Goal: Task Accomplishment & Management: Use online tool/utility

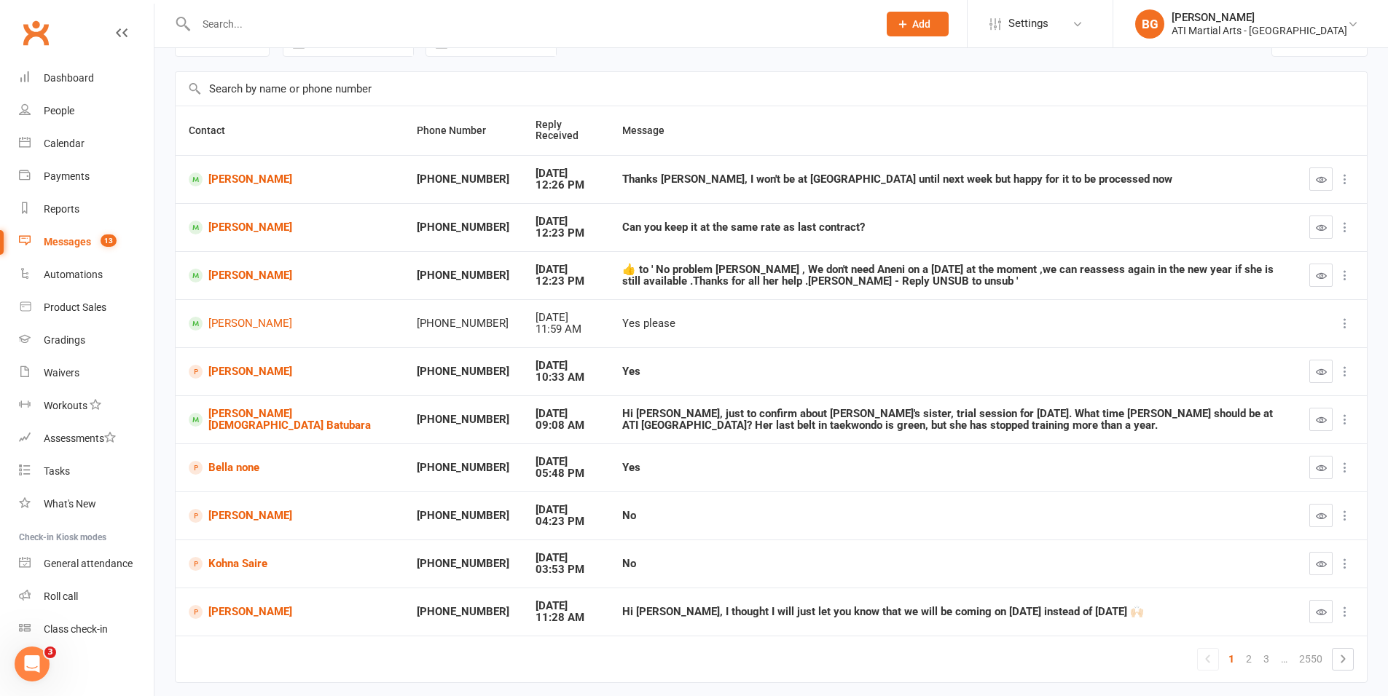
scroll to position [132, 0]
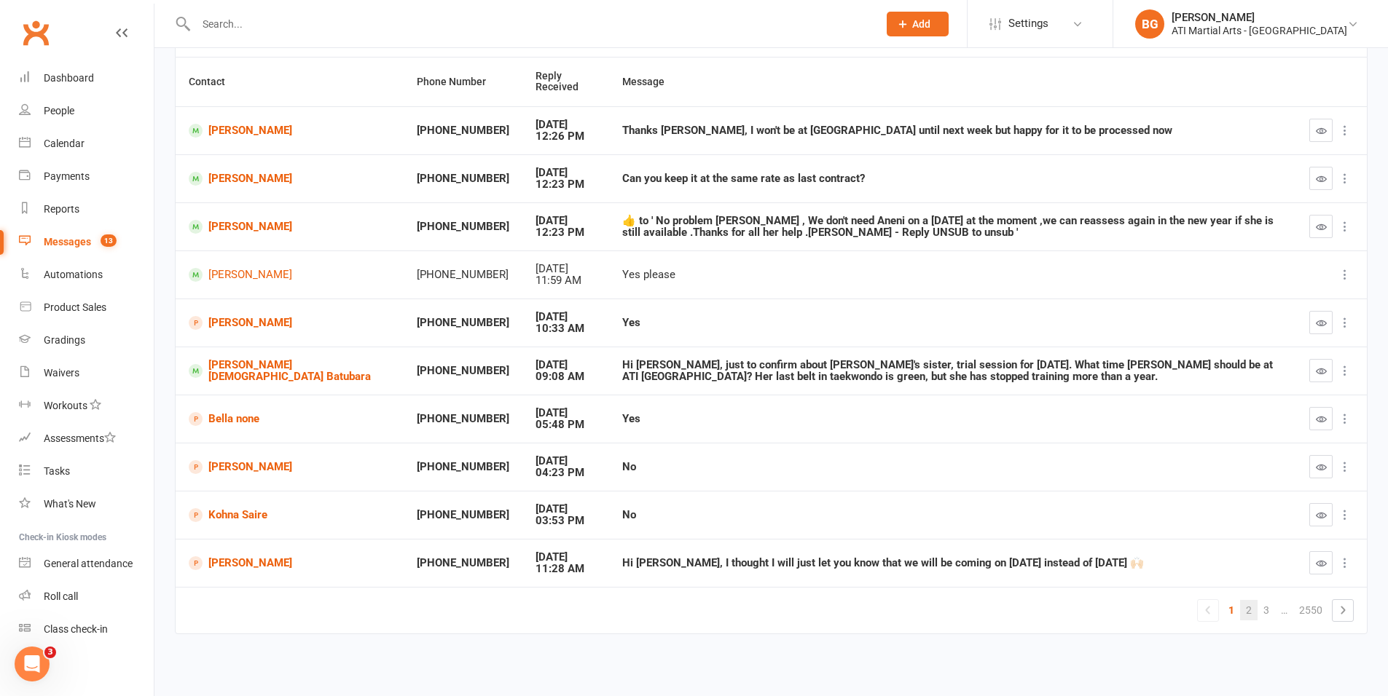
click at [1247, 610] on link "2" at bounding box center [1248, 610] width 17 height 20
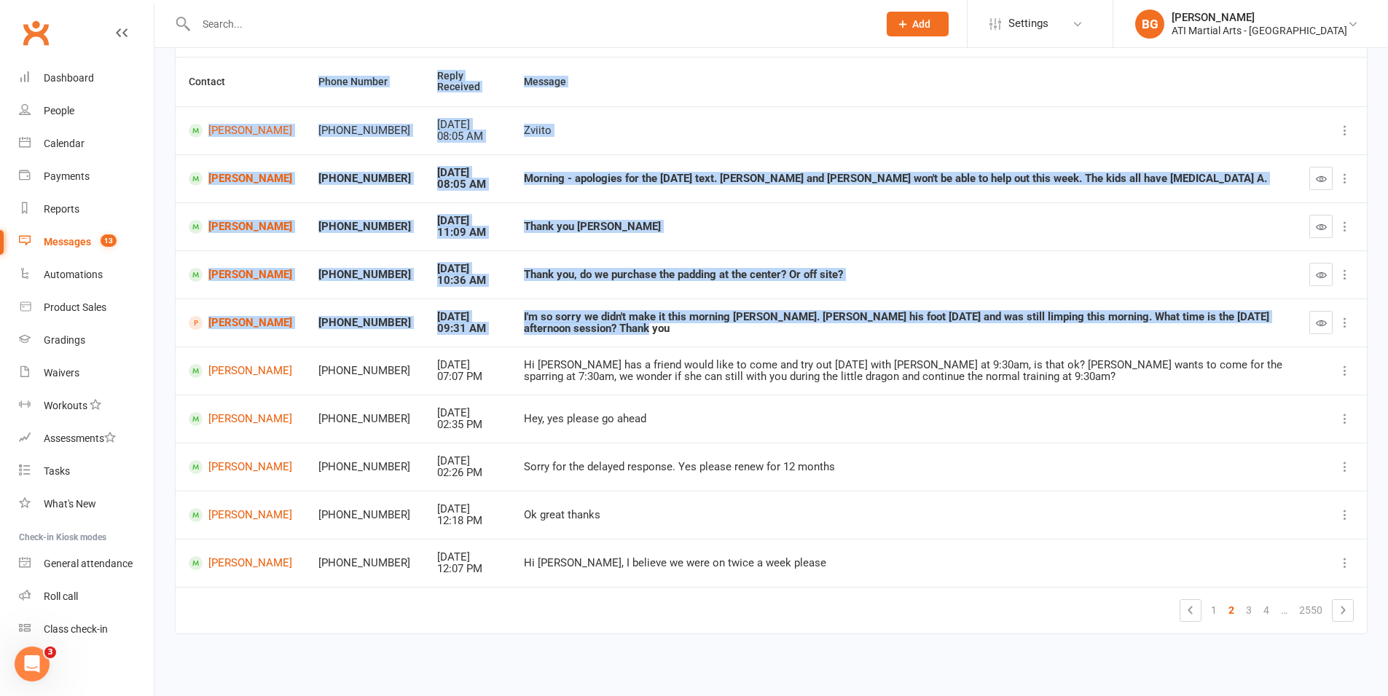
drag, startPoint x: 595, startPoint y: 330, endPoint x: 458, endPoint y: 173, distance: 208.6
click at [247, 77] on table "Contact Phone Number Reply Received Message Aneni Beckett +61455777239 Oct 12, …" at bounding box center [771, 346] width 1193 height 578
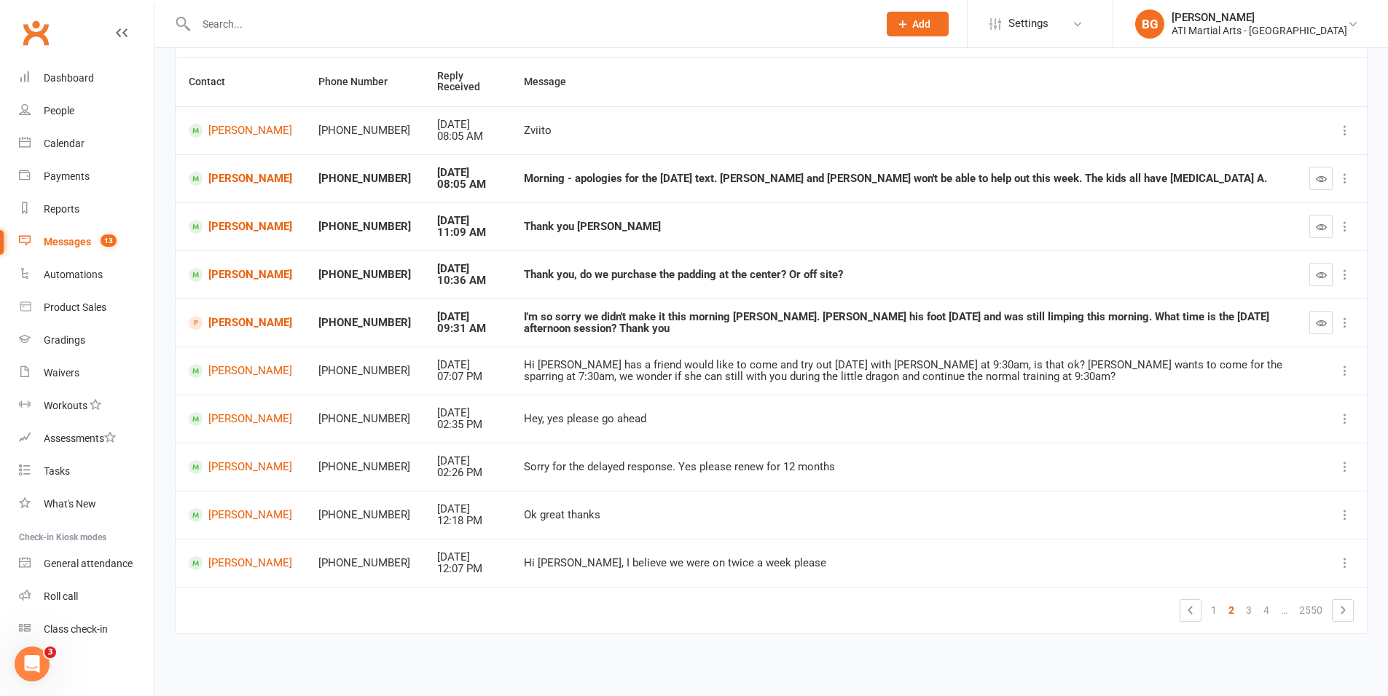
click at [750, 428] on td "Hey, yes please go ahead" at bounding box center [903, 419] width 785 height 48
click at [274, 176] on link "Aneni Beckett" at bounding box center [240, 179] width 103 height 14
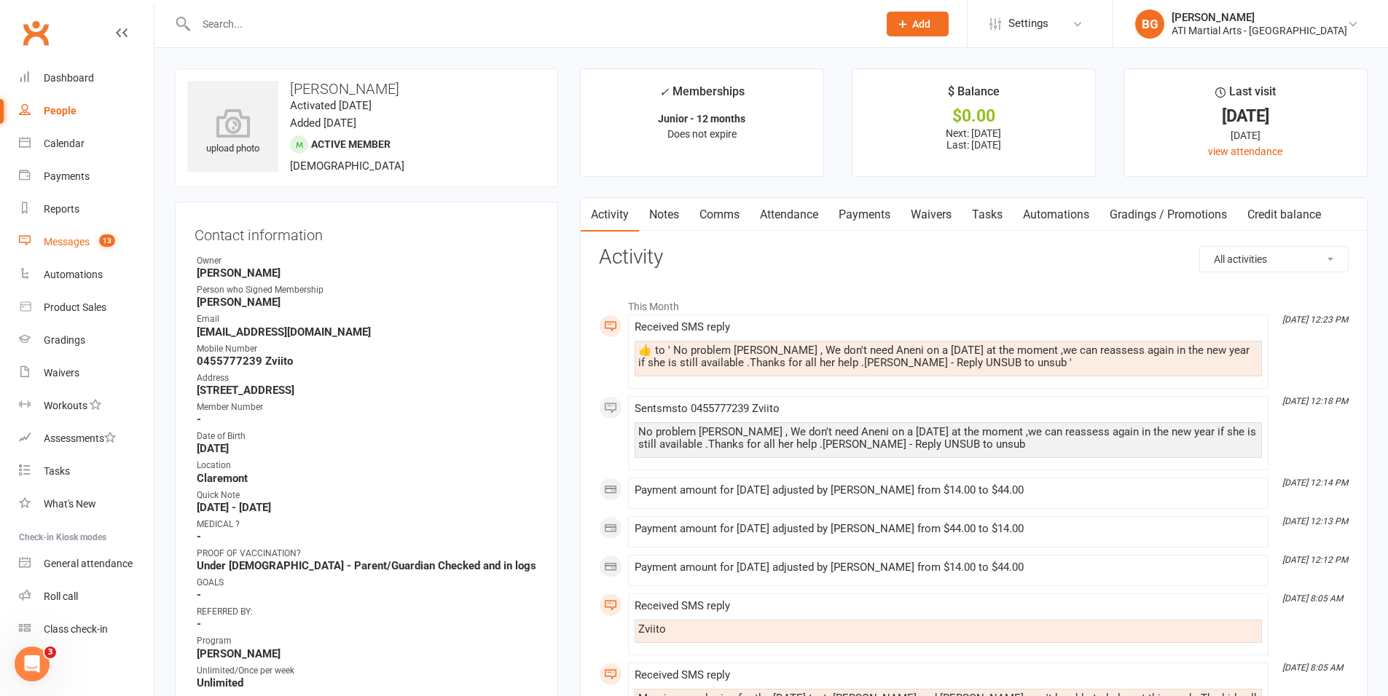
click at [77, 233] on link "Messages 13" at bounding box center [86, 242] width 135 height 33
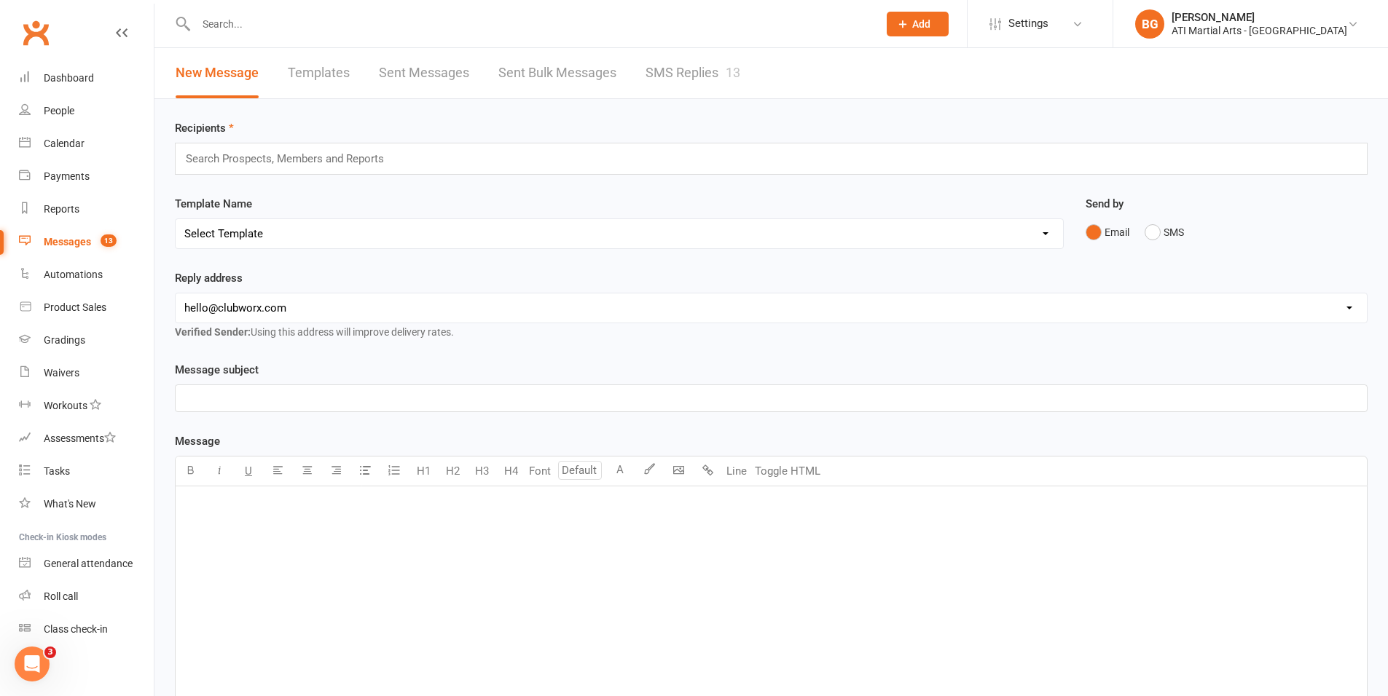
click at [243, 26] on input "text" at bounding box center [530, 24] width 676 height 20
click at [678, 87] on link "SMS Replies 13" at bounding box center [692, 73] width 95 height 50
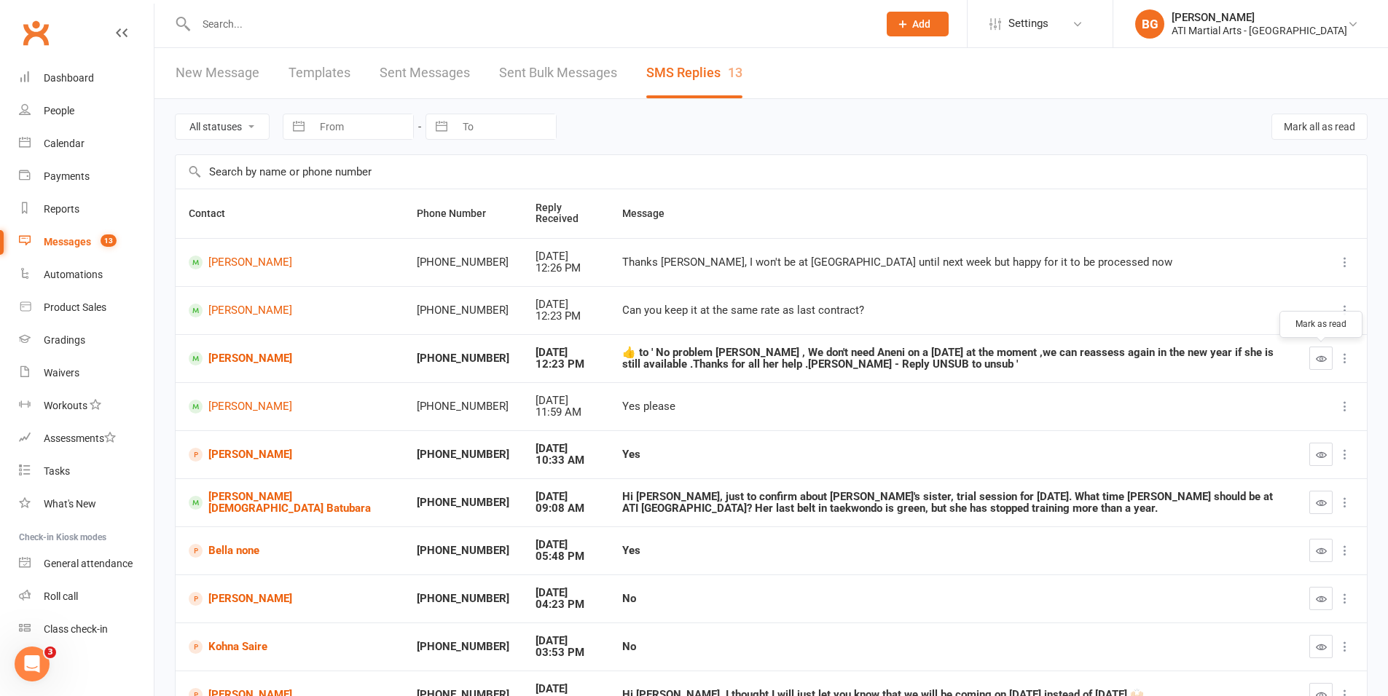
click at [1315, 366] on button "button" at bounding box center [1320, 358] width 23 height 23
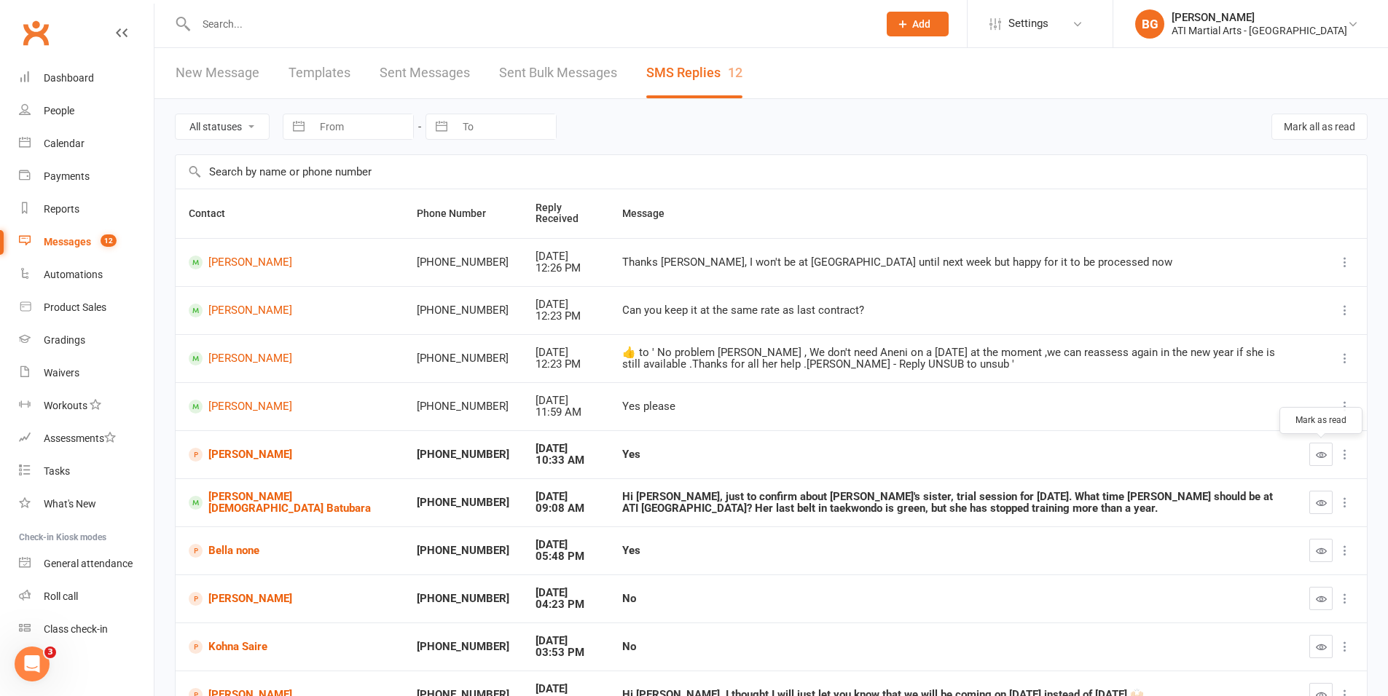
click at [1321, 450] on icon "button" at bounding box center [1321, 455] width 11 height 11
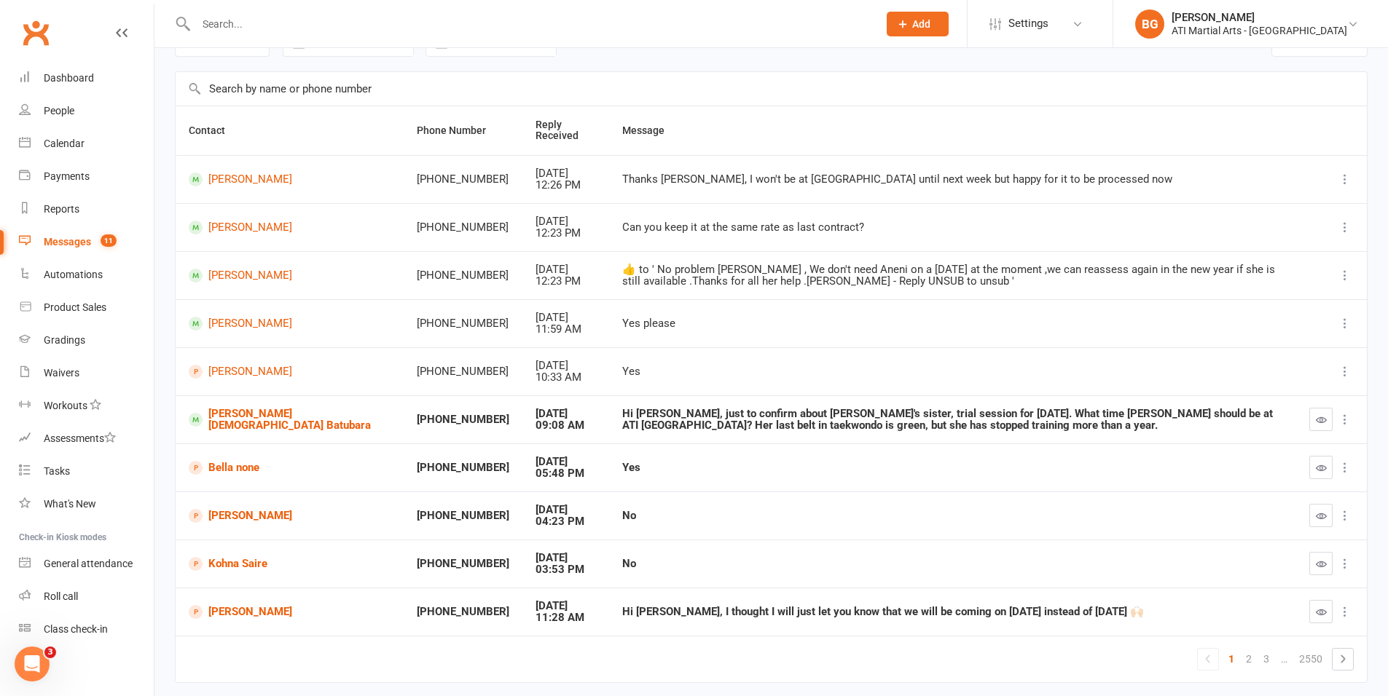
scroll to position [132, 0]
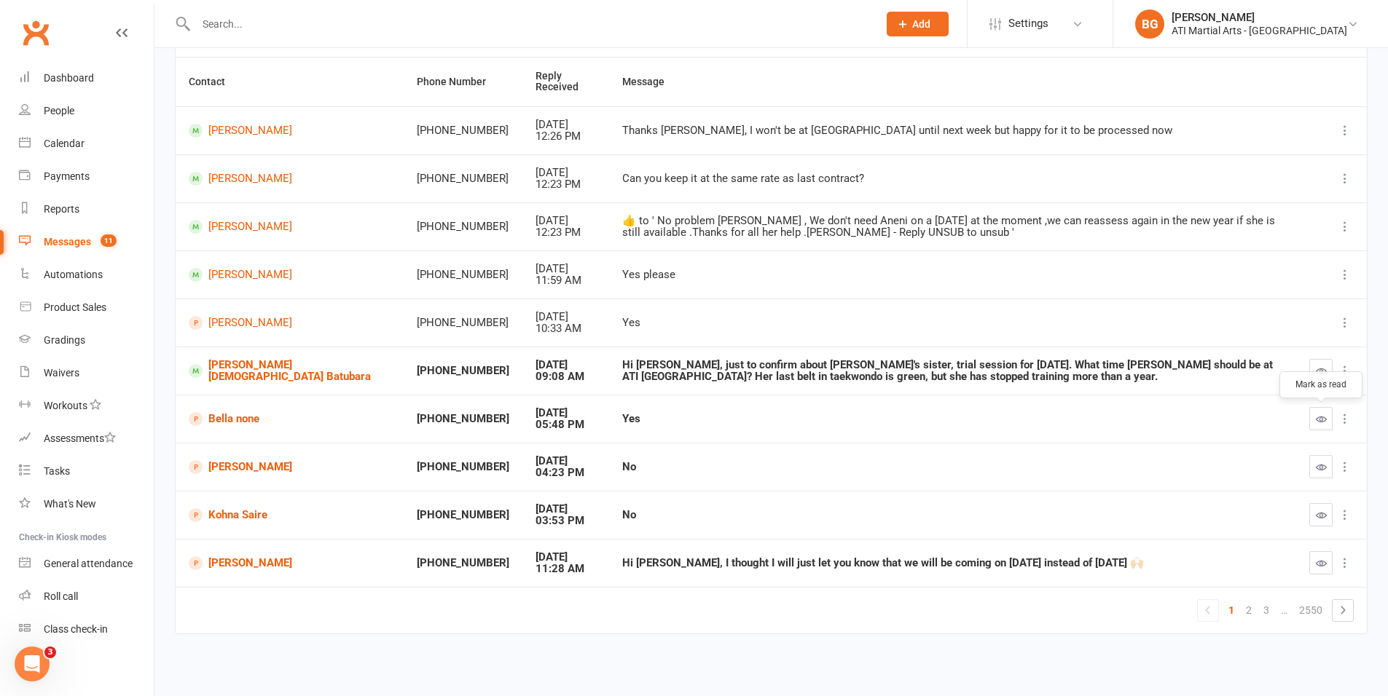
click at [1317, 416] on icon "button" at bounding box center [1321, 419] width 11 height 11
click at [1323, 471] on icon "button" at bounding box center [1321, 467] width 11 height 11
click at [1314, 510] on button "button" at bounding box center [1320, 514] width 23 height 23
click at [1255, 619] on link "2" at bounding box center [1248, 610] width 17 height 20
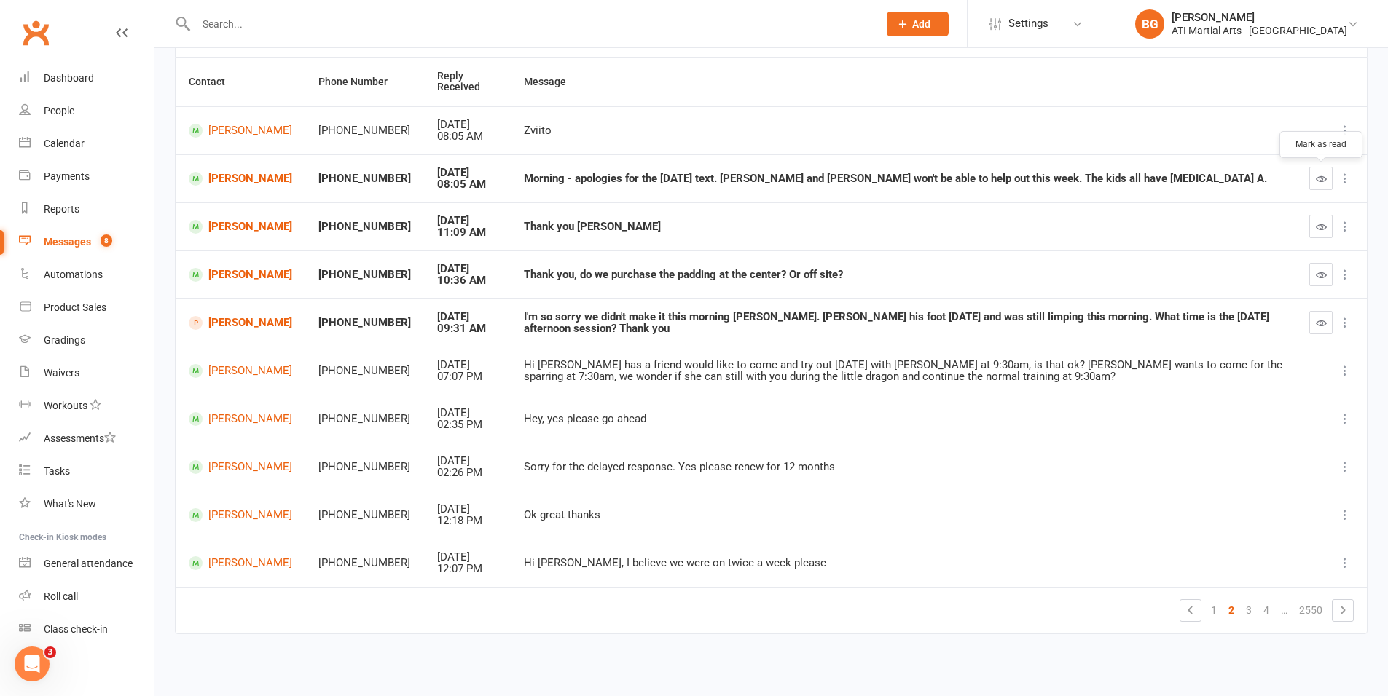
click at [1316, 176] on icon "button" at bounding box center [1321, 178] width 11 height 11
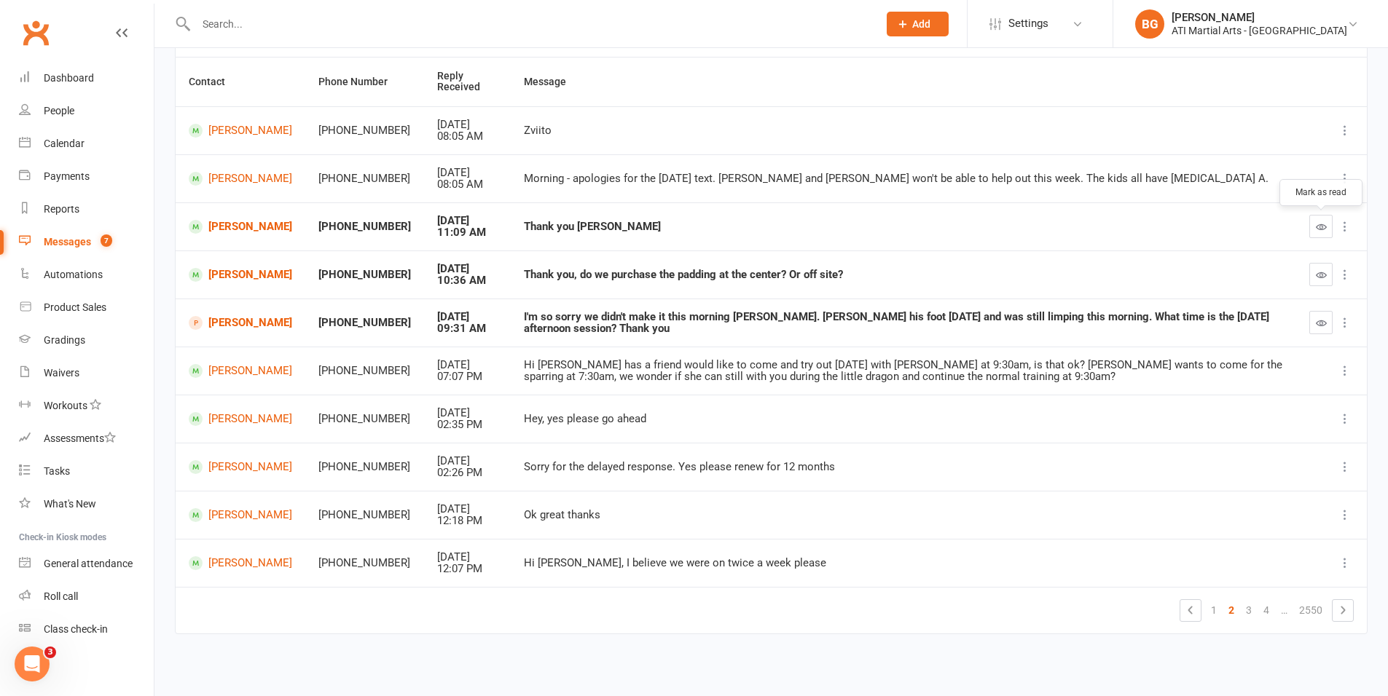
click at [1313, 219] on button "button" at bounding box center [1320, 226] width 23 height 23
click at [1313, 276] on button "button" at bounding box center [1320, 274] width 23 height 23
click at [1213, 603] on link "1" at bounding box center [1213, 610] width 17 height 20
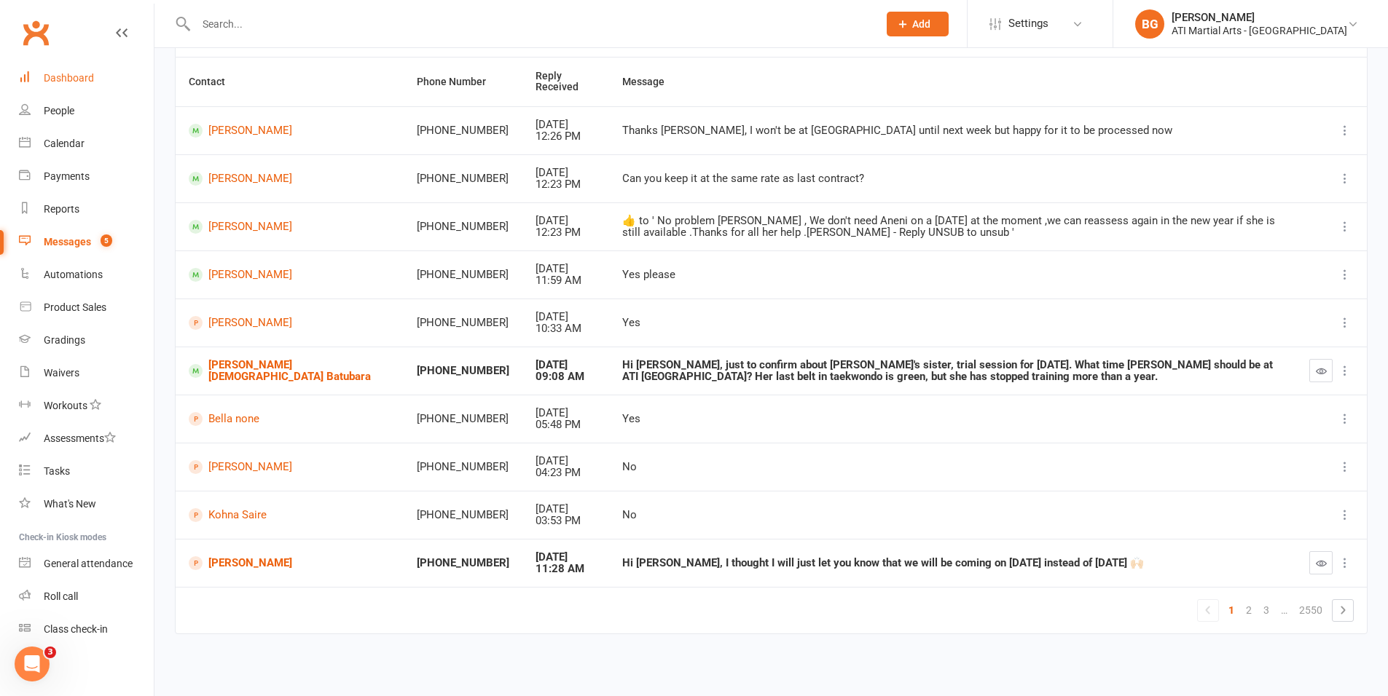
click at [101, 87] on link "Dashboard" at bounding box center [86, 78] width 135 height 33
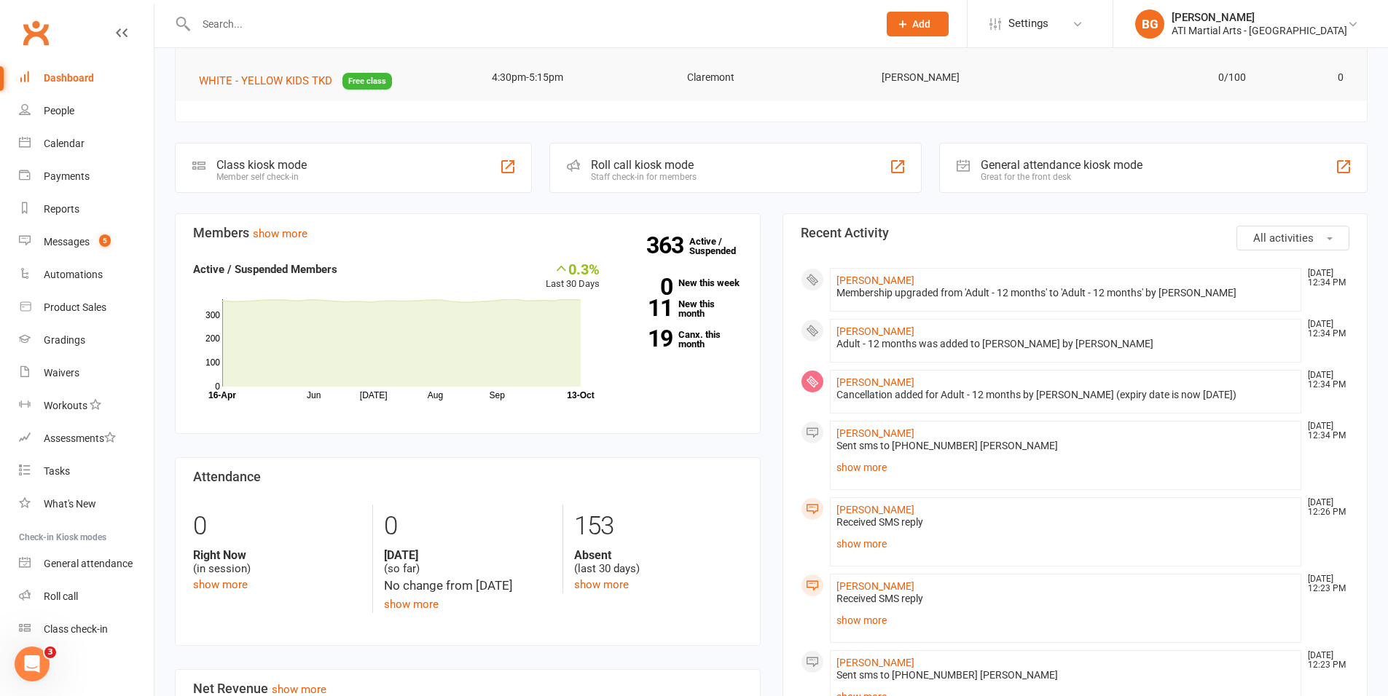
scroll to position [399, 0]
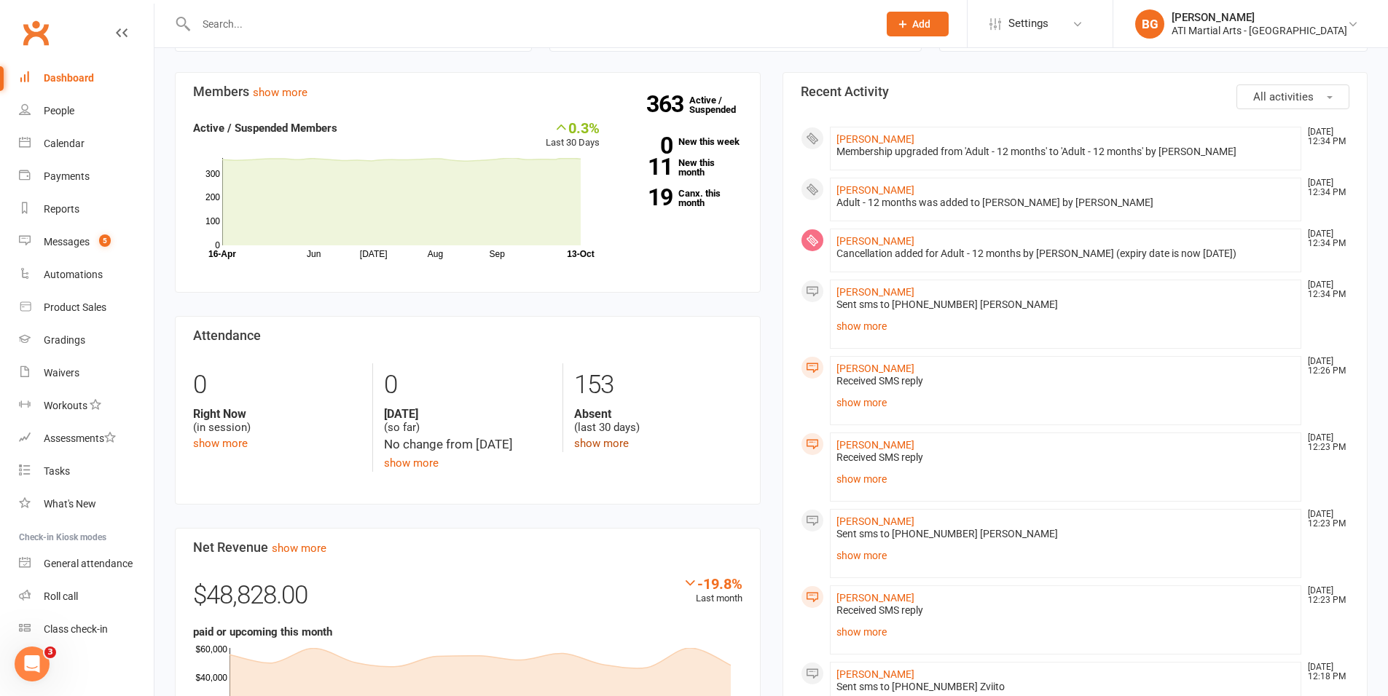
click at [613, 439] on link "show more" at bounding box center [601, 443] width 55 height 13
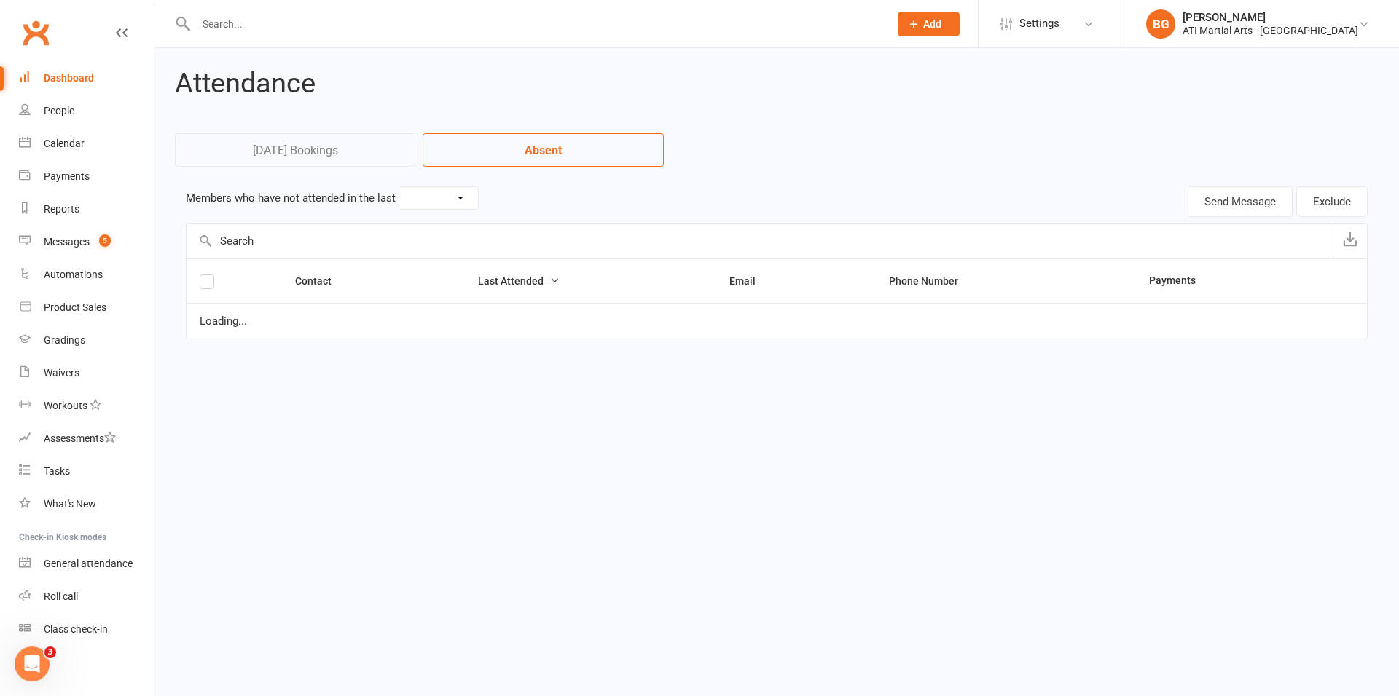
select select "30"
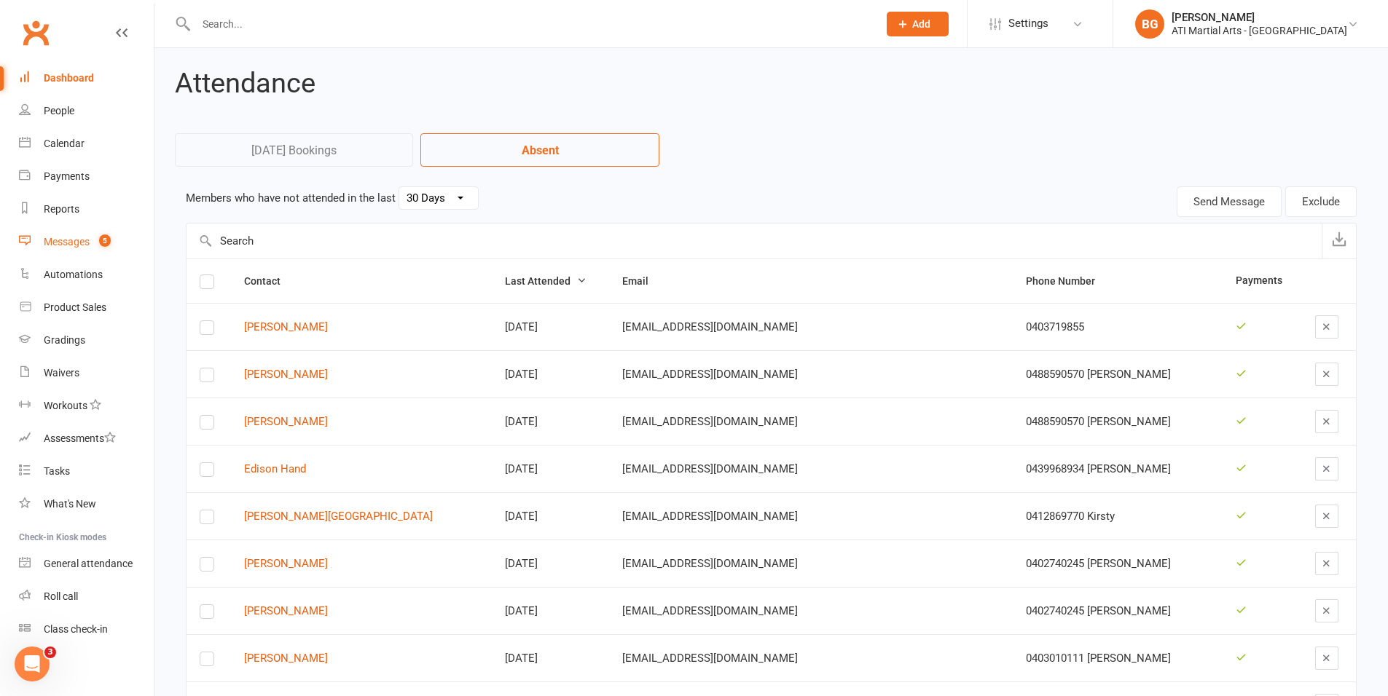
click at [55, 246] on div "Messages" at bounding box center [67, 242] width 46 height 12
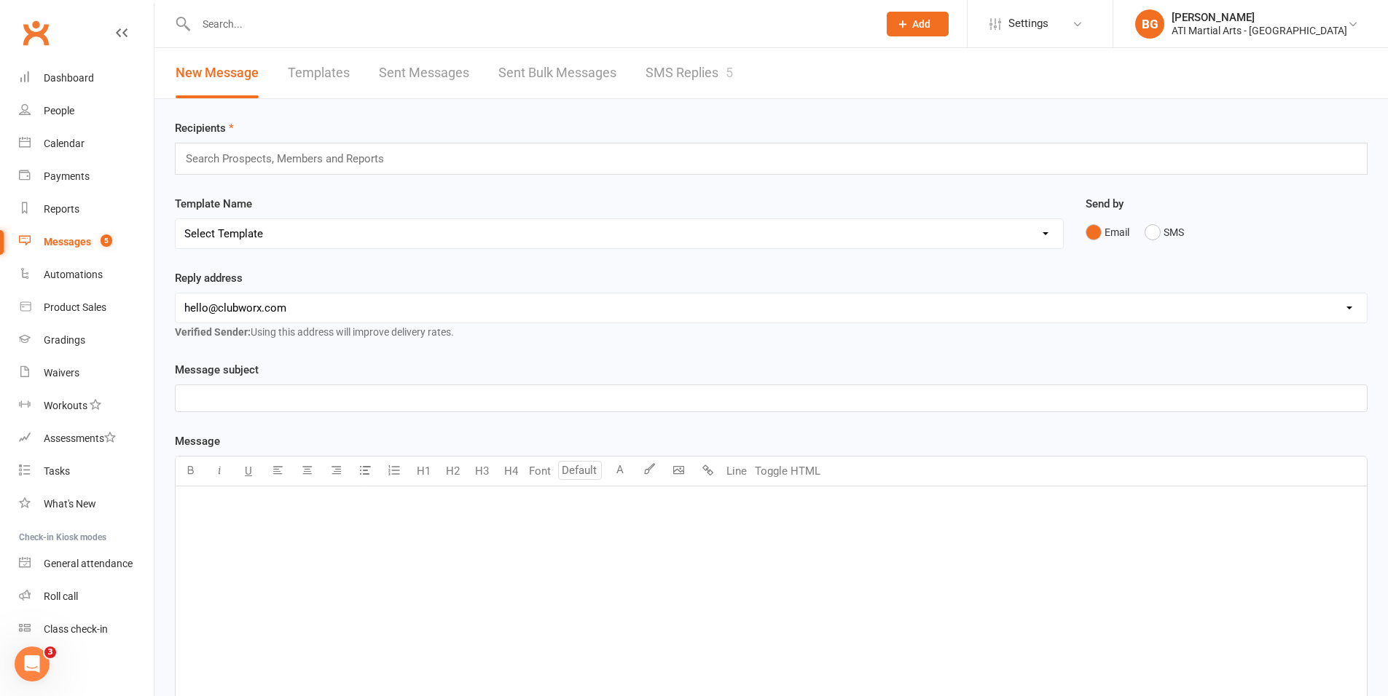
click at [648, 68] on link "SMS Replies 5" at bounding box center [688, 73] width 87 height 50
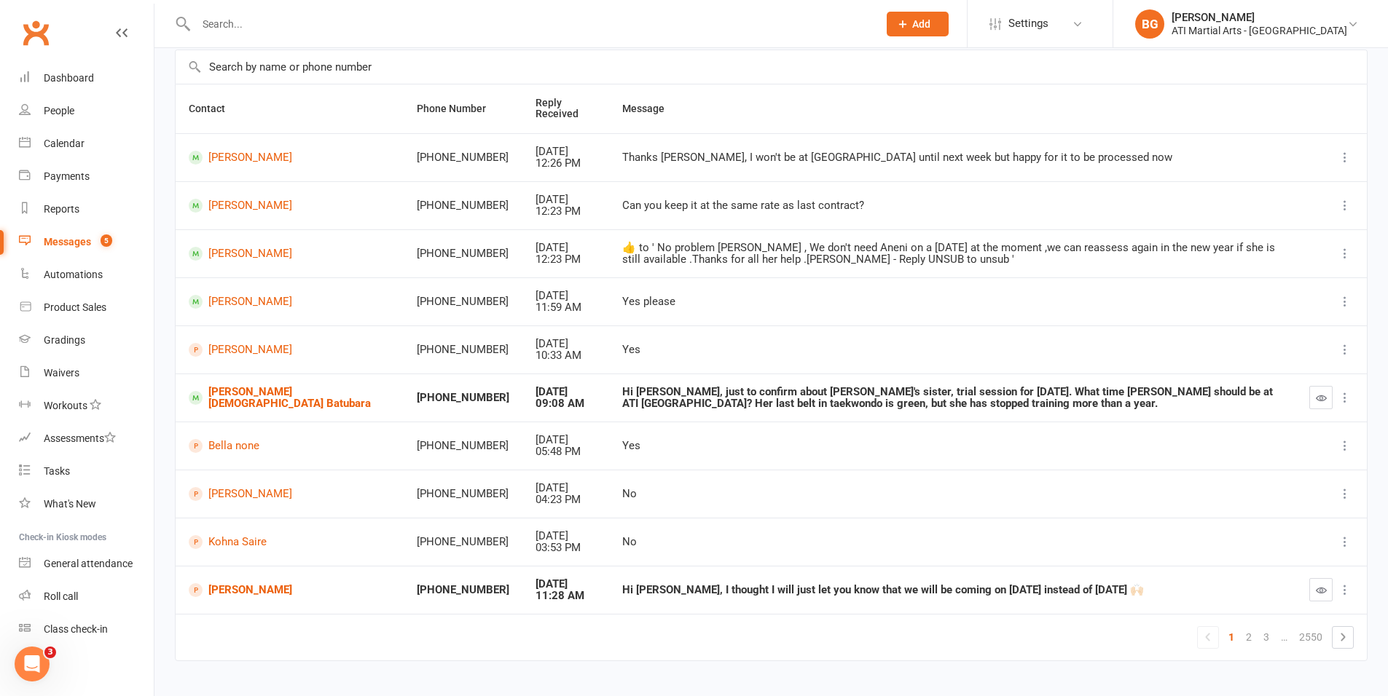
scroll to position [132, 0]
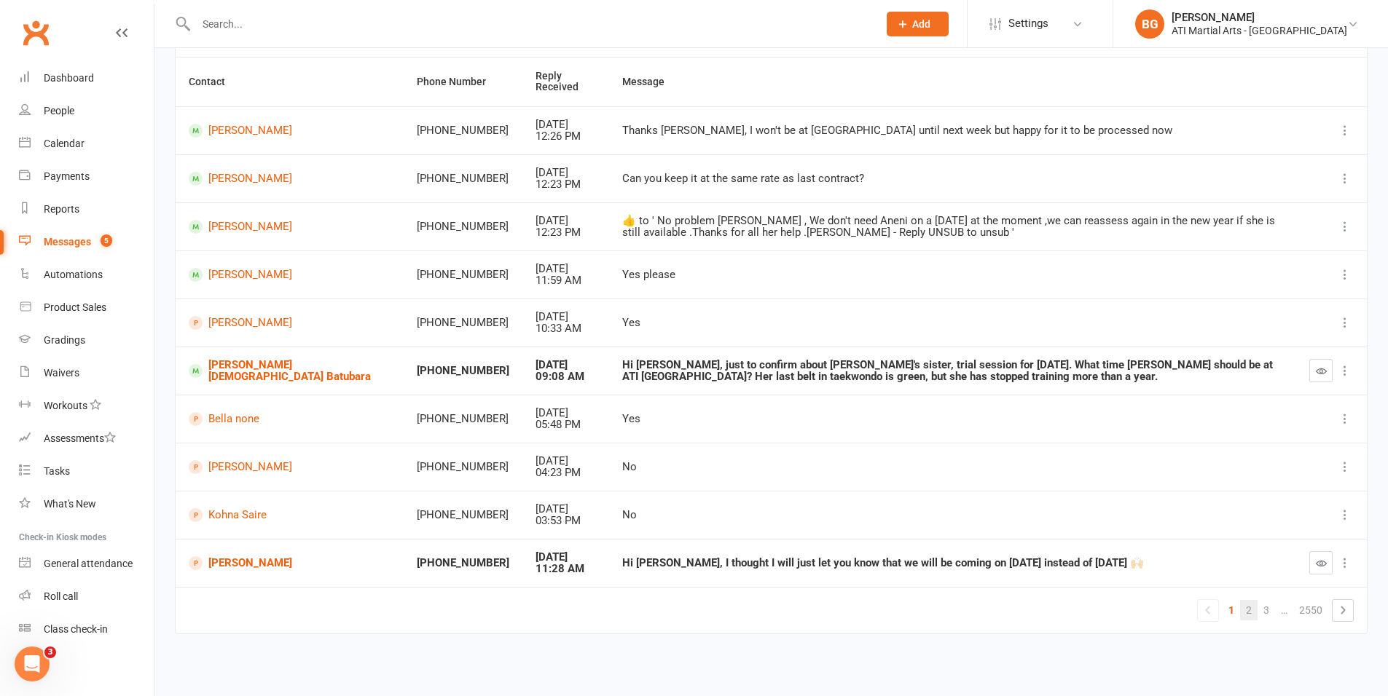
click at [1247, 614] on link "2" at bounding box center [1248, 610] width 17 height 20
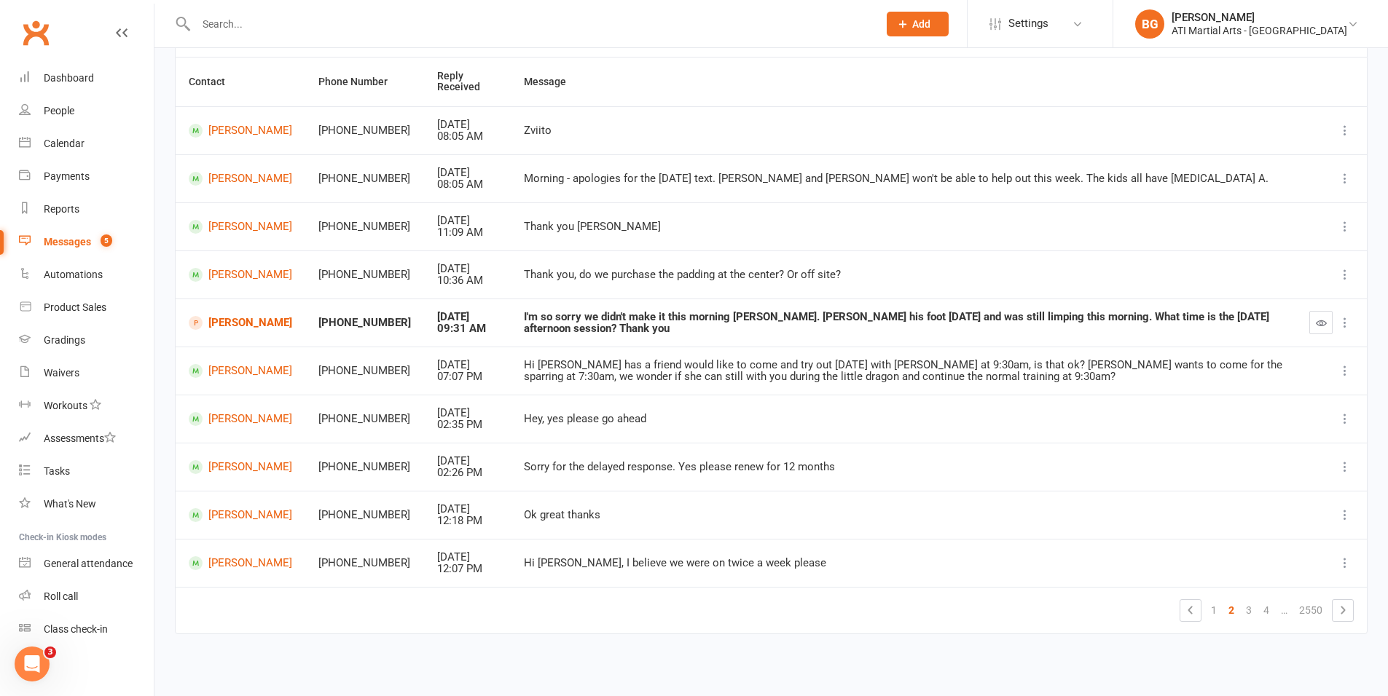
click at [267, 330] on td "Jack Cousins" at bounding box center [241, 323] width 130 height 48
click at [226, 320] on link "Jack Cousins" at bounding box center [240, 323] width 103 height 14
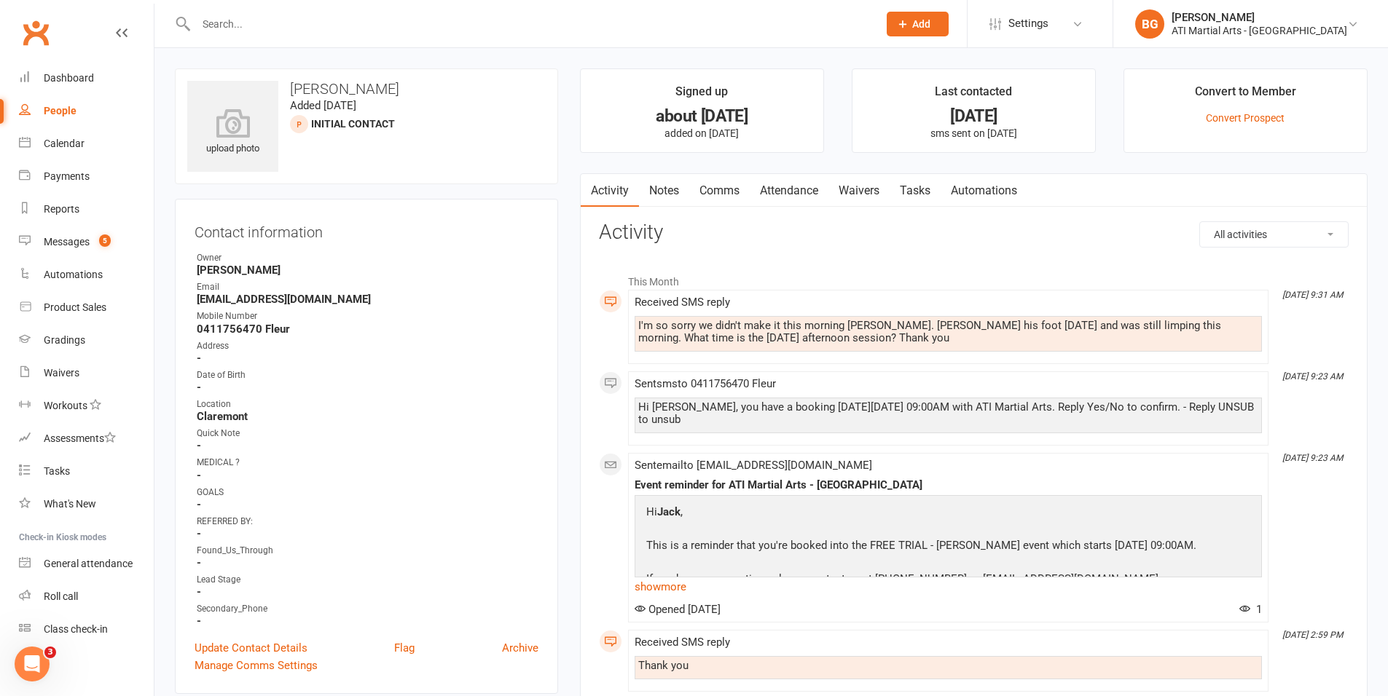
click at [728, 190] on link "Comms" at bounding box center [719, 191] width 60 height 34
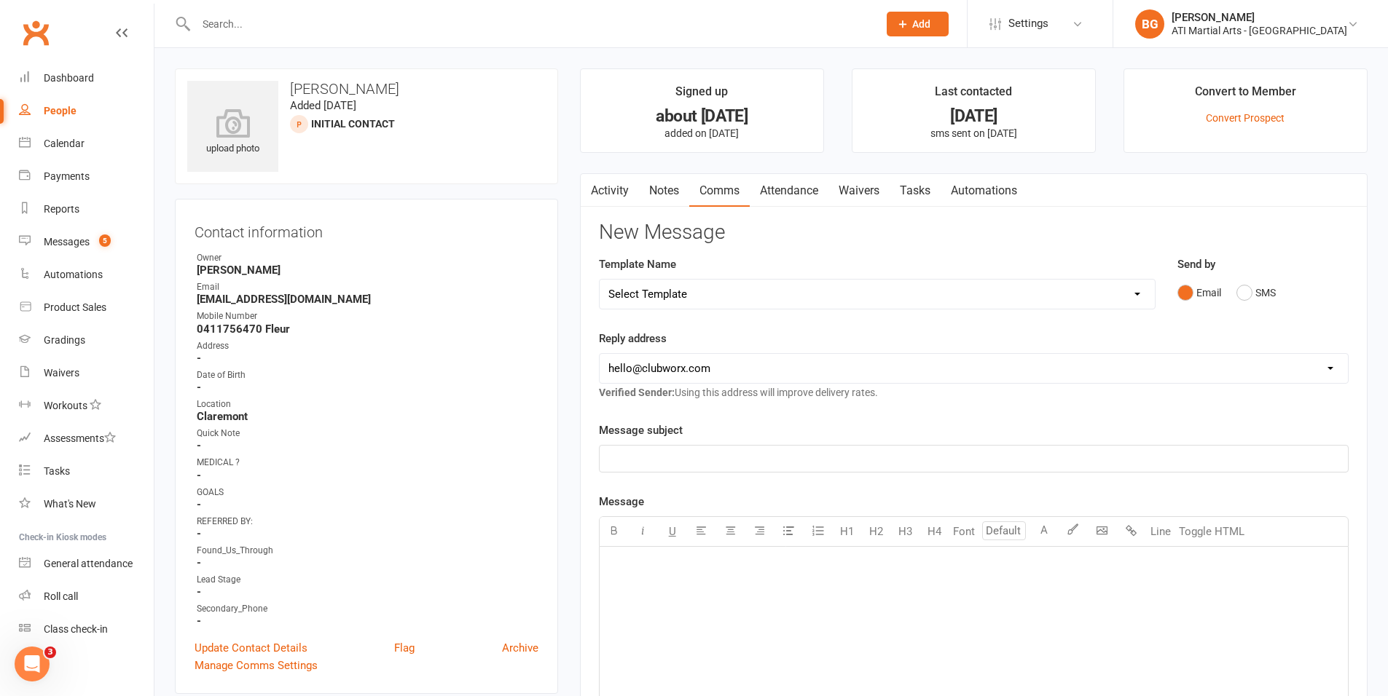
click at [629, 189] on link "Activity" at bounding box center [610, 191] width 58 height 34
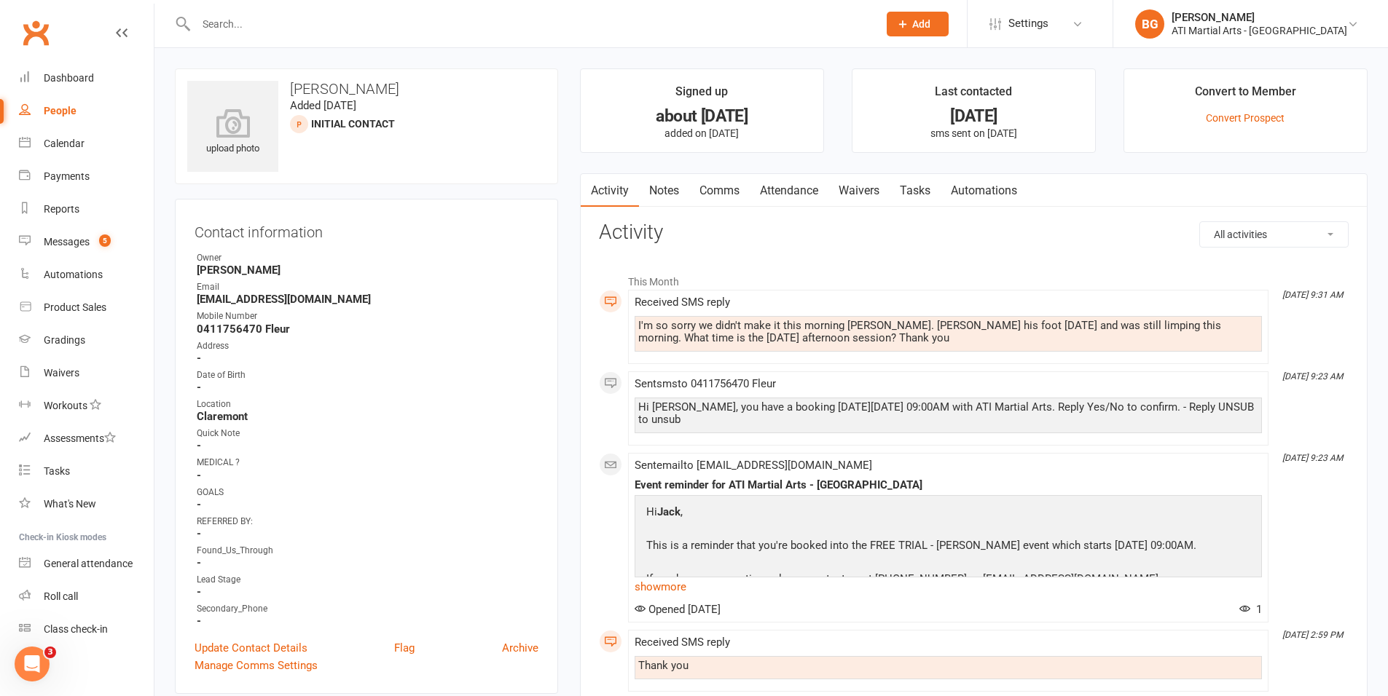
click at [734, 203] on link "Comms" at bounding box center [719, 191] width 60 height 34
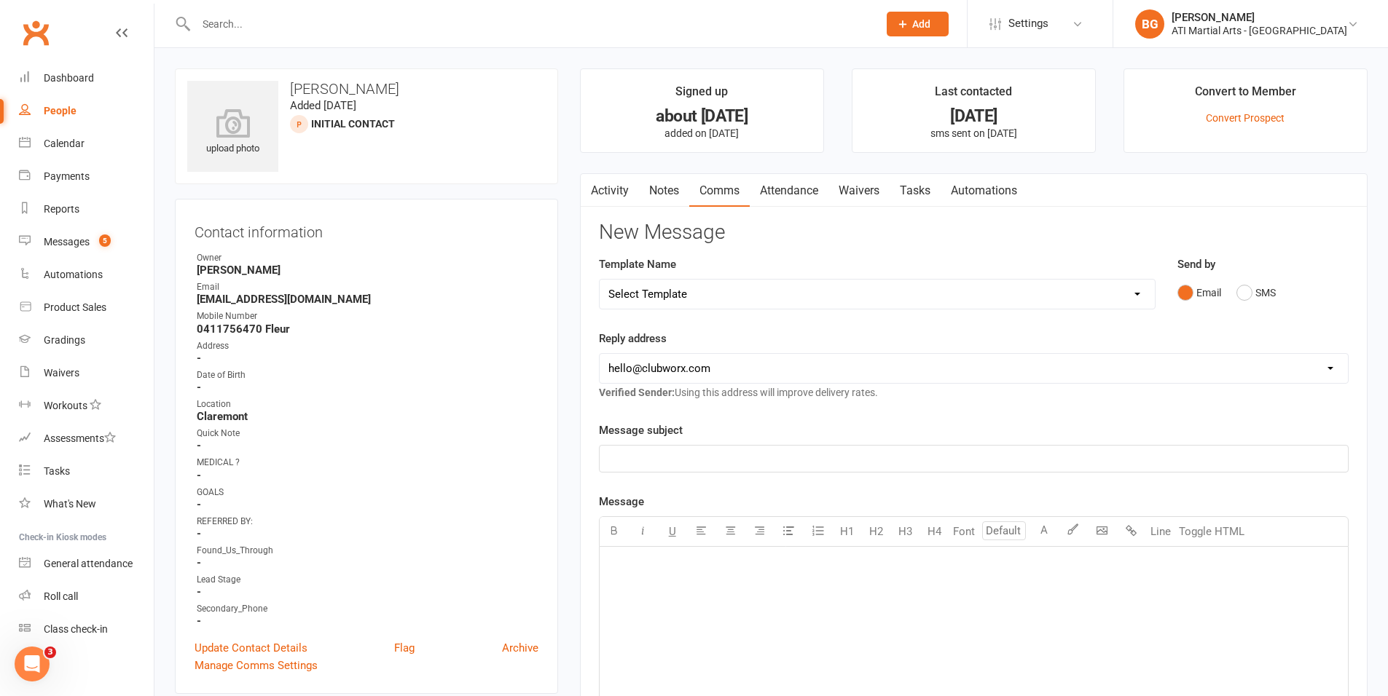
click at [627, 197] on link "Activity" at bounding box center [610, 191] width 58 height 34
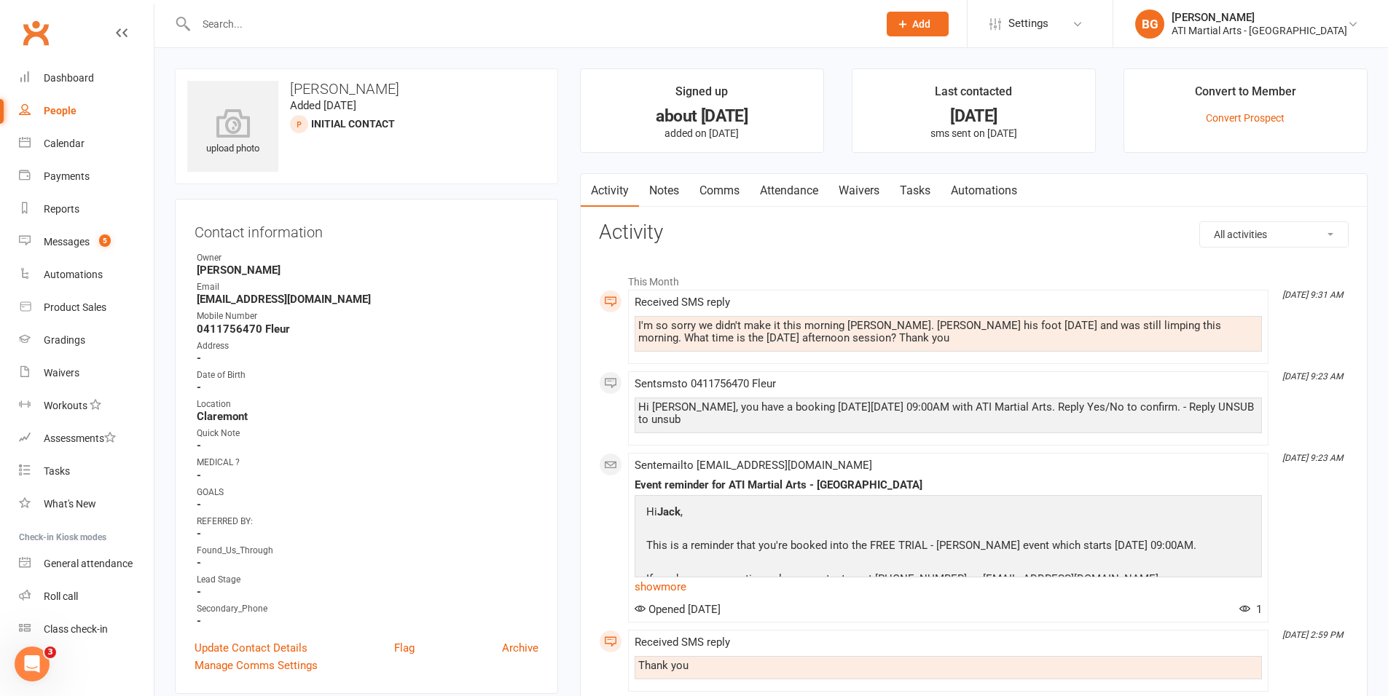
click at [721, 193] on link "Comms" at bounding box center [719, 191] width 60 height 34
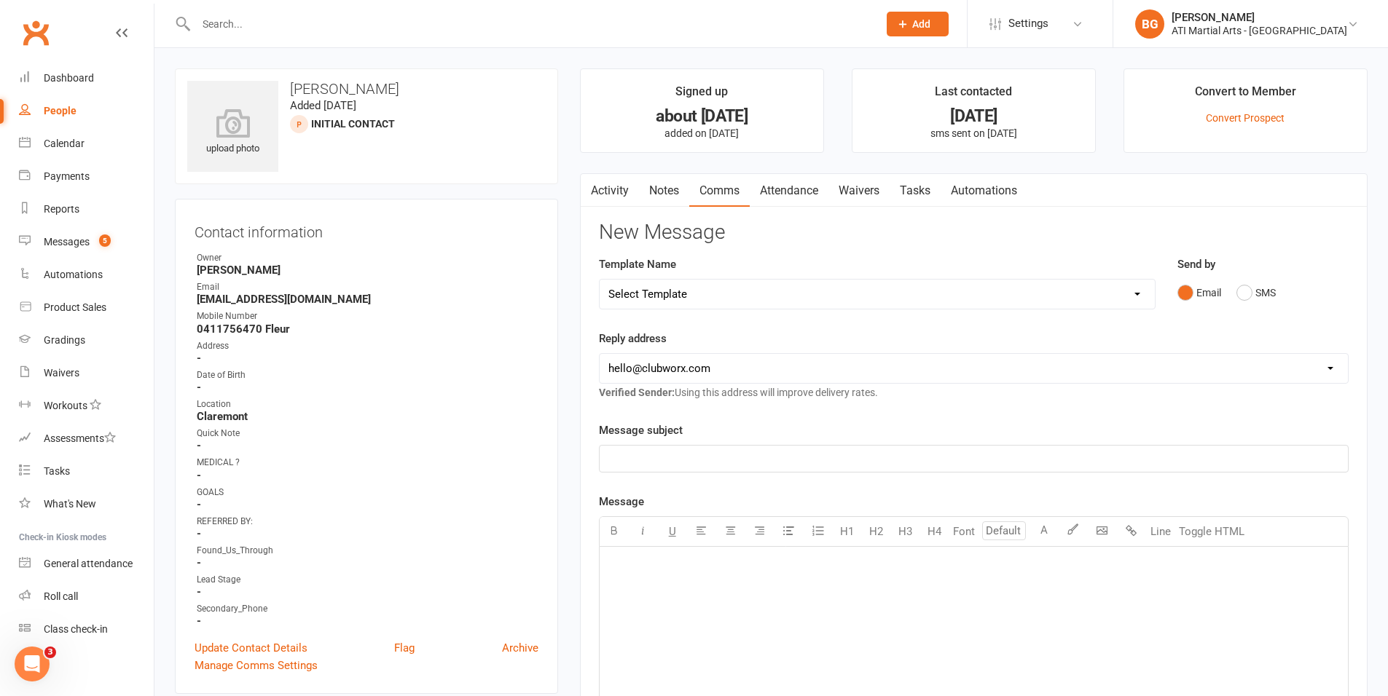
click at [1253, 307] on div "Email SMS" at bounding box center [1262, 293] width 171 height 28
click at [1252, 290] on button "SMS" at bounding box center [1255, 293] width 39 height 28
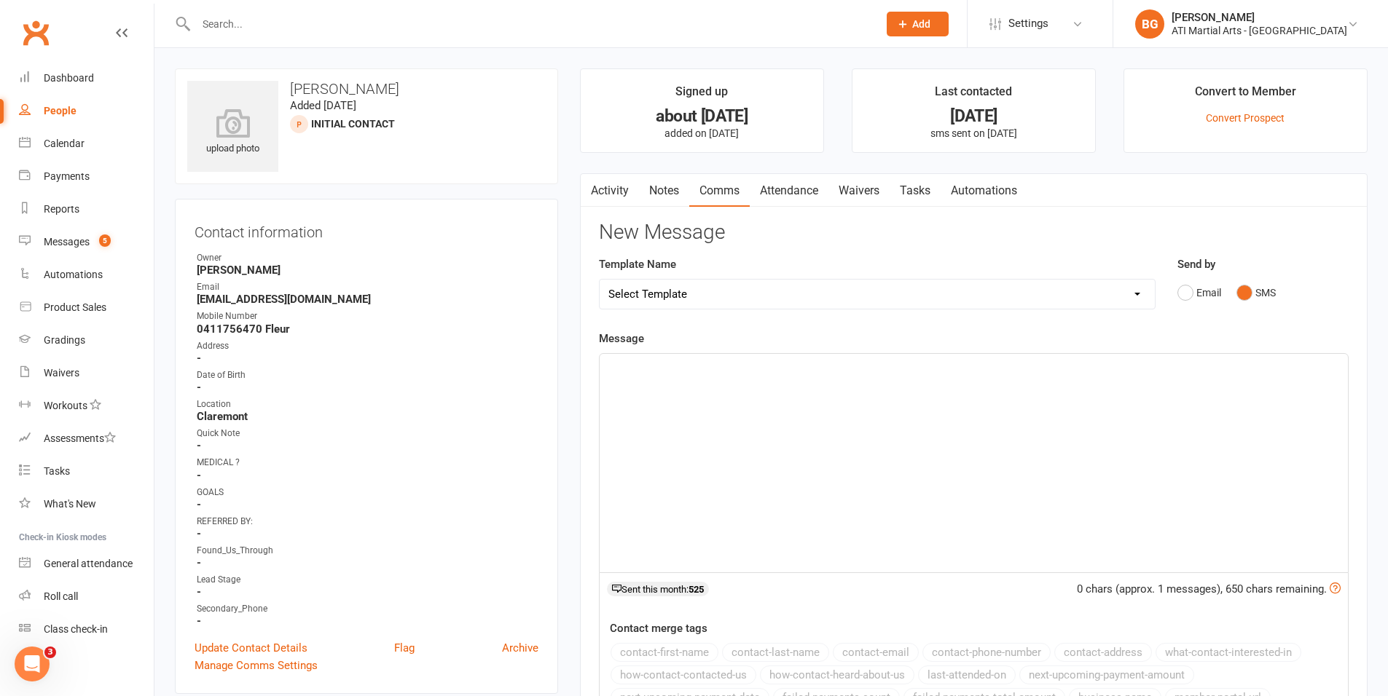
click at [1156, 454] on div "﻿" at bounding box center [974, 463] width 748 height 219
click at [624, 193] on link "Activity" at bounding box center [610, 191] width 58 height 34
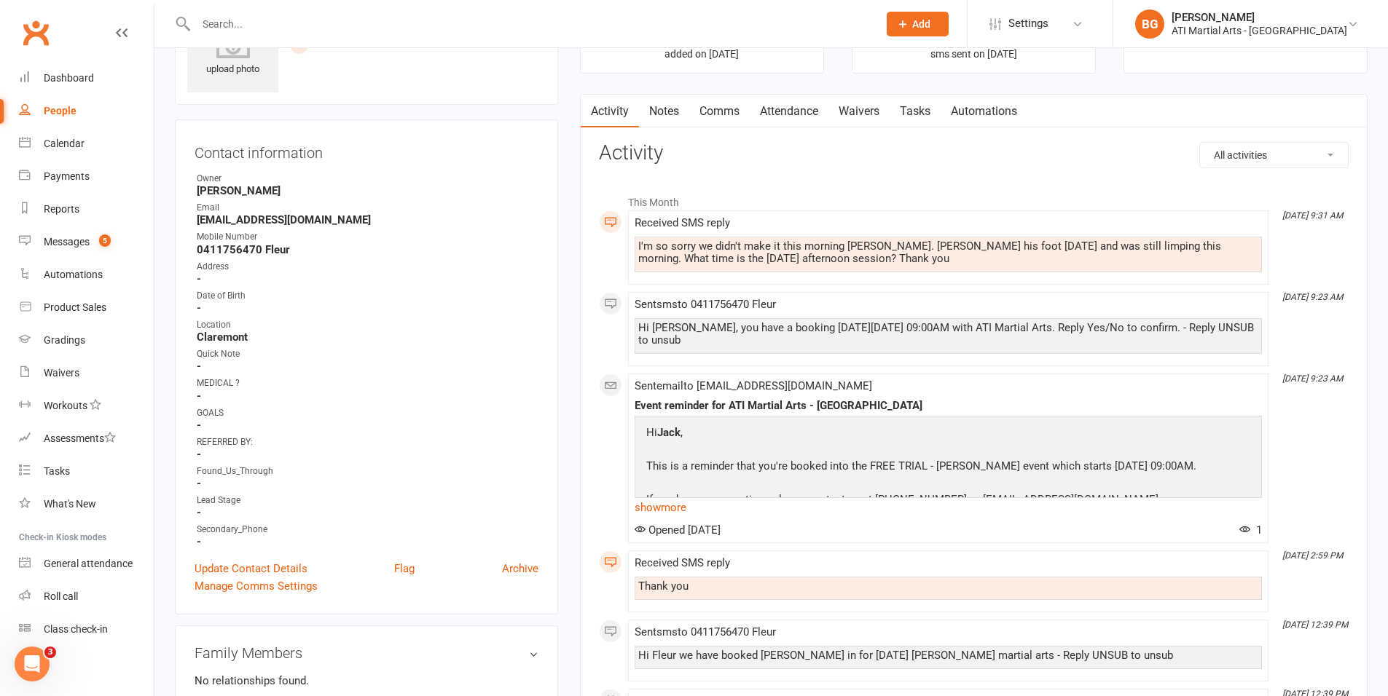
scroll to position [52, 0]
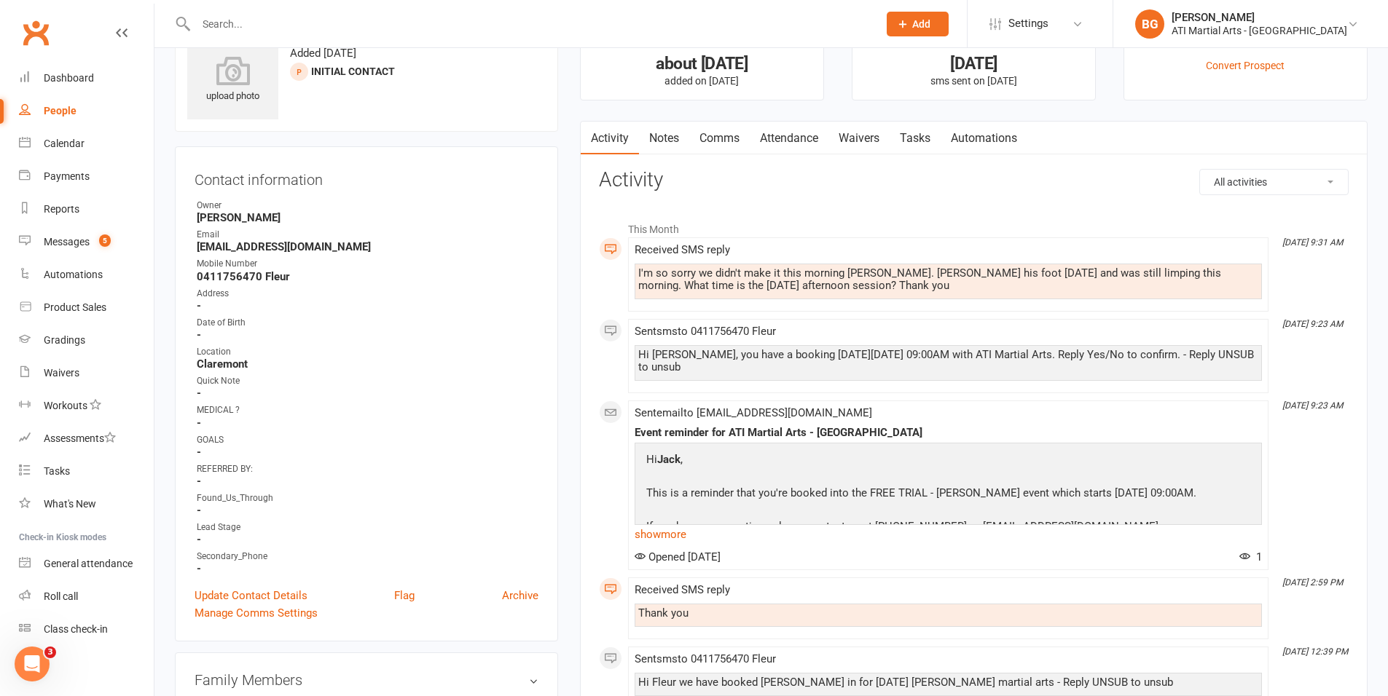
click at [735, 140] on link "Comms" at bounding box center [719, 139] width 60 height 34
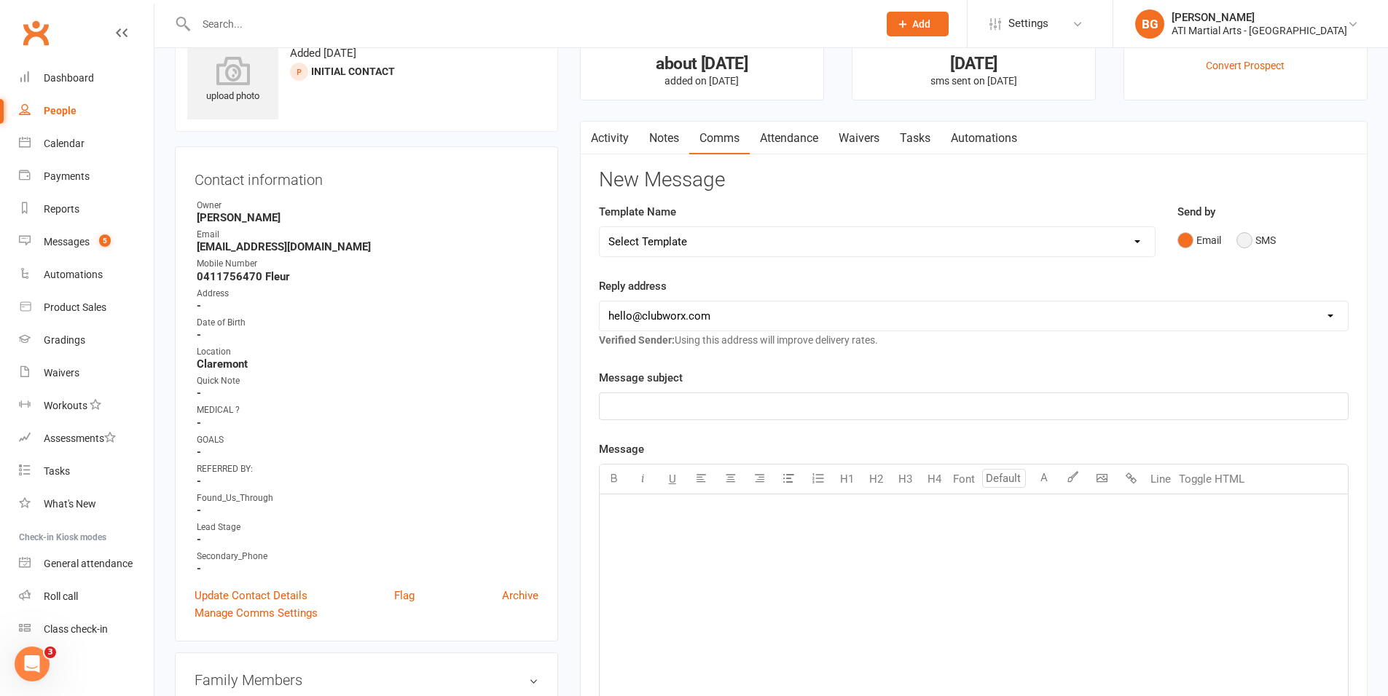
click at [1241, 239] on button "SMS" at bounding box center [1255, 241] width 39 height 28
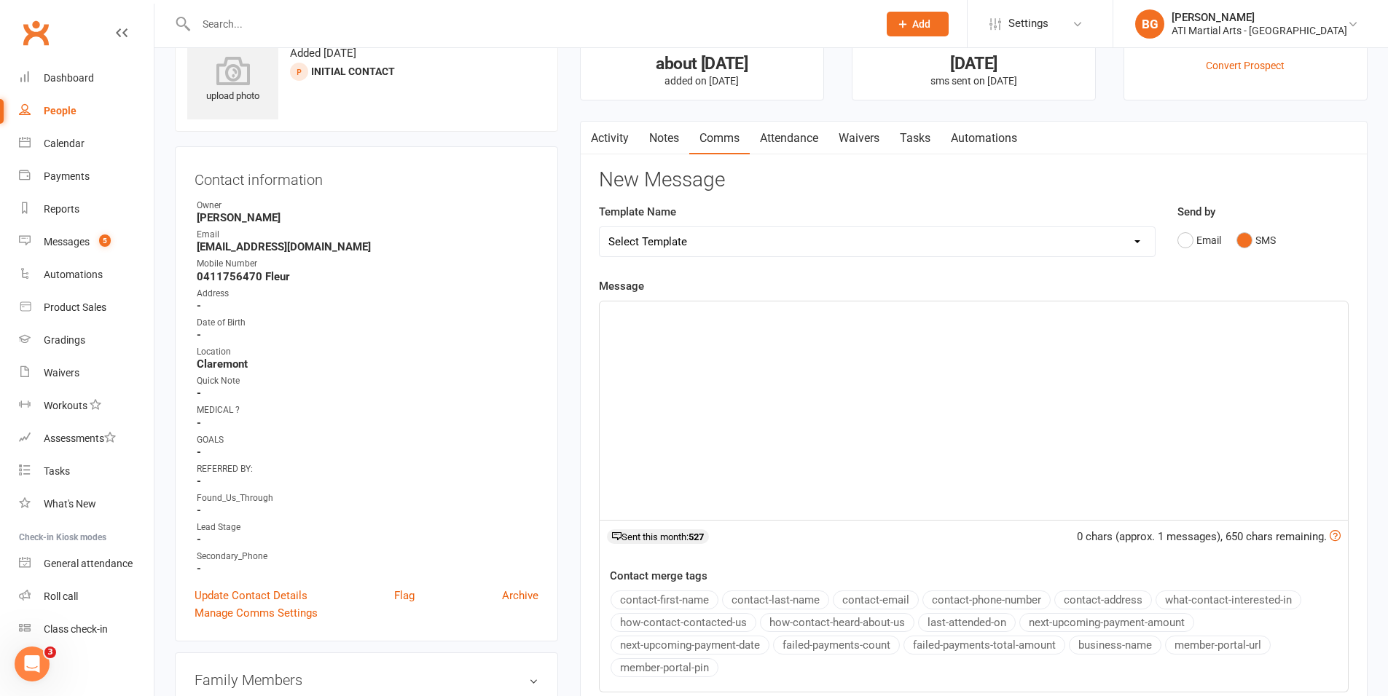
click at [1163, 347] on div "﻿" at bounding box center [974, 411] width 748 height 219
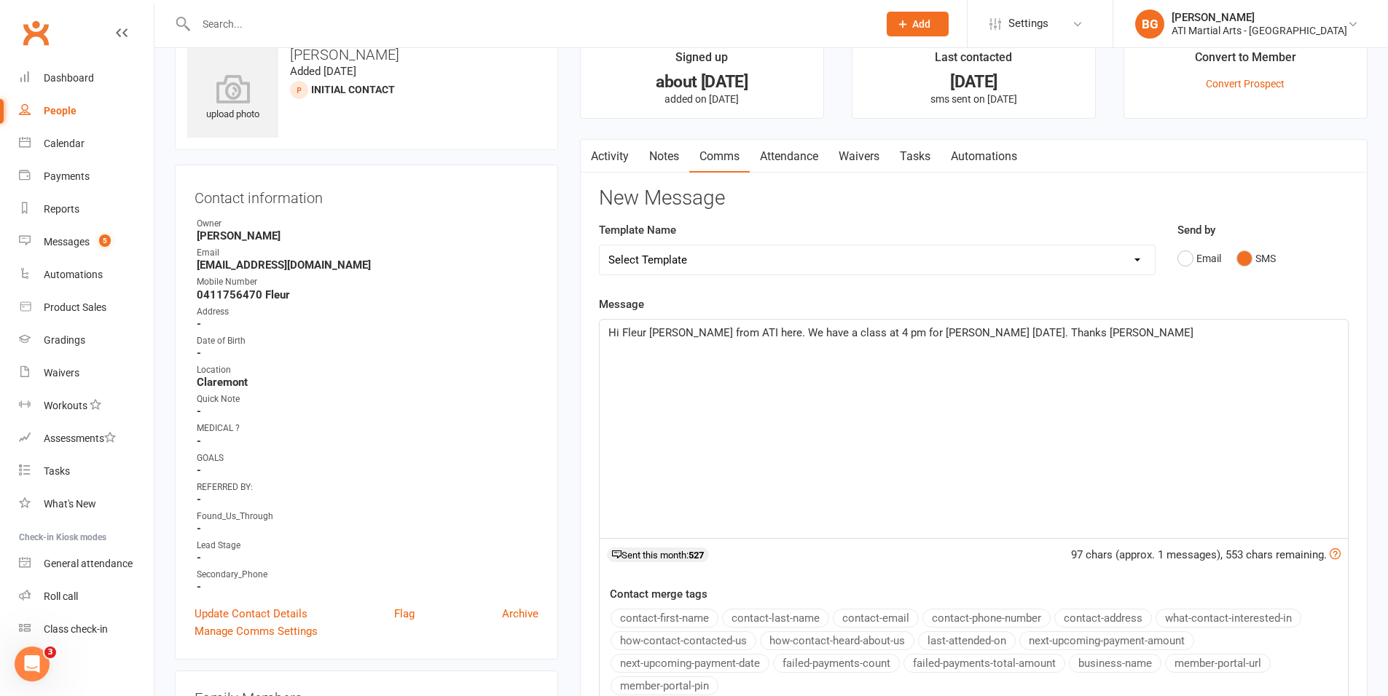
scroll to position [35, 0]
click at [1092, 334] on span "Hi Fleur Brandon from ATI here. We have a class at 4 pm for Jack on Wednesday. …" at bounding box center [900, 332] width 585 height 13
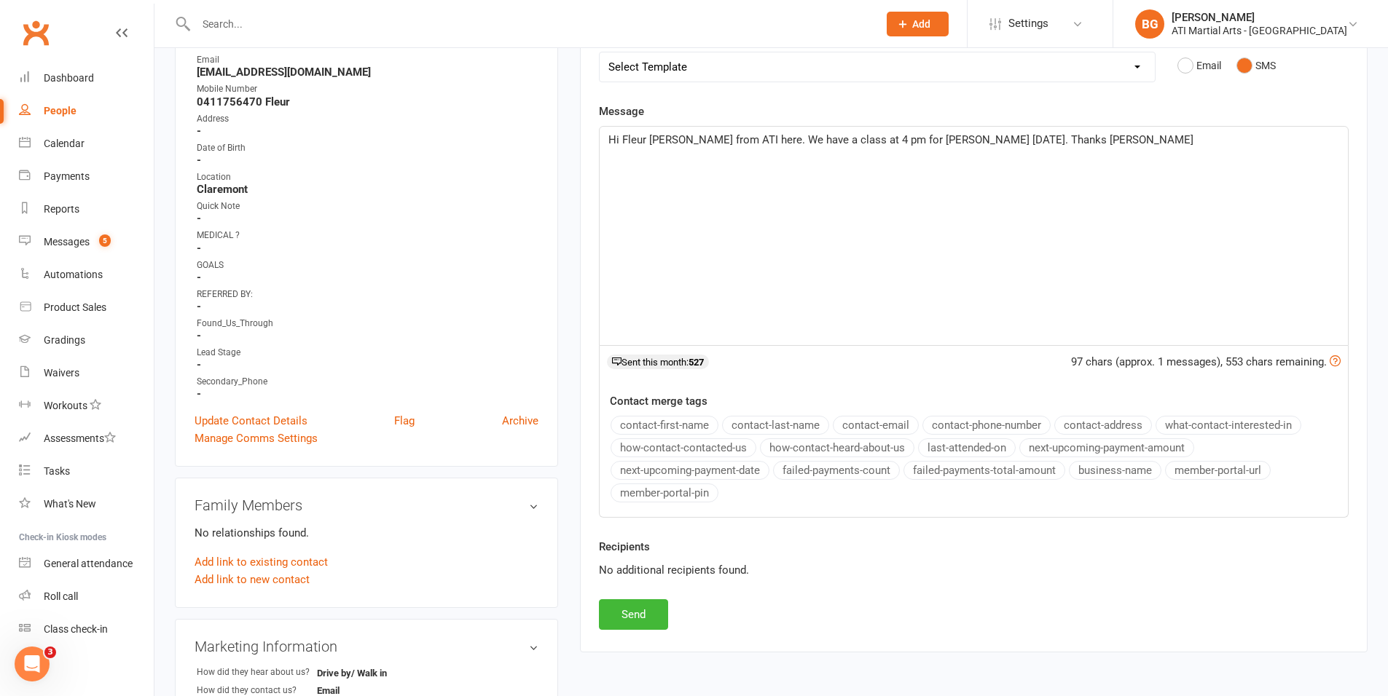
scroll to position [248, 0]
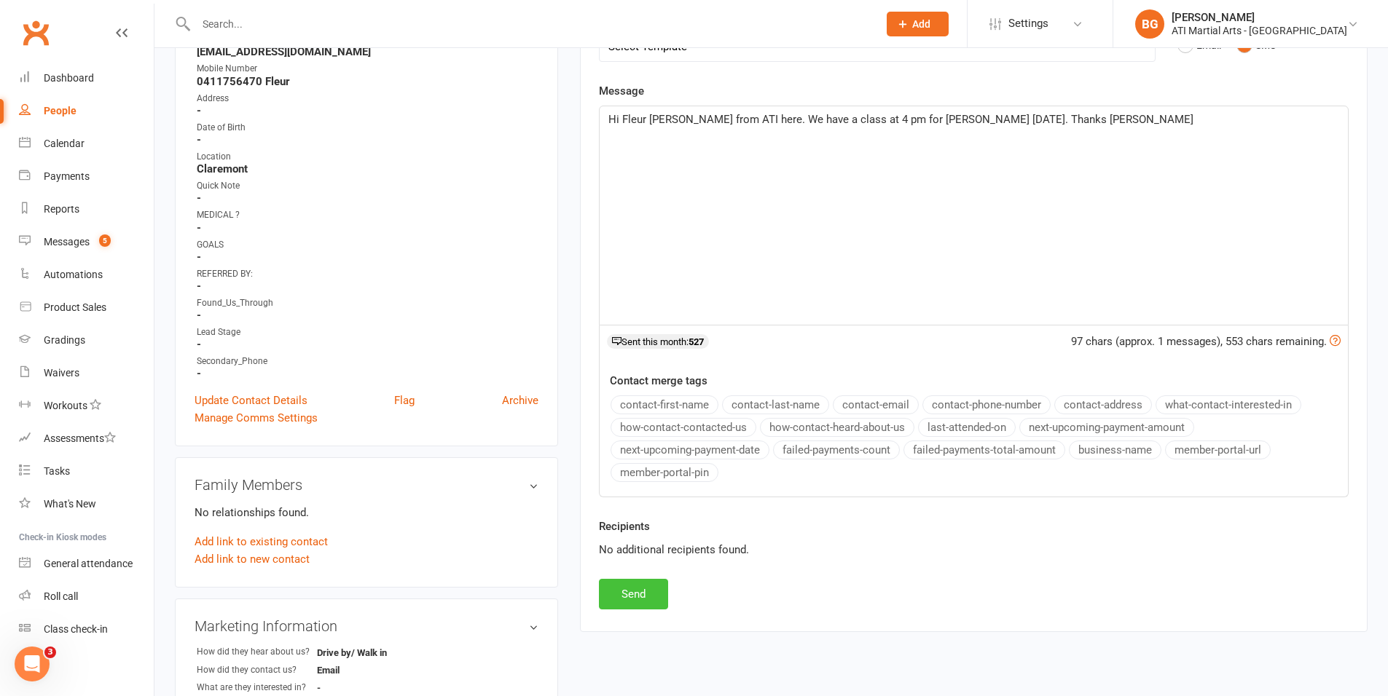
click at [644, 597] on button "Send" at bounding box center [633, 594] width 69 height 31
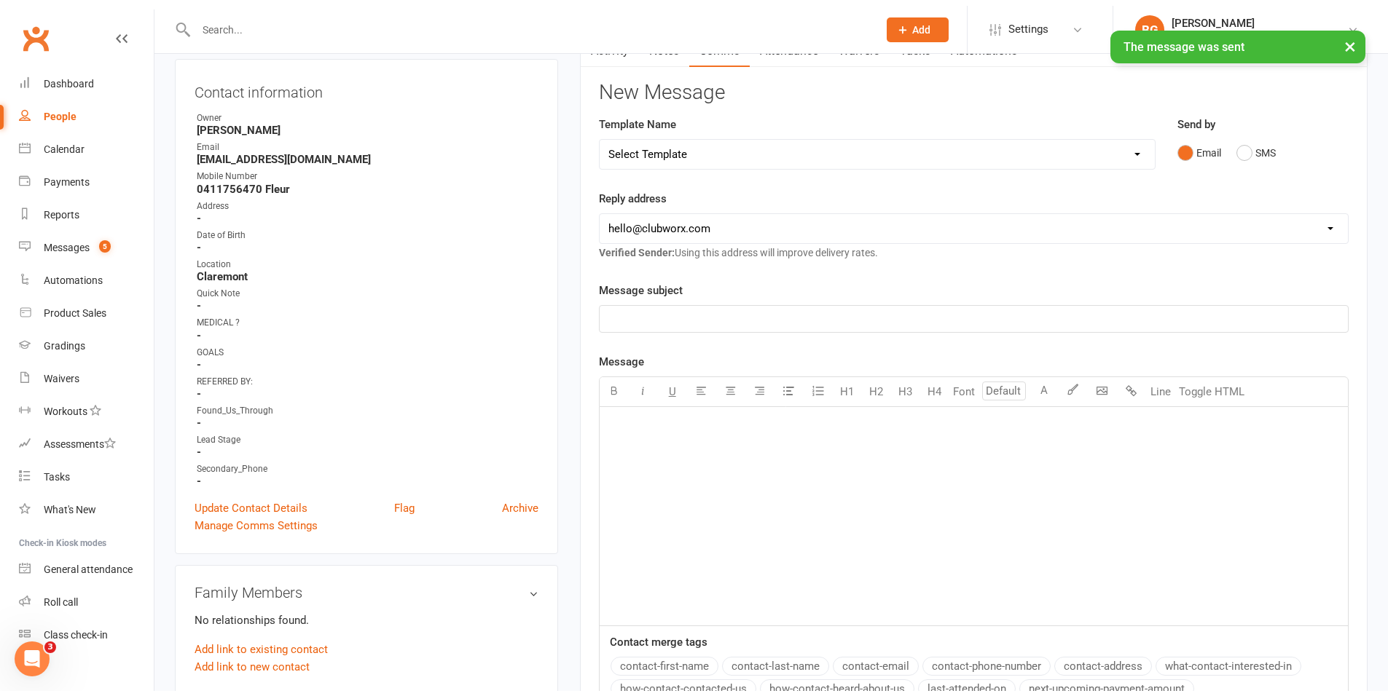
scroll to position [114, 0]
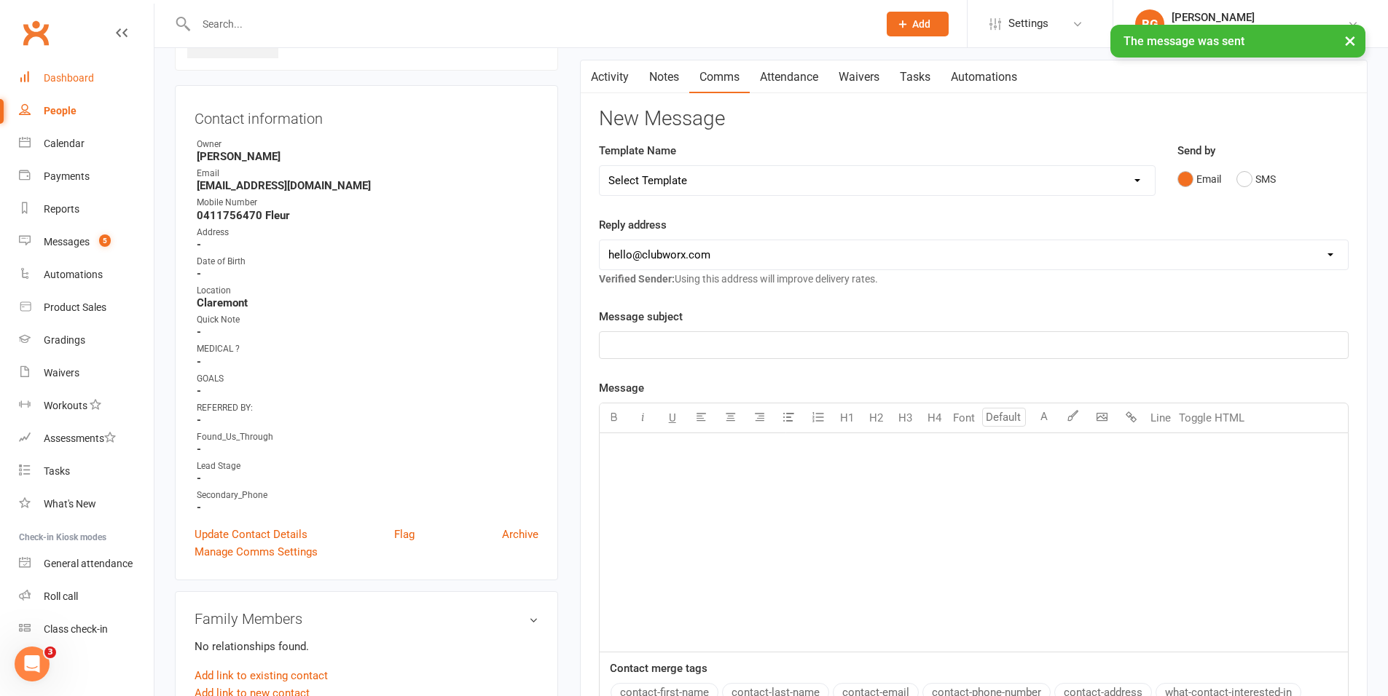
click at [85, 76] on div "Dashboard" at bounding box center [69, 78] width 50 height 12
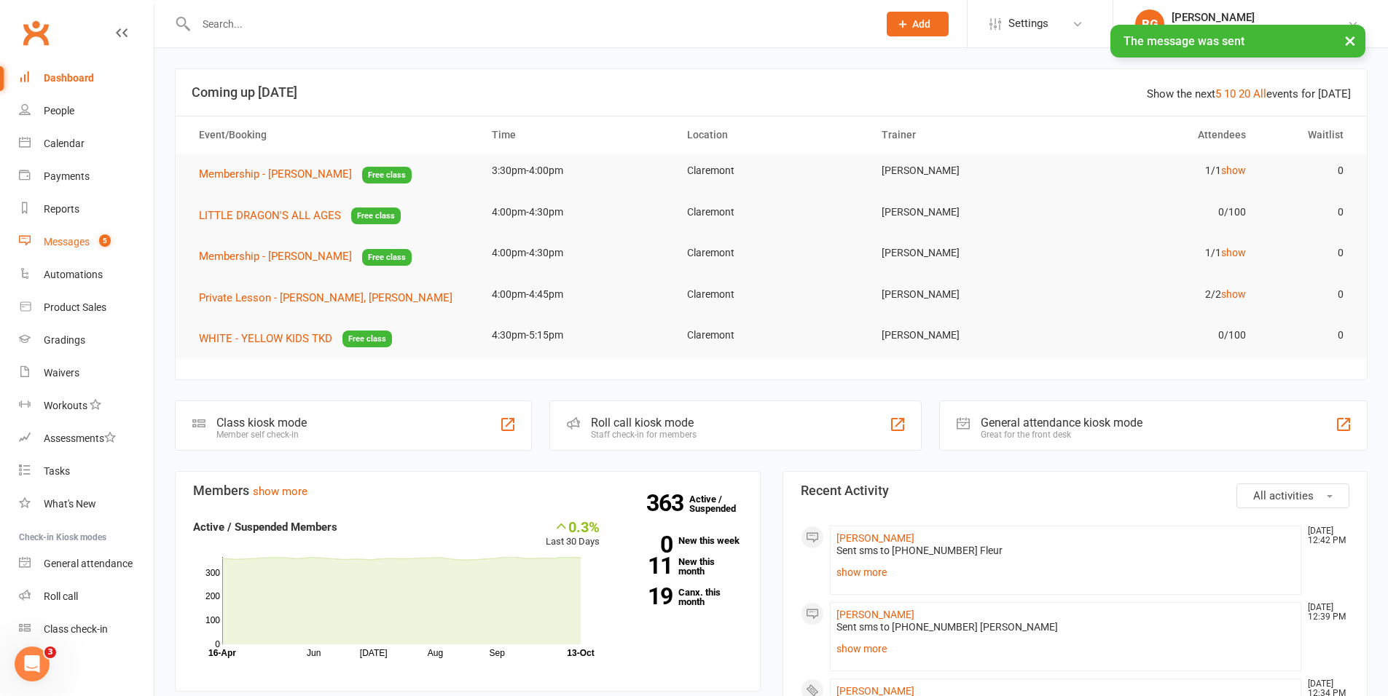
click at [91, 242] on link "Messages 5" at bounding box center [86, 242] width 135 height 33
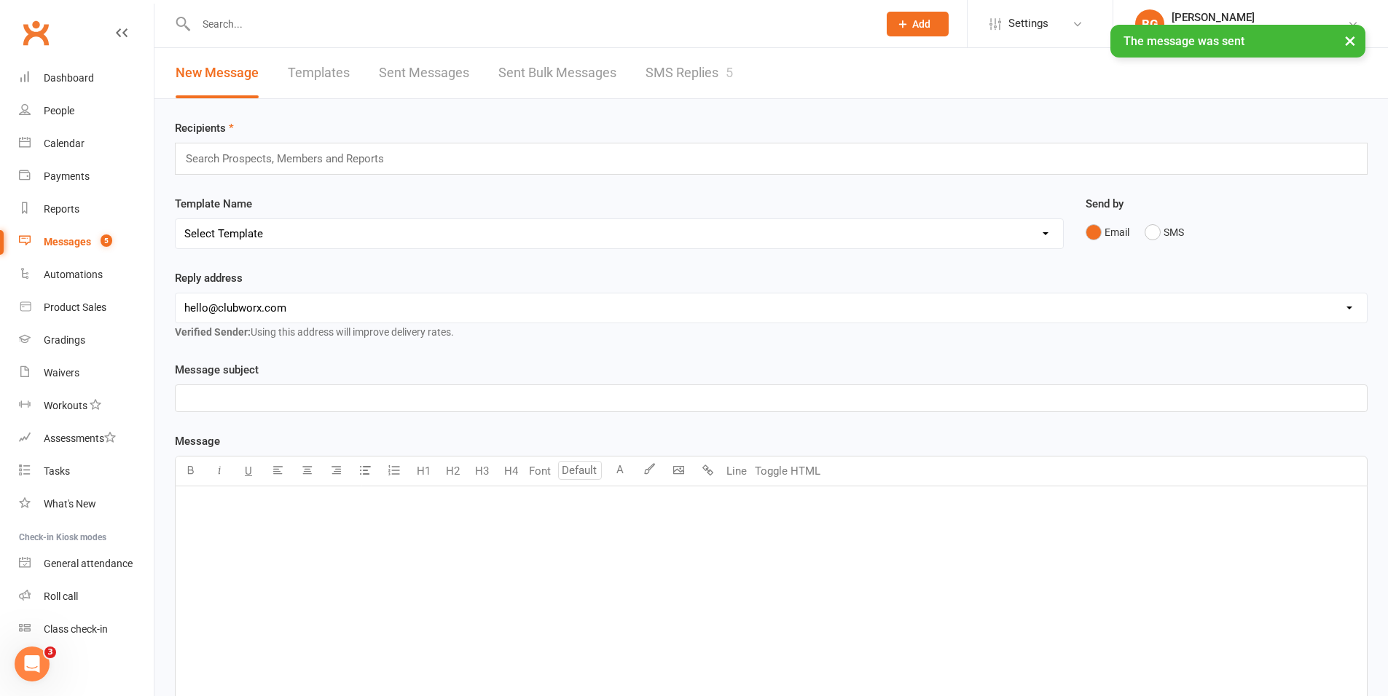
click at [691, 63] on link "SMS Replies 5" at bounding box center [688, 73] width 87 height 50
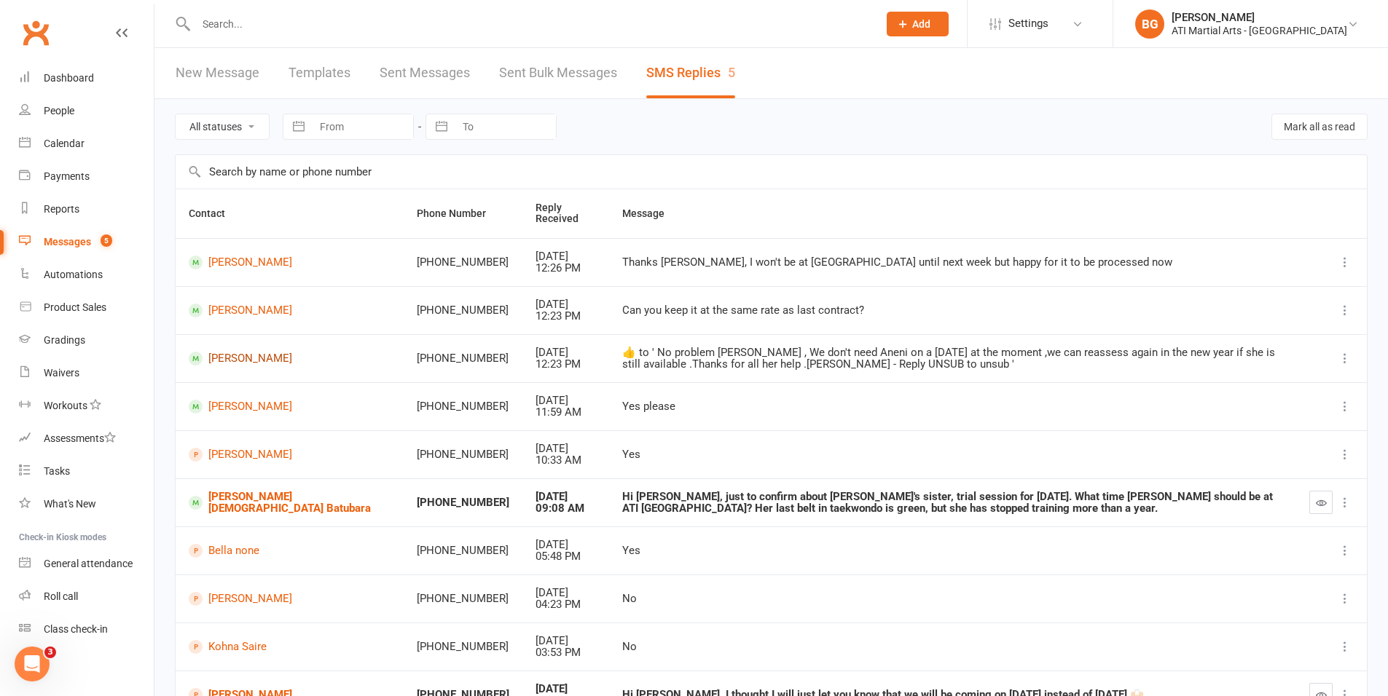
click at [267, 355] on link "Aneni Beckett" at bounding box center [290, 359] width 202 height 14
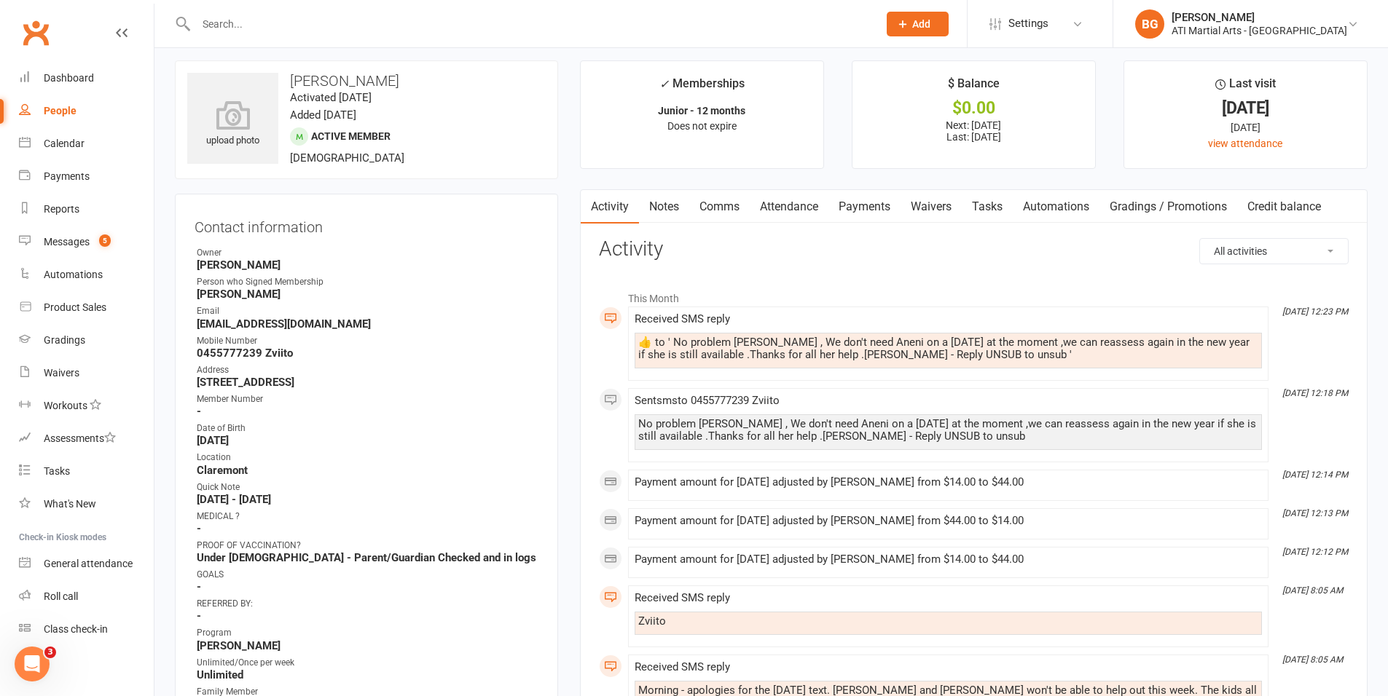
scroll to position [9, 0]
click at [40, 64] on link "Dashboard" at bounding box center [86, 78] width 135 height 33
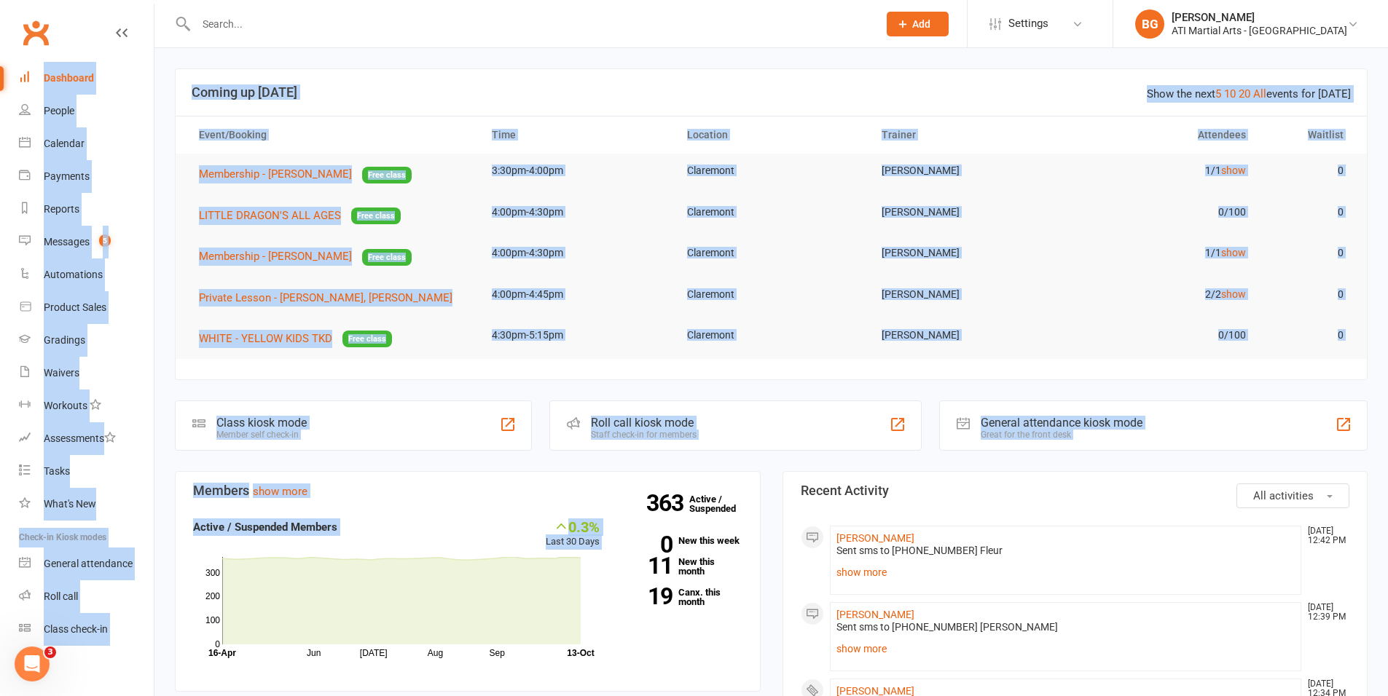
drag, startPoint x: 608, startPoint y: 542, endPoint x: 84, endPoint y: 38, distance: 727.0
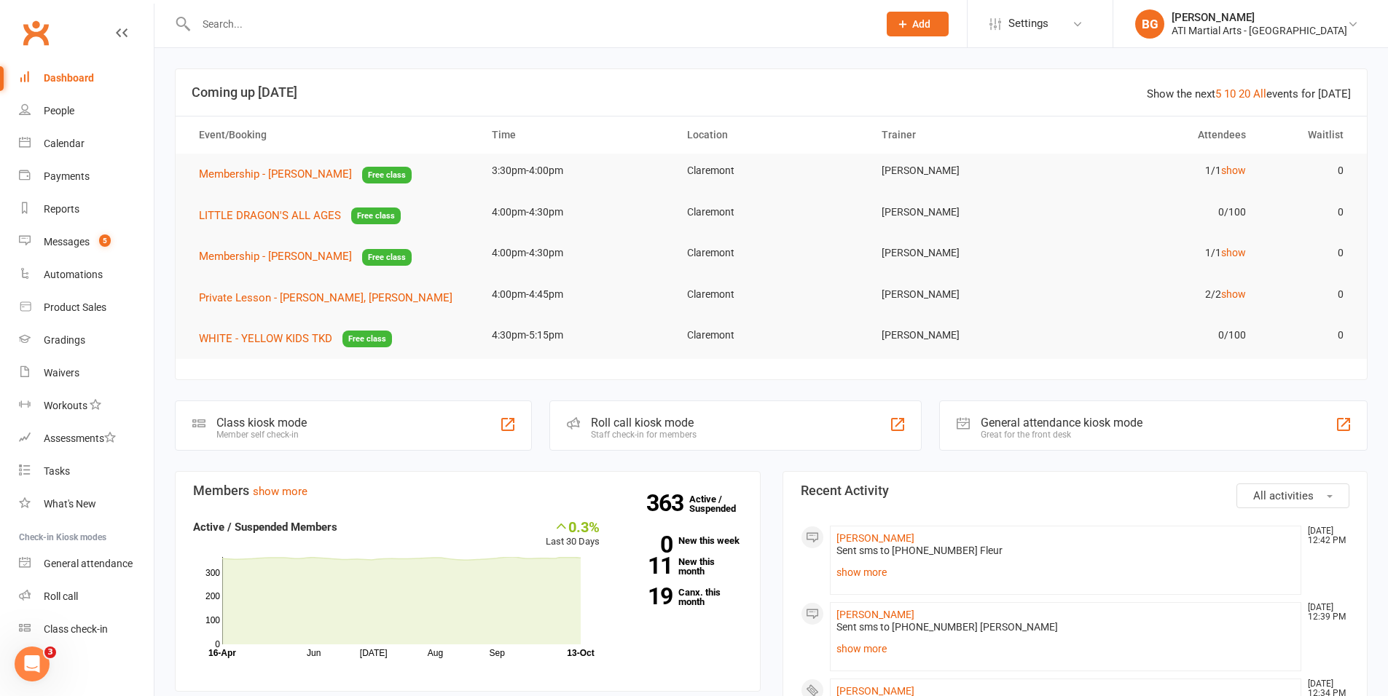
click at [602, 256] on td "4:00pm-4:30pm" at bounding box center [576, 253] width 195 height 34
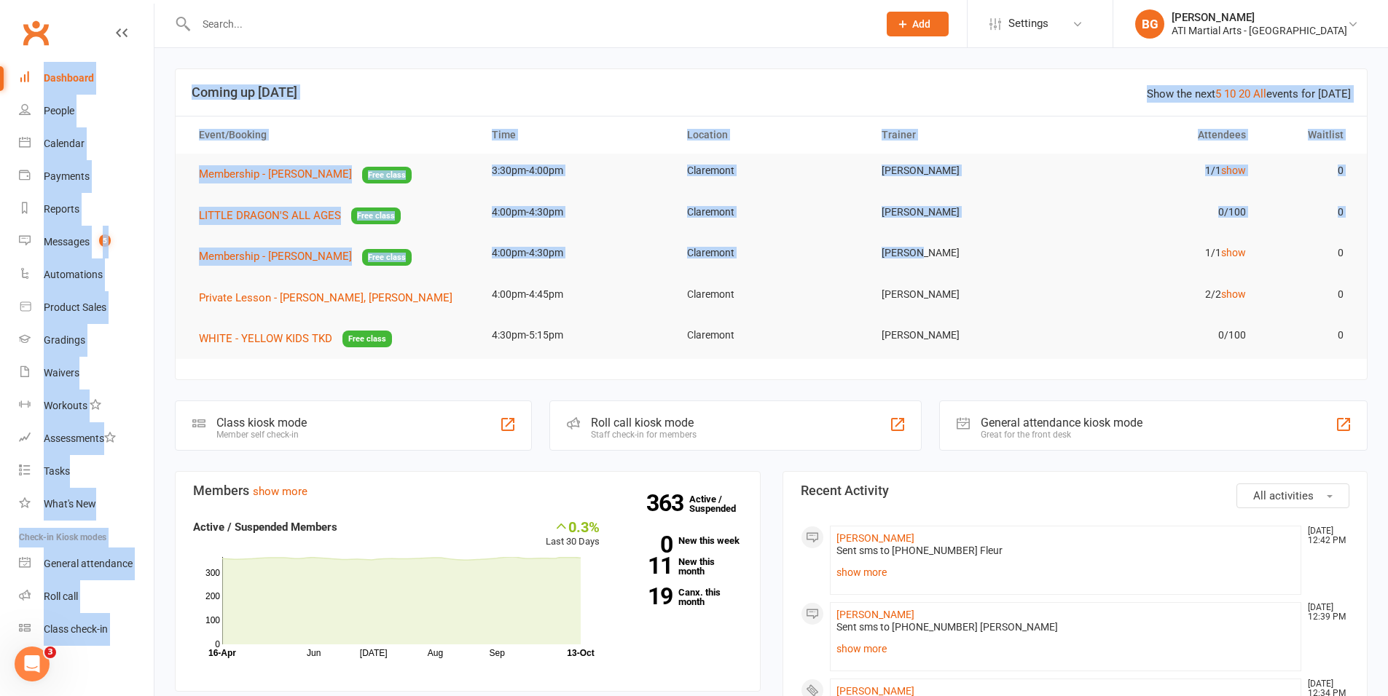
drag, startPoint x: 602, startPoint y: 256, endPoint x: 98, endPoint y: 4, distance: 564.0
click at [576, 235] on tr "LITTLE DRAGON'S ALL AGES Free class 4:00pm-4:30pm Claremont Brandon Grigch 0/10…" at bounding box center [771, 216] width 1191 height 42
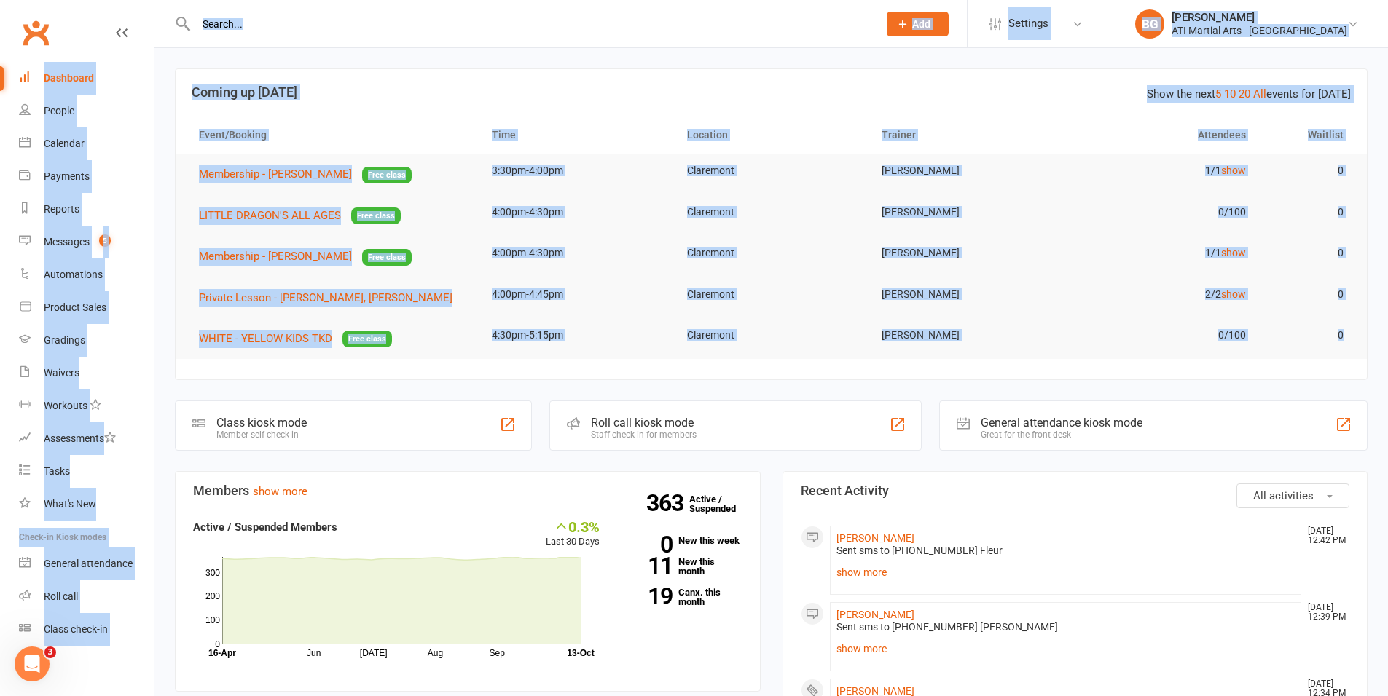
drag, startPoint x: 1349, startPoint y: 345, endPoint x: 771, endPoint y: -90, distance: 723.7
click at [742, 236] on td "Claremont" at bounding box center [771, 253] width 195 height 34
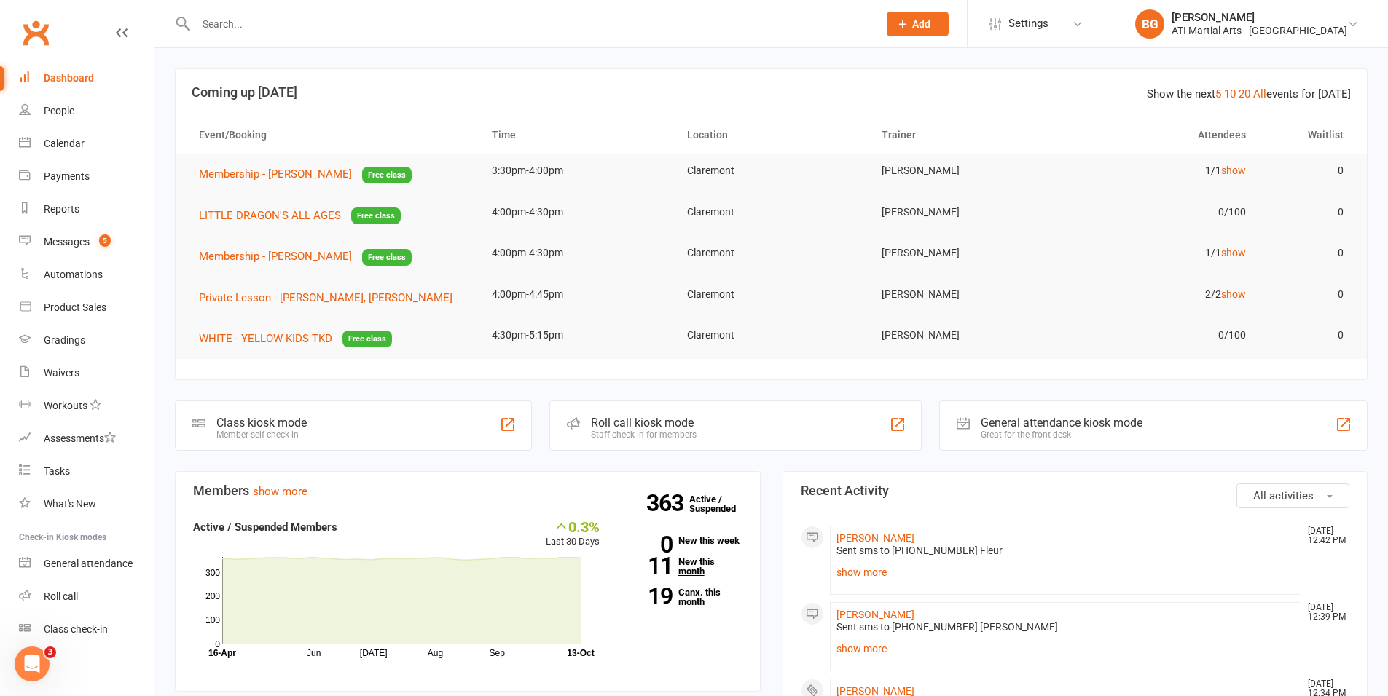
click at [680, 568] on link "11 New this month" at bounding box center [681, 566] width 121 height 19
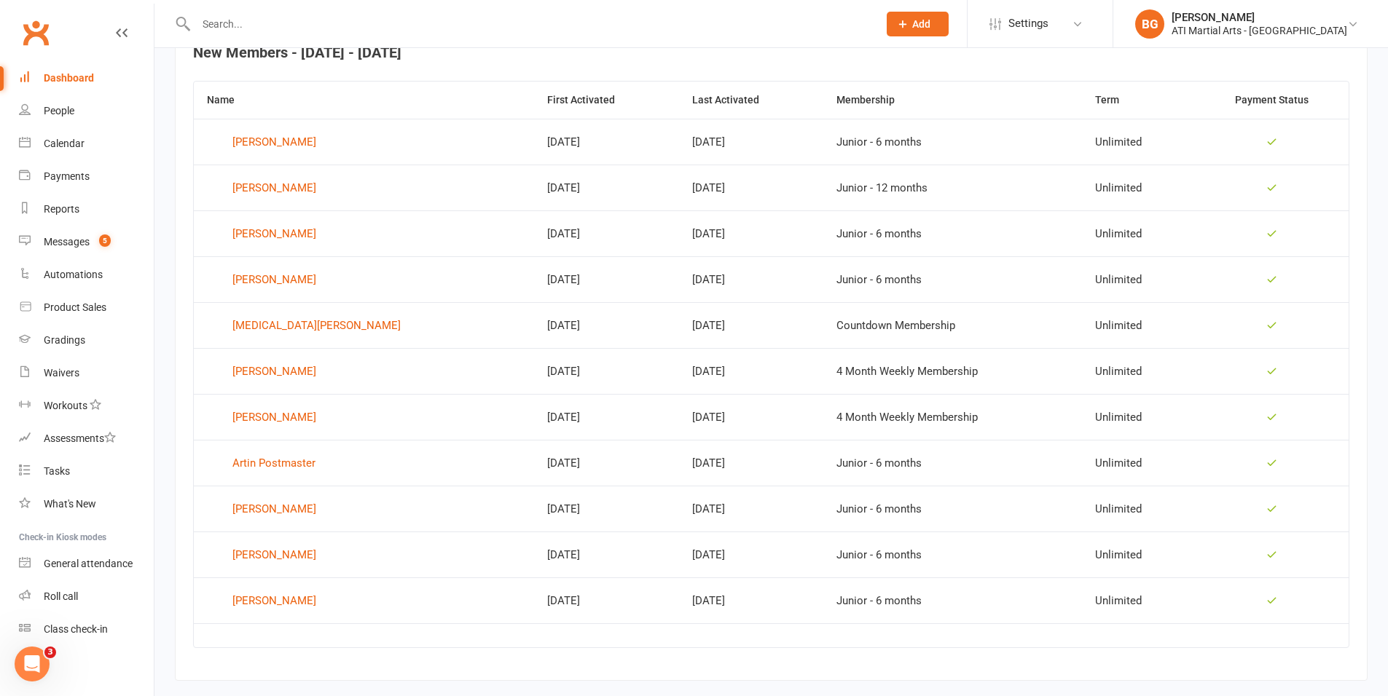
scroll to position [585, 0]
click at [99, 233] on link "Messages 5" at bounding box center [86, 242] width 135 height 33
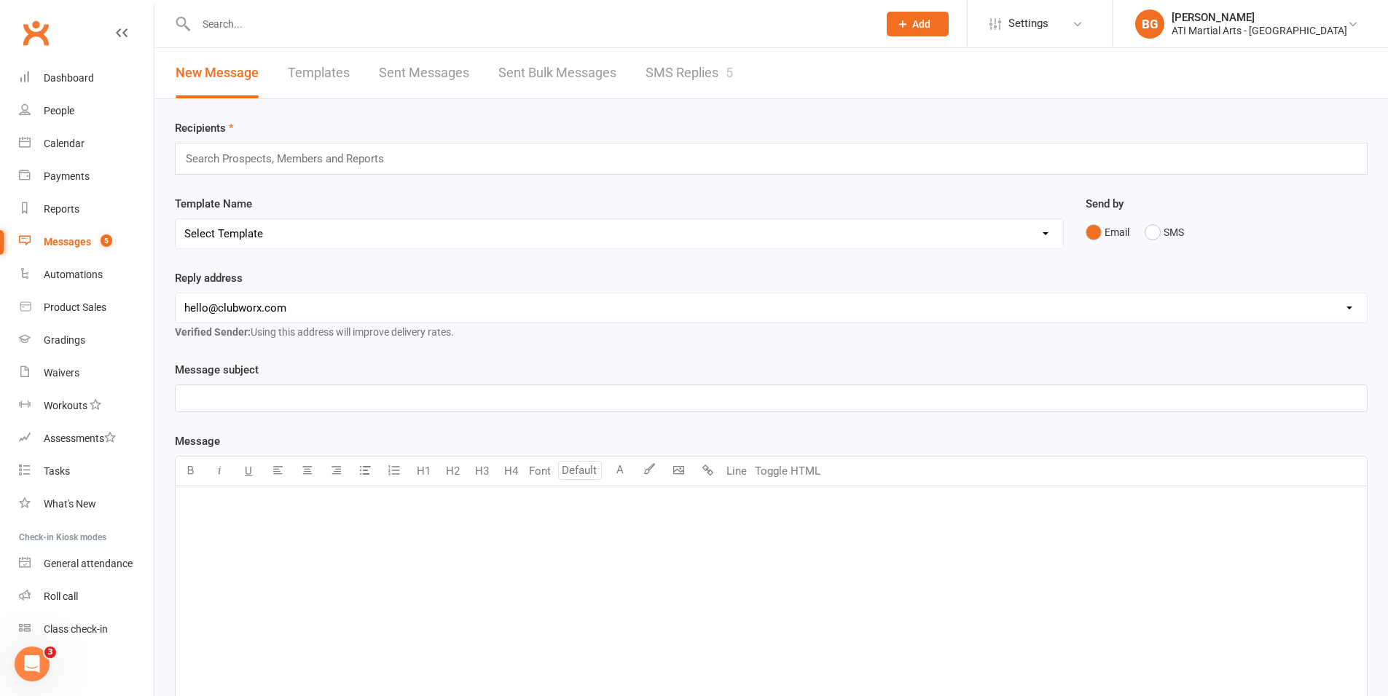
click at [675, 71] on link "SMS Replies 5" at bounding box center [688, 73] width 87 height 50
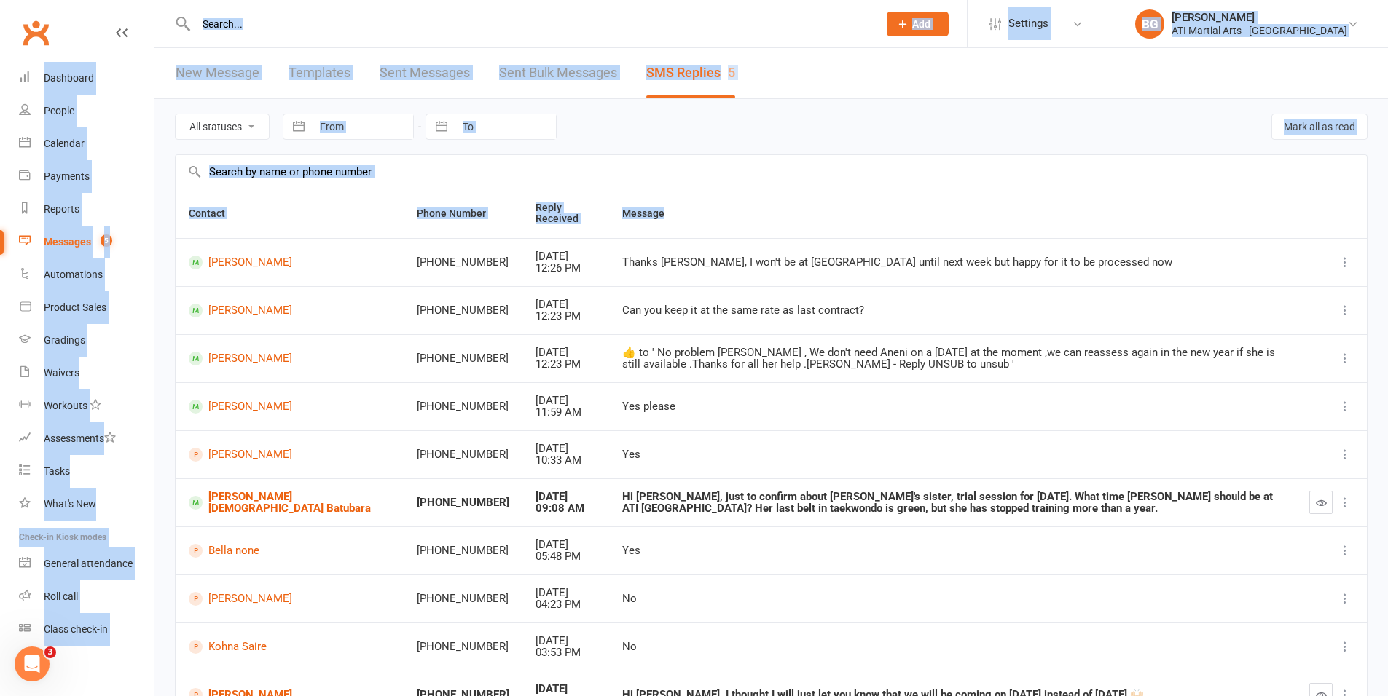
drag, startPoint x: 600, startPoint y: 216, endPoint x: 83, endPoint y: -90, distance: 601.0
click at [83, 0] on html "Prospect Member Non-attending contact Class / event Appointment Grading event T…" at bounding box center [694, 414] width 1388 height 828
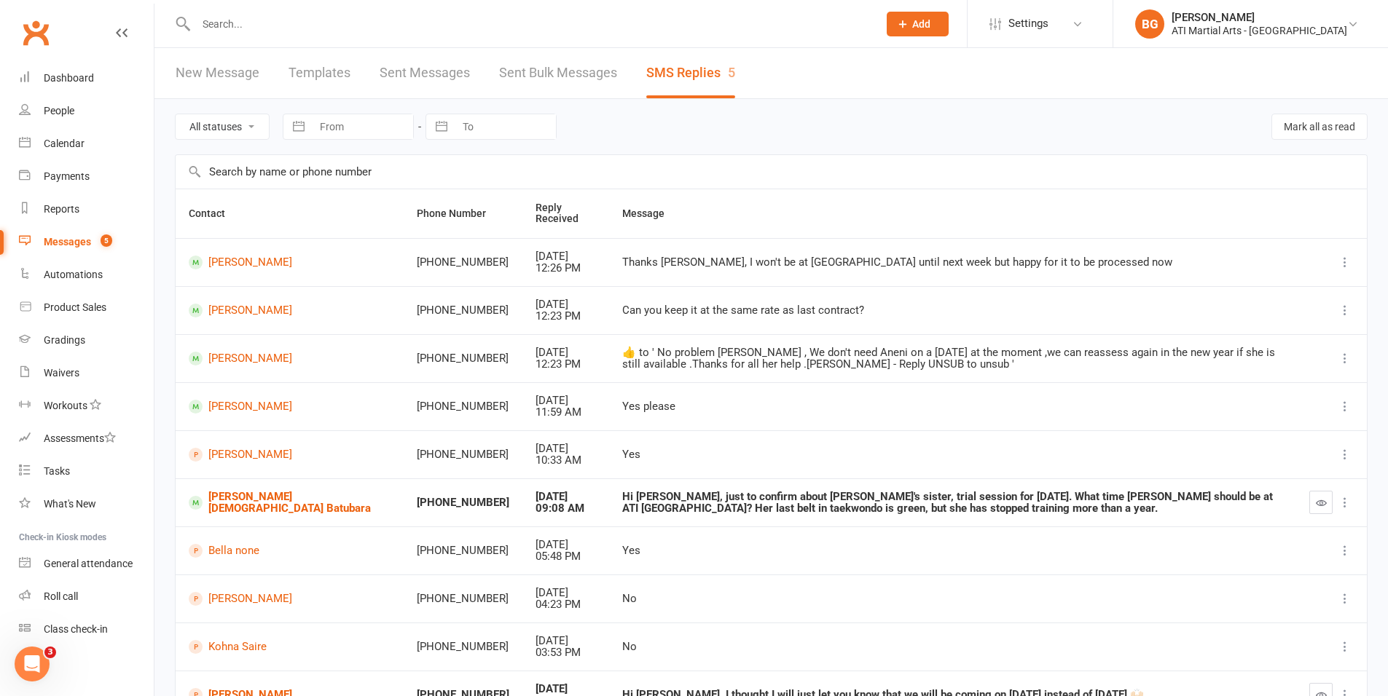
click at [622, 311] on div "Can you keep it at the same rate as last contract?" at bounding box center [952, 311] width 661 height 12
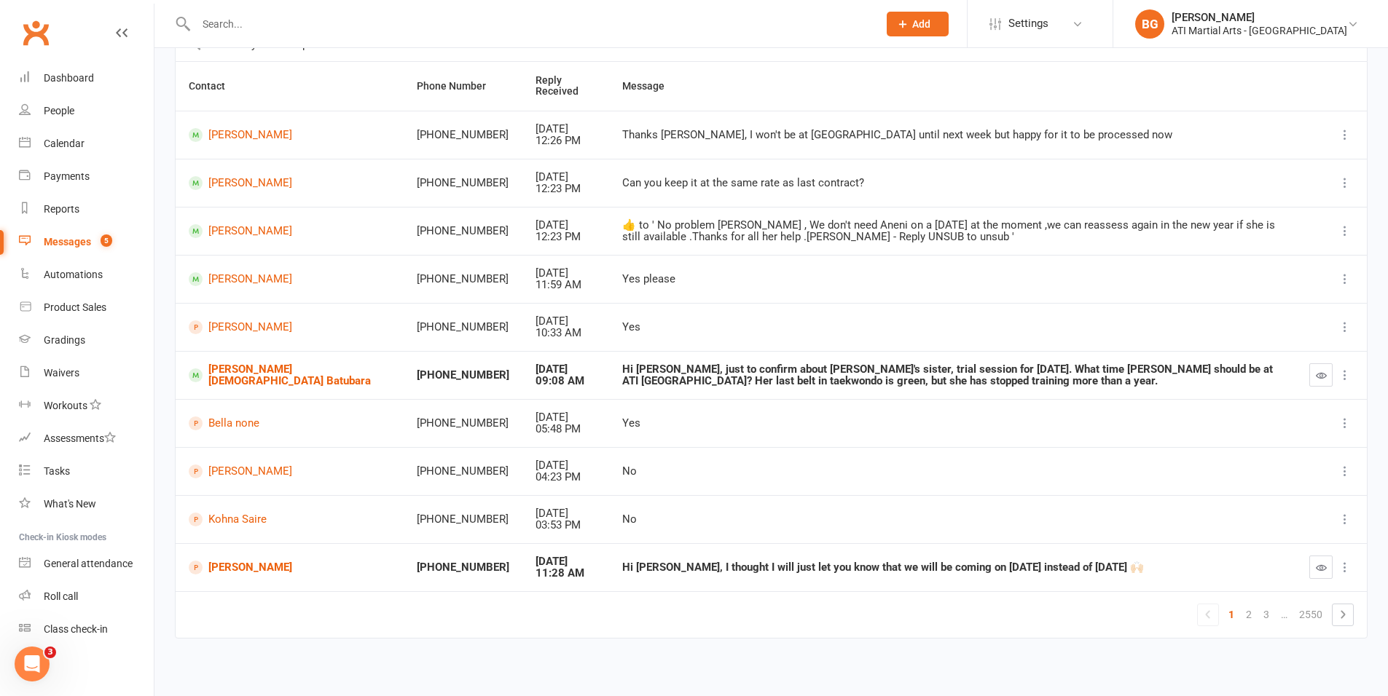
scroll to position [132, 0]
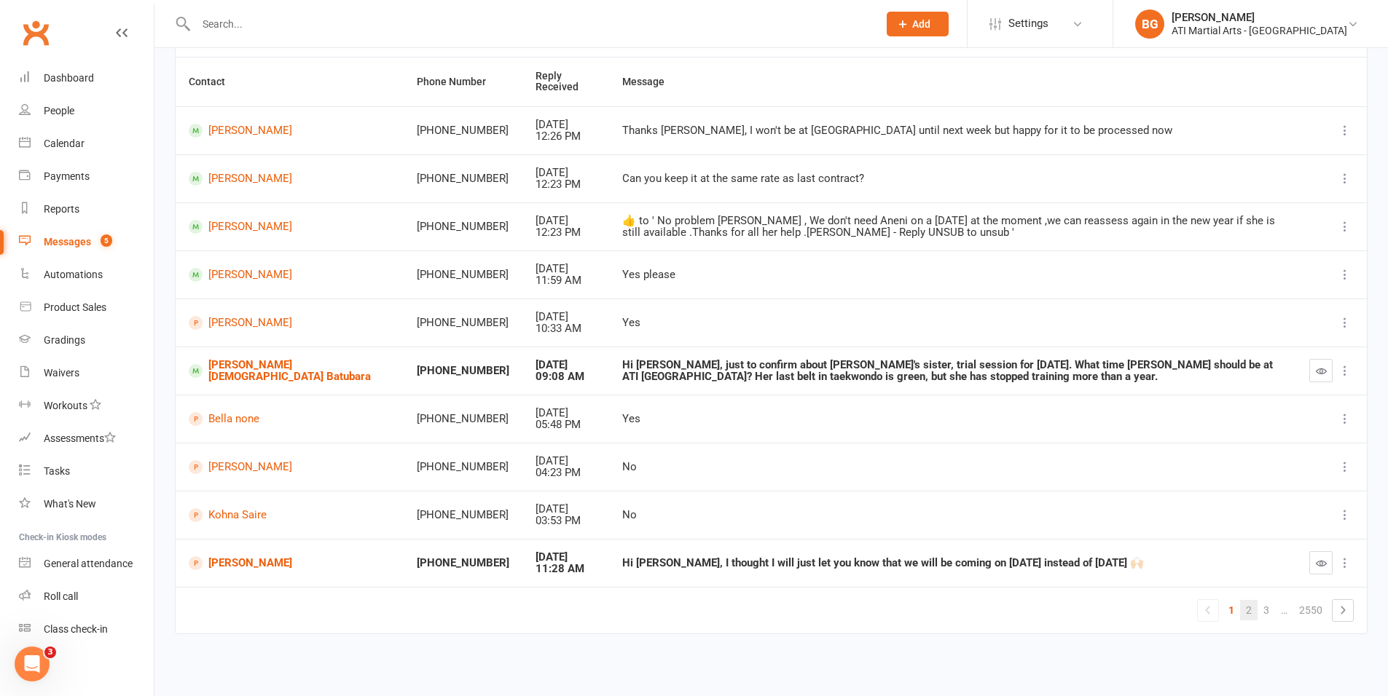
click at [1249, 613] on link "2" at bounding box center [1248, 610] width 17 height 20
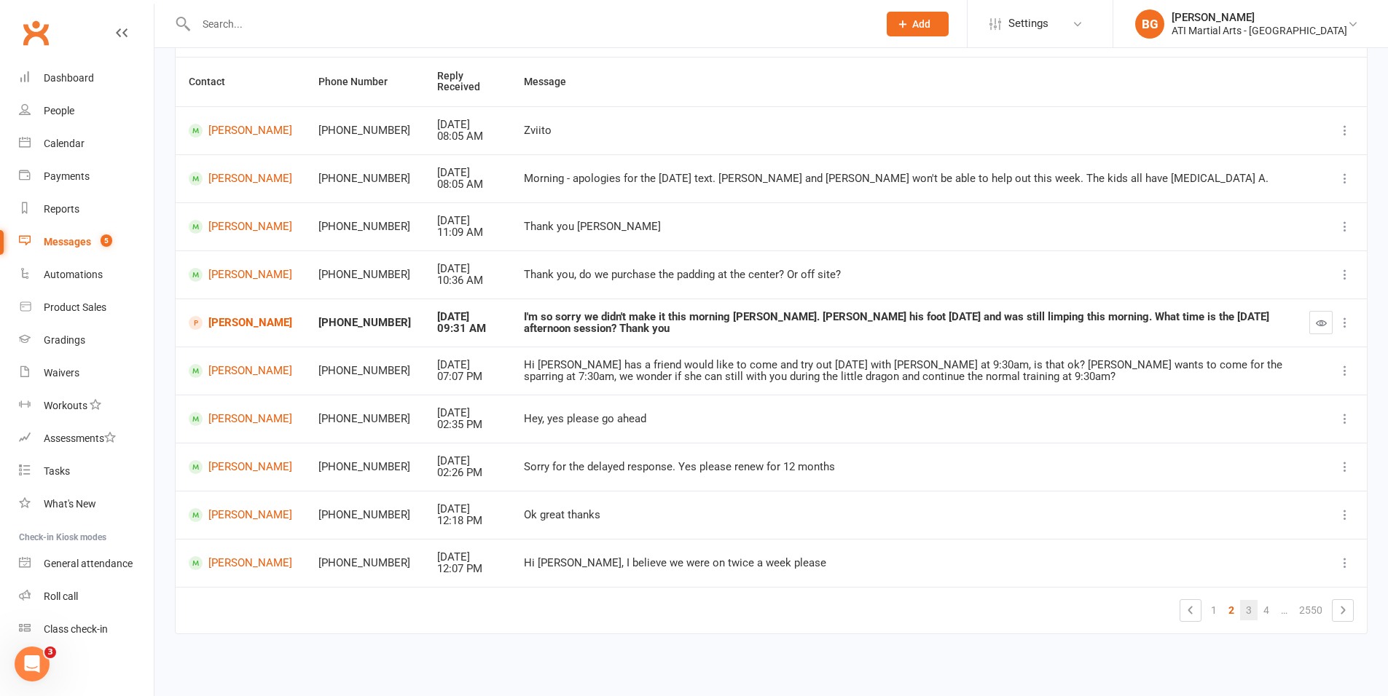
click at [1256, 611] on link "3" at bounding box center [1248, 610] width 17 height 20
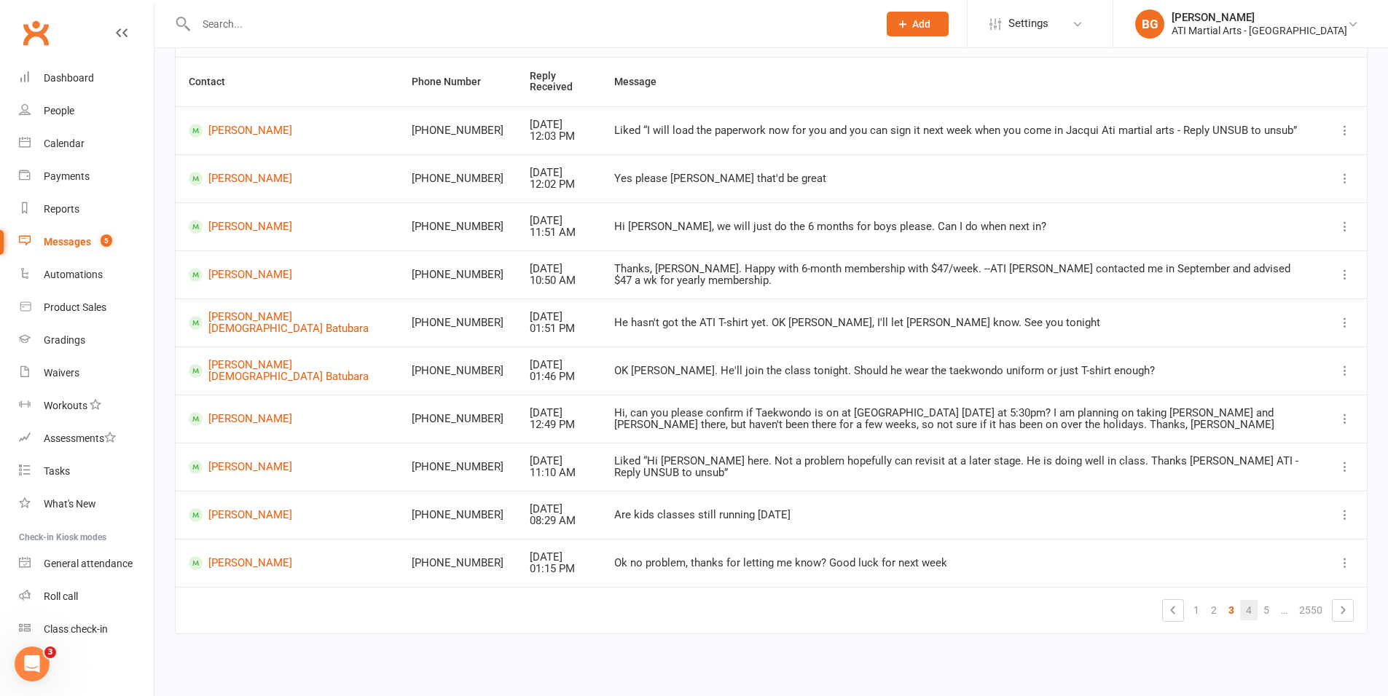
click at [1255, 615] on link "4" at bounding box center [1248, 610] width 17 height 20
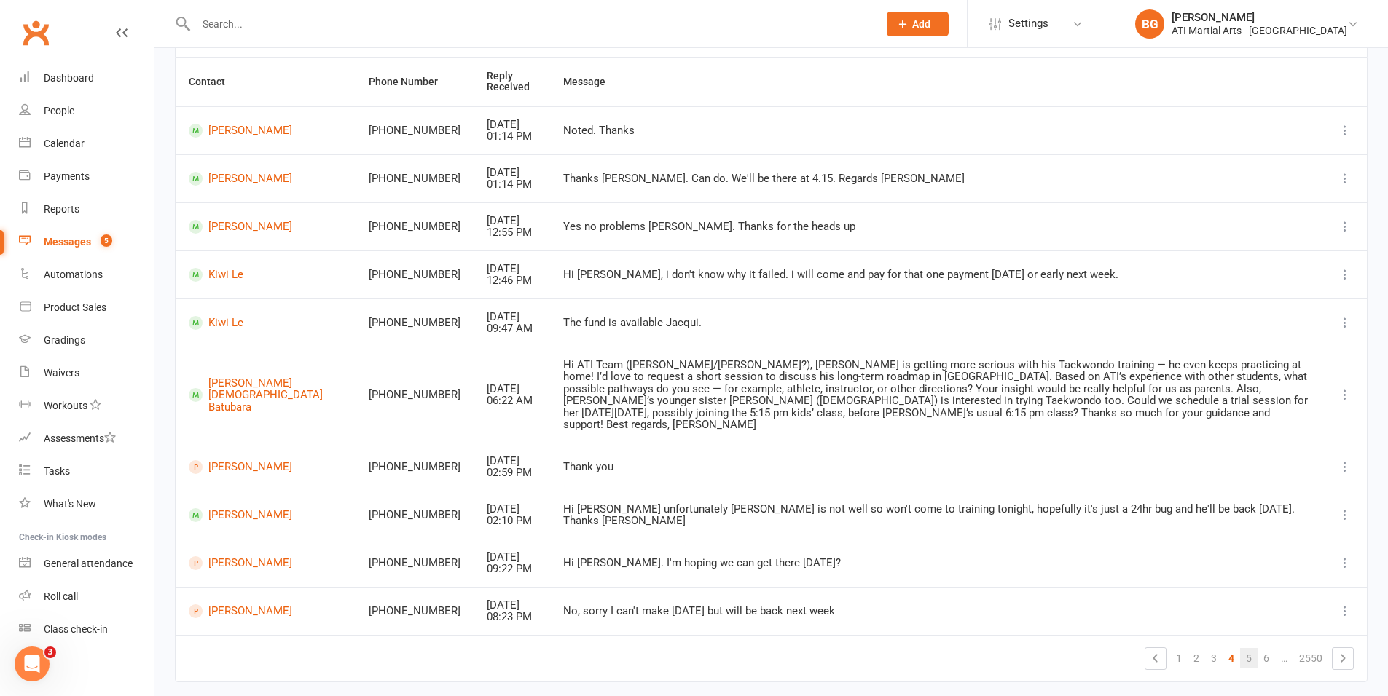
click at [1249, 648] on link "5" at bounding box center [1248, 658] width 17 height 20
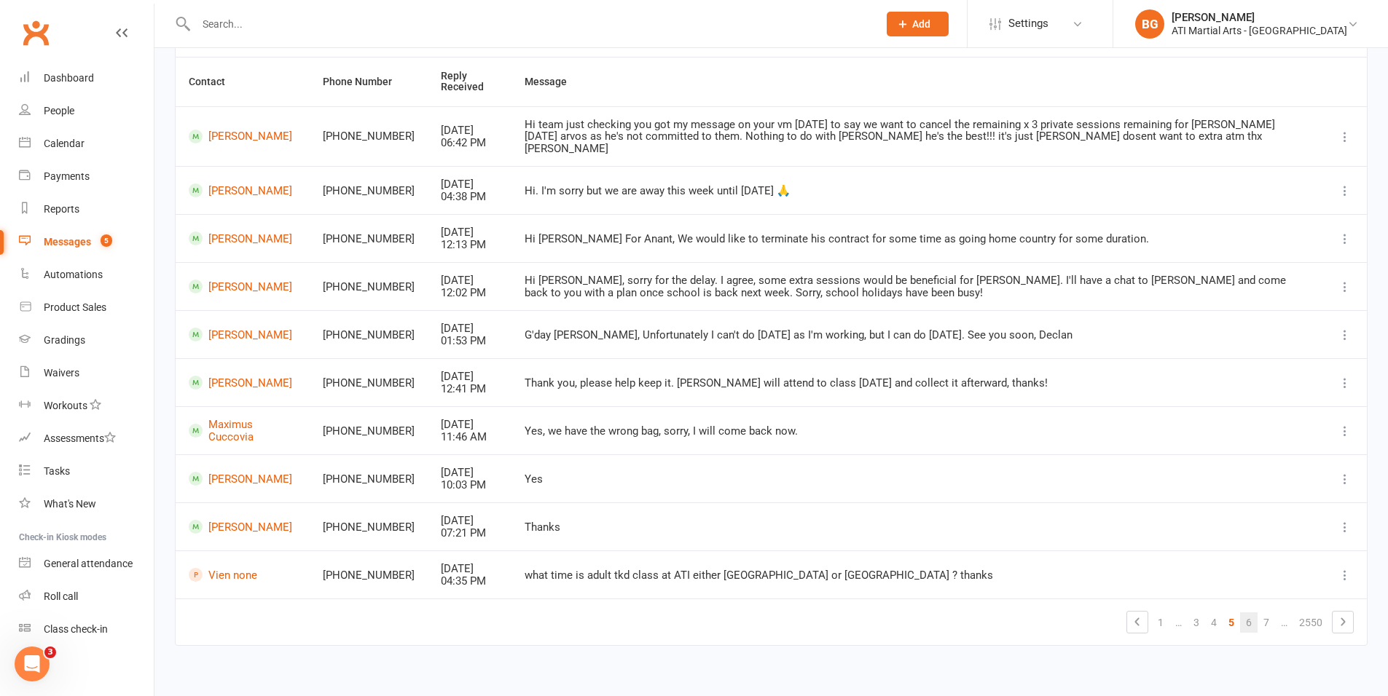
click at [1256, 613] on link "6" at bounding box center [1248, 623] width 17 height 20
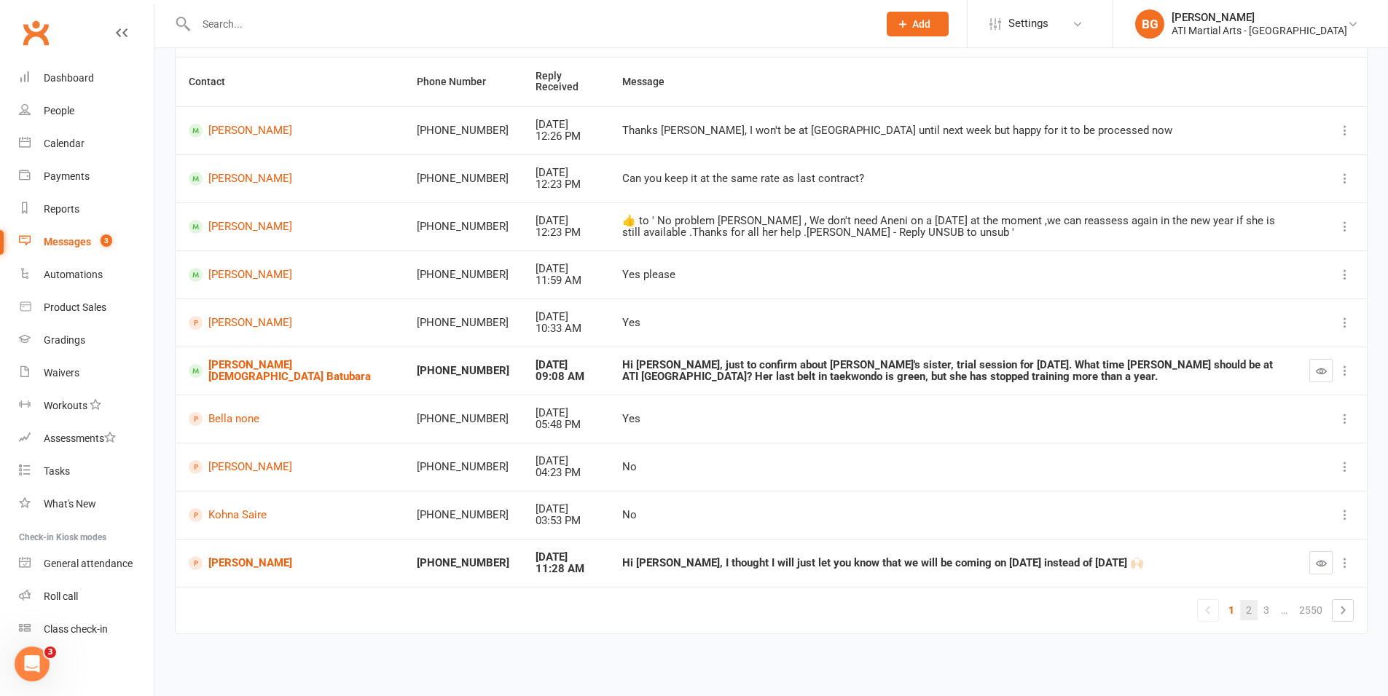
click at [1240, 615] on link "2" at bounding box center [1248, 610] width 17 height 20
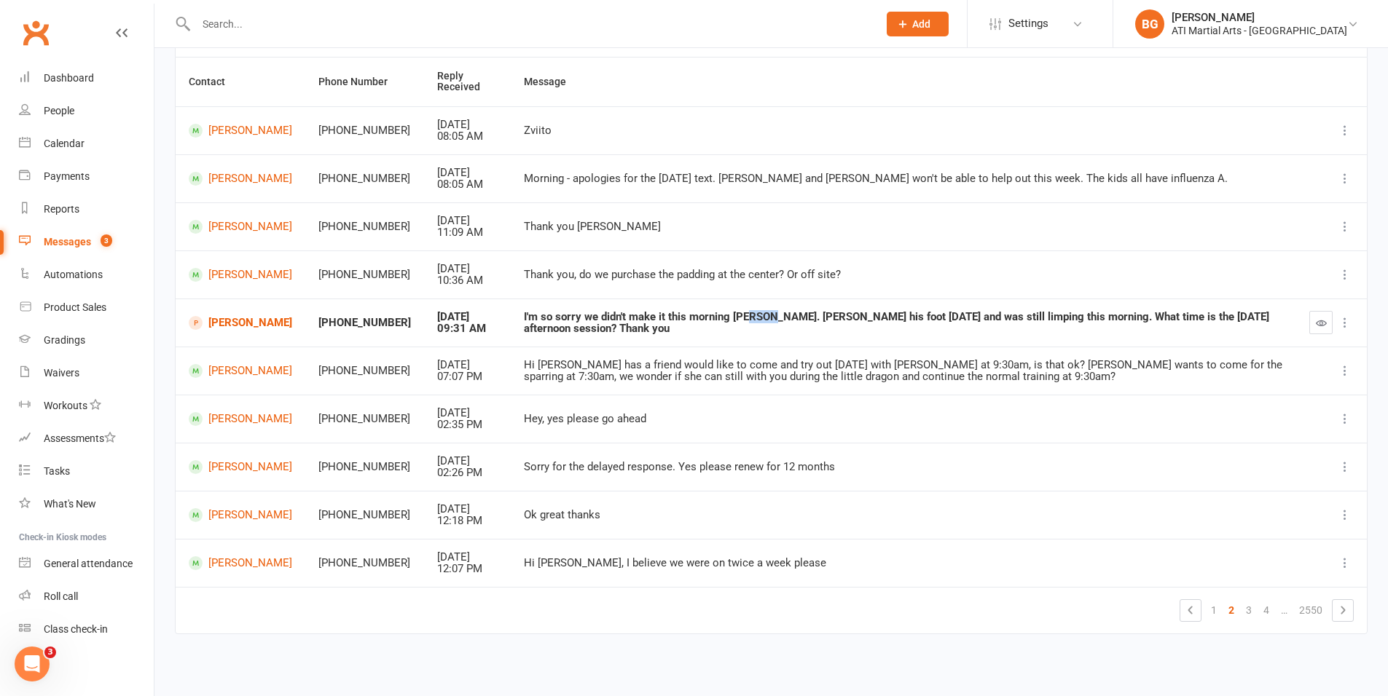
drag, startPoint x: 724, startPoint y: 316, endPoint x: 747, endPoint y: 321, distance: 23.0
click at [747, 321] on div "I'm so sorry we didn't make it this morning Brandon. Jack hurt his foot yesterd…" at bounding box center [903, 323] width 759 height 24
click at [745, 328] on div "I'm so sorry we didn't make it this morning Brandon. Jack hurt his foot yesterd…" at bounding box center [903, 323] width 759 height 24
drag, startPoint x: 736, startPoint y: 320, endPoint x: 724, endPoint y: 316, distance: 12.2
click at [724, 316] on div "I'm so sorry we didn't make it this morning Brandon. Jack hurt his foot yesterd…" at bounding box center [903, 323] width 759 height 24
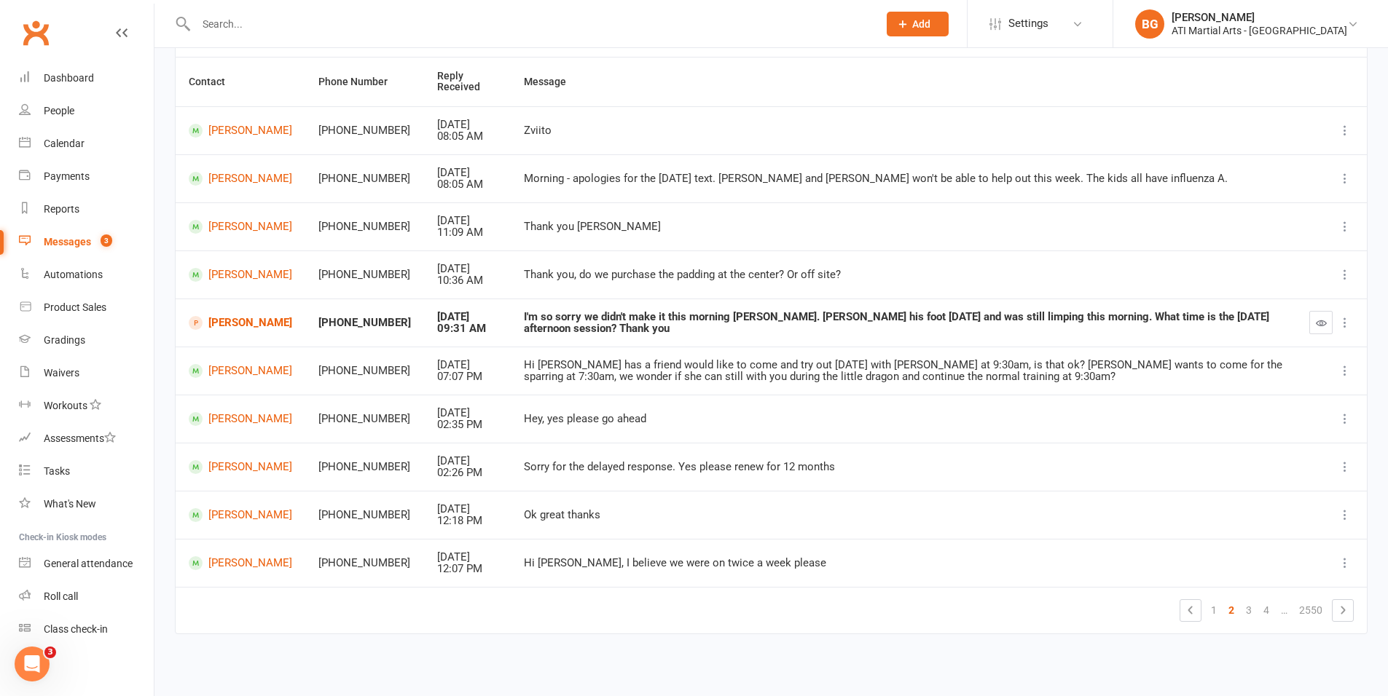
click at [643, 339] on td "I'm so sorry we didn't make it this morning Brandon. Jack hurt his foot yesterd…" at bounding box center [903, 323] width 785 height 48
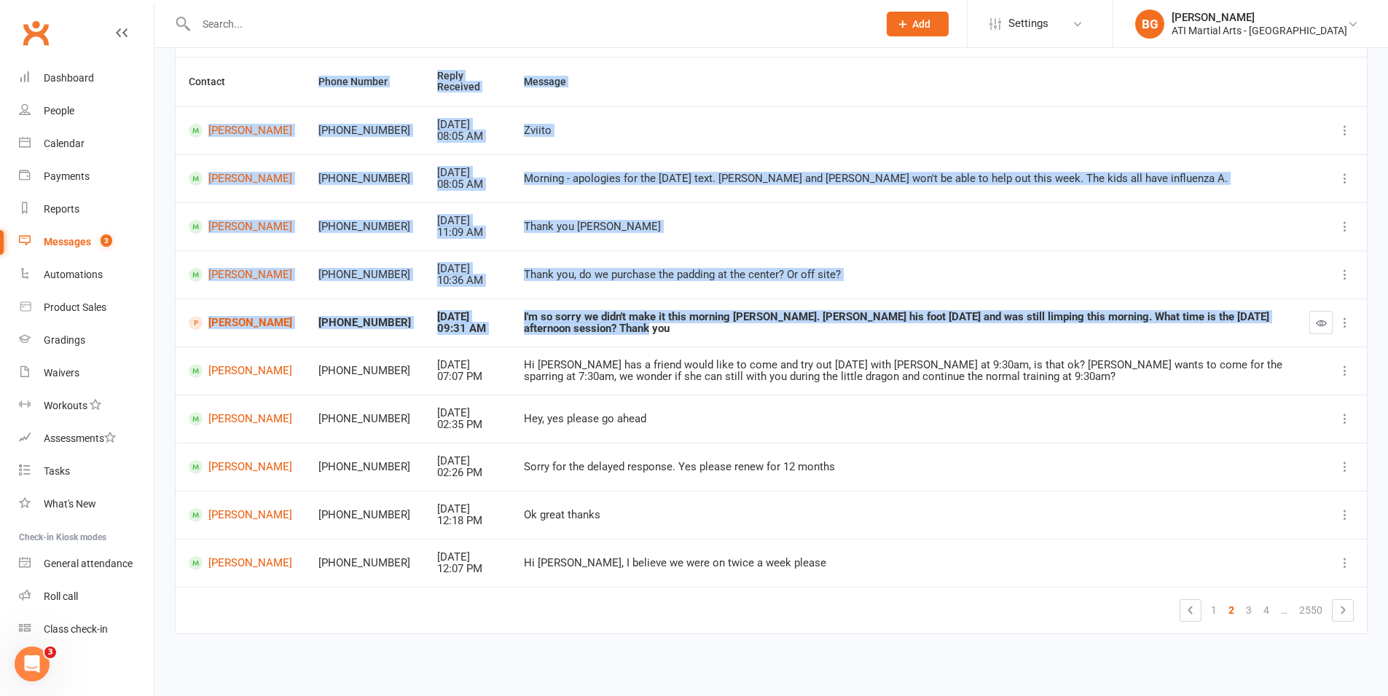
drag, startPoint x: 617, startPoint y: 334, endPoint x: 337, endPoint y: 60, distance: 392.0
click at [337, 60] on table "Contact Phone Number Reply Received Message Aneni Beckett +61455777239 Oct 12, …" at bounding box center [771, 346] width 1193 height 578
click at [545, 333] on div "I'm so sorry we didn't make it this morning Brandon. Jack hurt his foot yesterd…" at bounding box center [903, 323] width 759 height 24
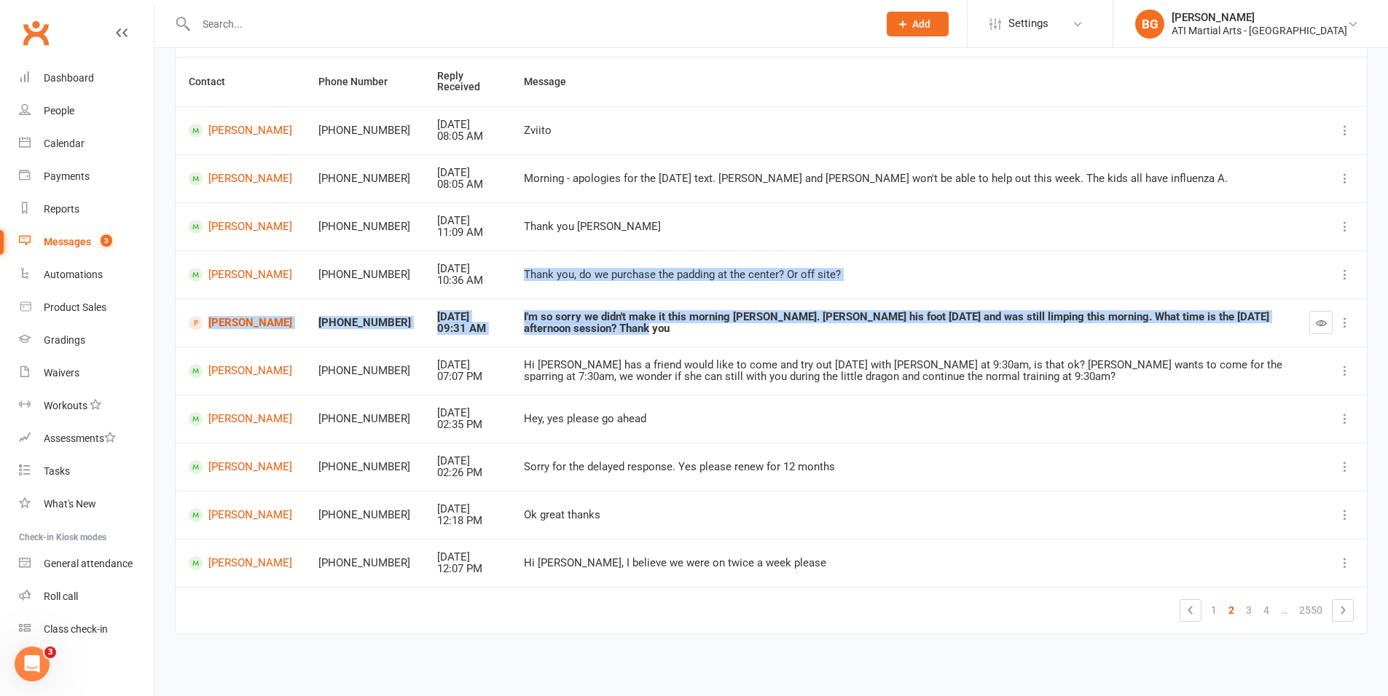
drag, startPoint x: 597, startPoint y: 332, endPoint x: 486, endPoint y: 278, distance: 124.1
click at [486, 278] on tbody "Aneni Beckett +61455777239 Oct 12, 2025 08:05 AM Zviito Aneni Beckett +61455777…" at bounding box center [771, 346] width 1191 height 481
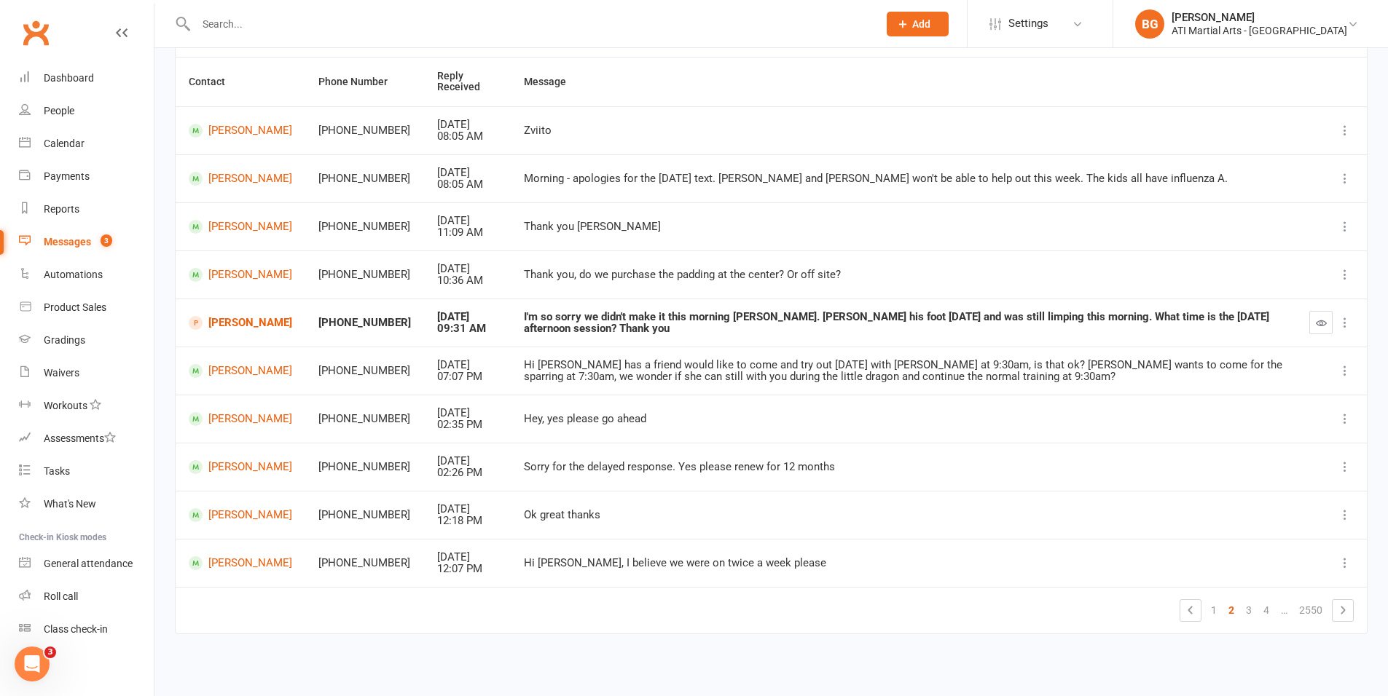
click at [586, 360] on div "Hi Brandon, Zoe has a friend would like to come and try out tomorrow with Zoe a…" at bounding box center [903, 371] width 759 height 24
drag, startPoint x: 632, startPoint y: 318, endPoint x: 639, endPoint y: 318, distance: 7.3
click at [639, 318] on div "I'm so sorry we didn't make it this morning Brandon. Jack hurt his foot yesterd…" at bounding box center [903, 323] width 759 height 24
click at [643, 349] on td "Hi Brandon, Zoe has a friend would like to come and try out tomorrow with Zoe a…" at bounding box center [903, 371] width 785 height 48
click at [1328, 327] on button "button" at bounding box center [1320, 322] width 23 height 23
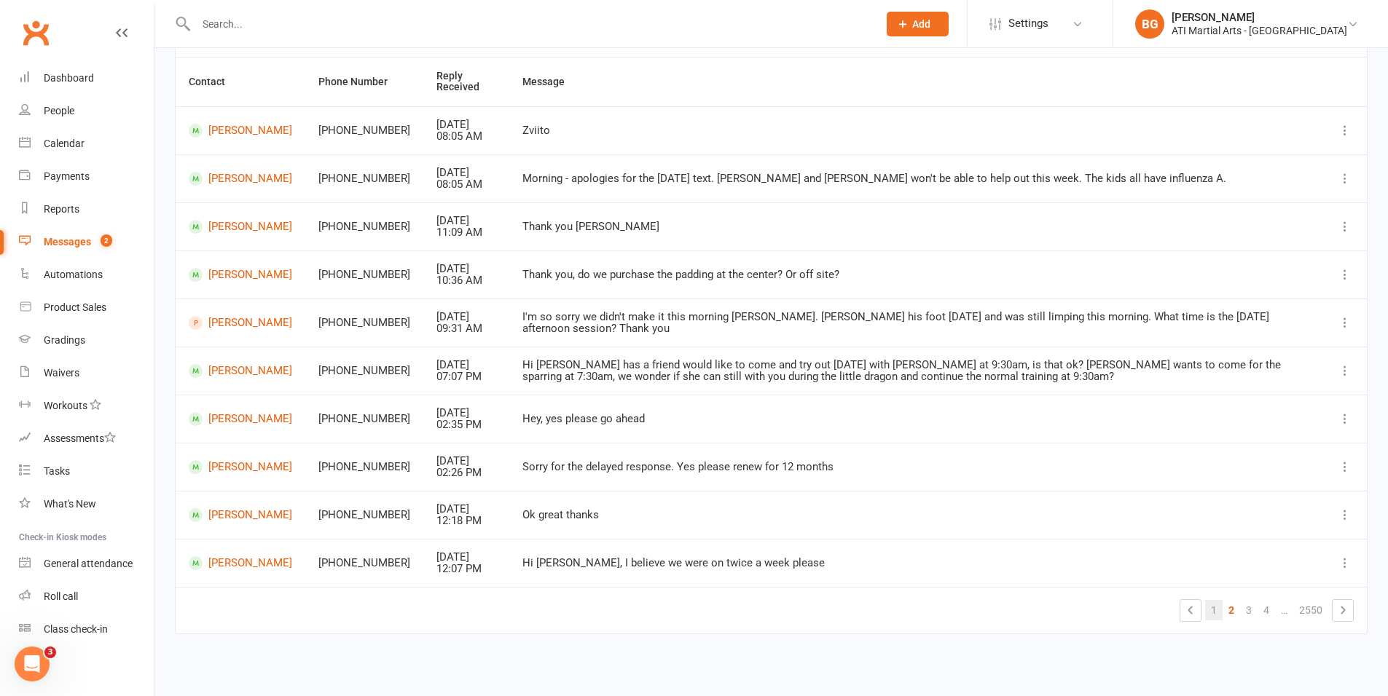
click at [1207, 612] on link "1" at bounding box center [1213, 610] width 17 height 20
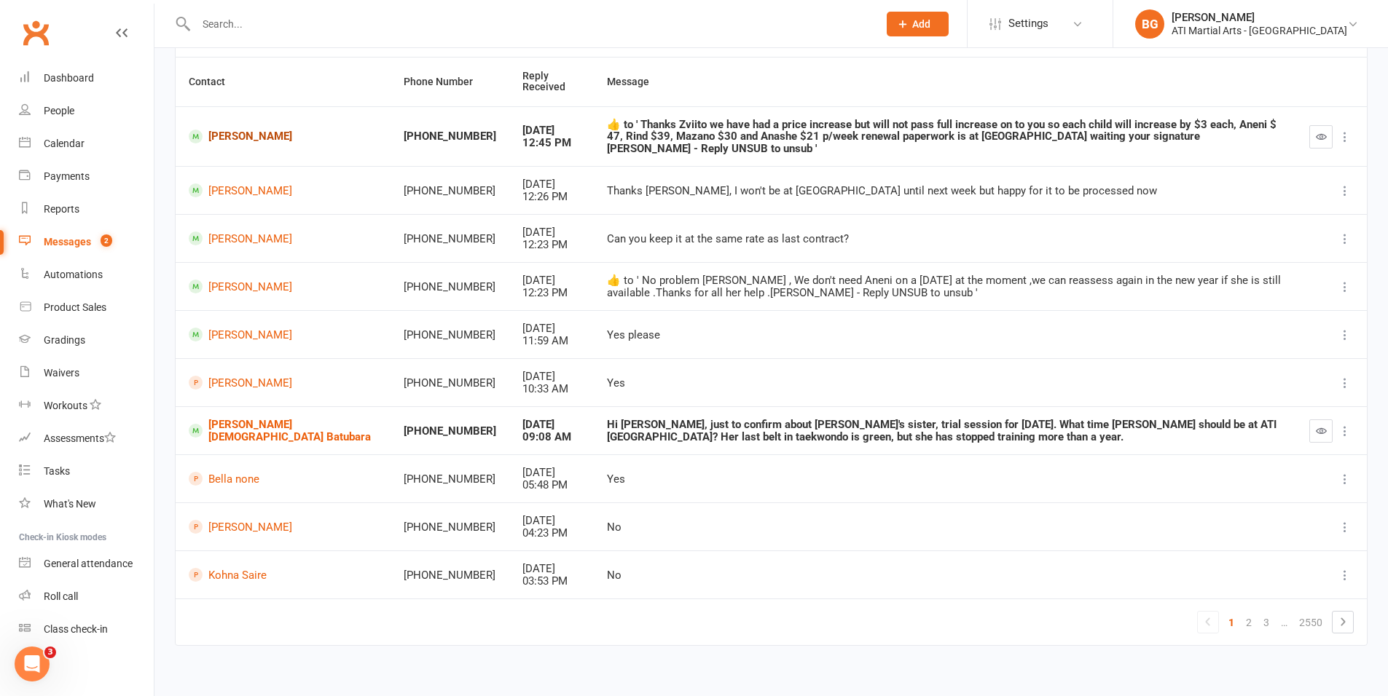
click at [268, 130] on link "Aneni Beckett" at bounding box center [283, 137] width 189 height 14
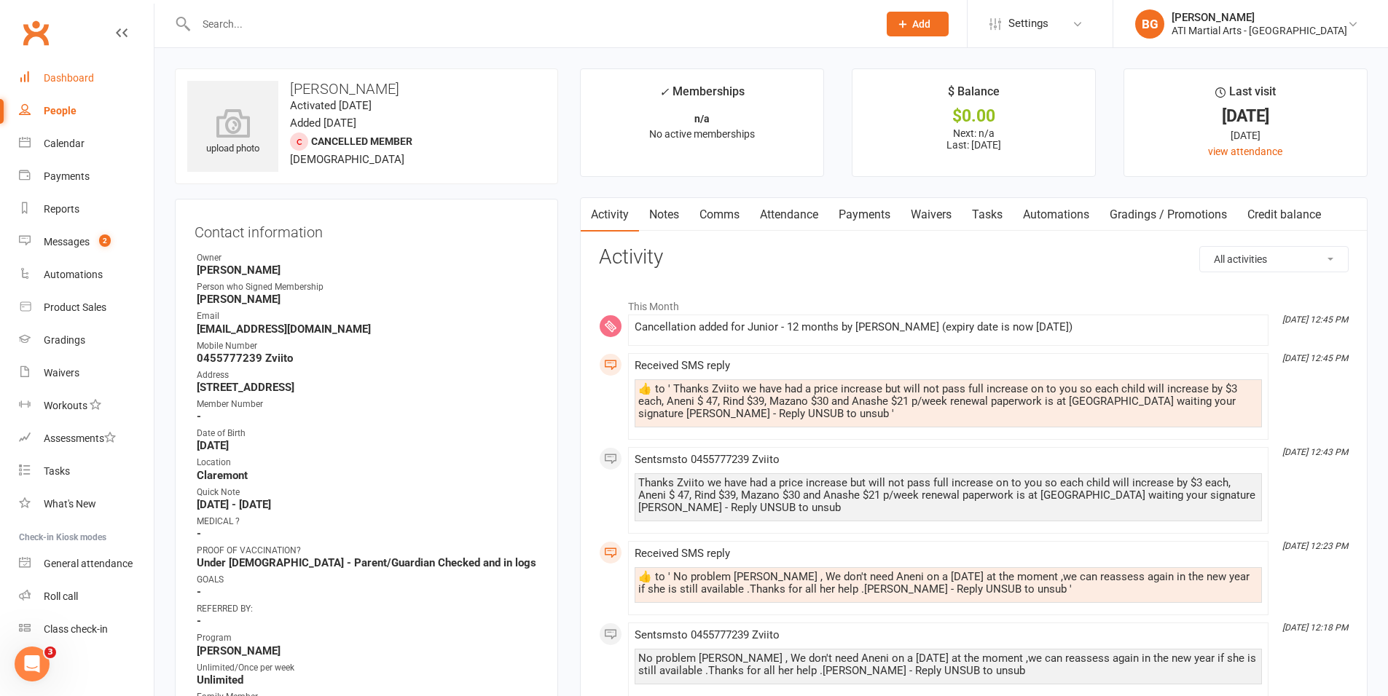
click at [73, 83] on div "Dashboard" at bounding box center [69, 78] width 50 height 12
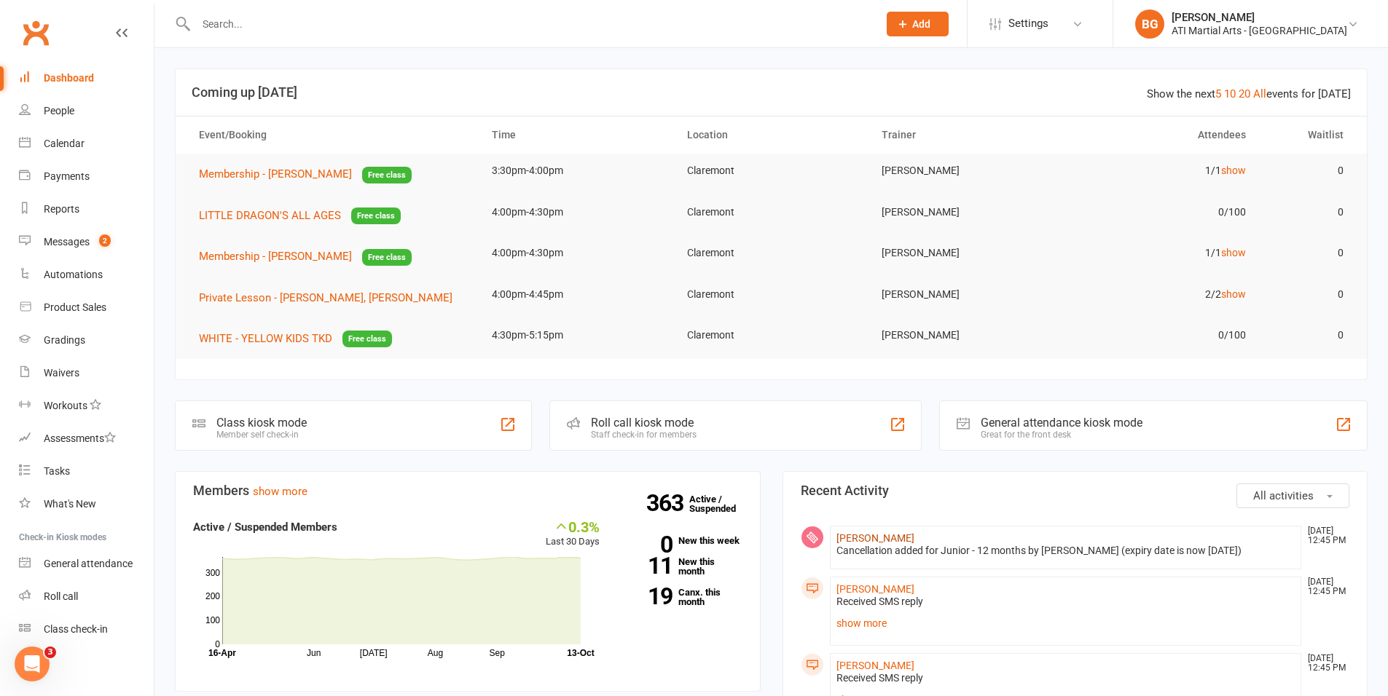
click at [857, 537] on link "Aneni Beckett" at bounding box center [875, 539] width 78 height 12
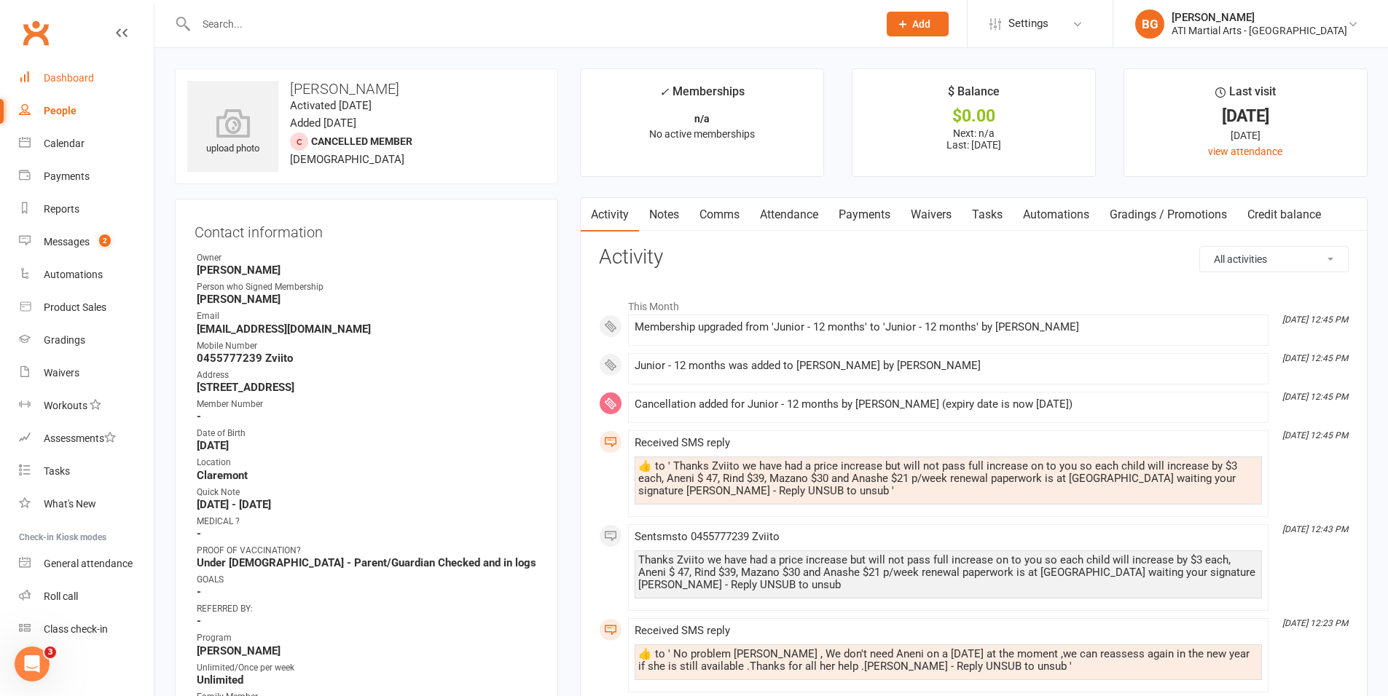
click at [92, 63] on link "Dashboard" at bounding box center [86, 78] width 135 height 33
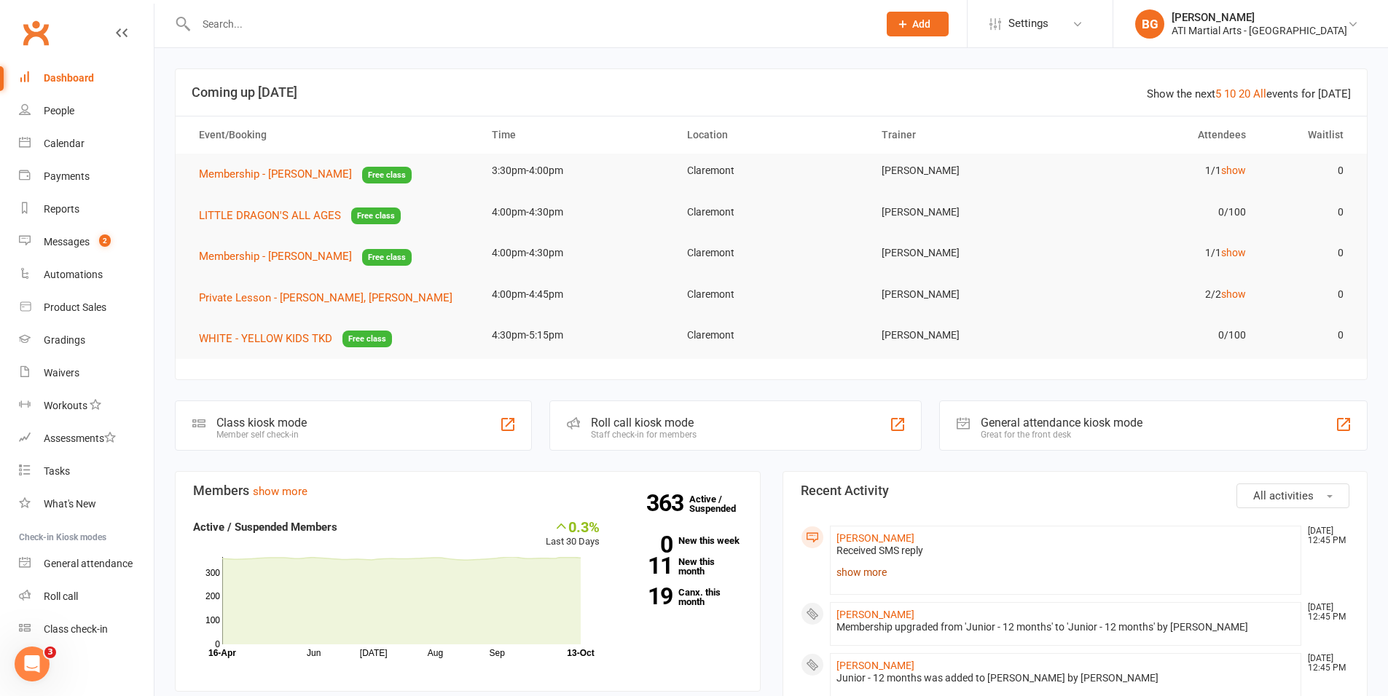
click at [891, 579] on link "show more" at bounding box center [1065, 572] width 459 height 20
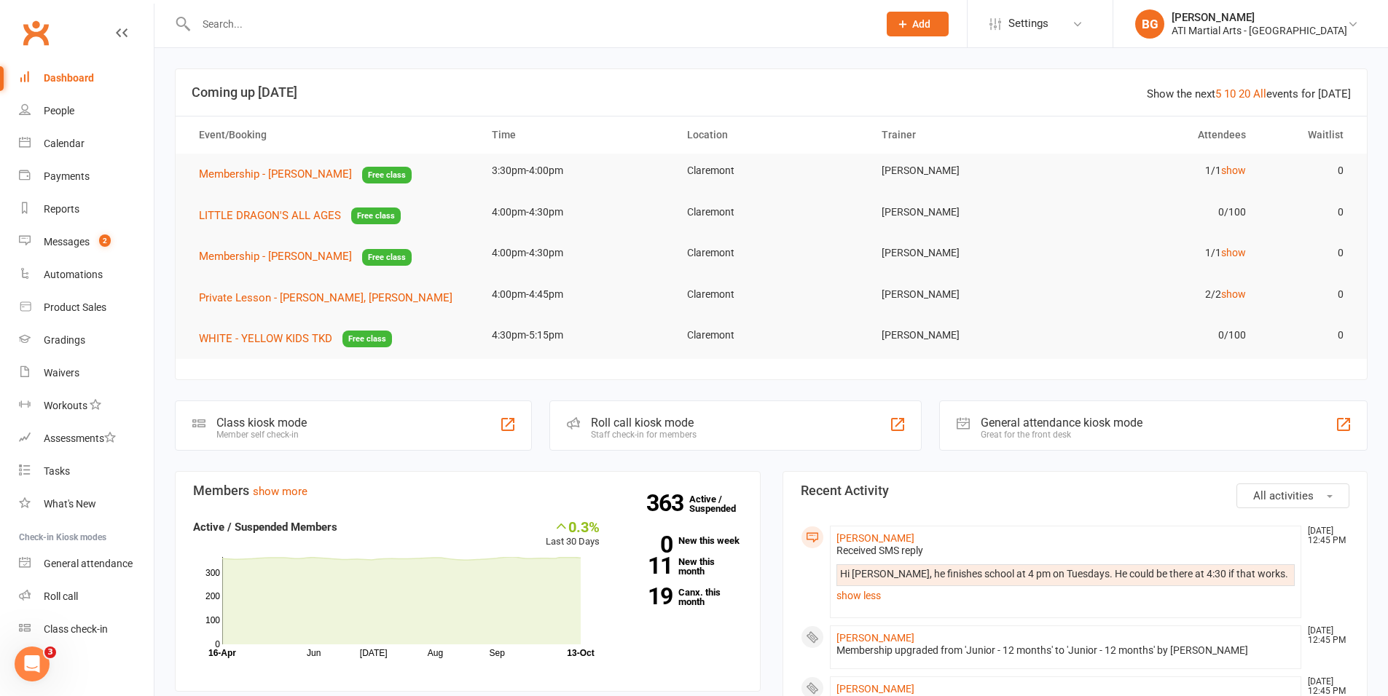
scroll to position [3, 0]
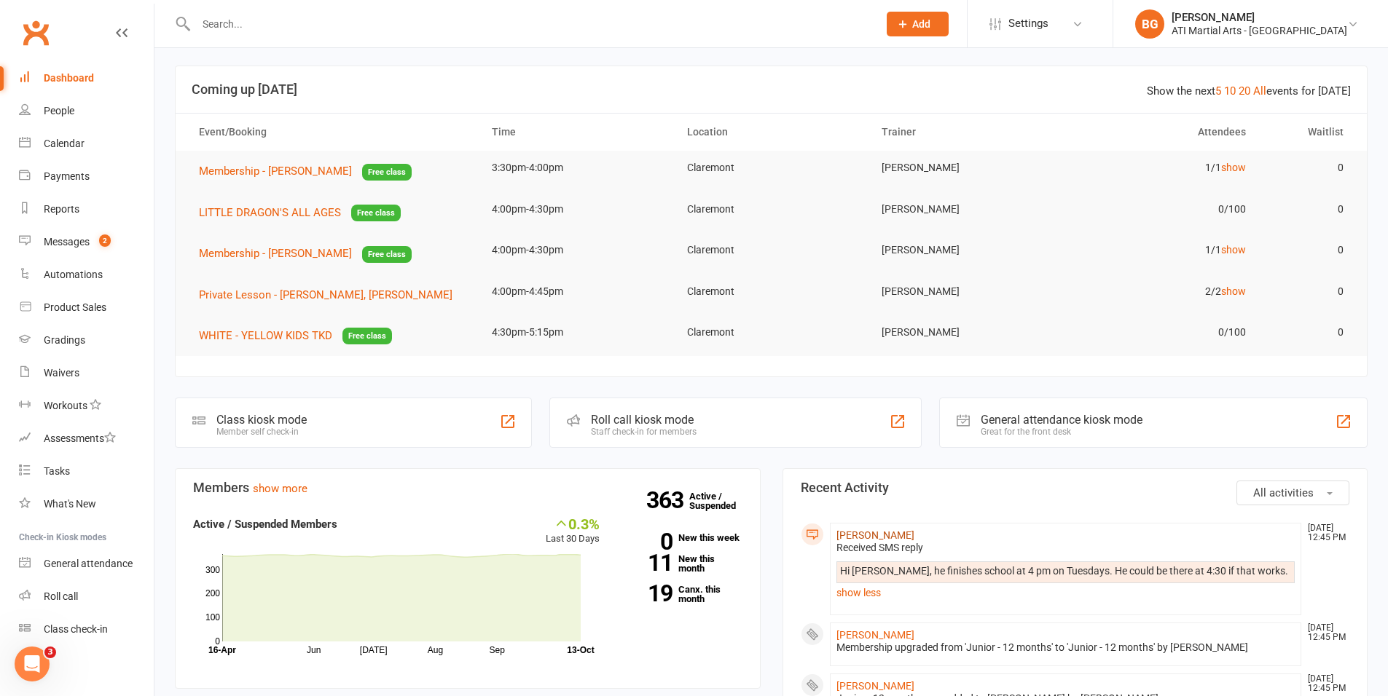
click at [881, 532] on link "Arthur Young" at bounding box center [875, 536] width 78 height 12
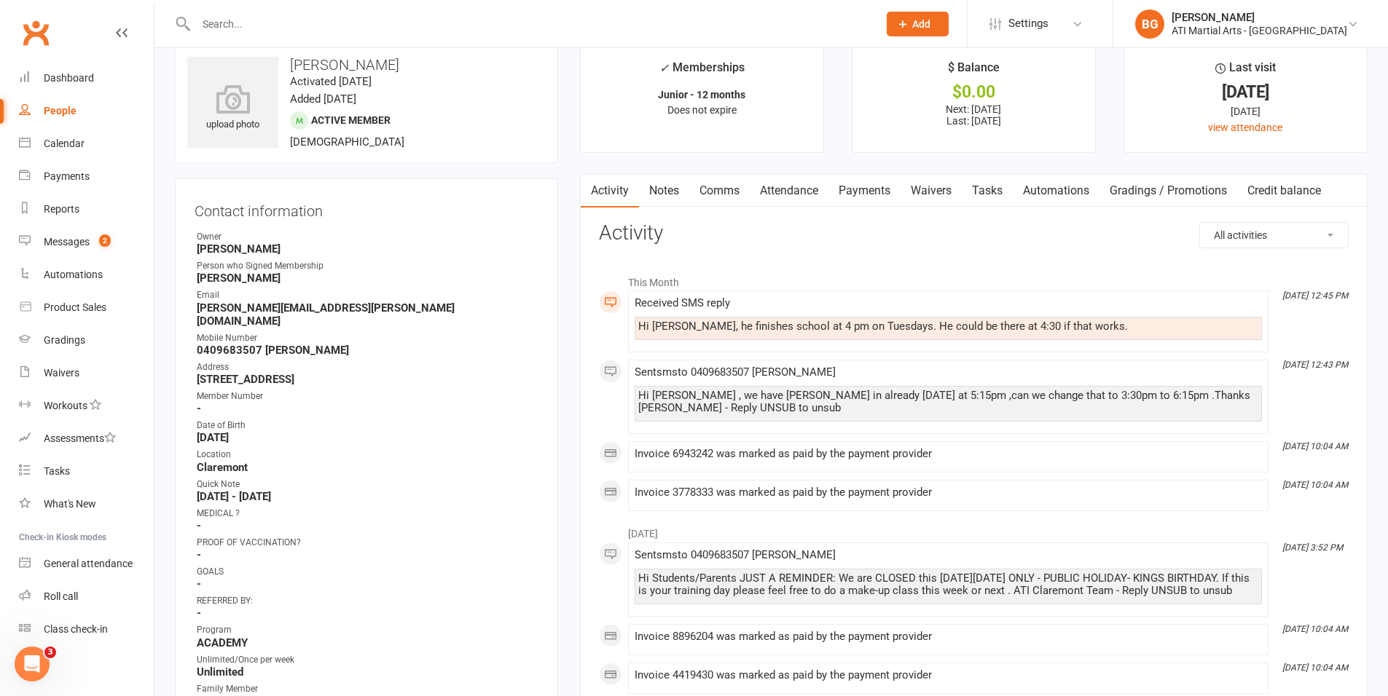
scroll to position [23, 0]
click at [63, 66] on link "Dashboard" at bounding box center [86, 78] width 135 height 33
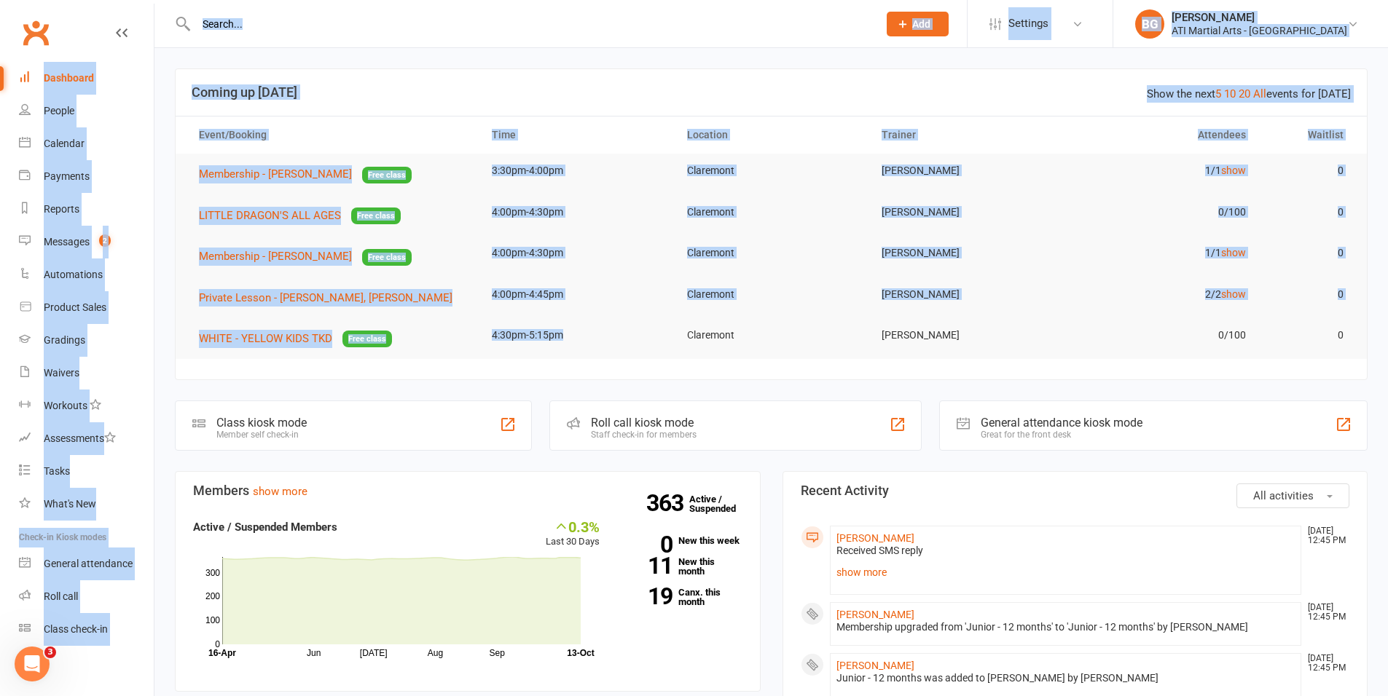
drag, startPoint x: 581, startPoint y: 350, endPoint x: 9, endPoint y: -6, distance: 674.4
click at [360, 125] on th "Event/Booking" at bounding box center [332, 135] width 293 height 37
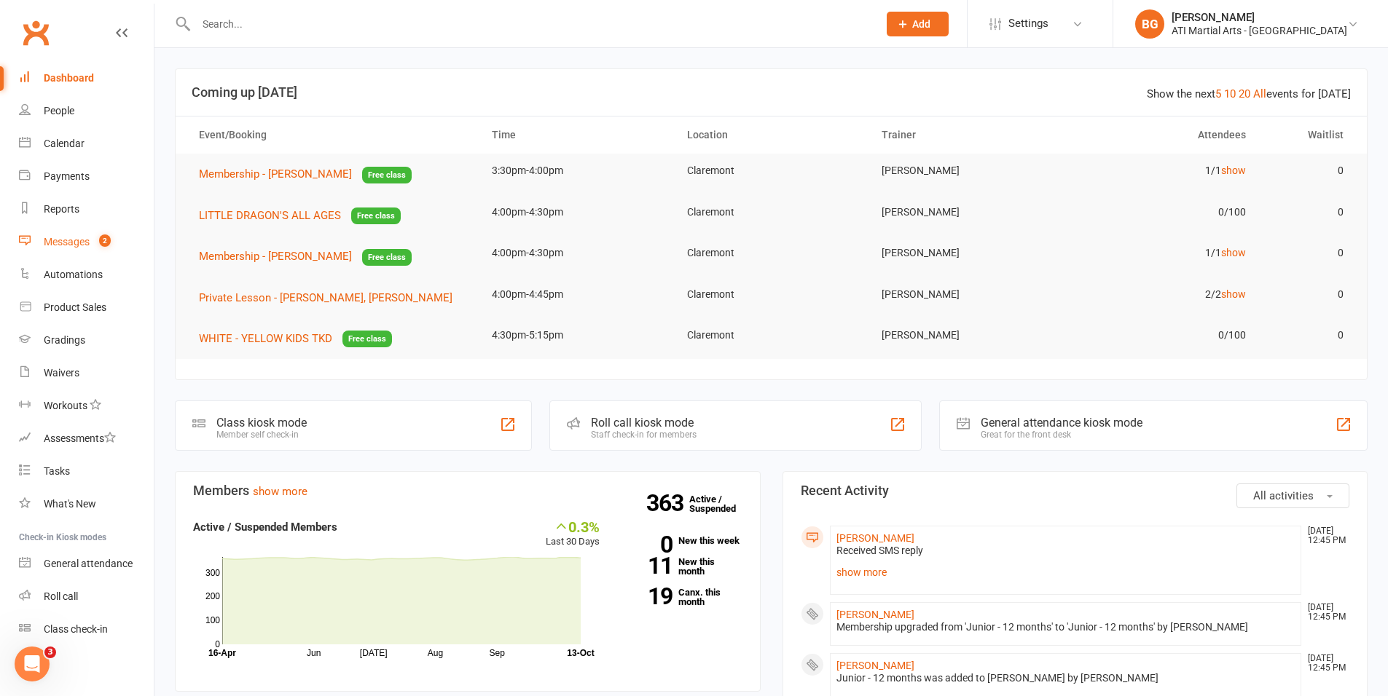
click at [87, 240] on div "Messages" at bounding box center [67, 242] width 46 height 12
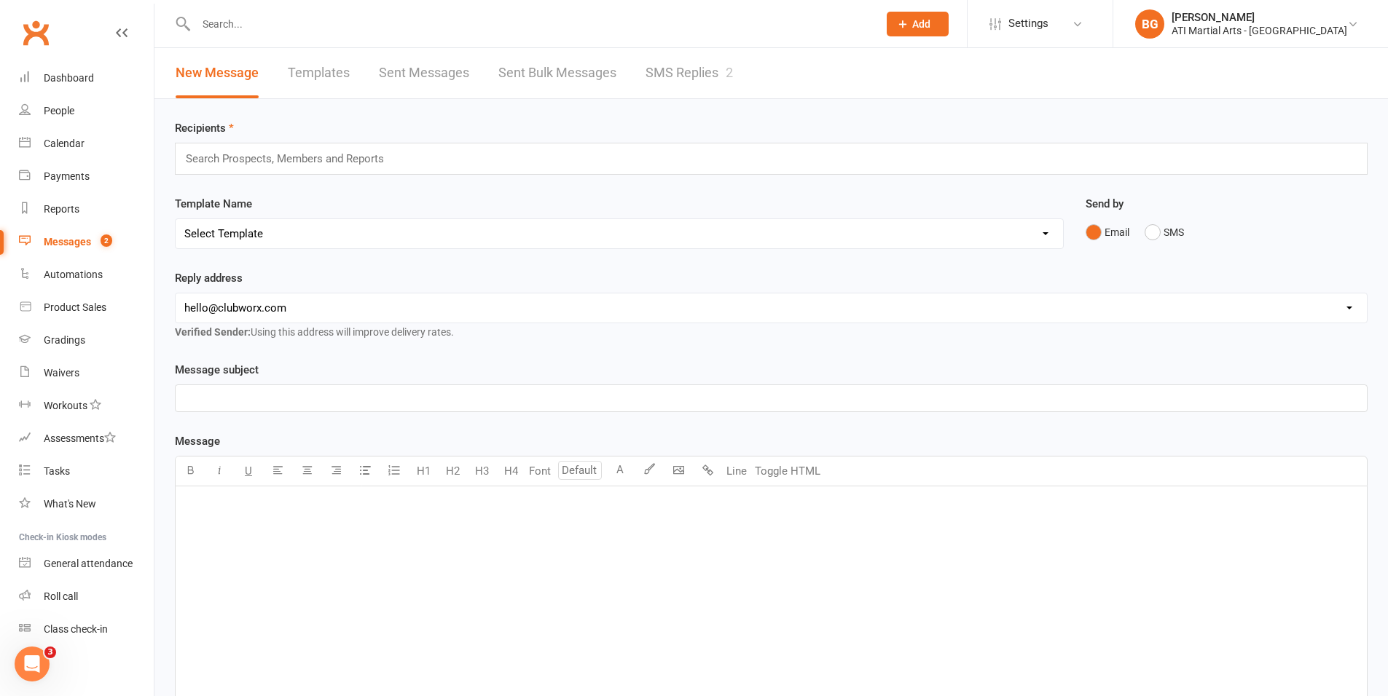
click at [703, 67] on link "SMS Replies 2" at bounding box center [688, 73] width 87 height 50
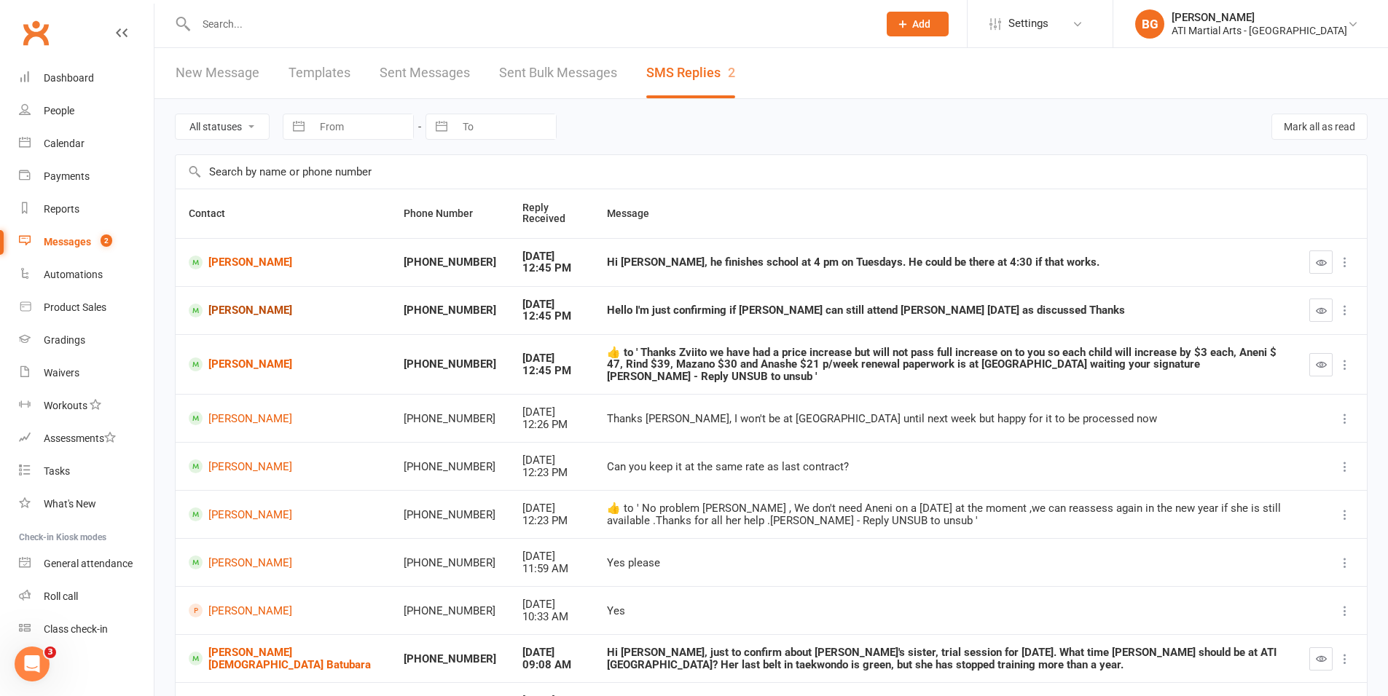
click at [233, 315] on link "Oliver Ismail" at bounding box center [283, 311] width 189 height 14
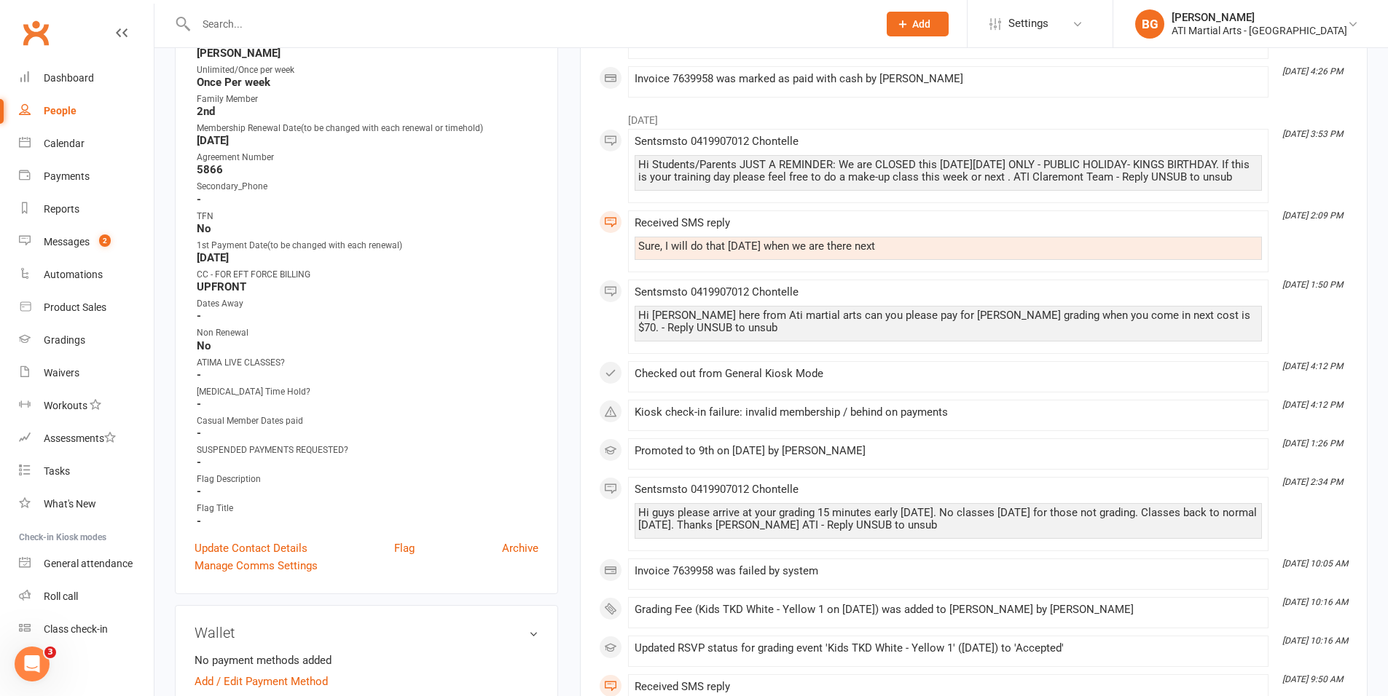
scroll to position [752, 0]
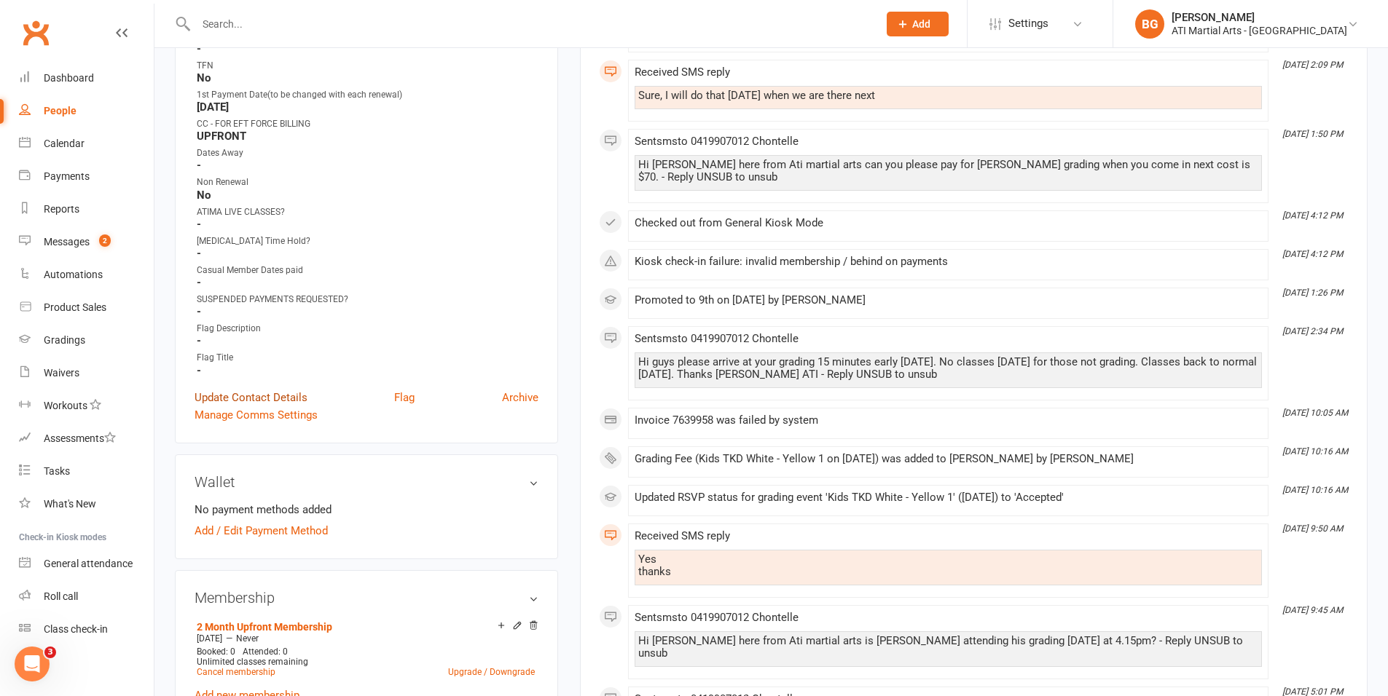
click at [268, 393] on link "Update Contact Details" at bounding box center [251, 397] width 113 height 17
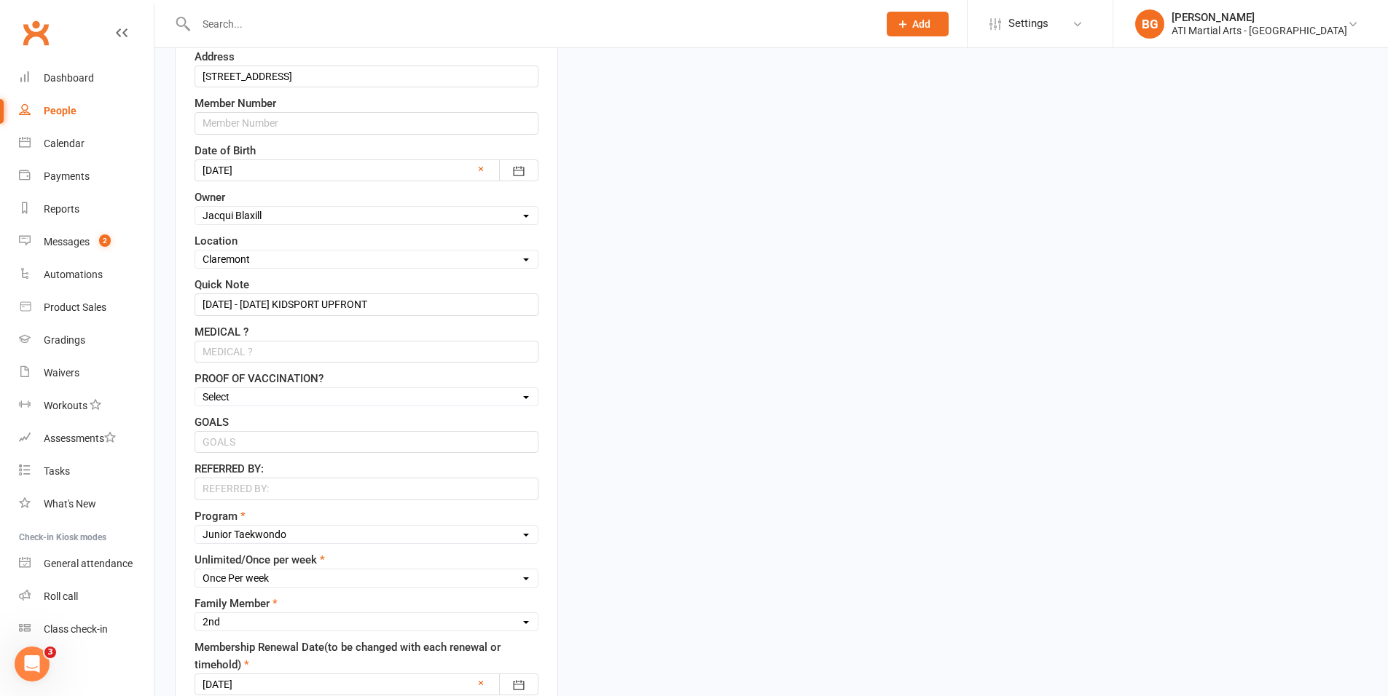
scroll to position [436, 0]
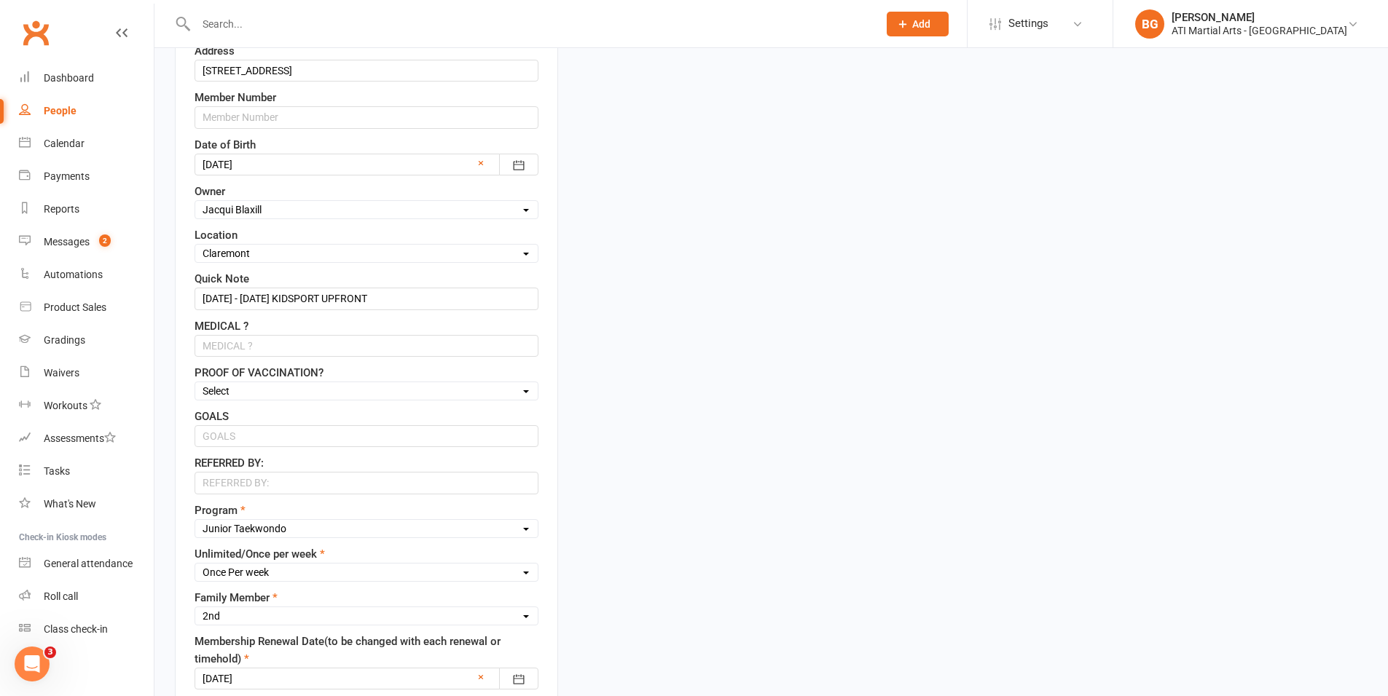
click at [297, 573] on select "Select Unlimited Once Per week Limited 3 Days 2 Times a week" at bounding box center [366, 573] width 342 height 16
select select "Unlimited"
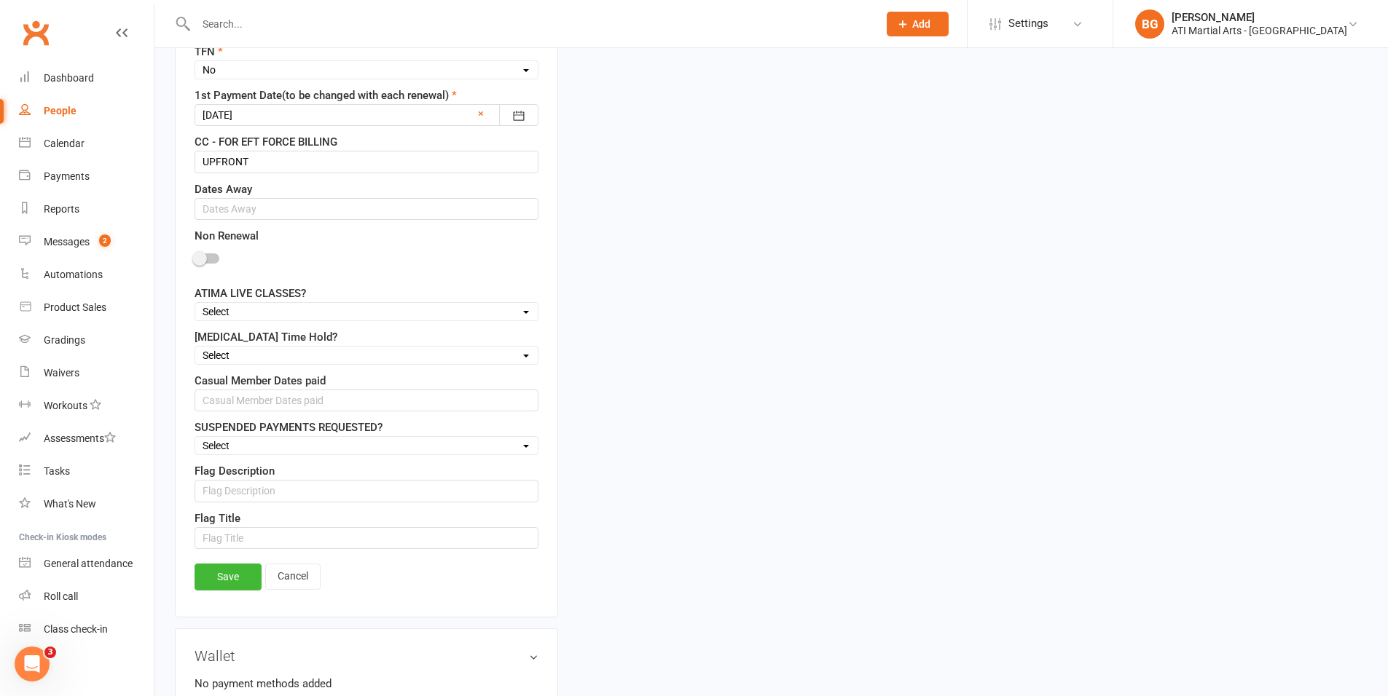
scroll to position [1284, 0]
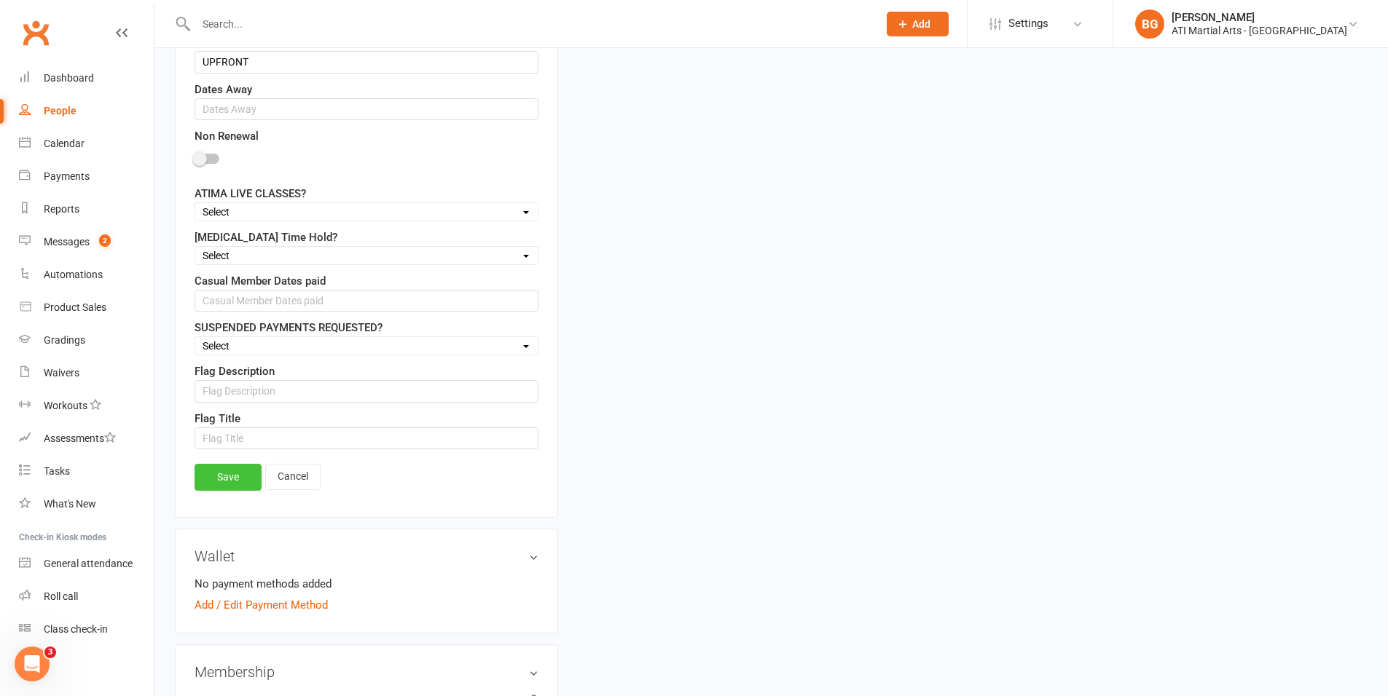
click at [235, 479] on link "Save" at bounding box center [228, 477] width 67 height 26
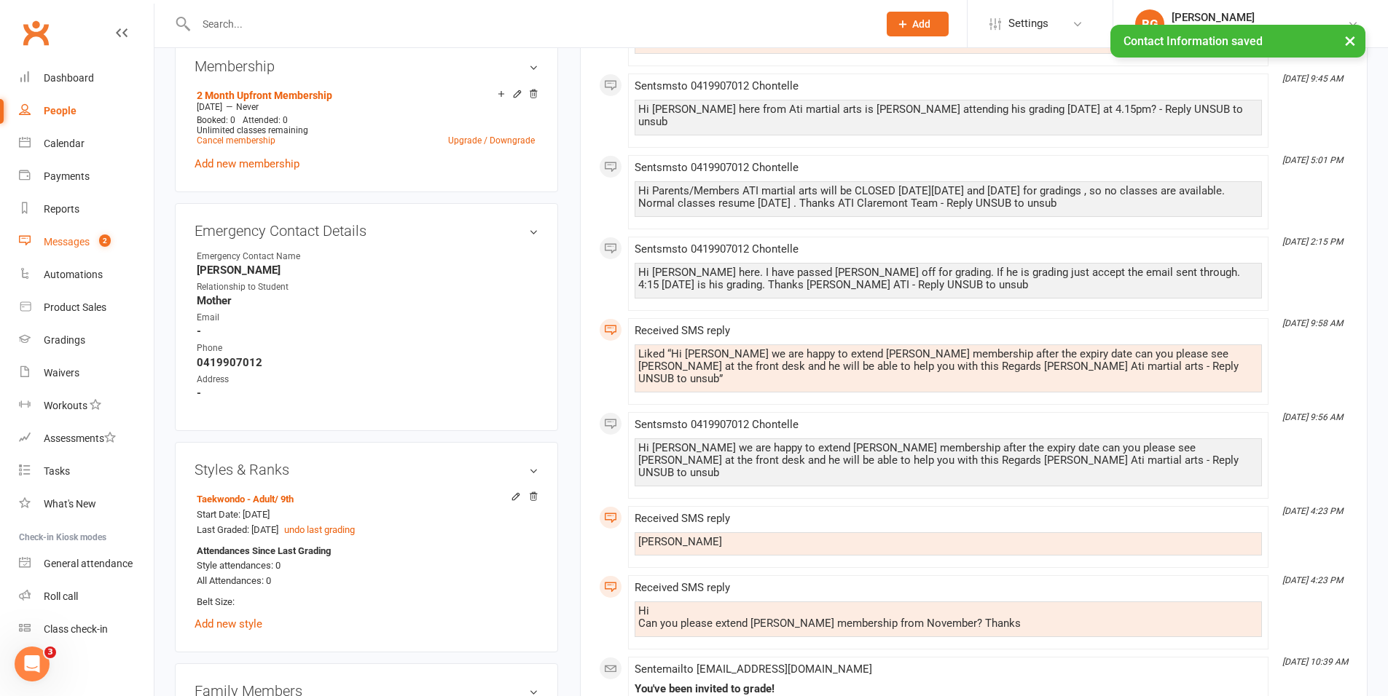
click at [123, 240] on link "Messages 2" at bounding box center [86, 242] width 135 height 33
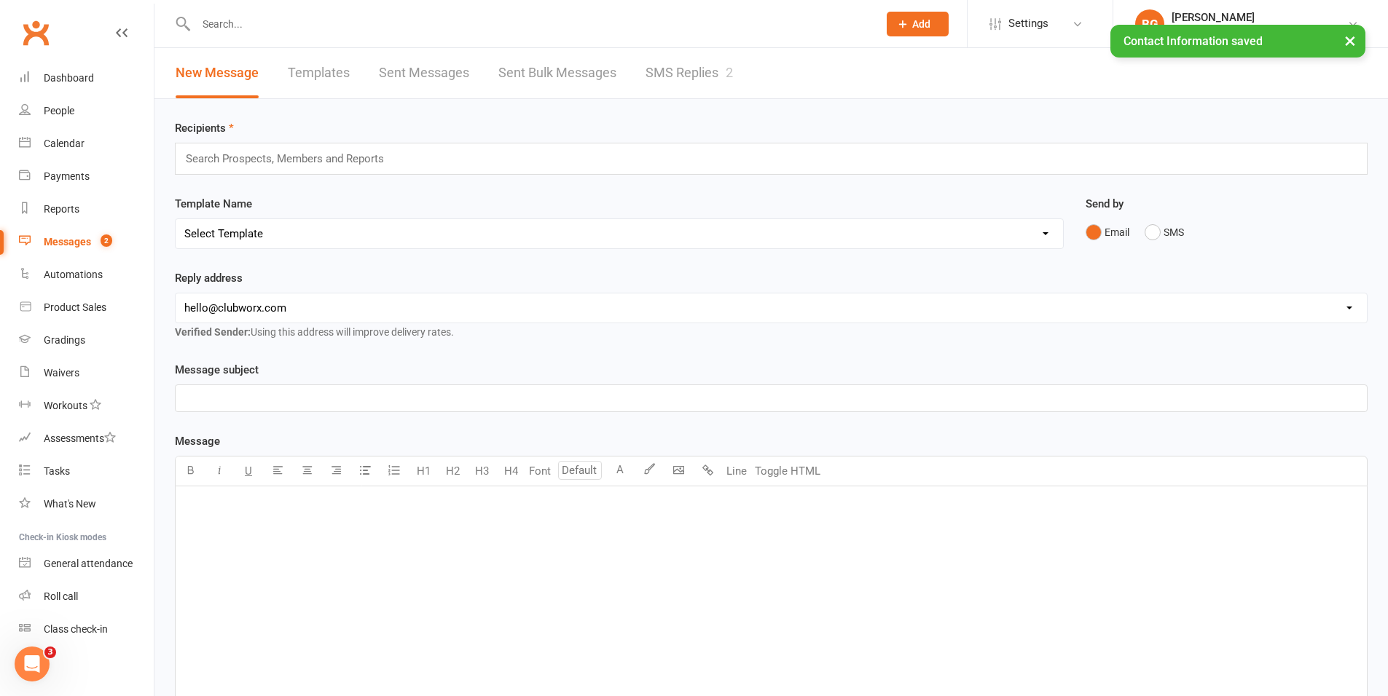
click at [654, 67] on link "SMS Replies 2" at bounding box center [688, 73] width 87 height 50
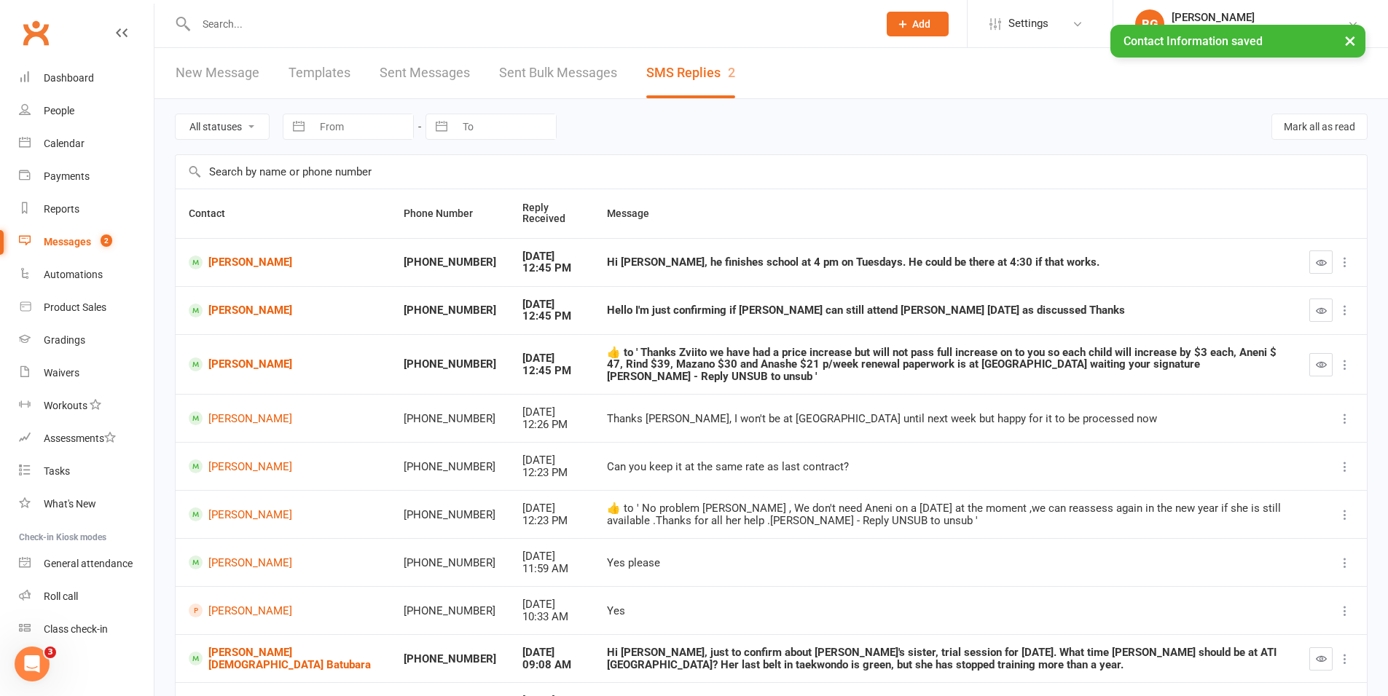
click at [232, 21] on input "text" at bounding box center [530, 24] width 676 height 20
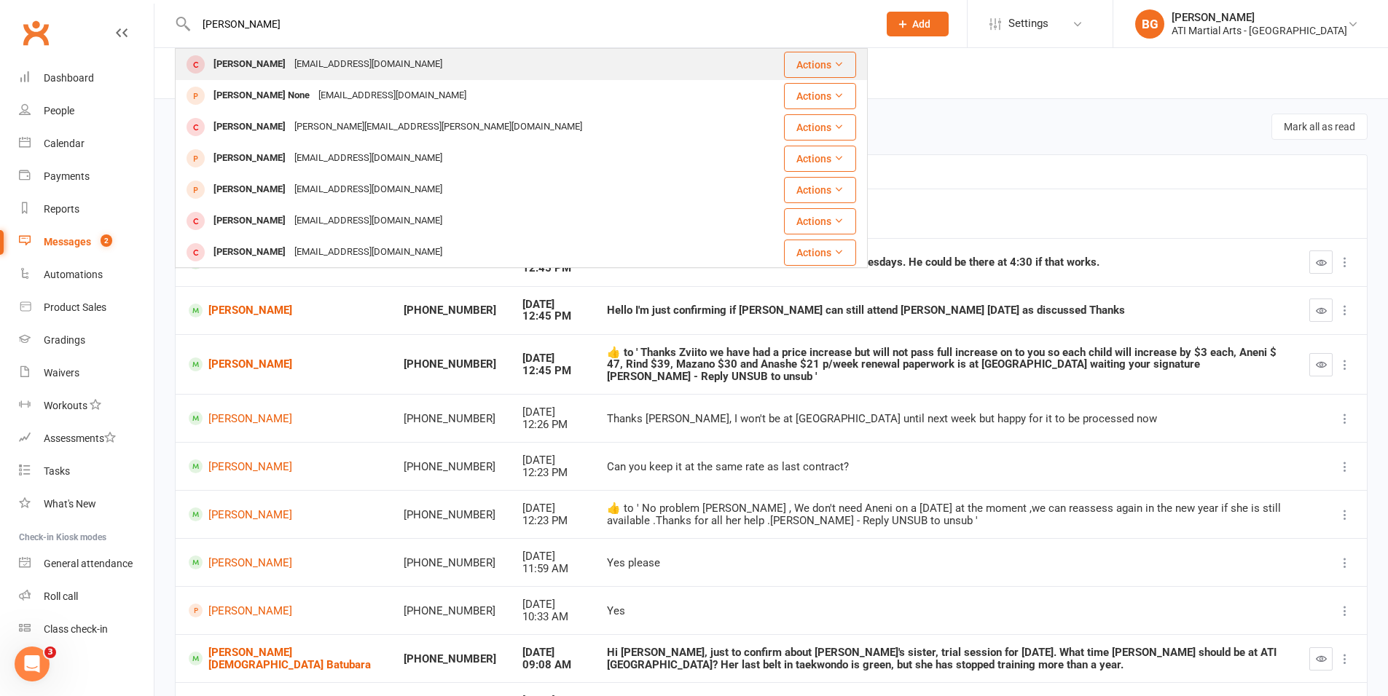
type input "luca bentle"
click at [358, 54] on div "lisabentleytaylor@hotmail.co.uk" at bounding box center [368, 64] width 157 height 21
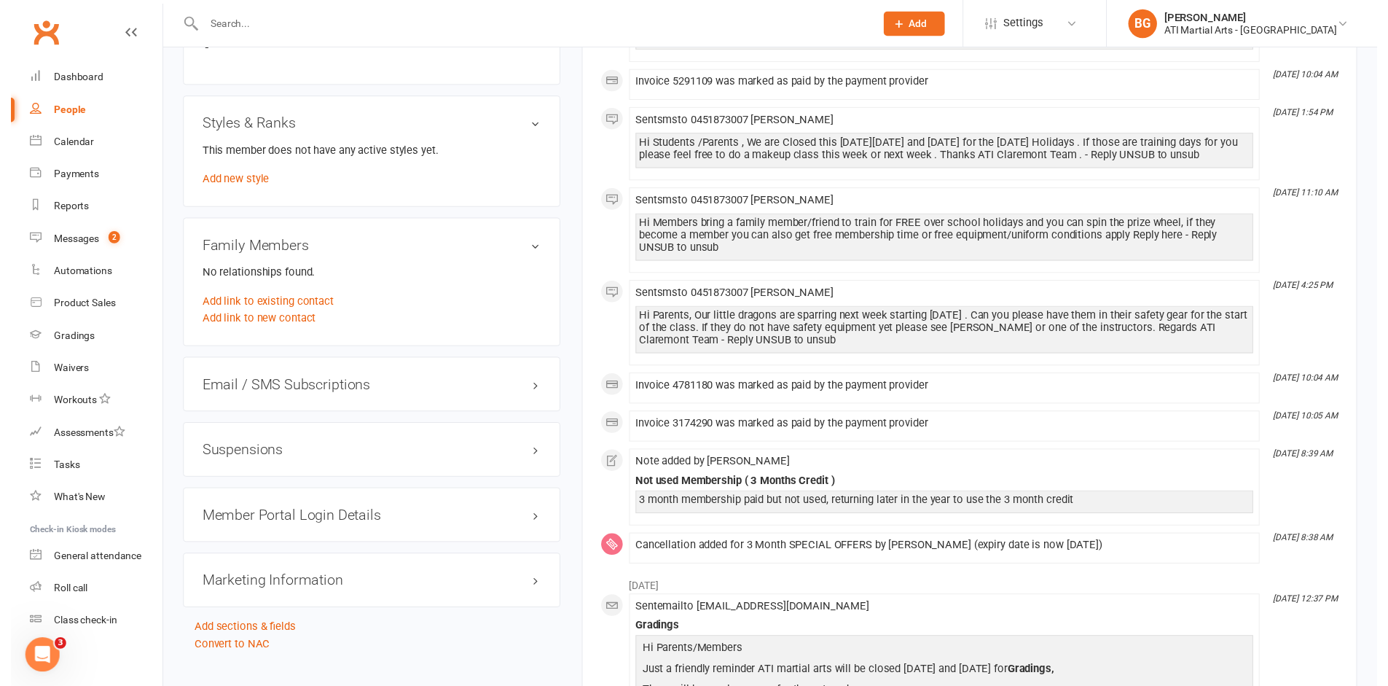
scroll to position [1757, 0]
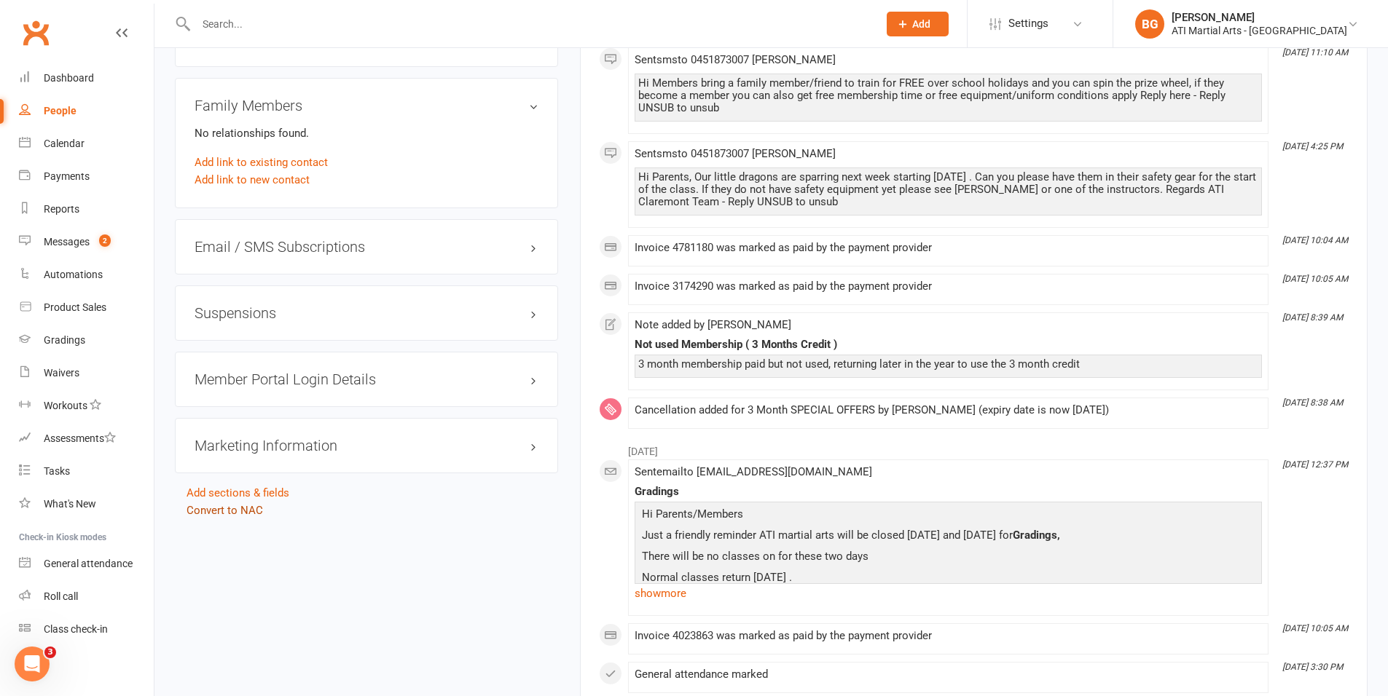
click at [243, 506] on link "Convert to NAC" at bounding box center [225, 510] width 76 height 13
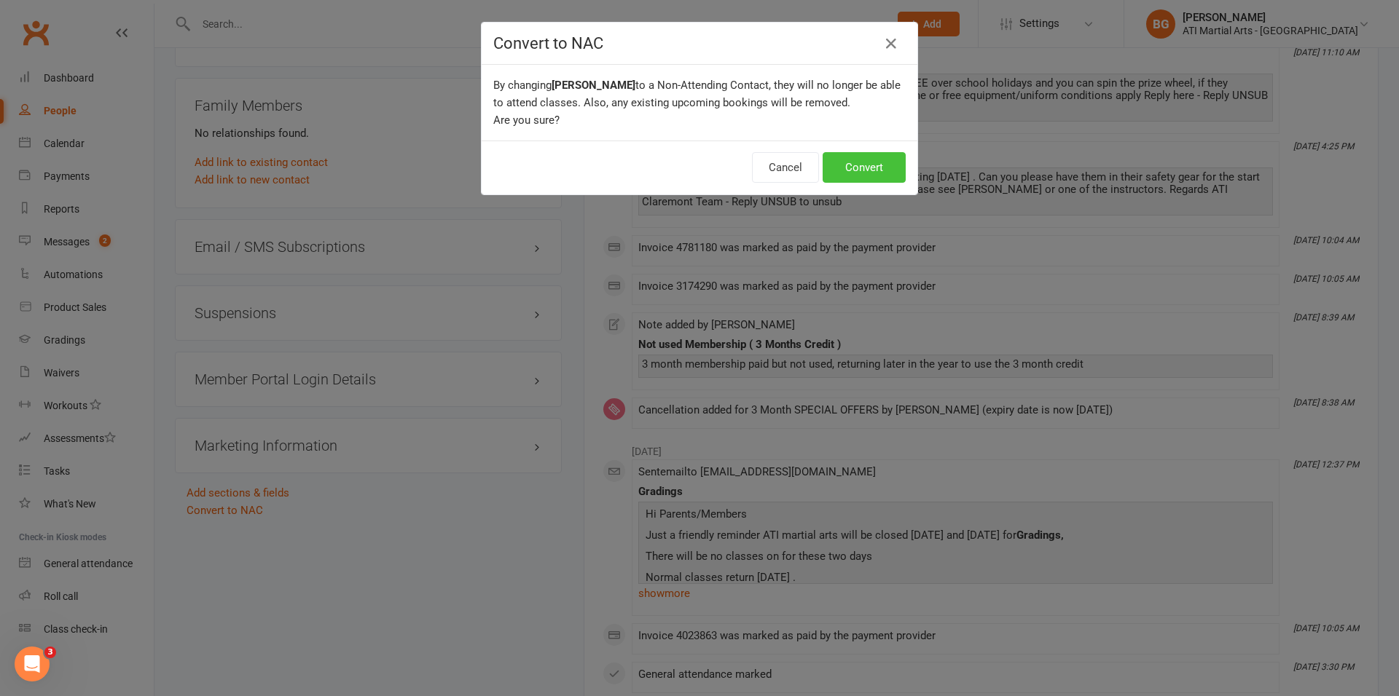
click at [854, 168] on button "Convert" at bounding box center [864, 167] width 83 height 31
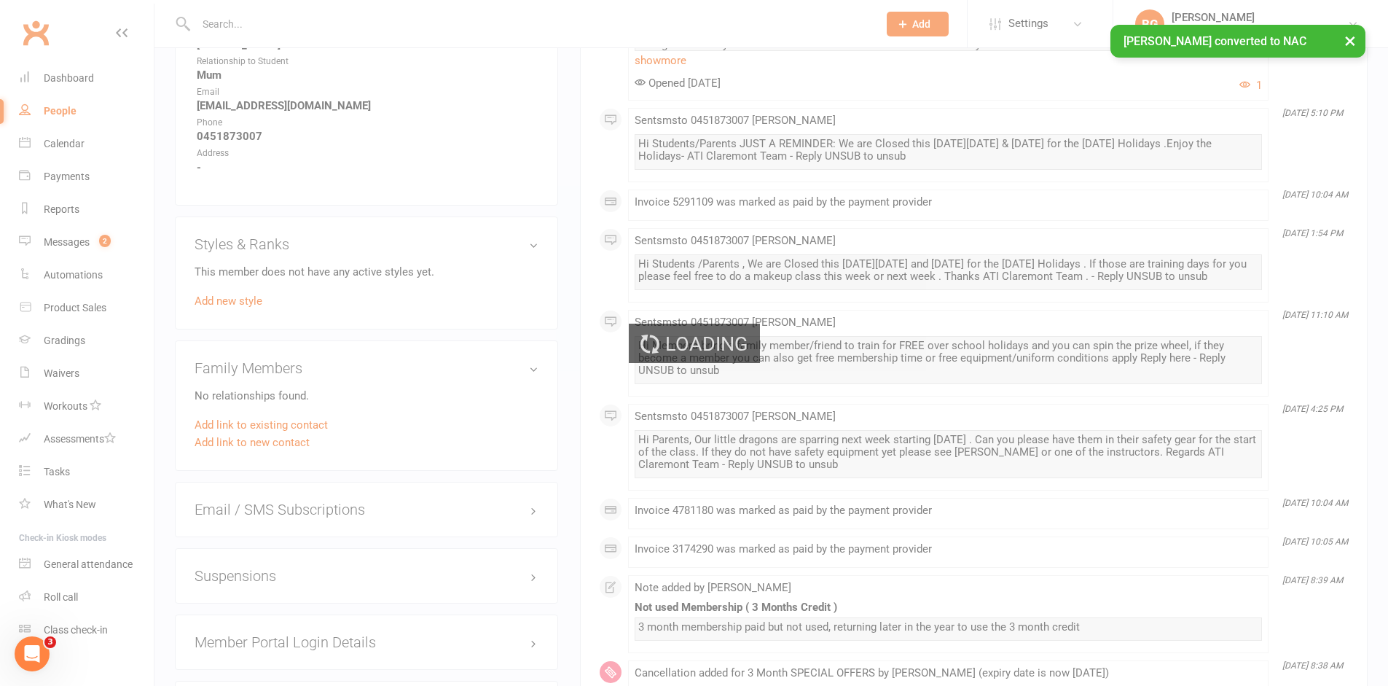
scroll to position [1328, 0]
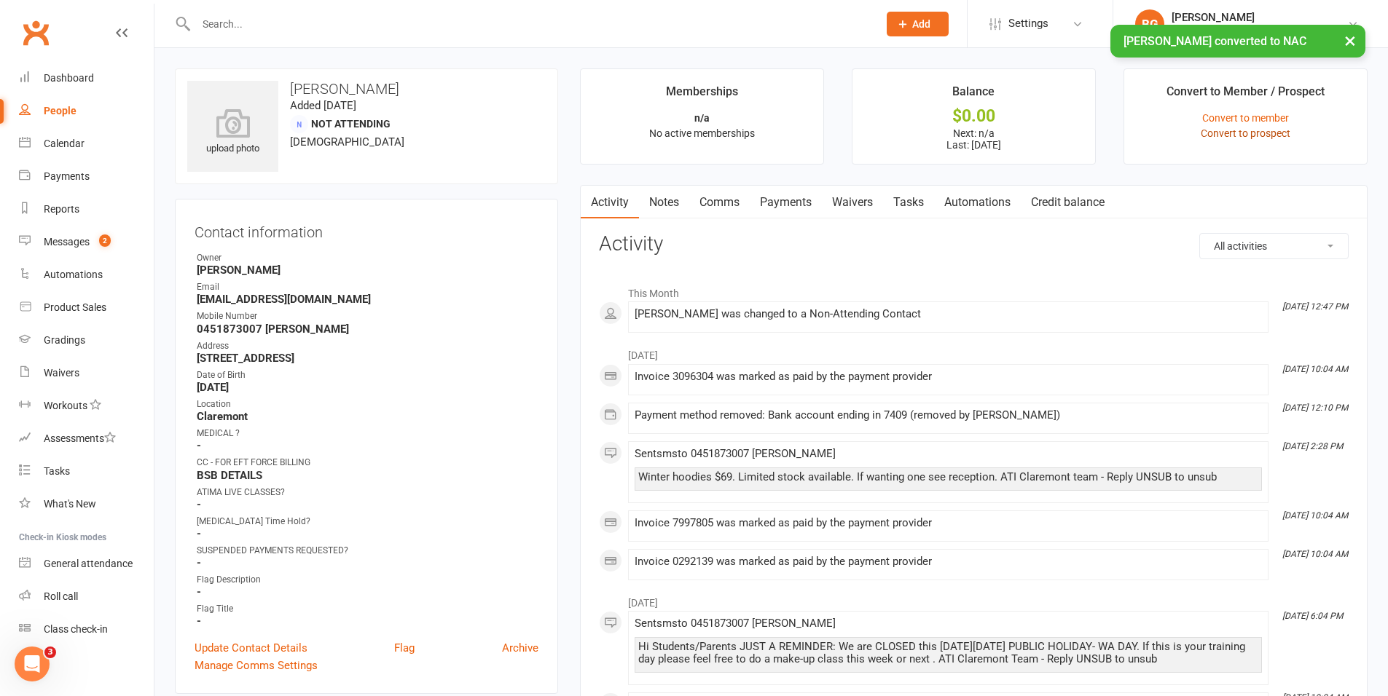
click at [1228, 130] on link "Convert to prospect" at bounding box center [1246, 133] width 90 height 12
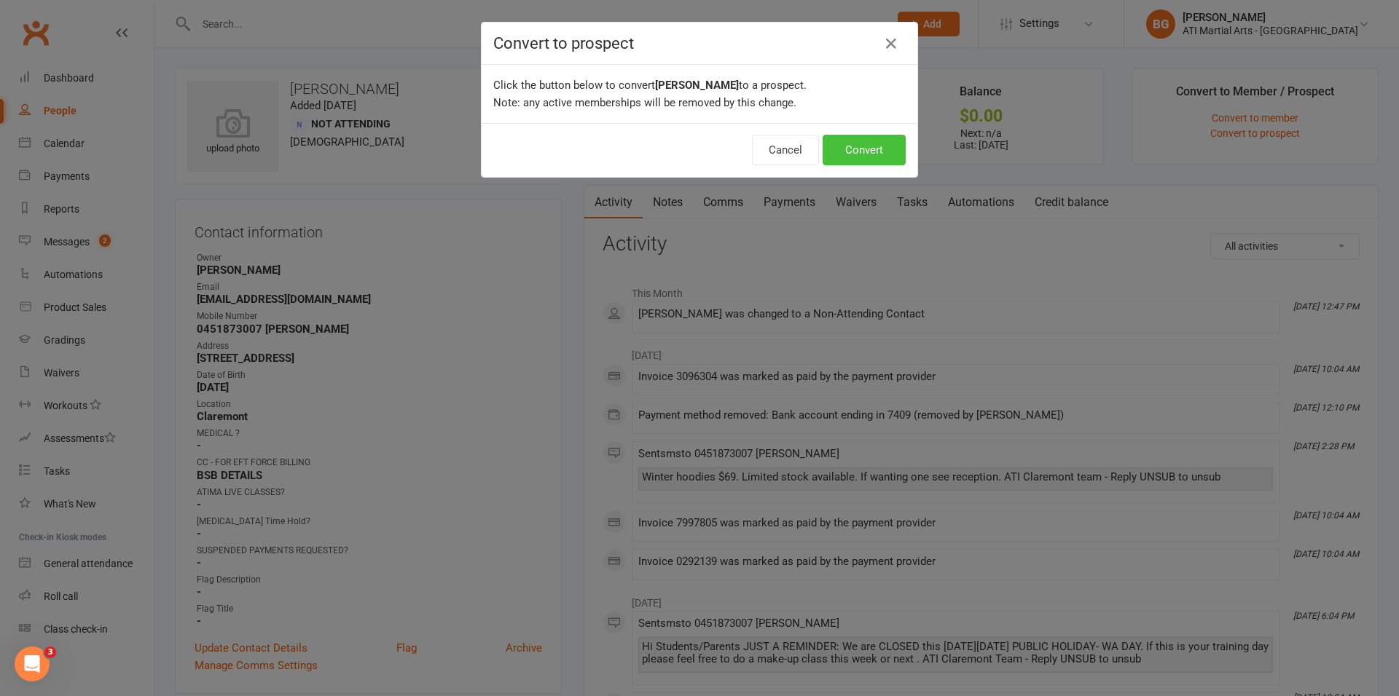
click at [839, 141] on button "Convert" at bounding box center [864, 150] width 83 height 31
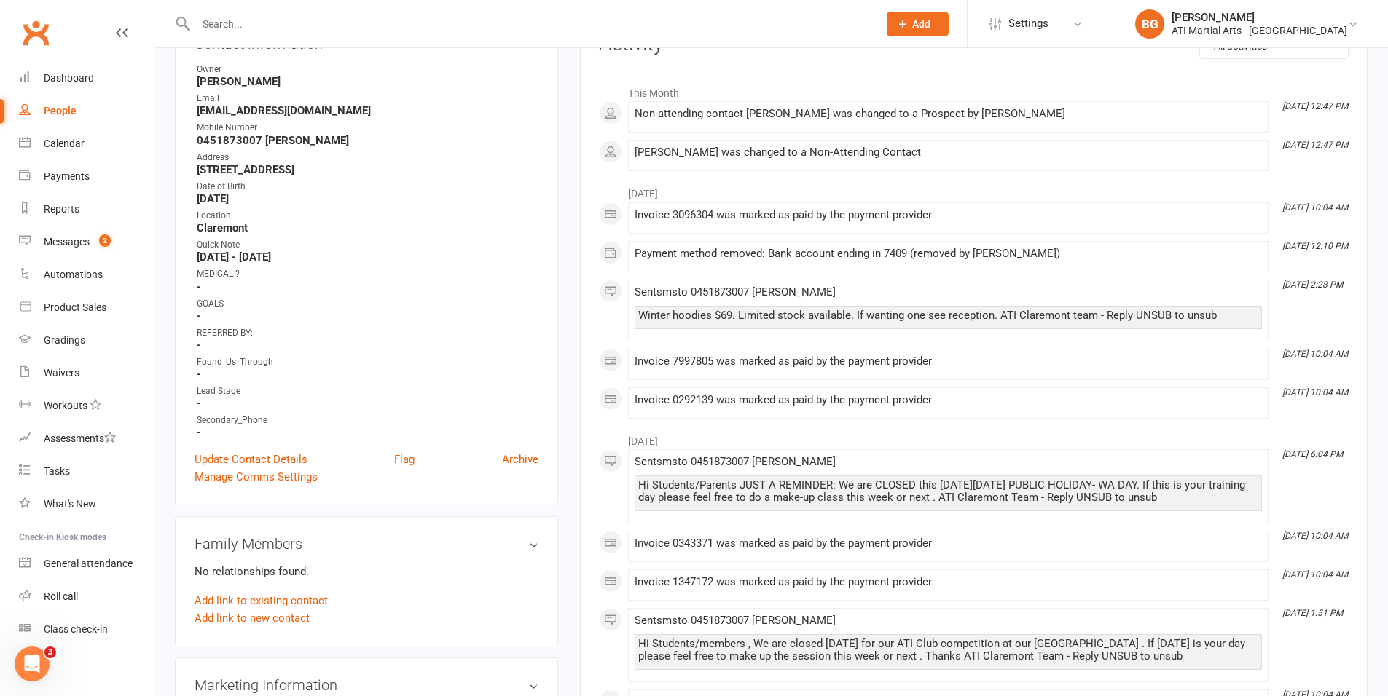
scroll to position [213, 0]
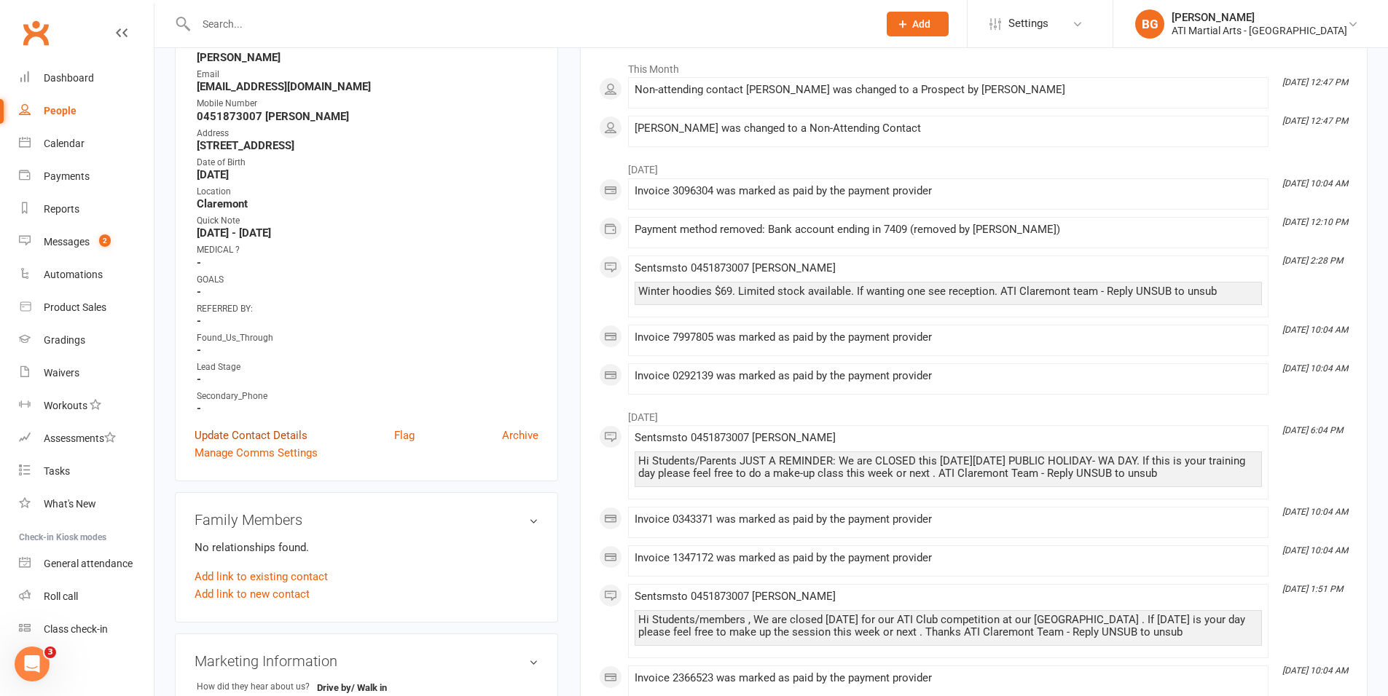
click at [268, 437] on link "Update Contact Details" at bounding box center [251, 435] width 113 height 17
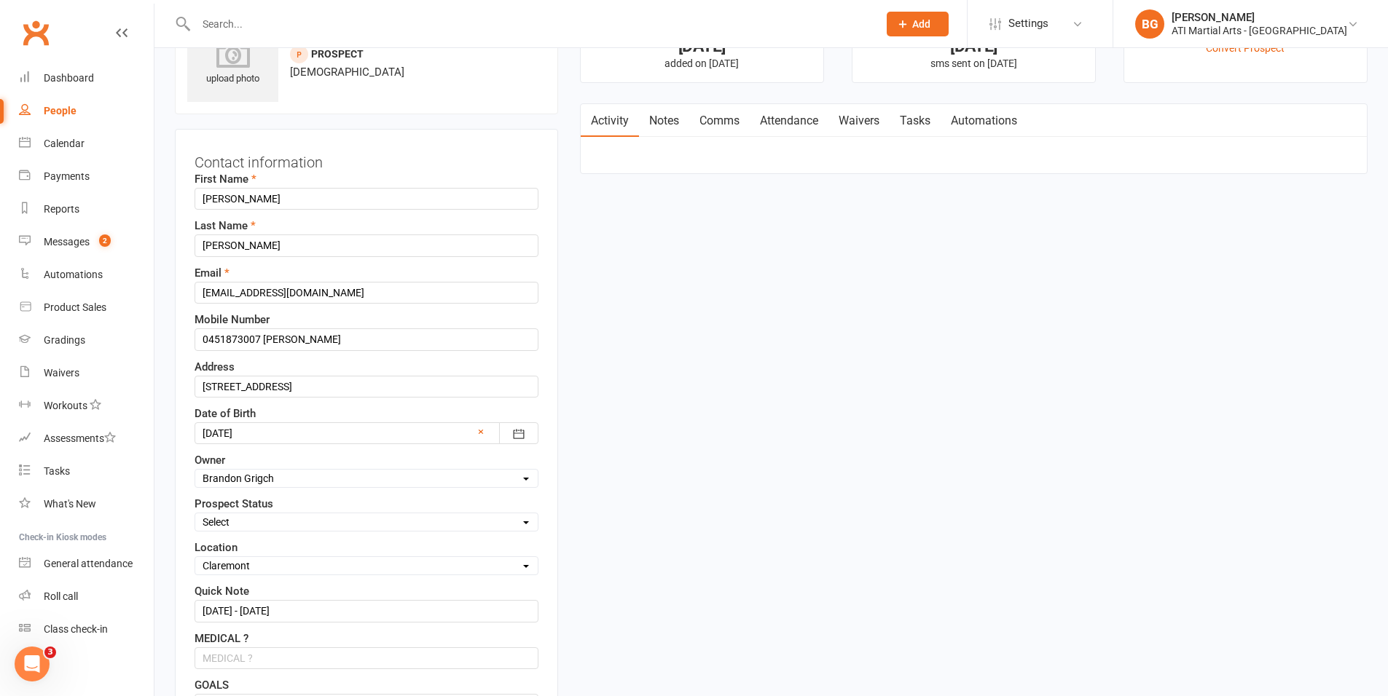
scroll to position [68, 0]
click at [259, 520] on select "Select Initial Contact Follow-up Call Follow-up Email Almost Ready Not Ready No…" at bounding box center [366, 524] width 342 height 16
select select "Initial Contact"
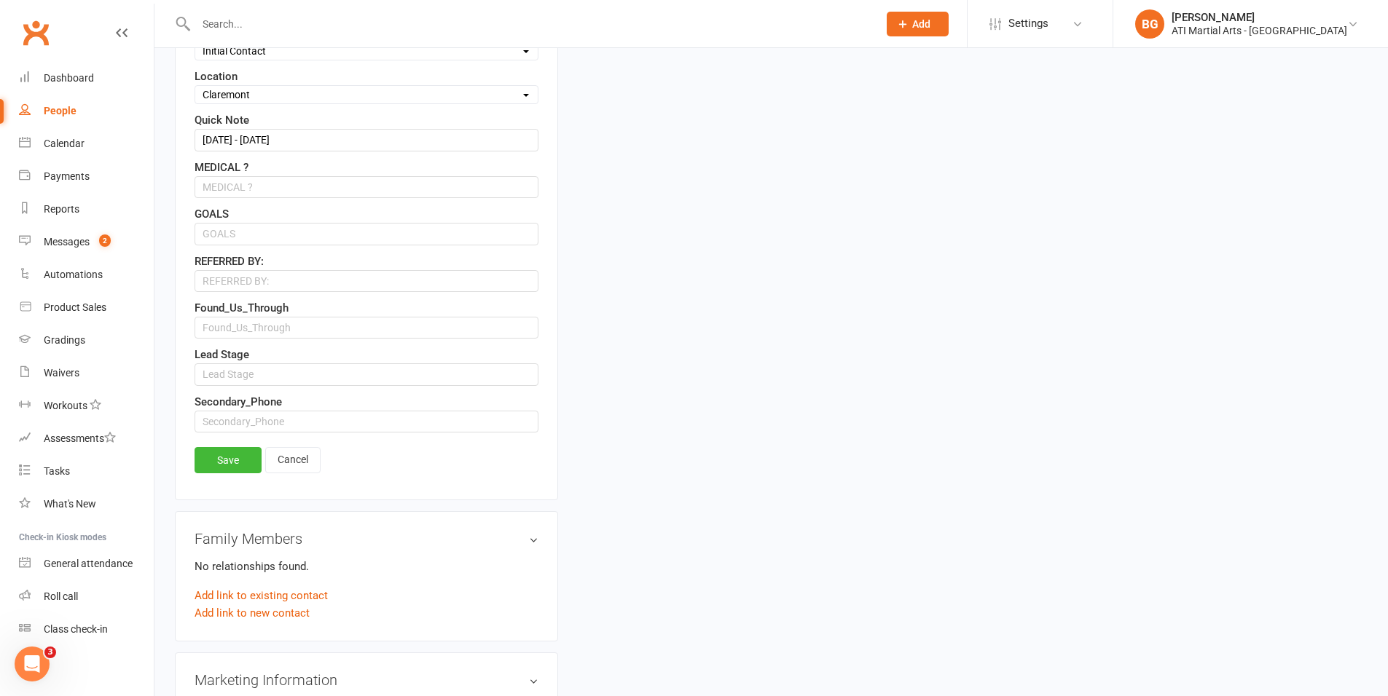
scroll to position [542, 0]
click at [248, 459] on link "Save" at bounding box center [228, 460] width 67 height 26
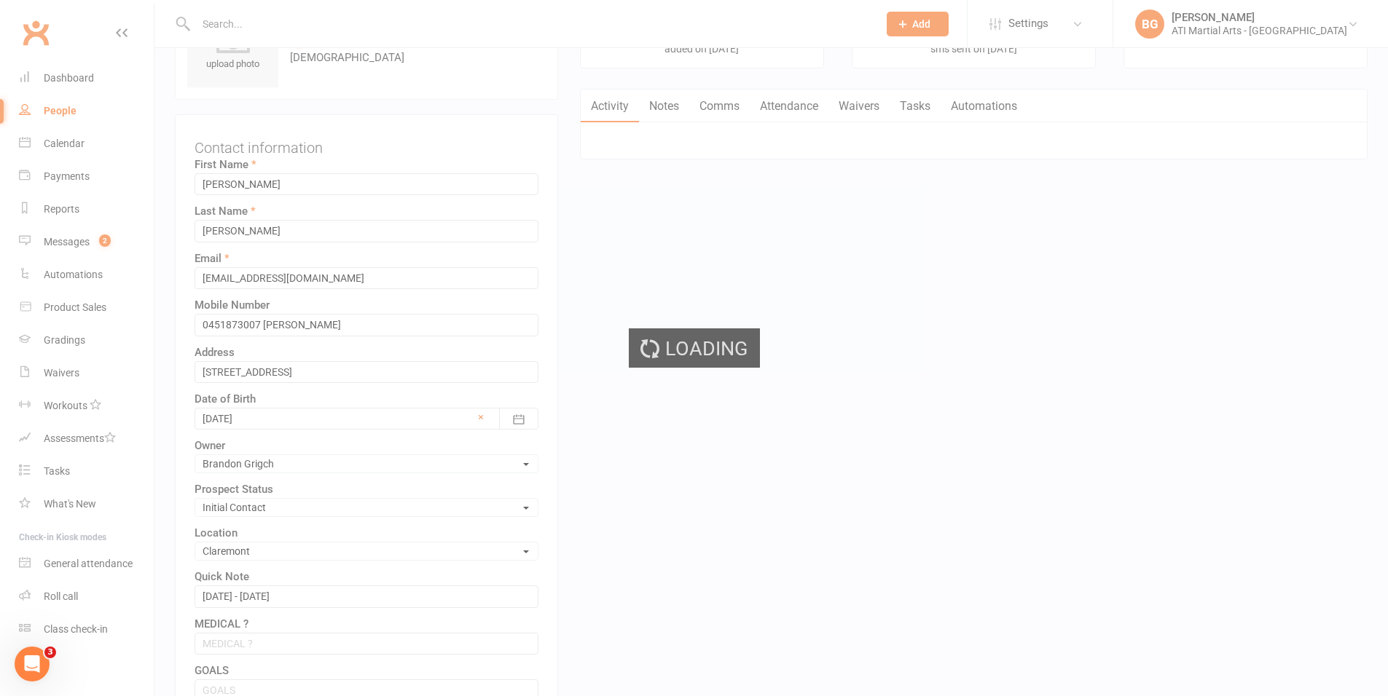
scroll to position [0, 0]
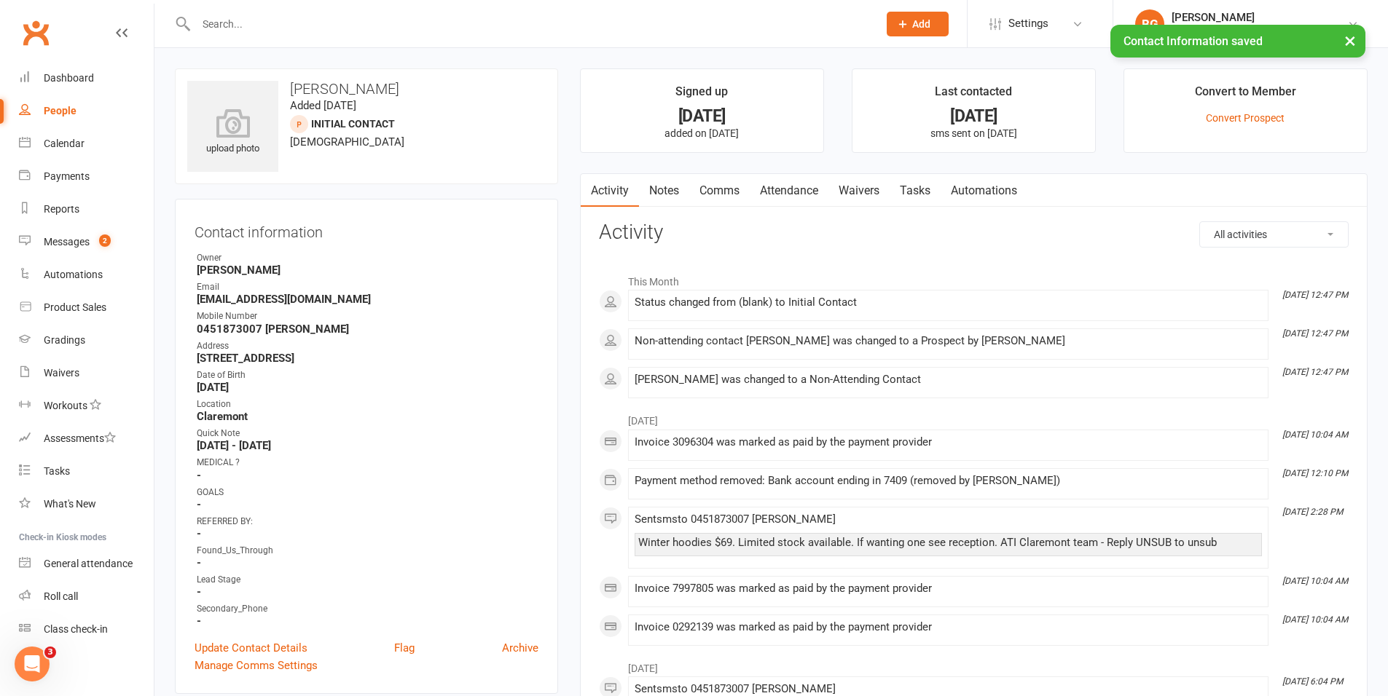
click at [788, 200] on link "Attendance" at bounding box center [789, 191] width 79 height 34
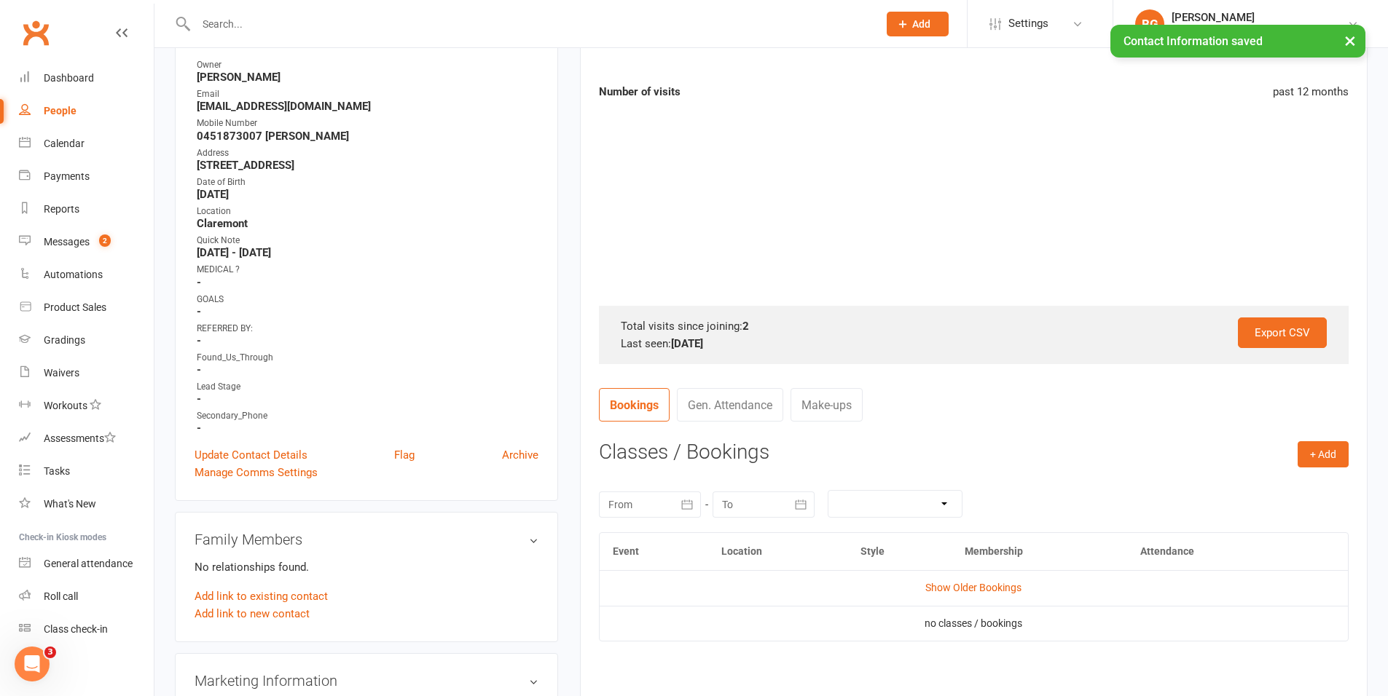
scroll to position [230, 0]
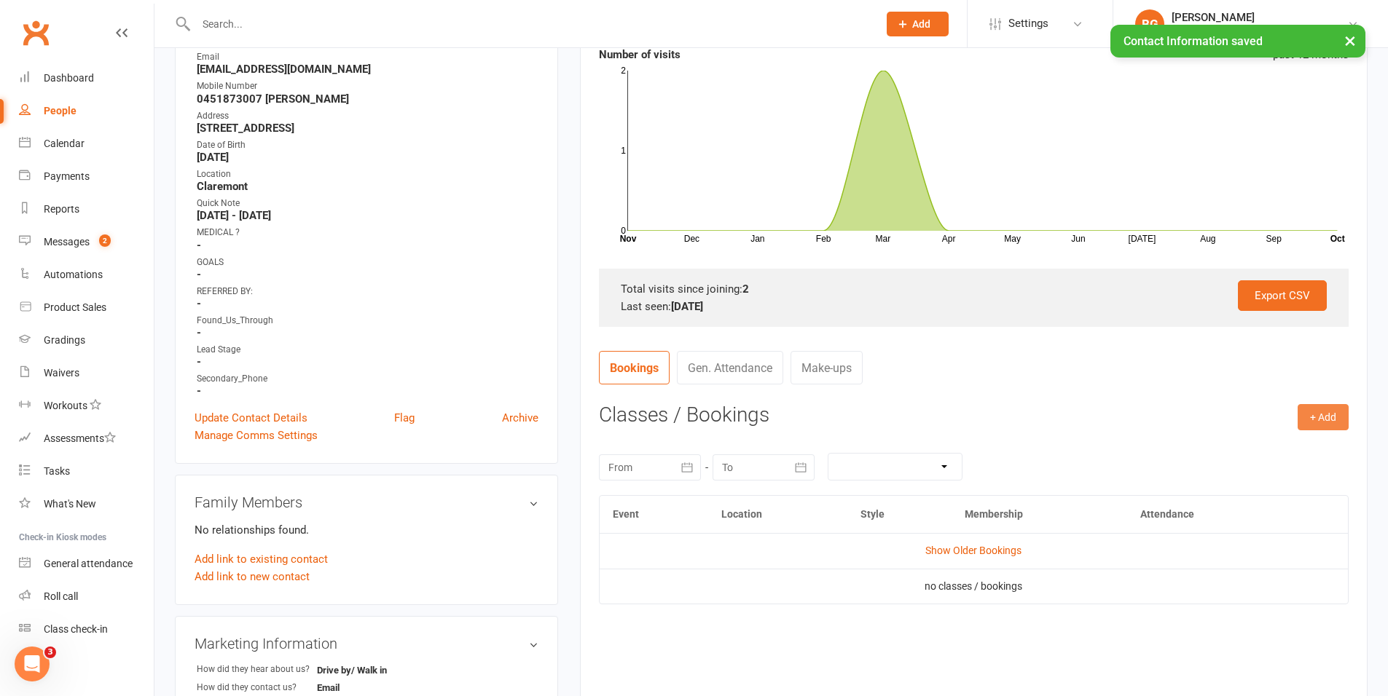
click at [1332, 421] on button "+ Add" at bounding box center [1323, 417] width 51 height 26
click at [1307, 476] on link "Add Appointment" at bounding box center [1276, 479] width 144 height 29
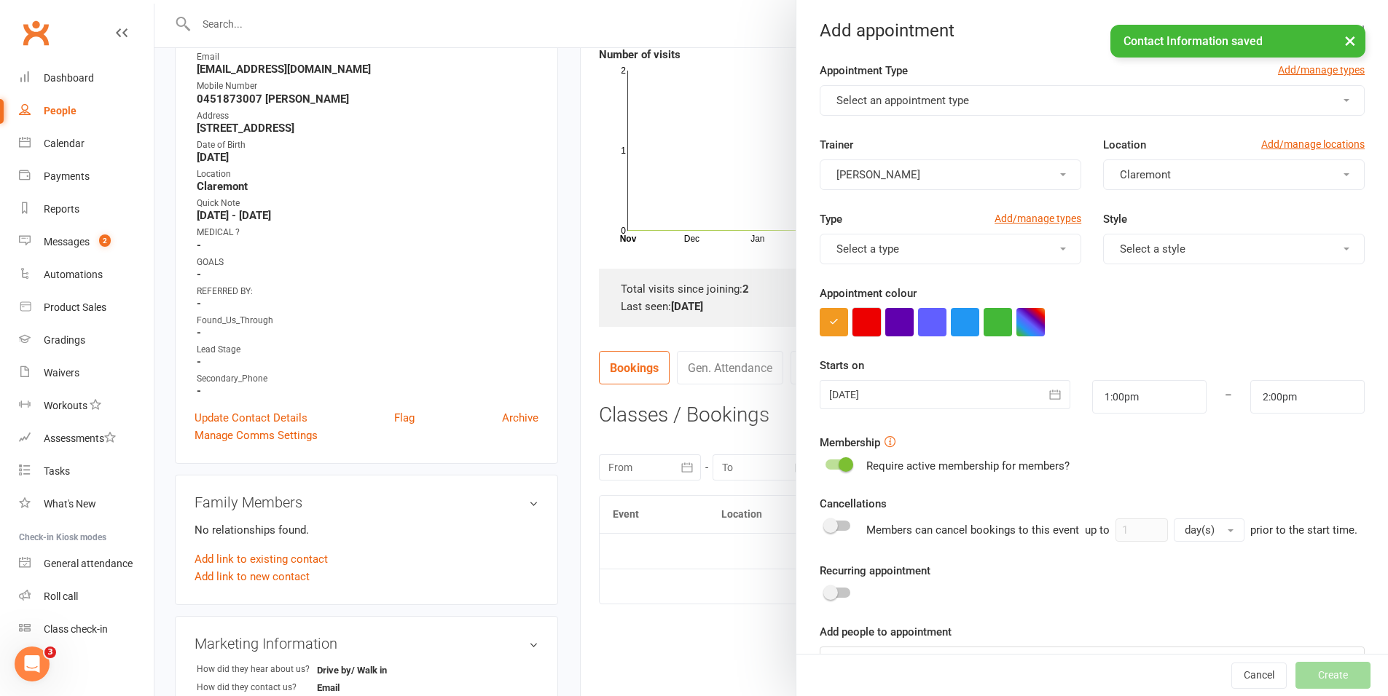
click at [859, 325] on button "button" at bounding box center [866, 322] width 28 height 28
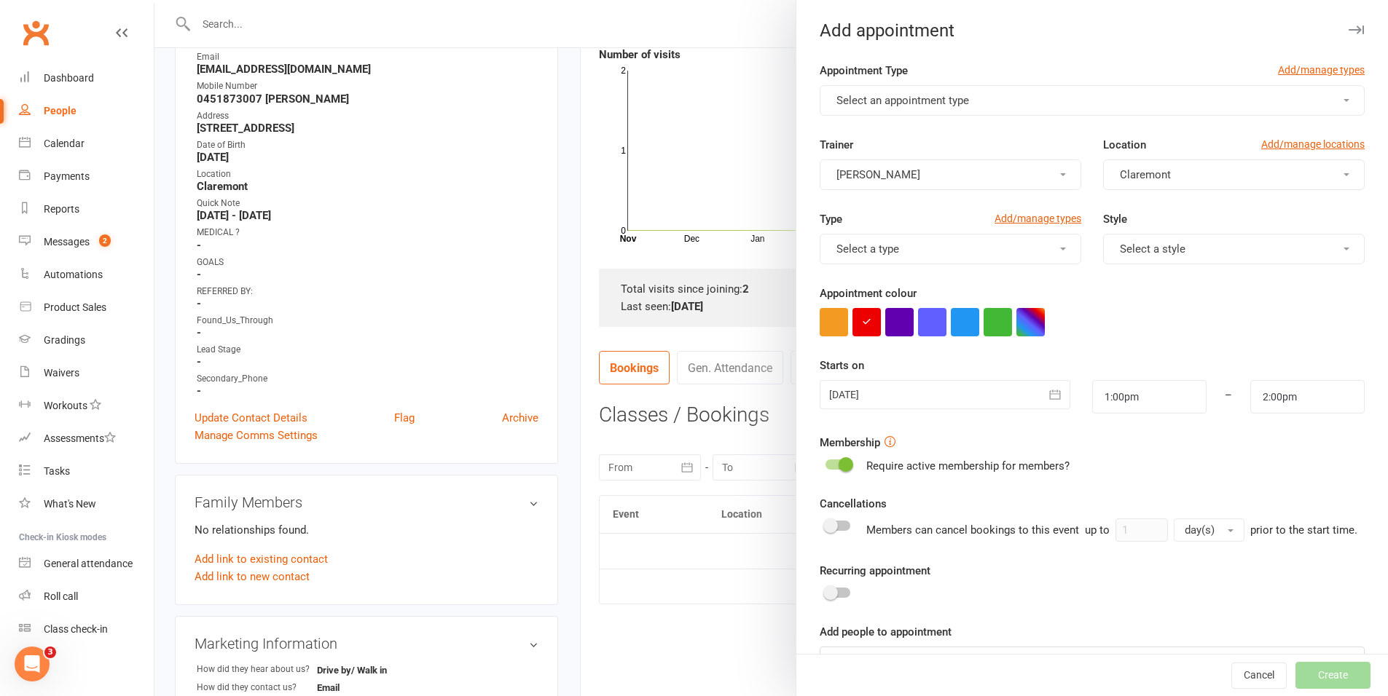
click at [876, 87] on button "Select an appointment type" at bounding box center [1092, 100] width 545 height 31
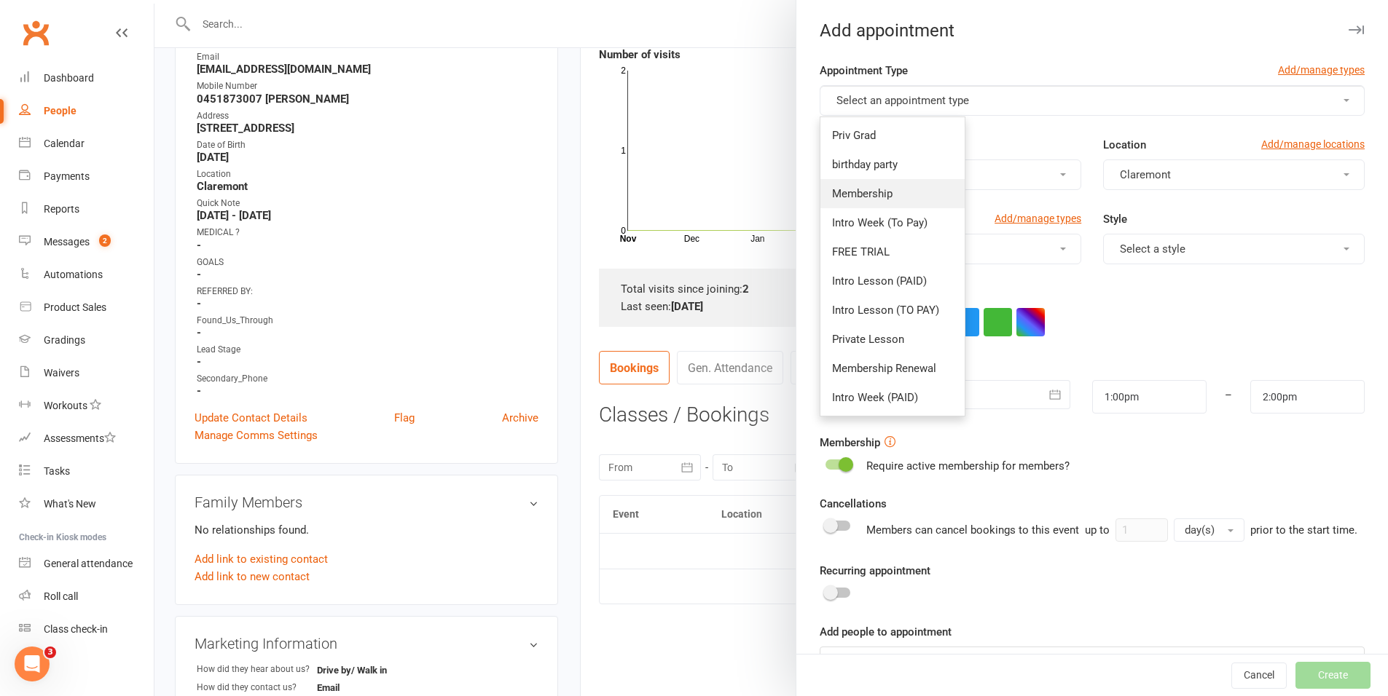
click at [884, 197] on span "Membership" at bounding box center [862, 193] width 60 height 13
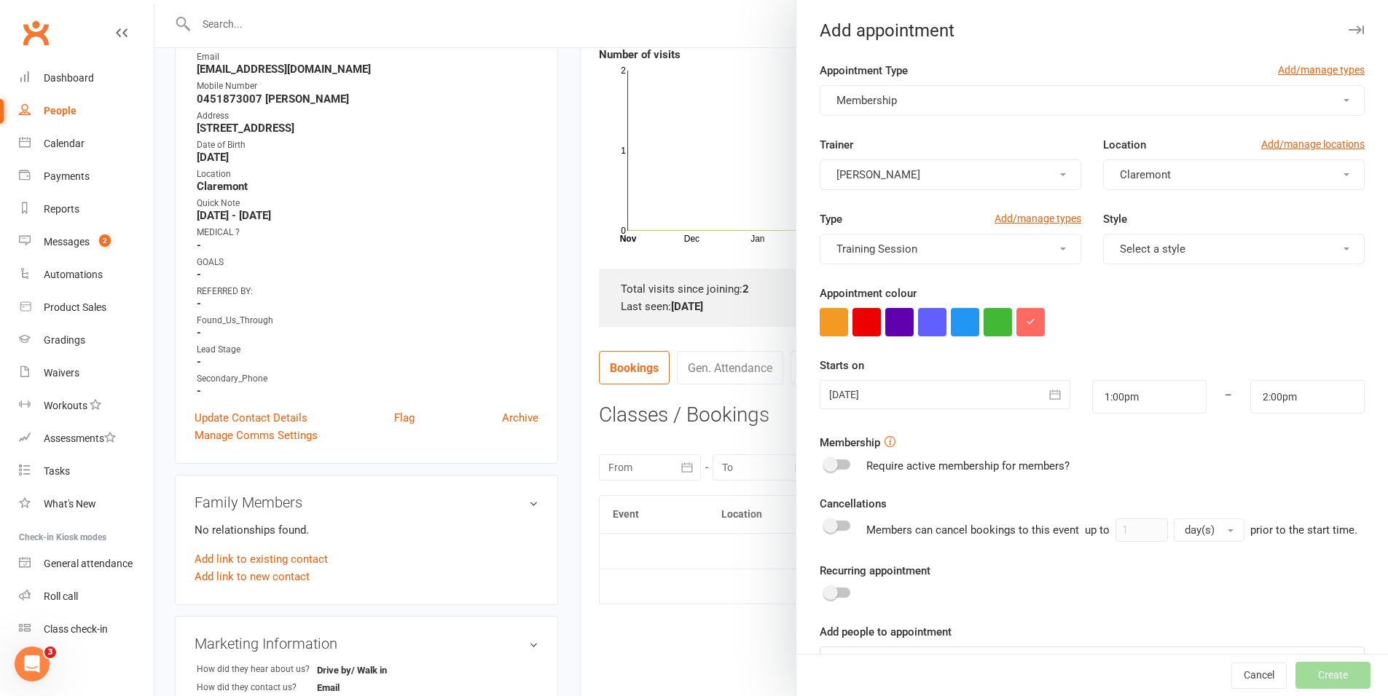
type input "1:30pm"
click at [860, 334] on button "button" at bounding box center [866, 322] width 28 height 28
click at [1122, 399] on input "1:00pm" at bounding box center [1149, 397] width 114 height 34
type input "3:30pm"
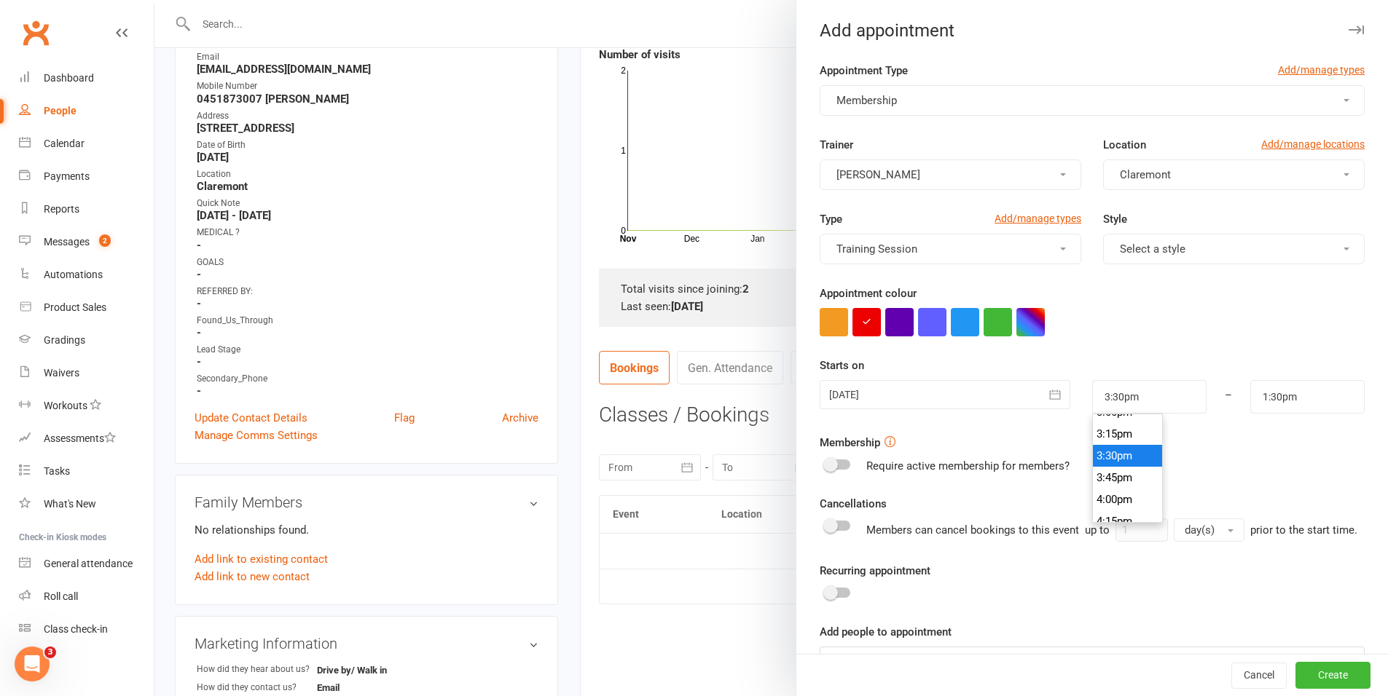
click at [1110, 453] on li "3:30pm" at bounding box center [1128, 456] width 70 height 22
click at [1286, 401] on input "1:30pm" at bounding box center [1307, 397] width 114 height 34
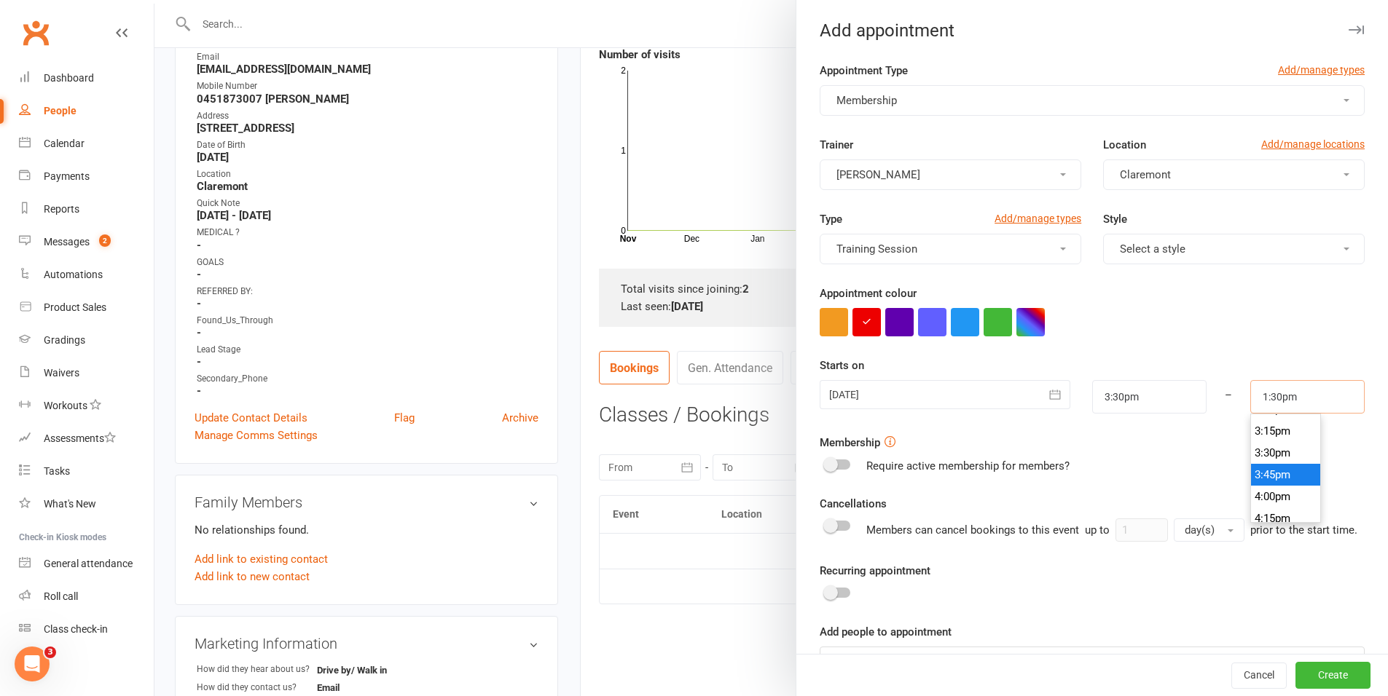
scroll to position [1374, 0]
type input "4:00pm"
click at [1264, 452] on li "4:00pm" at bounding box center [1286, 450] width 70 height 22
click at [1302, 672] on button "Create" at bounding box center [1332, 676] width 75 height 26
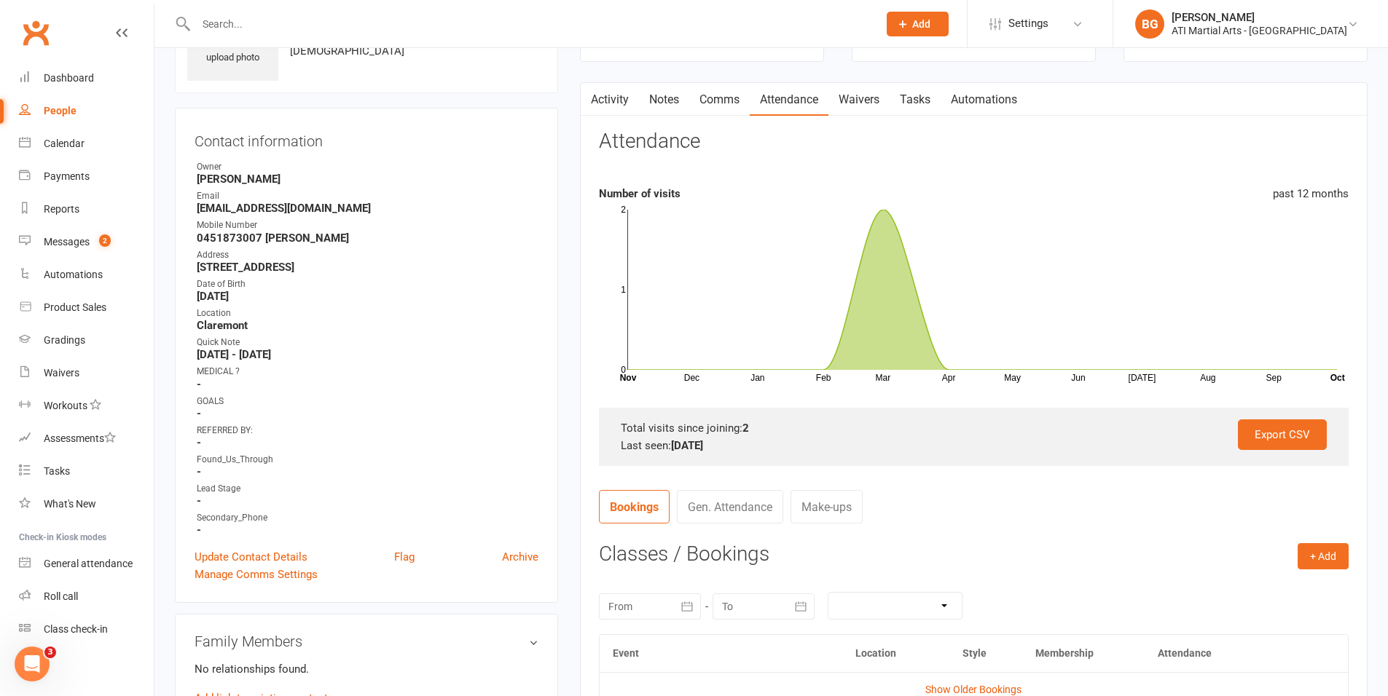
scroll to position [29, 0]
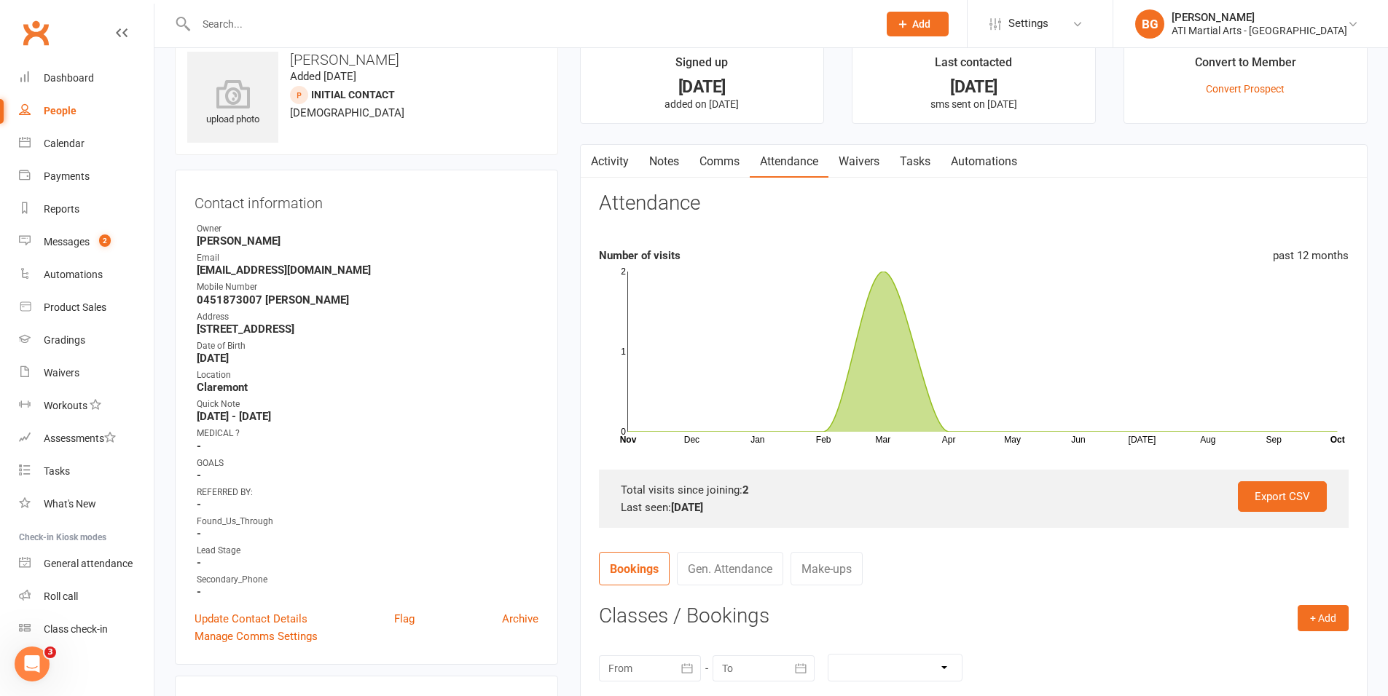
click at [616, 165] on link "Activity" at bounding box center [610, 162] width 58 height 34
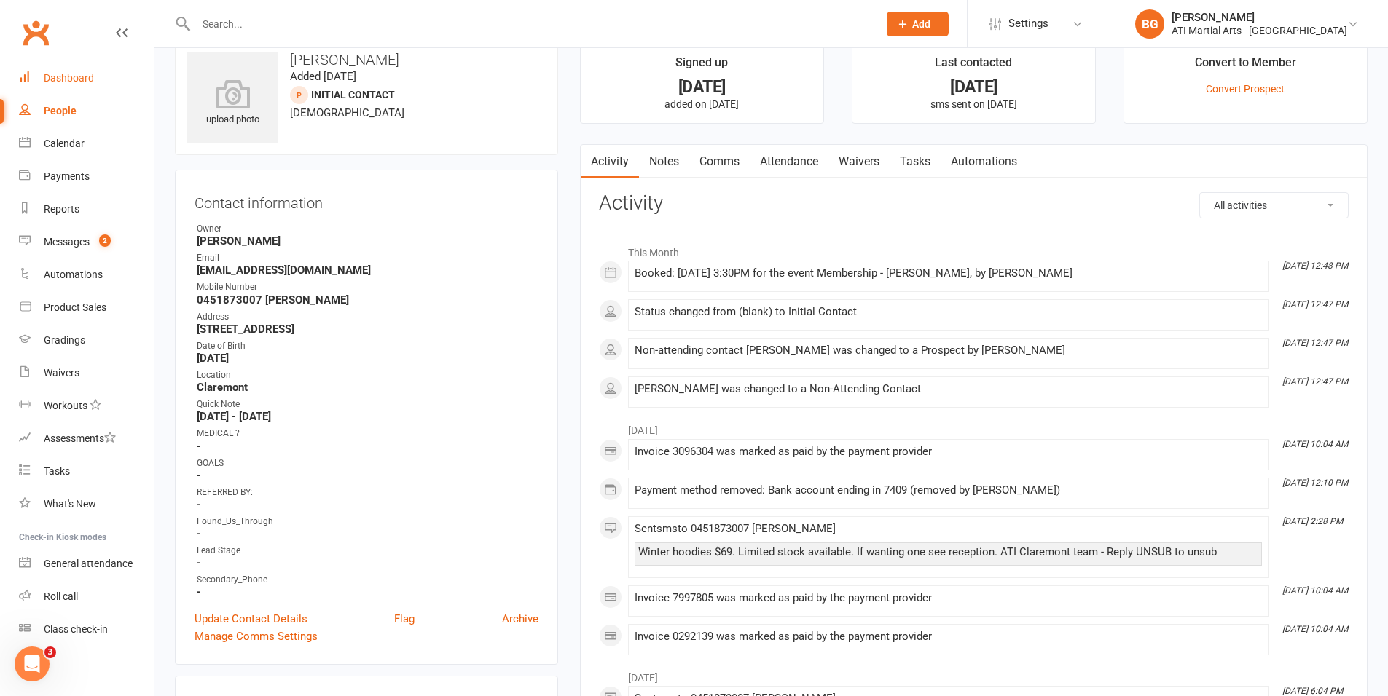
click at [109, 85] on link "Dashboard" at bounding box center [86, 78] width 135 height 33
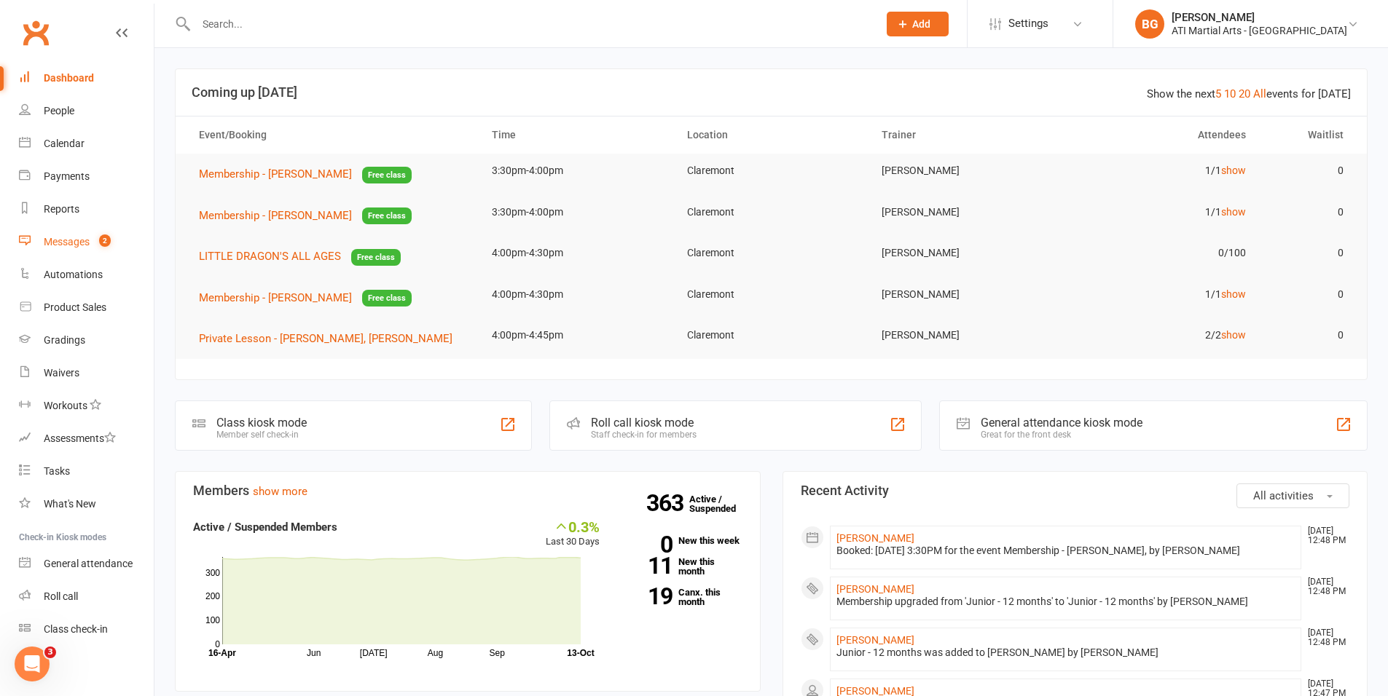
click at [110, 235] on link "Messages 2" at bounding box center [86, 242] width 135 height 33
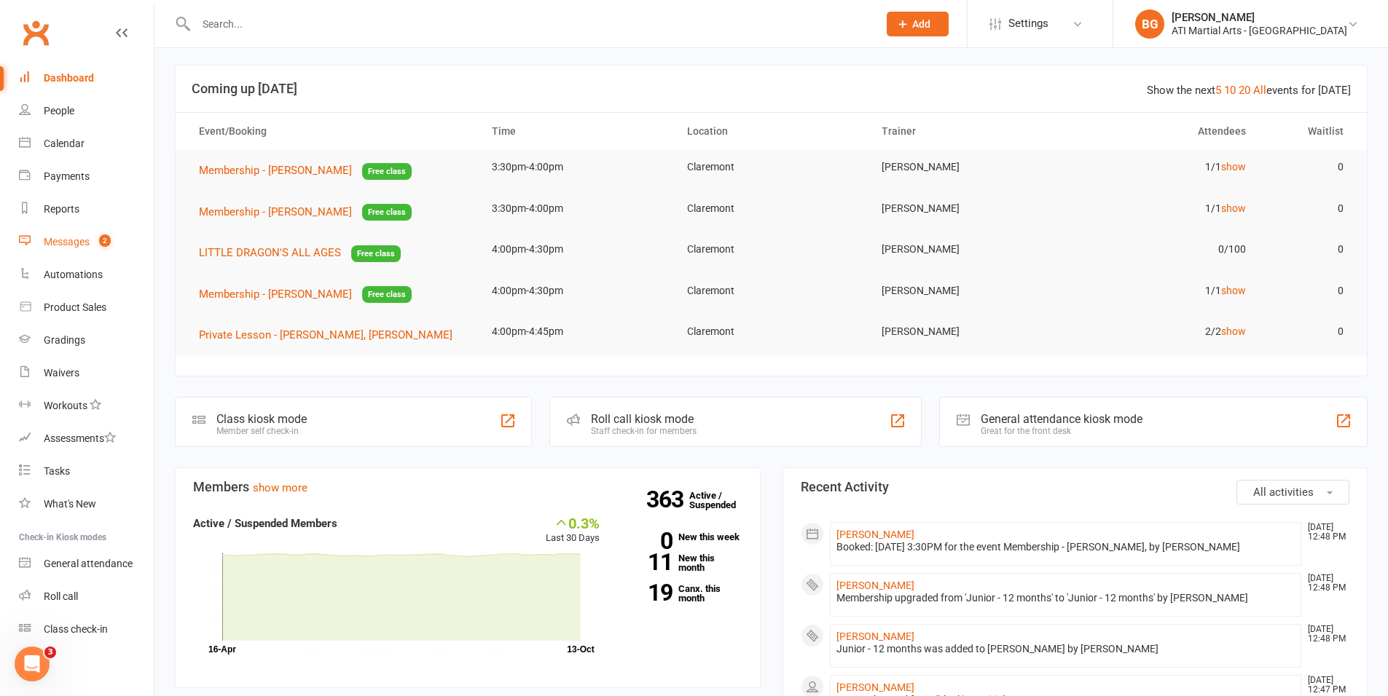
scroll to position [20, 0]
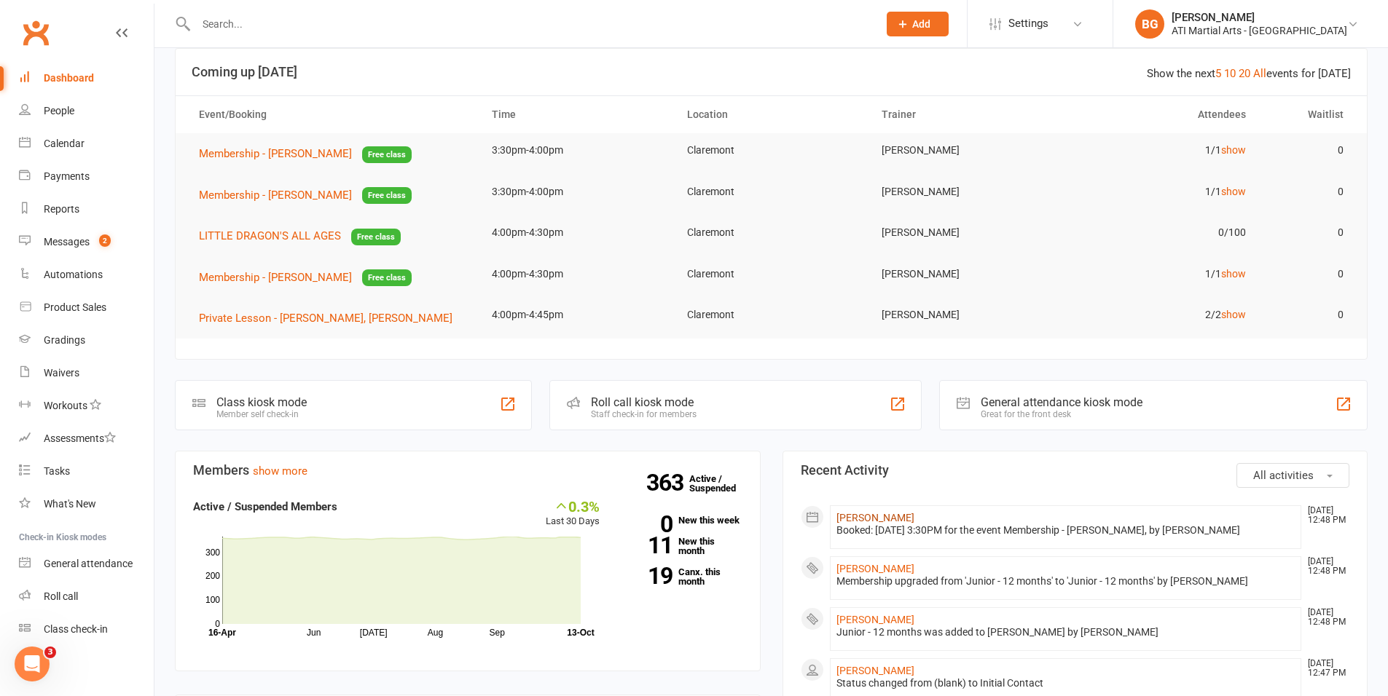
click at [871, 518] on link "Luca Bentley-Taylor" at bounding box center [875, 518] width 78 height 12
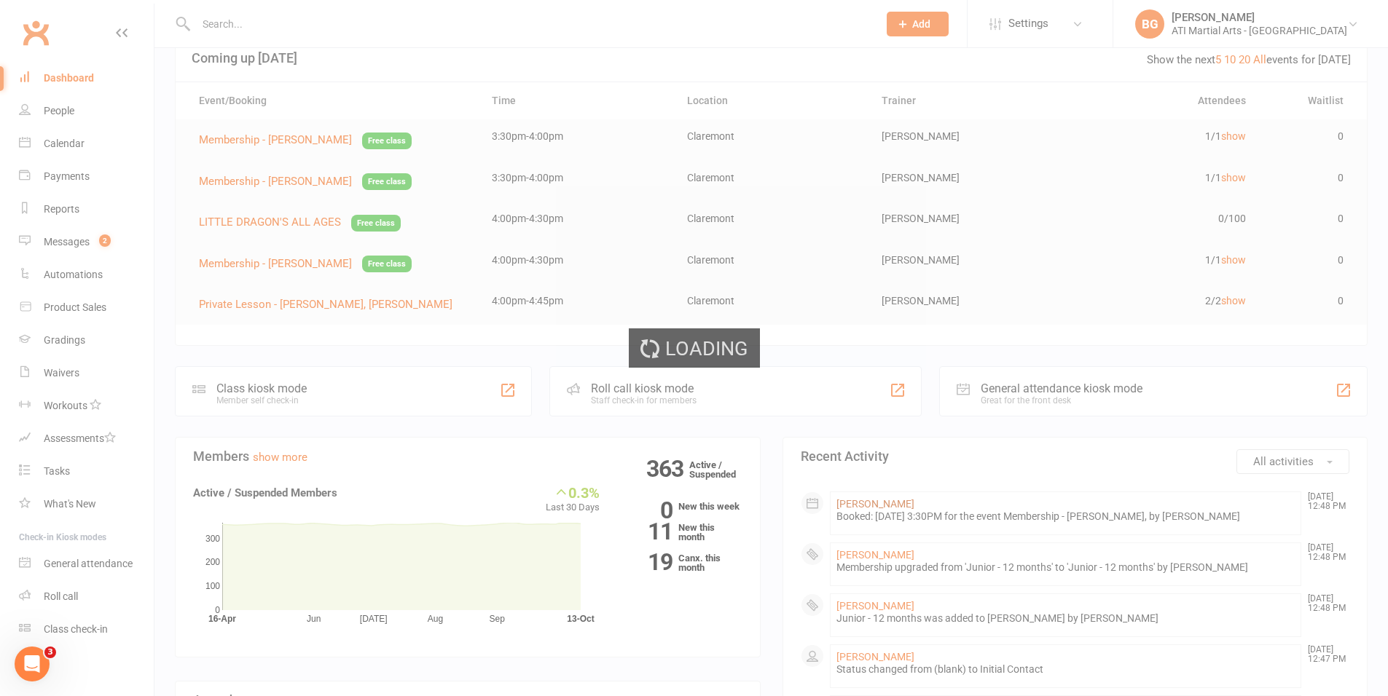
scroll to position [35, 0]
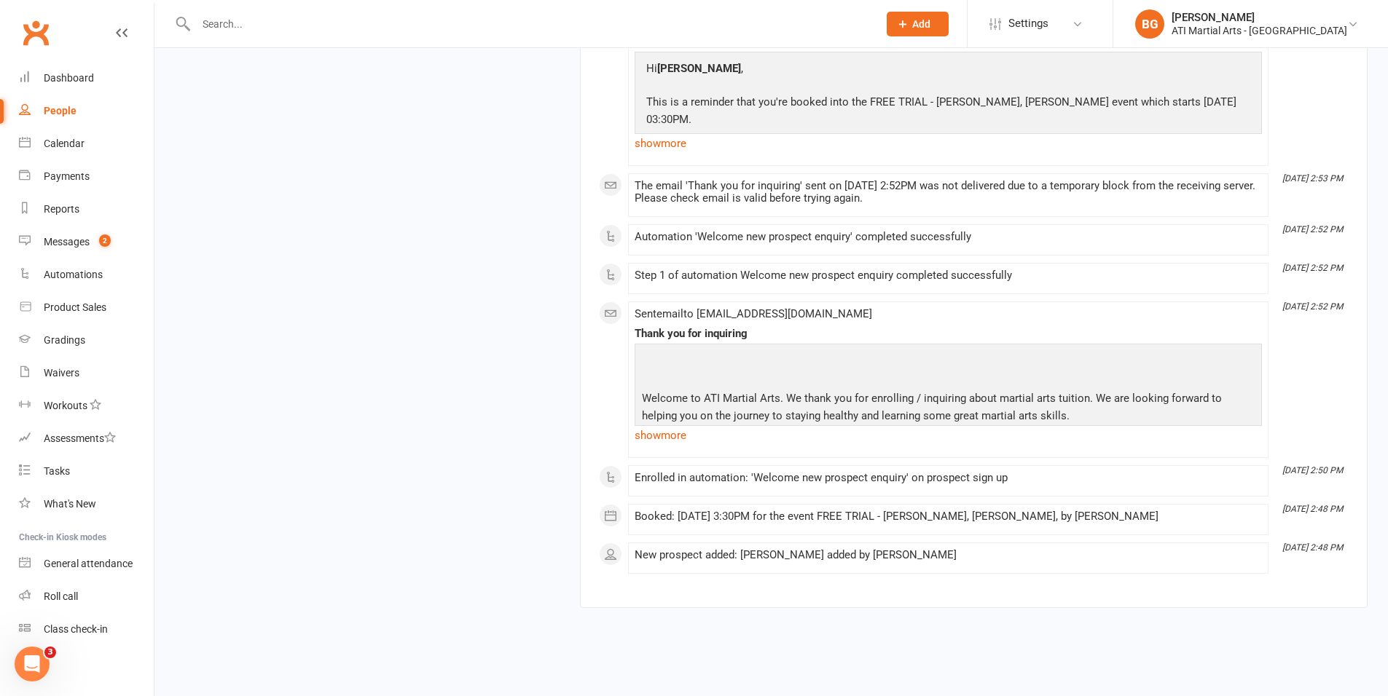
scroll to position [3413, 0]
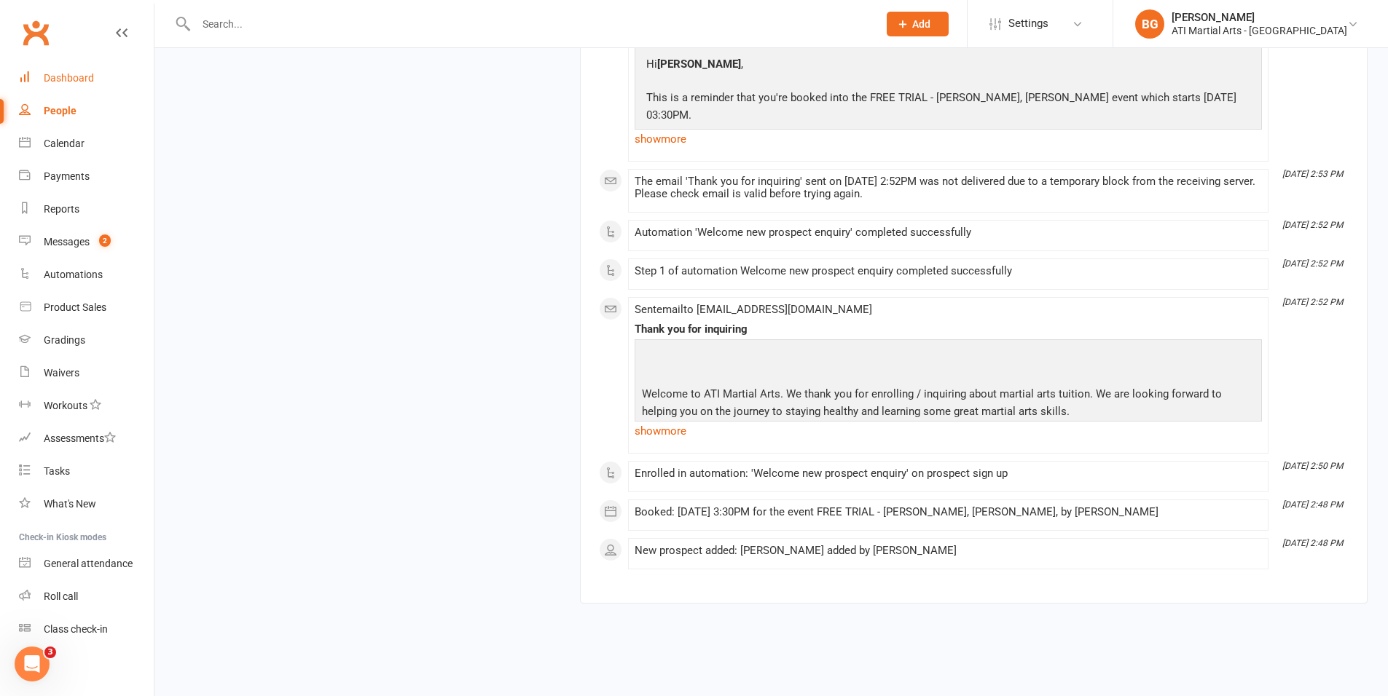
click at [98, 74] on link "Dashboard" at bounding box center [86, 78] width 135 height 33
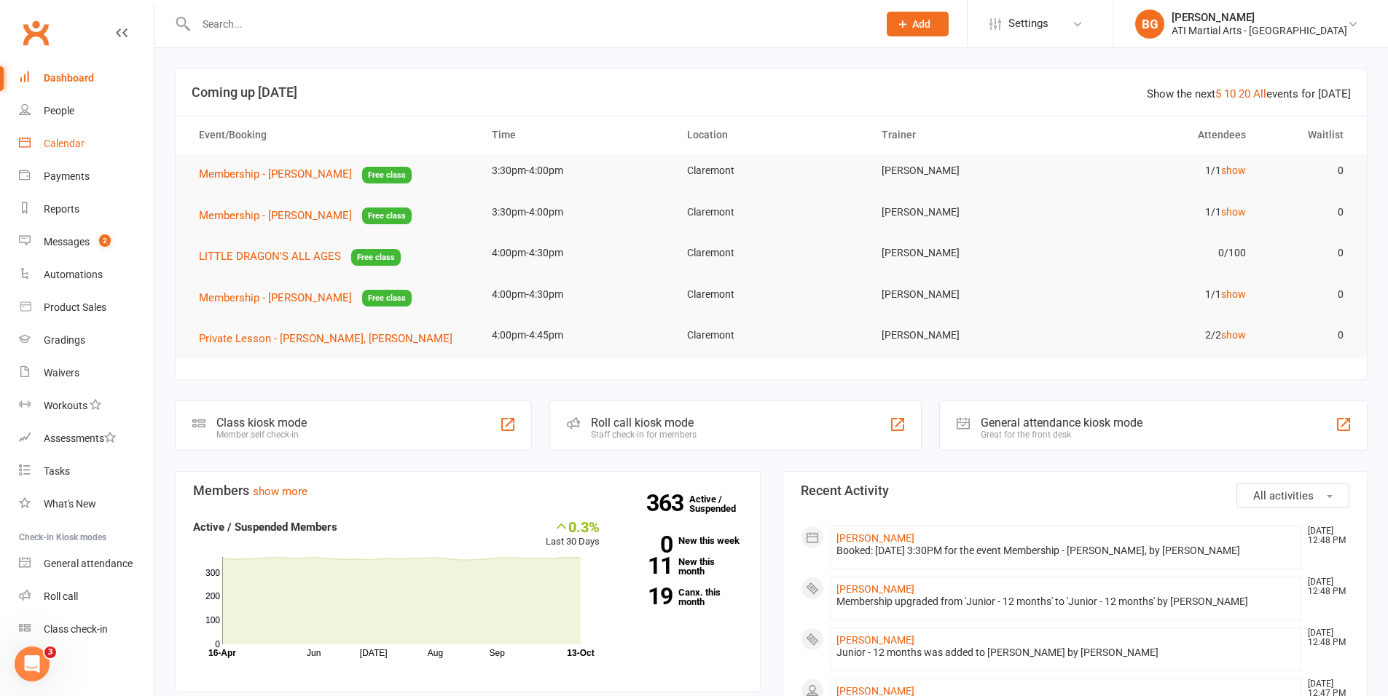
click at [84, 139] on div "Calendar" at bounding box center [64, 144] width 41 height 12
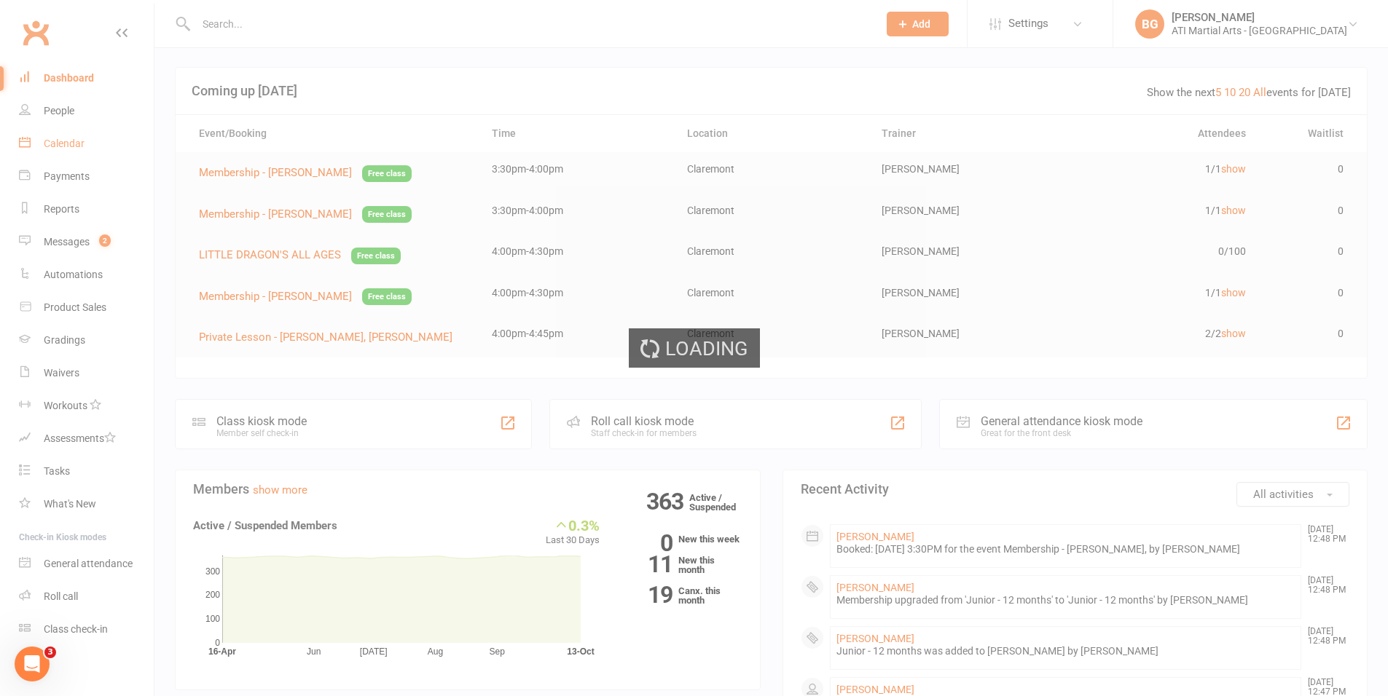
scroll to position [3, 0]
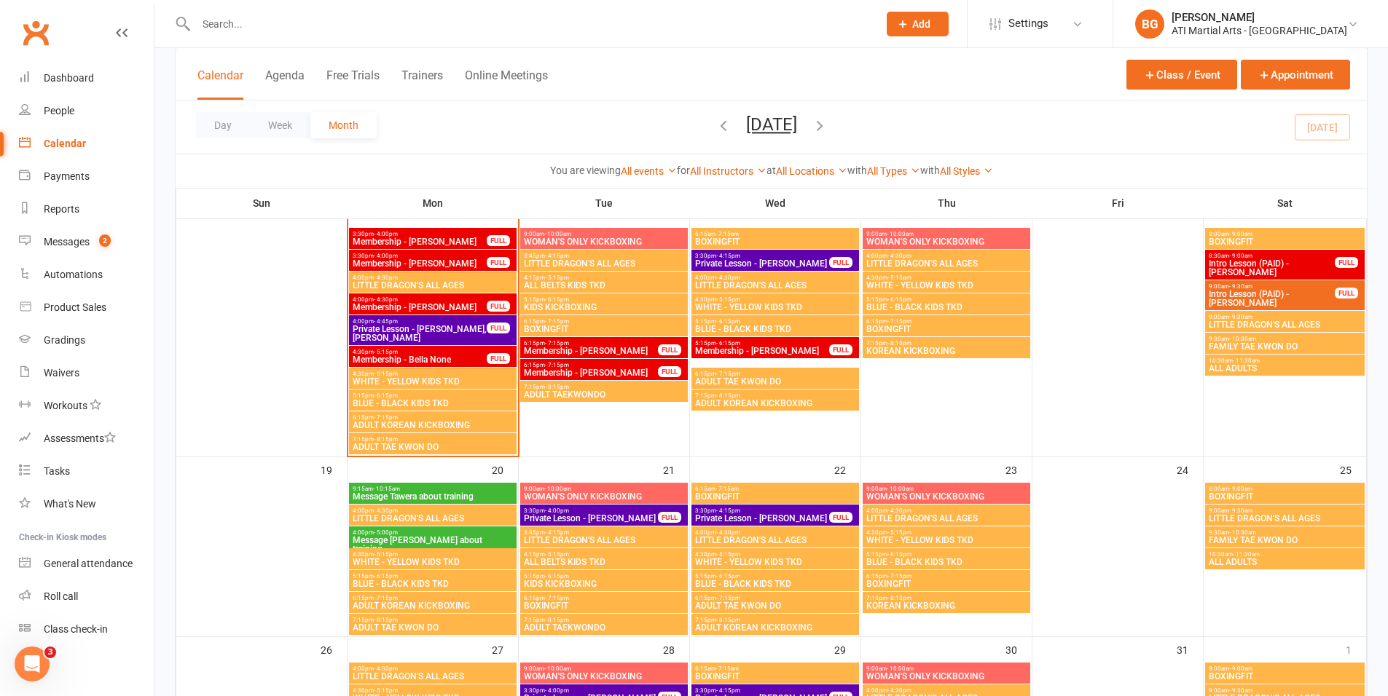
scroll to position [662, 0]
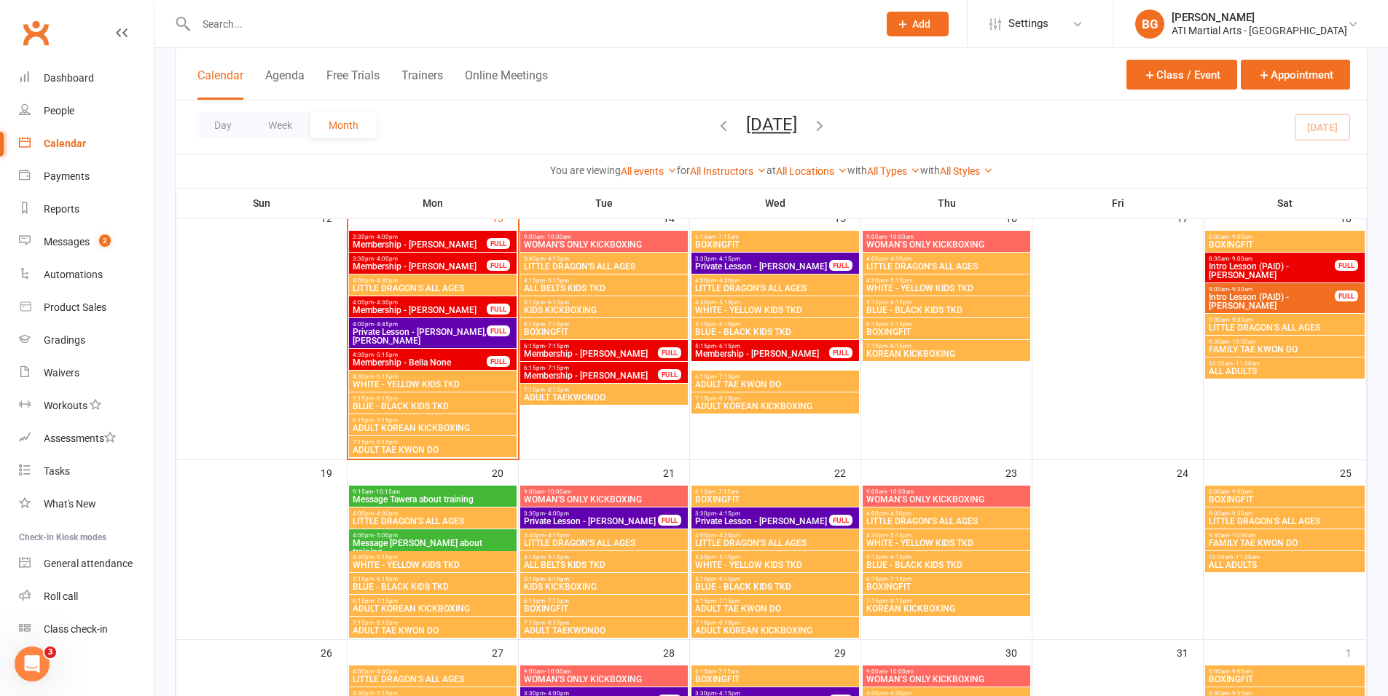
click at [254, 17] on input "text" at bounding box center [530, 24] width 676 height 20
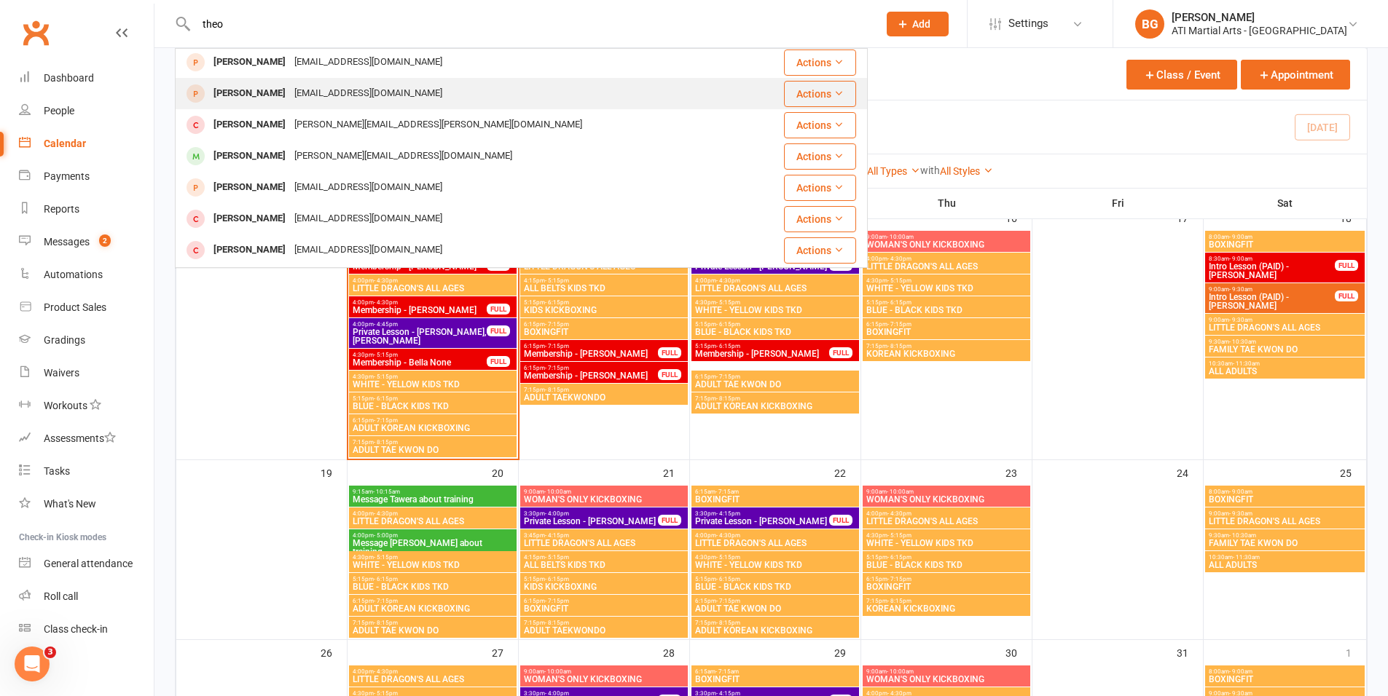
scroll to position [0, 0]
type input "t"
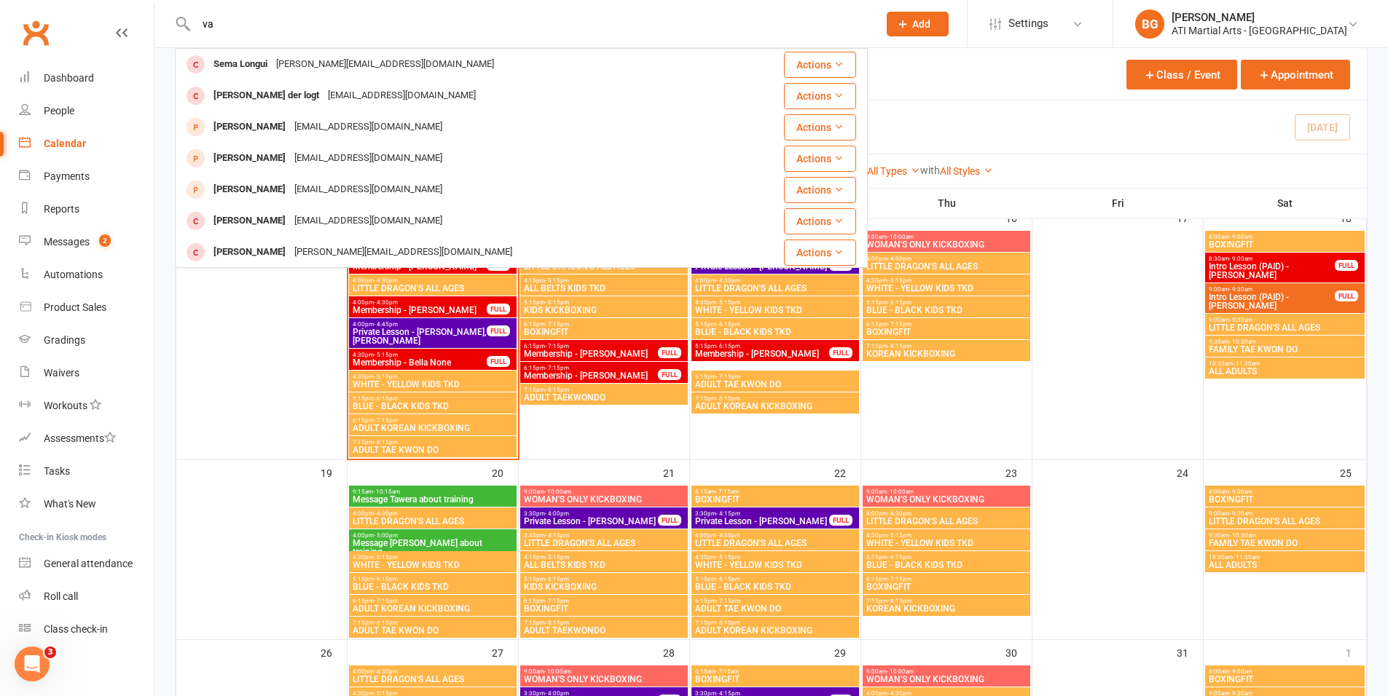
type input "v"
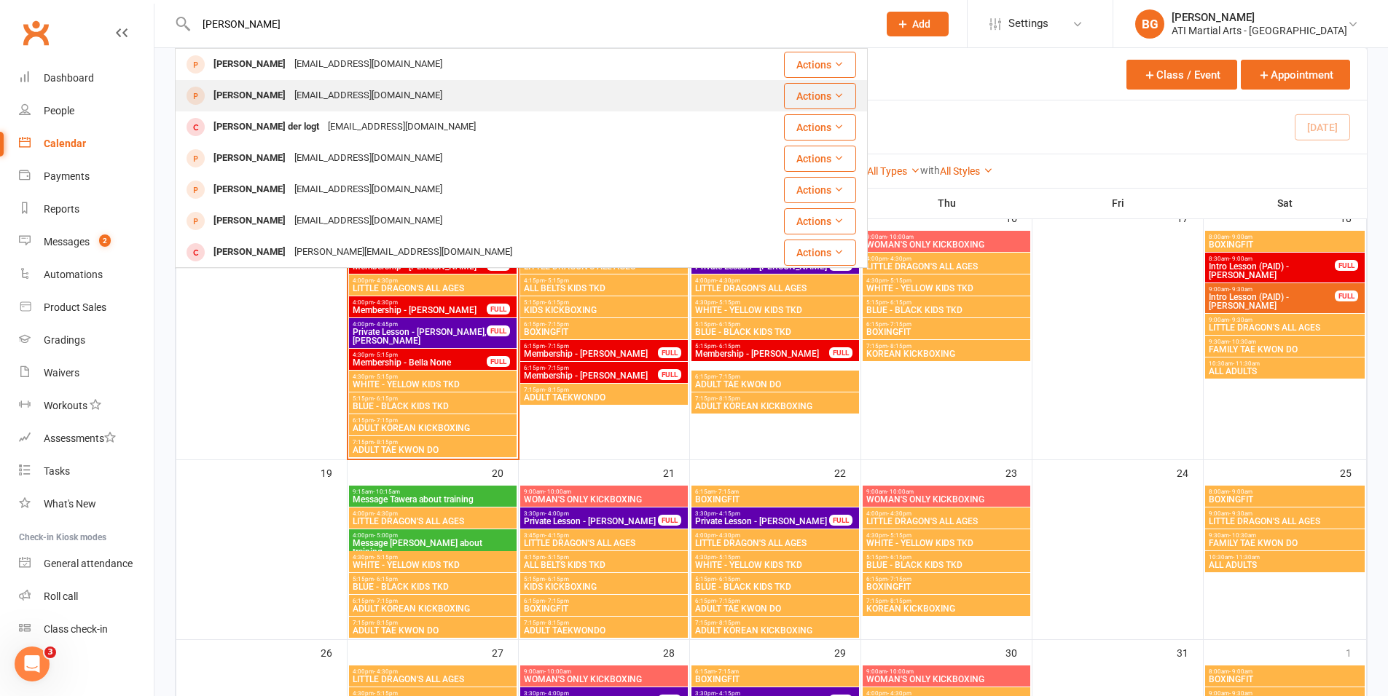
type input "vanda longman"
click at [290, 90] on div "longman@internode.on.net" at bounding box center [368, 95] width 157 height 21
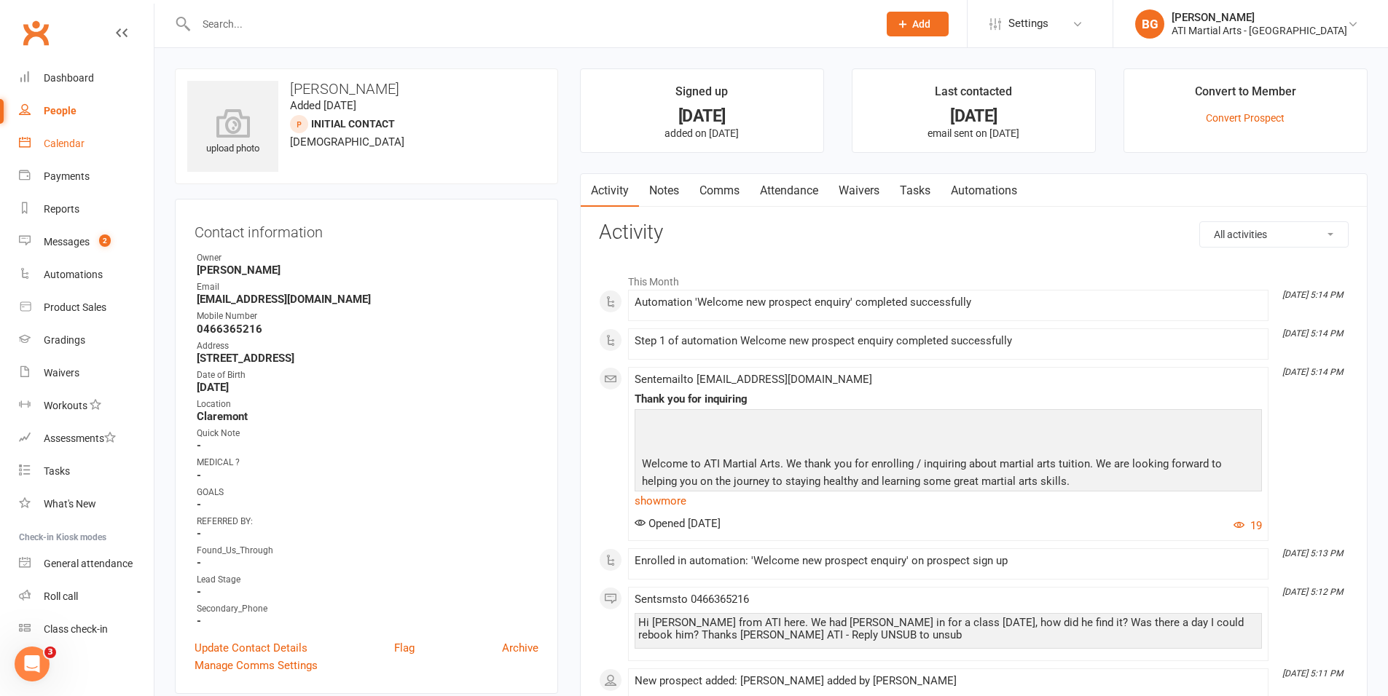
click at [82, 141] on div "Calendar" at bounding box center [64, 144] width 41 height 12
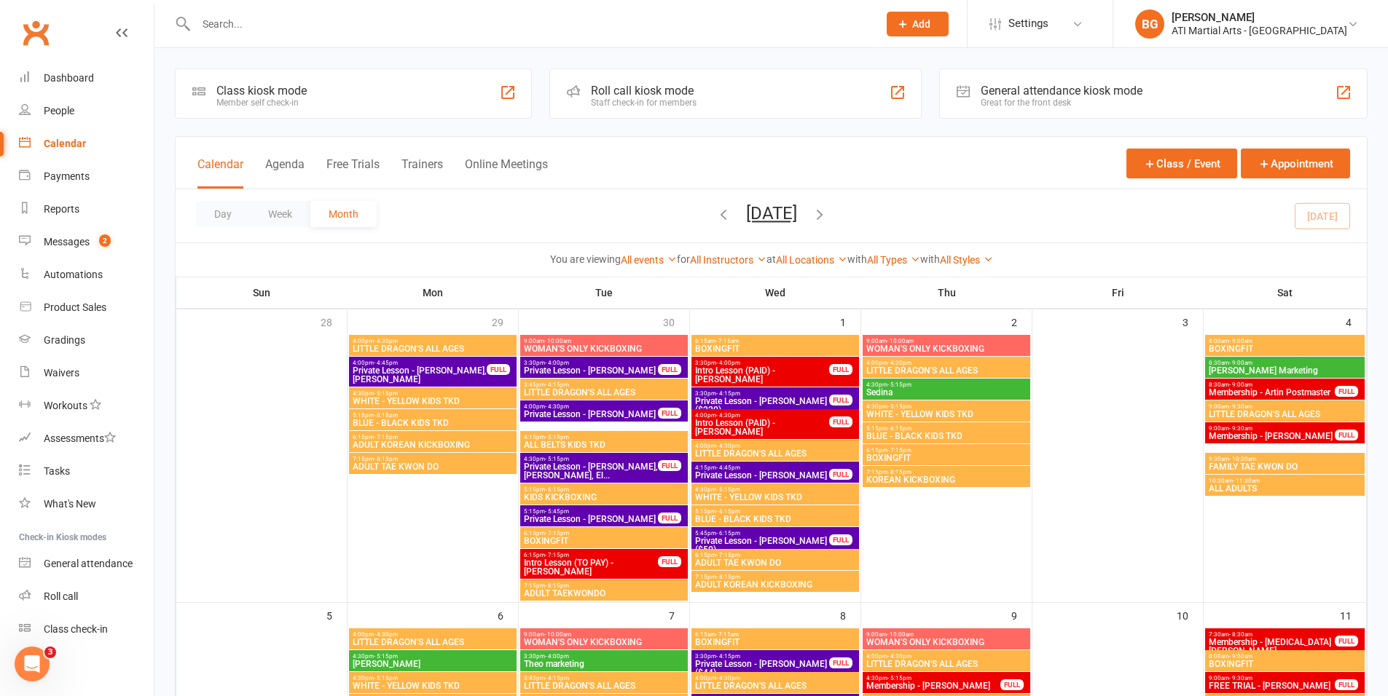
click at [828, 220] on icon "button" at bounding box center [820, 214] width 16 height 16
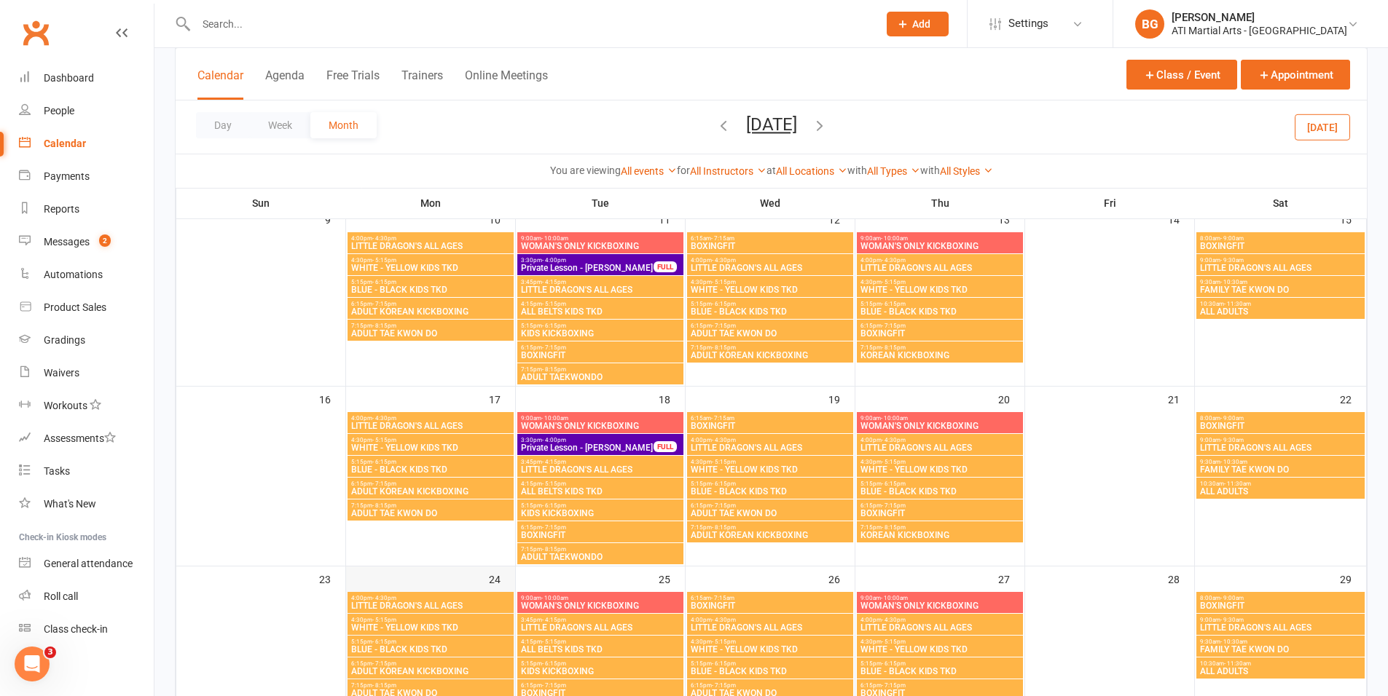
scroll to position [487, 0]
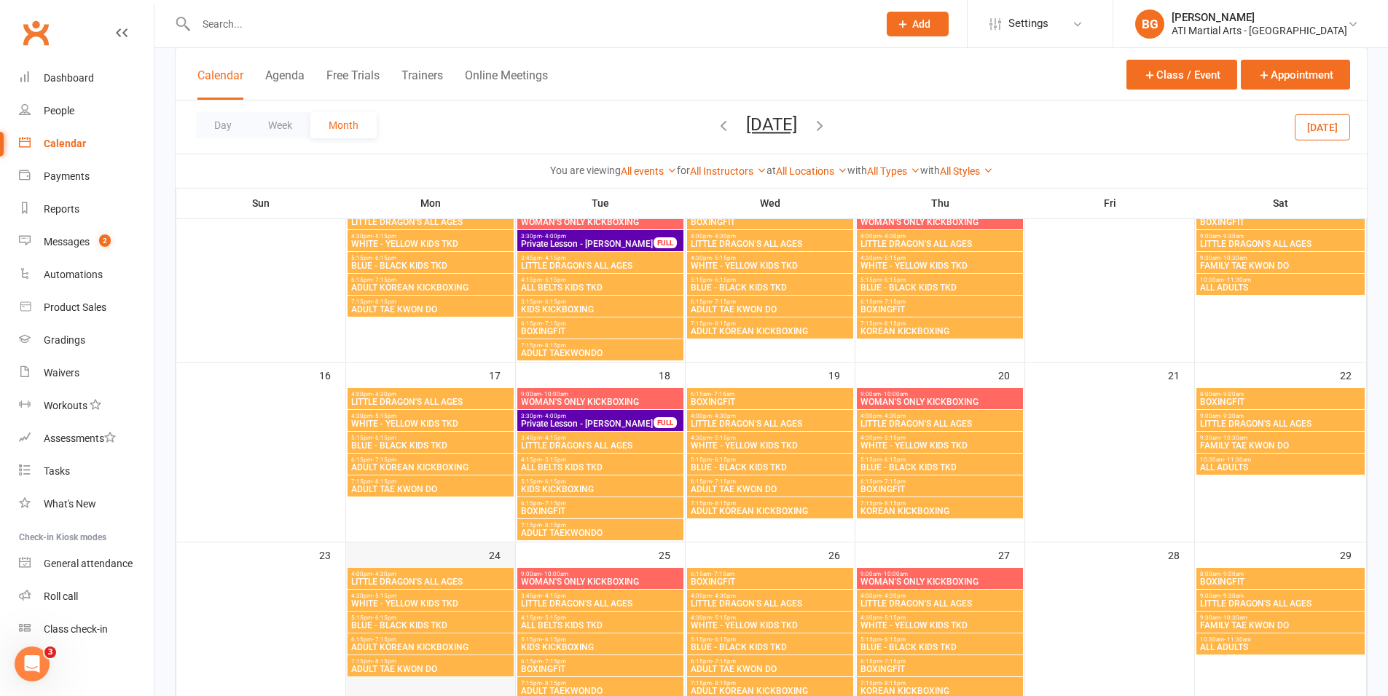
click at [431, 556] on div "24" at bounding box center [430, 621] width 169 height 157
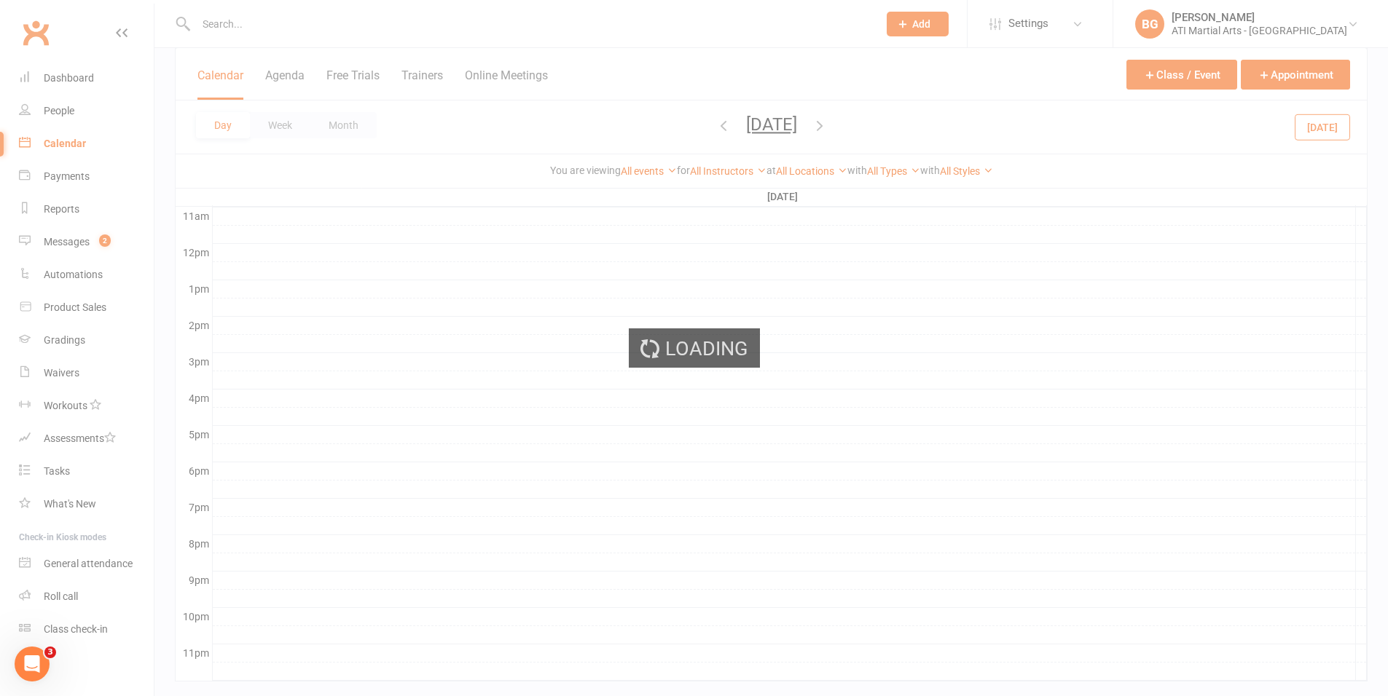
scroll to position [0, 0]
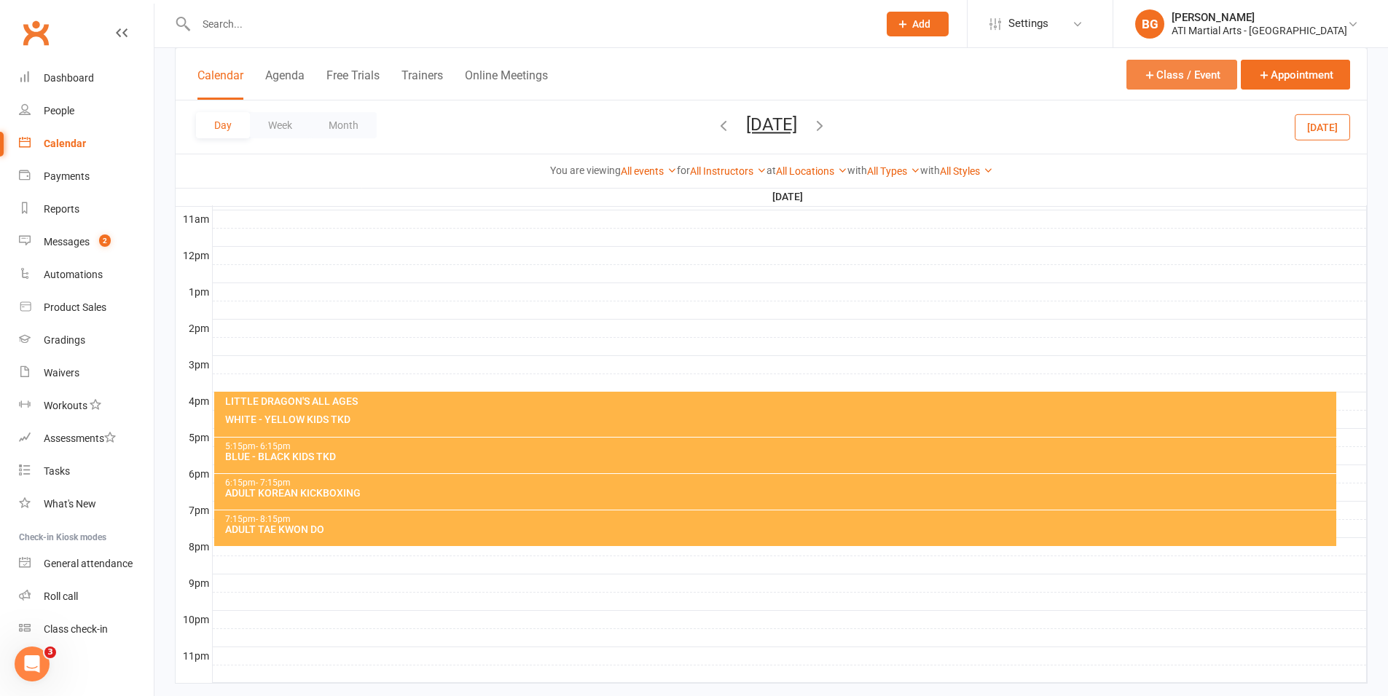
click at [1152, 66] on button "Class / Event" at bounding box center [1181, 75] width 111 height 30
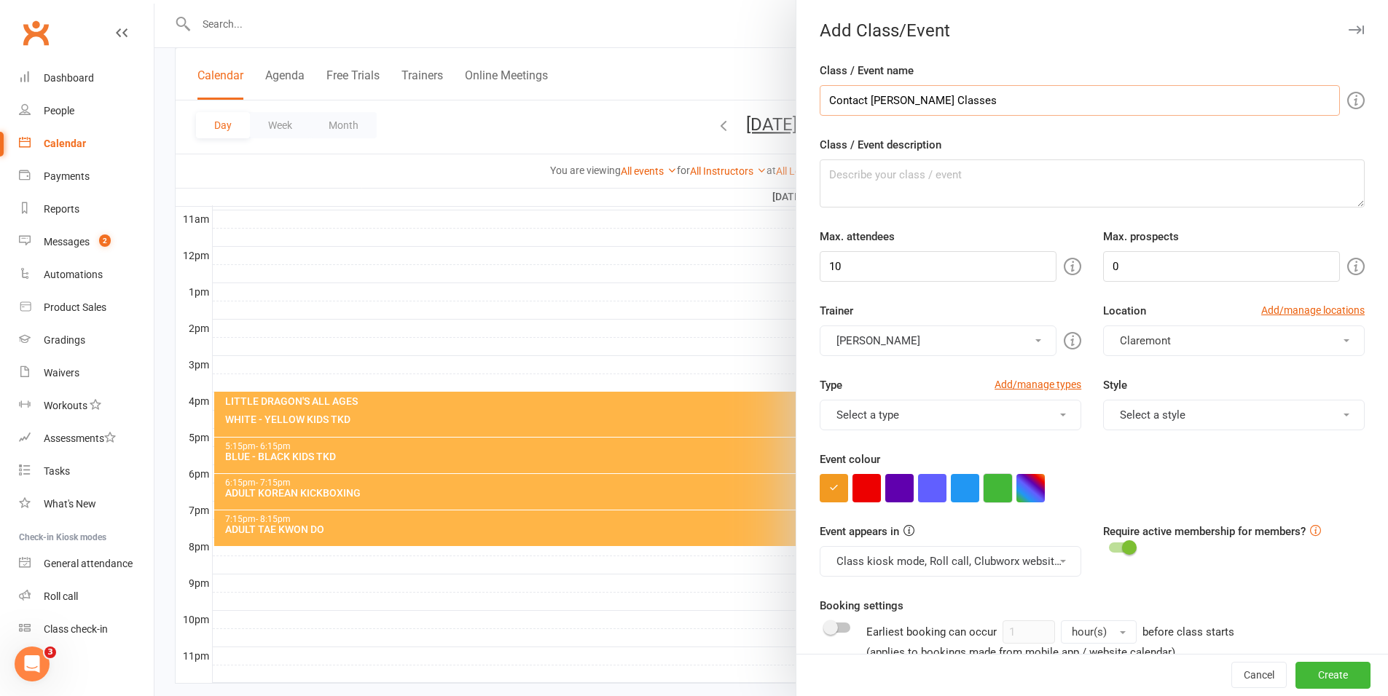
type input "Contact Theodore Tighe Classes"
click at [994, 487] on button "button" at bounding box center [998, 488] width 28 height 28
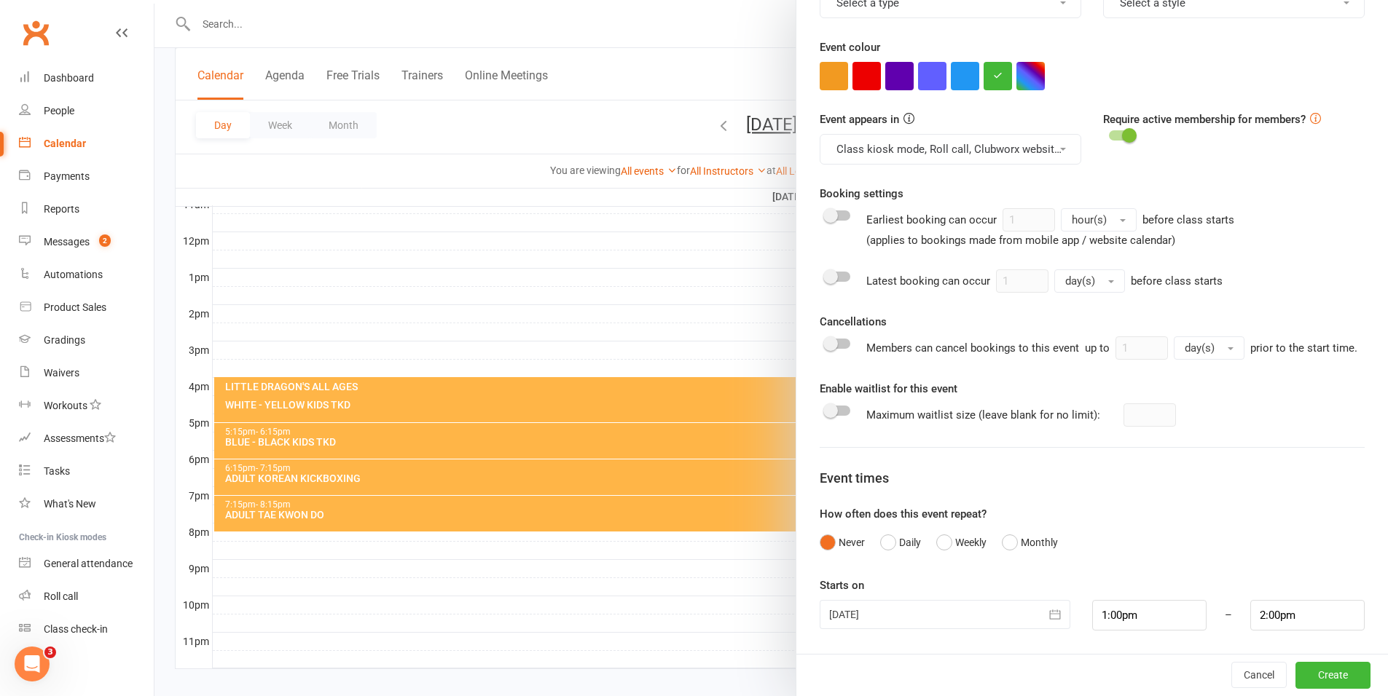
scroll to position [516, 0]
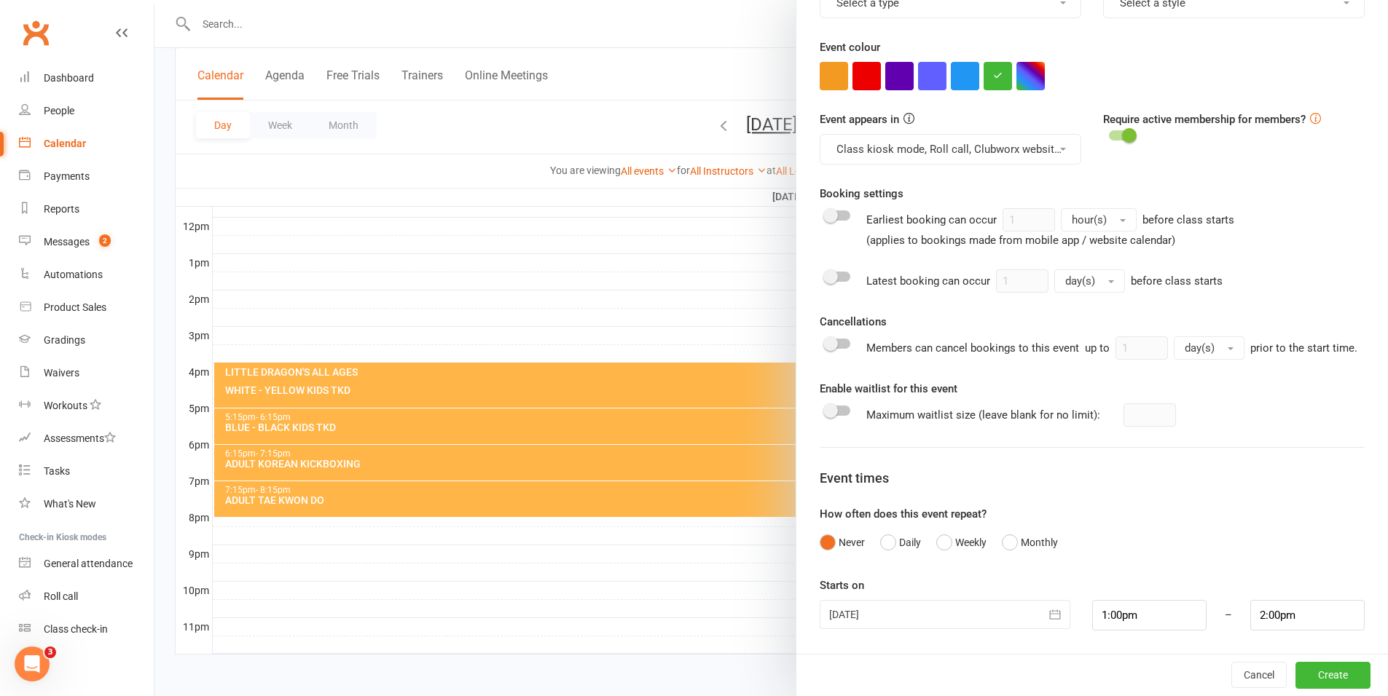
click at [855, 620] on div at bounding box center [945, 614] width 250 height 29
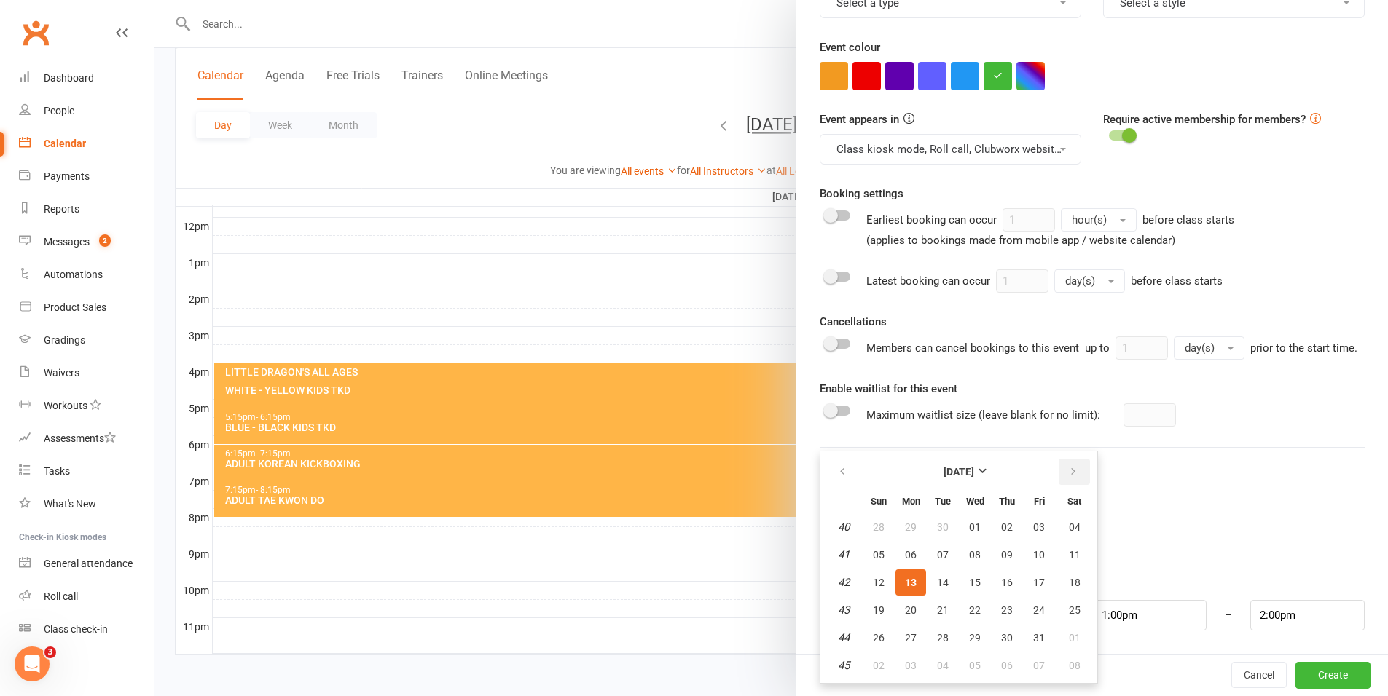
click at [1068, 474] on icon "button" at bounding box center [1073, 472] width 10 height 12
click at [905, 637] on span "24" at bounding box center [911, 638] width 12 height 12
type input "24 Nov 2025"
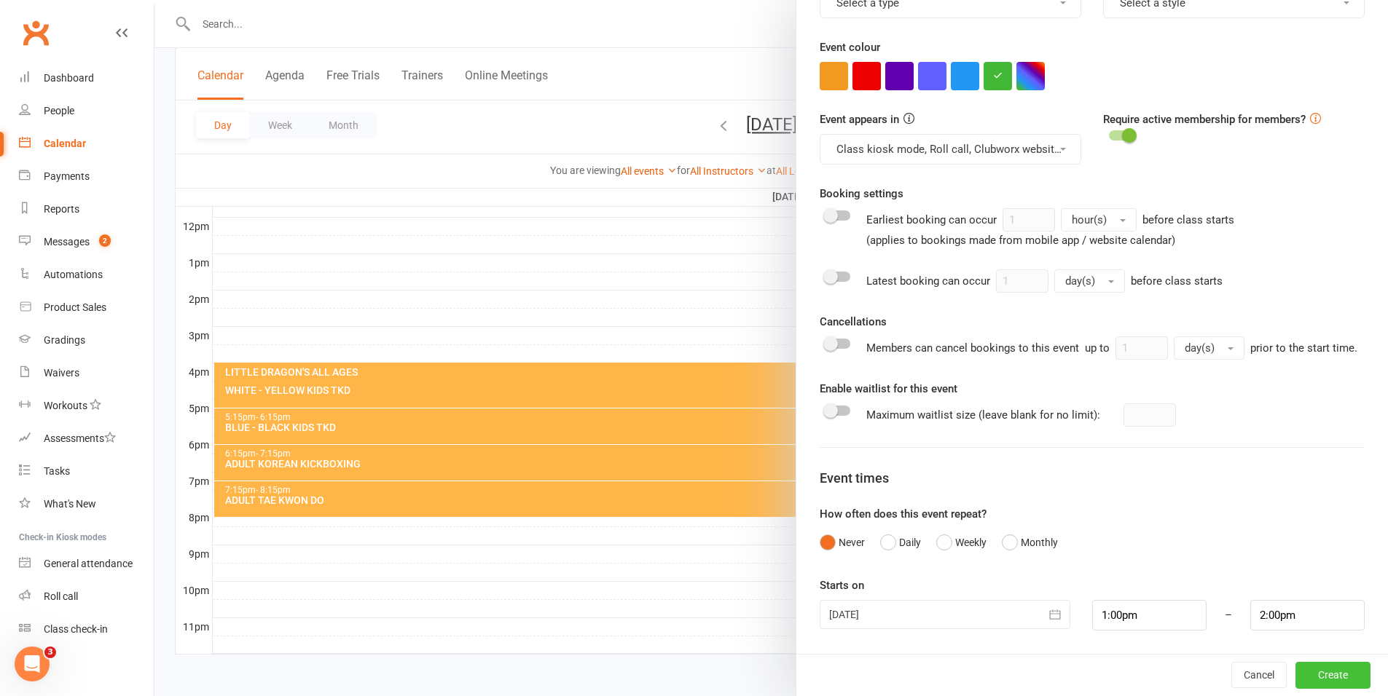
click at [1317, 680] on button "Create" at bounding box center [1332, 675] width 75 height 26
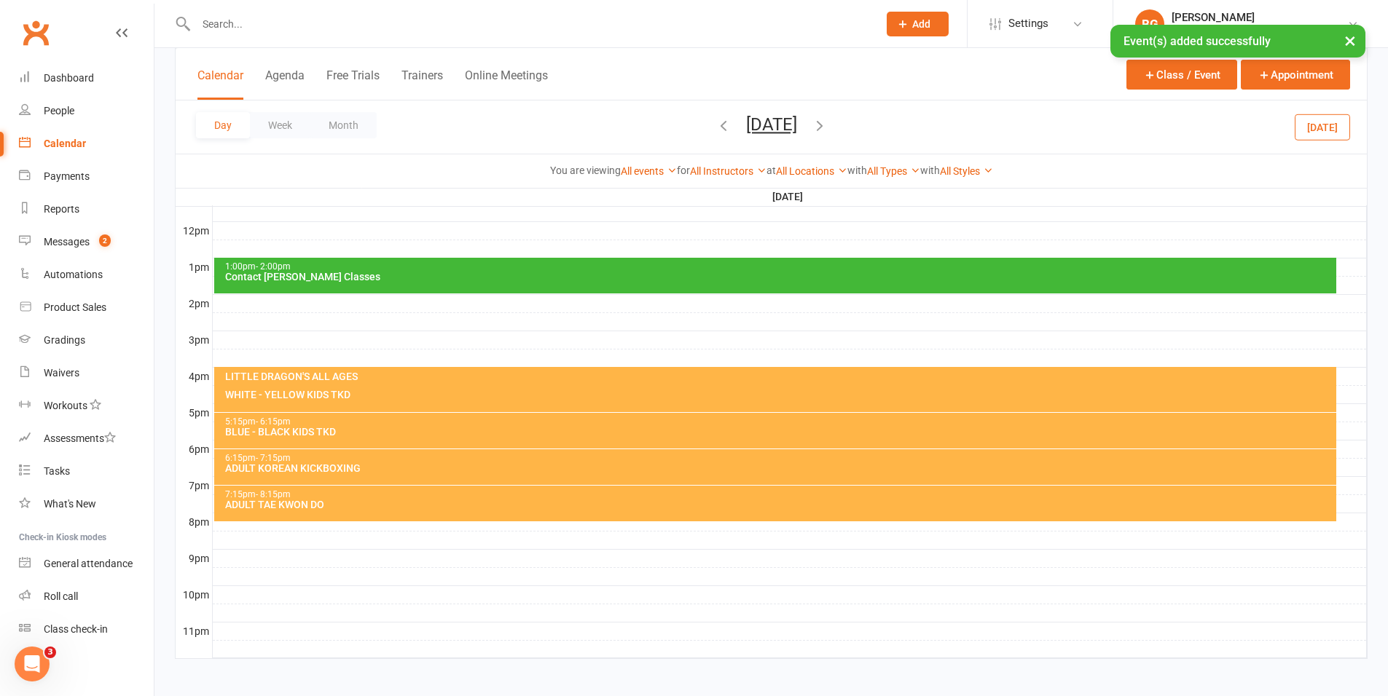
scroll to position [504, 0]
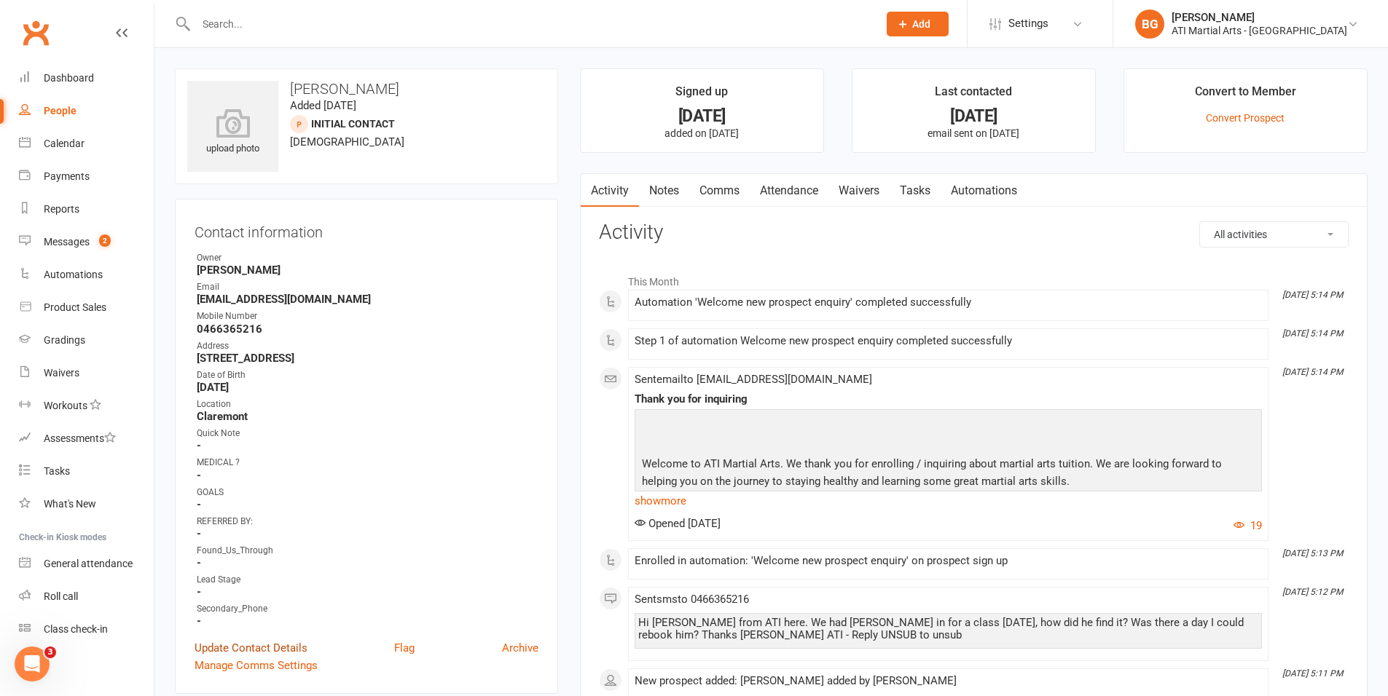
click at [223, 643] on link "Update Contact Details" at bounding box center [251, 648] width 113 height 17
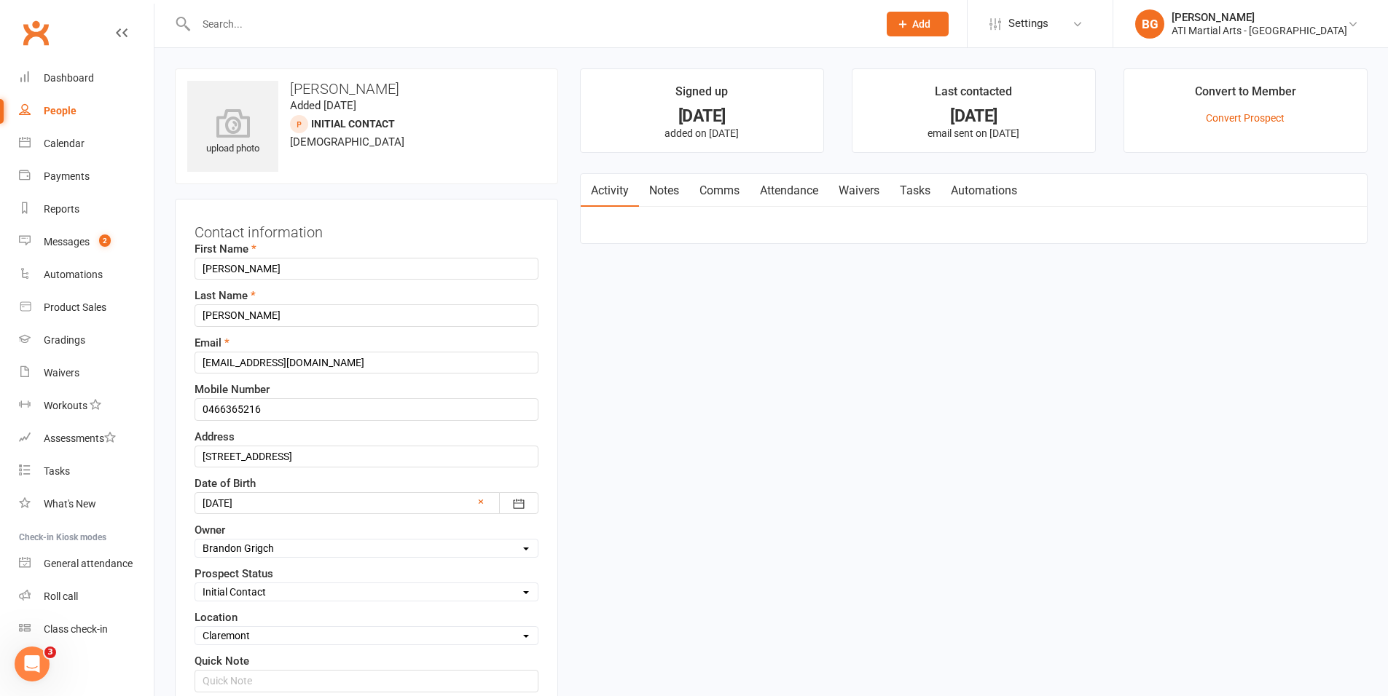
scroll to position [68, 0]
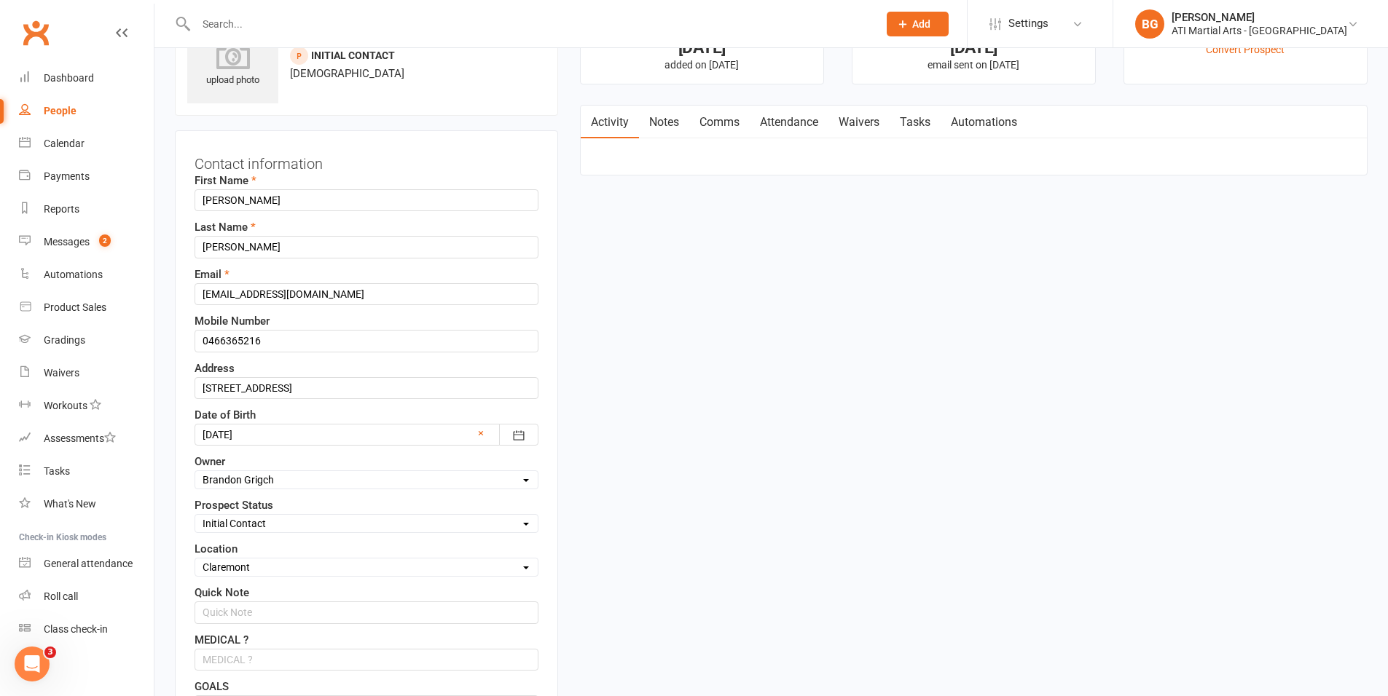
click at [275, 522] on select "Select Initial Contact Follow-up Call Follow-up Email Almost Ready Not Ready No…" at bounding box center [366, 524] width 342 height 16
select select "Not interested"
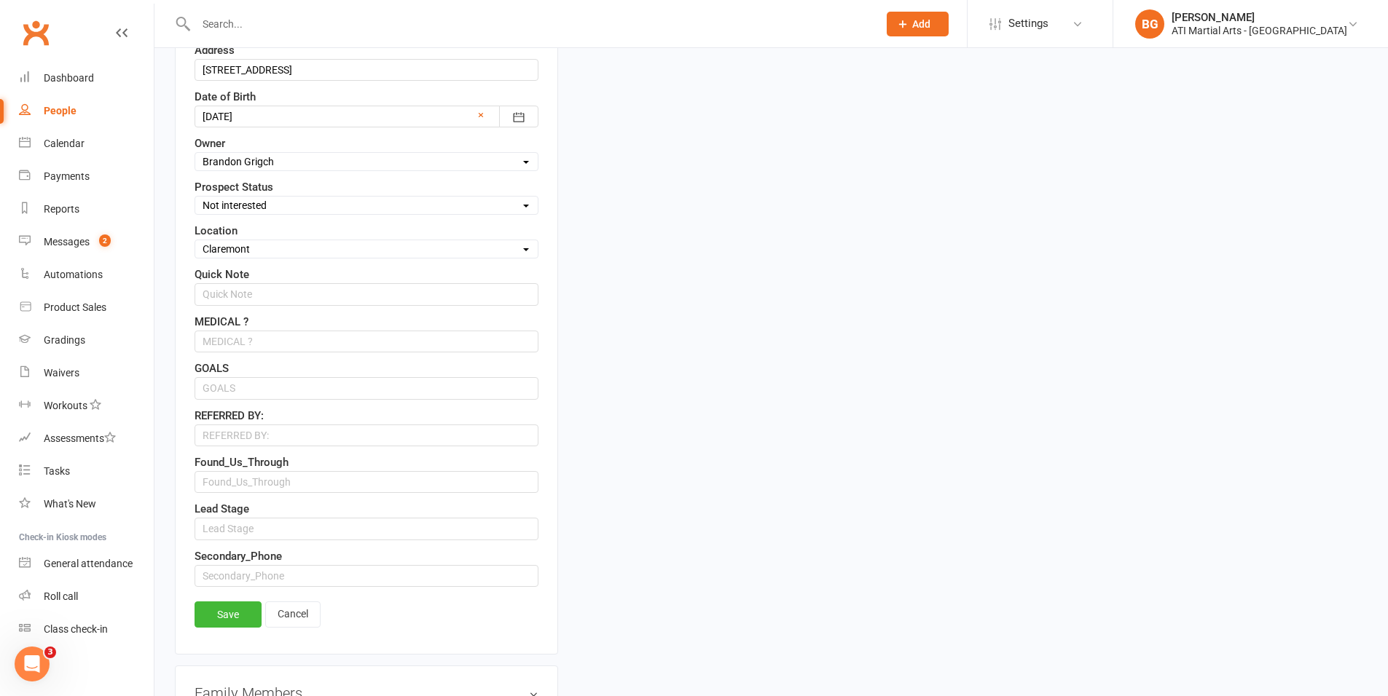
scroll to position [441, 0]
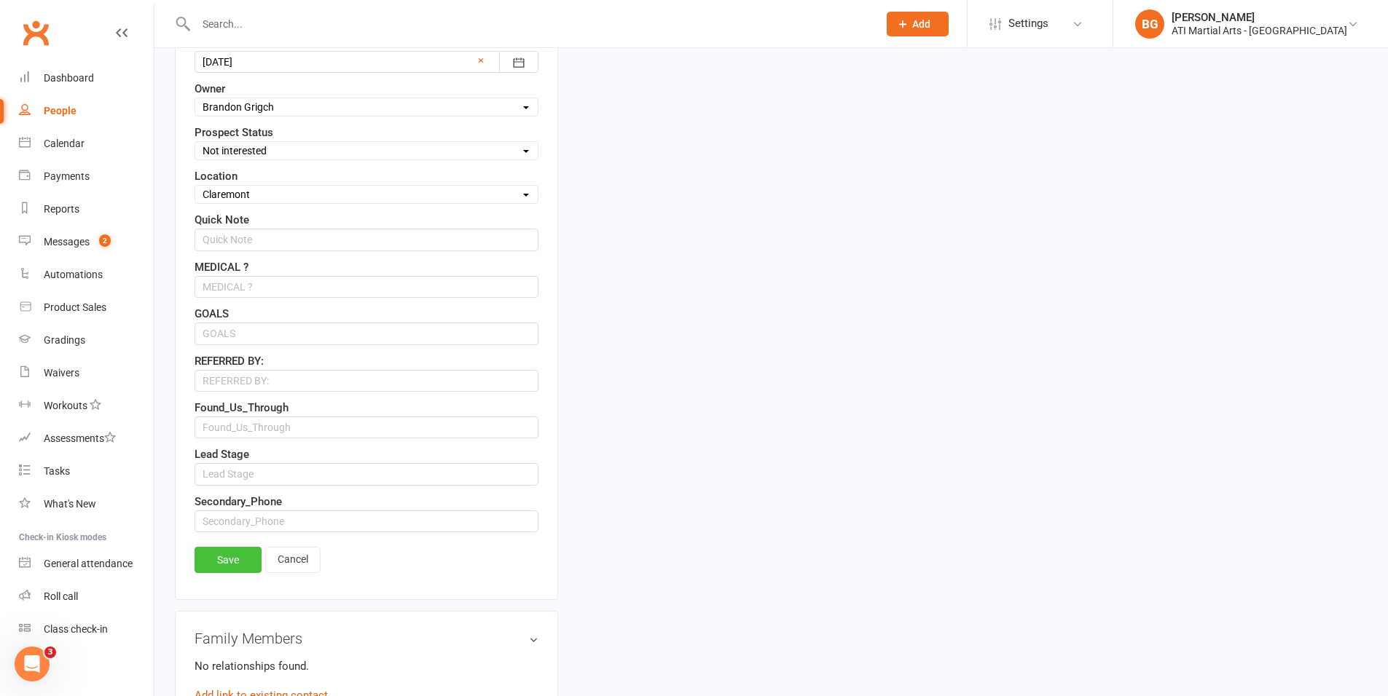
click at [236, 563] on link "Save" at bounding box center [228, 560] width 67 height 26
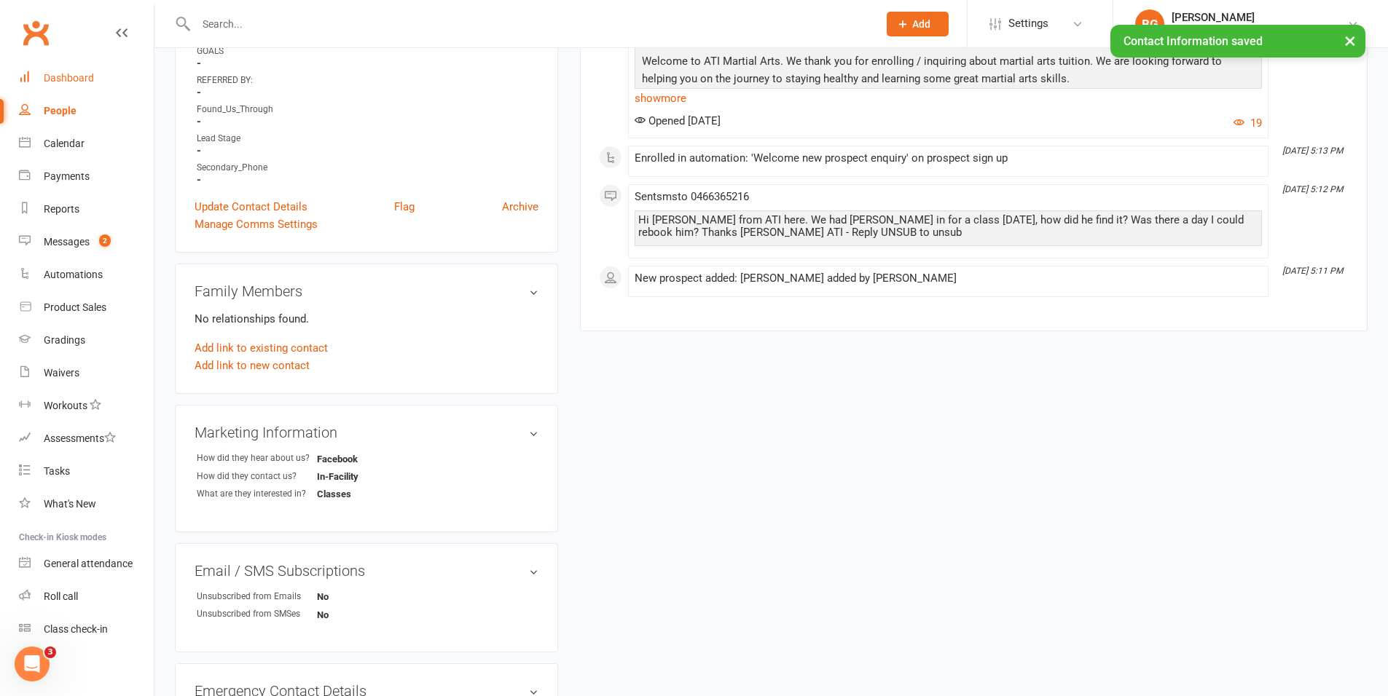
click at [89, 83] on div "Dashboard" at bounding box center [69, 78] width 50 height 12
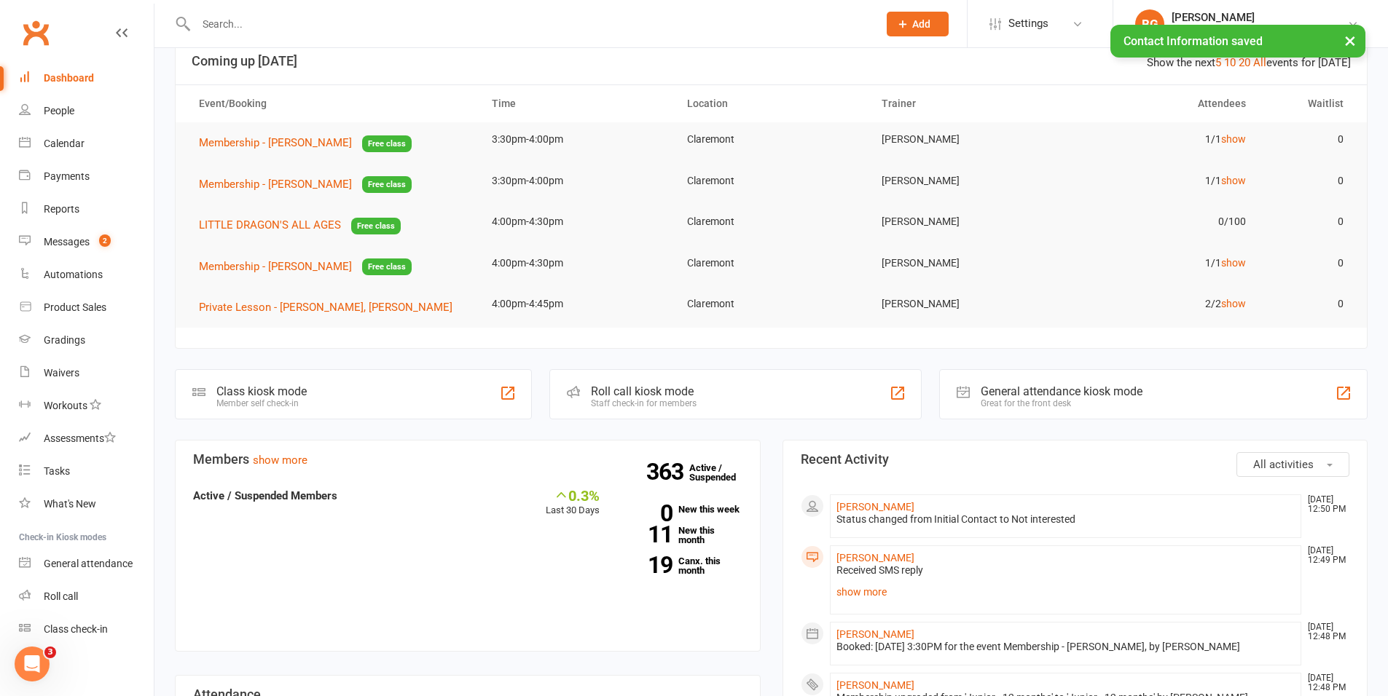
scroll to position [67, 0]
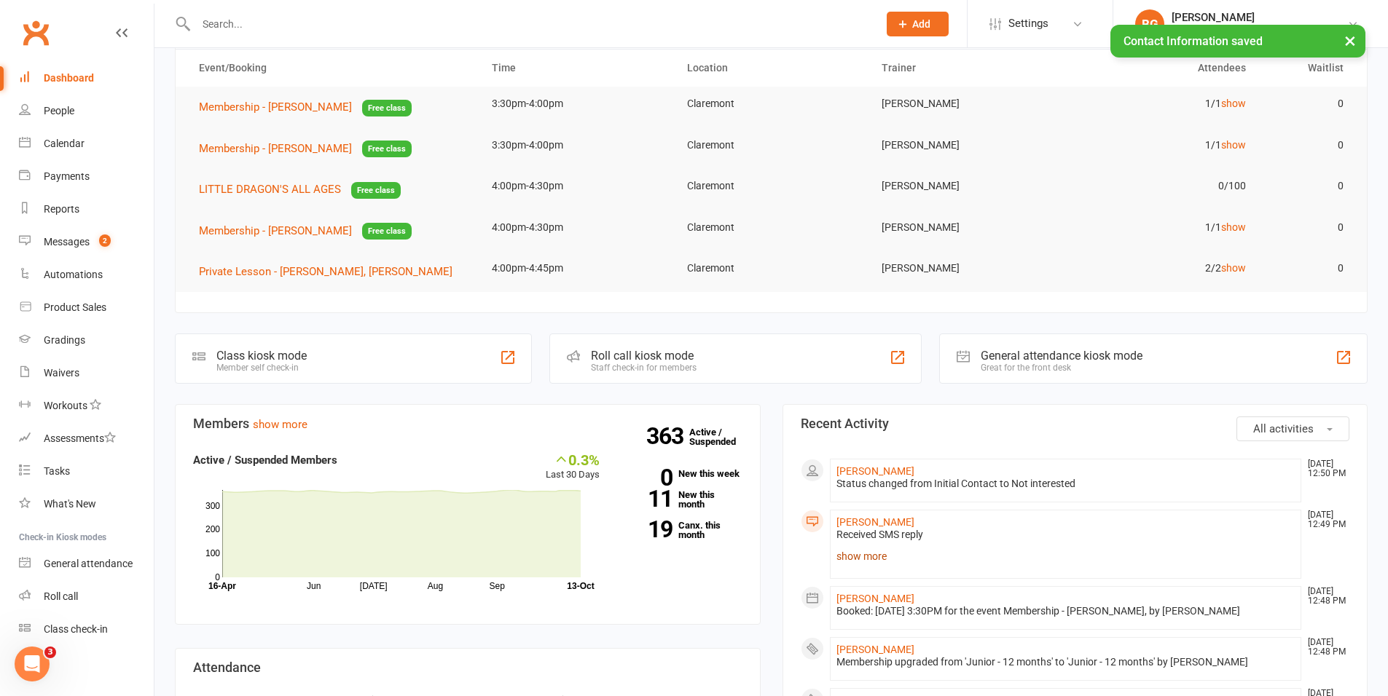
click at [849, 554] on link "show more" at bounding box center [1065, 556] width 459 height 20
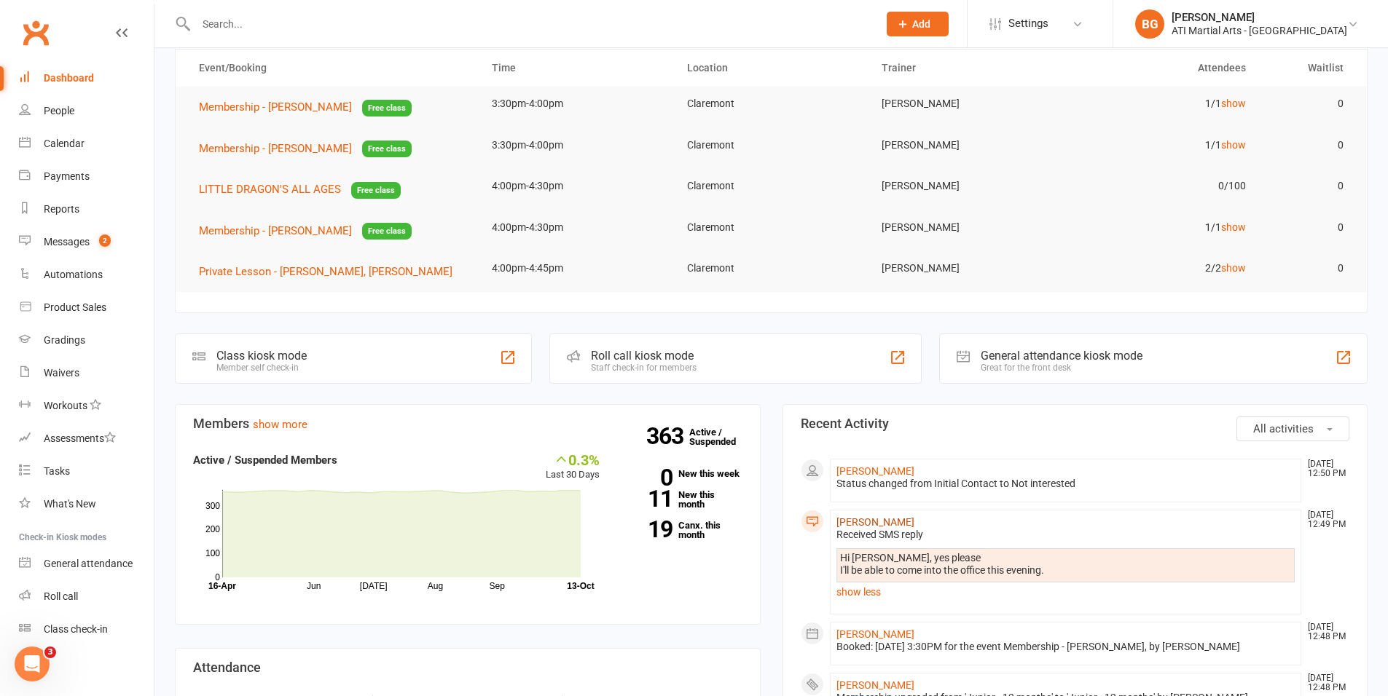
click at [892, 523] on link "Cecilie Marriott" at bounding box center [875, 523] width 78 height 12
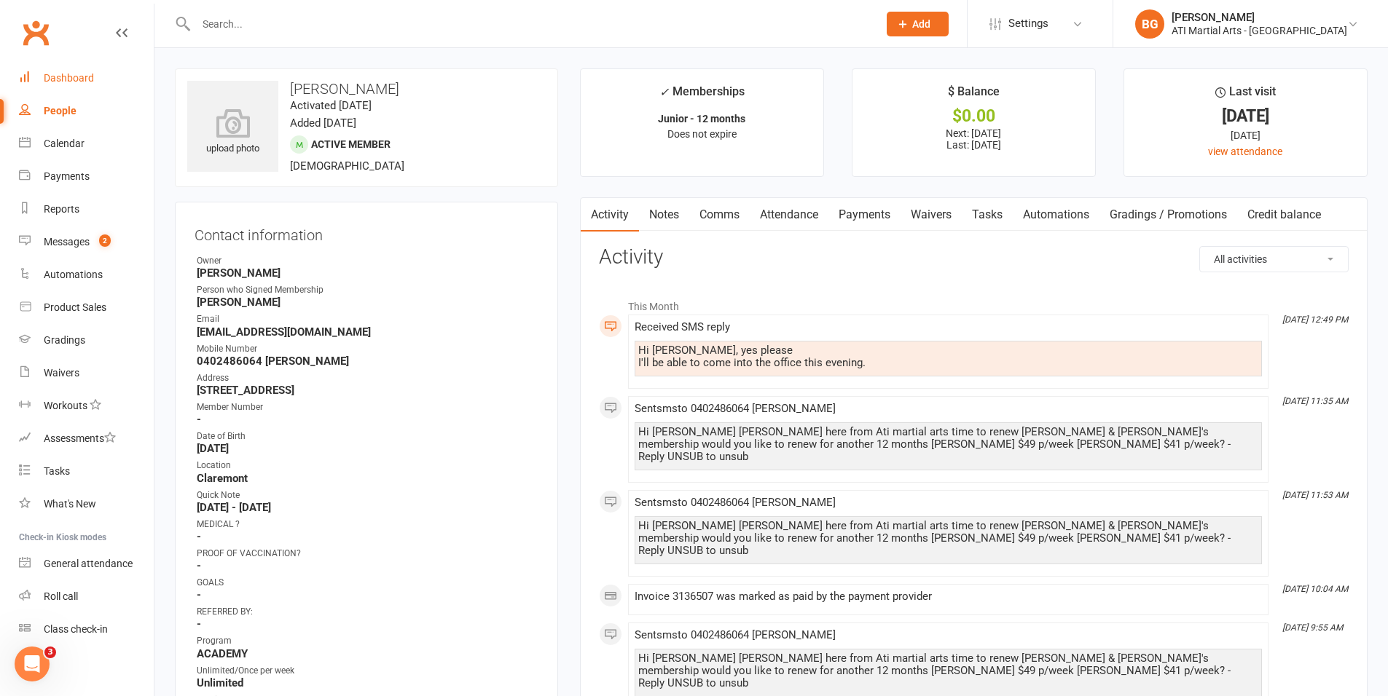
click at [67, 76] on div "Dashboard" at bounding box center [69, 78] width 50 height 12
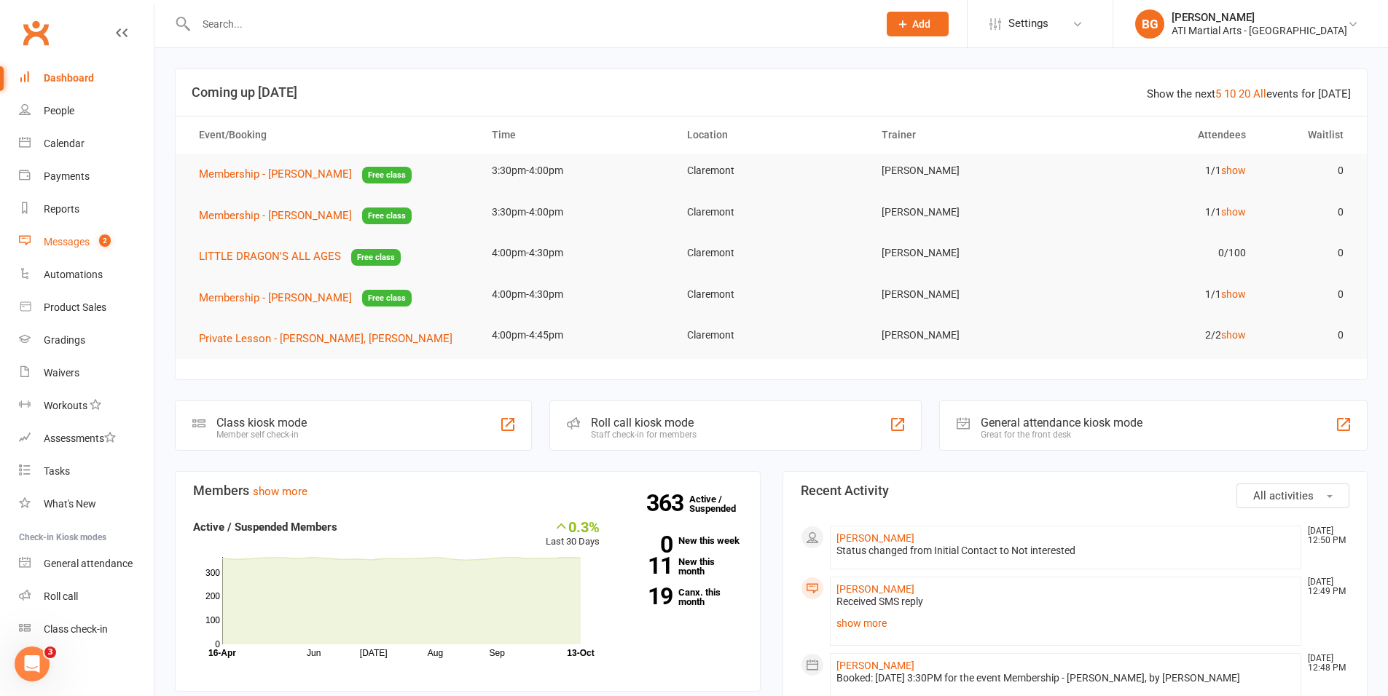
click at [101, 234] on link "Messages 2" at bounding box center [86, 242] width 135 height 33
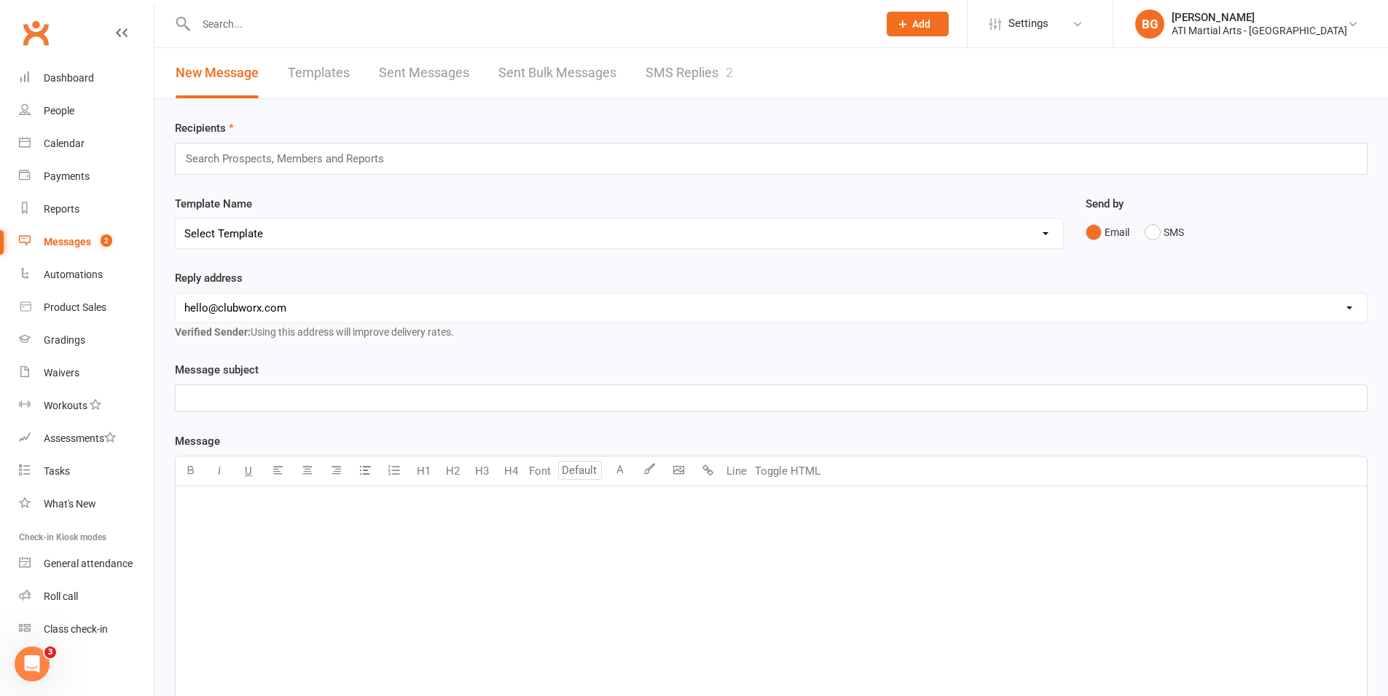
click at [659, 92] on link "SMS Replies 2" at bounding box center [688, 73] width 87 height 50
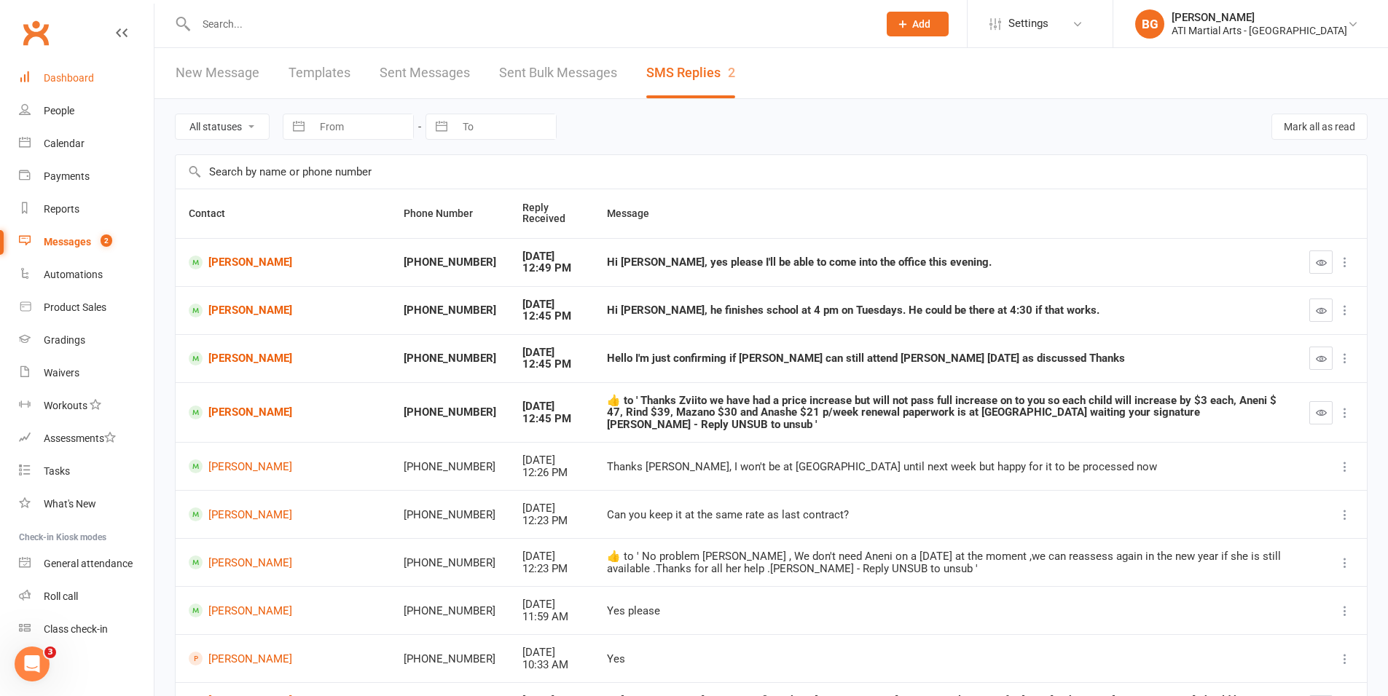
click at [31, 68] on link "Dashboard" at bounding box center [86, 78] width 135 height 33
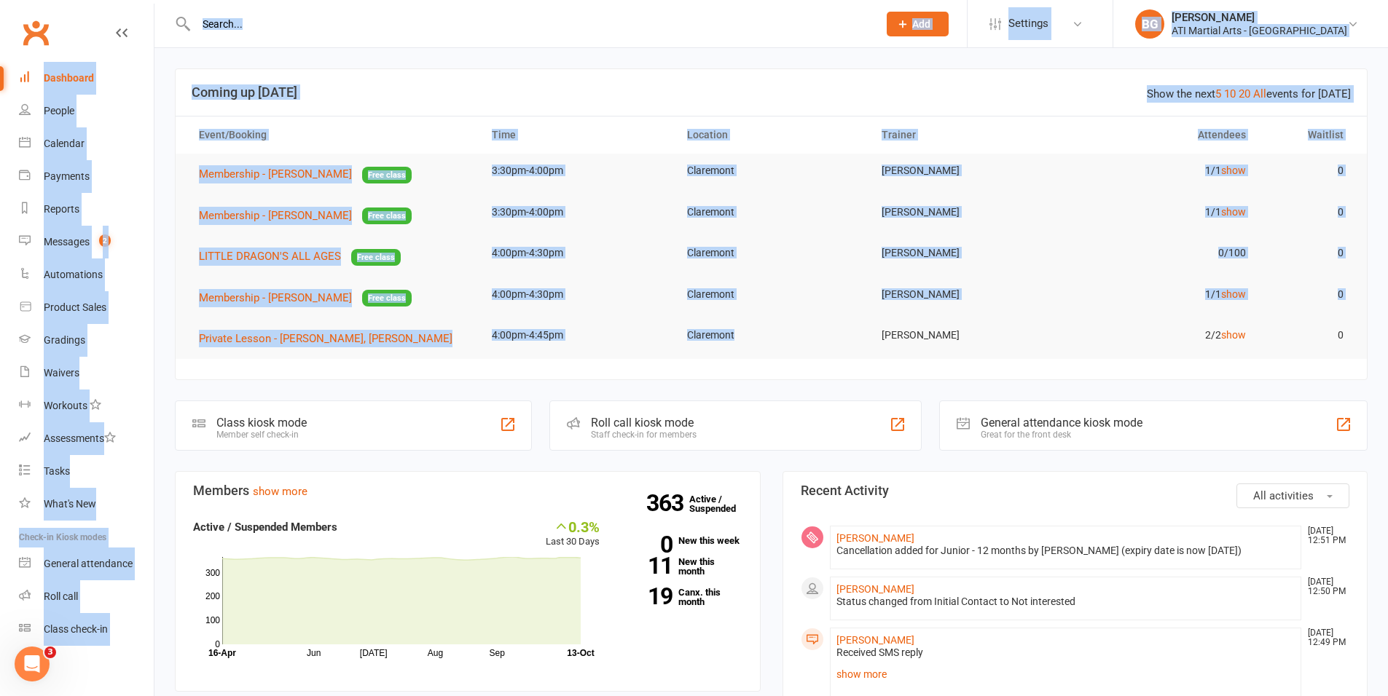
drag, startPoint x: 804, startPoint y: 347, endPoint x: 292, endPoint y: -25, distance: 633.2
click at [850, 238] on td "Claremont" at bounding box center [771, 253] width 195 height 34
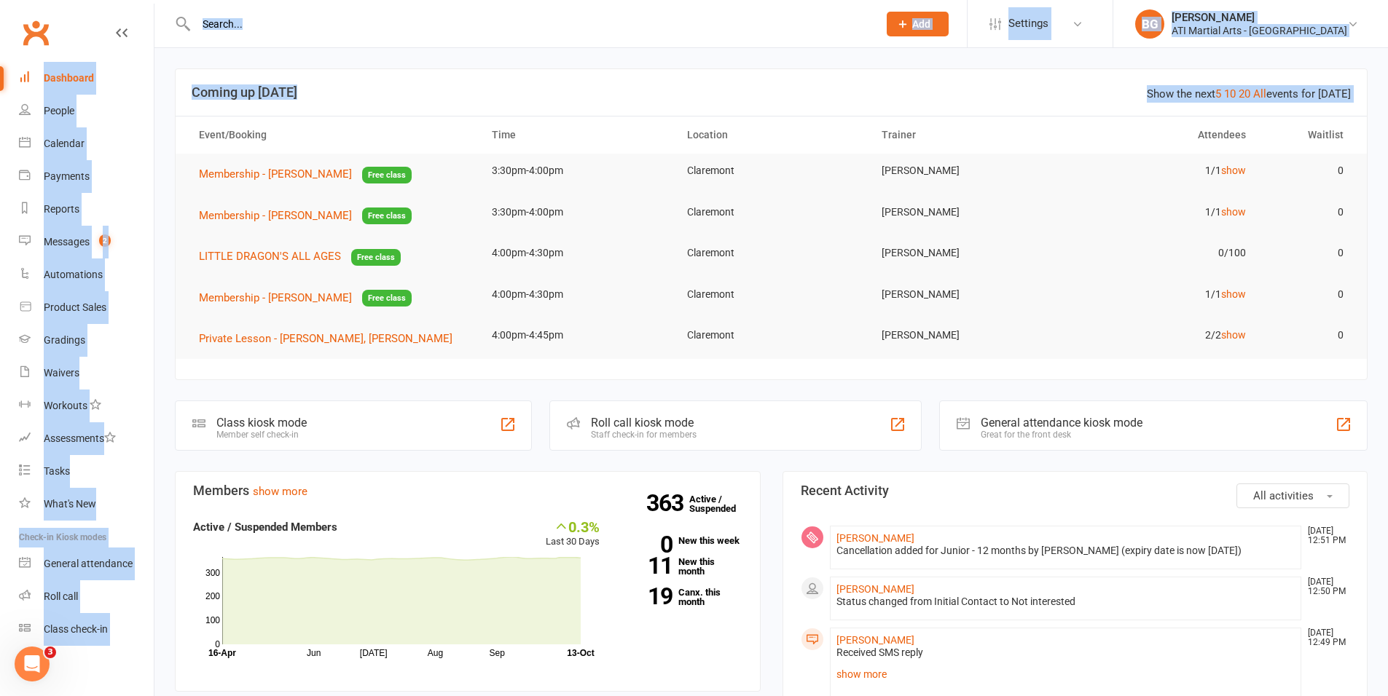
drag, startPoint x: 1373, startPoint y: 334, endPoint x: 488, endPoint y: -90, distance: 981.8
click at [437, 130] on th "Event/Booking" at bounding box center [332, 135] width 293 height 37
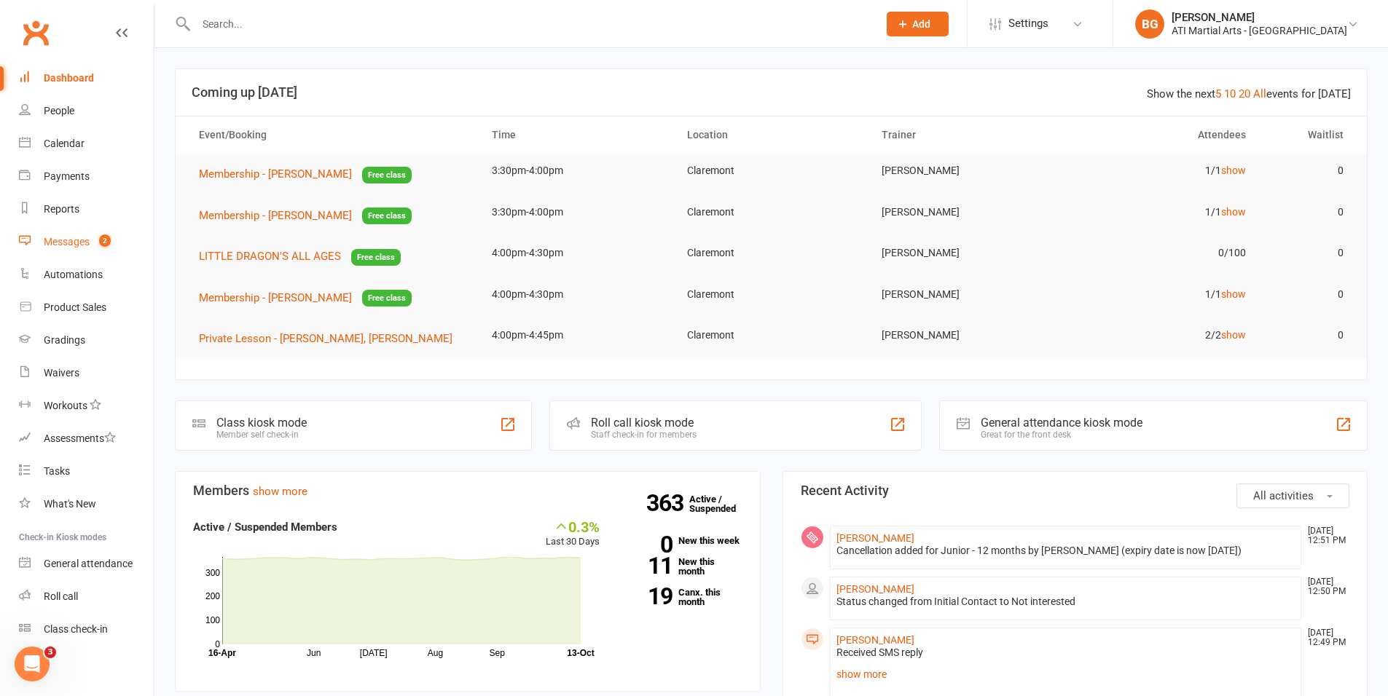
click at [68, 244] on div "Messages" at bounding box center [67, 242] width 46 height 12
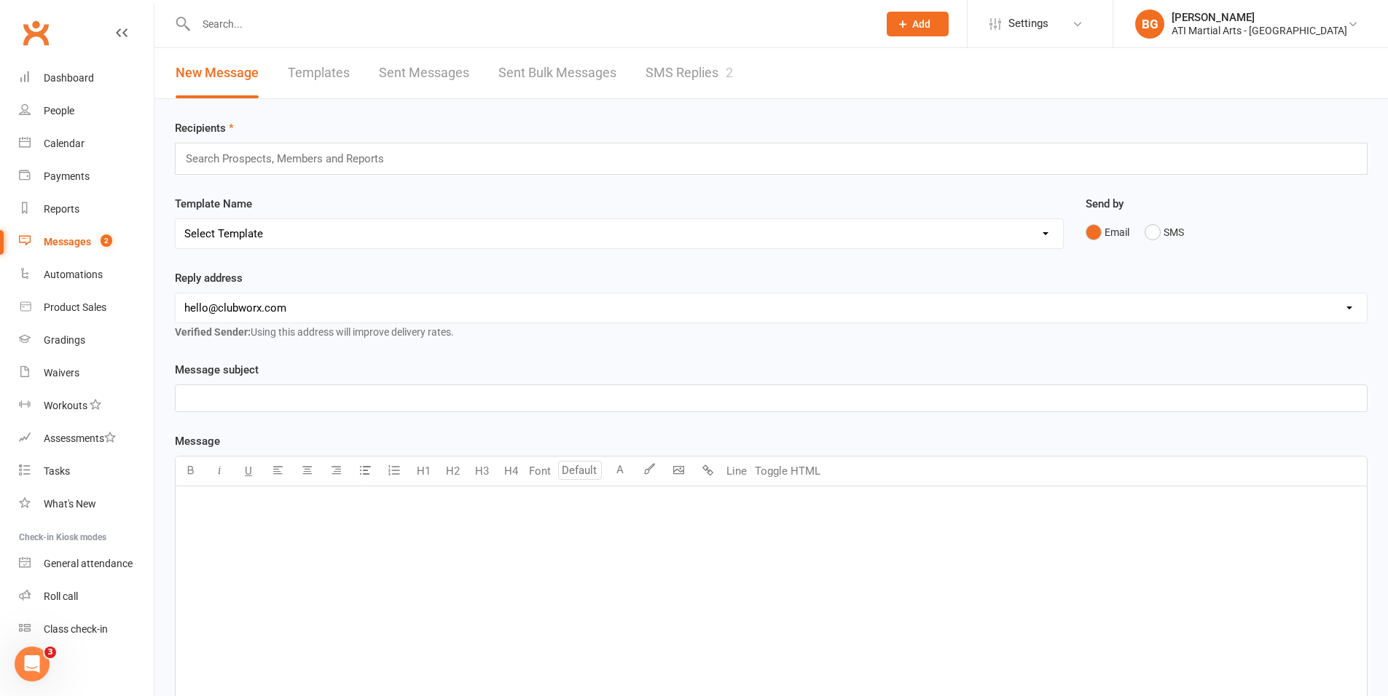
click at [672, 84] on link "SMS Replies 2" at bounding box center [688, 73] width 87 height 50
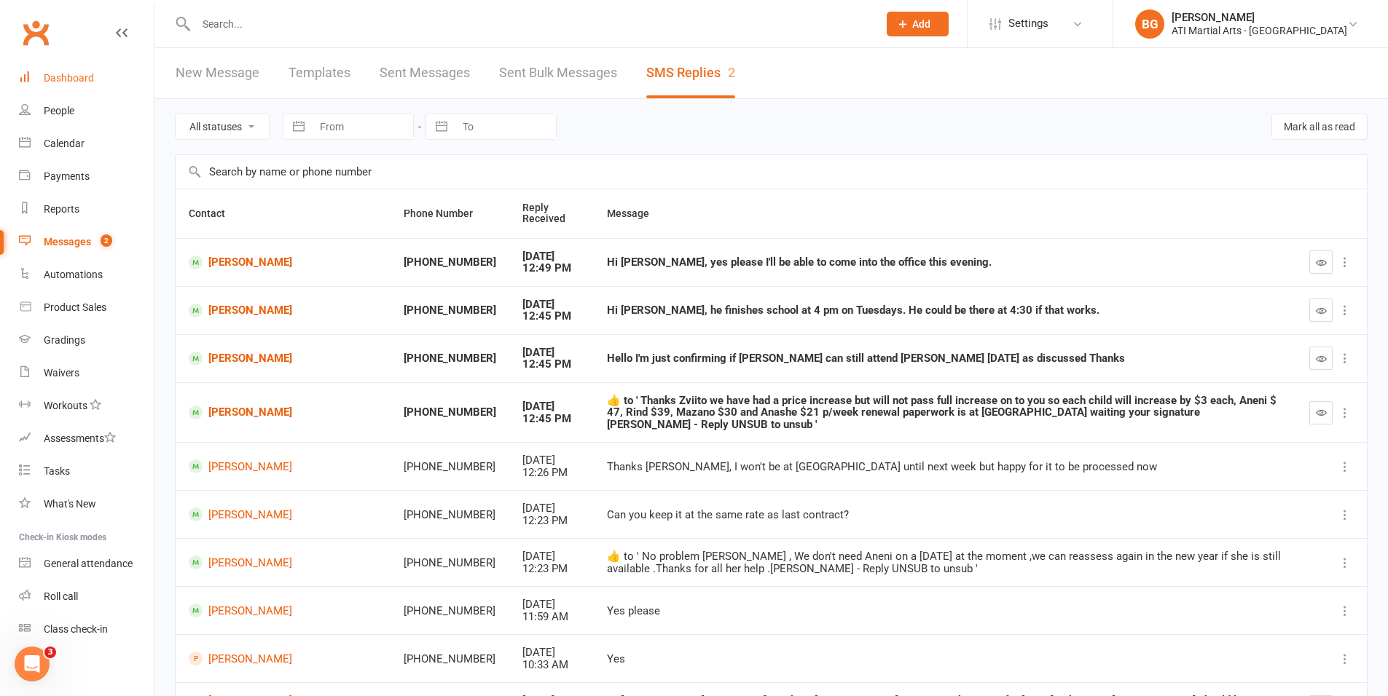
click at [103, 74] on link "Dashboard" at bounding box center [86, 78] width 135 height 33
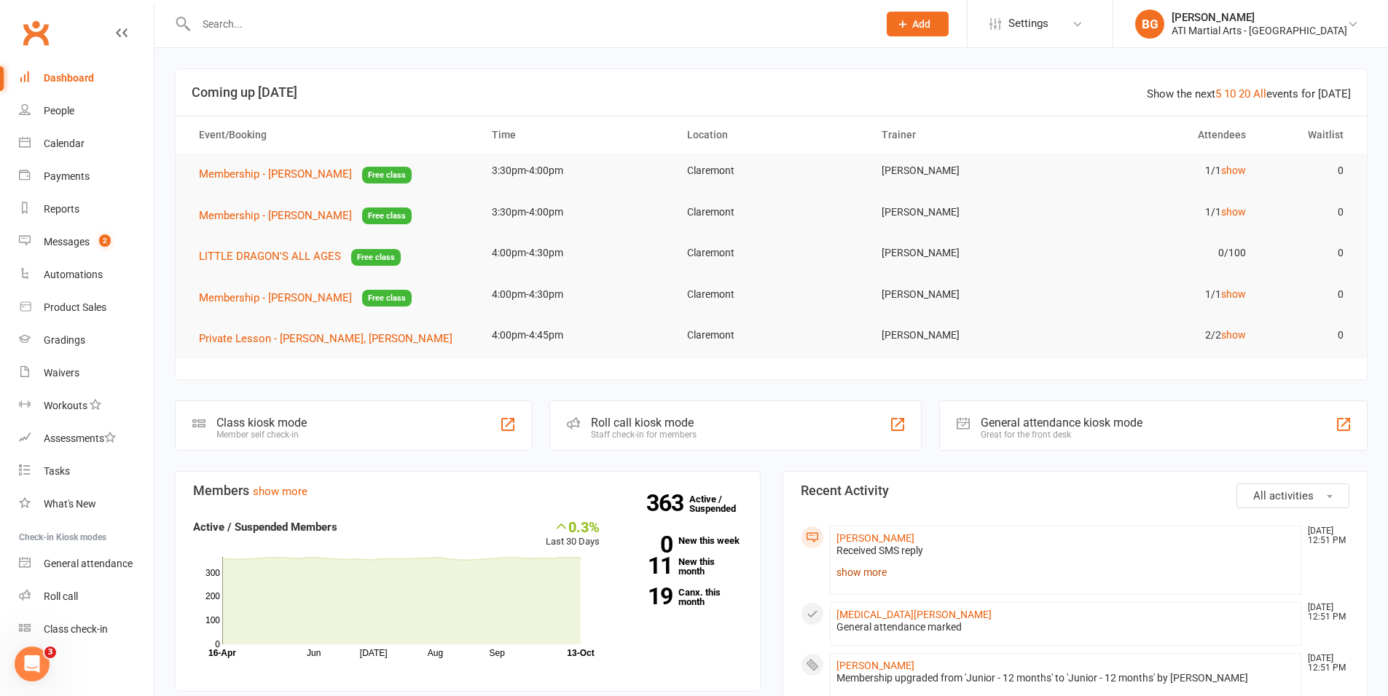
click at [869, 580] on link "show more" at bounding box center [1065, 572] width 459 height 20
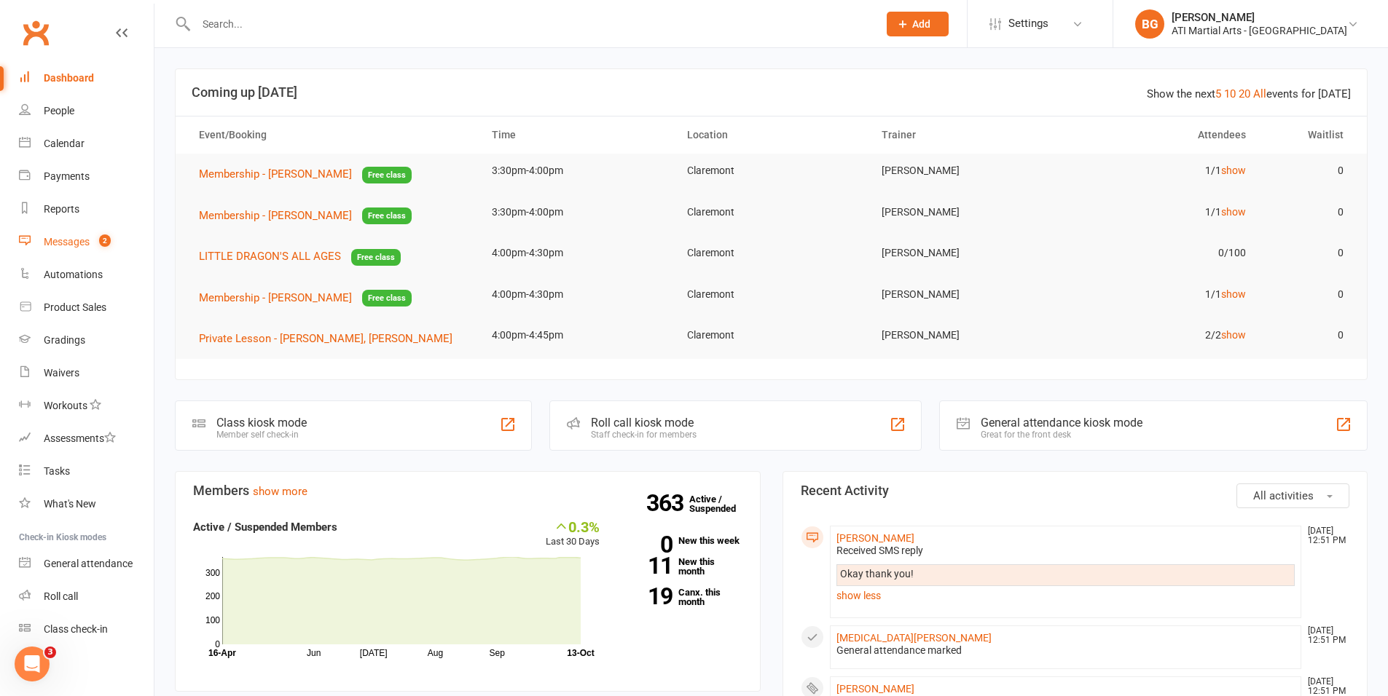
click at [130, 229] on link "Messages 2" at bounding box center [86, 242] width 135 height 33
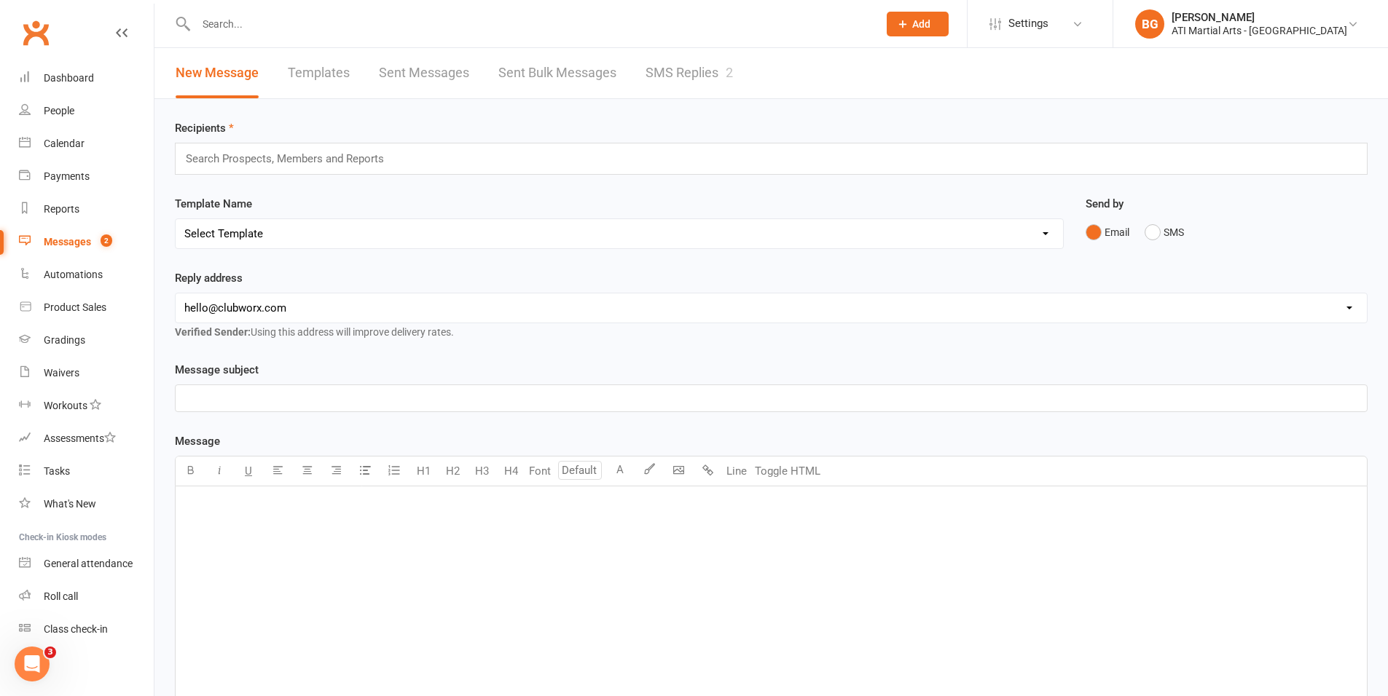
click at [713, 79] on link "SMS Replies 2" at bounding box center [688, 73] width 87 height 50
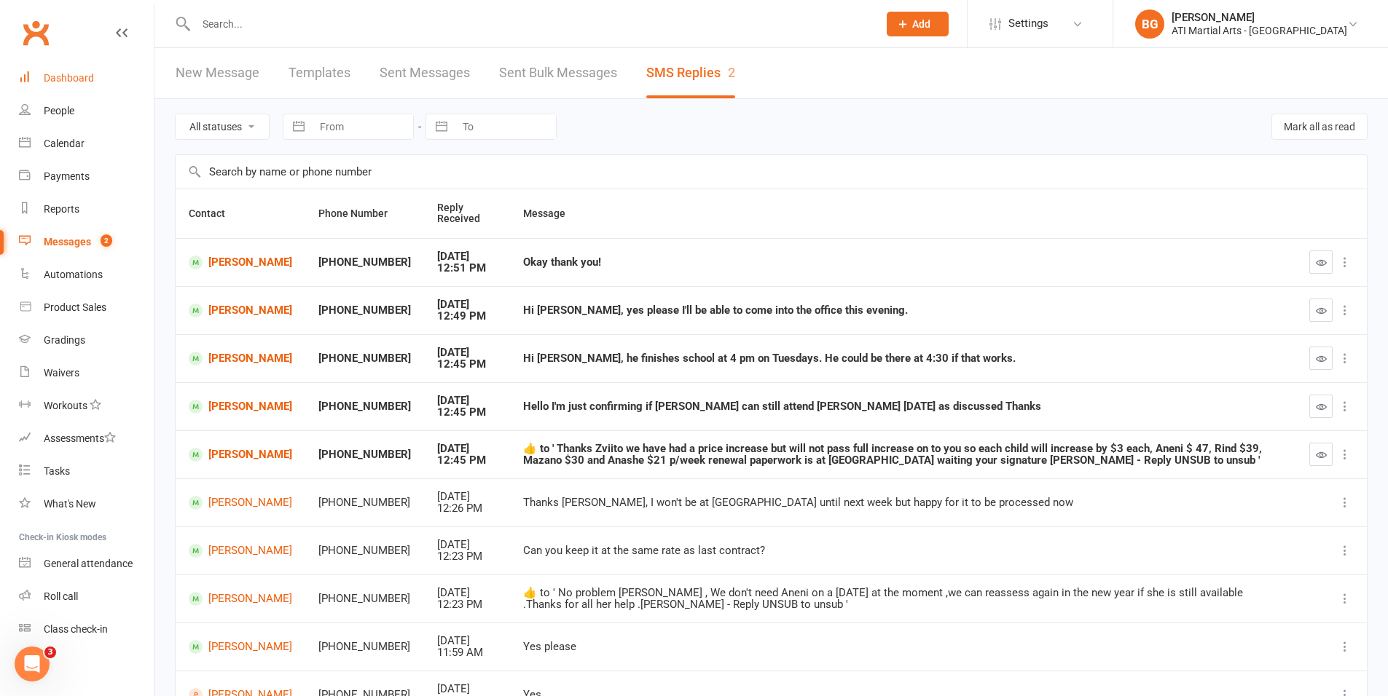
click at [115, 85] on link "Dashboard" at bounding box center [86, 78] width 135 height 33
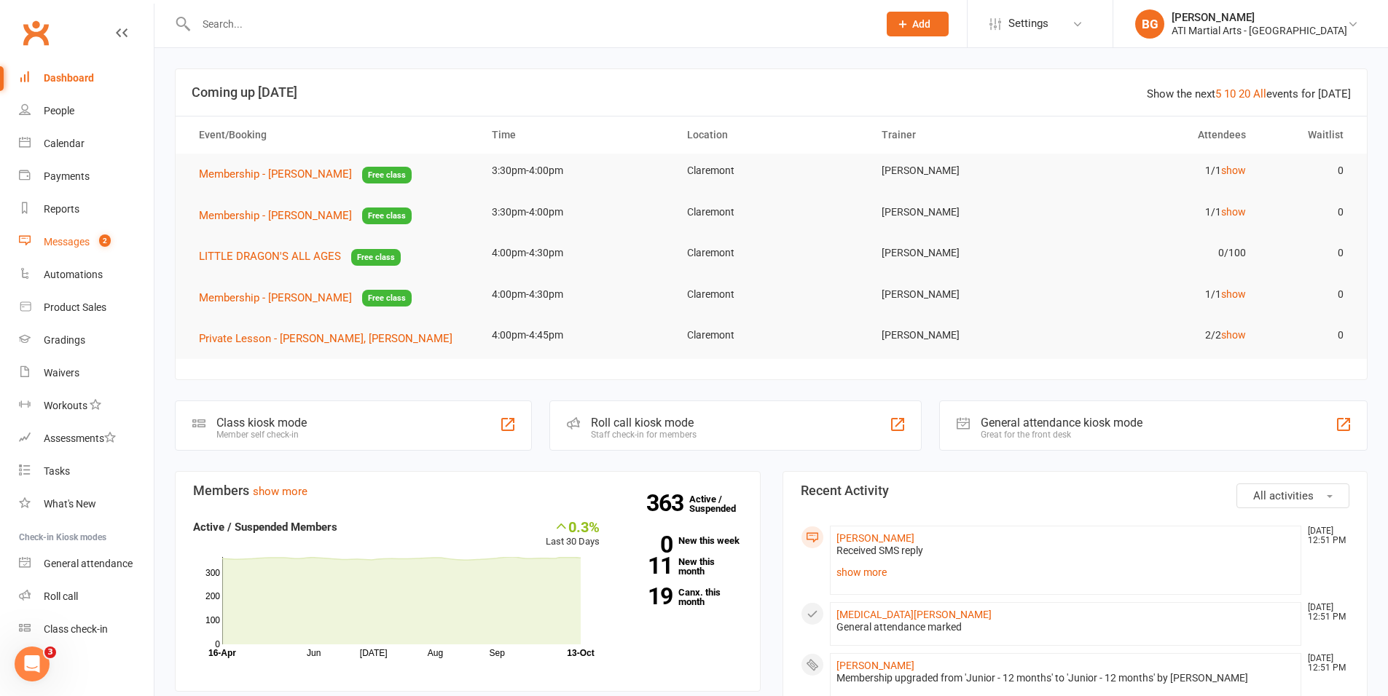
click at [68, 245] on div "Messages" at bounding box center [67, 242] width 46 height 12
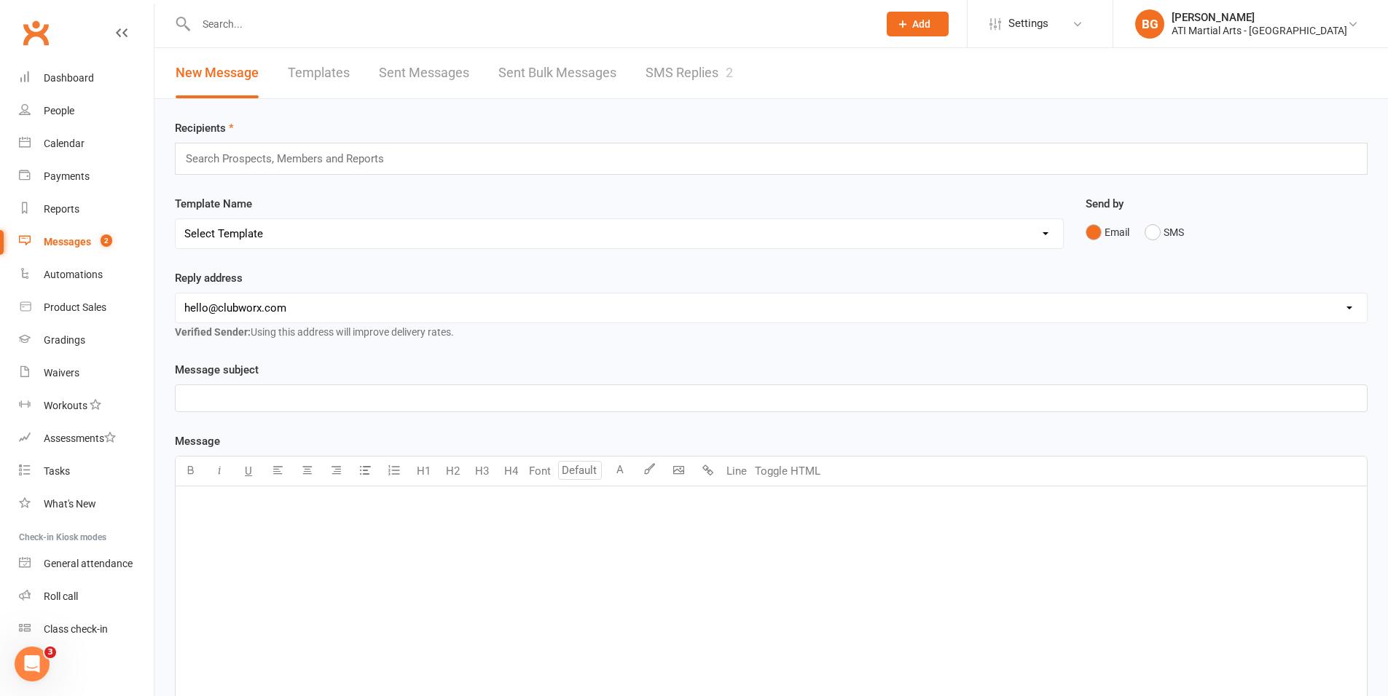
click at [664, 70] on link "SMS Replies 2" at bounding box center [688, 73] width 87 height 50
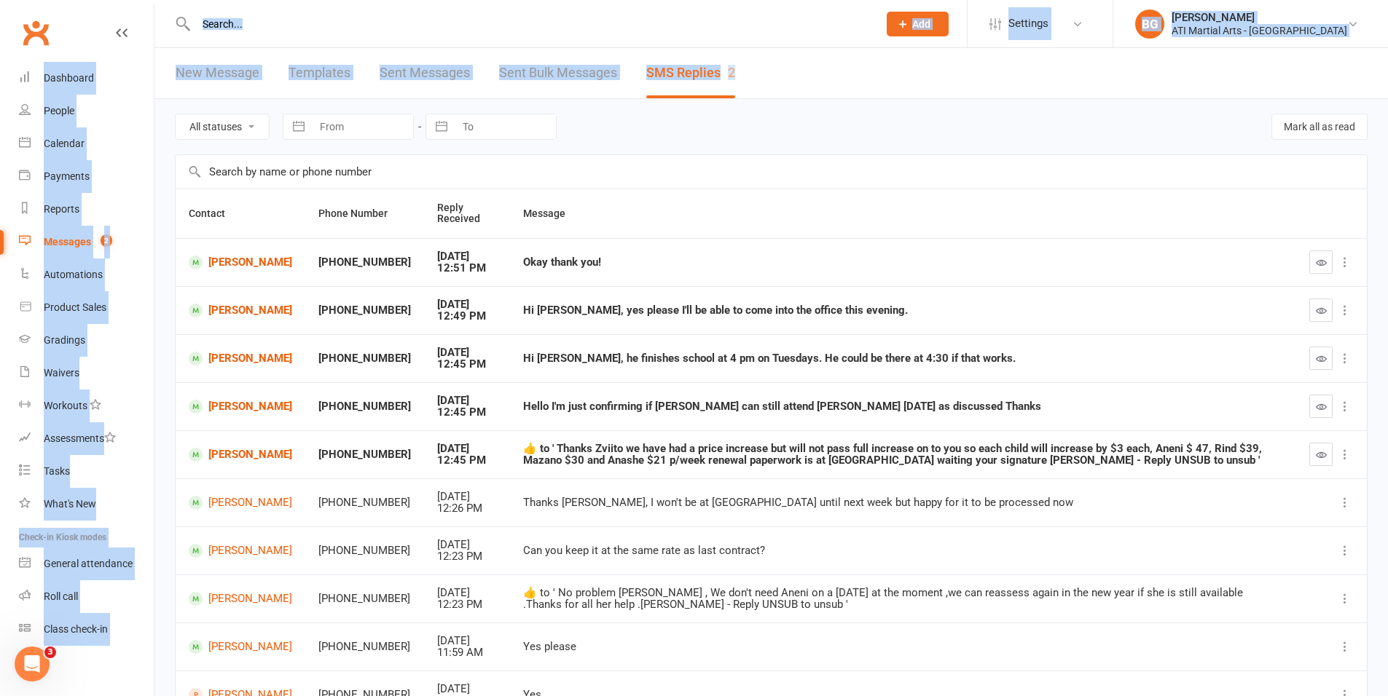
drag, startPoint x: 769, startPoint y: 79, endPoint x: 144, endPoint y: -42, distance: 636.8
click at [144, 0] on html "Prospect Member Non-attending contact Class / event Appointment Grading event T…" at bounding box center [694, 414] width 1388 height 828
drag, startPoint x: 766, startPoint y: 124, endPoint x: 341, endPoint y: -74, distance: 468.4
click at [341, 0] on html "Prospect Member Non-attending contact Class / event Appointment Grading event T…" at bounding box center [694, 414] width 1388 height 828
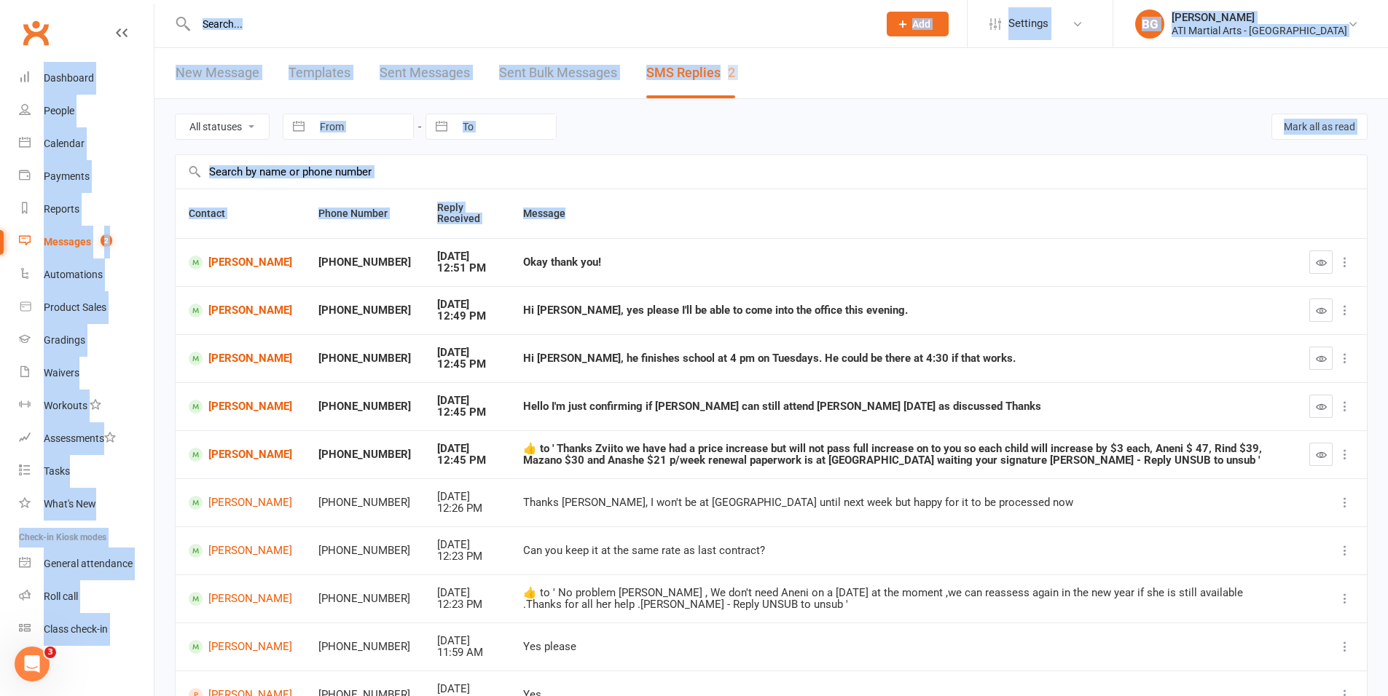
drag, startPoint x: 611, startPoint y: 218, endPoint x: 550, endPoint y: 213, distance: 61.4
click at [441, 17] on ui-view "Prospect Member Non-attending contact Class / event Appointment Grading event T…" at bounding box center [694, 406] width 1388 height 804
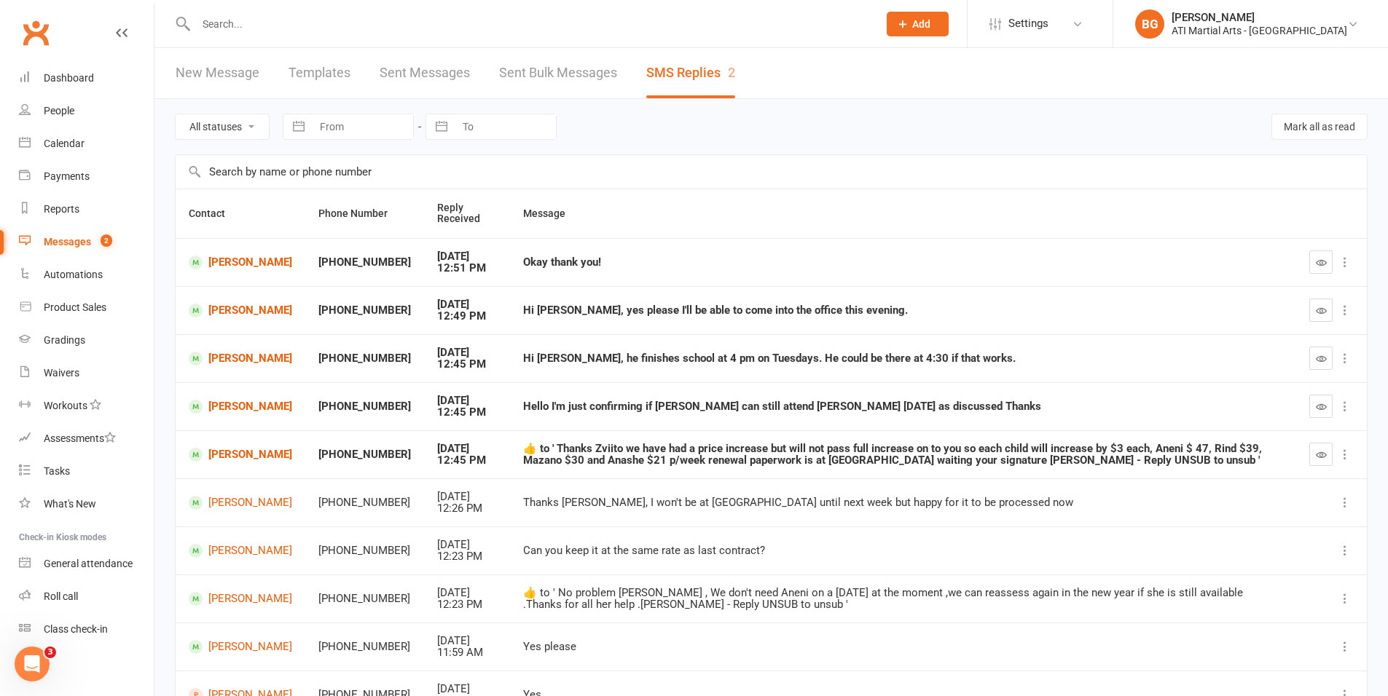
click at [682, 338] on td "Hi Gary, he finishes school at 4 pm on Tuesdays. He could be there at 4:30 if t…" at bounding box center [903, 358] width 786 height 48
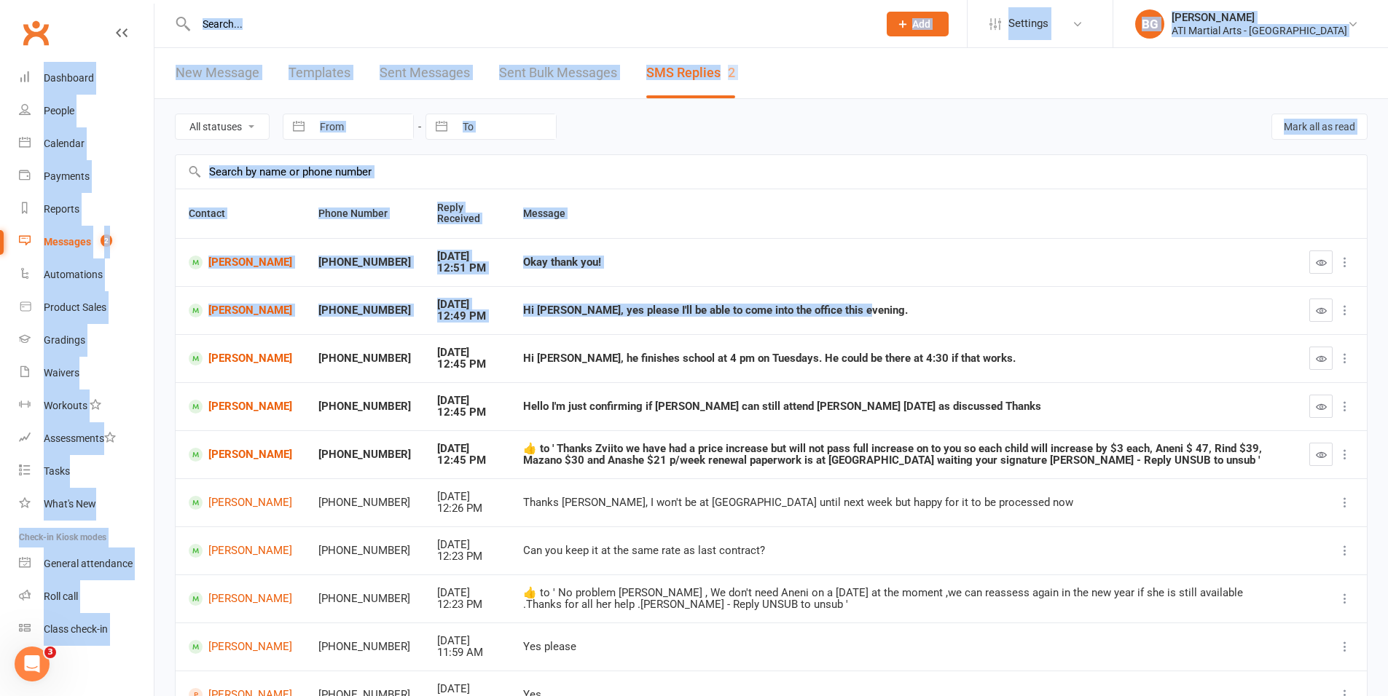
drag, startPoint x: 852, startPoint y: 324, endPoint x: 633, endPoint y: -22, distance: 409.7
click at [633, 0] on html "Prospect Member Non-attending contact Class / event Appointment Grading event T…" at bounding box center [694, 414] width 1388 height 828
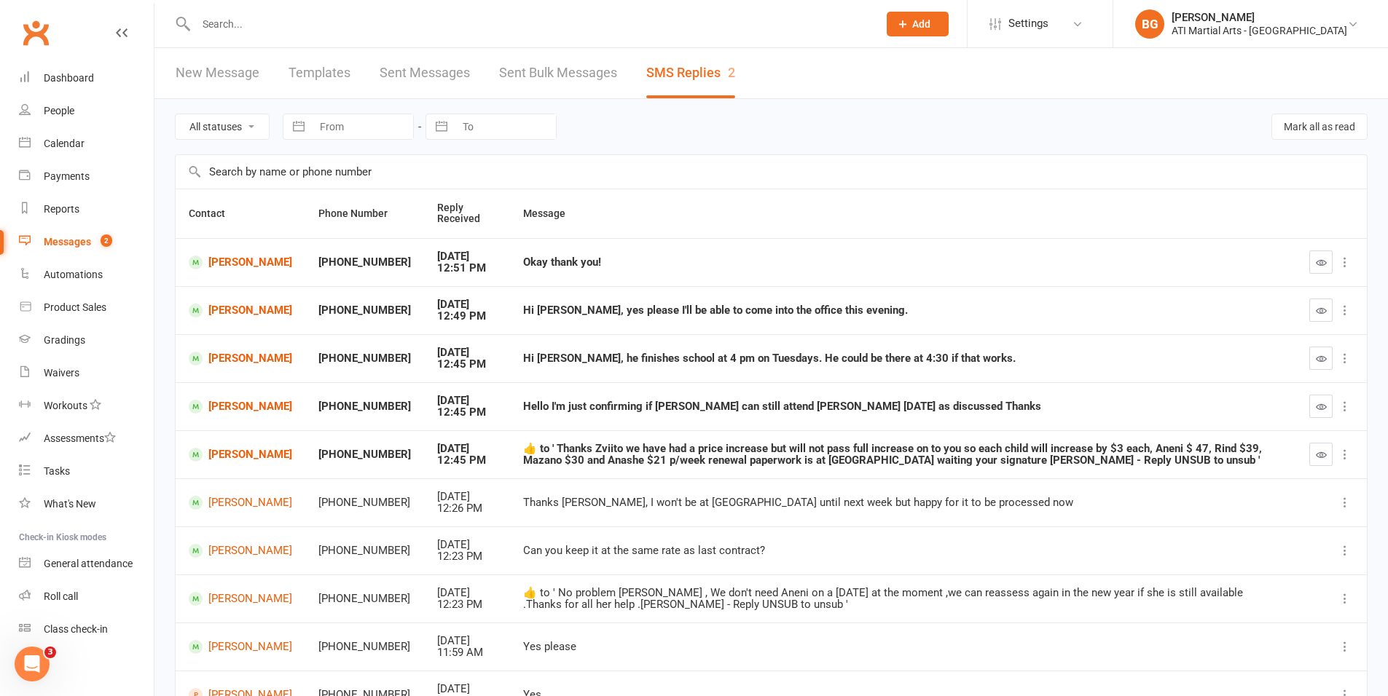
click at [643, 533] on td "Can you keep it at the same rate as last contract?" at bounding box center [903, 551] width 786 height 48
click at [97, 83] on link "Dashboard" at bounding box center [86, 78] width 135 height 33
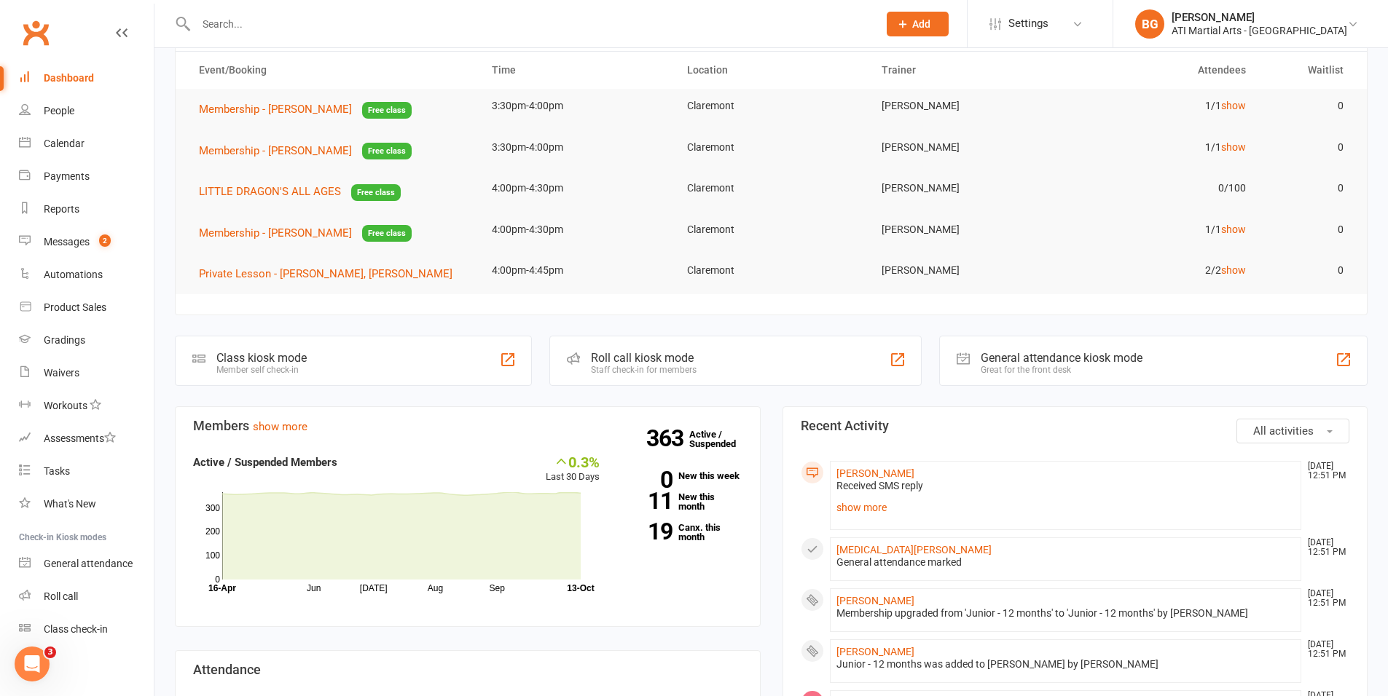
scroll to position [157, 0]
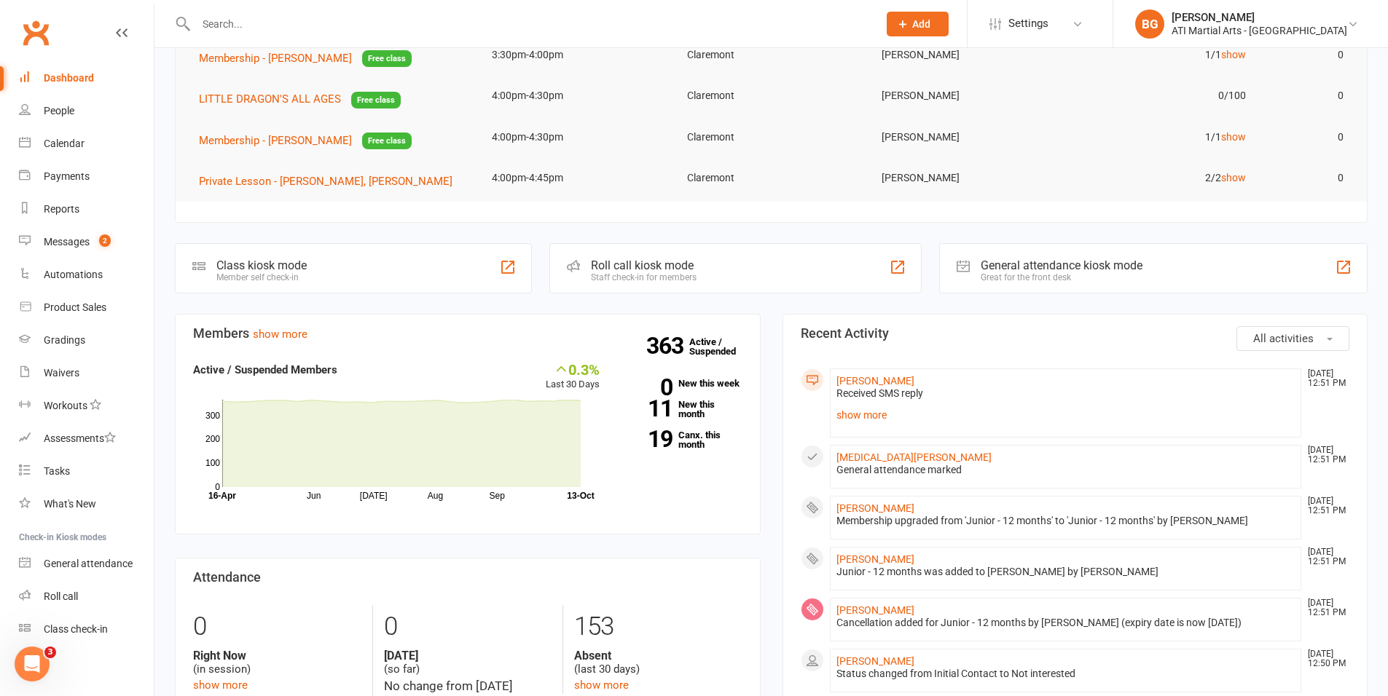
click at [865, 426] on li "Johanna Brennan Oct 13, 12:51 PM Received SMS reply Okay thank you! show more" at bounding box center [1066, 403] width 472 height 69
click at [880, 412] on link "show more" at bounding box center [1065, 415] width 459 height 20
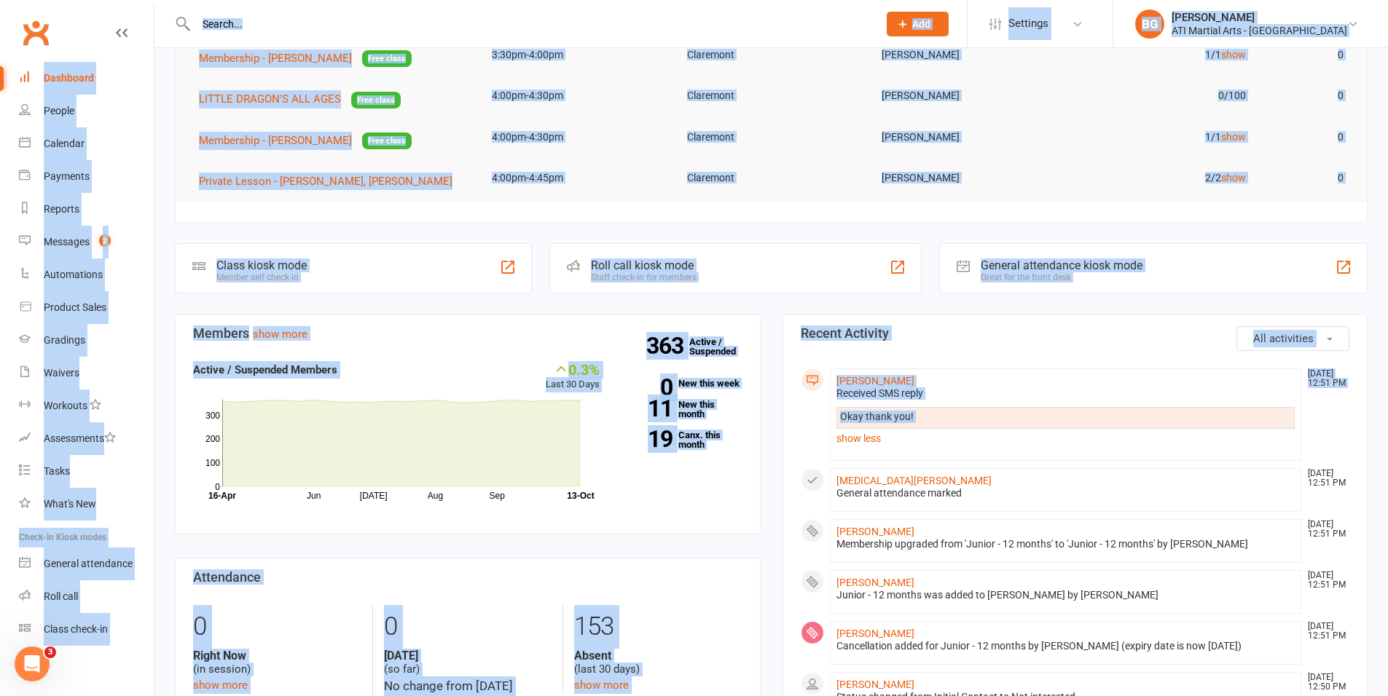
scroll to position [0, 0]
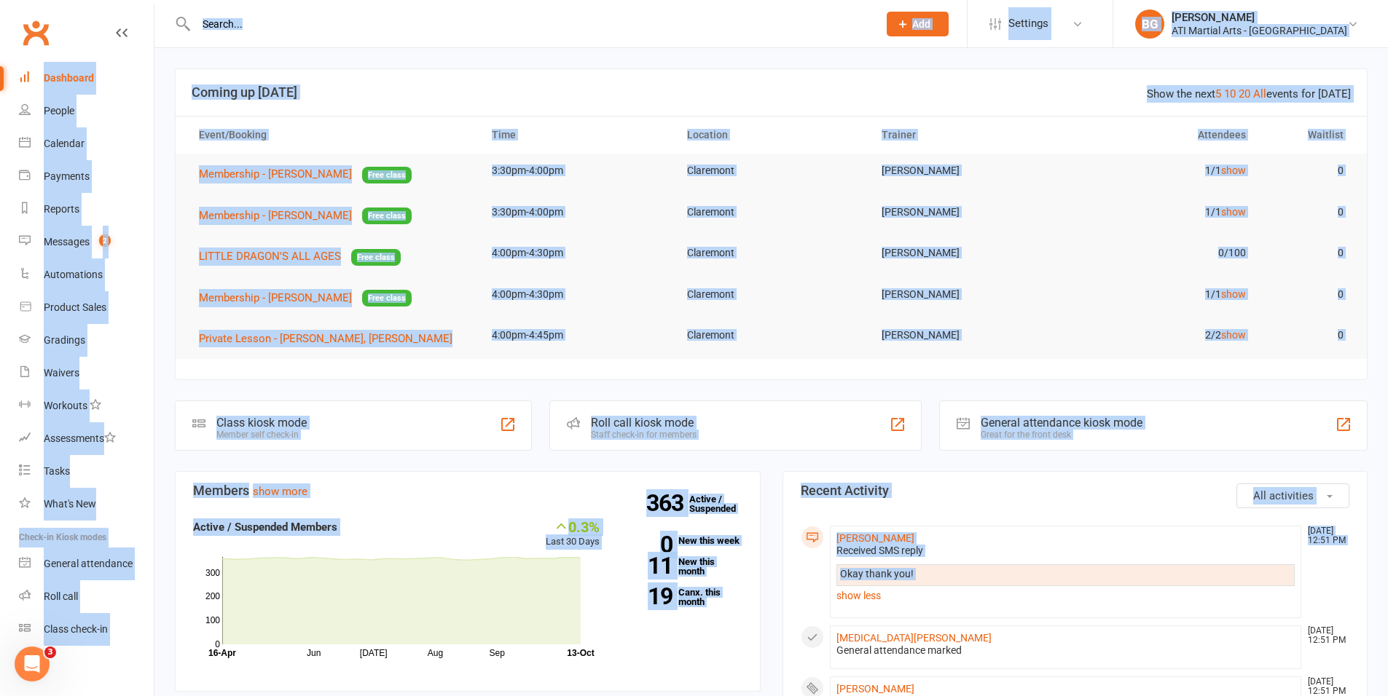
drag, startPoint x: 1086, startPoint y: 428, endPoint x: 307, endPoint y: -80, distance: 930.1
click at [509, 76] on header "Show the next 5 10 20 All events for today Coming up Today" at bounding box center [771, 92] width 1191 height 47
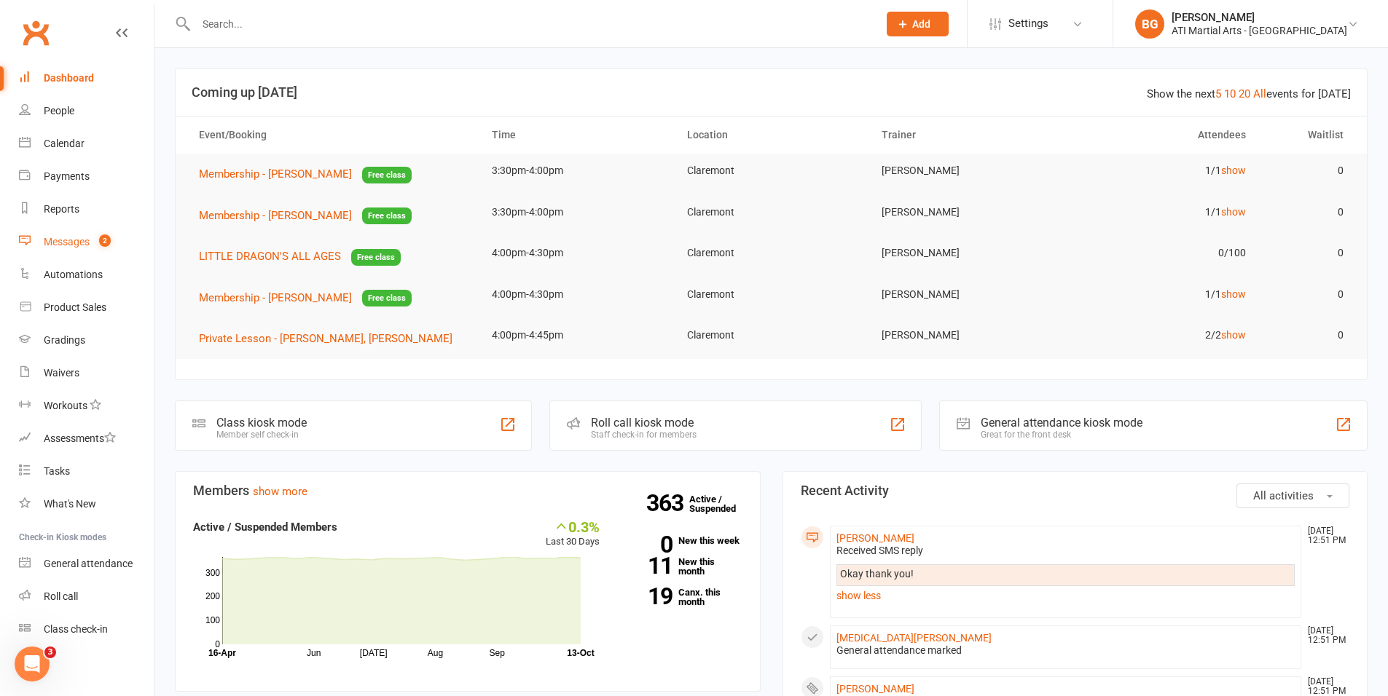
click at [90, 232] on link "Messages 2" at bounding box center [86, 242] width 135 height 33
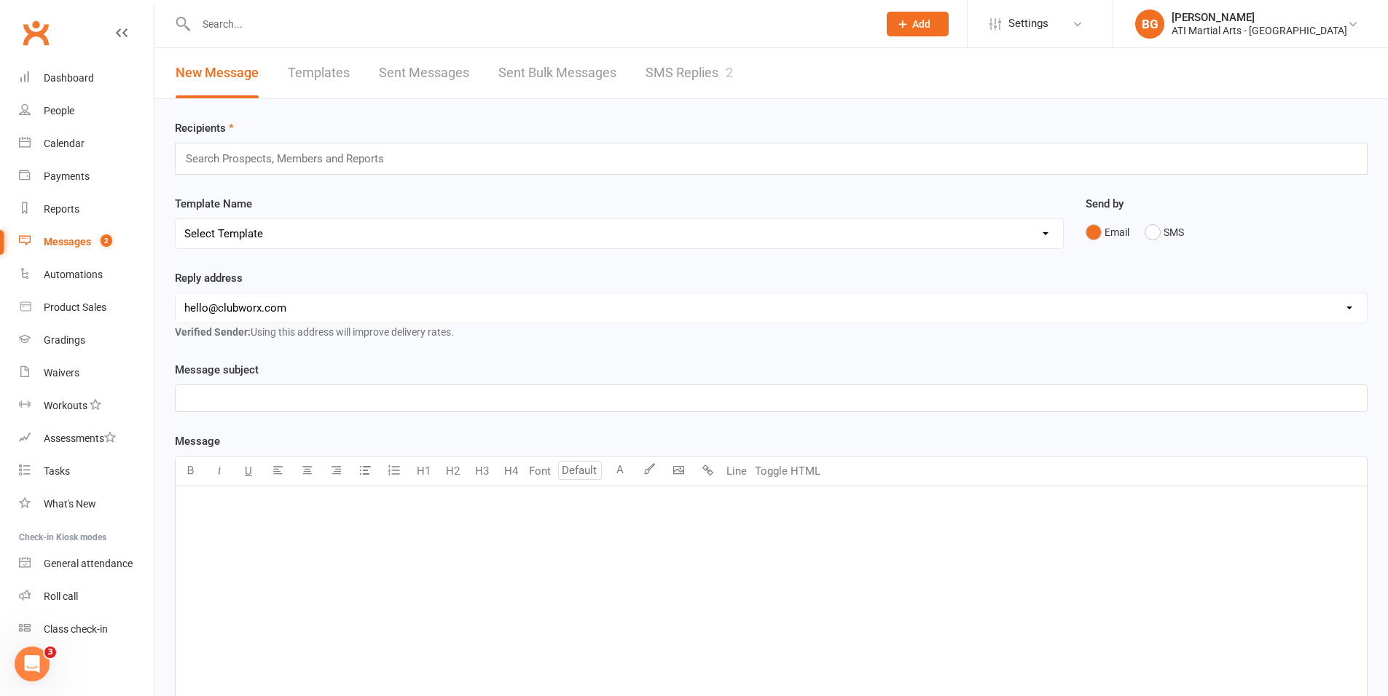
click at [696, 66] on link "SMS Replies 2" at bounding box center [688, 73] width 87 height 50
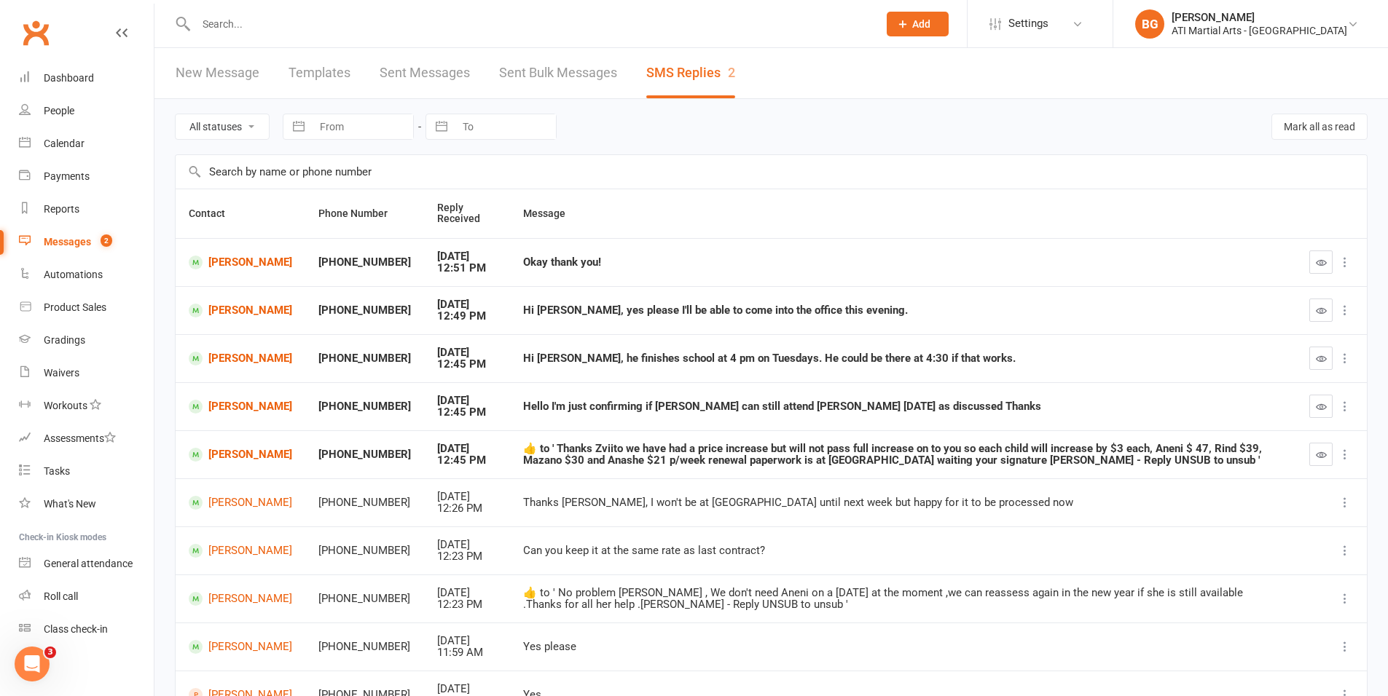
click at [763, 87] on header "New Message Templates Sent Messages Sent Bulk Messages SMS Replies 2" at bounding box center [770, 73] width 1233 height 51
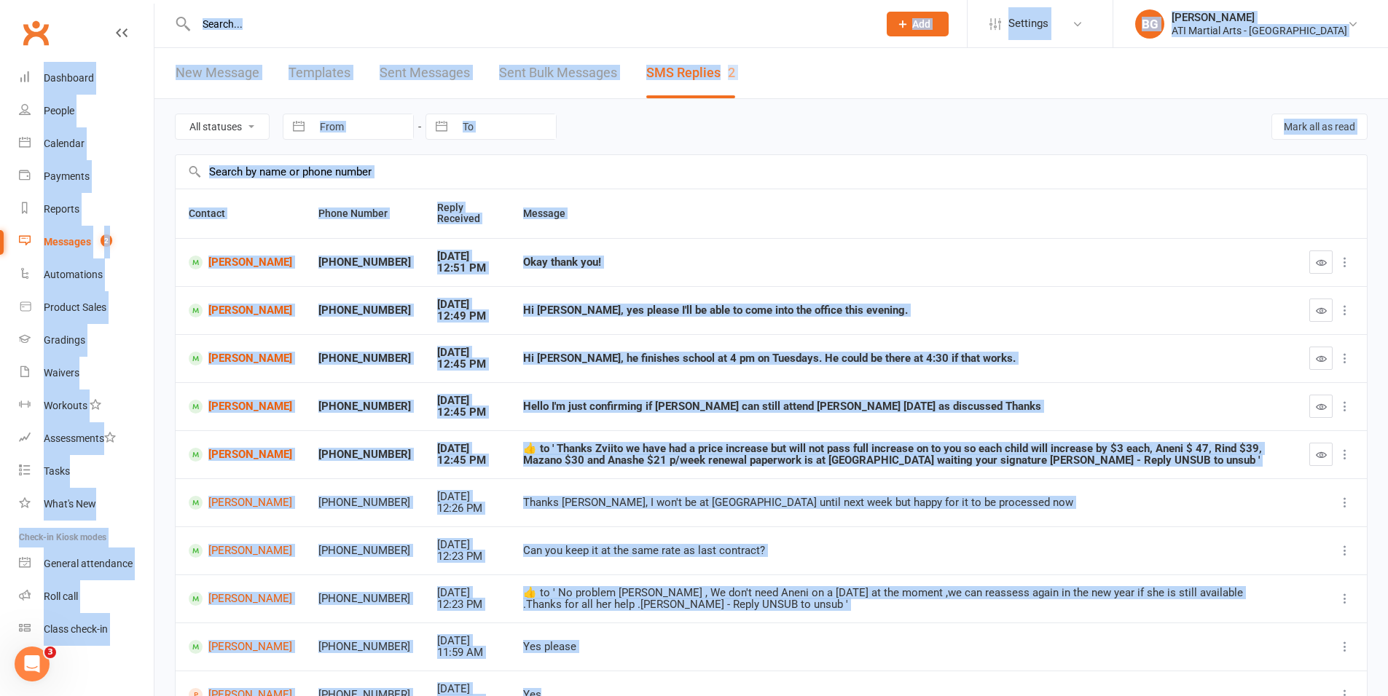
drag, startPoint x: 581, startPoint y: 574, endPoint x: 0, endPoint y: -90, distance: 882.4
click at [0, 0] on html "Prospect Member Non-attending contact Class / event Appointment Grading event T…" at bounding box center [694, 414] width 1388 height 828
click at [637, 262] on div "Okay thank you!" at bounding box center [903, 262] width 760 height 12
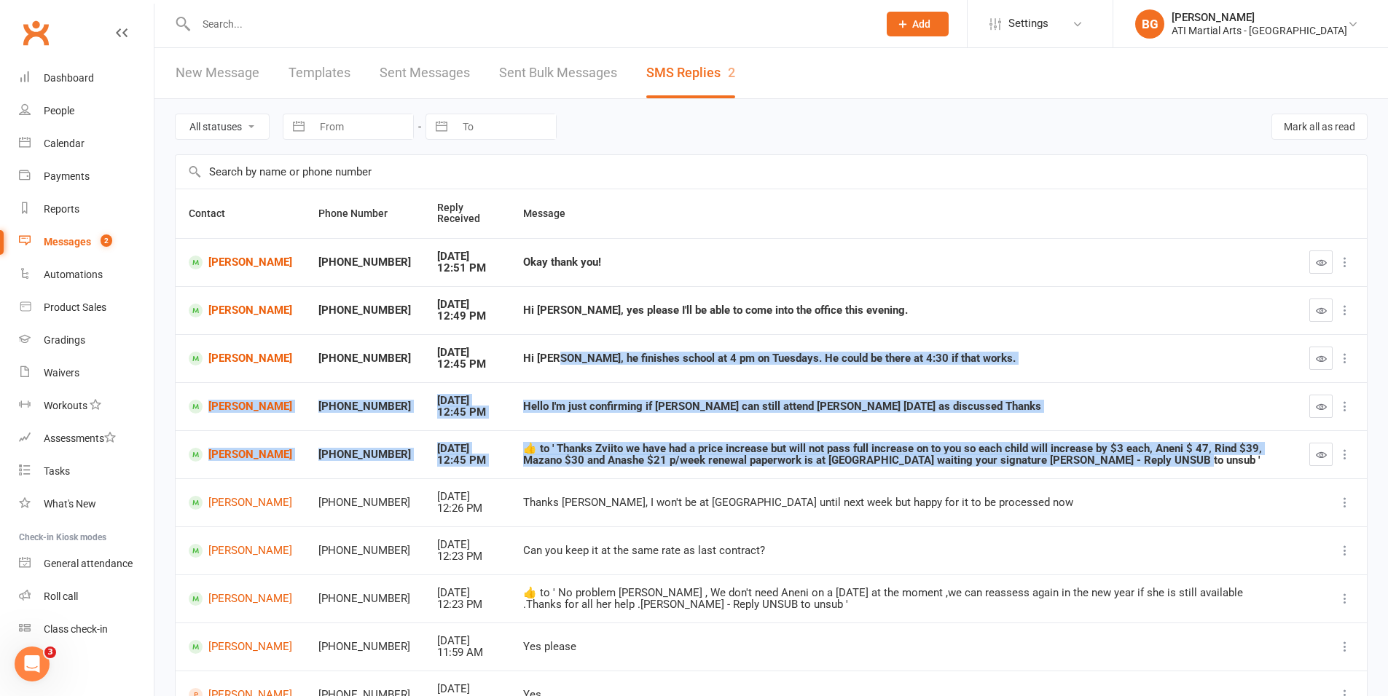
drag, startPoint x: 531, startPoint y: 357, endPoint x: 921, endPoint y: 475, distance: 407.2
click at [921, 475] on tbody "Johanna Brennan +61436288709 Oct 13, 2025 12:51 PM Okay thank you! Cecilie Marr…" at bounding box center [771, 478] width 1191 height 481
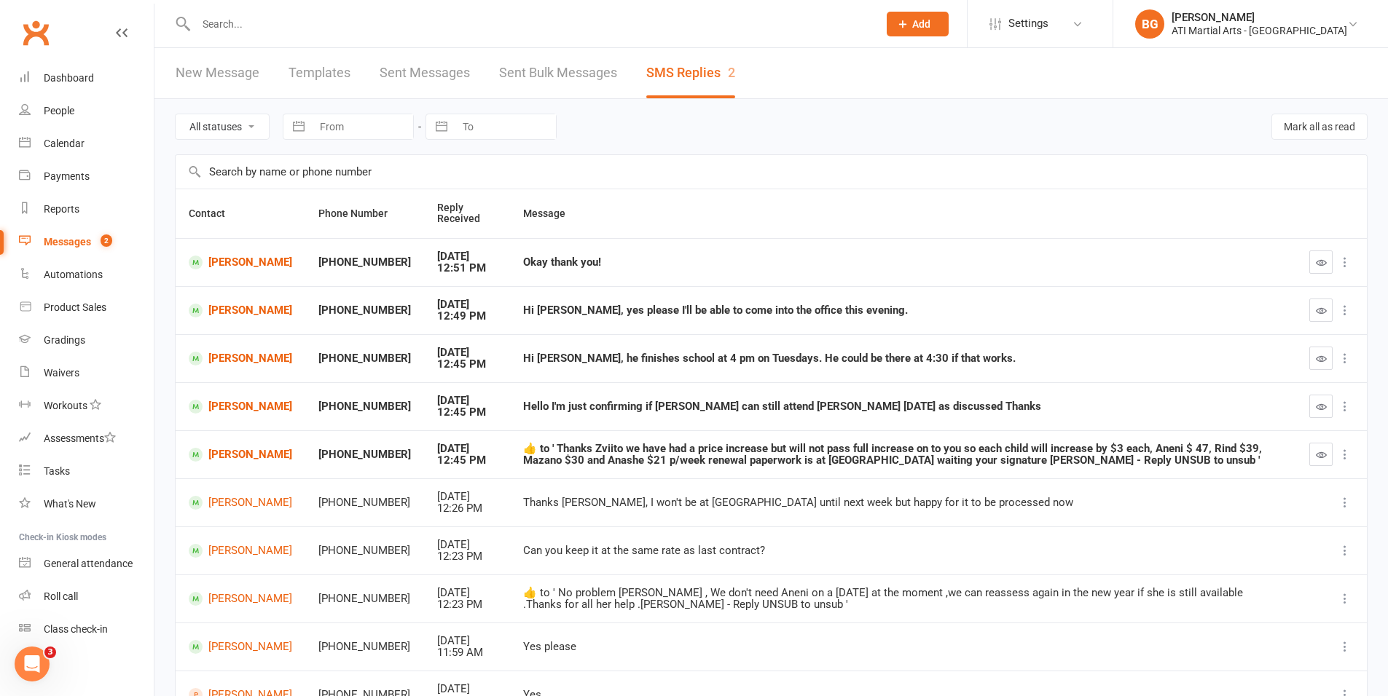
click at [906, 511] on td "Thanks Jacqui, I won't be at ATI until next week but happy for it to be process…" at bounding box center [903, 503] width 786 height 48
click at [64, 74] on div "Dashboard" at bounding box center [69, 78] width 50 height 12
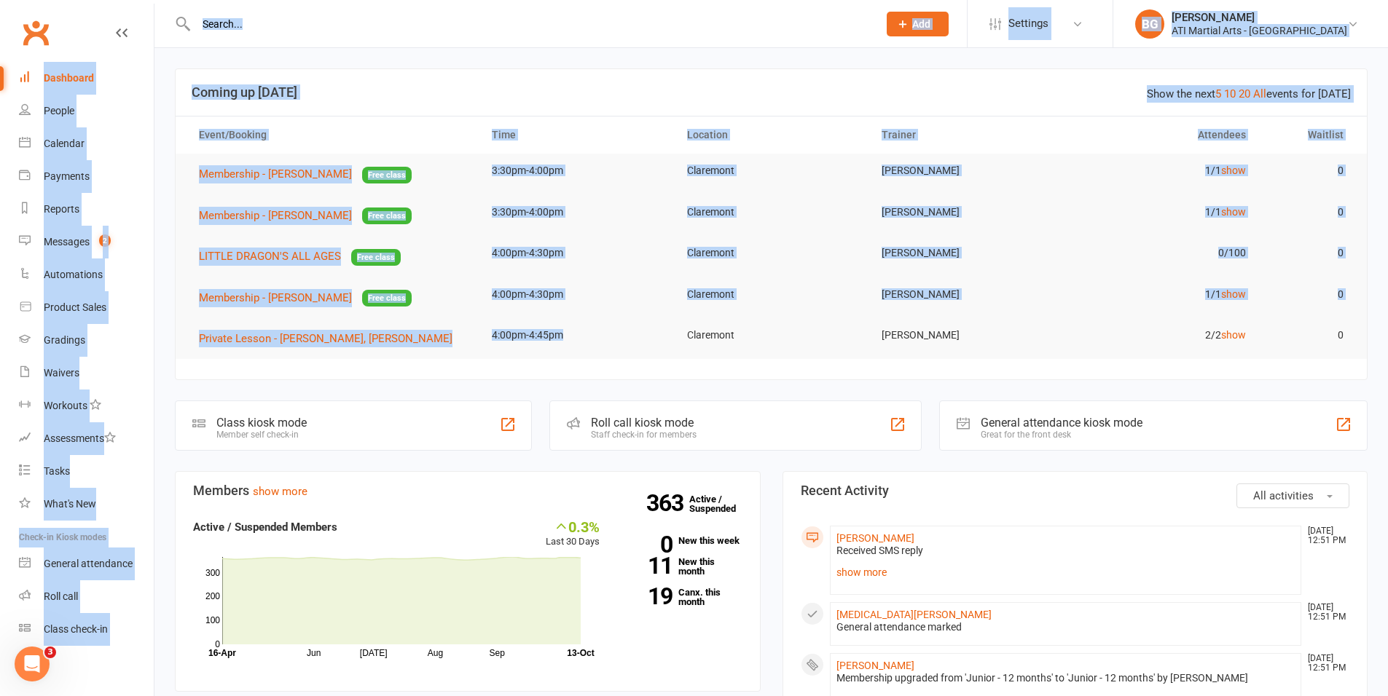
drag, startPoint x: 617, startPoint y: 349, endPoint x: 269, endPoint y: -49, distance: 528.7
click at [405, 101] on header "Show the next 5 10 20 All events for today Coming up Today" at bounding box center [771, 92] width 1191 height 47
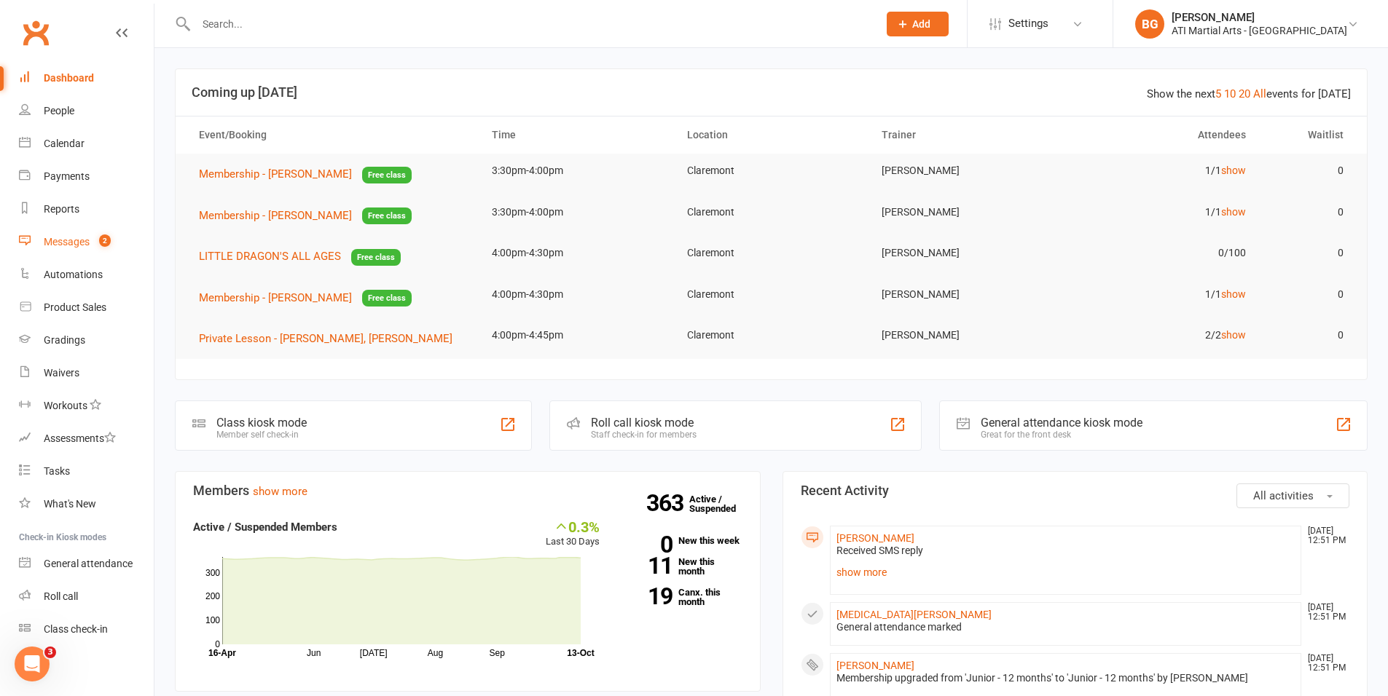
click at [71, 249] on link "Messages 2" at bounding box center [86, 242] width 135 height 33
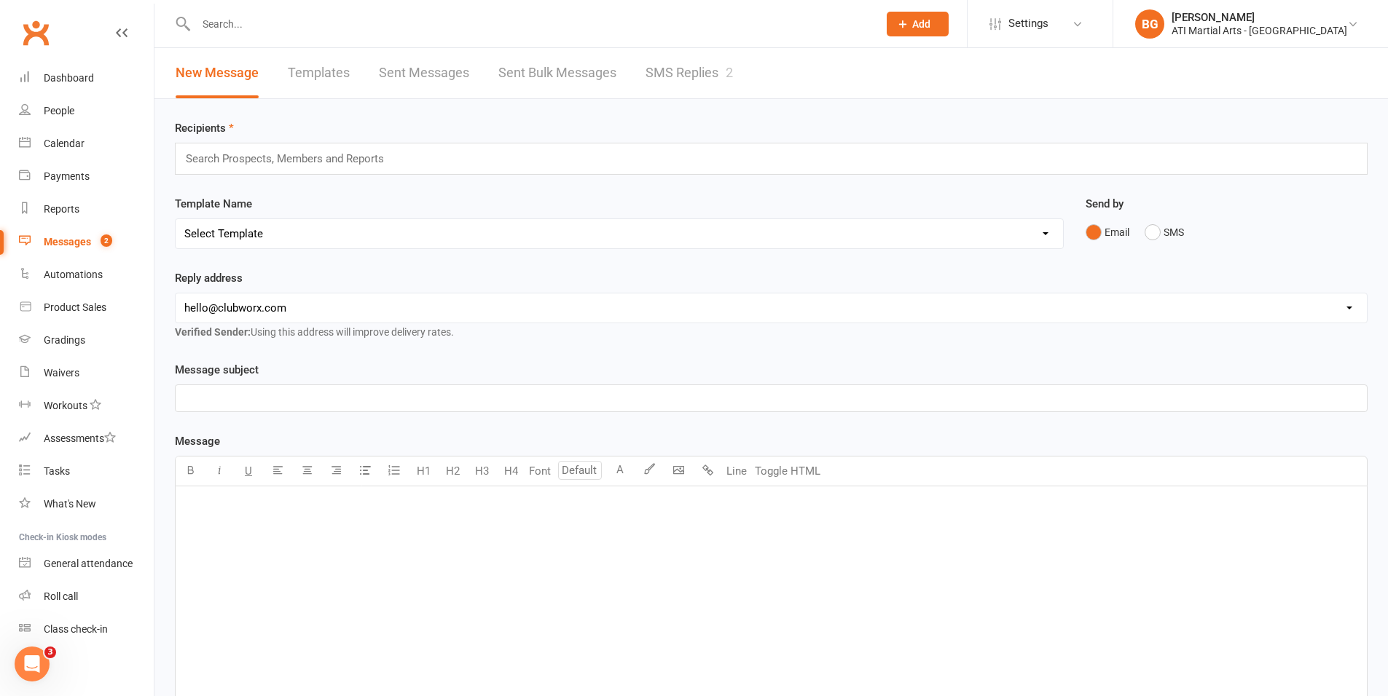
click at [671, 90] on link "SMS Replies 2" at bounding box center [688, 73] width 87 height 50
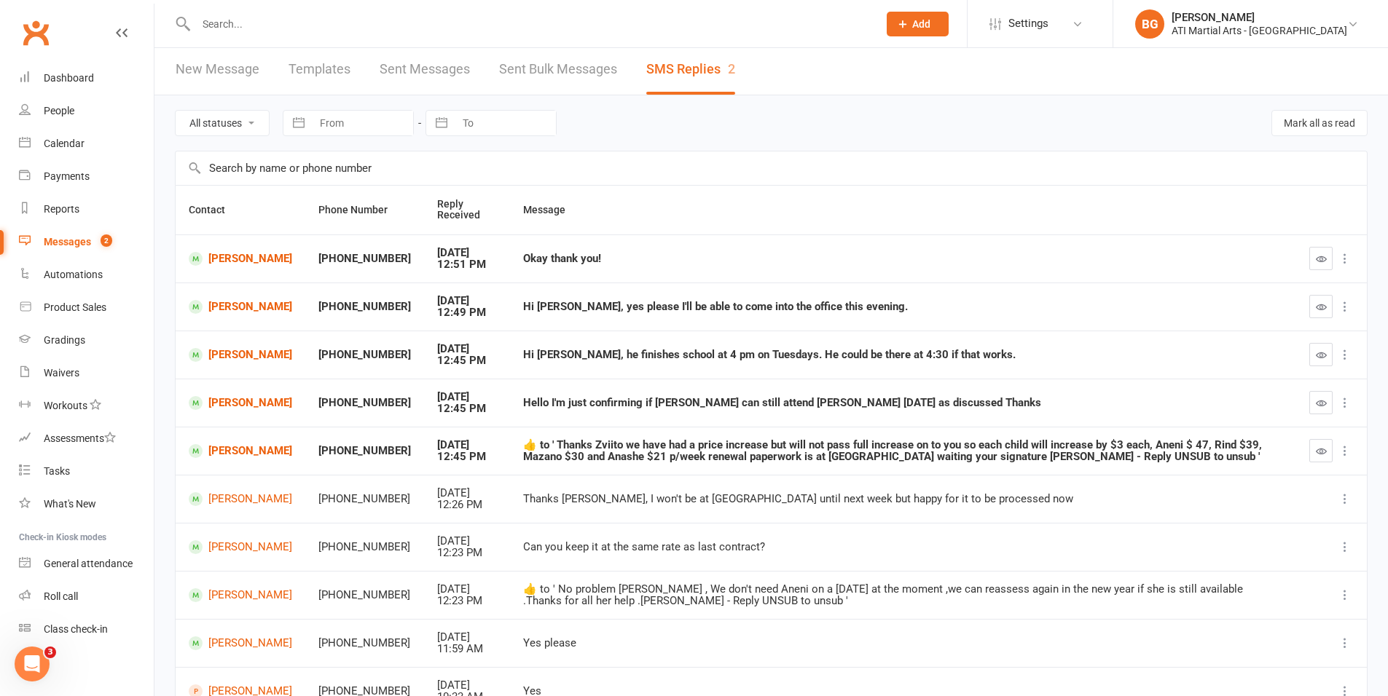
scroll to position [9, 0]
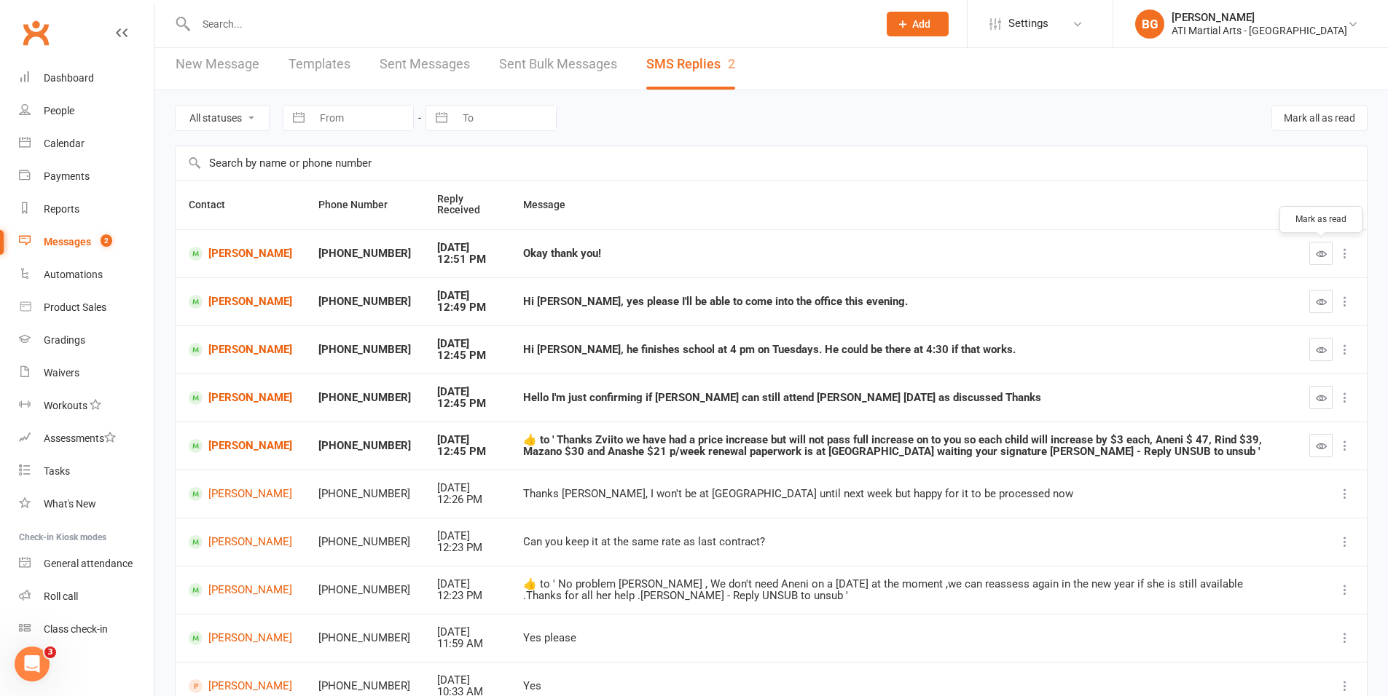
click at [1323, 253] on icon "button" at bounding box center [1321, 253] width 11 height 11
click at [1316, 297] on icon "button" at bounding box center [1321, 302] width 11 height 11
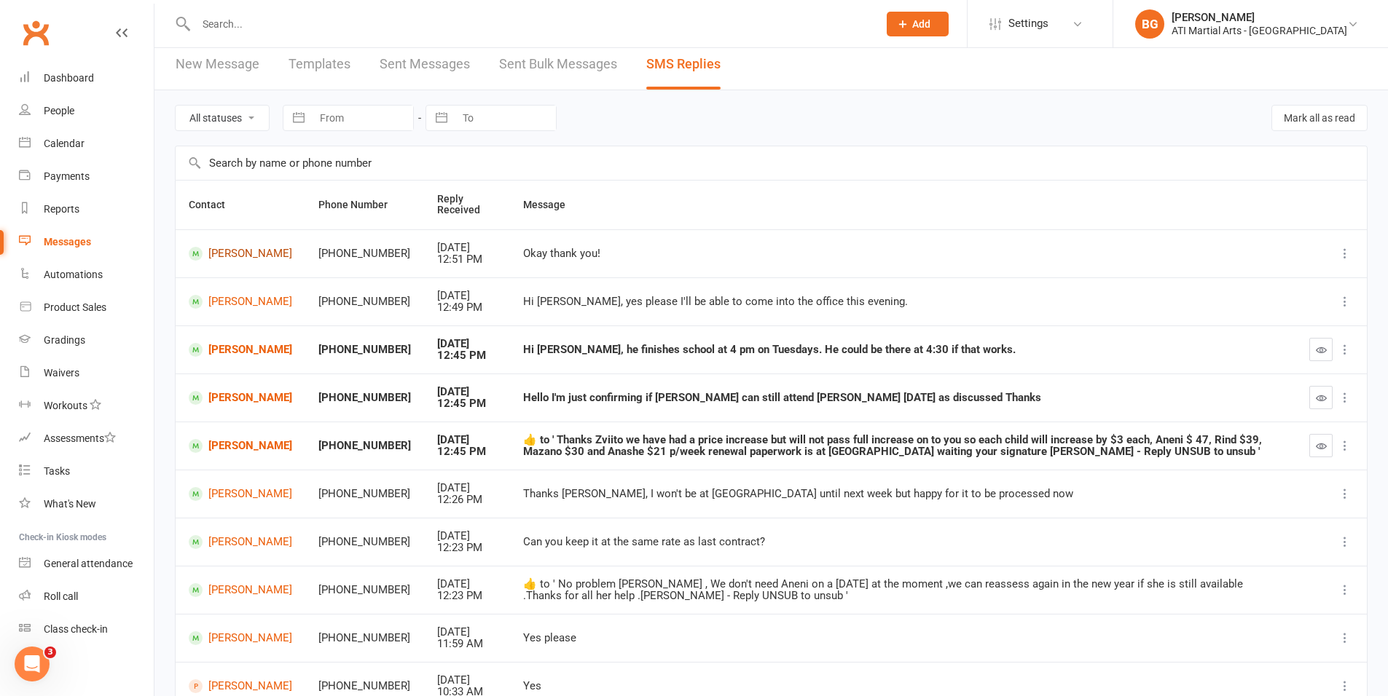
click at [233, 257] on link "Johanna Brennan" at bounding box center [240, 254] width 103 height 14
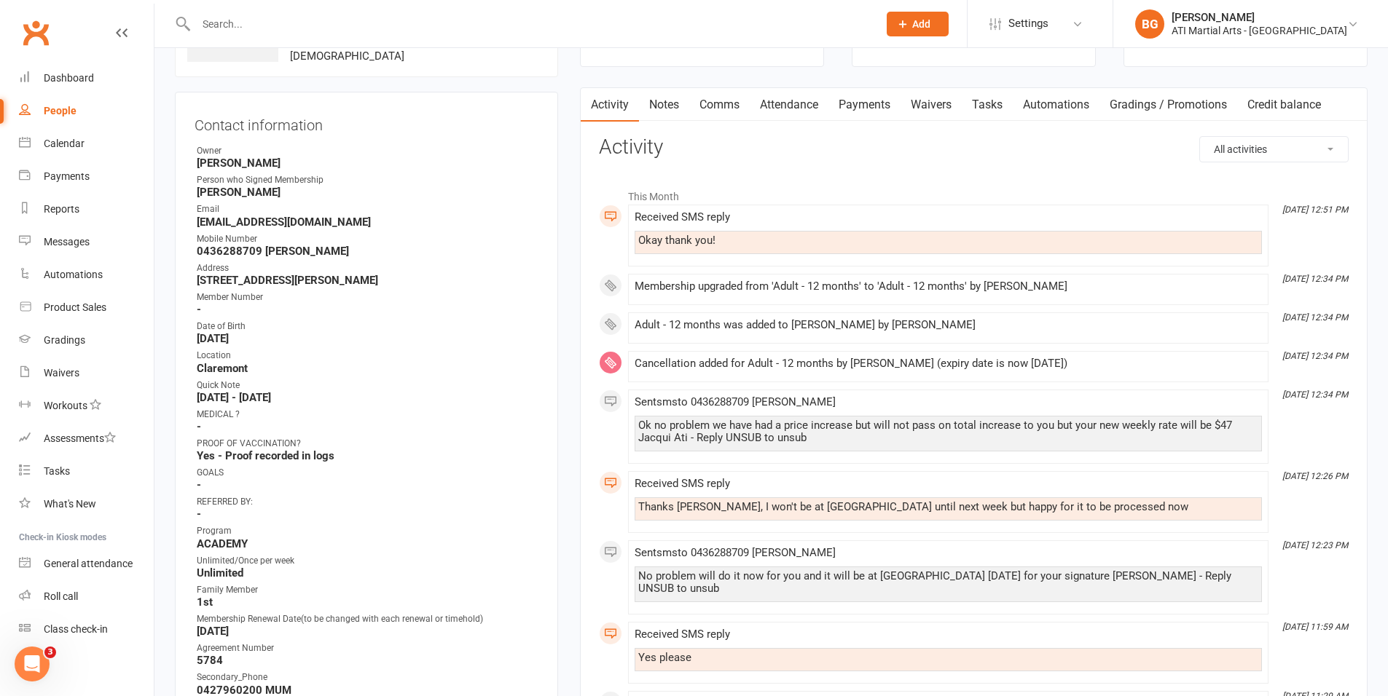
scroll to position [105, 0]
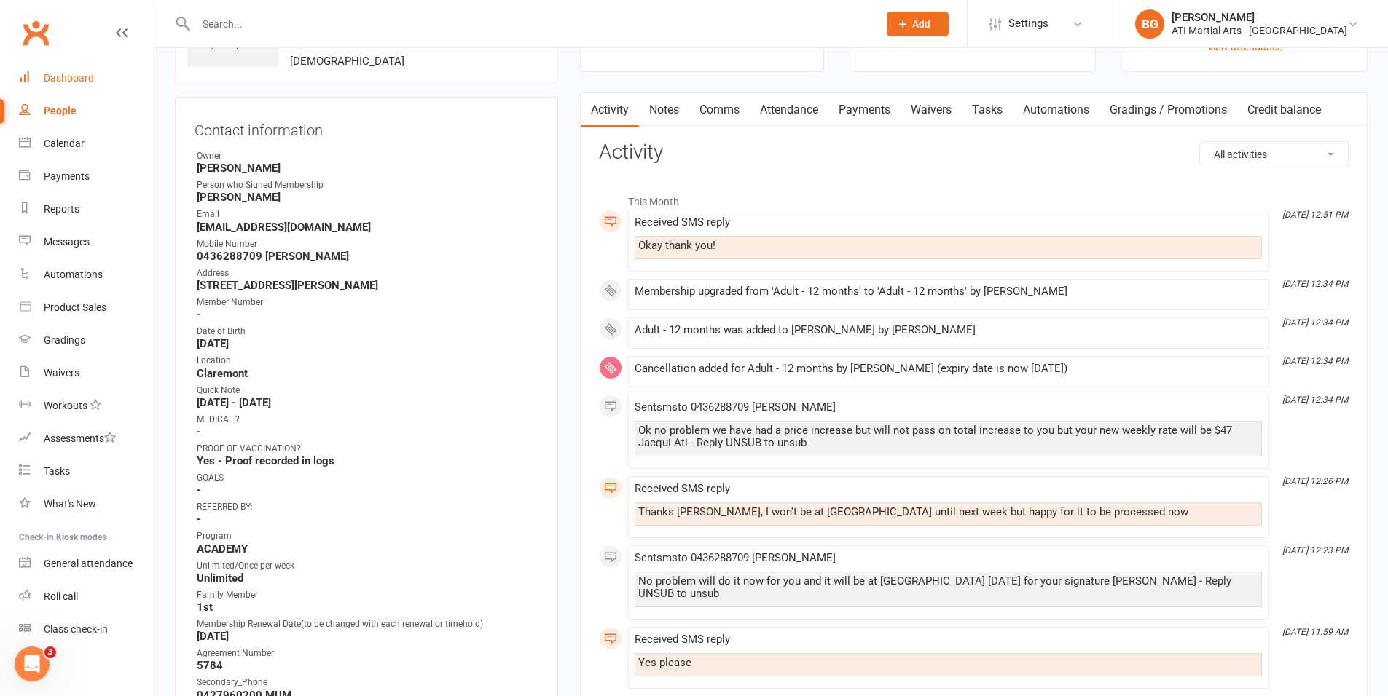
click at [60, 76] on div "Dashboard" at bounding box center [69, 78] width 50 height 12
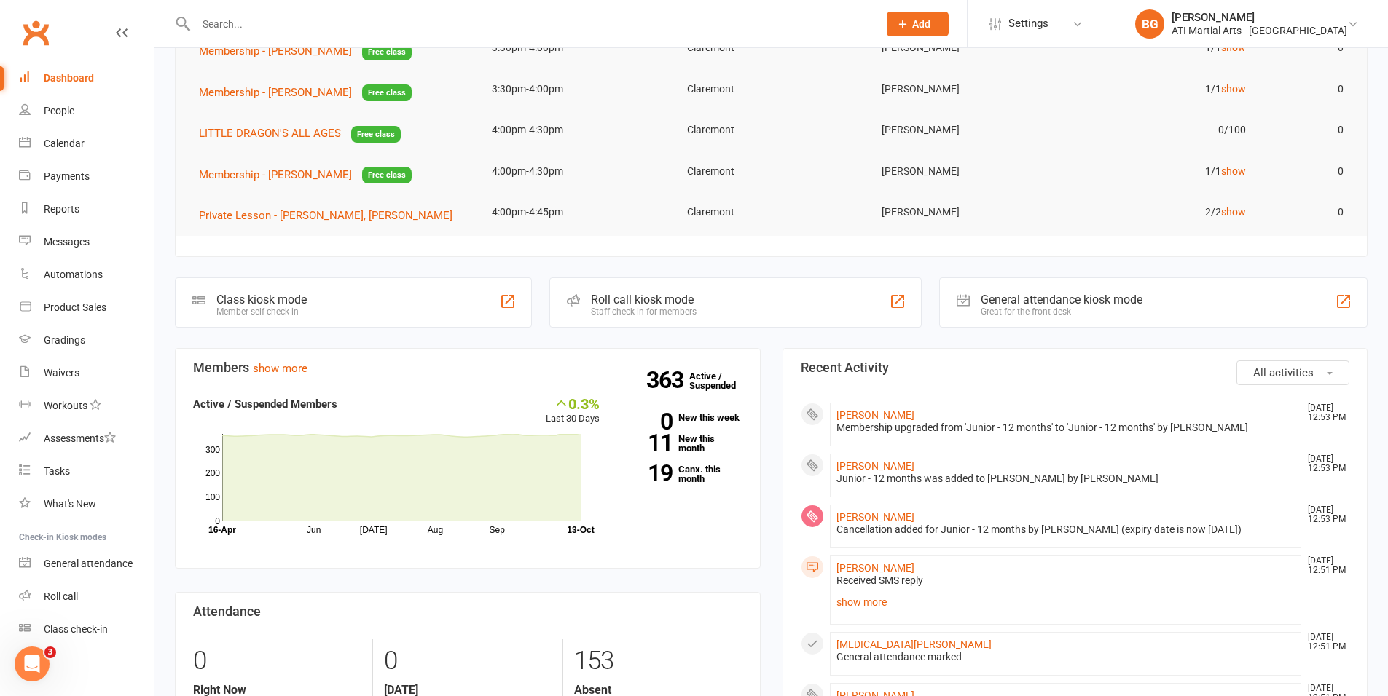
scroll to position [125, 0]
click at [46, 243] on div "Messages" at bounding box center [67, 242] width 46 height 12
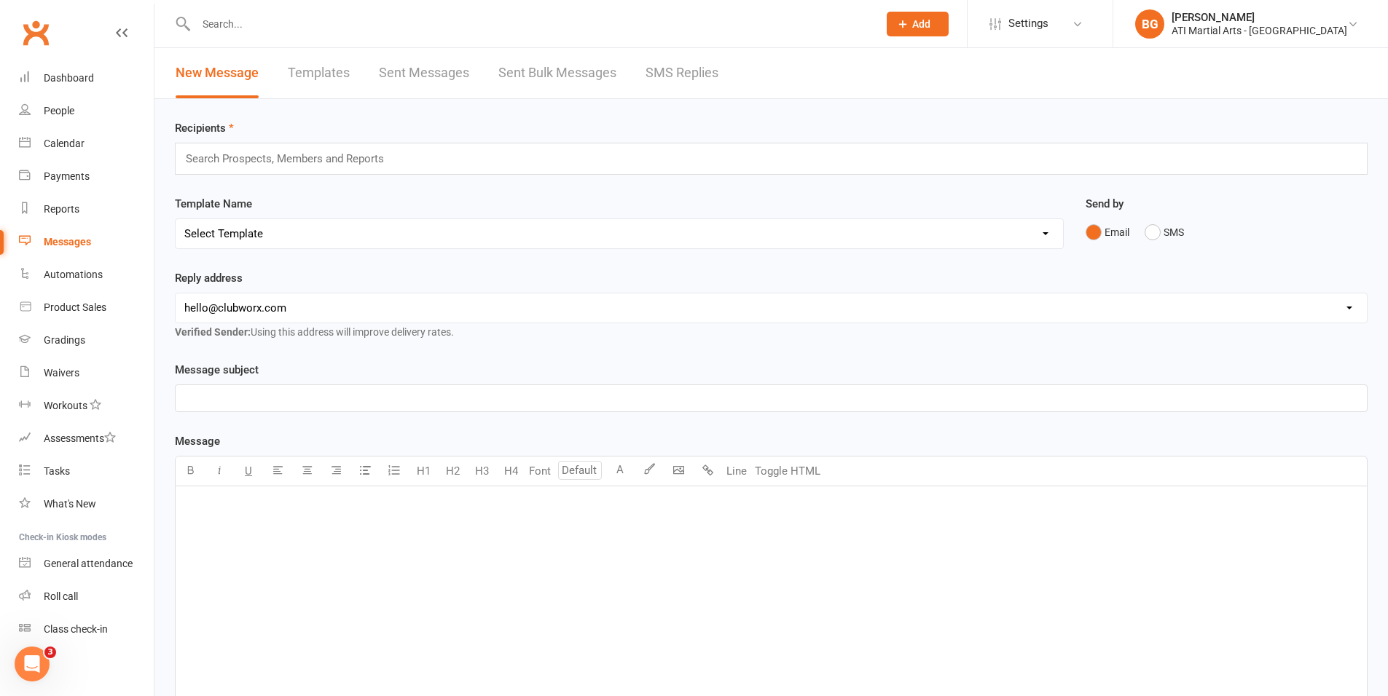
click at [691, 65] on link "SMS Replies" at bounding box center [681, 73] width 73 height 50
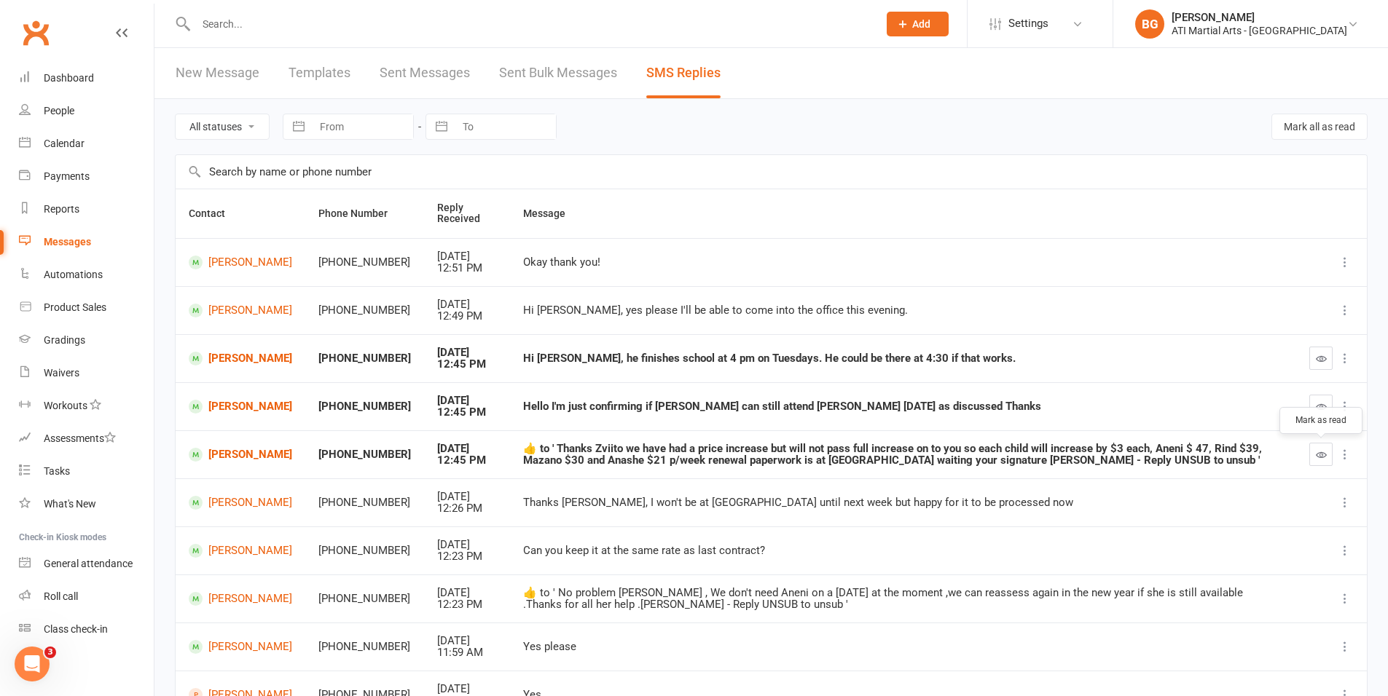
click at [1313, 455] on button "button" at bounding box center [1320, 454] width 23 height 23
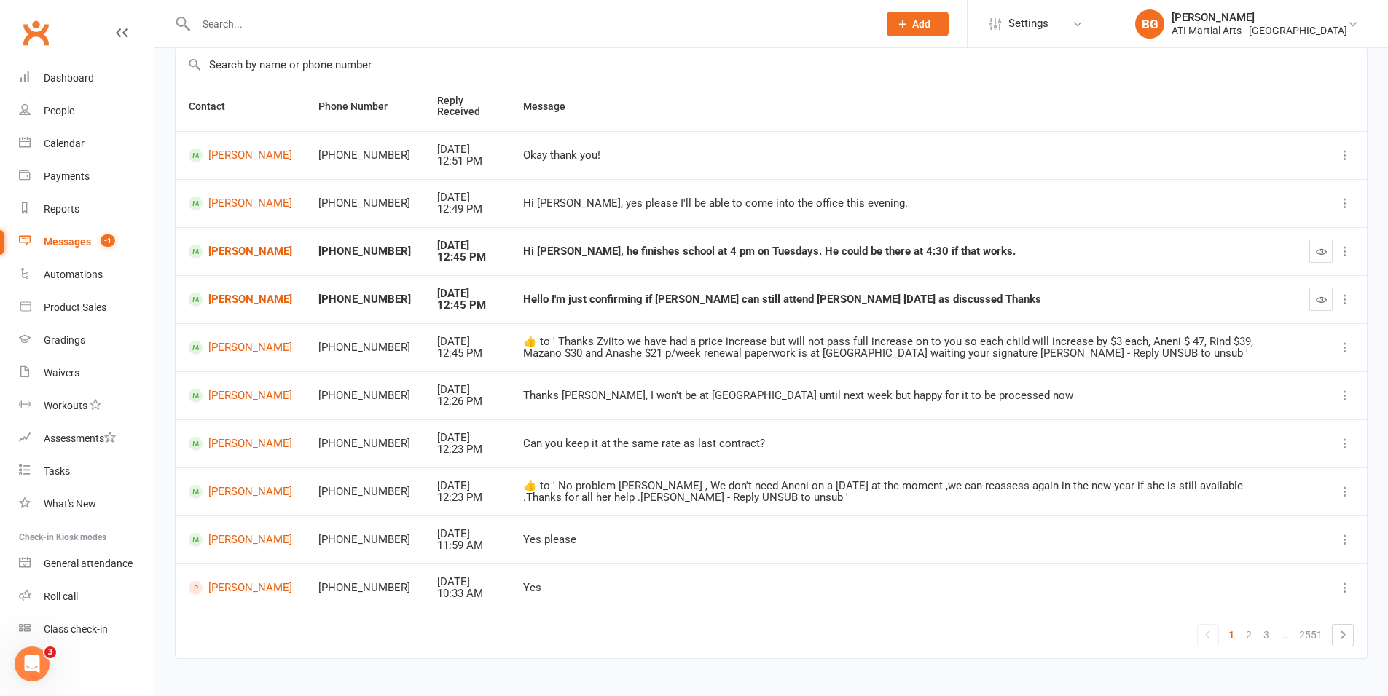
scroll to position [132, 0]
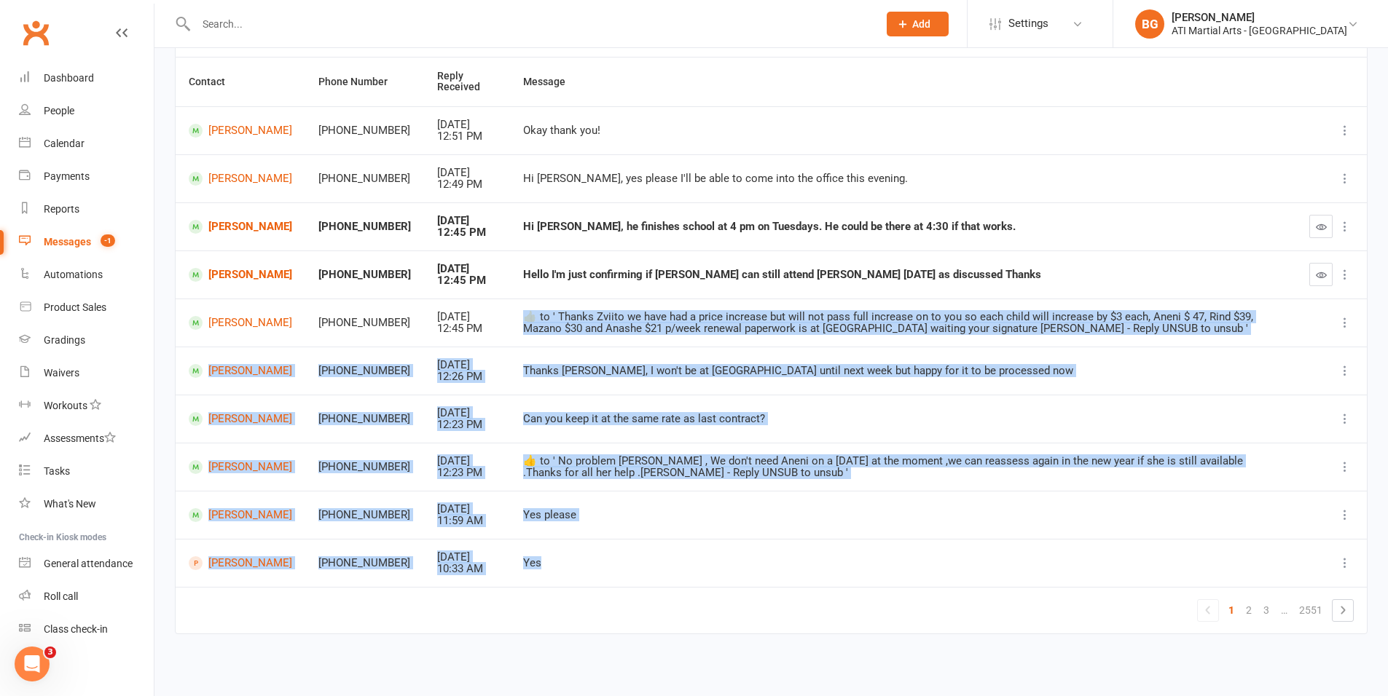
drag, startPoint x: 497, startPoint y: 313, endPoint x: 551, endPoint y: 568, distance: 260.6
click at [551, 568] on tbody "Johanna Brennan +61436288709 Oct 13, 2025 12:51 PM Okay thank you! Cecilie Marr…" at bounding box center [771, 346] width 1191 height 481
click at [550, 567] on div "Yes" at bounding box center [903, 563] width 760 height 12
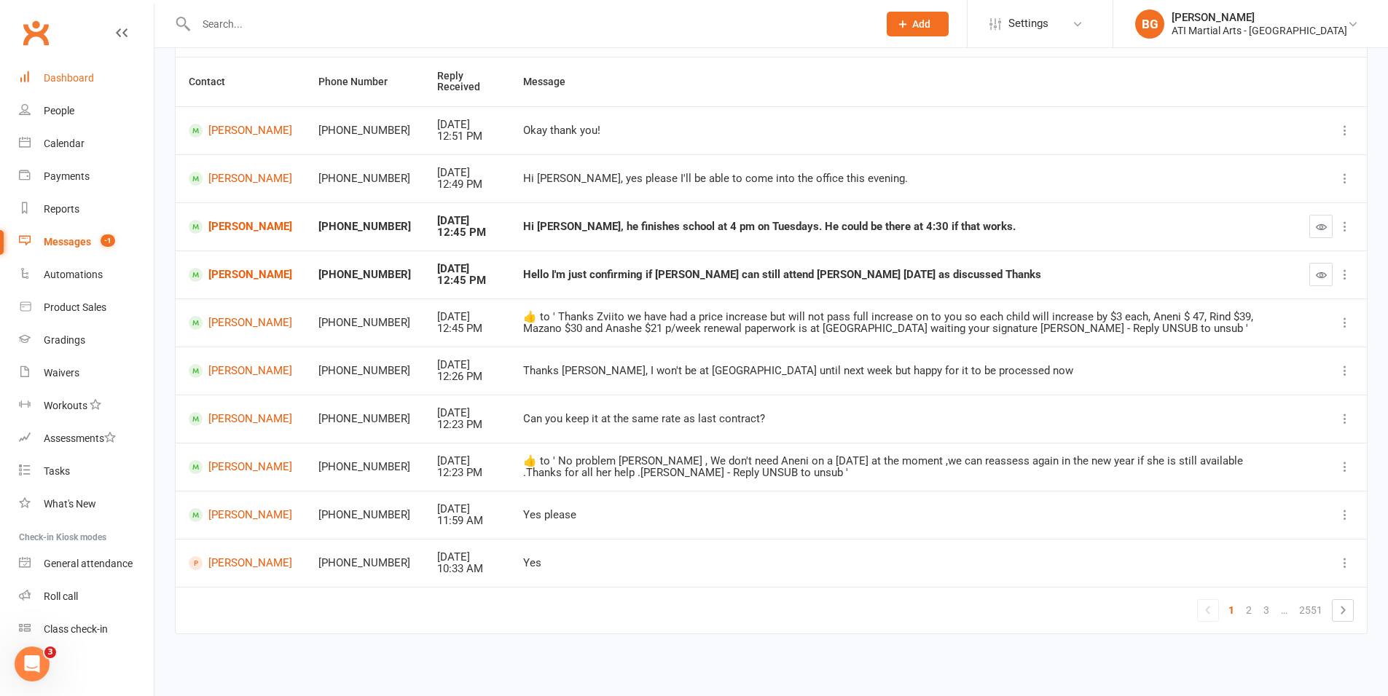
click at [52, 85] on link "Dashboard" at bounding box center [86, 78] width 135 height 33
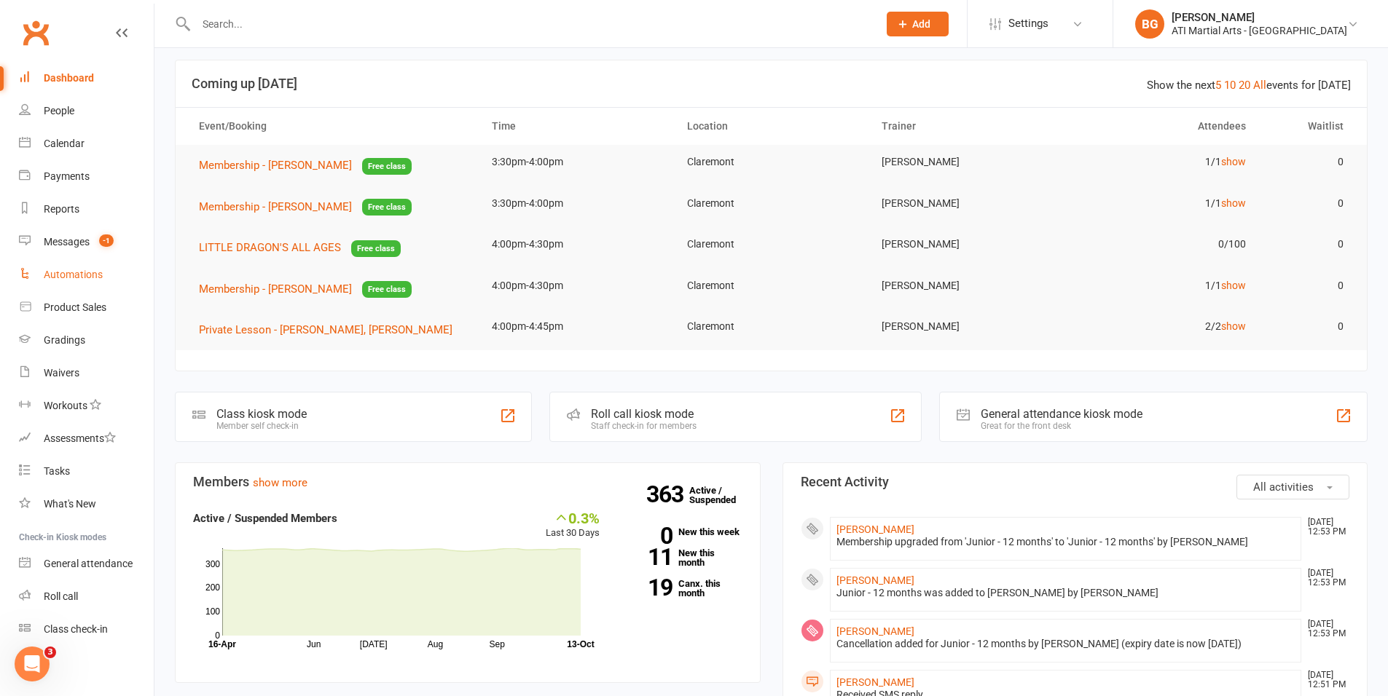
scroll to position [15, 0]
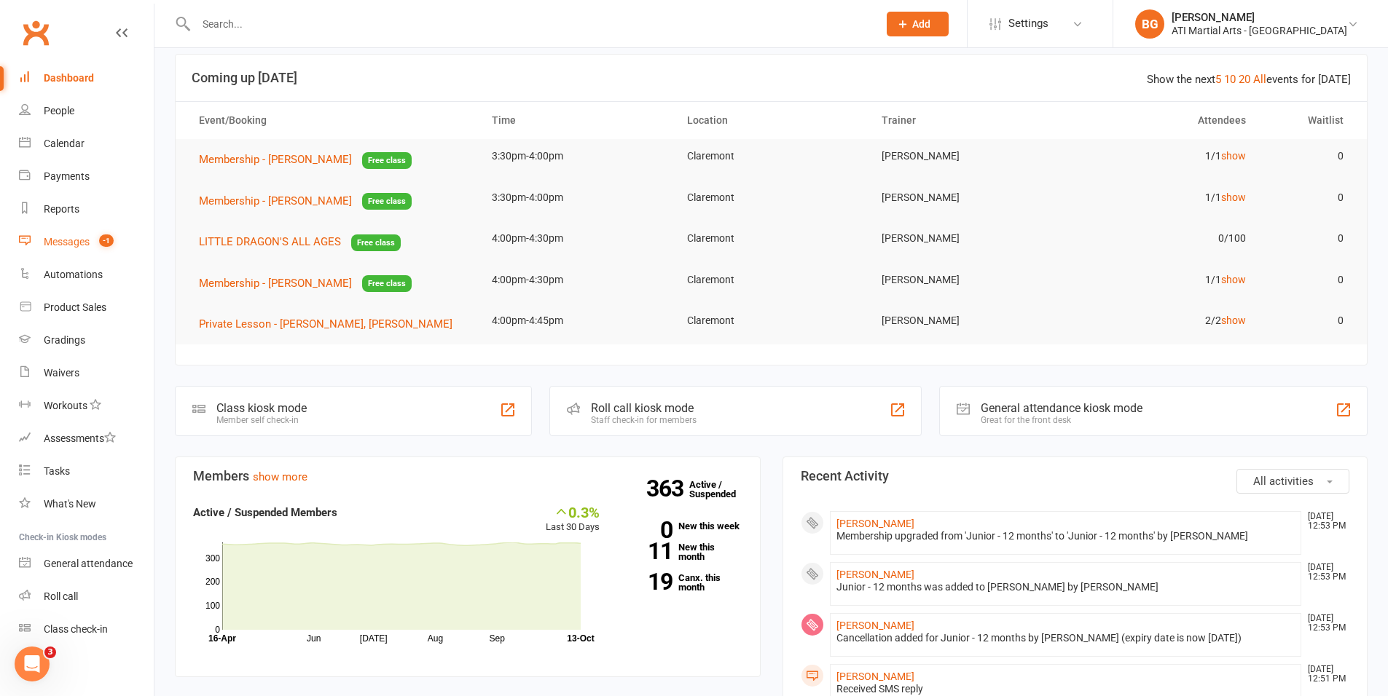
click at [60, 257] on link "Messages -1" at bounding box center [86, 242] width 135 height 33
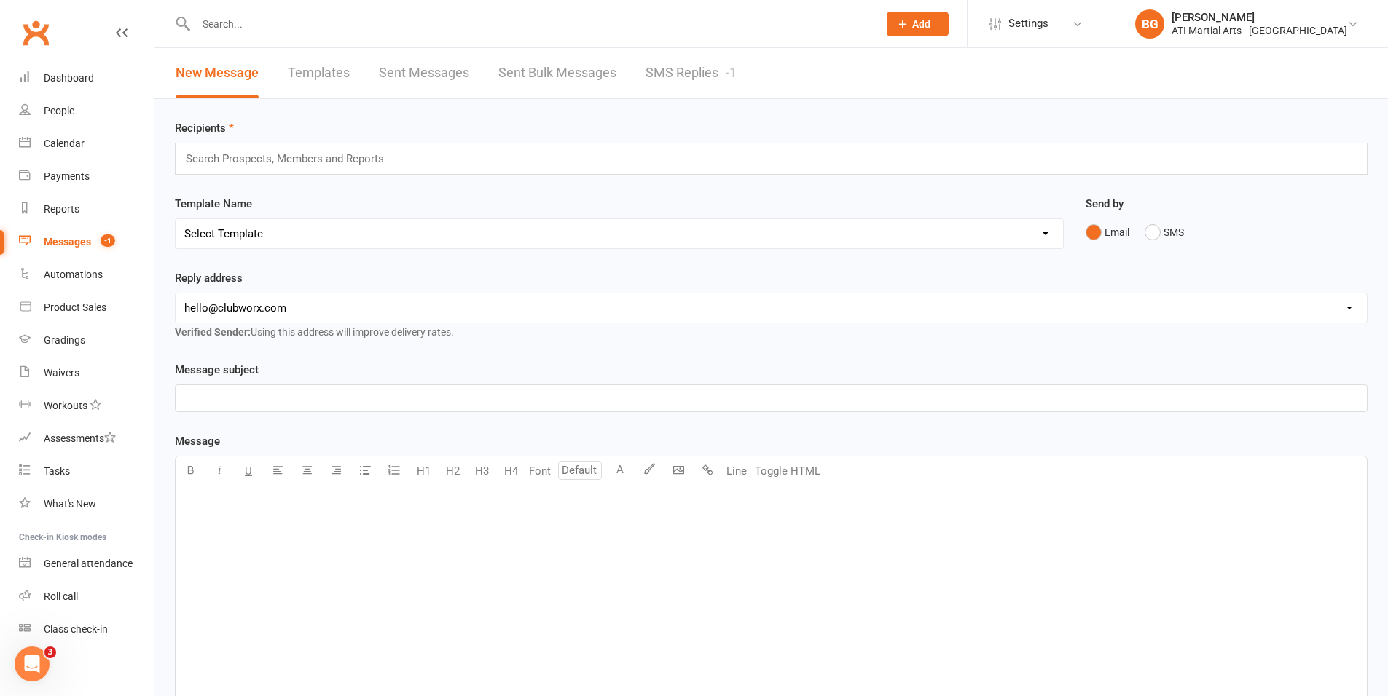
click at [680, 76] on link "SMS Replies -1" at bounding box center [690, 73] width 91 height 50
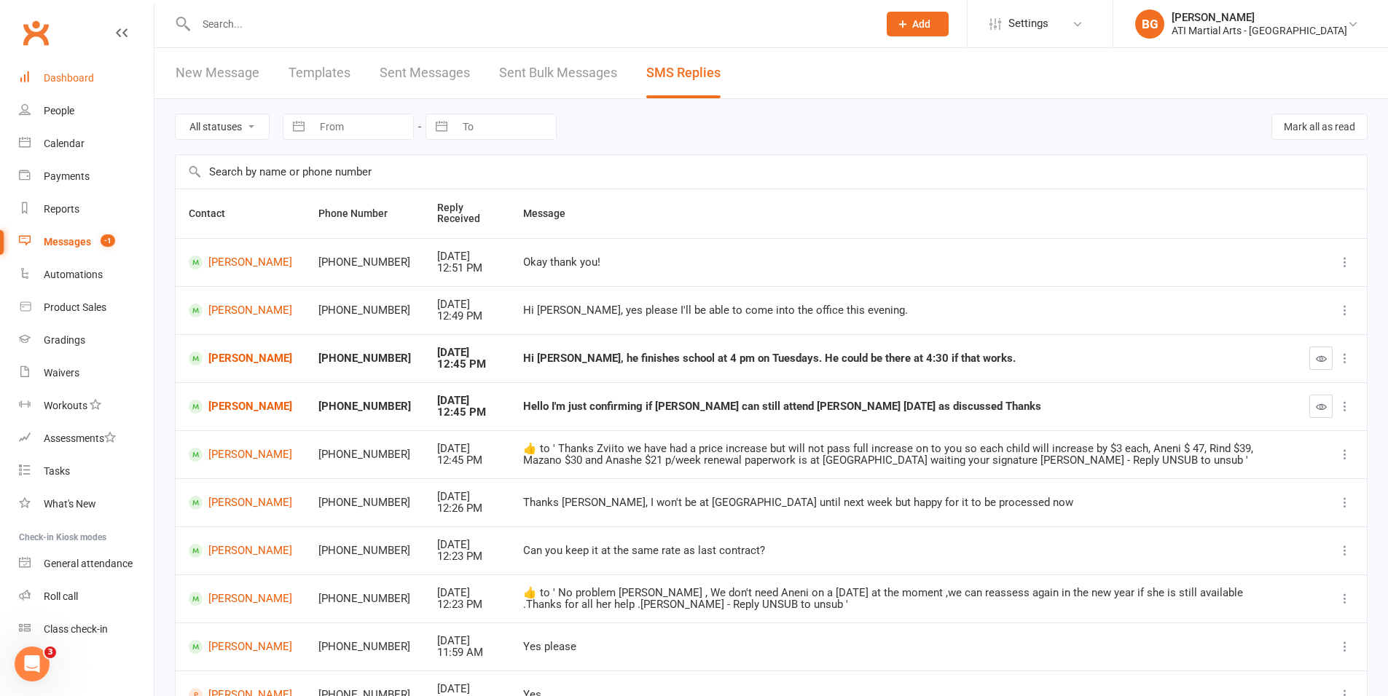
click at [56, 76] on div "Dashboard" at bounding box center [69, 78] width 50 height 12
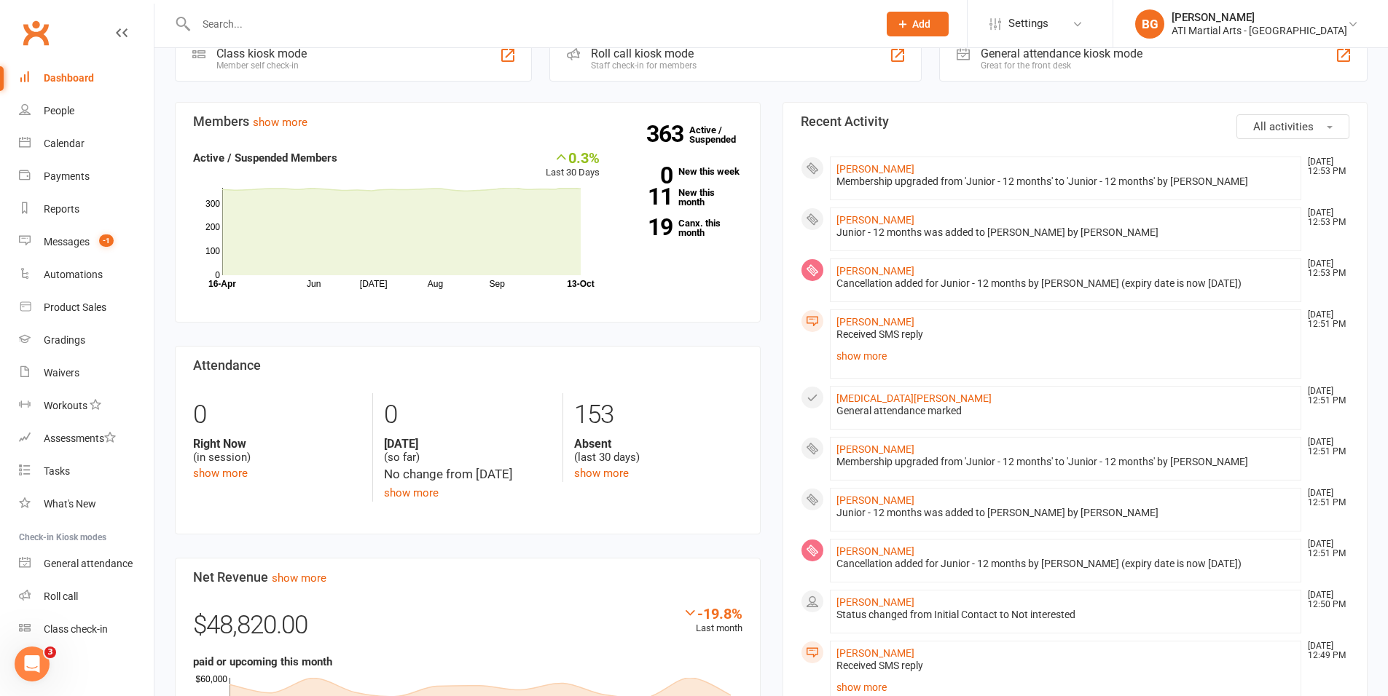
scroll to position [382, 0]
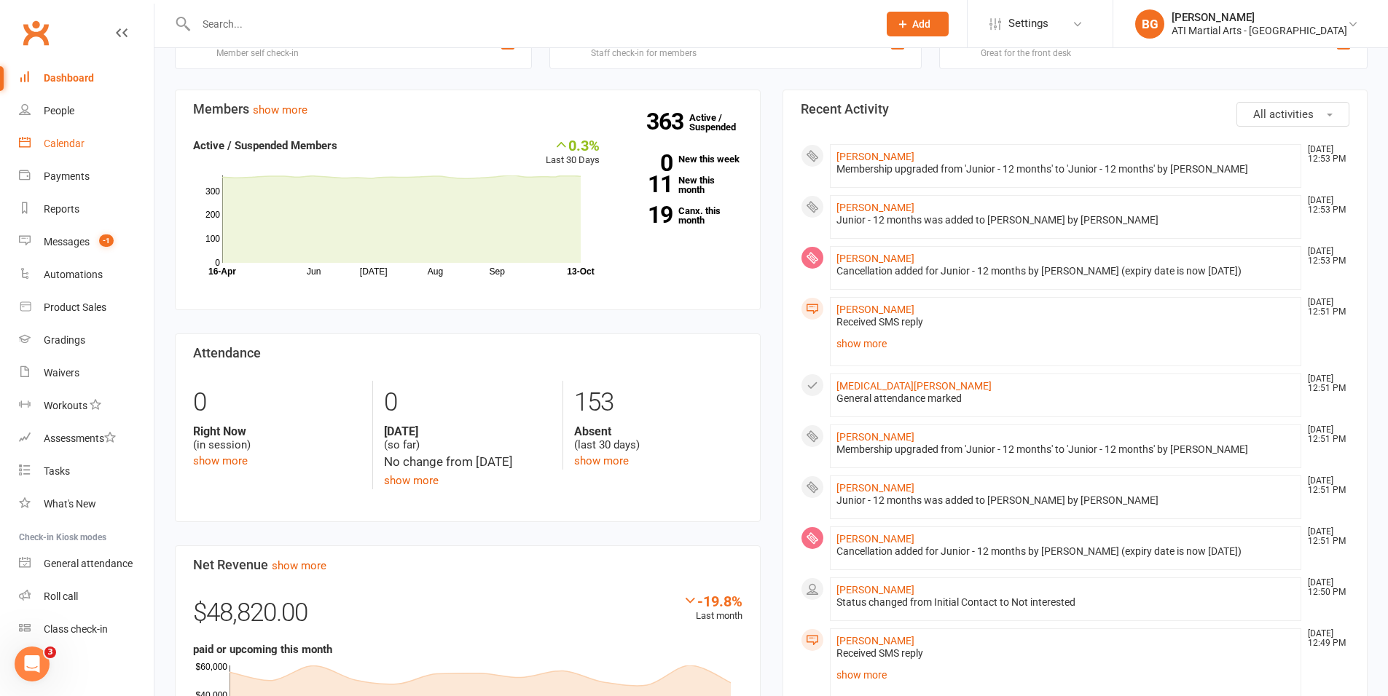
click at [81, 149] on div "Calendar" at bounding box center [64, 144] width 41 height 12
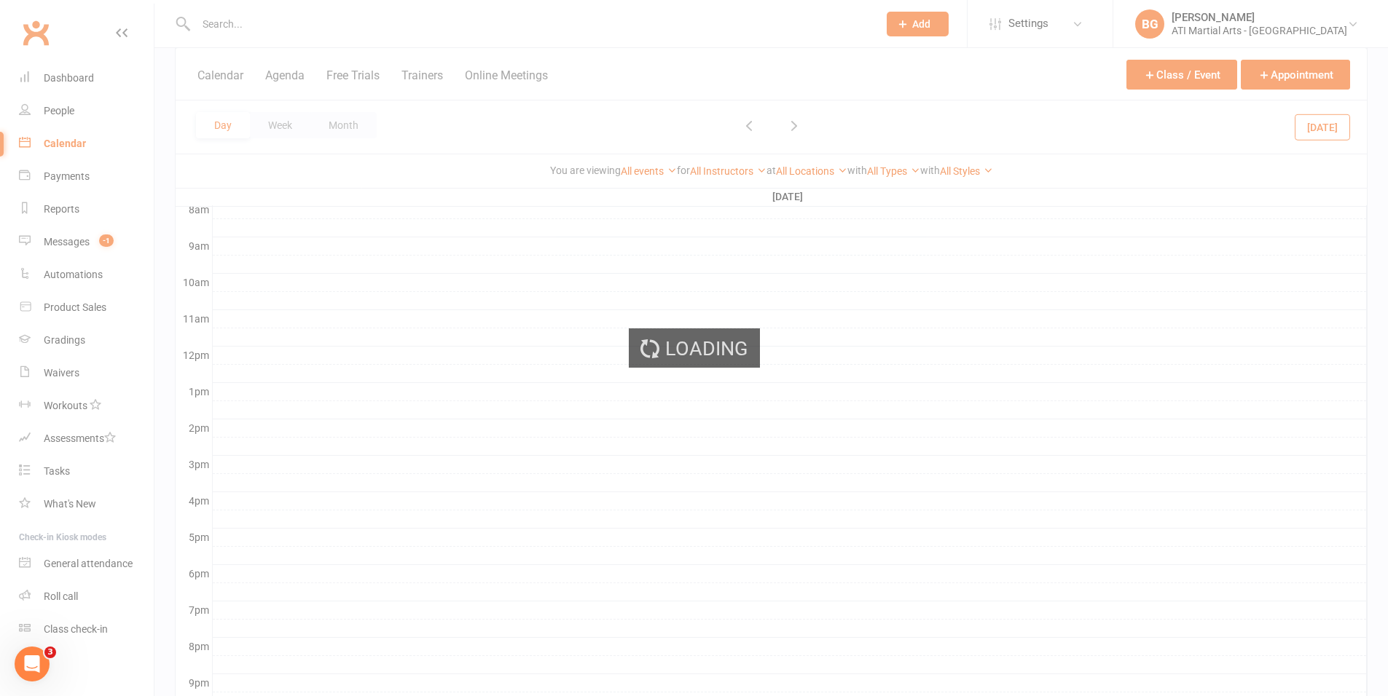
scroll to position [4, 0]
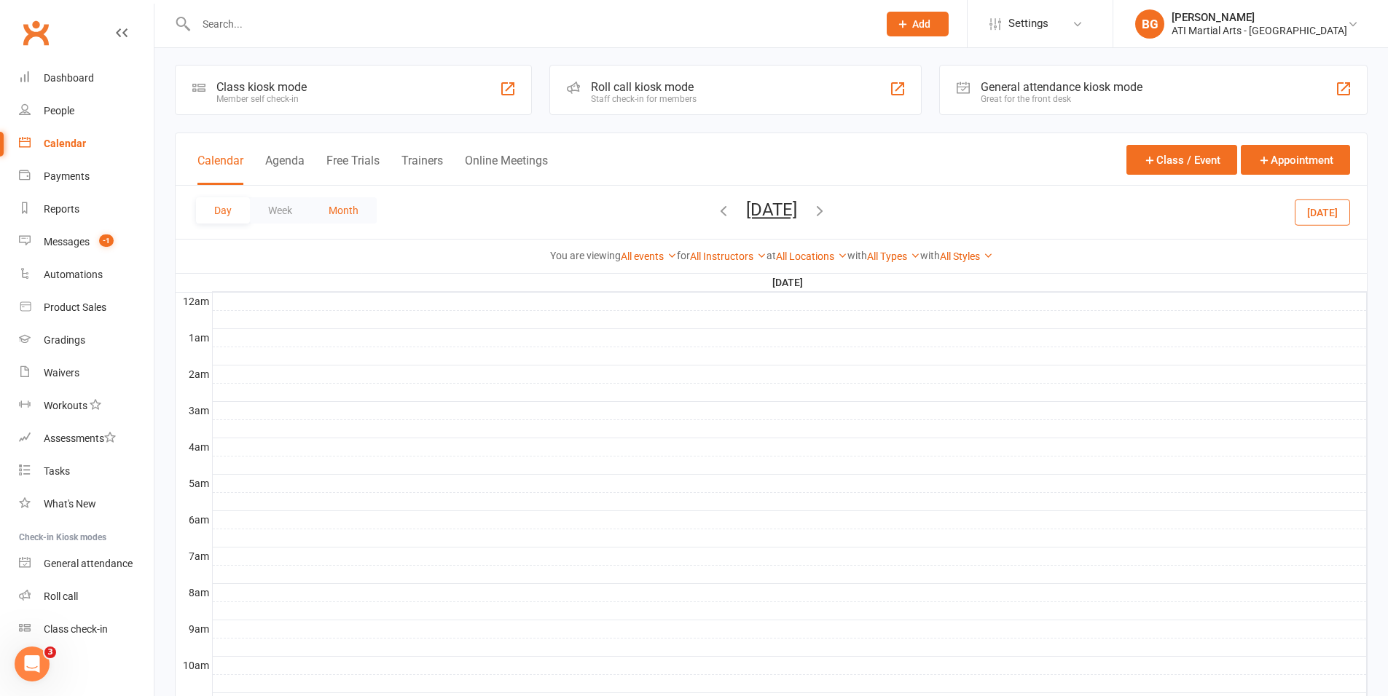
click at [355, 210] on button "Month" at bounding box center [343, 210] width 66 height 26
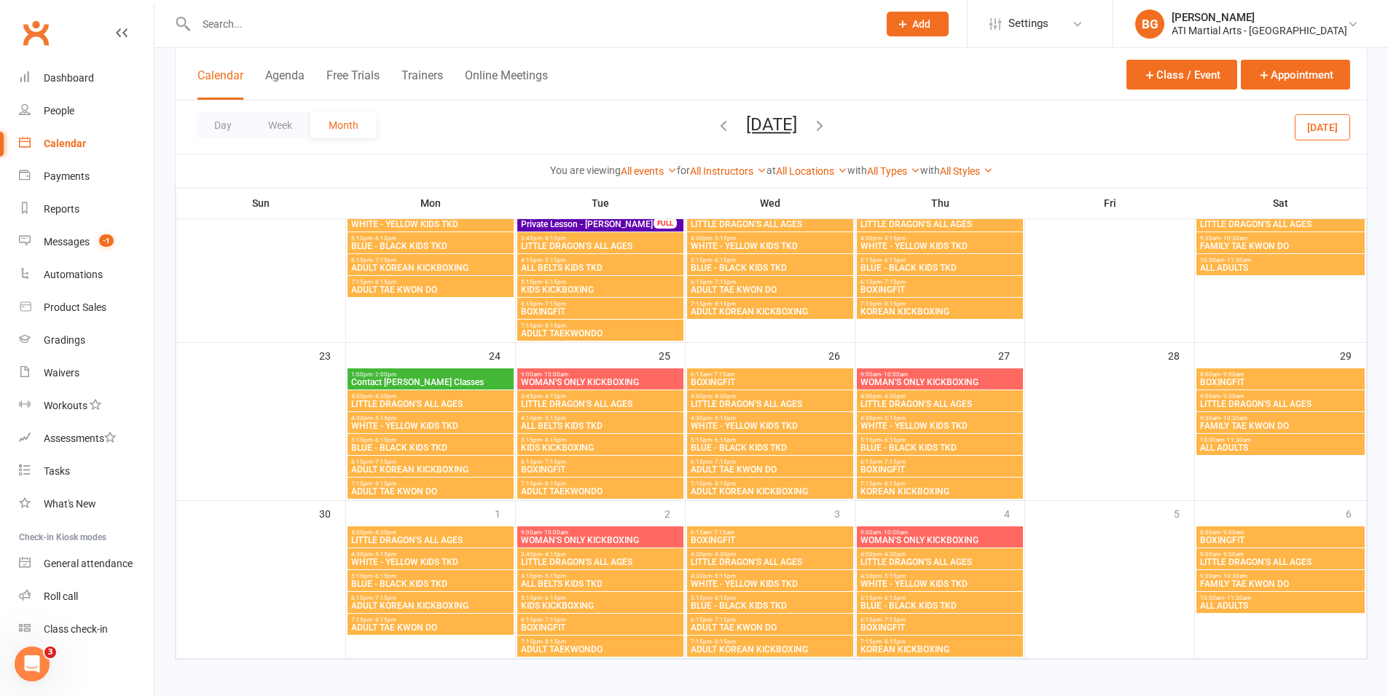
scroll to position [691, 0]
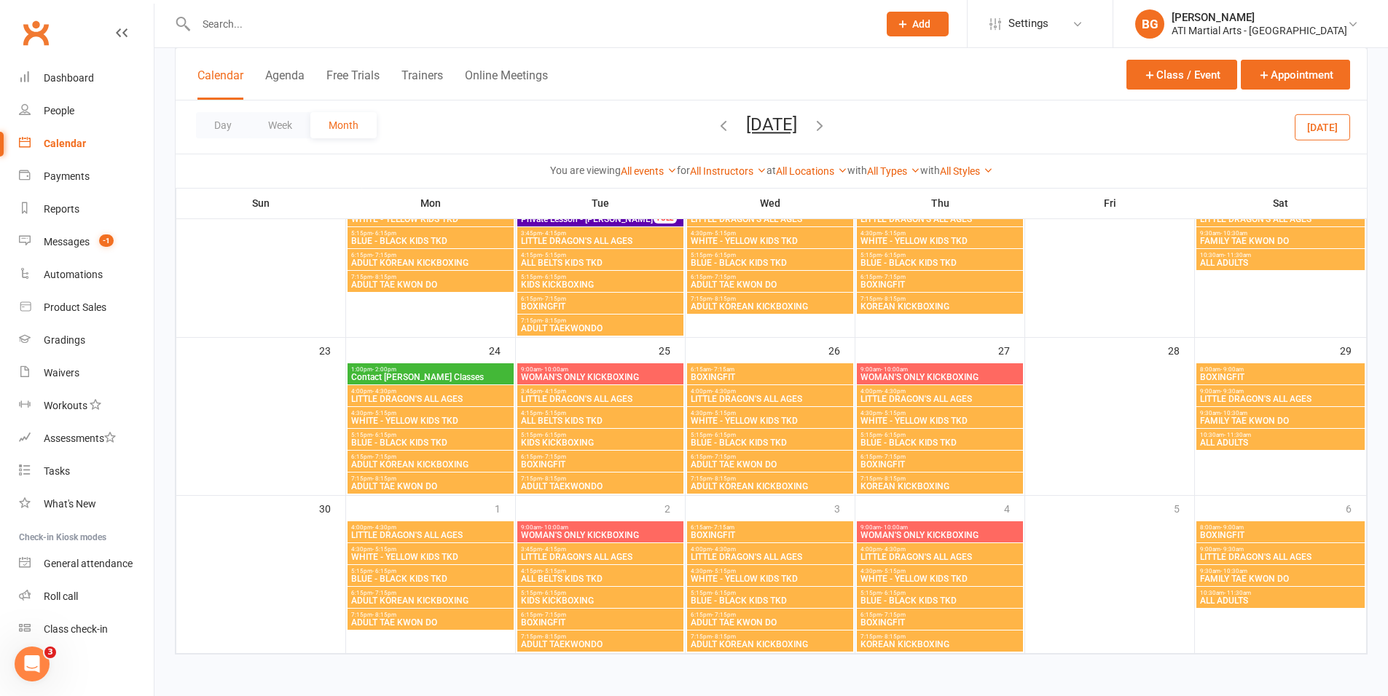
click at [715, 122] on icon "button" at bounding box center [723, 125] width 16 height 16
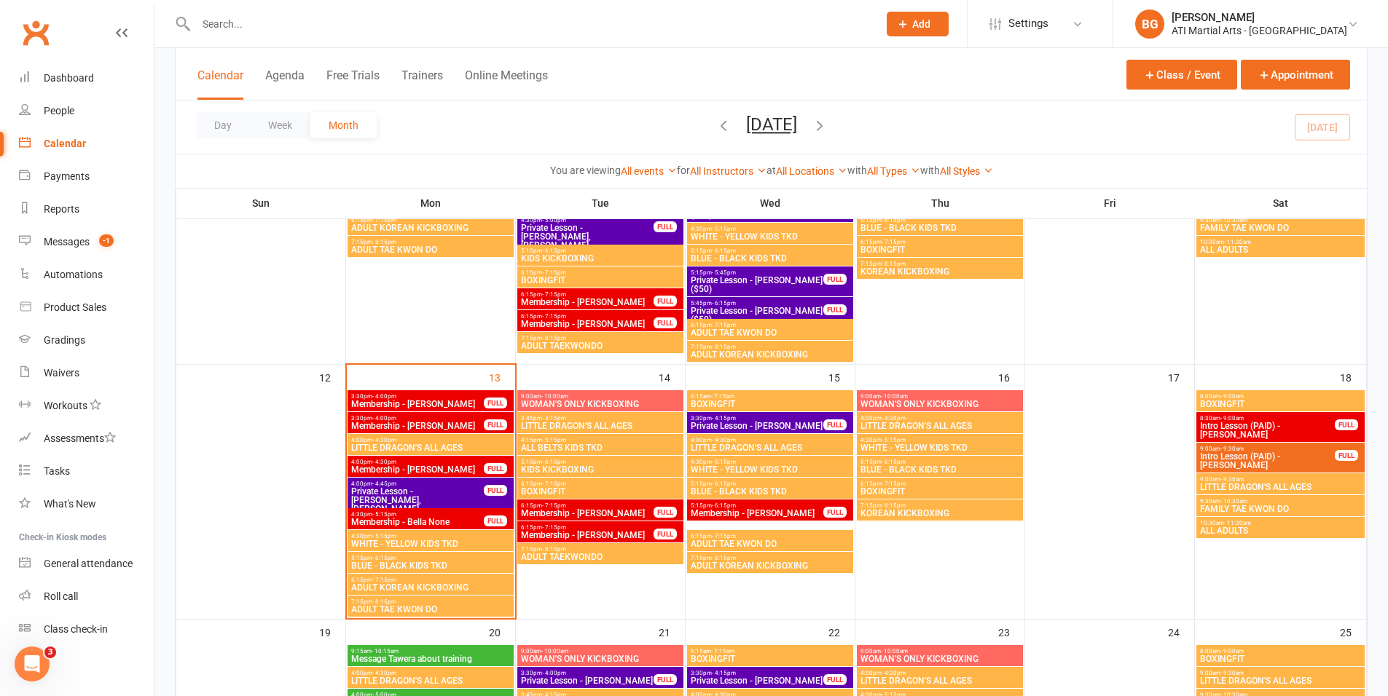
scroll to position [489, 0]
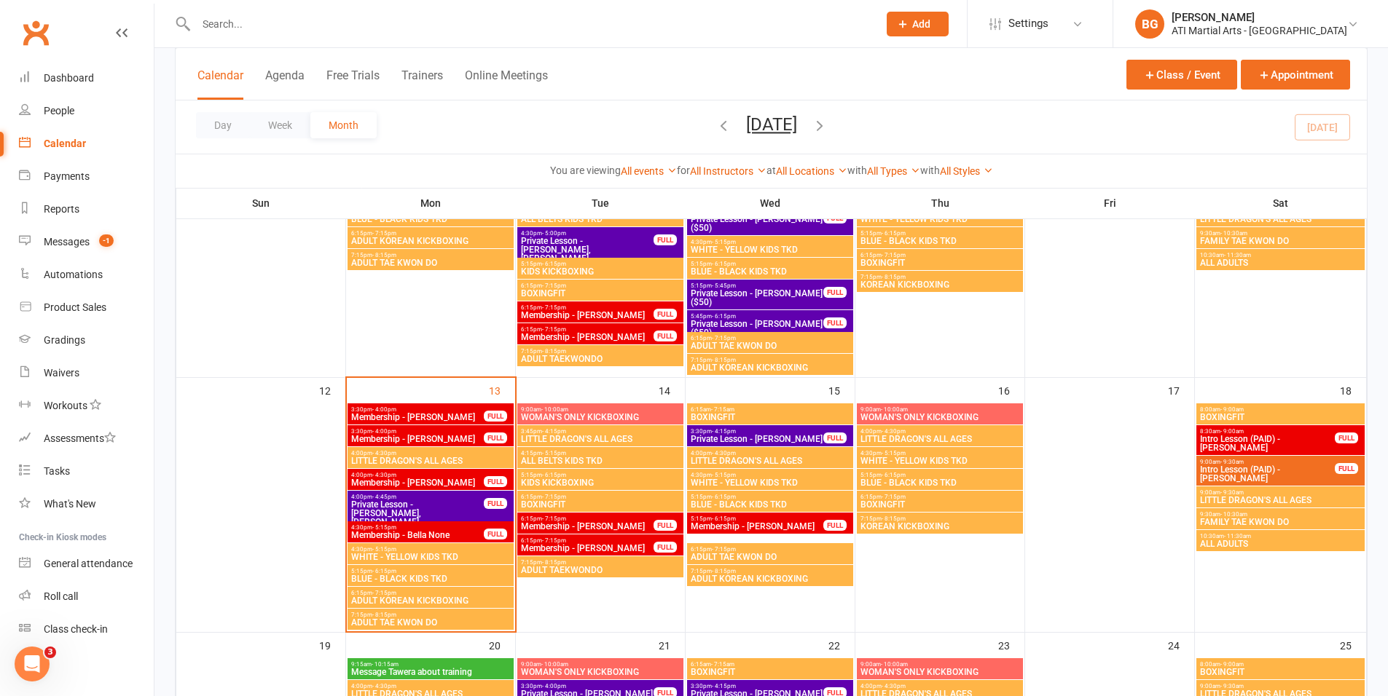
click at [475, 415] on span "Membership - Kohna Saire" at bounding box center [417, 417] width 134 height 9
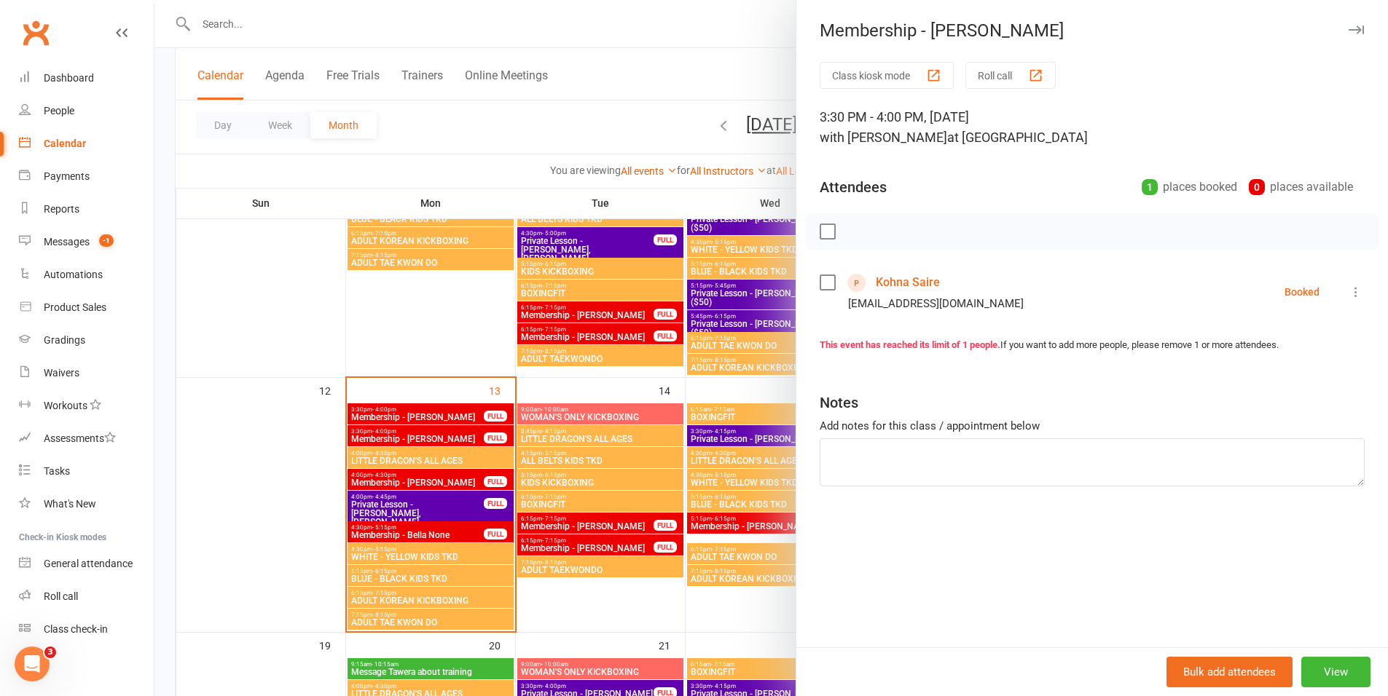
click at [876, 282] on link "Kohna Saire" at bounding box center [908, 282] width 64 height 23
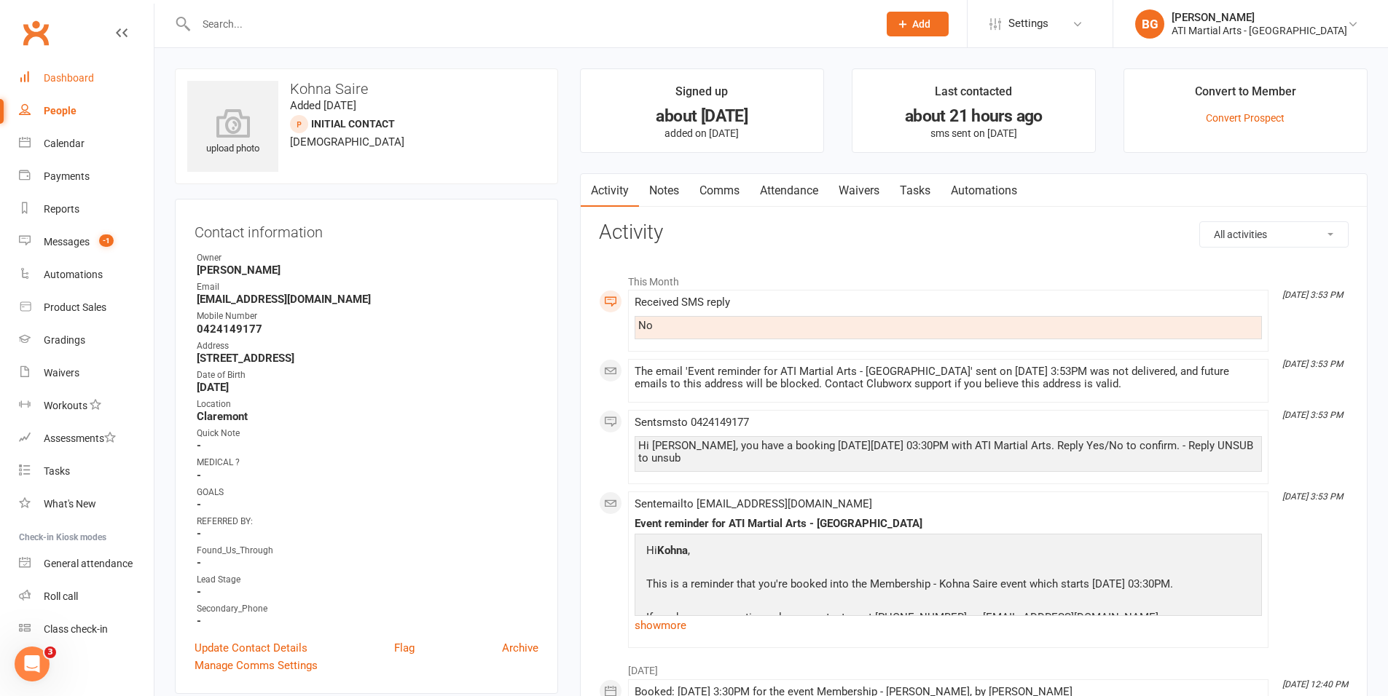
click at [43, 80] on link "Dashboard" at bounding box center [86, 78] width 135 height 33
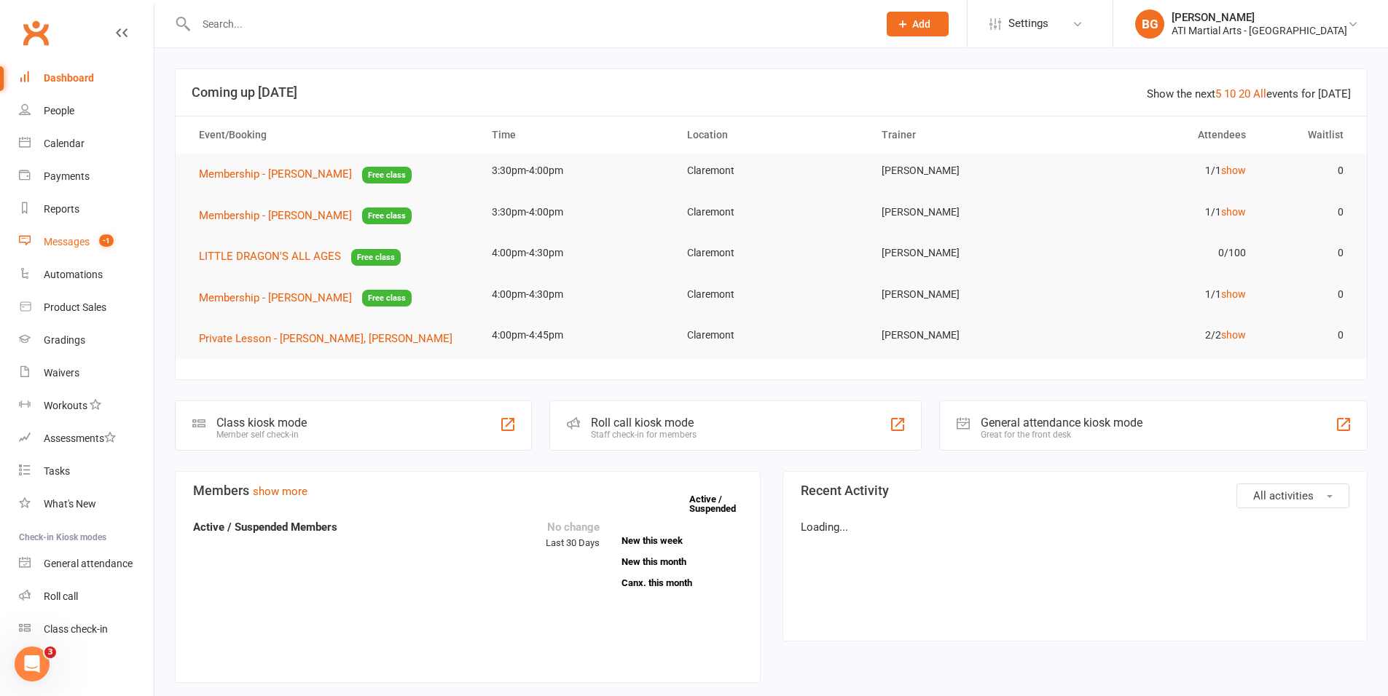
click at [85, 246] on div "Messages" at bounding box center [67, 242] width 46 height 12
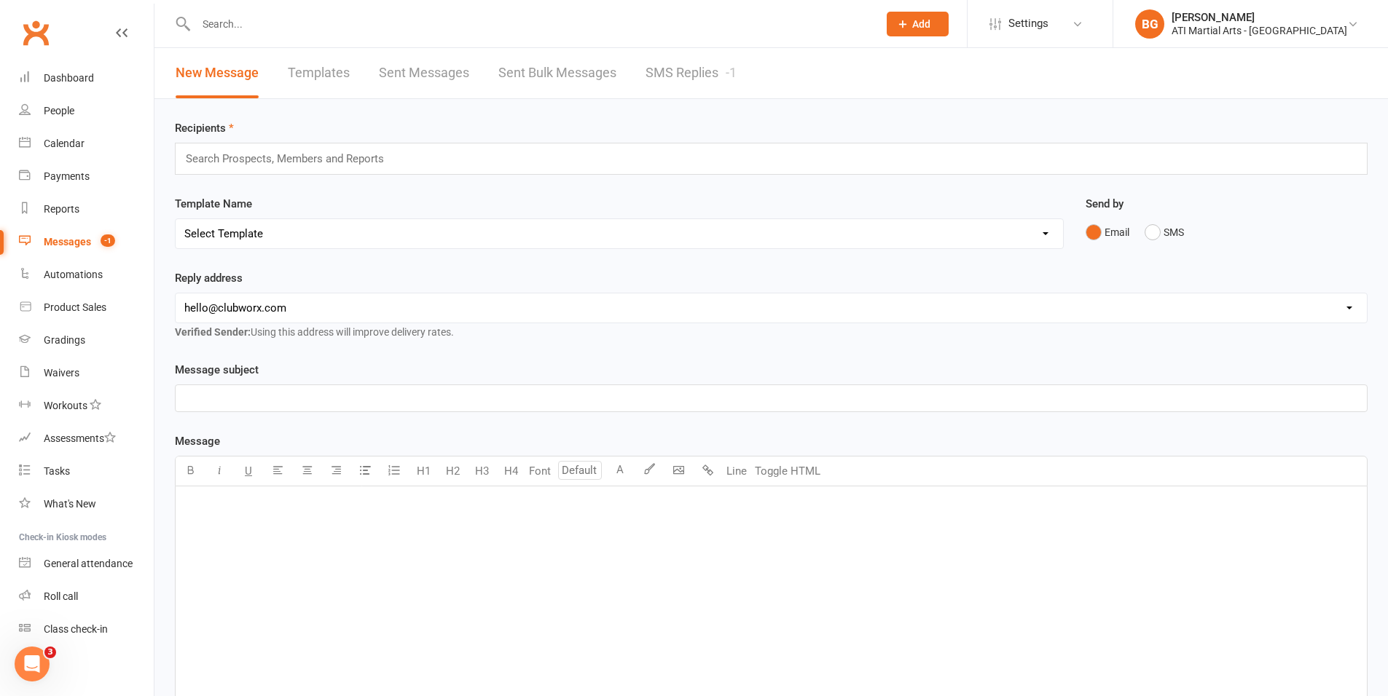
click at [686, 93] on link "SMS Replies -1" at bounding box center [690, 73] width 91 height 50
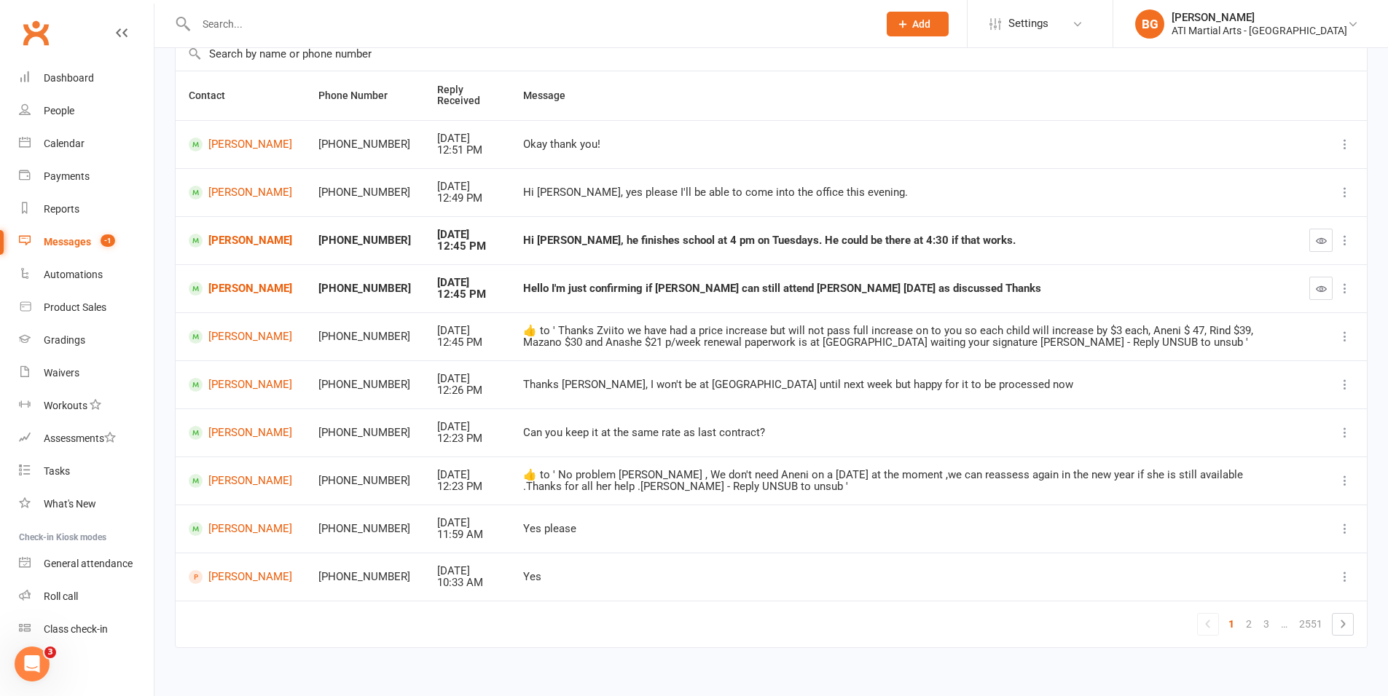
scroll to position [132, 0]
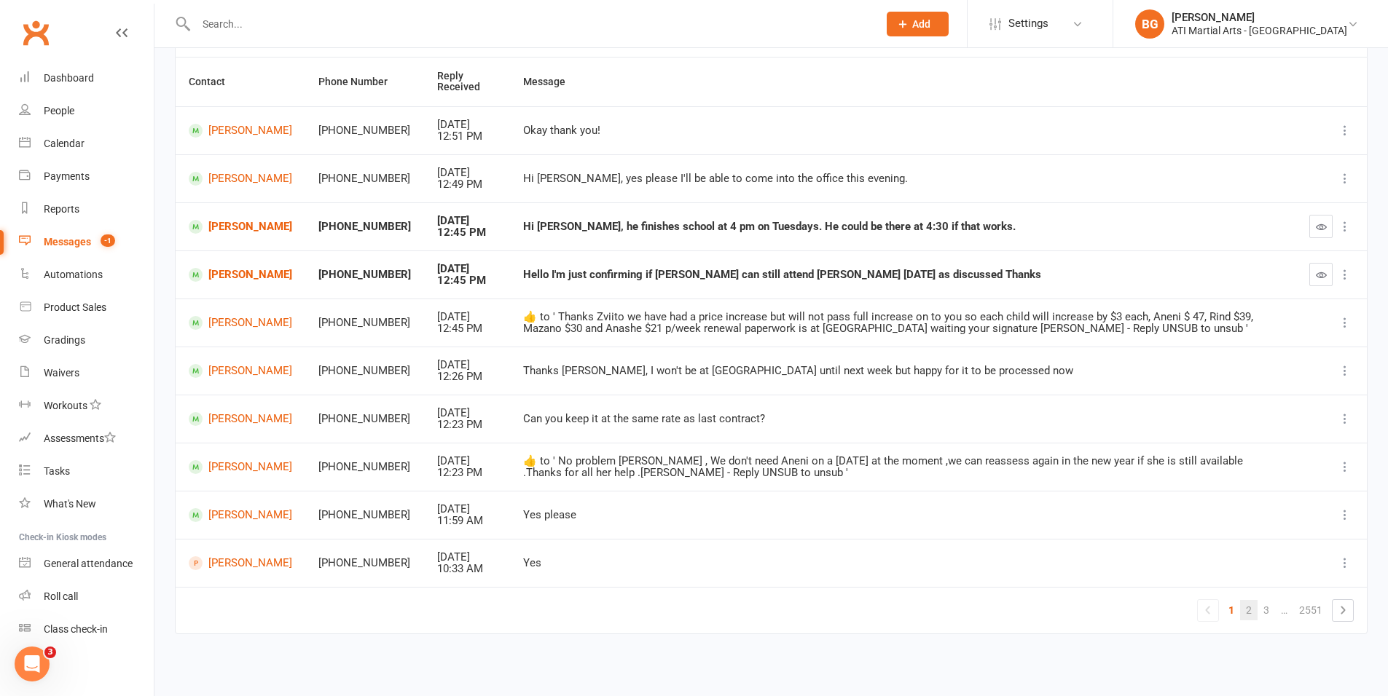
click at [1242, 603] on link "2" at bounding box center [1248, 610] width 17 height 20
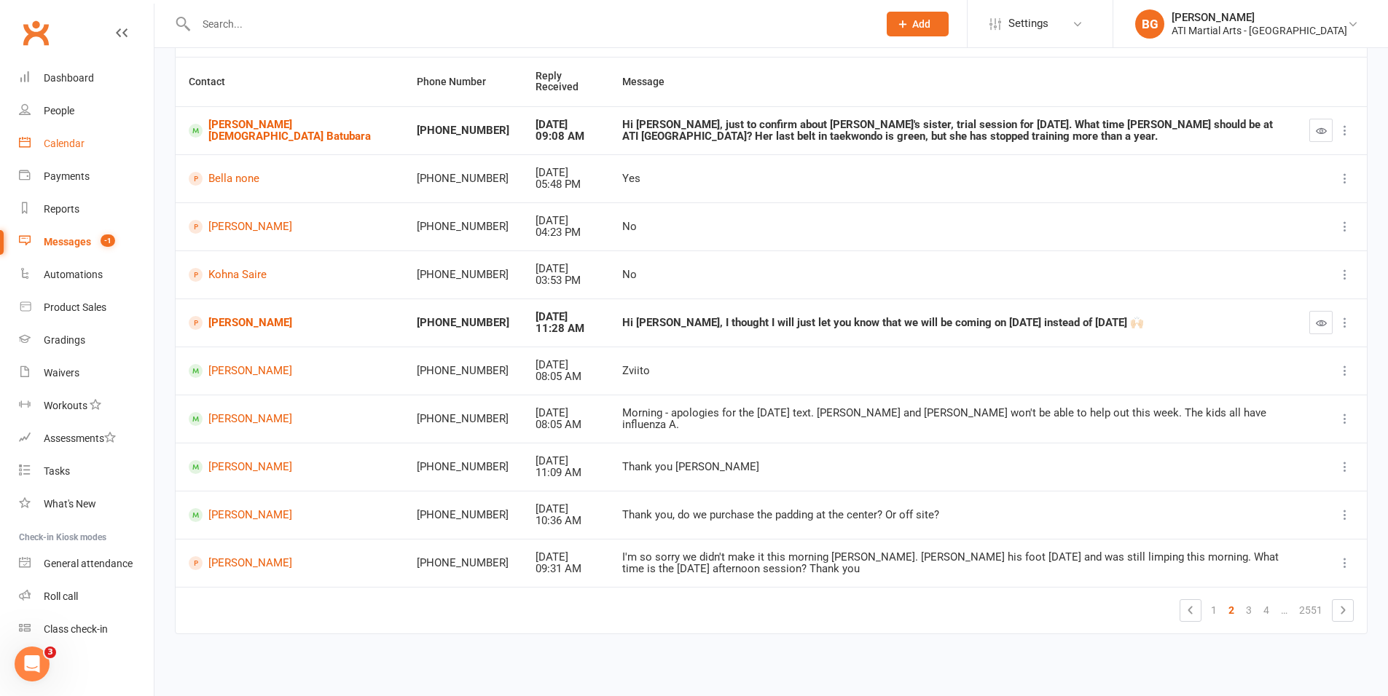
click at [63, 149] on div "Calendar" at bounding box center [64, 144] width 41 height 12
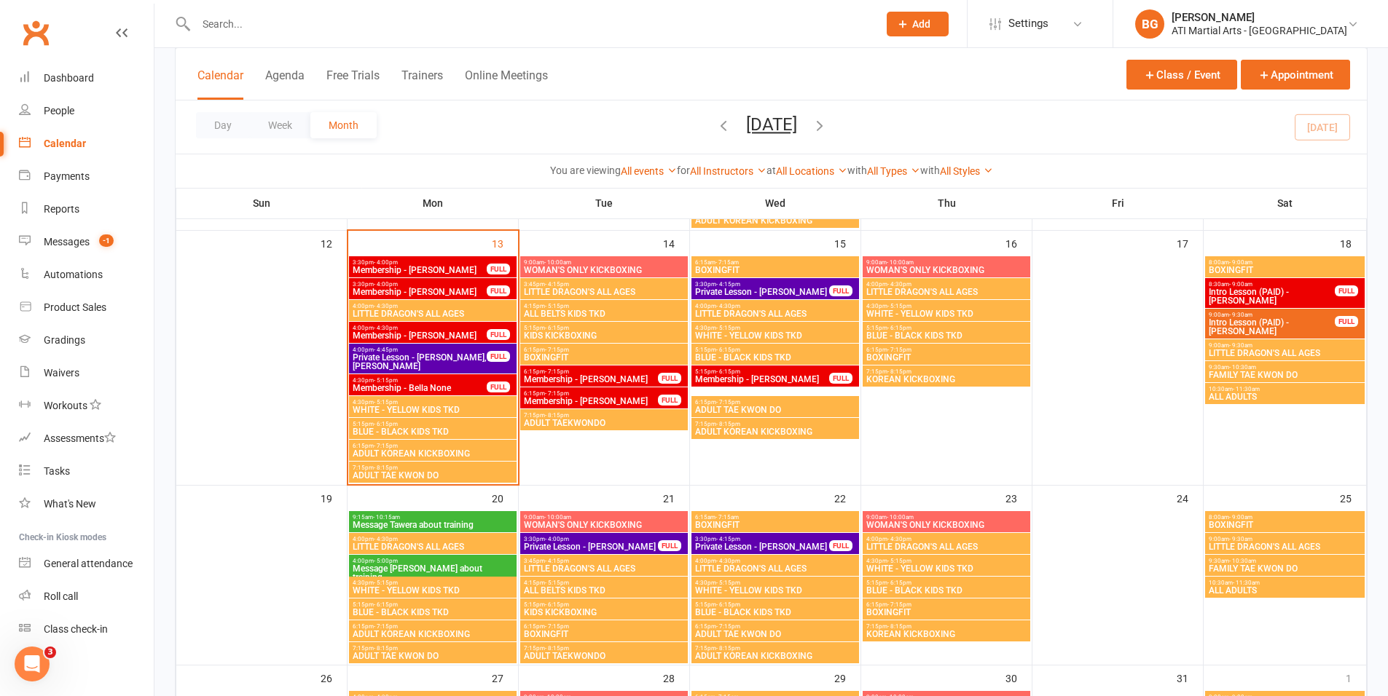
scroll to position [635, 0]
click at [1161, 71] on button "Class / Event" at bounding box center [1181, 75] width 111 height 30
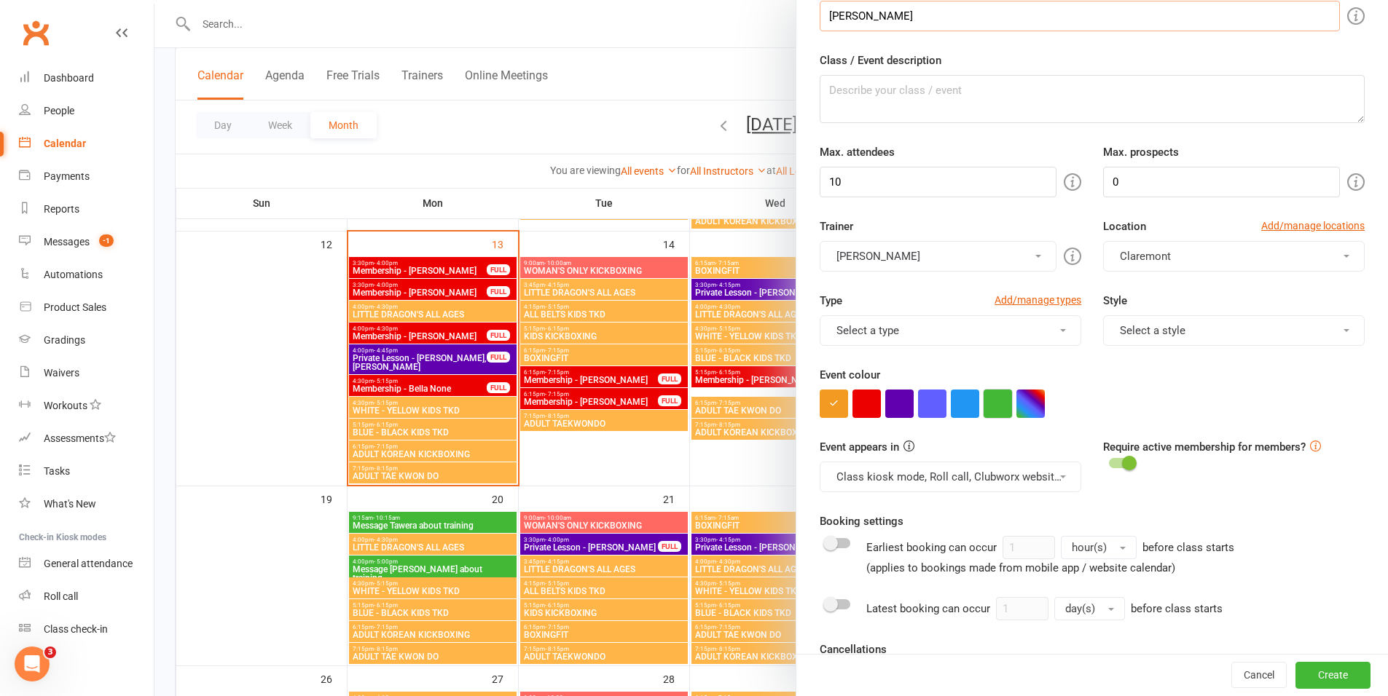
type input "Liam Mc"
click at [991, 414] on button "button" at bounding box center [998, 404] width 28 height 28
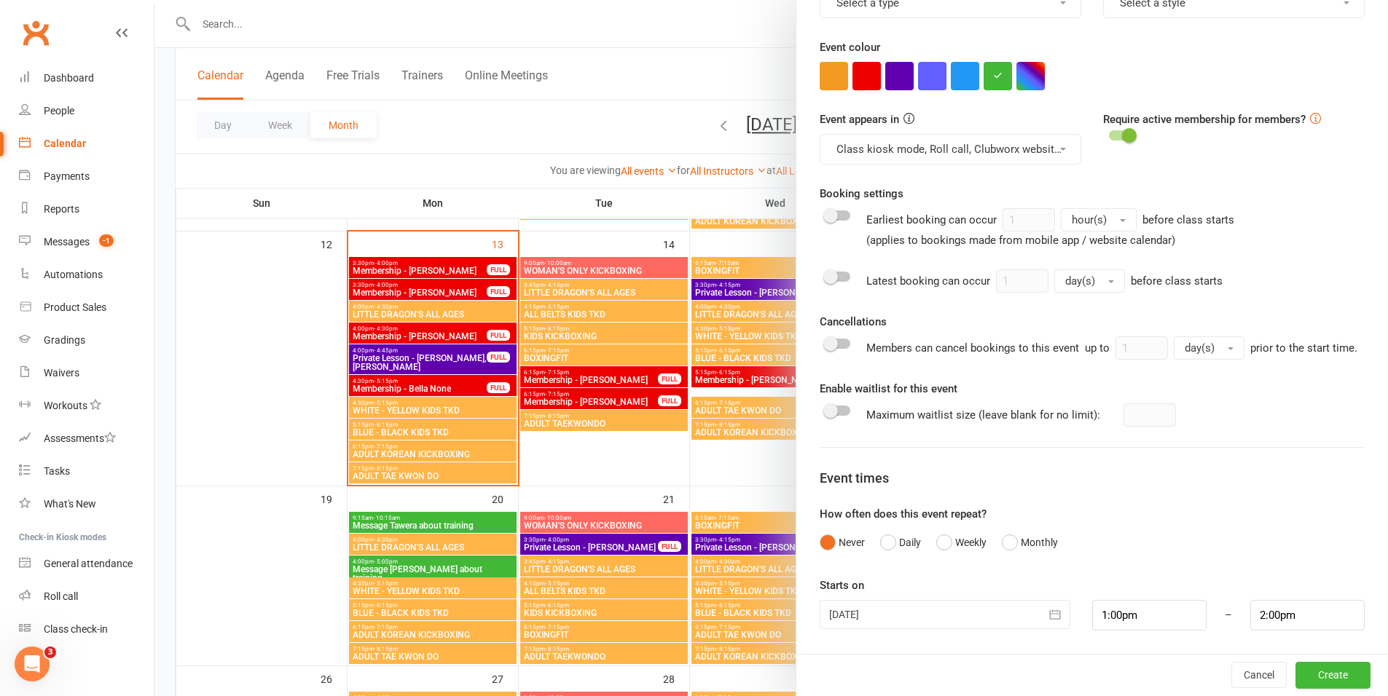
scroll to position [430, 0]
click at [1146, 621] on input "1:00pm" at bounding box center [1149, 615] width 114 height 31
type input "6:15pm"
type input "7:15pm"
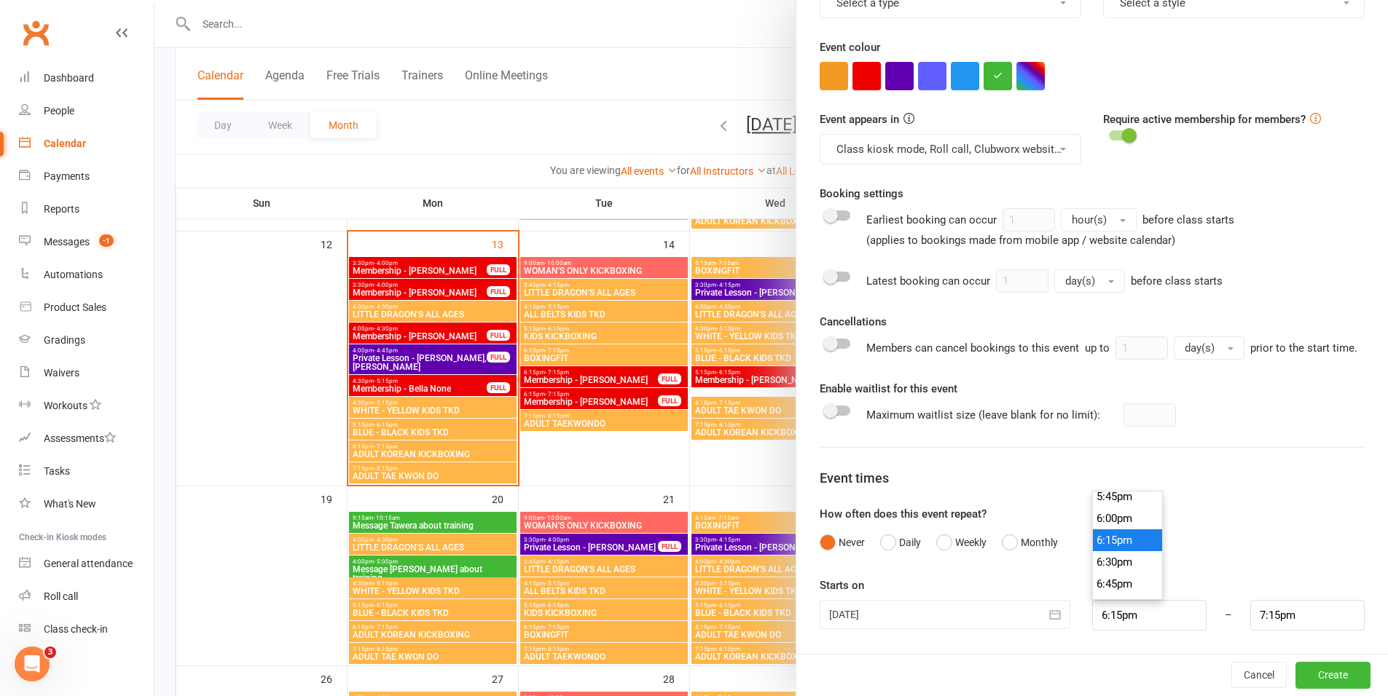
click at [1115, 546] on li "6:15pm" at bounding box center [1128, 541] width 70 height 22
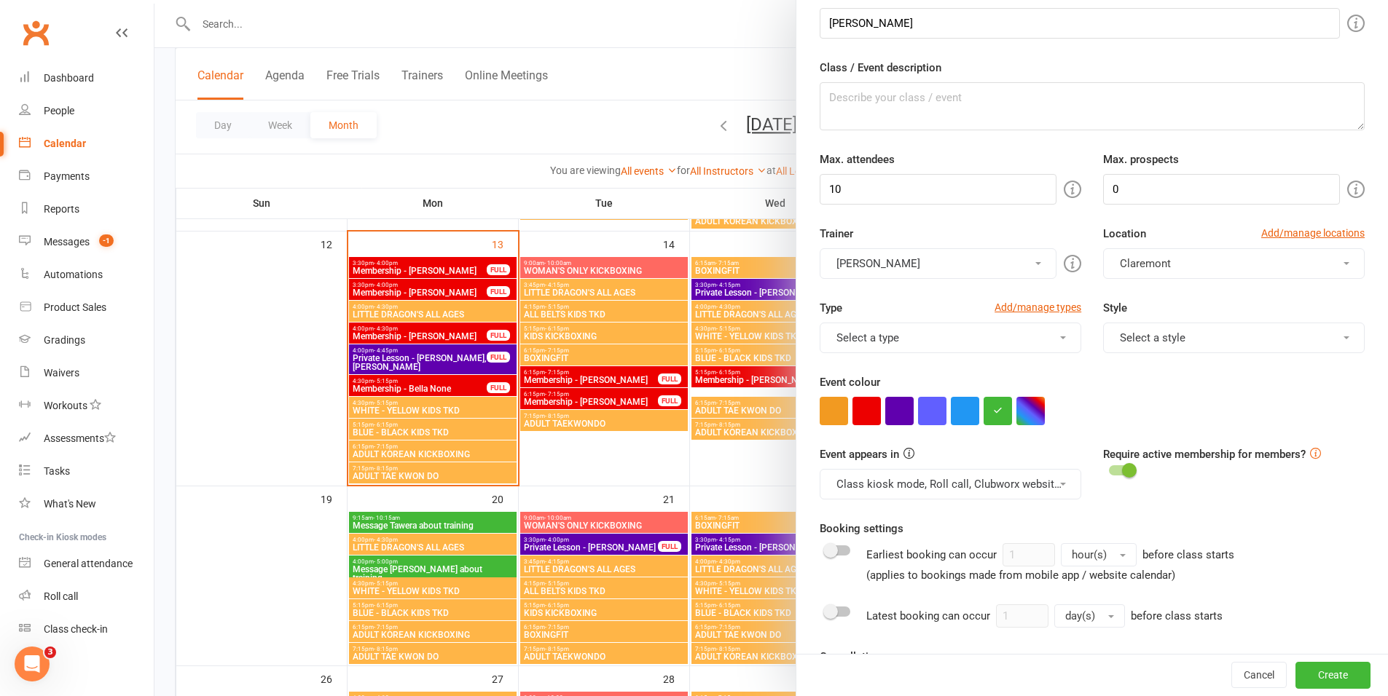
scroll to position [0, 0]
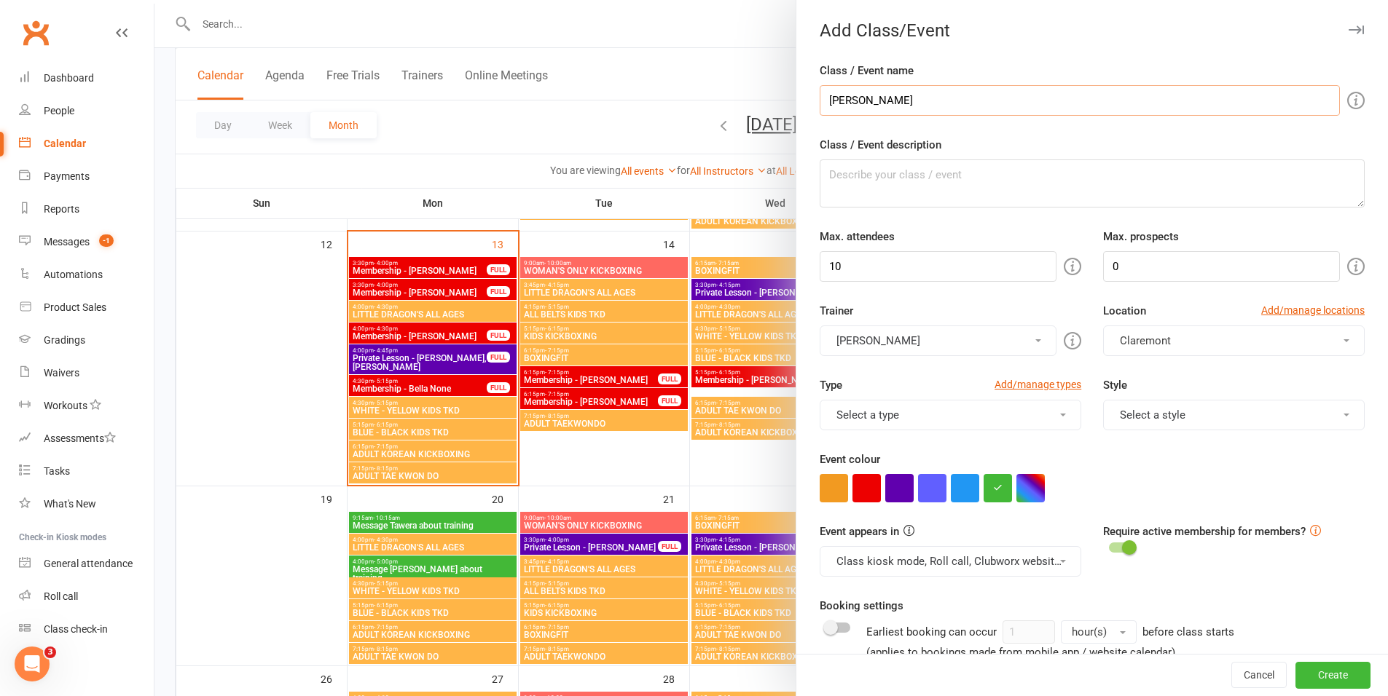
click at [935, 111] on input "Liam Mc" at bounding box center [1080, 100] width 520 height 31
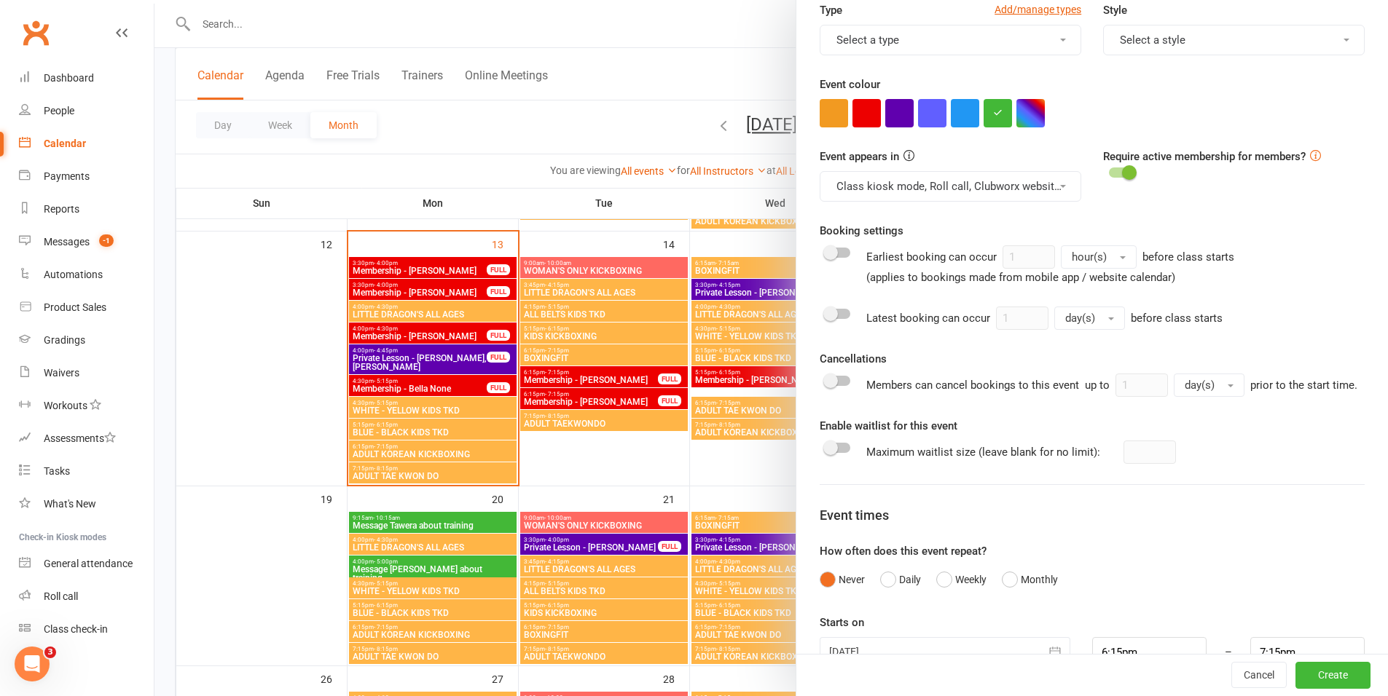
scroll to position [430, 0]
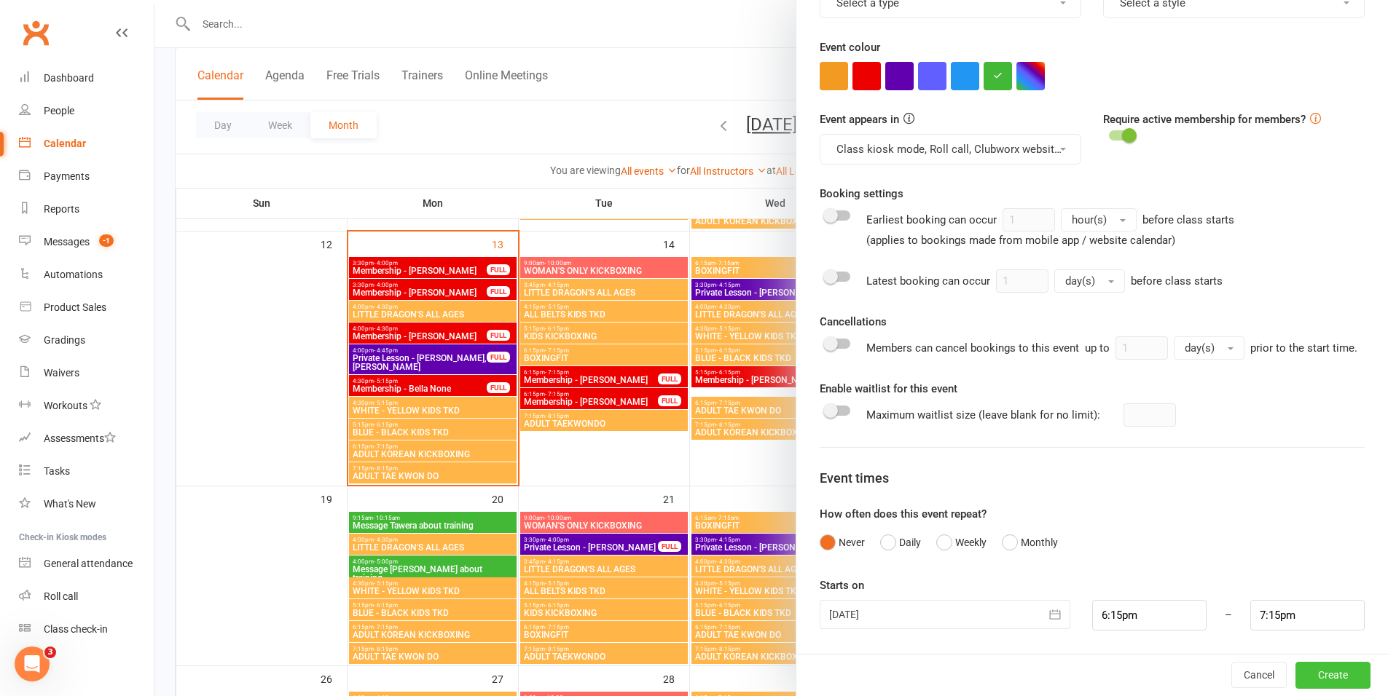
type input "Liam Mc Marketing"
click at [1328, 683] on button "Create" at bounding box center [1332, 675] width 75 height 26
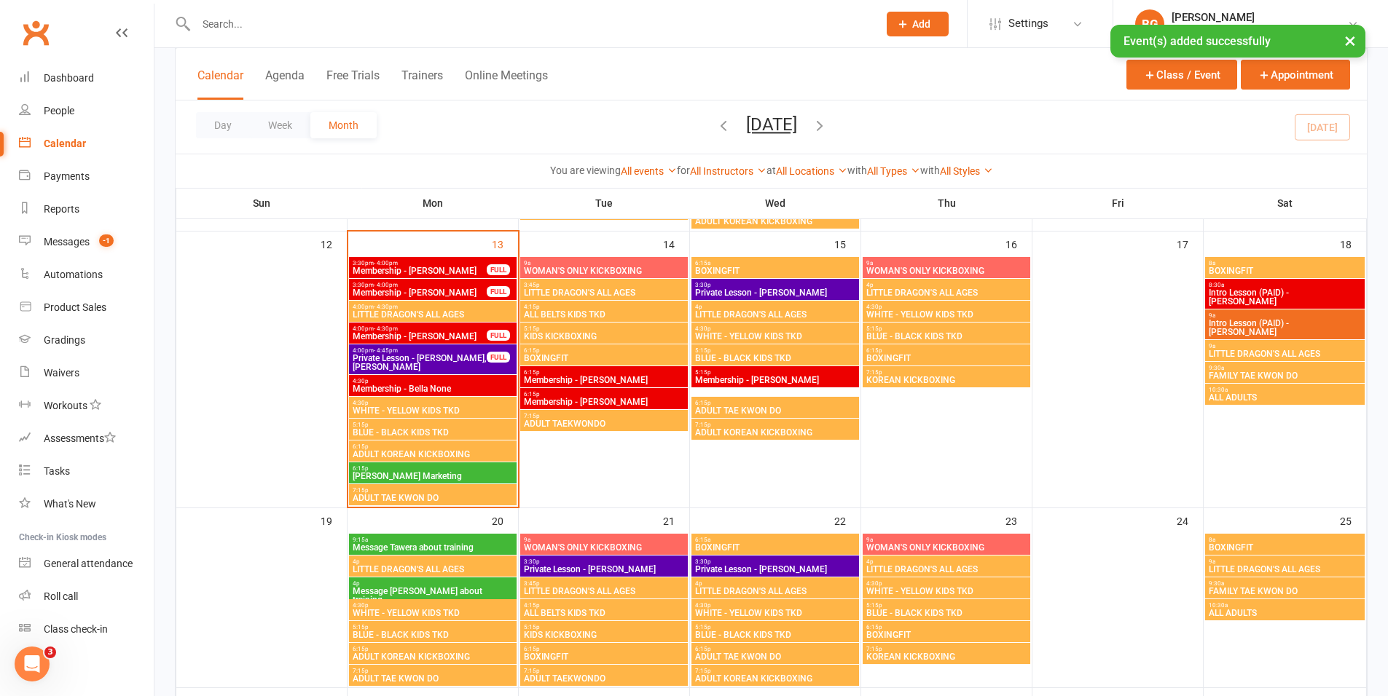
scroll to position [554, 0]
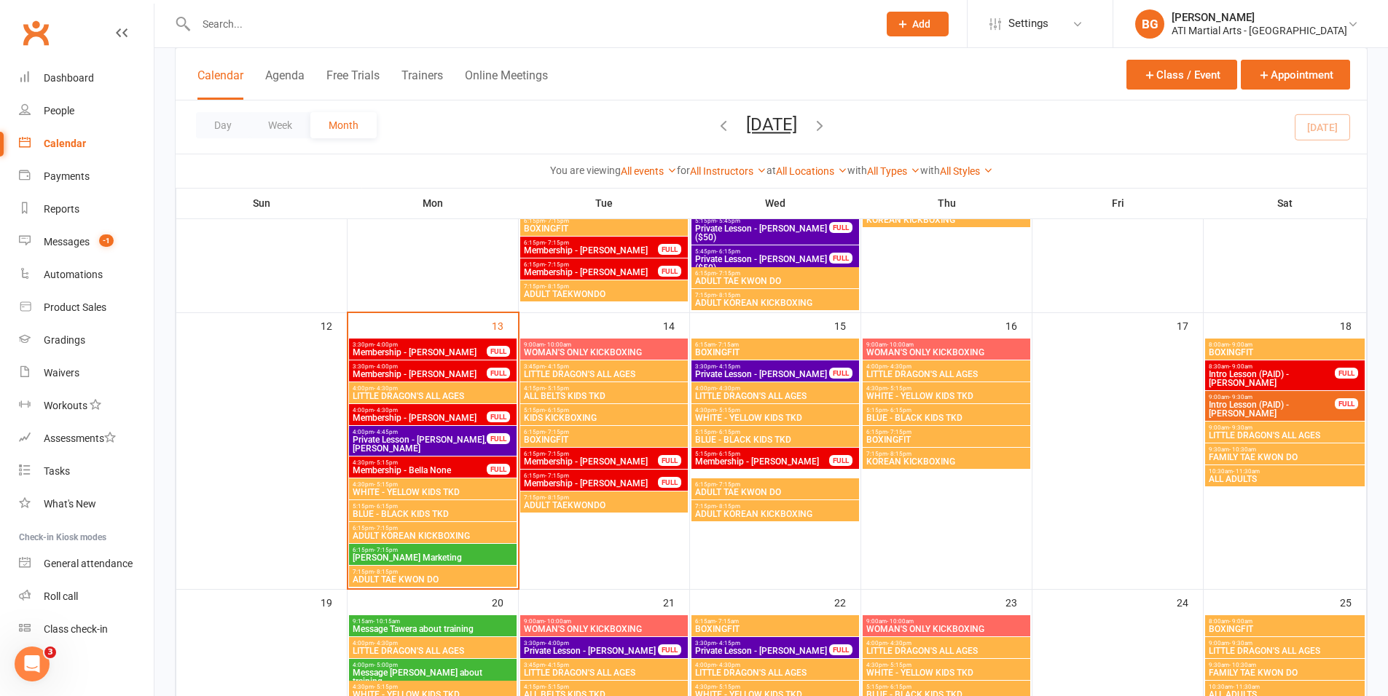
click at [439, 414] on span "Membership - Athena Saire" at bounding box center [420, 418] width 136 height 9
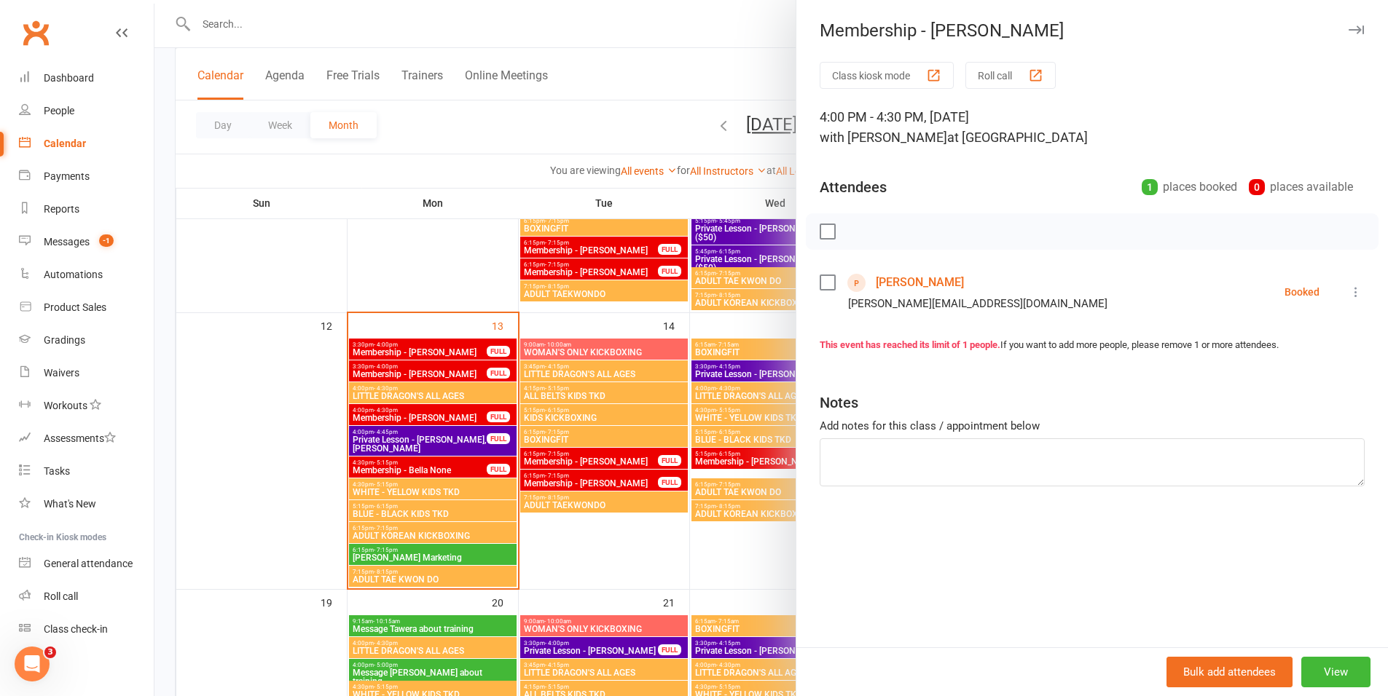
click at [439, 413] on div at bounding box center [770, 348] width 1233 height 696
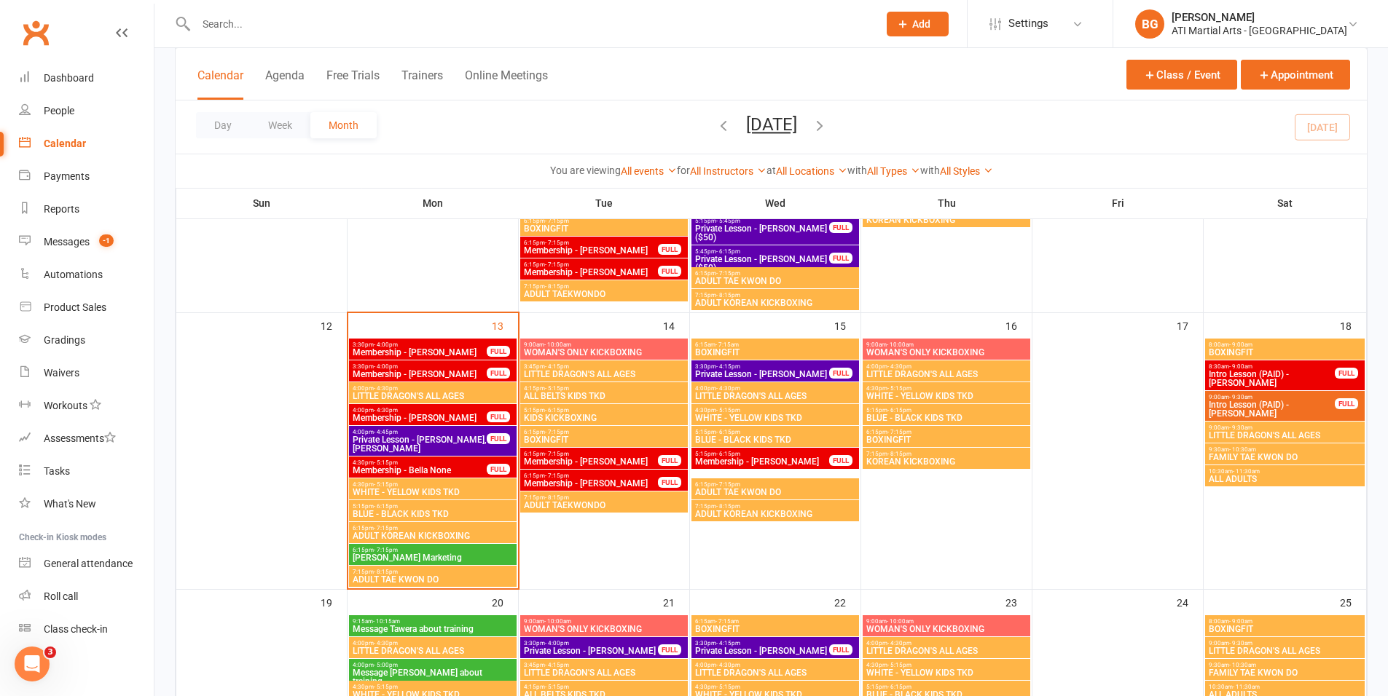
click at [458, 468] on span "Membership - Bella None" at bounding box center [420, 470] width 136 height 9
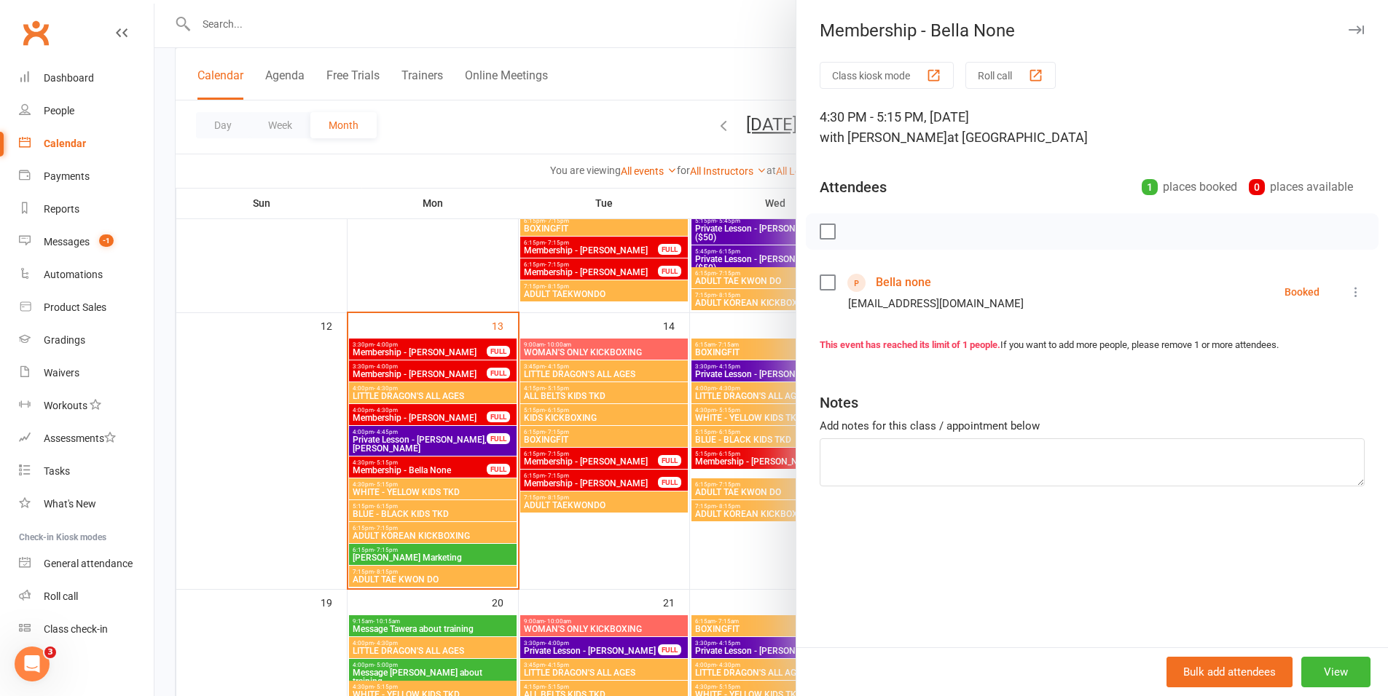
click at [619, 403] on div at bounding box center [770, 348] width 1233 height 696
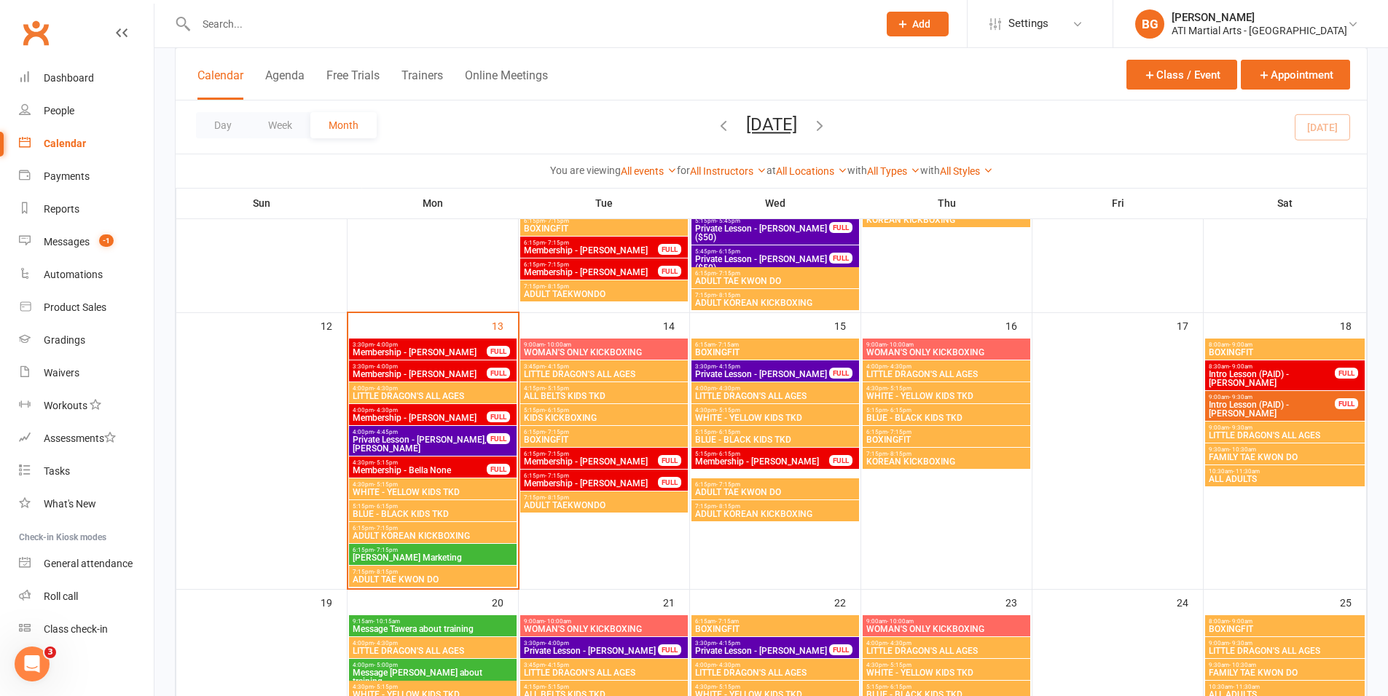
click at [452, 415] on span "Membership - Athena Saire" at bounding box center [420, 418] width 136 height 9
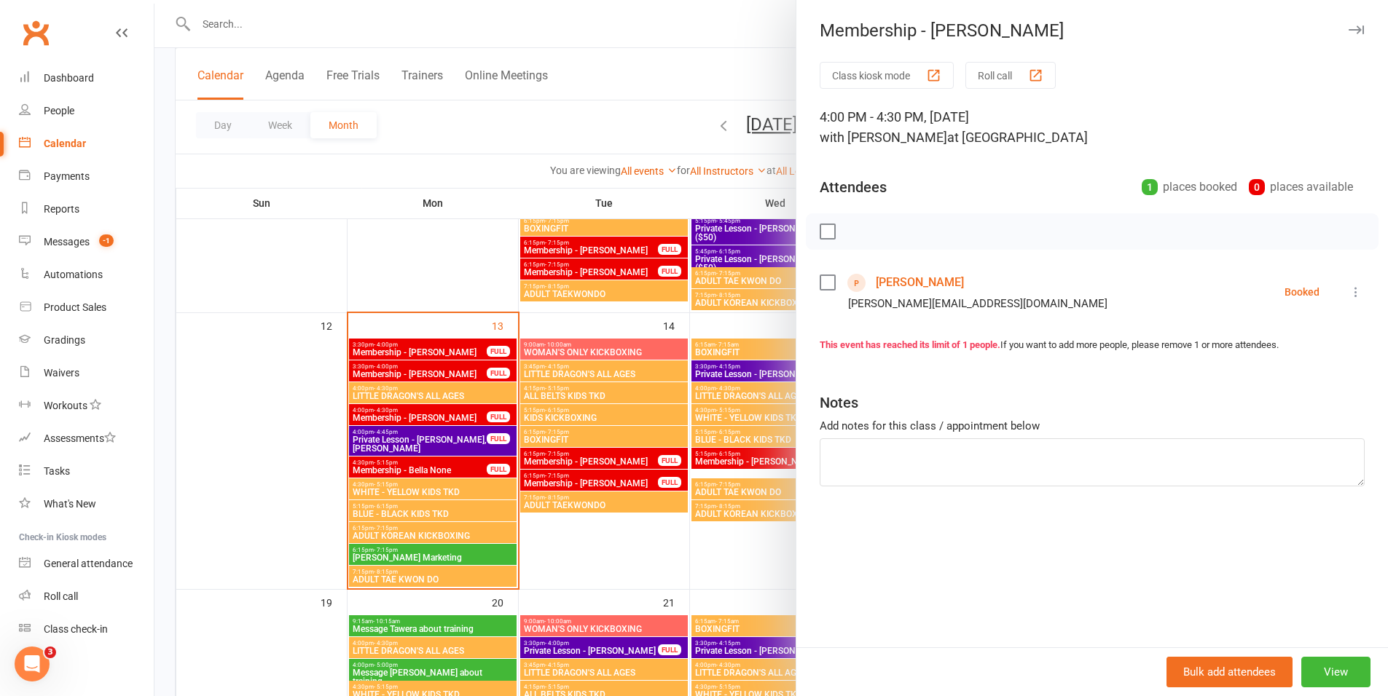
click at [900, 282] on link "Athena Saire" at bounding box center [920, 282] width 88 height 23
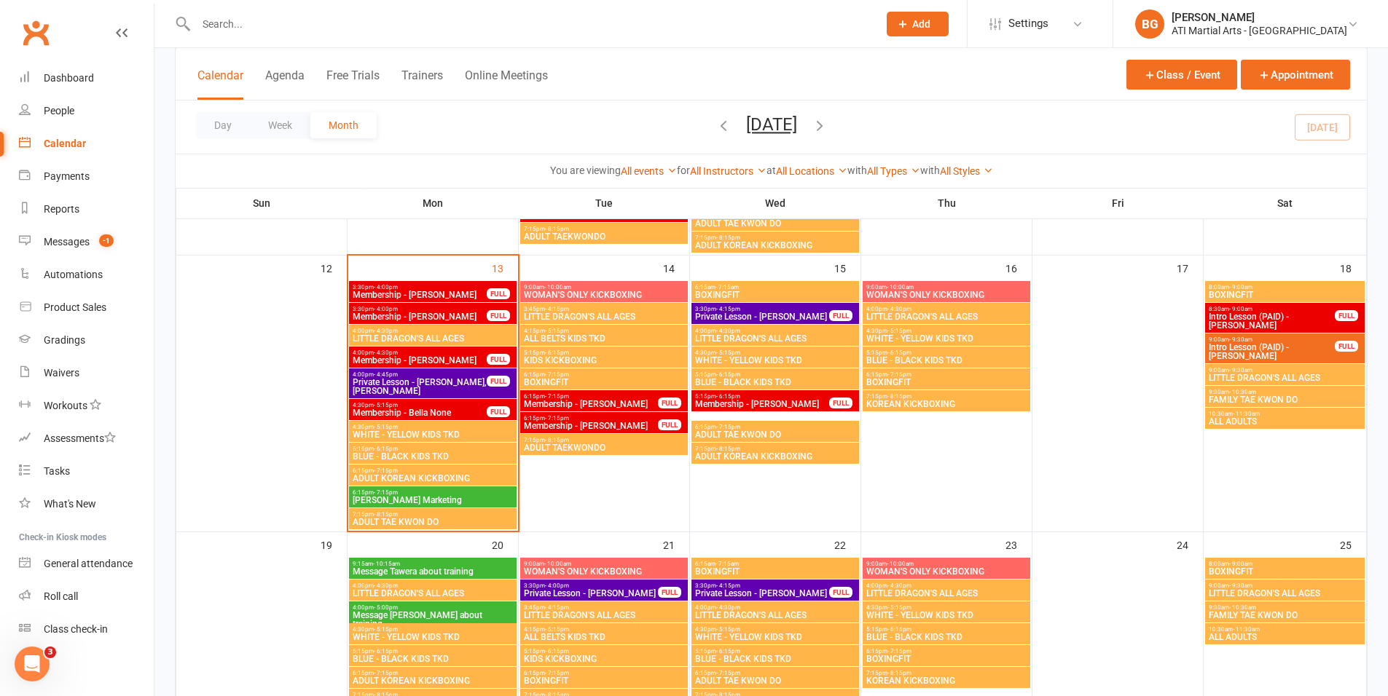
scroll to position [612, 0]
click at [429, 290] on span "Membership - Kohna Saire" at bounding box center [420, 294] width 136 height 9
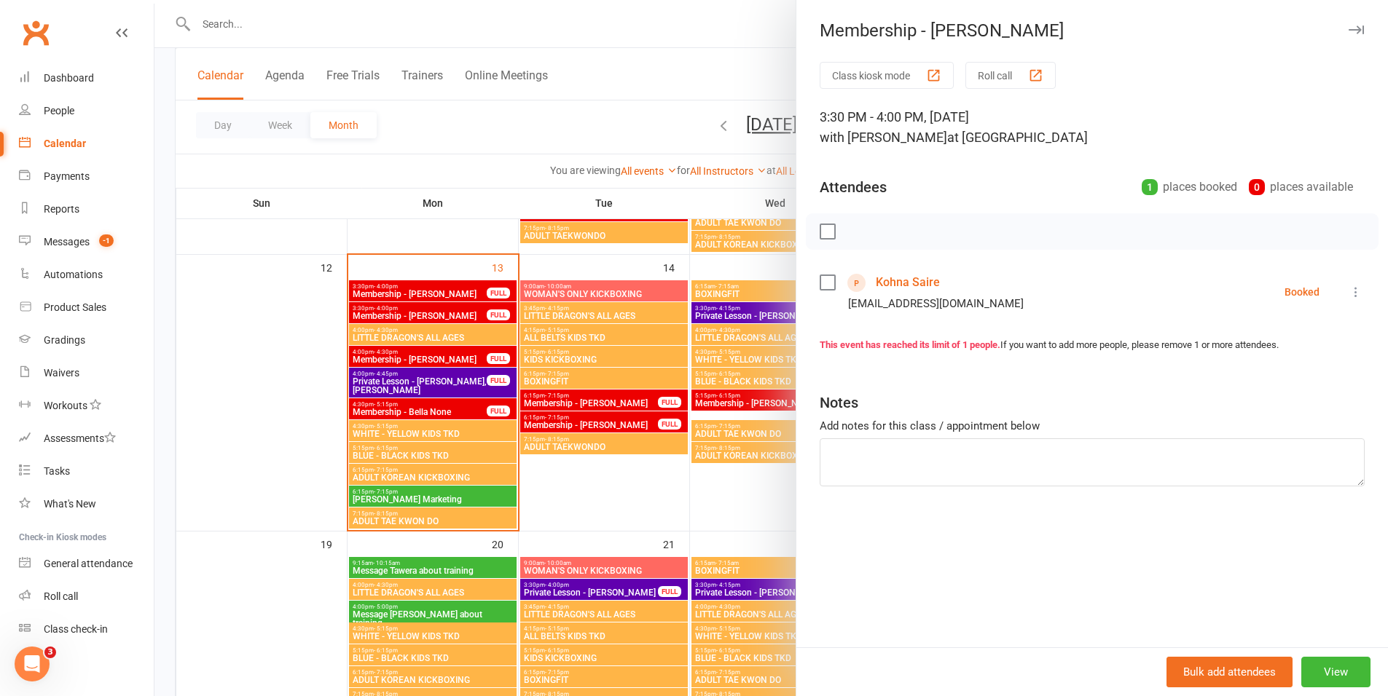
click at [895, 281] on link "Kohna Saire" at bounding box center [908, 282] width 64 height 23
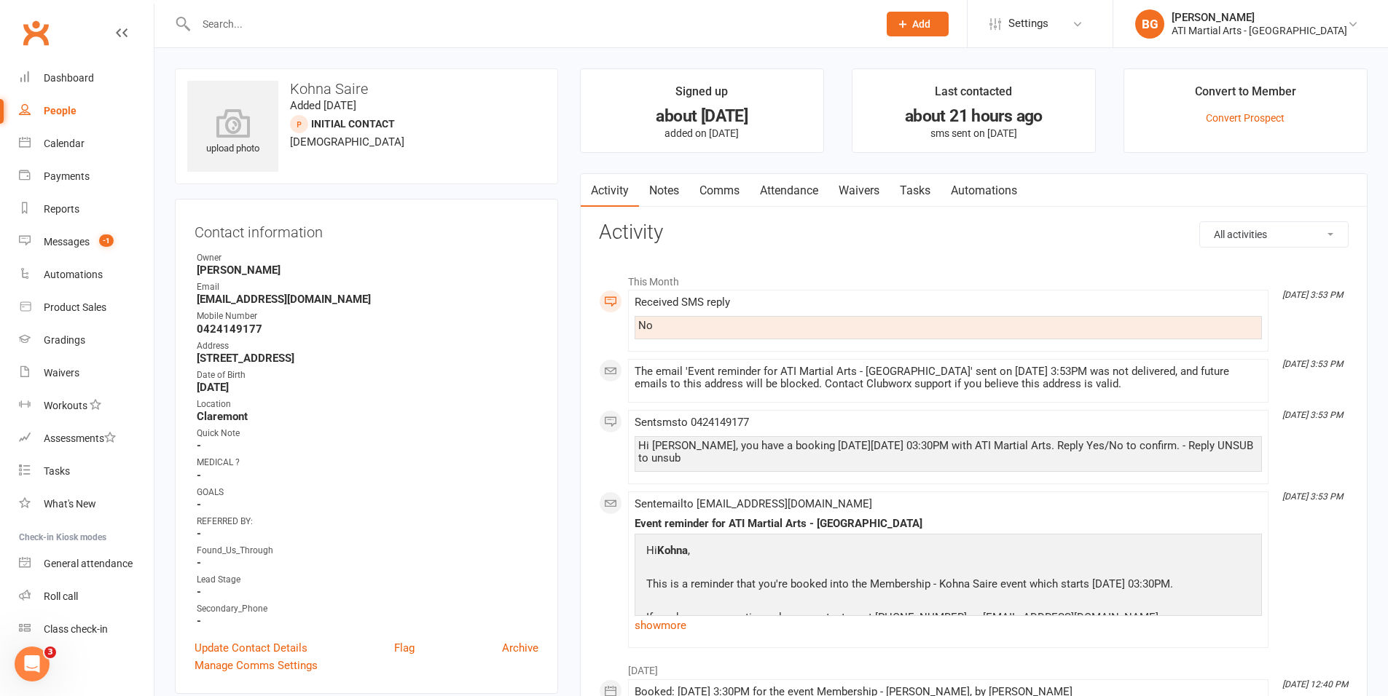
click at [707, 192] on link "Comms" at bounding box center [719, 191] width 60 height 34
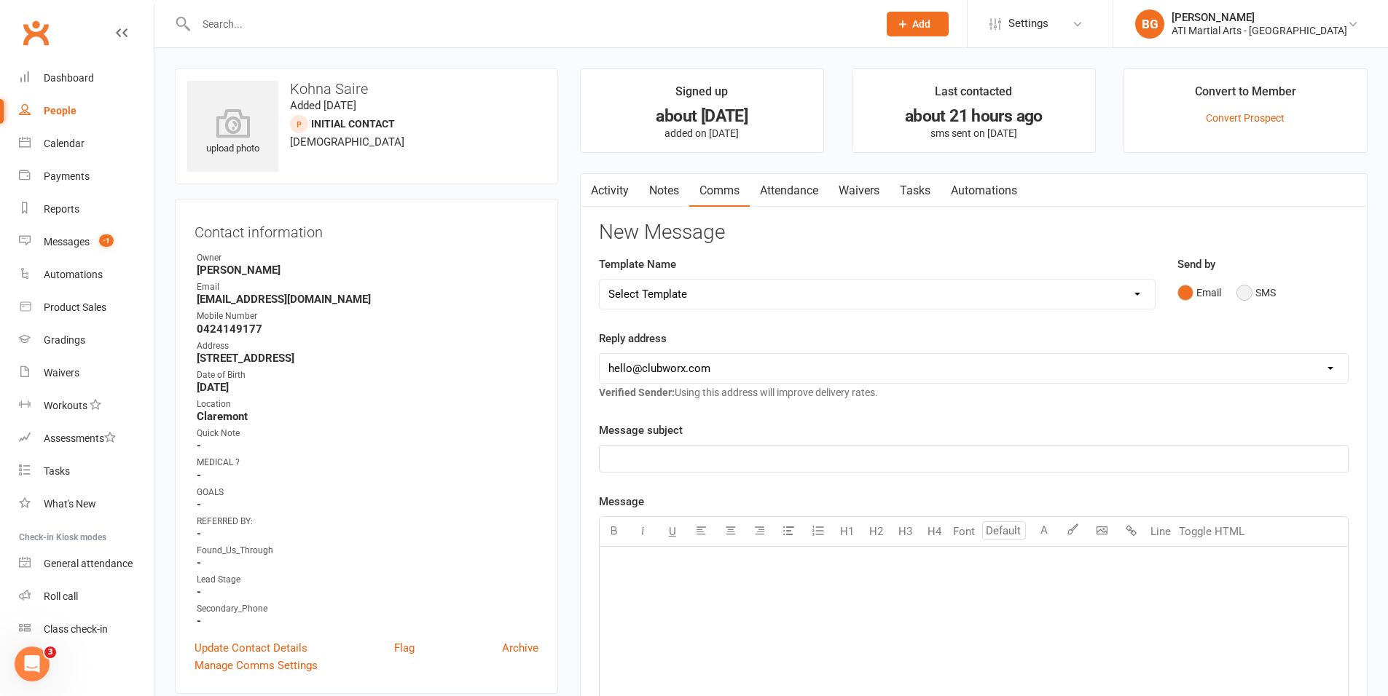
click at [1249, 296] on button "SMS" at bounding box center [1255, 293] width 39 height 28
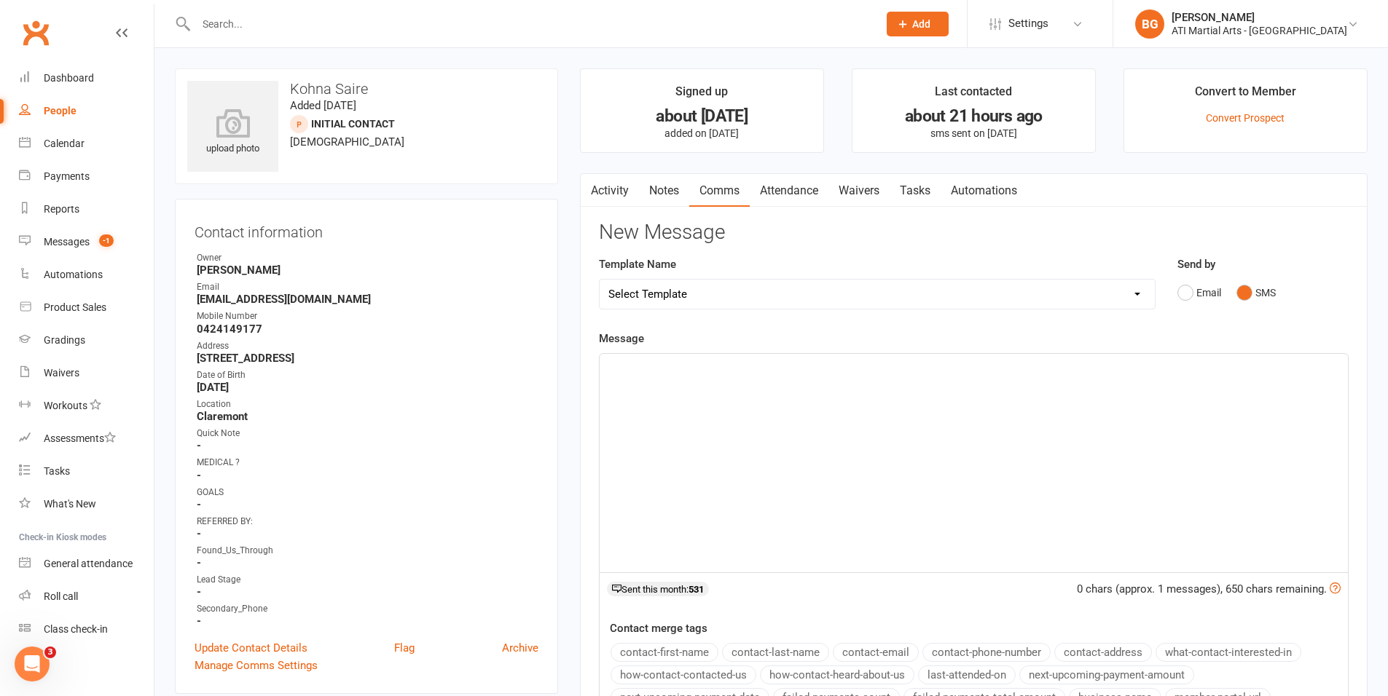
click at [1029, 433] on div "﻿" at bounding box center [974, 463] width 748 height 219
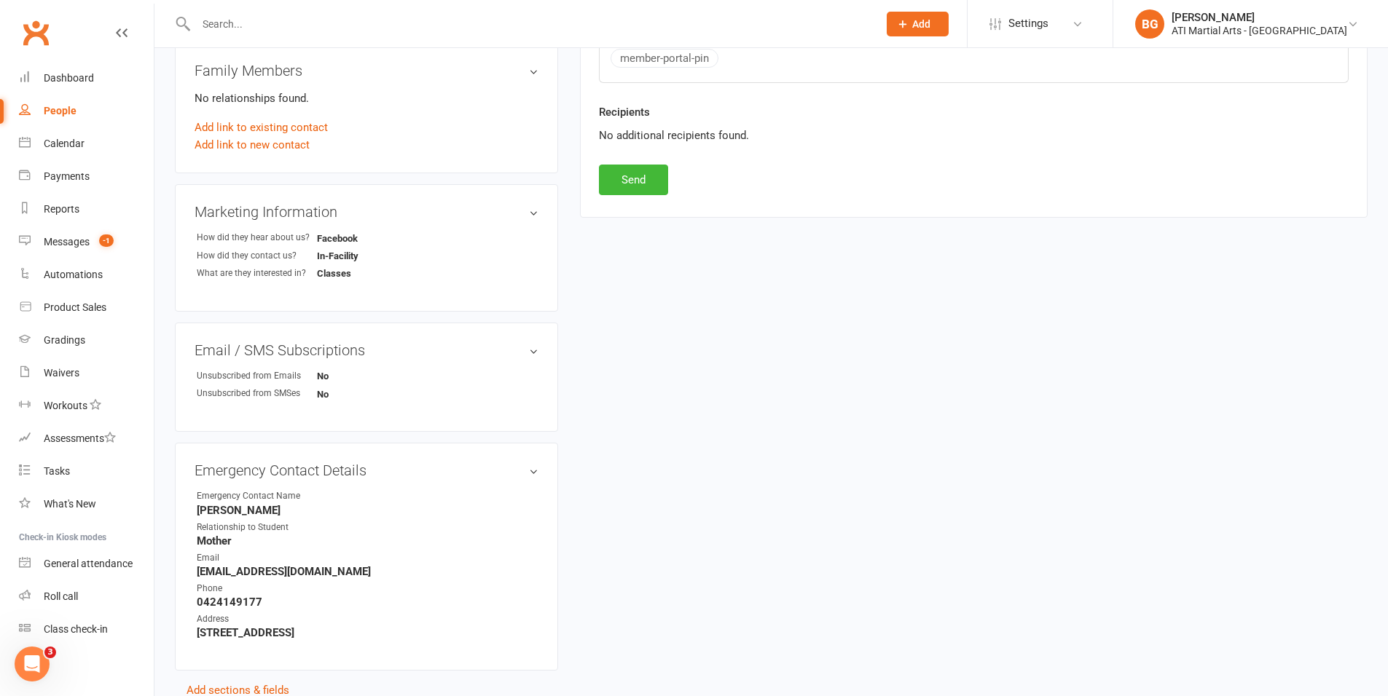
scroll to position [664, 0]
click at [637, 186] on button "Send" at bounding box center [633, 177] width 69 height 31
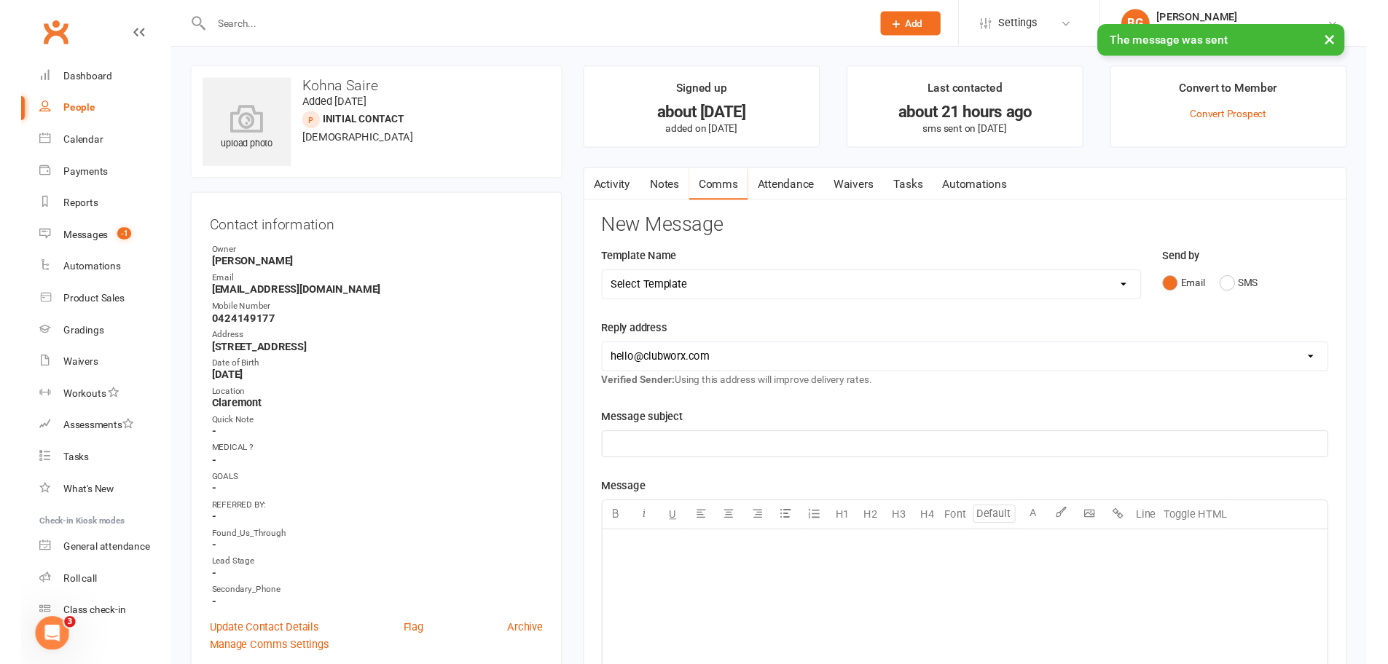
scroll to position [0, 0]
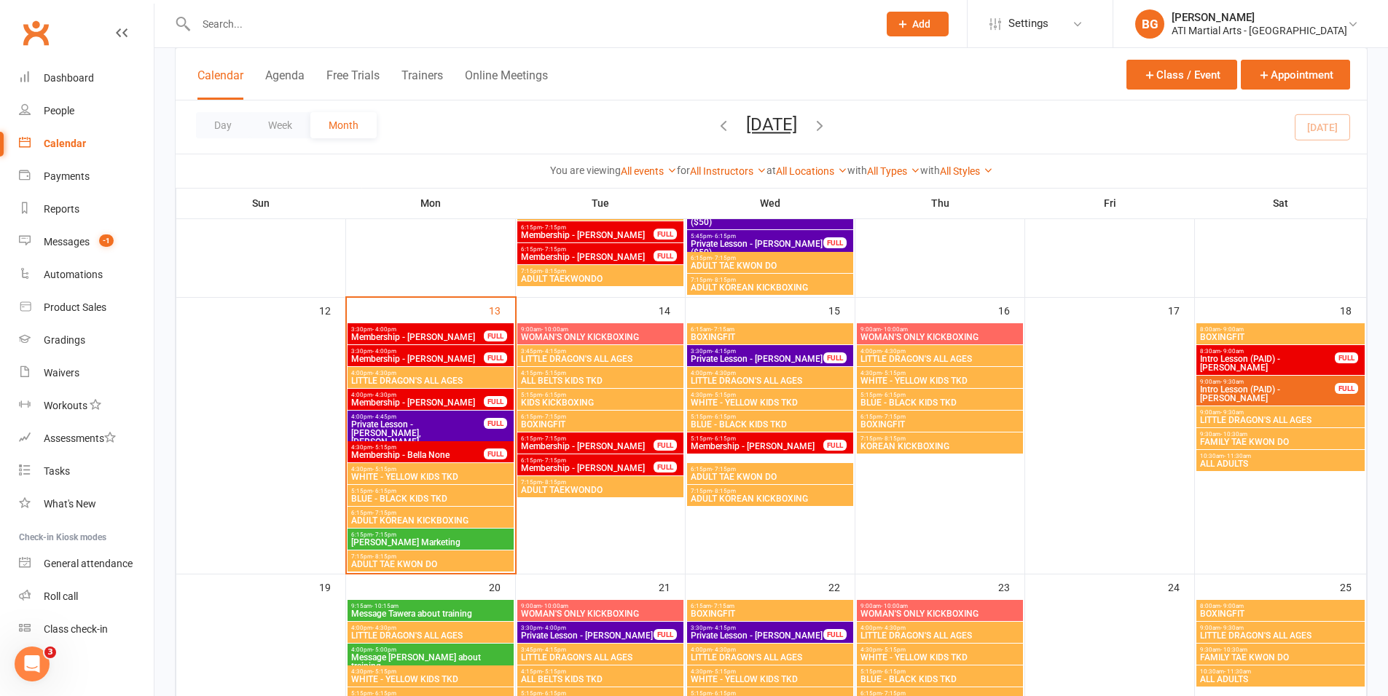
scroll to position [573, 0]
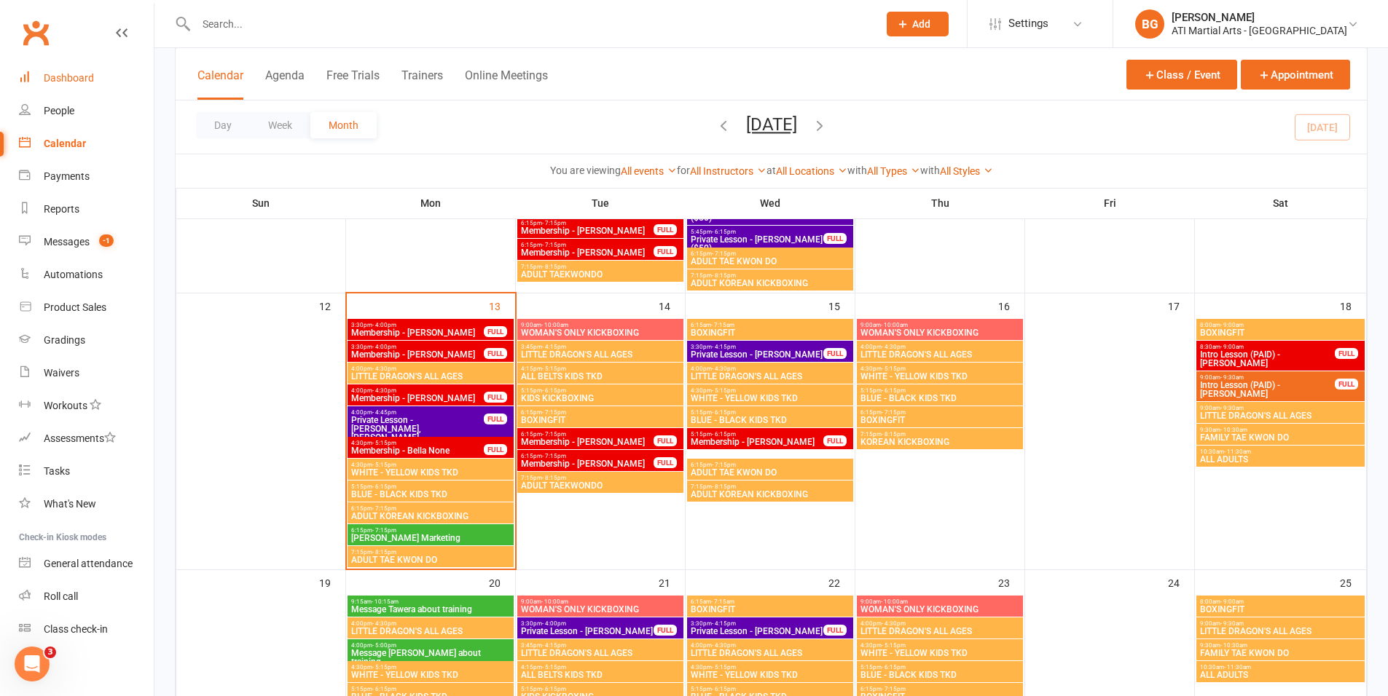
click at [92, 67] on link "Dashboard" at bounding box center [86, 78] width 135 height 33
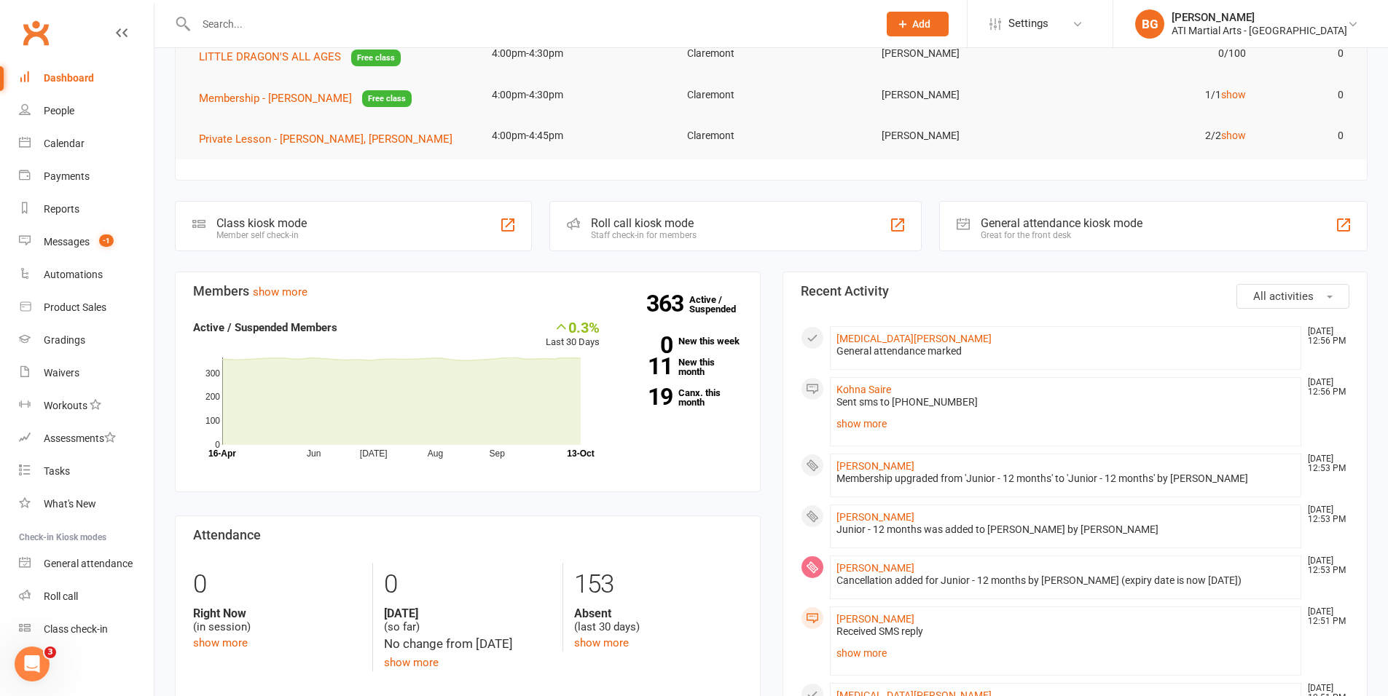
scroll to position [233, 0]
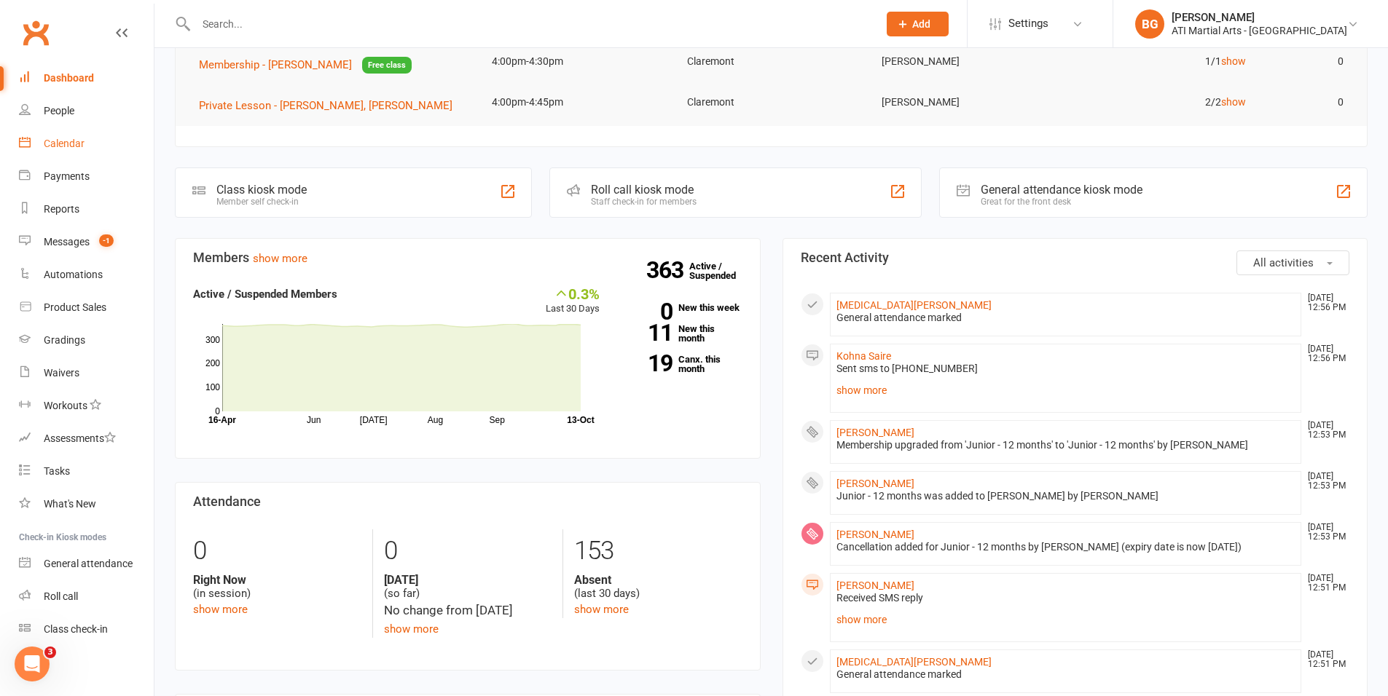
click at [97, 144] on link "Calendar" at bounding box center [86, 143] width 135 height 33
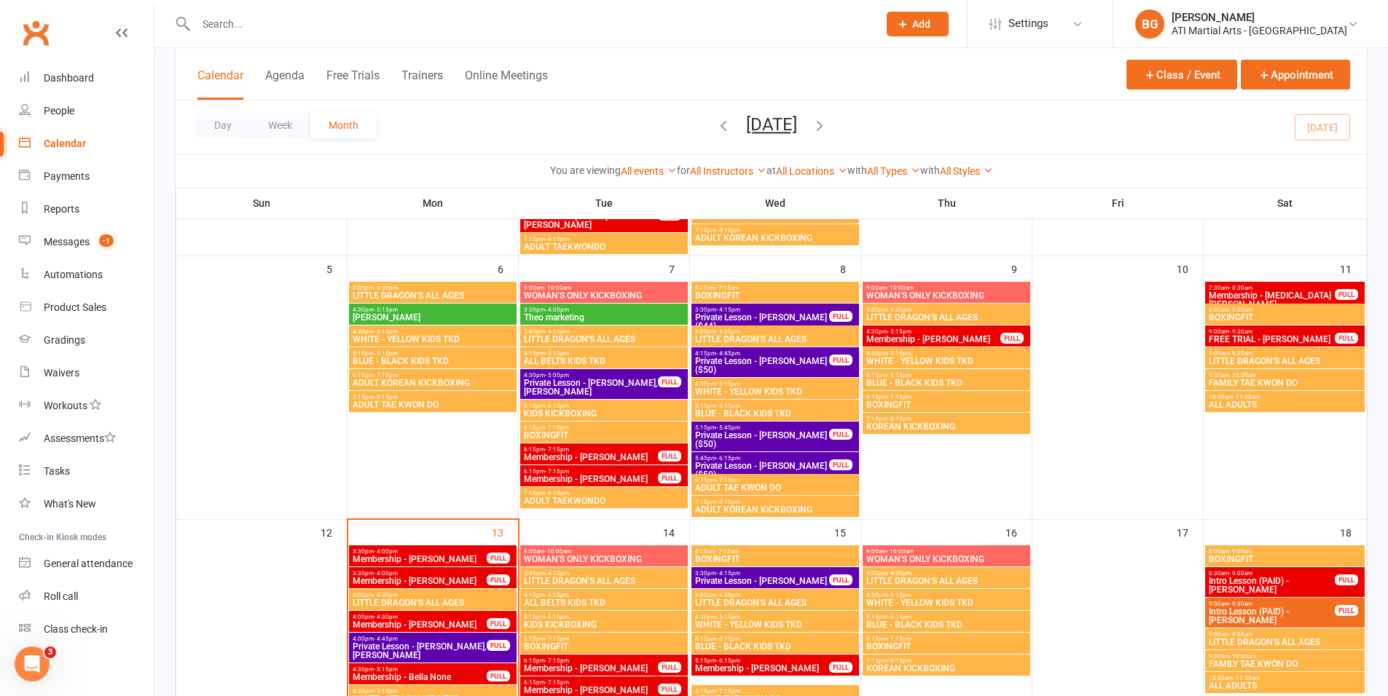
scroll to position [420, 0]
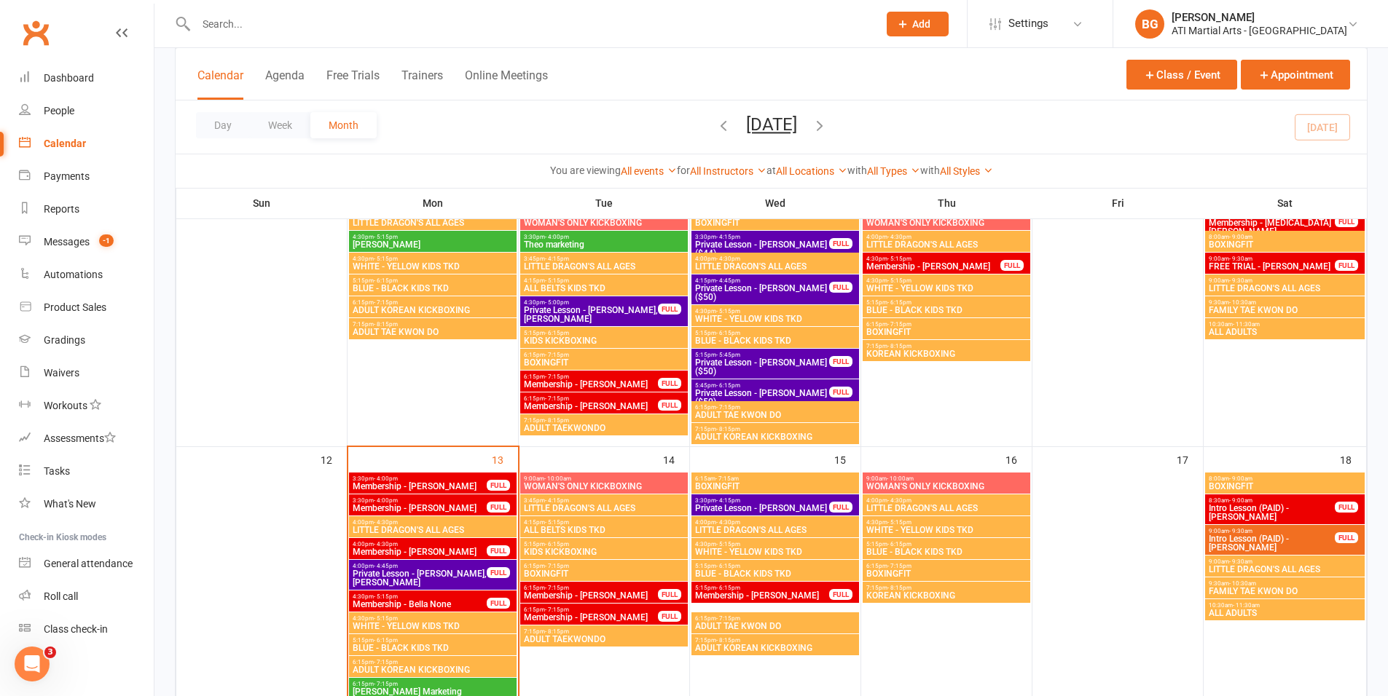
click at [443, 479] on span "3:30pm - 4:00pm" at bounding box center [420, 479] width 136 height 7
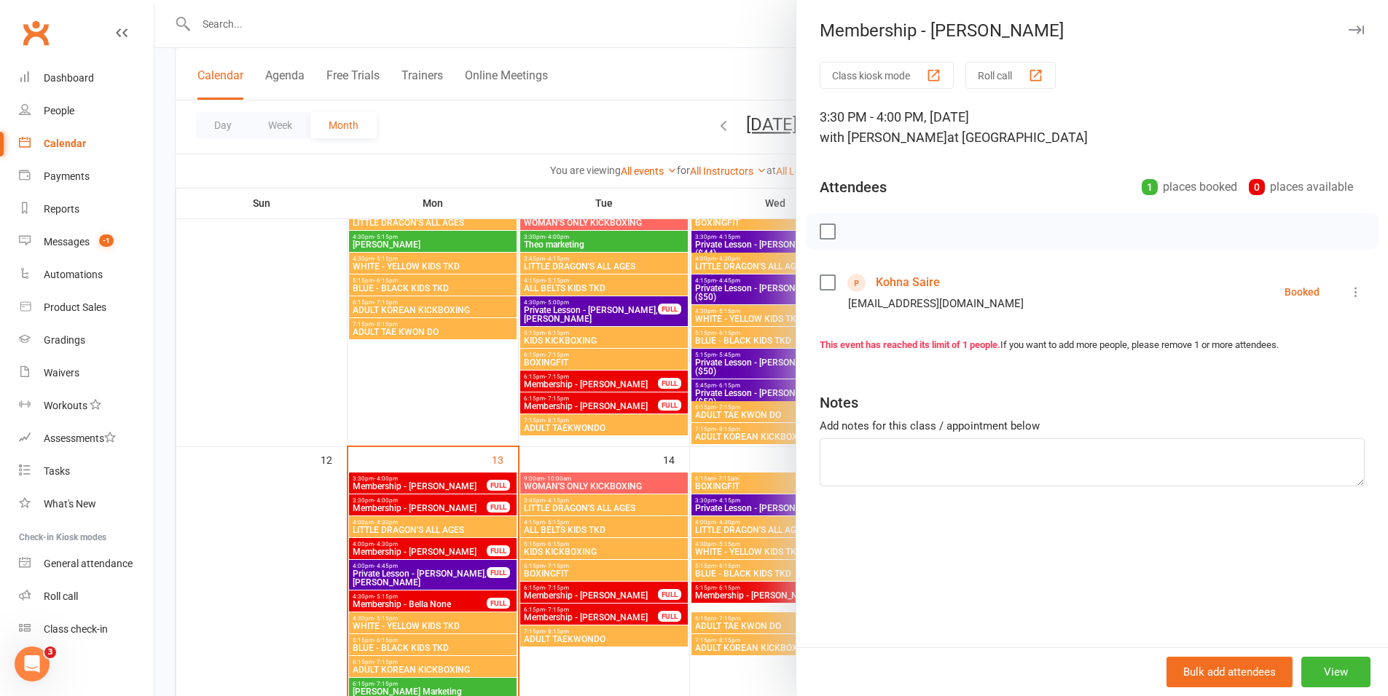
click at [894, 281] on link "Kohna Saire" at bounding box center [908, 282] width 64 height 23
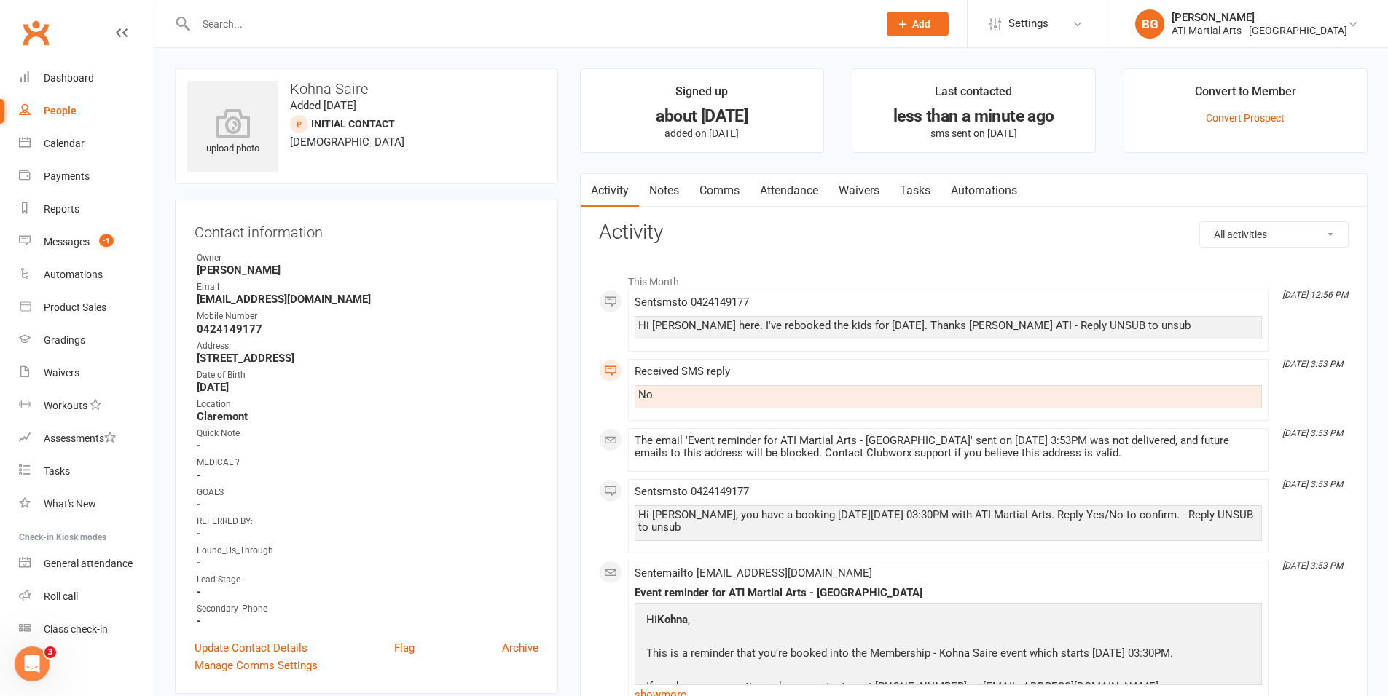
click at [794, 192] on link "Attendance" at bounding box center [789, 191] width 79 height 34
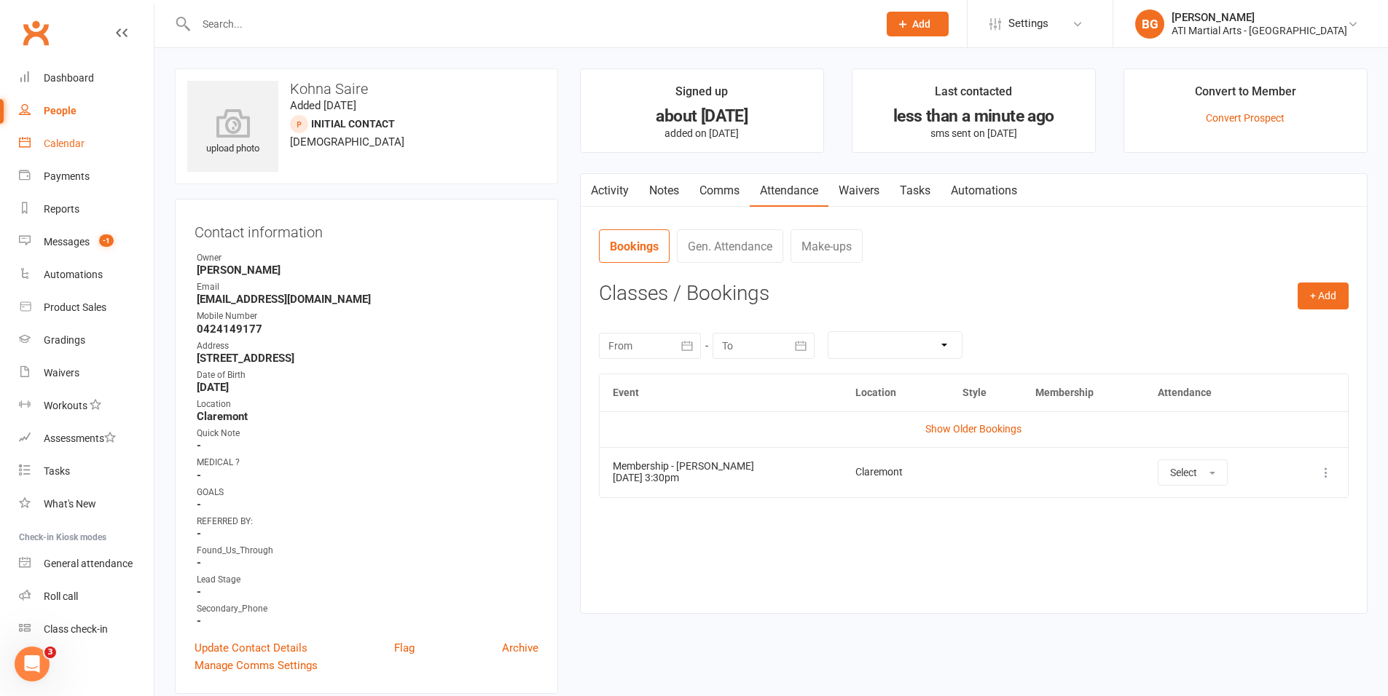
click at [70, 140] on div "Calendar" at bounding box center [64, 144] width 41 height 12
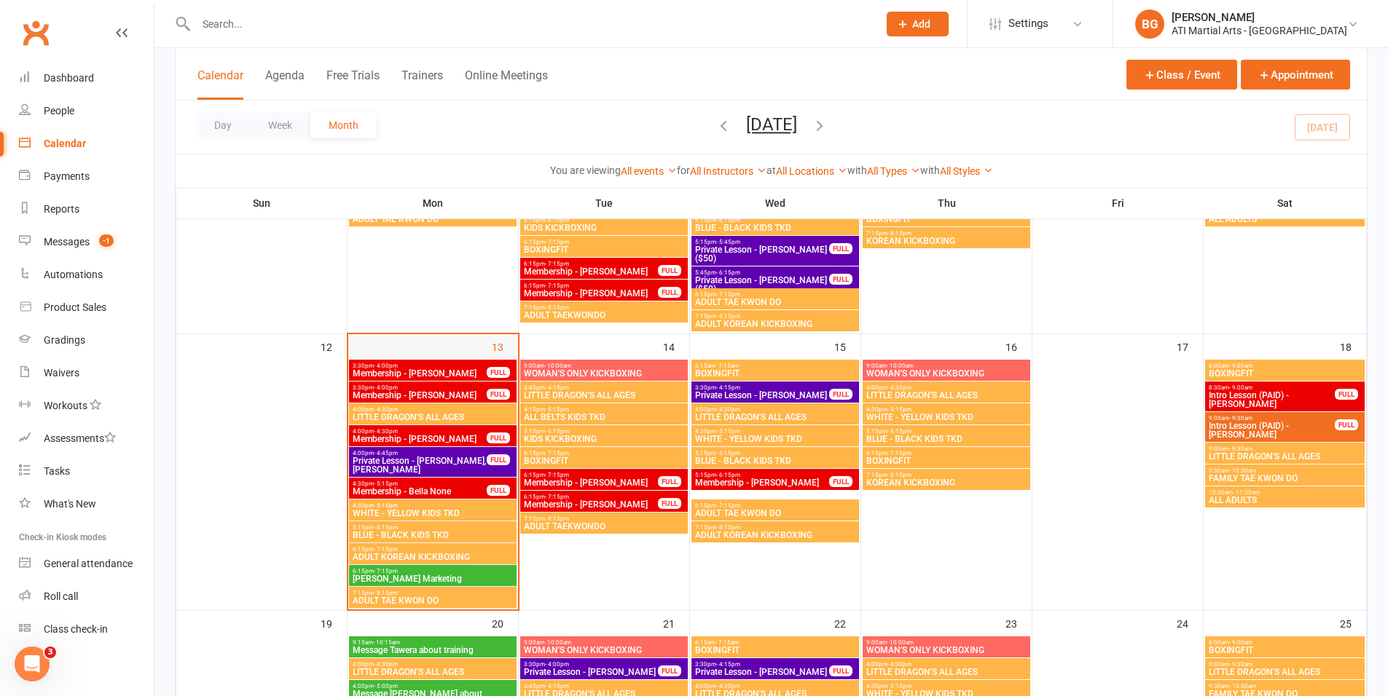
scroll to position [530, 0]
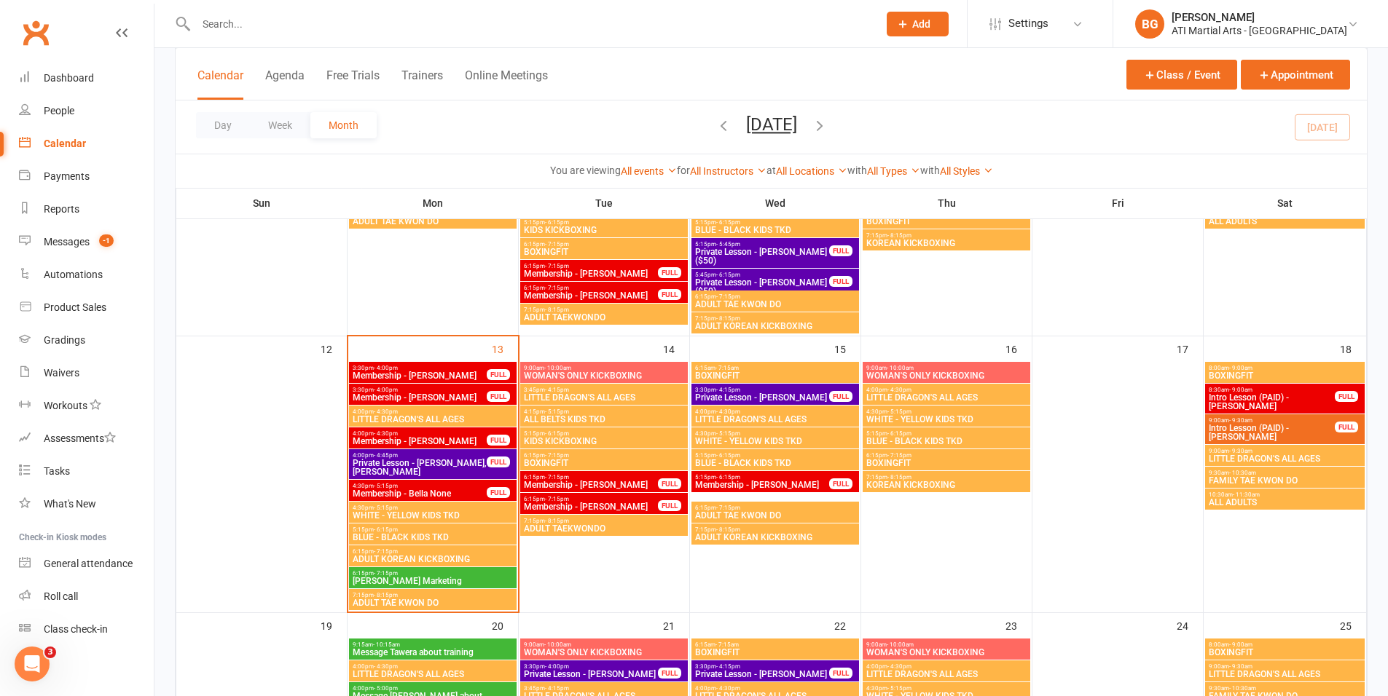
click at [415, 379] on span "Membership - Kohna Saire" at bounding box center [420, 376] width 136 height 9
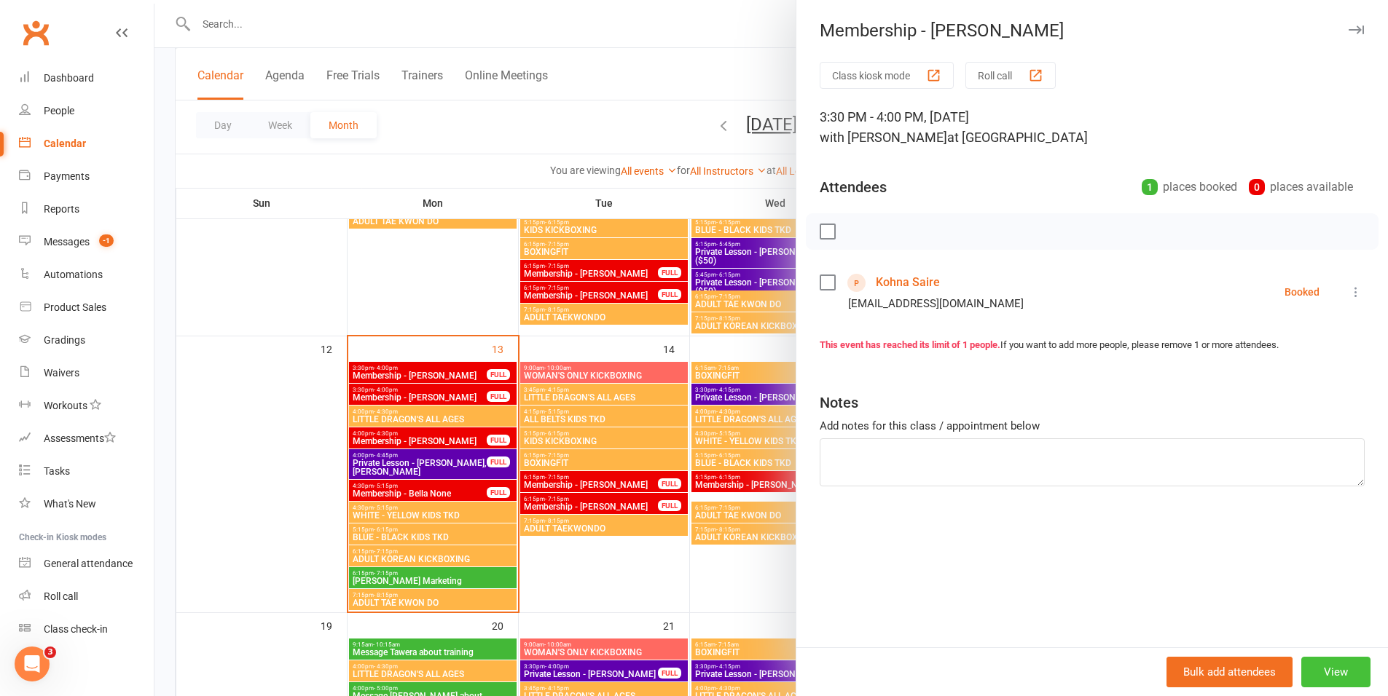
click at [1327, 672] on button "View" at bounding box center [1335, 672] width 69 height 31
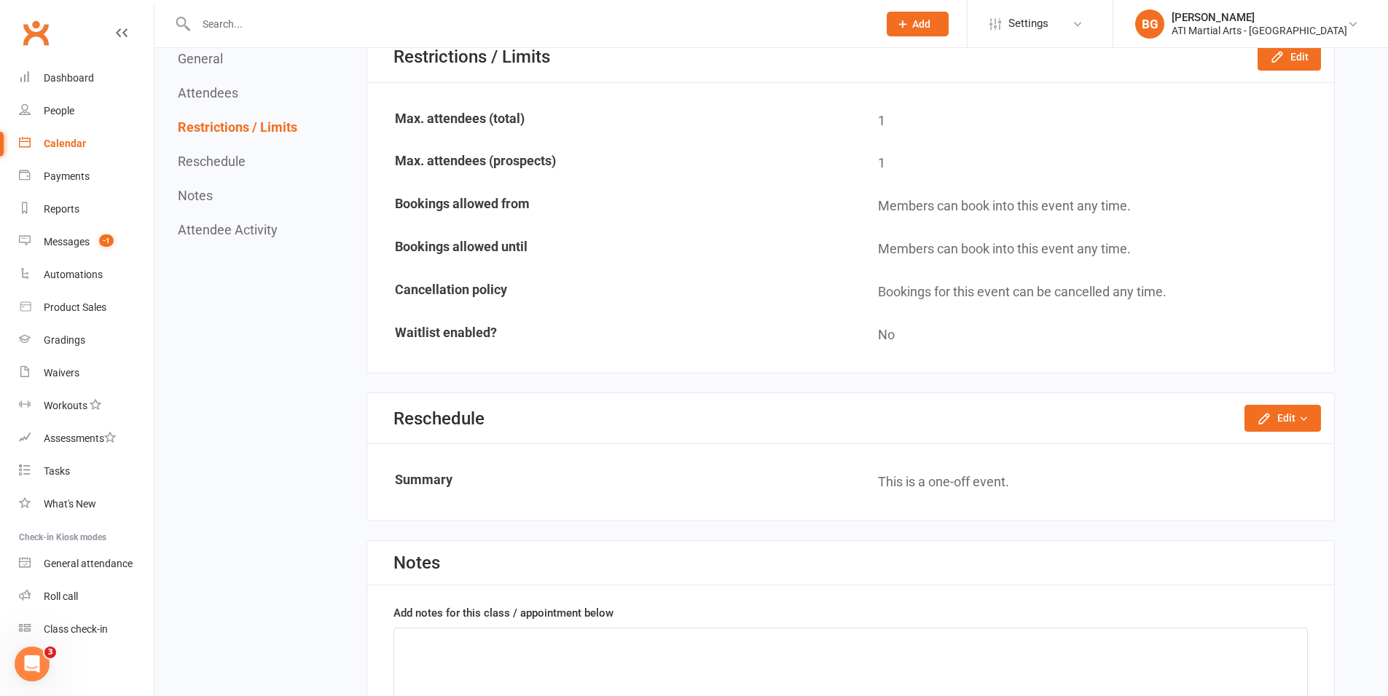
scroll to position [851, 0]
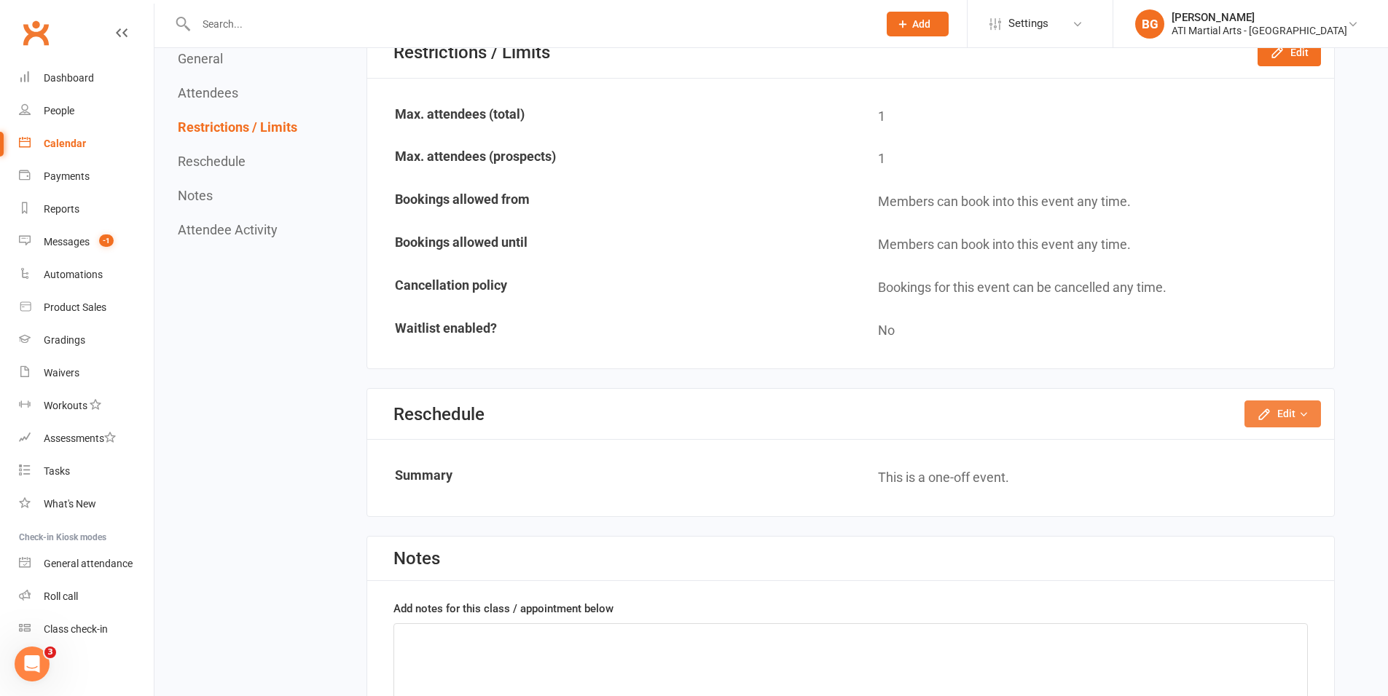
click at [1281, 416] on button "Edit" at bounding box center [1282, 414] width 76 height 26
click at [1265, 449] on link "Reschedule this event only" at bounding box center [1243, 447] width 153 height 29
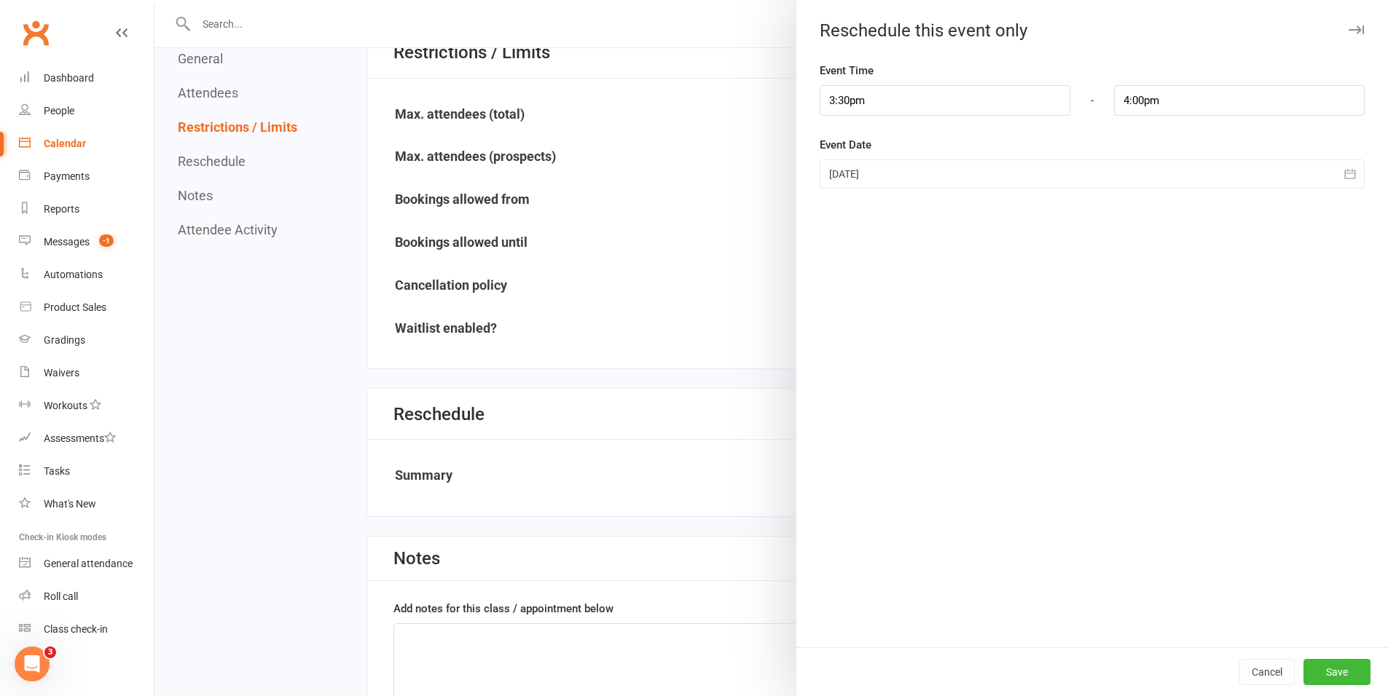
click at [880, 170] on div at bounding box center [1092, 174] width 545 height 29
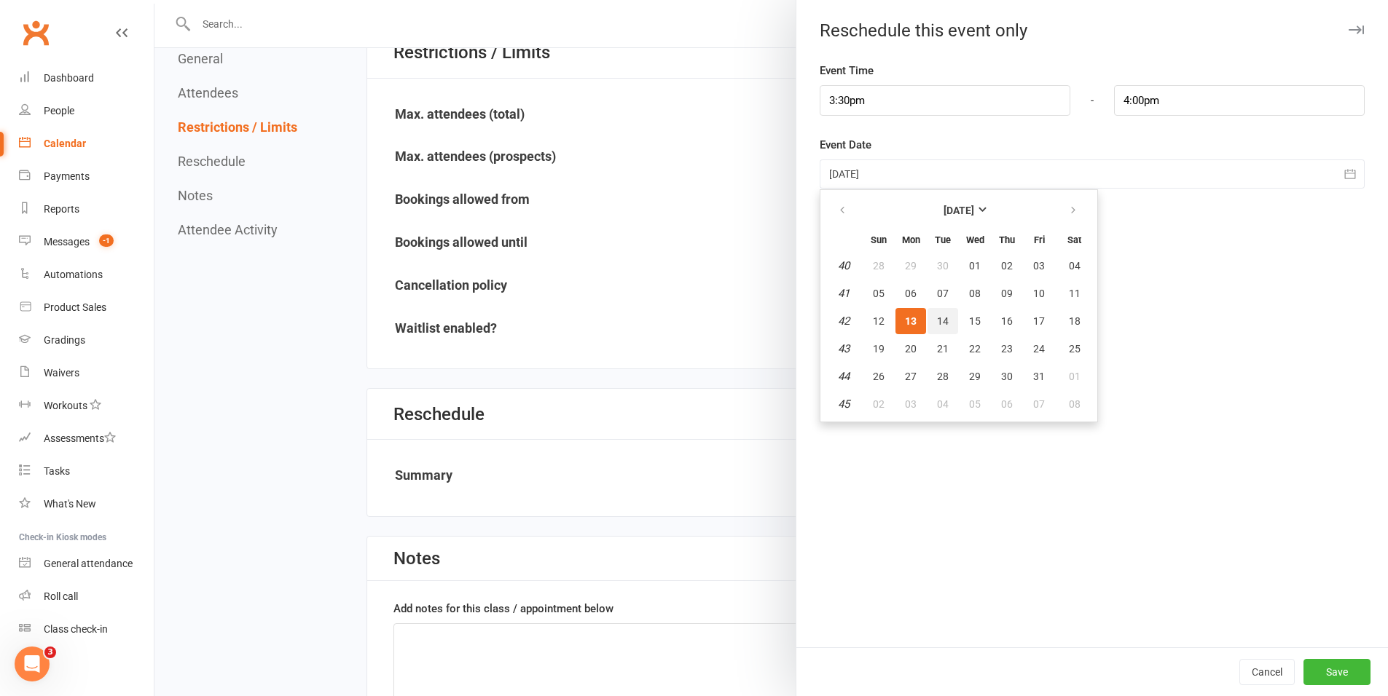
click at [948, 326] on button "14" at bounding box center [942, 321] width 31 height 26
type input "14 Oct 2025"
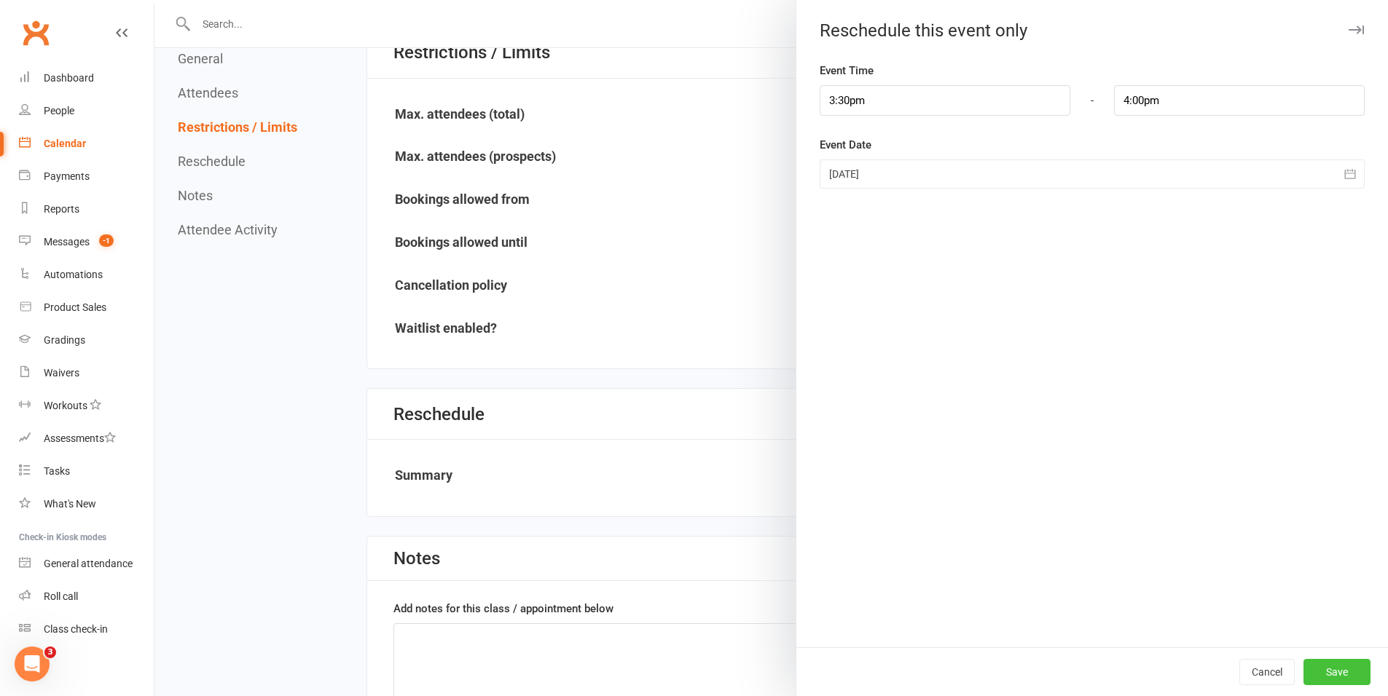
click at [1303, 666] on button "Save" at bounding box center [1336, 672] width 67 height 26
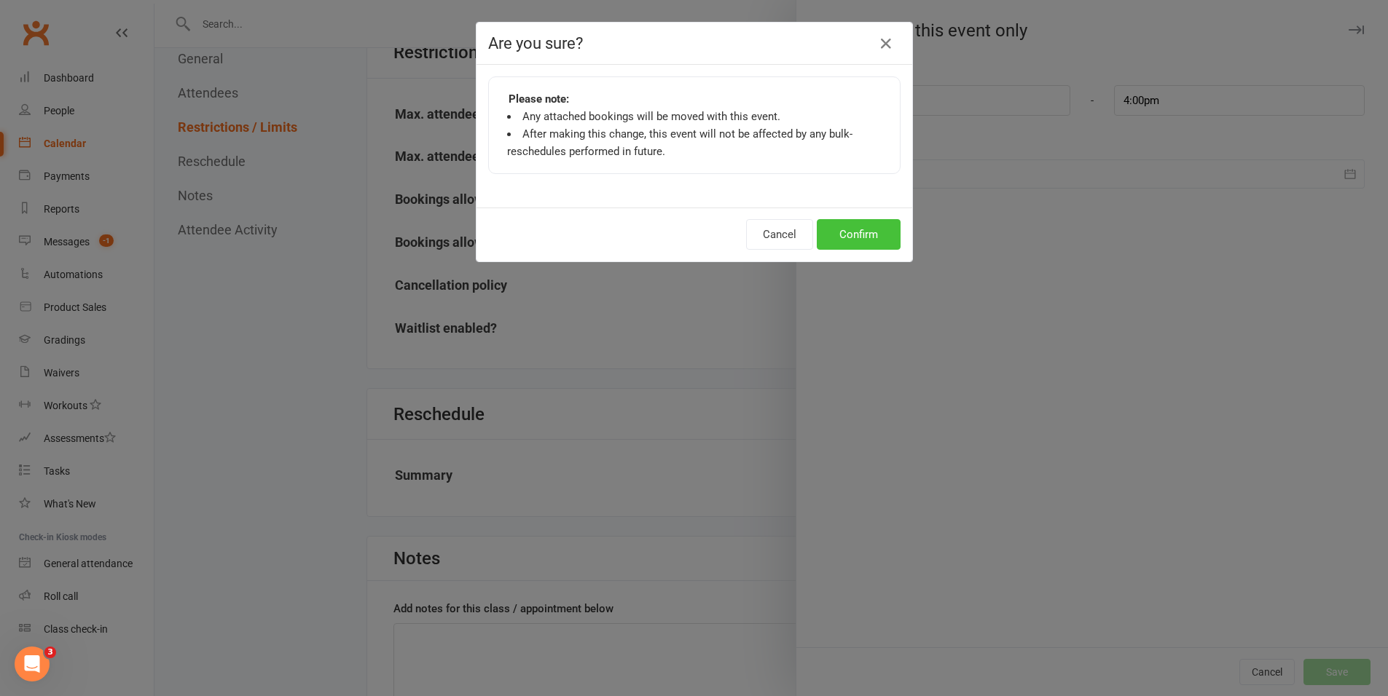
click at [850, 246] on button "Confirm" at bounding box center [859, 234] width 84 height 31
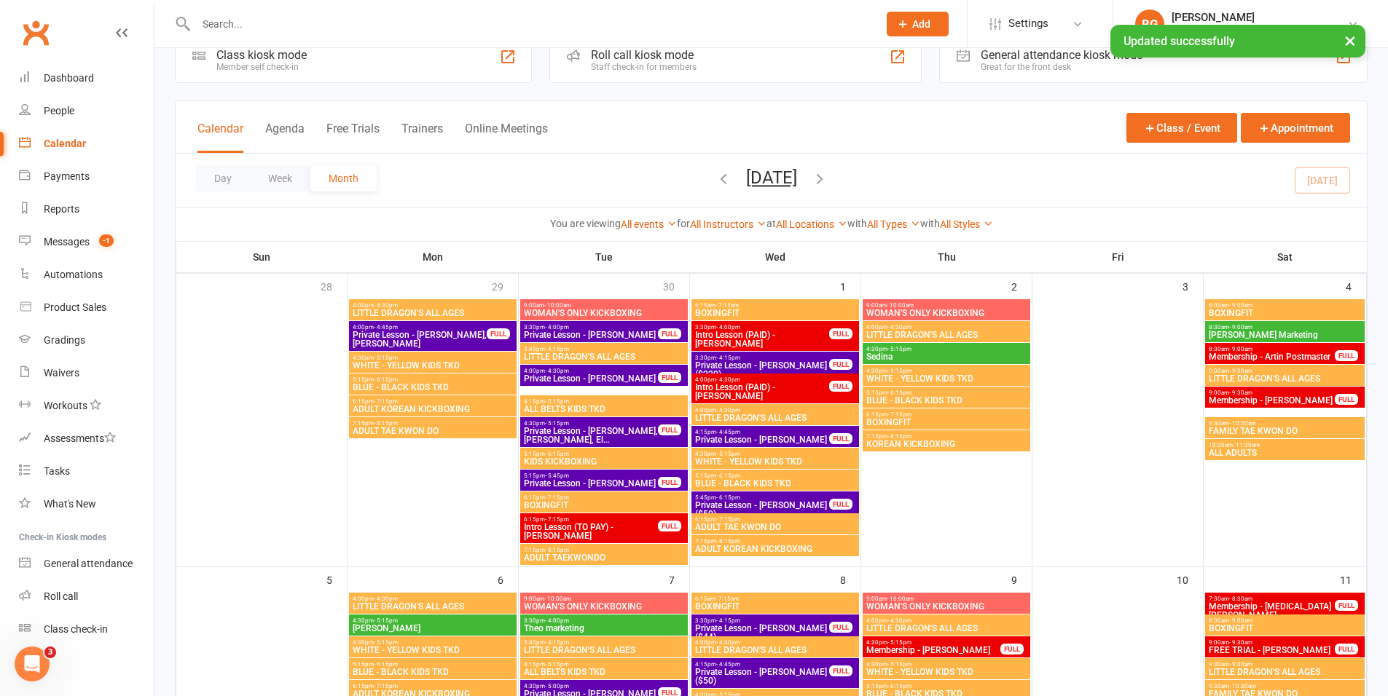
scroll to position [440, 0]
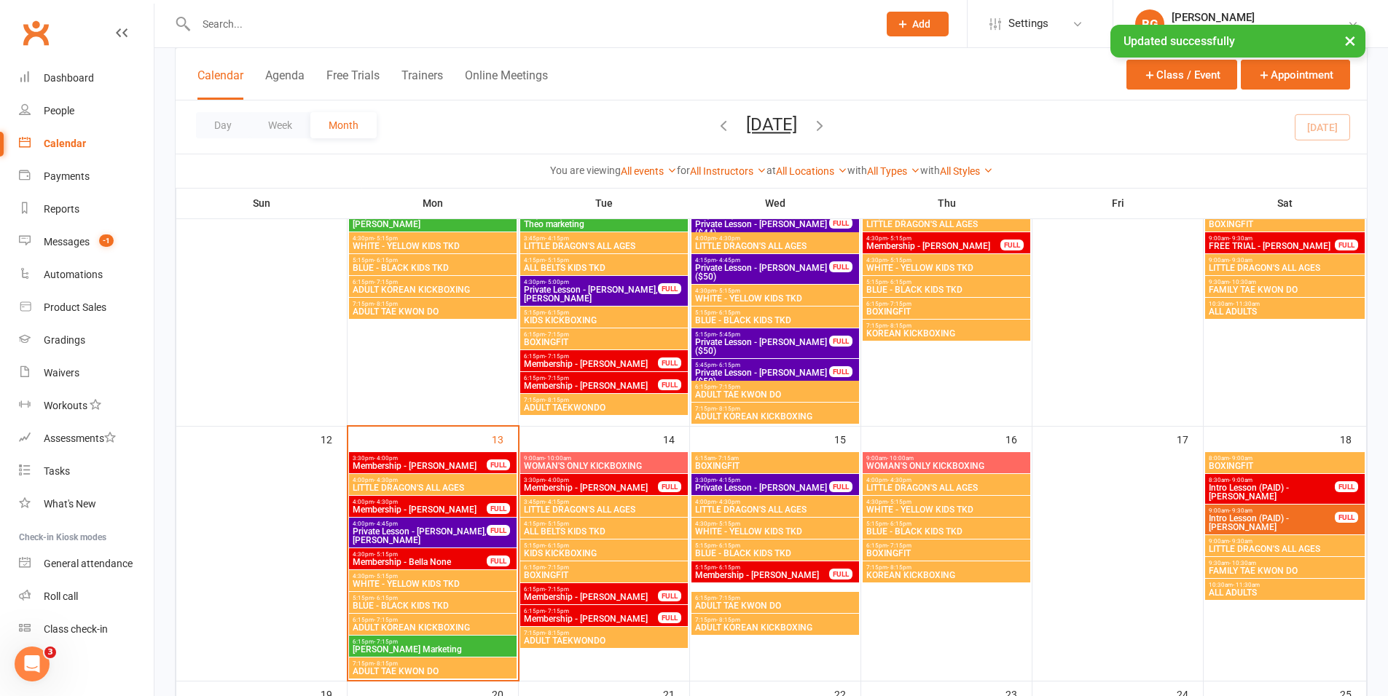
click at [446, 509] on span "Membership - Athena Saire" at bounding box center [420, 510] width 136 height 9
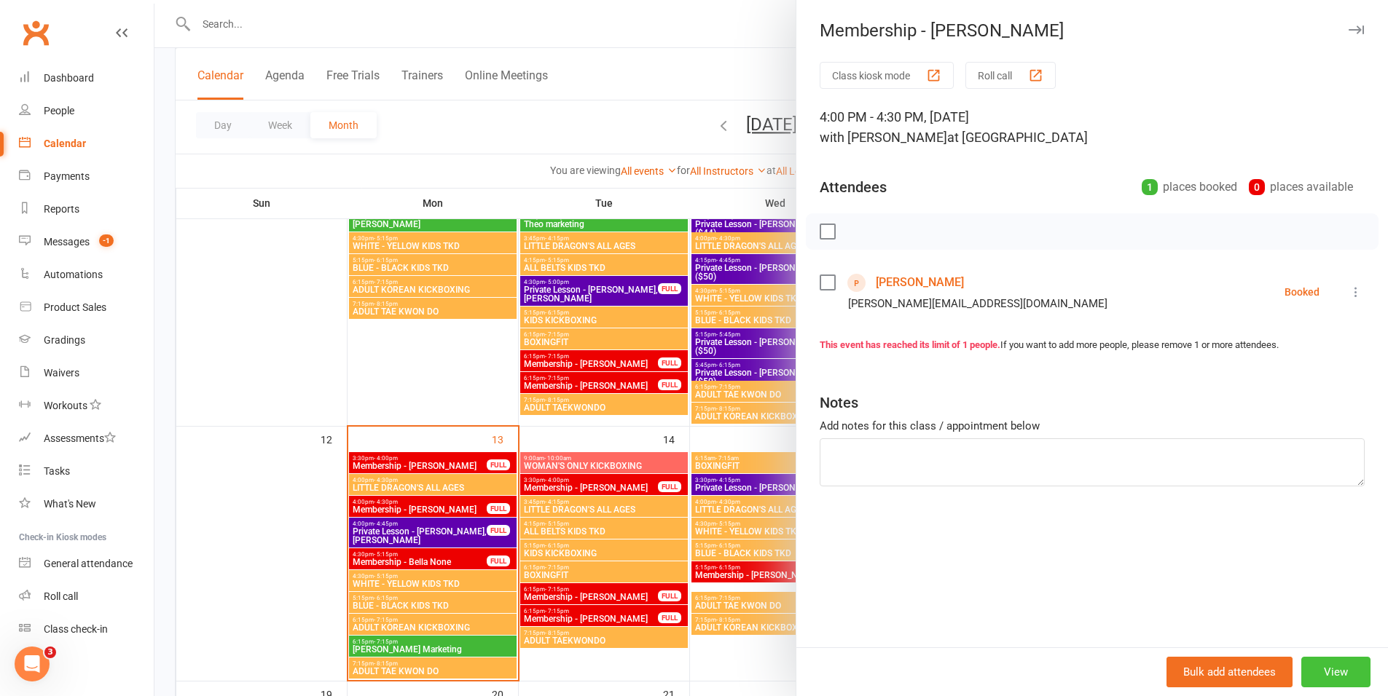
click at [1311, 675] on button "View" at bounding box center [1335, 672] width 69 height 31
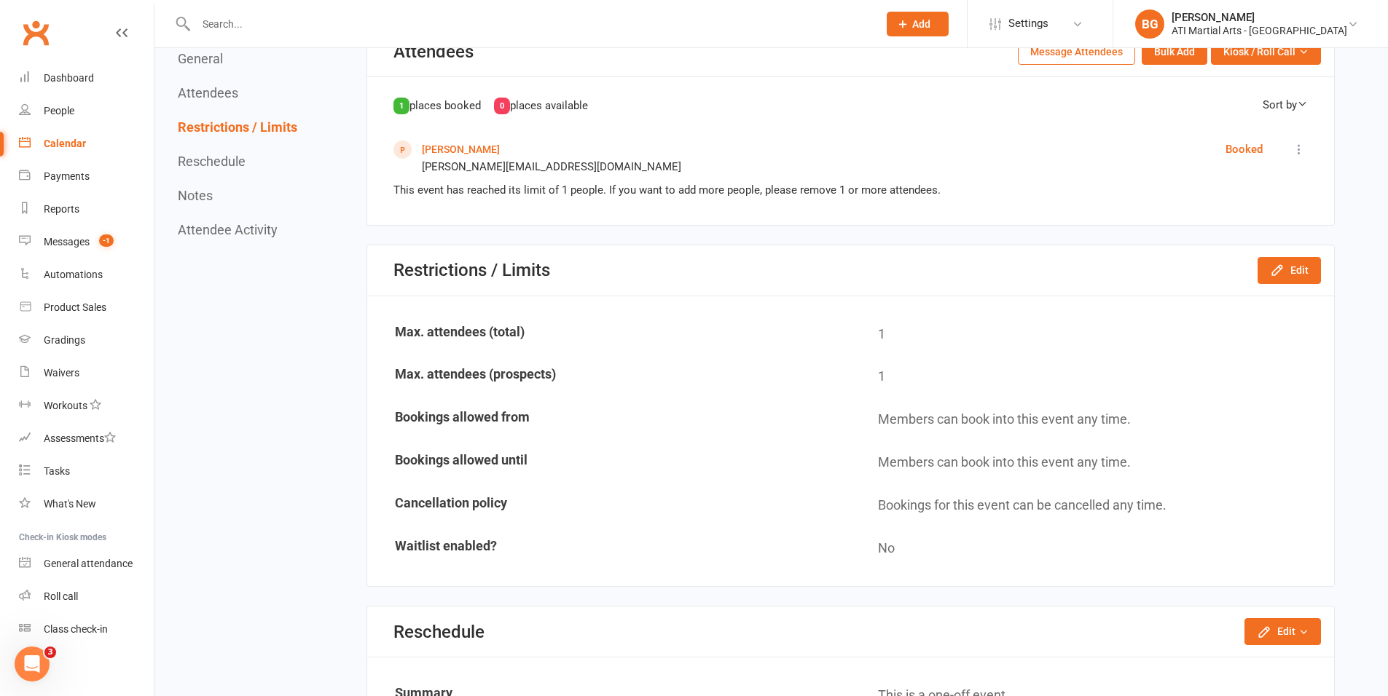
scroll to position [848, 0]
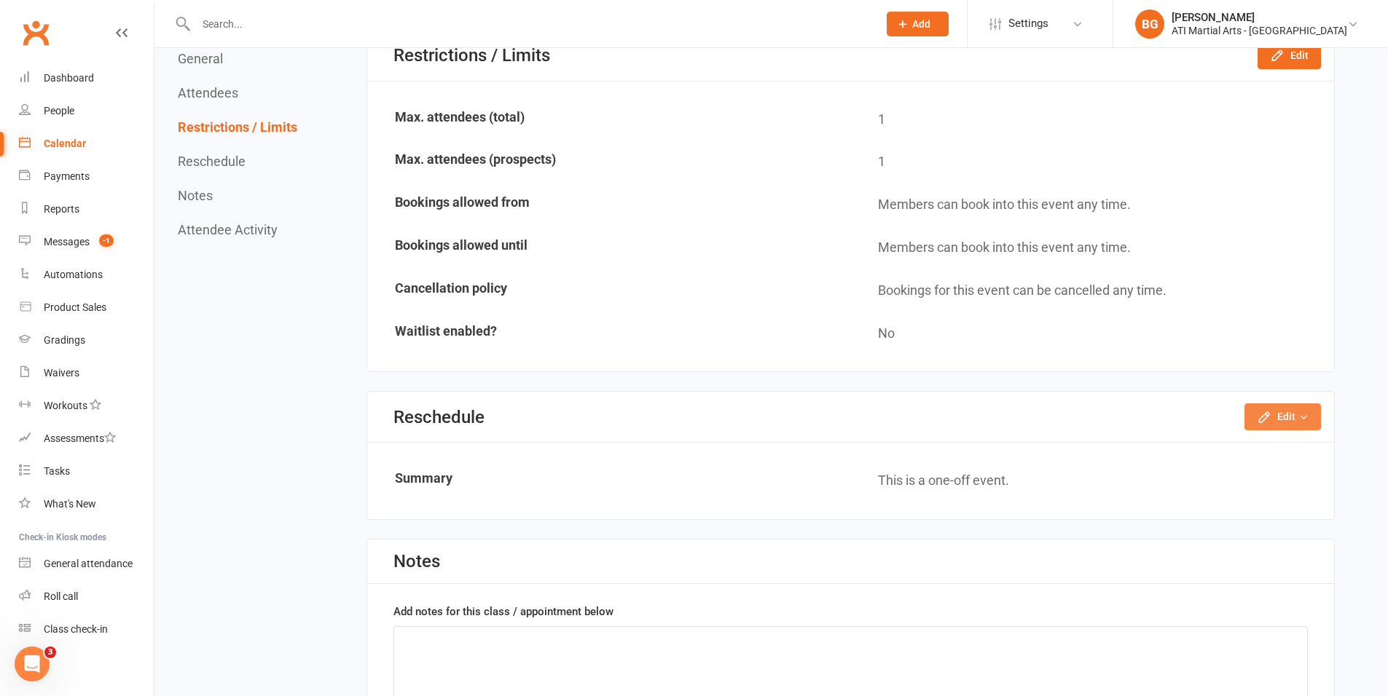
click at [1262, 420] on icon "button" at bounding box center [1264, 417] width 15 height 15
click at [1255, 453] on link "Reschedule this event only" at bounding box center [1243, 450] width 153 height 29
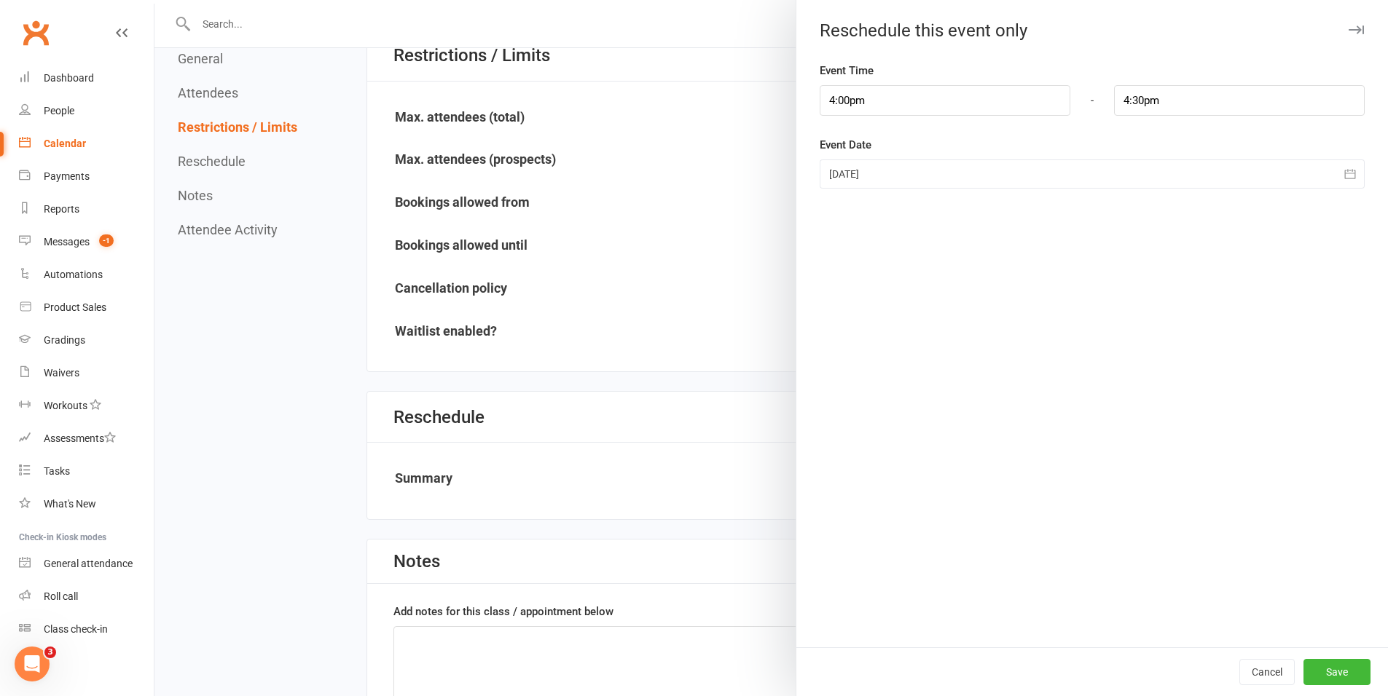
click at [849, 184] on div at bounding box center [1092, 174] width 545 height 29
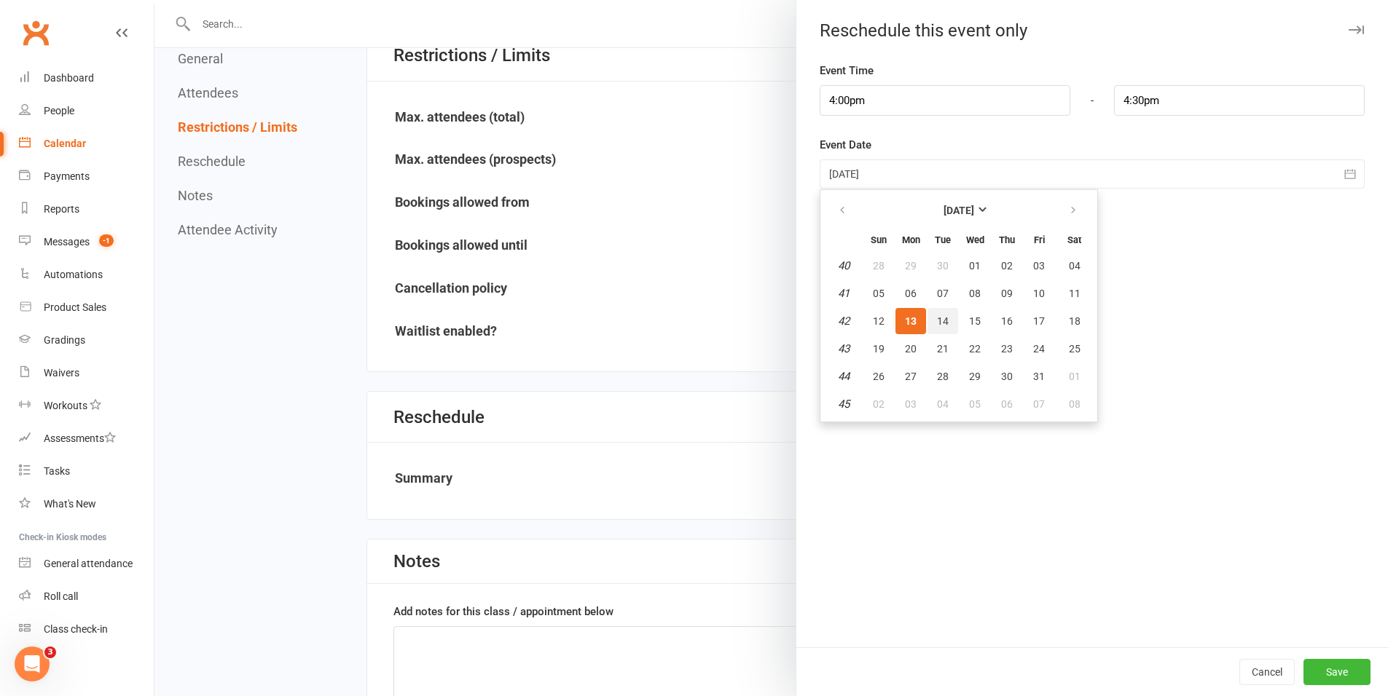
click at [927, 315] on button "14" at bounding box center [942, 321] width 31 height 26
type input "14 Oct 2025"
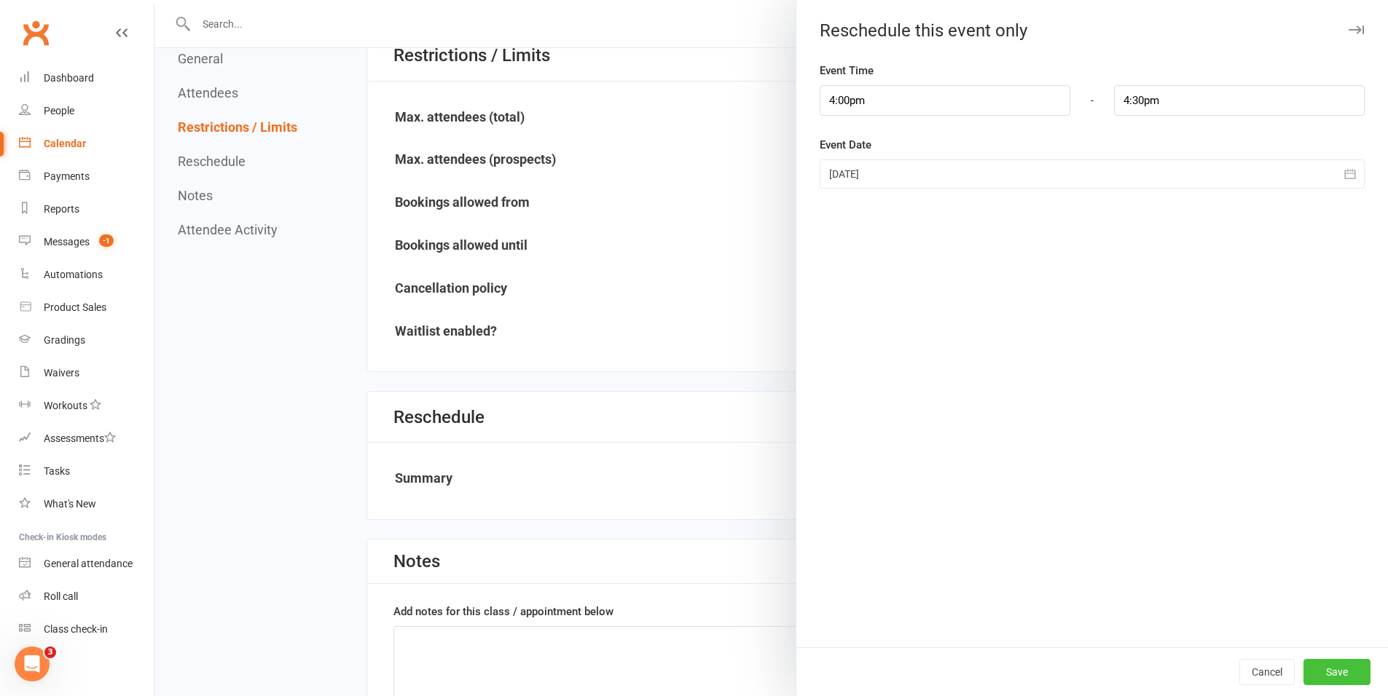
click at [1352, 664] on button "Save" at bounding box center [1336, 672] width 67 height 26
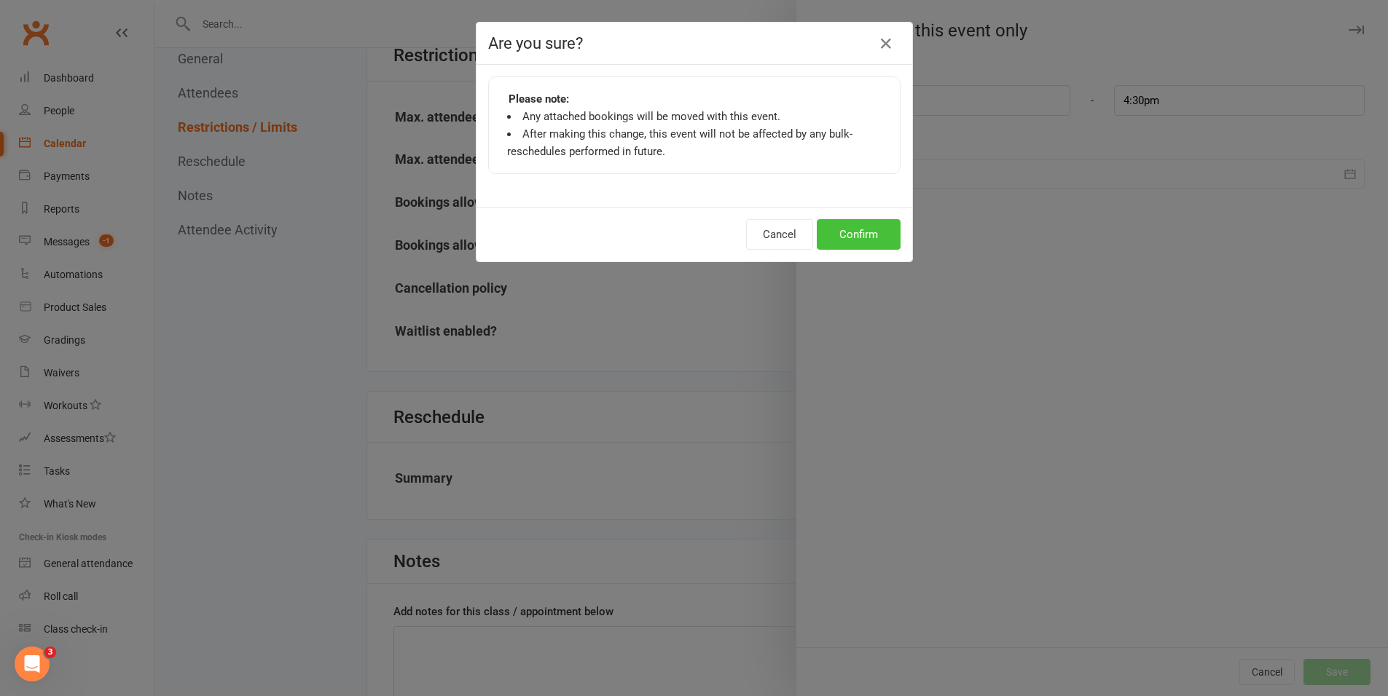
click at [863, 239] on button "Confirm" at bounding box center [859, 234] width 84 height 31
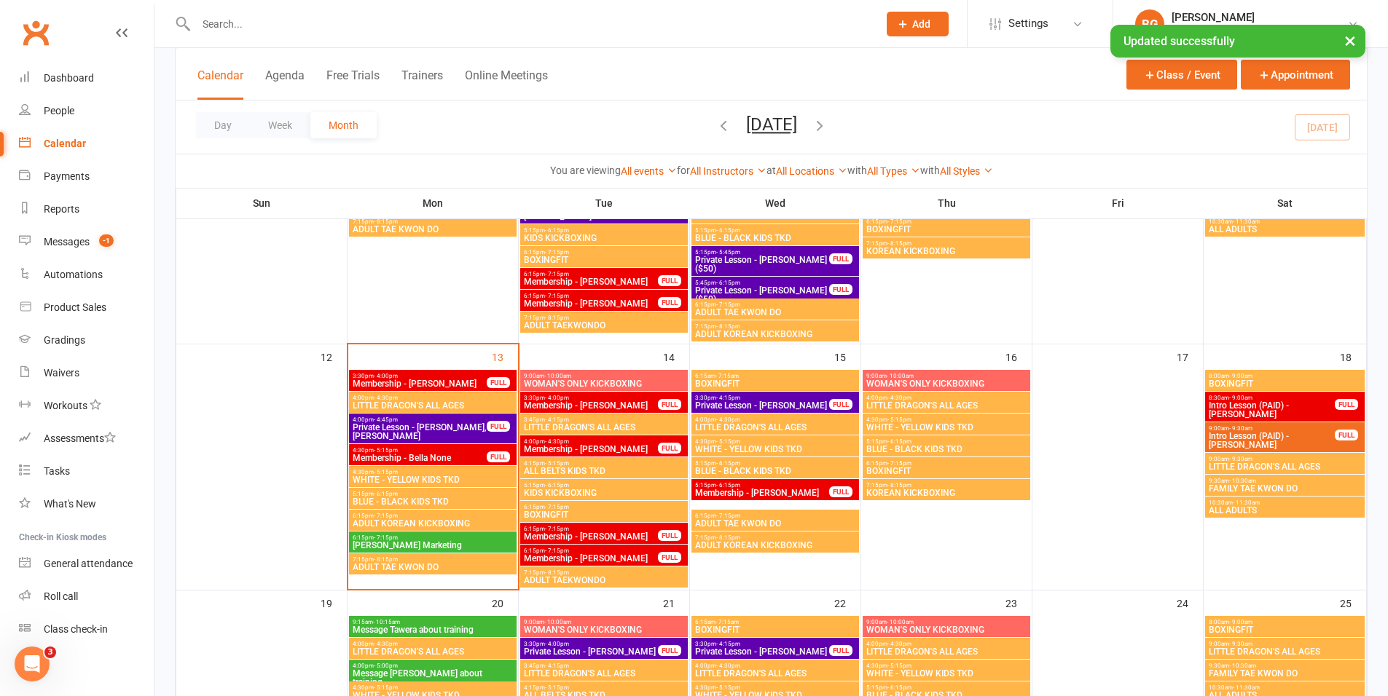
scroll to position [545, 0]
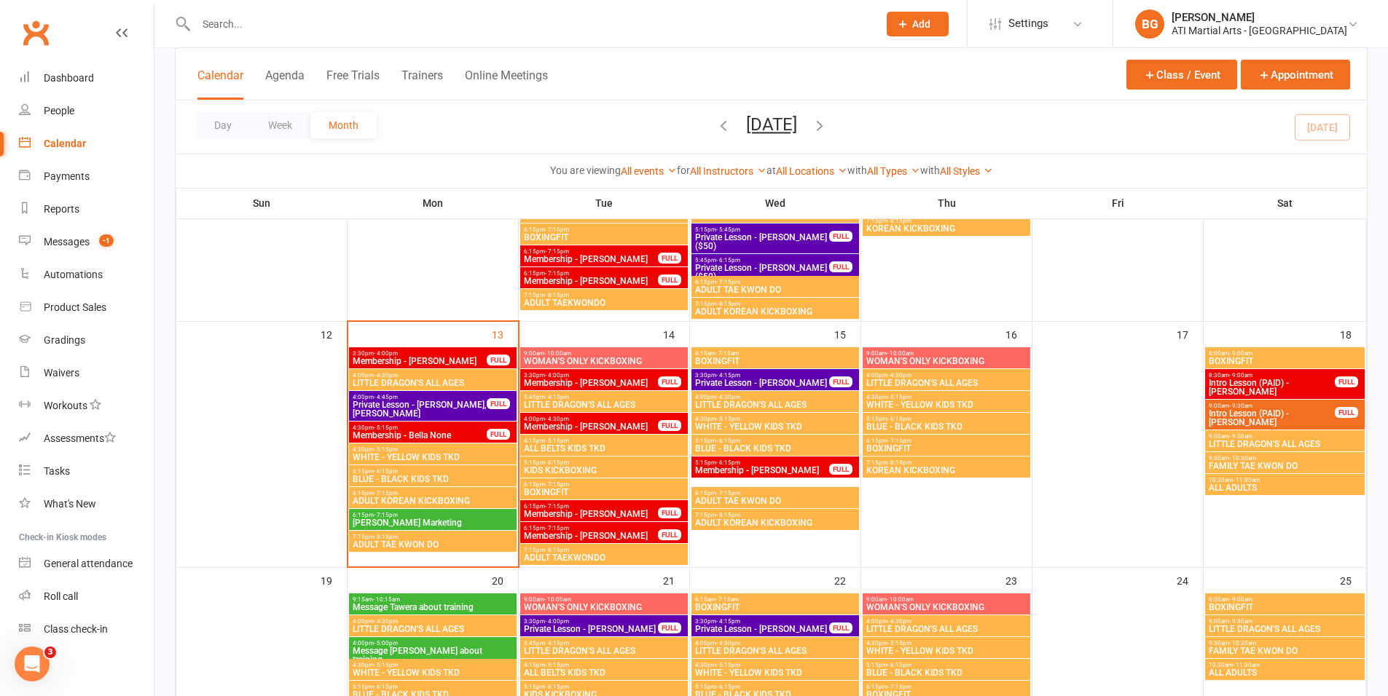
click at [339, 24] on input "text" at bounding box center [530, 24] width 676 height 20
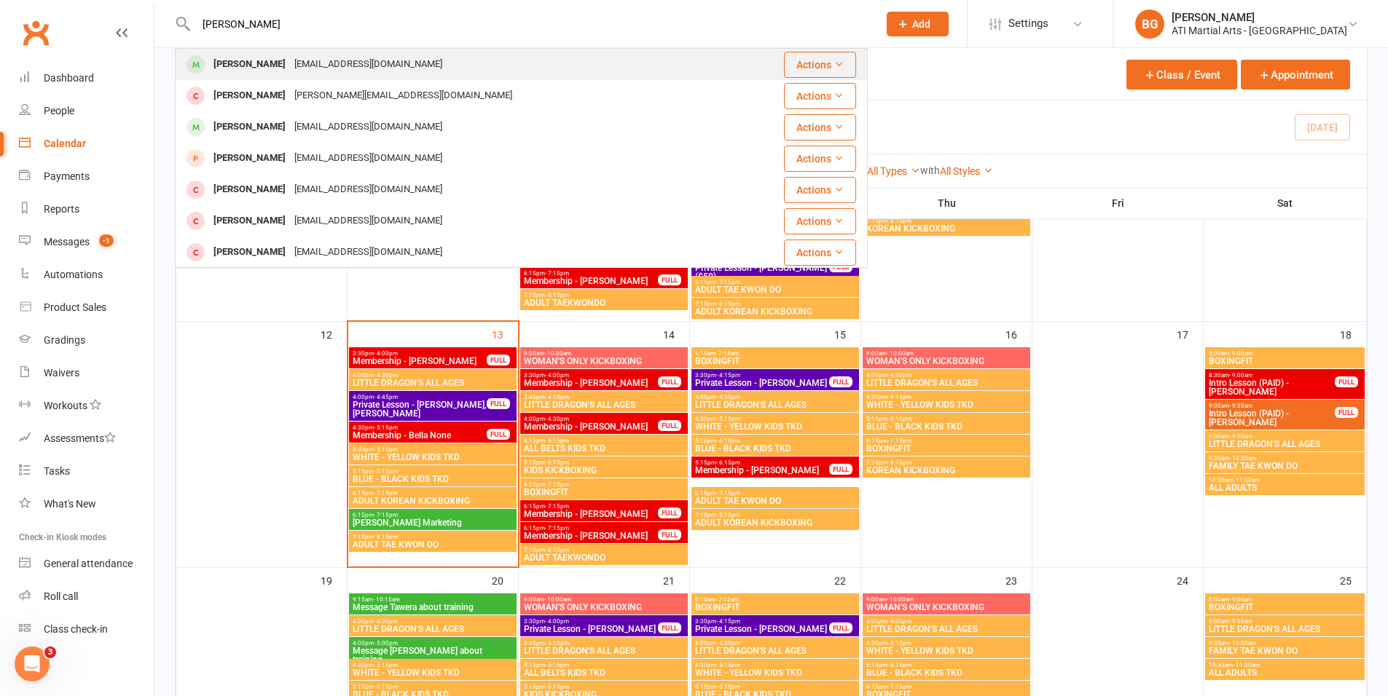
type input "isaac kok"
click at [334, 71] on div "yinhou73@yahoo.com" at bounding box center [368, 64] width 157 height 21
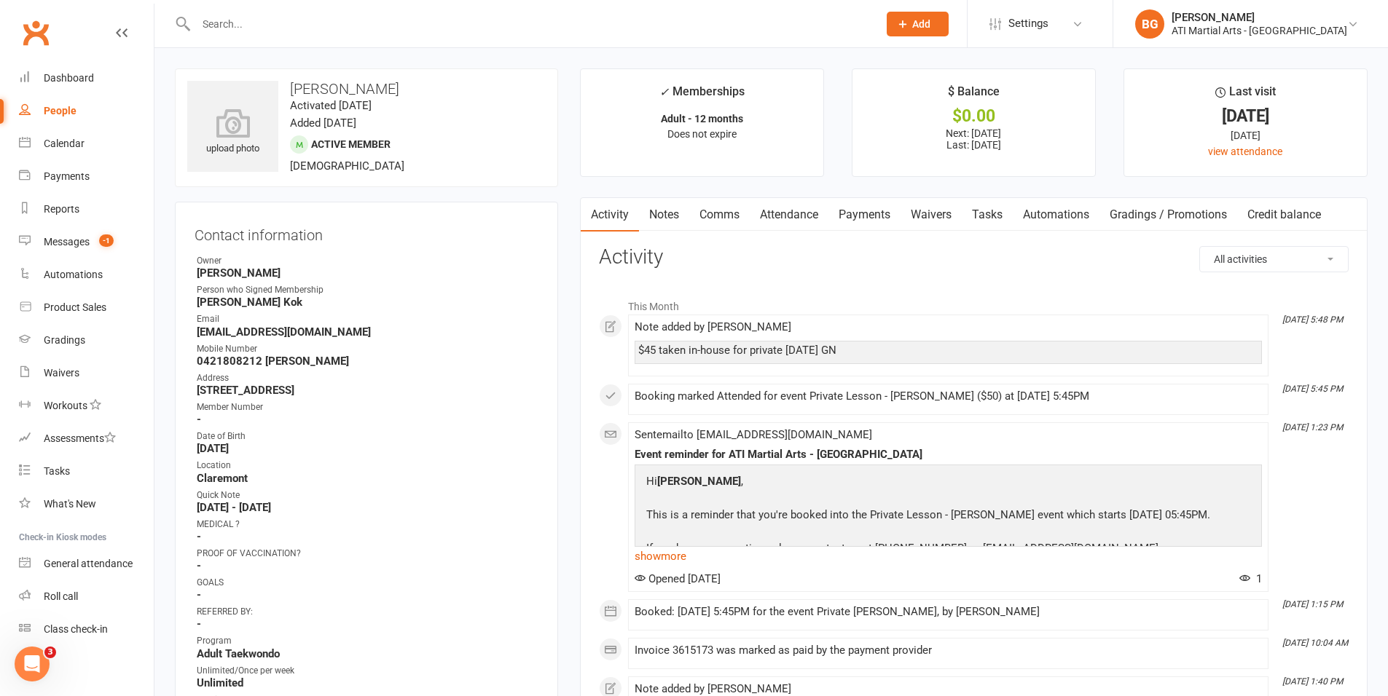
click at [782, 217] on link "Attendance" at bounding box center [789, 215] width 79 height 34
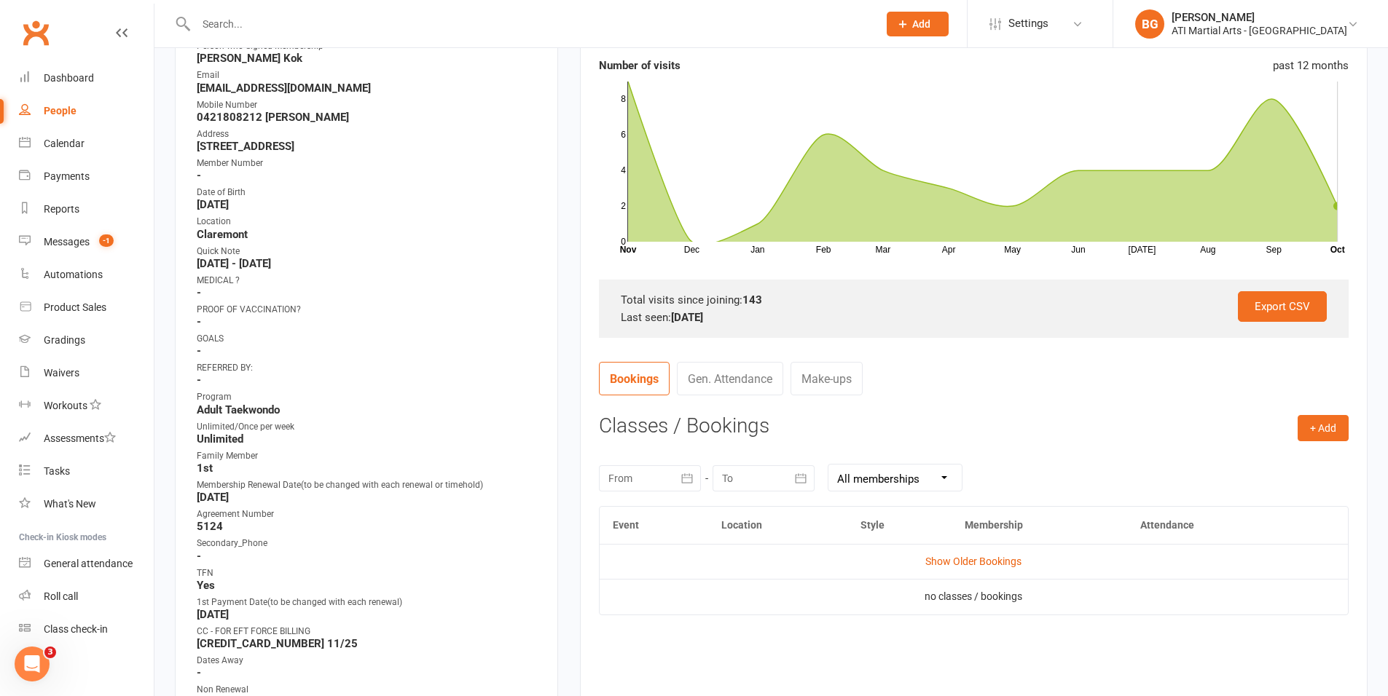
scroll to position [274, 0]
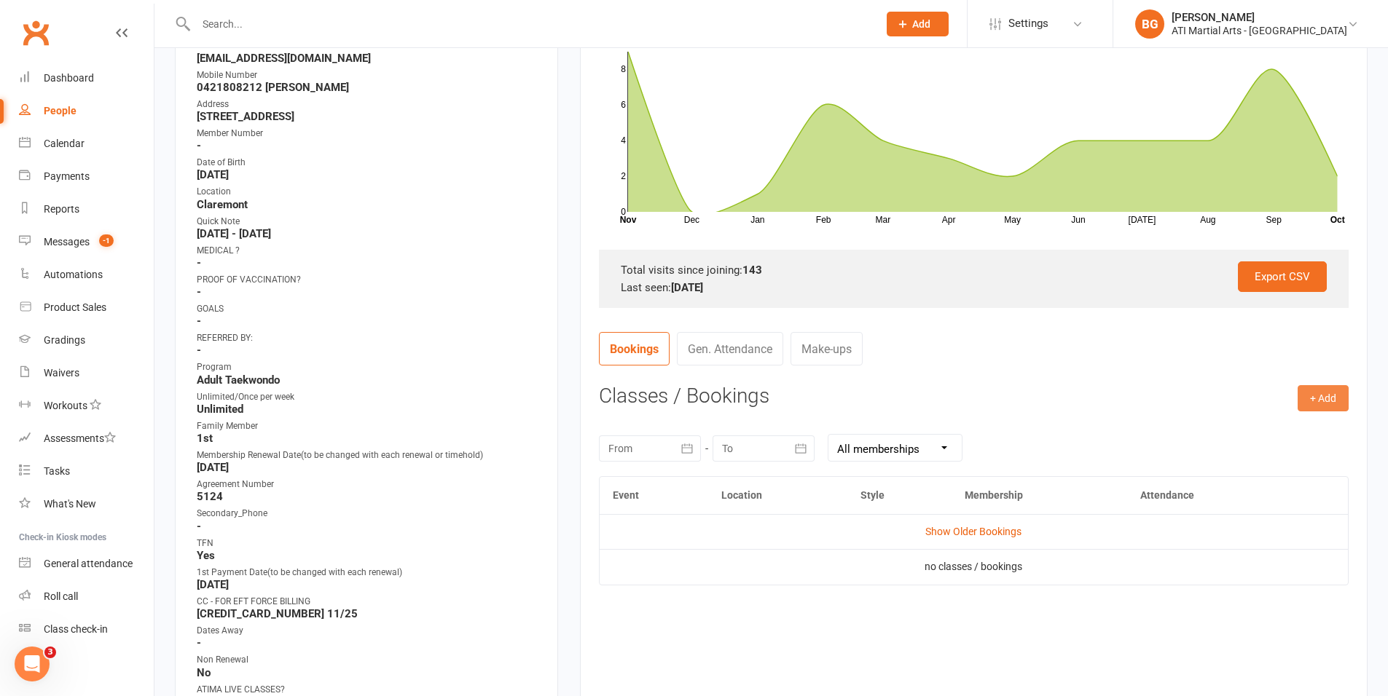
click at [1320, 398] on button "+ Add" at bounding box center [1323, 398] width 51 height 26
click at [1306, 460] on link "Add Appointment" at bounding box center [1276, 460] width 144 height 29
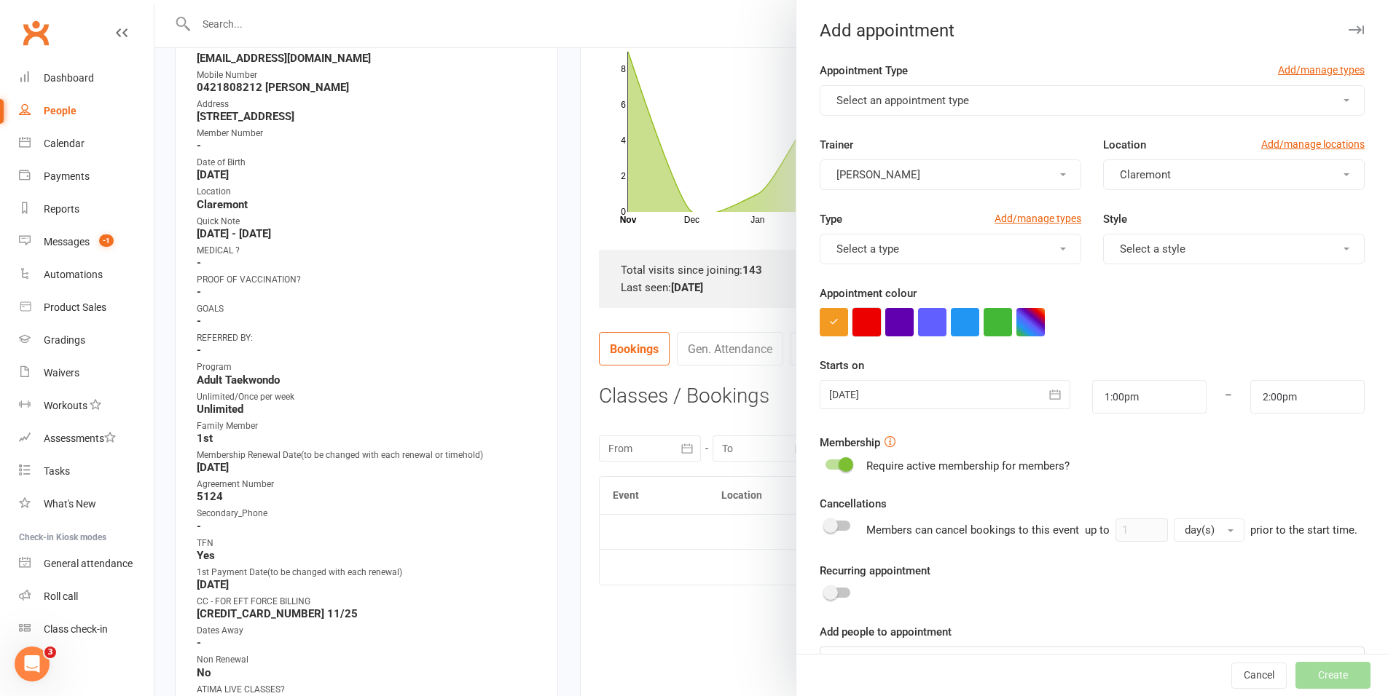
click at [863, 329] on button "button" at bounding box center [866, 322] width 28 height 28
click at [903, 108] on button "Select an appointment type" at bounding box center [1092, 100] width 545 height 31
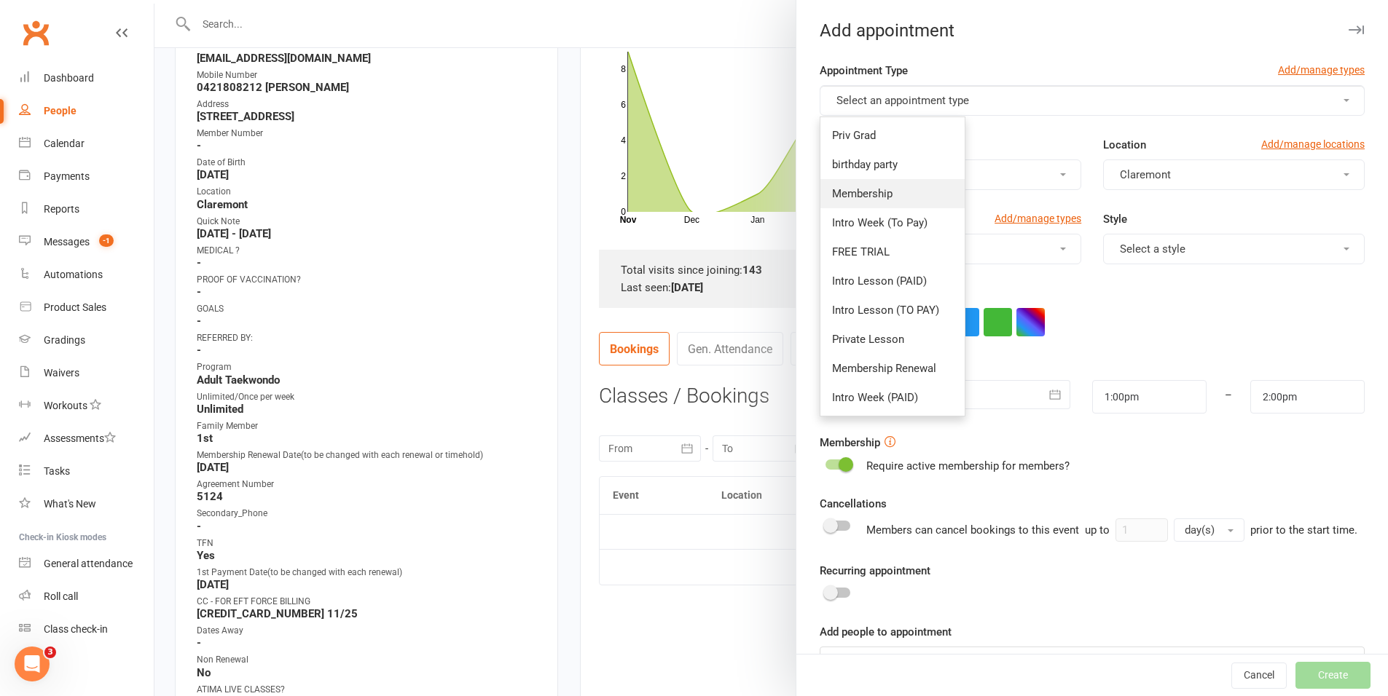
click at [890, 204] on link "Membership" at bounding box center [892, 193] width 144 height 29
type input "1:30pm"
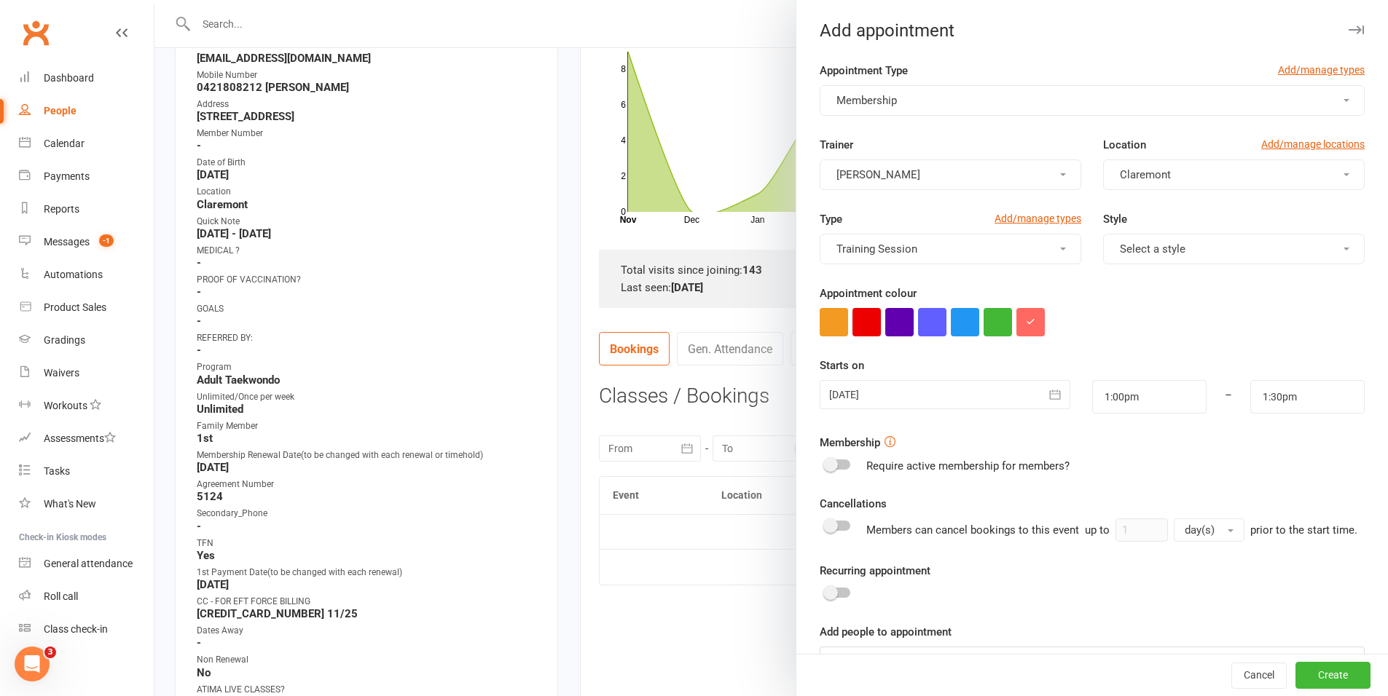
click at [913, 111] on button "Membership" at bounding box center [1092, 100] width 545 height 31
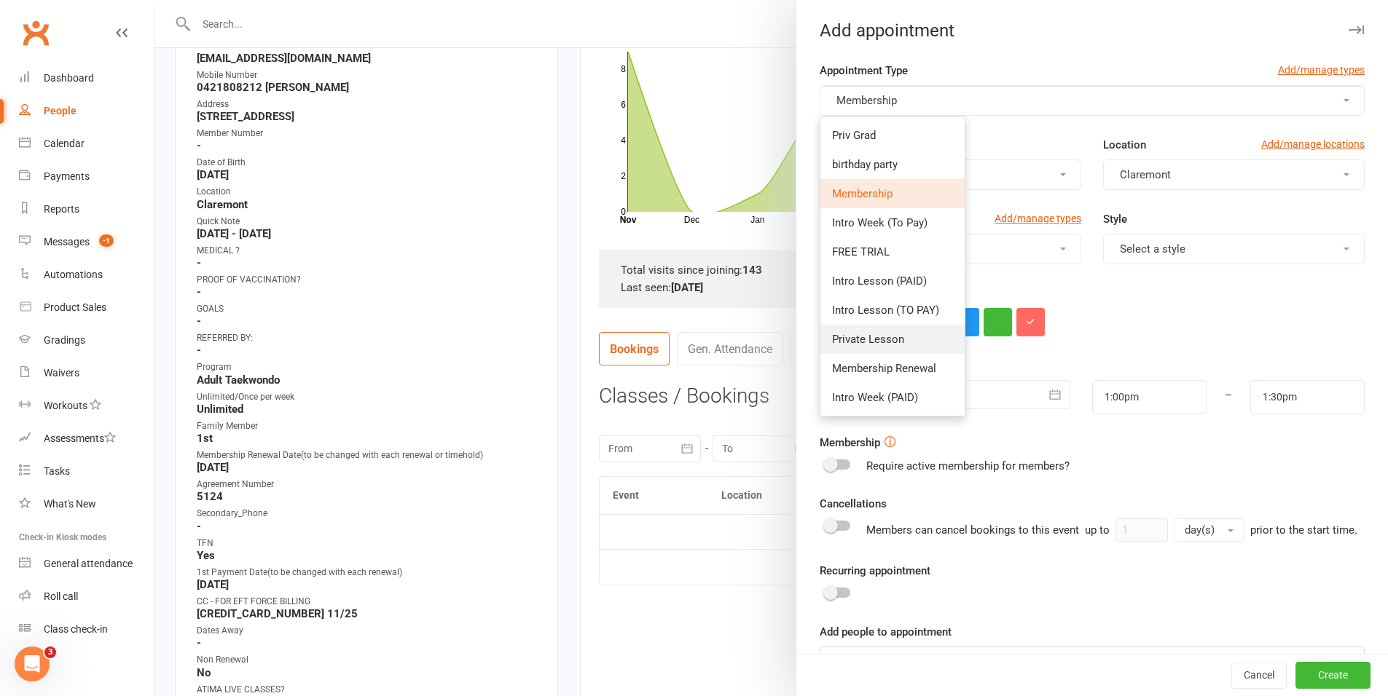
click at [914, 339] on link "Private Lesson" at bounding box center [892, 339] width 144 height 29
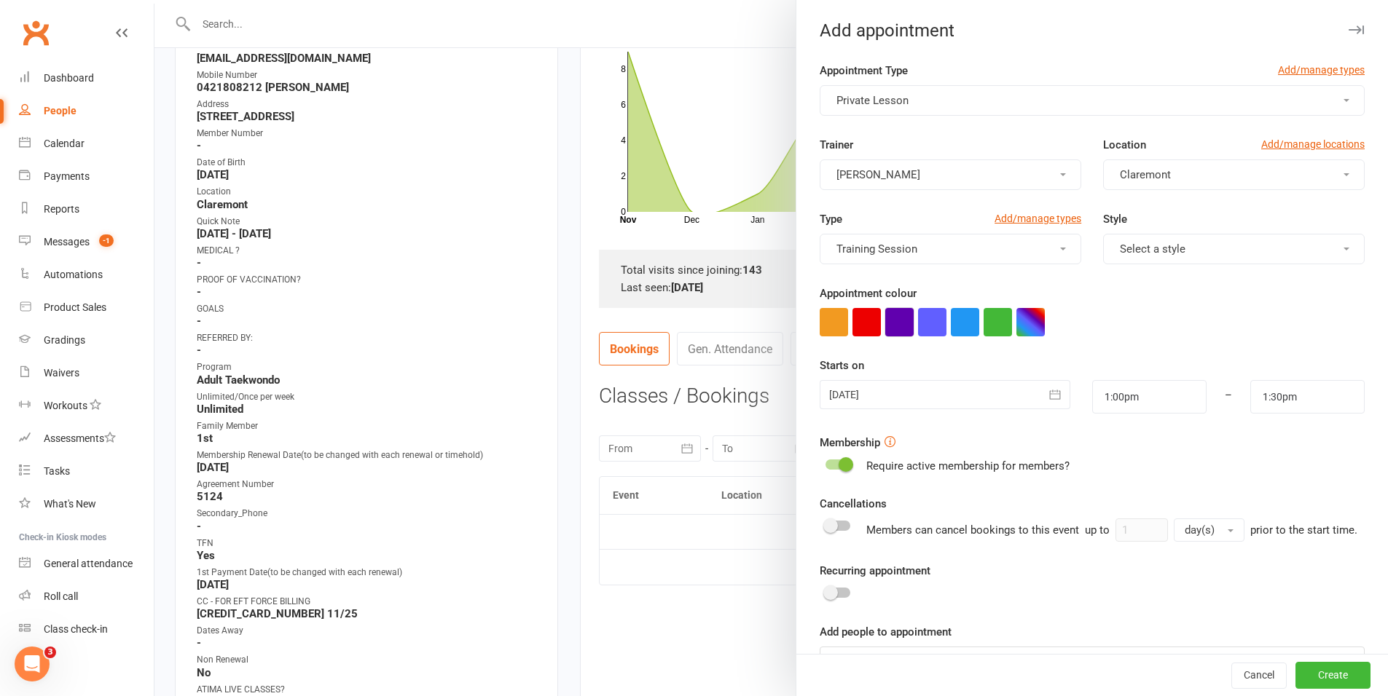
click at [895, 325] on button "button" at bounding box center [899, 322] width 28 height 28
click at [897, 402] on div at bounding box center [945, 394] width 250 height 29
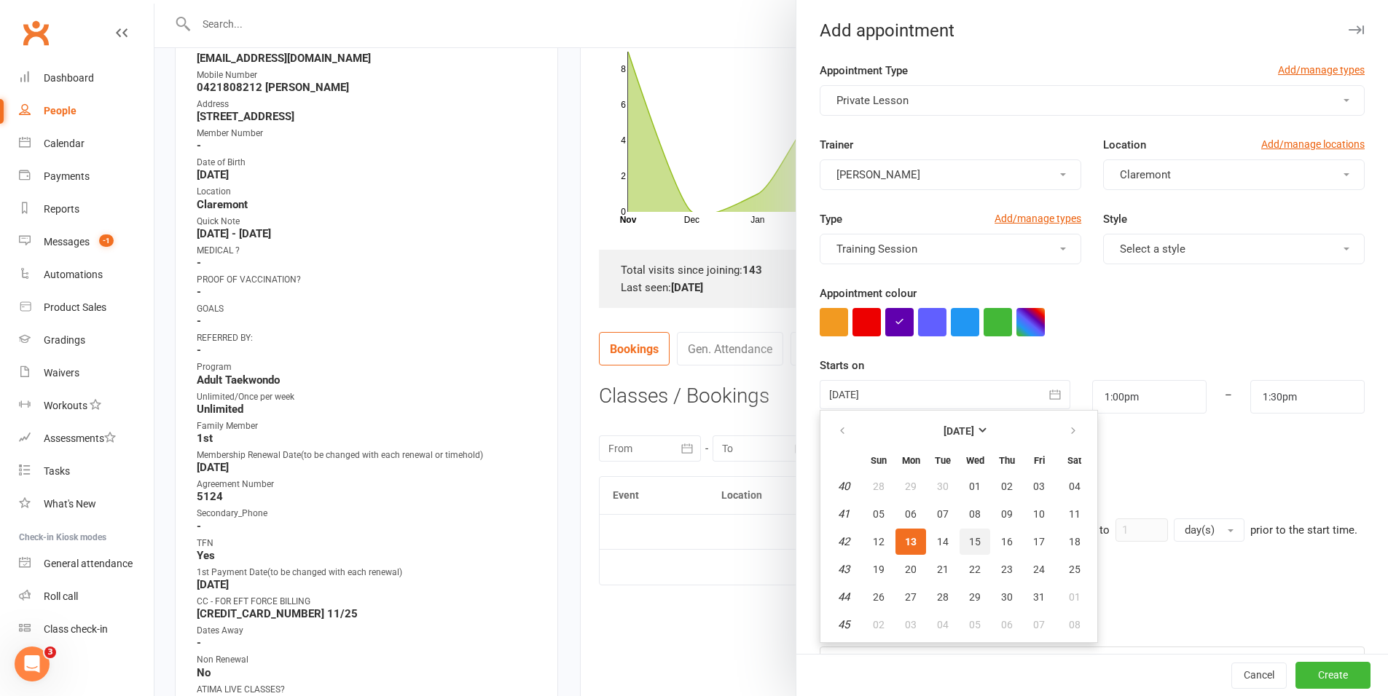
click at [959, 539] on button "15" at bounding box center [974, 542] width 31 height 26
type input "15 Oct 2025"
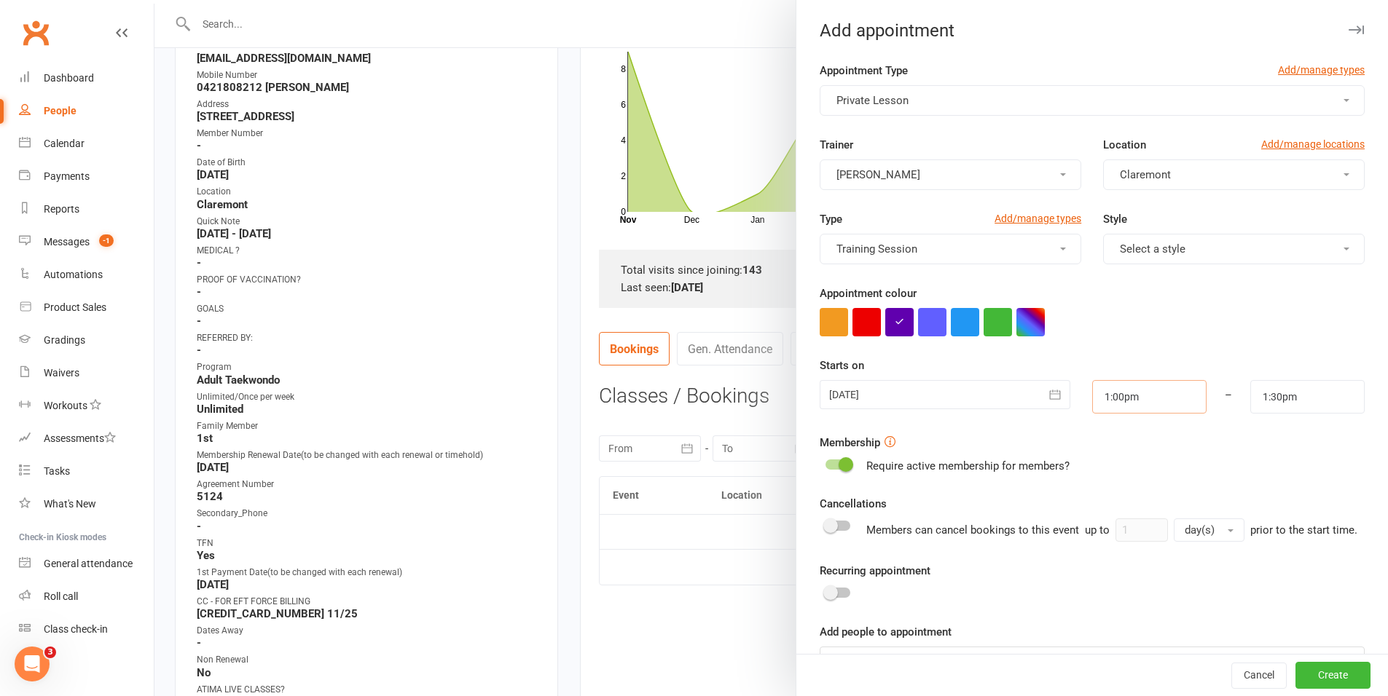
click at [1151, 403] on input "1:00pm" at bounding box center [1149, 397] width 114 height 34
type input "5:45pm"
click at [1119, 466] on li "5:45pm" at bounding box center [1128, 461] width 70 height 22
click at [1302, 404] on input "1:30pm" at bounding box center [1307, 397] width 114 height 34
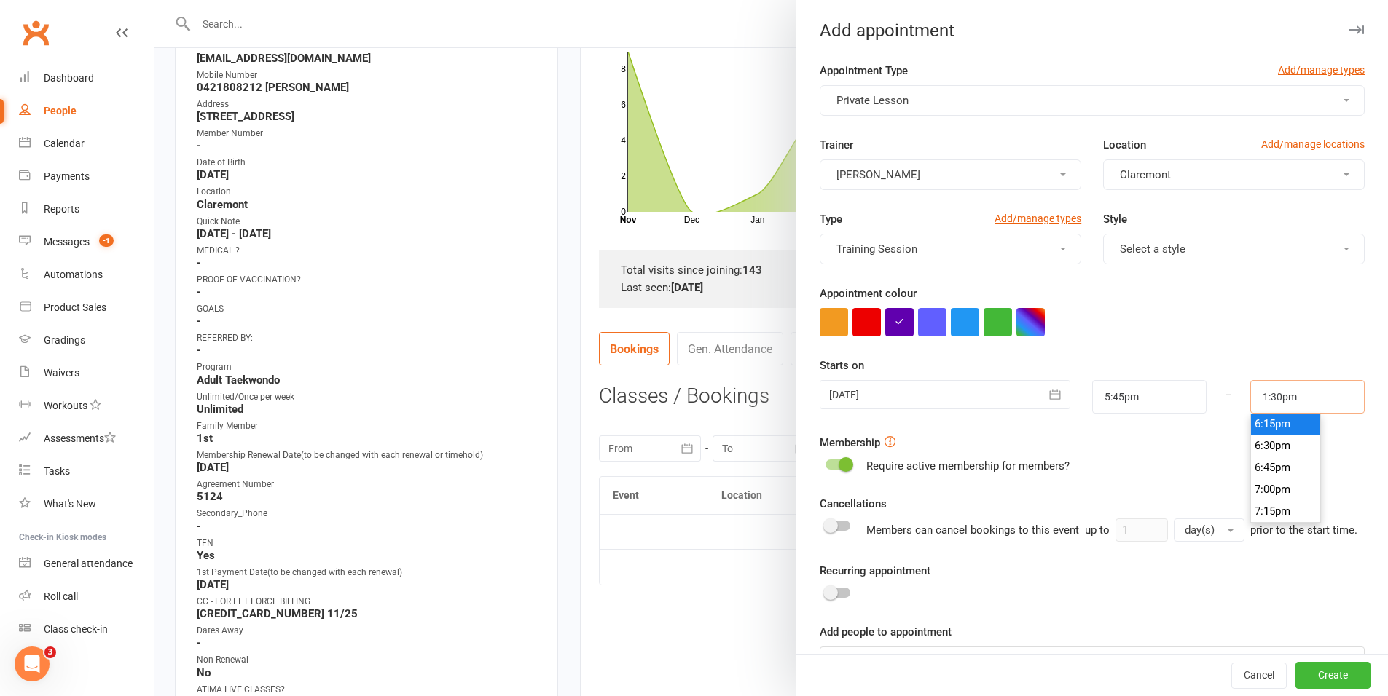
scroll to position [1593, 0]
type input "6:15pm"
click at [1257, 428] on li "6:15pm" at bounding box center [1286, 428] width 70 height 22
click at [1331, 673] on button "Create" at bounding box center [1332, 676] width 75 height 26
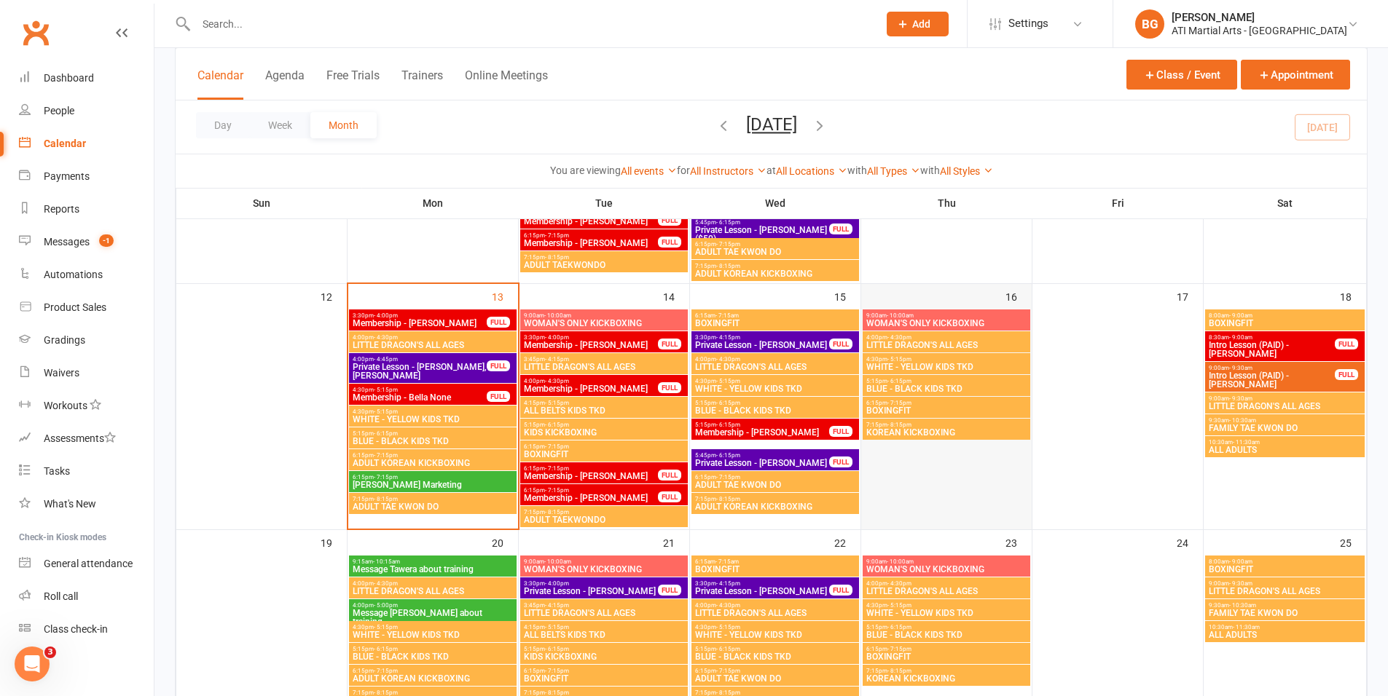
scroll to position [624, 0]
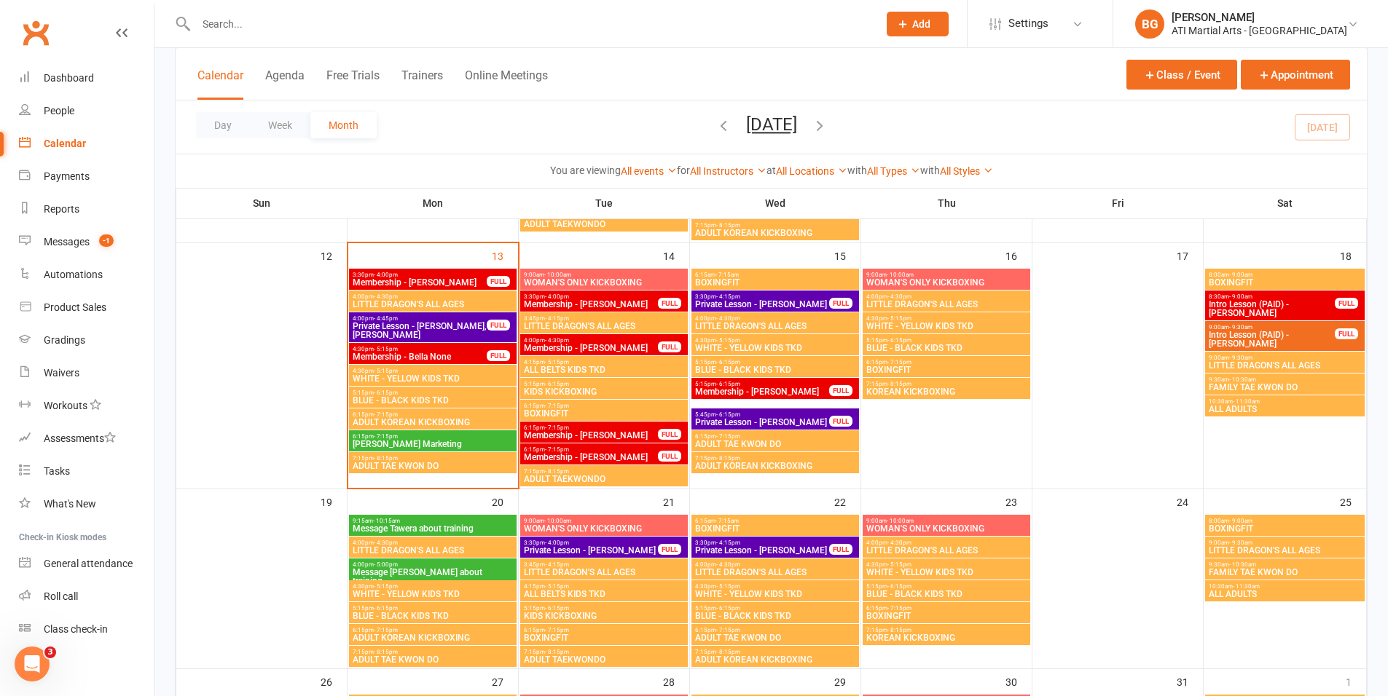
click at [339, 27] on input "text" at bounding box center [530, 24] width 676 height 20
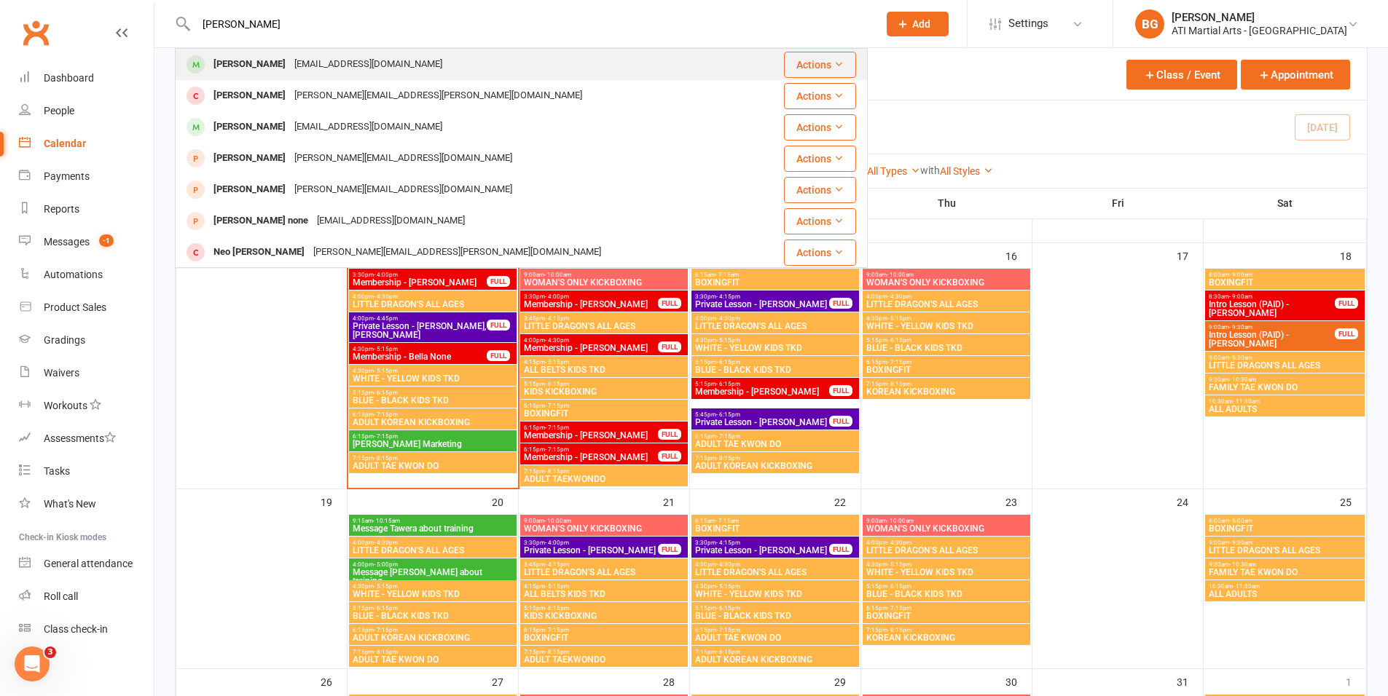
type input "joanne wilkie"
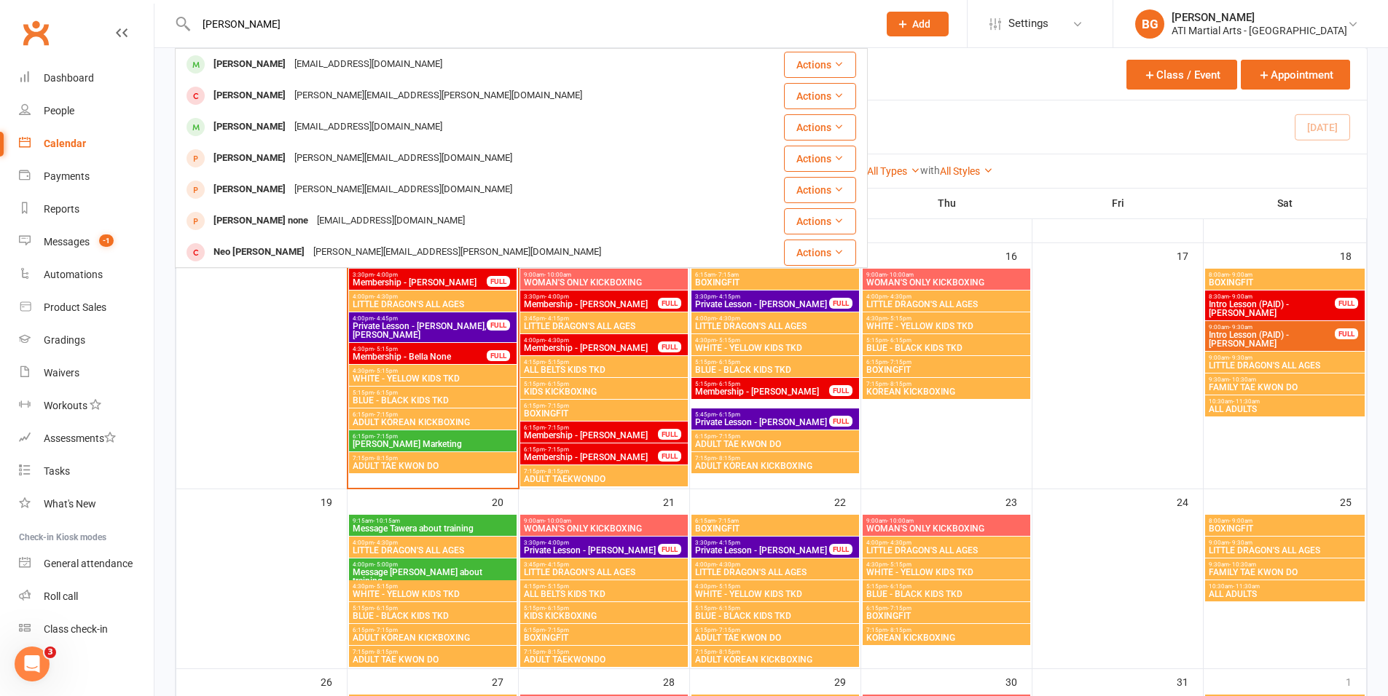
click at [211, 50] on div "Joanne Wilkie jowilkie75@hotmail.com" at bounding box center [465, 65] width 578 height 30
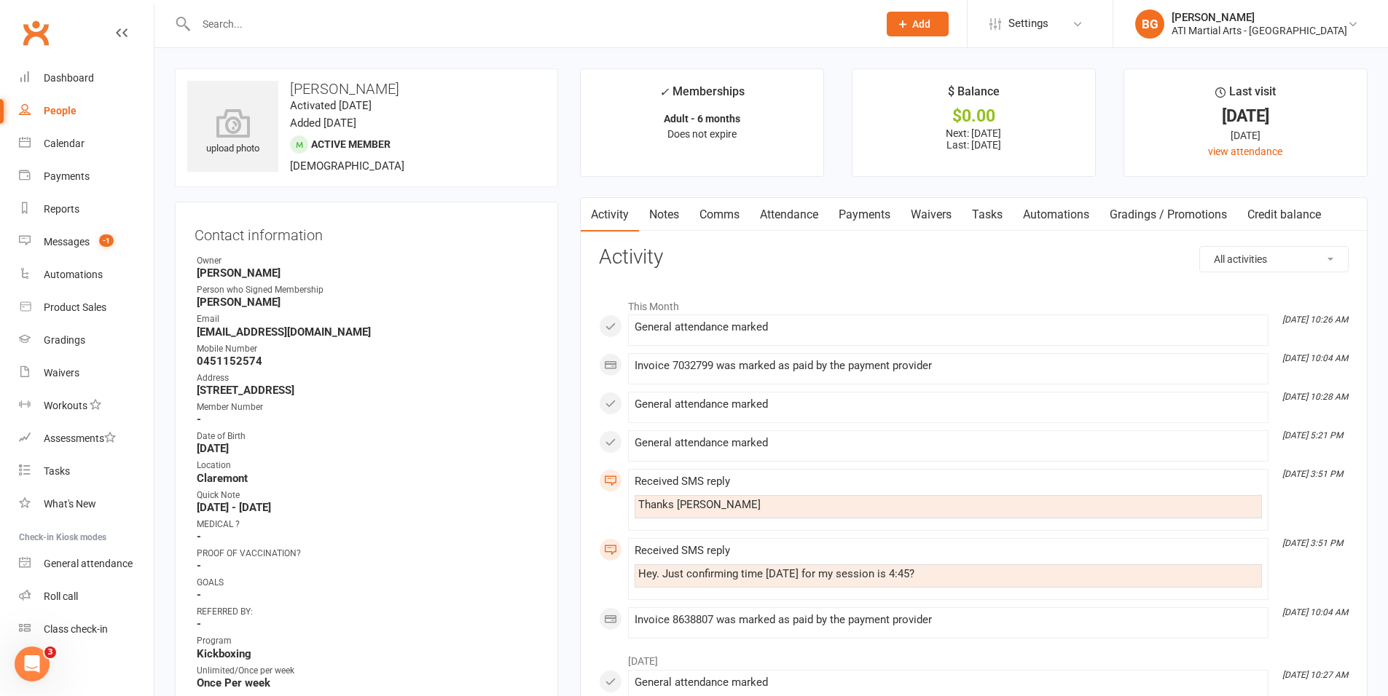
click at [811, 223] on link "Attendance" at bounding box center [789, 215] width 79 height 34
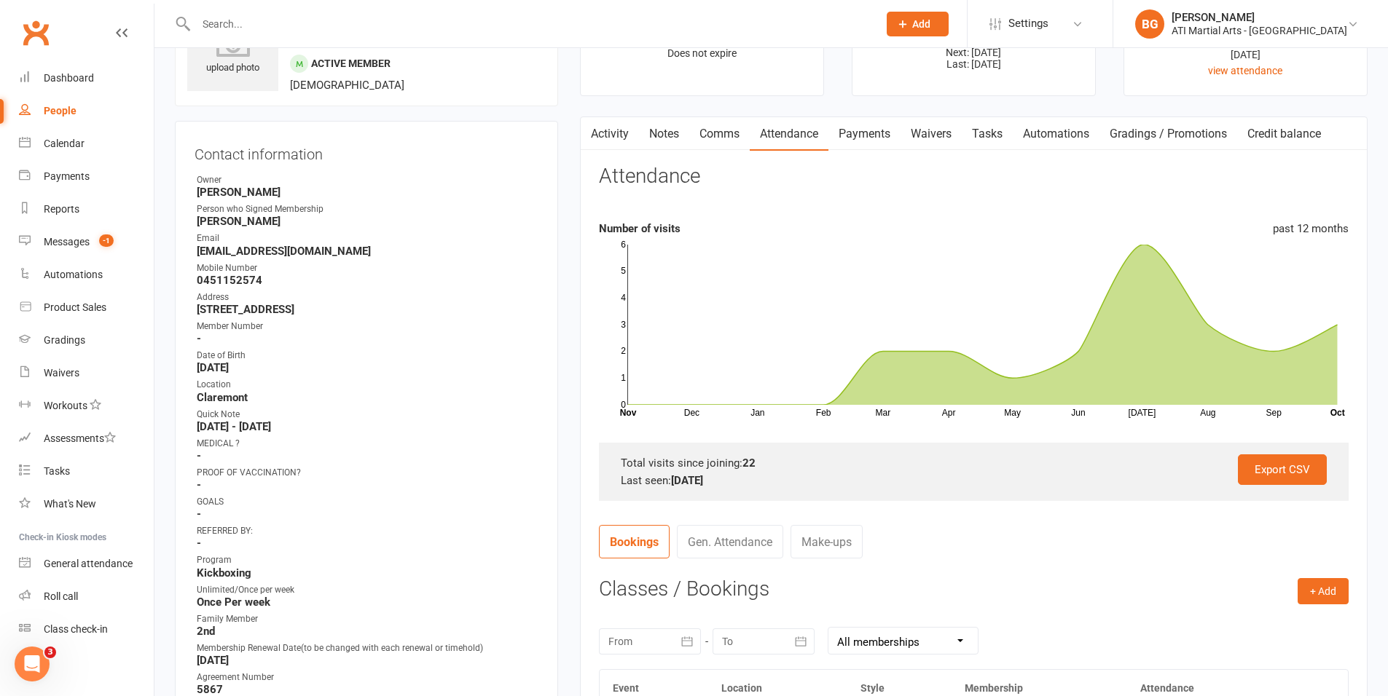
scroll to position [125, 0]
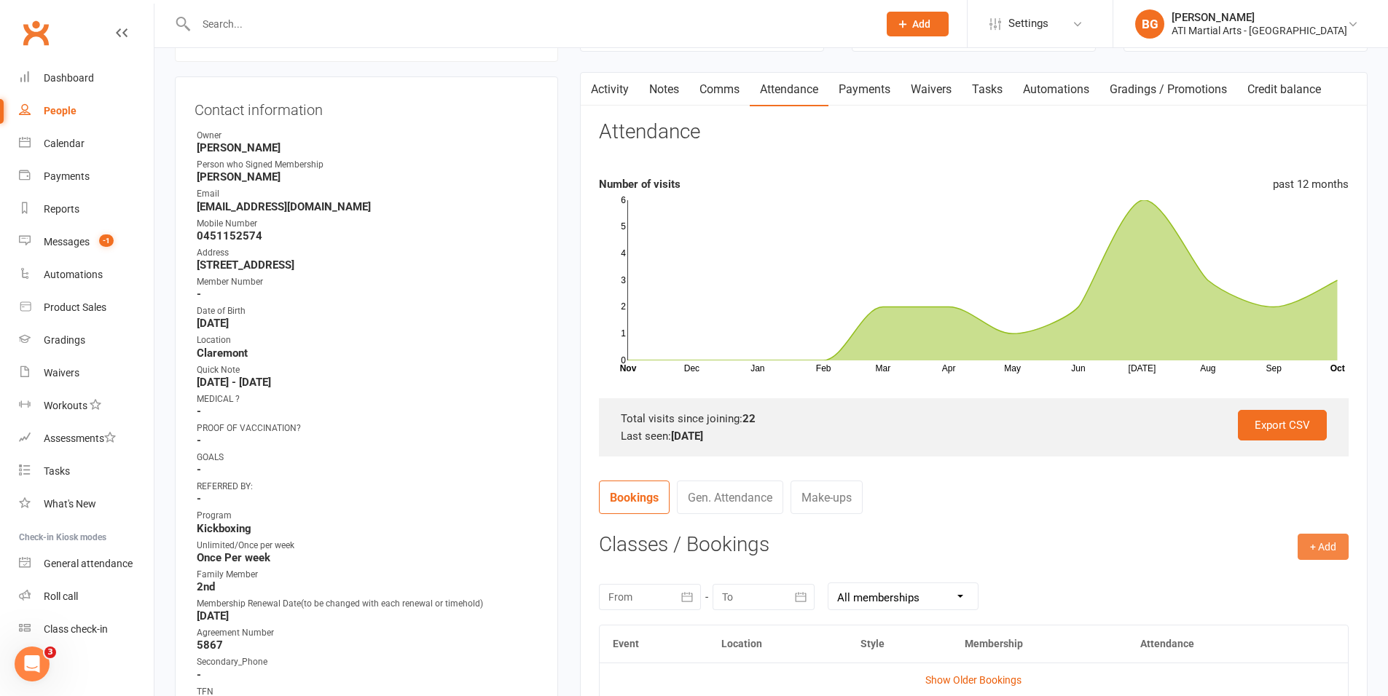
click at [1343, 550] on button "+ Add" at bounding box center [1323, 547] width 51 height 26
click at [1303, 608] on link "Add Appointment" at bounding box center [1276, 608] width 144 height 29
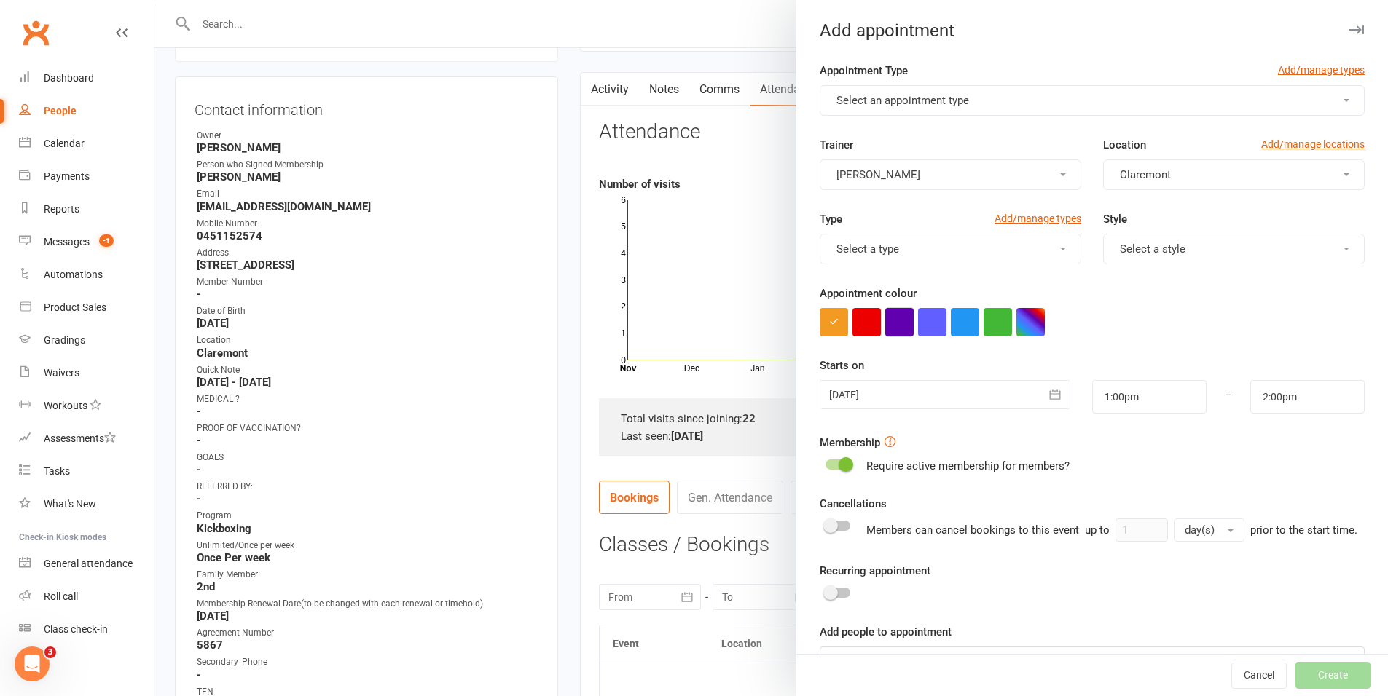
click at [889, 322] on button "button" at bounding box center [899, 322] width 28 height 28
click at [898, 395] on div at bounding box center [945, 394] width 250 height 29
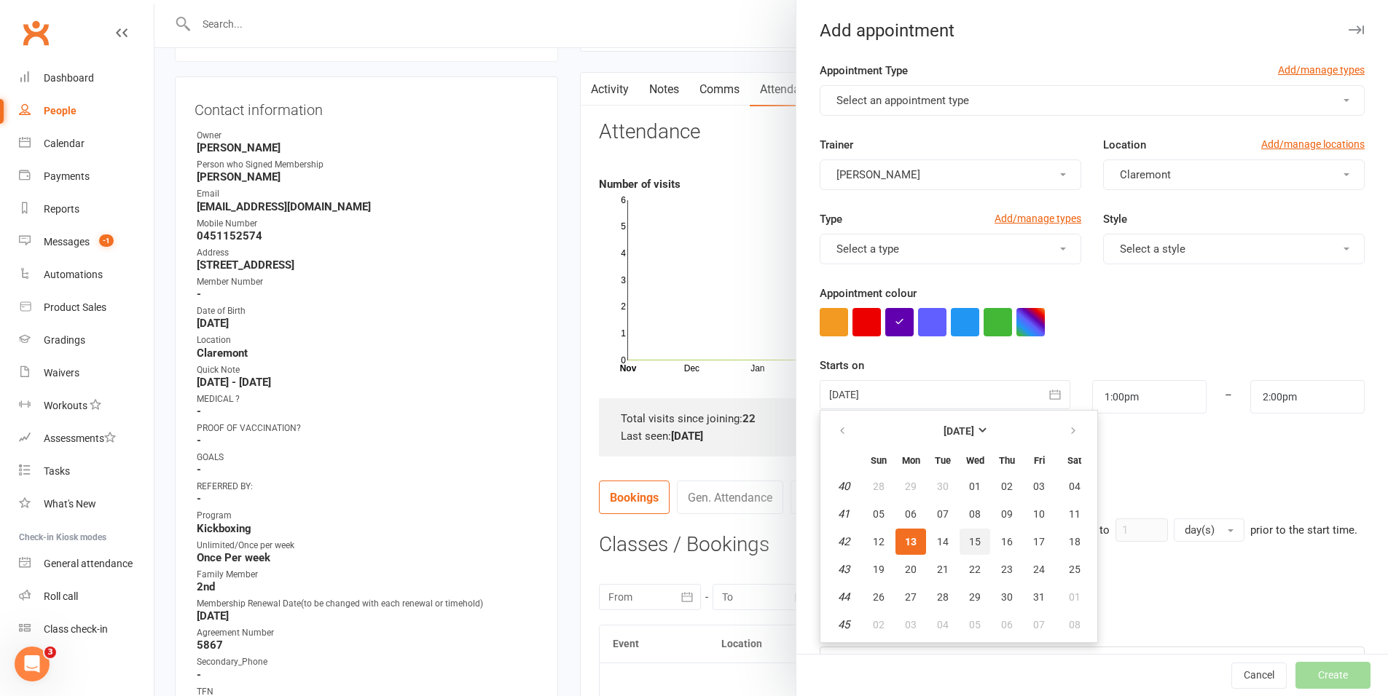
click at [974, 542] on span "15" at bounding box center [975, 542] width 12 height 12
type input "15 Oct 2025"
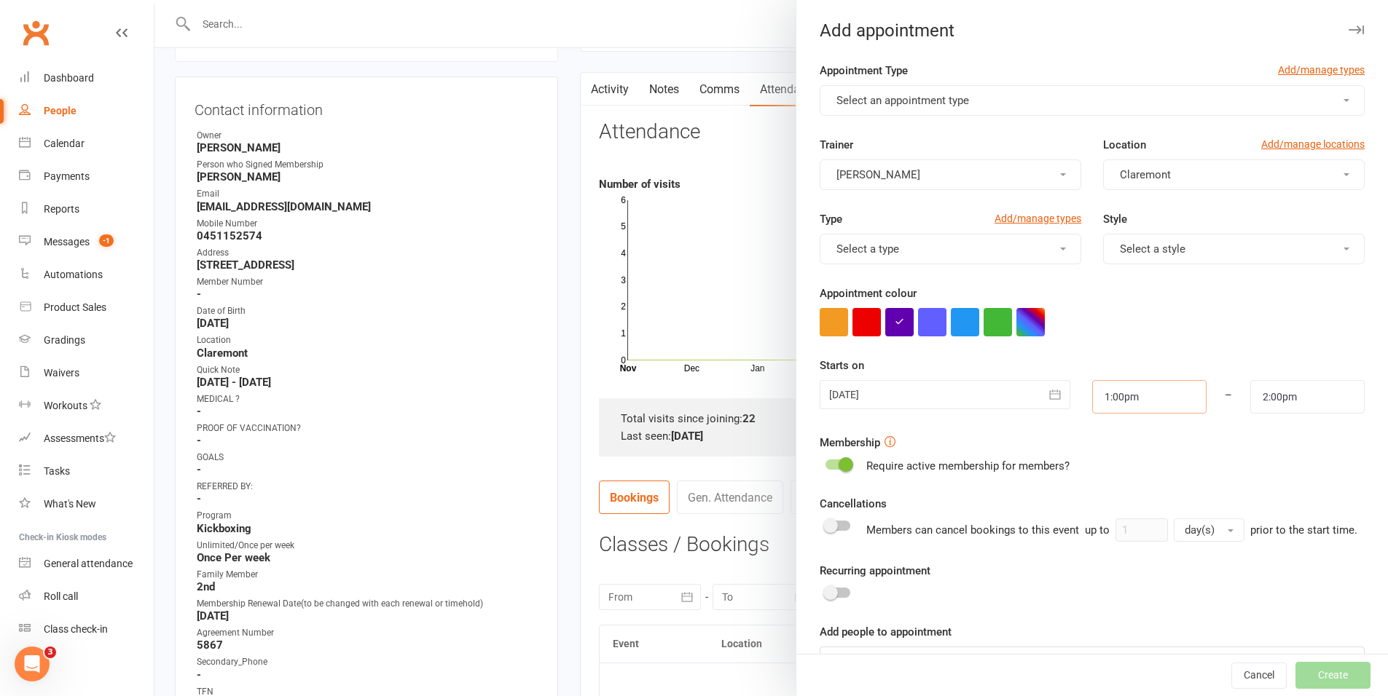
click at [1150, 400] on input "1:00pm" at bounding box center [1149, 397] width 114 height 34
type input "4:45pm"
click at [1111, 479] on li "4:45pm" at bounding box center [1128, 484] width 70 height 22
click at [1273, 401] on input "5:45pm" at bounding box center [1307, 397] width 114 height 34
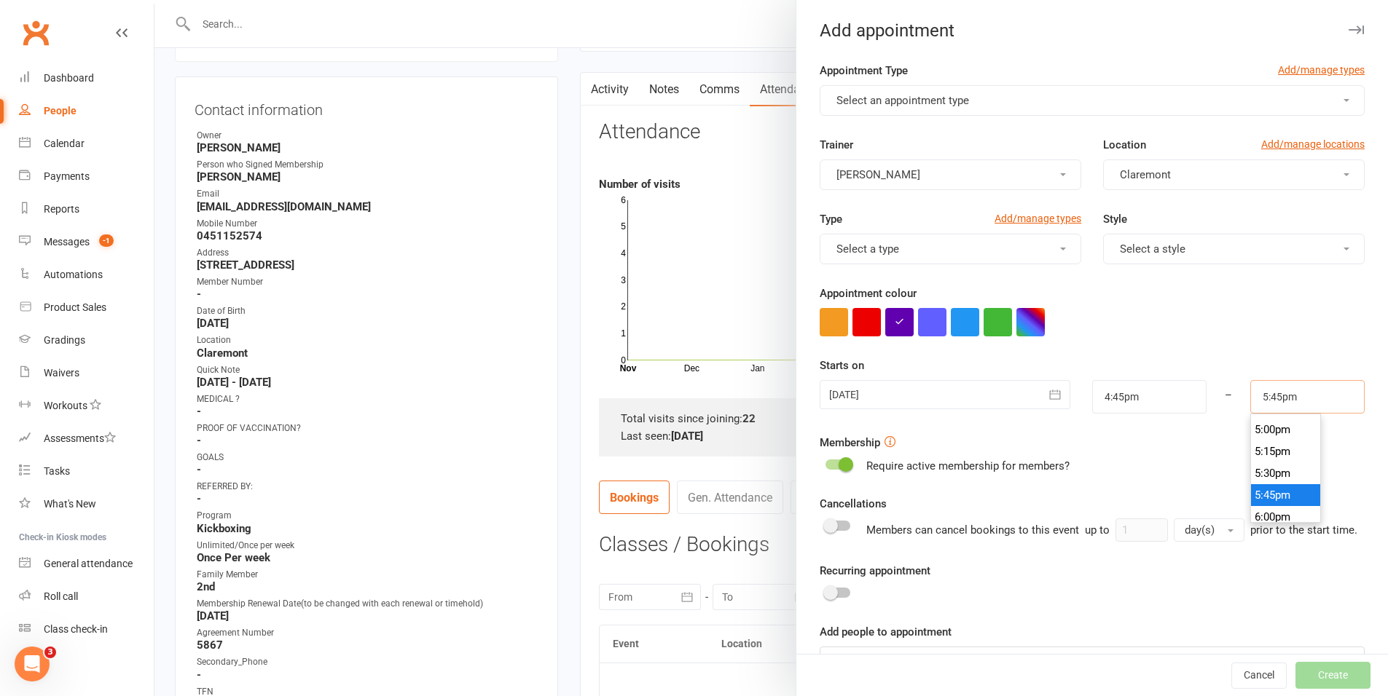
scroll to position [1472, 0]
type input "5:15pm"
click at [1260, 464] on li "5:15pm" at bounding box center [1286, 462] width 70 height 22
click at [916, 99] on span "Select an appointment type" at bounding box center [902, 100] width 133 height 13
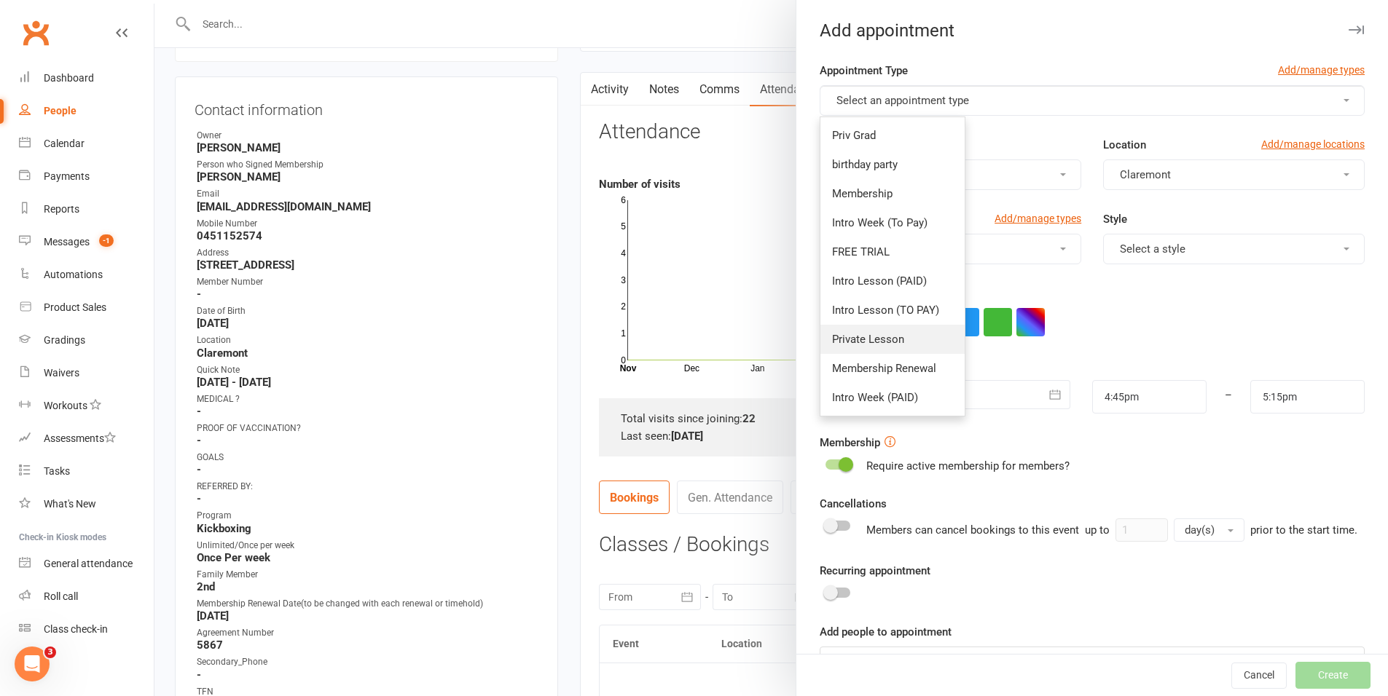
click at [893, 334] on span "Private Lesson" at bounding box center [868, 339] width 72 height 13
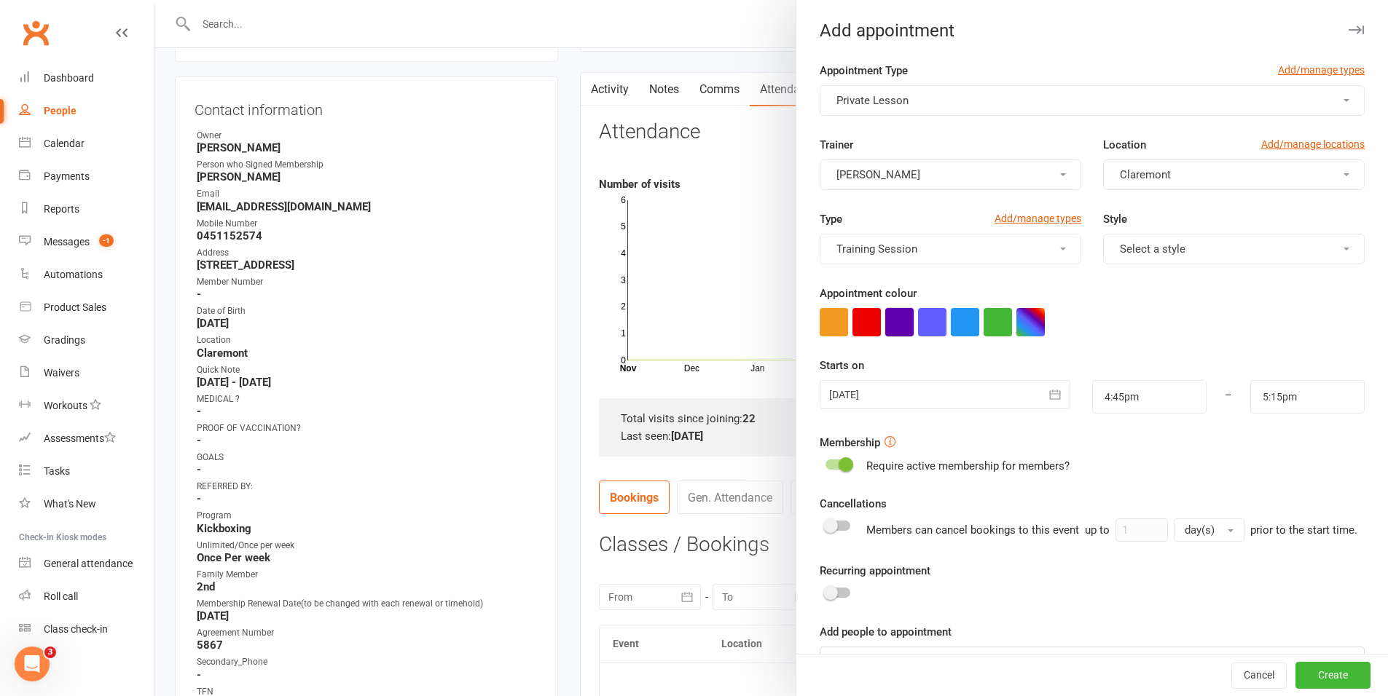
click at [898, 317] on button "button" at bounding box center [899, 322] width 28 height 28
click at [1295, 675] on button "Create" at bounding box center [1332, 676] width 75 height 26
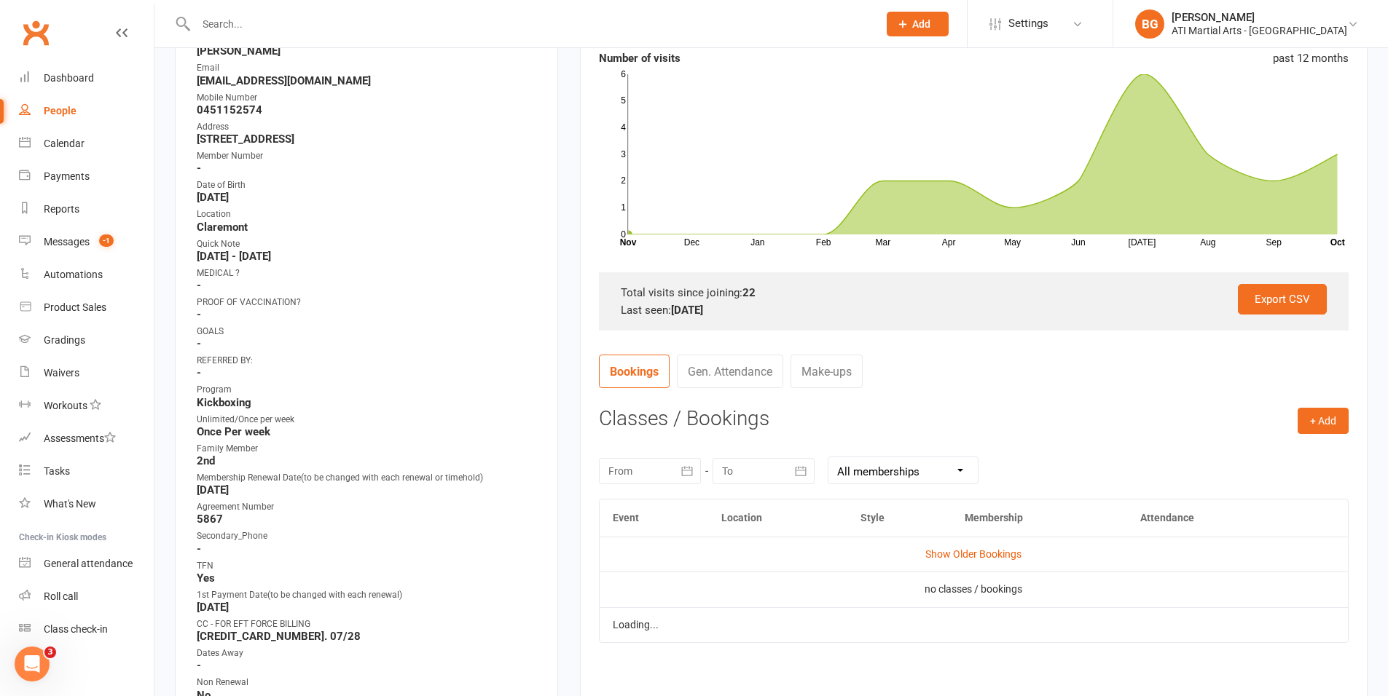
scroll to position [274, 0]
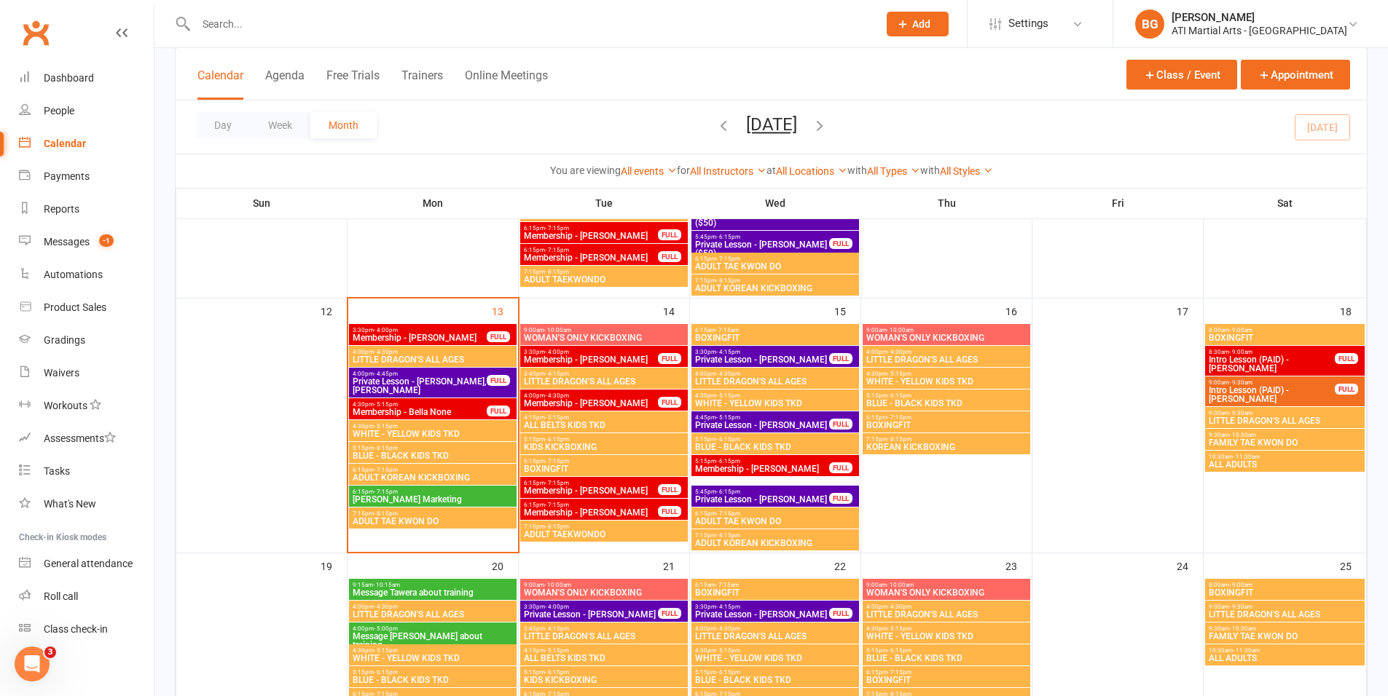
scroll to position [568, 0]
click at [215, 23] on input "text" at bounding box center [530, 24] width 676 height 20
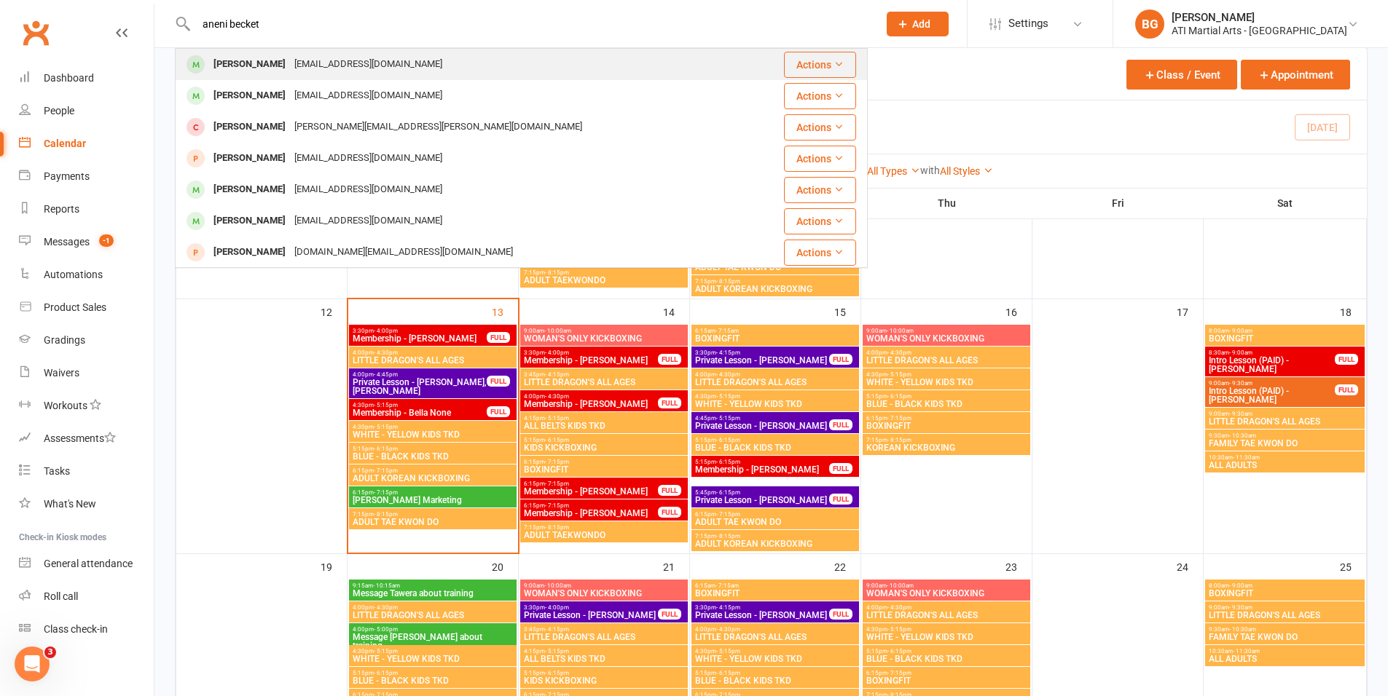
type input "aneni becket"
click at [253, 68] on div "Aneni Beckett" at bounding box center [249, 64] width 81 height 21
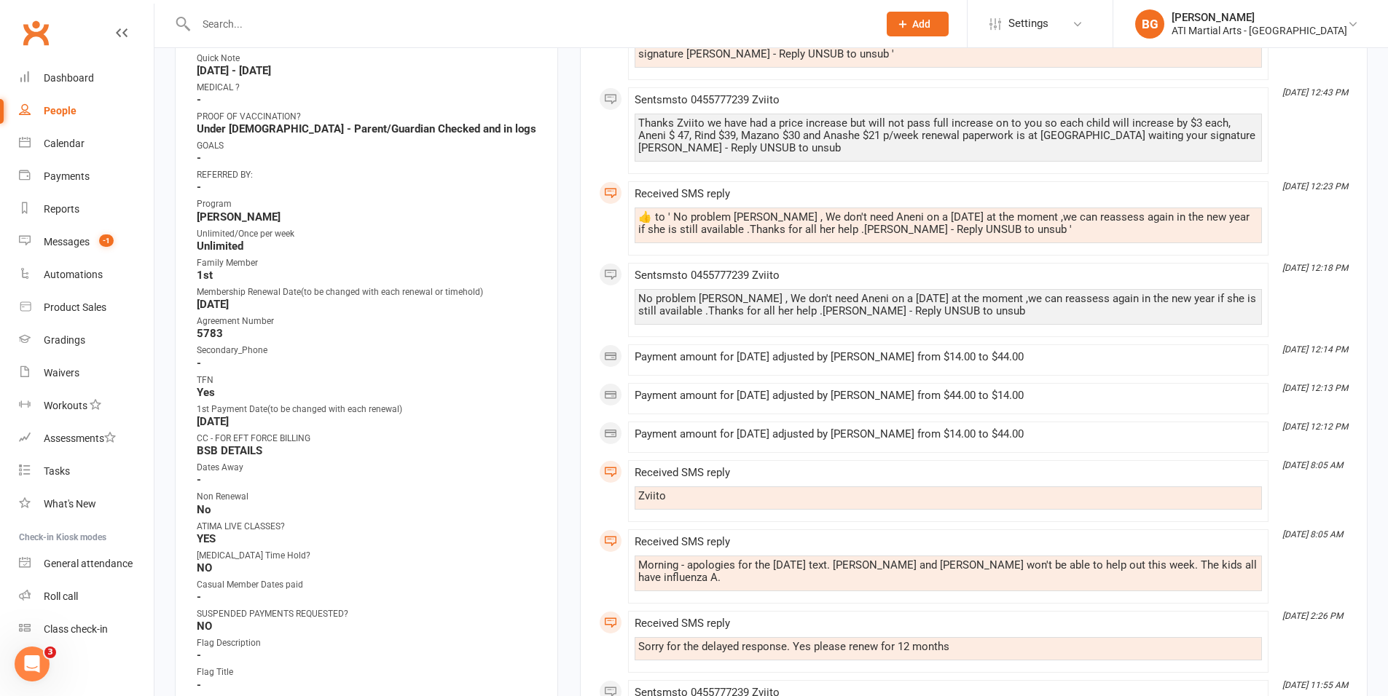
scroll to position [438, 0]
click at [70, 76] on div "Dashboard" at bounding box center [69, 78] width 50 height 12
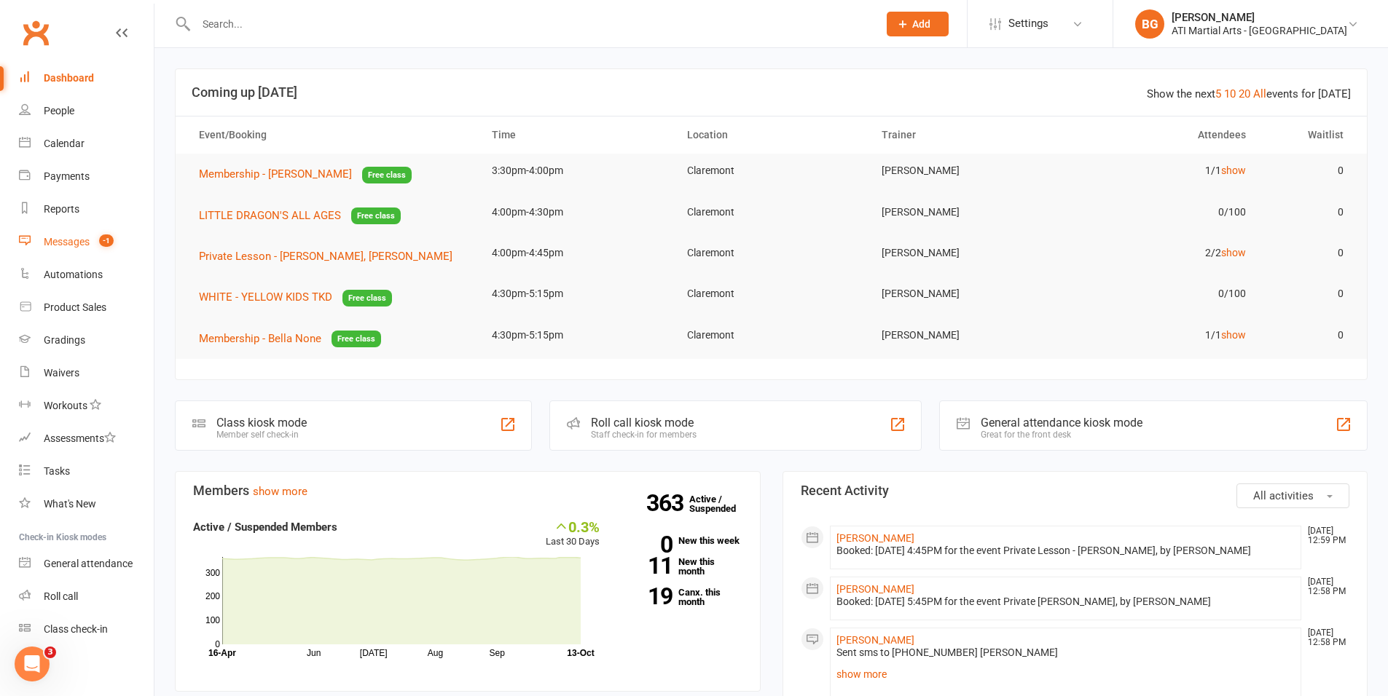
click at [74, 249] on link "Messages -1" at bounding box center [86, 242] width 135 height 33
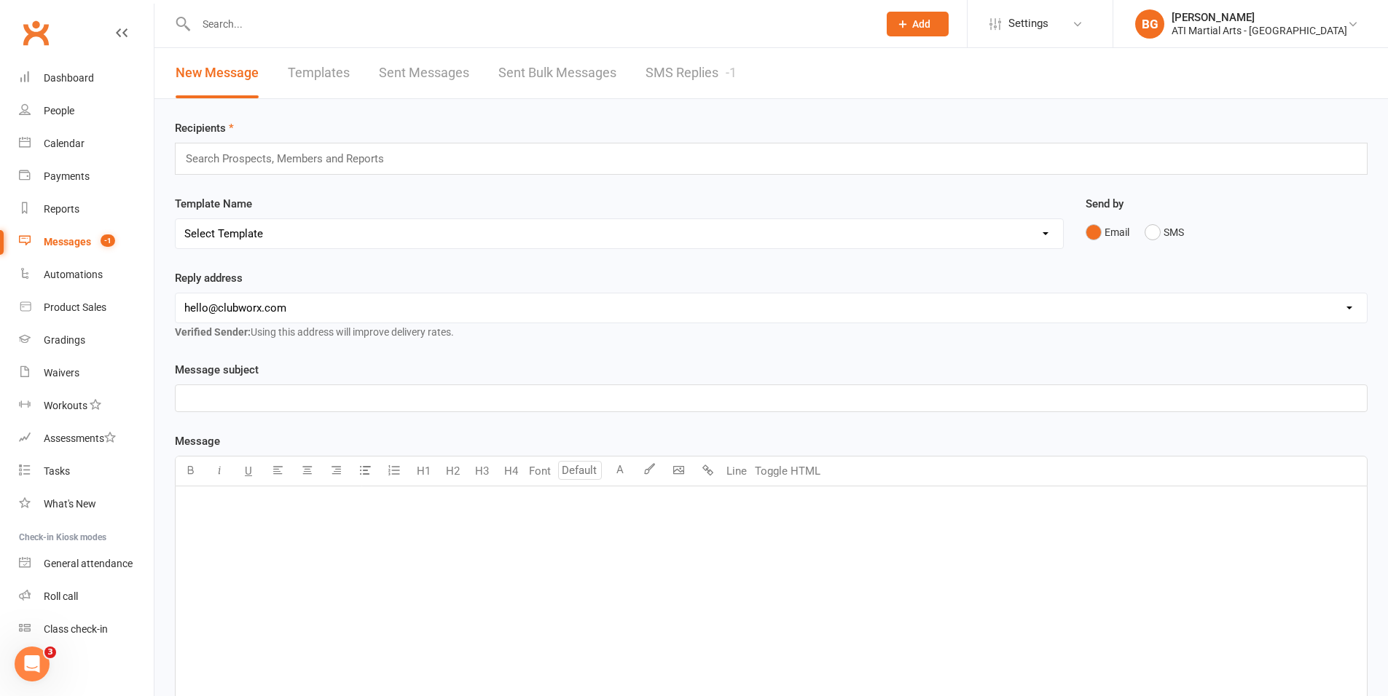
click at [712, 87] on link "SMS Replies -1" at bounding box center [690, 73] width 91 height 50
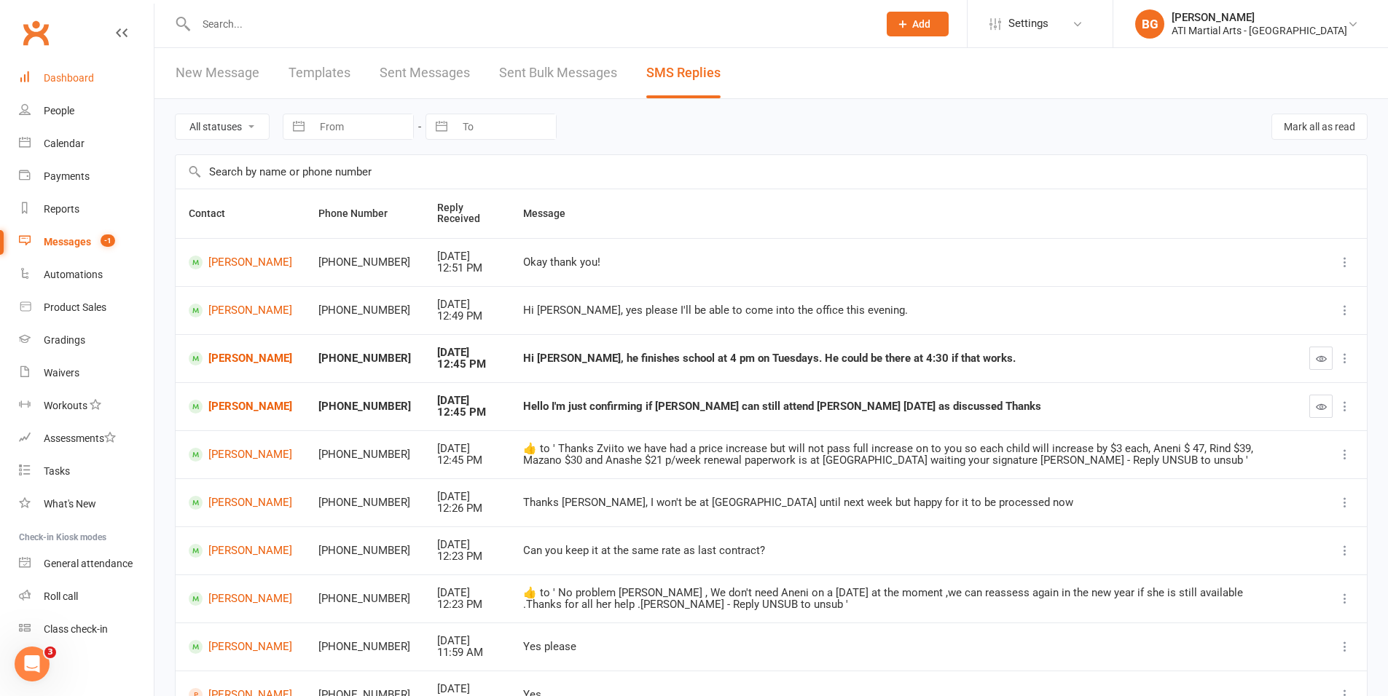
click at [98, 69] on link "Dashboard" at bounding box center [86, 78] width 135 height 33
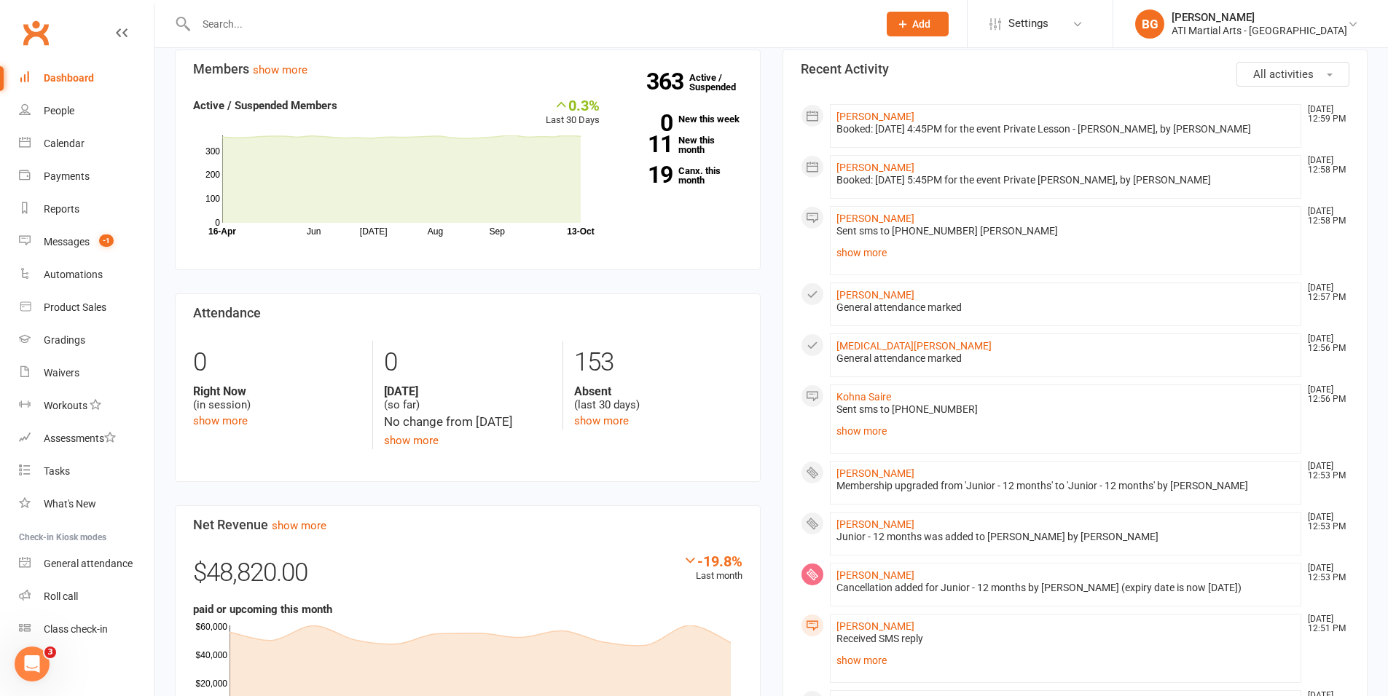
scroll to position [425, 0]
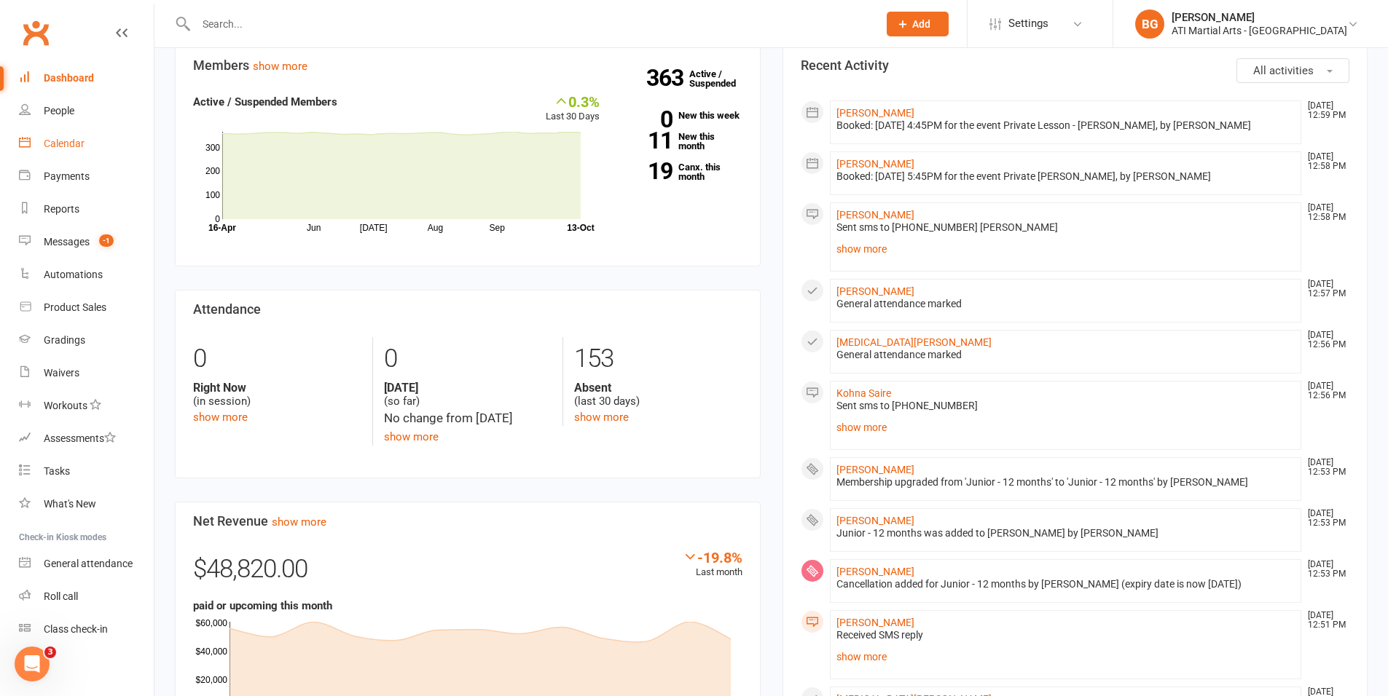
click at [65, 144] on div "Calendar" at bounding box center [64, 144] width 41 height 12
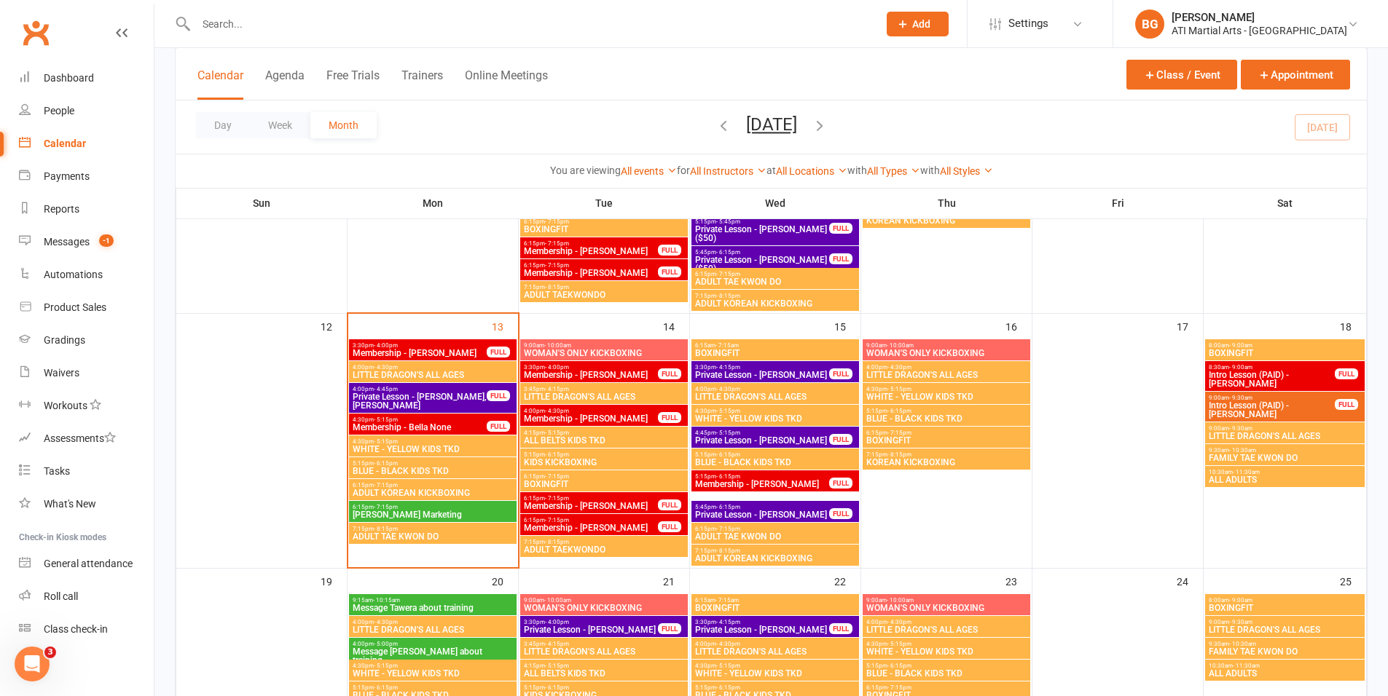
scroll to position [560, 0]
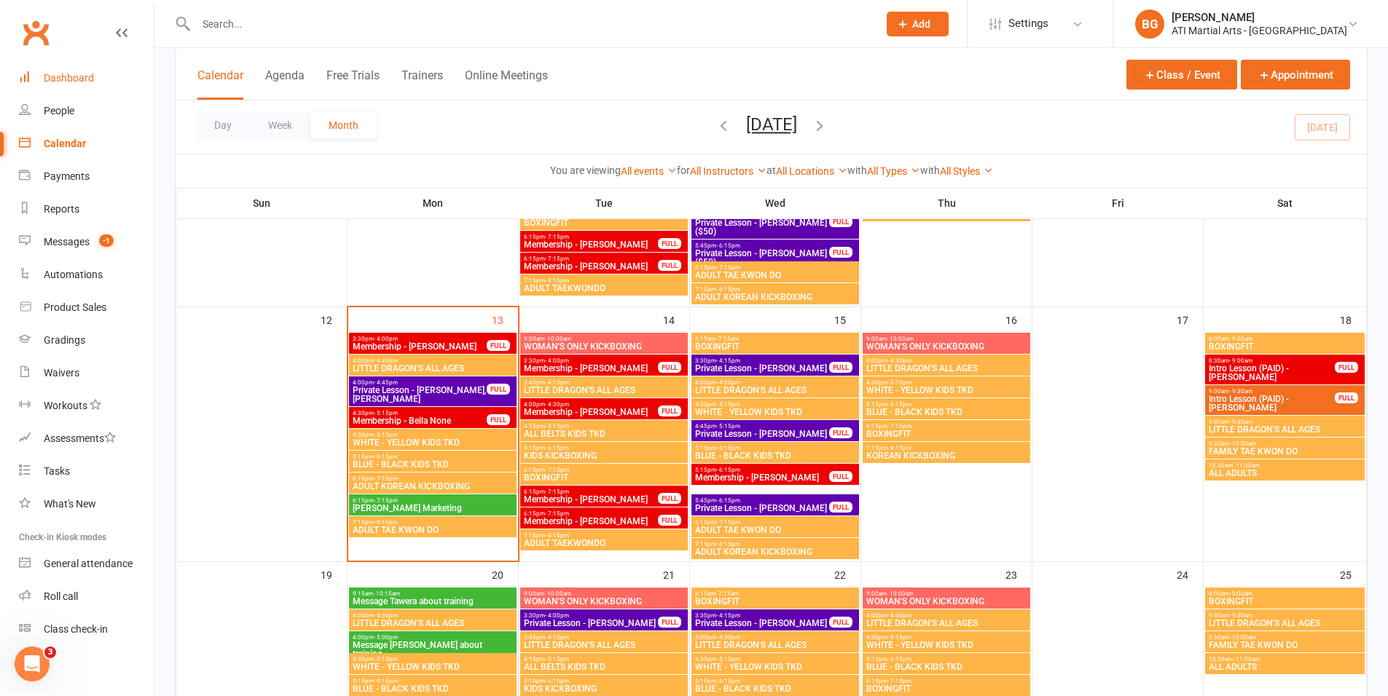
click at [55, 79] on div "Dashboard" at bounding box center [69, 78] width 50 height 12
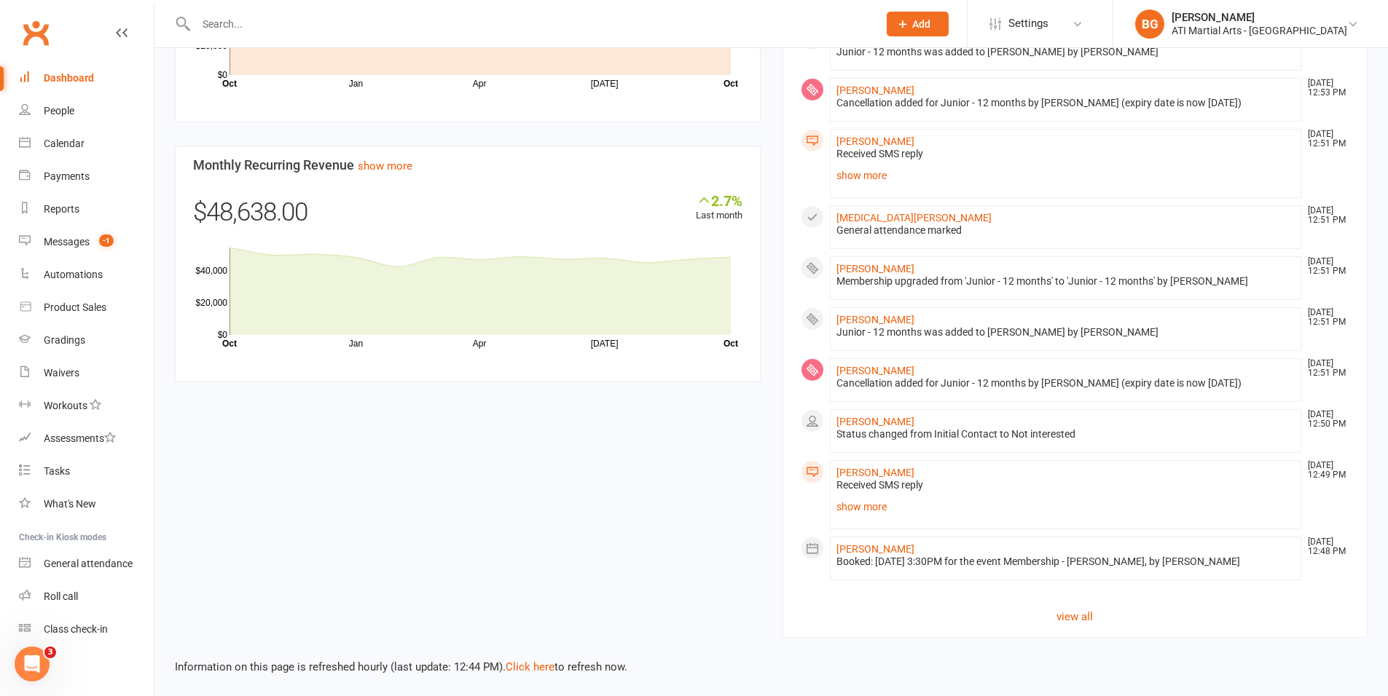
scroll to position [1061, 0]
click at [79, 247] on div "Messages" at bounding box center [67, 242] width 46 height 12
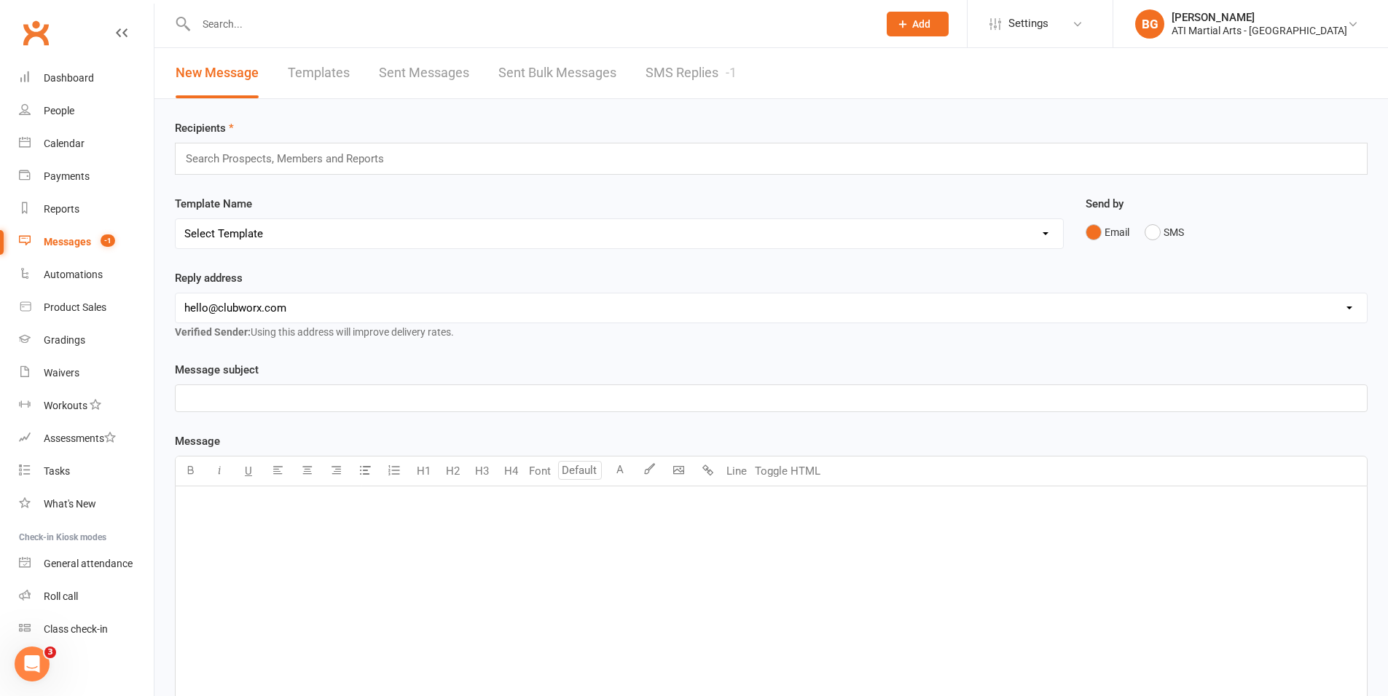
click at [704, 103] on div "Recipients Search Prospects, Members and Reports Template Name Select Template …" at bounding box center [770, 501] width 1233 height 804
click at [682, 53] on link "SMS Replies -1" at bounding box center [690, 73] width 91 height 50
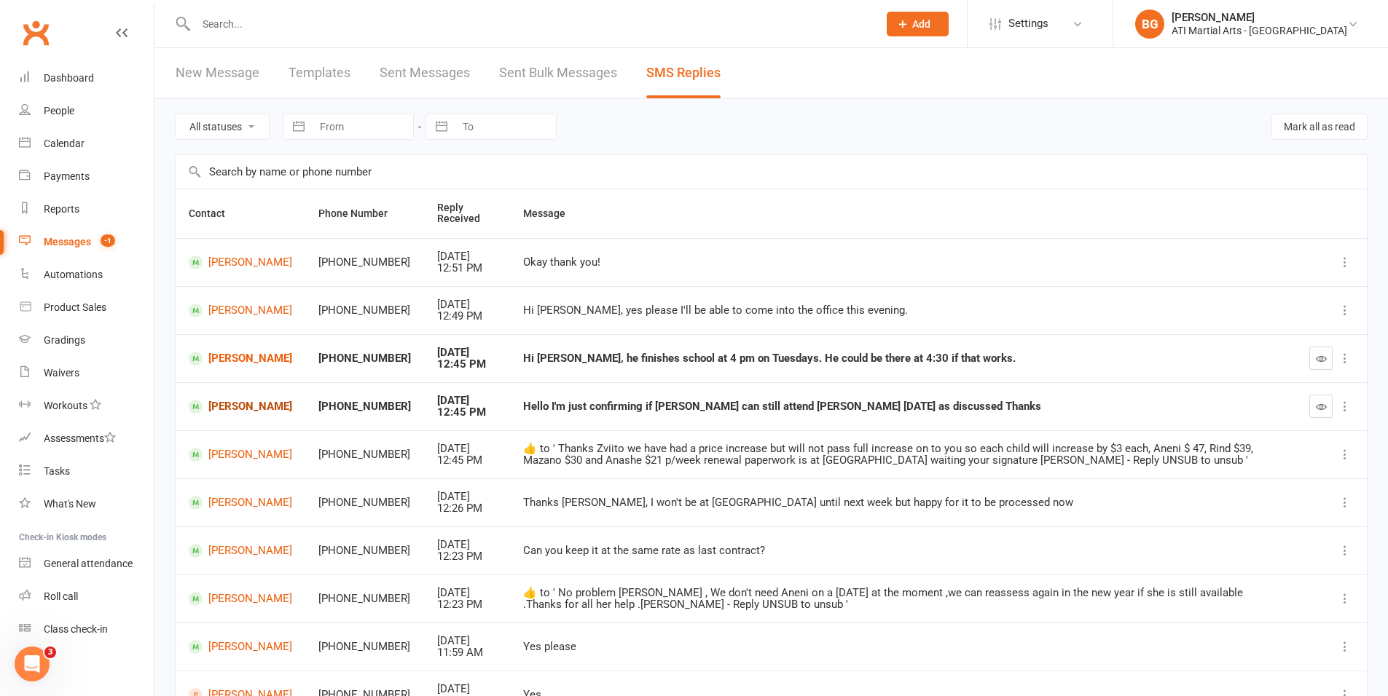
click at [235, 409] on link "Oliver Ismail" at bounding box center [240, 407] width 103 height 14
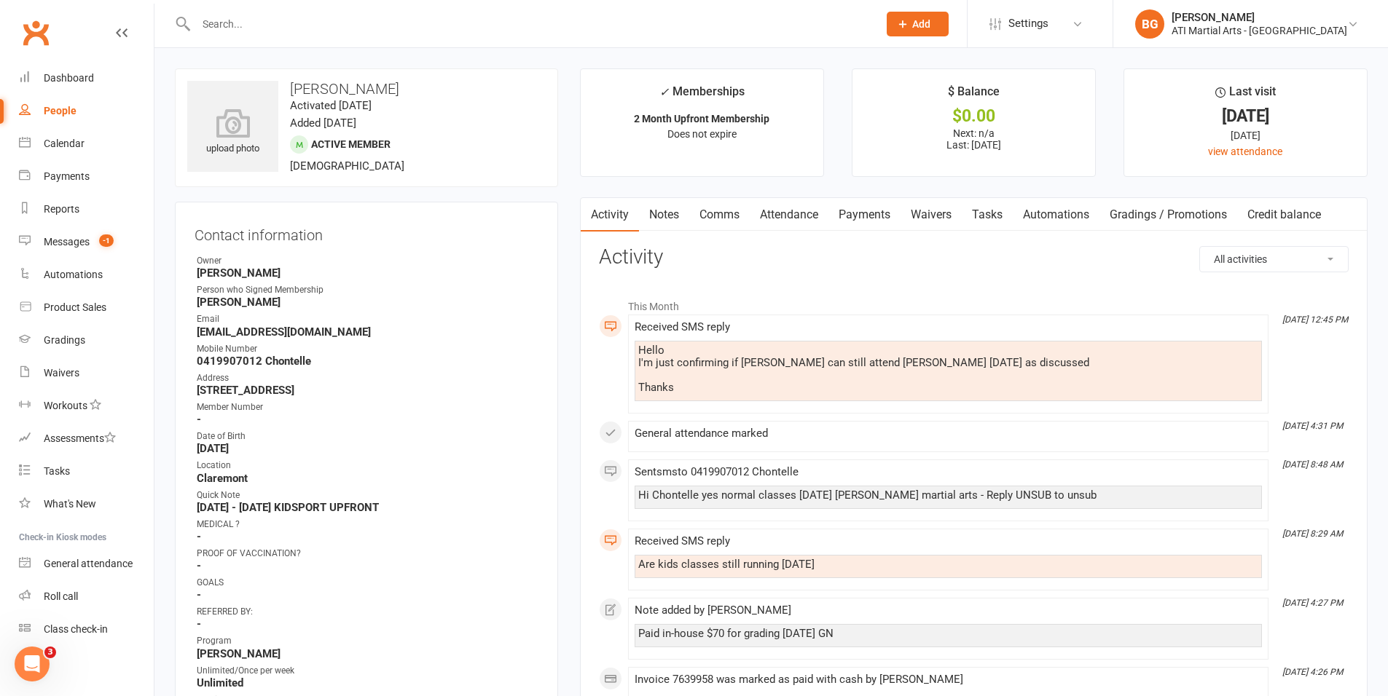
click at [721, 221] on link "Comms" at bounding box center [719, 215] width 60 height 34
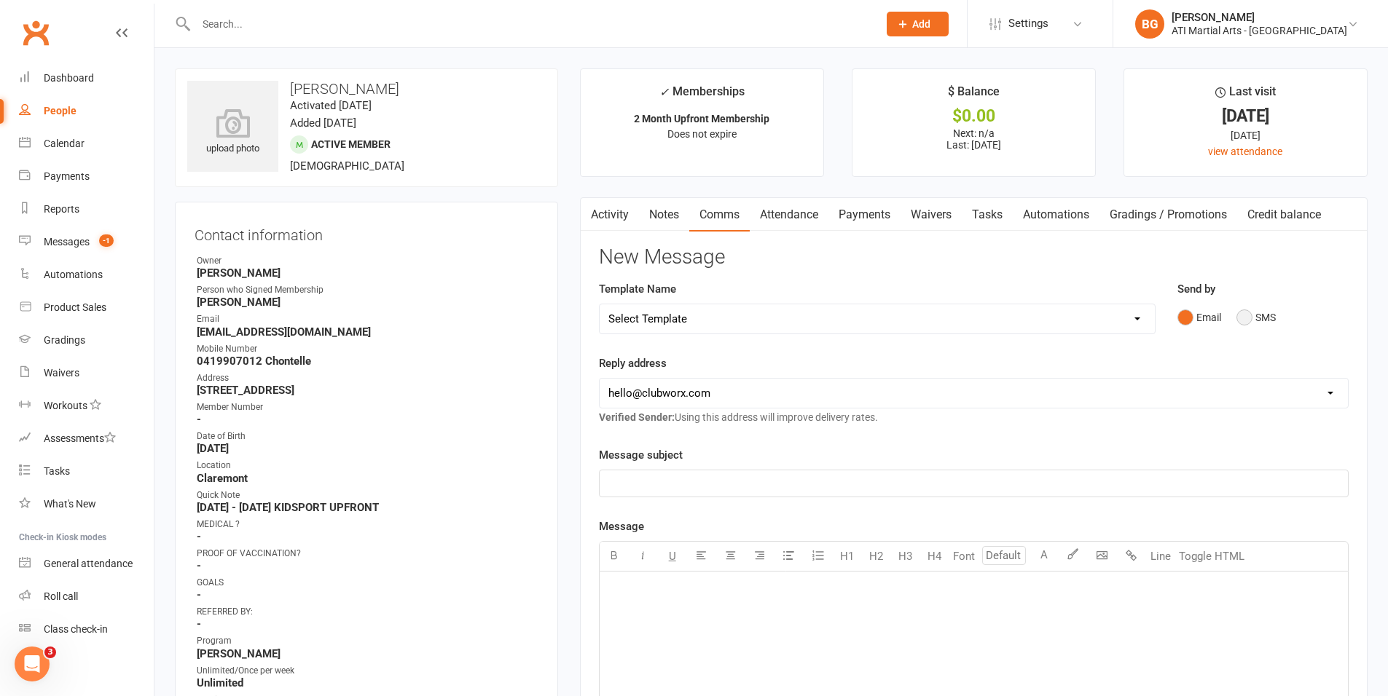
click at [1250, 329] on button "SMS" at bounding box center [1255, 318] width 39 height 28
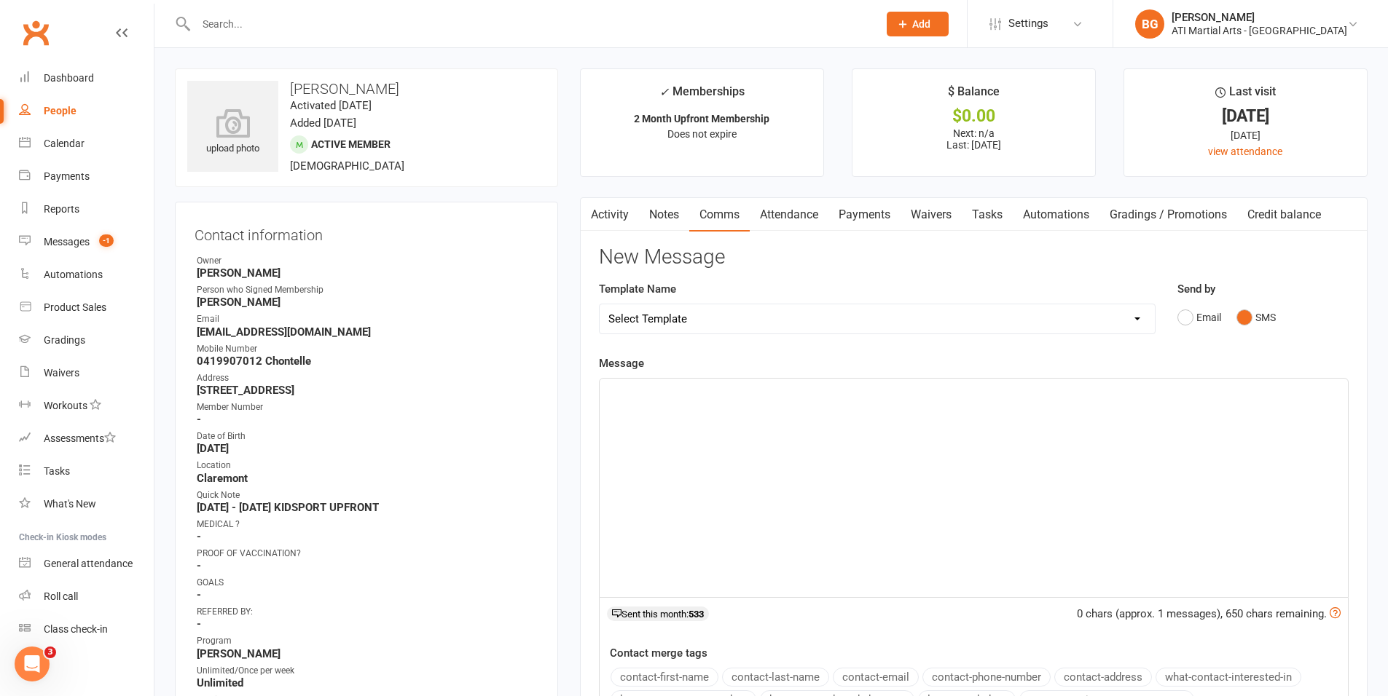
click at [1225, 440] on div "﻿" at bounding box center [974, 488] width 748 height 219
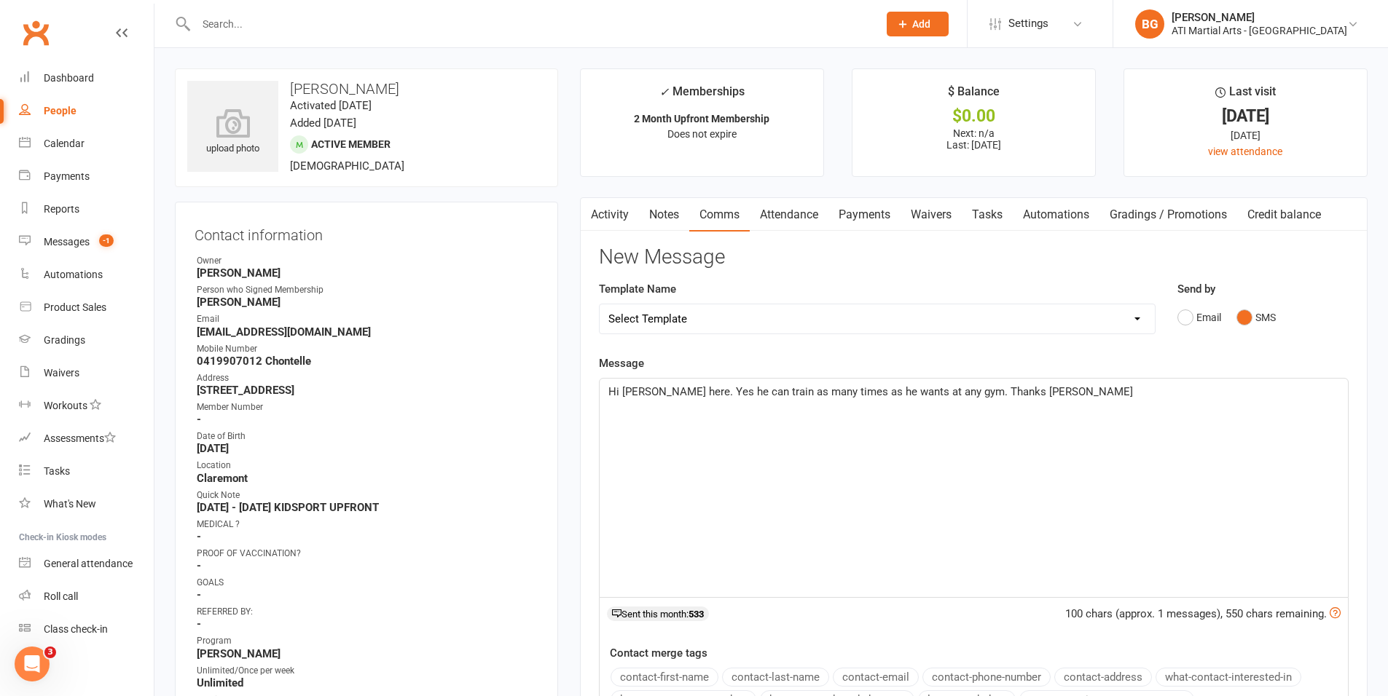
click at [1008, 391] on span "Hi Chontelle Brandon here. Yes he can train as many times as he wants at any gy…" at bounding box center [870, 391] width 525 height 13
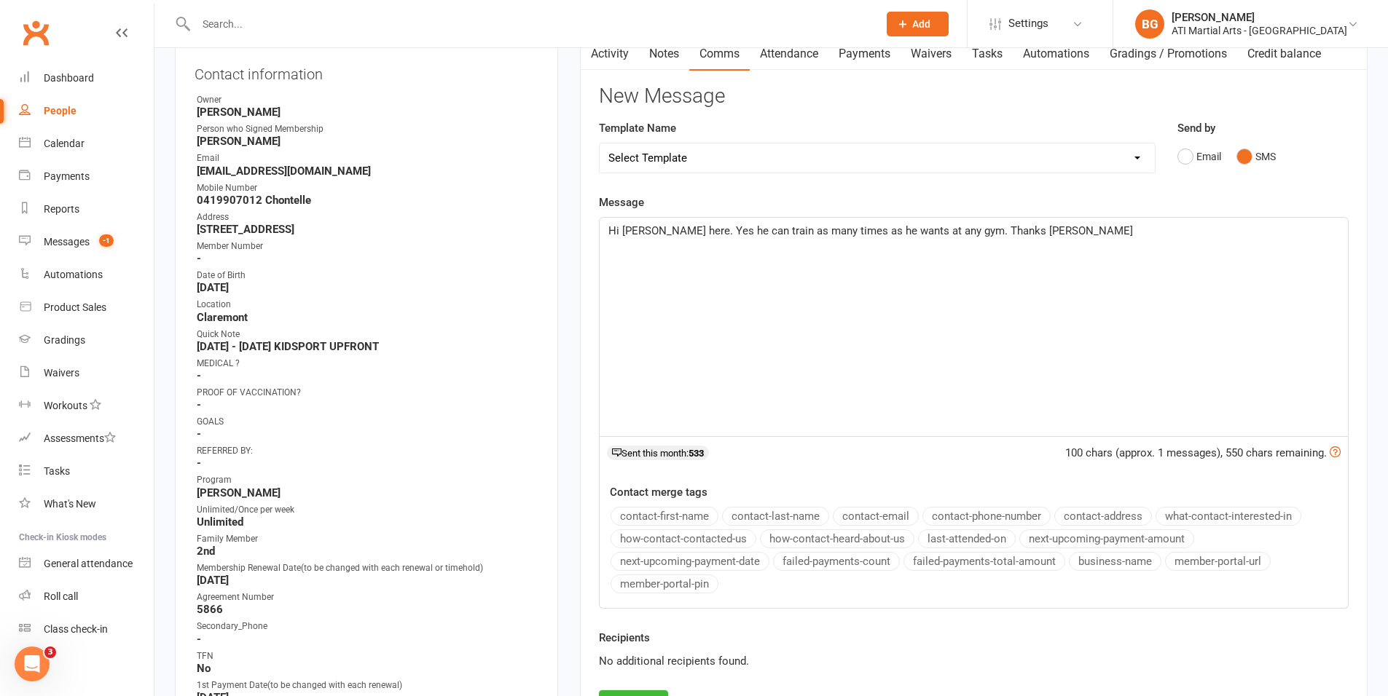
scroll to position [160, 0]
click at [1096, 268] on div "Hi Chontelle Brandon here. Yes he can train as many times as he wants at any gy…" at bounding box center [974, 328] width 748 height 219
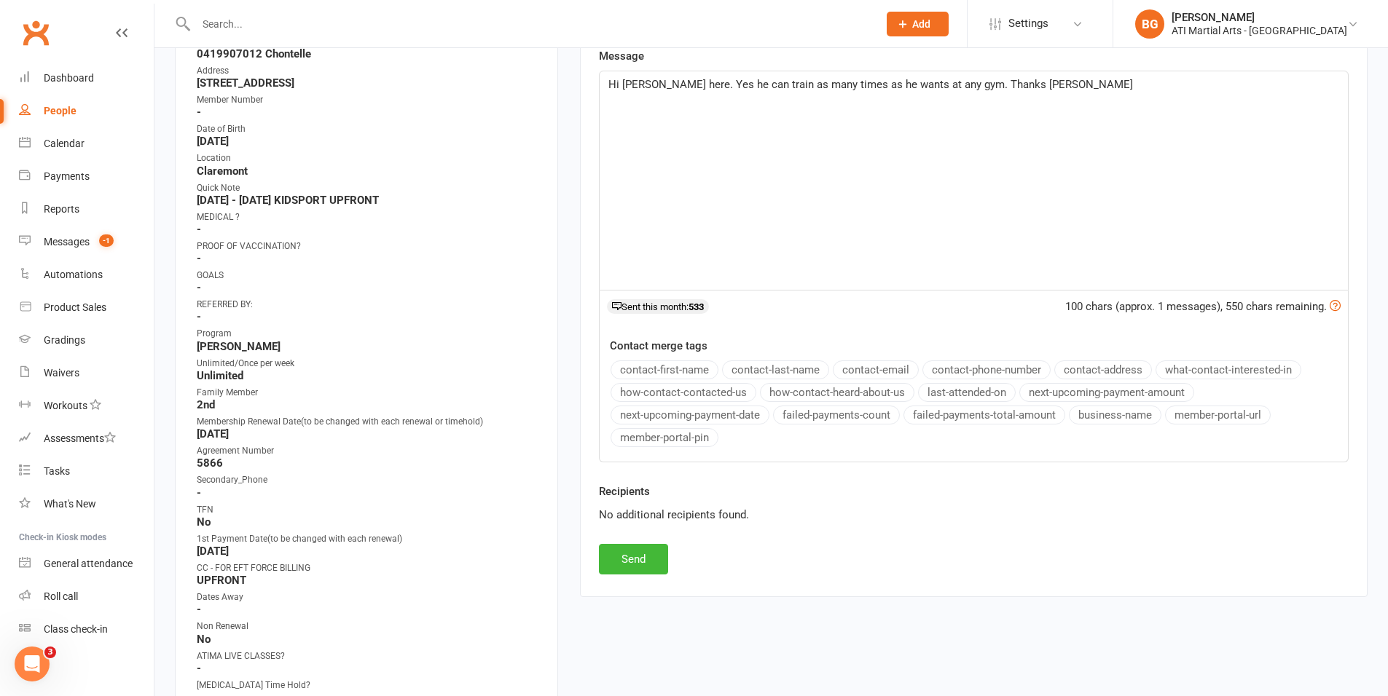
scroll to position [309, 0]
click at [648, 543] on button "Send" at bounding box center [633, 558] width 69 height 31
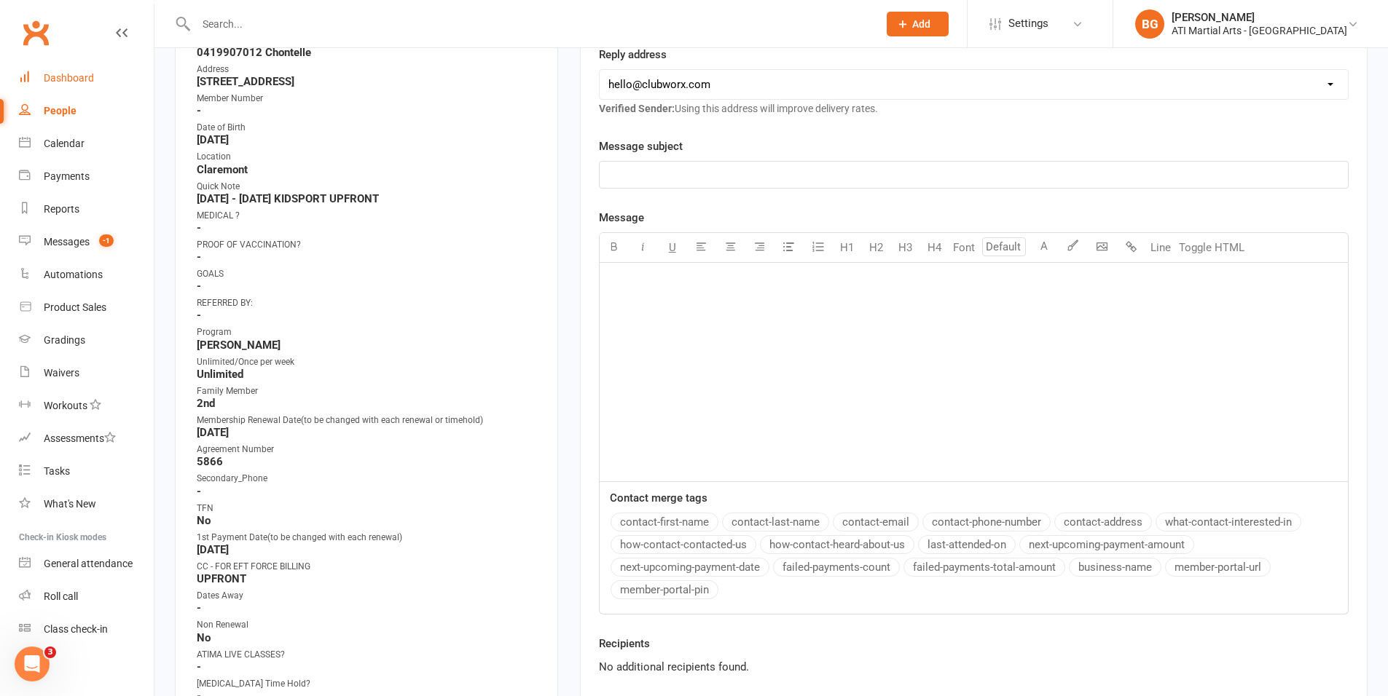
click at [68, 76] on div "Dashboard" at bounding box center [69, 78] width 50 height 12
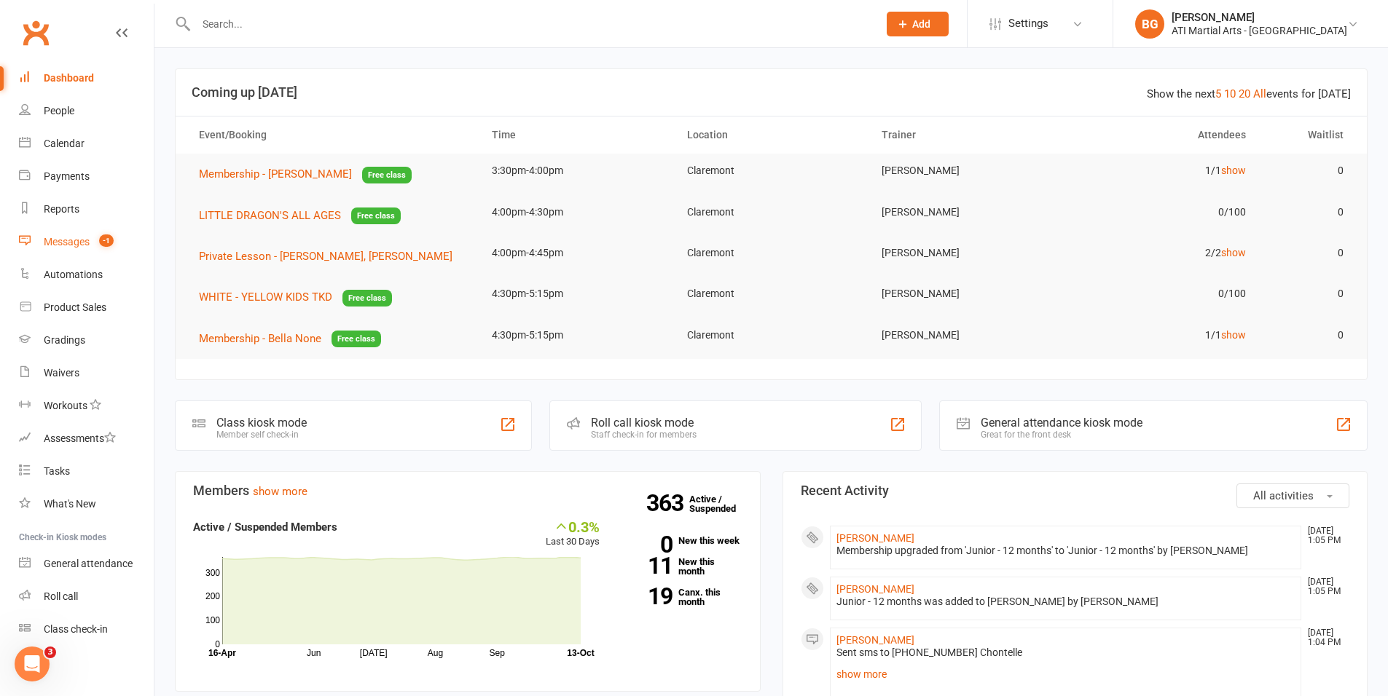
click at [71, 238] on div "Messages" at bounding box center [67, 242] width 46 height 12
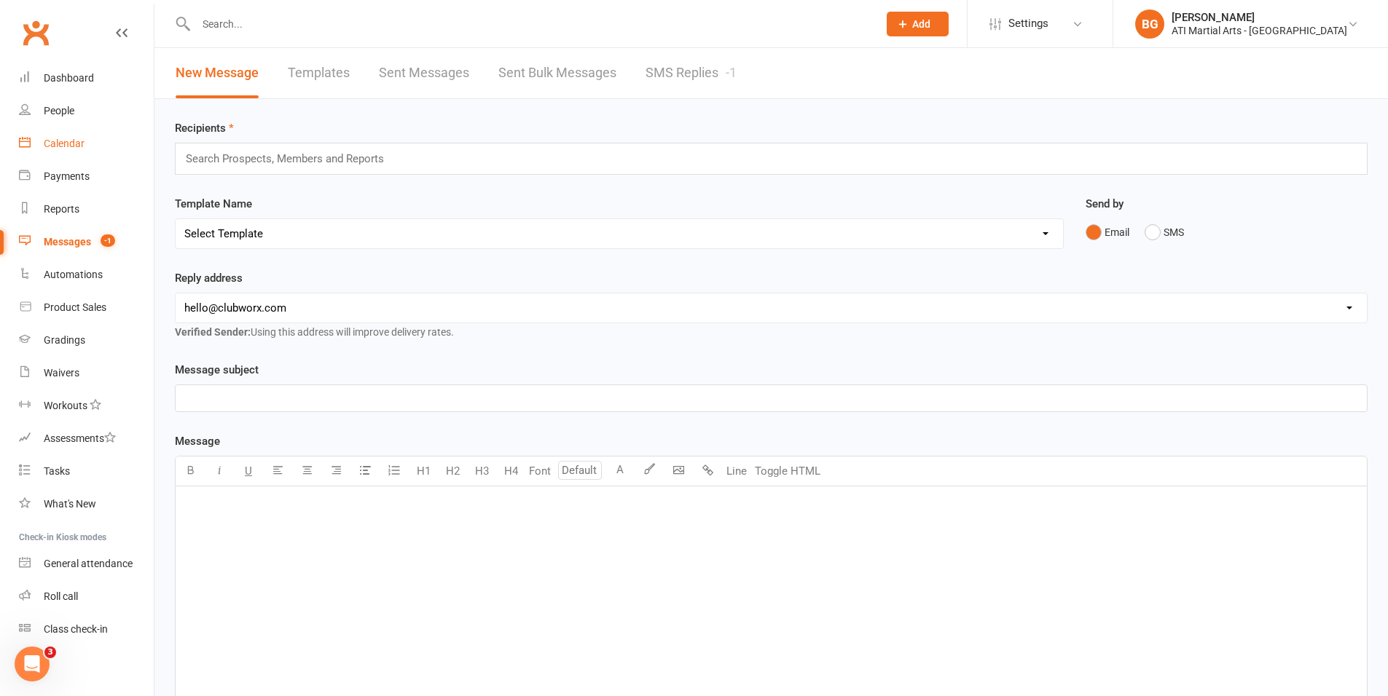
click at [66, 130] on link "Calendar" at bounding box center [86, 143] width 135 height 33
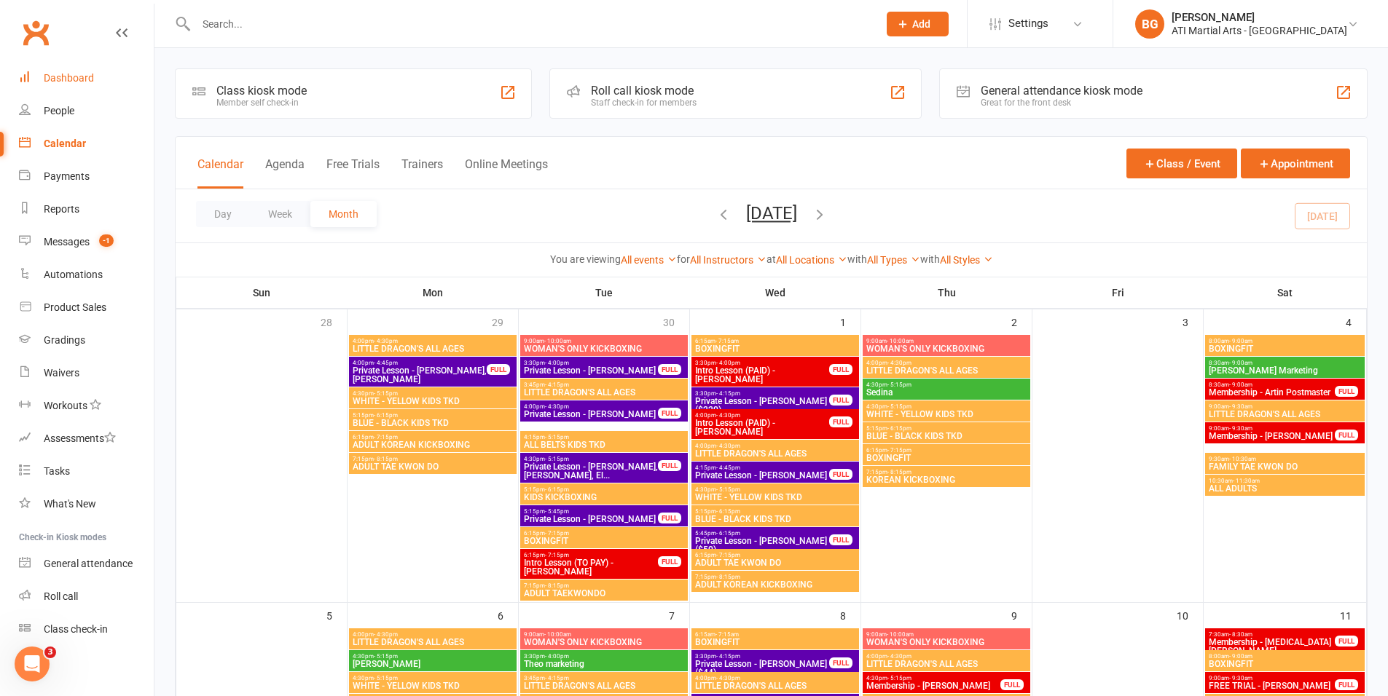
click at [50, 75] on div "Dashboard" at bounding box center [69, 78] width 50 height 12
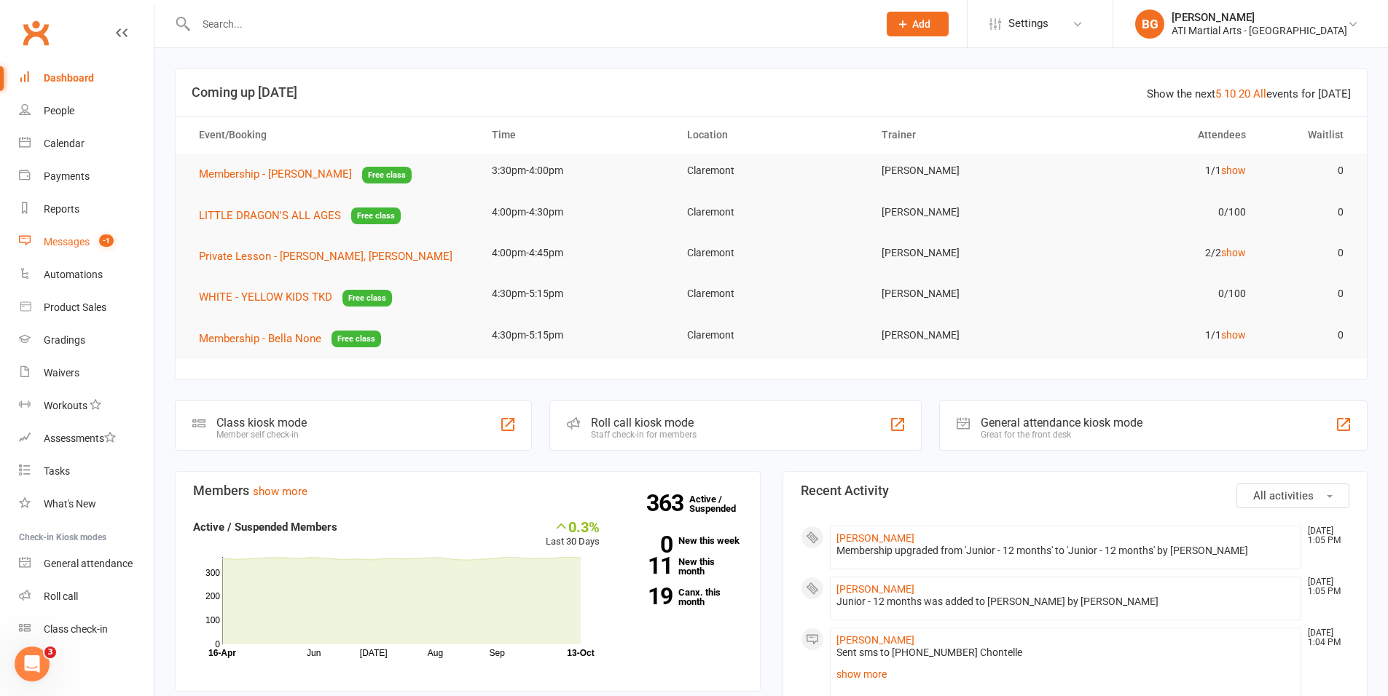
click at [117, 231] on link "Messages -1" at bounding box center [86, 242] width 135 height 33
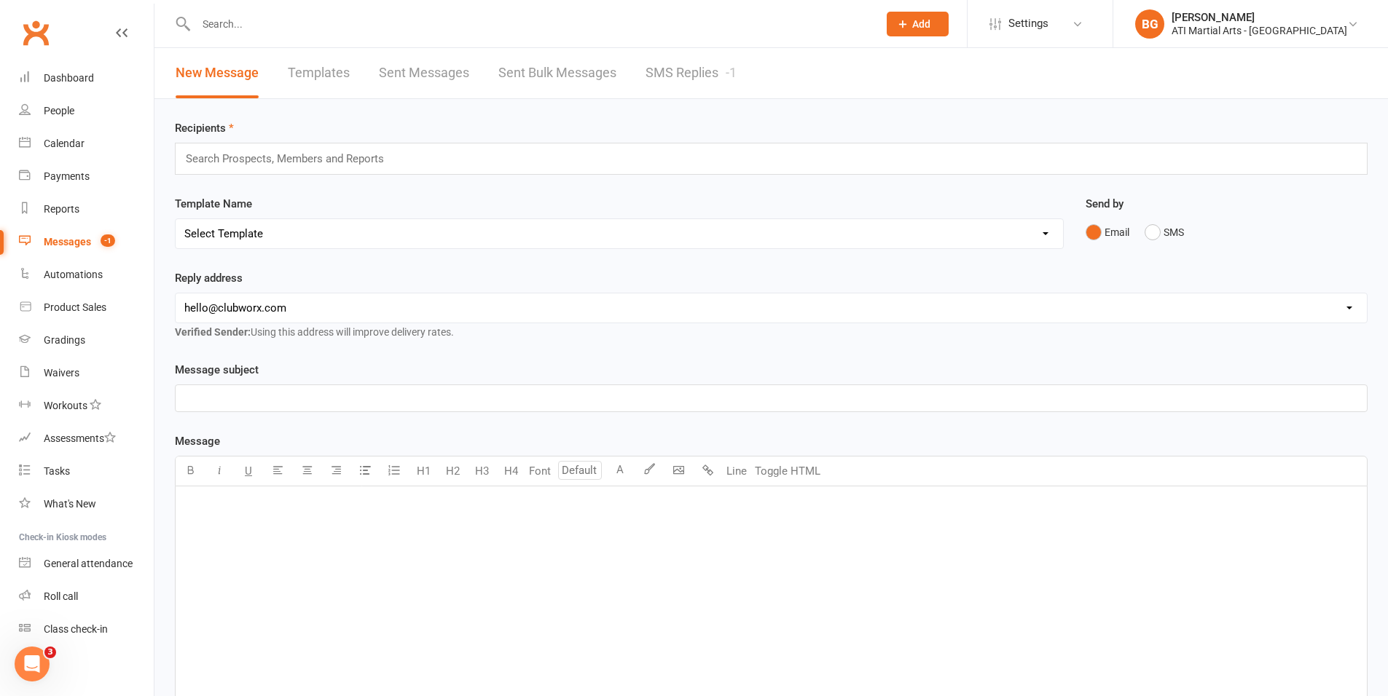
click at [712, 74] on link "SMS Replies -1" at bounding box center [690, 73] width 91 height 50
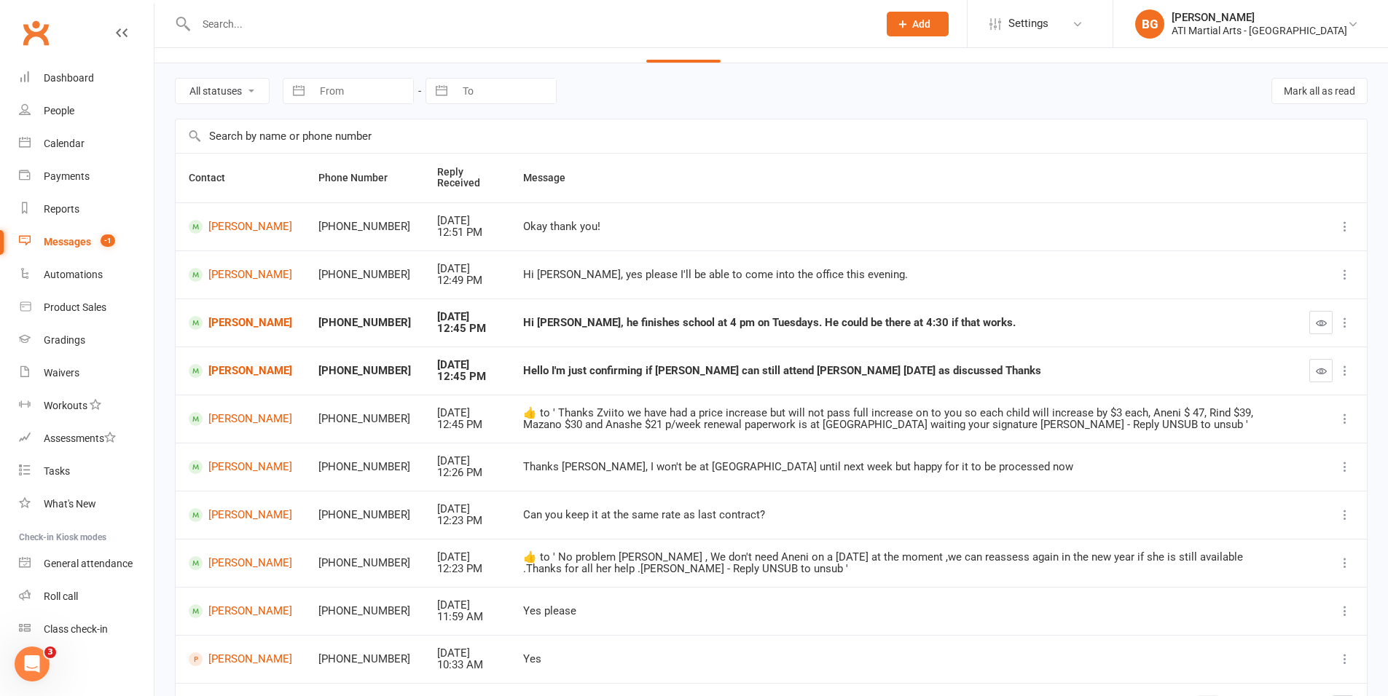
scroll to position [41, 0]
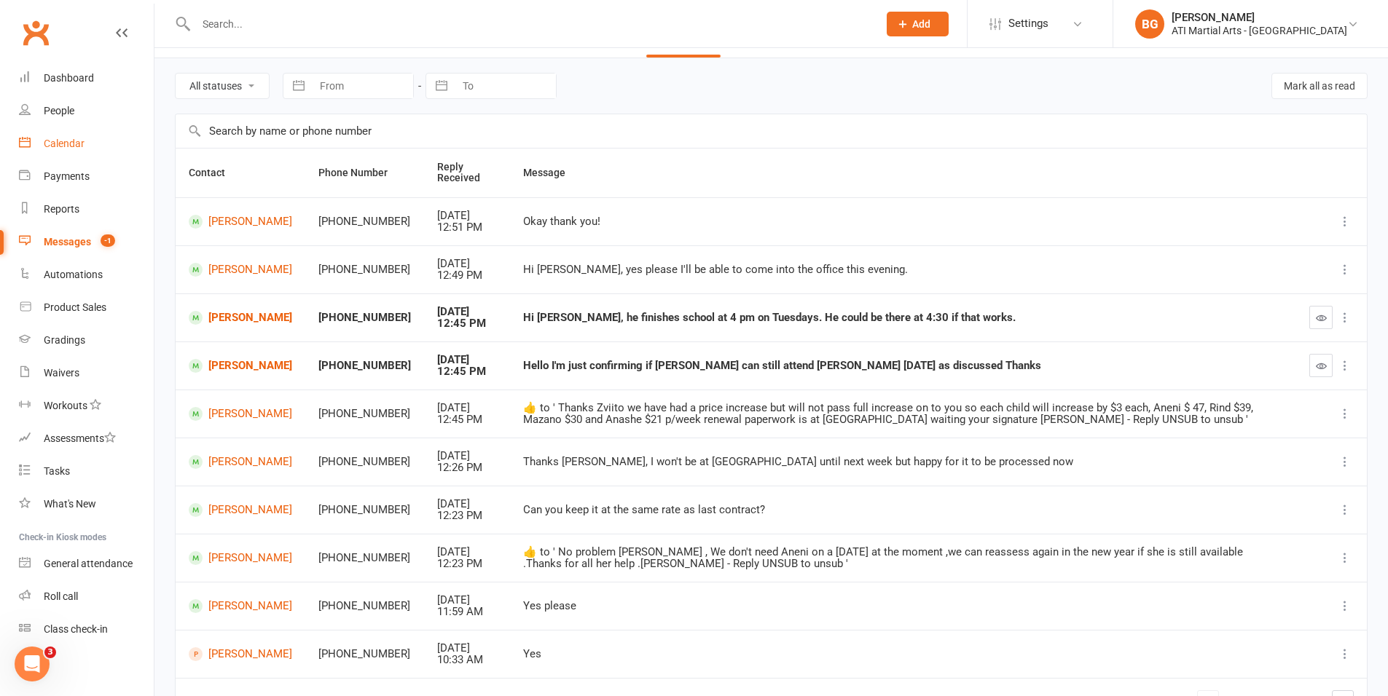
click at [53, 138] on div "Calendar" at bounding box center [64, 144] width 41 height 12
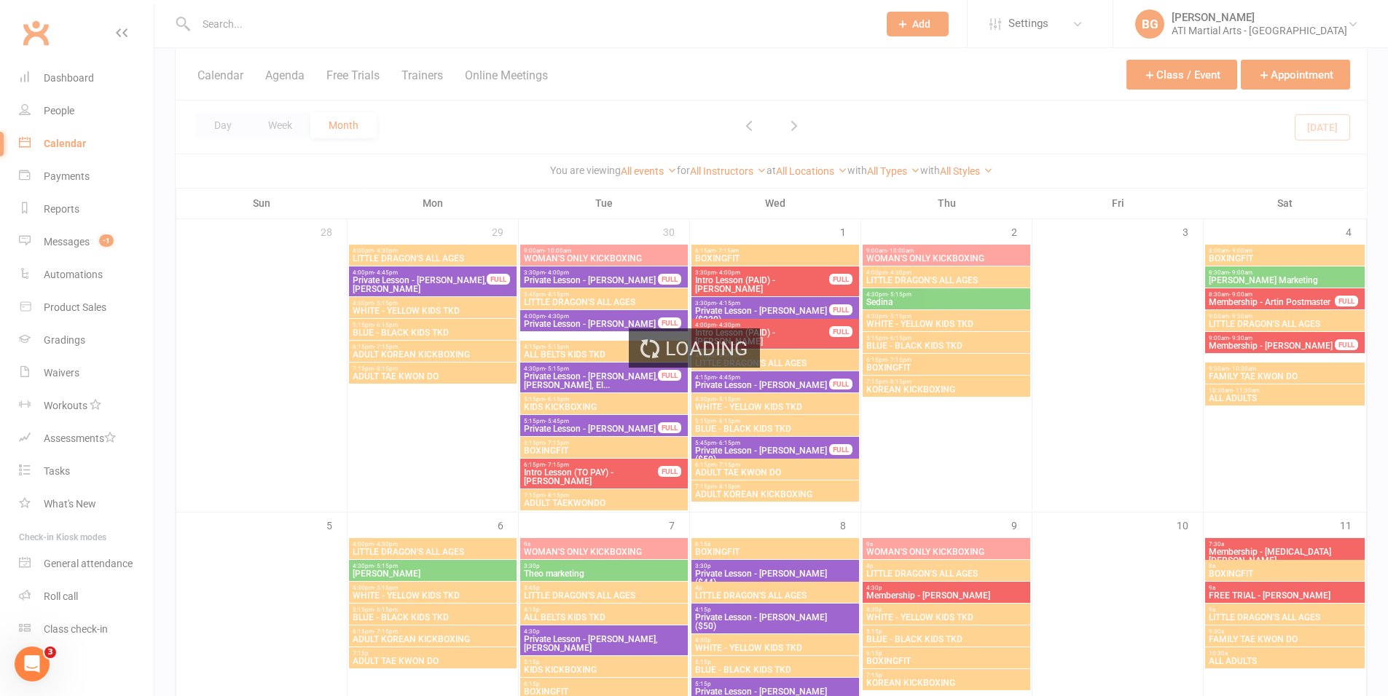
scroll to position [597, 0]
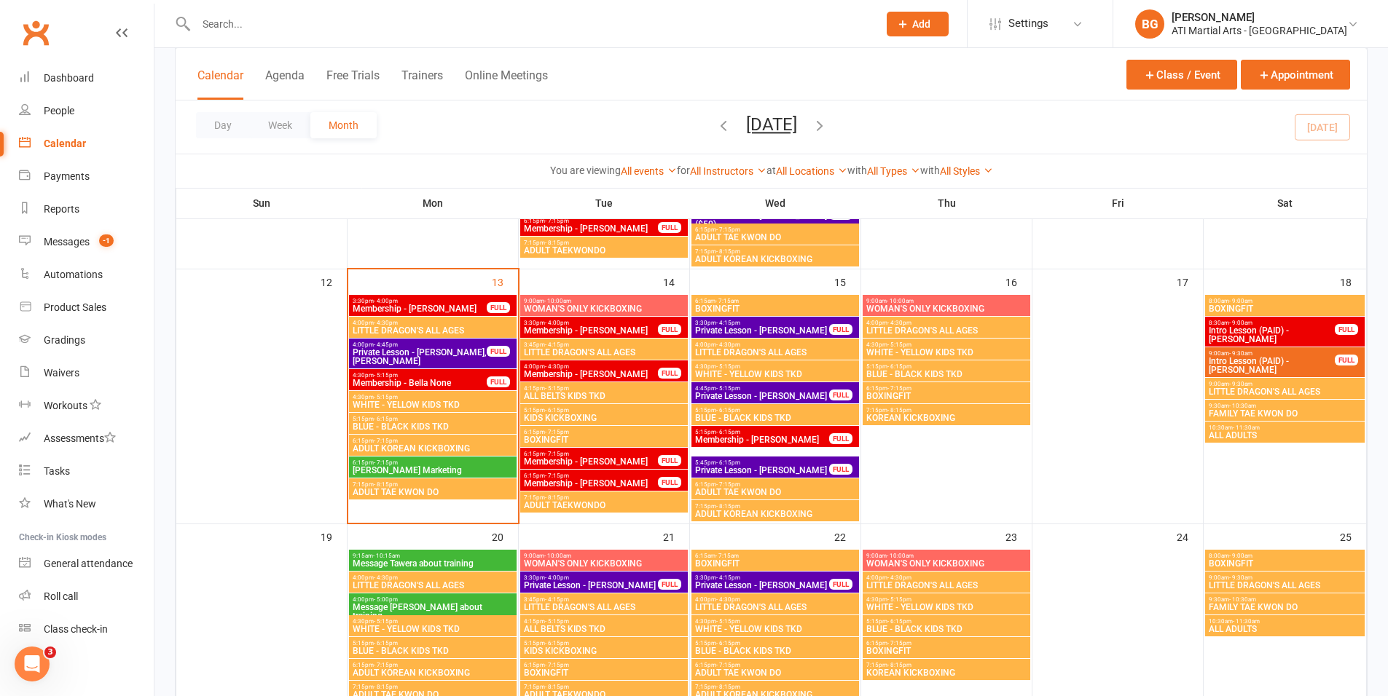
click at [740, 396] on span "Private Lesson - Joanne Wilkie" at bounding box center [762, 396] width 136 height 9
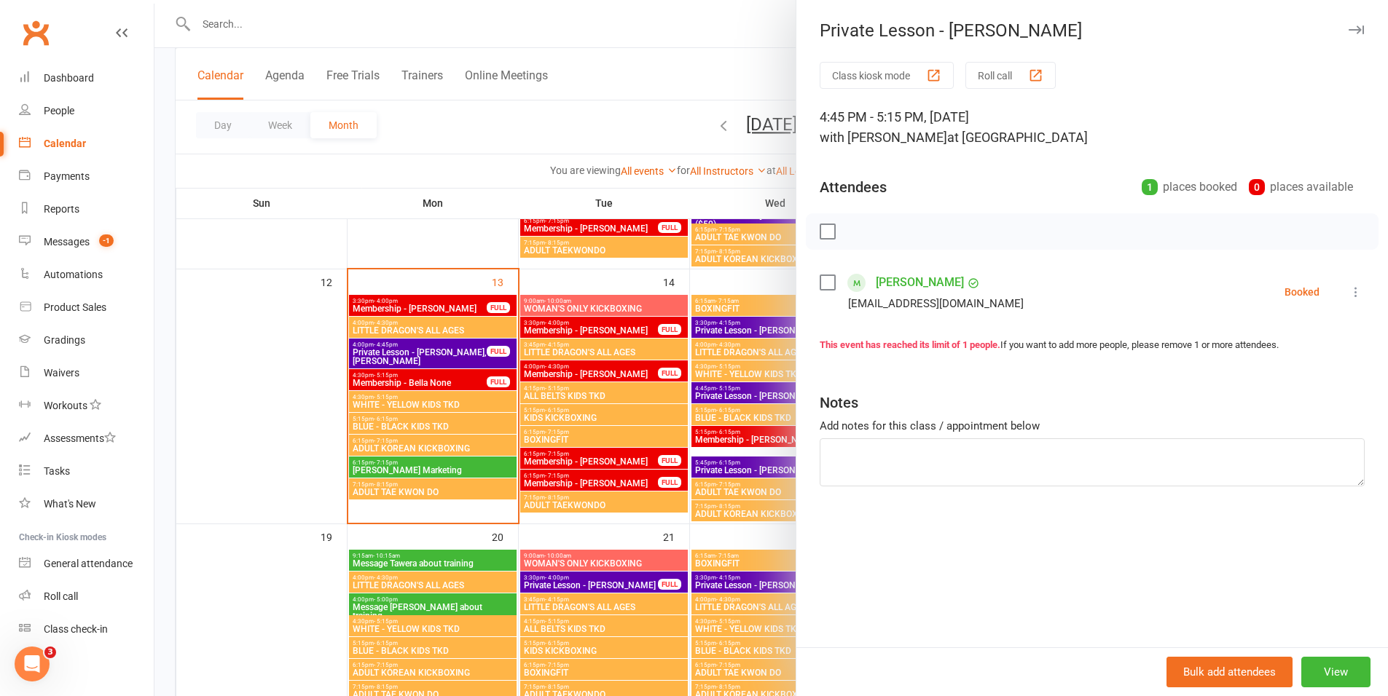
click at [677, 420] on div at bounding box center [770, 348] width 1233 height 696
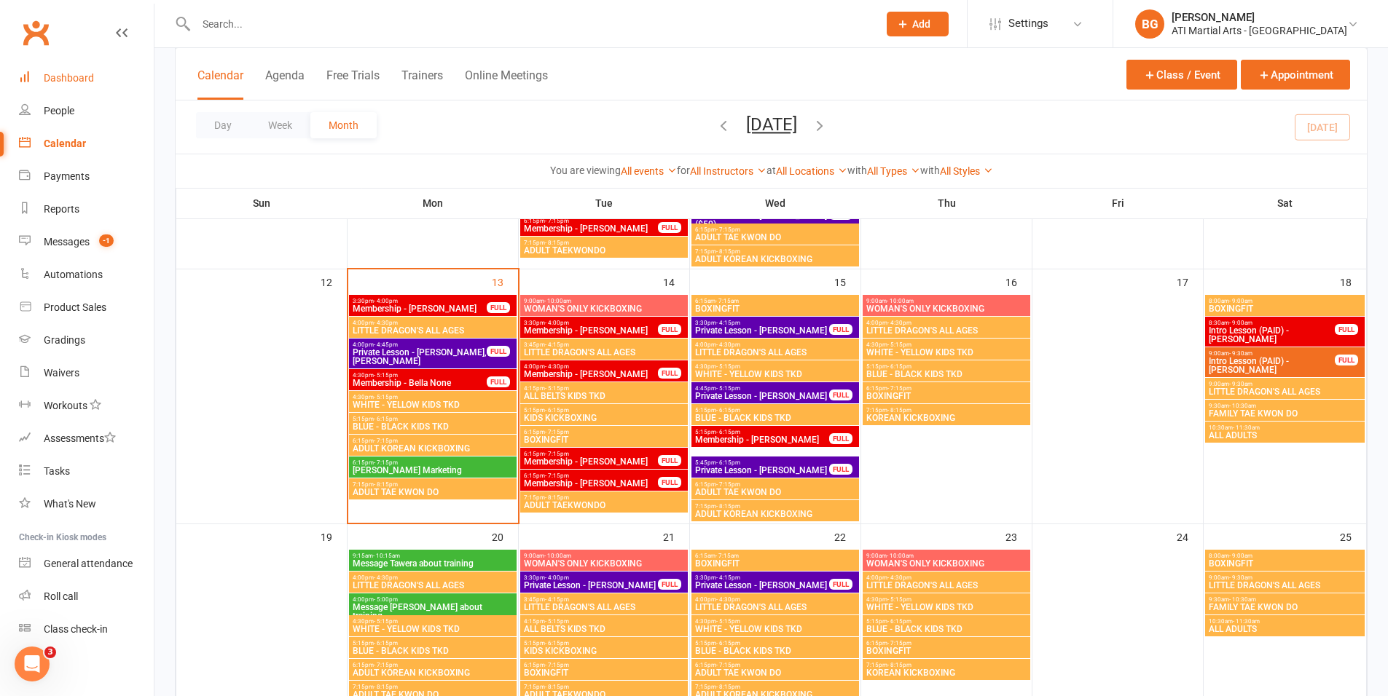
click at [90, 84] on link "Dashboard" at bounding box center [86, 78] width 135 height 33
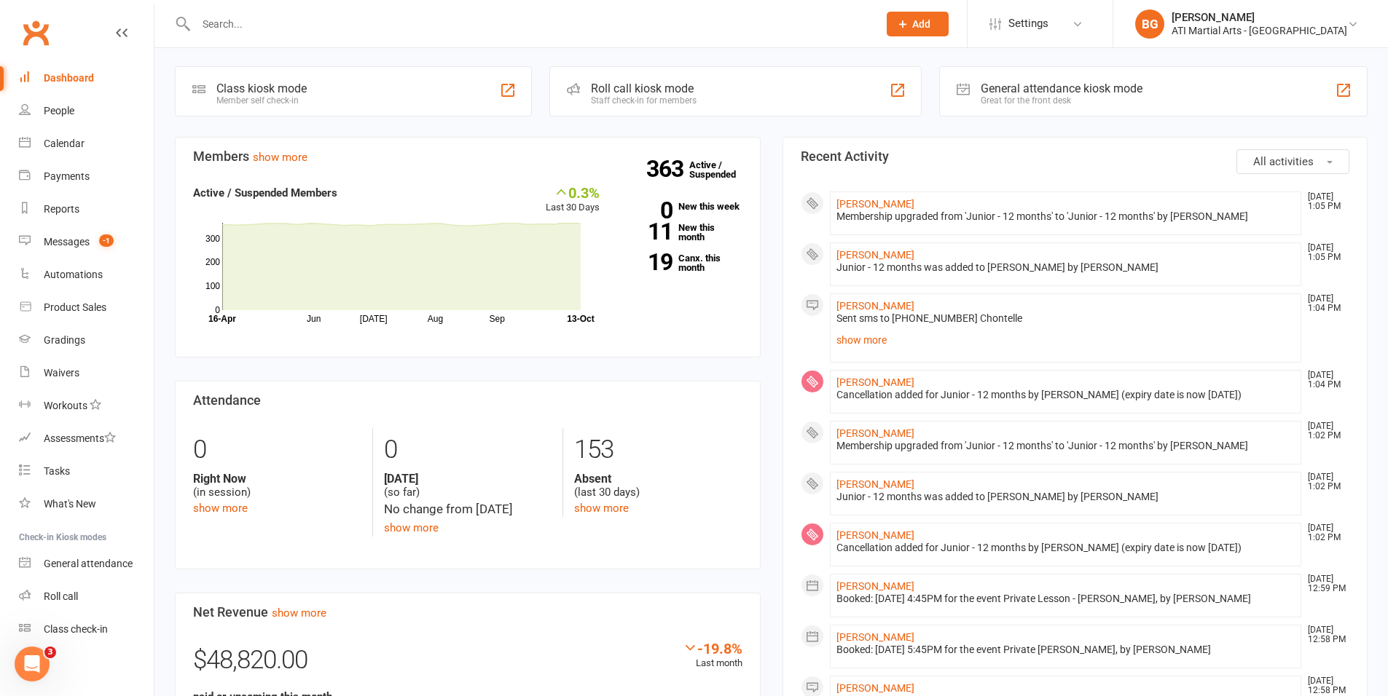
scroll to position [358, 0]
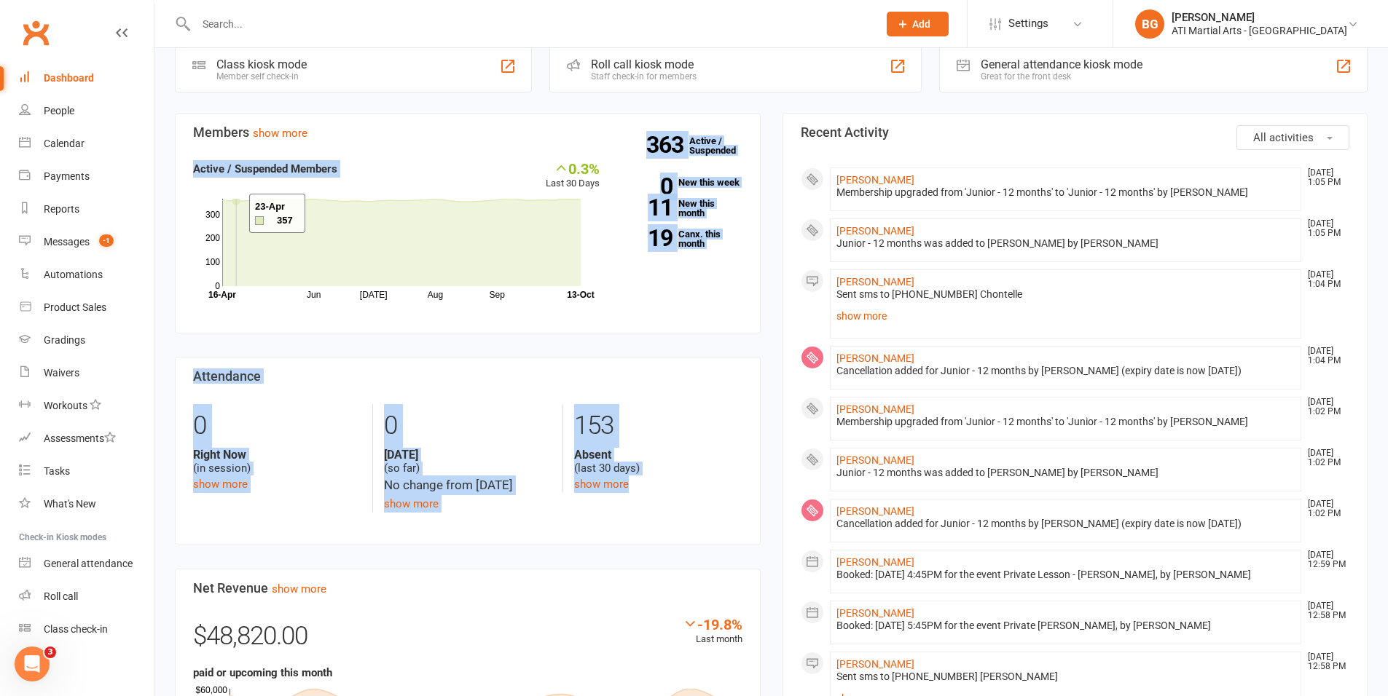
drag, startPoint x: 674, startPoint y: 541, endPoint x: 159, endPoint y: 175, distance: 631.7
click at [160, 176] on div "Show the next 5 10 20 All events for today Coming up Today Event/Booking Time L…" at bounding box center [770, 515] width 1233 height 1650
click at [569, 312] on section "Members show more 0.3% Last 30 Days Active / Suspended Members Jun Jul Aug Sep …" at bounding box center [468, 223] width 586 height 221
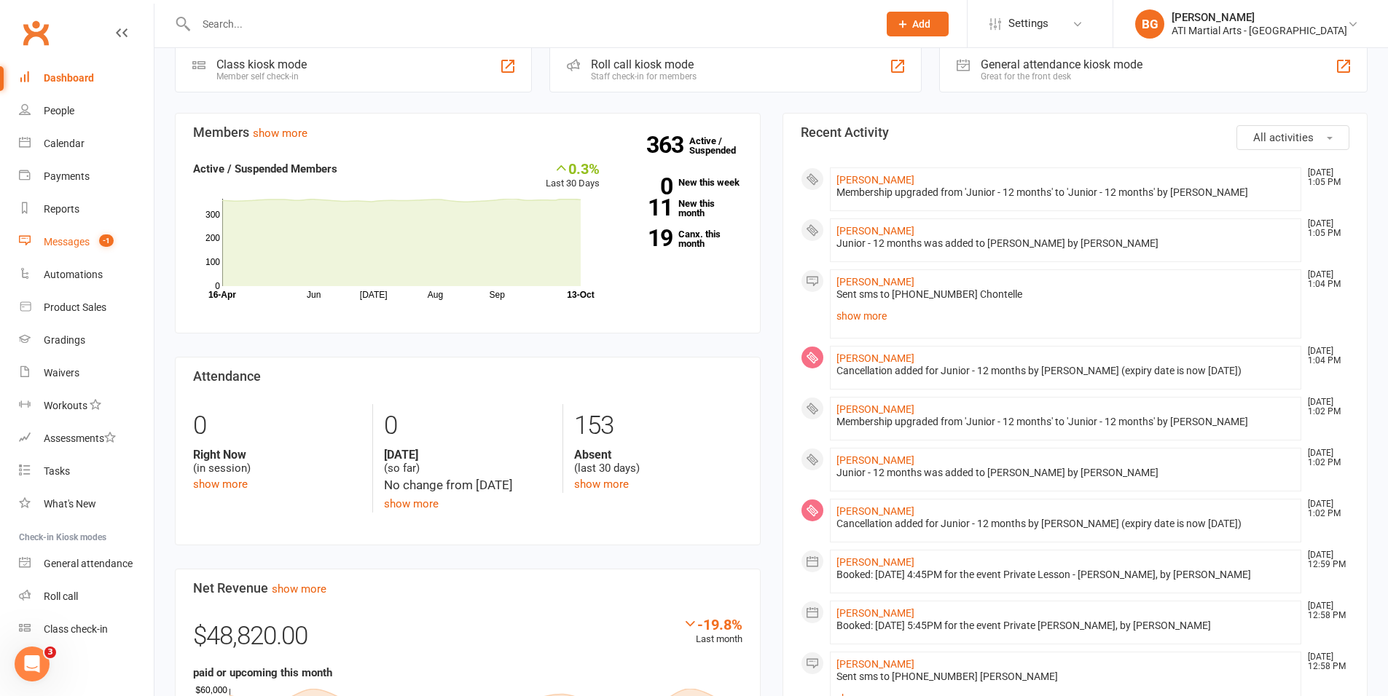
click at [113, 246] on count-badge "-1" at bounding box center [103, 242] width 22 height 12
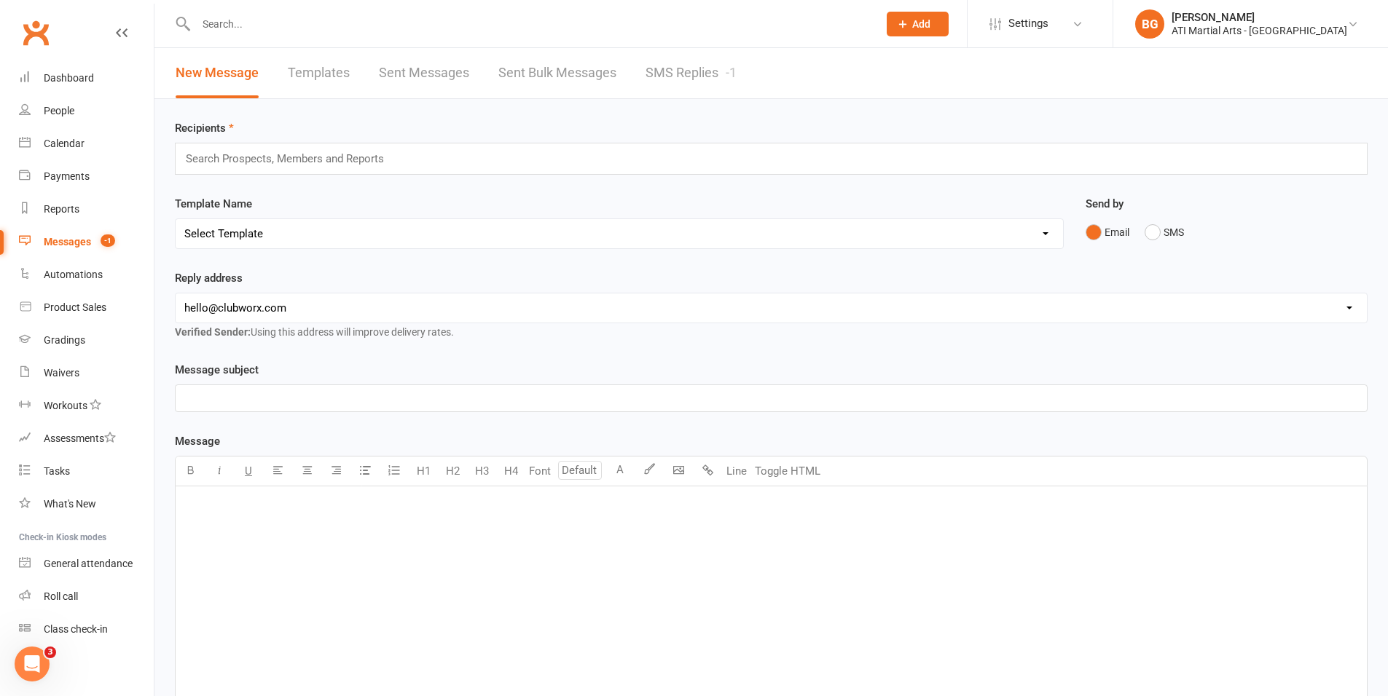
click at [698, 76] on link "SMS Replies -1" at bounding box center [690, 73] width 91 height 50
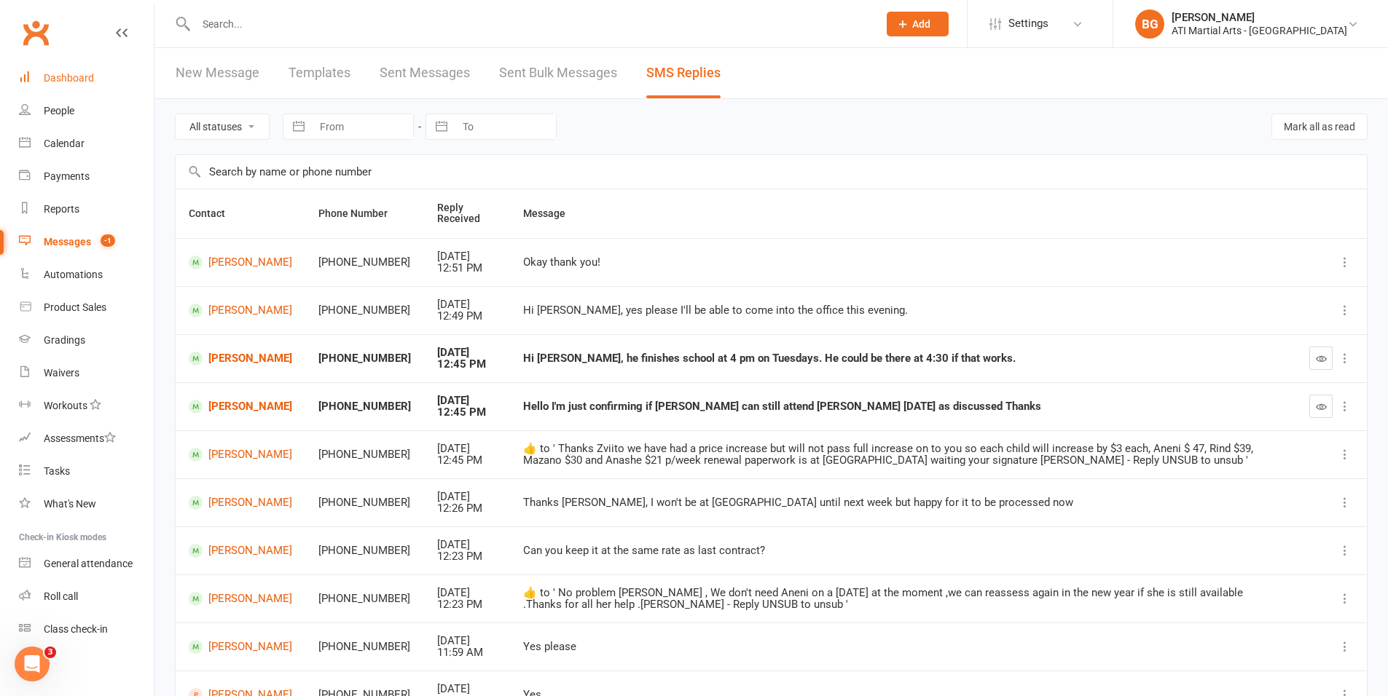
click at [102, 68] on link "Dashboard" at bounding box center [86, 78] width 135 height 33
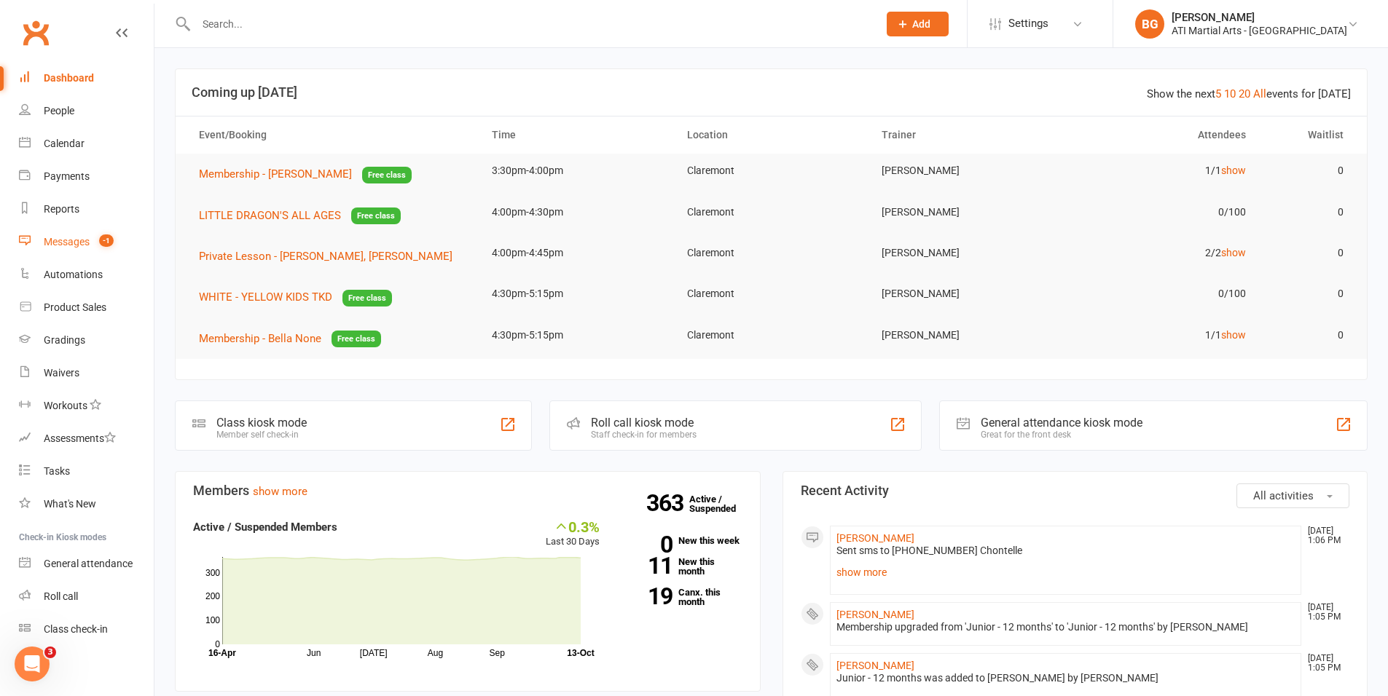
click at [113, 256] on link "Messages -1" at bounding box center [86, 242] width 135 height 33
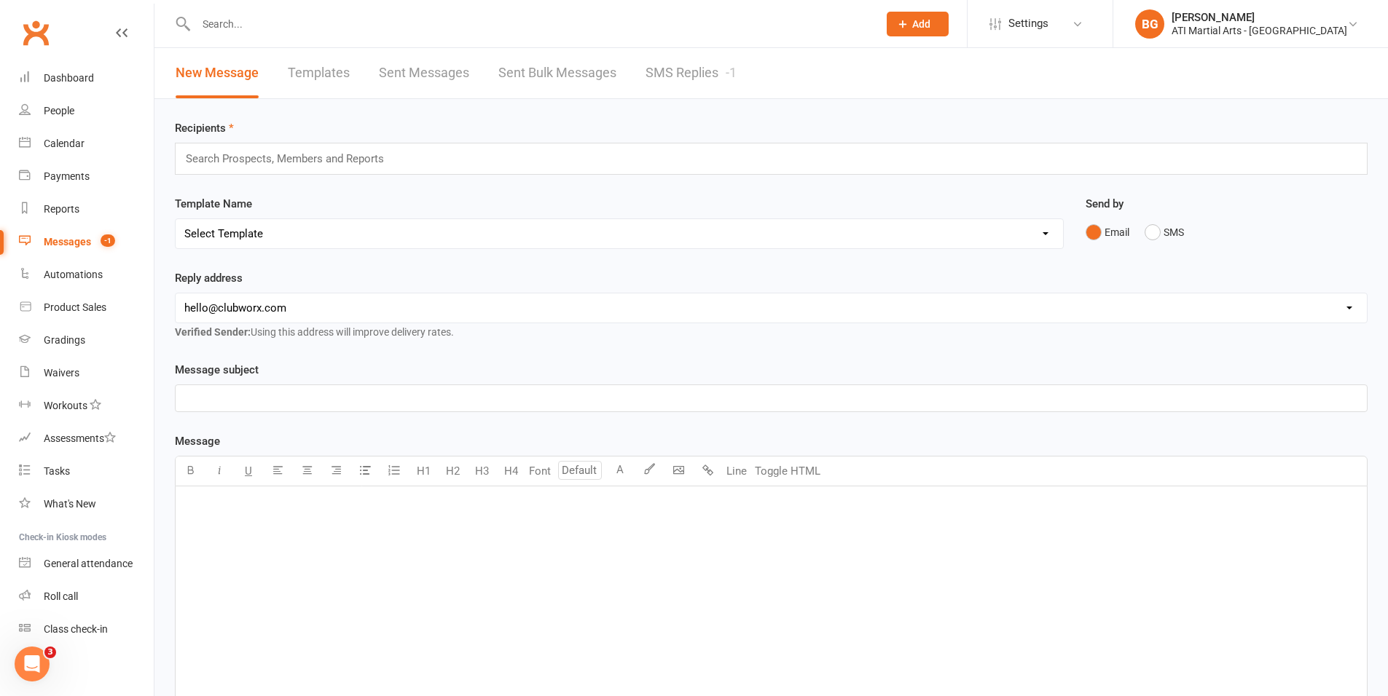
click at [717, 63] on link "SMS Replies -1" at bounding box center [690, 73] width 91 height 50
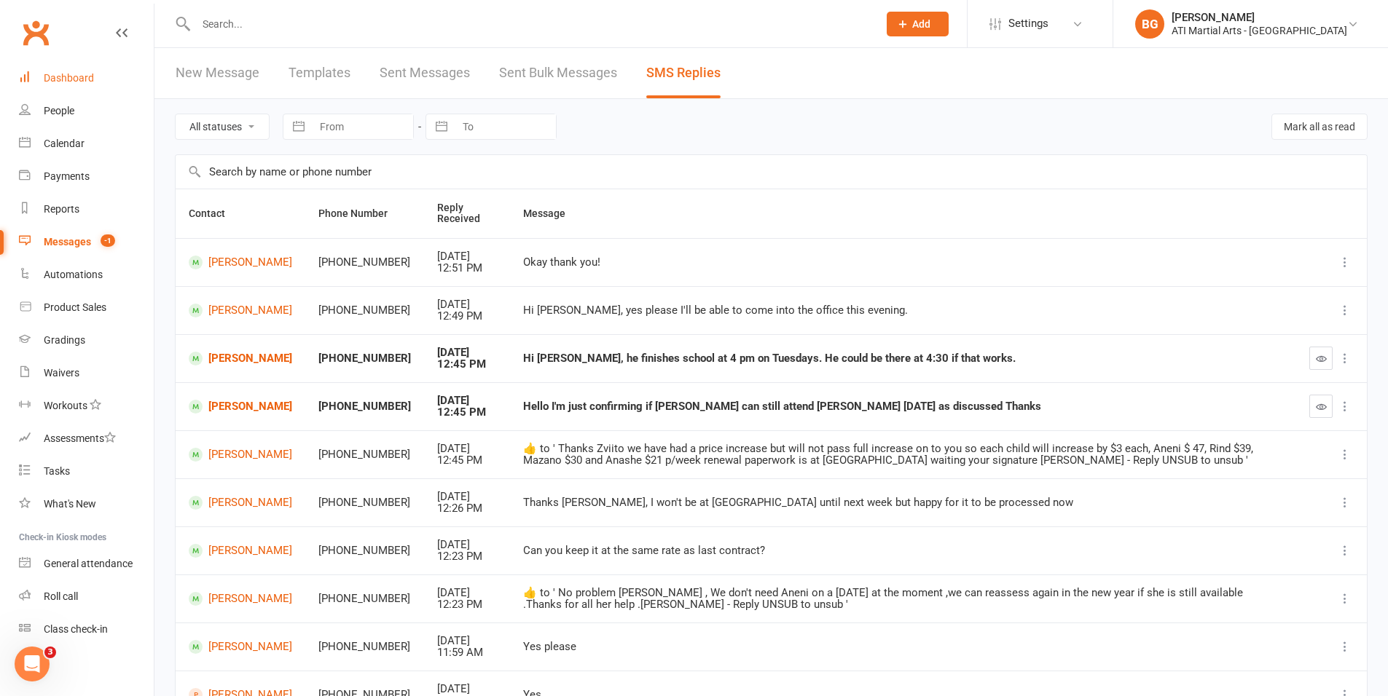
click at [118, 88] on link "Dashboard" at bounding box center [86, 78] width 135 height 33
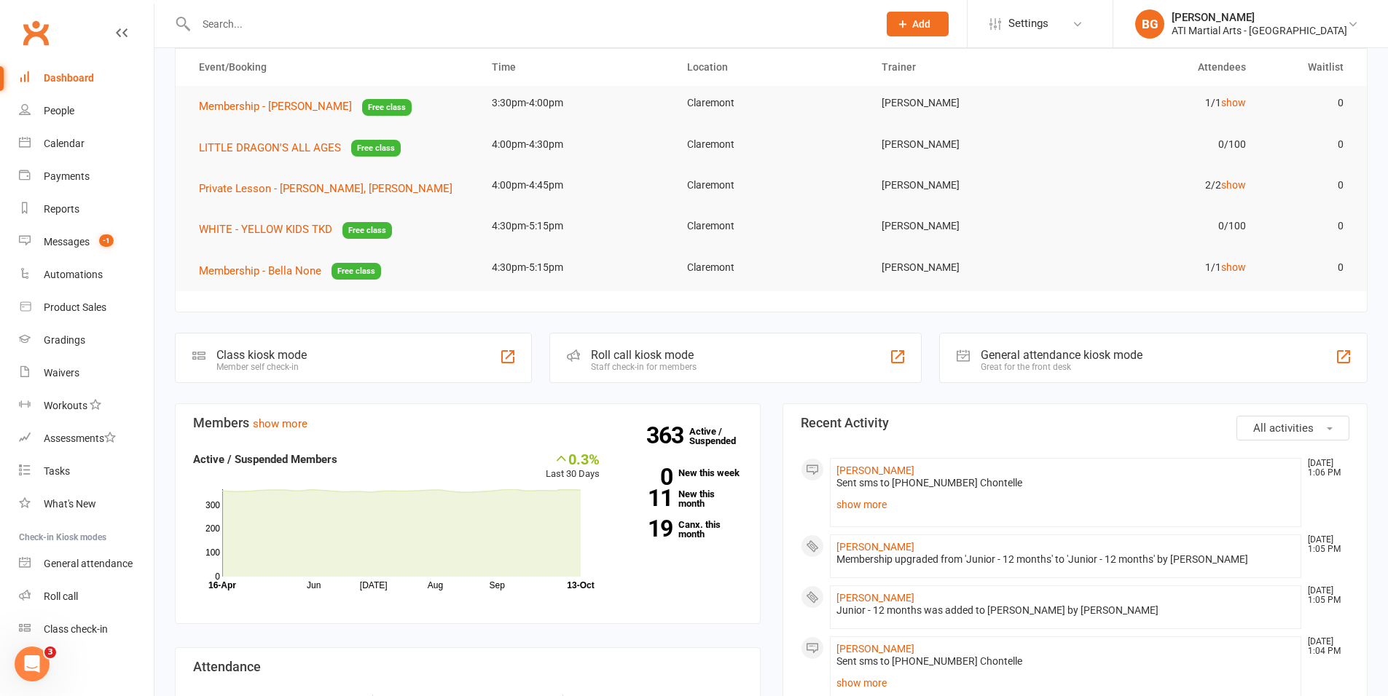
scroll to position [79, 0]
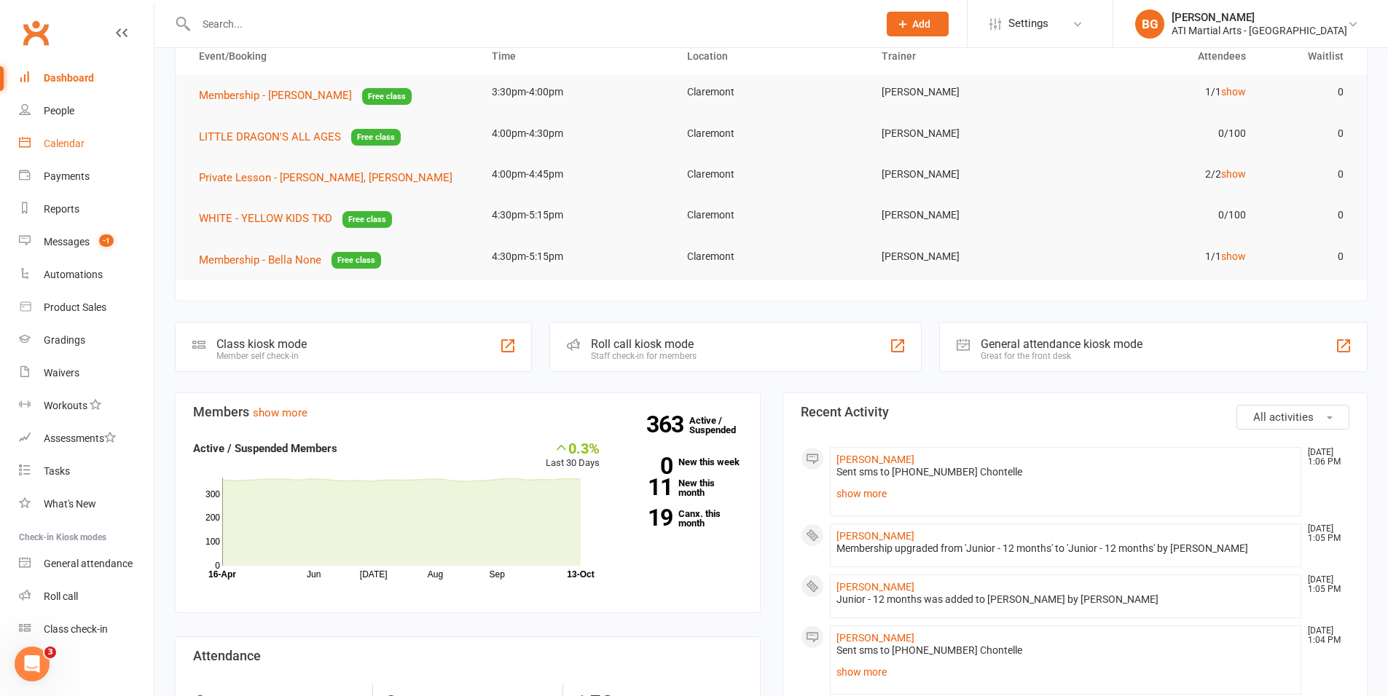
click at [51, 156] on link "Calendar" at bounding box center [86, 143] width 135 height 33
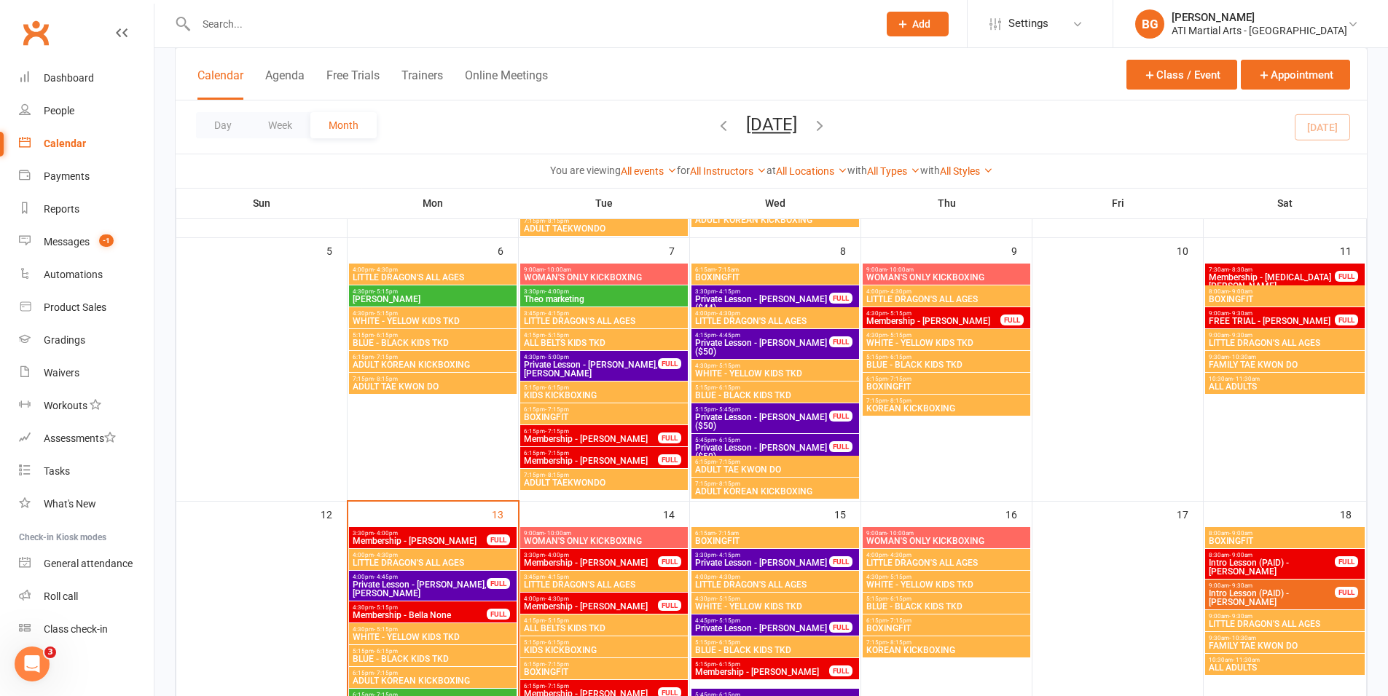
scroll to position [463, 0]
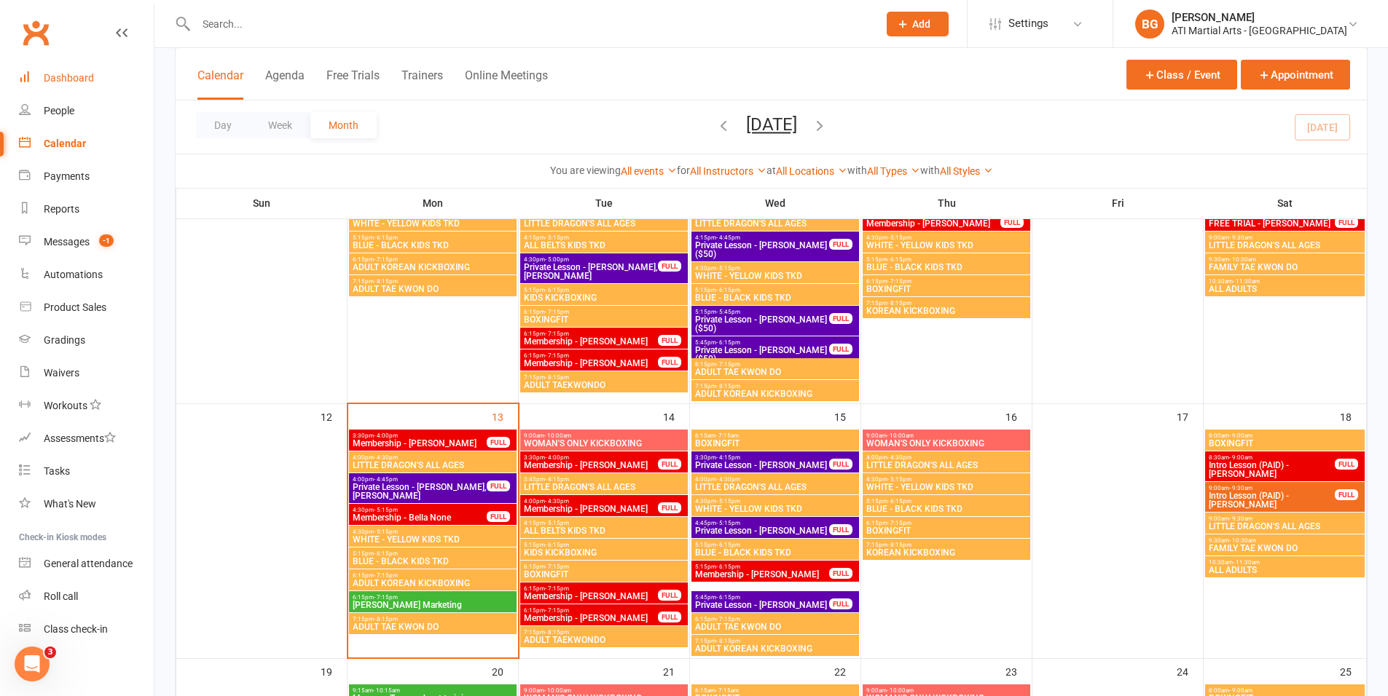
click at [38, 72] on link "Dashboard" at bounding box center [86, 78] width 135 height 33
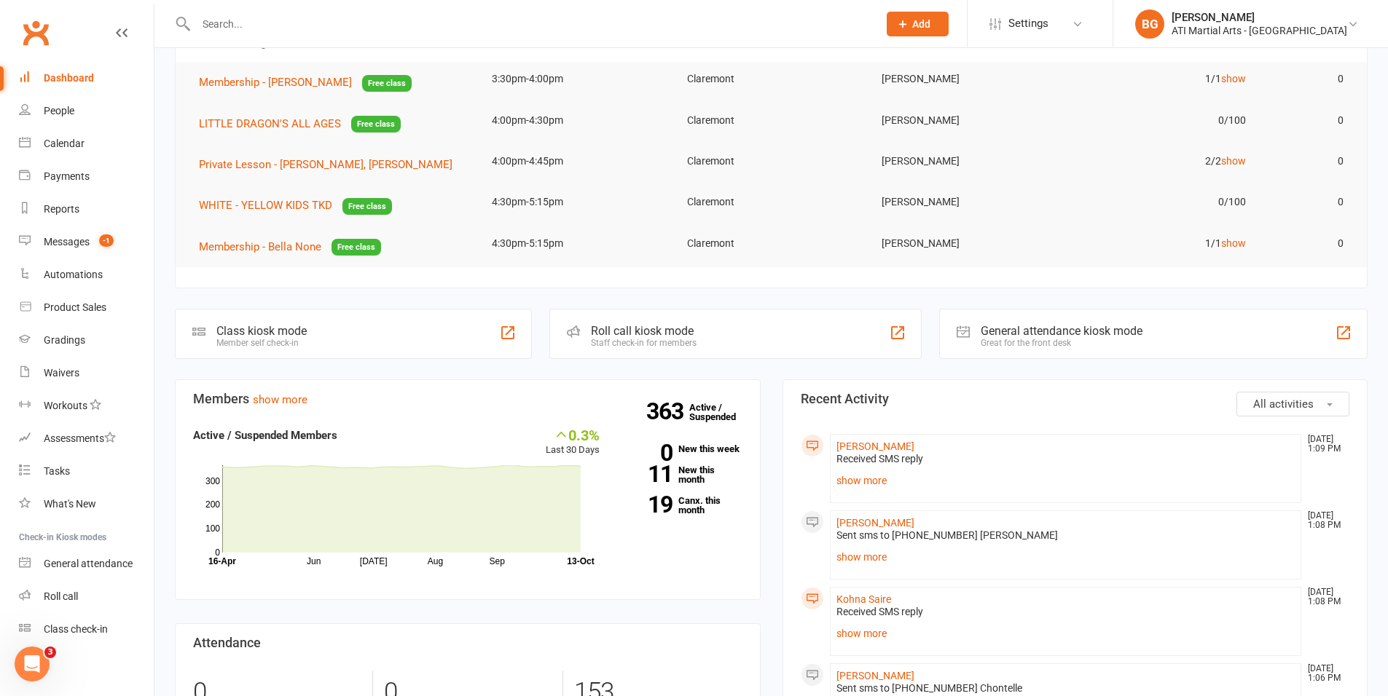
scroll to position [105, 0]
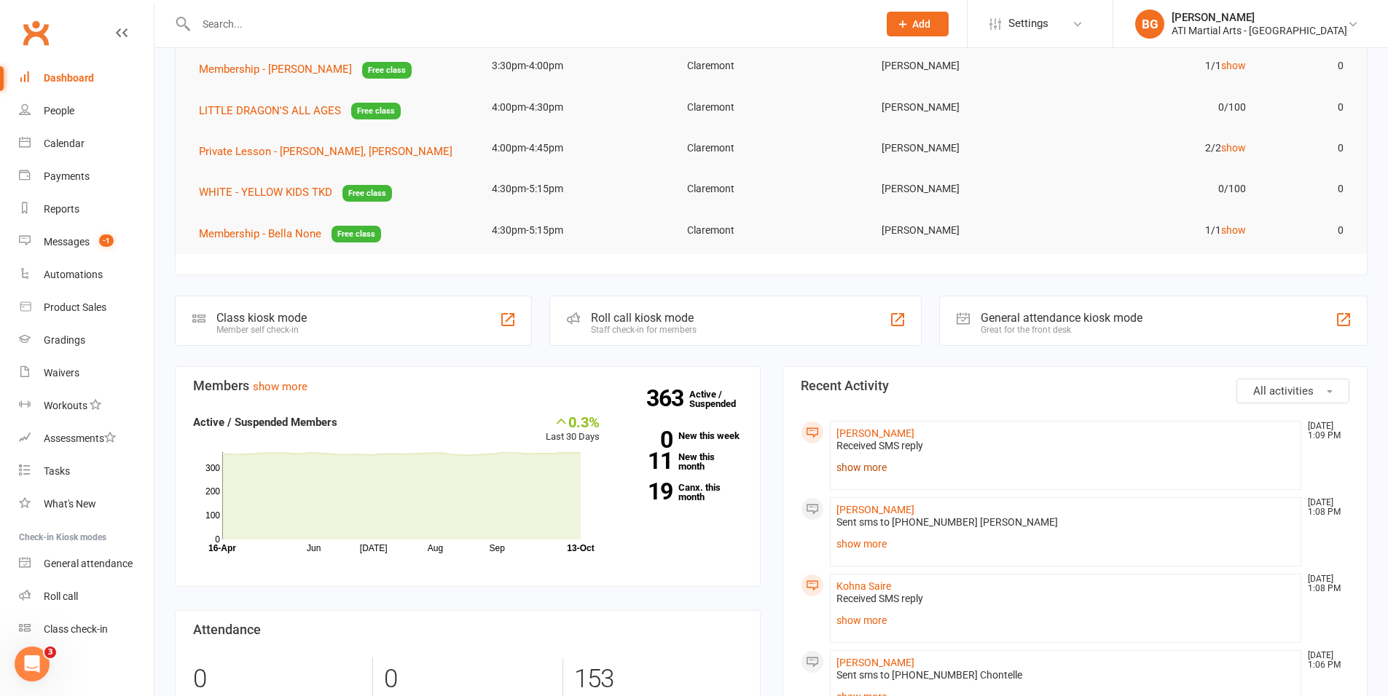
click at [852, 468] on link "show more" at bounding box center [1065, 468] width 459 height 20
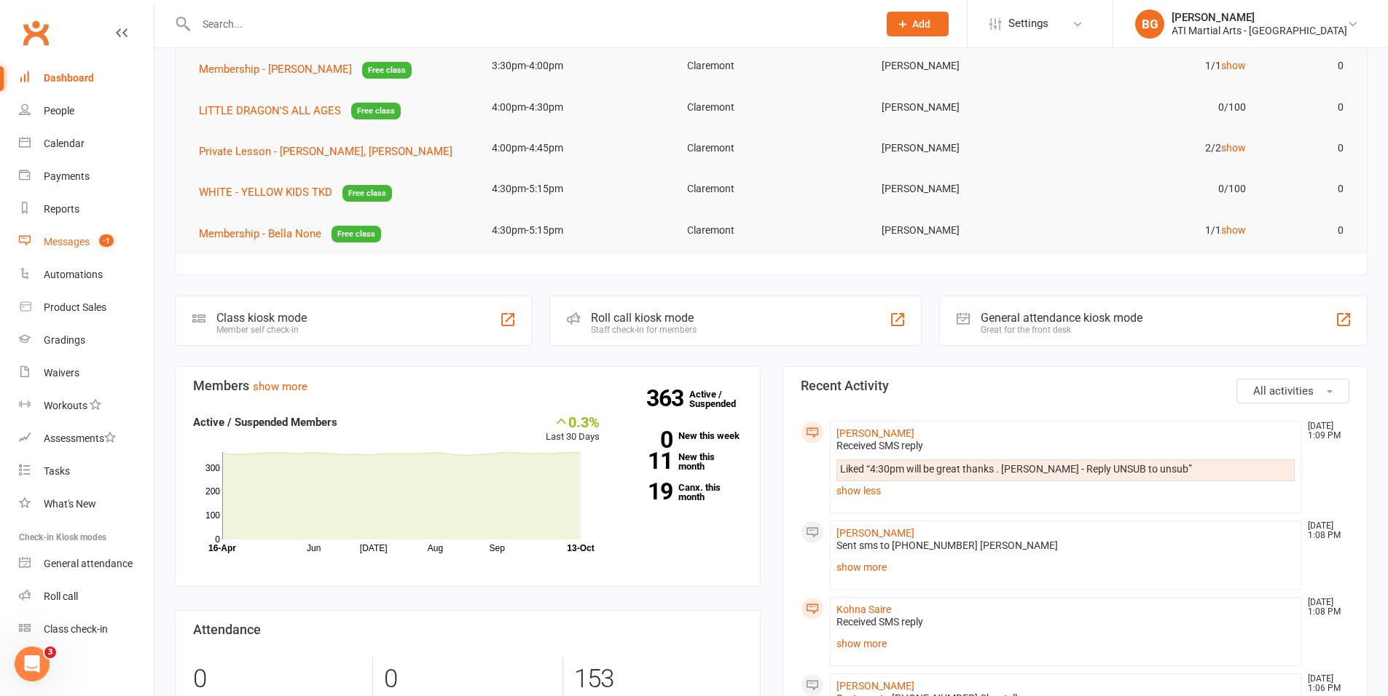
click at [93, 242] on count-badge "-1" at bounding box center [103, 242] width 22 height 12
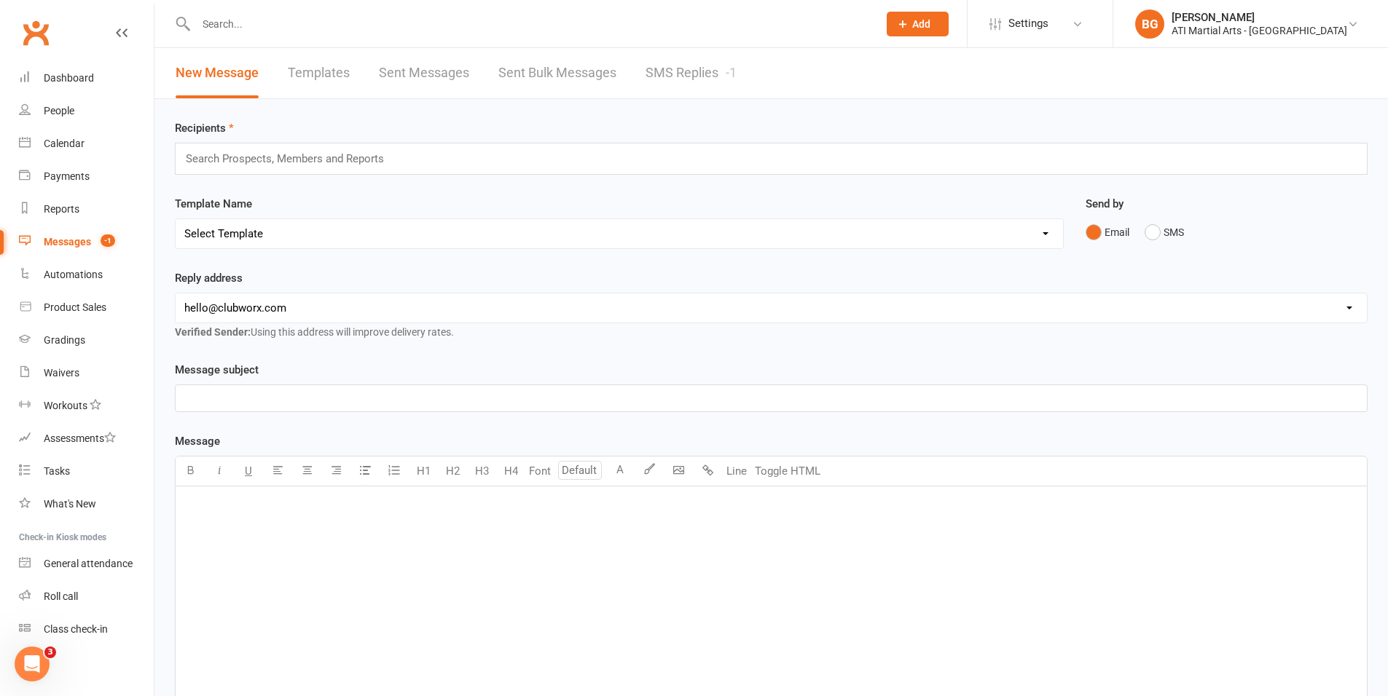
click at [699, 60] on link "SMS Replies -1" at bounding box center [690, 73] width 91 height 50
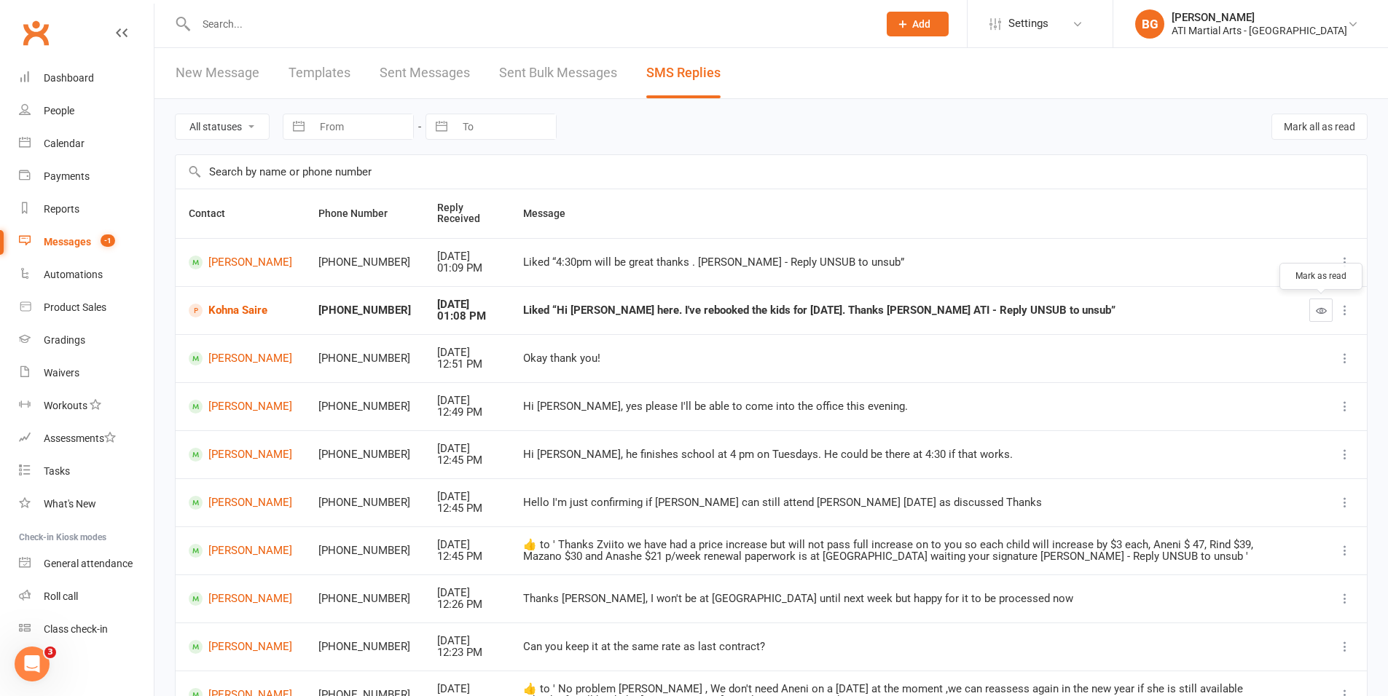
click at [1326, 315] on icon "button" at bounding box center [1321, 310] width 11 height 11
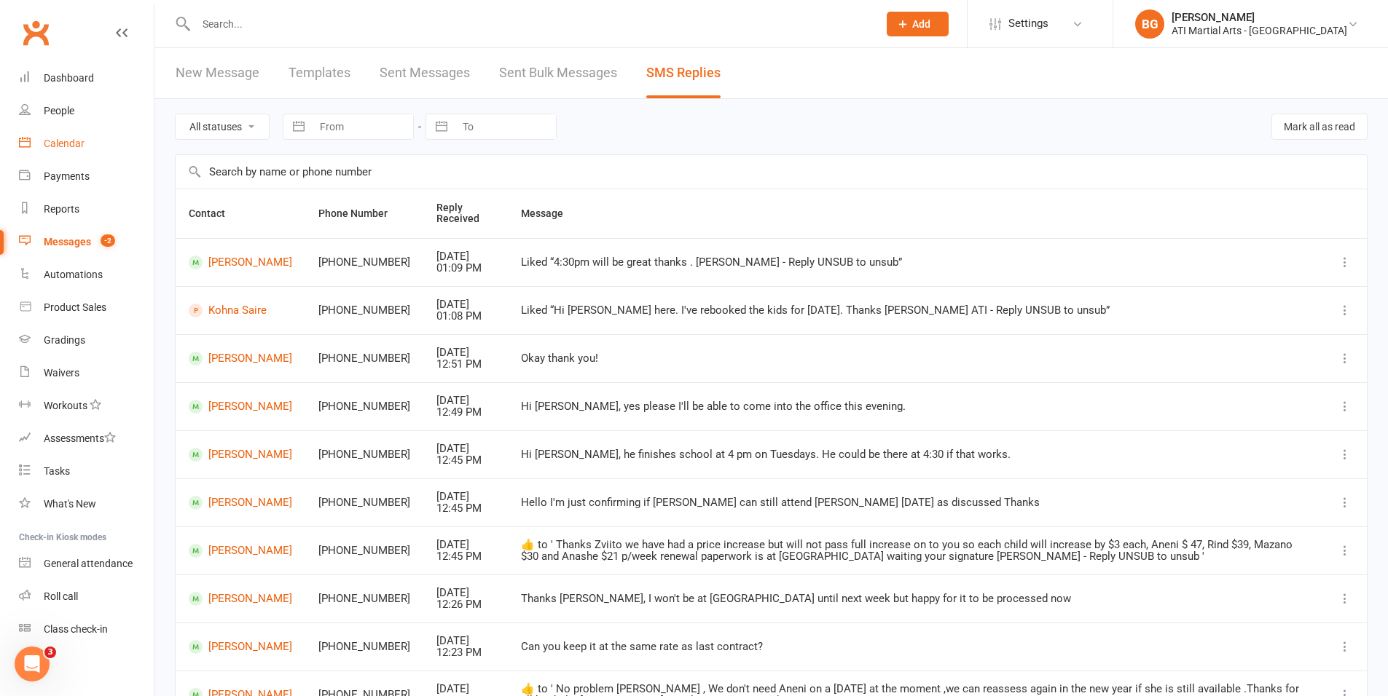
click at [86, 132] on link "Calendar" at bounding box center [86, 143] width 135 height 33
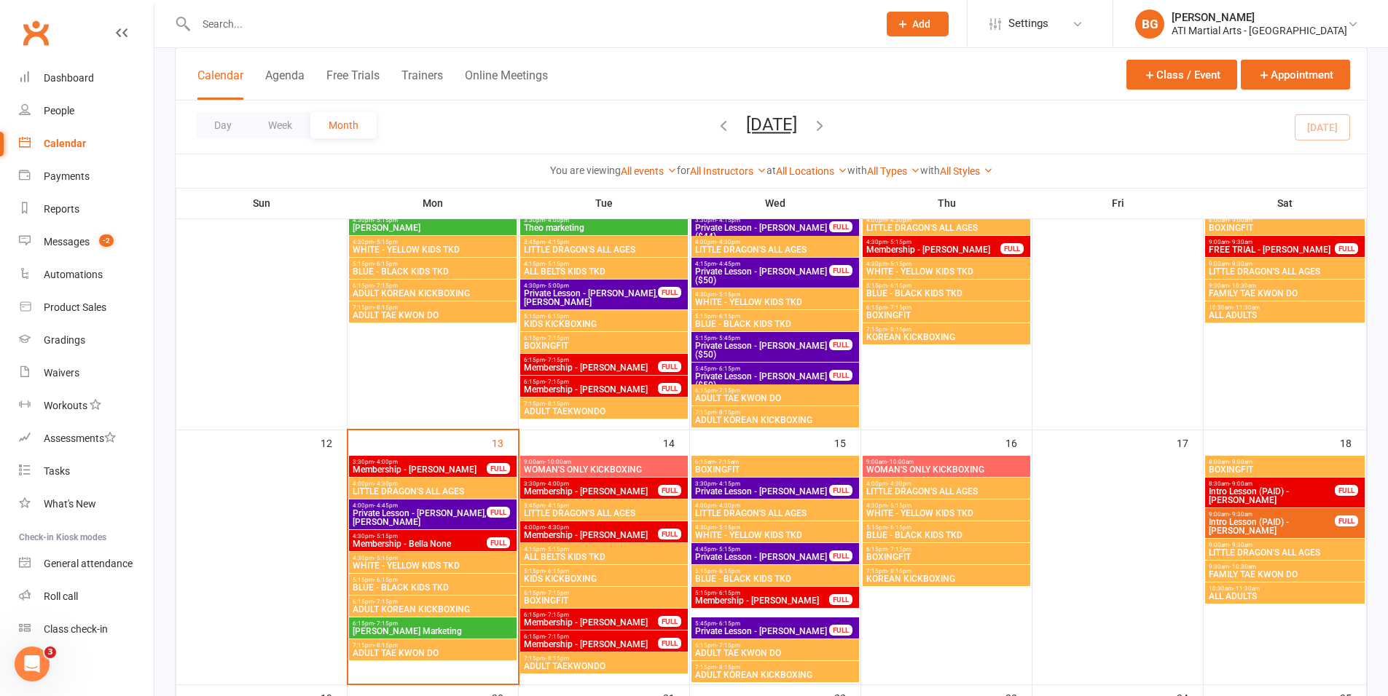
scroll to position [437, 0]
click at [57, 81] on div "Dashboard" at bounding box center [69, 78] width 50 height 12
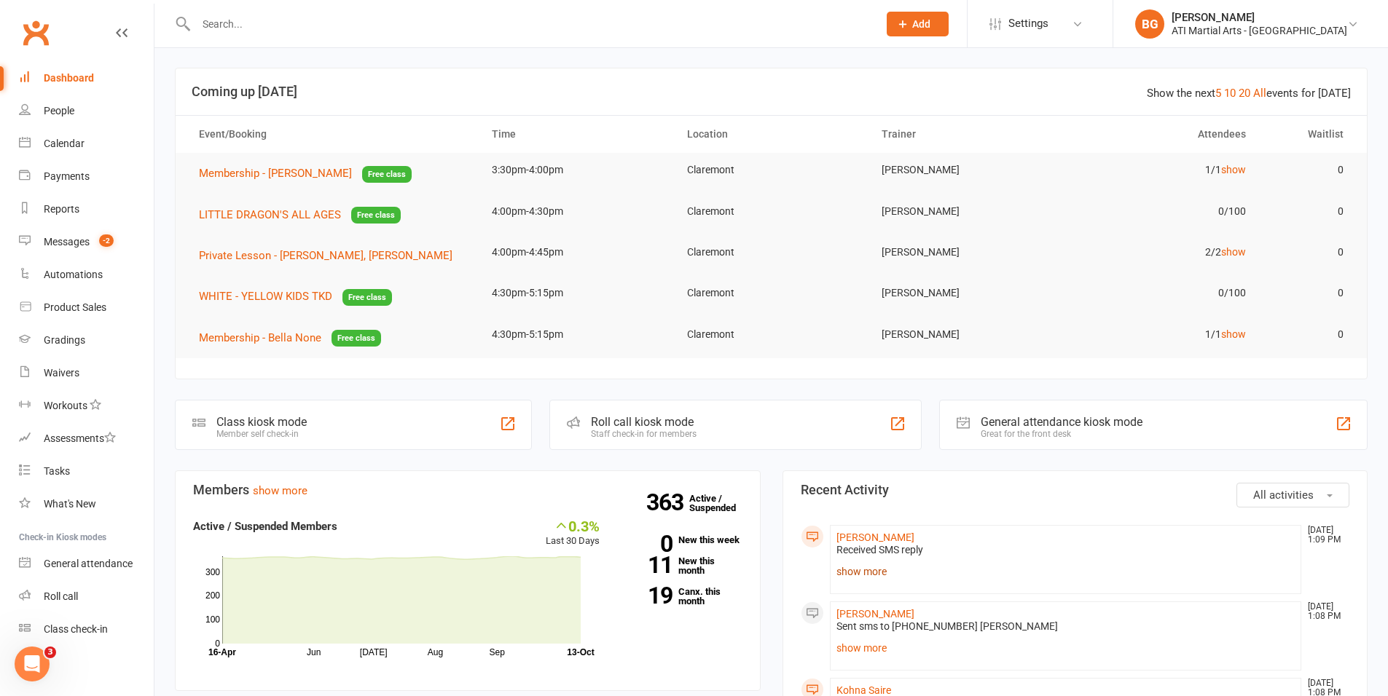
scroll to position [3, 0]
click at [47, 136] on link "Calendar" at bounding box center [86, 143] width 135 height 33
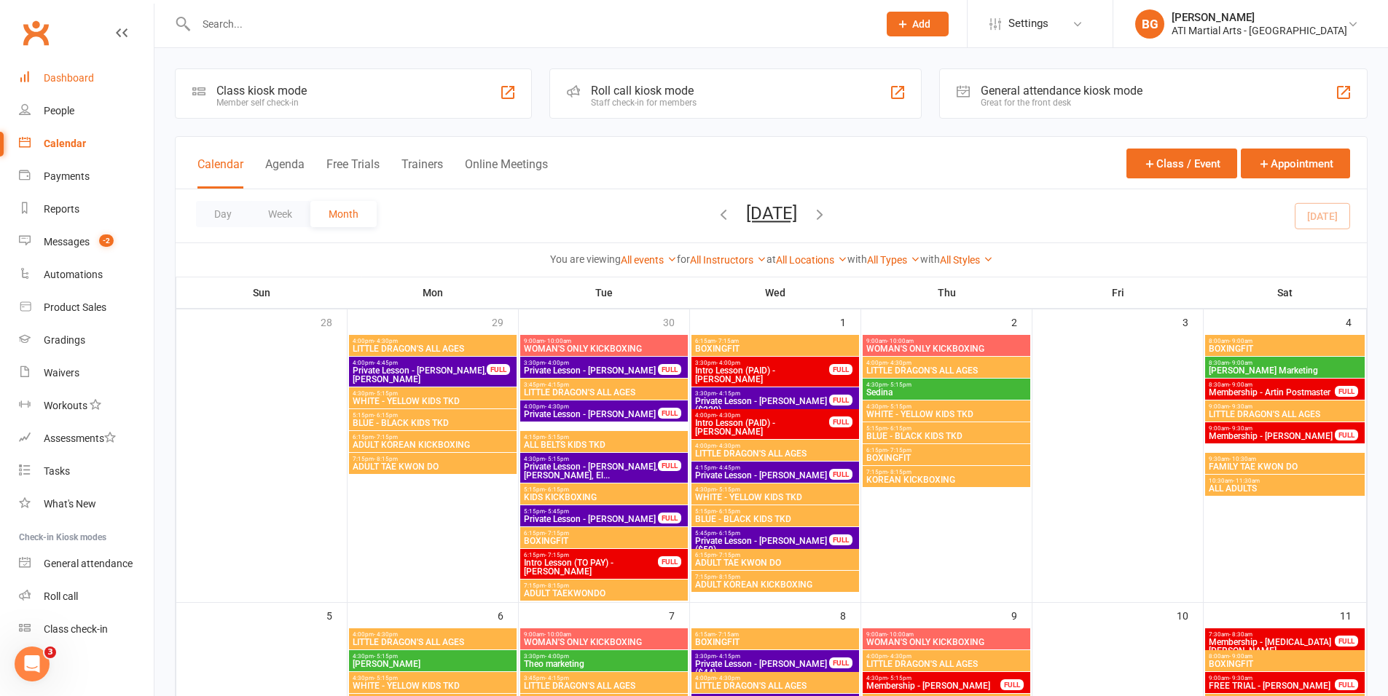
click at [95, 62] on link "Dashboard" at bounding box center [86, 78] width 135 height 33
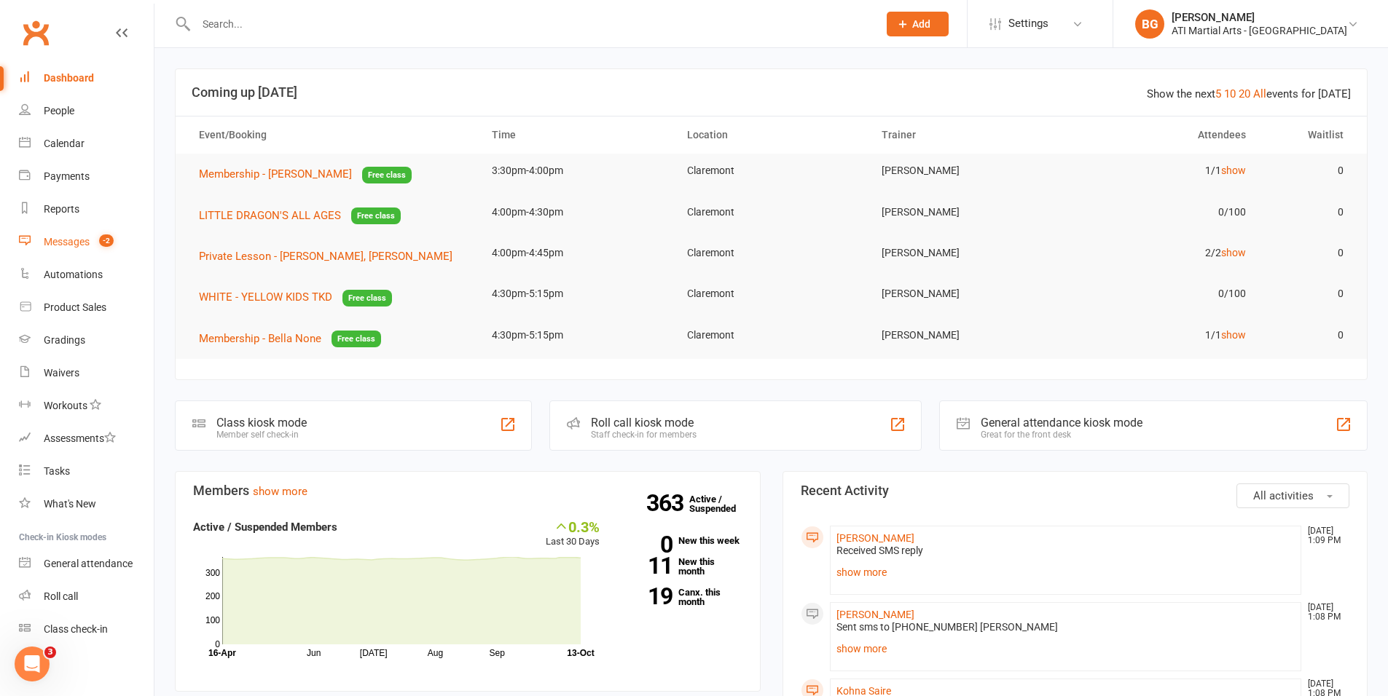
click at [45, 246] on div "Messages" at bounding box center [67, 242] width 46 height 12
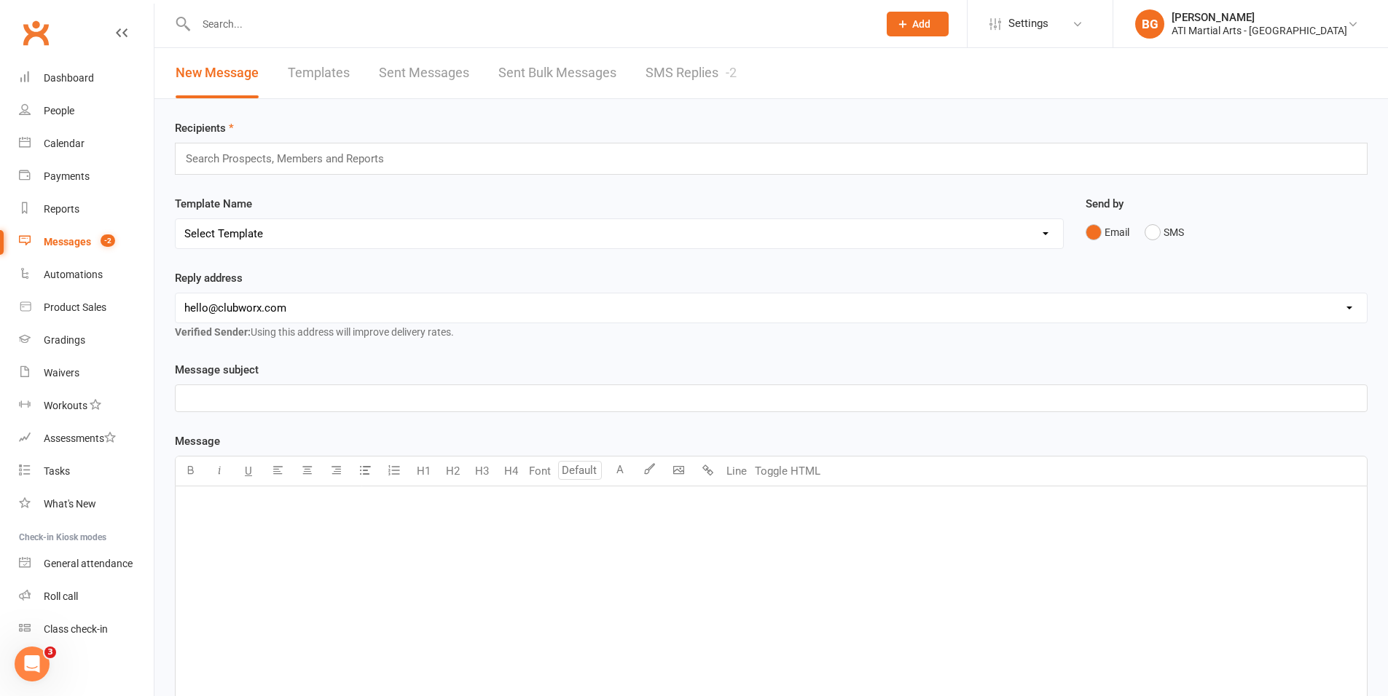
click at [670, 67] on link "SMS Replies -2" at bounding box center [690, 73] width 91 height 50
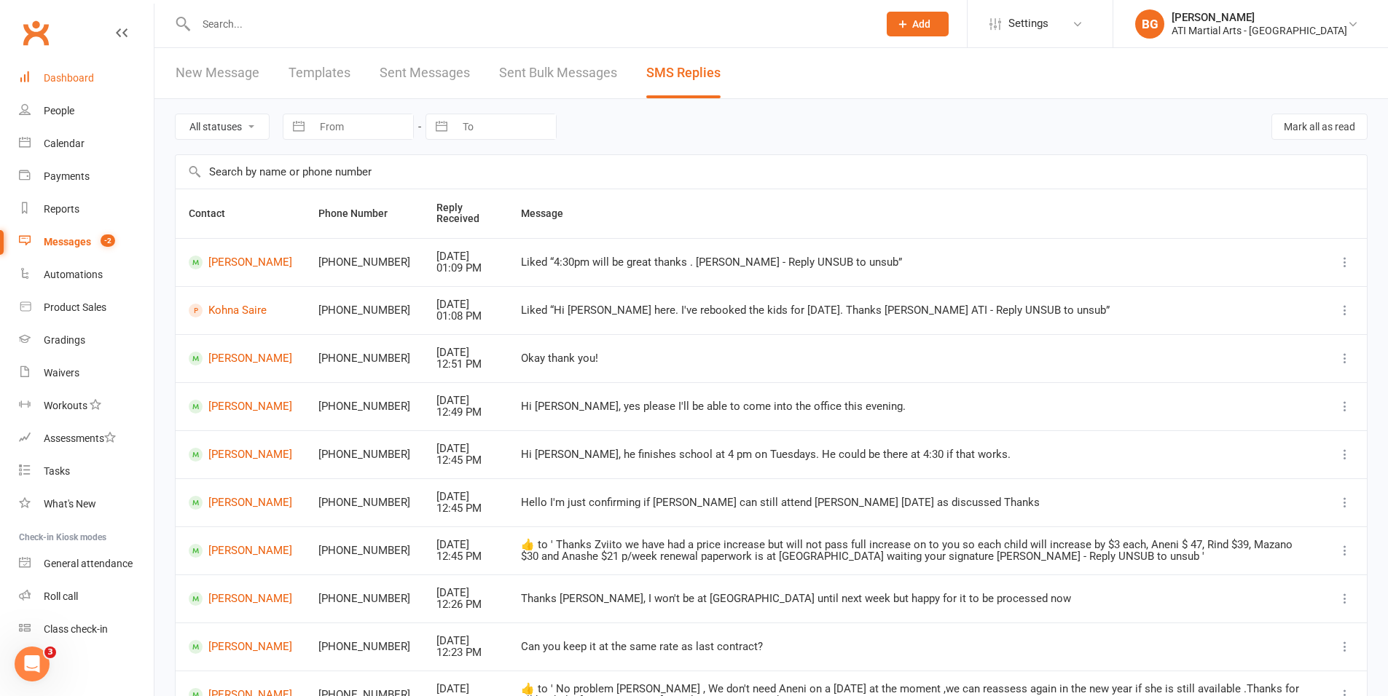
click at [48, 83] on div "Dashboard" at bounding box center [69, 78] width 50 height 12
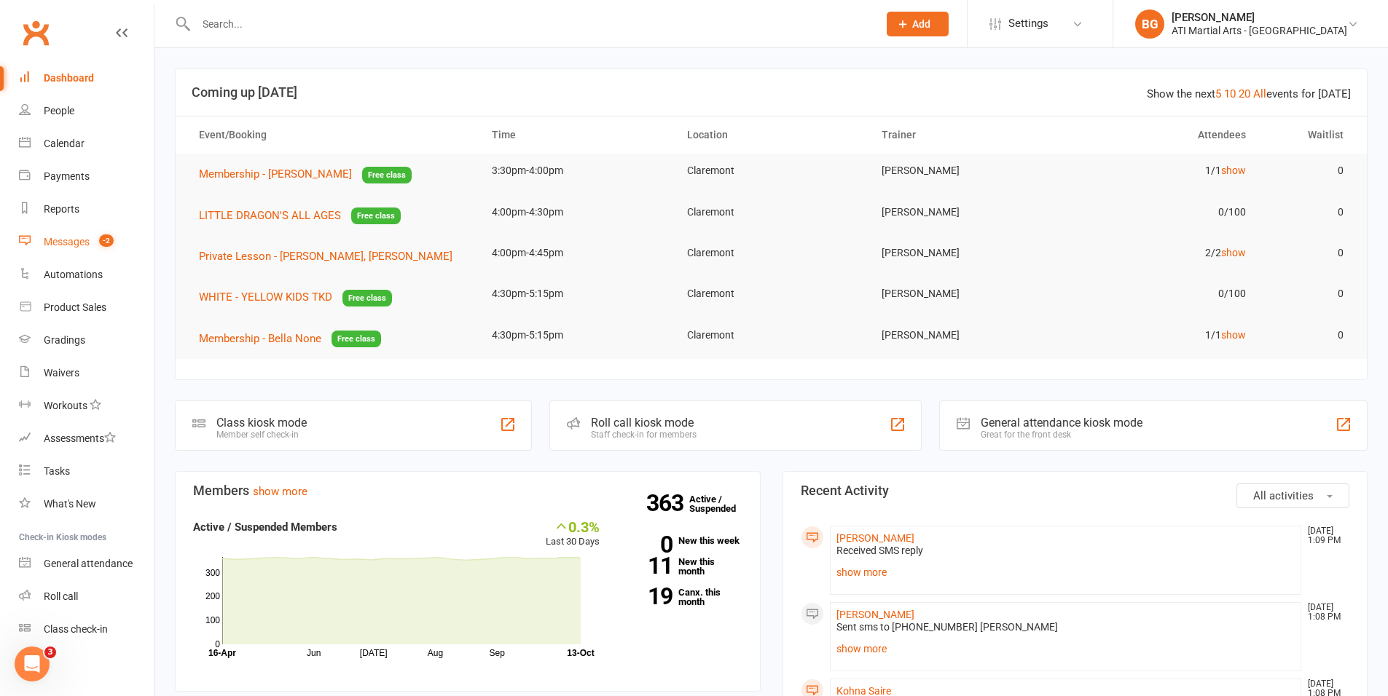
click at [67, 233] on link "Messages -2" at bounding box center [86, 242] width 135 height 33
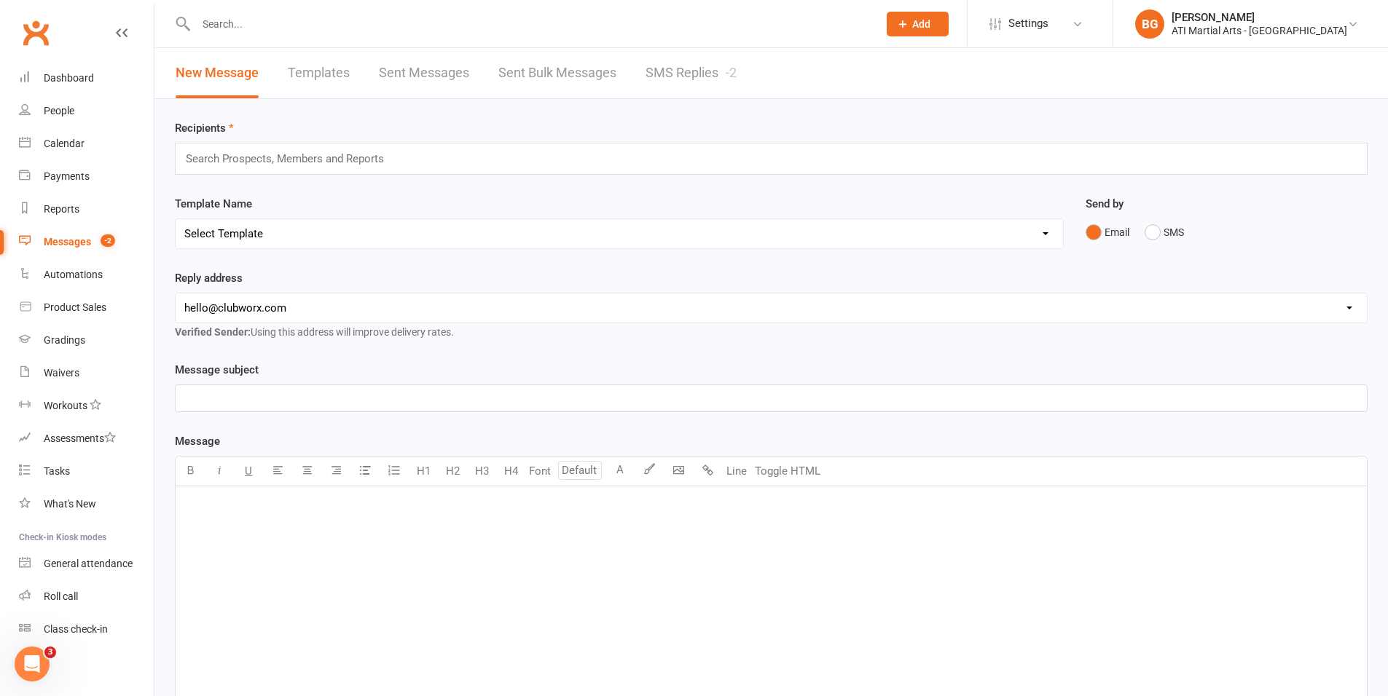
click at [706, 85] on link "SMS Replies -2" at bounding box center [690, 73] width 91 height 50
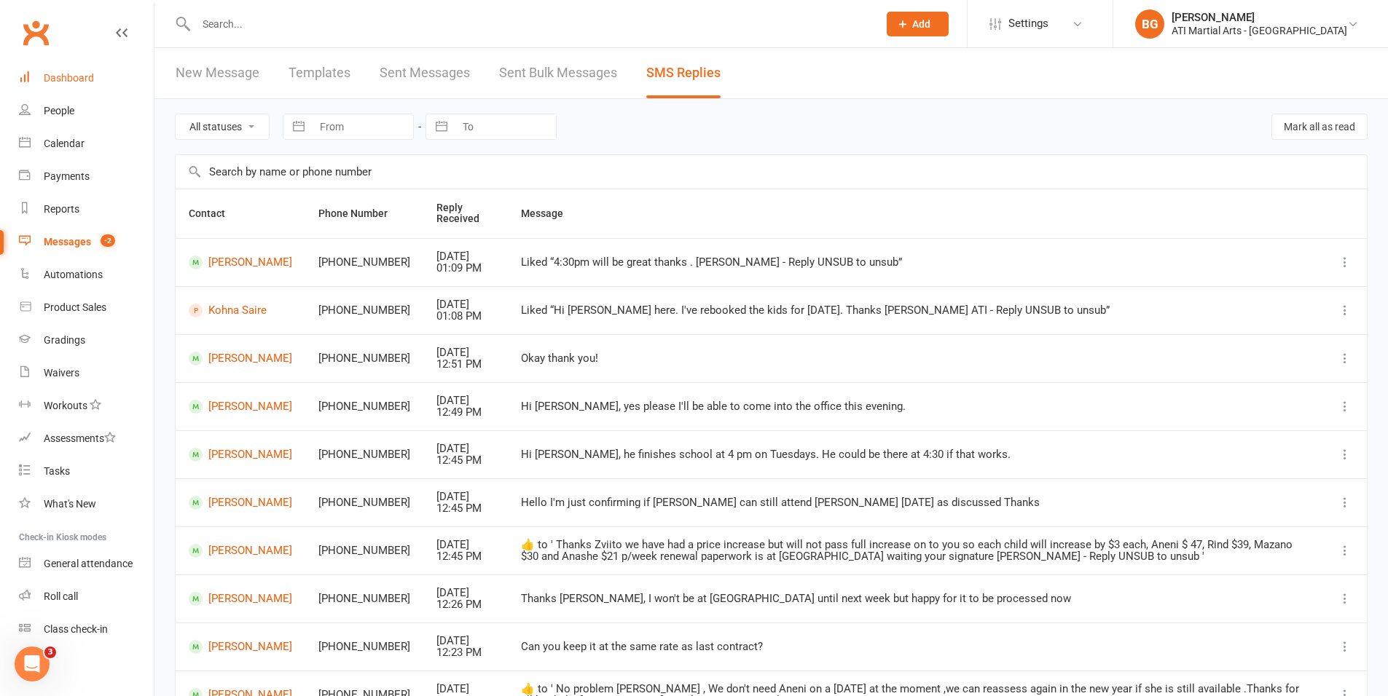
click at [33, 85] on link "Dashboard" at bounding box center [86, 78] width 135 height 33
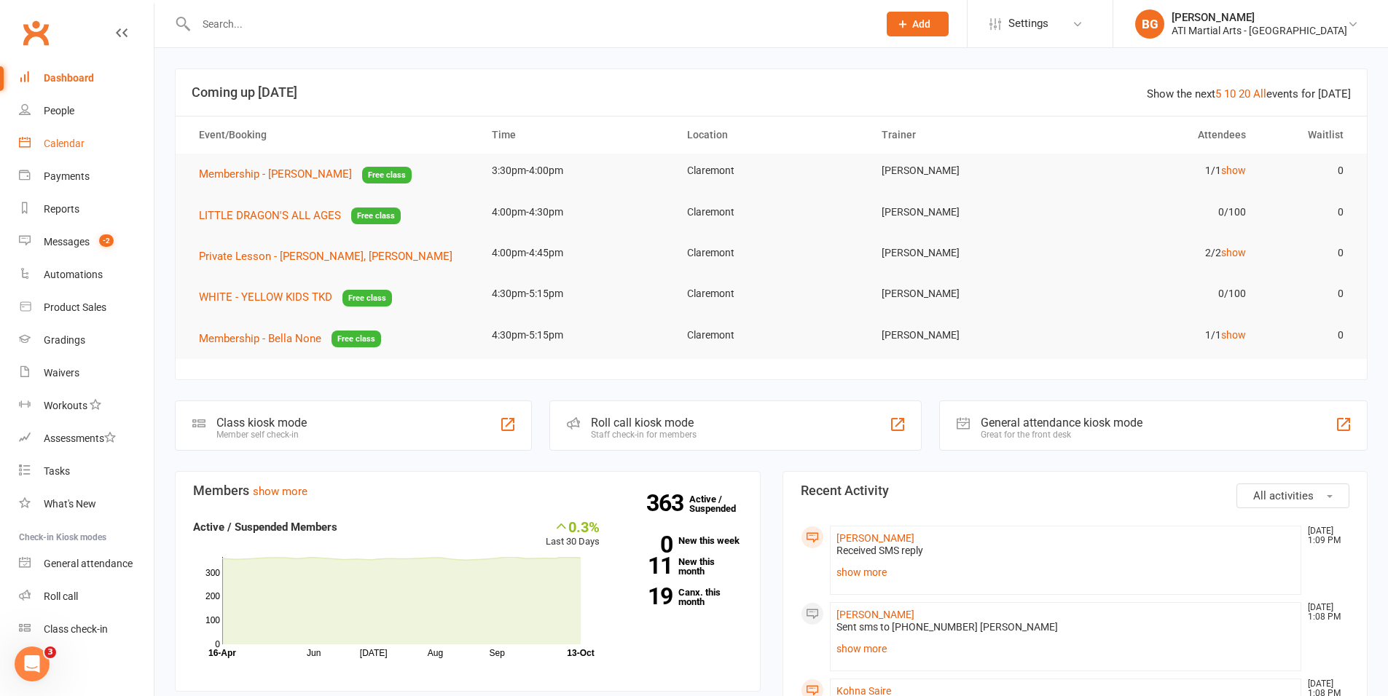
click at [93, 150] on link "Calendar" at bounding box center [86, 143] width 135 height 33
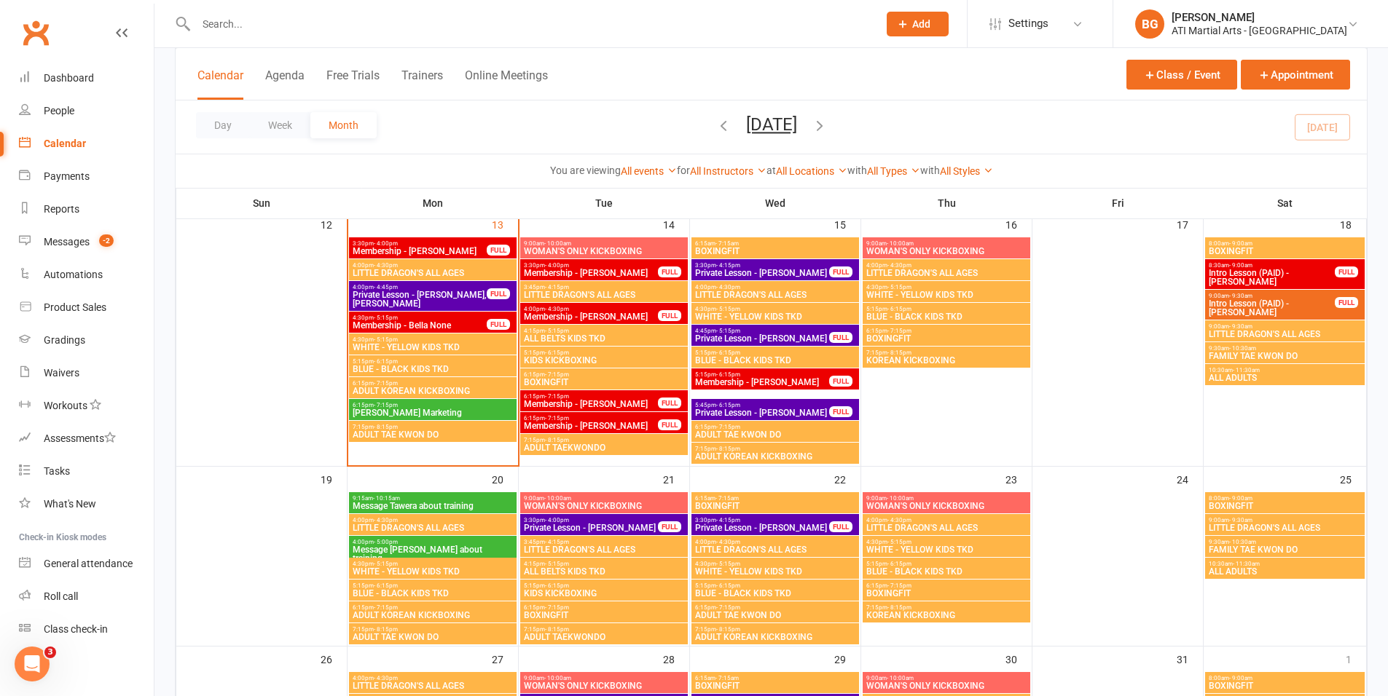
scroll to position [653, 0]
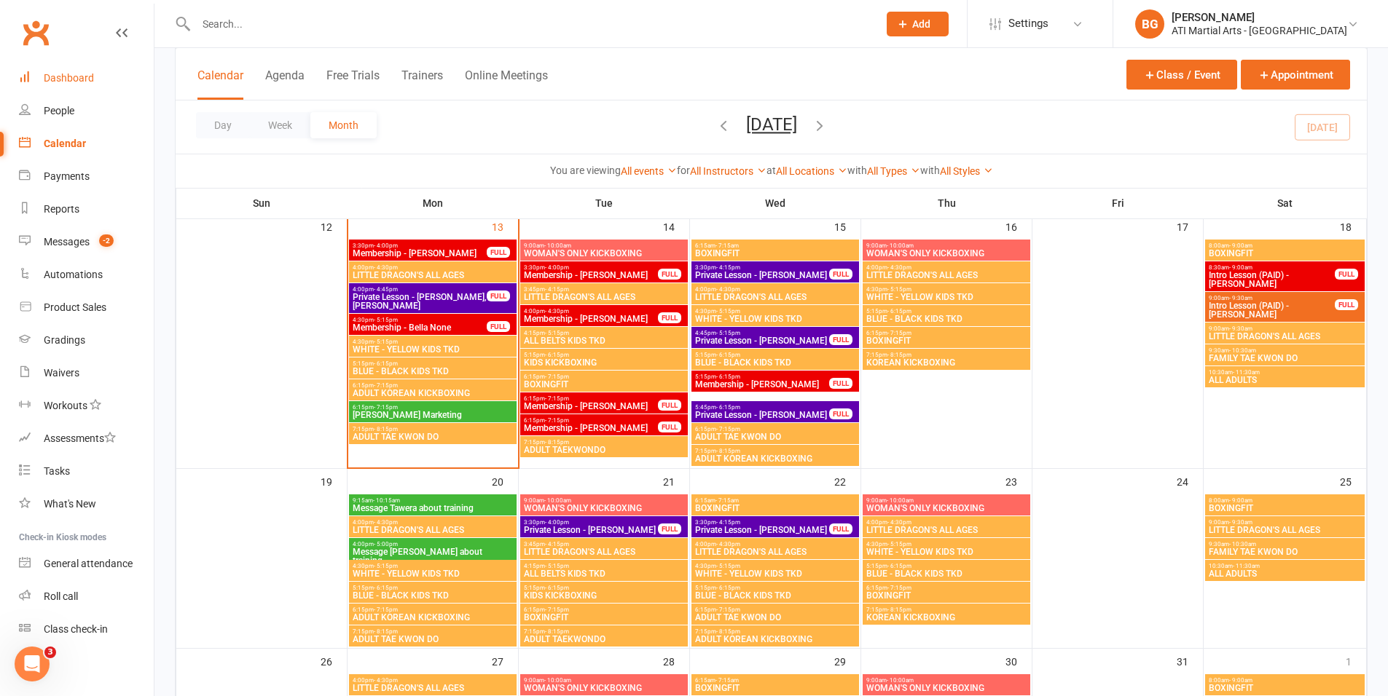
click at [74, 72] on div "Dashboard" at bounding box center [69, 78] width 50 height 12
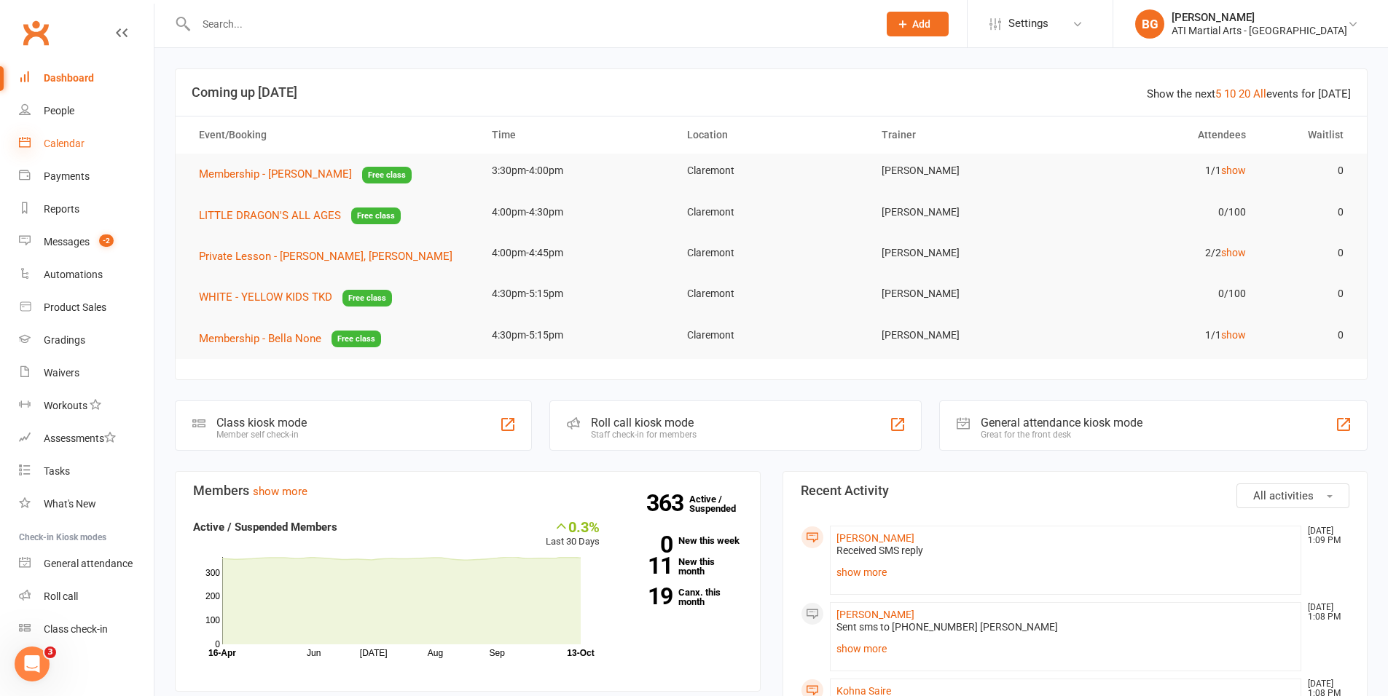
click at [30, 146] on icon at bounding box center [25, 142] width 12 height 12
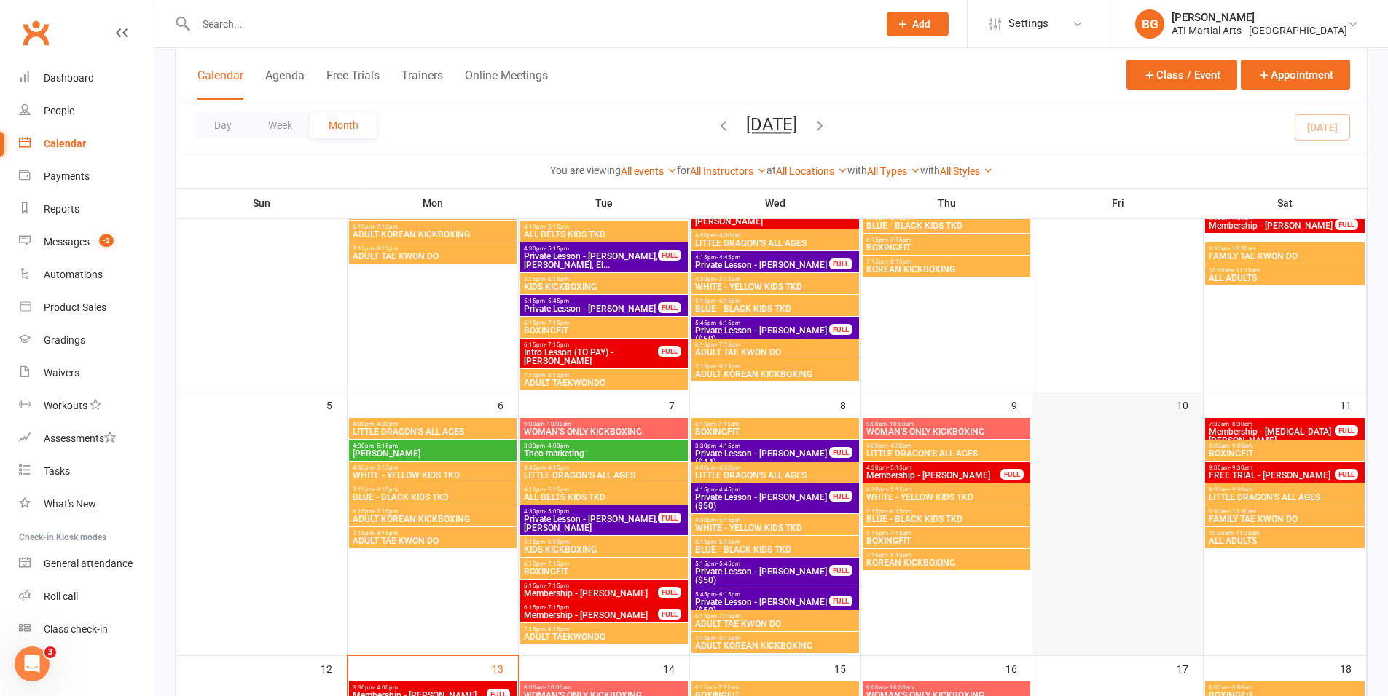
scroll to position [224, 0]
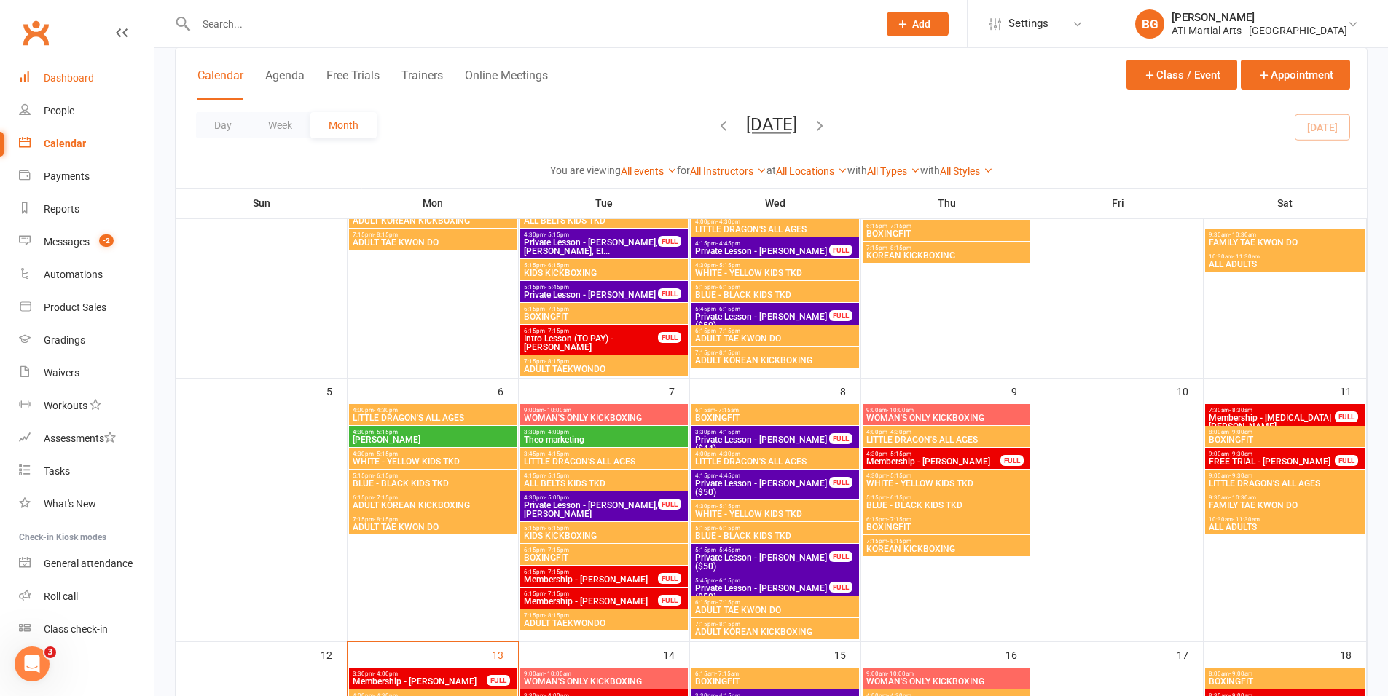
click at [96, 72] on link "Dashboard" at bounding box center [86, 78] width 135 height 33
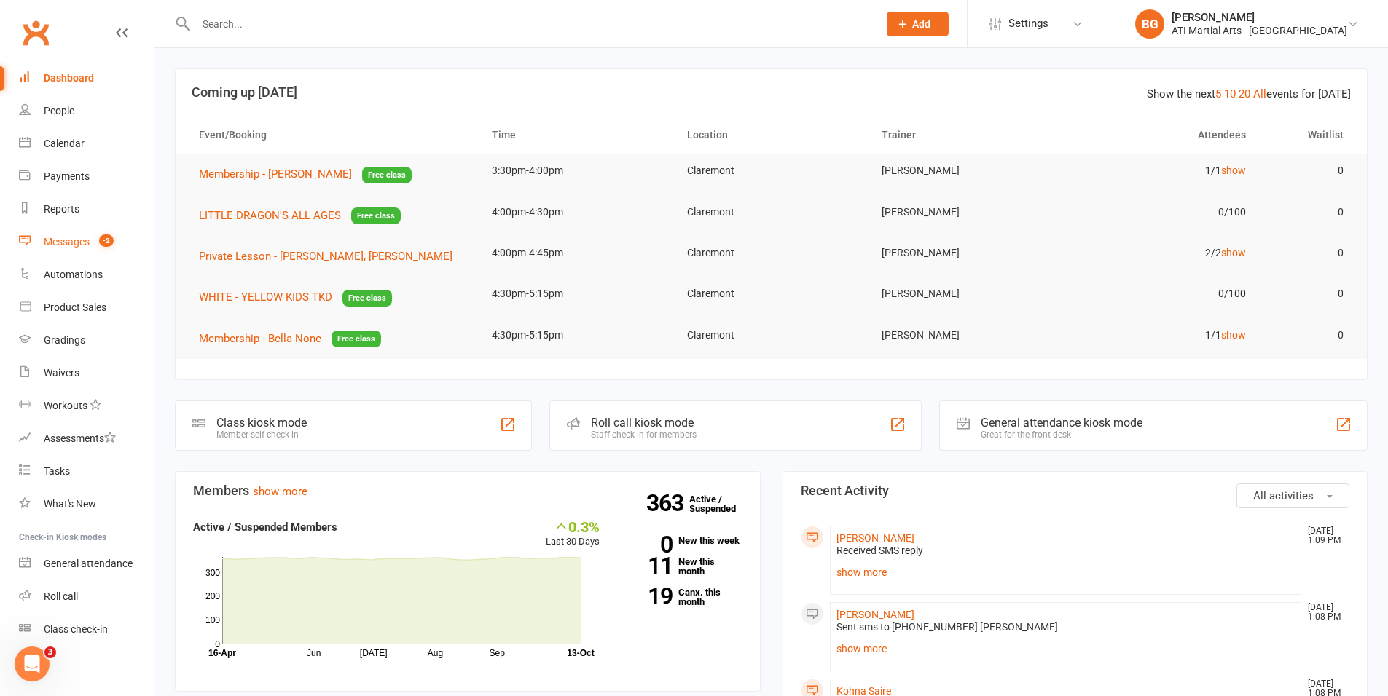
click at [103, 246] on span "-2" at bounding box center [106, 241] width 15 height 12
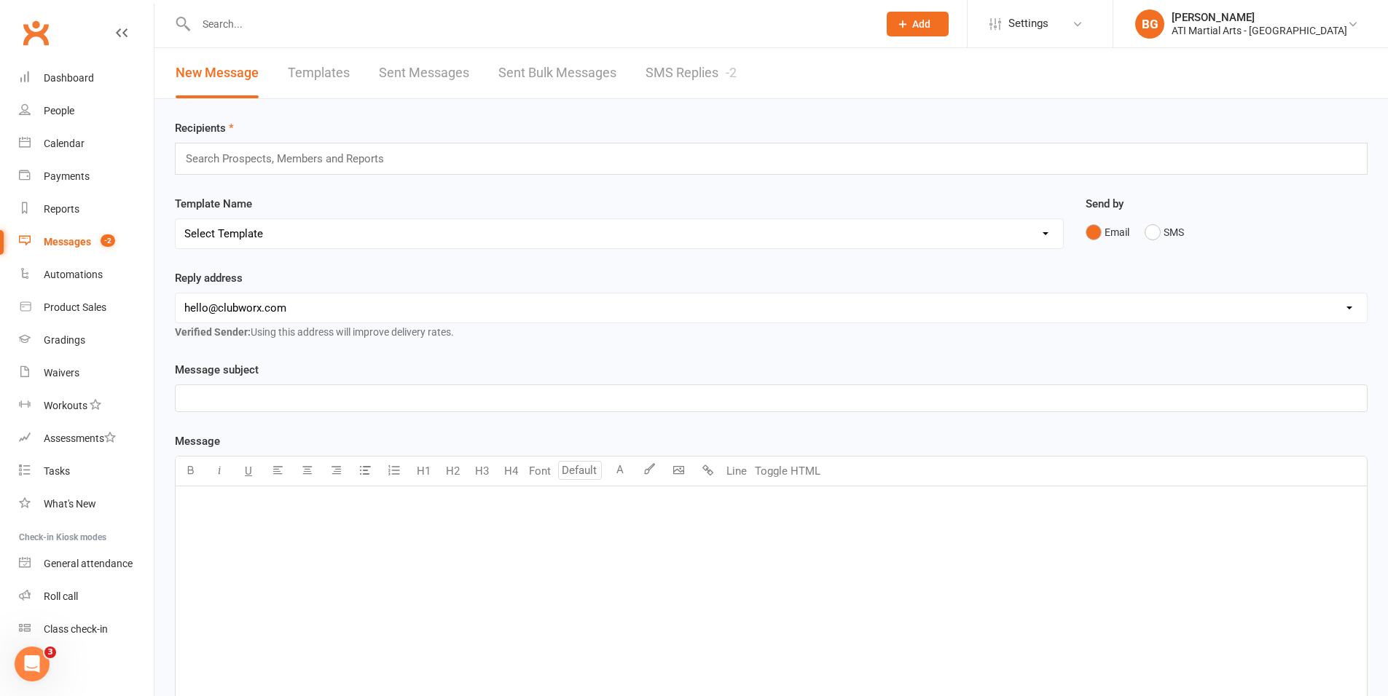
click at [705, 52] on link "SMS Replies -2" at bounding box center [690, 73] width 91 height 50
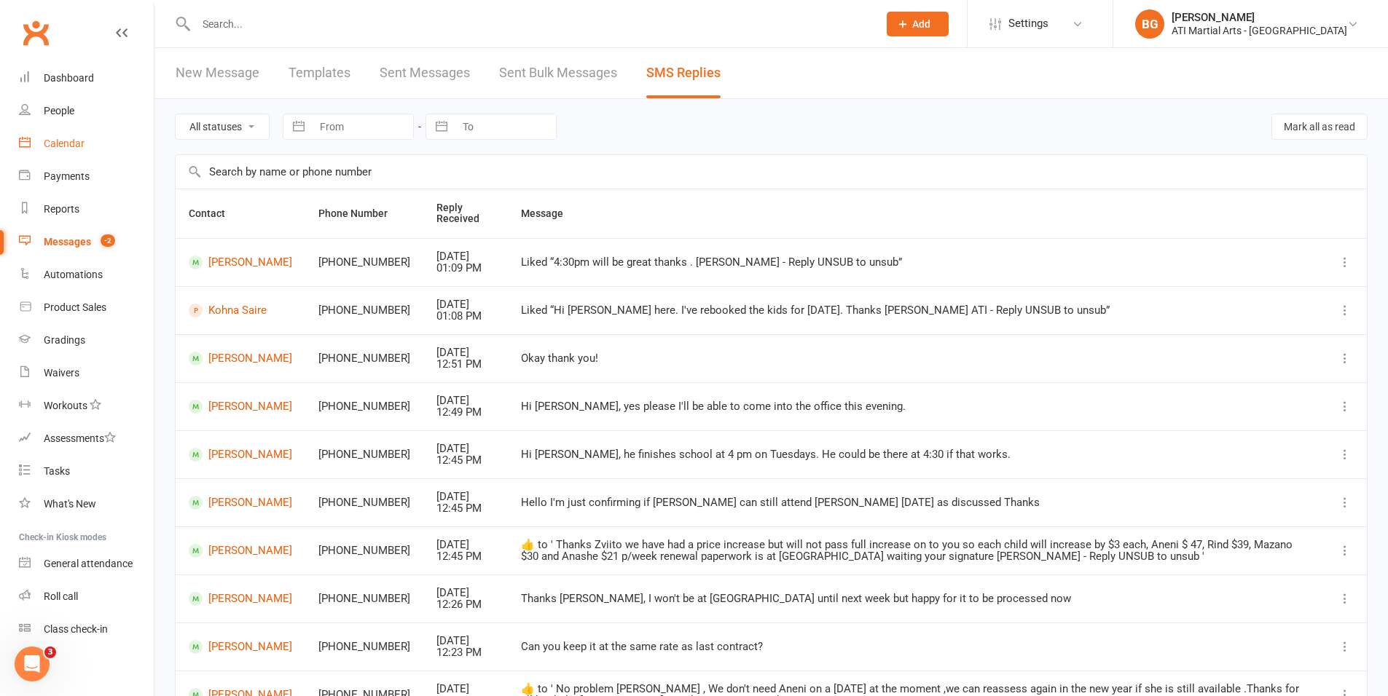
click at [90, 148] on link "Calendar" at bounding box center [86, 143] width 135 height 33
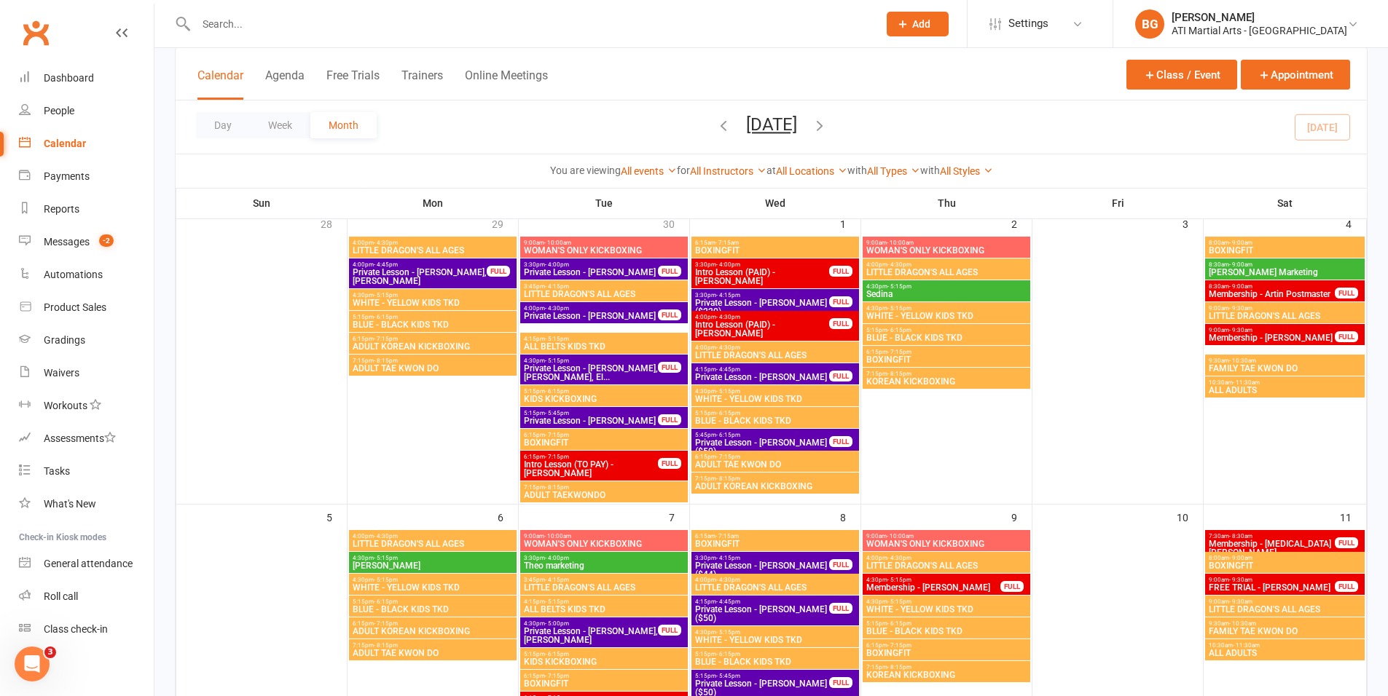
scroll to position [303, 0]
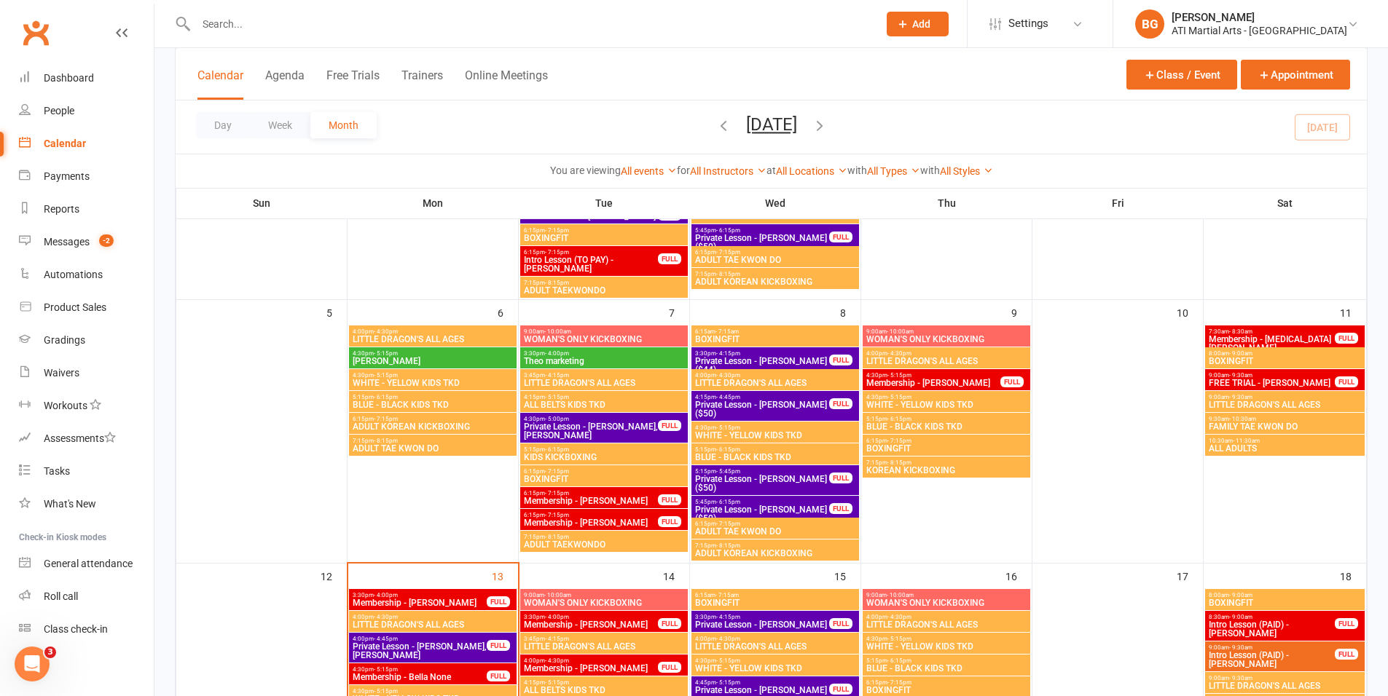
click at [718, 476] on span "Private Lesson - Adam Hinds ($50)" at bounding box center [762, 483] width 136 height 17
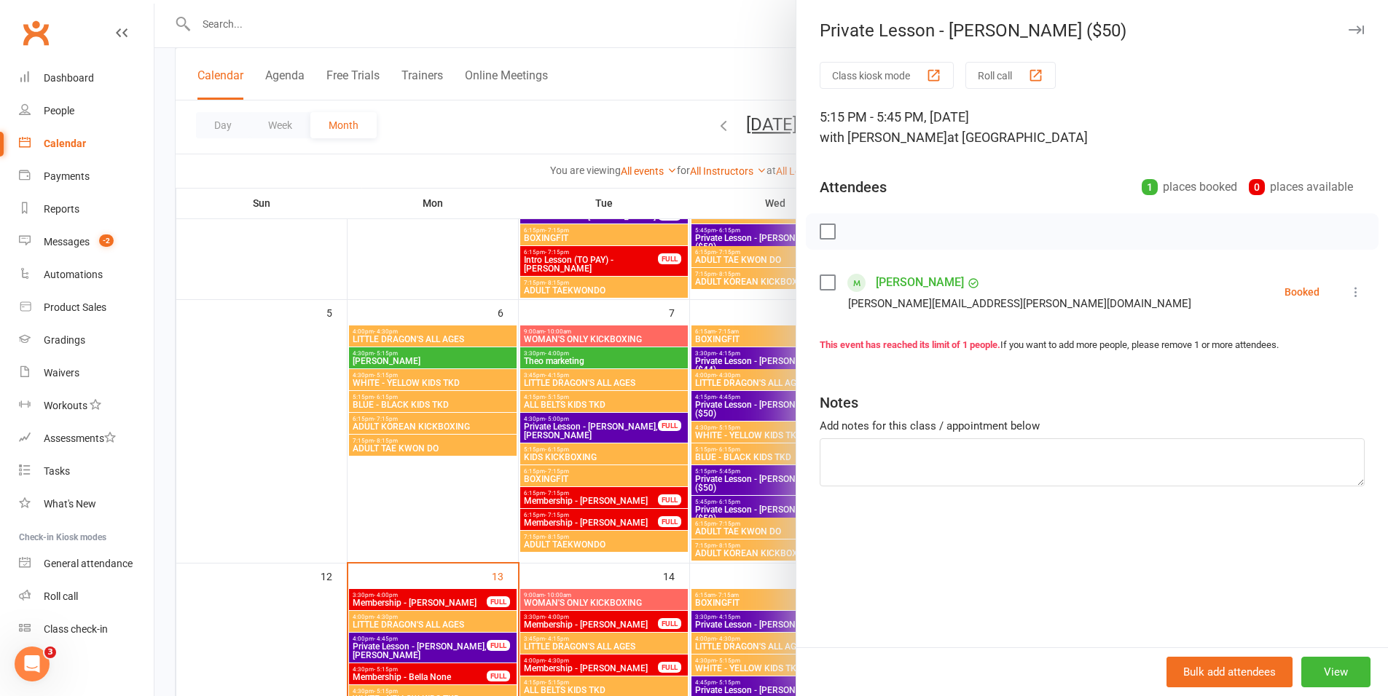
click at [920, 280] on link "Adam Hinds" at bounding box center [920, 282] width 88 height 23
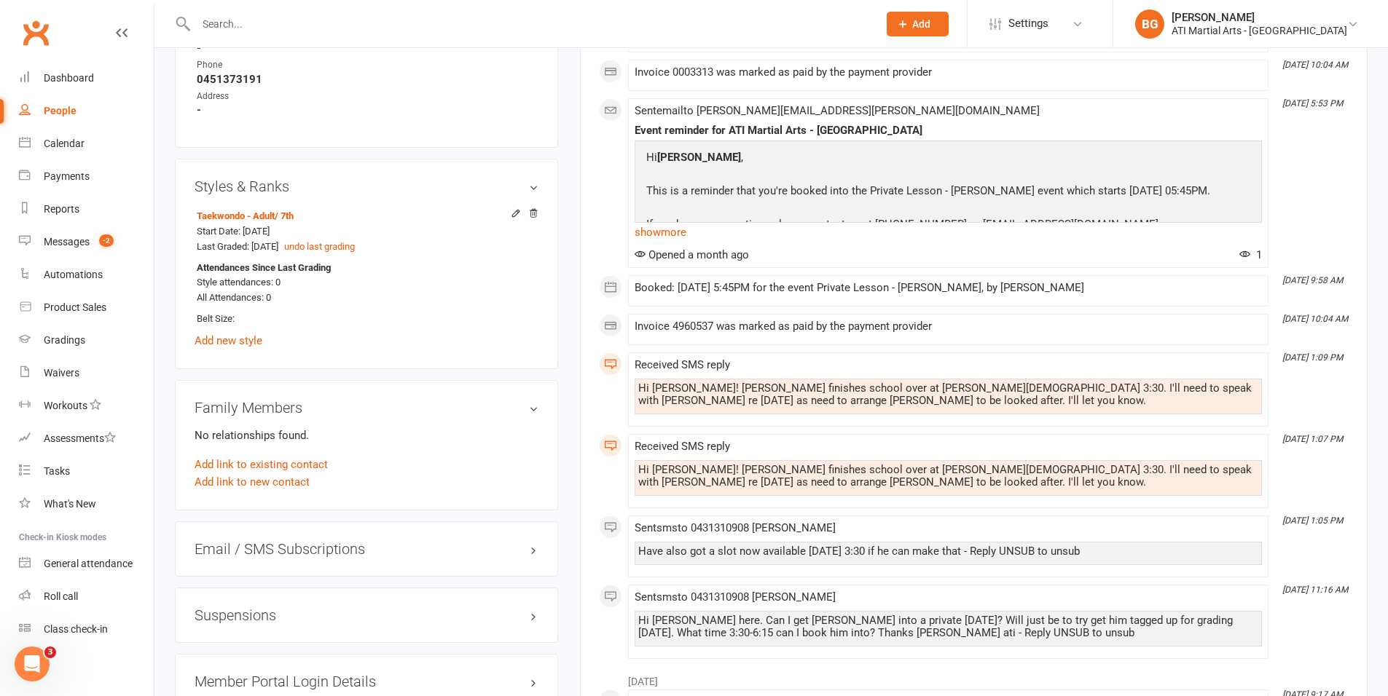
scroll to position [1629, 0]
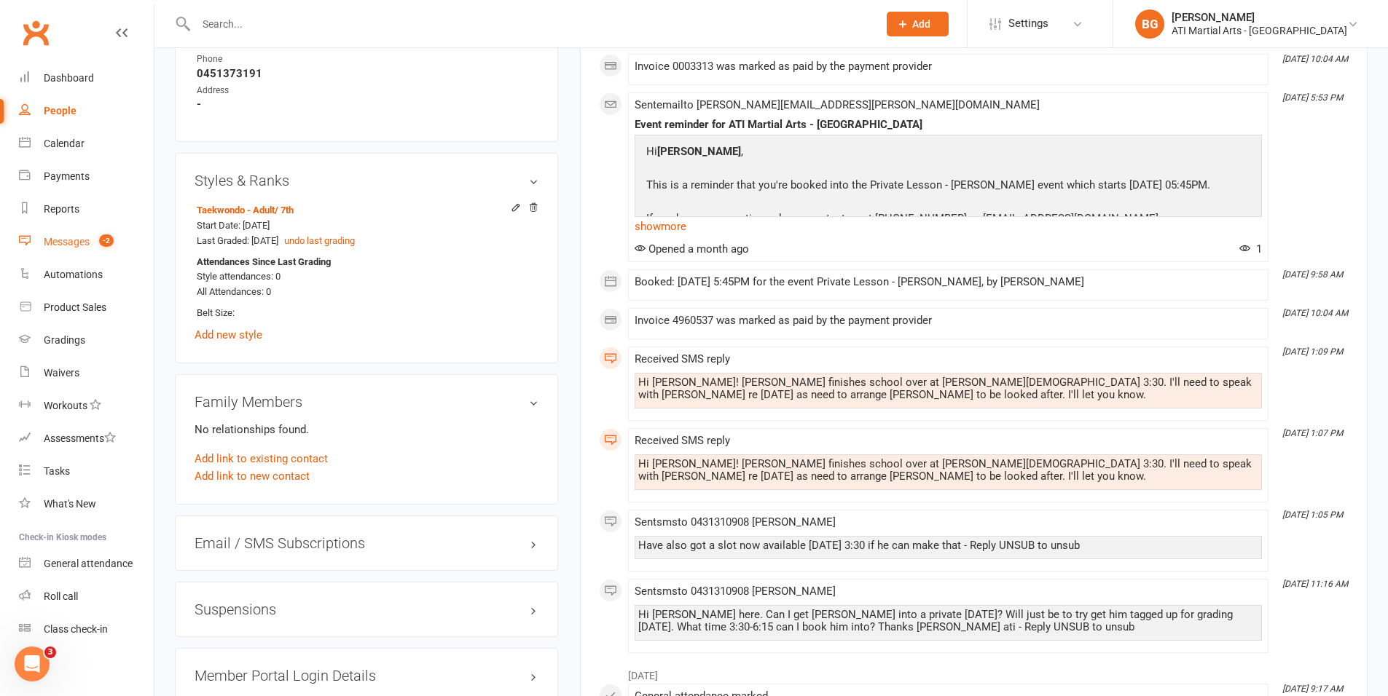
click at [90, 237] on link "Messages -2" at bounding box center [86, 242] width 135 height 33
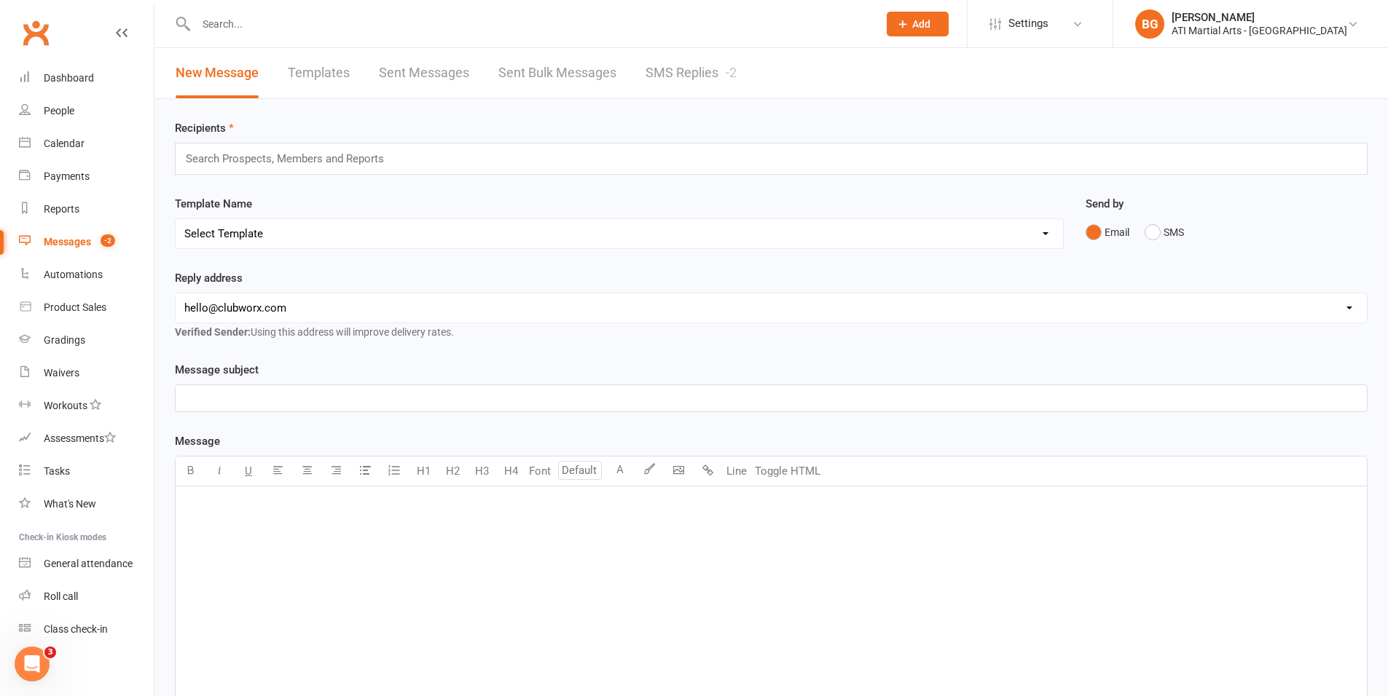
click at [674, 94] on link "SMS Replies -2" at bounding box center [690, 73] width 91 height 50
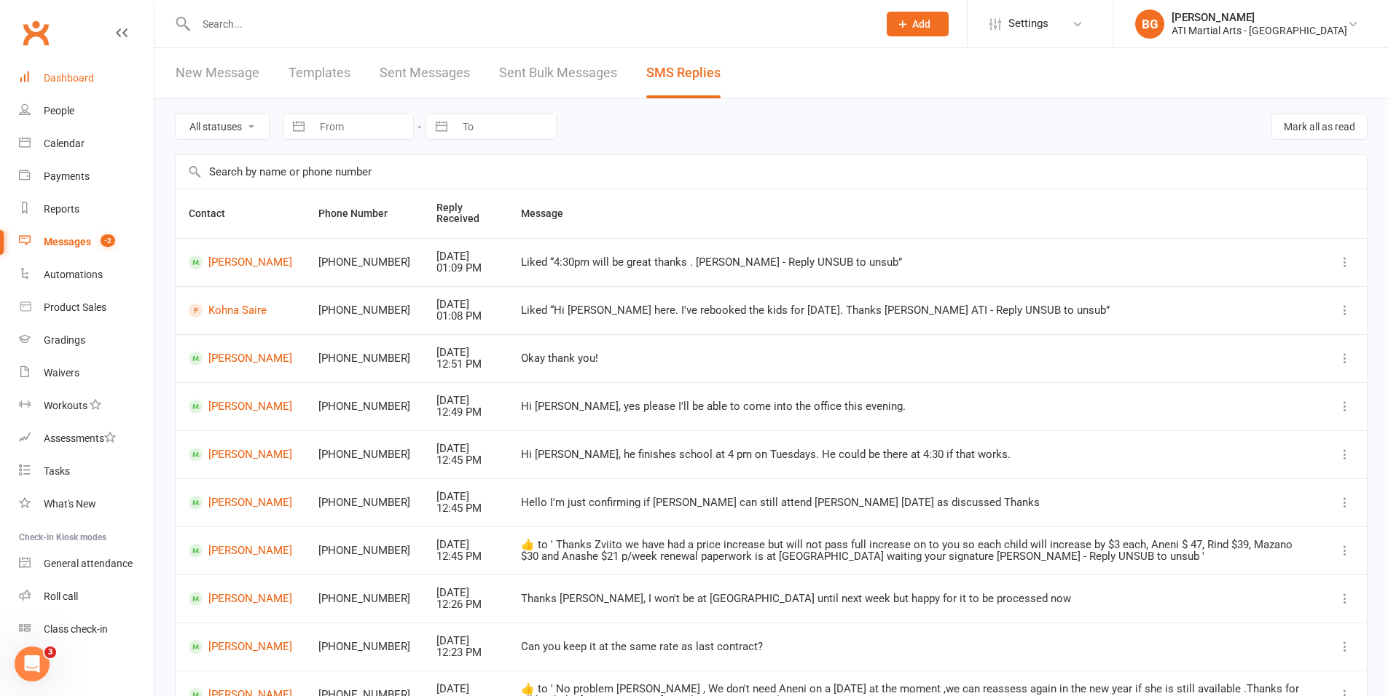
click at [44, 91] on link "Dashboard" at bounding box center [86, 78] width 135 height 33
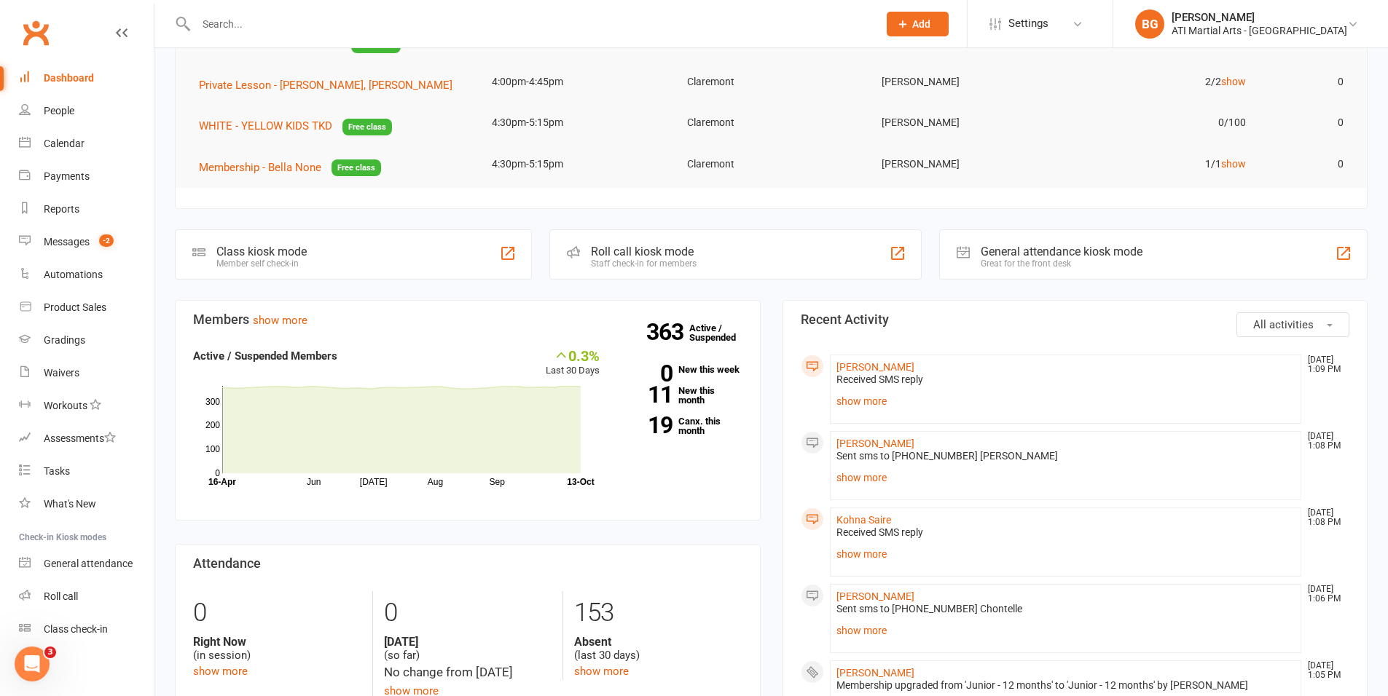
scroll to position [172, 0]
click at [81, 229] on link "Messages -2" at bounding box center [86, 242] width 135 height 33
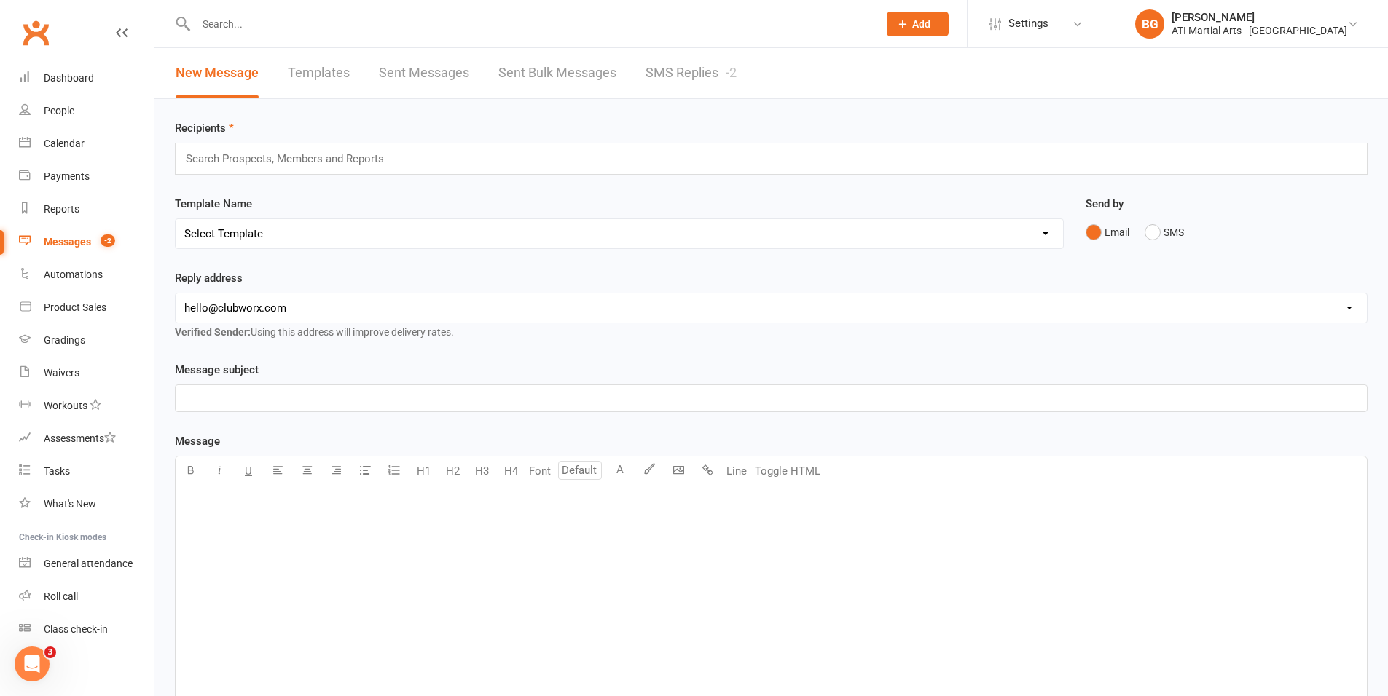
click at [671, 90] on link "SMS Replies -2" at bounding box center [690, 73] width 91 height 50
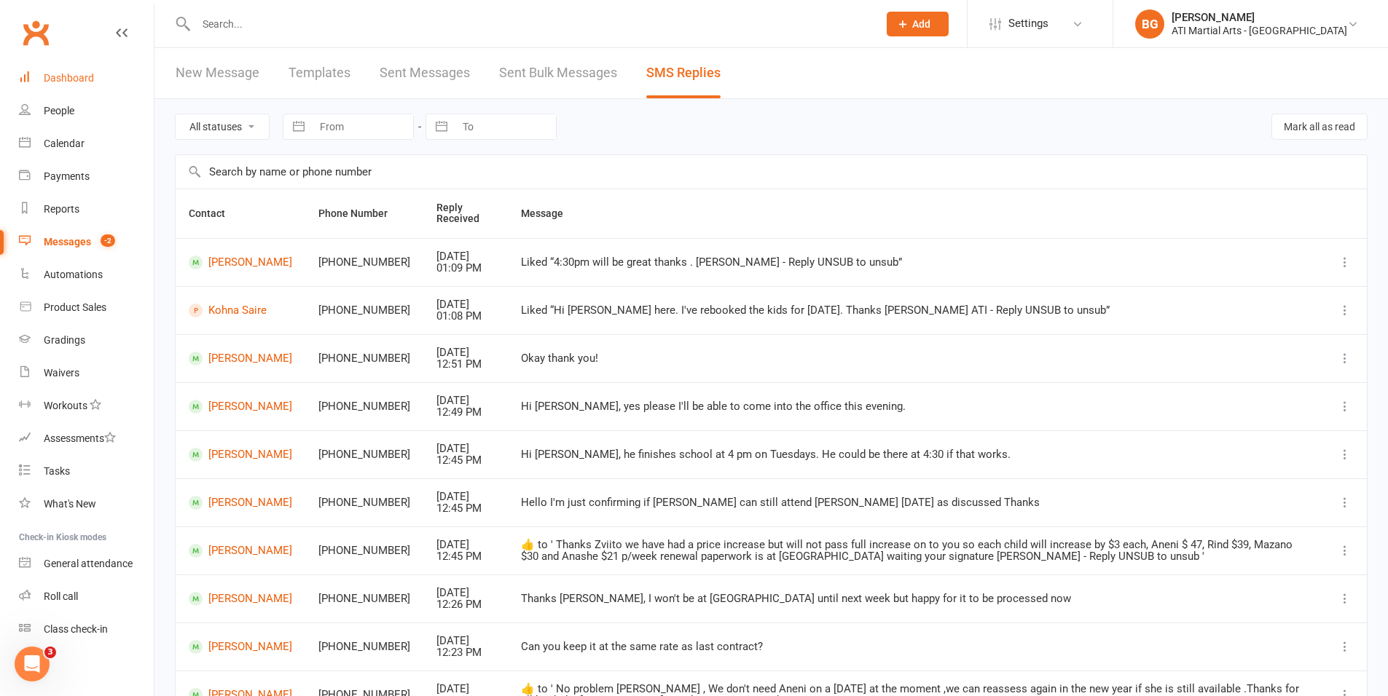
click at [96, 77] on link "Dashboard" at bounding box center [86, 78] width 135 height 33
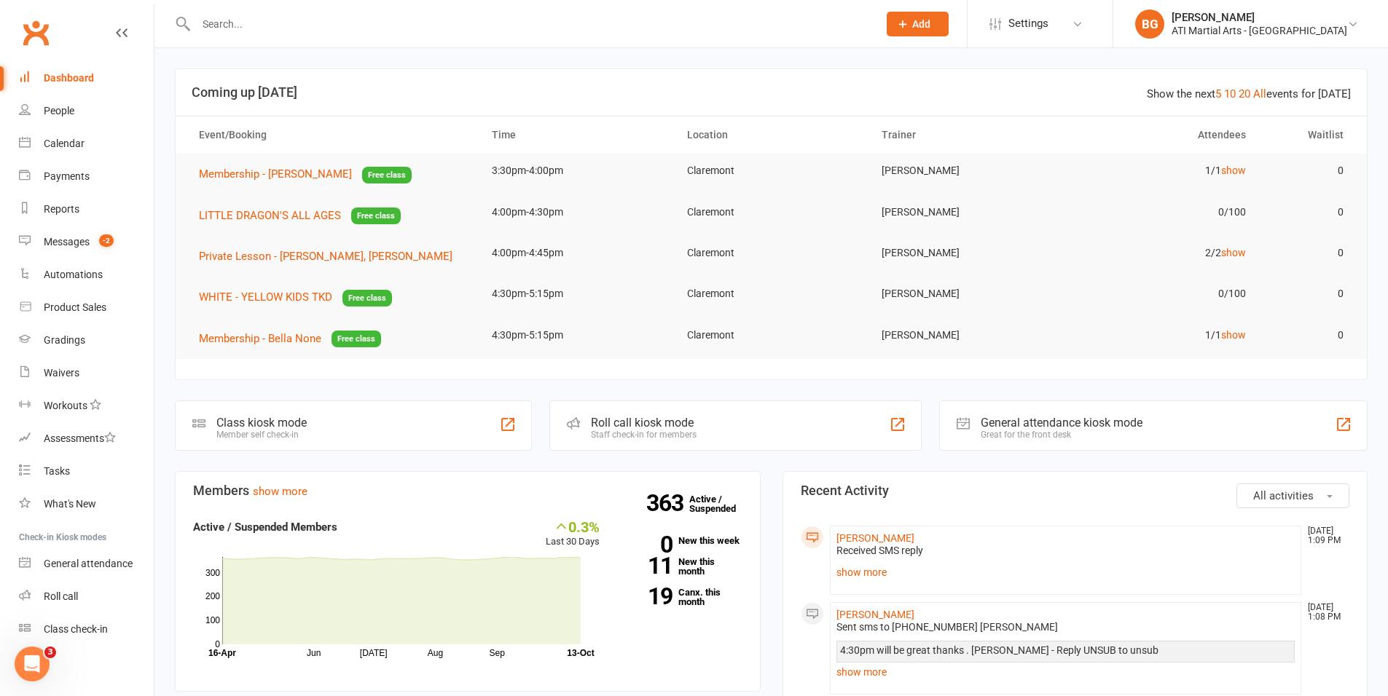
scroll to position [329, 0]
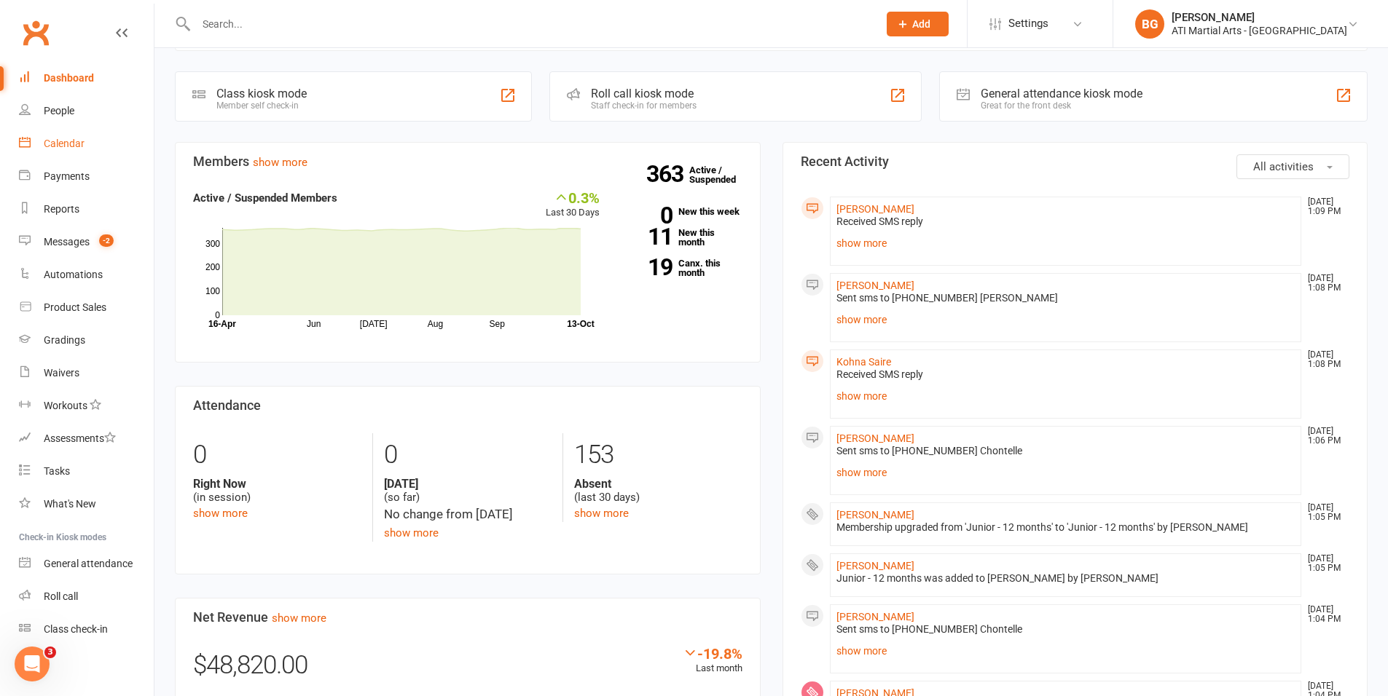
click at [38, 157] on link "Calendar" at bounding box center [86, 143] width 135 height 33
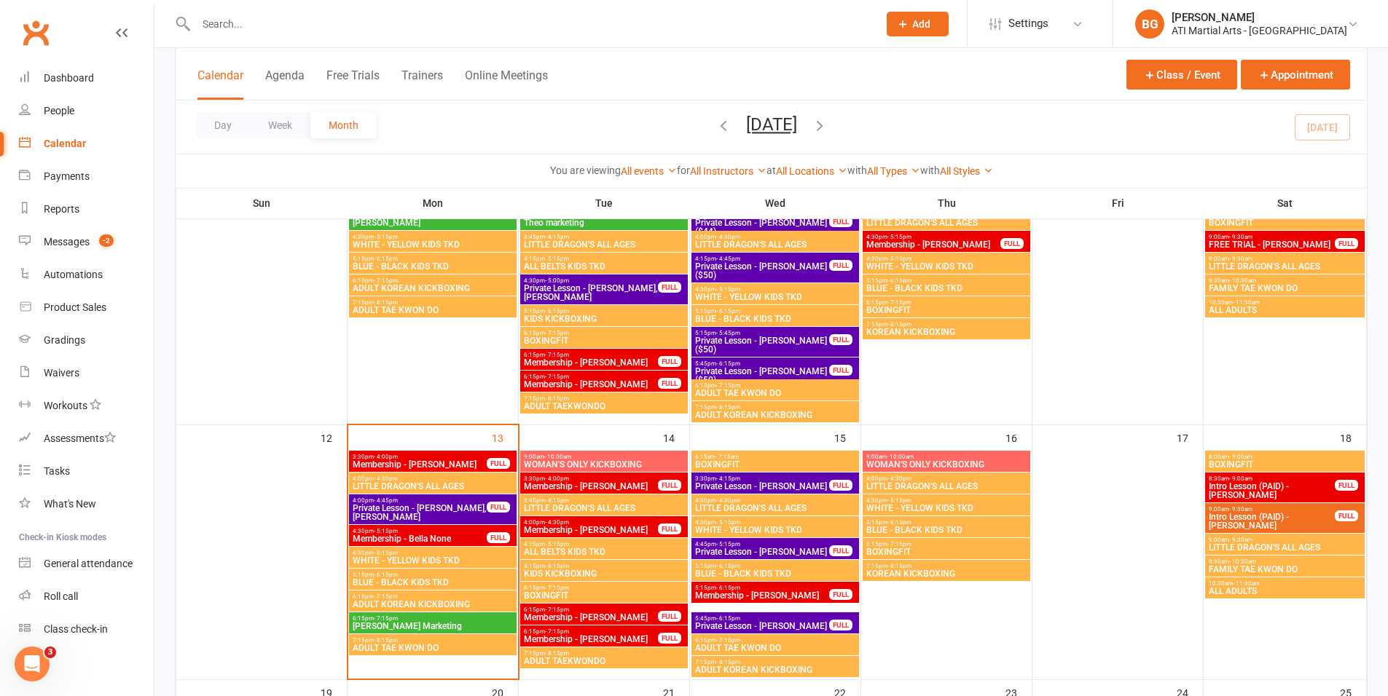
scroll to position [478, 0]
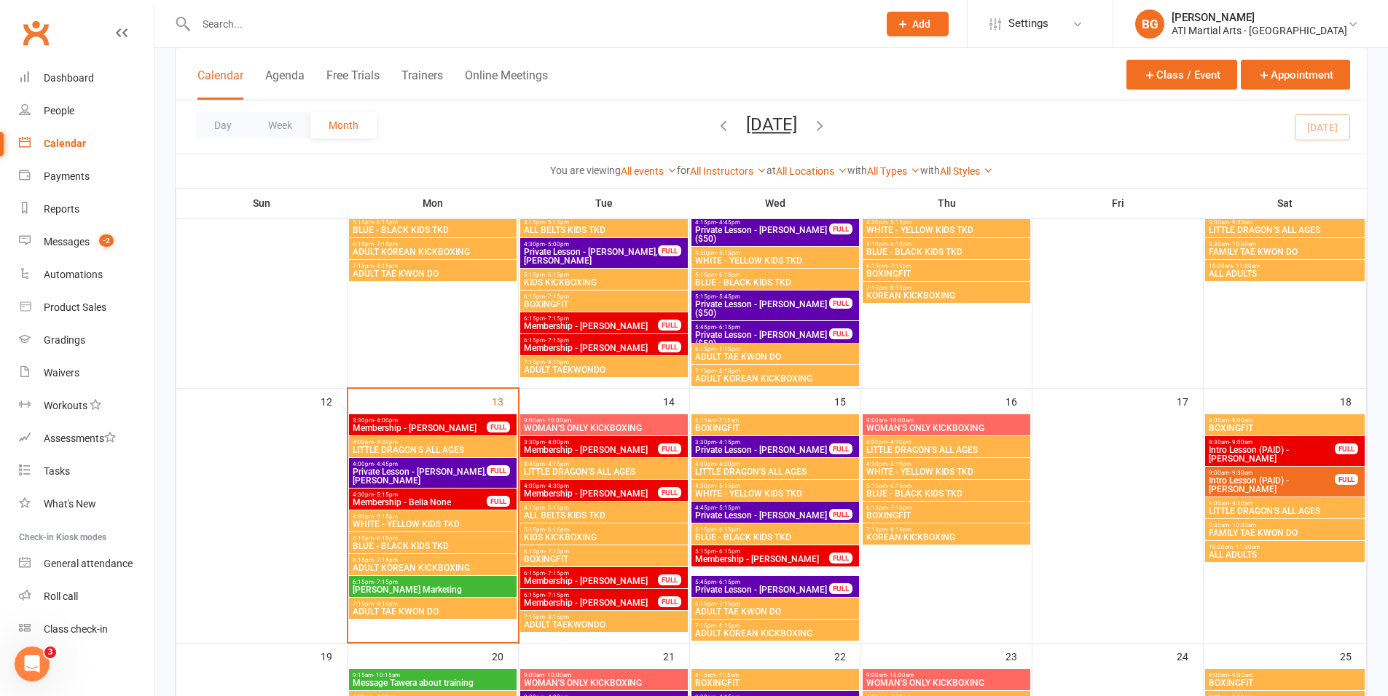
click at [784, 447] on span "Private Lesson - Ria Patel" at bounding box center [762, 450] width 136 height 9
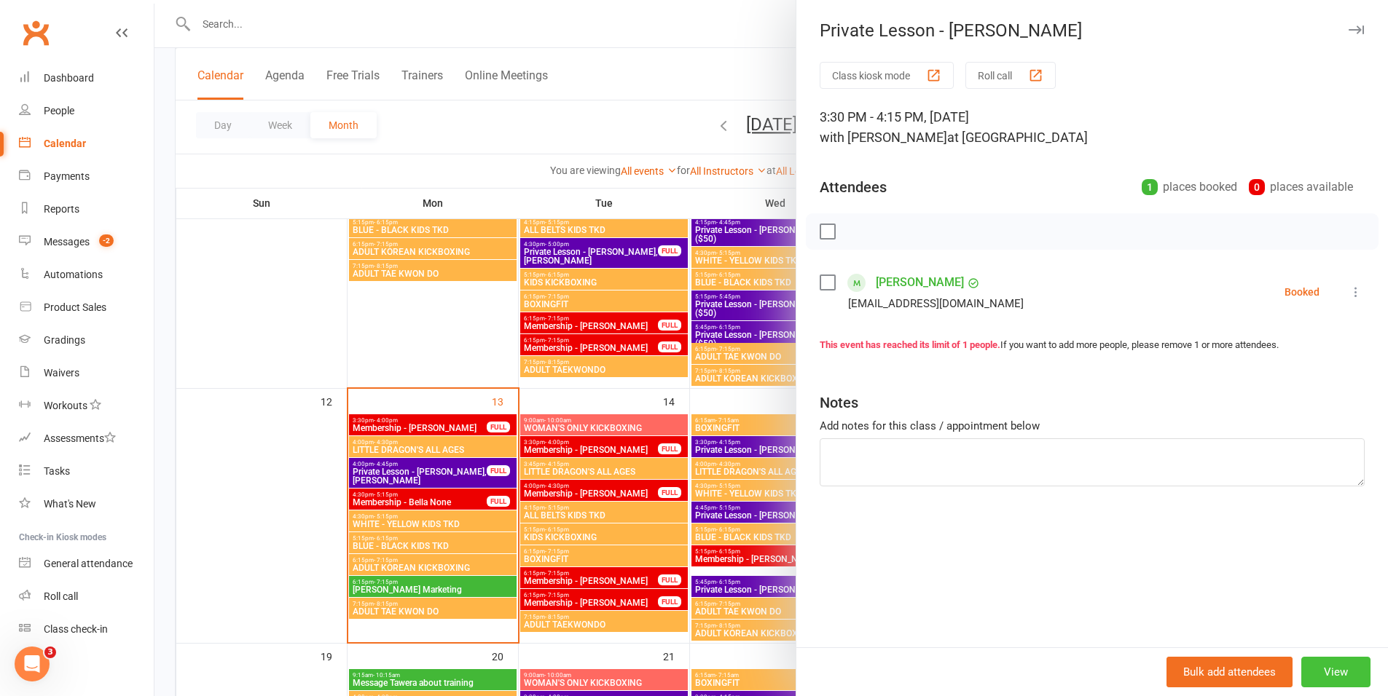
click at [1330, 673] on button "View" at bounding box center [1335, 672] width 69 height 31
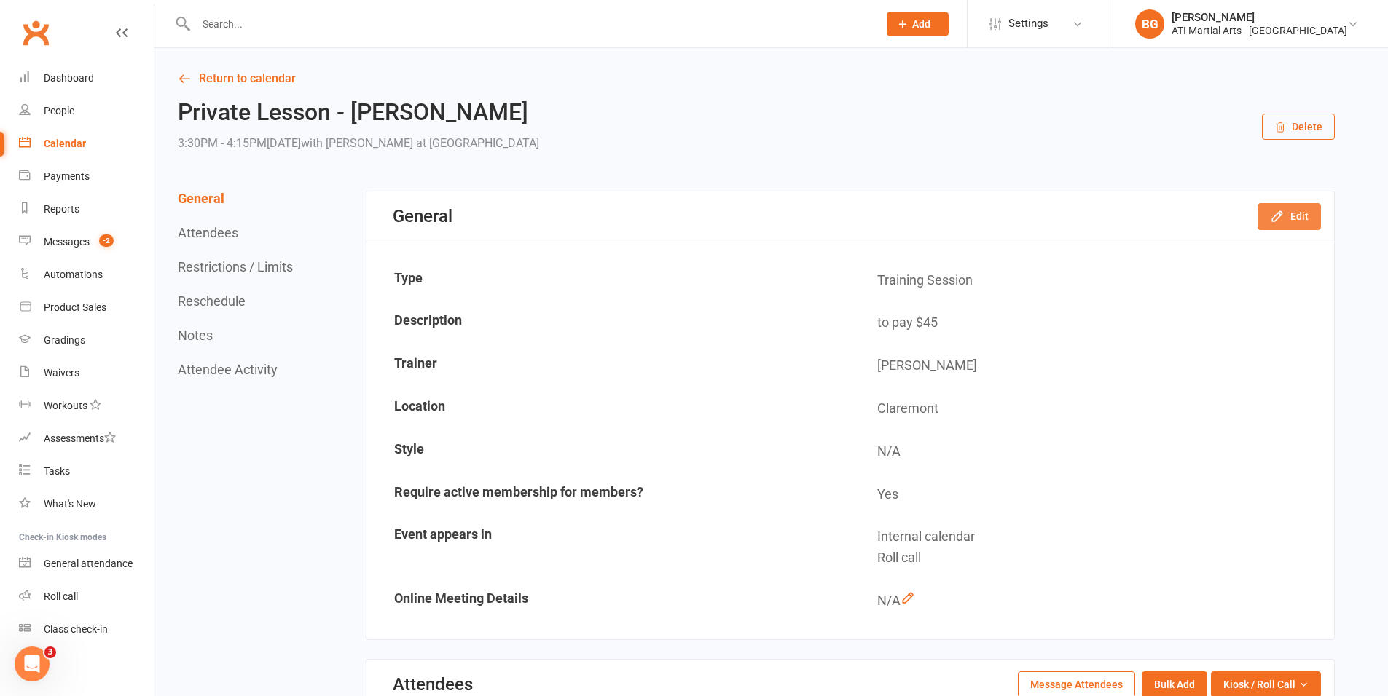
click at [1278, 219] on icon "button" at bounding box center [1276, 216] width 9 height 9
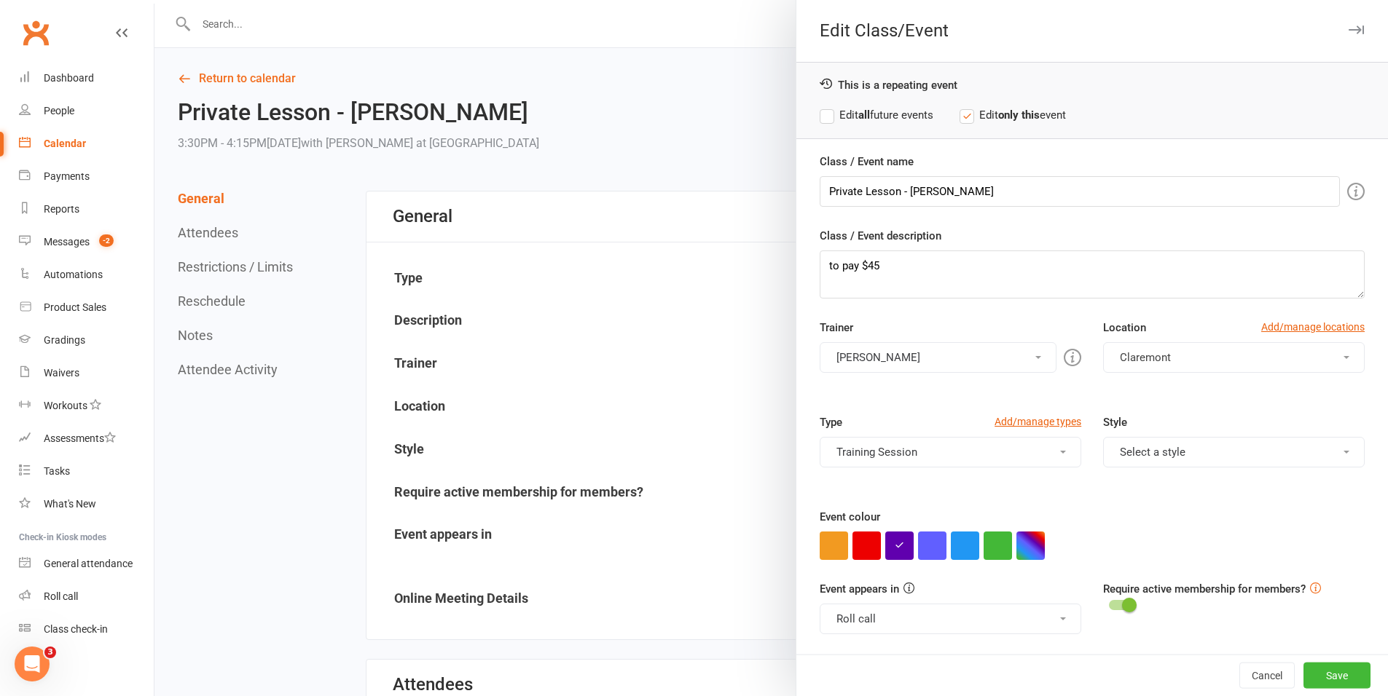
click at [1091, 208] on div "Class / Event name Private Lesson - Ria Patel Class / Event description to pay …" at bounding box center [1092, 404] width 592 height 502
click at [1083, 198] on input "Private Lesson - Ria Patel" at bounding box center [1080, 191] width 520 height 31
type input "Private Lesson - Ria Patel ($44)"
click at [1308, 673] on button "Save" at bounding box center [1336, 676] width 67 height 26
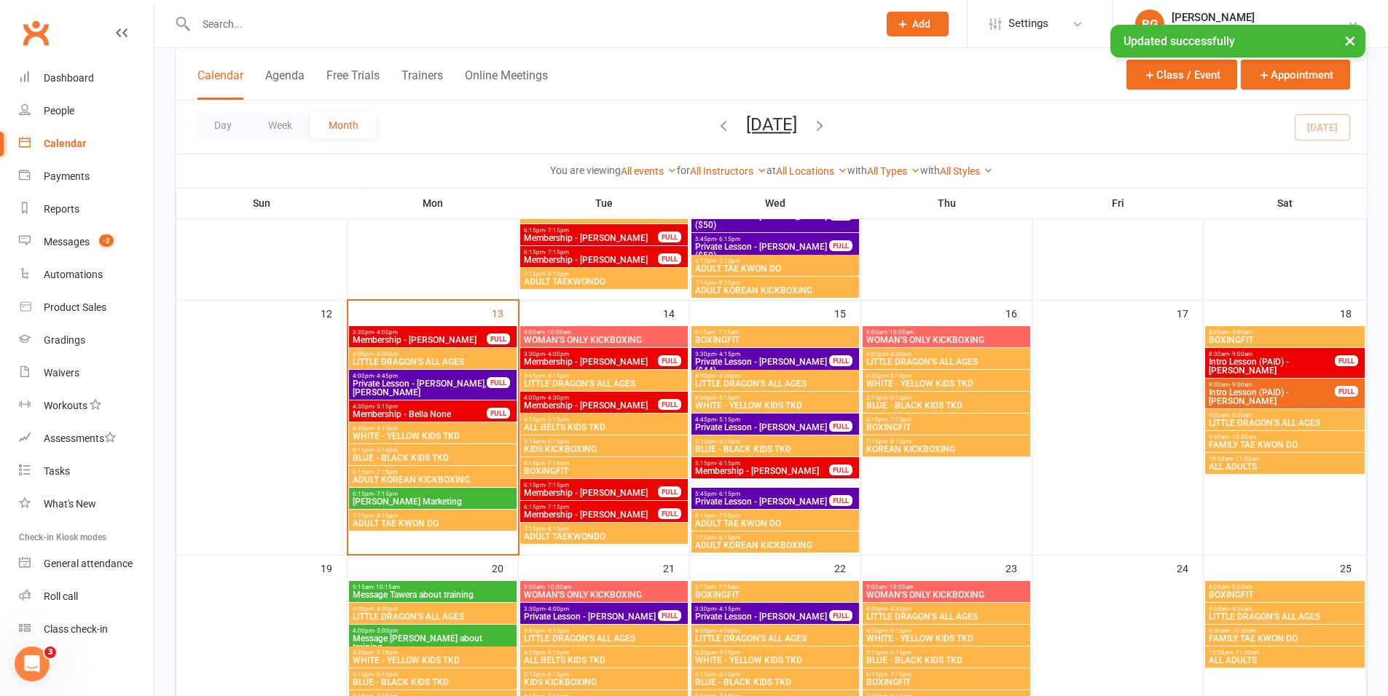
scroll to position [569, 0]
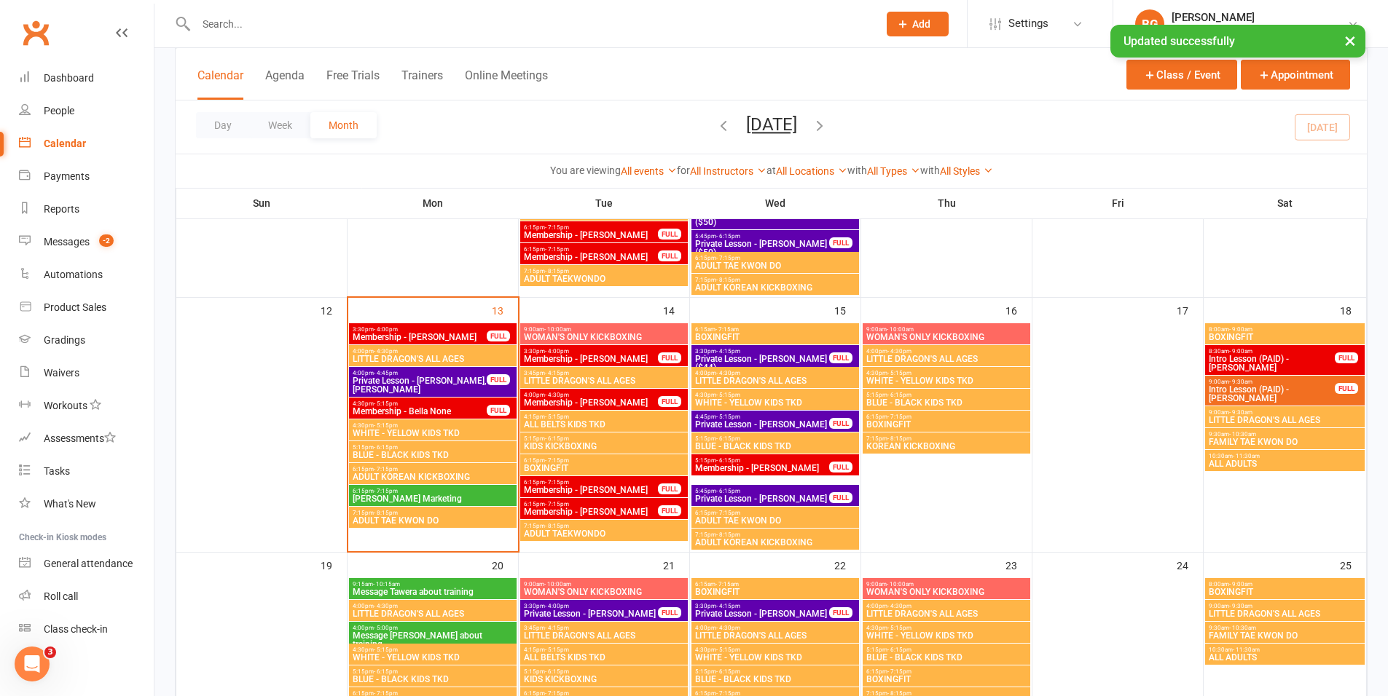
click at [727, 499] on span "Private Lesson - Isaac Kok" at bounding box center [762, 499] width 136 height 9
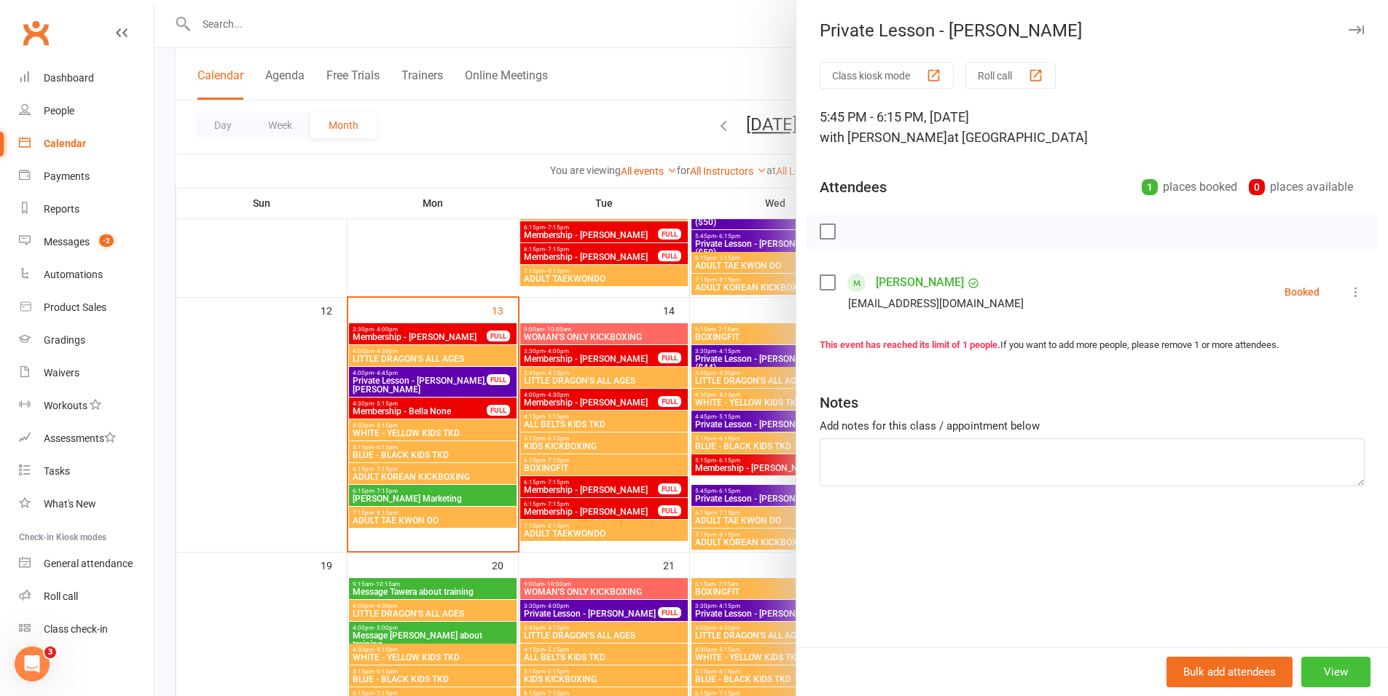
click at [1332, 678] on button "View" at bounding box center [1335, 672] width 69 height 31
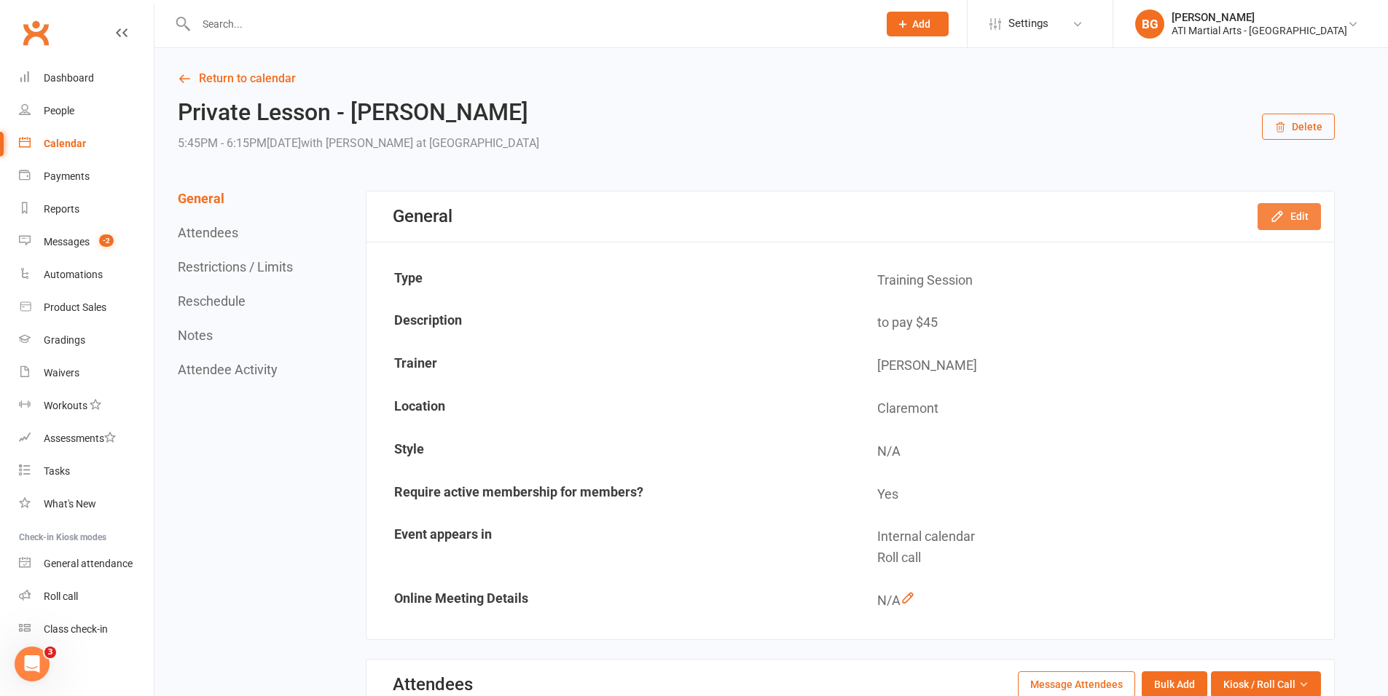
click at [1298, 217] on button "Edit" at bounding box center [1288, 216] width 63 height 26
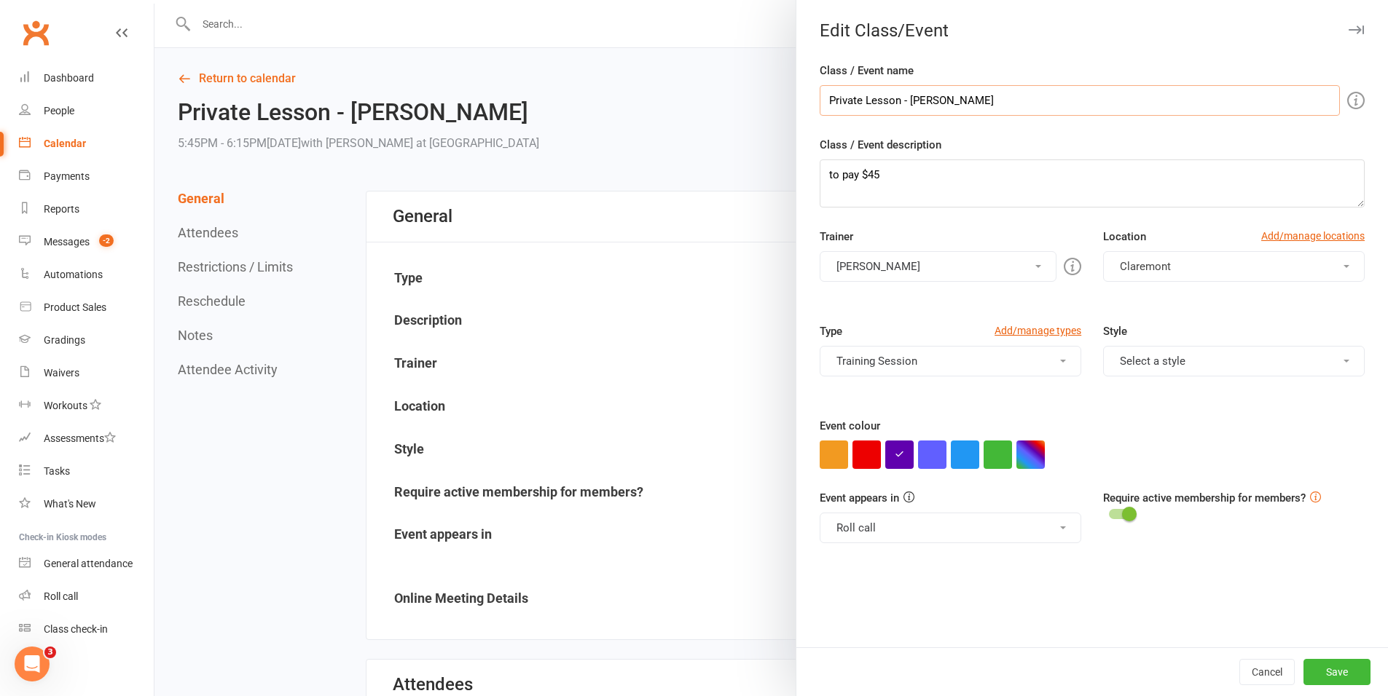
click at [1004, 105] on input "Private Lesson - Isaac Kok" at bounding box center [1080, 100] width 520 height 31
type input "Private Lesson - Isaac Kok ($50)"
click at [1349, 680] on button "Save" at bounding box center [1336, 672] width 67 height 26
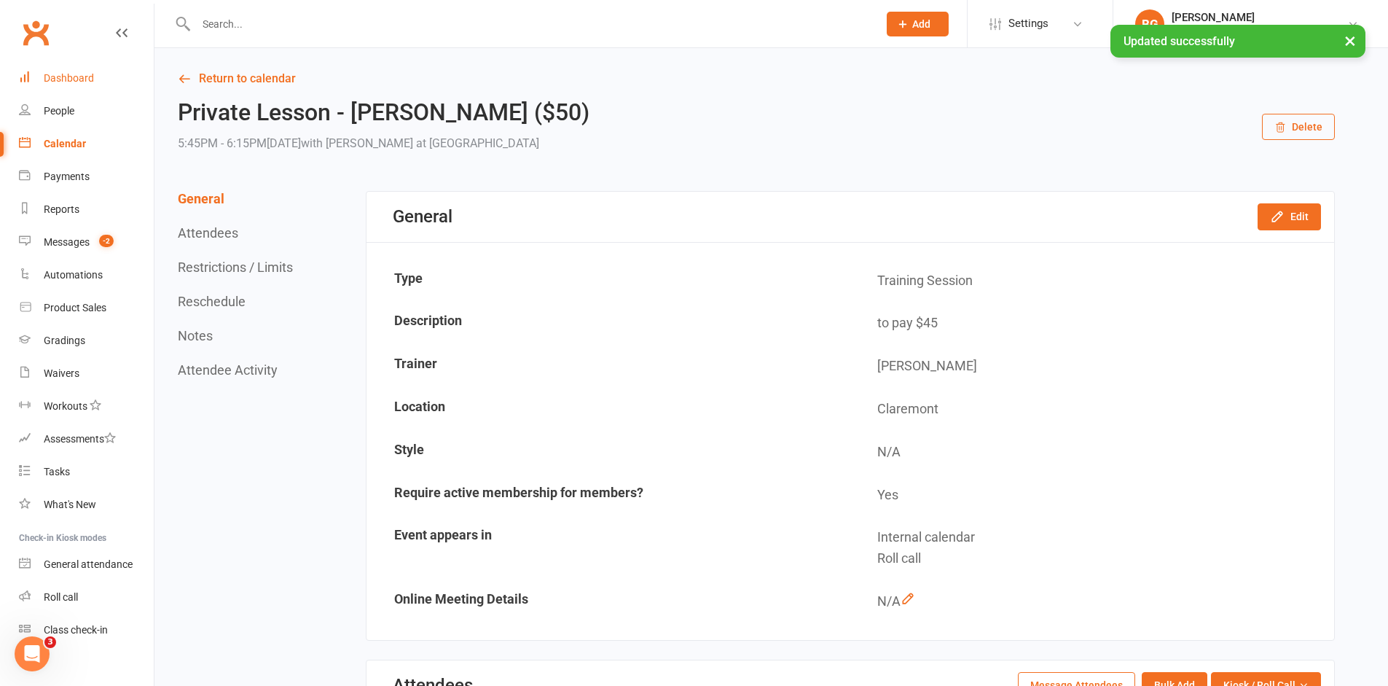
click at [79, 79] on div "Dashboard" at bounding box center [69, 78] width 50 height 12
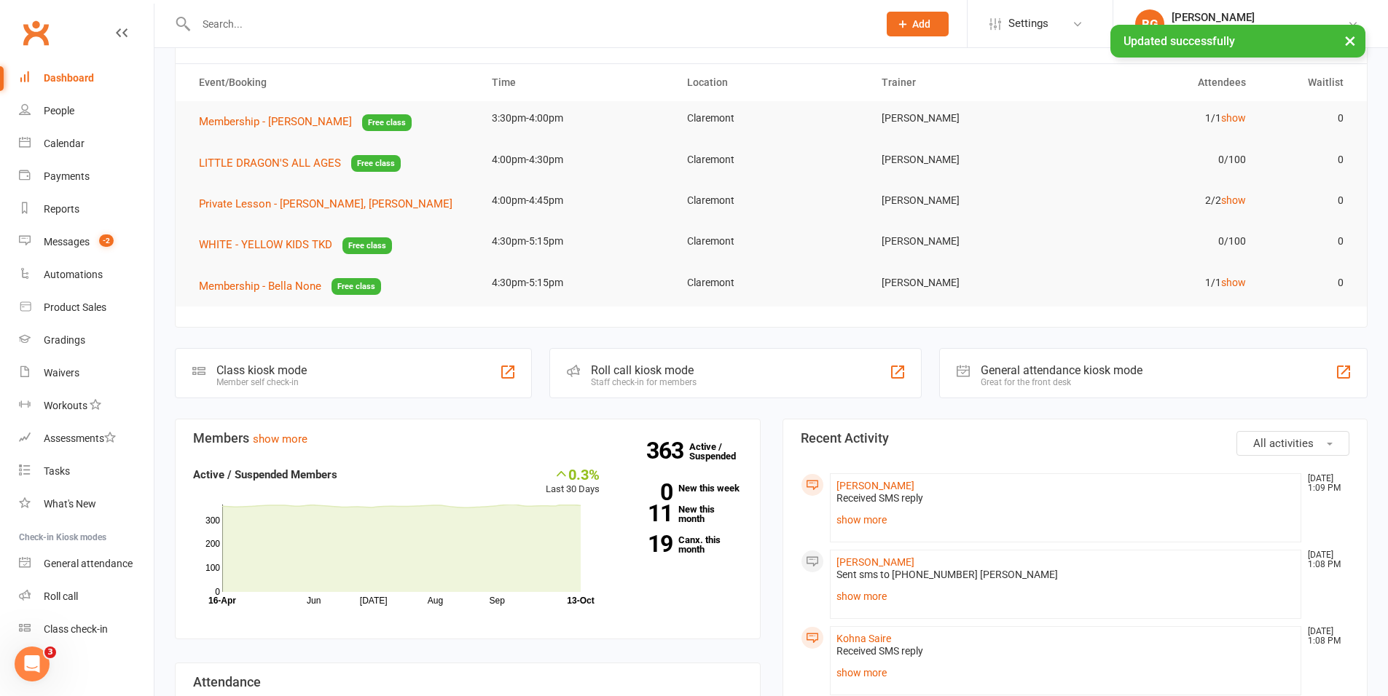
scroll to position [64, 0]
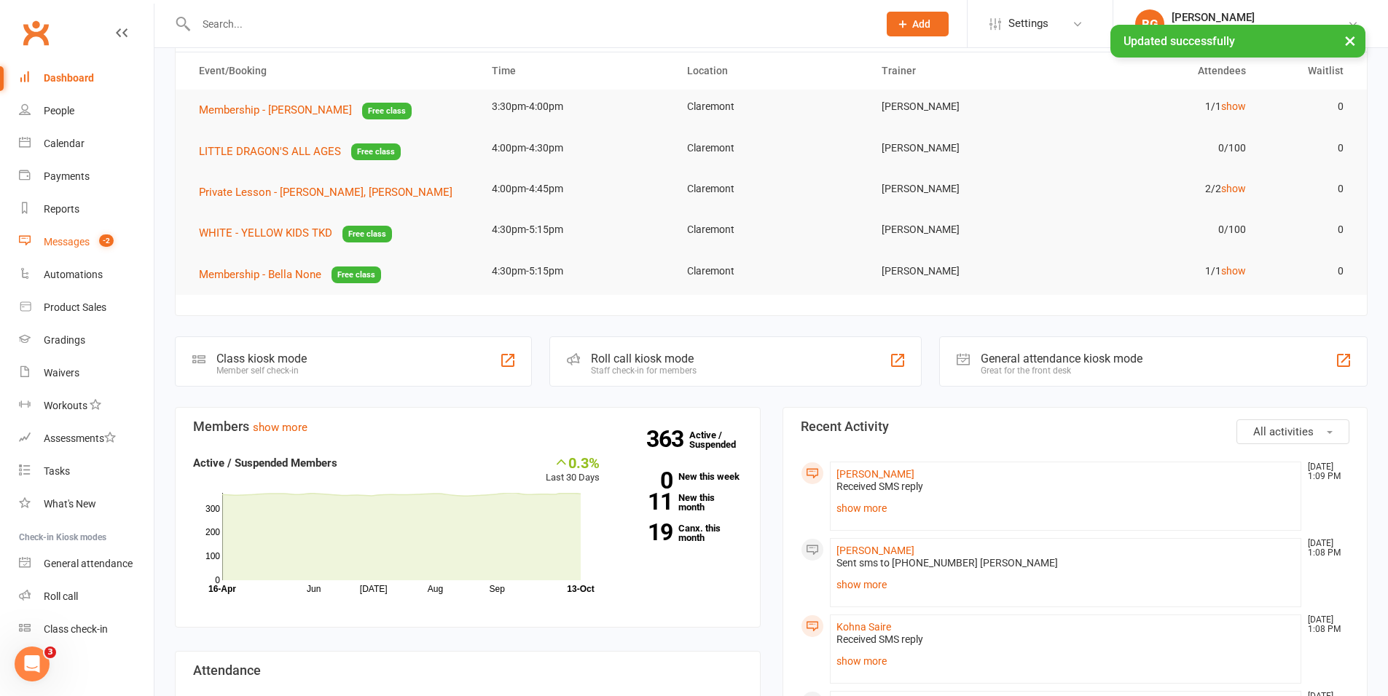
click at [62, 248] on link "Messages -2" at bounding box center [86, 242] width 135 height 33
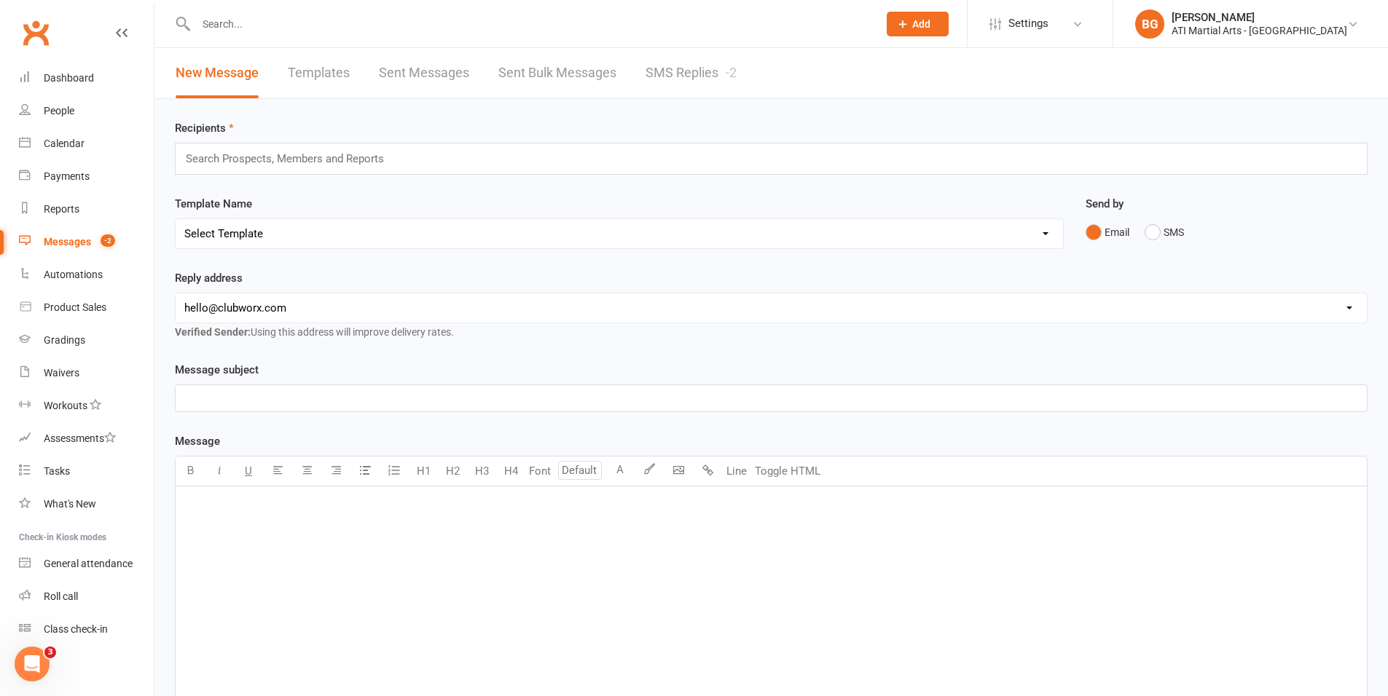
click at [713, 79] on link "SMS Replies -2" at bounding box center [690, 73] width 91 height 50
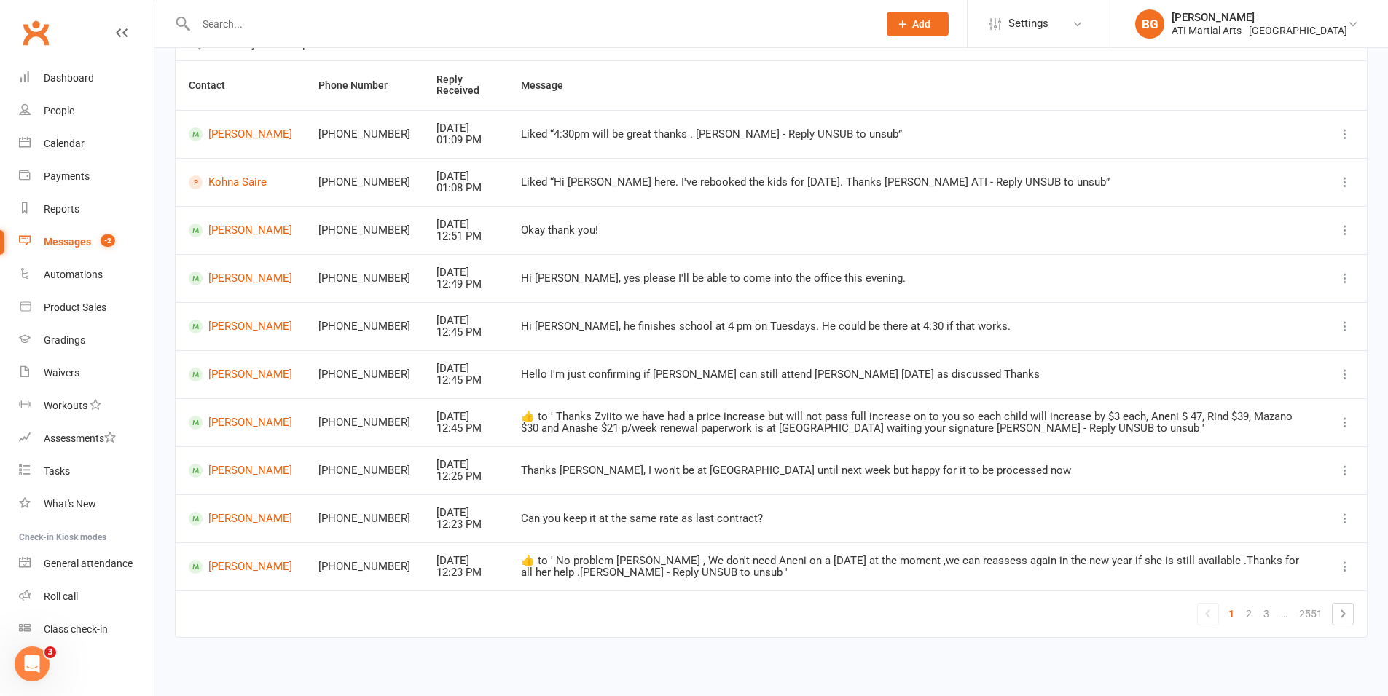
scroll to position [132, 0]
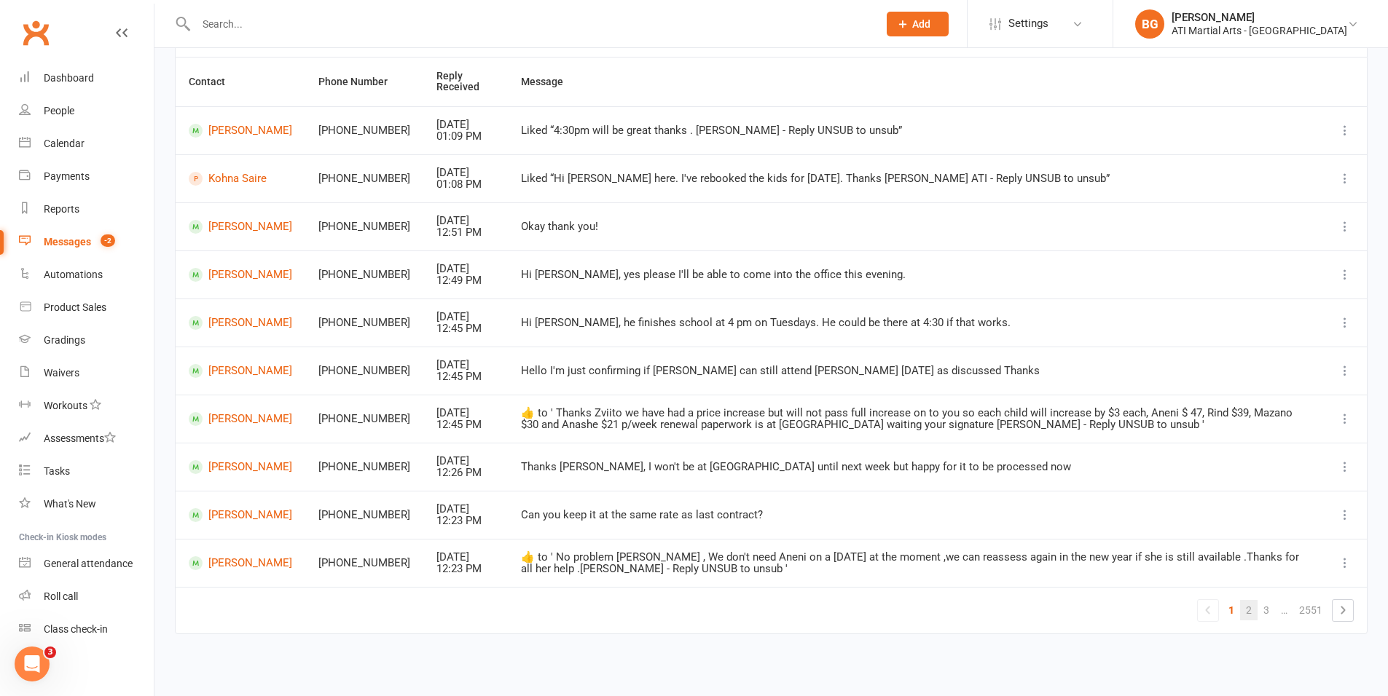
click at [1248, 613] on link "2" at bounding box center [1248, 610] width 17 height 20
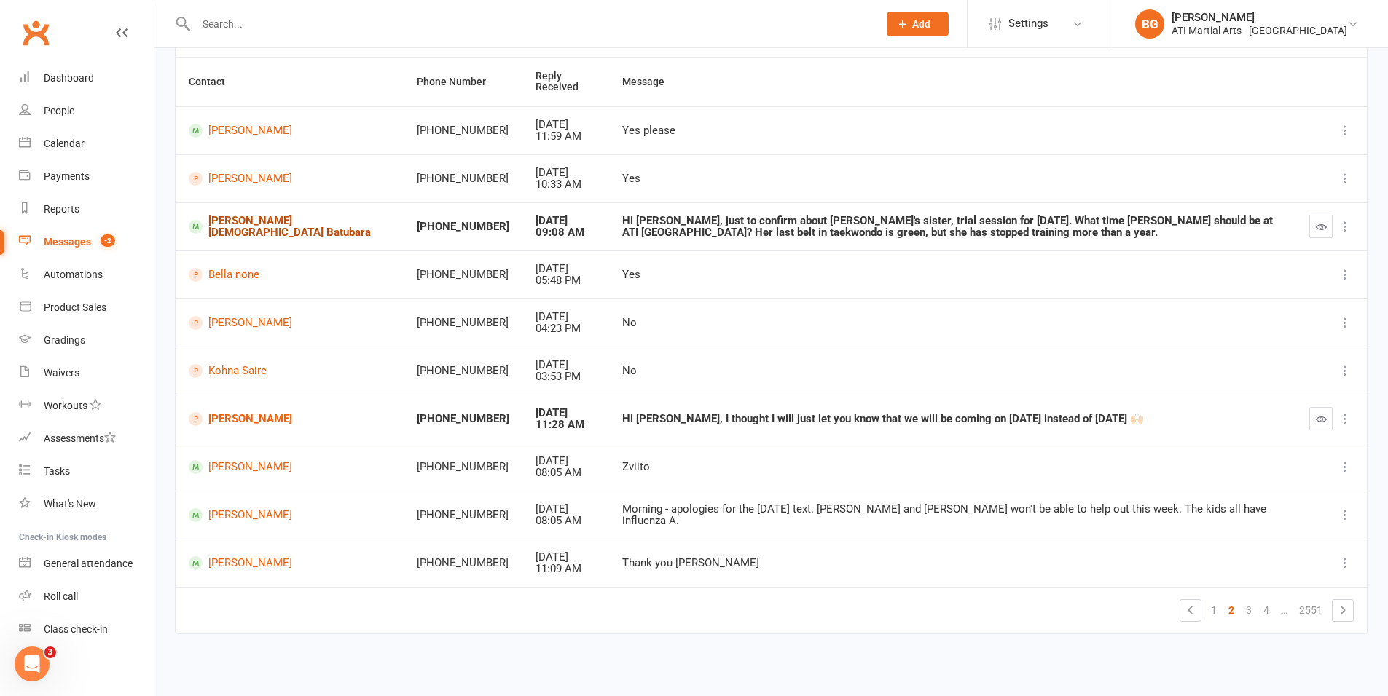
click at [249, 221] on link "Musa Brahma Batubara" at bounding box center [290, 227] width 202 height 24
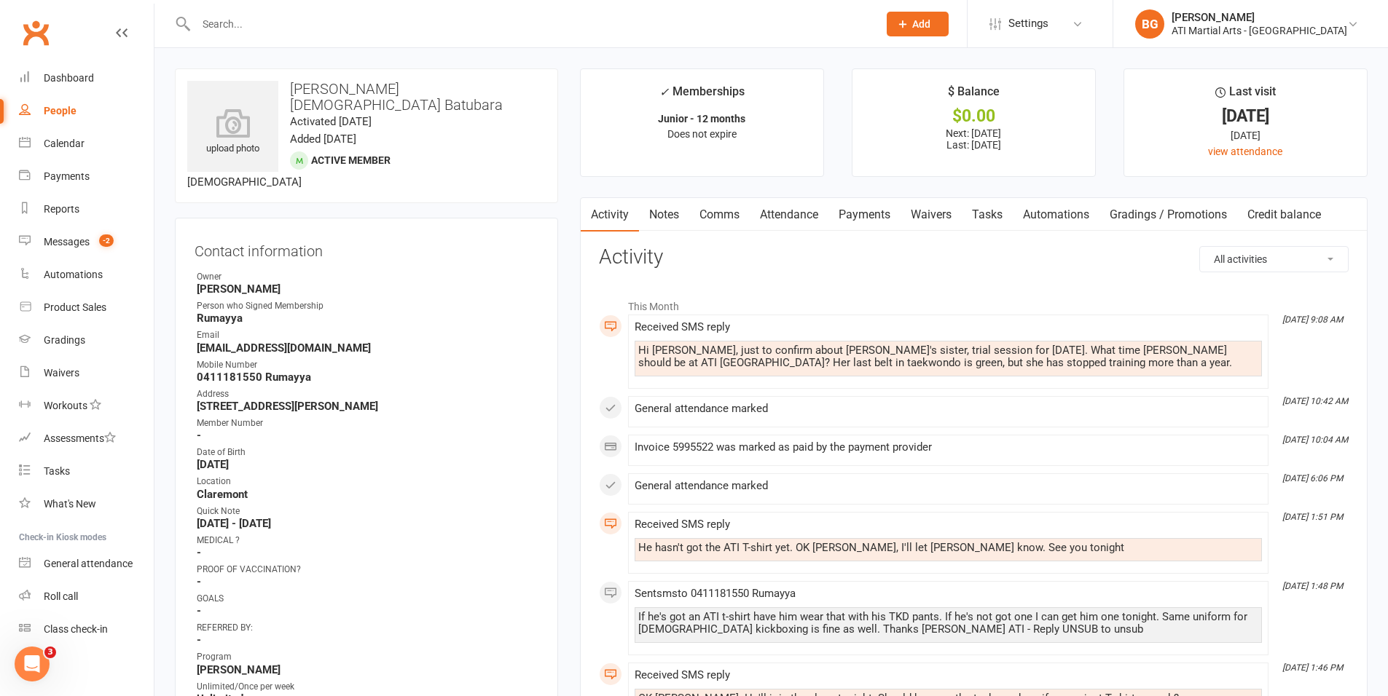
click at [729, 219] on link "Comms" at bounding box center [719, 215] width 60 height 34
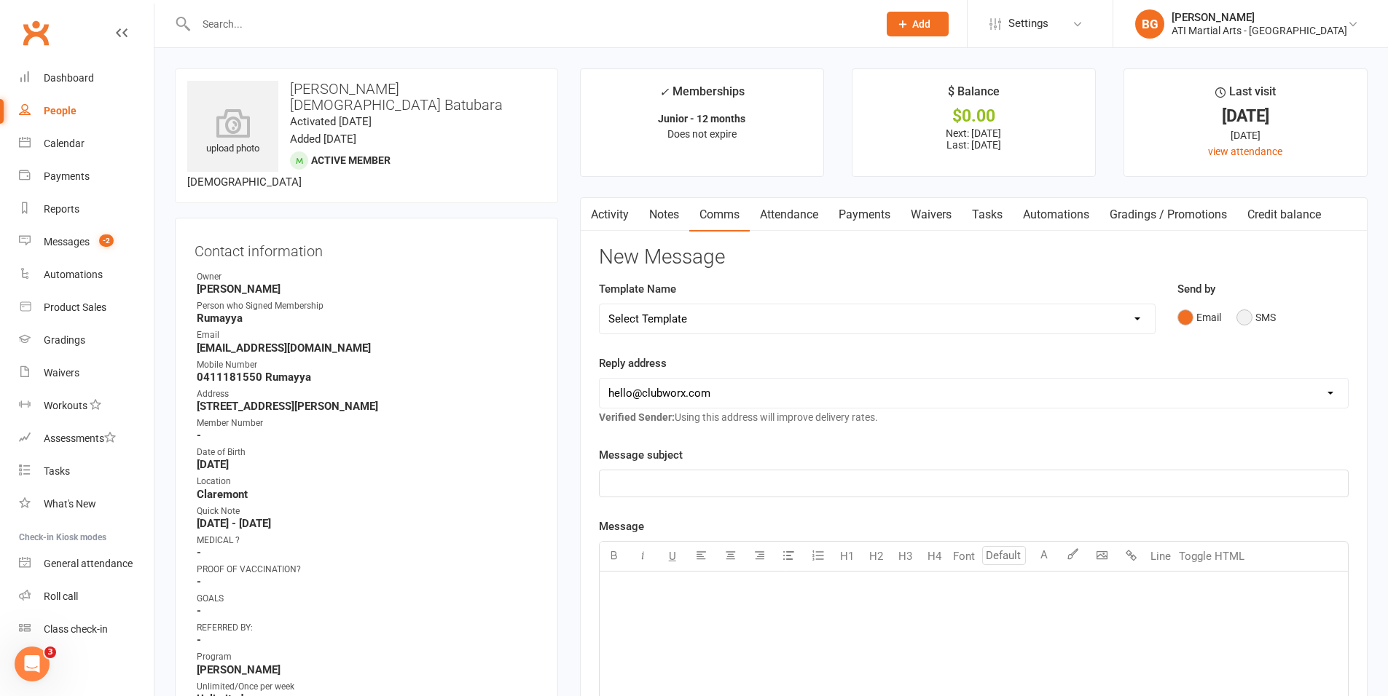
click at [1247, 321] on button "SMS" at bounding box center [1255, 318] width 39 height 28
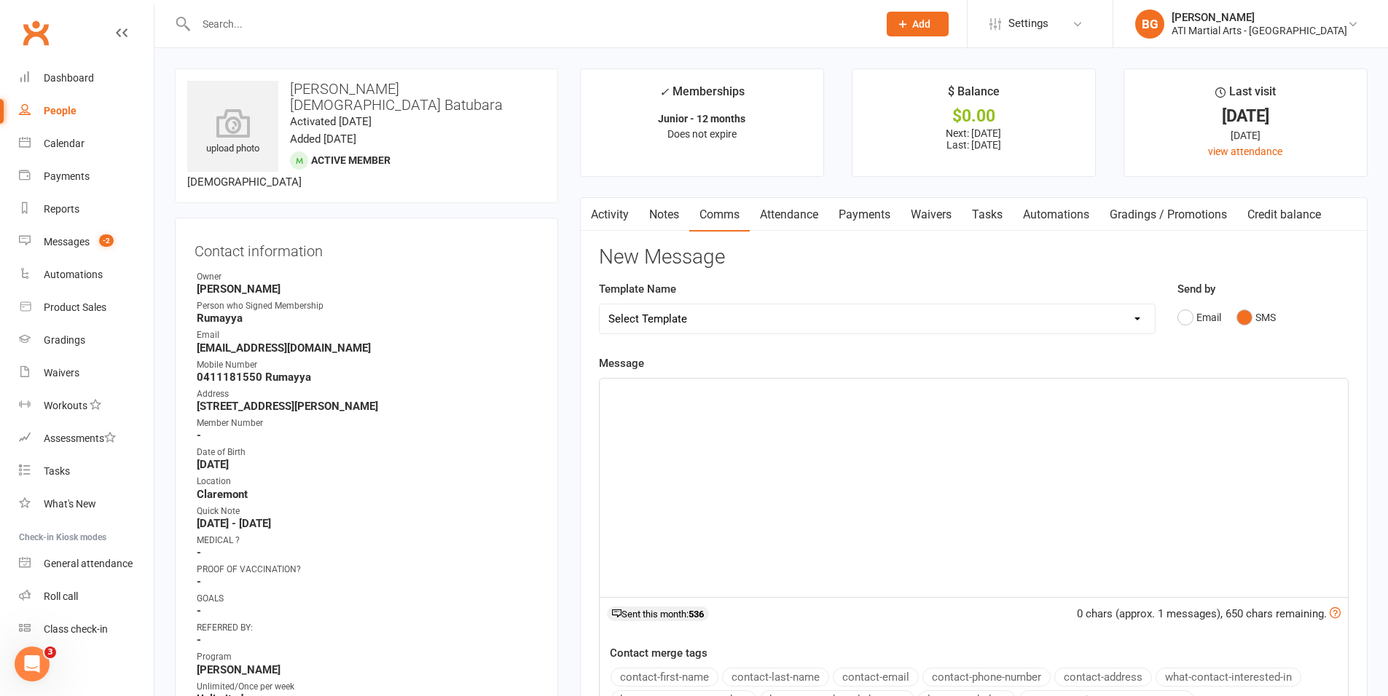
click at [1073, 544] on div "﻿" at bounding box center [974, 488] width 748 height 219
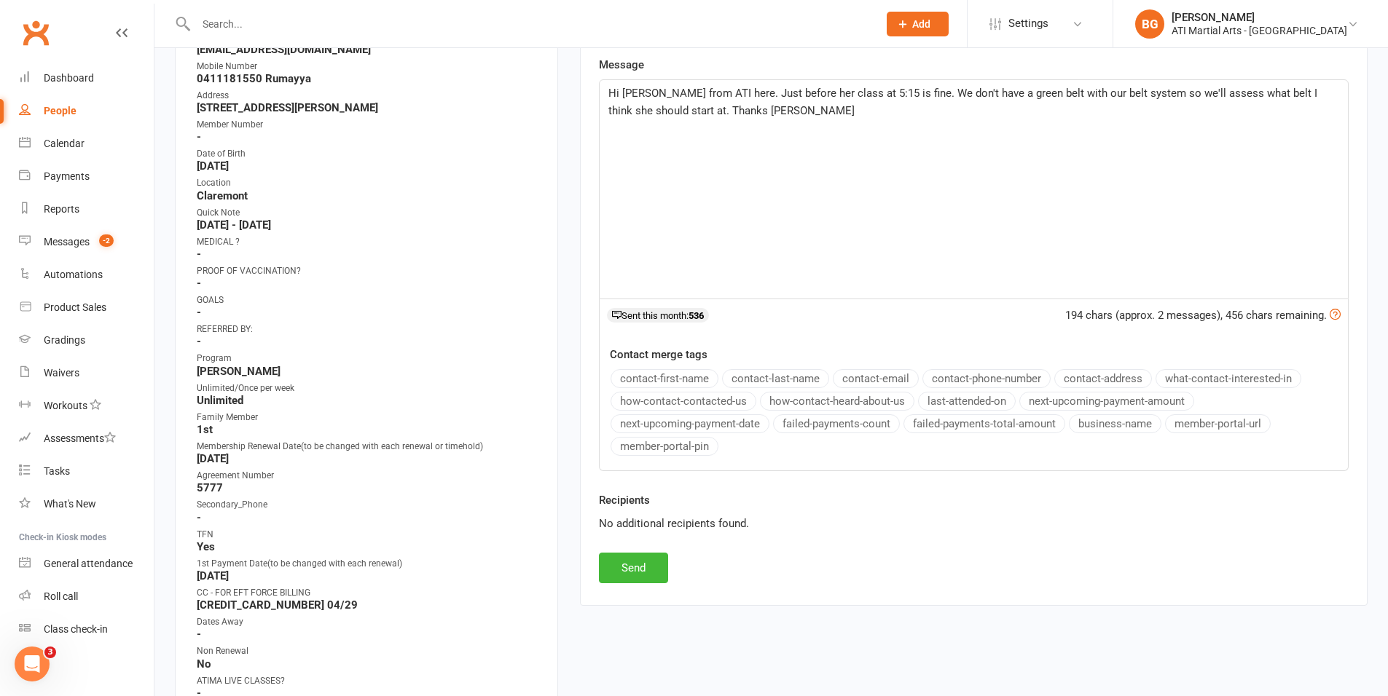
scroll to position [306, 0]
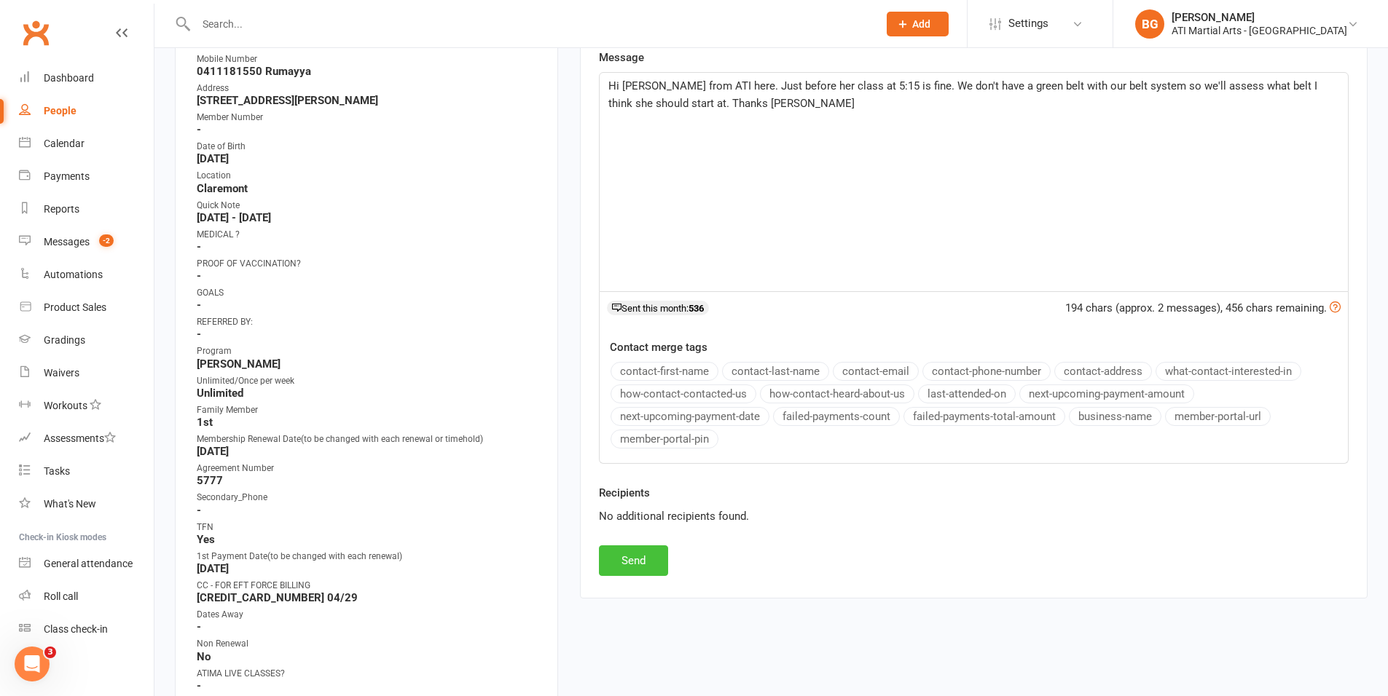
click at [627, 560] on button "Send" at bounding box center [633, 561] width 69 height 31
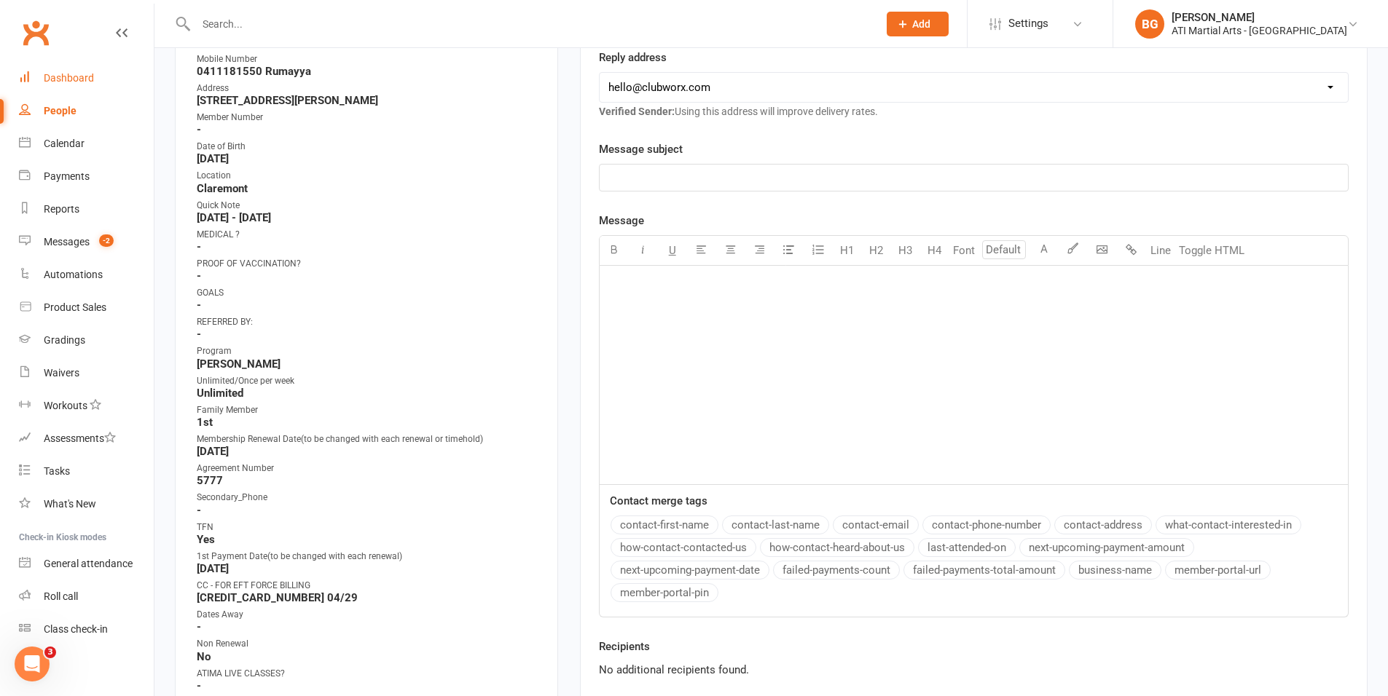
click at [59, 65] on link "Dashboard" at bounding box center [86, 78] width 135 height 33
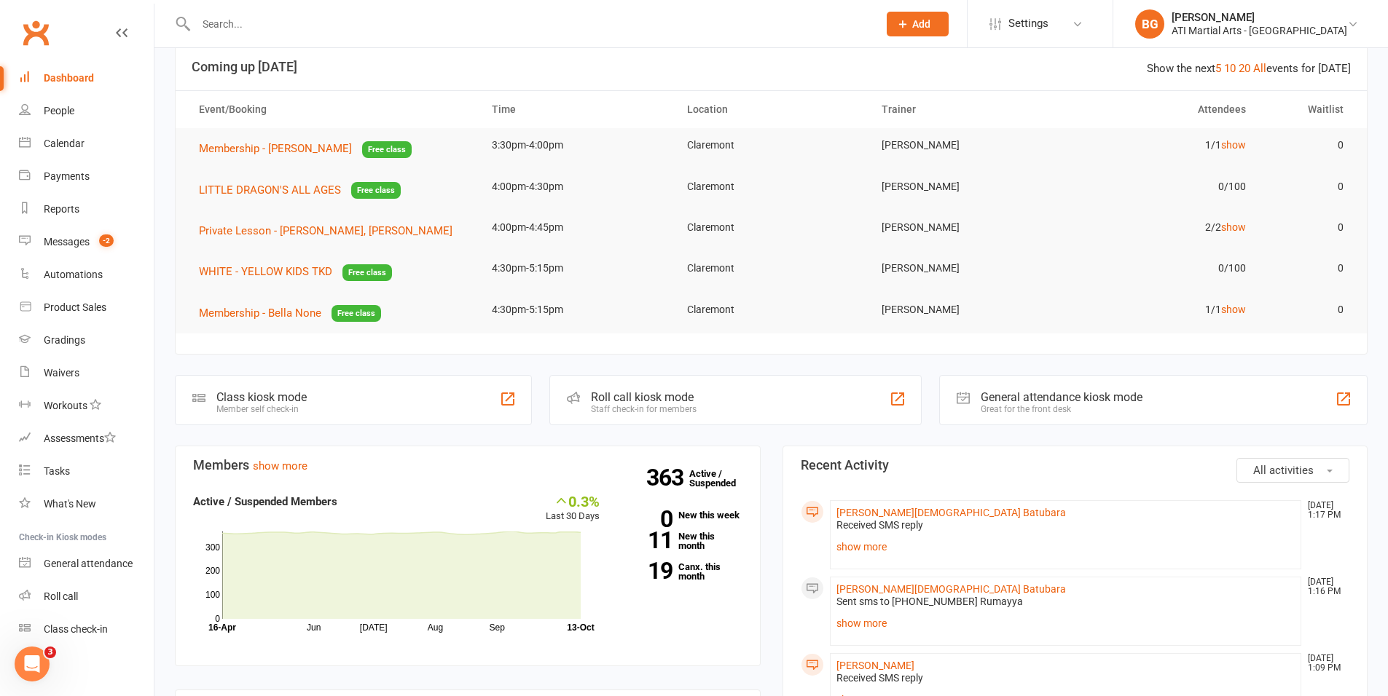
scroll to position [291, 0]
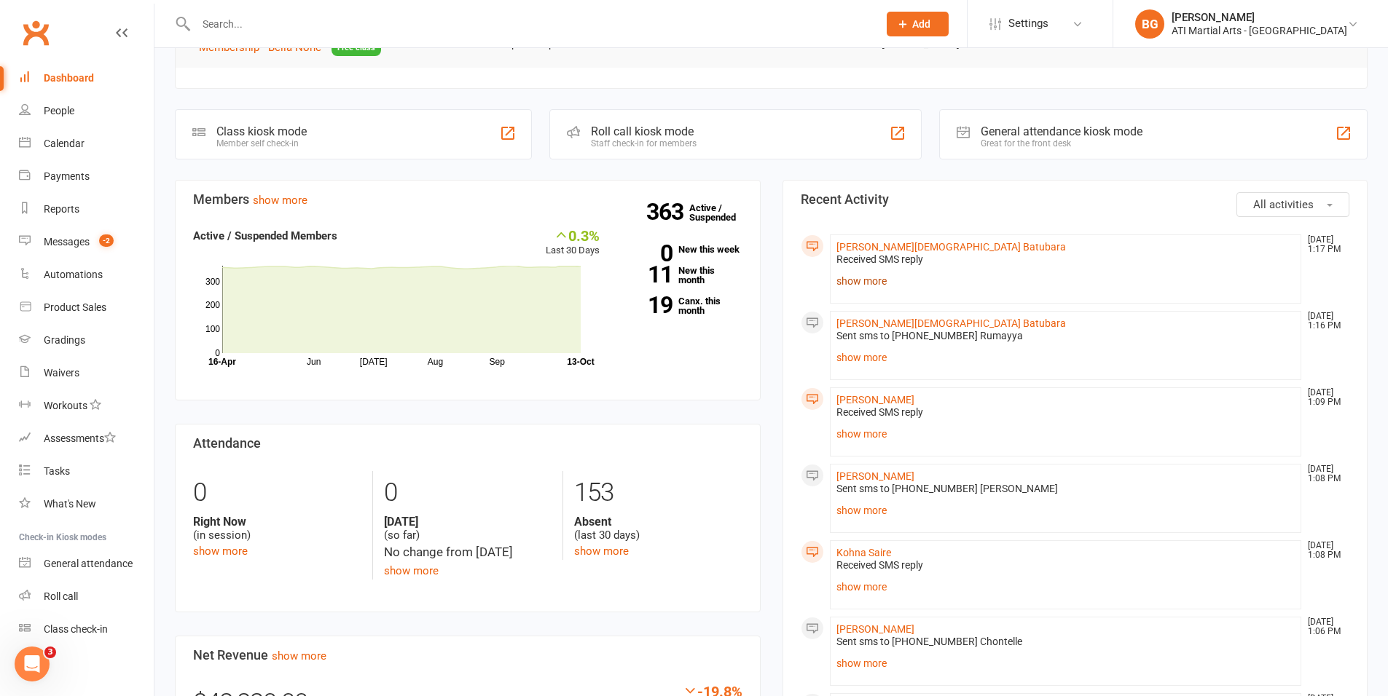
click at [865, 281] on link "show more" at bounding box center [1065, 281] width 459 height 20
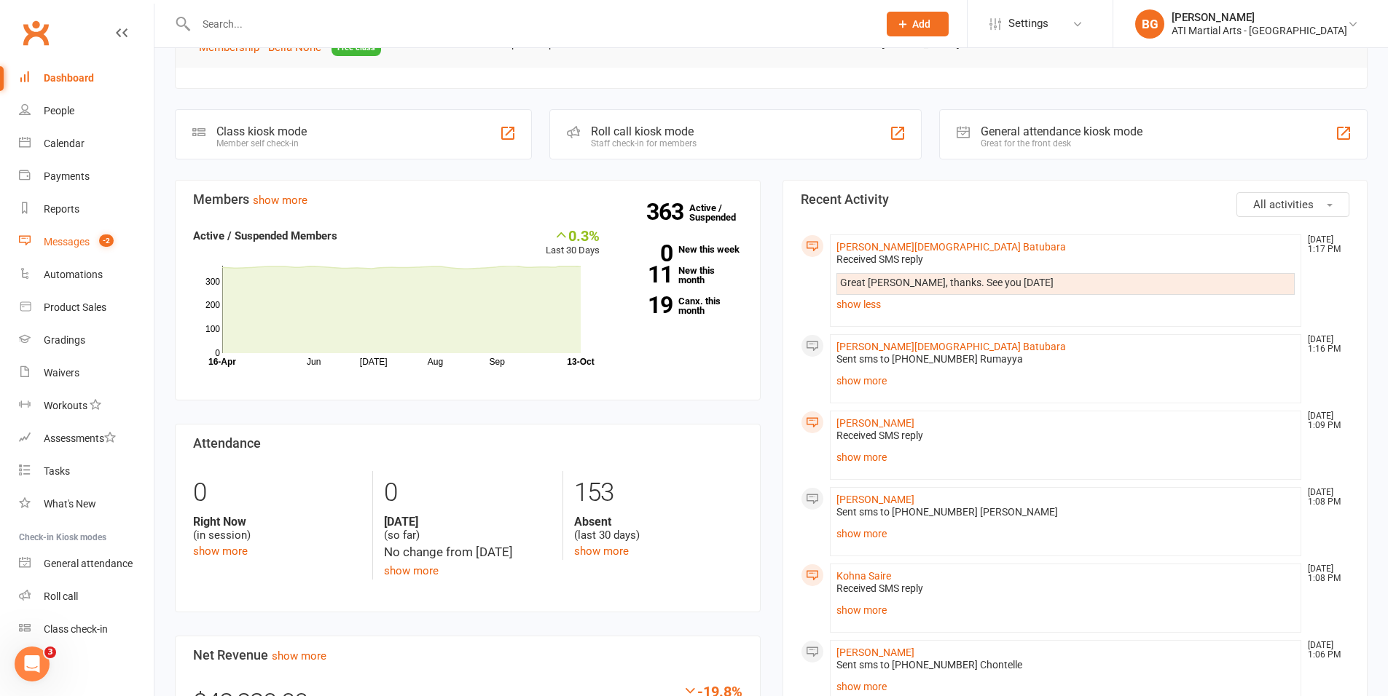
click at [44, 243] on div "Messages" at bounding box center [67, 242] width 46 height 12
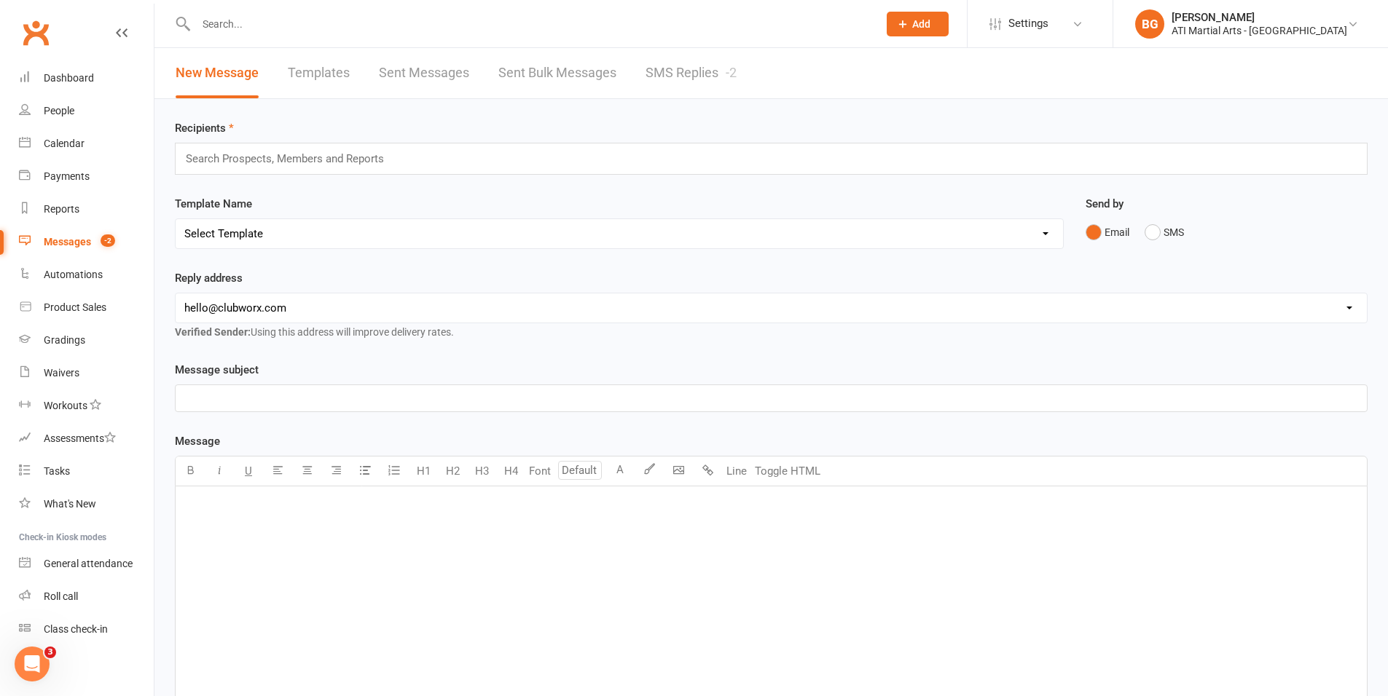
click at [654, 71] on link "SMS Replies -2" at bounding box center [690, 73] width 91 height 50
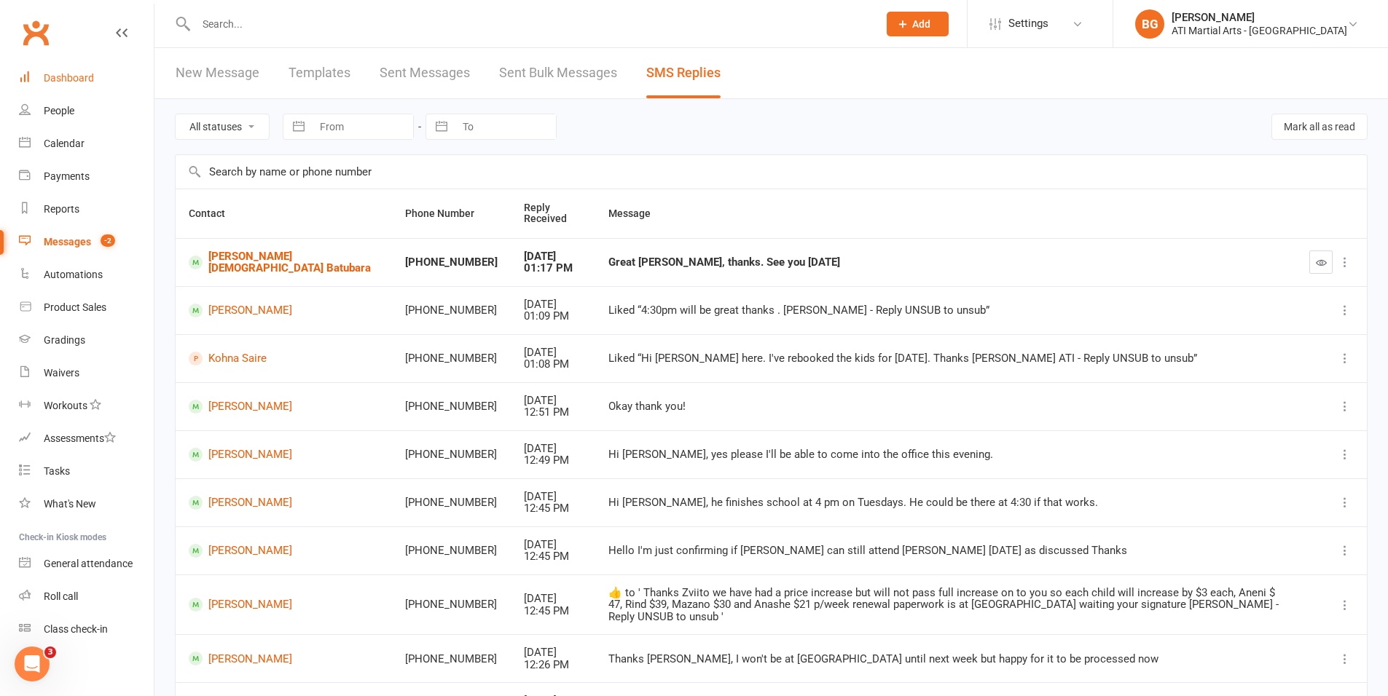
click at [129, 79] on link "Dashboard" at bounding box center [86, 78] width 135 height 33
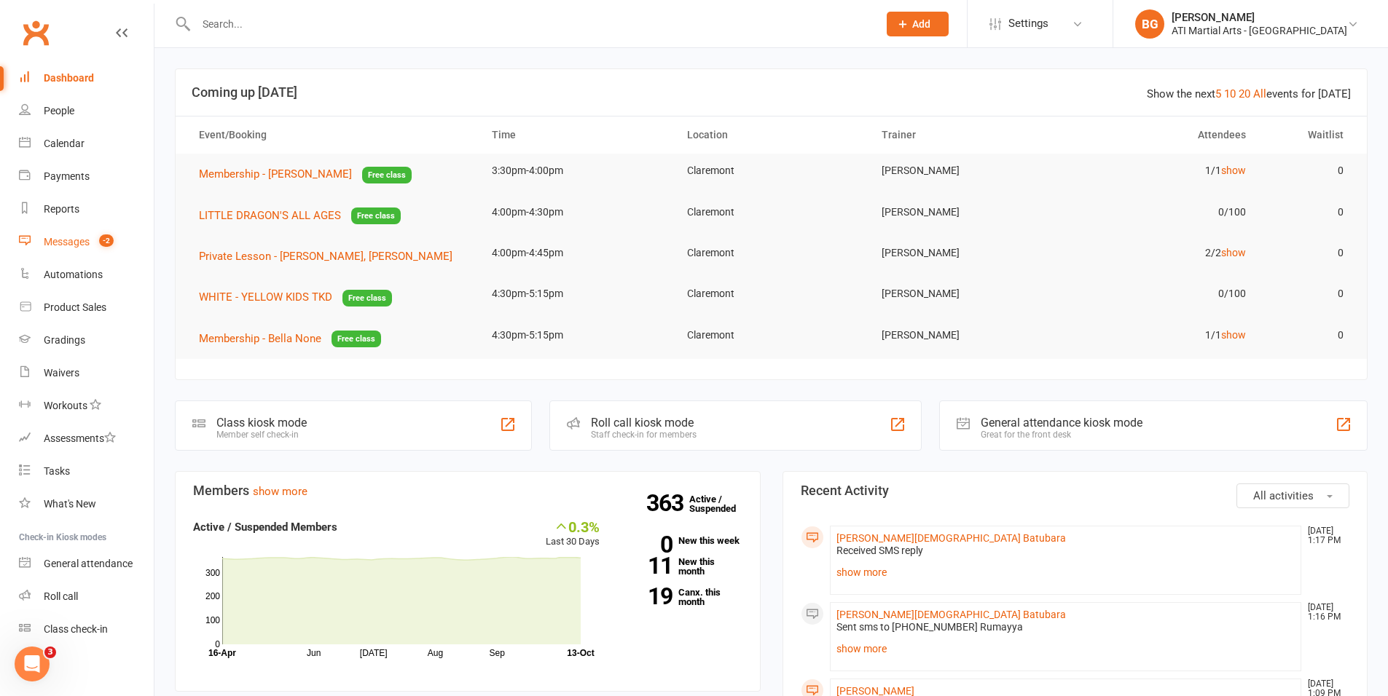
click at [88, 247] on div "Messages" at bounding box center [67, 242] width 46 height 12
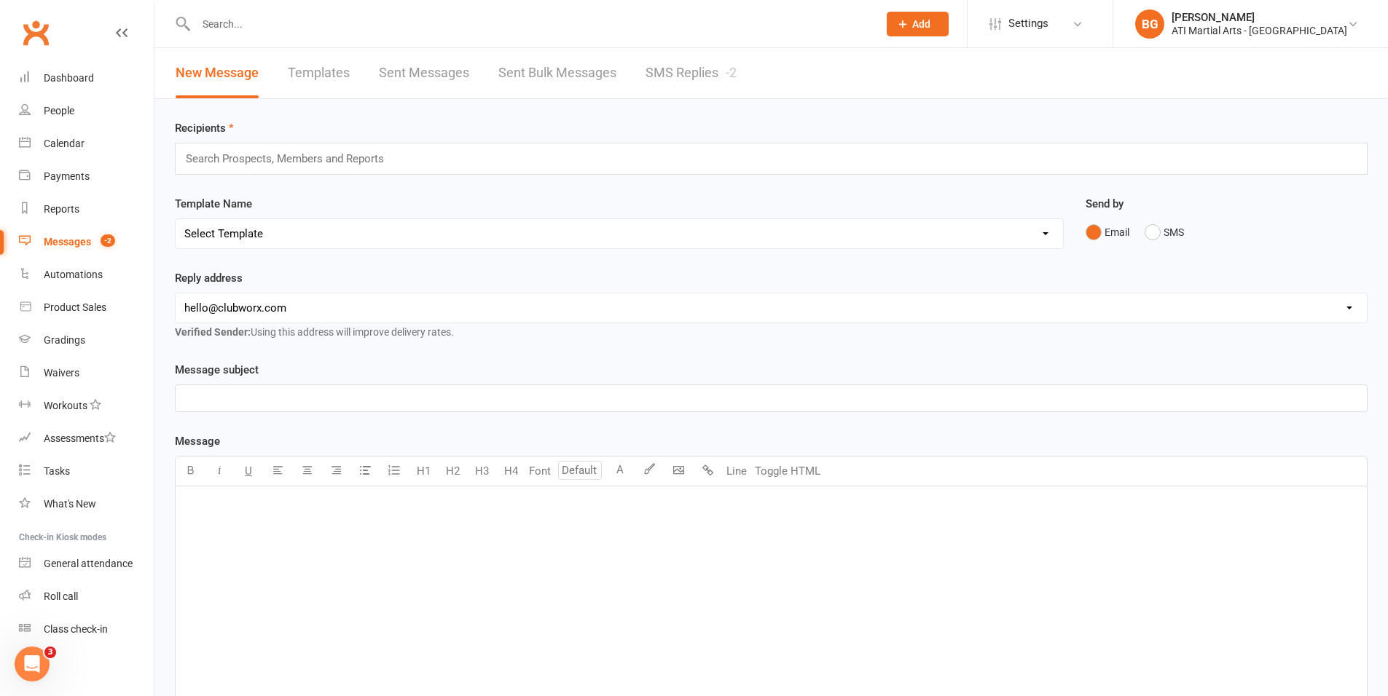
click at [696, 85] on link "SMS Replies -2" at bounding box center [690, 73] width 91 height 50
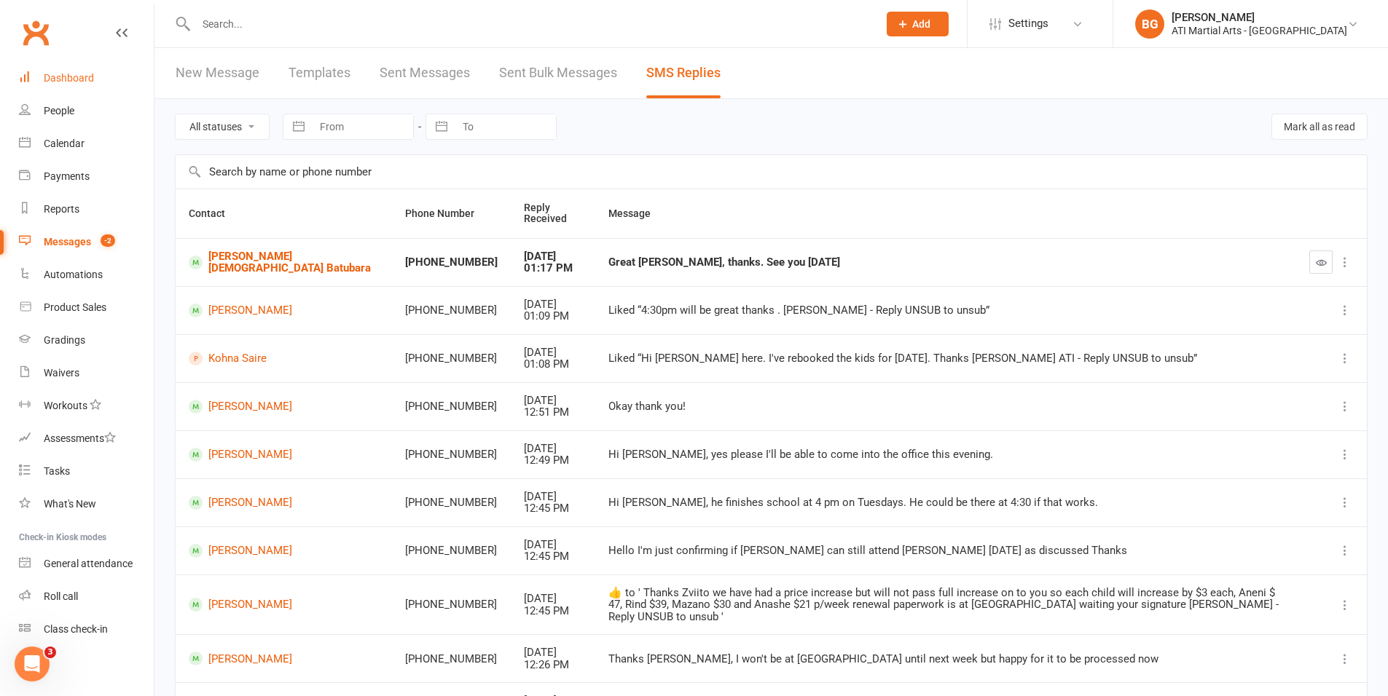
click at [62, 74] on div "Dashboard" at bounding box center [69, 78] width 50 height 12
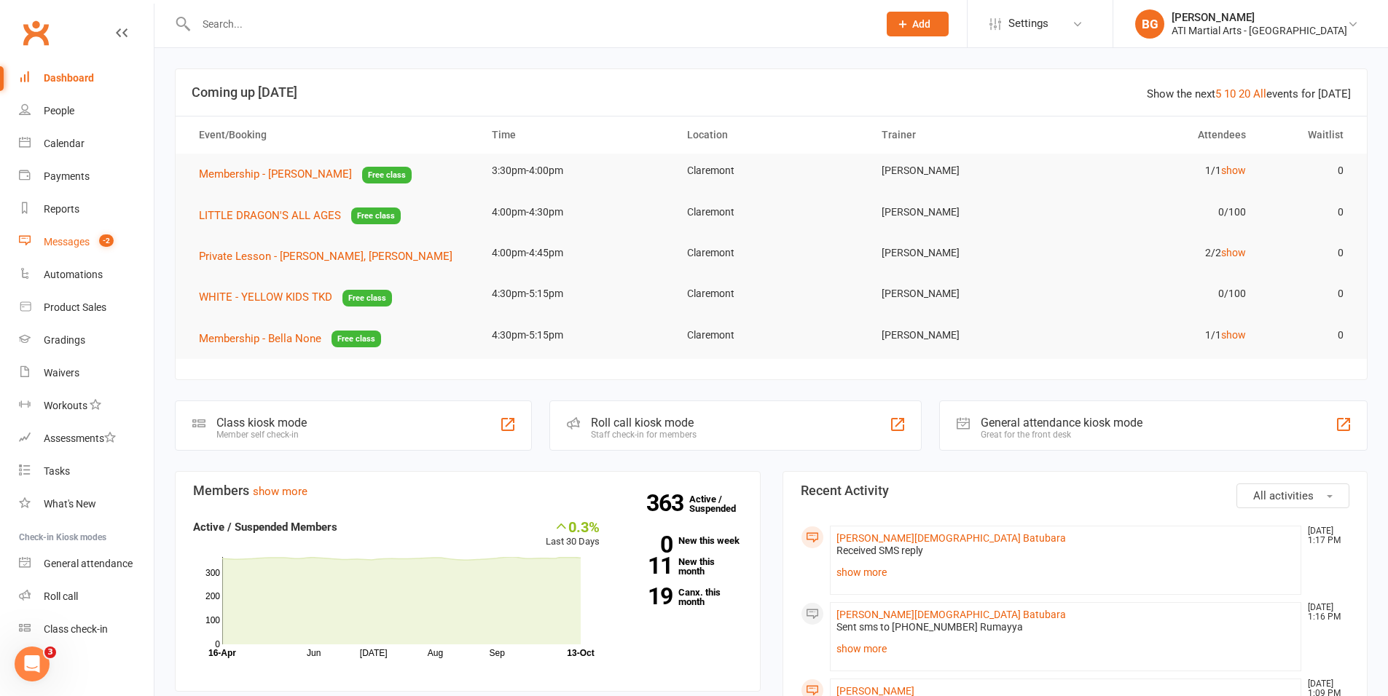
click at [49, 252] on link "Messages -2" at bounding box center [86, 242] width 135 height 33
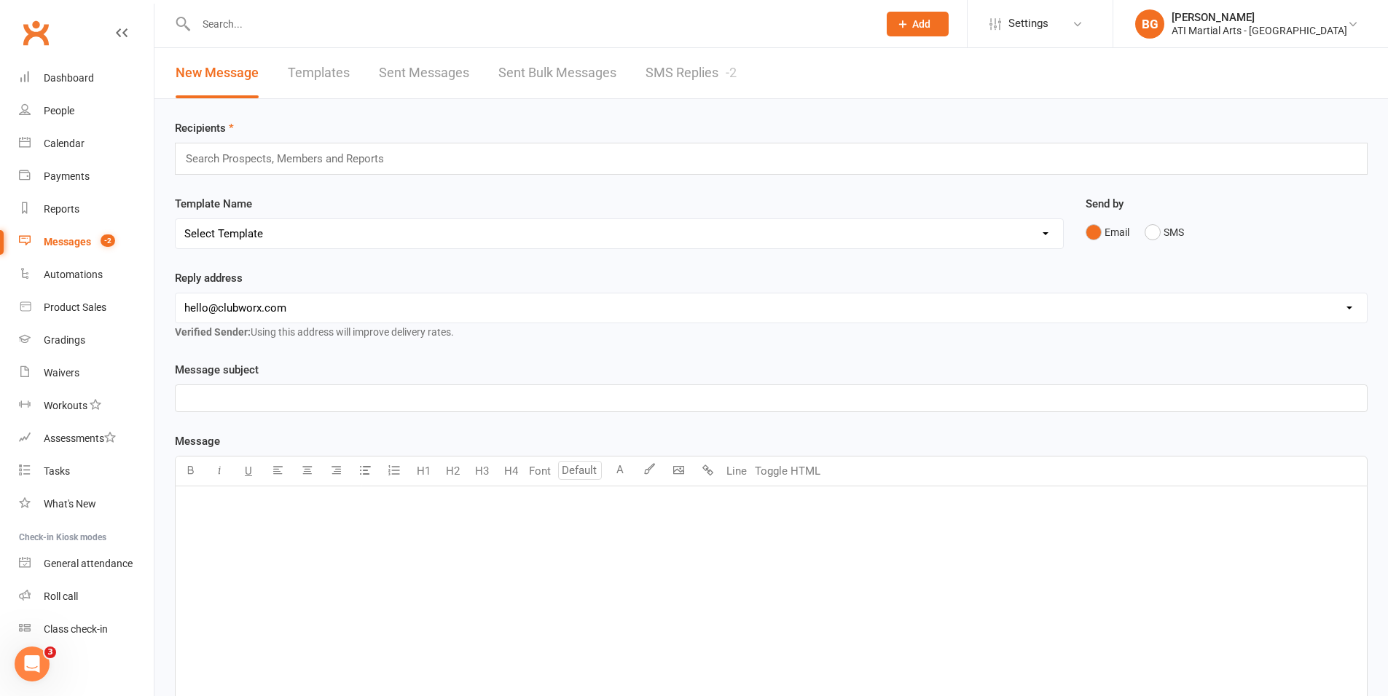
click at [677, 91] on link "SMS Replies -2" at bounding box center [690, 73] width 91 height 50
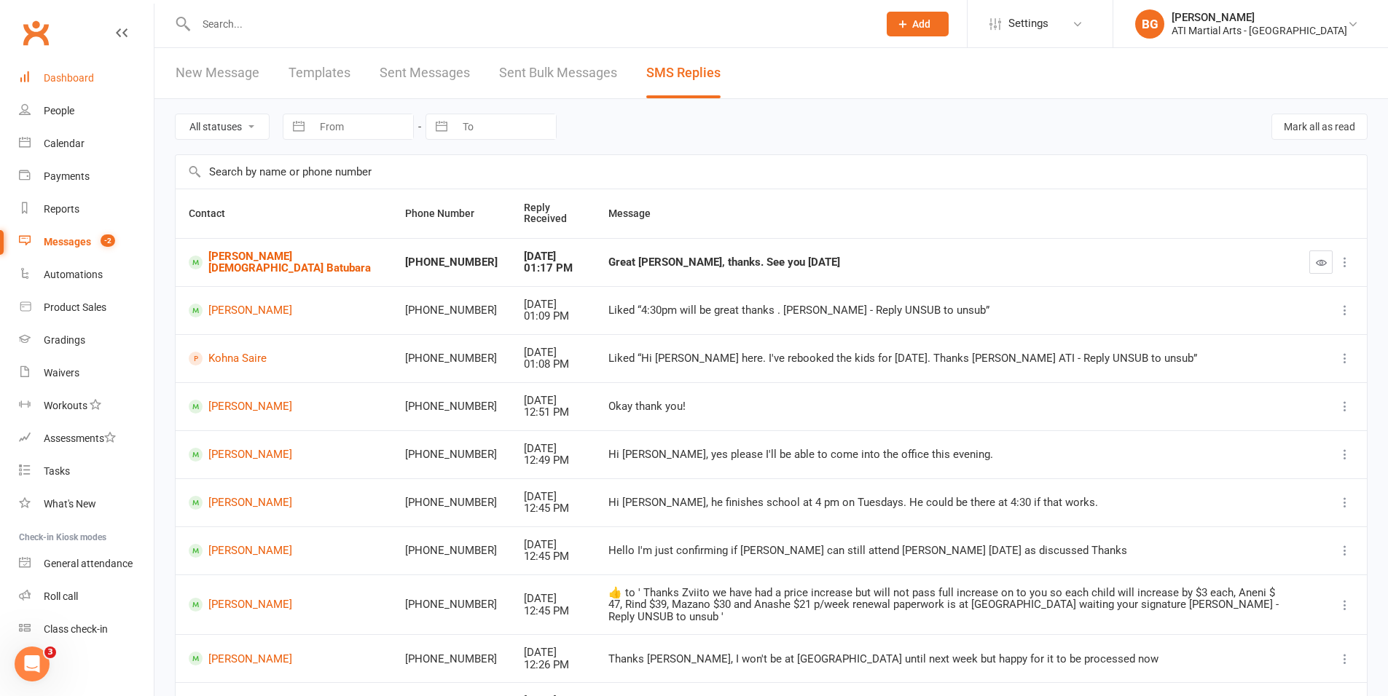
click at [104, 68] on link "Dashboard" at bounding box center [86, 78] width 135 height 33
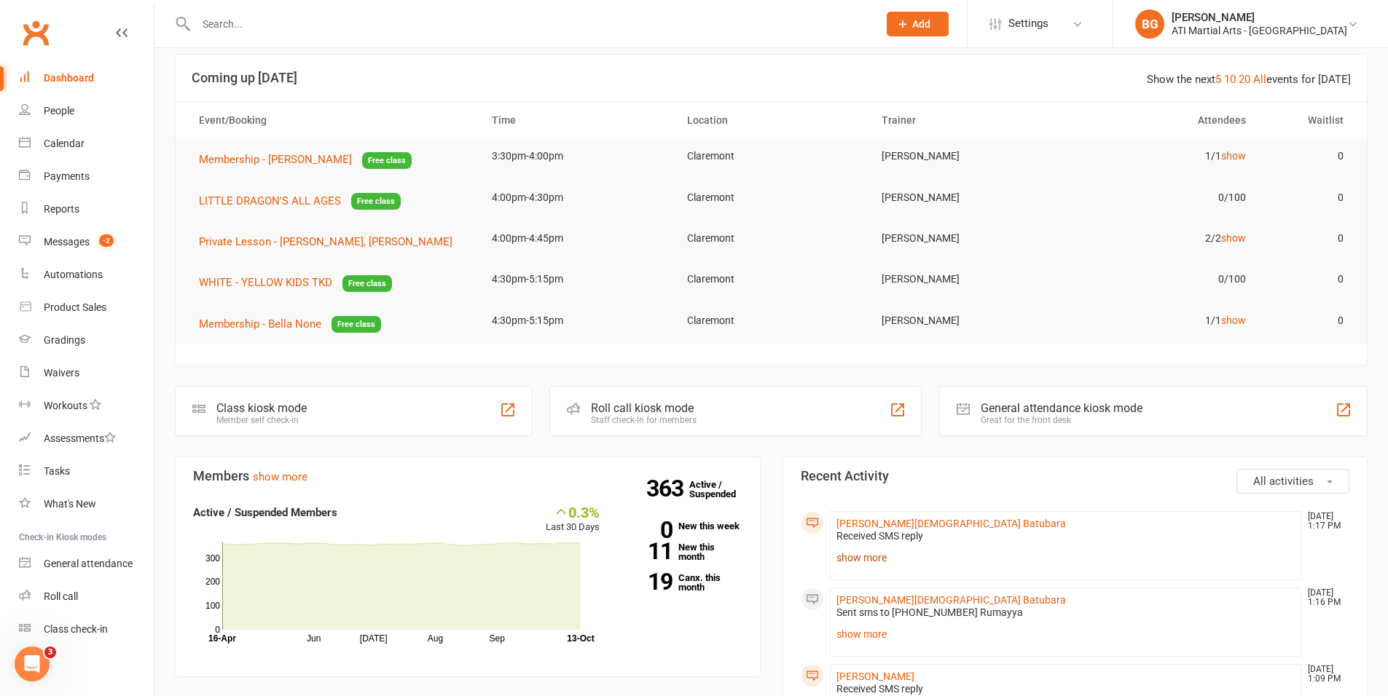
click at [875, 556] on link "show more" at bounding box center [1065, 558] width 459 height 20
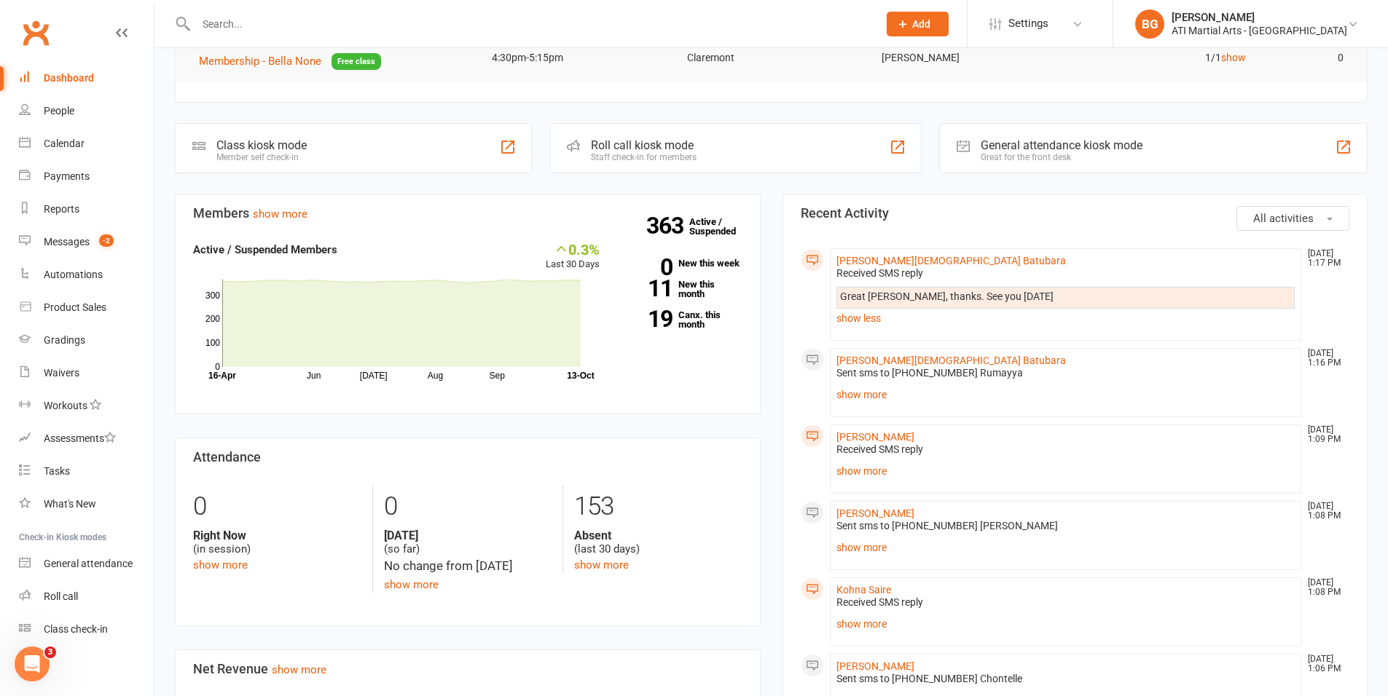
scroll to position [300, 0]
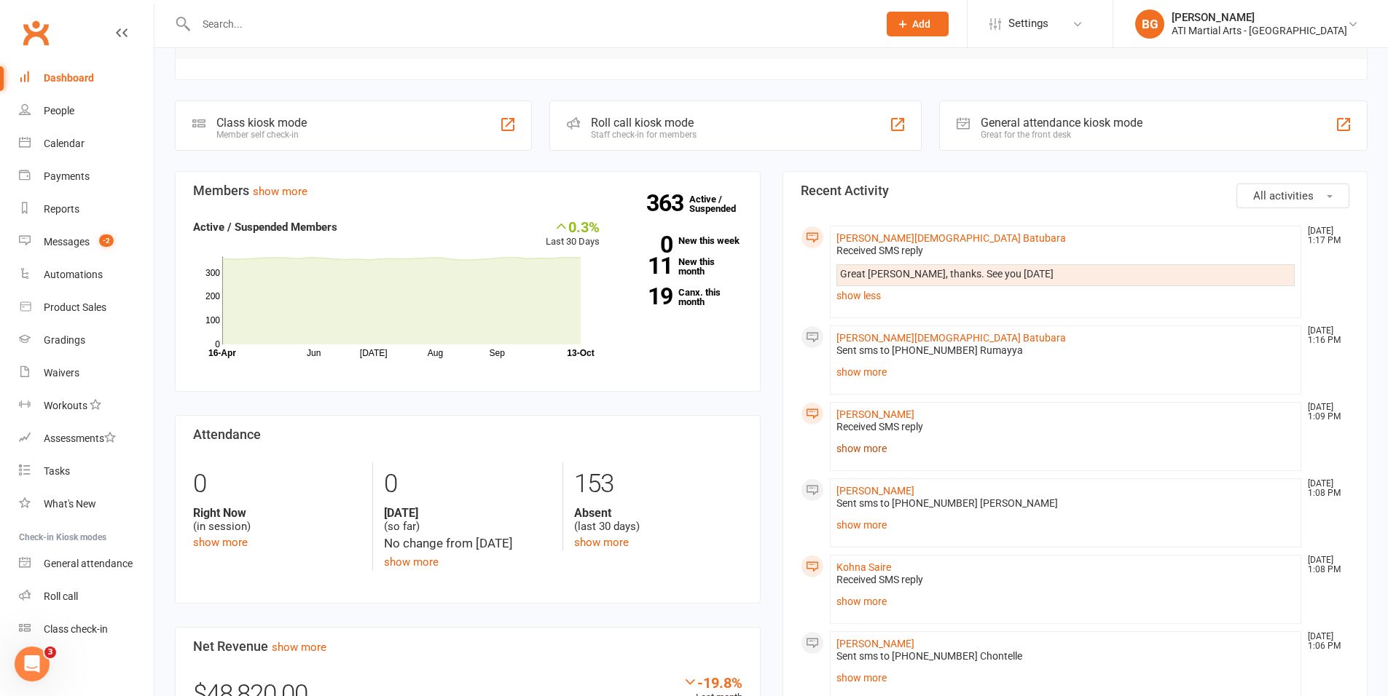
click at [855, 450] on link "show more" at bounding box center [1065, 449] width 459 height 20
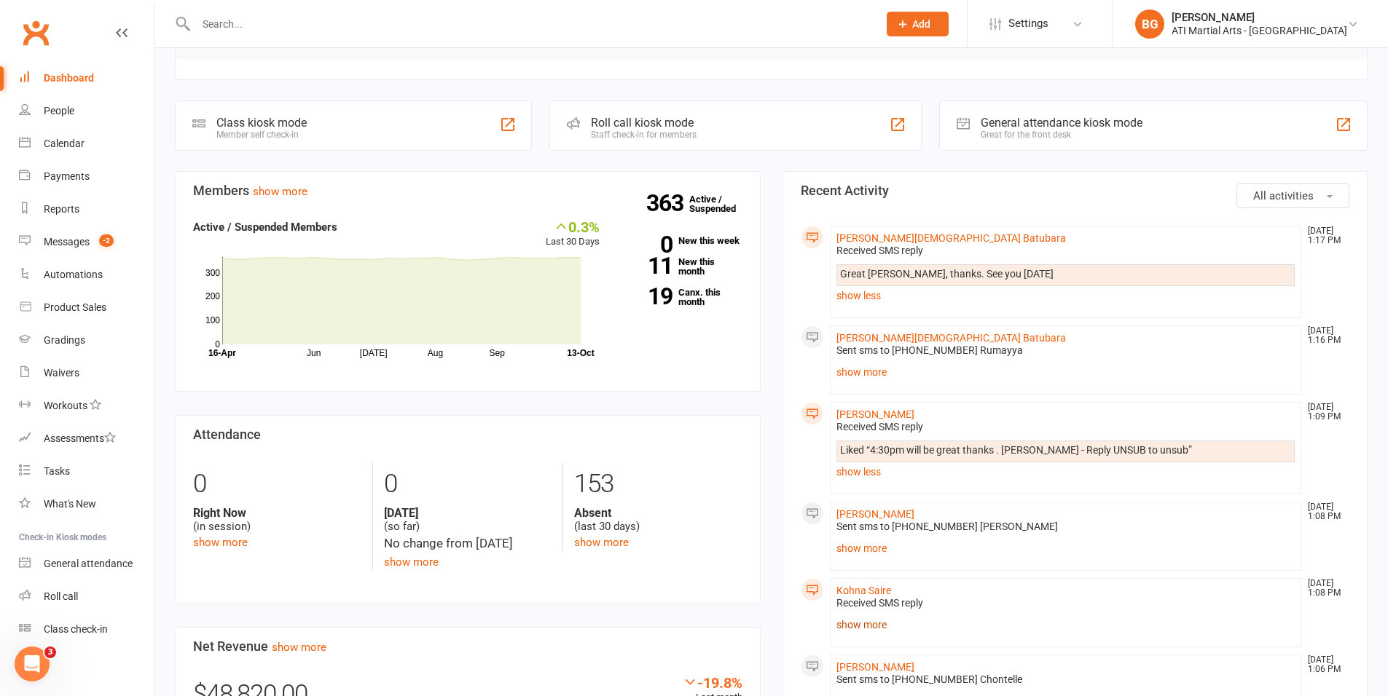
click at [876, 622] on link "show more" at bounding box center [1065, 625] width 459 height 20
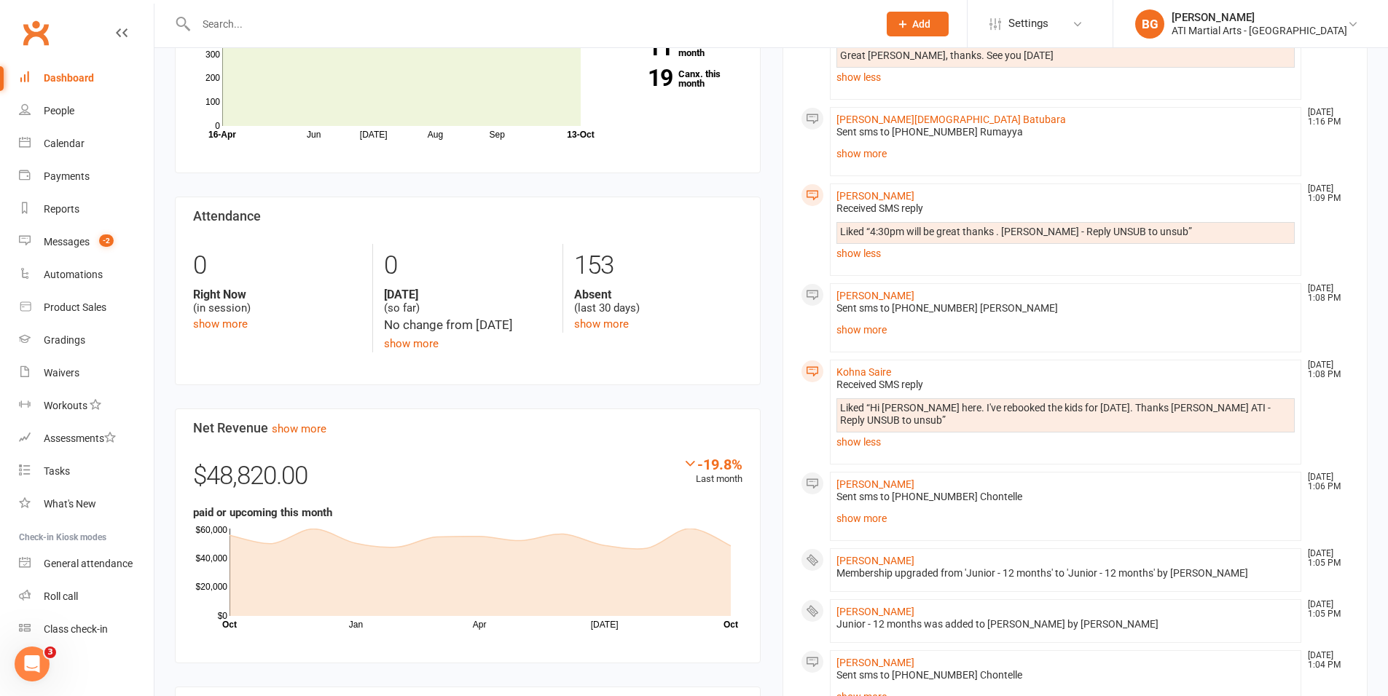
scroll to position [705, 0]
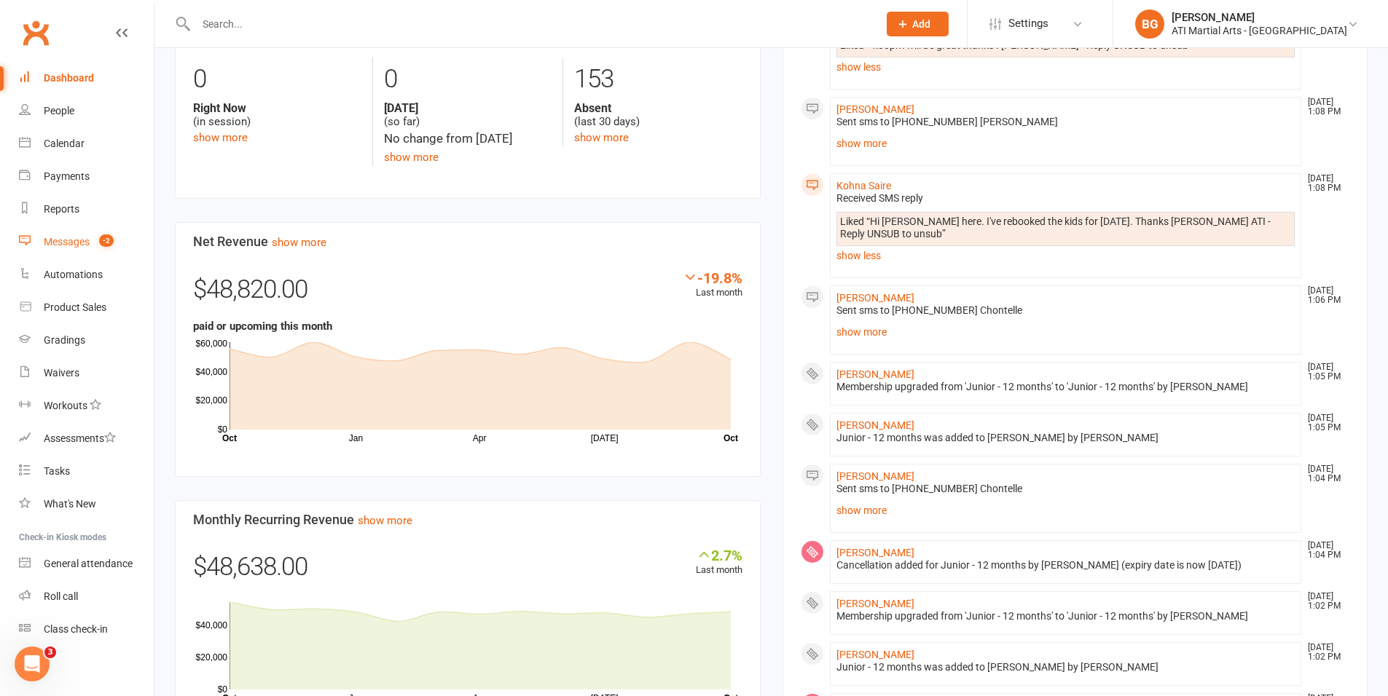
click at [79, 238] on div "Messages" at bounding box center [67, 242] width 46 height 12
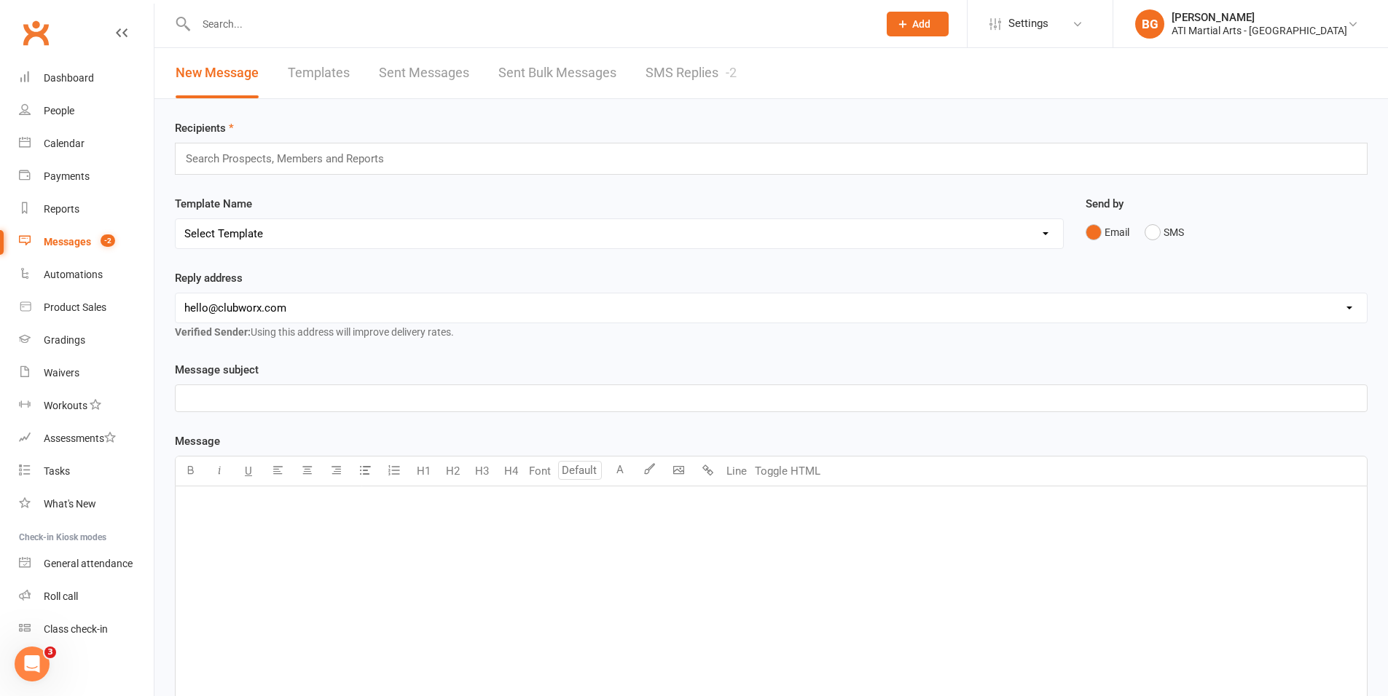
click at [686, 77] on link "SMS Replies -2" at bounding box center [690, 73] width 91 height 50
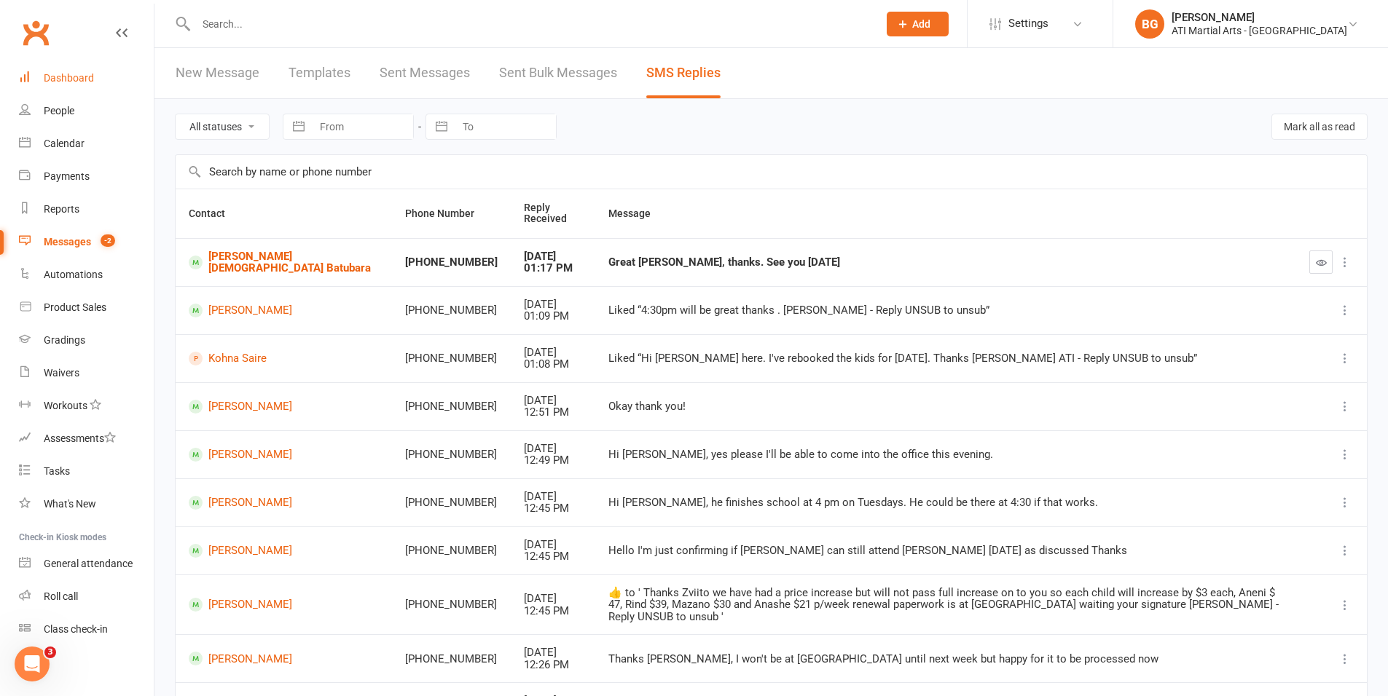
click at [89, 93] on link "Dashboard" at bounding box center [86, 78] width 135 height 33
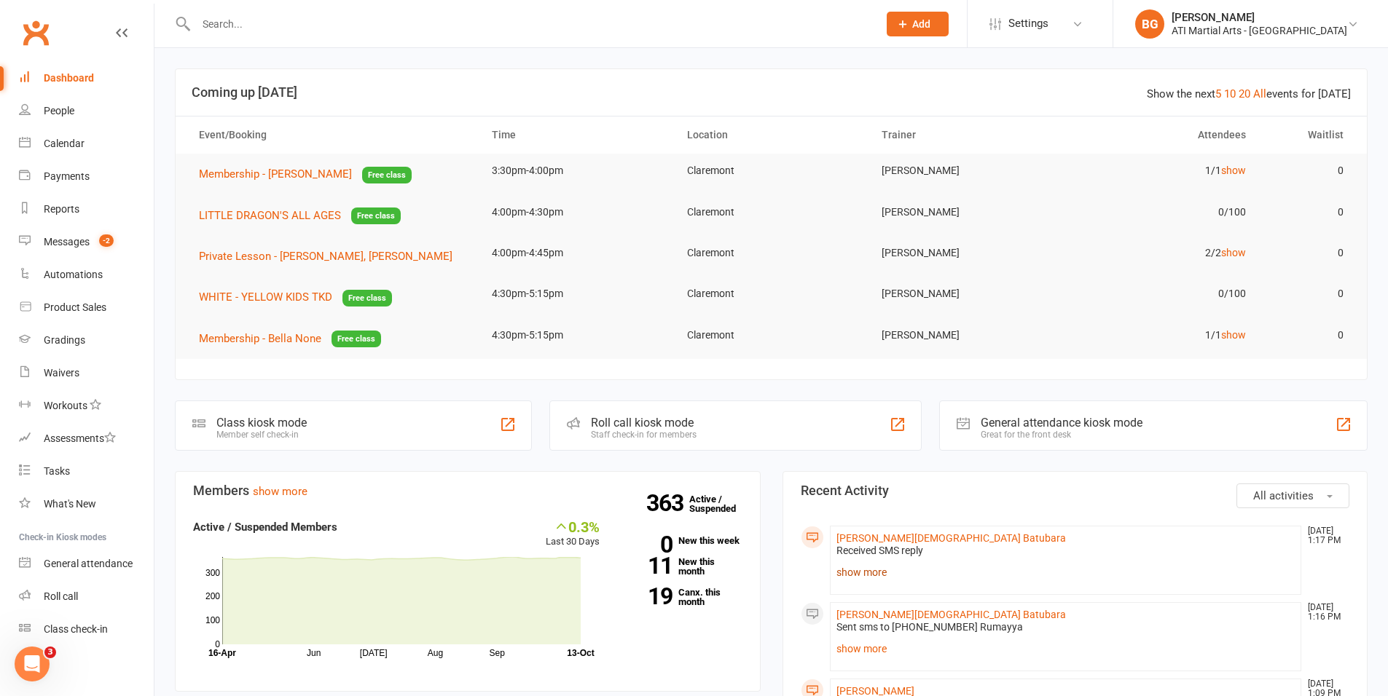
click at [884, 578] on link "show more" at bounding box center [1065, 572] width 459 height 20
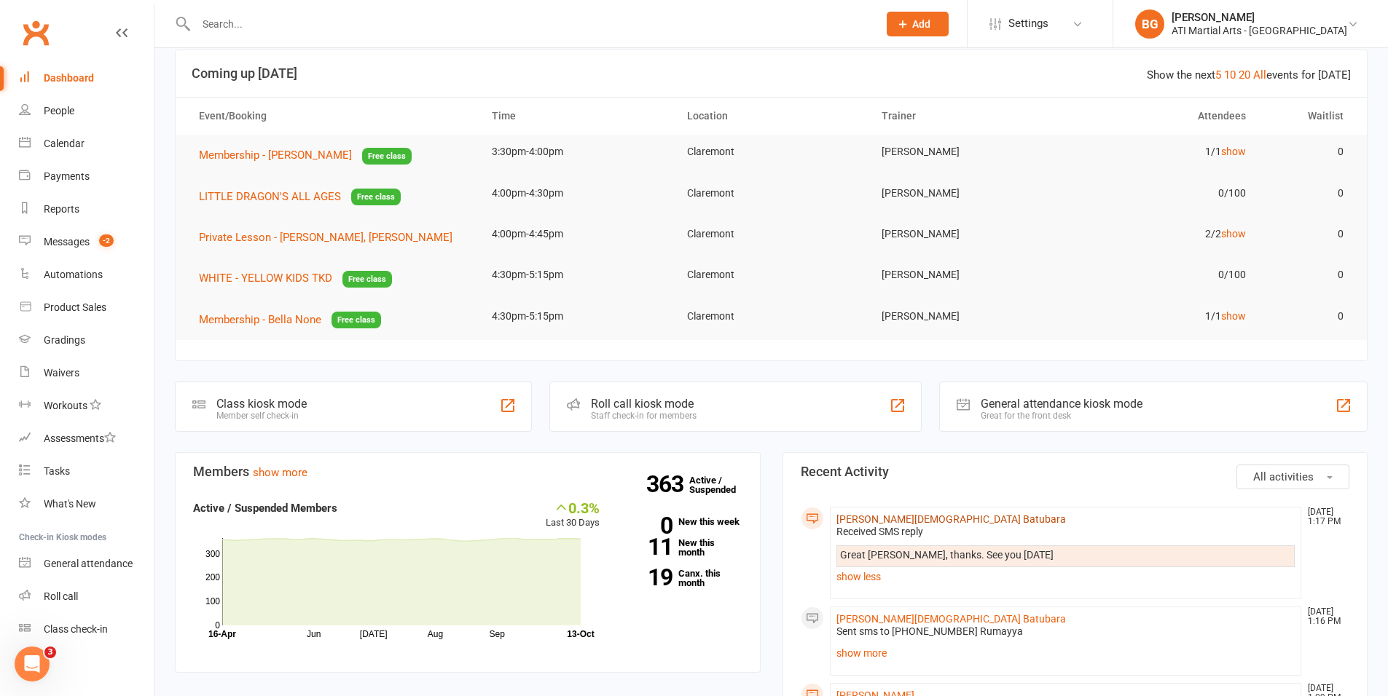
scroll to position [85, 0]
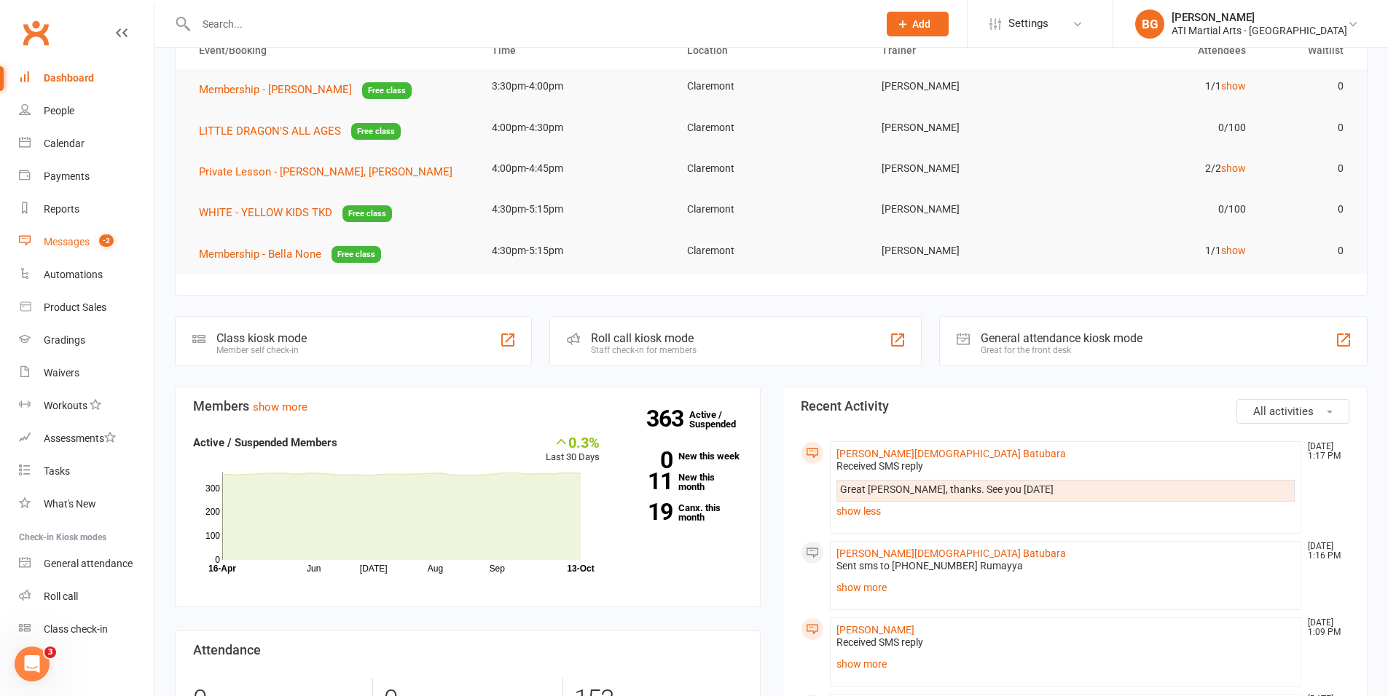
click at [88, 251] on link "Messages -2" at bounding box center [86, 242] width 135 height 33
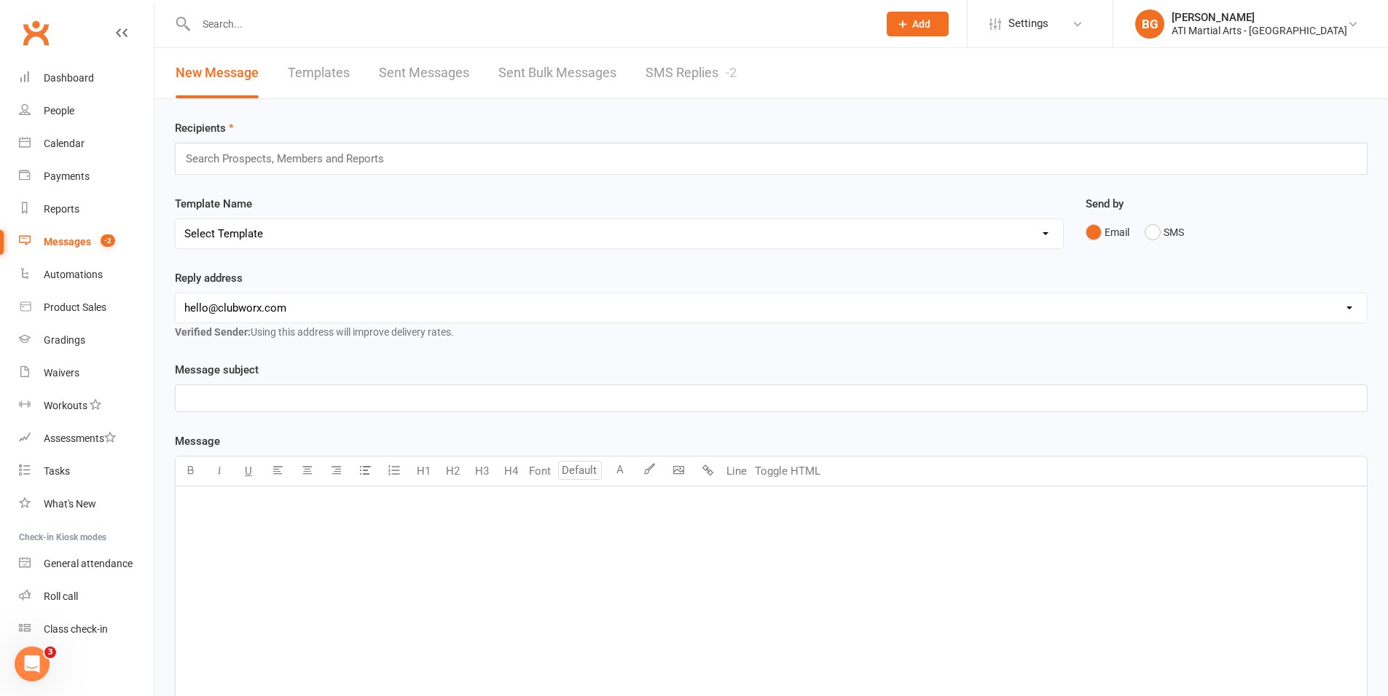
click at [659, 82] on link "SMS Replies -2" at bounding box center [690, 73] width 91 height 50
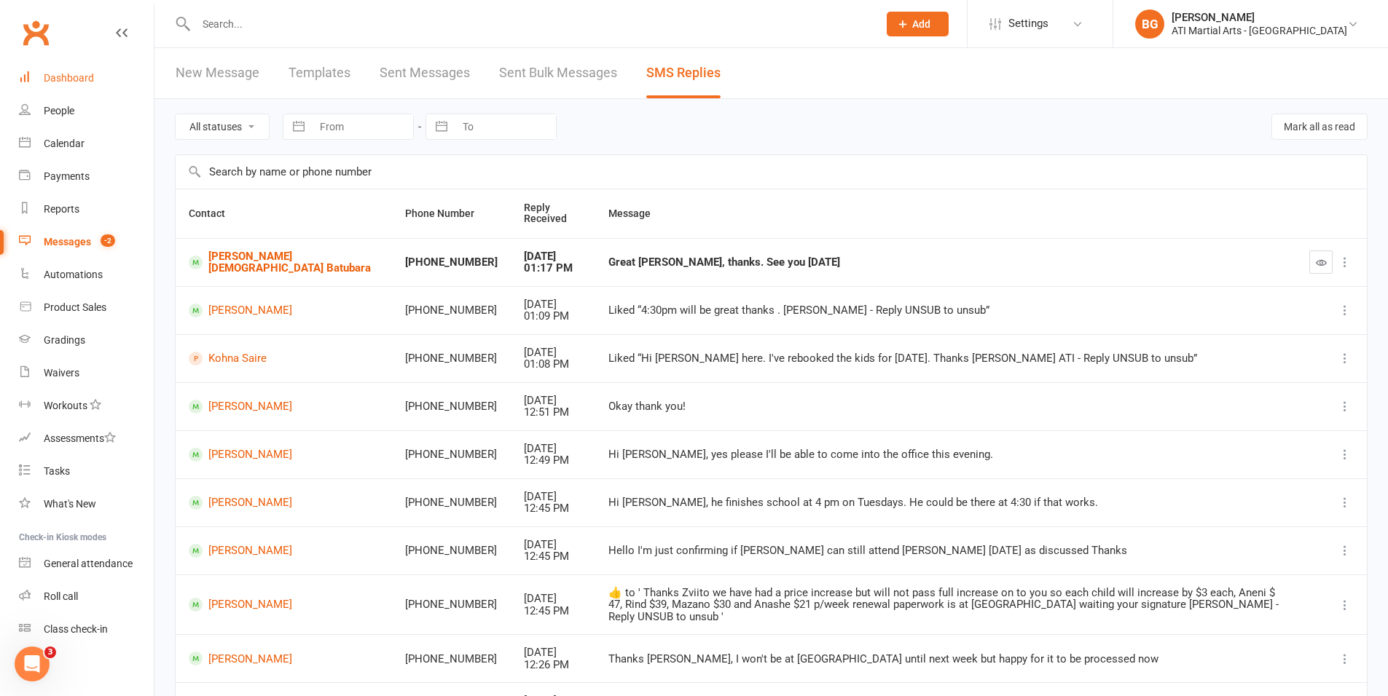
click at [65, 77] on div "Dashboard" at bounding box center [69, 78] width 50 height 12
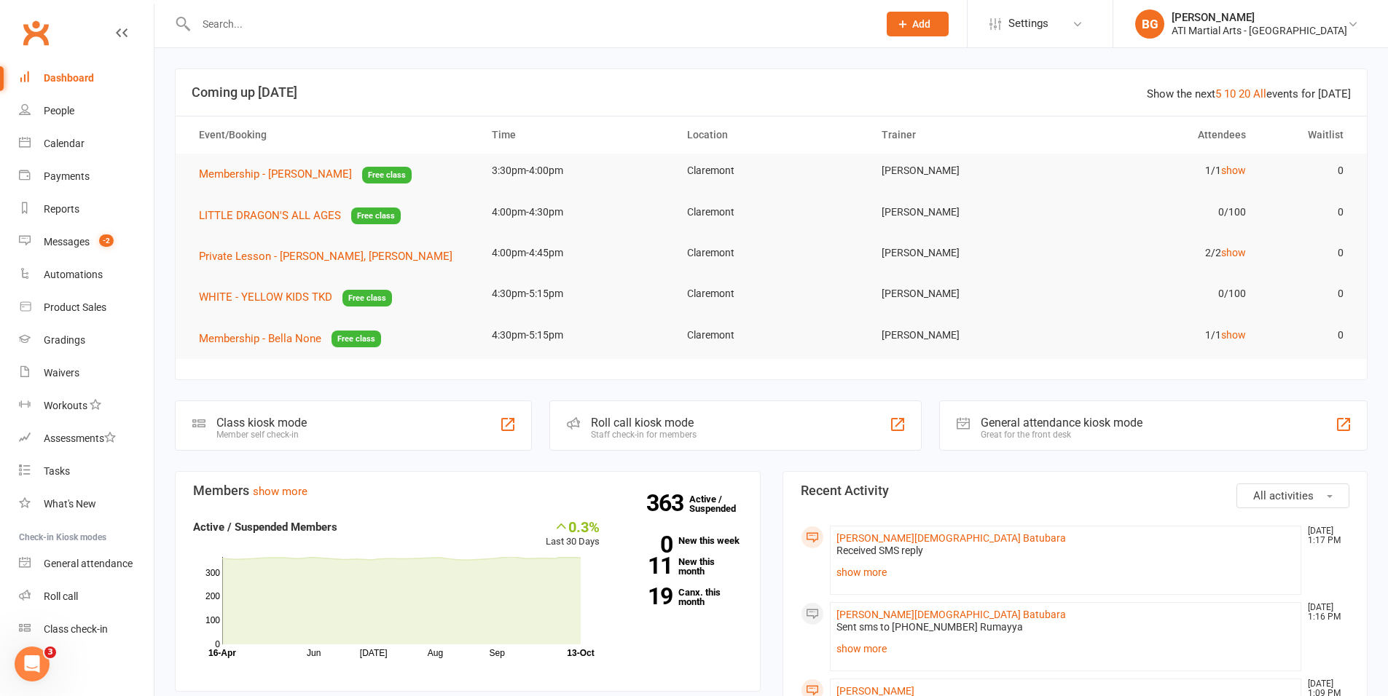
scroll to position [125, 0]
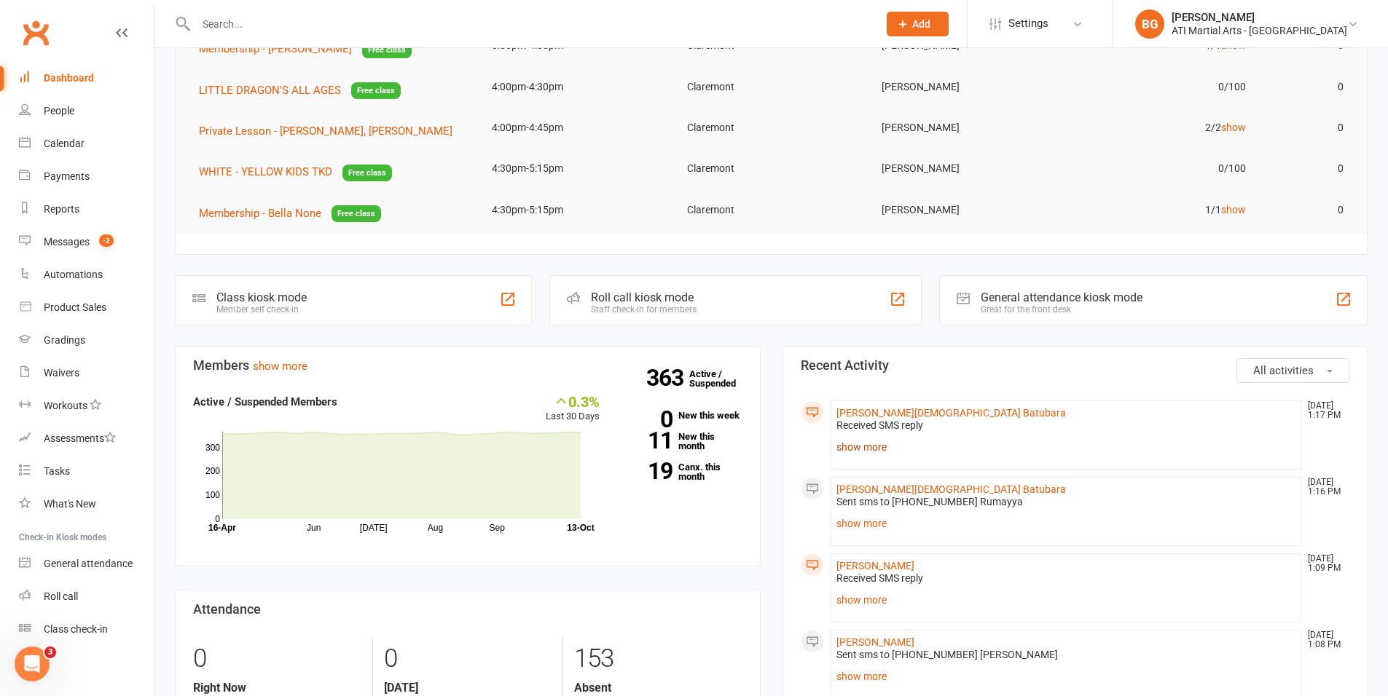
click at [866, 452] on link "show more" at bounding box center [1065, 447] width 459 height 20
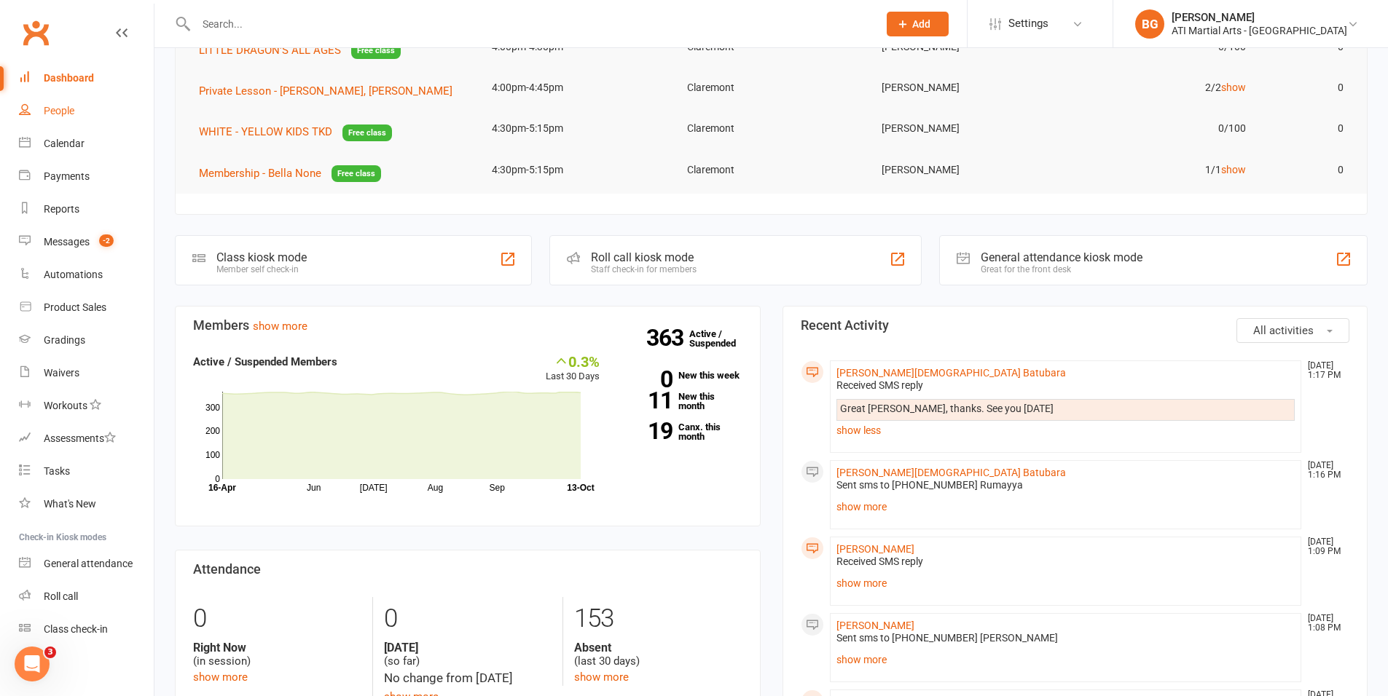
scroll to position [166, 0]
click at [76, 141] on div "Calendar" at bounding box center [64, 144] width 41 height 12
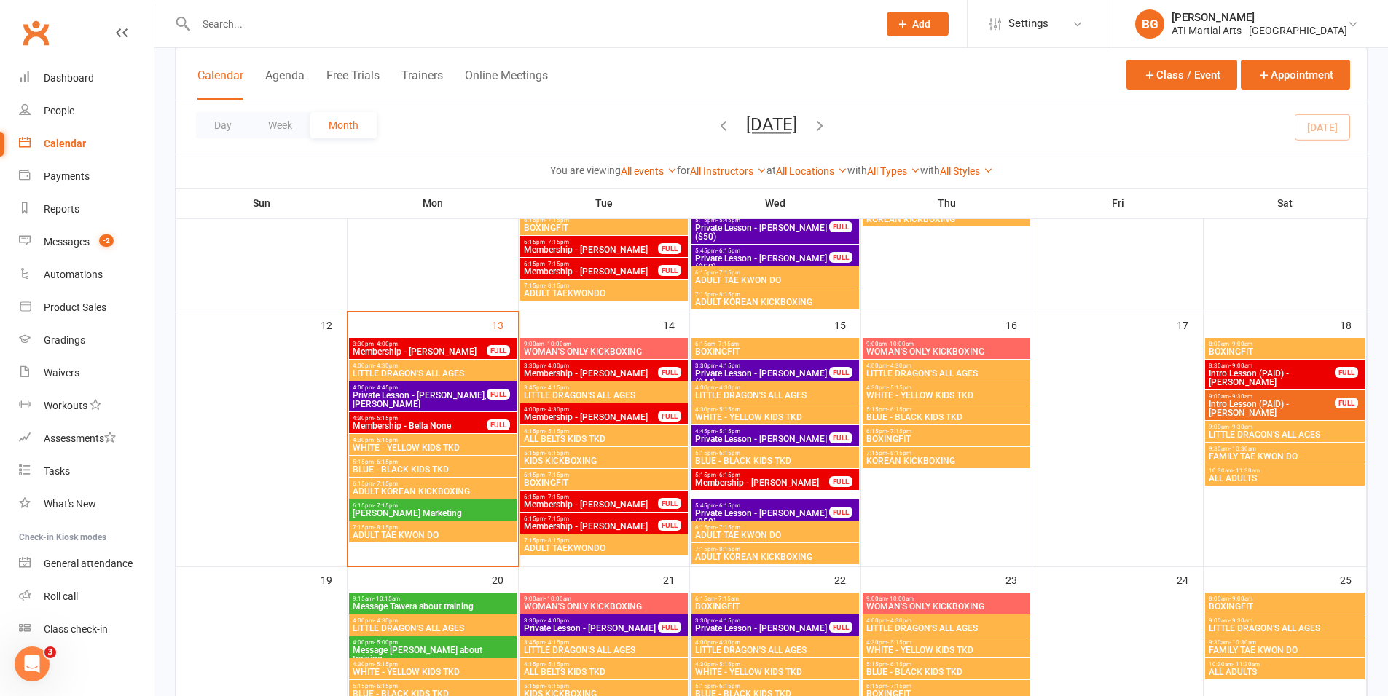
scroll to position [542, 0]
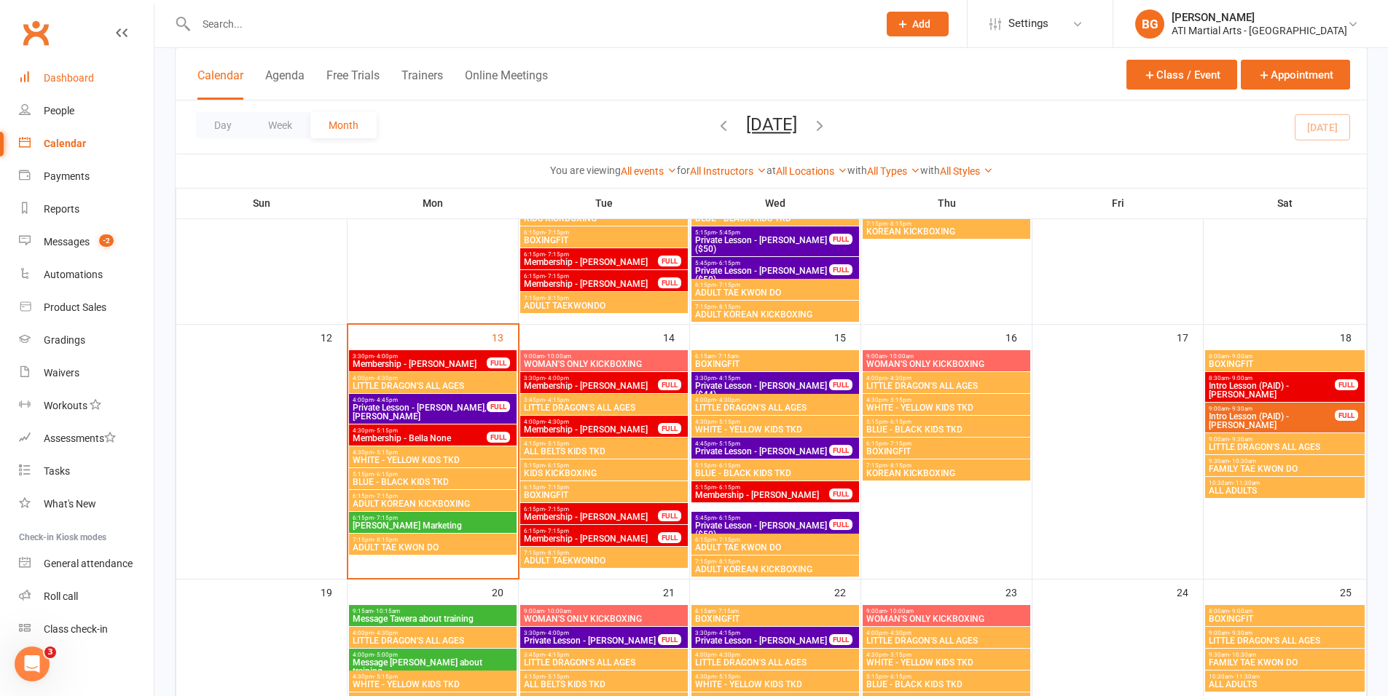
click at [60, 79] on div "Dashboard" at bounding box center [69, 78] width 50 height 12
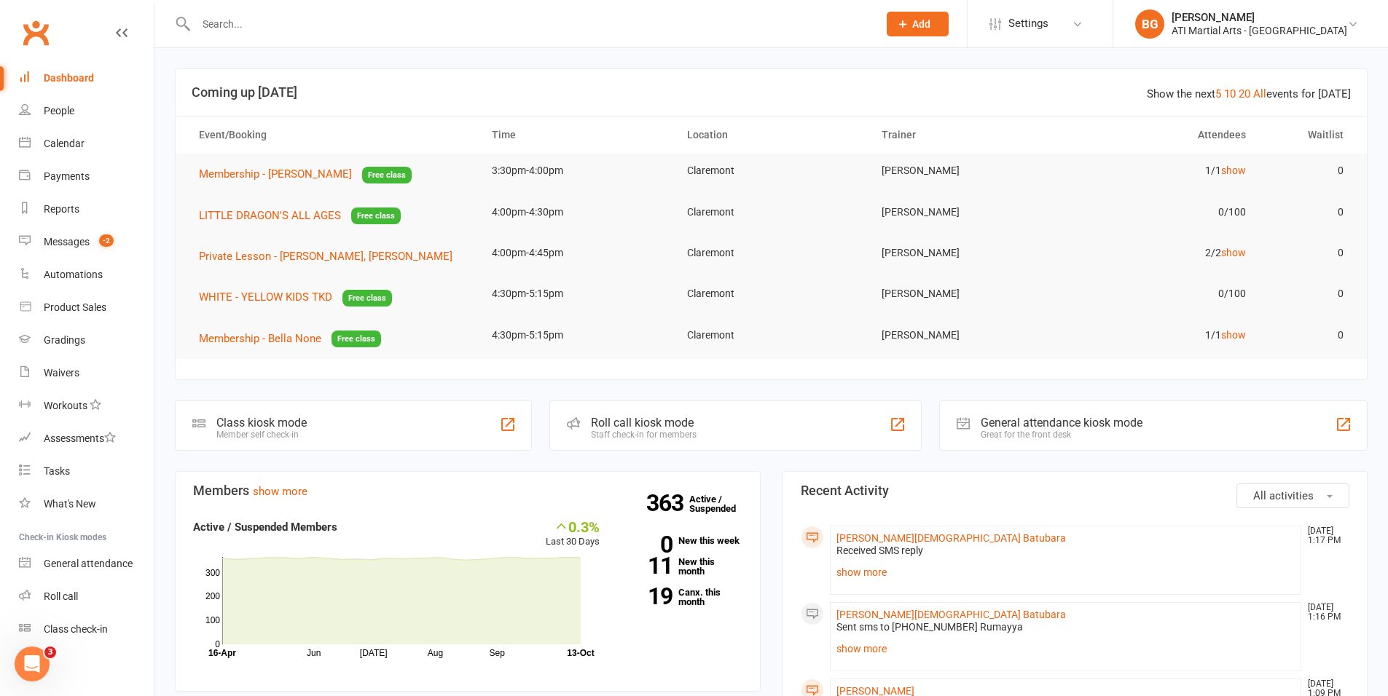
scroll to position [4, 0]
click at [85, 227] on link "Messages -2" at bounding box center [86, 237] width 135 height 33
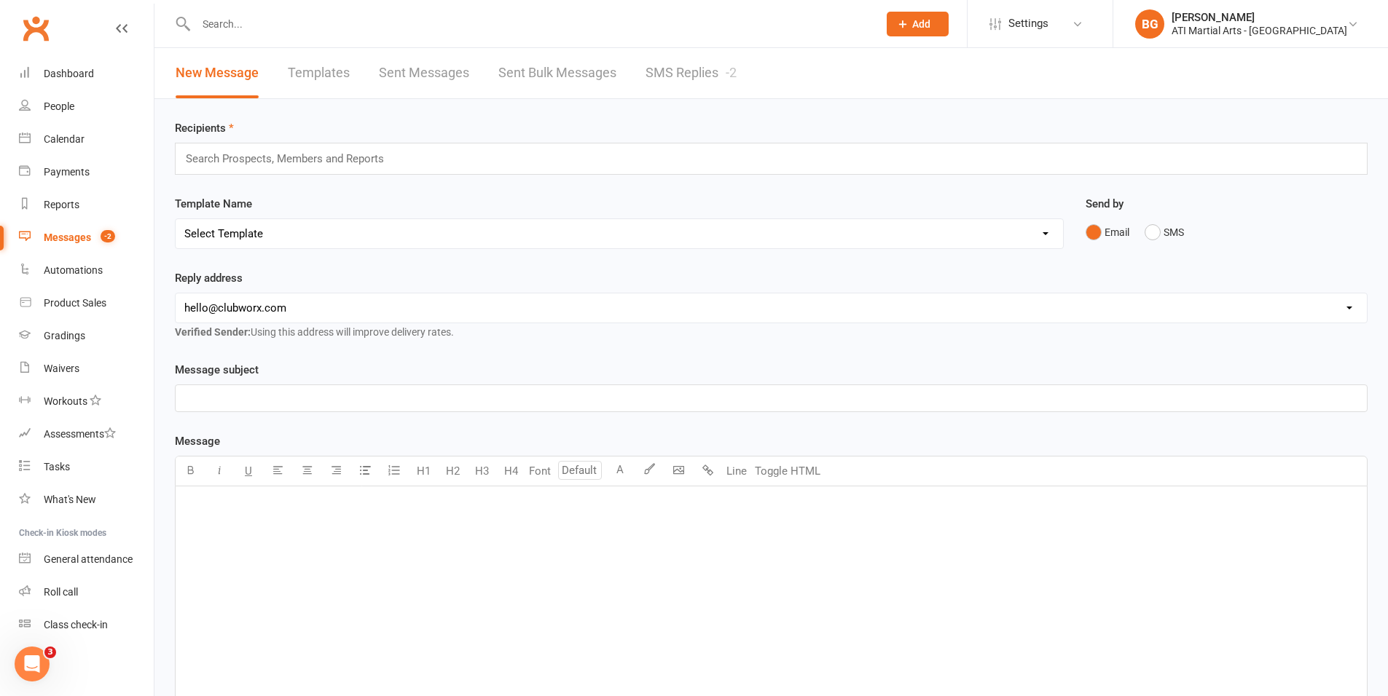
click at [695, 72] on link "SMS Replies -2" at bounding box center [690, 73] width 91 height 50
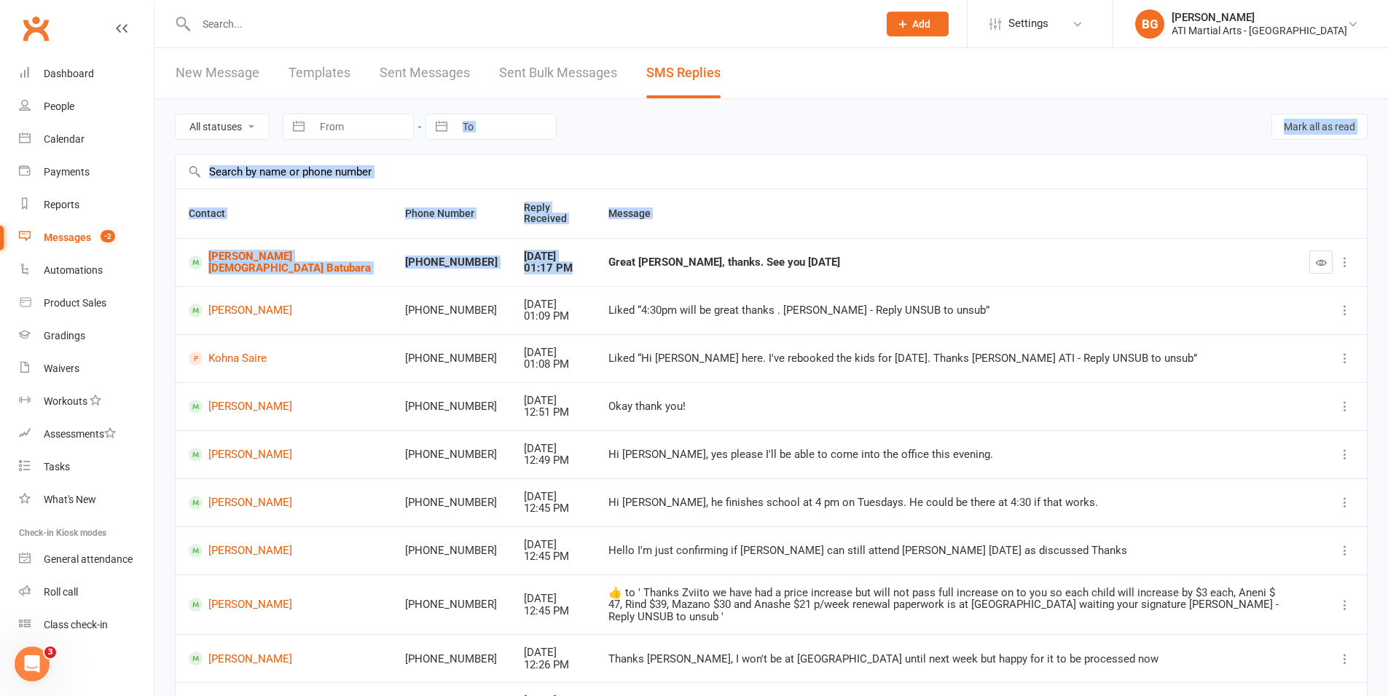
drag, startPoint x: 470, startPoint y: 275, endPoint x: 804, endPoint y: 267, distance: 333.8
click at [323, 146] on main "All statuses Read only Unread only Navigate forward to interact with the calend…" at bounding box center [771, 448] width 1193 height 699
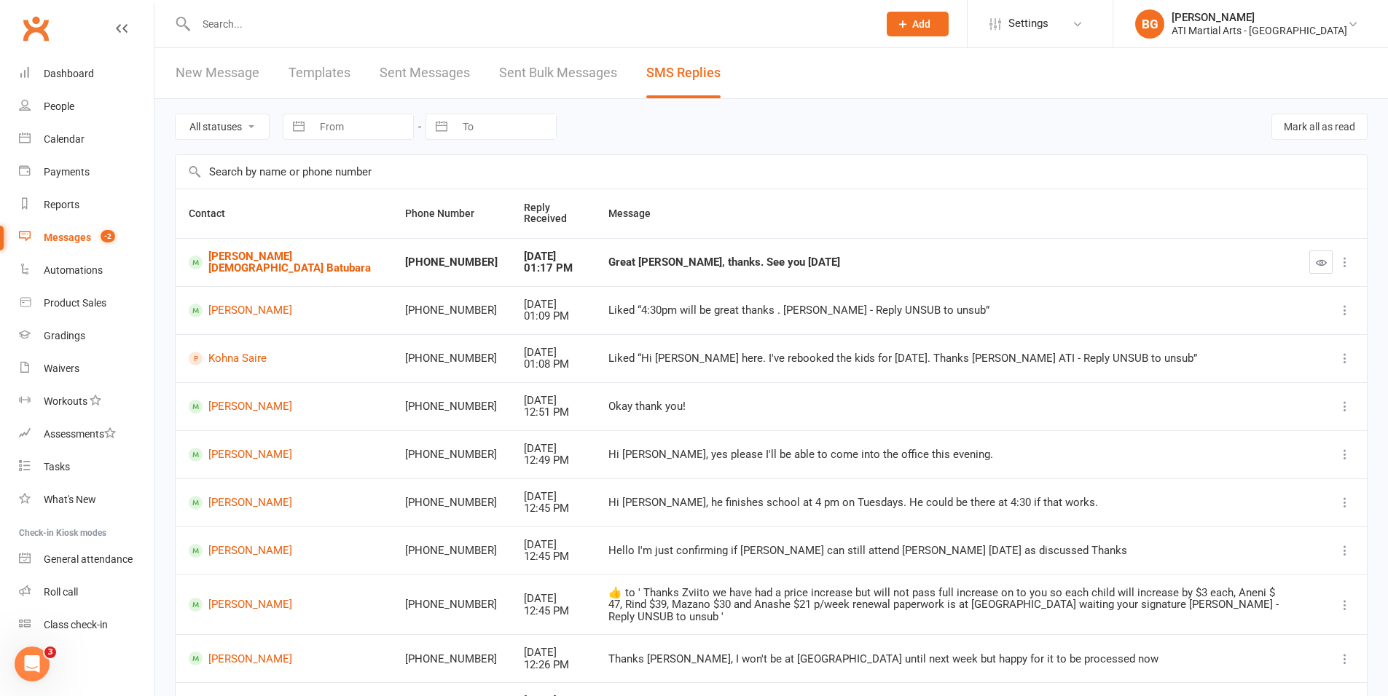
click at [881, 339] on td "Liked “Hi Mizue Brandon here. I've rebooked the kids for tomorrow. Thanks Brand…" at bounding box center [945, 358] width 701 height 48
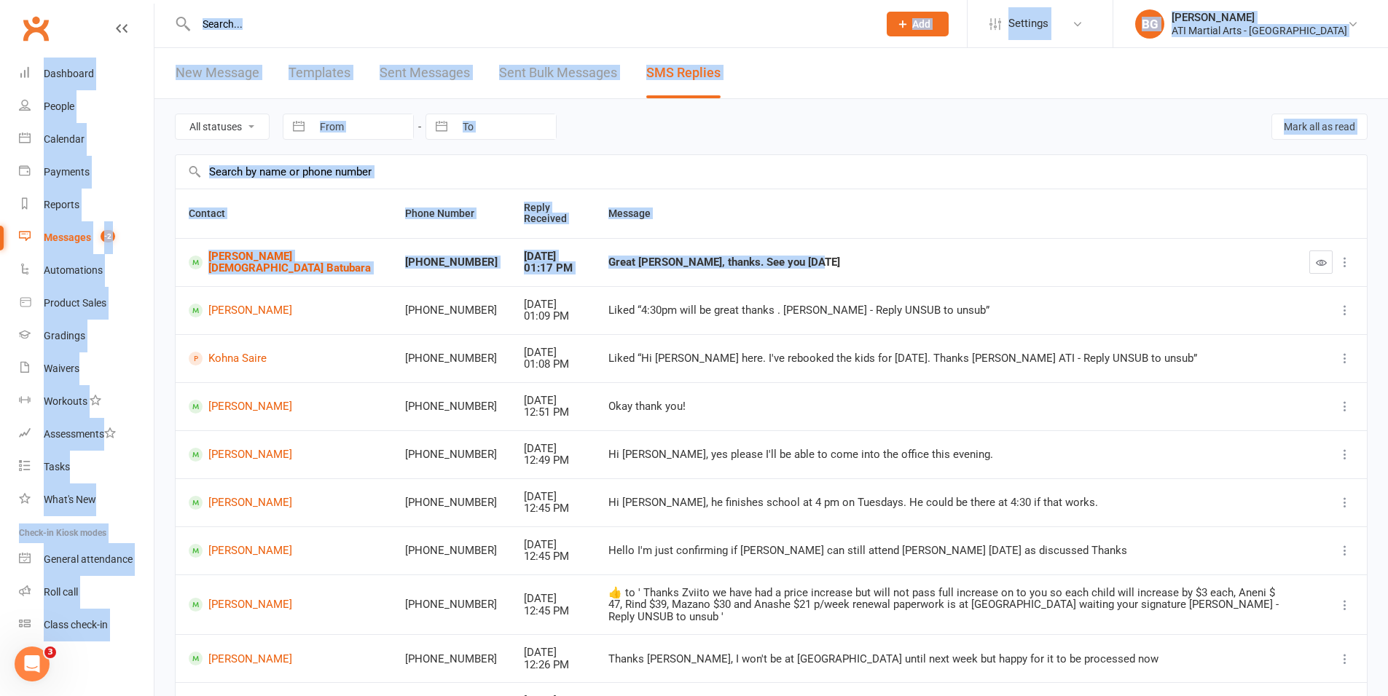
drag, startPoint x: 832, startPoint y: 274, endPoint x: 1230, endPoint y: 494, distance: 454.6
click at [338, 4] on ui-view "Prospect Member Non-attending contact Class / event Appointment Grading event T…" at bounding box center [694, 411] width 1388 height 815
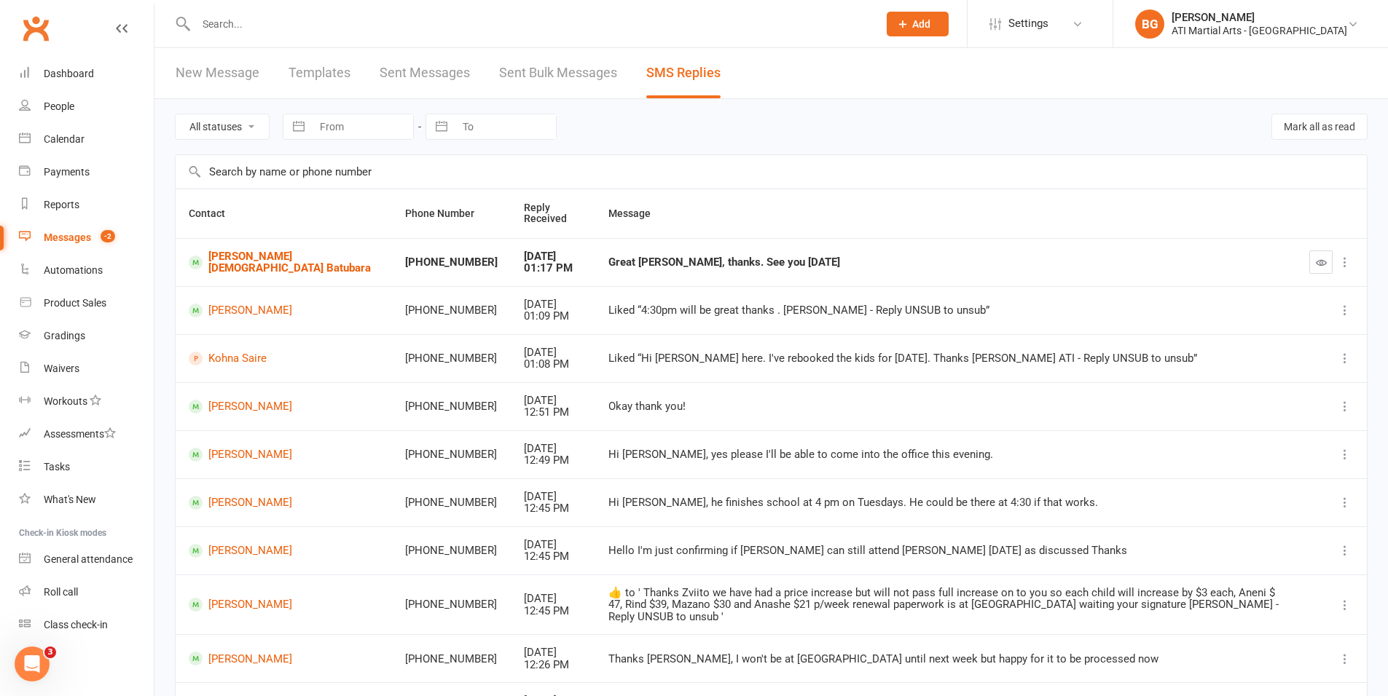
click at [1128, 424] on td "Okay thank you!" at bounding box center [945, 406] width 701 height 48
drag, startPoint x: 561, startPoint y: 459, endPoint x: 572, endPoint y: 460, distance: 11.0
click at [608, 460] on div "Hi Jacqui, yes please I'll be able to come into the office this evening." at bounding box center [945, 455] width 675 height 12
click at [595, 465] on td "Hi Jacqui, yes please I'll be able to come into the office this evening." at bounding box center [945, 455] width 701 height 48
drag, startPoint x: 576, startPoint y: 457, endPoint x: 533, endPoint y: 458, distance: 42.3
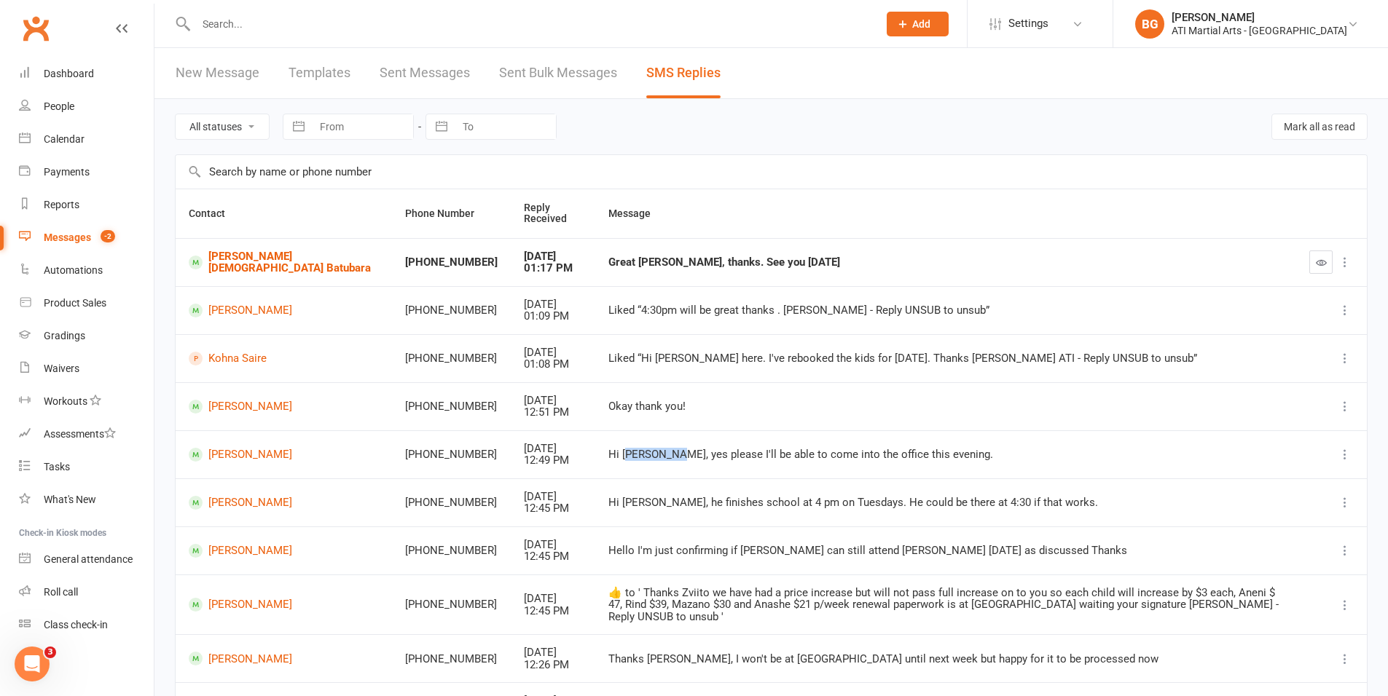
click at [608, 458] on div "Hi Jacqui, yes please I'll be able to come into the office this evening." at bounding box center [945, 455] width 675 height 12
click at [595, 472] on td "Hi Jacqui, yes please I'll be able to come into the office this evening." at bounding box center [945, 455] width 701 height 48
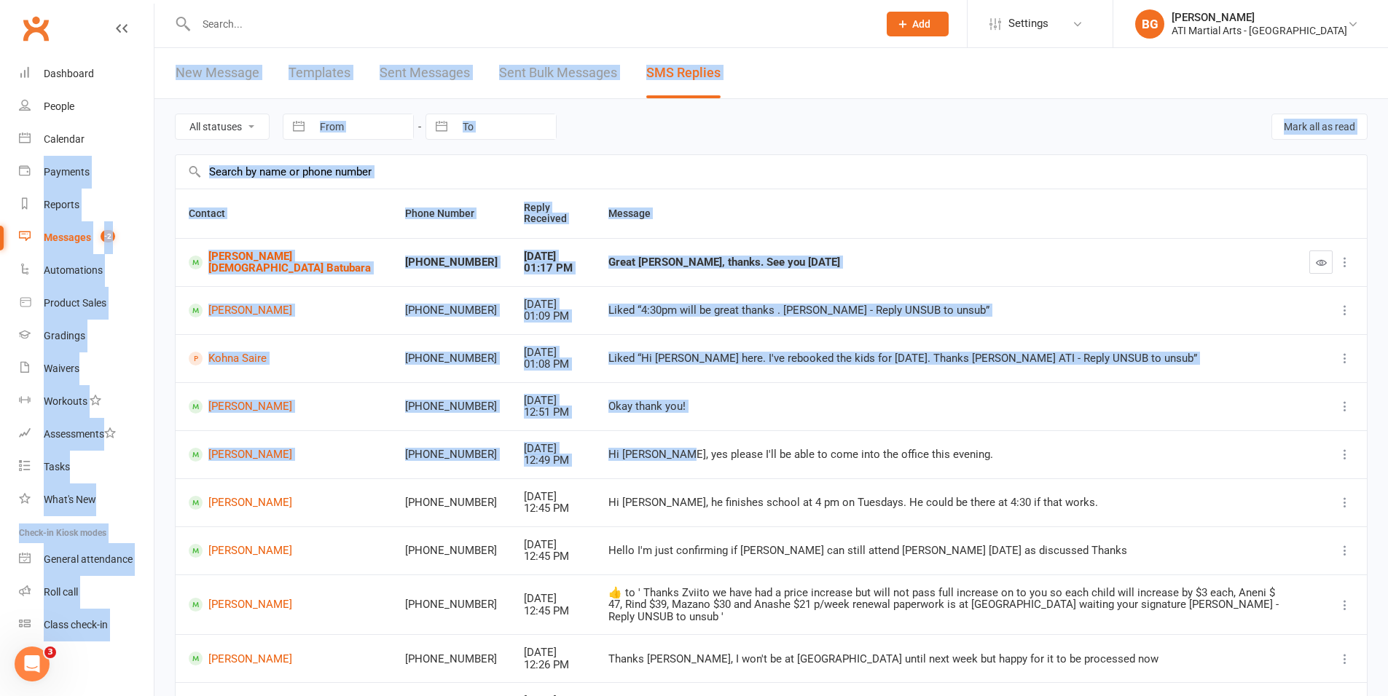
drag, startPoint x: 578, startPoint y: 453, endPoint x: 418, endPoint y: 368, distance: 181.5
click at [106, 151] on ui-view "Prospect Member Non-attending contact Class / event Appointment Grading event T…" at bounding box center [694, 411] width 1388 height 815
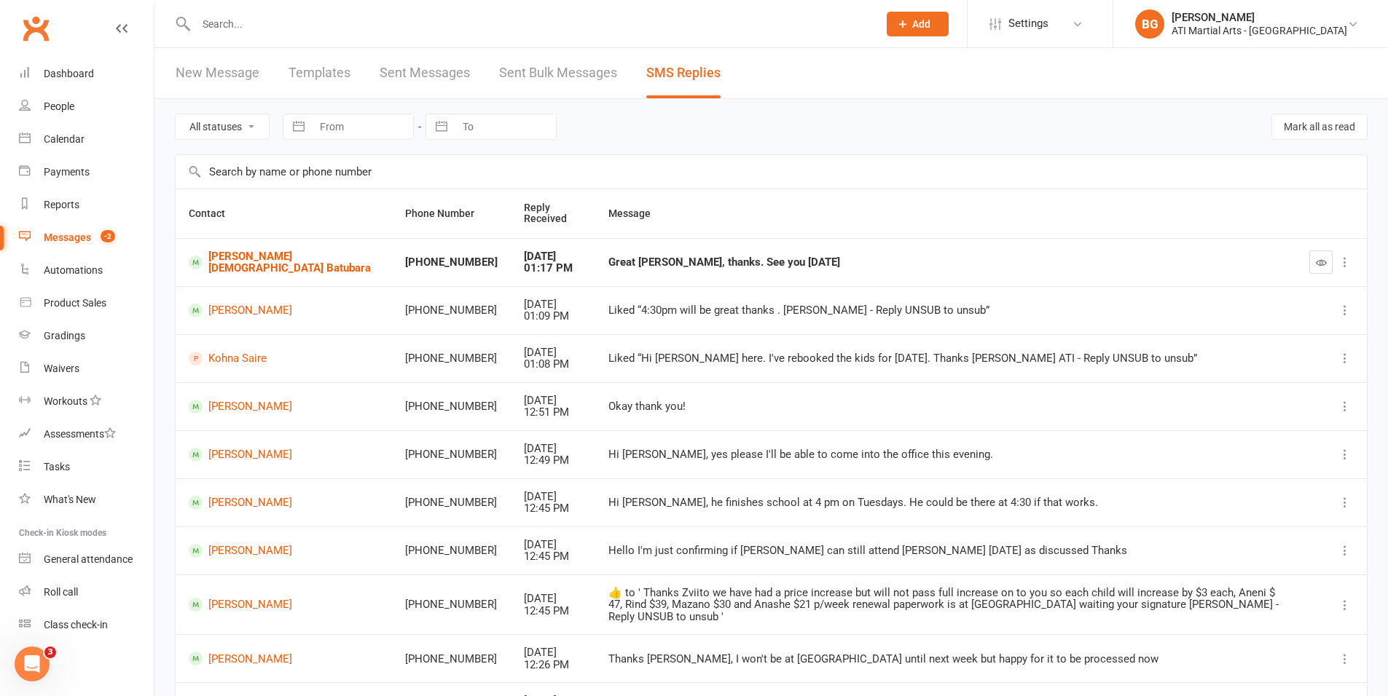
click at [769, 635] on td "Thanks Jacqui, I won't be at ATI until next week but happy for it to be process…" at bounding box center [945, 659] width 701 height 48
click at [47, 66] on link "Dashboard" at bounding box center [86, 74] width 135 height 33
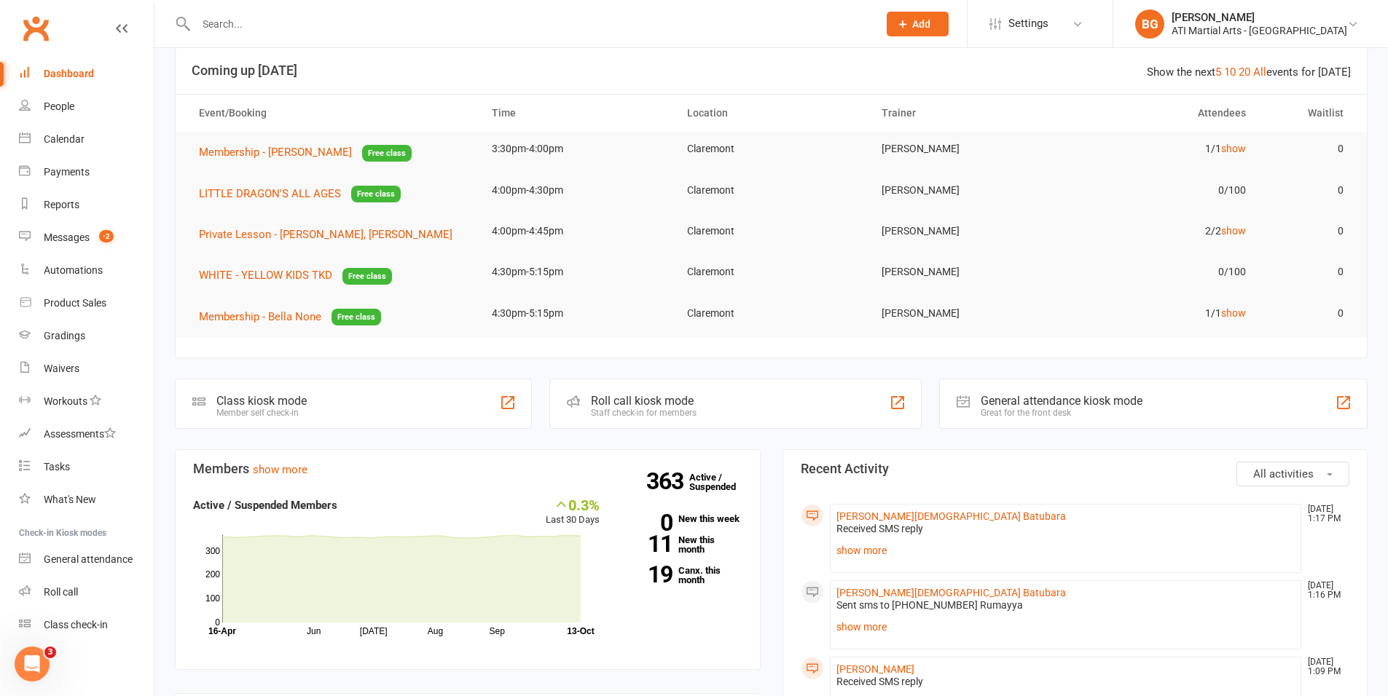
scroll to position [23, 0]
click at [872, 546] on link "show more" at bounding box center [1065, 549] width 459 height 20
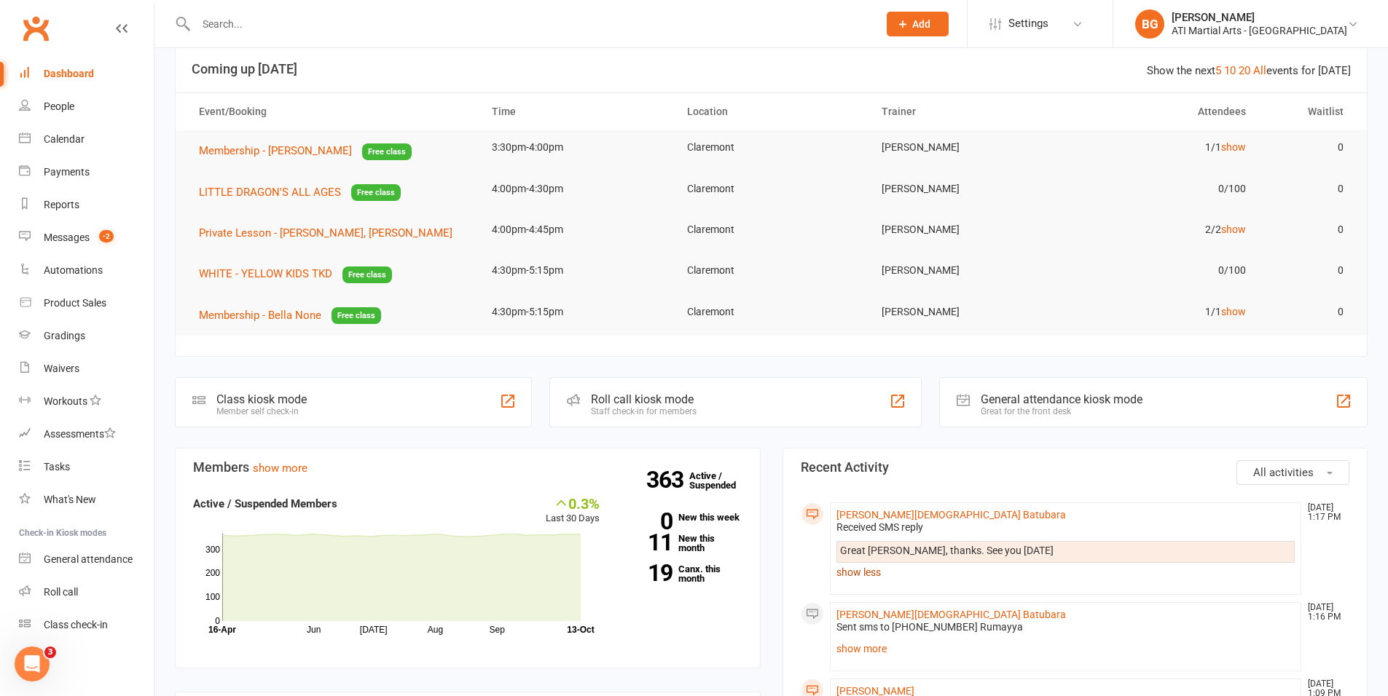
click at [849, 572] on link "show less" at bounding box center [1065, 572] width 459 height 20
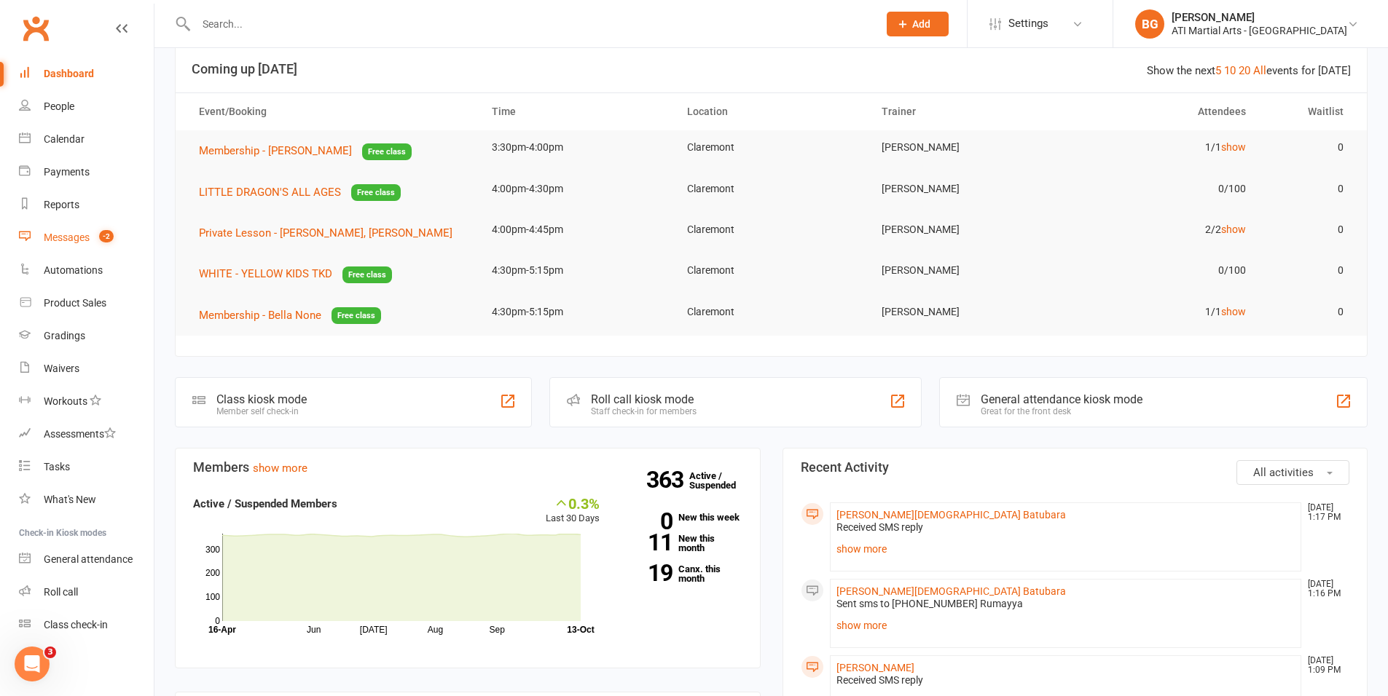
click at [84, 235] on div "Messages" at bounding box center [67, 238] width 46 height 12
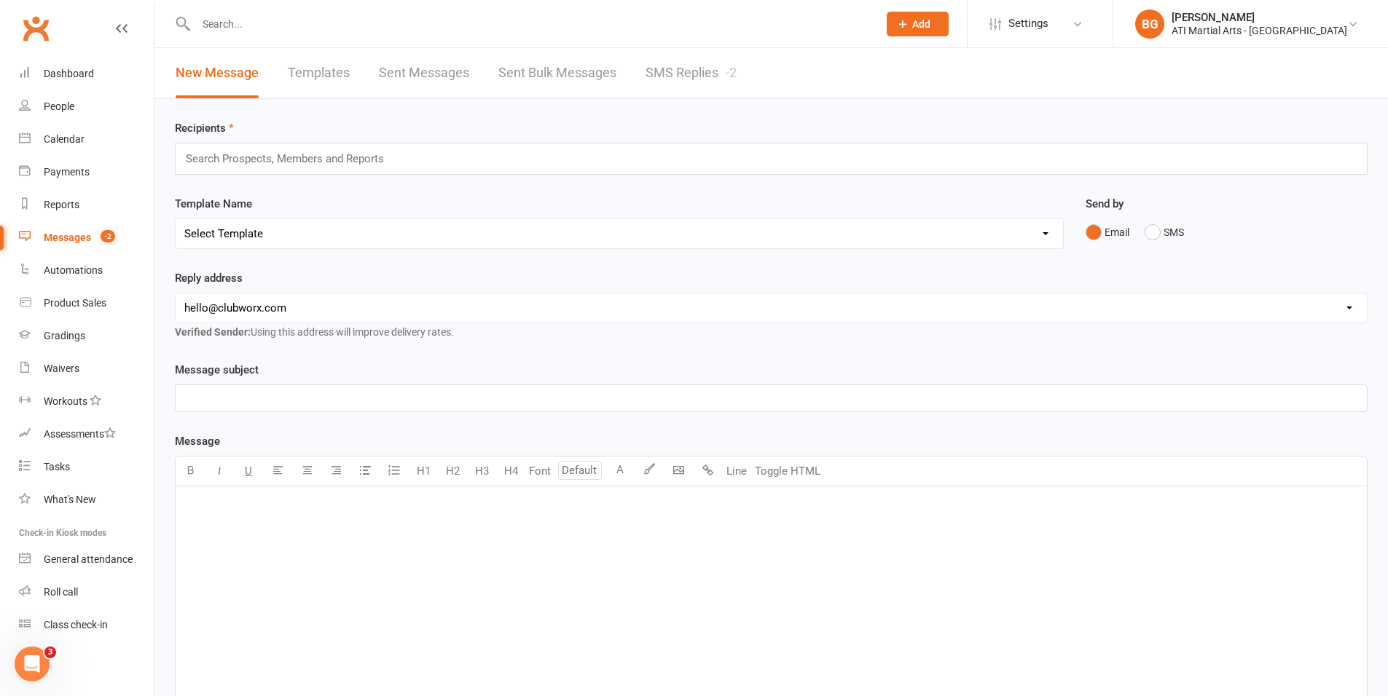
click at [684, 60] on link "SMS Replies -2" at bounding box center [690, 73] width 91 height 50
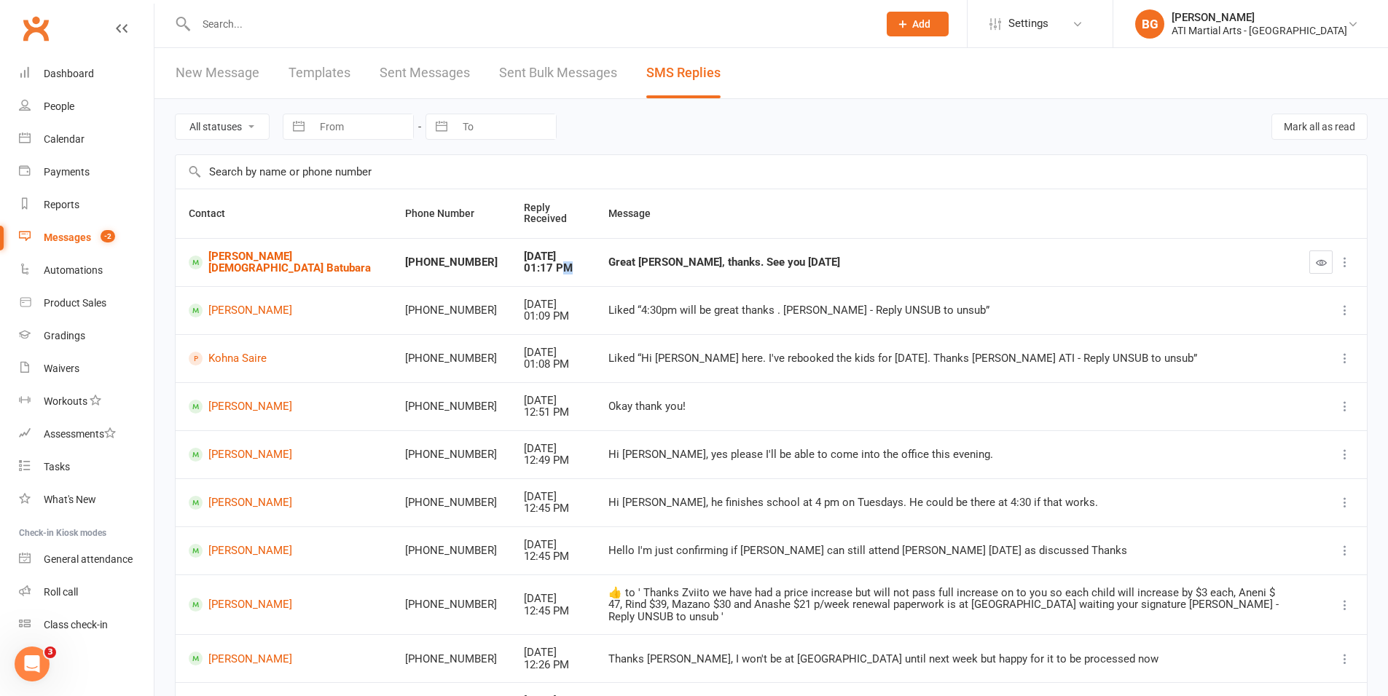
drag, startPoint x: 459, startPoint y: 270, endPoint x: 466, endPoint y: 267, distance: 7.8
click at [524, 267] on div "01:17 PM" at bounding box center [553, 268] width 58 height 12
click at [511, 276] on td "Oct 13, 2025 01:17 PM" at bounding box center [553, 262] width 85 height 48
click at [251, 263] on link "Musa Brahma Batubara" at bounding box center [284, 263] width 190 height 24
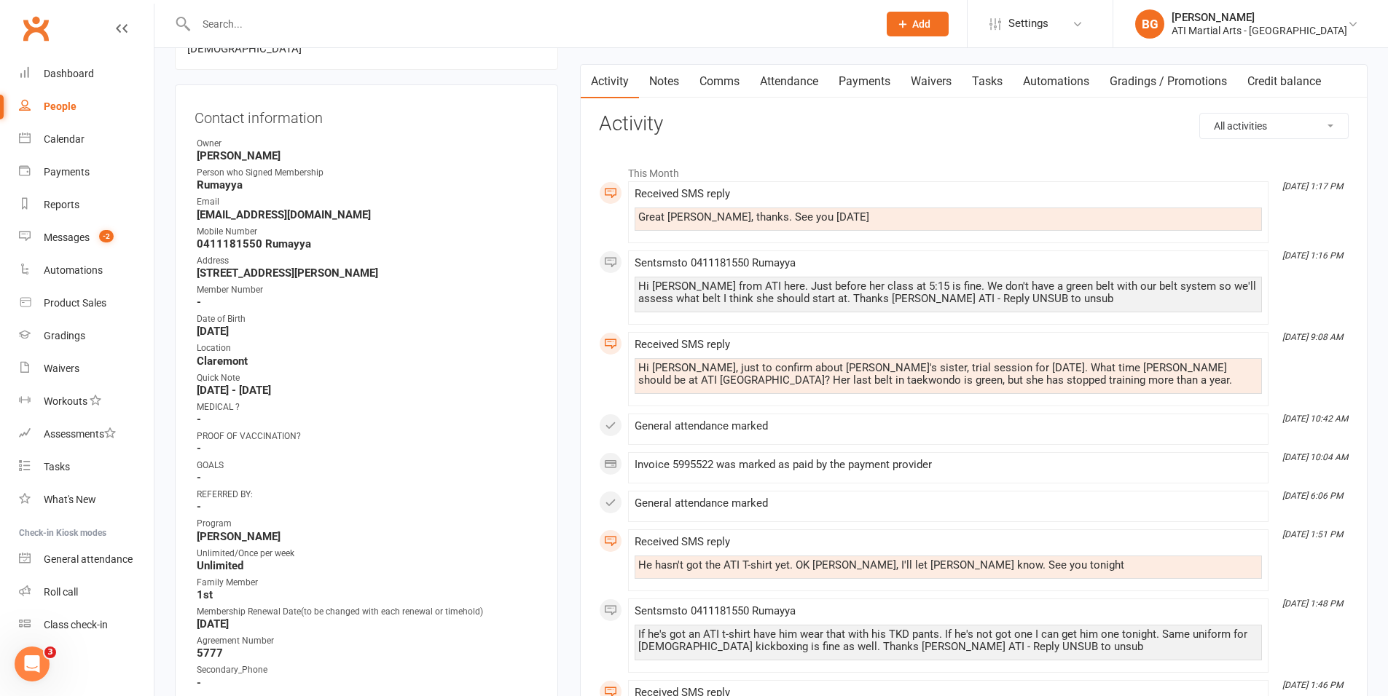
scroll to position [157, 0]
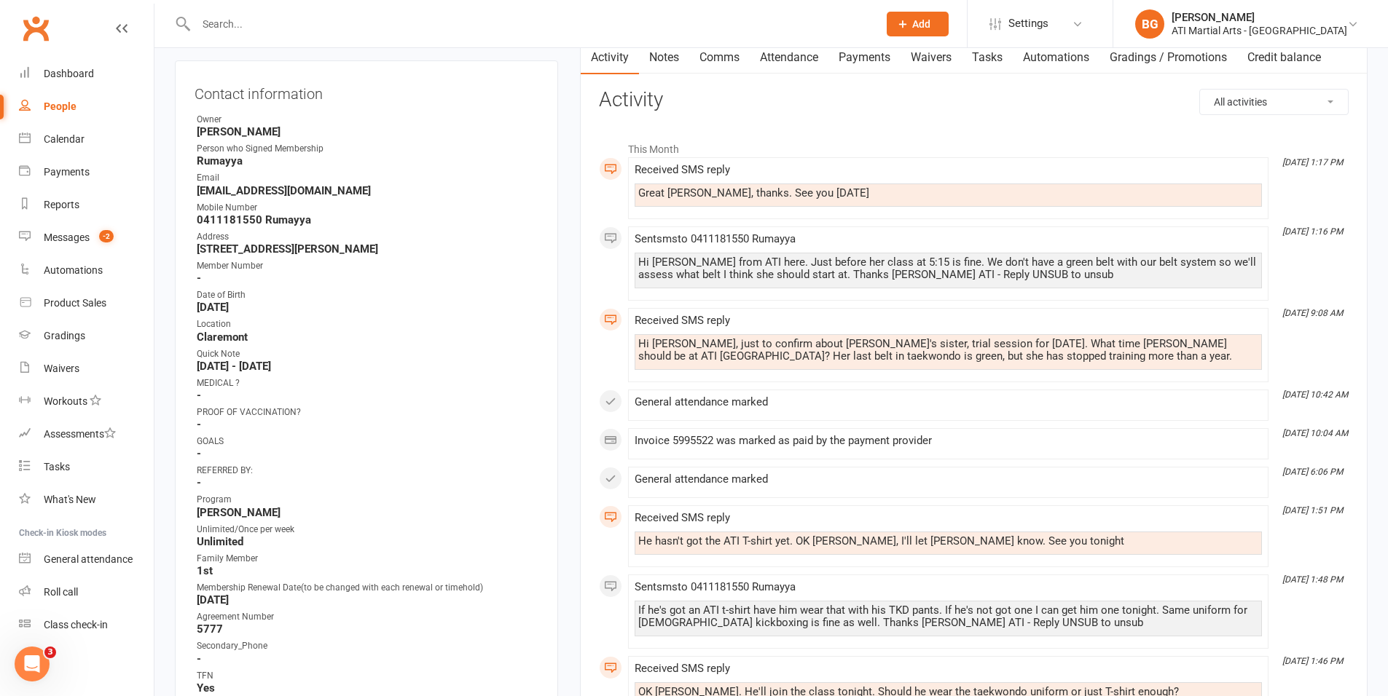
click at [696, 342] on div "Hi Brandon, just to confirm about Maryam-Musa's sister, trial session for Wedne…" at bounding box center [948, 350] width 620 height 25
click at [700, 346] on div "Hi Brandon, just to confirm about Maryam-Musa's sister, trial session for Wedne…" at bounding box center [948, 350] width 620 height 25
click at [699, 349] on div "Hi Brandon, just to confirm about Maryam-Musa's sister, trial session for Wedne…" at bounding box center [948, 350] width 620 height 25
click at [87, 149] on link "Calendar" at bounding box center [86, 139] width 135 height 33
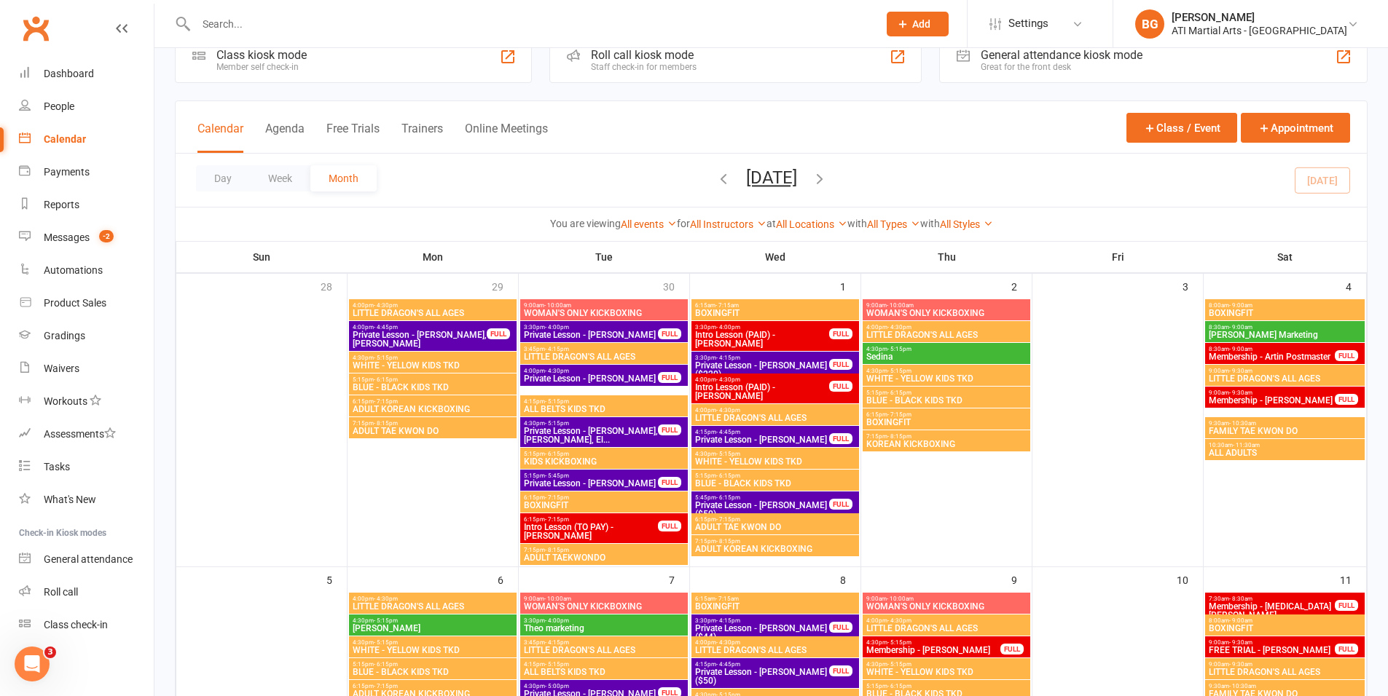
scroll to position [557, 0]
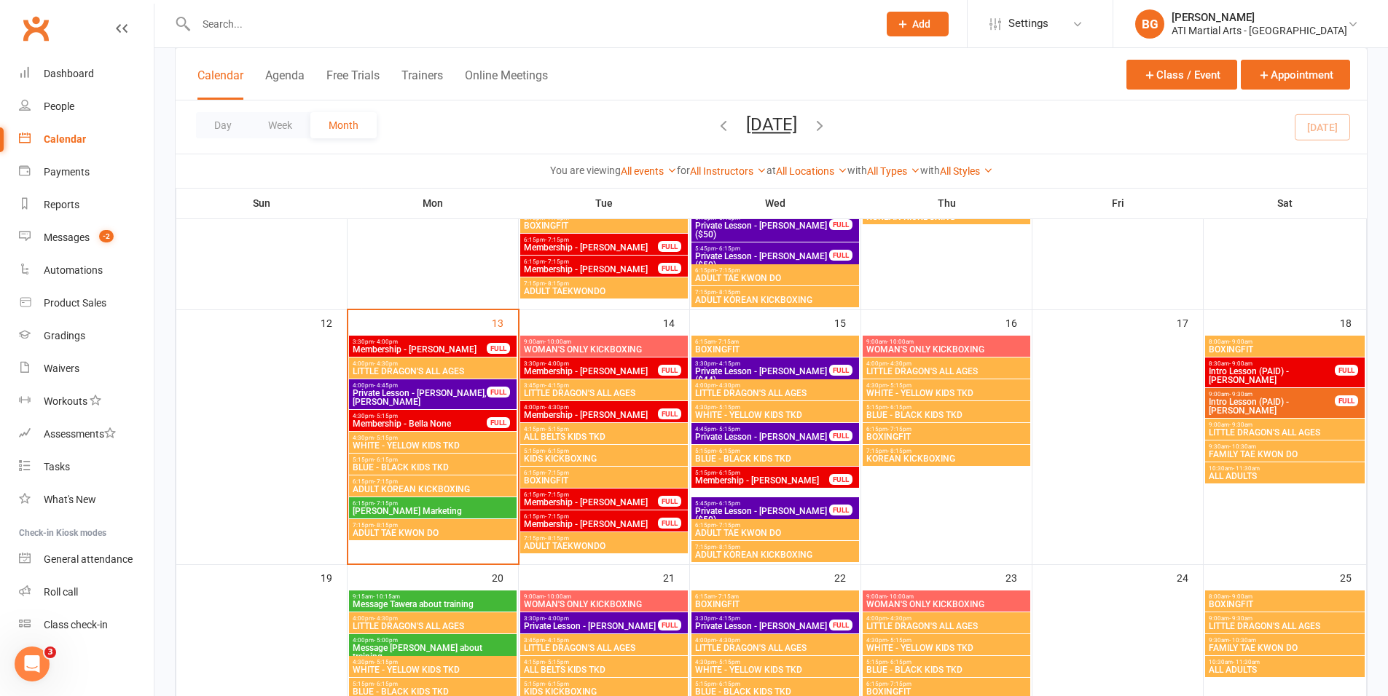
click at [546, 370] on span "Membership - Kohna Saire" at bounding box center [591, 371] width 136 height 9
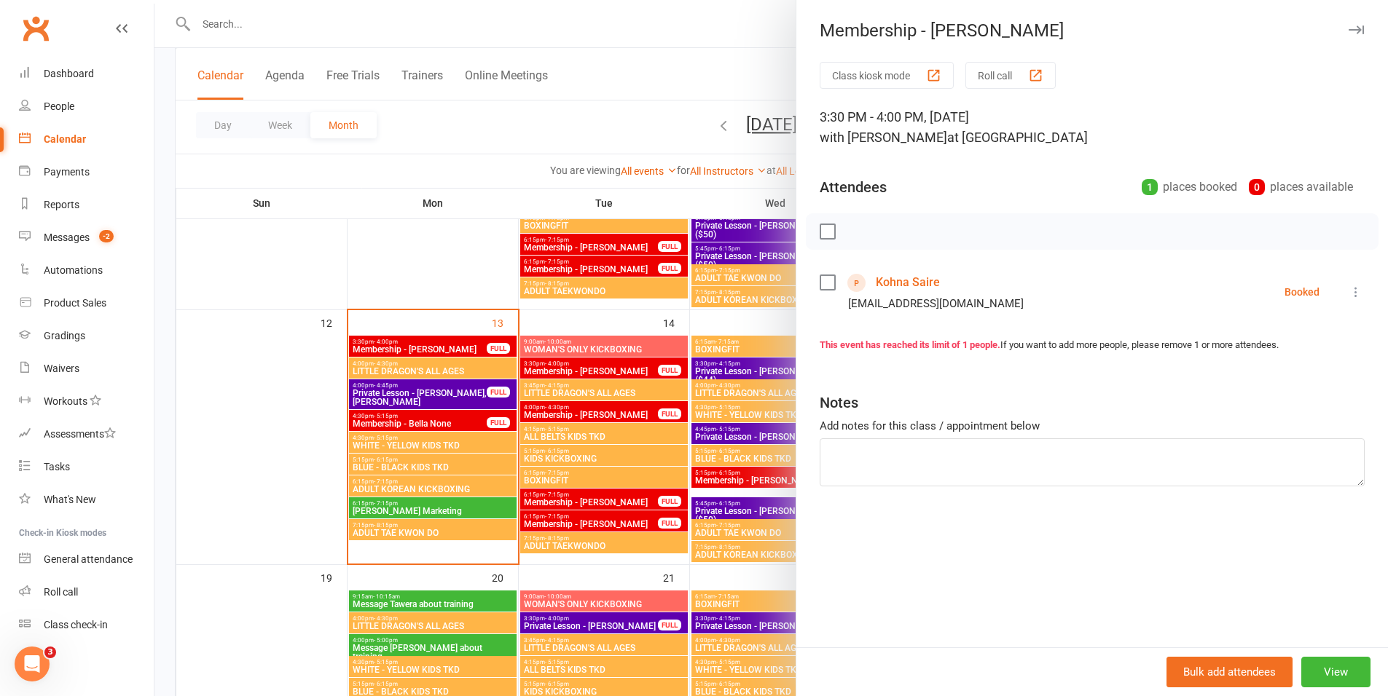
click at [546, 373] on div at bounding box center [770, 348] width 1233 height 696
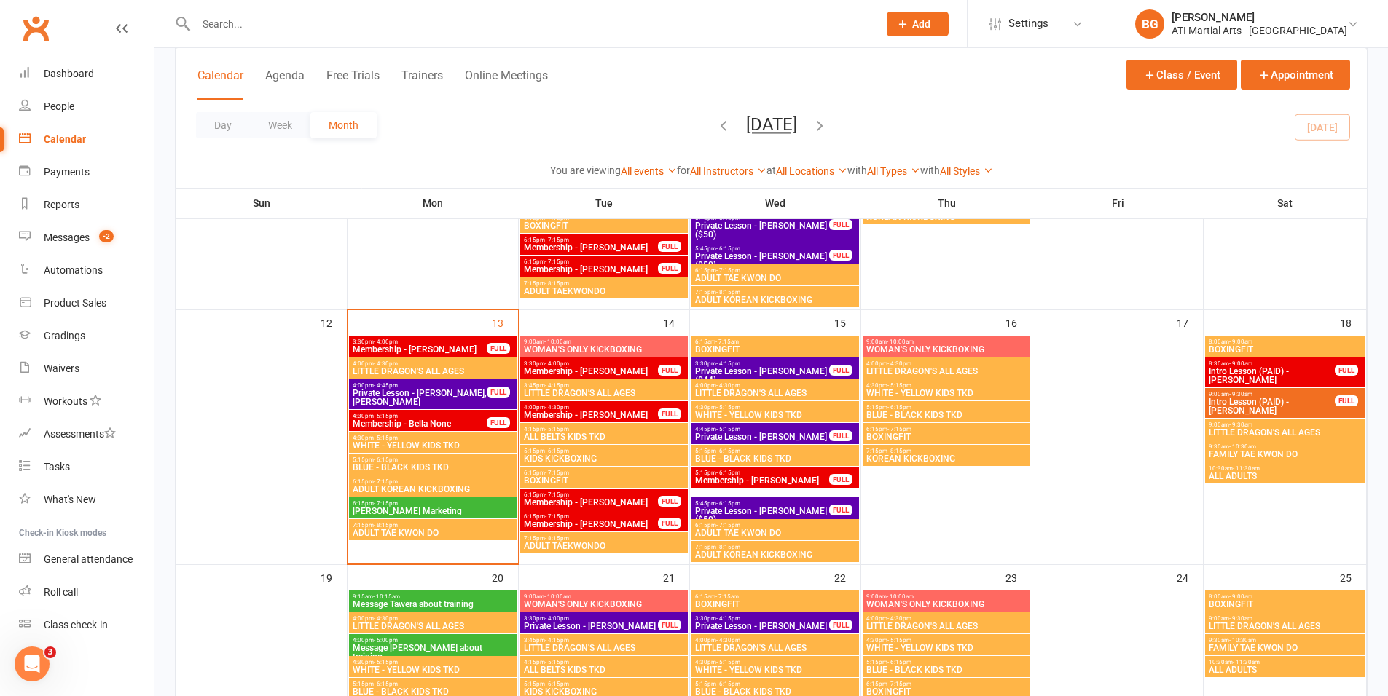
click at [564, 416] on span "Membership - Athena Saire" at bounding box center [591, 415] width 136 height 9
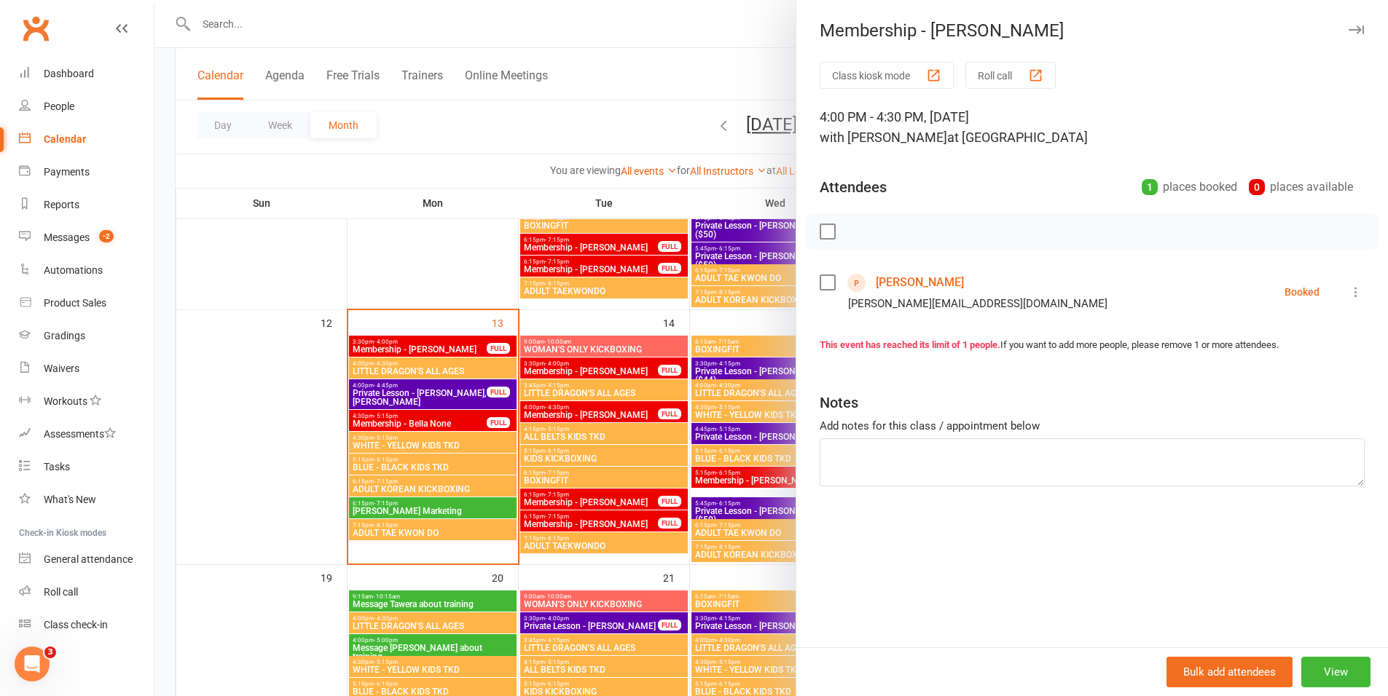
click at [564, 416] on div at bounding box center [770, 348] width 1233 height 696
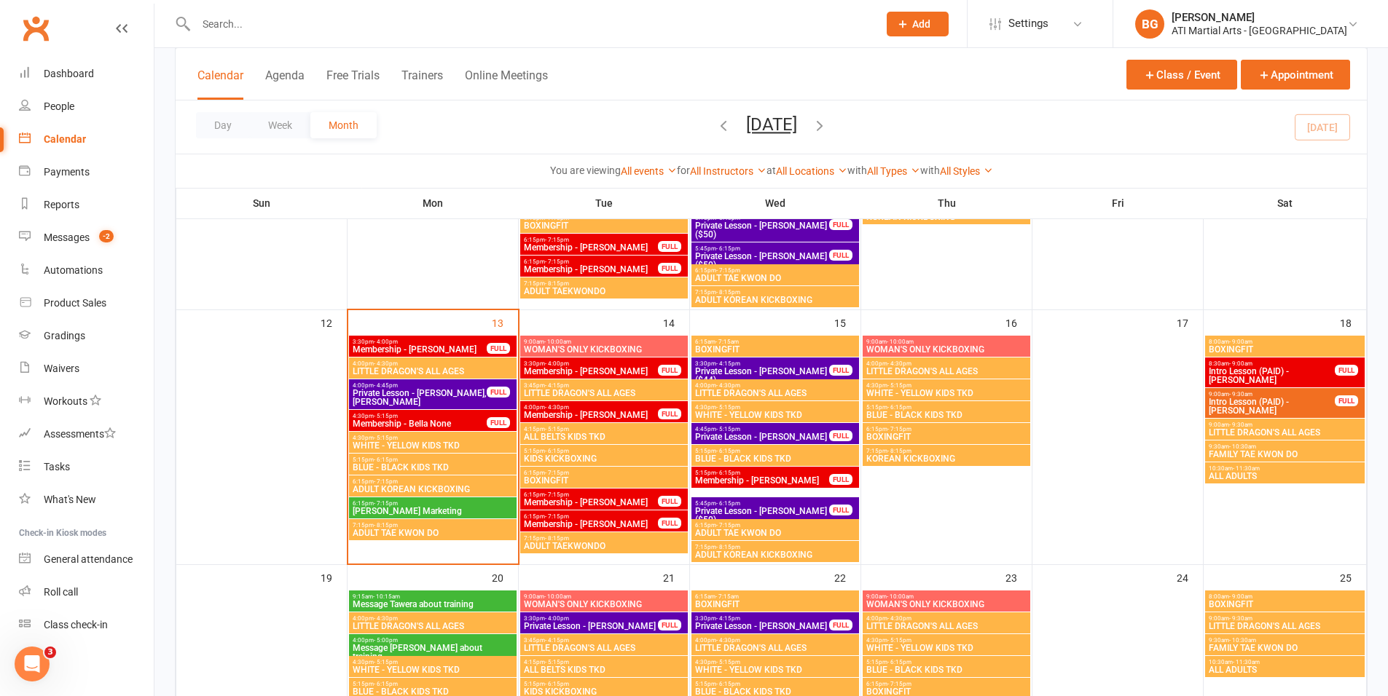
click at [590, 502] on span "Membership - Eve Kelly" at bounding box center [591, 502] width 136 height 9
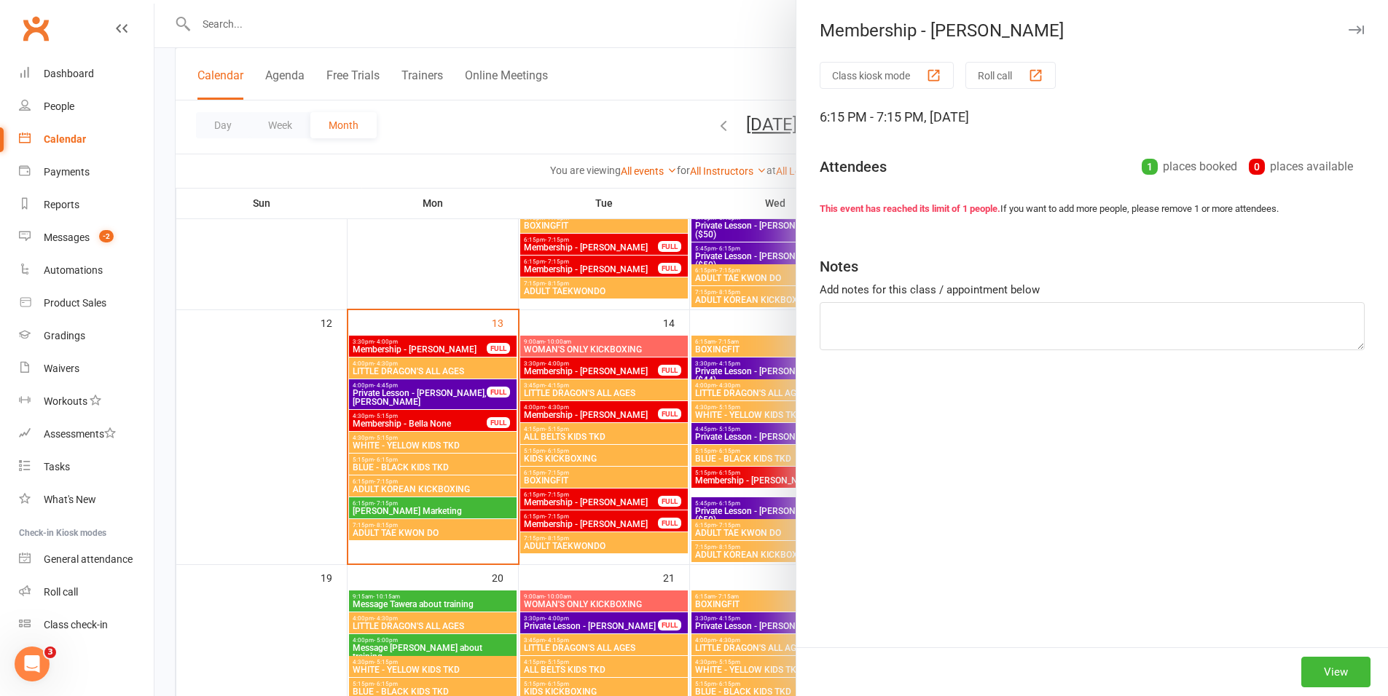
click at [593, 511] on div at bounding box center [770, 348] width 1233 height 696
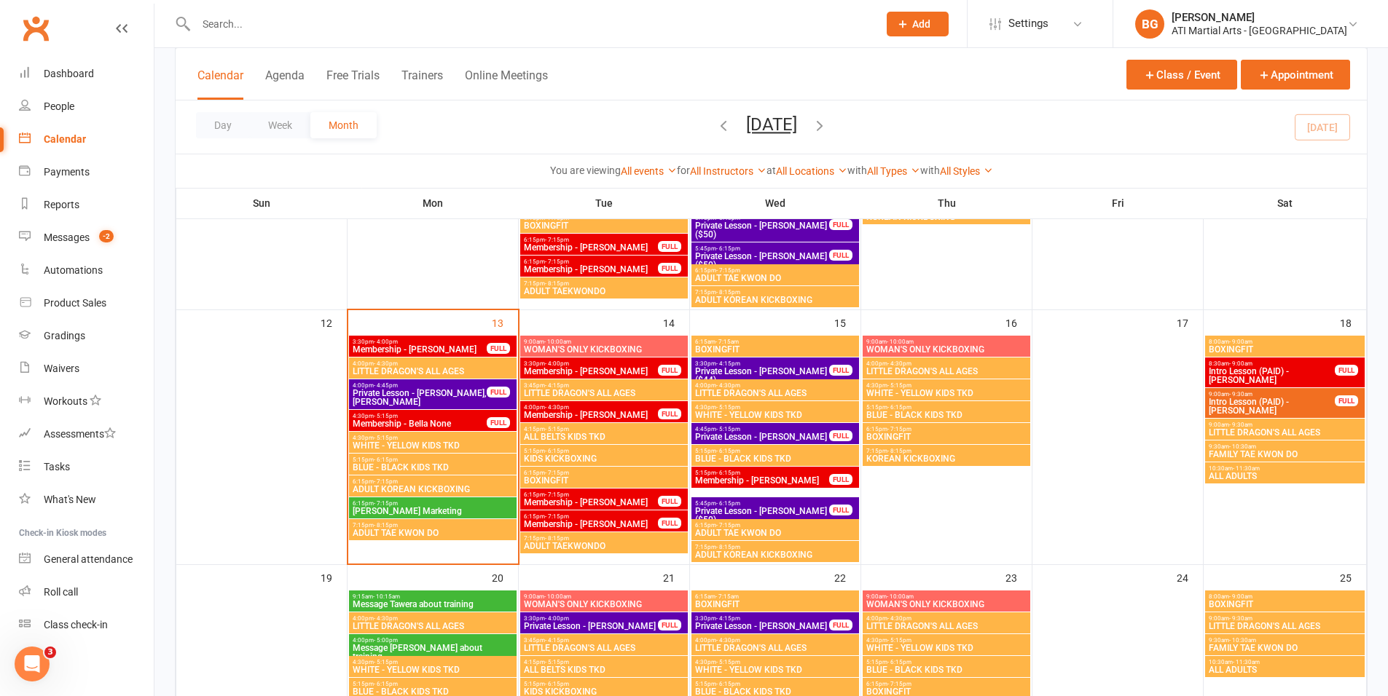
click at [594, 522] on span "Membership - Sarah O'connor" at bounding box center [591, 524] width 136 height 9
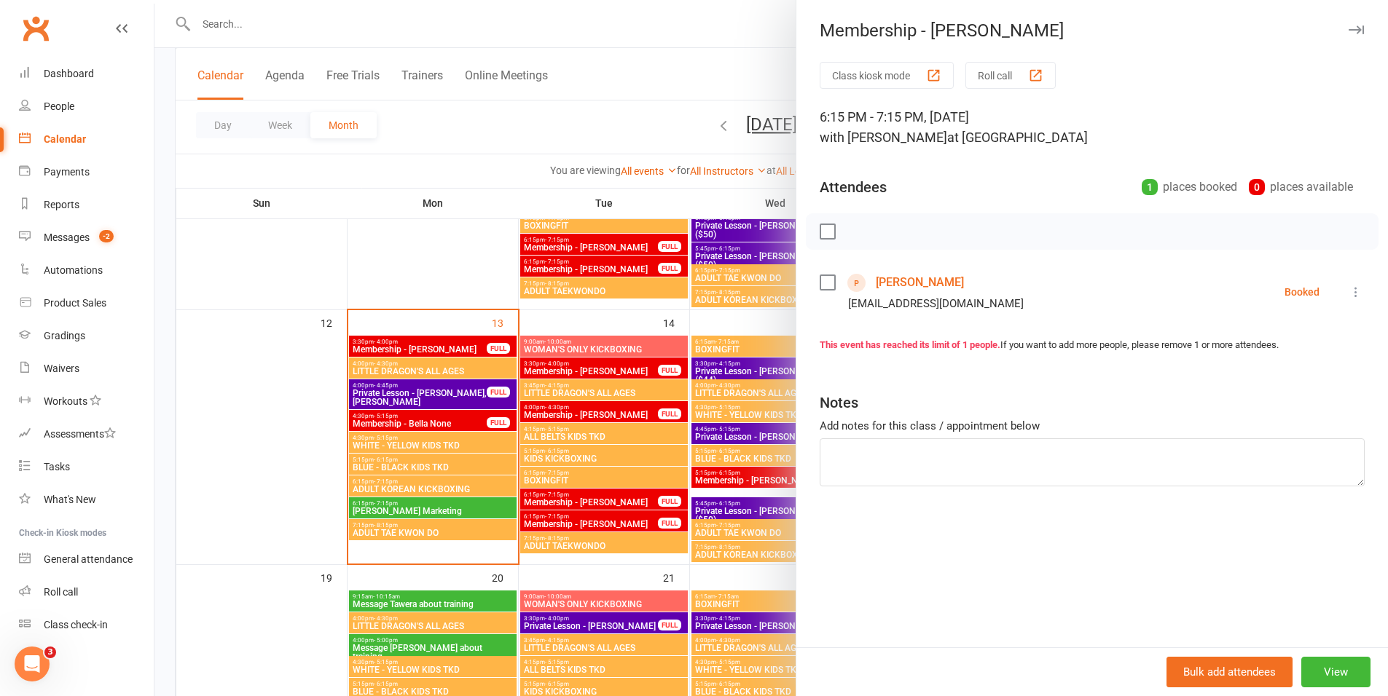
click at [487, 382] on div at bounding box center [770, 348] width 1233 height 696
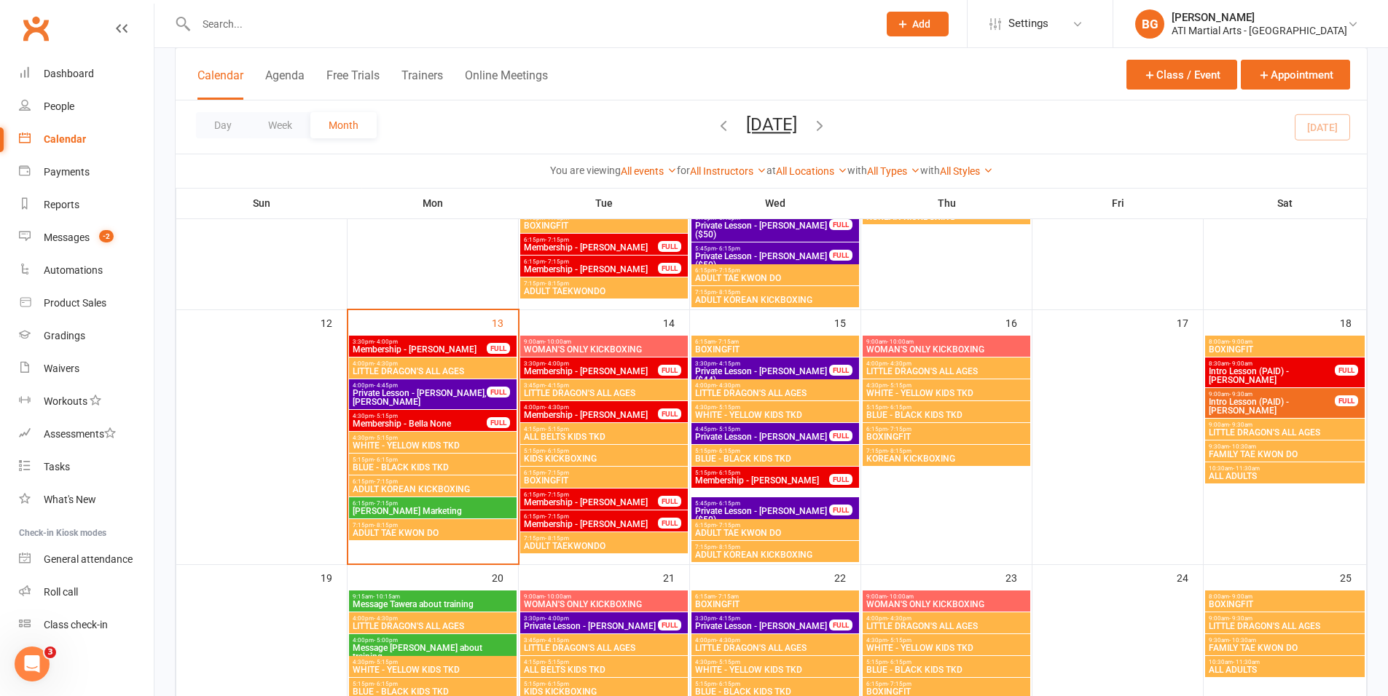
click at [444, 353] on span "Membership - Luca Bentley Taylor" at bounding box center [420, 349] width 136 height 9
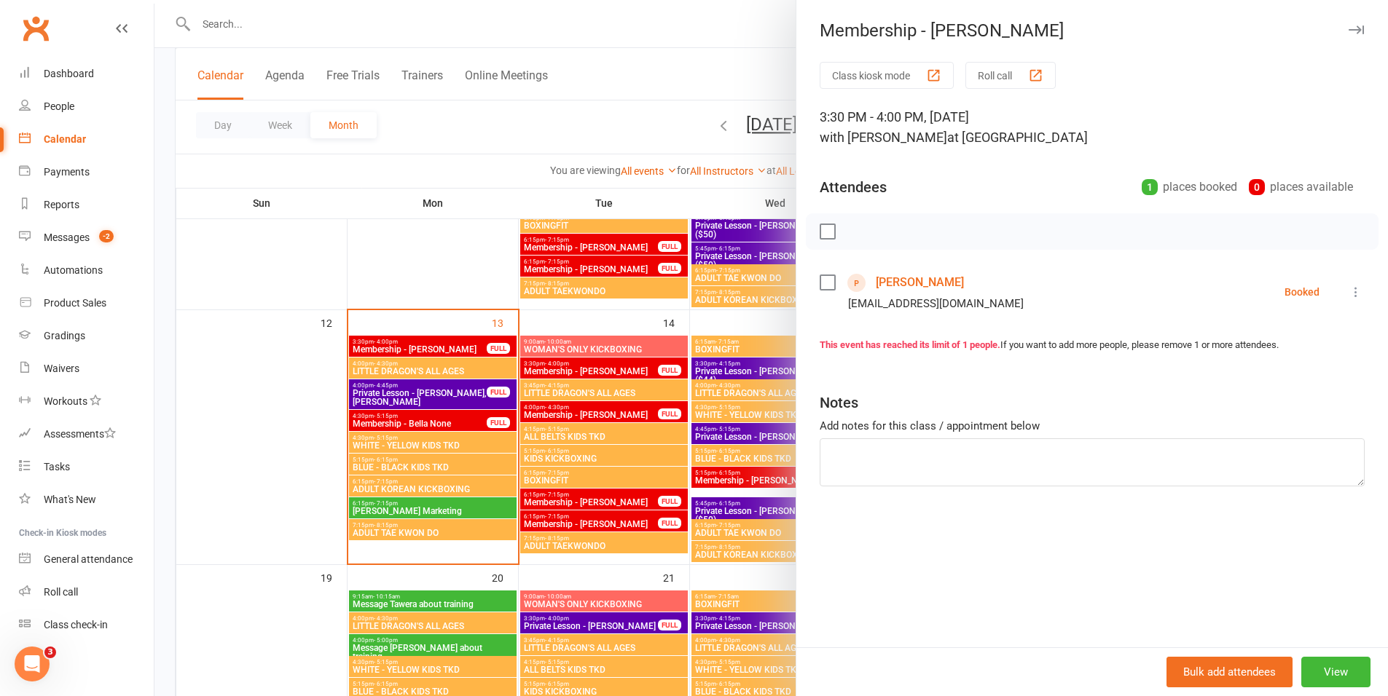
click at [513, 439] on div at bounding box center [770, 348] width 1233 height 696
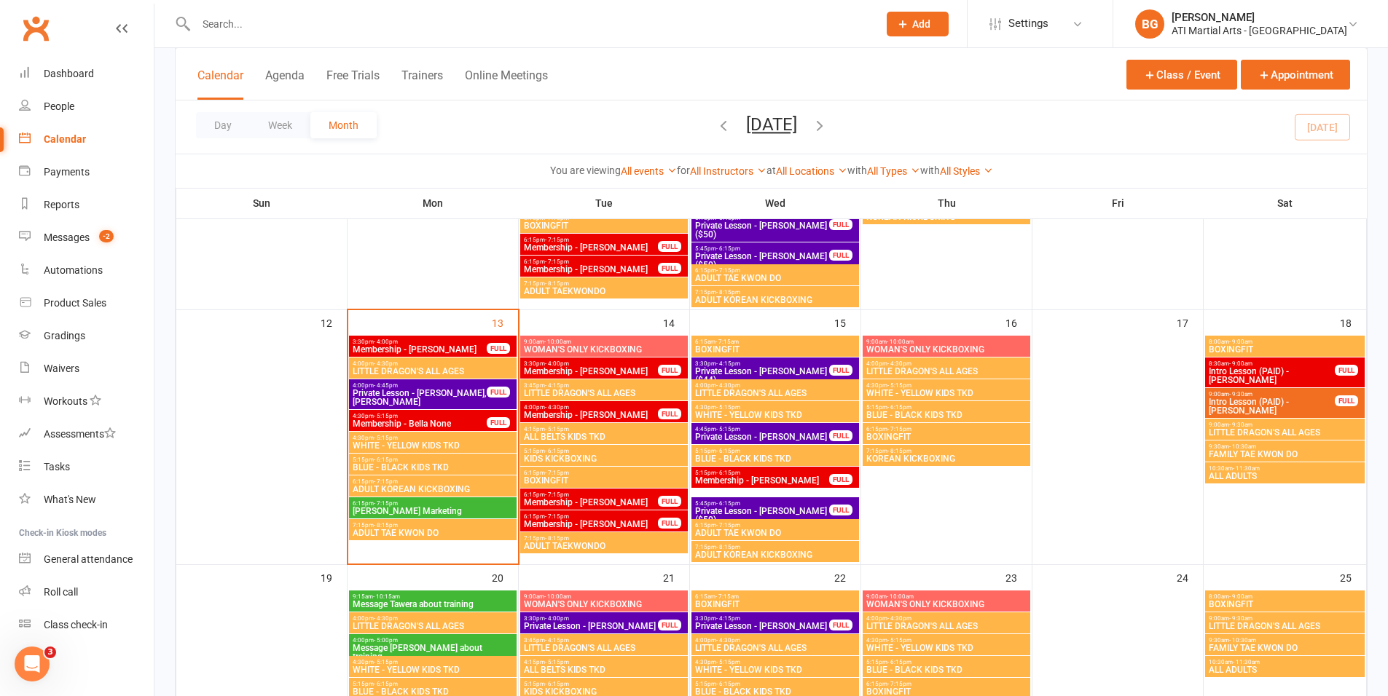
click at [468, 420] on span "Membership - Bella None" at bounding box center [420, 424] width 136 height 9
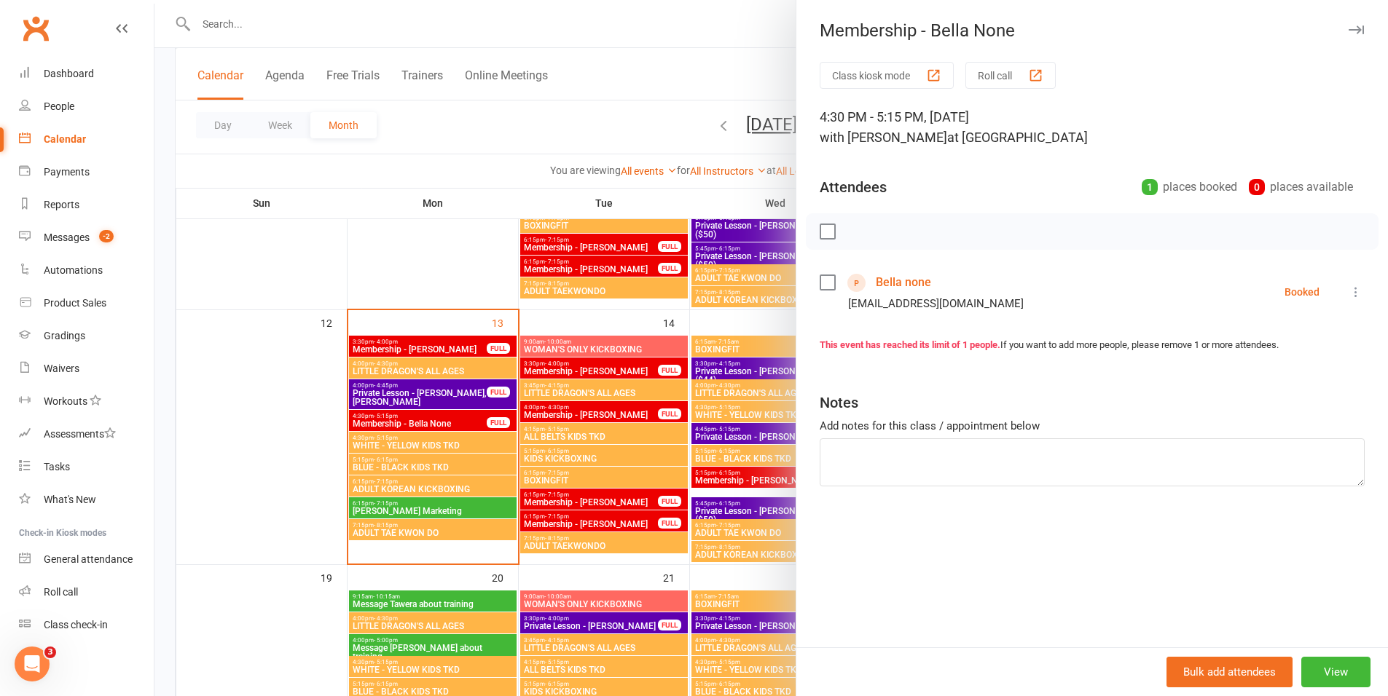
click at [898, 286] on link "Bella none" at bounding box center [903, 282] width 55 height 23
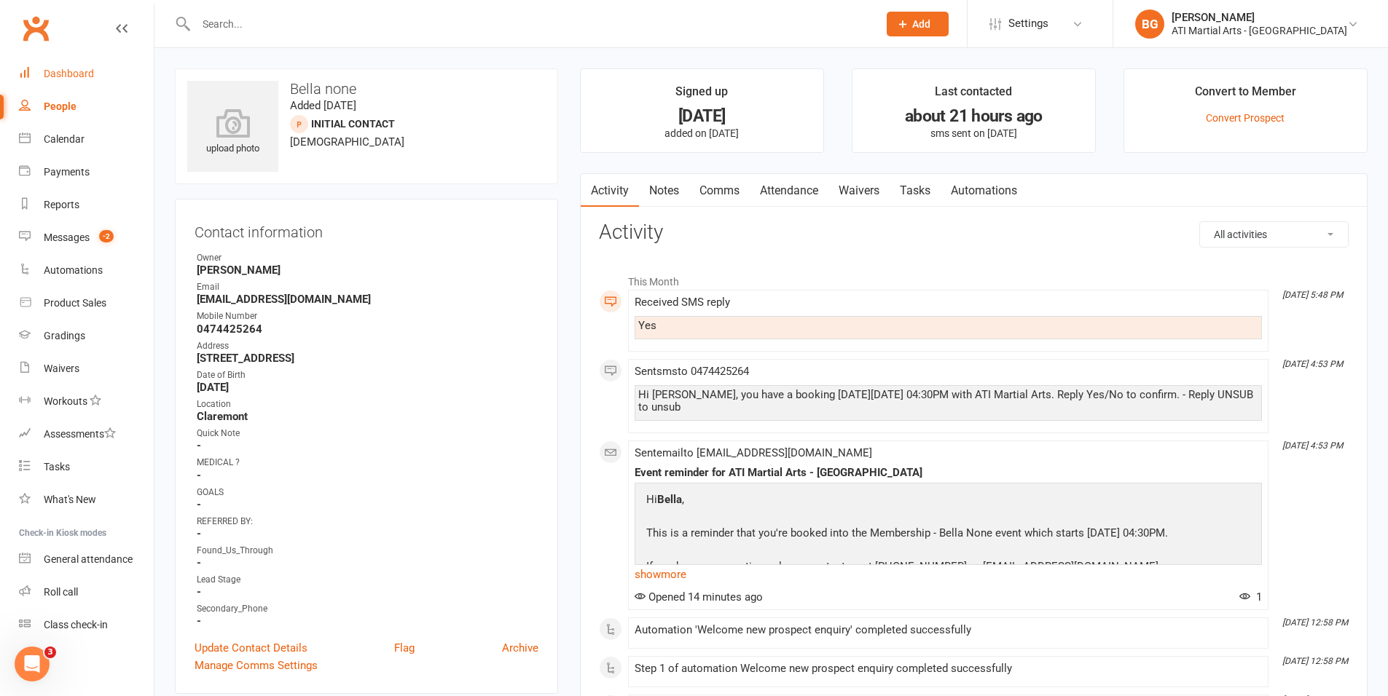
click at [64, 71] on div "Dashboard" at bounding box center [69, 74] width 50 height 12
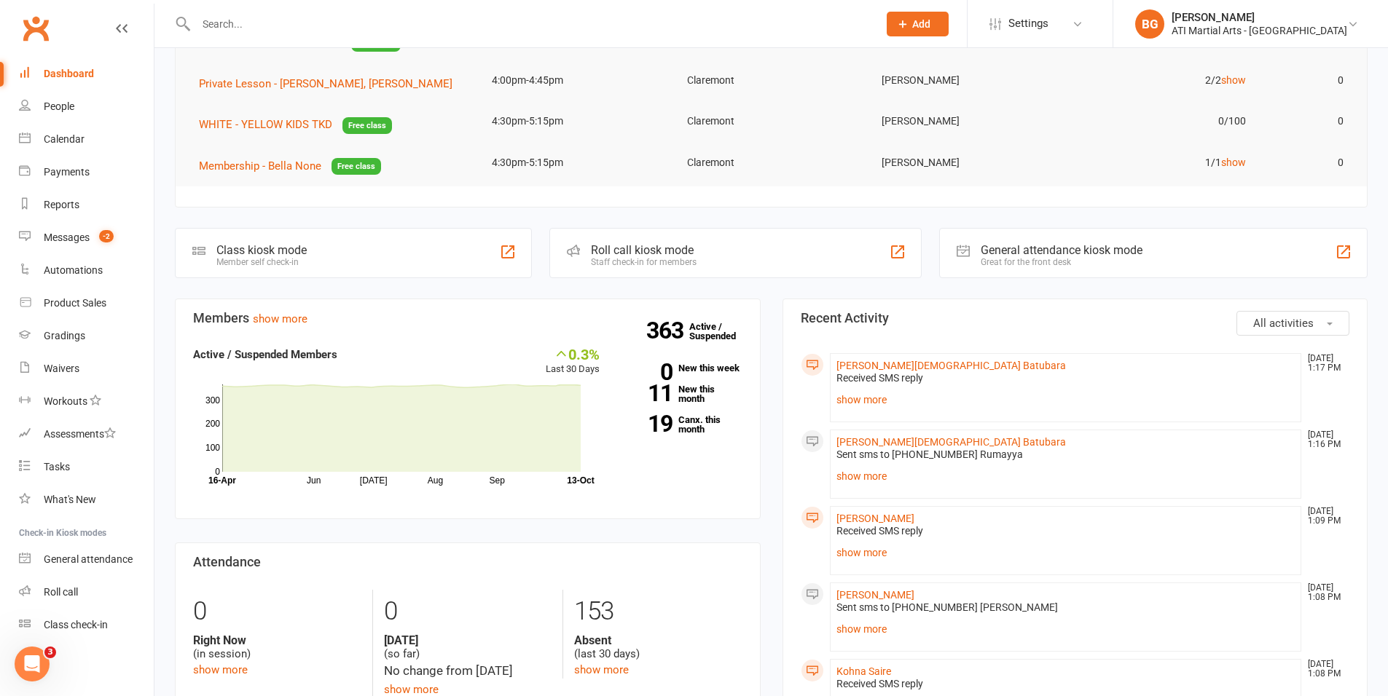
scroll to position [181, 0]
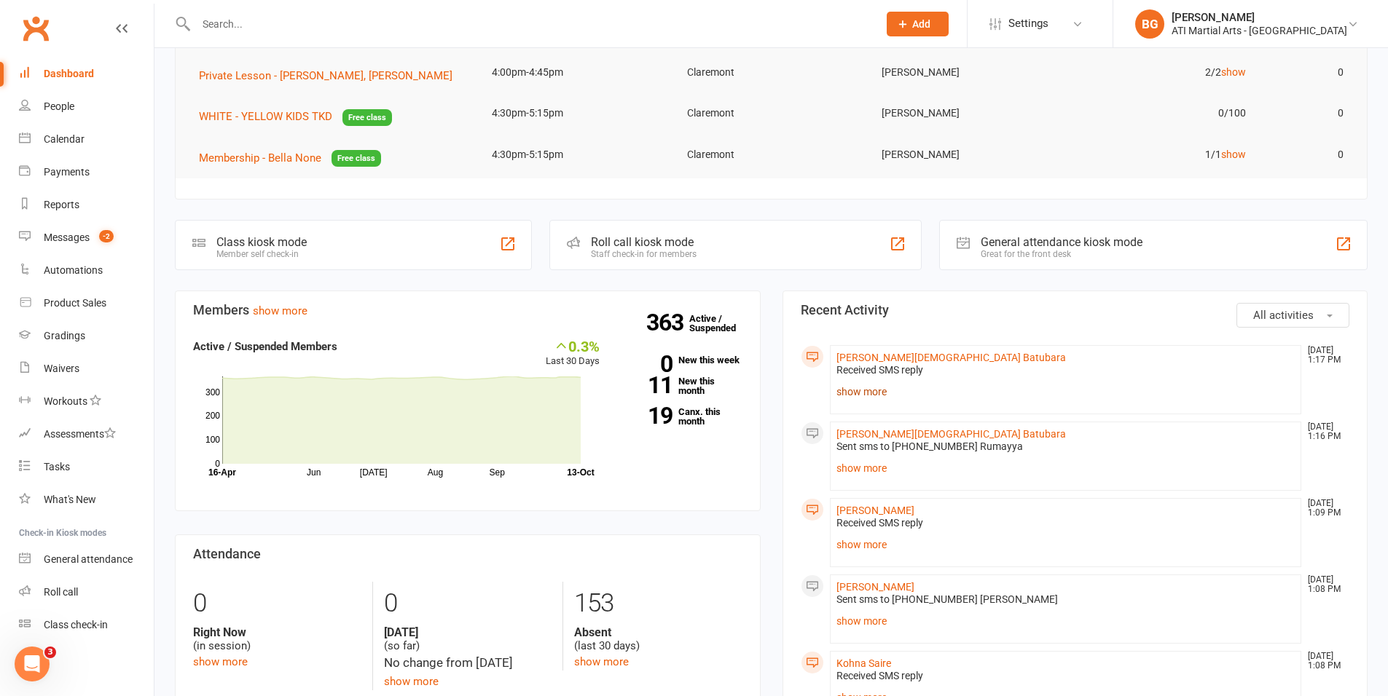
click at [836, 387] on link "show more" at bounding box center [1065, 392] width 459 height 20
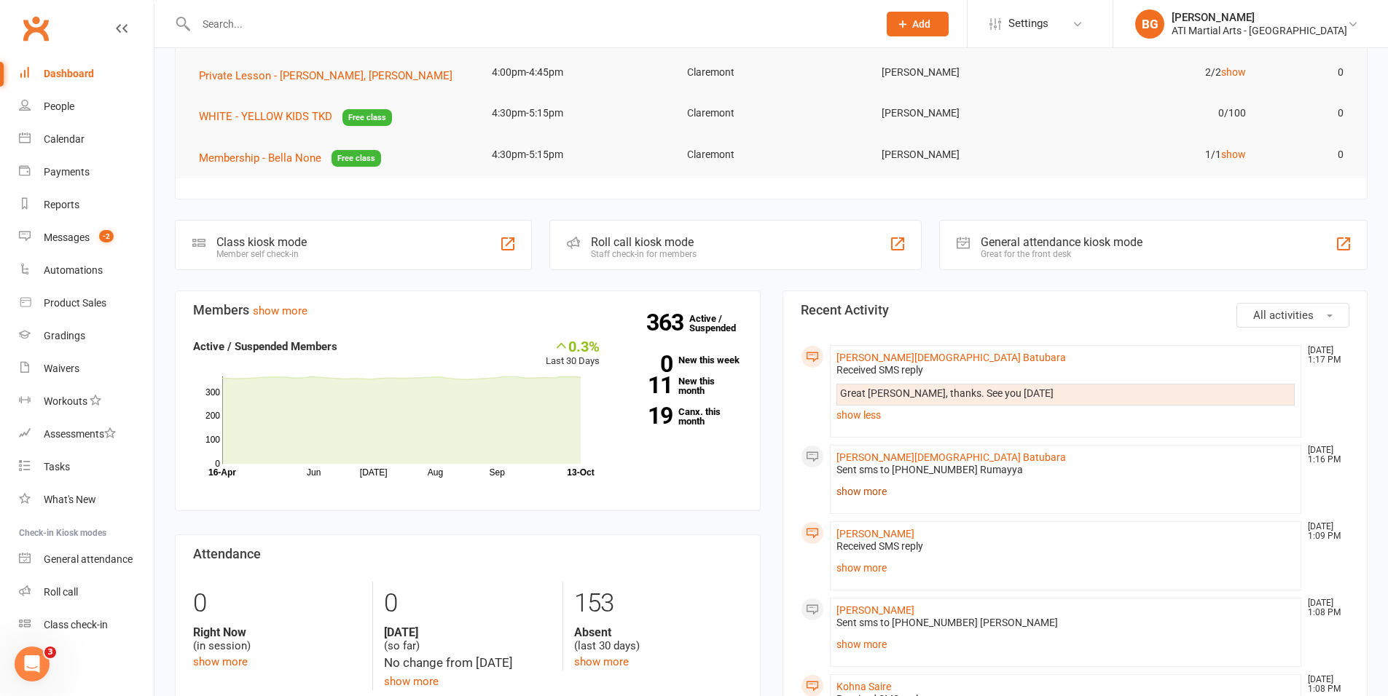
click at [871, 491] on link "show more" at bounding box center [1065, 492] width 459 height 20
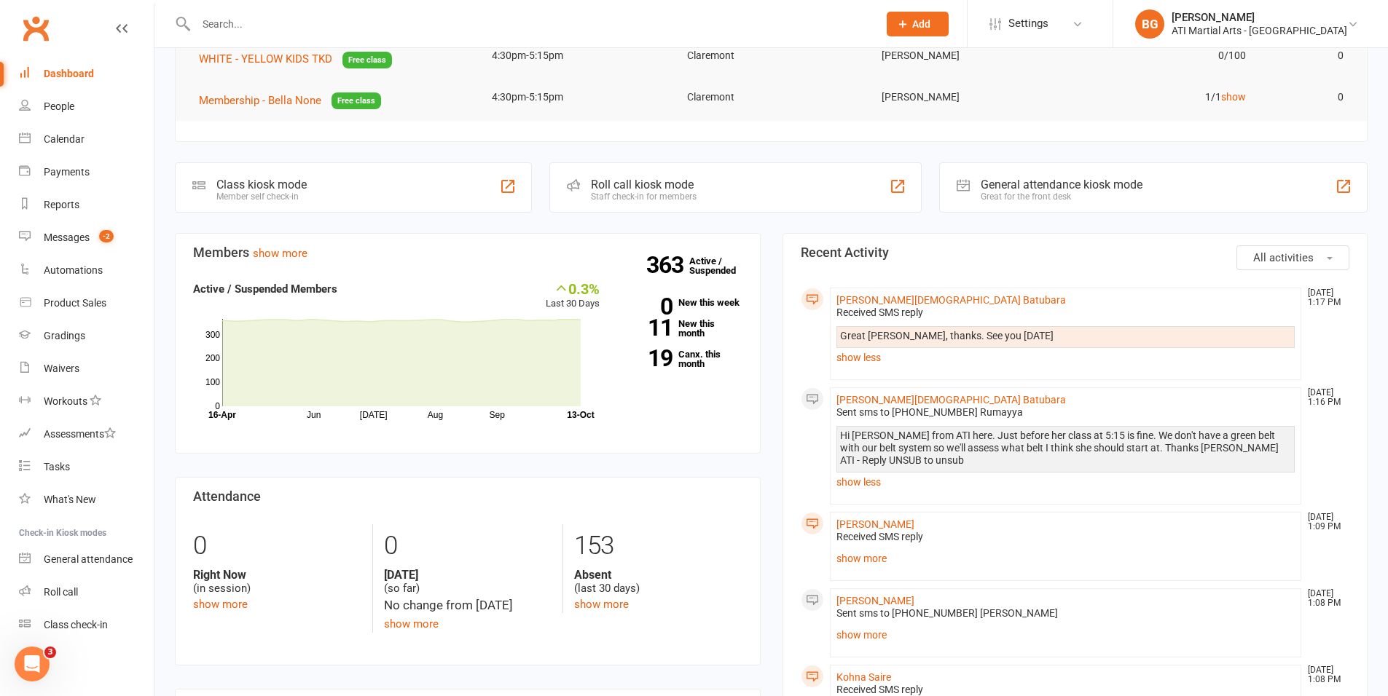
scroll to position [239, 0]
click at [866, 567] on link "show more" at bounding box center [1065, 558] width 459 height 20
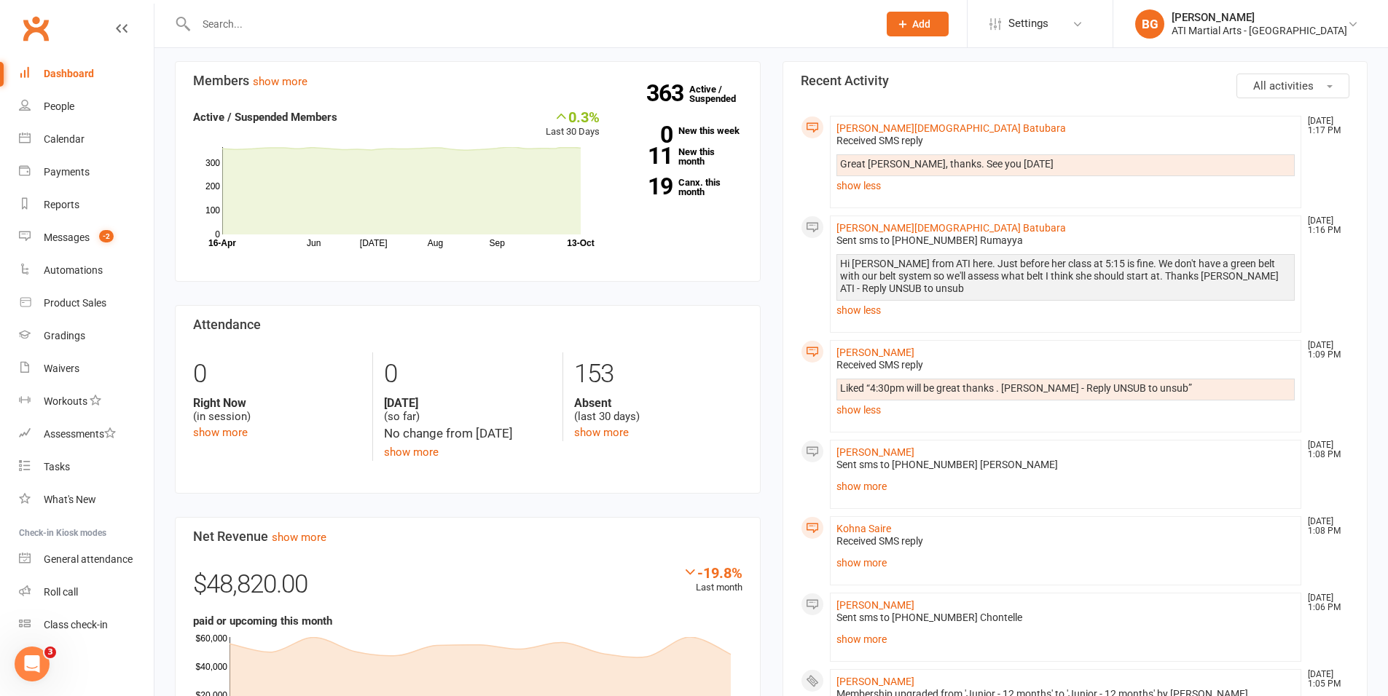
scroll to position [469, 0]
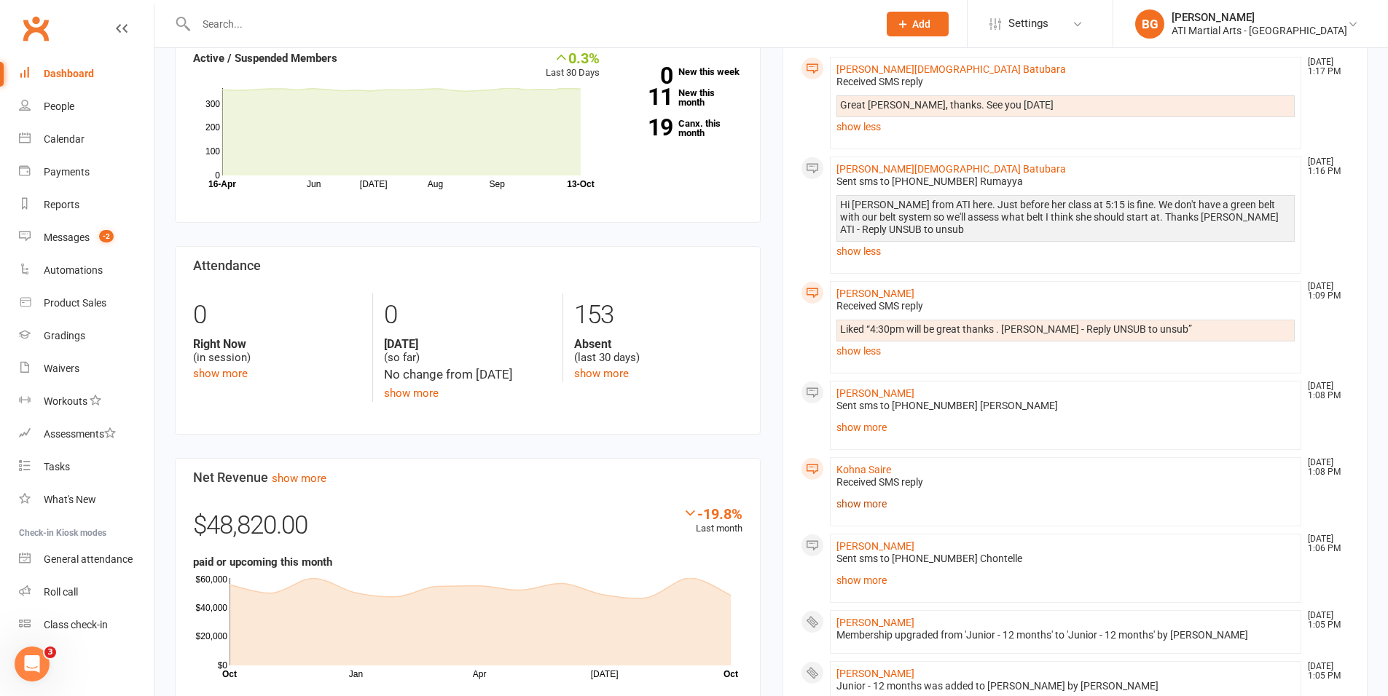
click at [878, 506] on link "show more" at bounding box center [1065, 504] width 459 height 20
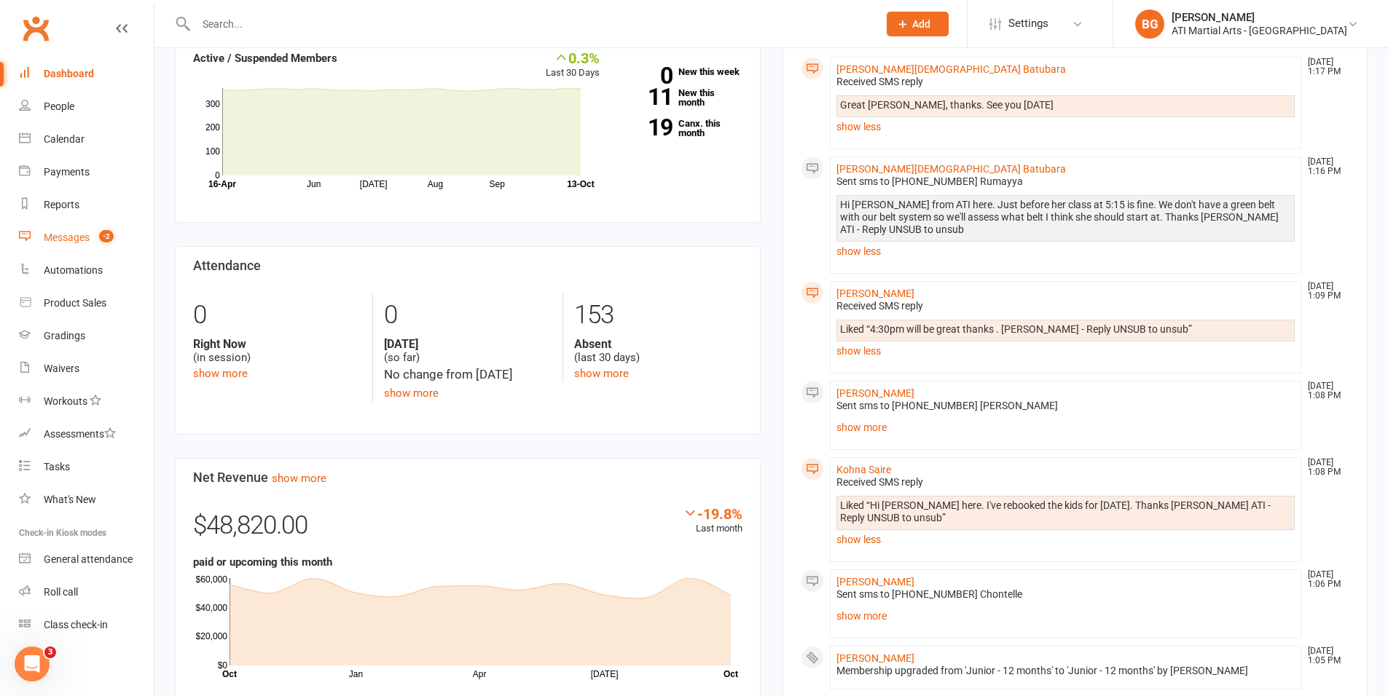
click at [66, 246] on link "Messages -2" at bounding box center [86, 237] width 135 height 33
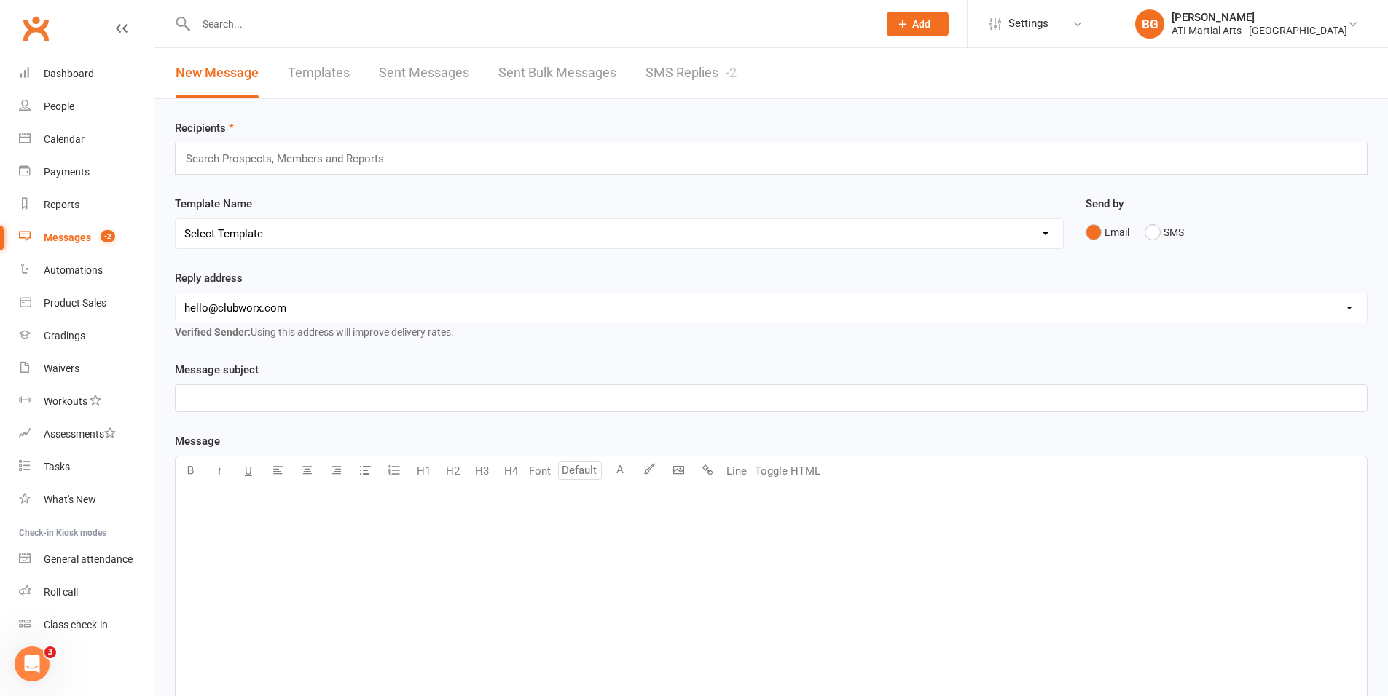
click at [709, 84] on link "SMS Replies -2" at bounding box center [690, 73] width 91 height 50
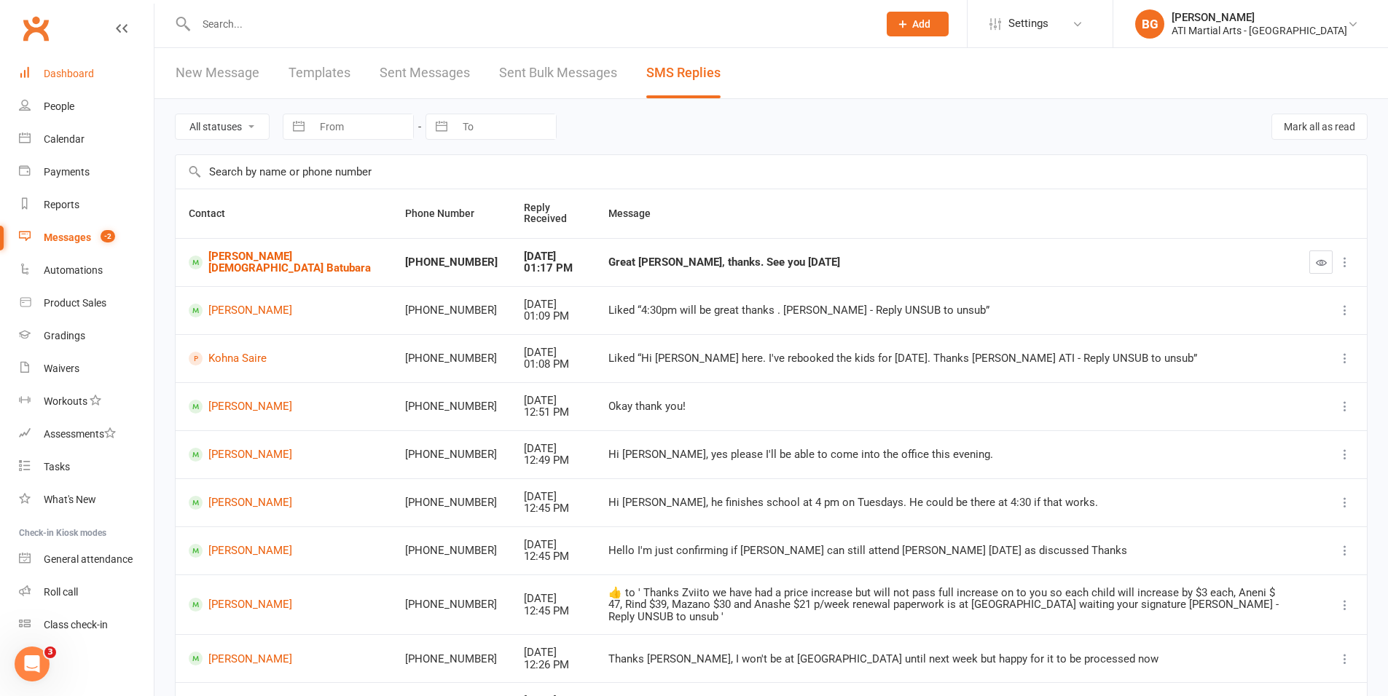
click at [77, 76] on div "Dashboard" at bounding box center [69, 74] width 50 height 12
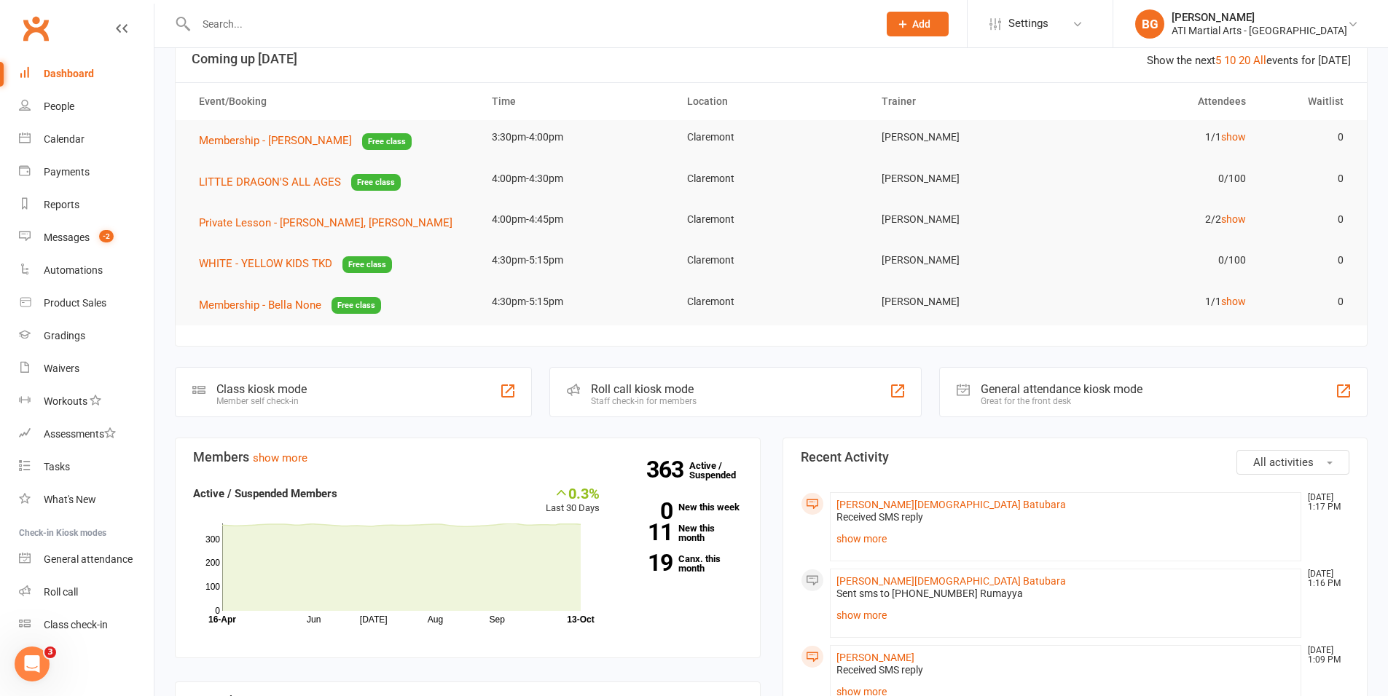
scroll to position [35, 0]
click at [857, 541] on link "show more" at bounding box center [1065, 537] width 459 height 20
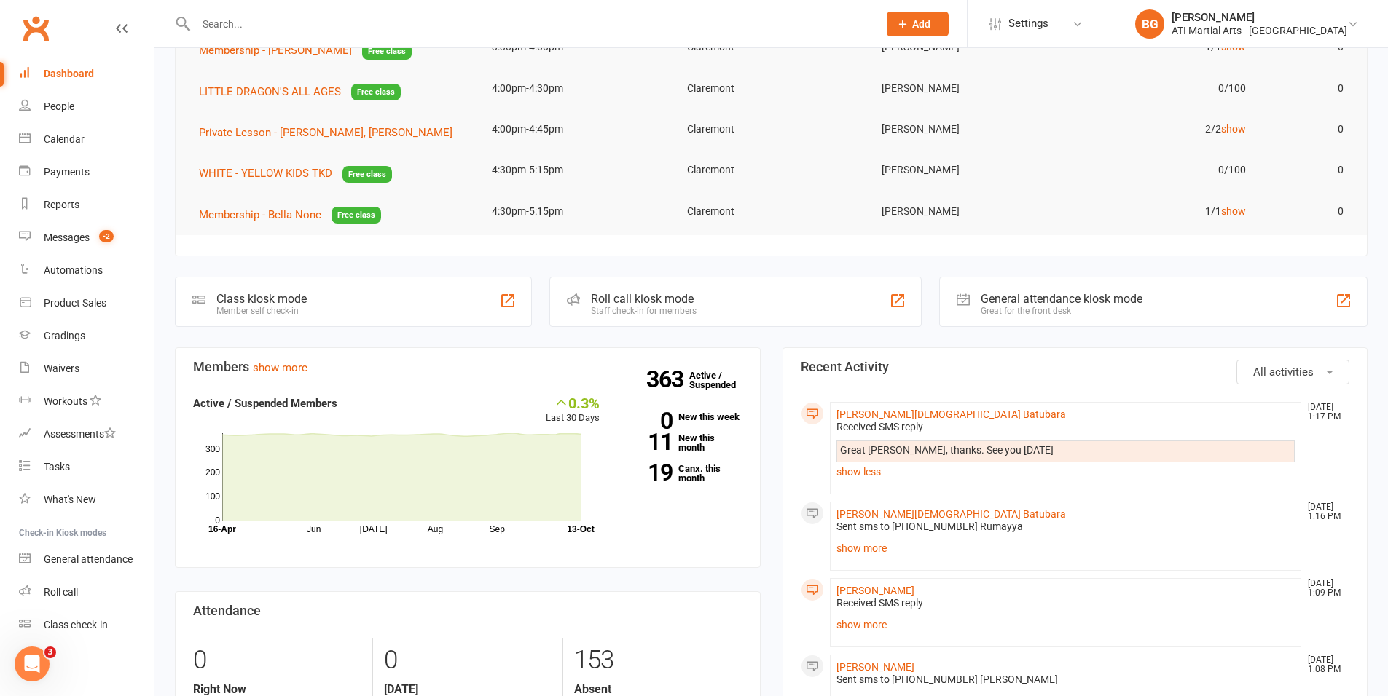
scroll to position [125, 0]
click at [85, 144] on link "Calendar" at bounding box center [86, 139] width 135 height 33
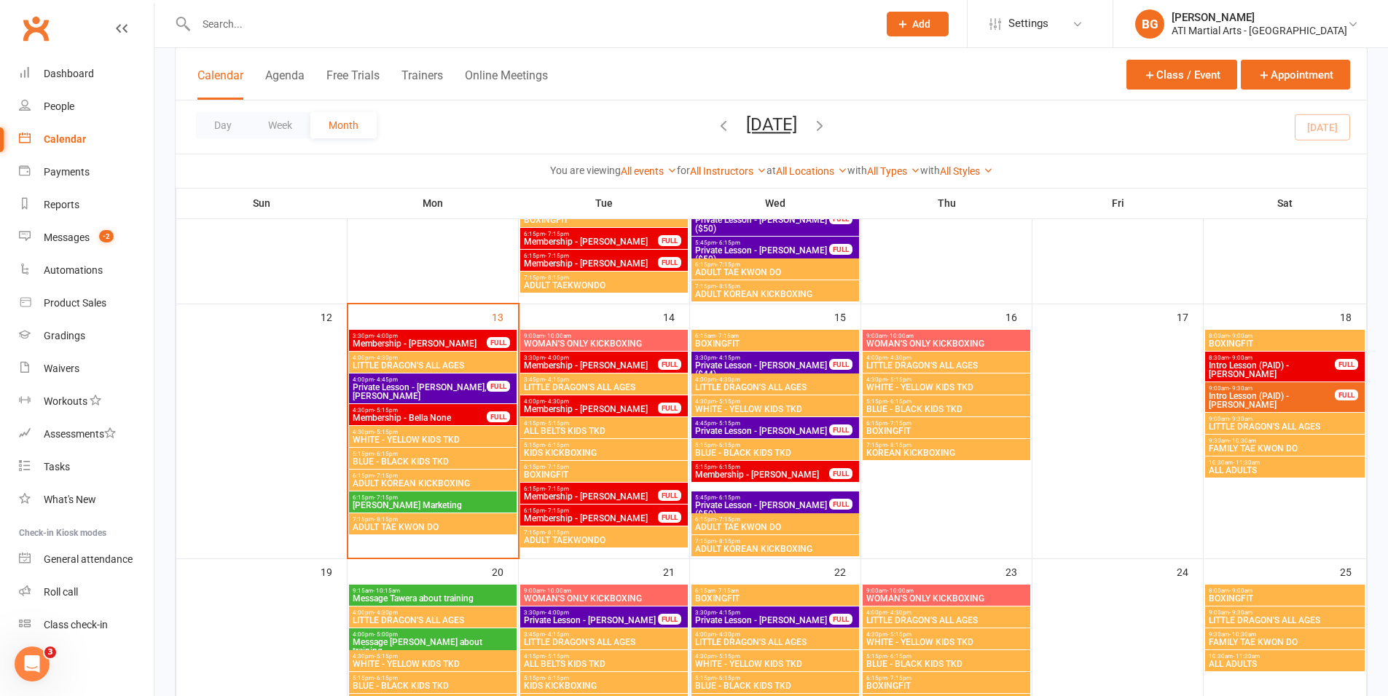
scroll to position [560, 0]
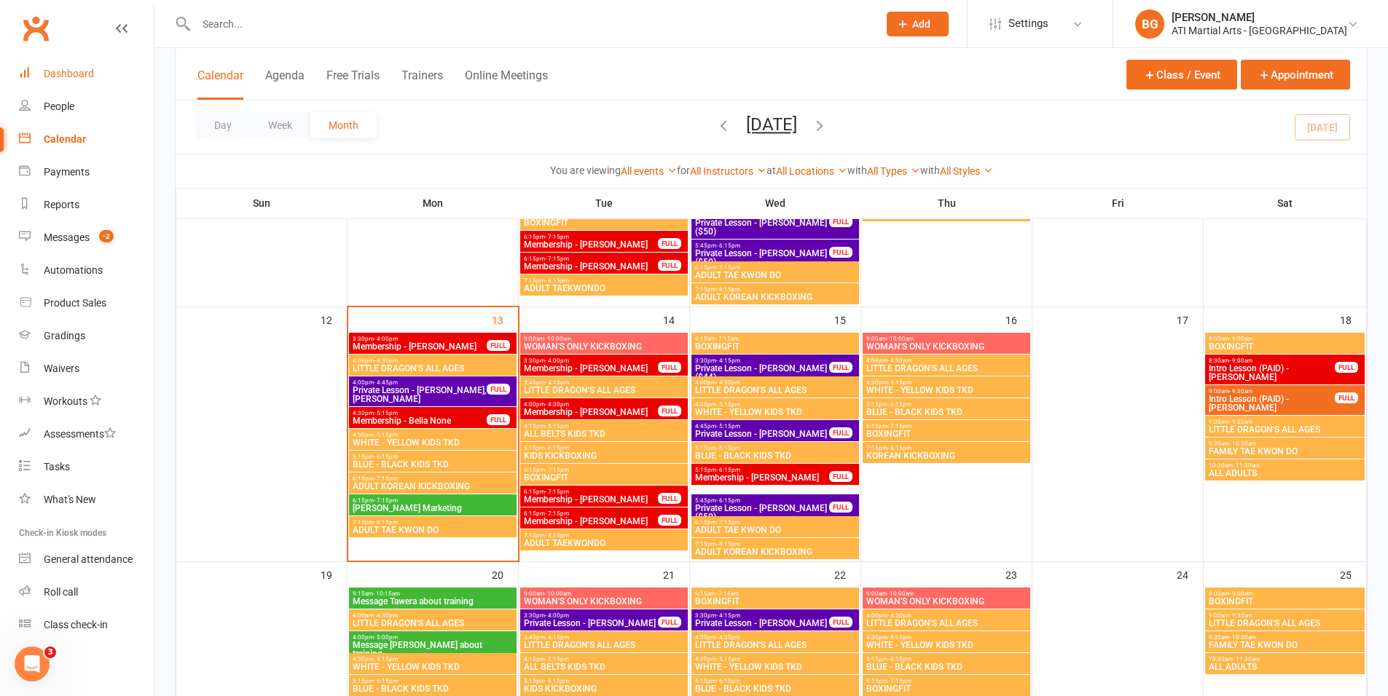
click at [80, 68] on div "Dashboard" at bounding box center [69, 74] width 50 height 12
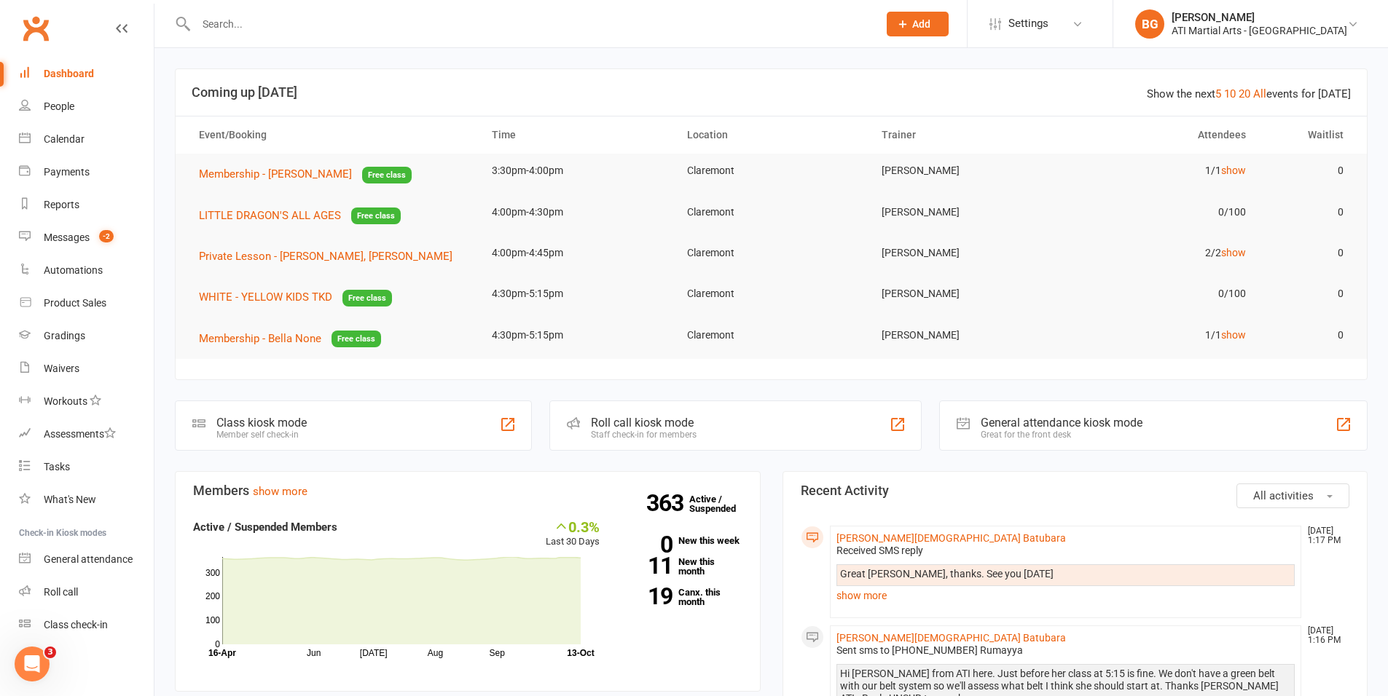
scroll to position [32, 0]
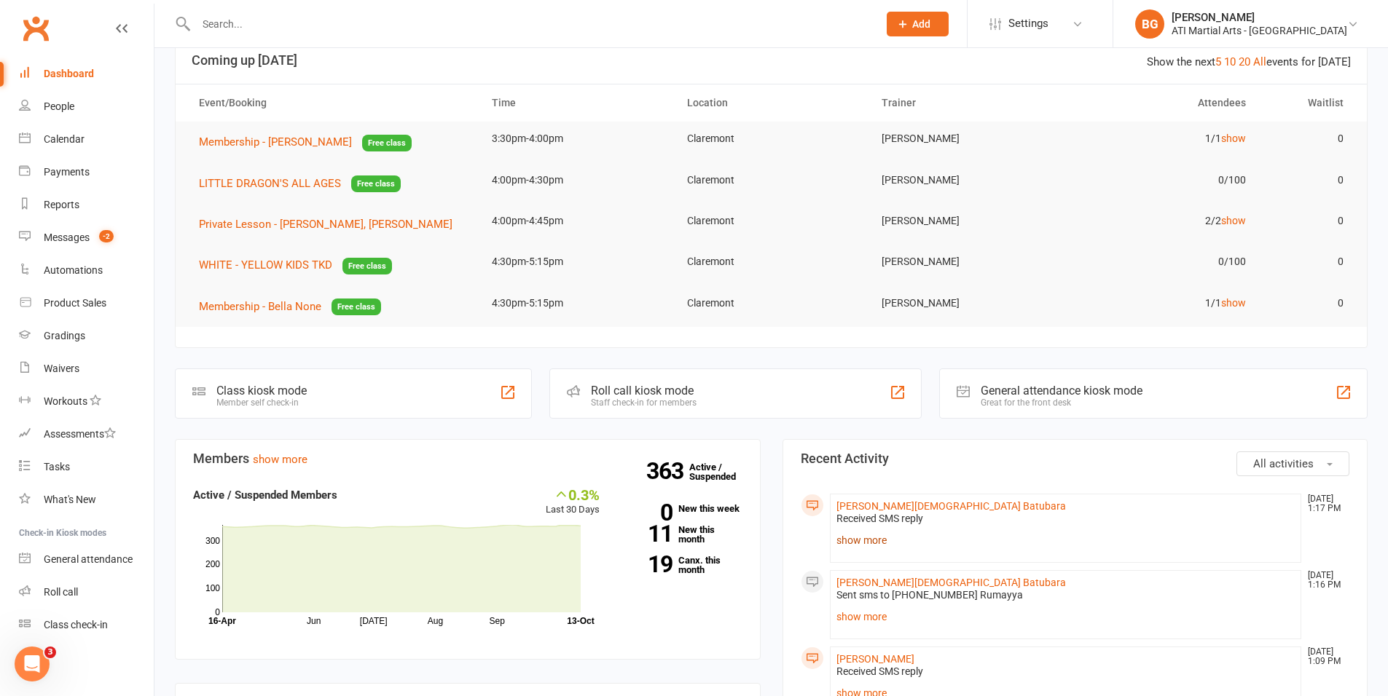
click at [884, 537] on link "show more" at bounding box center [1065, 540] width 459 height 20
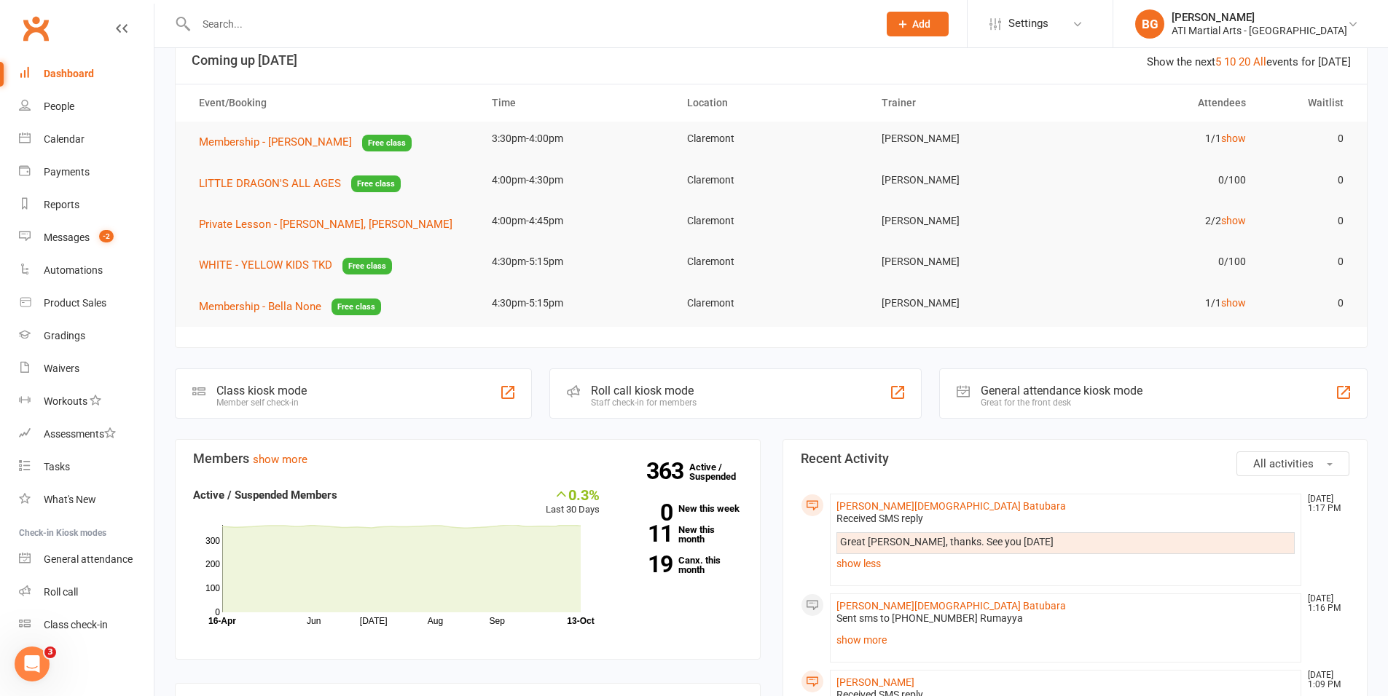
click at [1057, 551] on div "Great Brandon, thanks. See you Wednesday" at bounding box center [1066, 547] width 452 height 23
click at [890, 561] on link "show less" at bounding box center [1065, 564] width 459 height 20
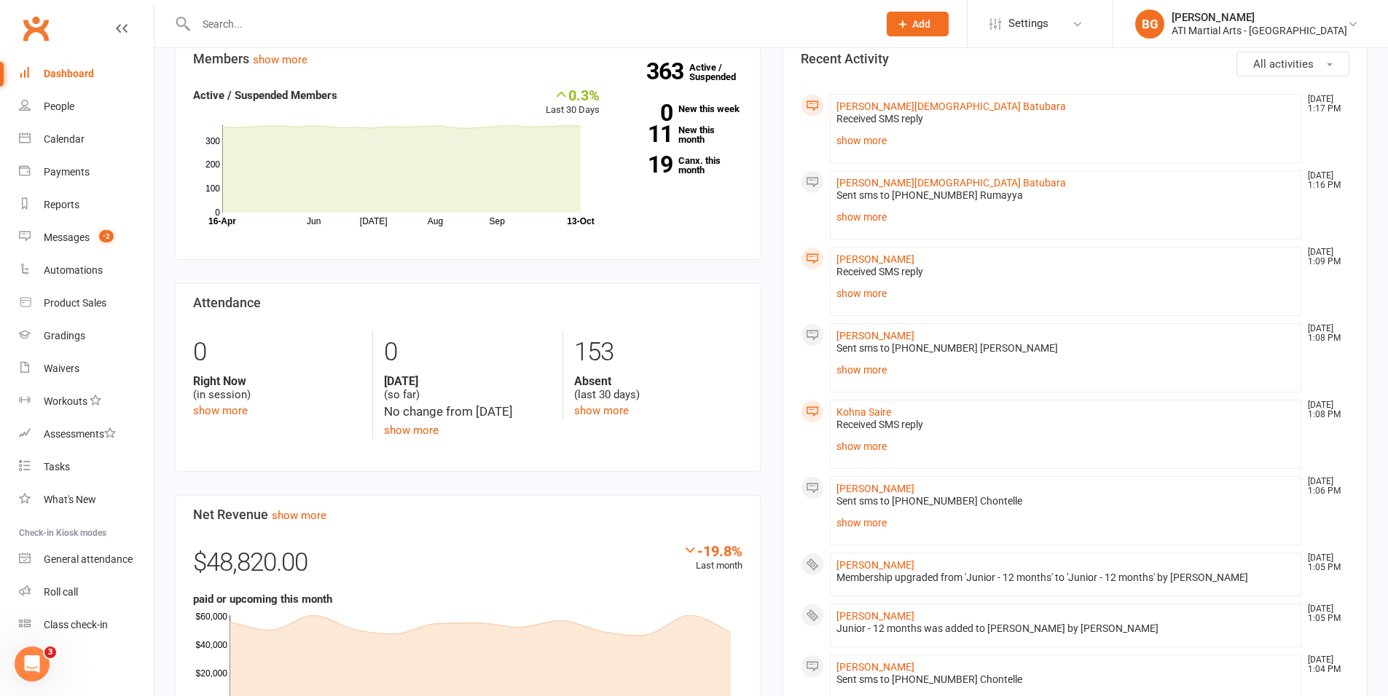
scroll to position [434, 0]
click at [95, 233] on count-badge "-2" at bounding box center [103, 238] width 22 height 12
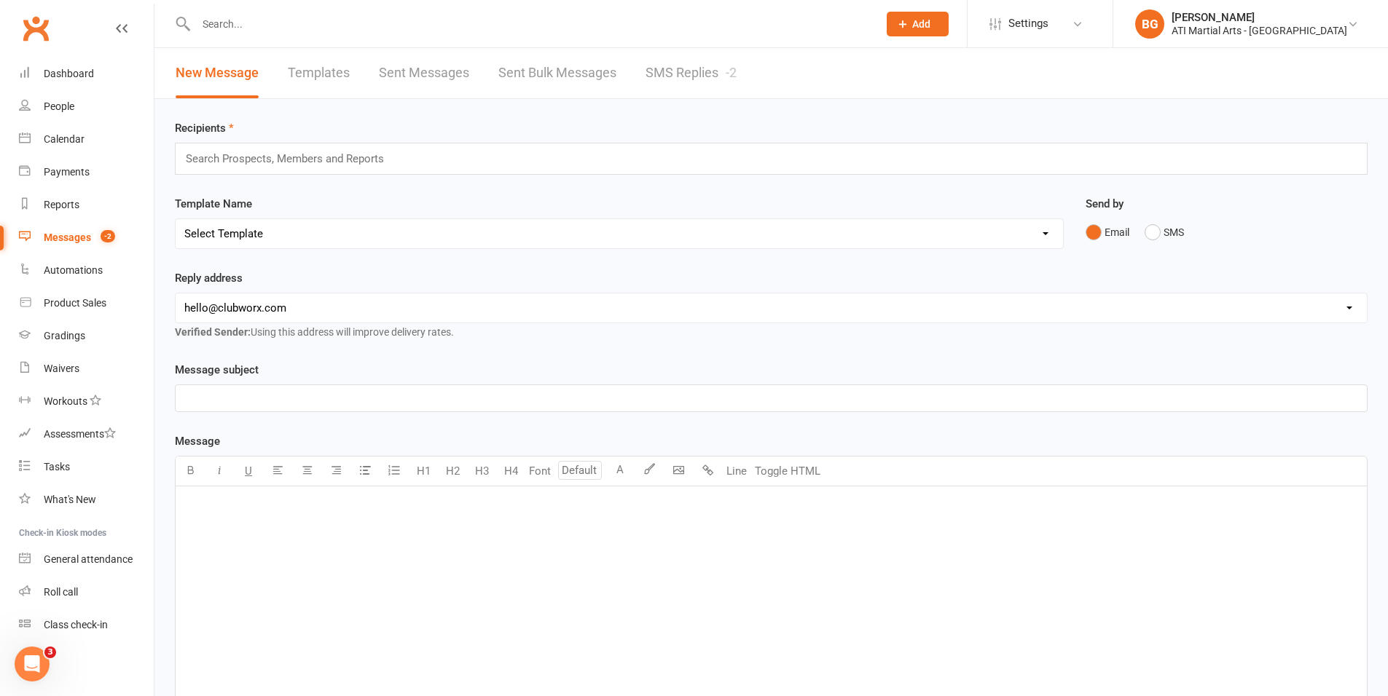
click at [702, 78] on link "SMS Replies -2" at bounding box center [690, 73] width 91 height 50
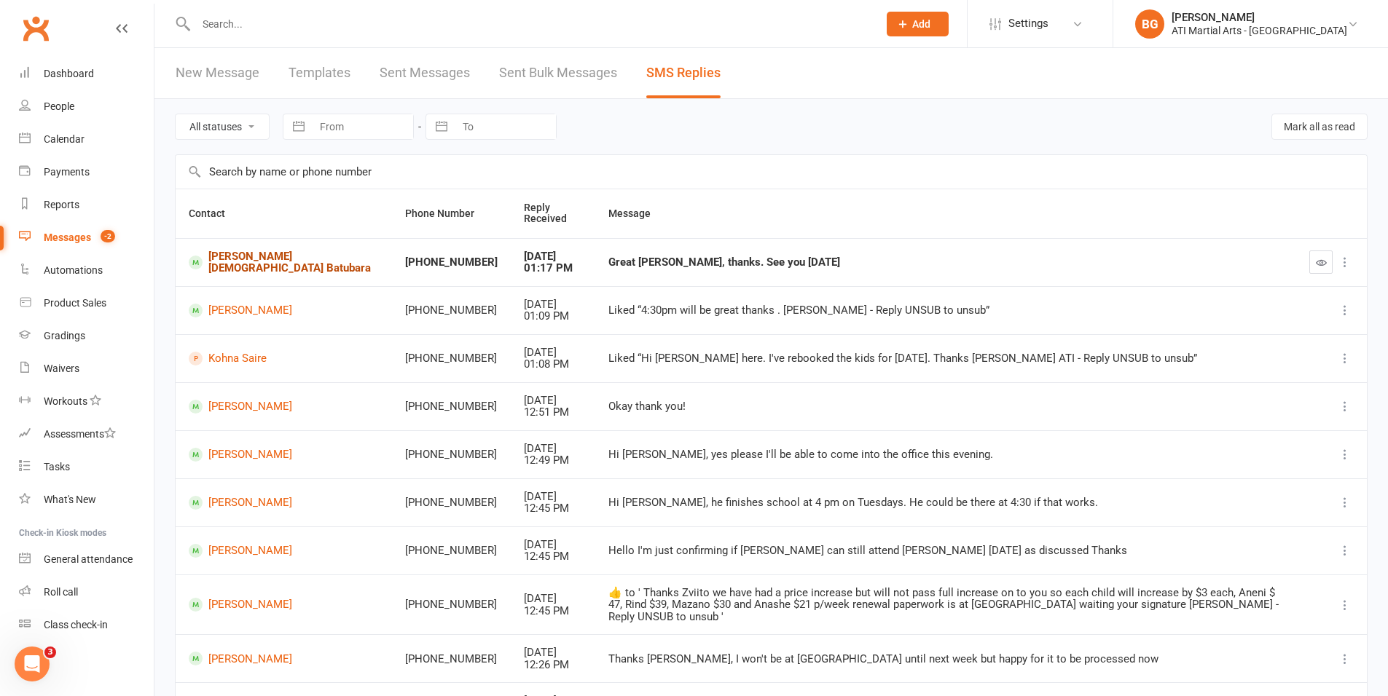
click at [254, 257] on link "Musa Brahma Batubara" at bounding box center [284, 263] width 190 height 24
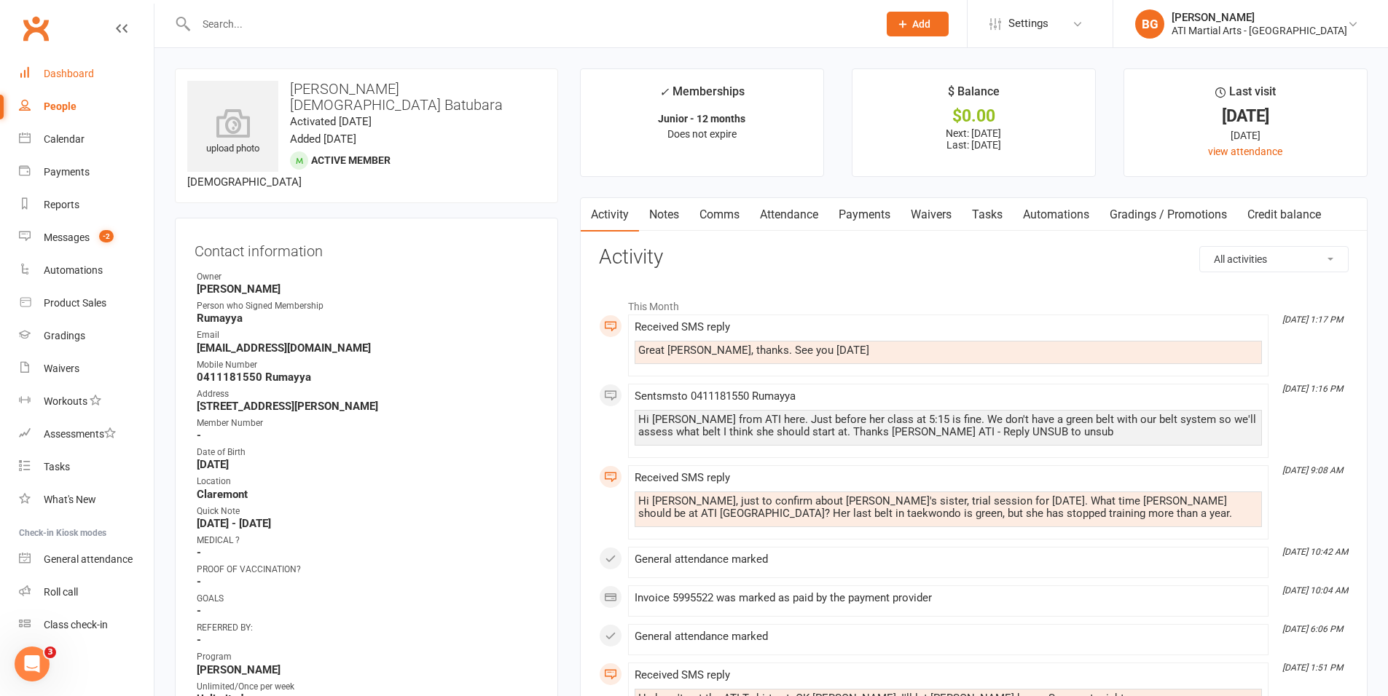
click at [50, 64] on link "Dashboard" at bounding box center [86, 74] width 135 height 33
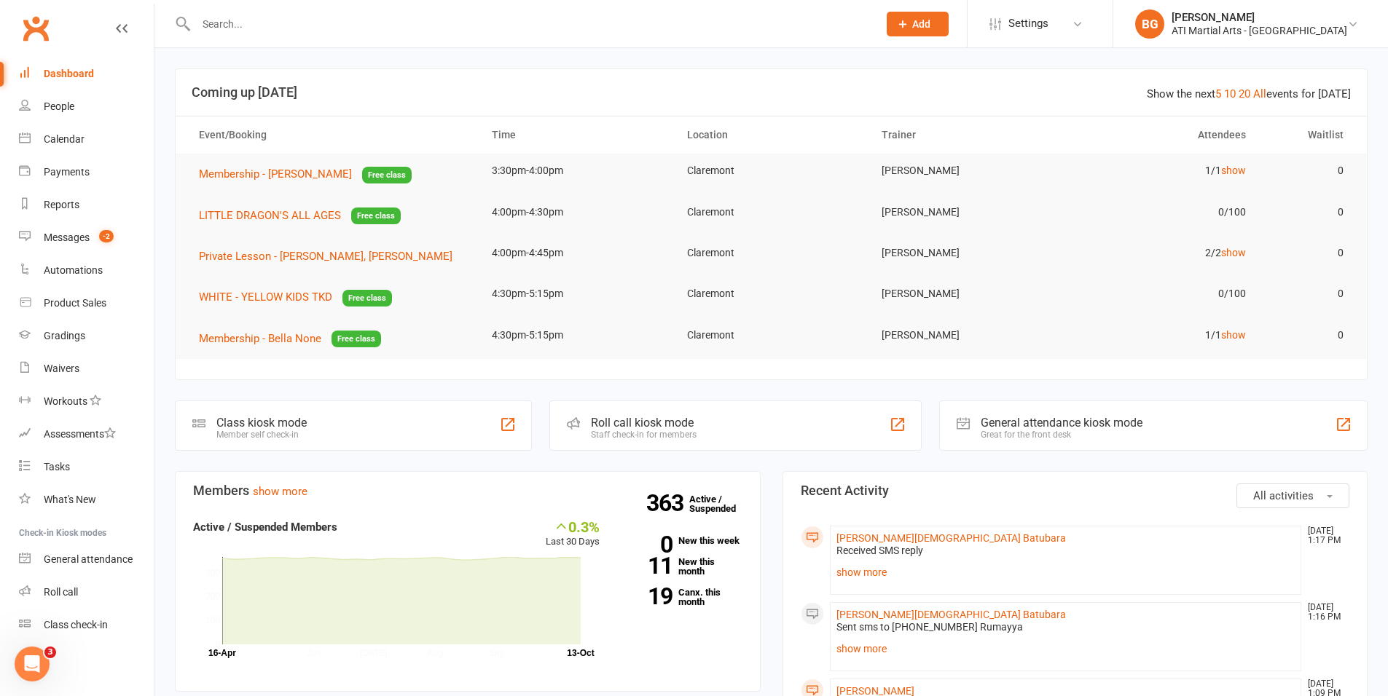
scroll to position [3, 0]
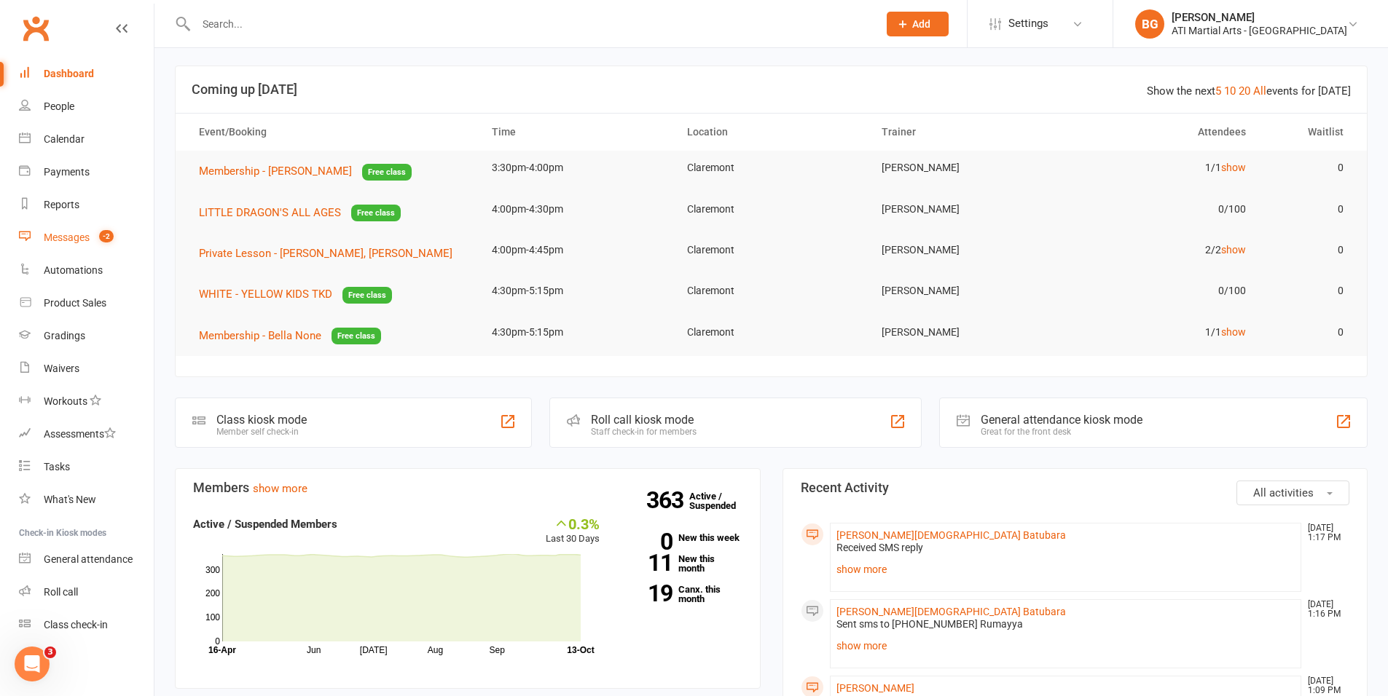
click at [70, 240] on div "Messages" at bounding box center [67, 238] width 46 height 12
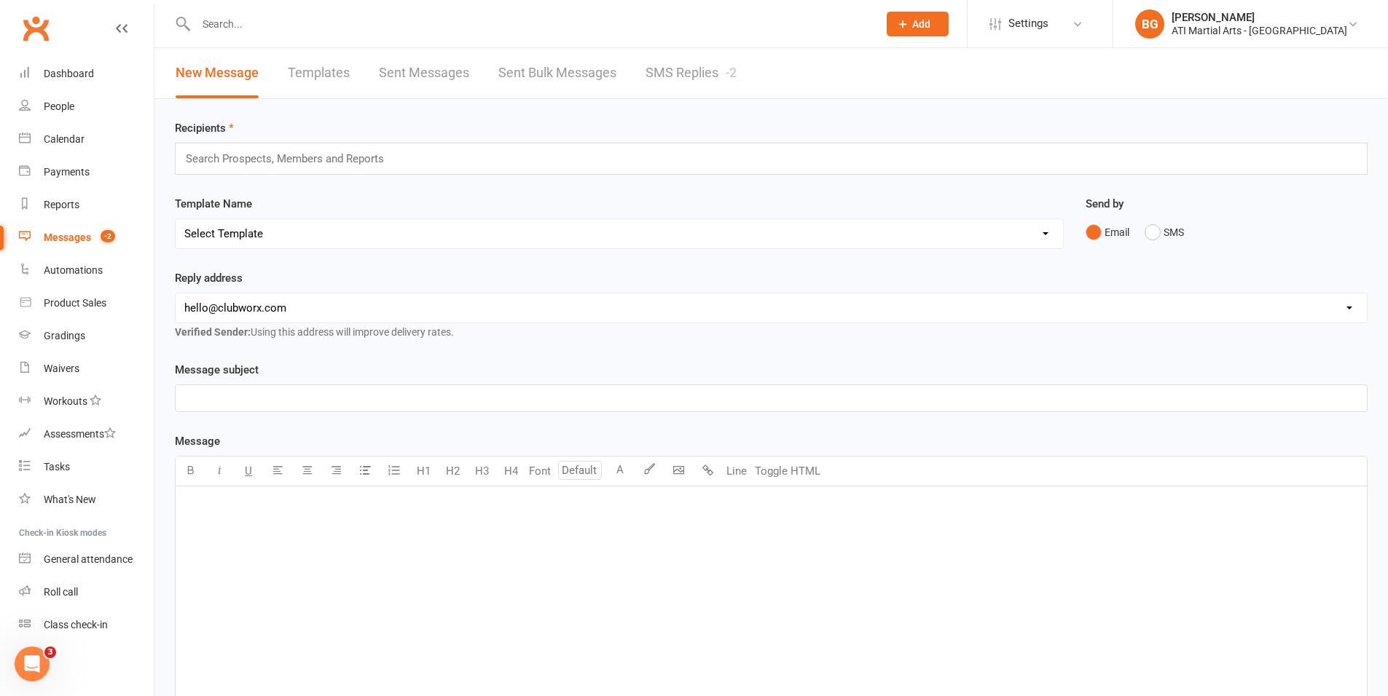
click at [701, 68] on link "SMS Replies -2" at bounding box center [690, 73] width 91 height 50
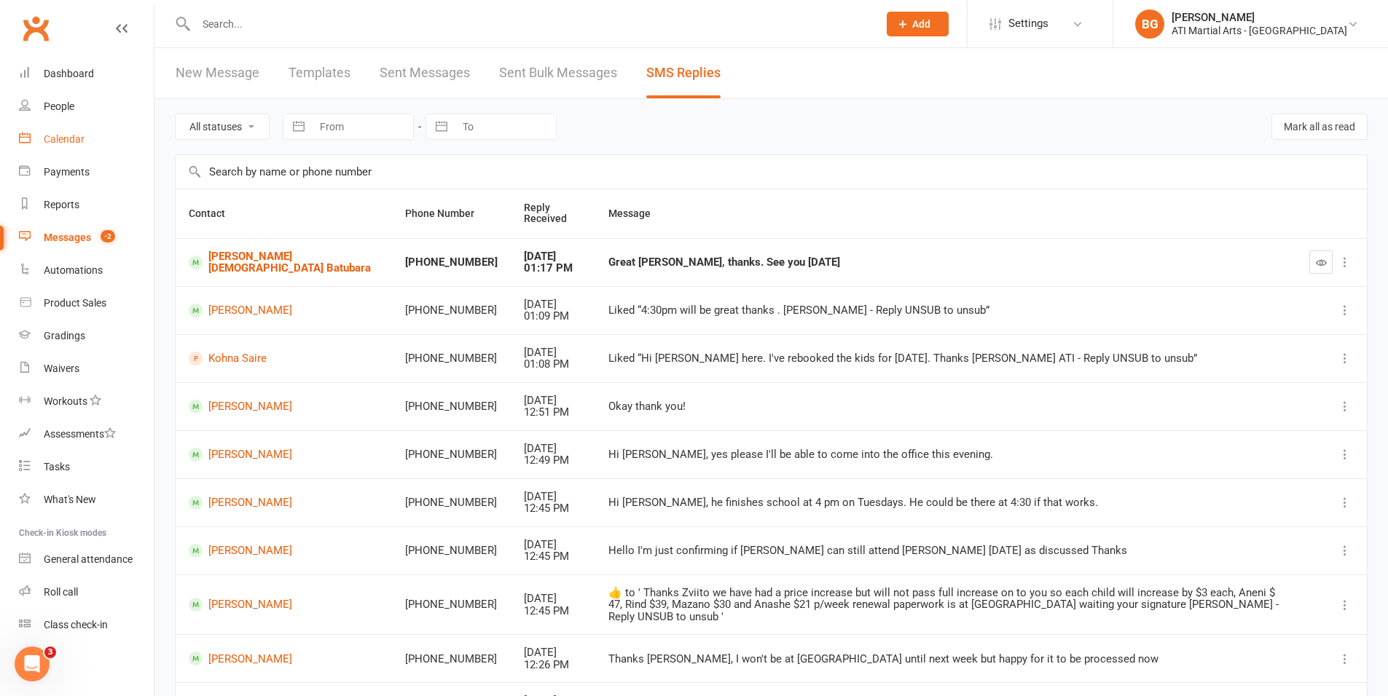
click at [86, 127] on link "Calendar" at bounding box center [86, 139] width 135 height 33
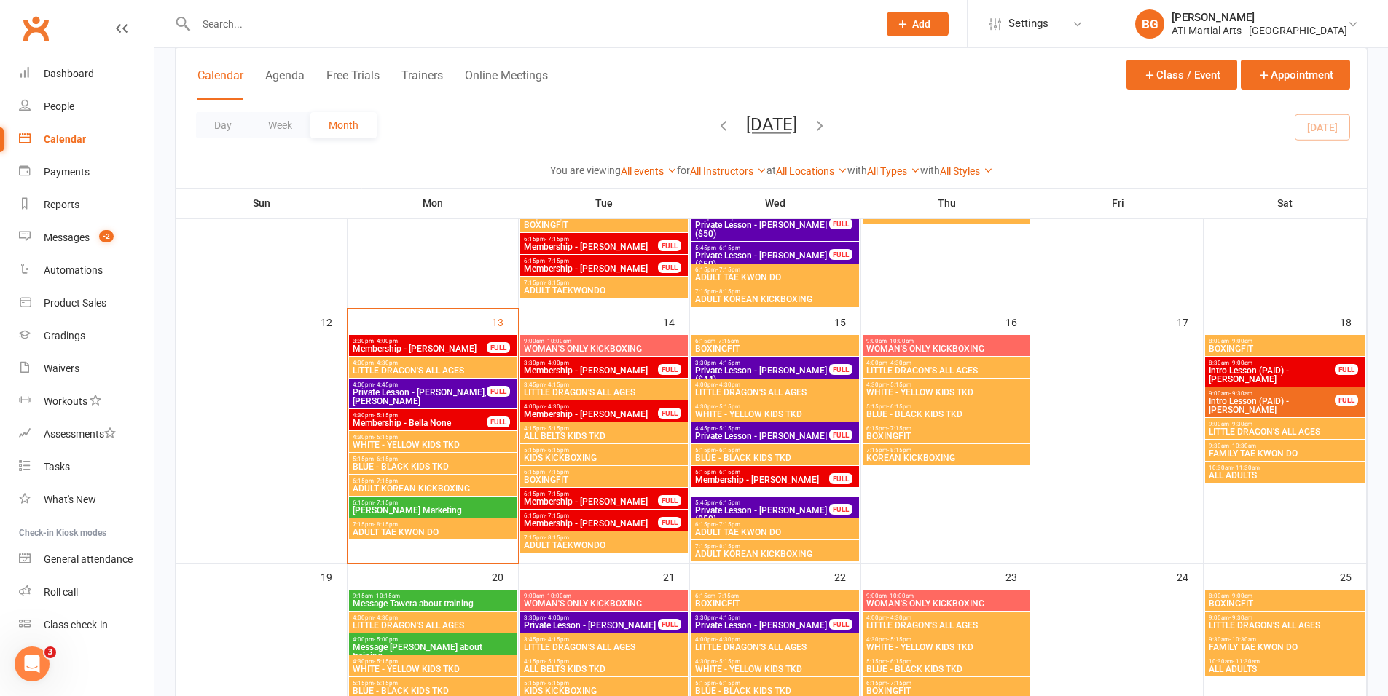
scroll to position [557, 0]
click at [108, 238] on span "-2" at bounding box center [106, 236] width 15 height 12
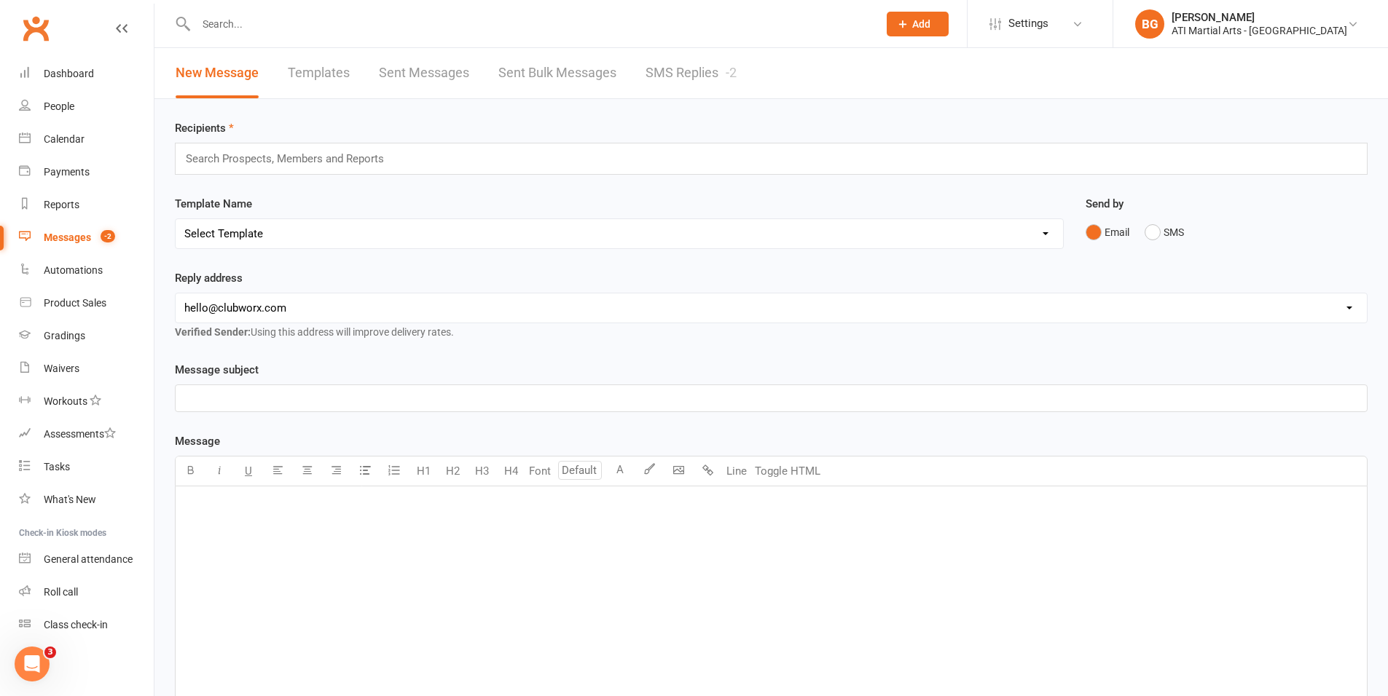
click at [713, 67] on link "SMS Replies -2" at bounding box center [690, 73] width 91 height 50
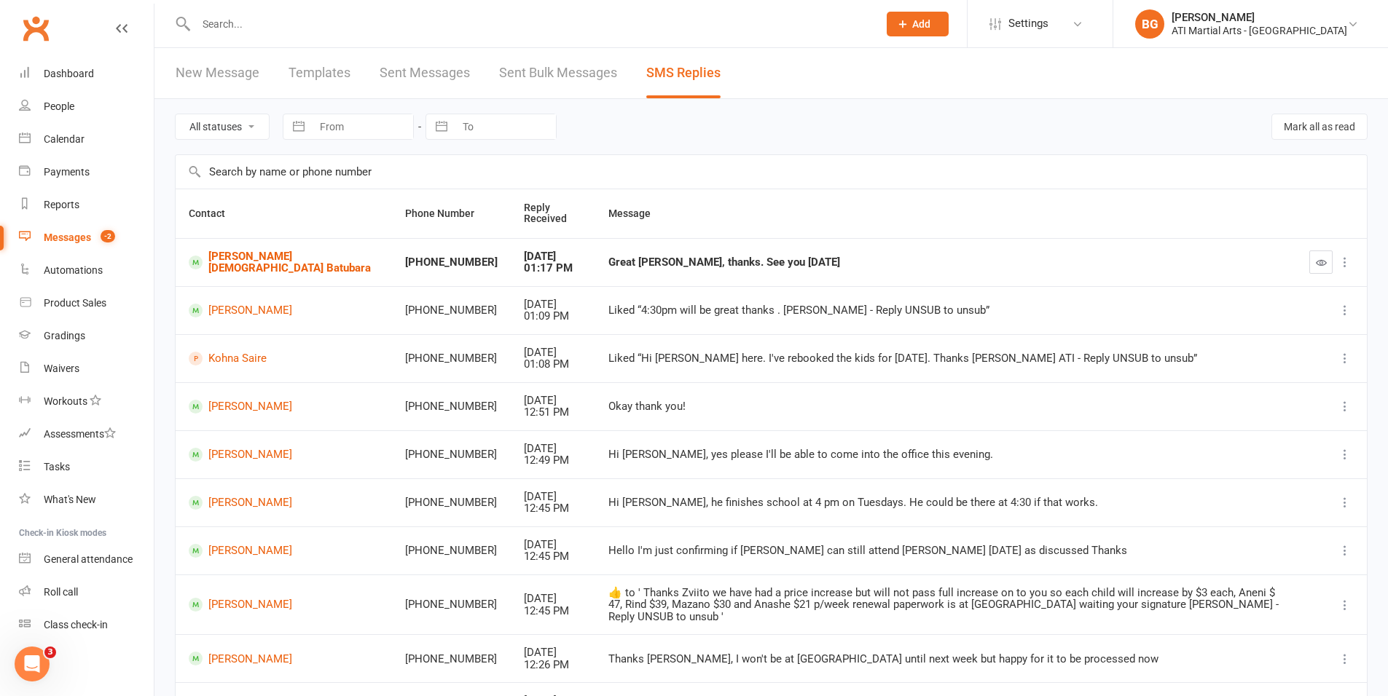
click at [742, 267] on div "Great Brandon, thanks. See you Wednesday" at bounding box center [945, 262] width 675 height 12
click at [256, 256] on link "Musa Brahma Batubara" at bounding box center [284, 263] width 190 height 24
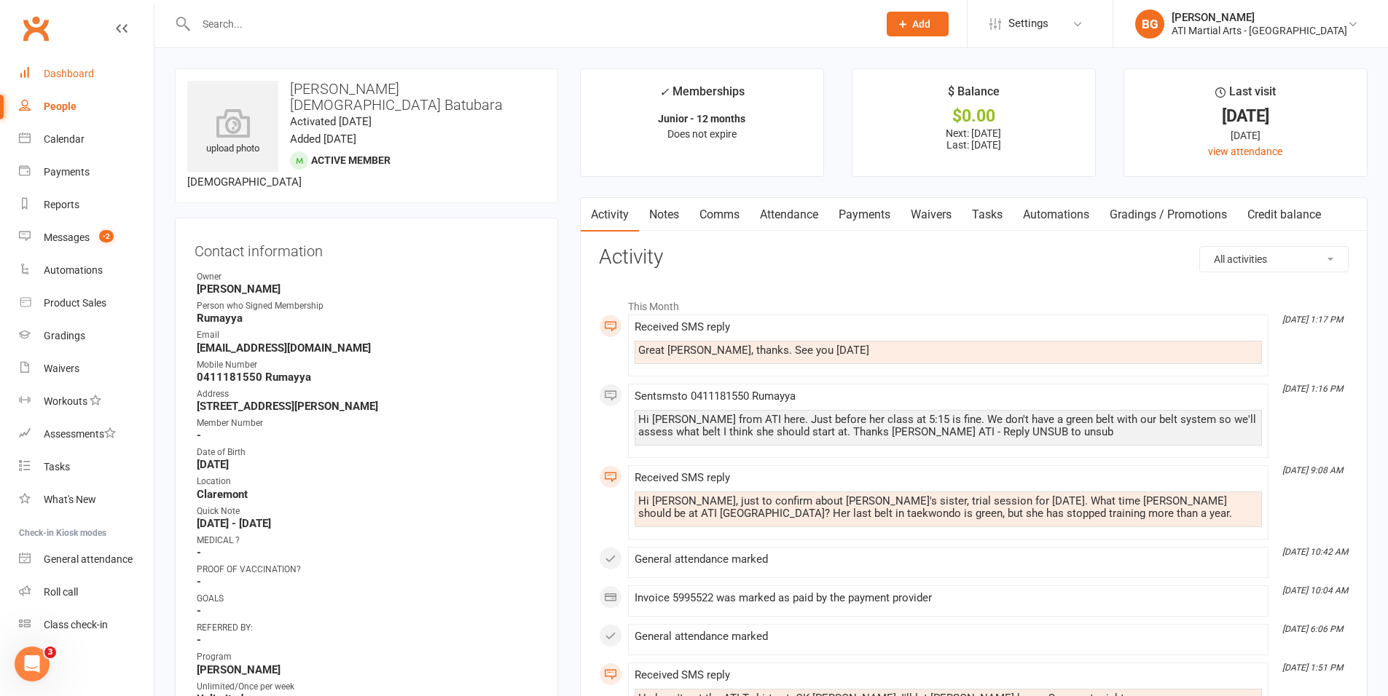
click at [100, 82] on link "Dashboard" at bounding box center [86, 74] width 135 height 33
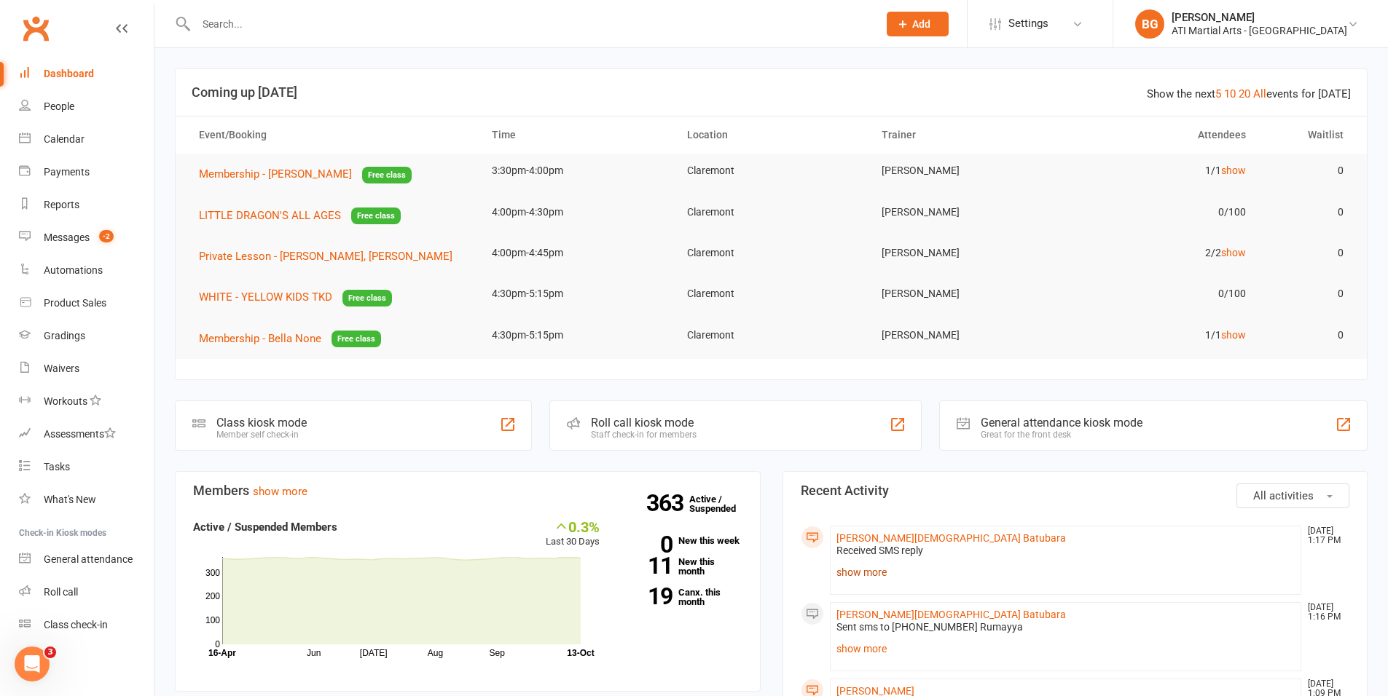
click at [882, 568] on link "show more" at bounding box center [1065, 572] width 459 height 20
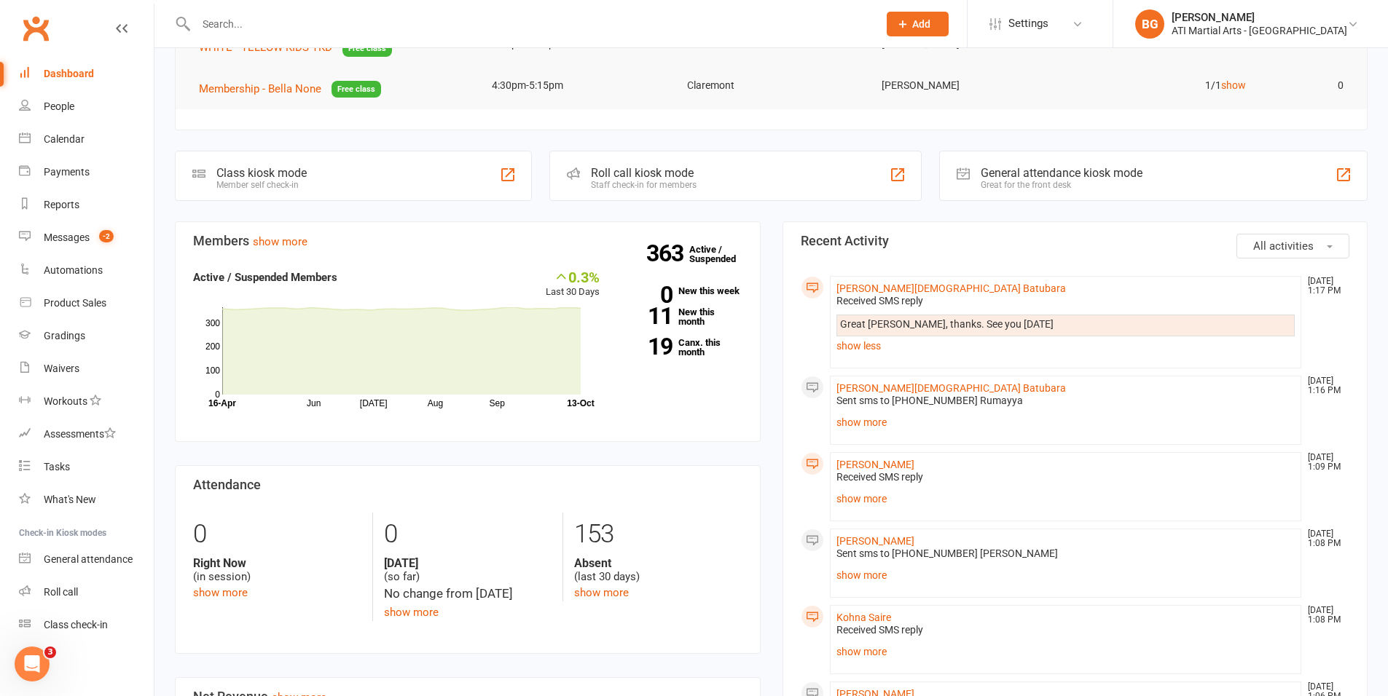
scroll to position [294, 0]
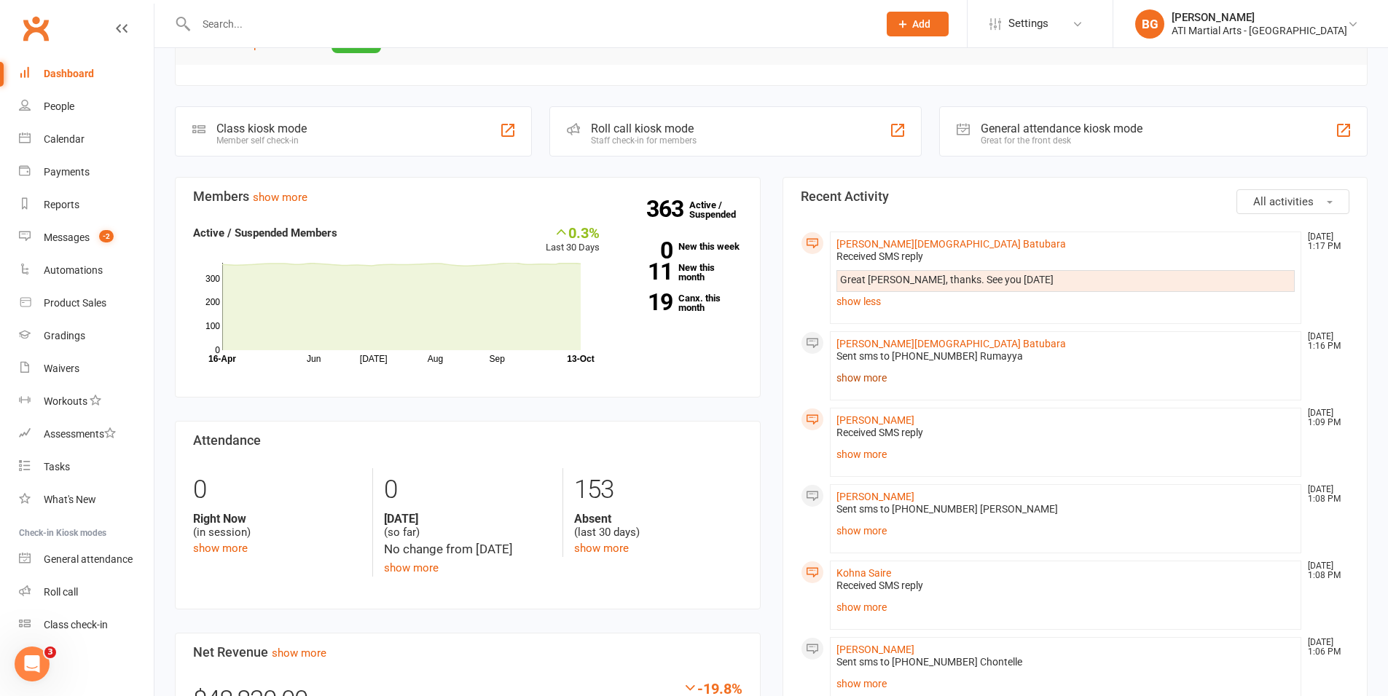
click at [847, 382] on link "show more" at bounding box center [1065, 378] width 459 height 20
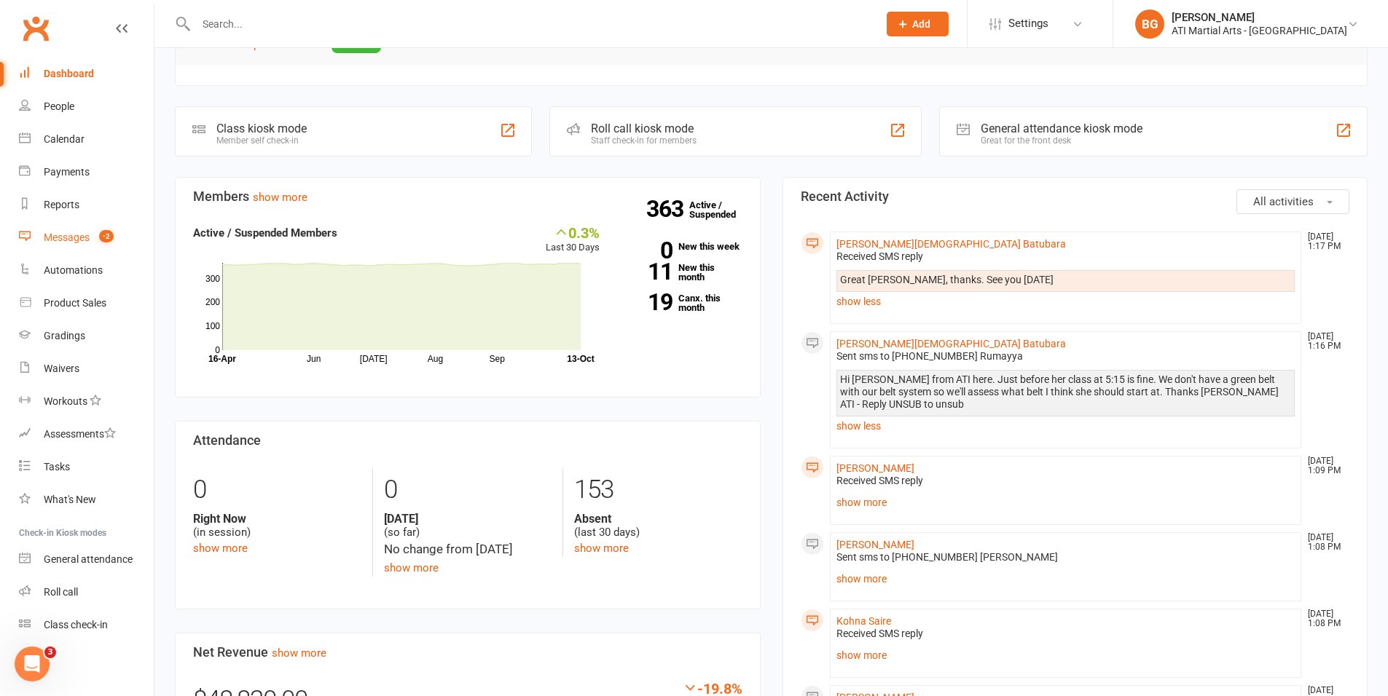
click at [58, 227] on link "Messages -2" at bounding box center [86, 237] width 135 height 33
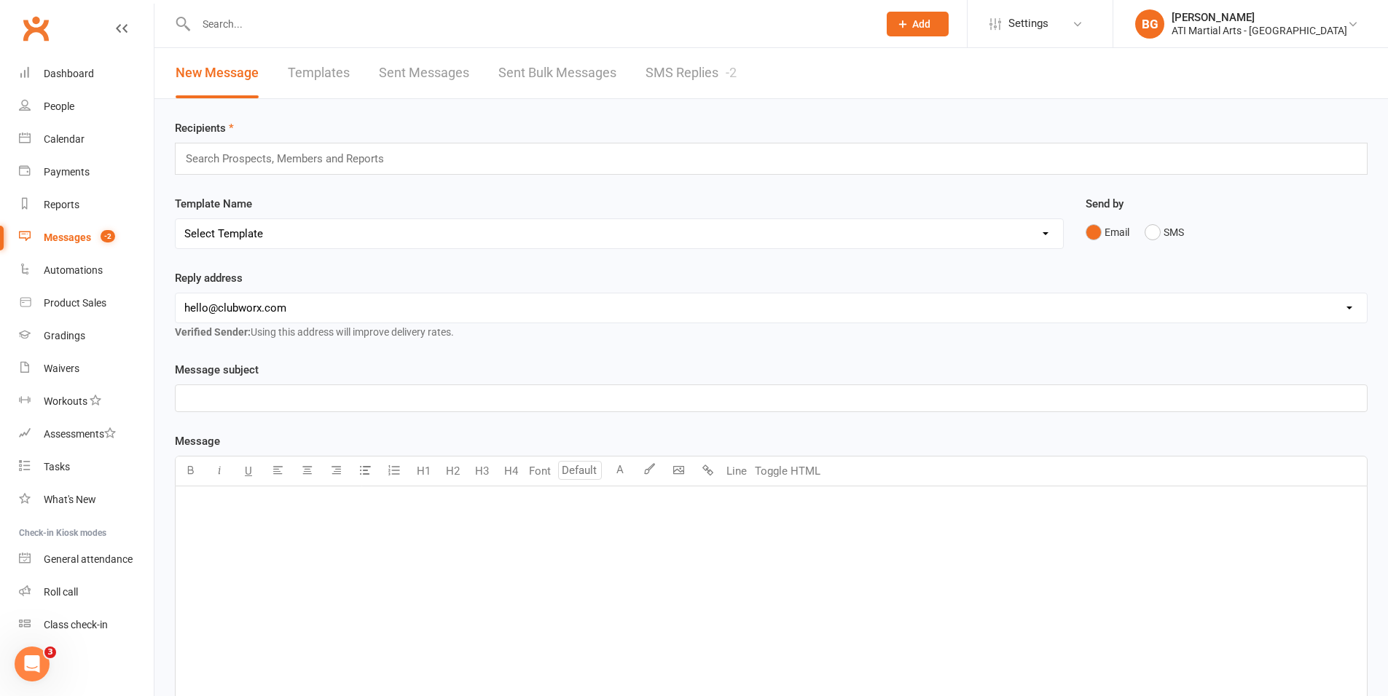
click at [713, 78] on link "SMS Replies -2" at bounding box center [690, 73] width 91 height 50
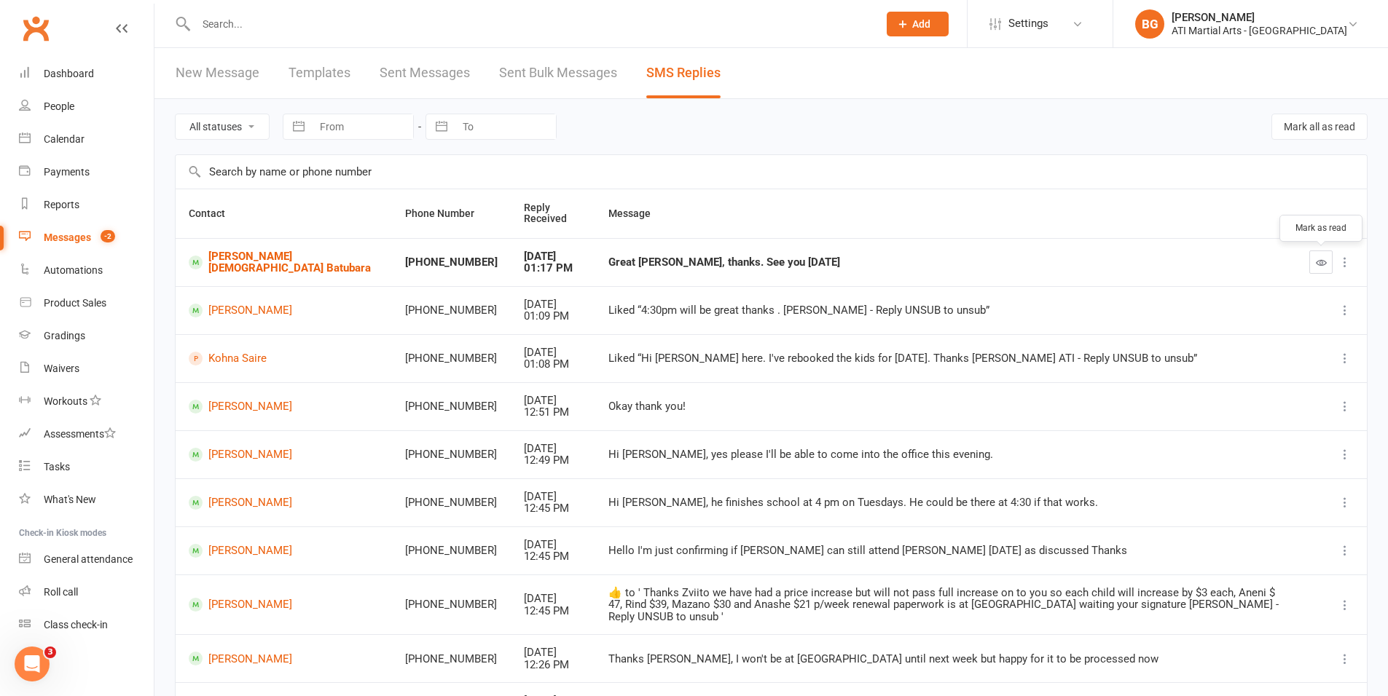
click at [1318, 260] on icon "button" at bounding box center [1321, 262] width 11 height 11
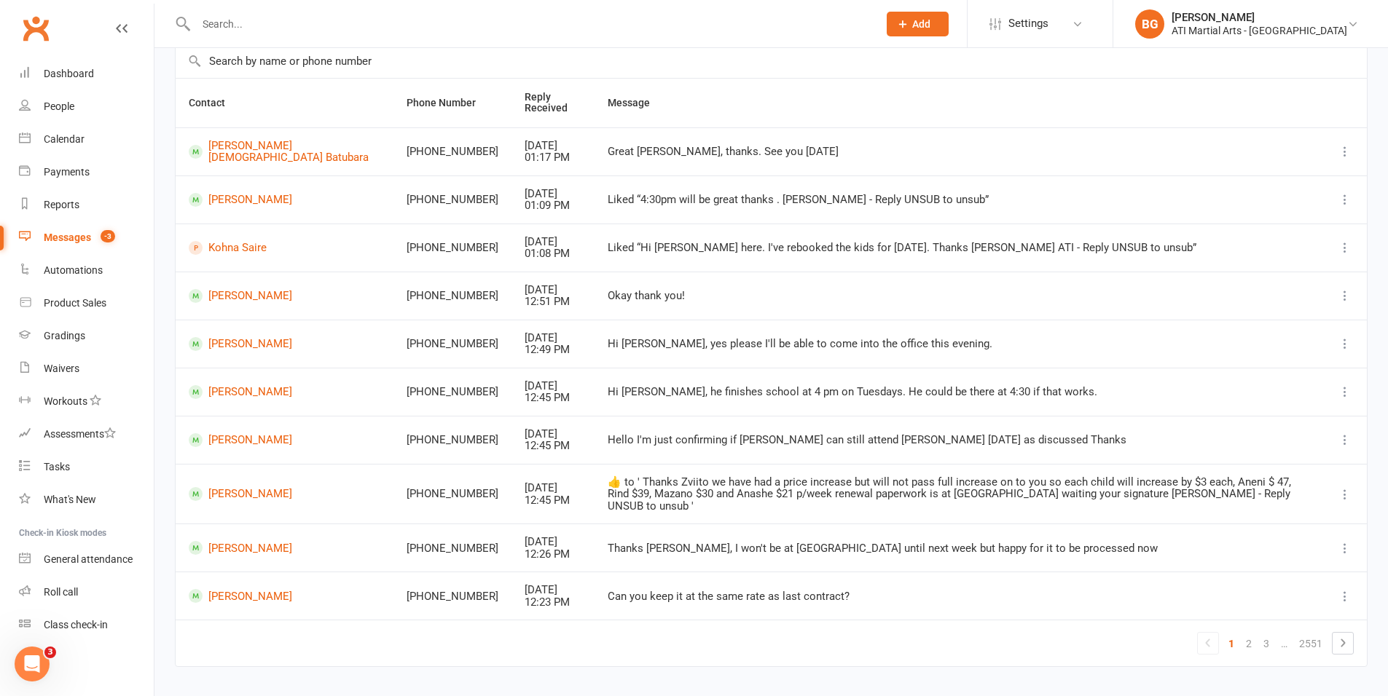
scroll to position [132, 0]
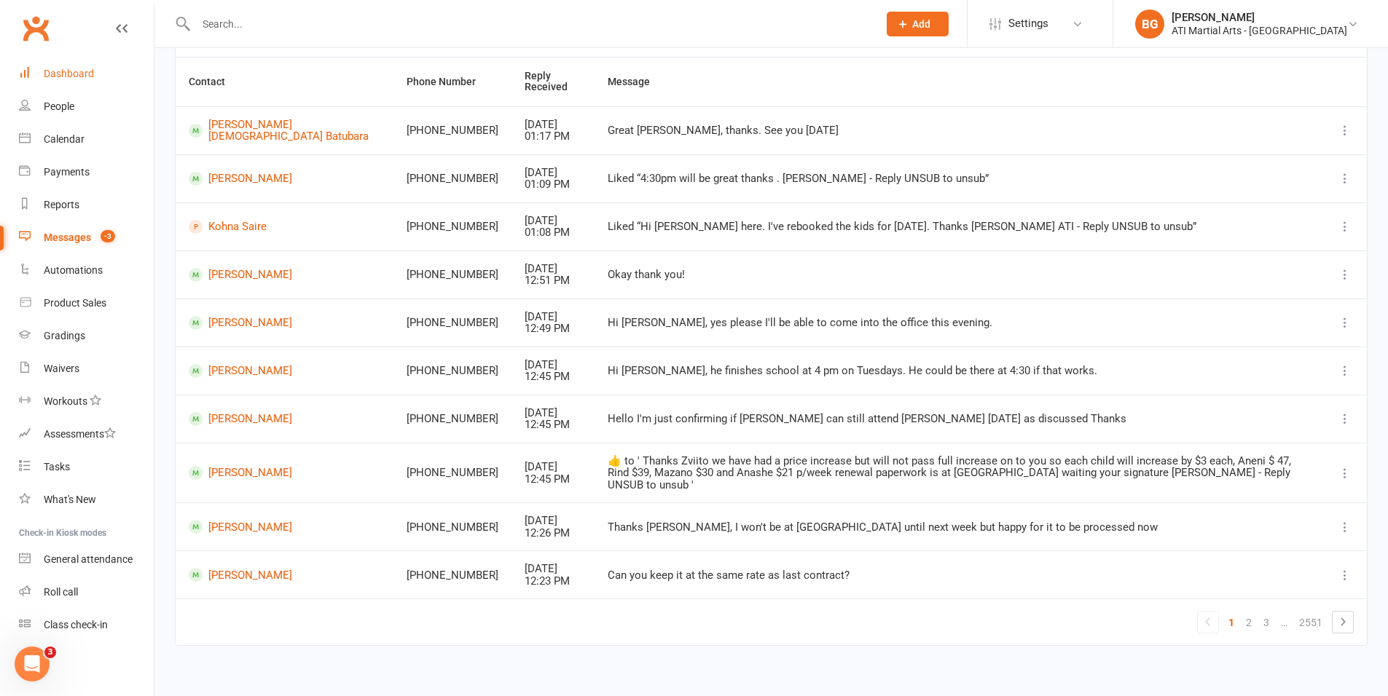
click at [81, 68] on div "Dashboard" at bounding box center [69, 74] width 50 height 12
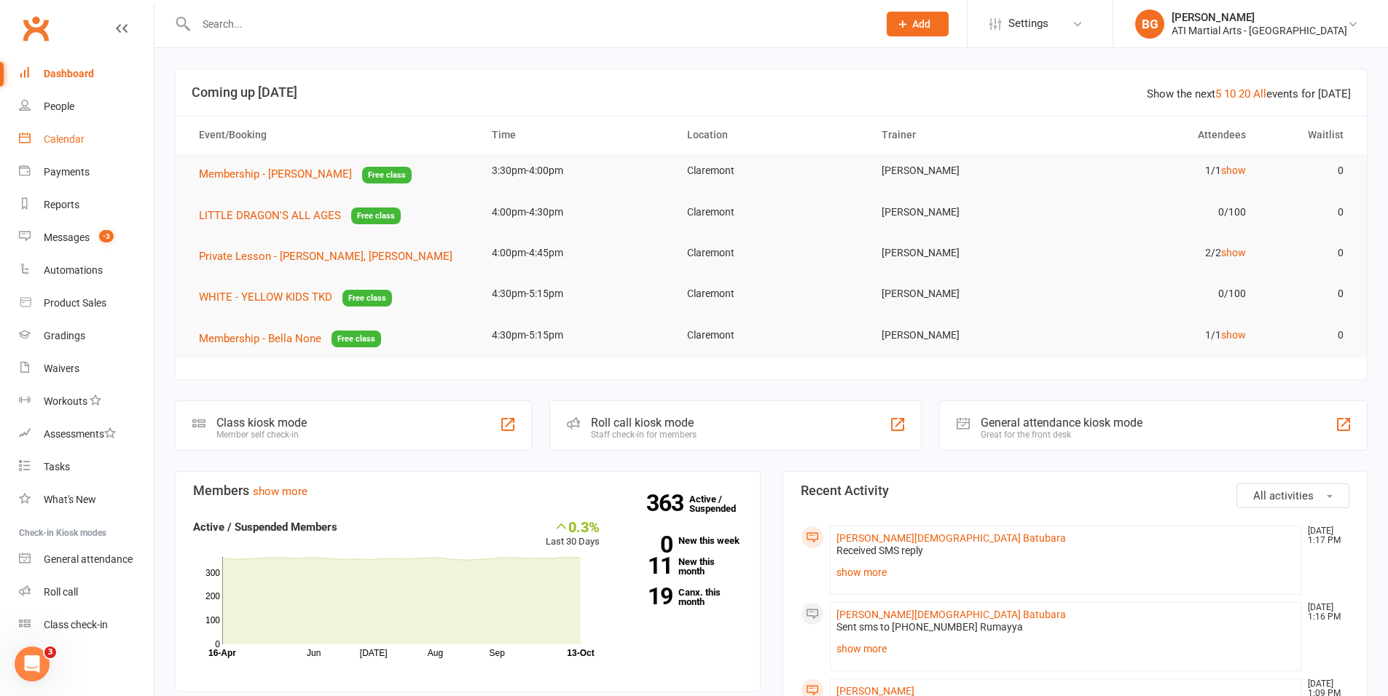
click at [60, 138] on div "Calendar" at bounding box center [64, 139] width 41 height 12
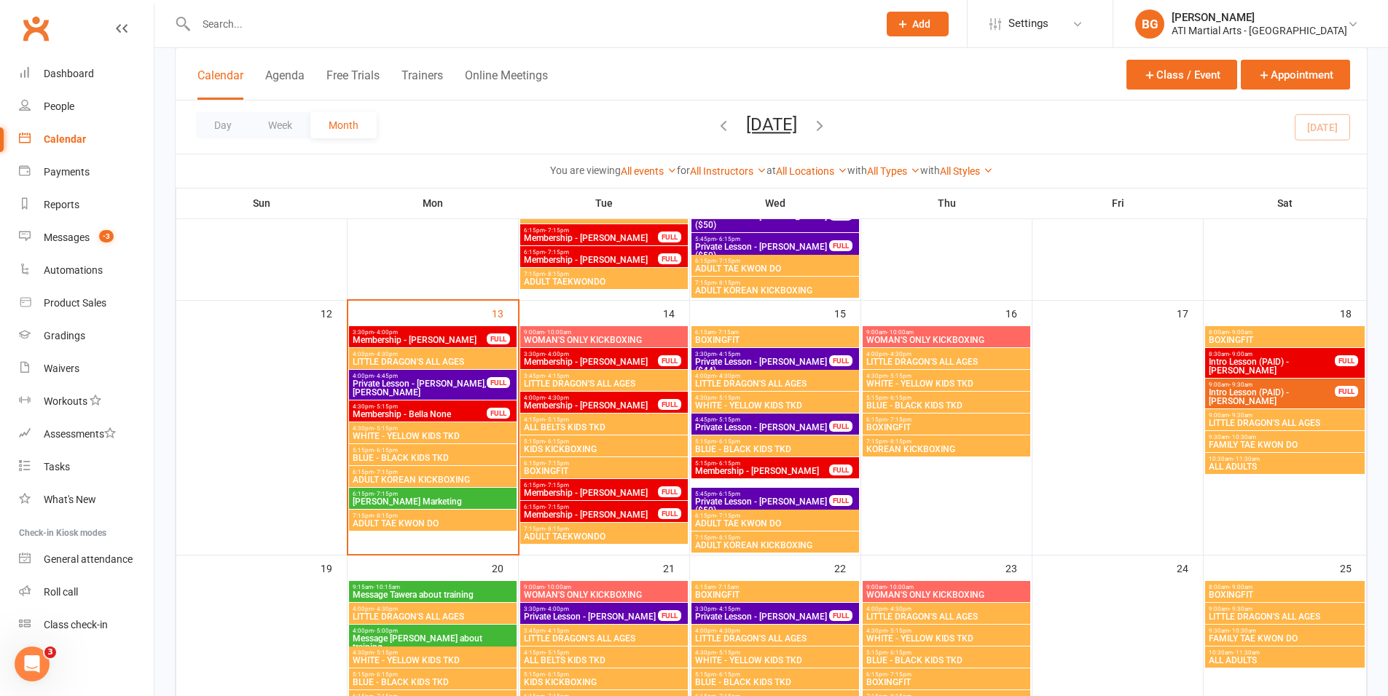
scroll to position [565, 0]
click at [87, 63] on link "Dashboard" at bounding box center [86, 74] width 135 height 33
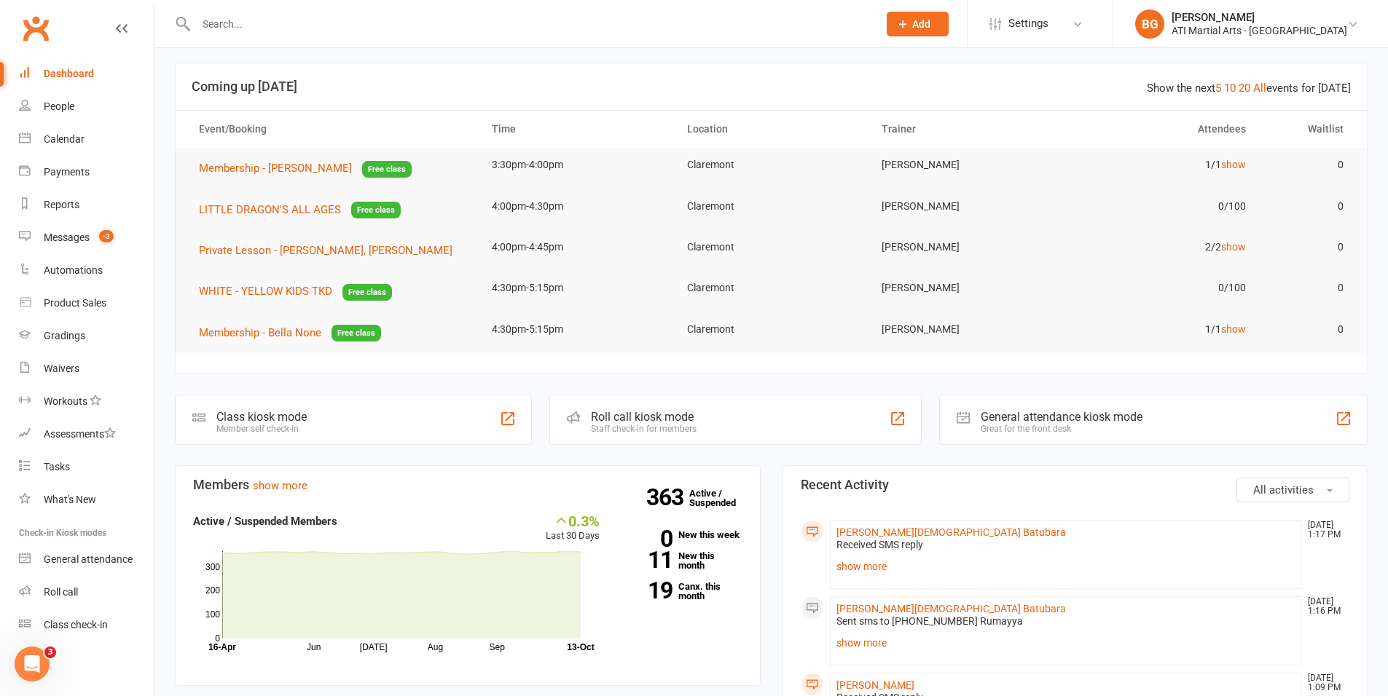
scroll to position [12, 0]
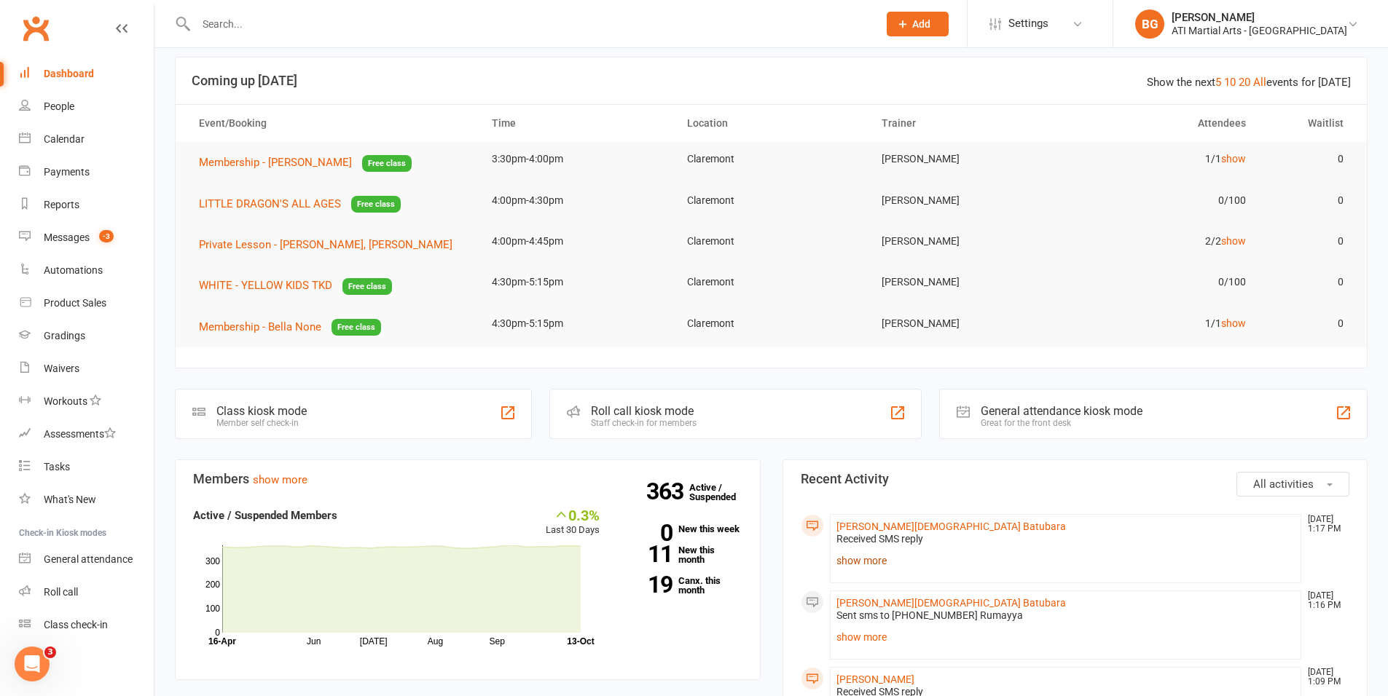
click at [852, 554] on link "show more" at bounding box center [1065, 561] width 459 height 20
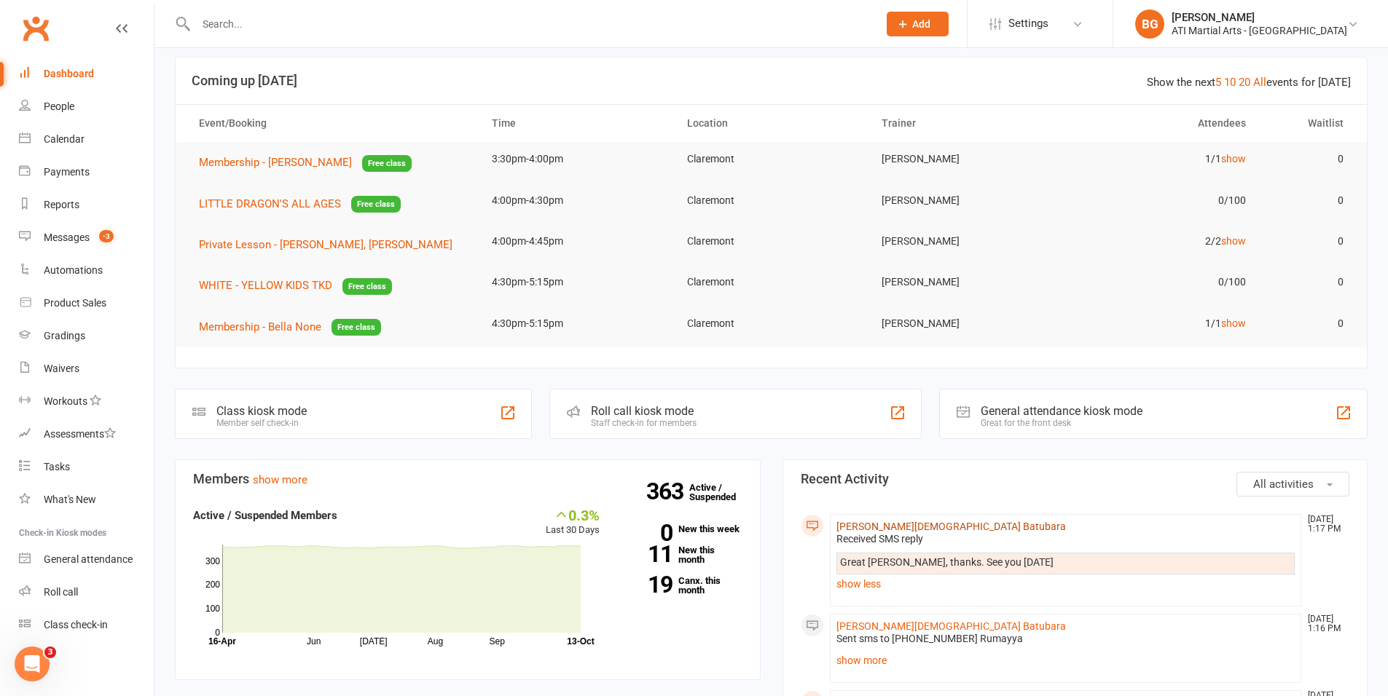
click at [895, 521] on link "Musa Brahma Batubara" at bounding box center [950, 527] width 229 height 12
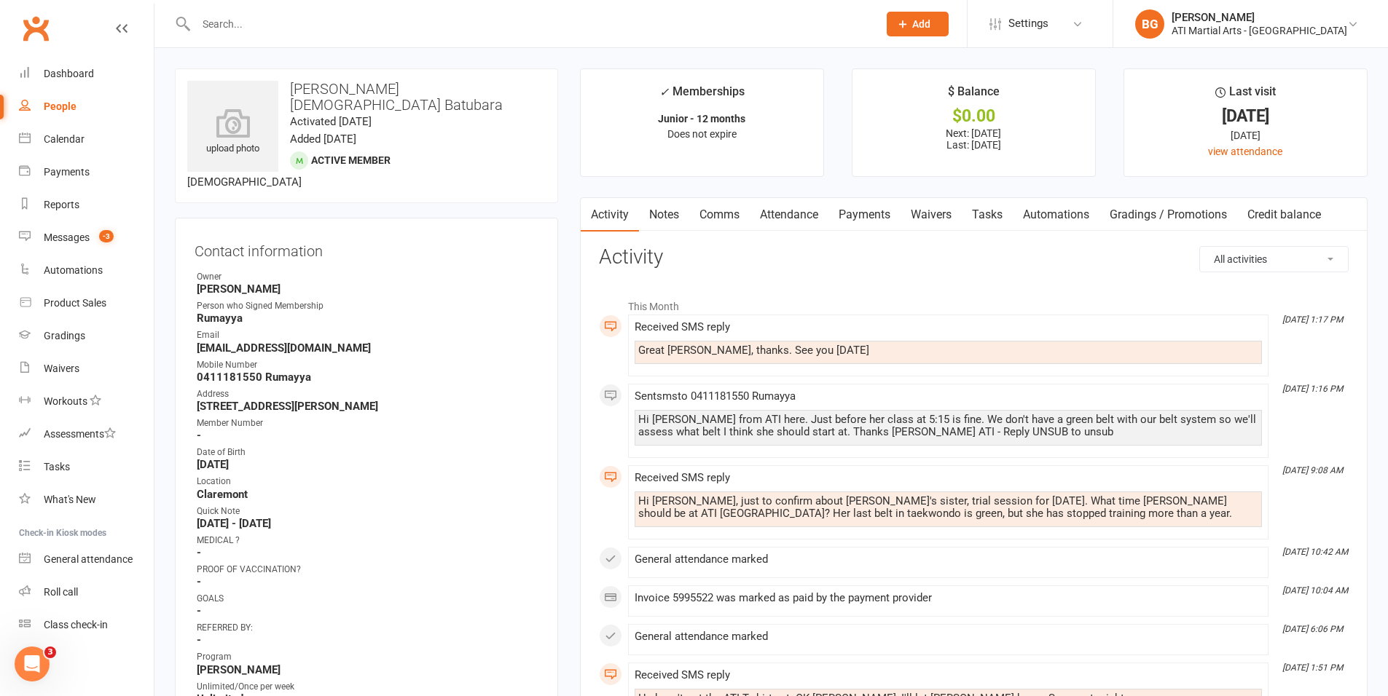
click at [737, 218] on link "Comms" at bounding box center [719, 215] width 60 height 34
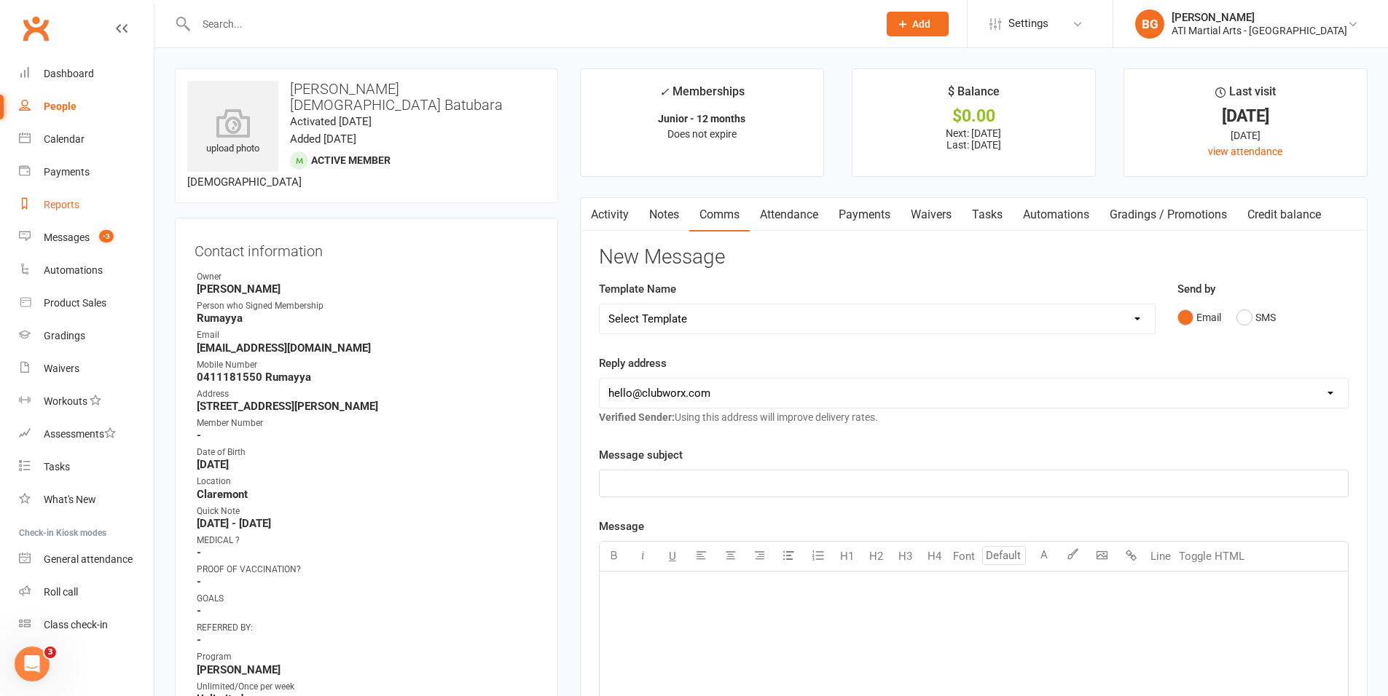
click at [83, 192] on link "Reports" at bounding box center [86, 205] width 135 height 33
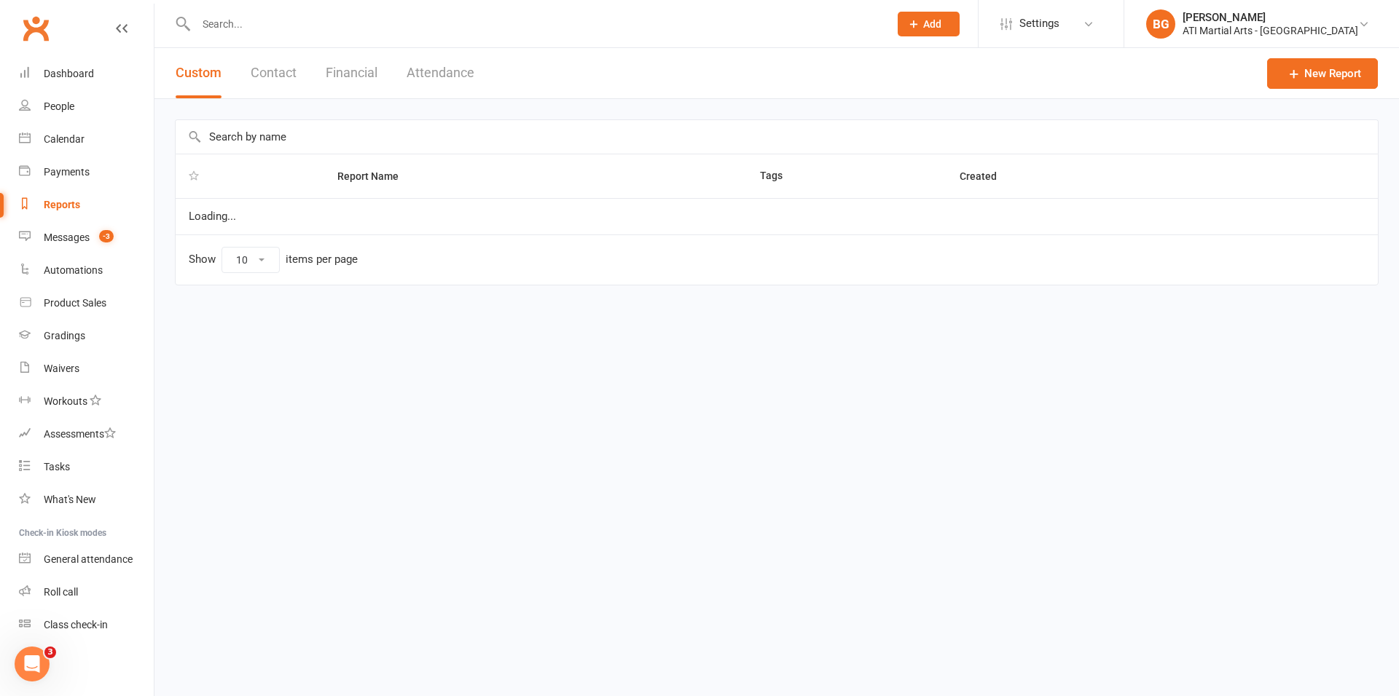
select select "100"
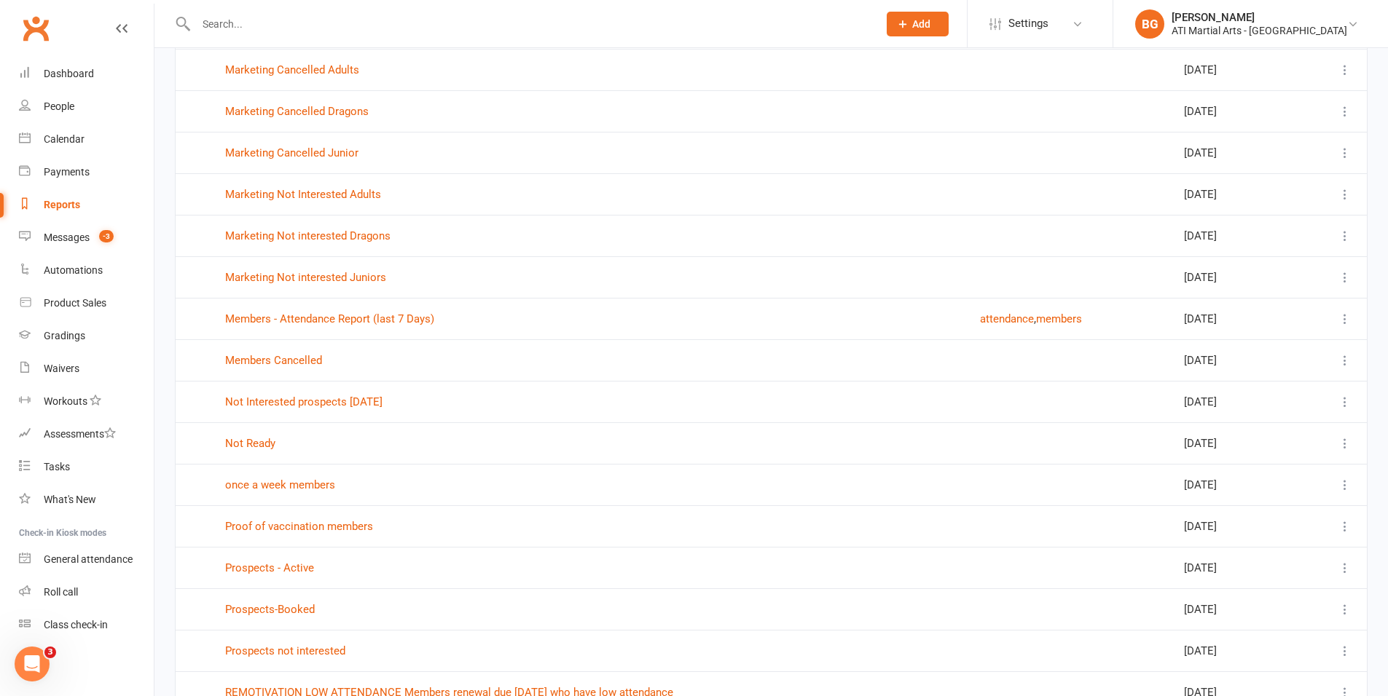
scroll to position [1378, 0]
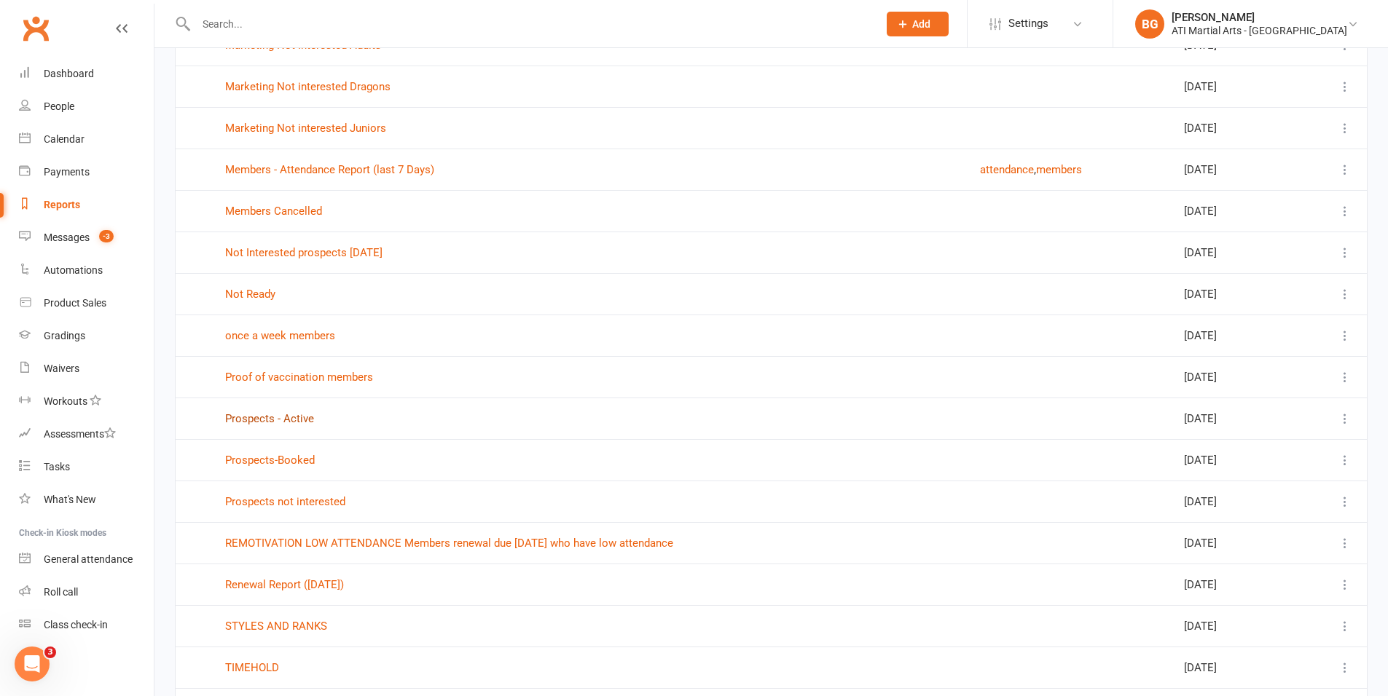
click at [292, 413] on link "Prospects - Active" at bounding box center [269, 418] width 89 height 13
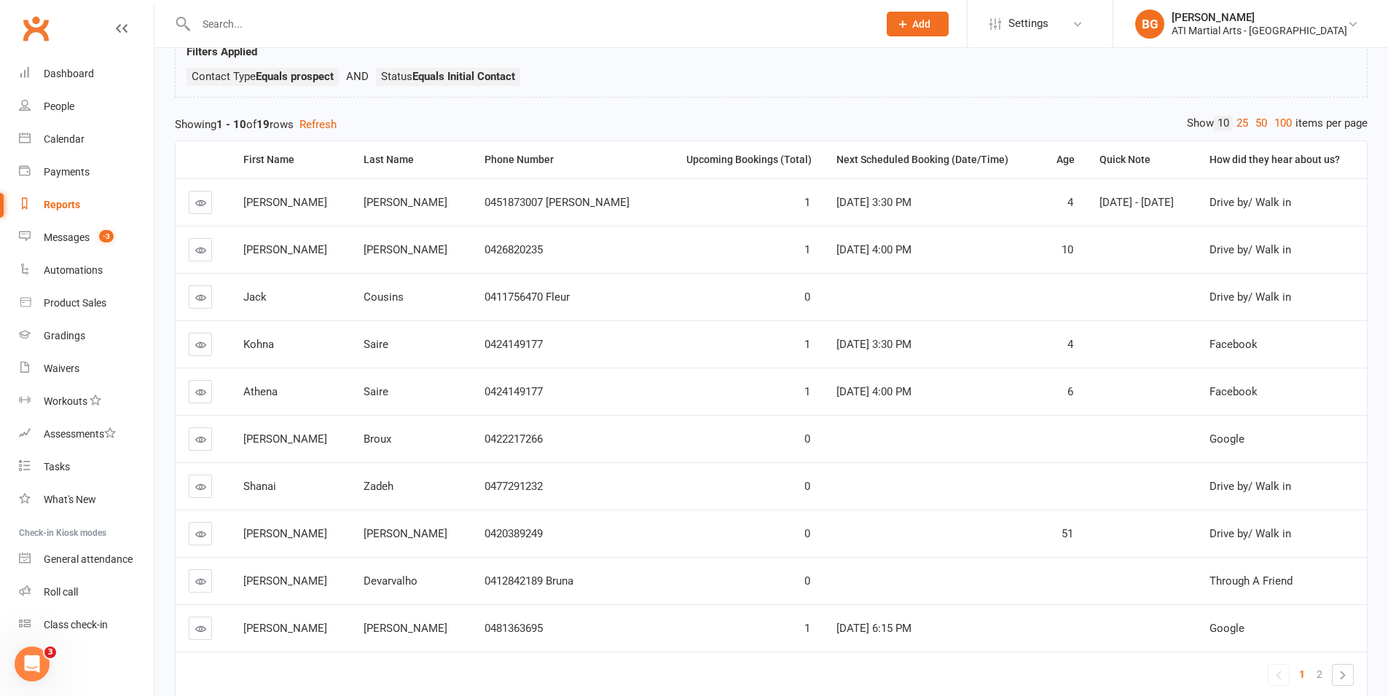
scroll to position [173, 0]
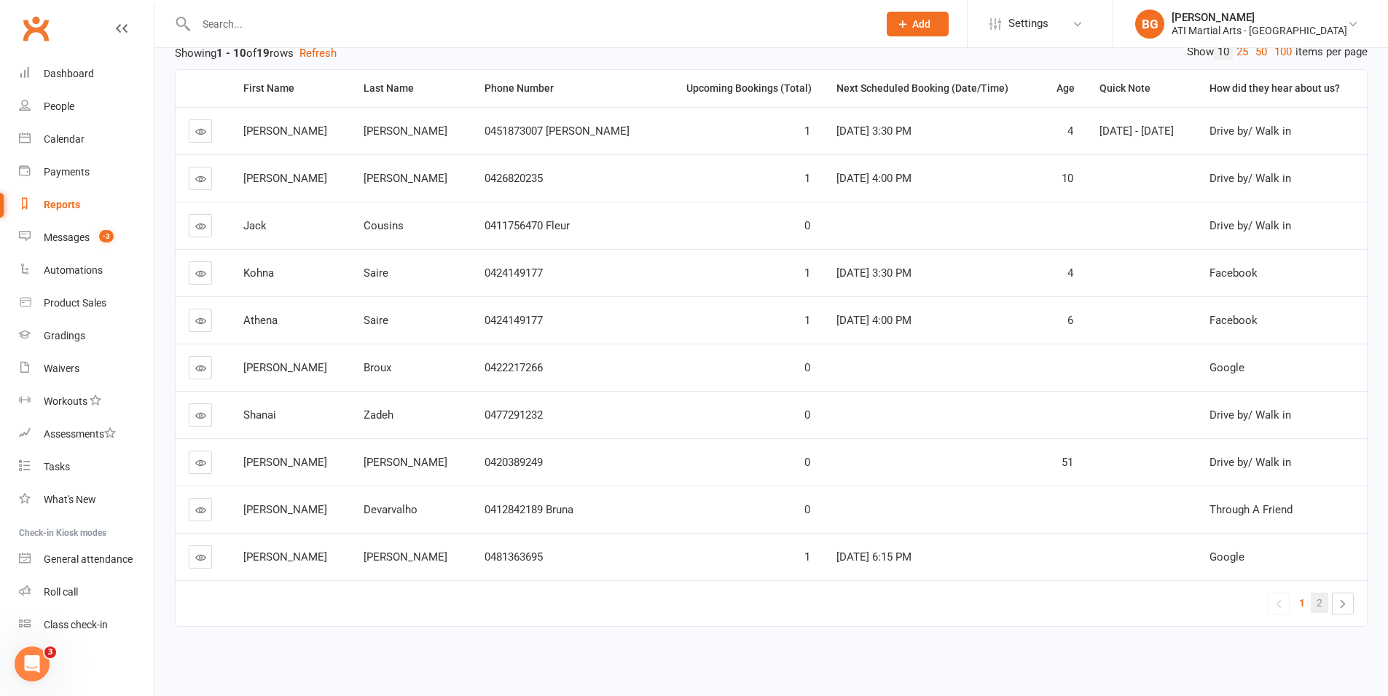
click at [1320, 606] on span "2" at bounding box center [1319, 603] width 6 height 20
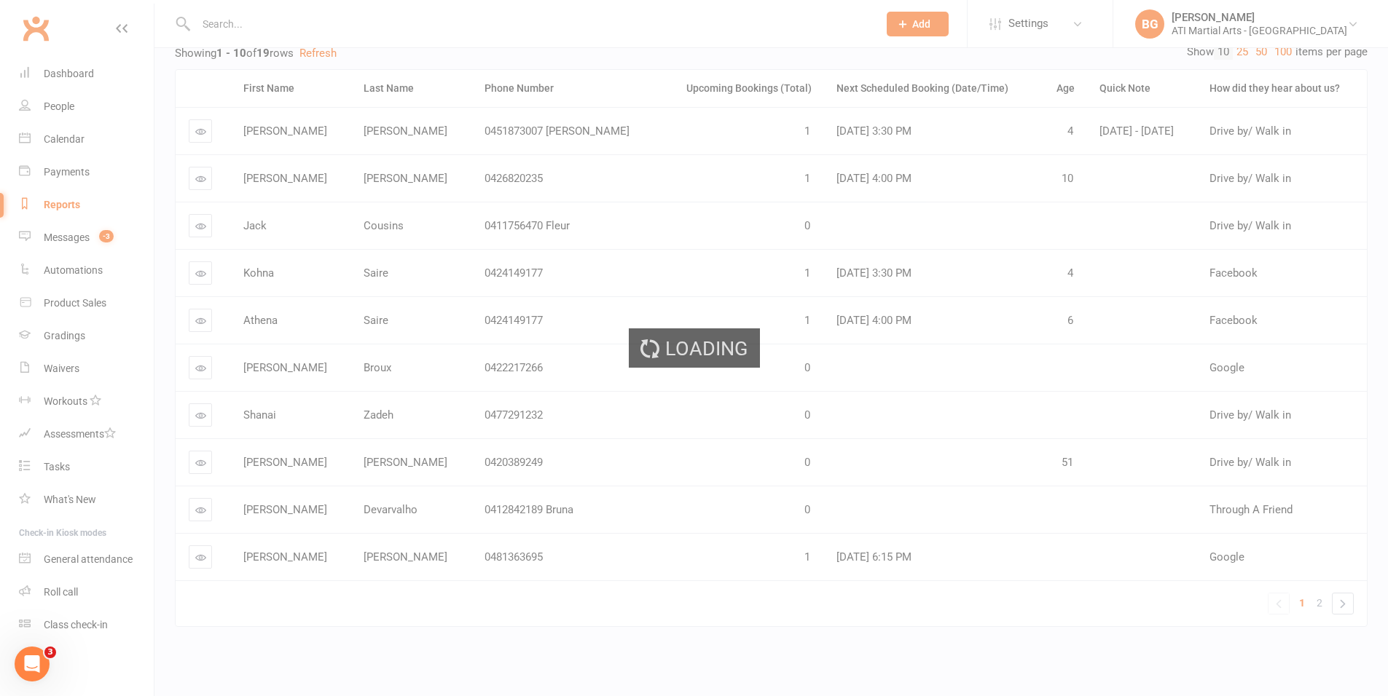
scroll to position [125, 0]
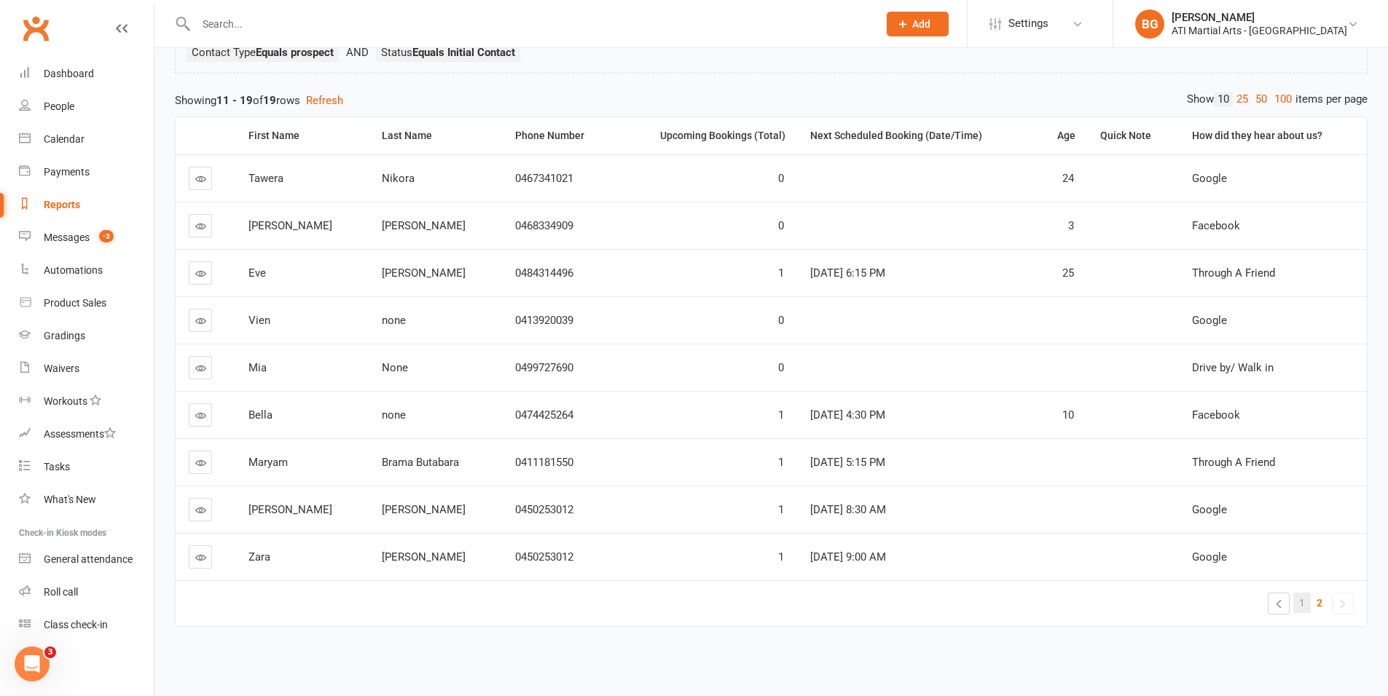
click at [1306, 603] on link "1" at bounding box center [1301, 603] width 17 height 20
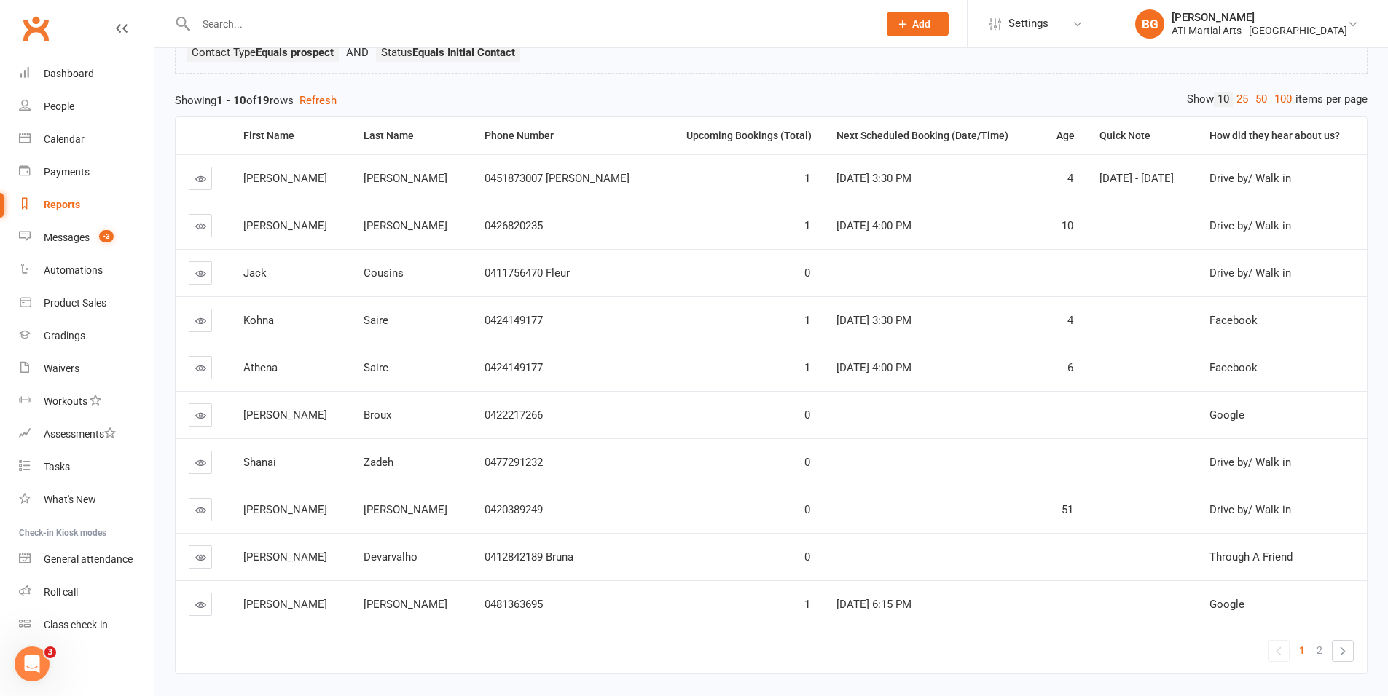
click at [195, 276] on icon at bounding box center [200, 273] width 11 height 11
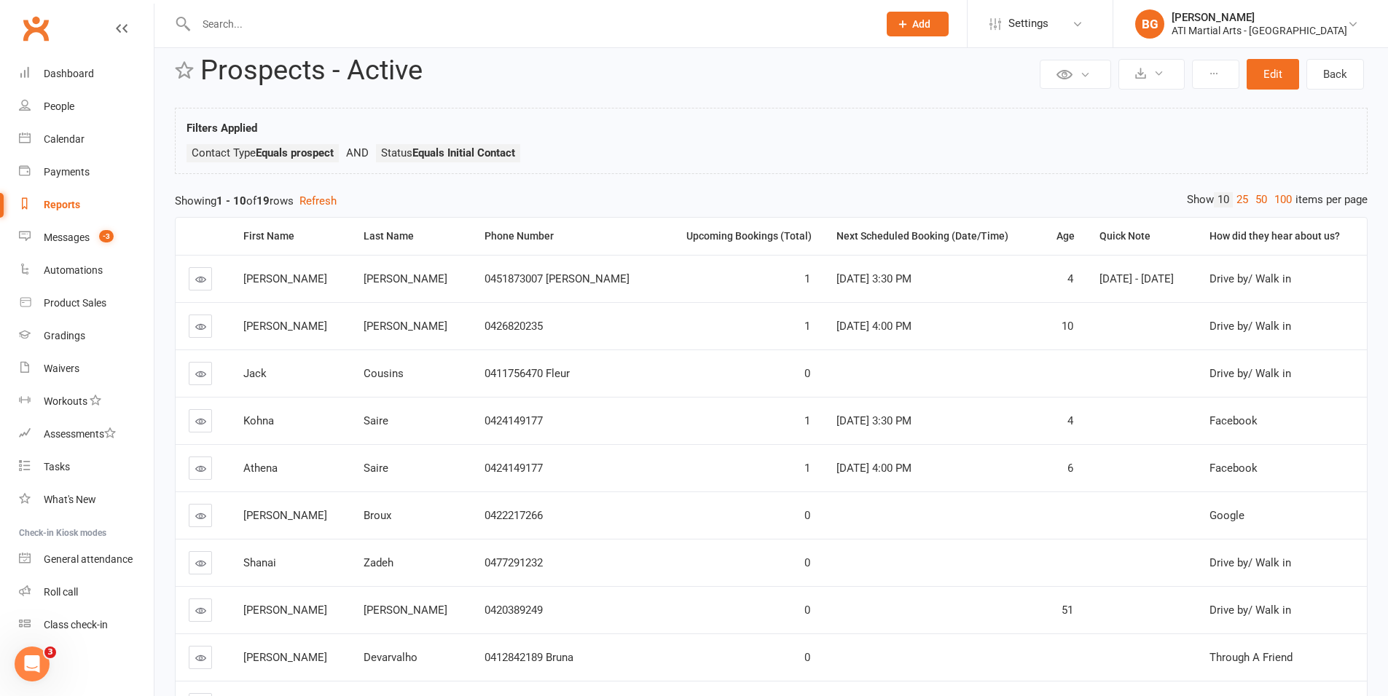
scroll to position [32, 0]
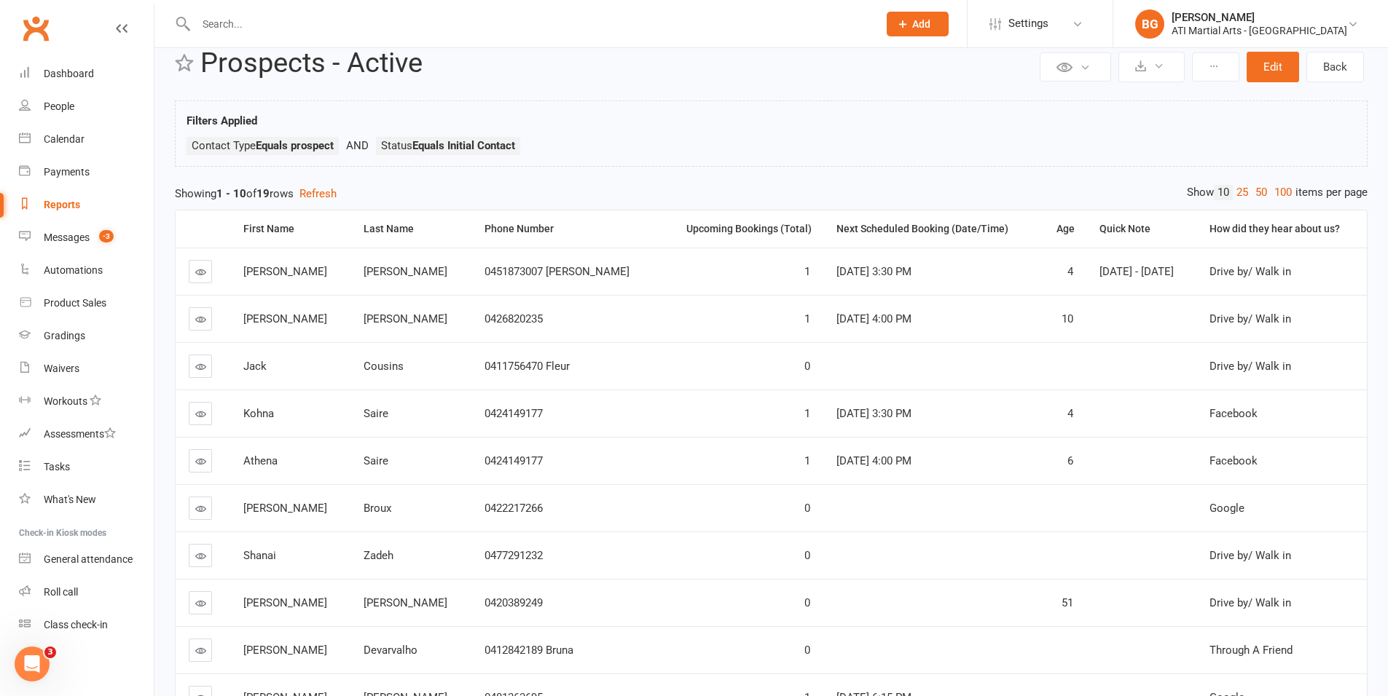
click at [200, 507] on icon at bounding box center [200, 508] width 11 height 11
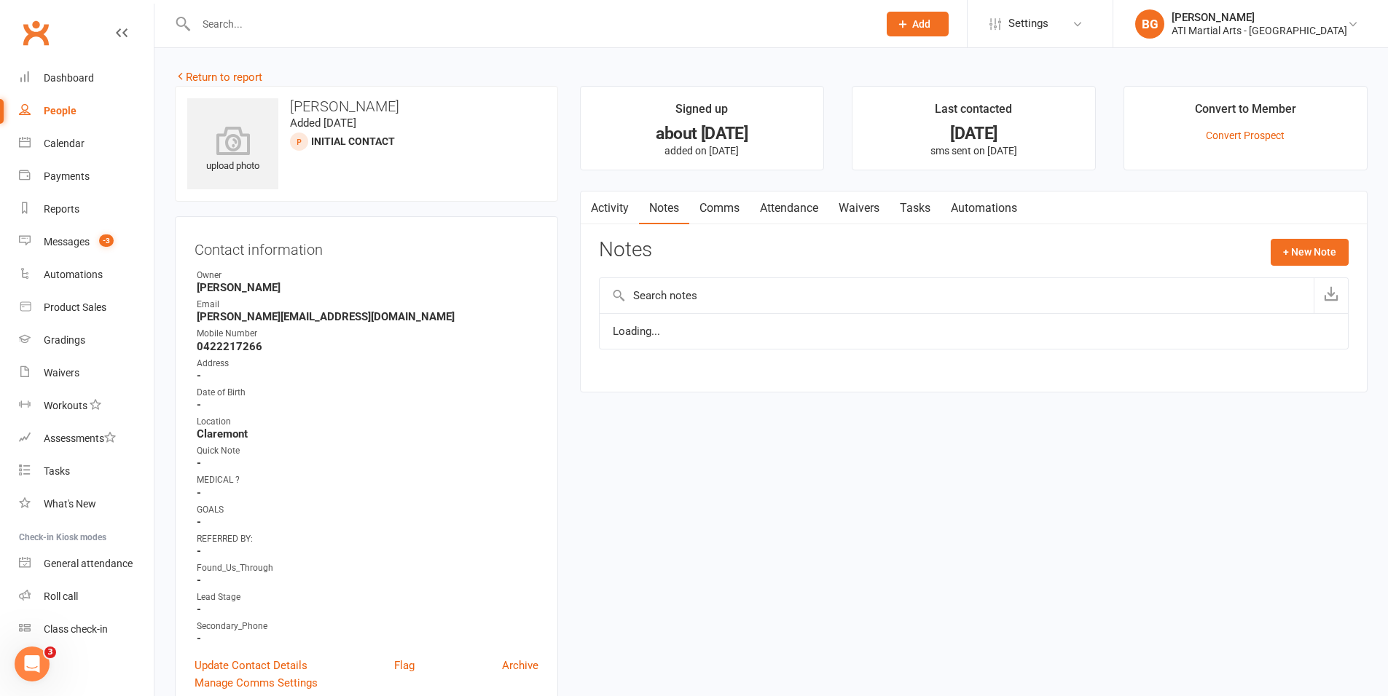
scroll to position [4, 0]
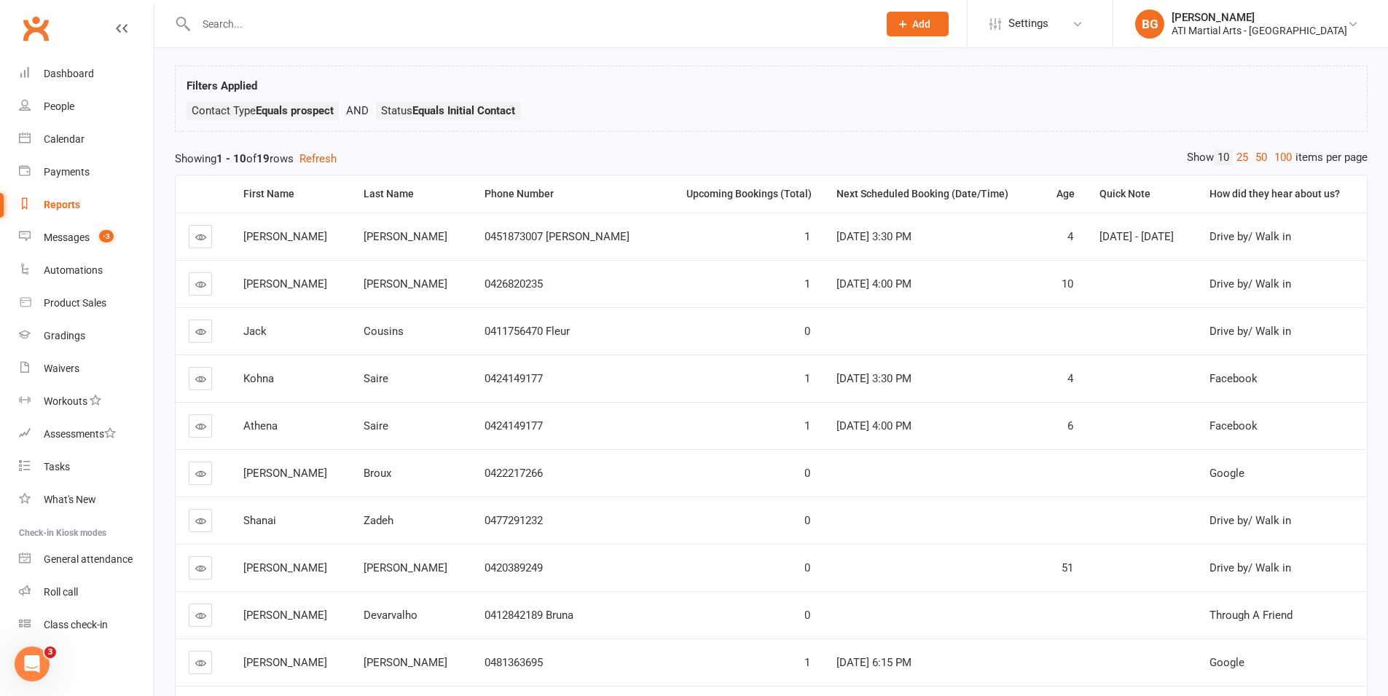
scroll to position [173, 0]
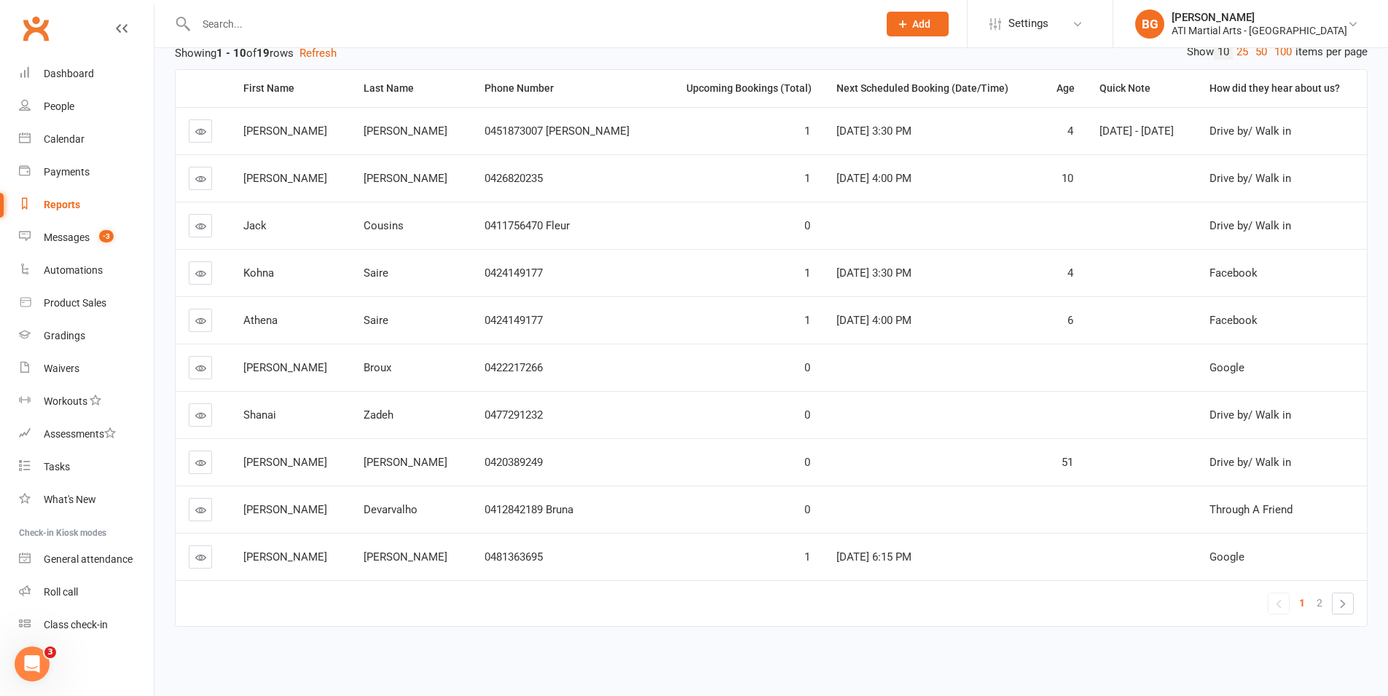
click at [203, 410] on icon at bounding box center [200, 415] width 11 height 11
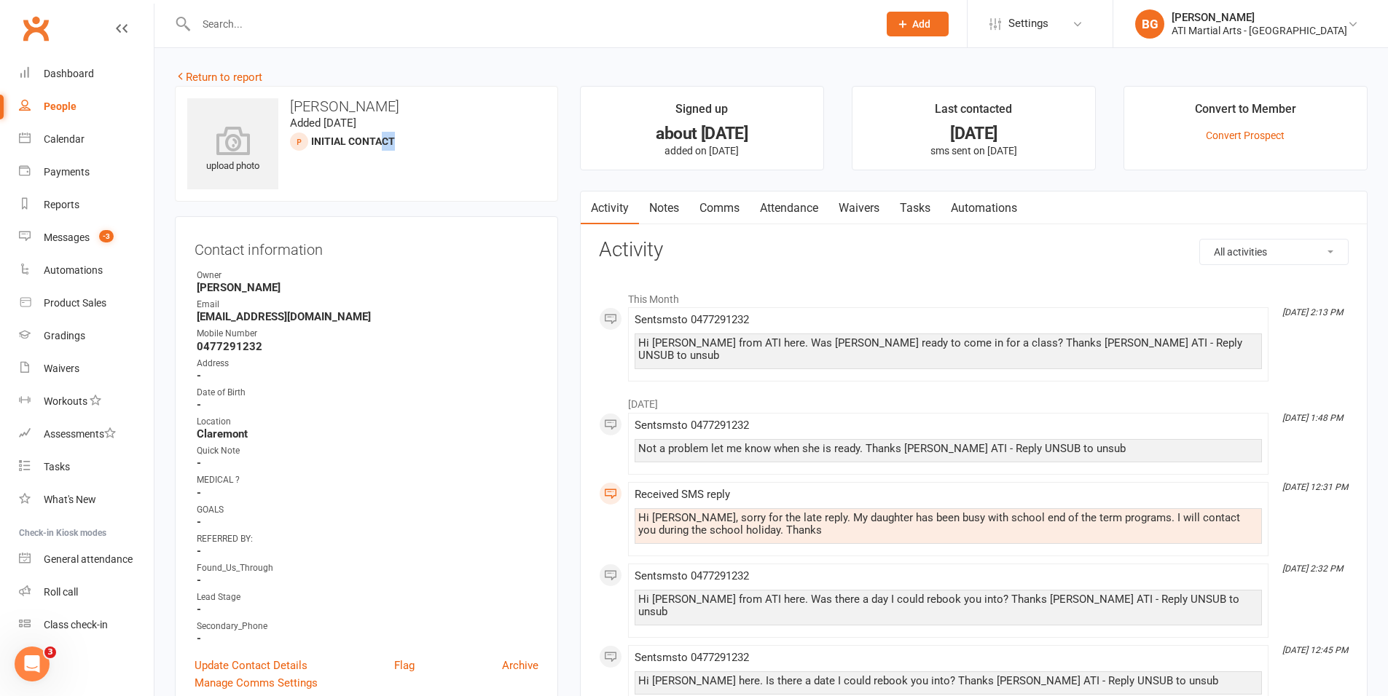
drag, startPoint x: 379, startPoint y: 144, endPoint x: 397, endPoint y: 145, distance: 18.2
click at [397, 145] on div "upload photo Shanai Zadeh Added 13 September, 2025 Initial Contact prospect" at bounding box center [366, 144] width 383 height 116
click at [399, 145] on div "upload photo Shanai Zadeh Added 13 September, 2025 Initial Contact prospect" at bounding box center [366, 144] width 383 height 116
drag, startPoint x: 399, startPoint y: 145, endPoint x: 377, endPoint y: 144, distance: 21.9
click at [377, 144] on div "upload photo Shanai Zadeh Added 13 September, 2025 Initial Contact prospect" at bounding box center [366, 144] width 383 height 116
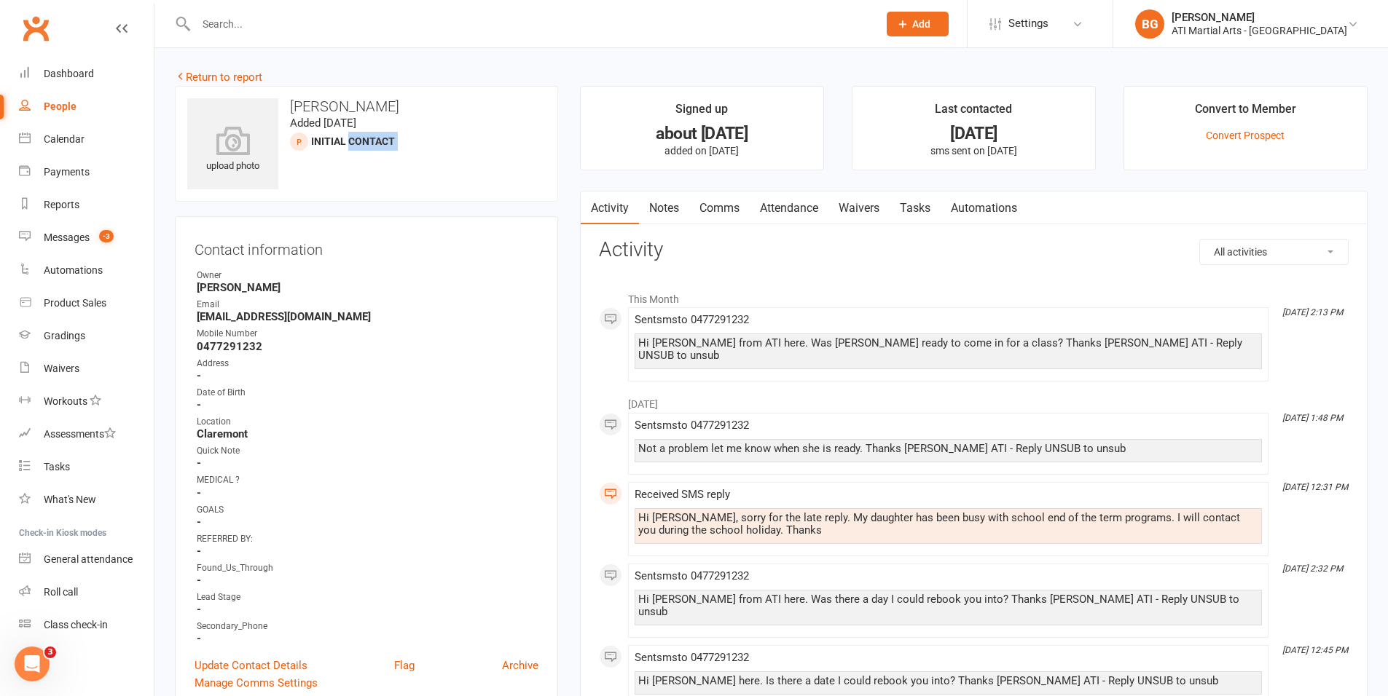
click at [394, 173] on div "upload photo Shanai Zadeh Added 13 September, 2025 Initial Contact prospect" at bounding box center [366, 144] width 383 height 116
drag, startPoint x: 394, startPoint y: 141, endPoint x: 348, endPoint y: 136, distance: 47.0
click at [349, 136] on div "upload photo Shanai Zadeh Added 13 September, 2025 Initial Contact prospect" at bounding box center [366, 144] width 383 height 116
click at [324, 191] on div "upload photo Shanai Zadeh Added 13 September, 2025 Initial Contact prospect" at bounding box center [366, 144] width 383 height 116
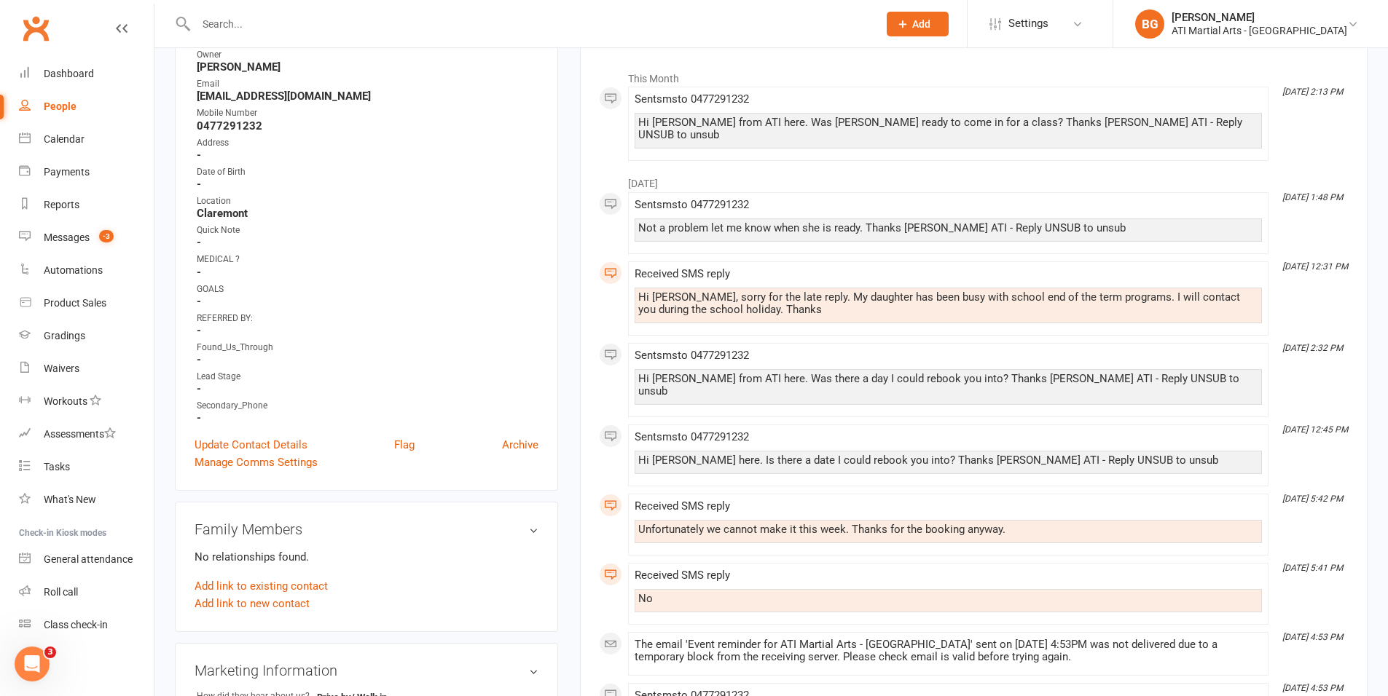
scroll to position [256, 0]
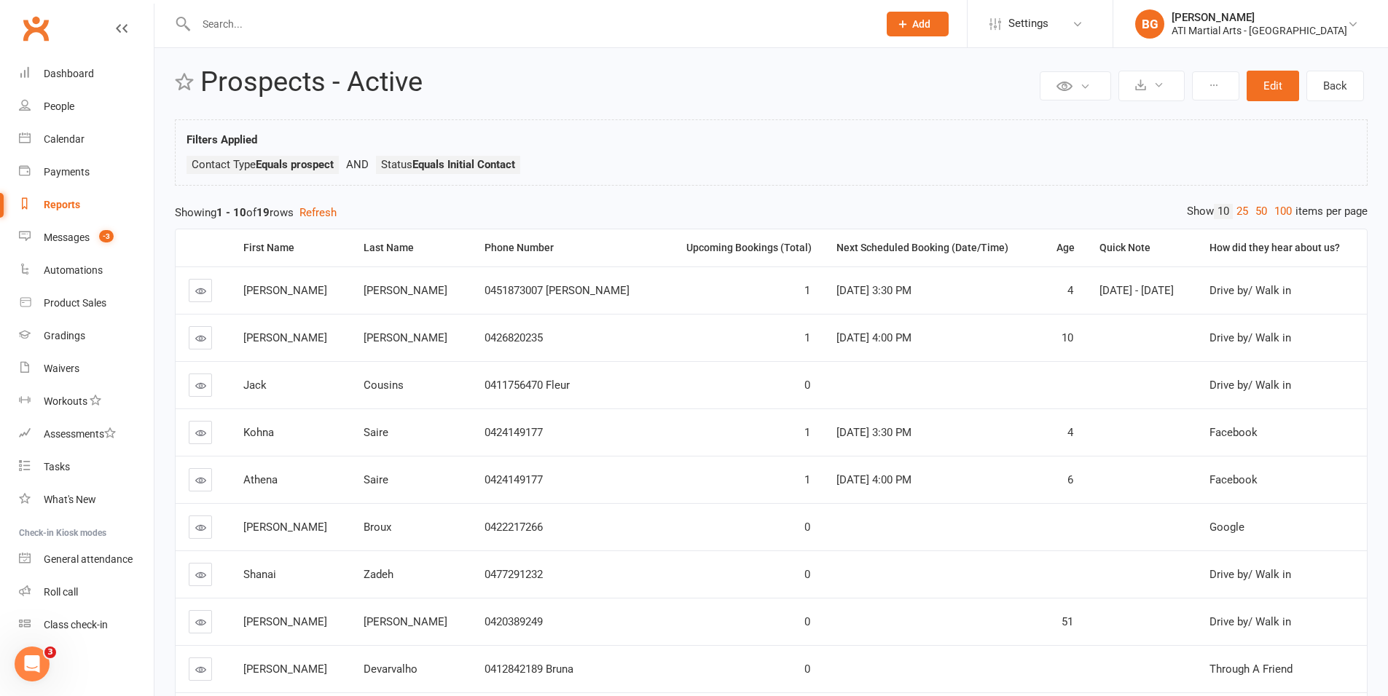
scroll to position [173, 0]
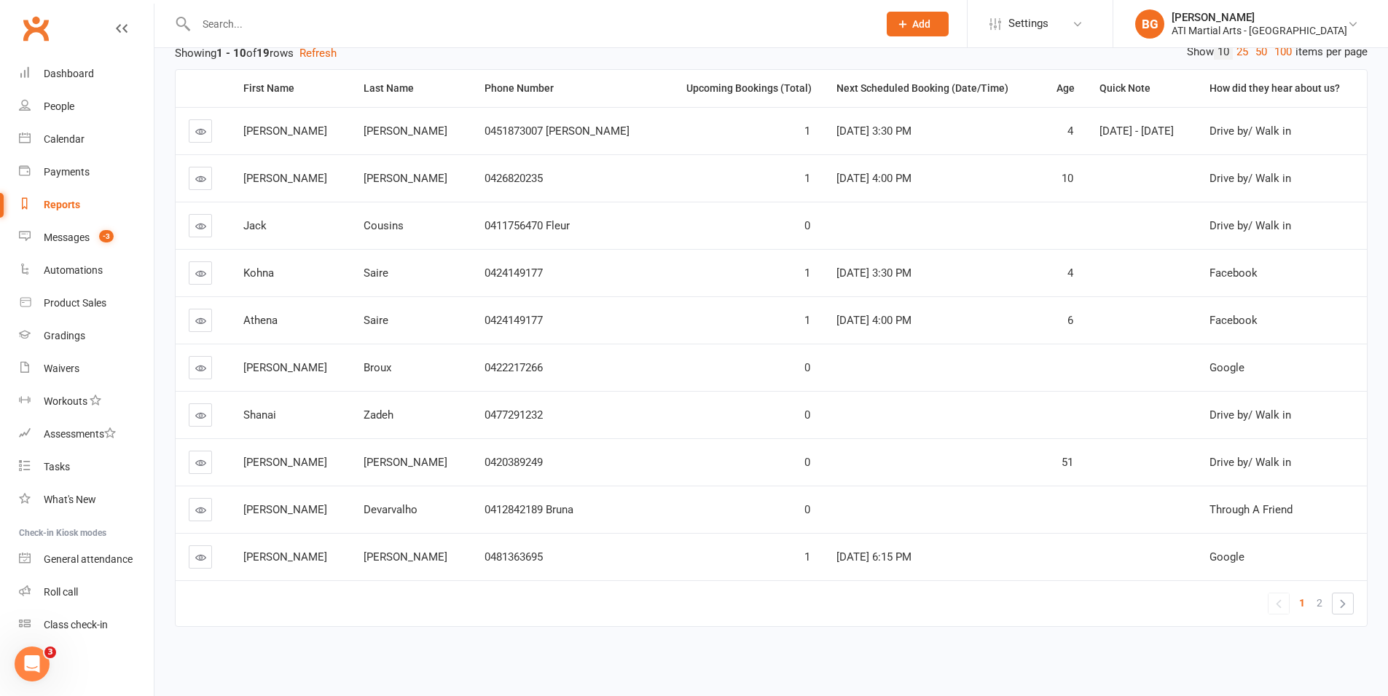
click at [205, 467] on icon at bounding box center [200, 463] width 11 height 11
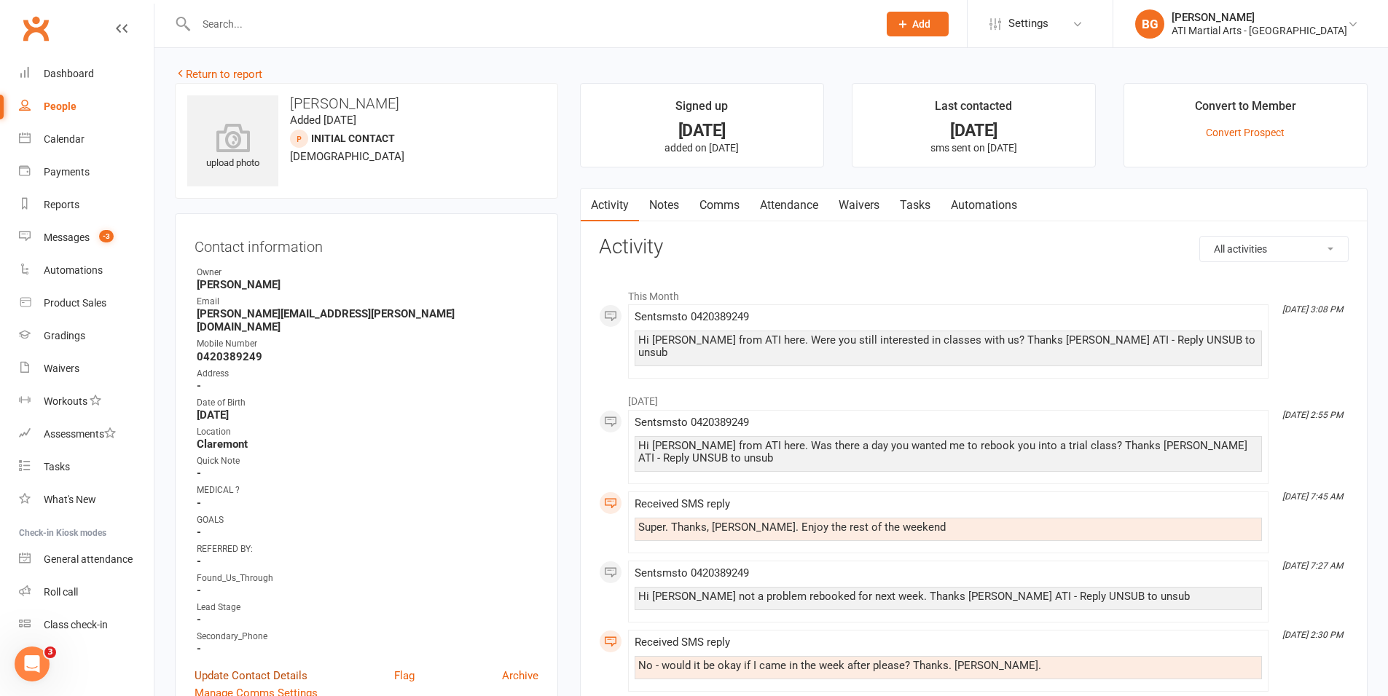
click at [256, 667] on link "Update Contact Details" at bounding box center [251, 675] width 113 height 17
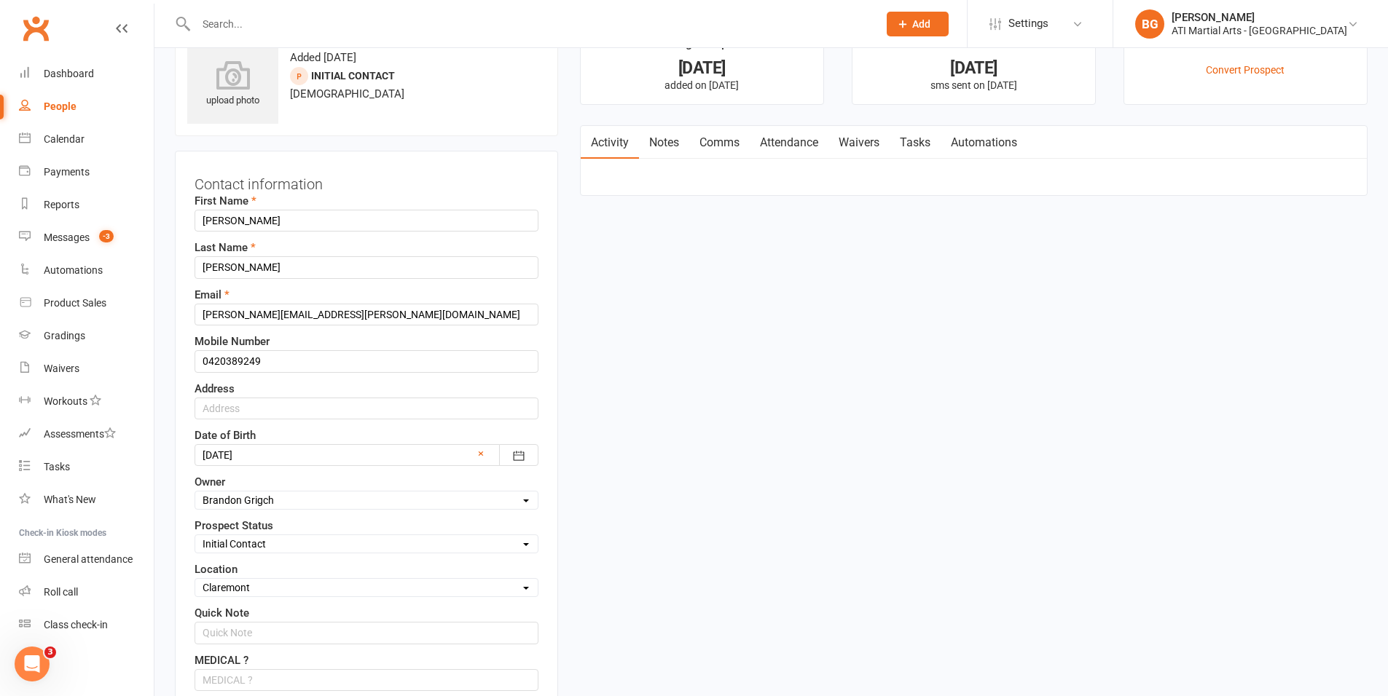
scroll to position [86, 0]
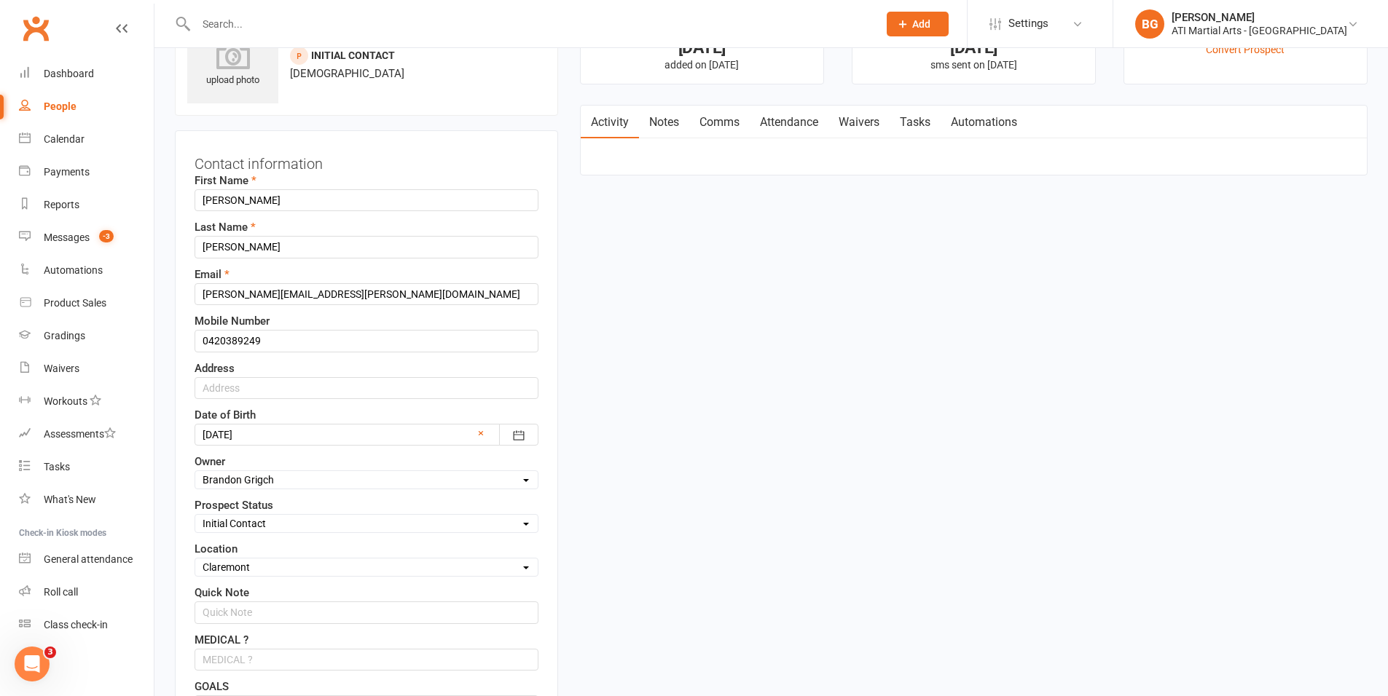
click at [294, 520] on select "Select Initial Contact Follow-up Call Follow-up Email Almost Ready Not Ready No…" at bounding box center [366, 524] width 342 height 16
select select "Not interested"
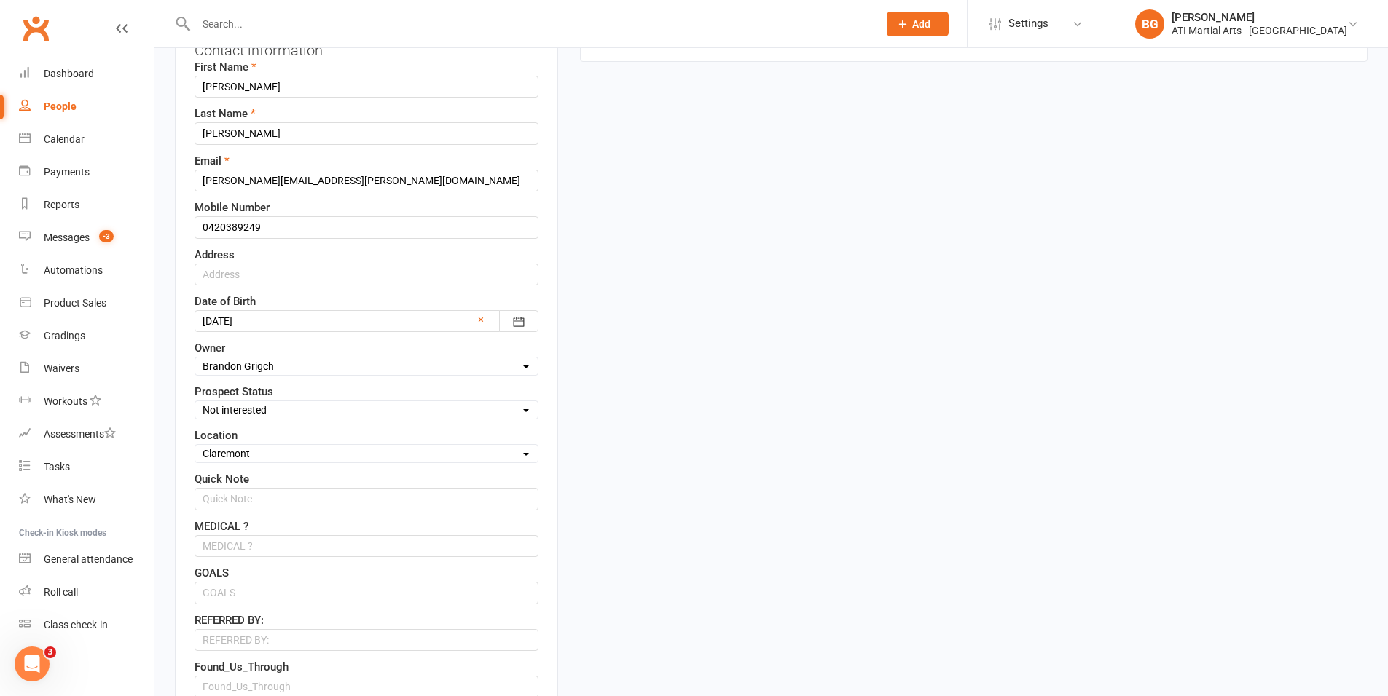
scroll to position [392, 0]
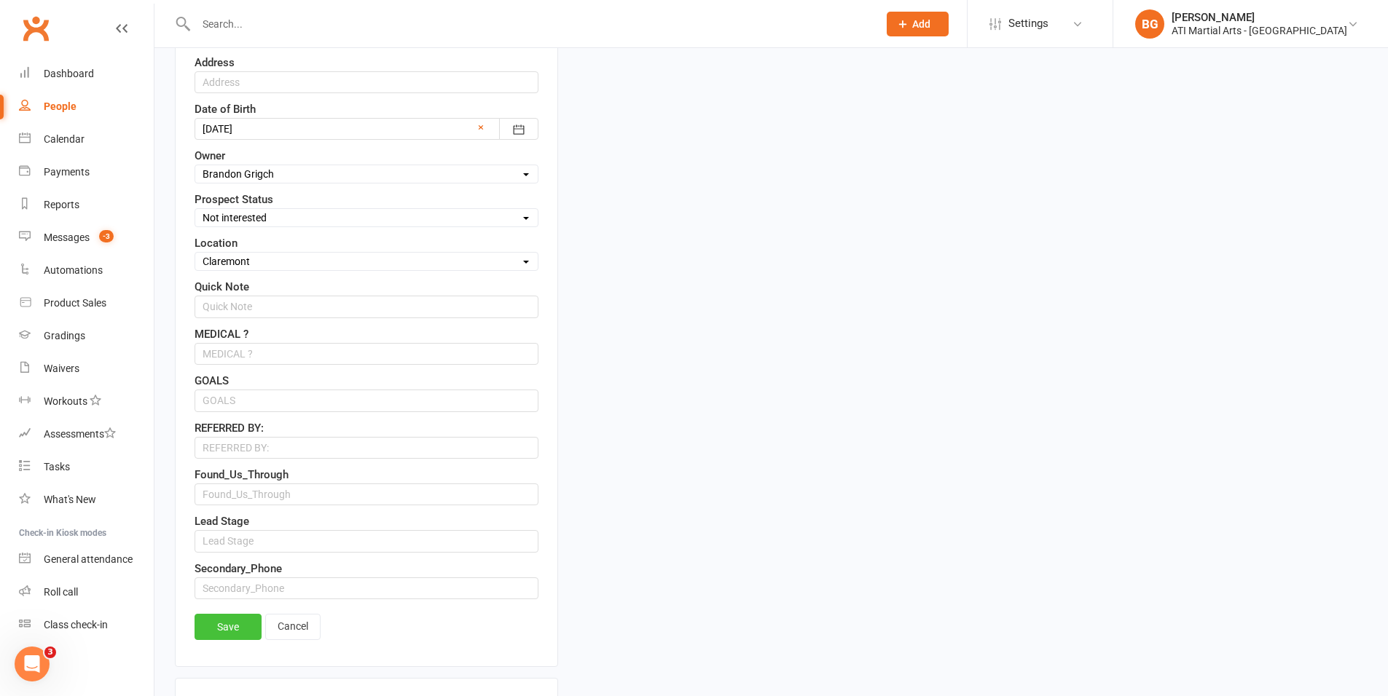
click at [222, 622] on link "Save" at bounding box center [228, 627] width 67 height 26
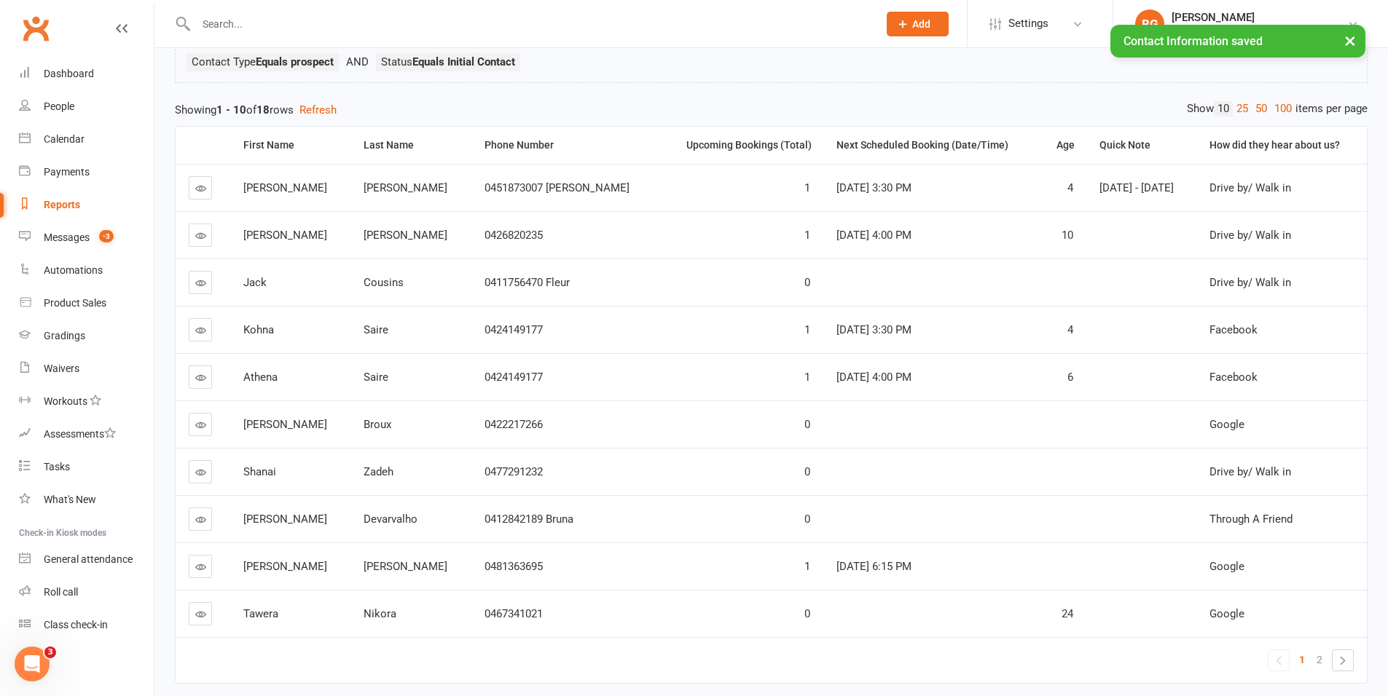
scroll to position [173, 0]
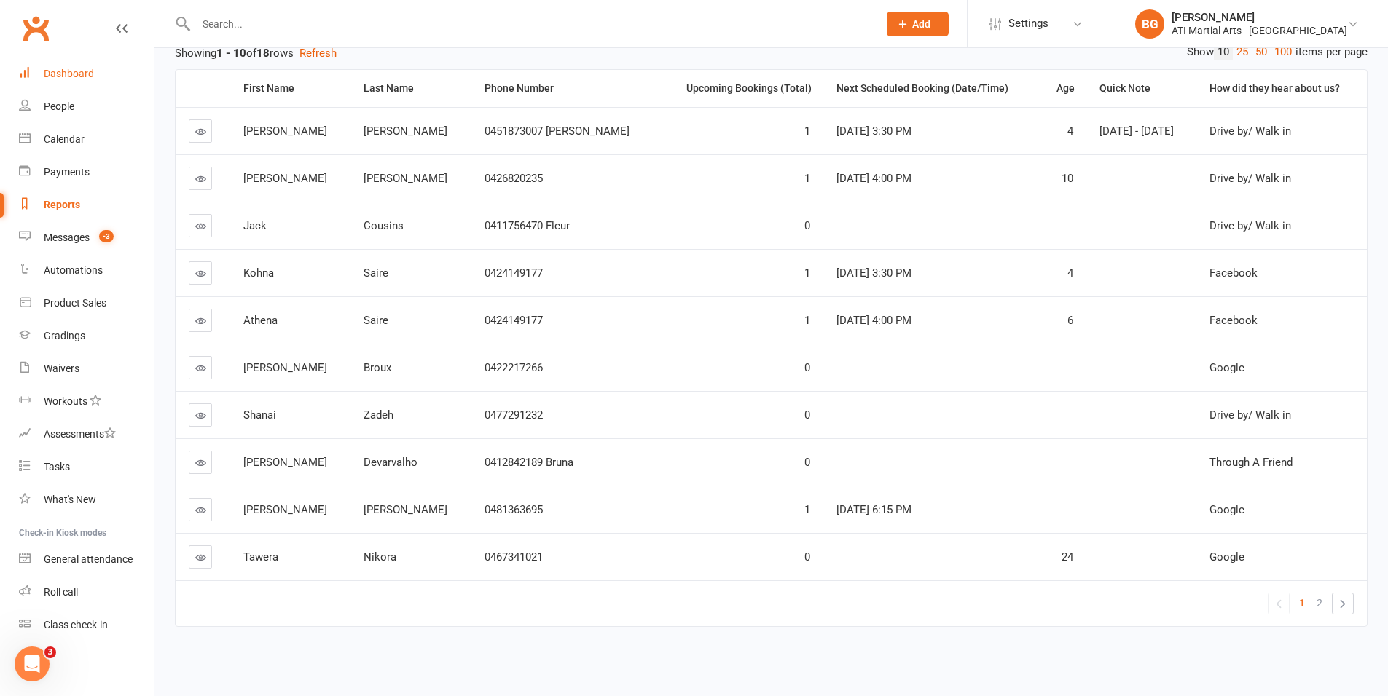
click at [64, 76] on div "Dashboard" at bounding box center [69, 74] width 50 height 12
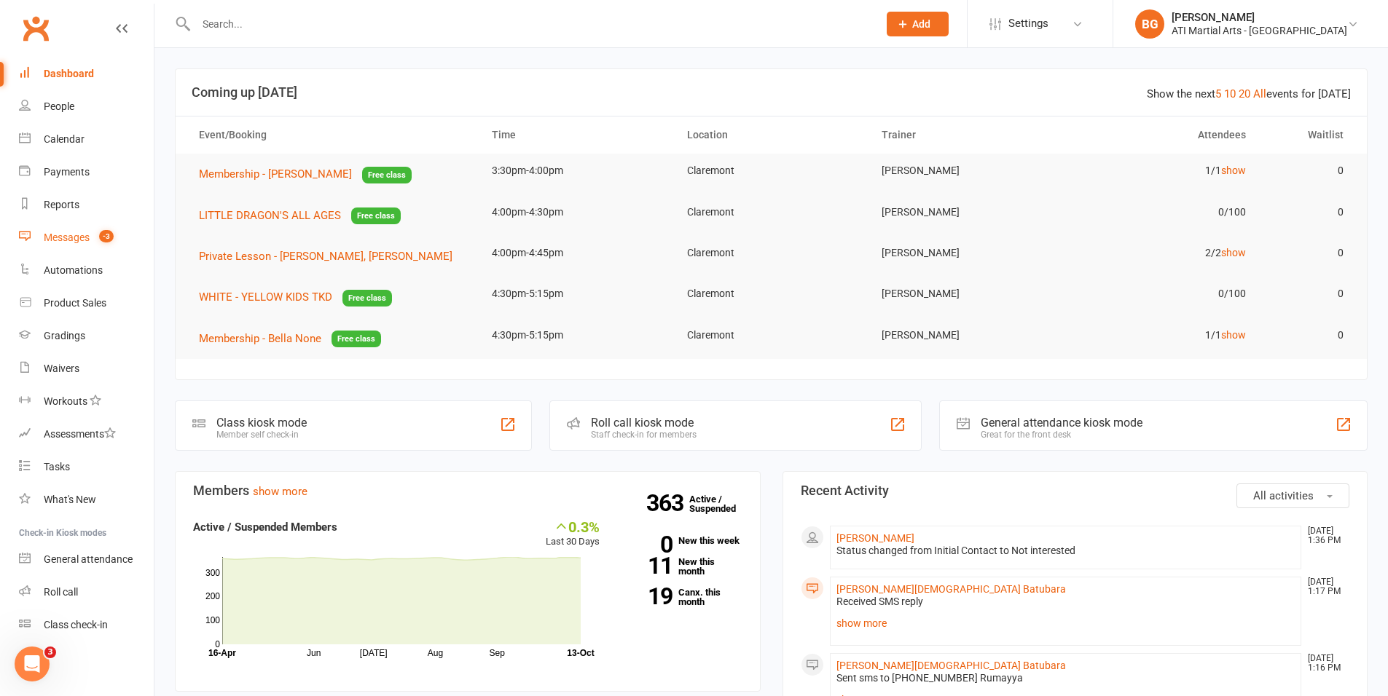
click at [106, 238] on span "-3" at bounding box center [106, 236] width 15 height 12
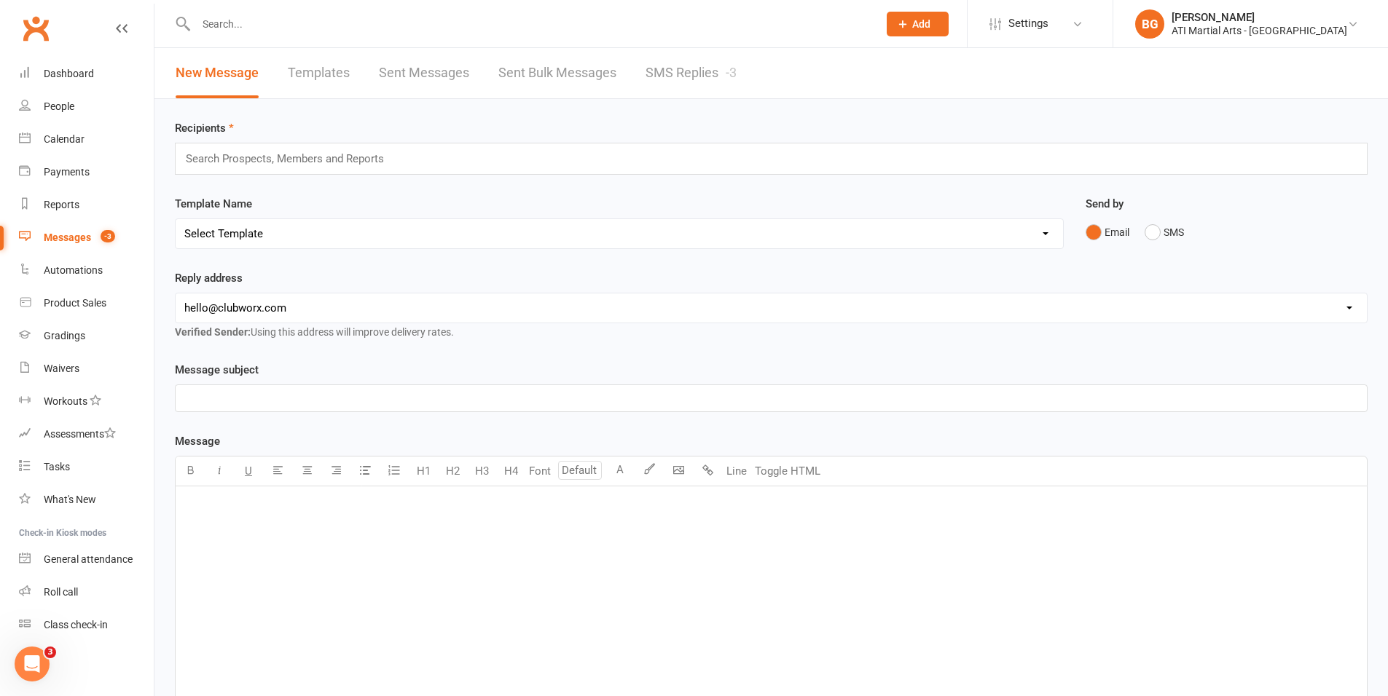
click at [686, 72] on link "SMS Replies -3" at bounding box center [690, 73] width 91 height 50
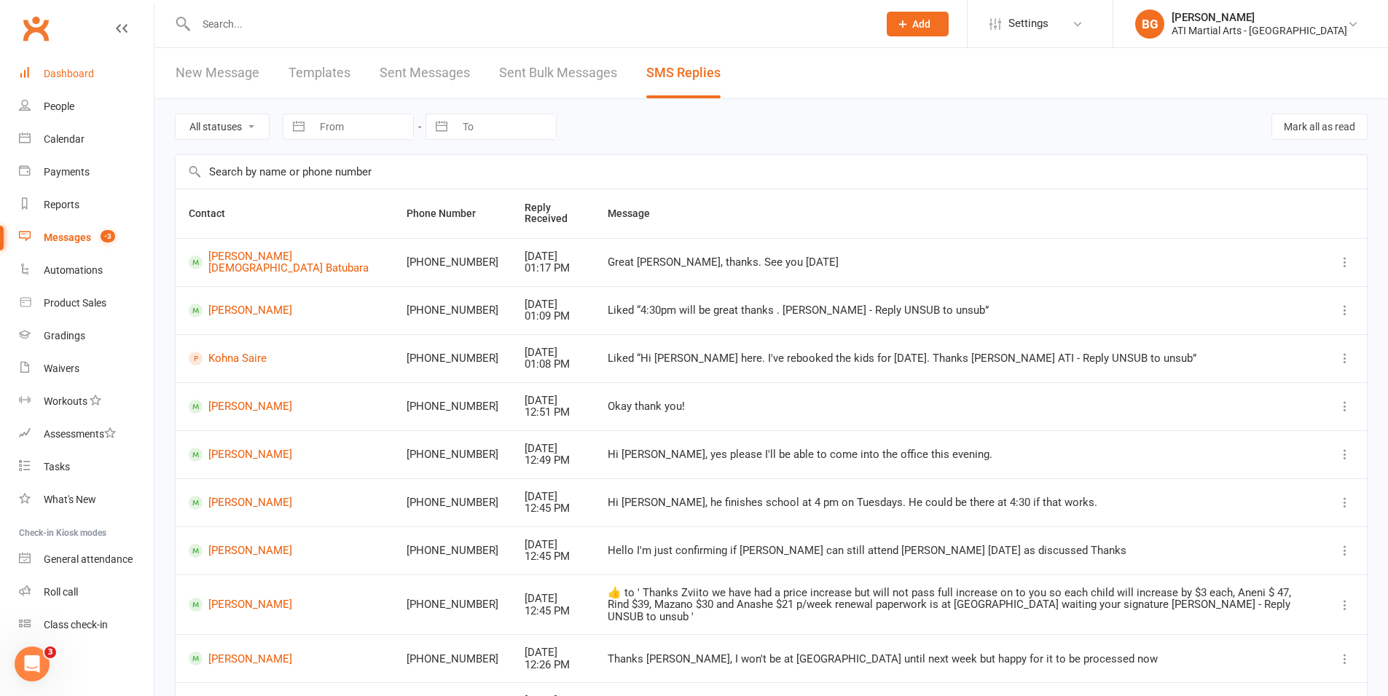
click at [94, 73] on link "Dashboard" at bounding box center [86, 74] width 135 height 33
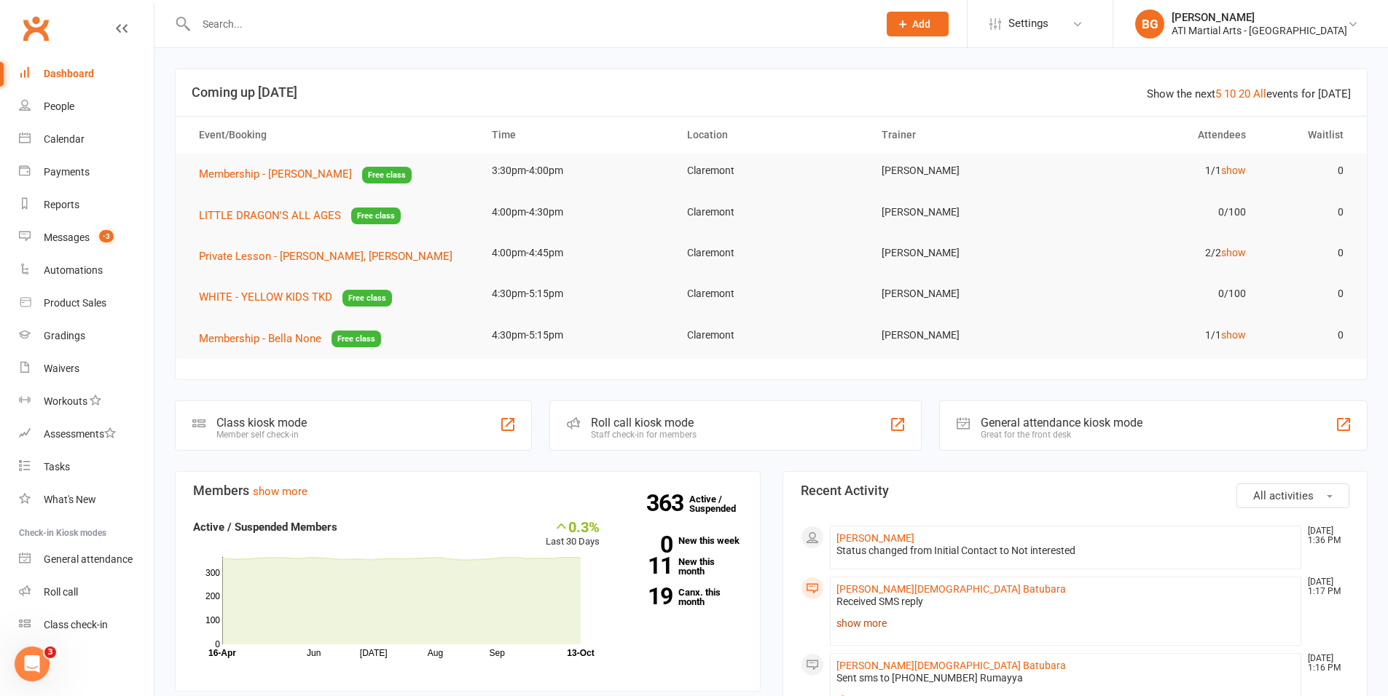
click at [871, 630] on link "show more" at bounding box center [1065, 623] width 459 height 20
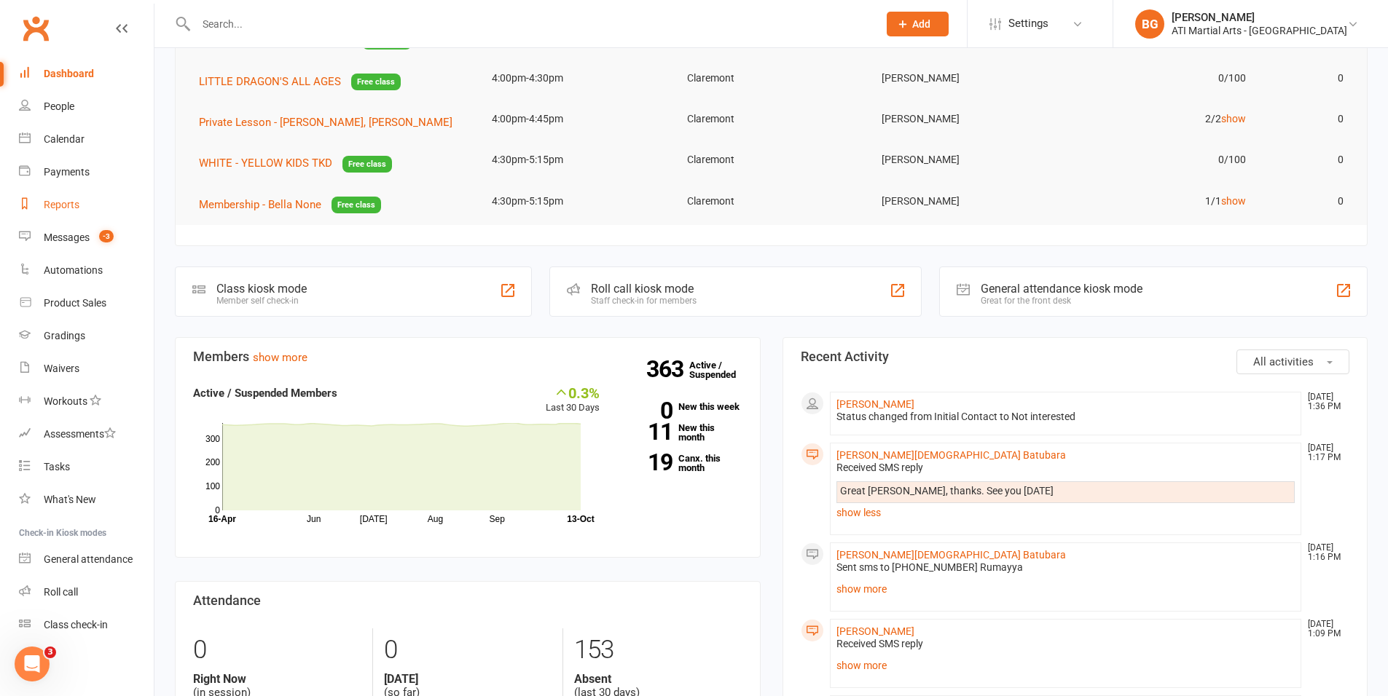
scroll to position [143, 0]
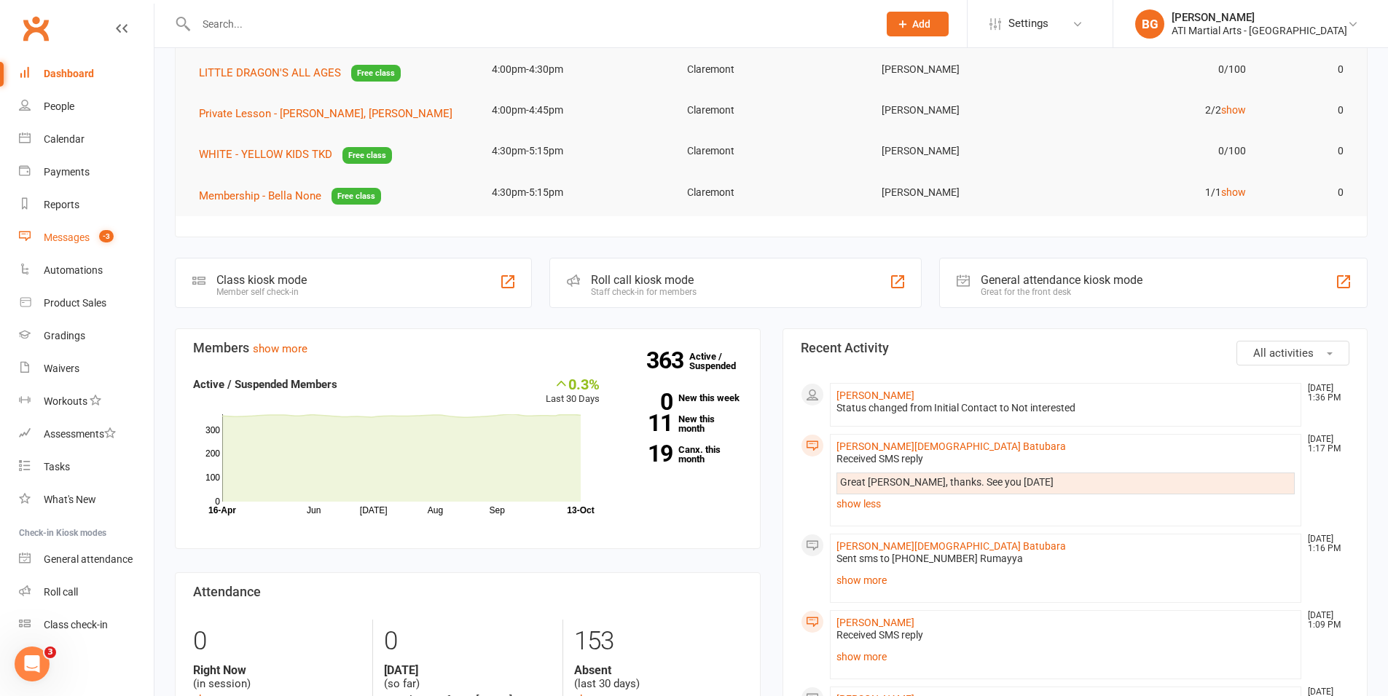
click at [74, 248] on link "Messages -3" at bounding box center [86, 237] width 135 height 33
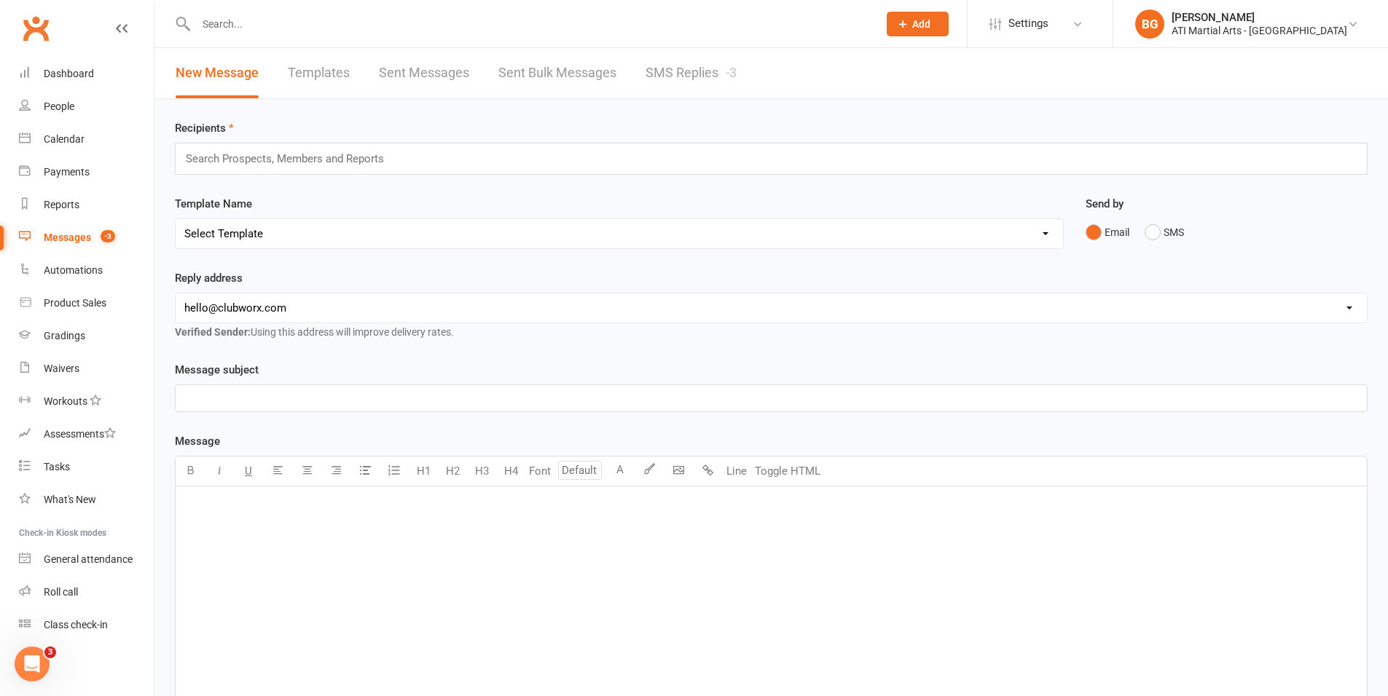
click at [684, 86] on link "SMS Replies -3" at bounding box center [690, 73] width 91 height 50
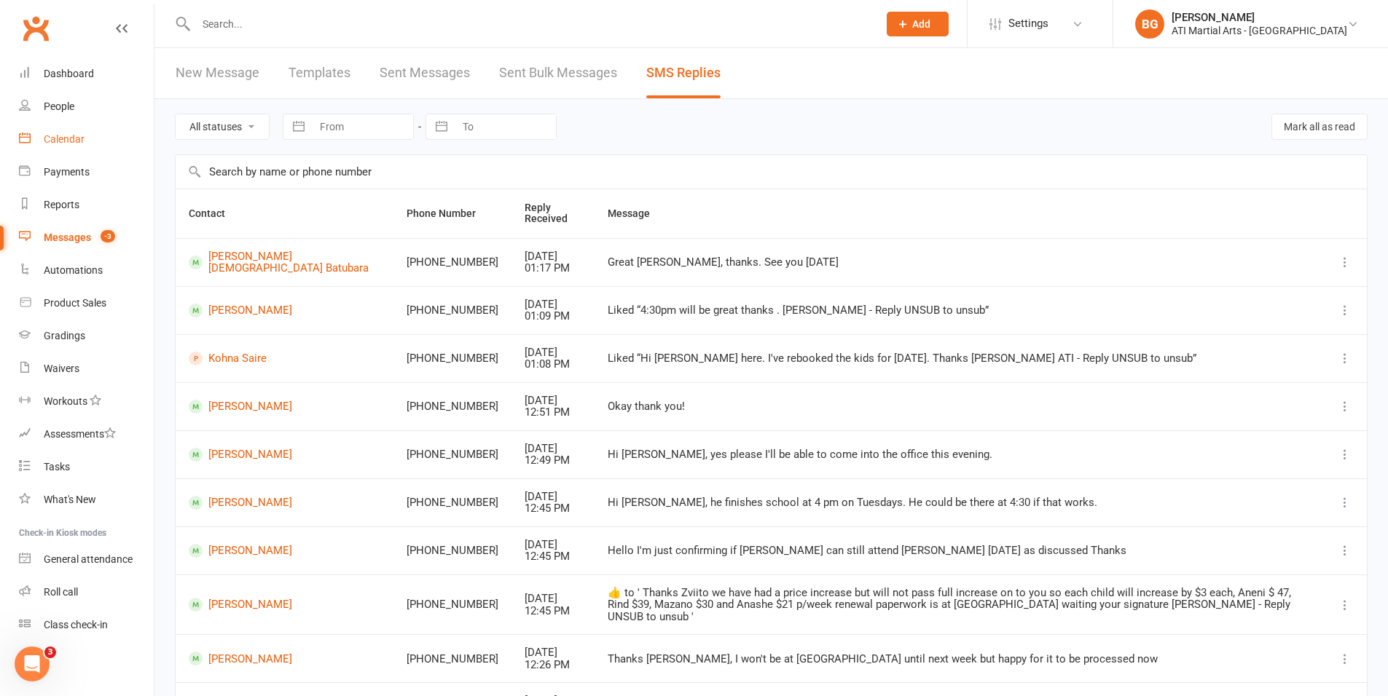
click at [76, 127] on link "Calendar" at bounding box center [86, 139] width 135 height 33
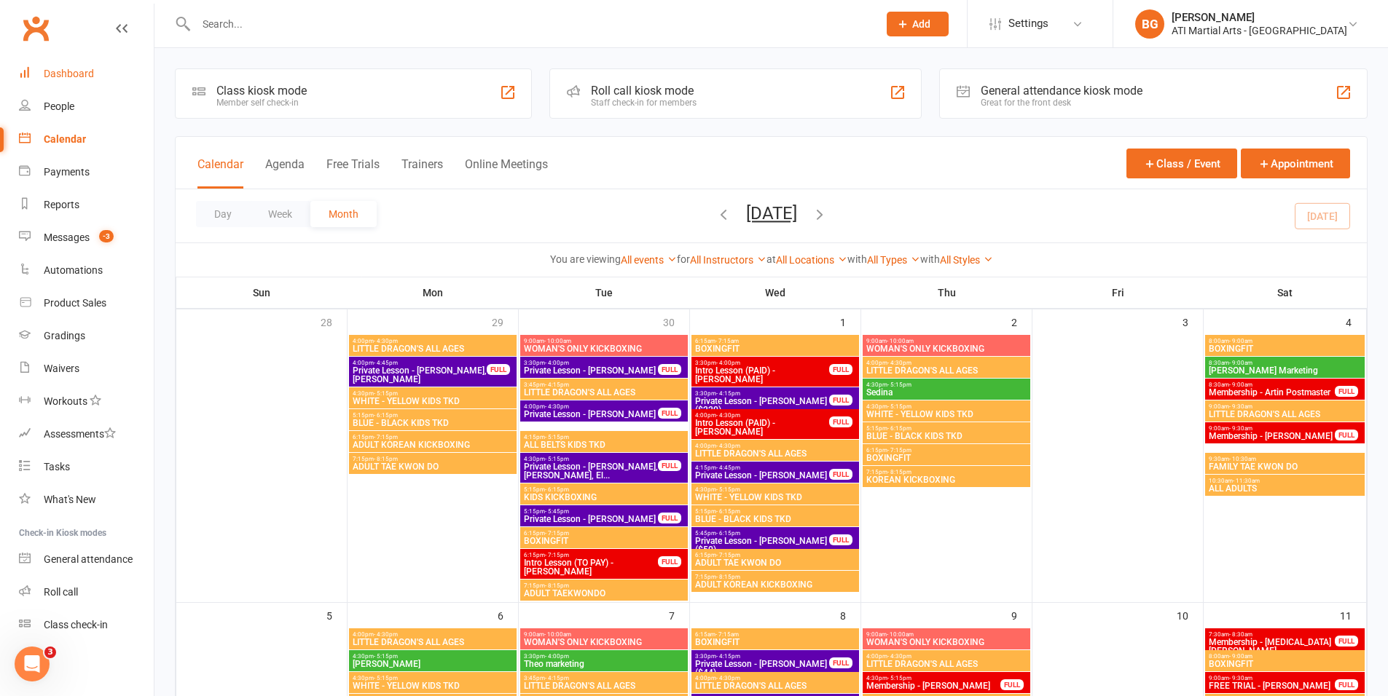
click at [74, 73] on div "Dashboard" at bounding box center [69, 74] width 50 height 12
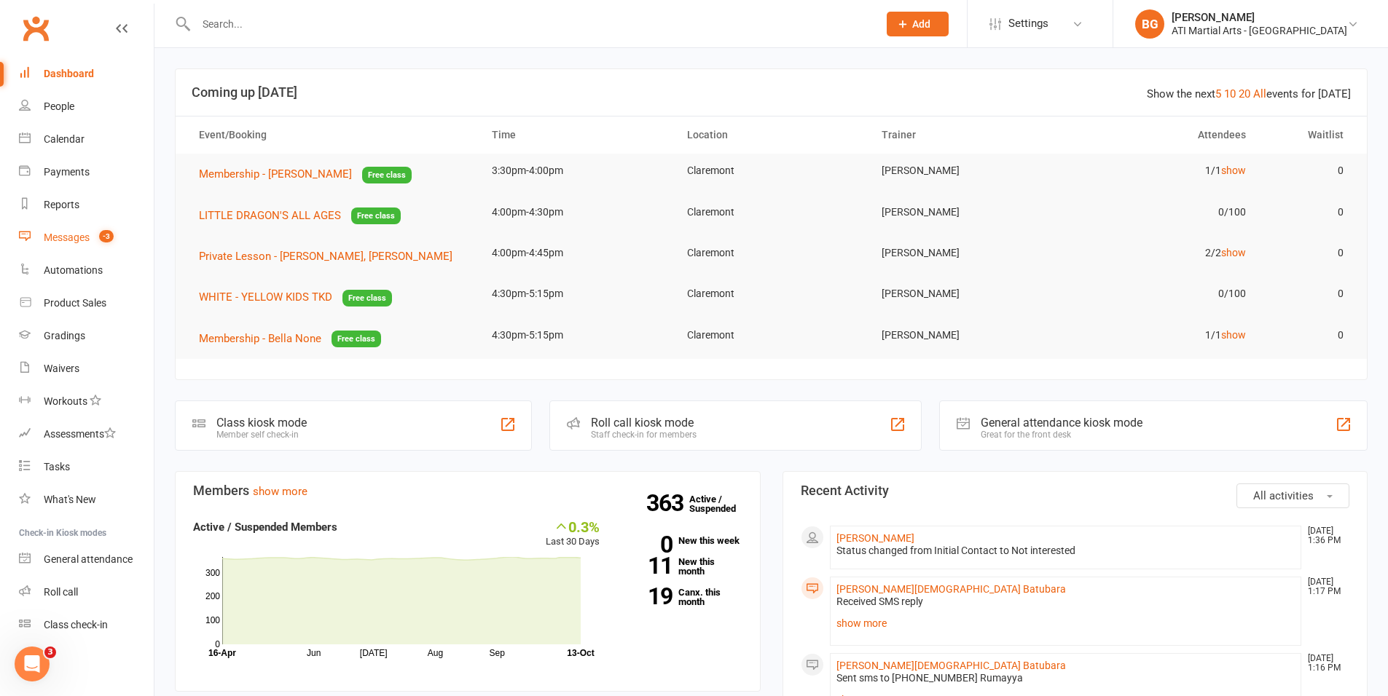
click at [71, 228] on link "Messages -3" at bounding box center [86, 237] width 135 height 33
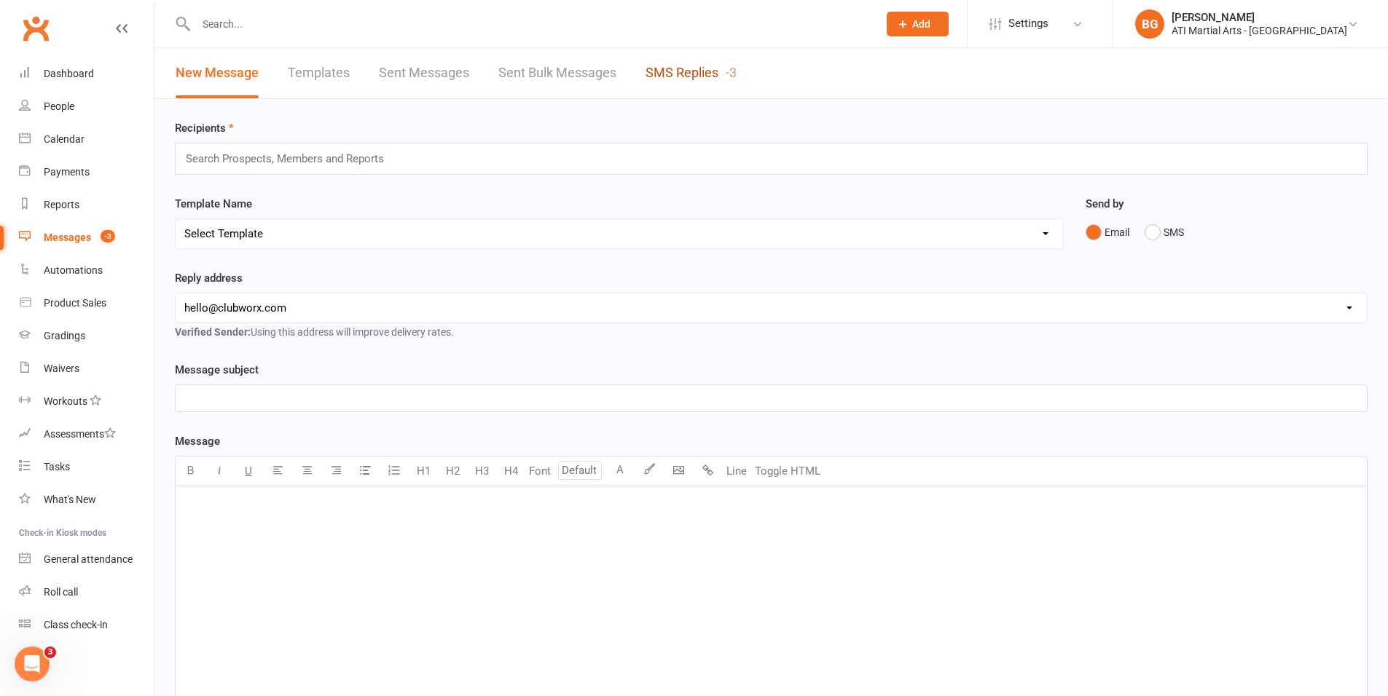
click at [691, 76] on link "SMS Replies -3" at bounding box center [690, 73] width 91 height 50
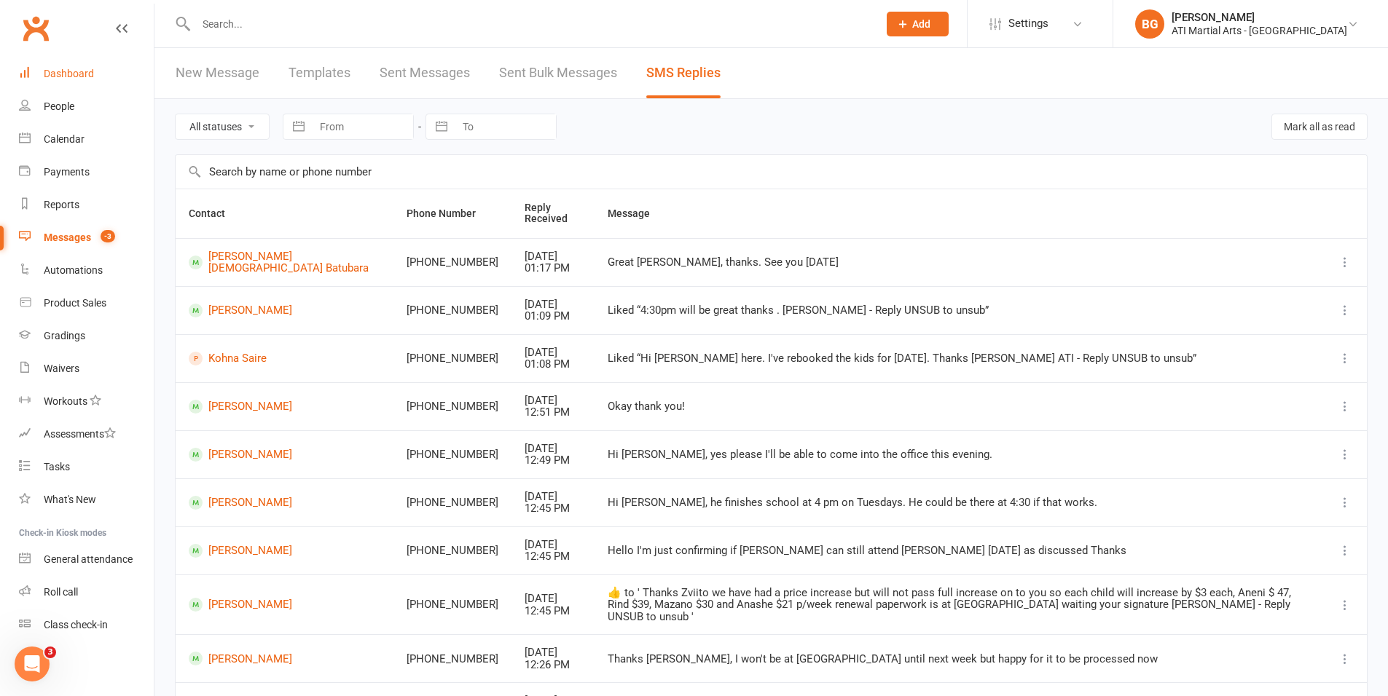
click at [74, 76] on div "Dashboard" at bounding box center [69, 74] width 50 height 12
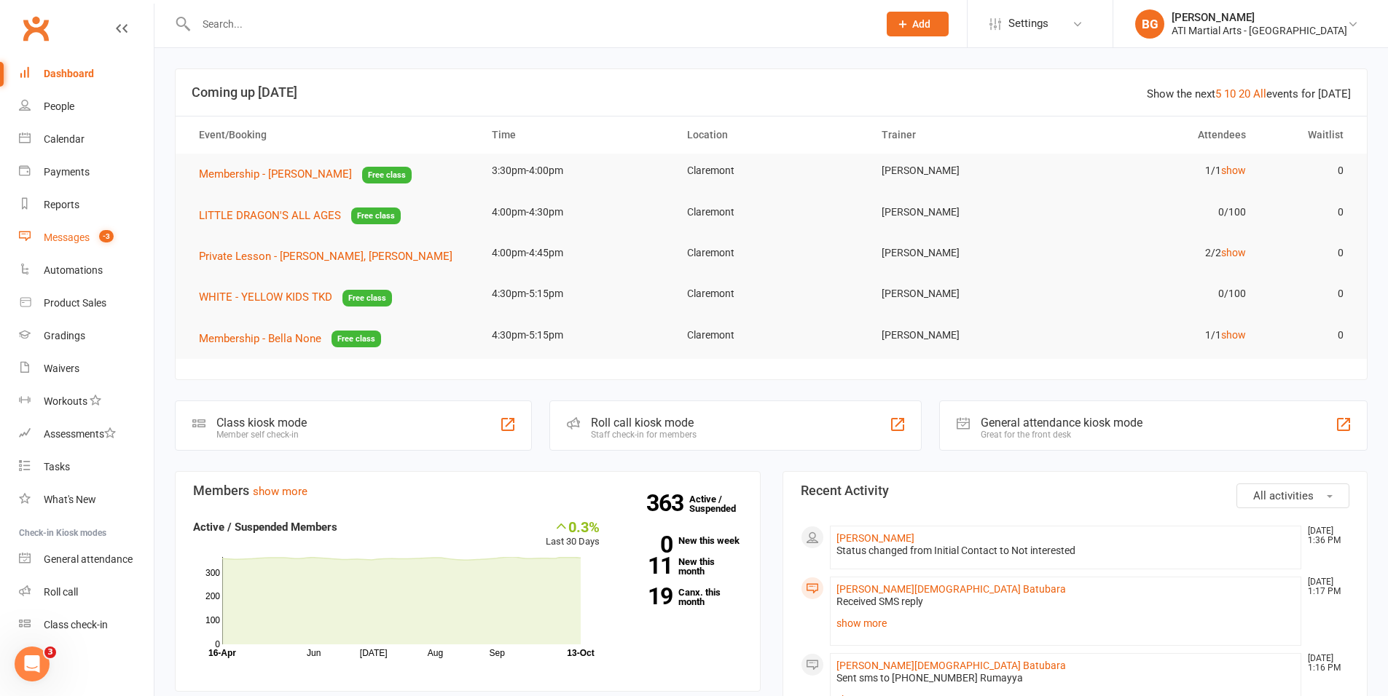
click at [76, 244] on link "Messages -3" at bounding box center [86, 237] width 135 height 33
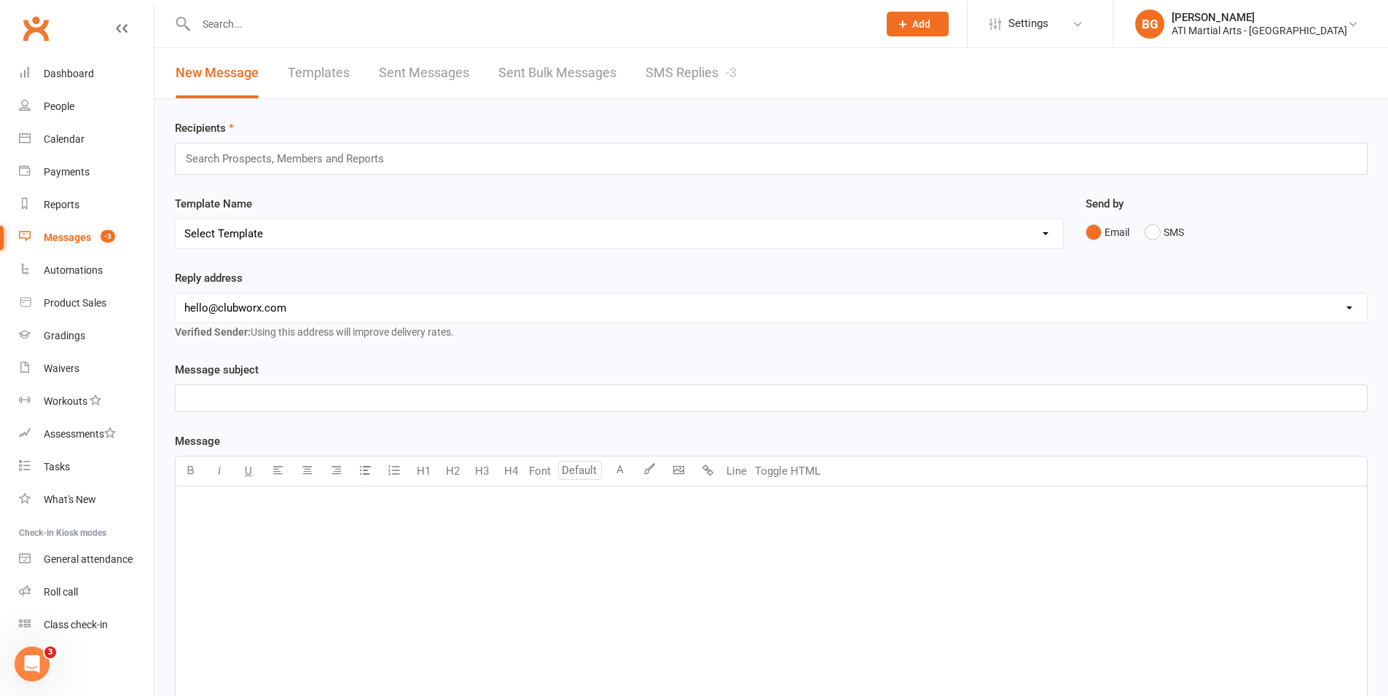
click at [719, 78] on link "SMS Replies -3" at bounding box center [690, 73] width 91 height 50
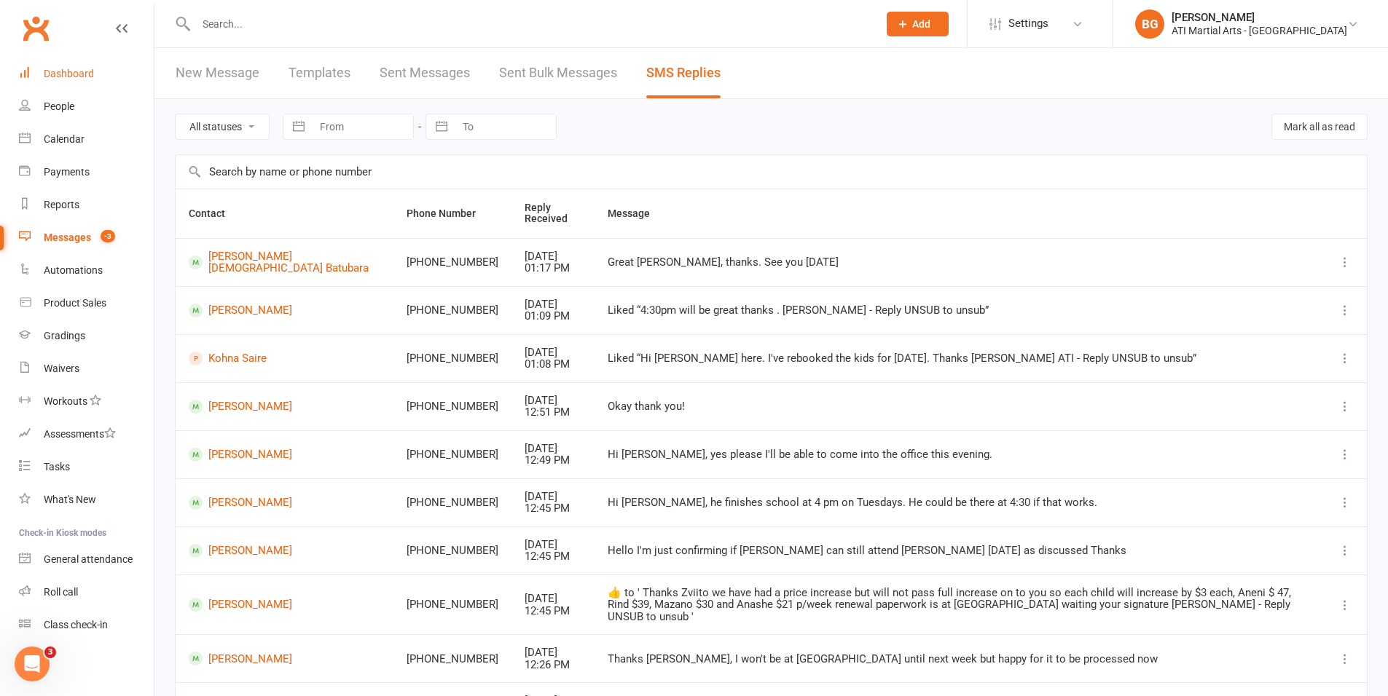
click at [60, 86] on link "Dashboard" at bounding box center [86, 74] width 135 height 33
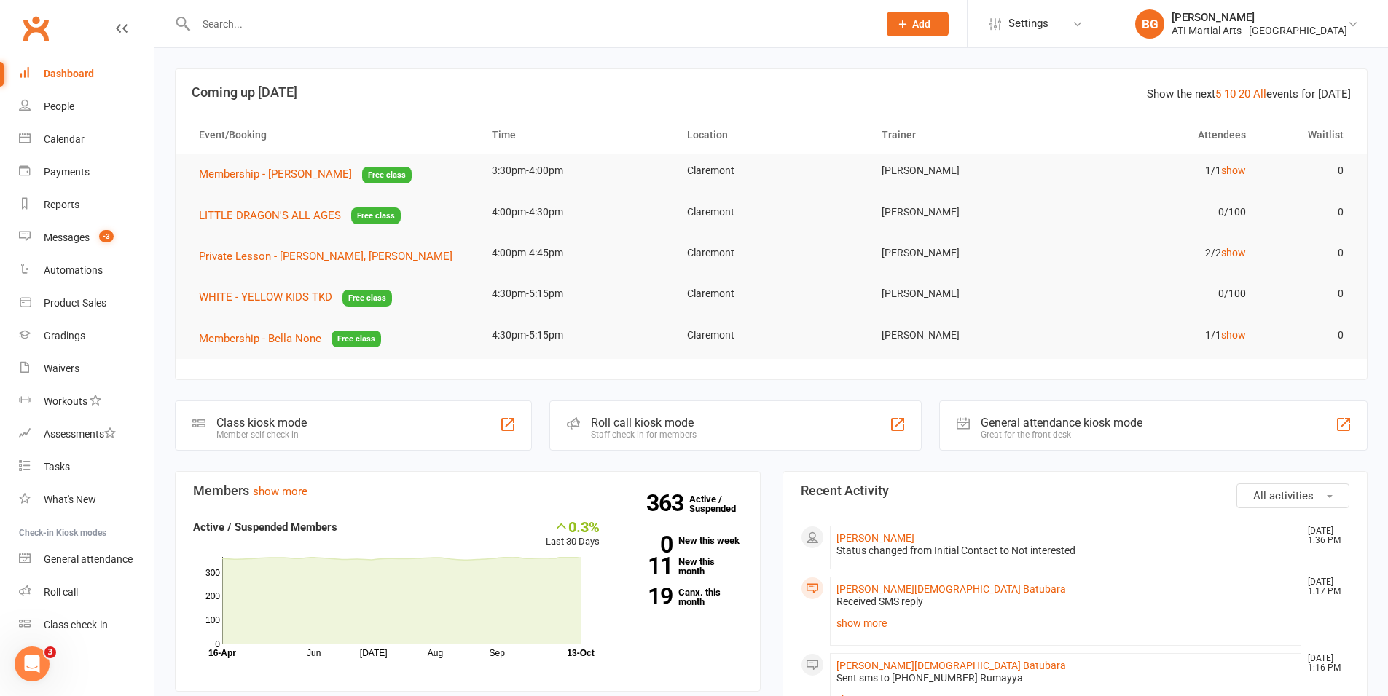
scroll to position [3, 0]
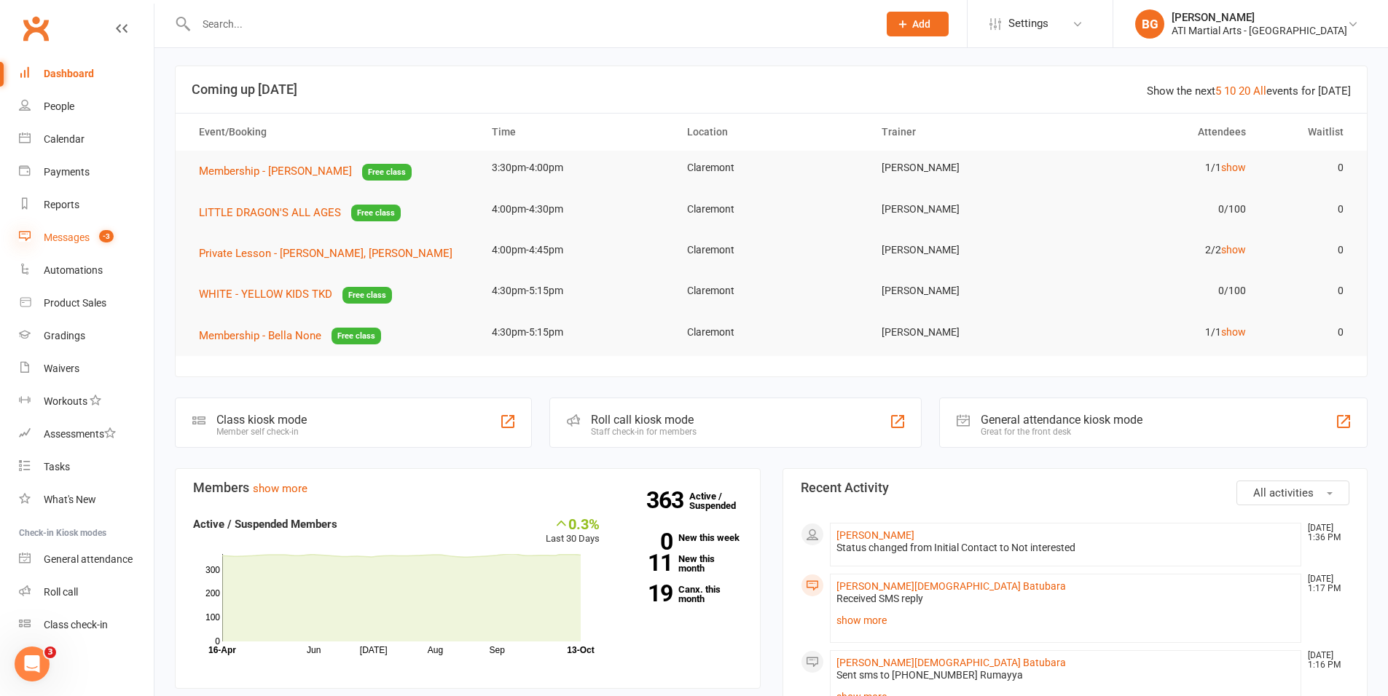
click at [24, 234] on icon at bounding box center [25, 236] width 12 height 12
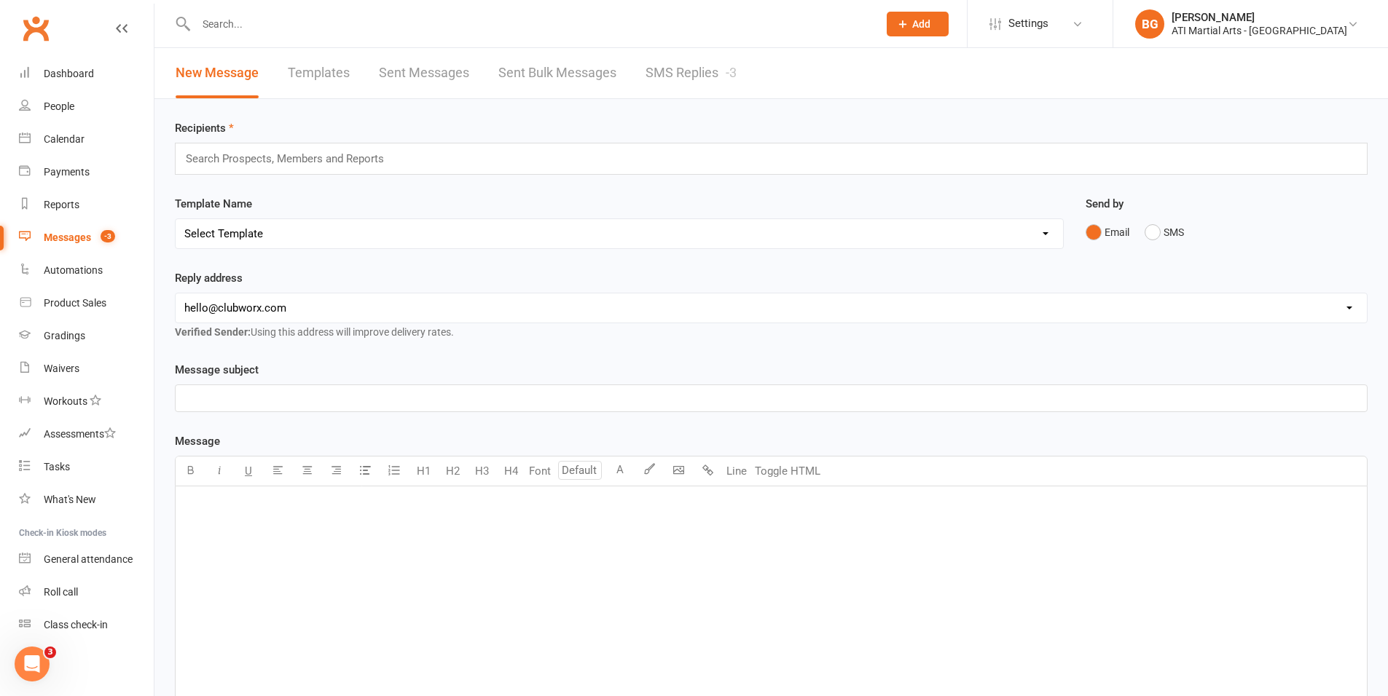
click at [717, 80] on link "SMS Replies -3" at bounding box center [690, 73] width 91 height 50
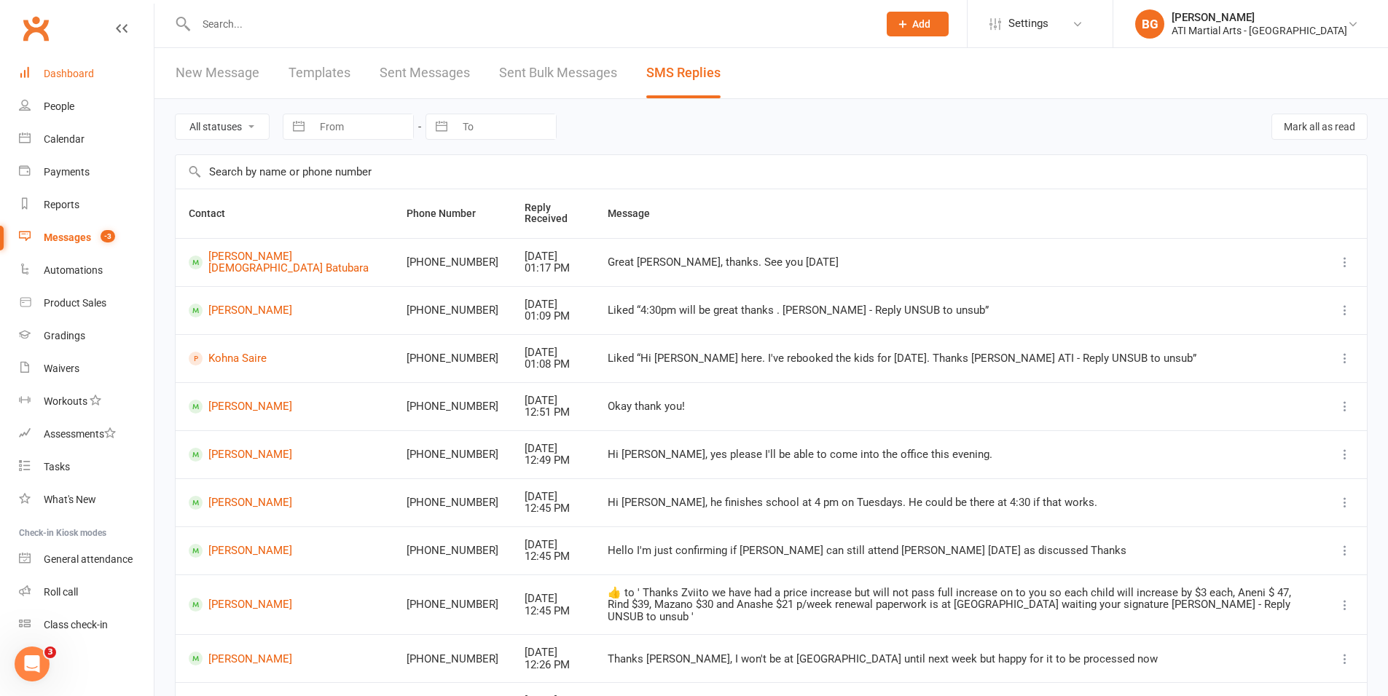
click at [76, 74] on div "Dashboard" at bounding box center [69, 74] width 50 height 12
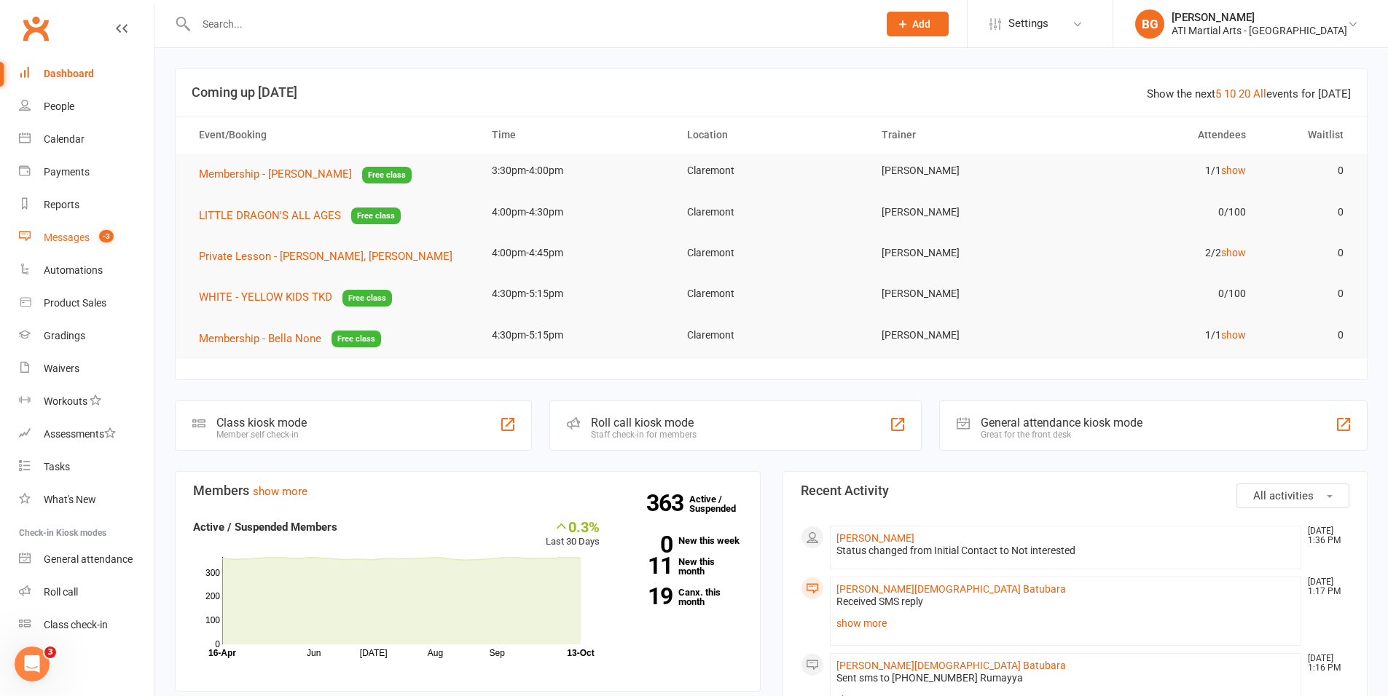
click at [83, 235] on div "Messages" at bounding box center [67, 238] width 46 height 12
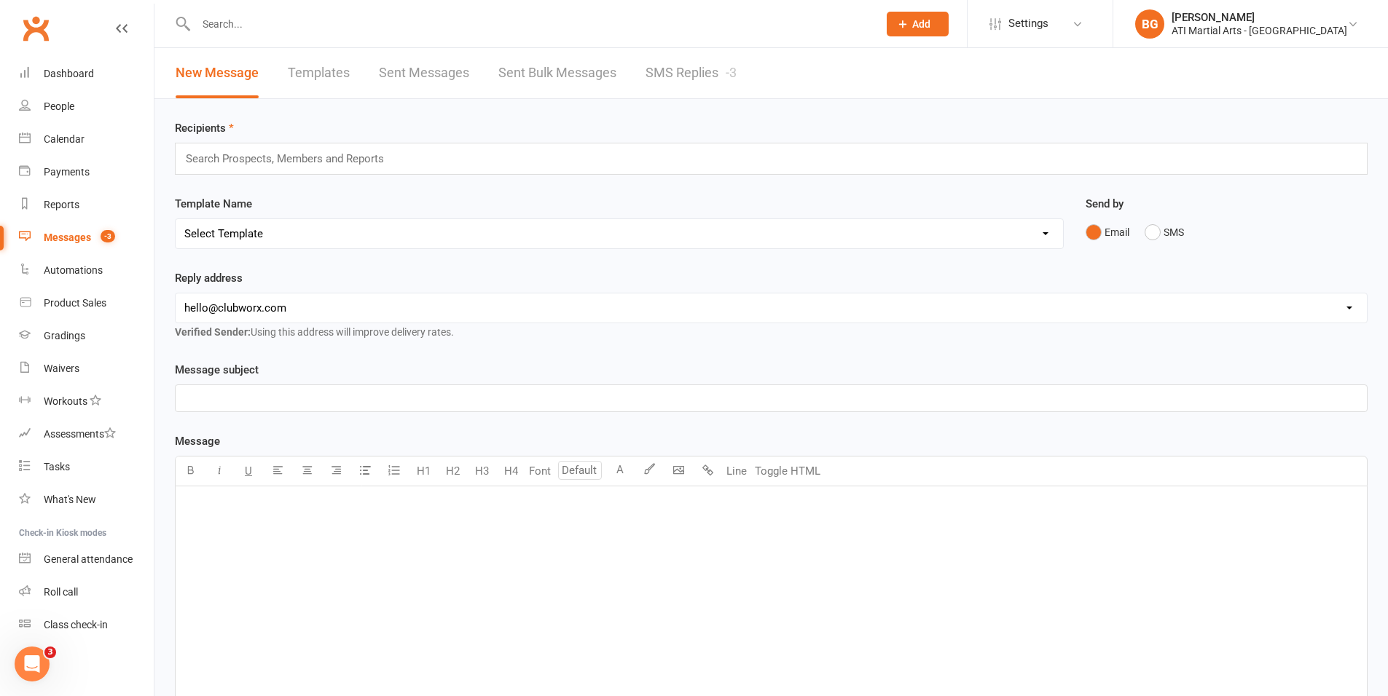
click at [668, 72] on link "SMS Replies -3" at bounding box center [690, 73] width 91 height 50
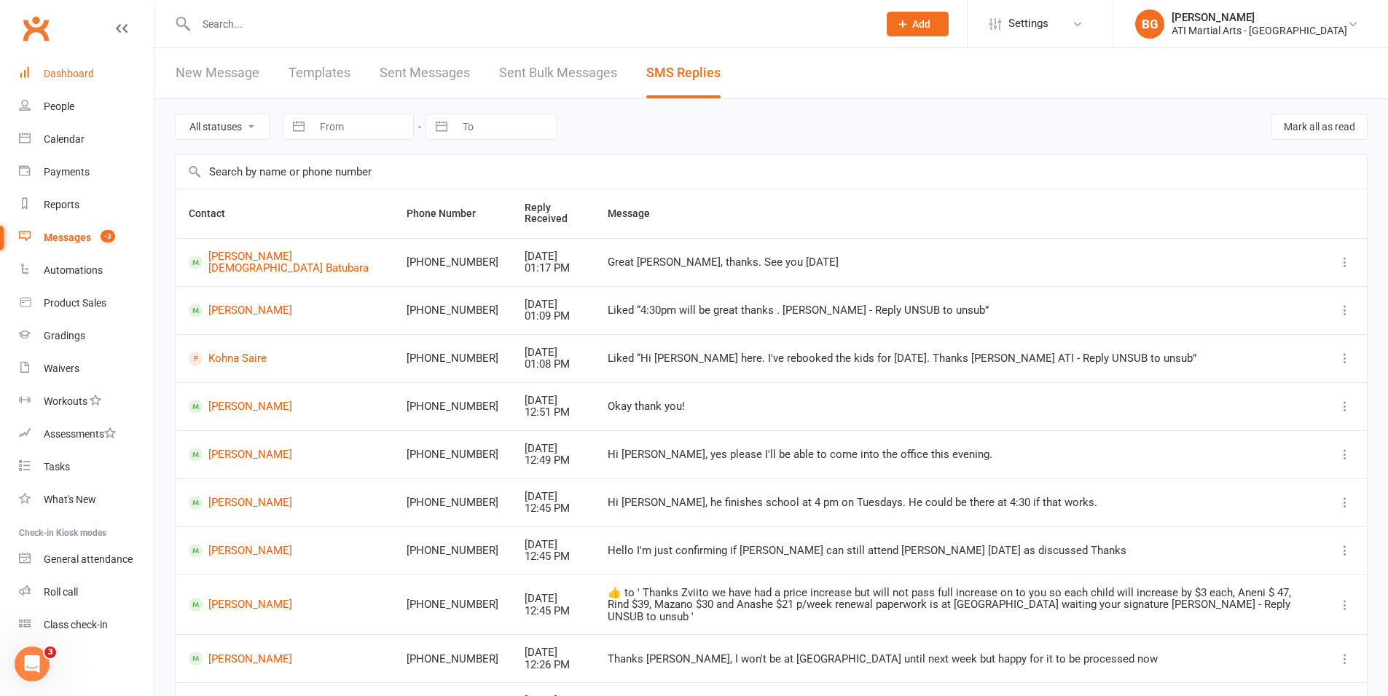
click at [111, 79] on link "Dashboard" at bounding box center [86, 74] width 135 height 33
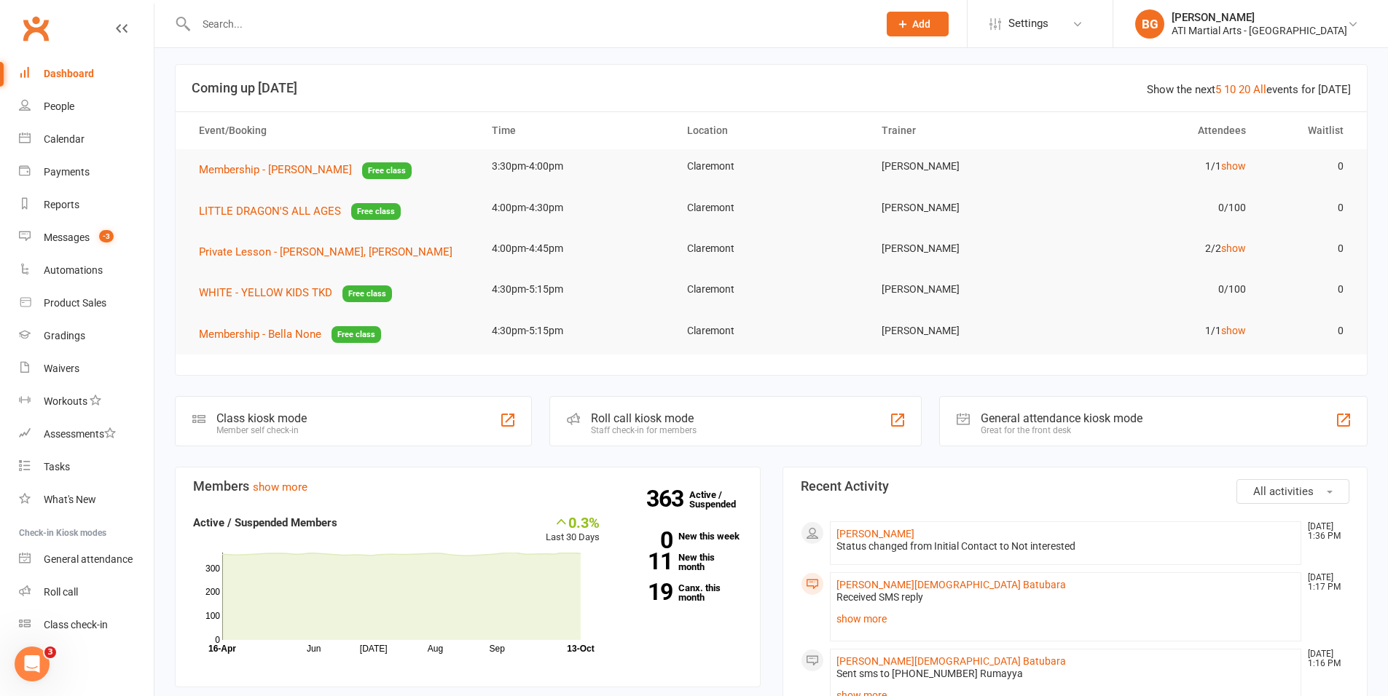
scroll to position [9, 0]
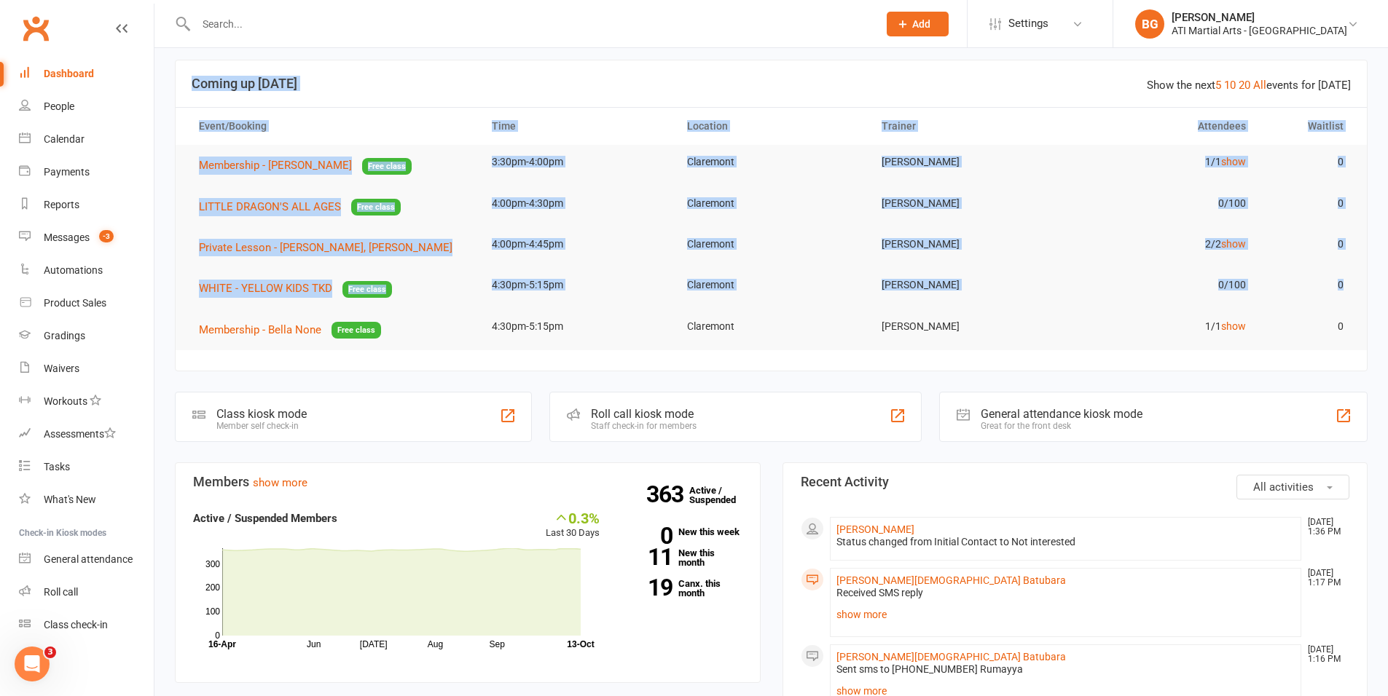
drag, startPoint x: 1359, startPoint y: 338, endPoint x: 431, endPoint y: 65, distance: 966.8
click at [431, 65] on section "Show the next 5 10 20 All events for today Coming up Today Event/Booking Time L…" at bounding box center [771, 216] width 1193 height 312
click at [712, 189] on td "Claremont" at bounding box center [771, 204] width 195 height 34
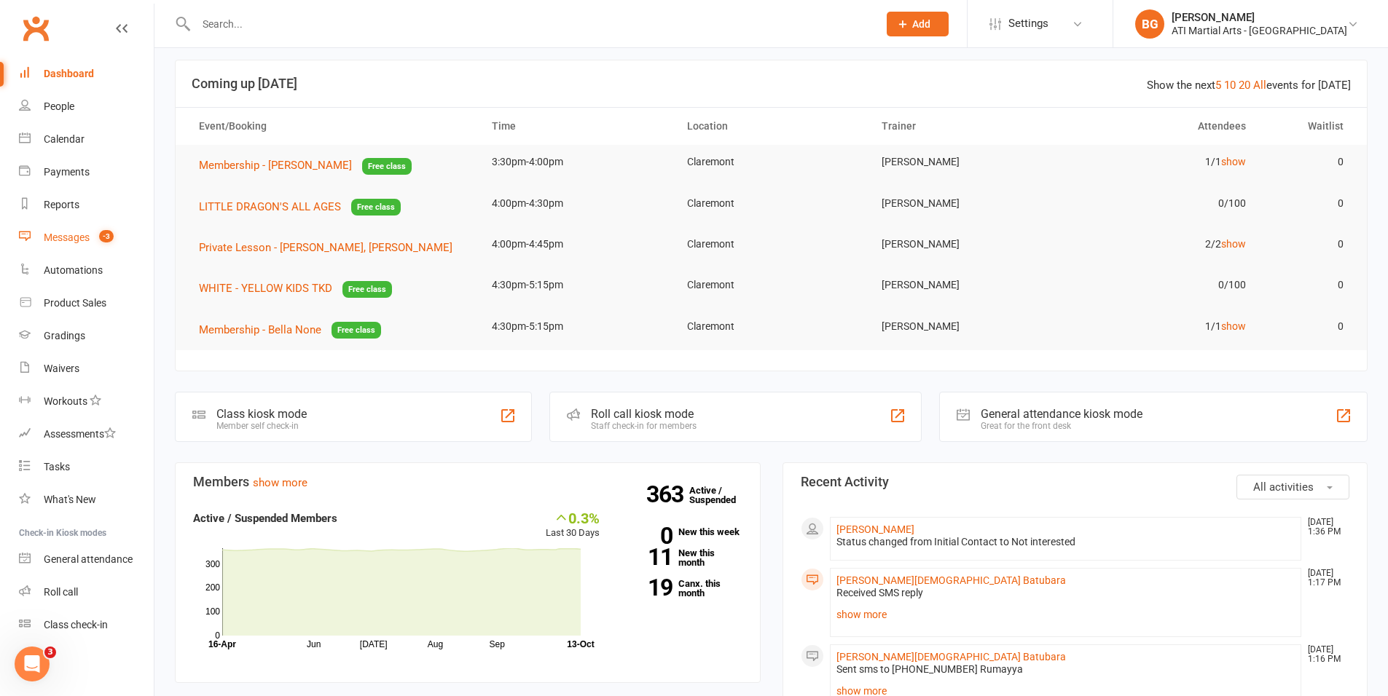
click at [66, 240] on div "Messages" at bounding box center [67, 238] width 46 height 12
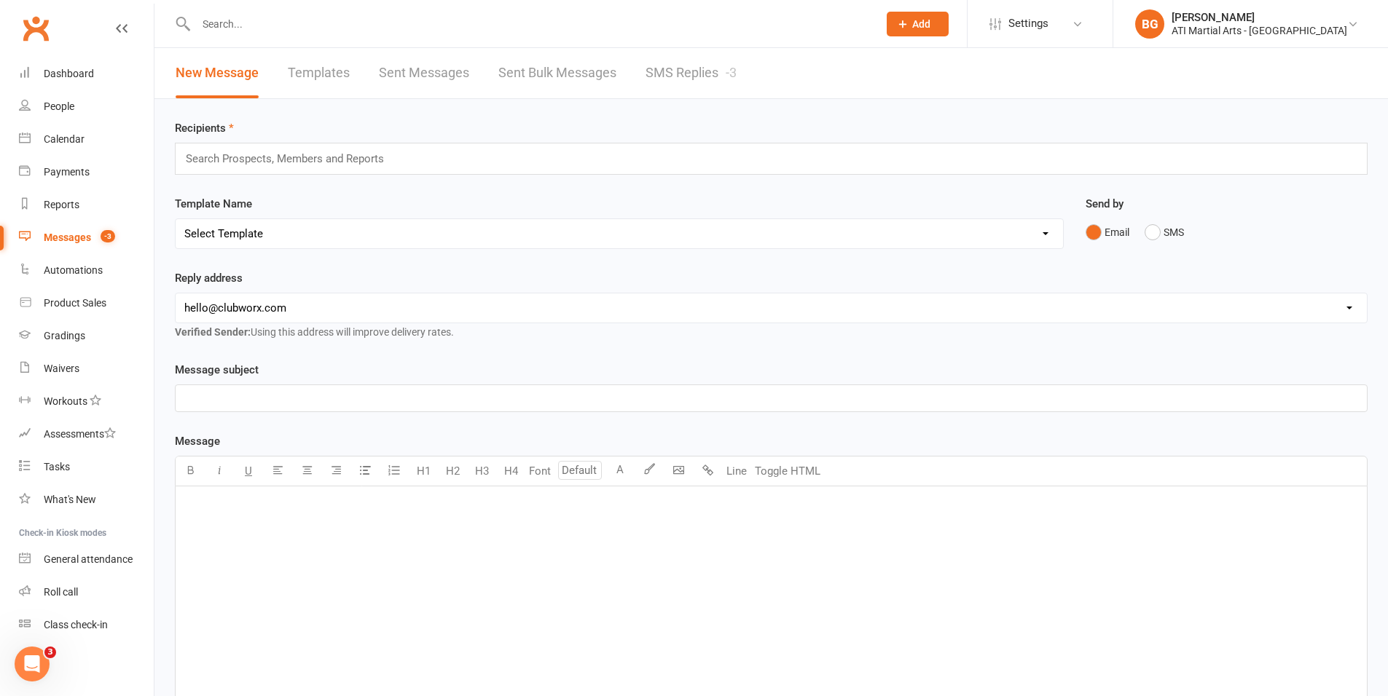
click at [684, 58] on link "SMS Replies -3" at bounding box center [690, 73] width 91 height 50
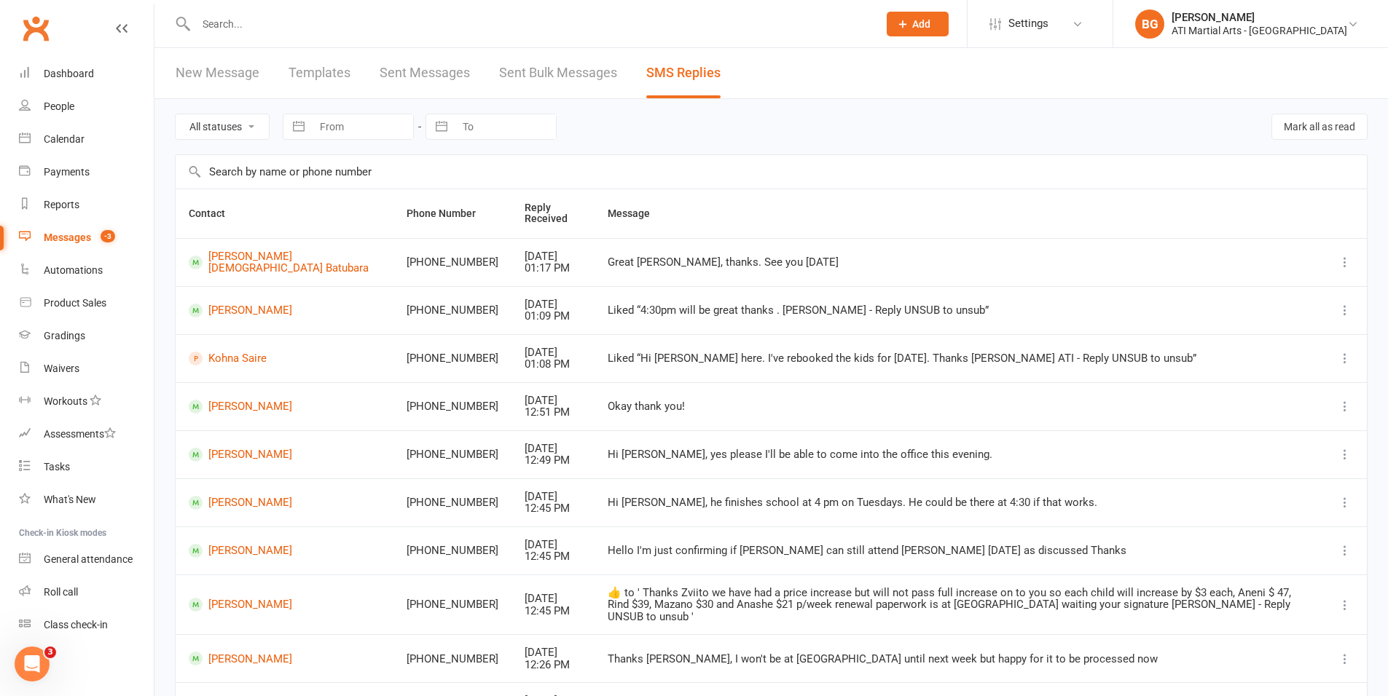
click at [356, 7] on div at bounding box center [521, 23] width 693 height 47
click at [296, 58] on link "Templates" at bounding box center [319, 73] width 62 height 50
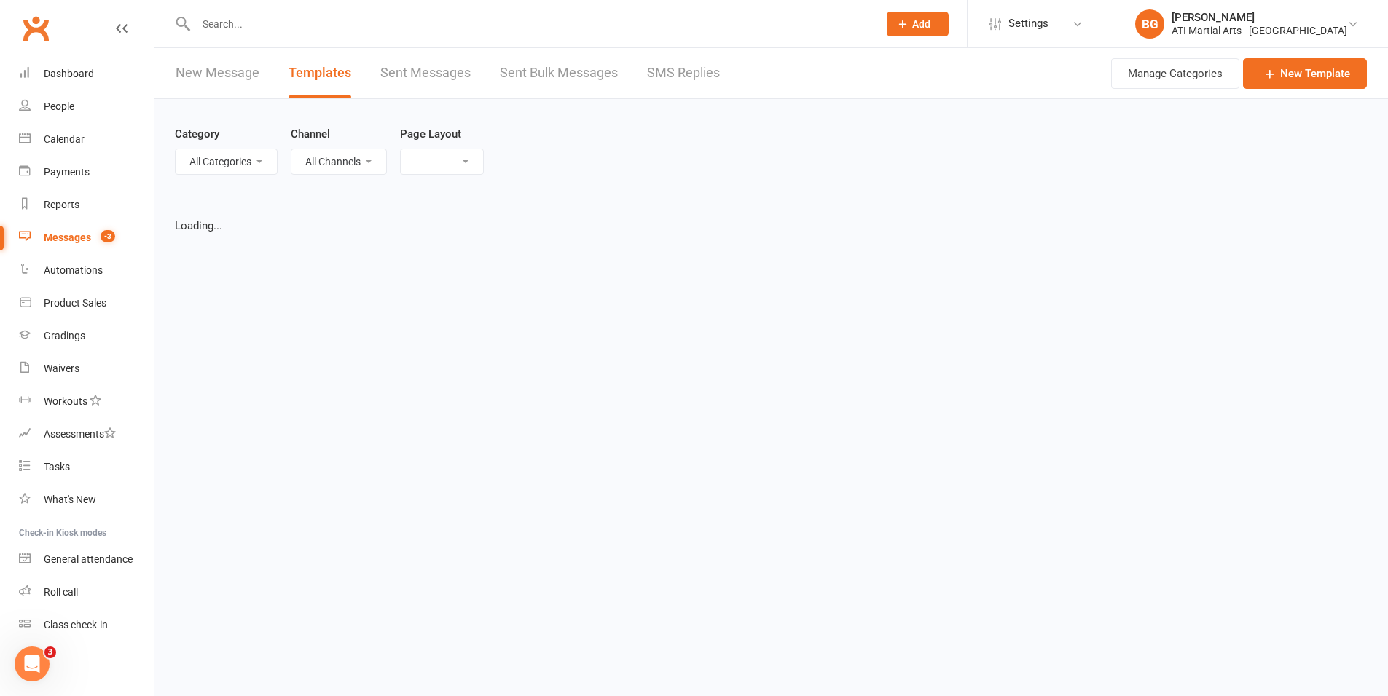
select select "grid"
click at [285, 35] on ui-view "Prospect Member Non-attending contact Class / event Appointment Grading event T…" at bounding box center [694, 391] width 1388 height 775
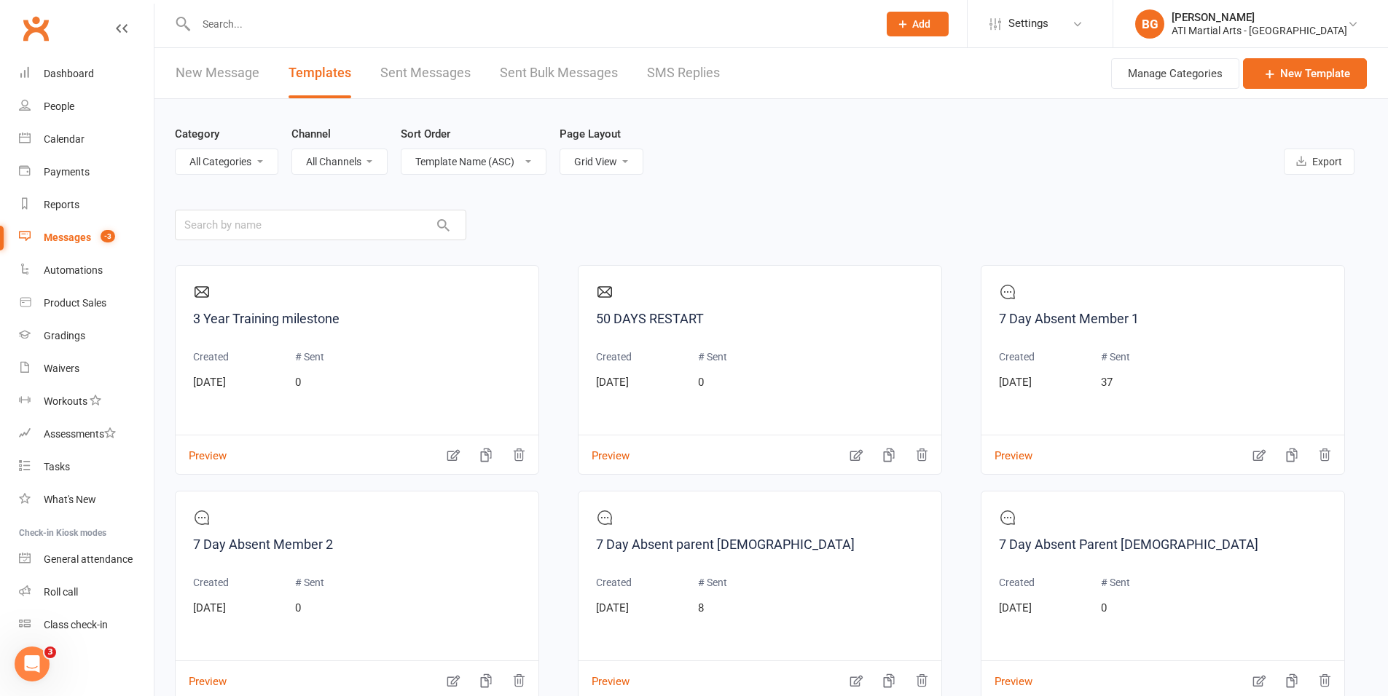
click at [282, 26] on input "text" at bounding box center [530, 24] width 676 height 20
click at [216, 82] on link "New Message" at bounding box center [218, 73] width 84 height 50
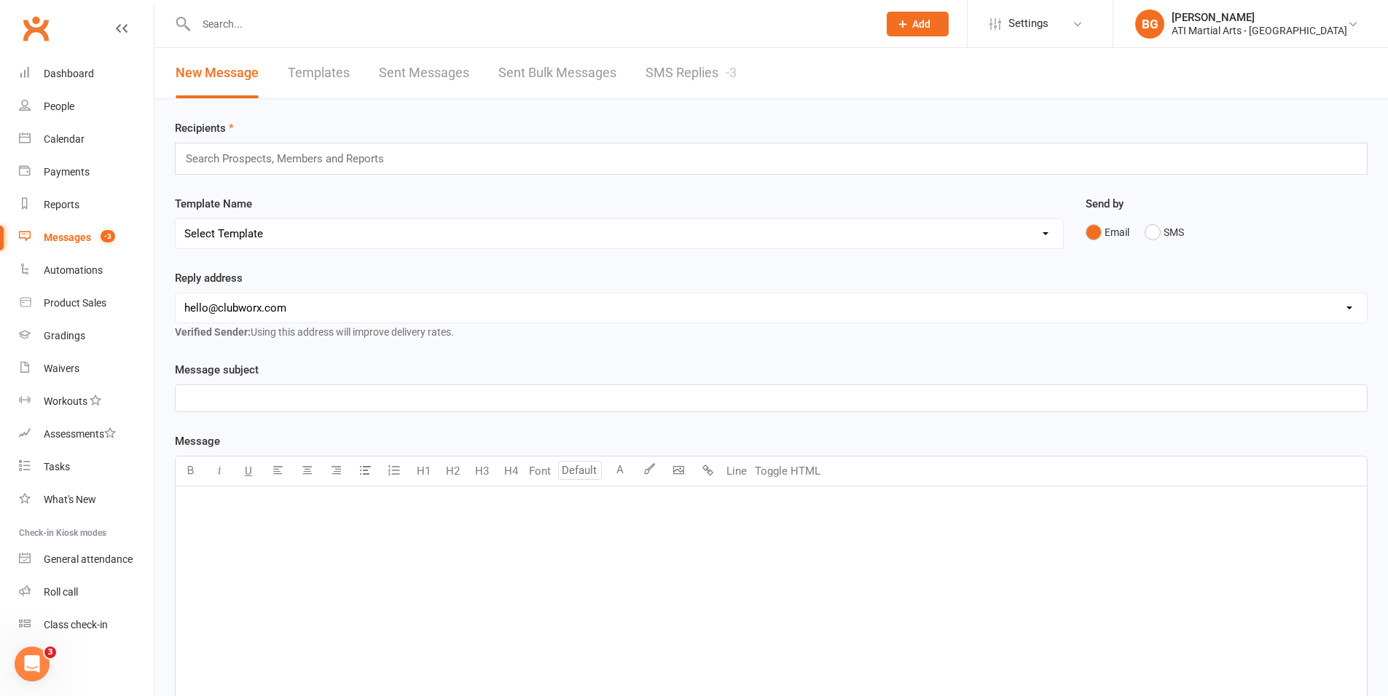
click at [323, 27] on input "text" at bounding box center [530, 24] width 676 height 20
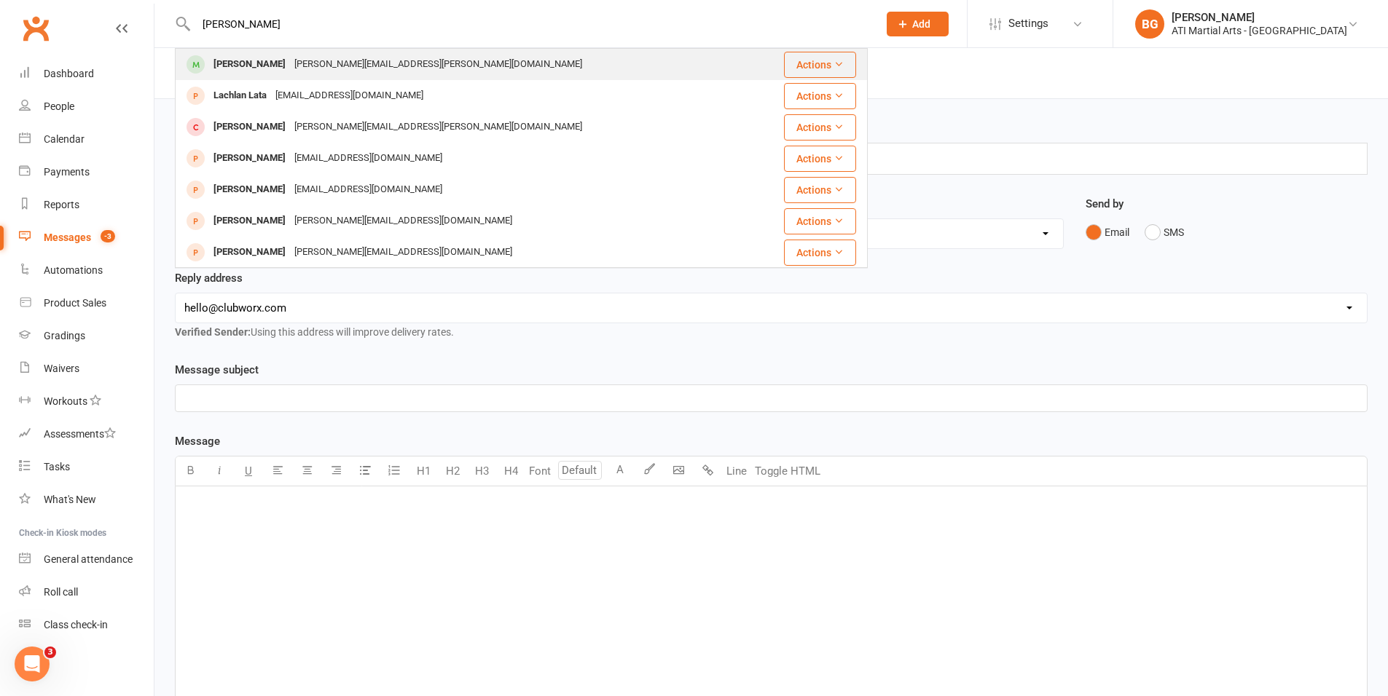
type input "lachlan shadlow"
click at [314, 64] on div "catherine.shadlow@gmail.com" at bounding box center [438, 64] width 297 height 21
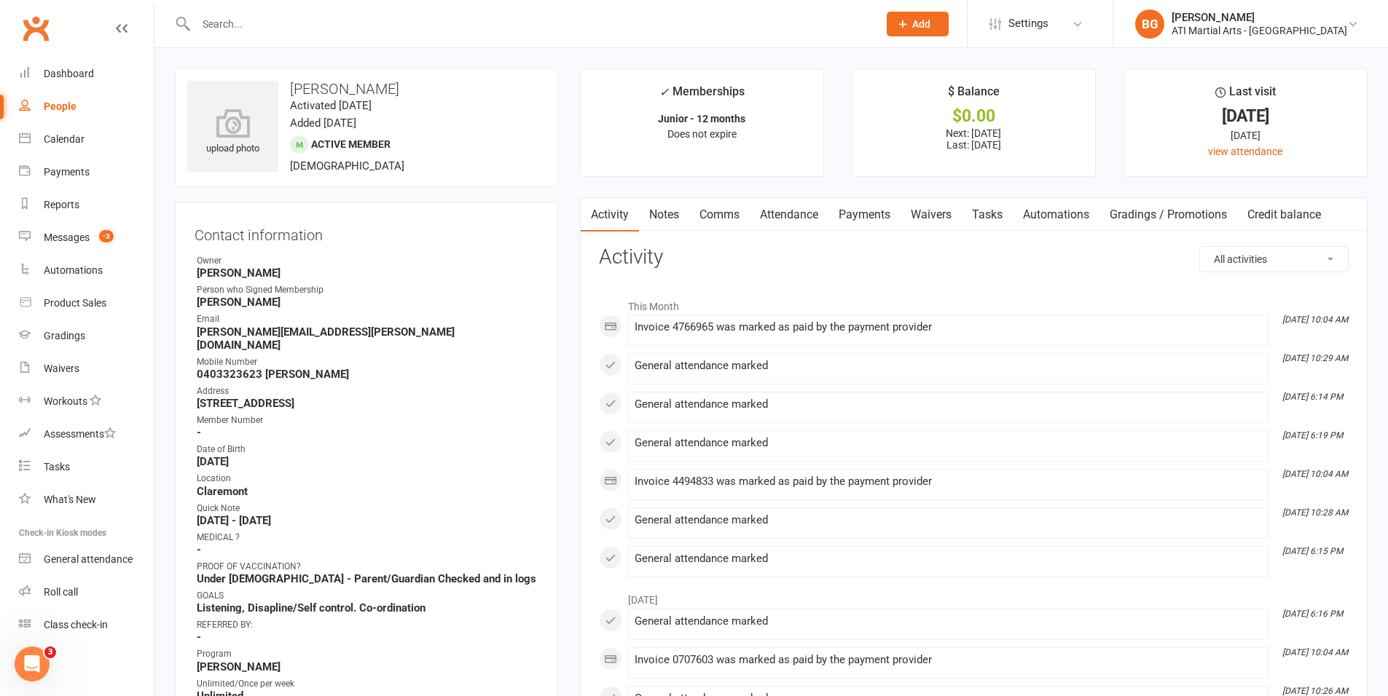
click at [871, 214] on link "Payments" at bounding box center [864, 215] width 72 height 34
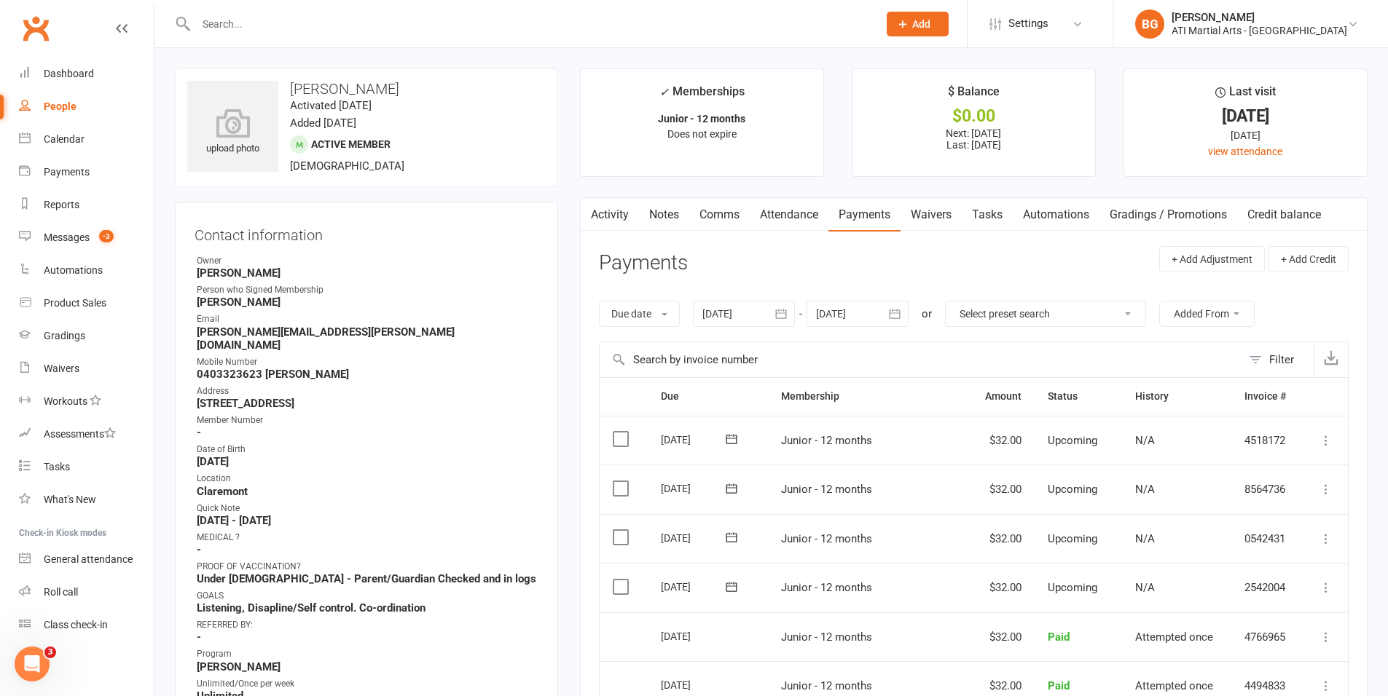
drag, startPoint x: 354, startPoint y: 8, endPoint x: 357, endPoint y: 20, distance: 12.0
click at [355, 11] on div at bounding box center [521, 23] width 693 height 47
click at [357, 20] on input "text" at bounding box center [530, 24] width 676 height 20
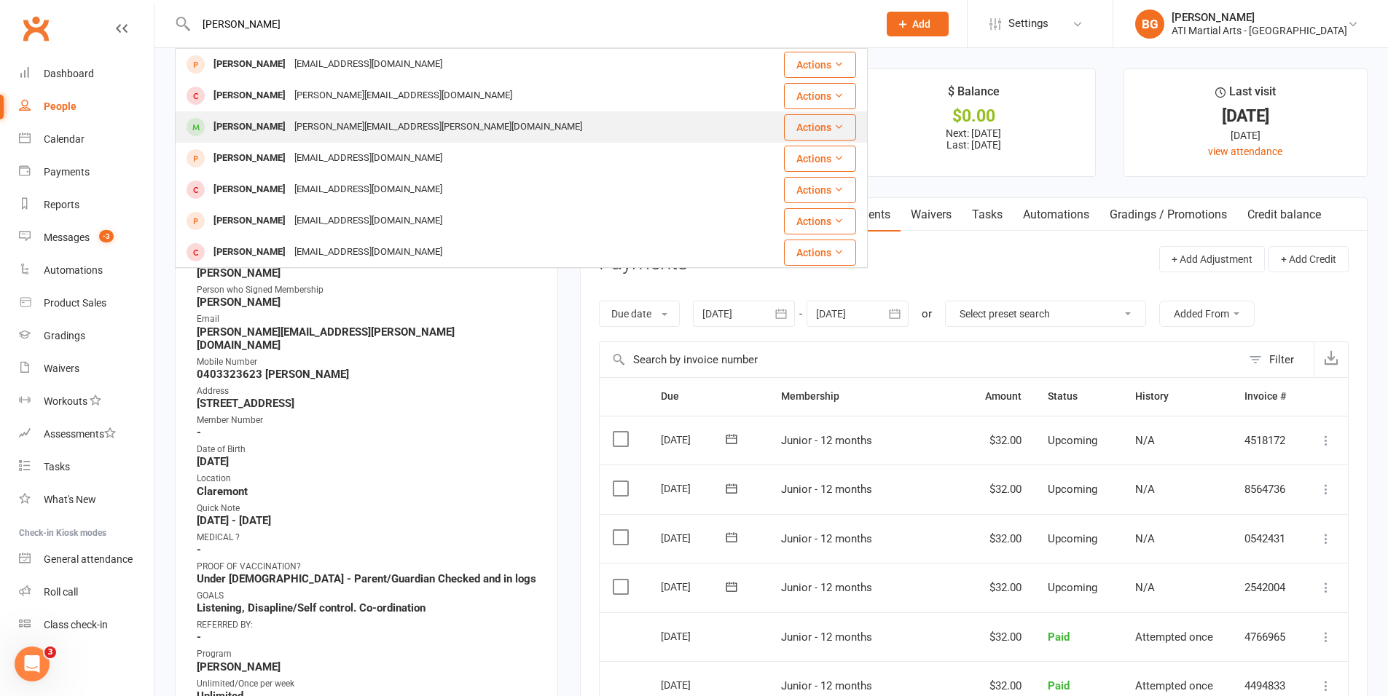
type input "alistair"
click at [248, 120] on div "Alistair Shadlow" at bounding box center [249, 127] width 81 height 21
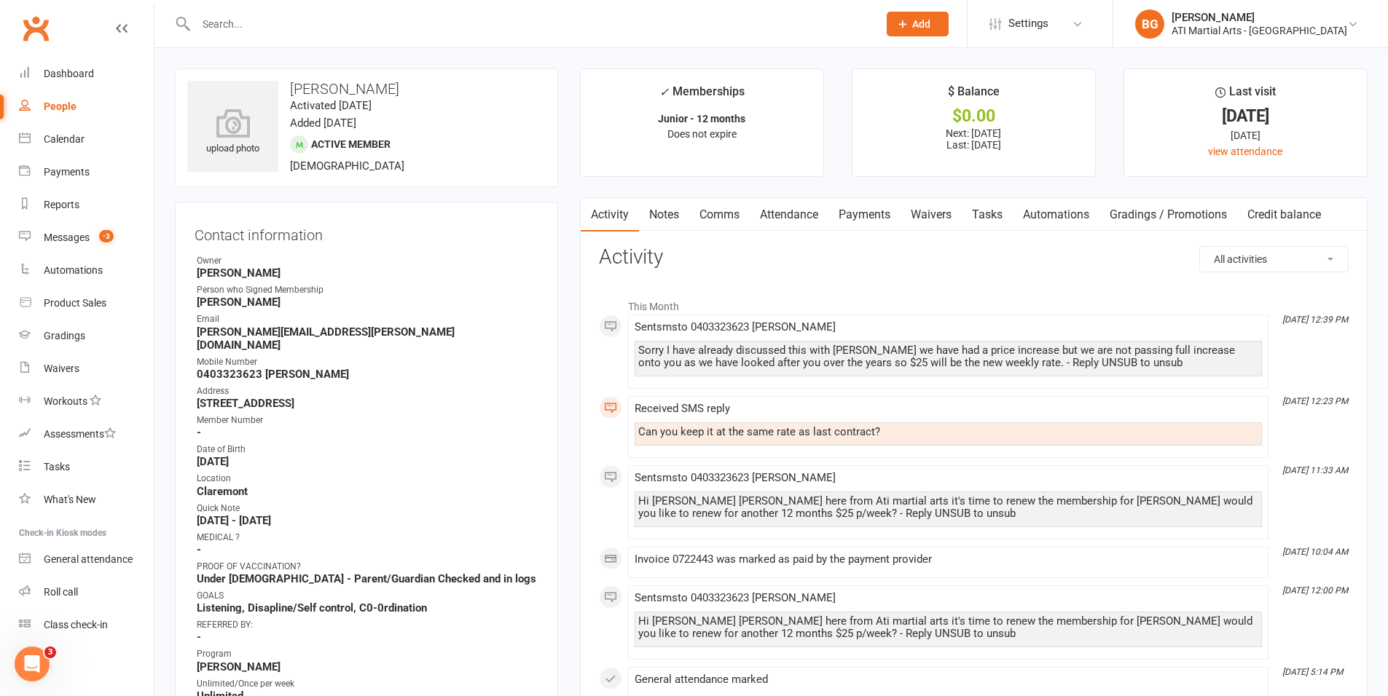
click at [863, 218] on link "Payments" at bounding box center [864, 215] width 72 height 34
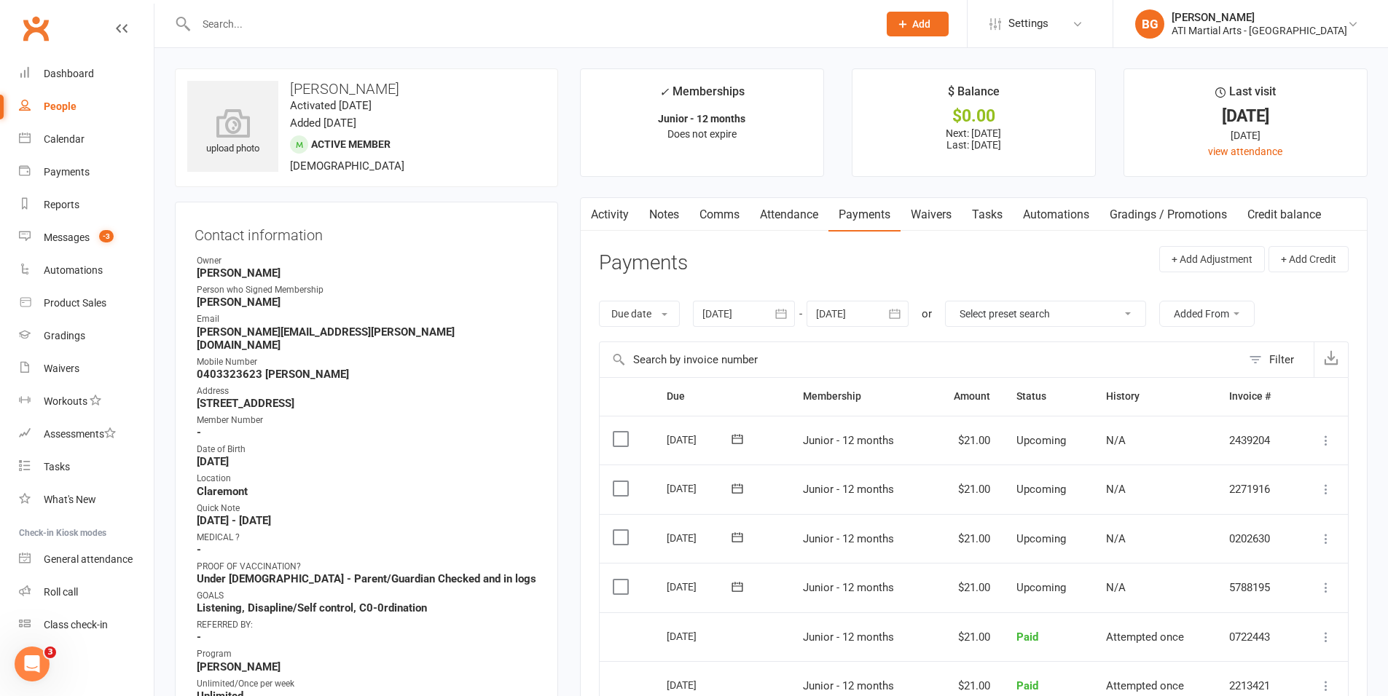
click at [50, 53] on div "Clubworx" at bounding box center [77, 37] width 154 height 54
click at [53, 69] on div "Dashboard" at bounding box center [69, 74] width 50 height 12
click at [609, 219] on link "Activity" at bounding box center [610, 215] width 58 height 34
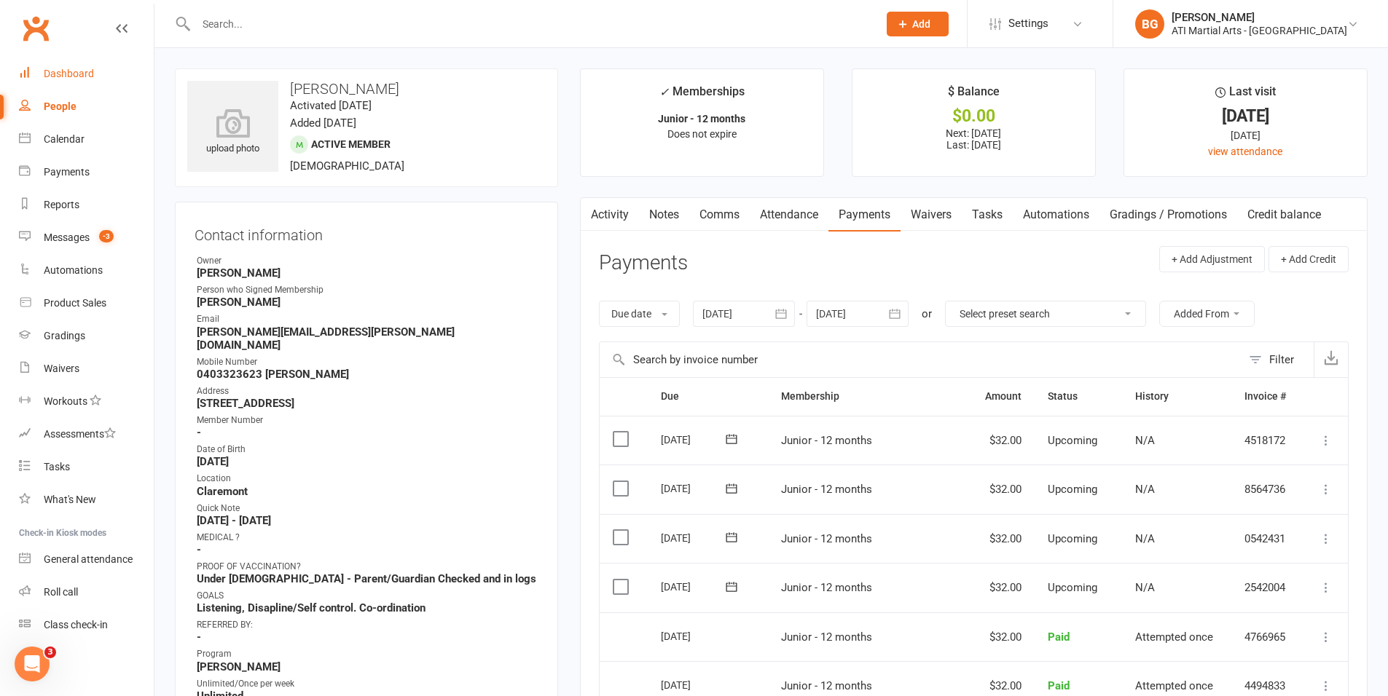
click at [625, 217] on link "Activity" at bounding box center [610, 215] width 58 height 34
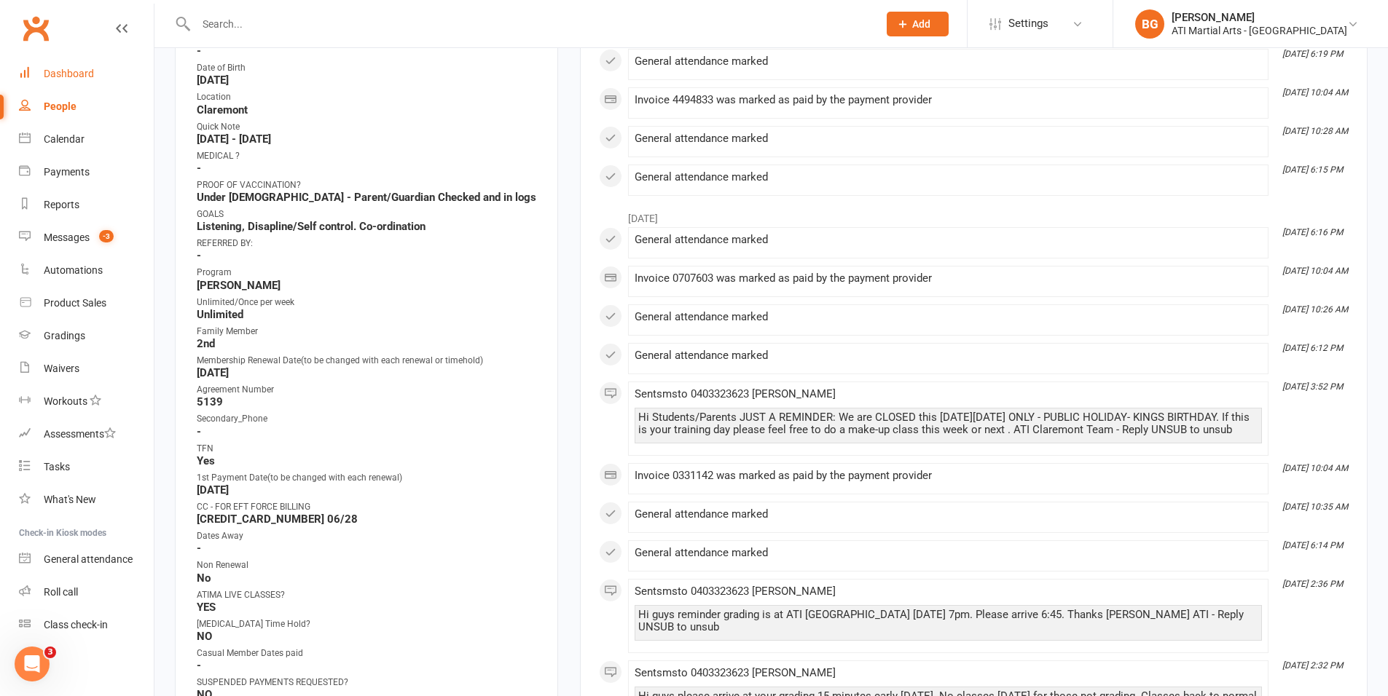
scroll to position [373, 0]
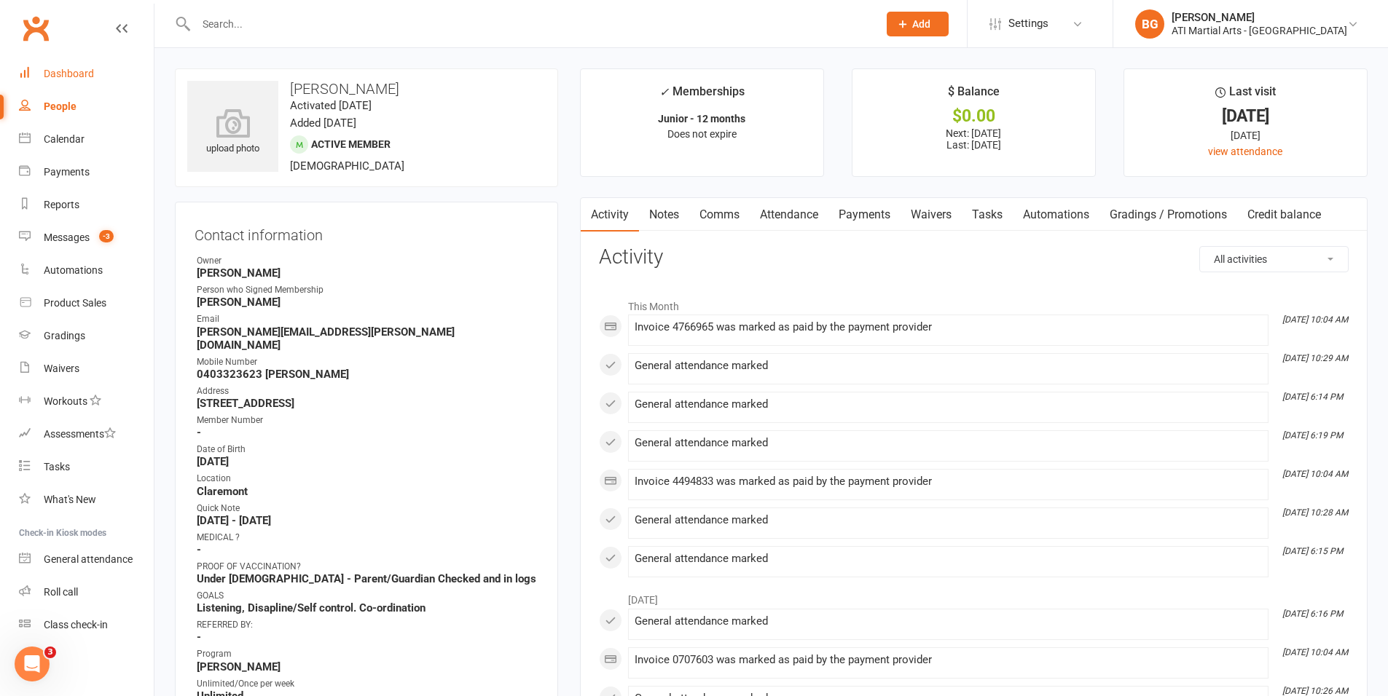
click at [90, 86] on link "Dashboard" at bounding box center [86, 74] width 135 height 33
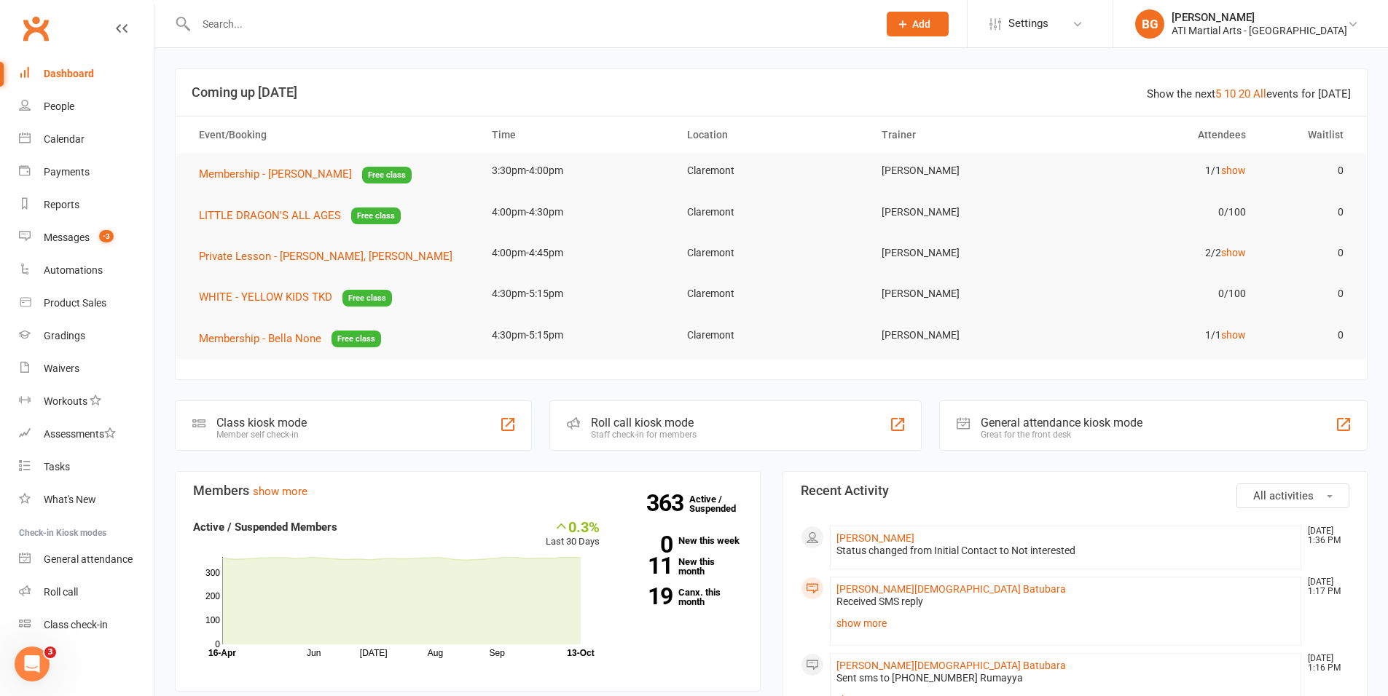
scroll to position [3, 0]
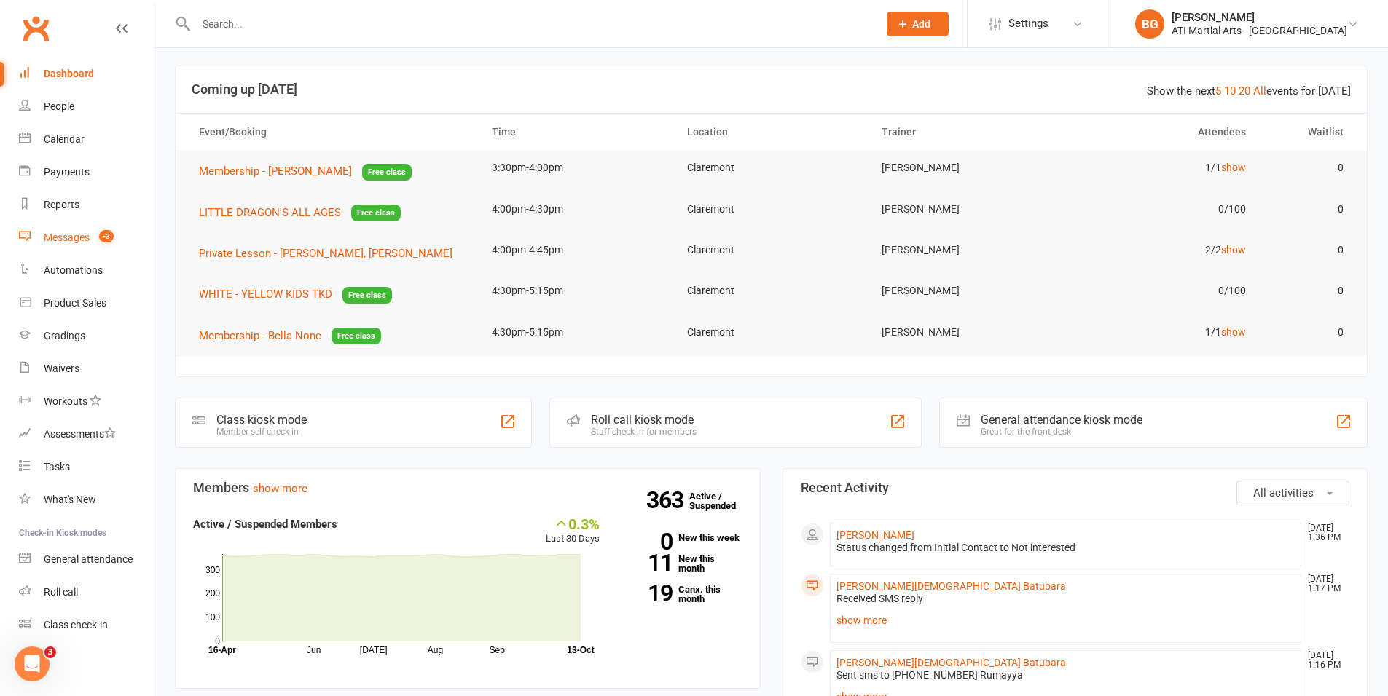
click at [46, 232] on div "Messages" at bounding box center [67, 238] width 46 height 12
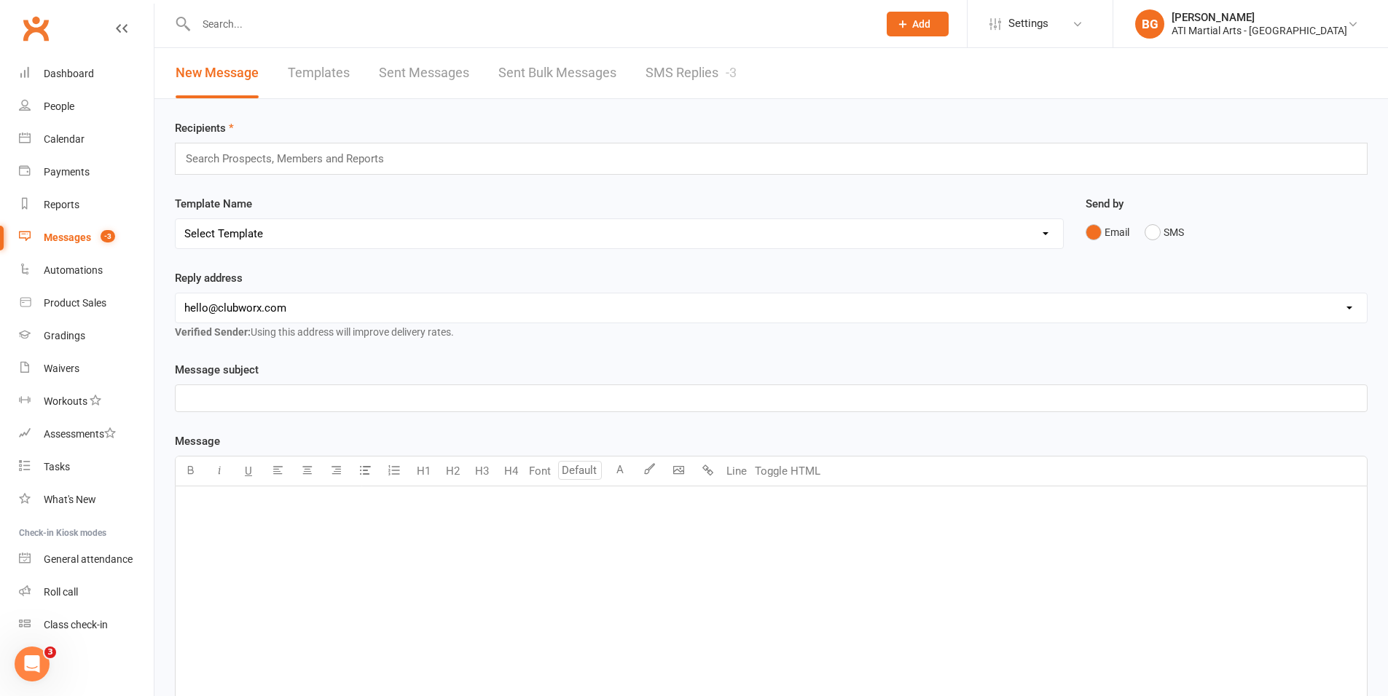
click at [686, 97] on link "SMS Replies -3" at bounding box center [690, 73] width 91 height 50
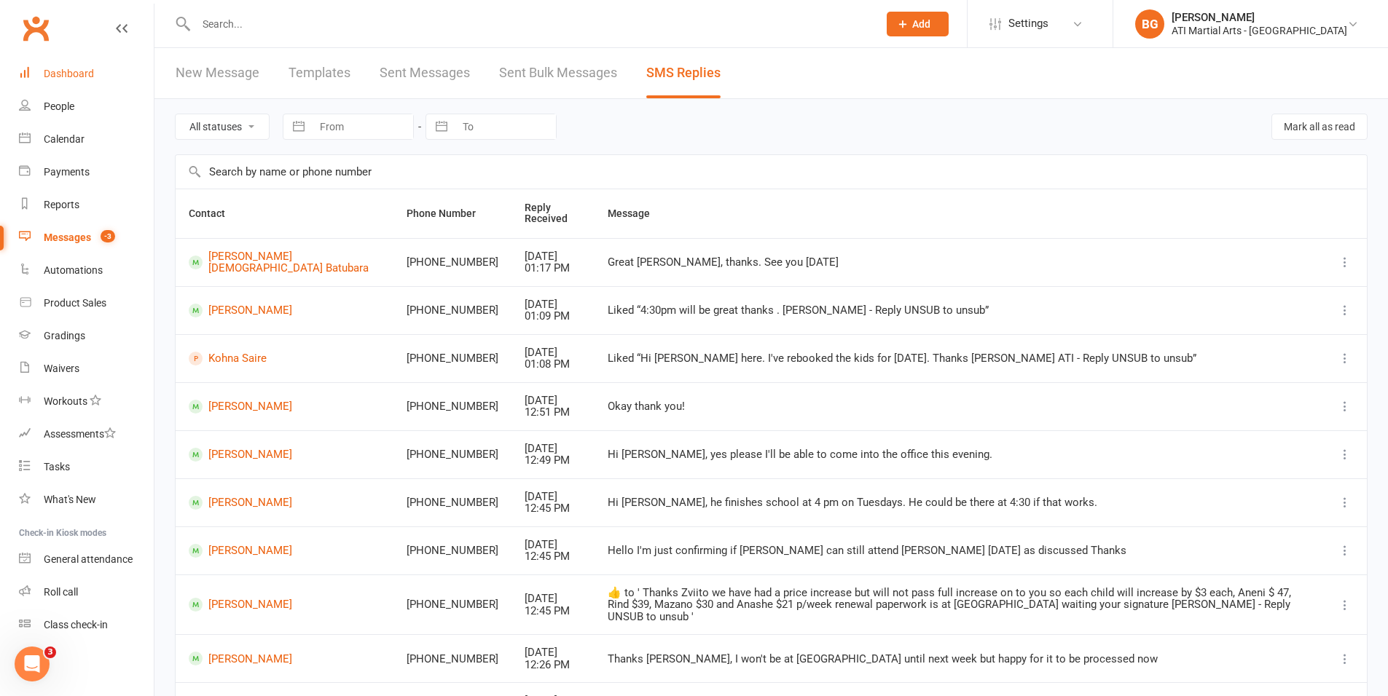
click at [26, 83] on link "Dashboard" at bounding box center [86, 74] width 135 height 33
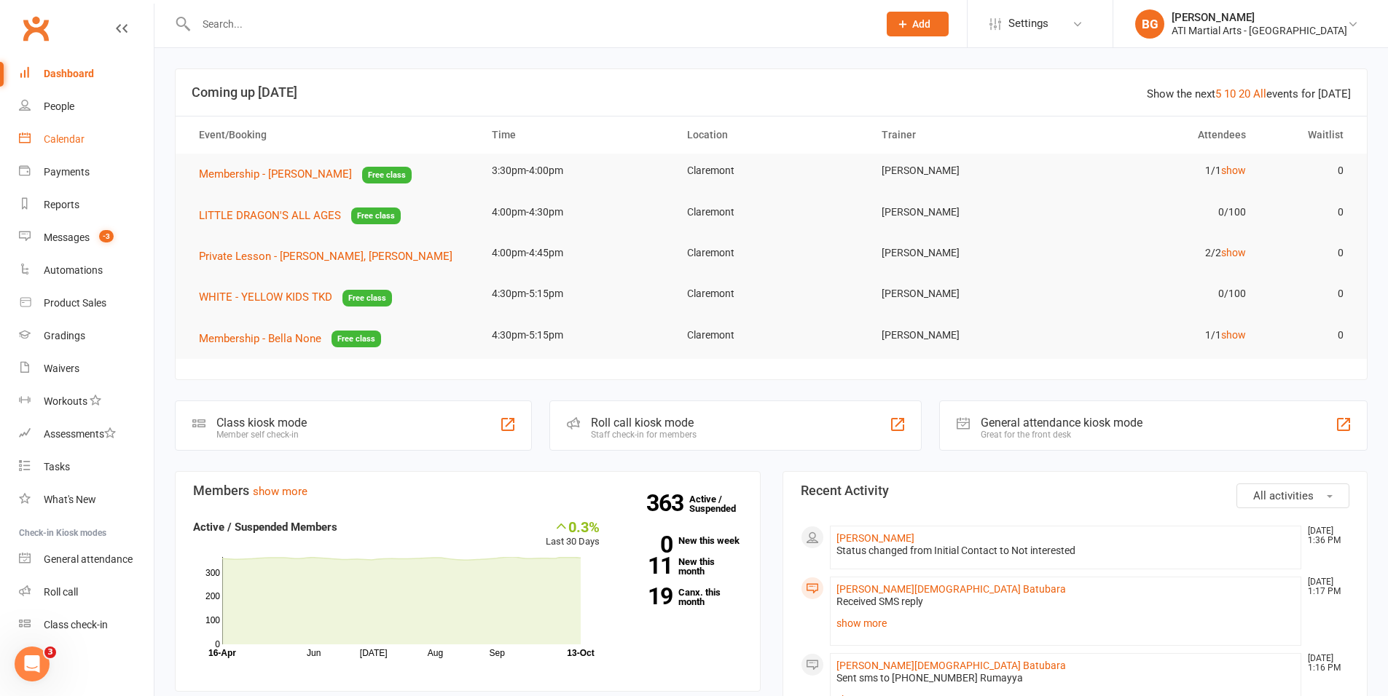
click at [118, 135] on link "Calendar" at bounding box center [86, 139] width 135 height 33
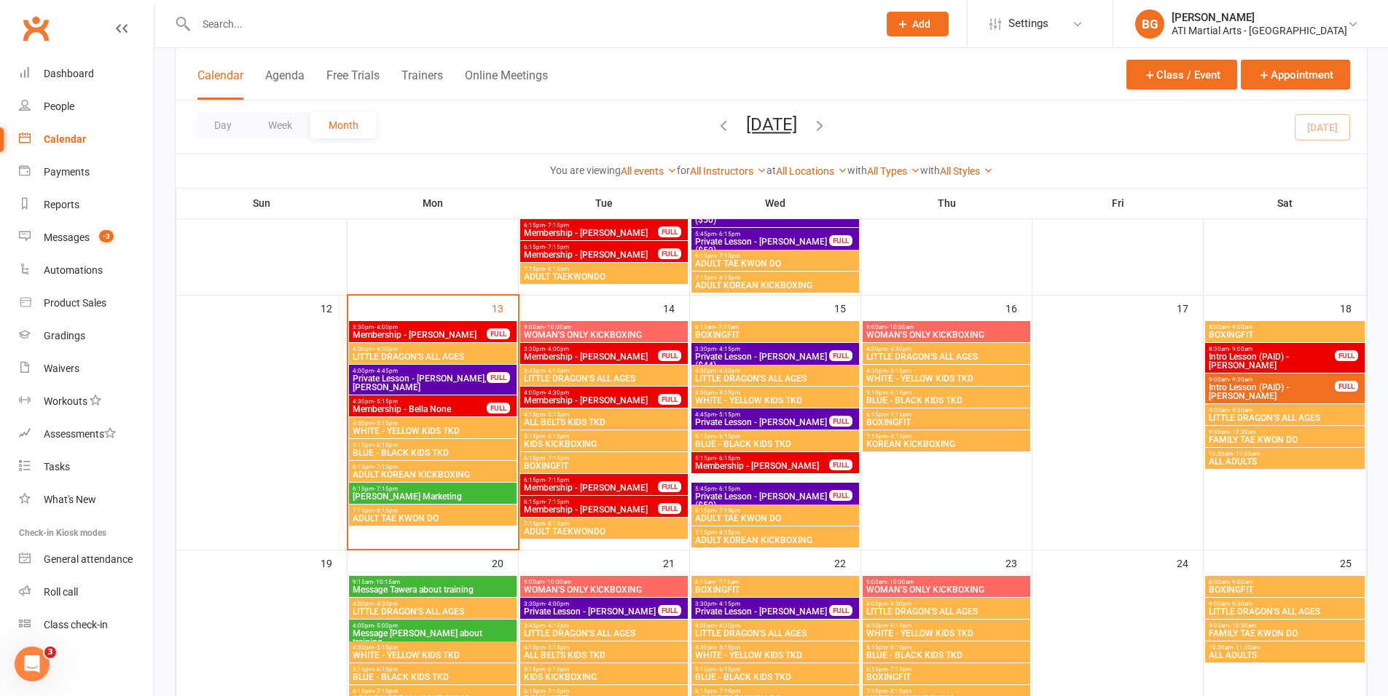
scroll to position [565, 0]
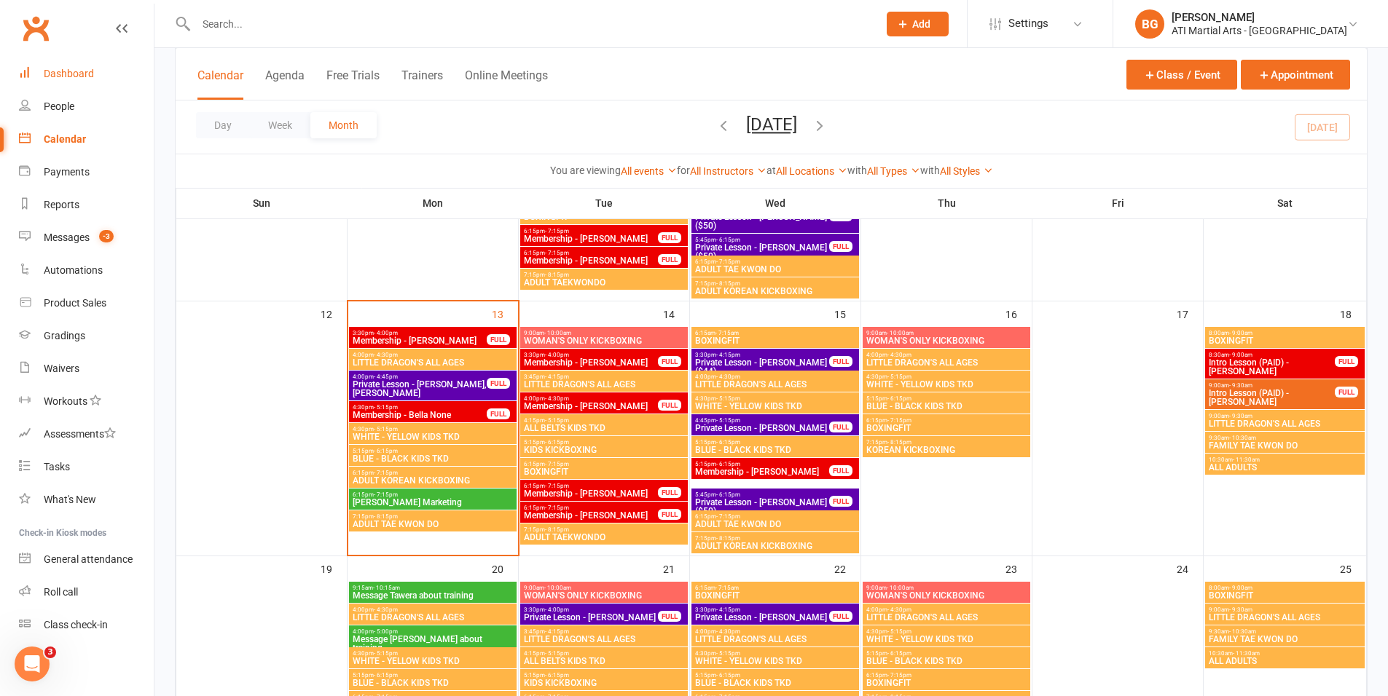
click at [60, 75] on div "Dashboard" at bounding box center [69, 74] width 50 height 12
click at [56, 73] on div "Dashboard" at bounding box center [69, 74] width 50 height 12
click at [63, 76] on div "Dashboard" at bounding box center [69, 74] width 50 height 12
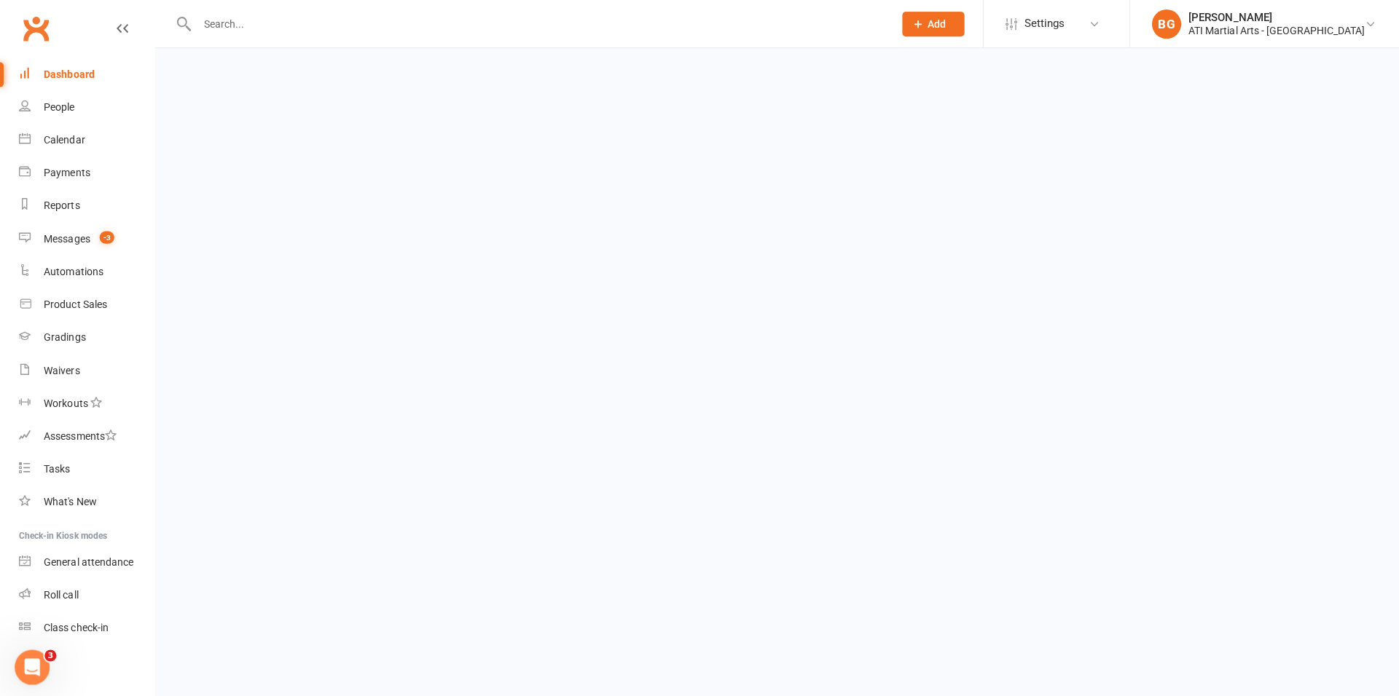
click at [113, 75] on link "Dashboard" at bounding box center [86, 74] width 135 height 33
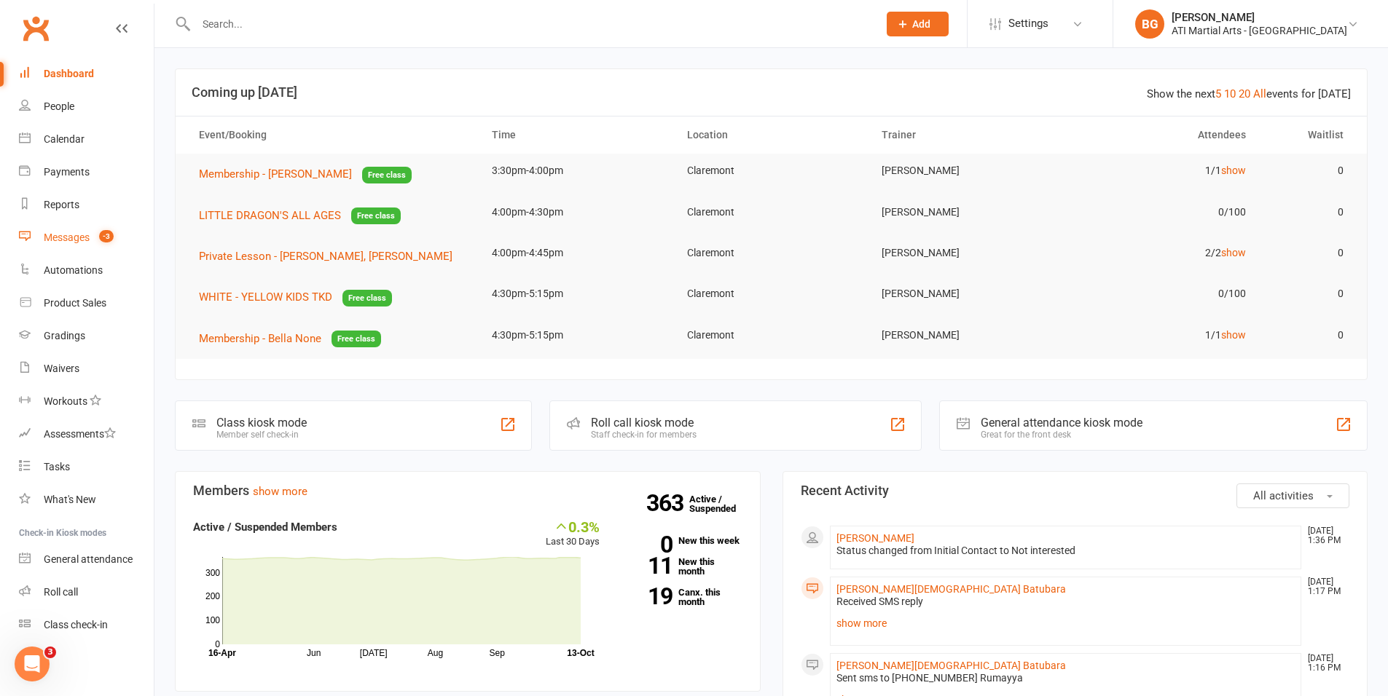
click at [63, 225] on link "Messages -3" at bounding box center [86, 237] width 135 height 33
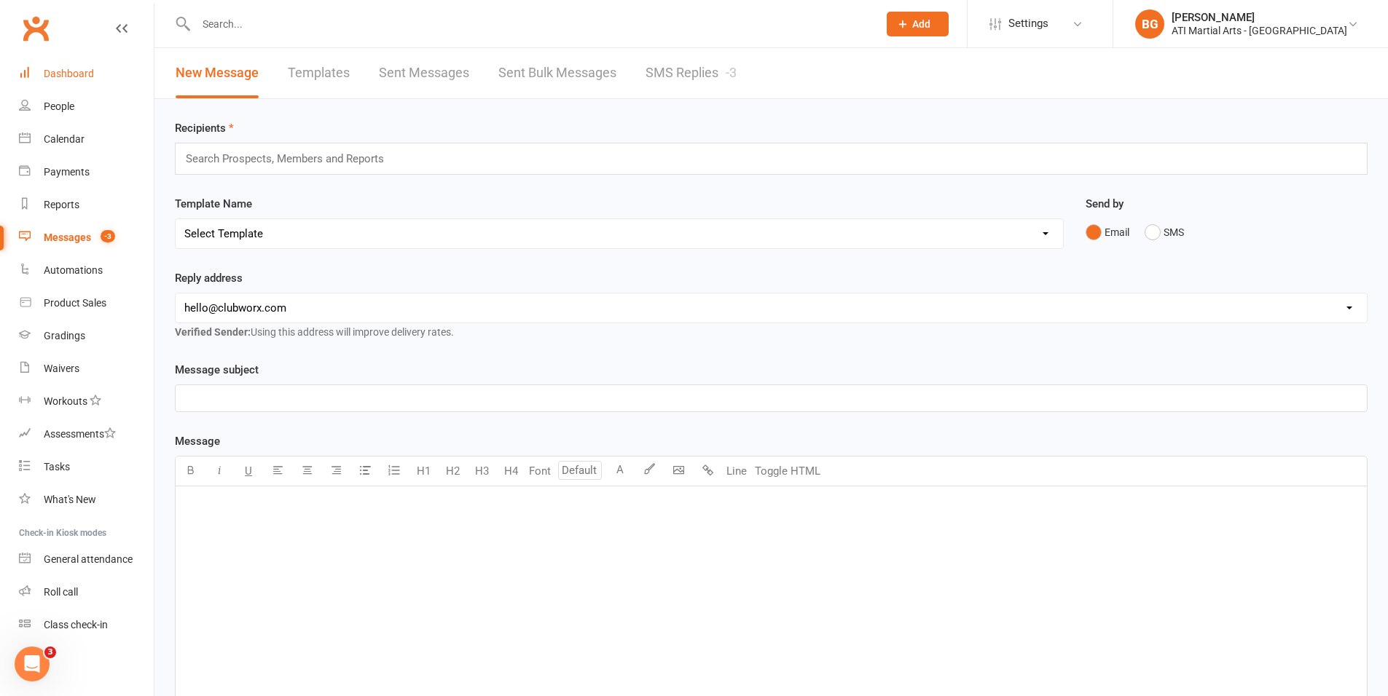
click at [44, 58] on link "Dashboard" at bounding box center [86, 74] width 135 height 33
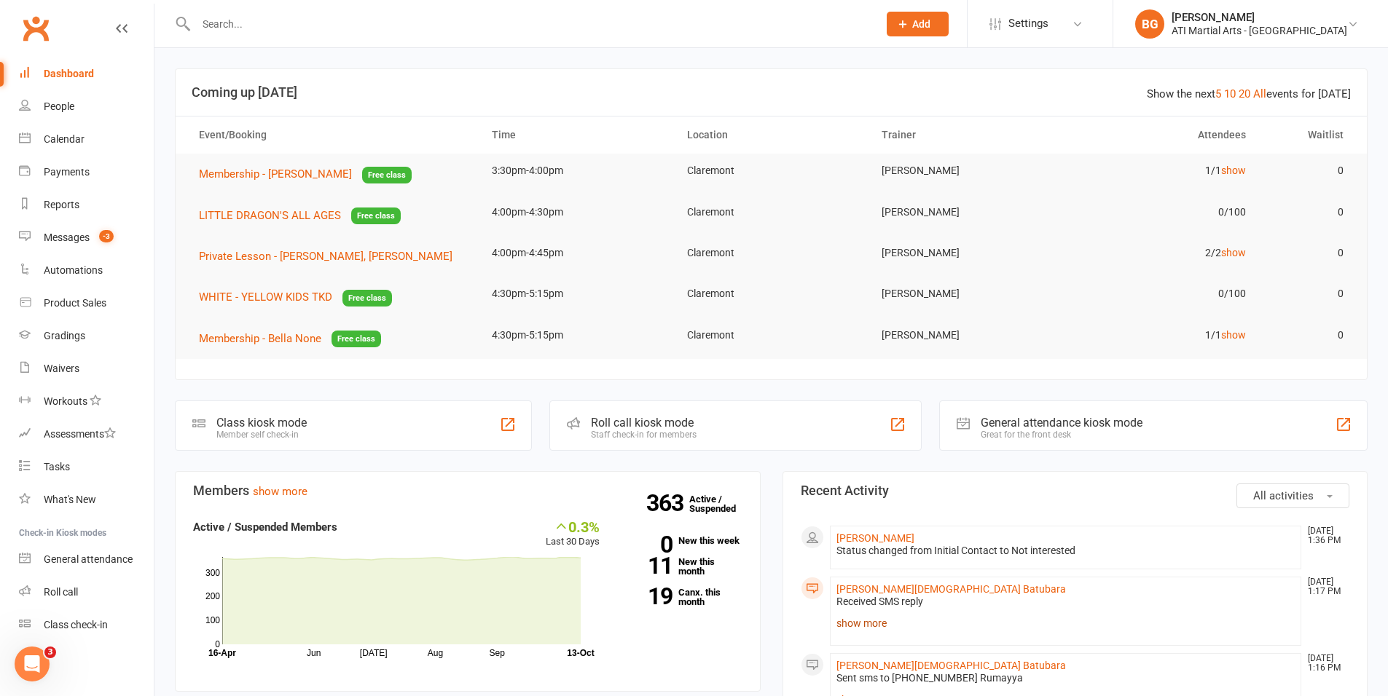
click at [857, 621] on link "show more" at bounding box center [1065, 623] width 459 height 20
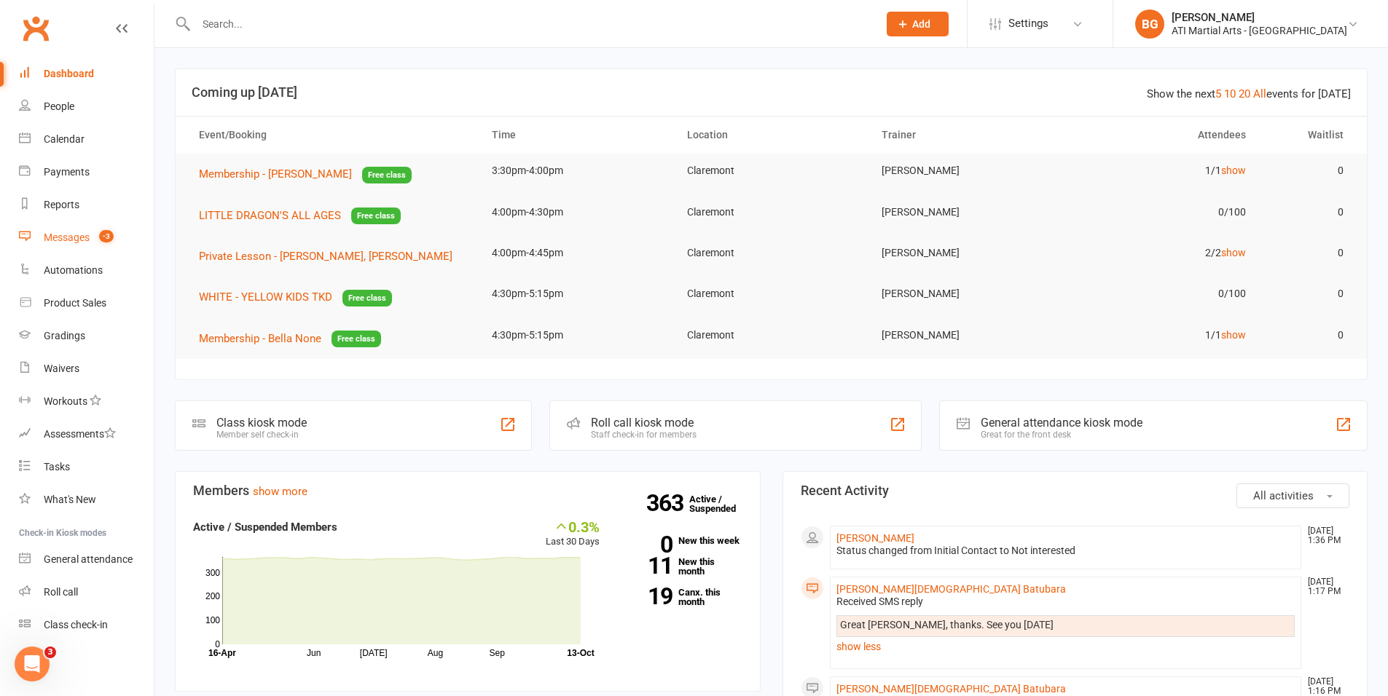
click at [93, 246] on link "Messages -3" at bounding box center [86, 237] width 135 height 33
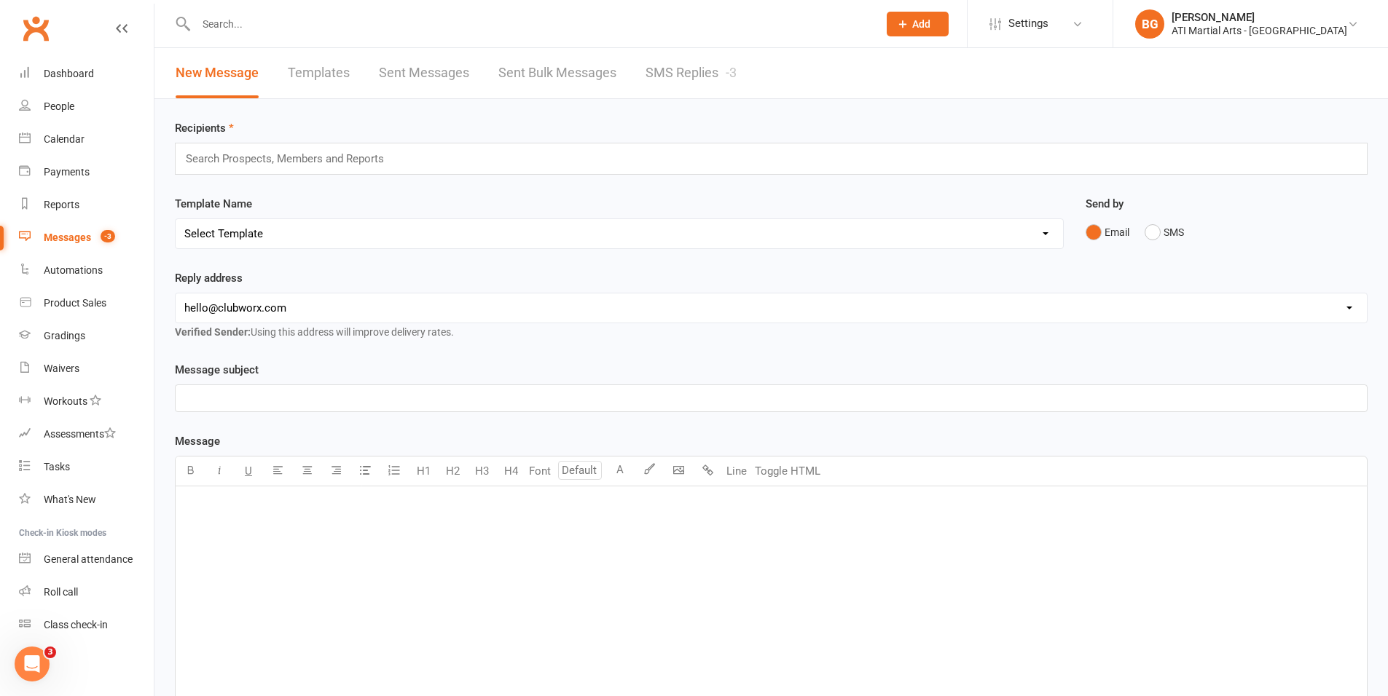
click at [713, 74] on link "SMS Replies -3" at bounding box center [690, 73] width 91 height 50
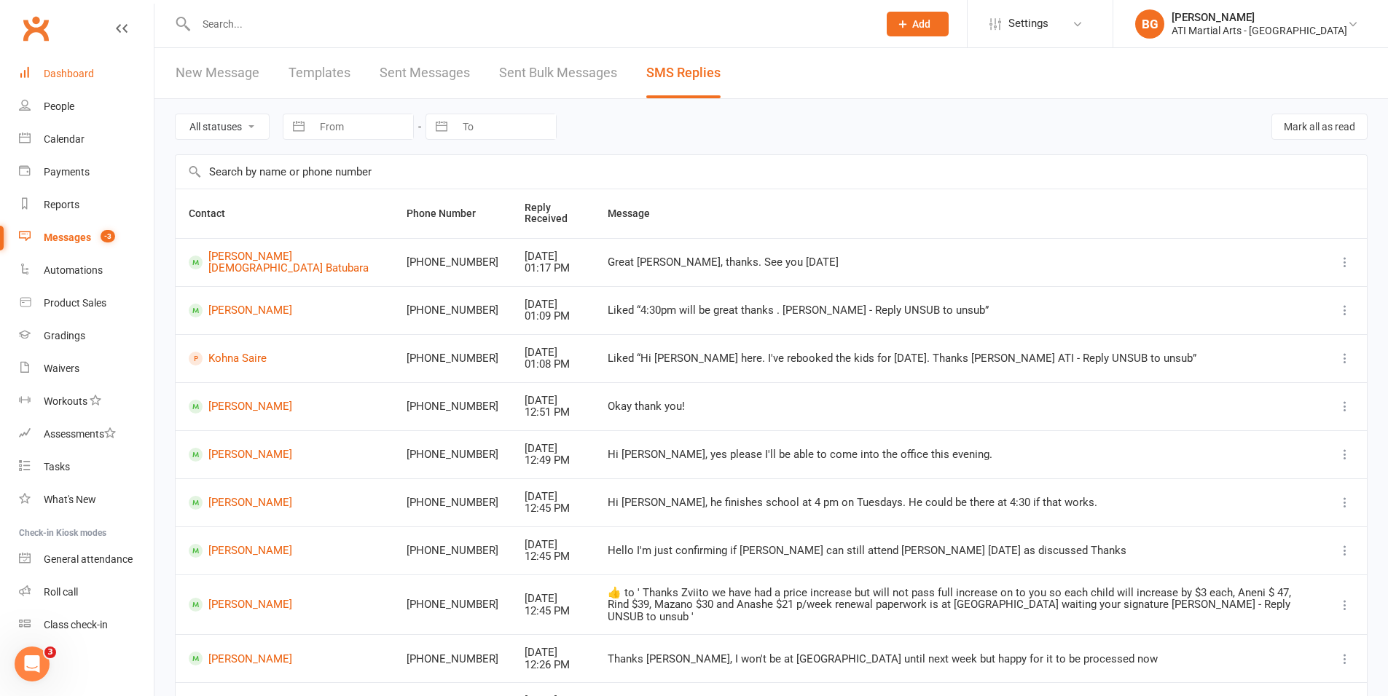
click at [72, 66] on link "Dashboard" at bounding box center [86, 74] width 135 height 33
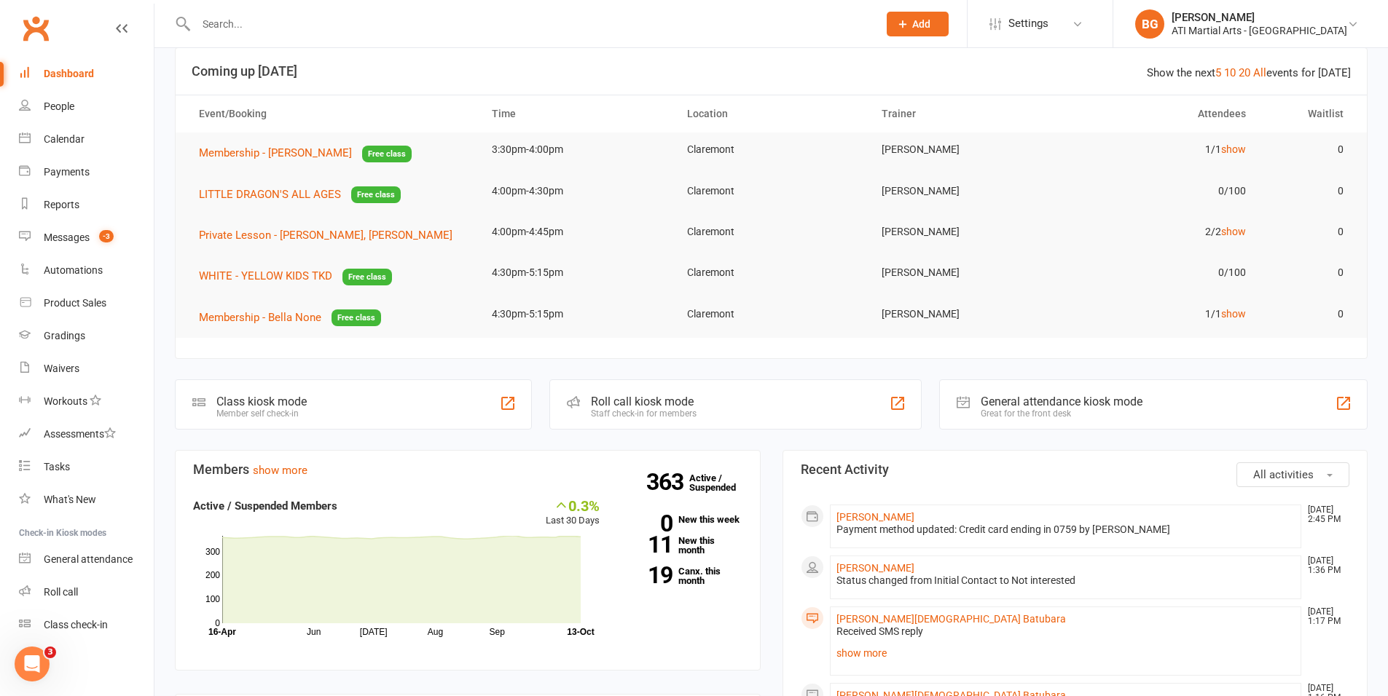
scroll to position [140, 0]
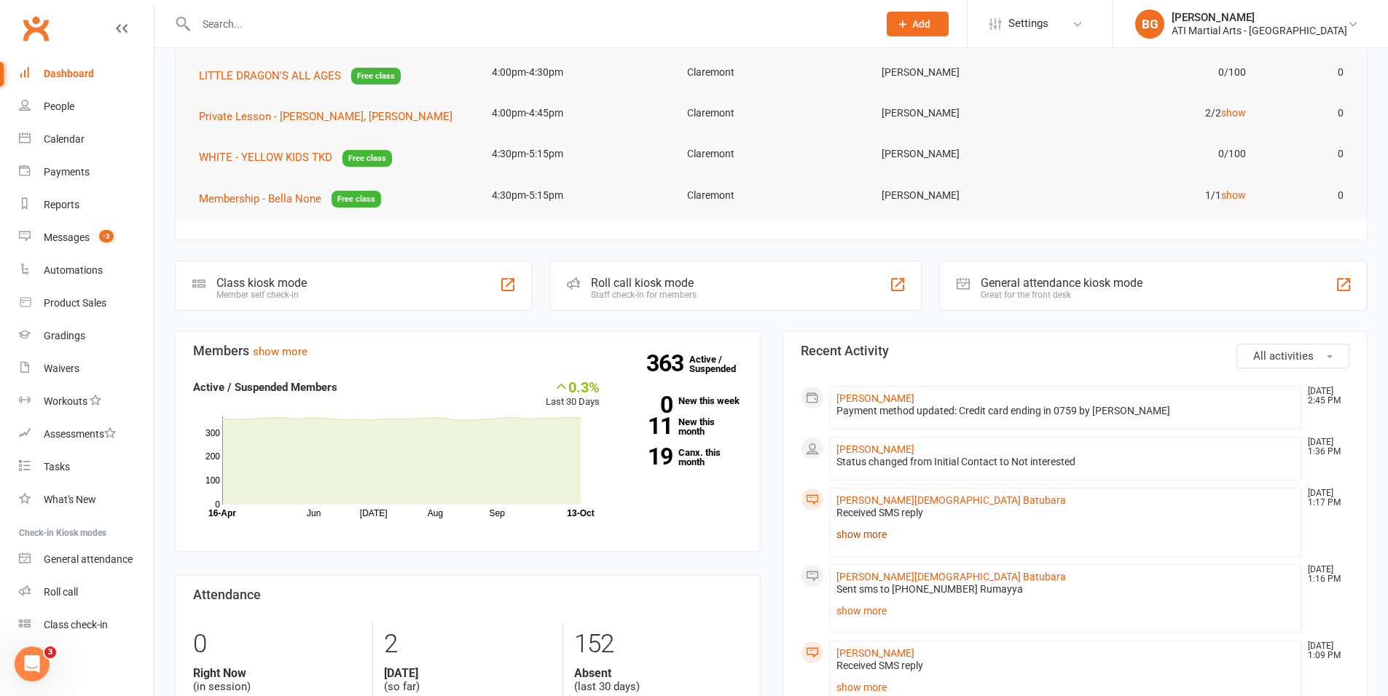
click at [894, 540] on link "show more" at bounding box center [1065, 535] width 459 height 20
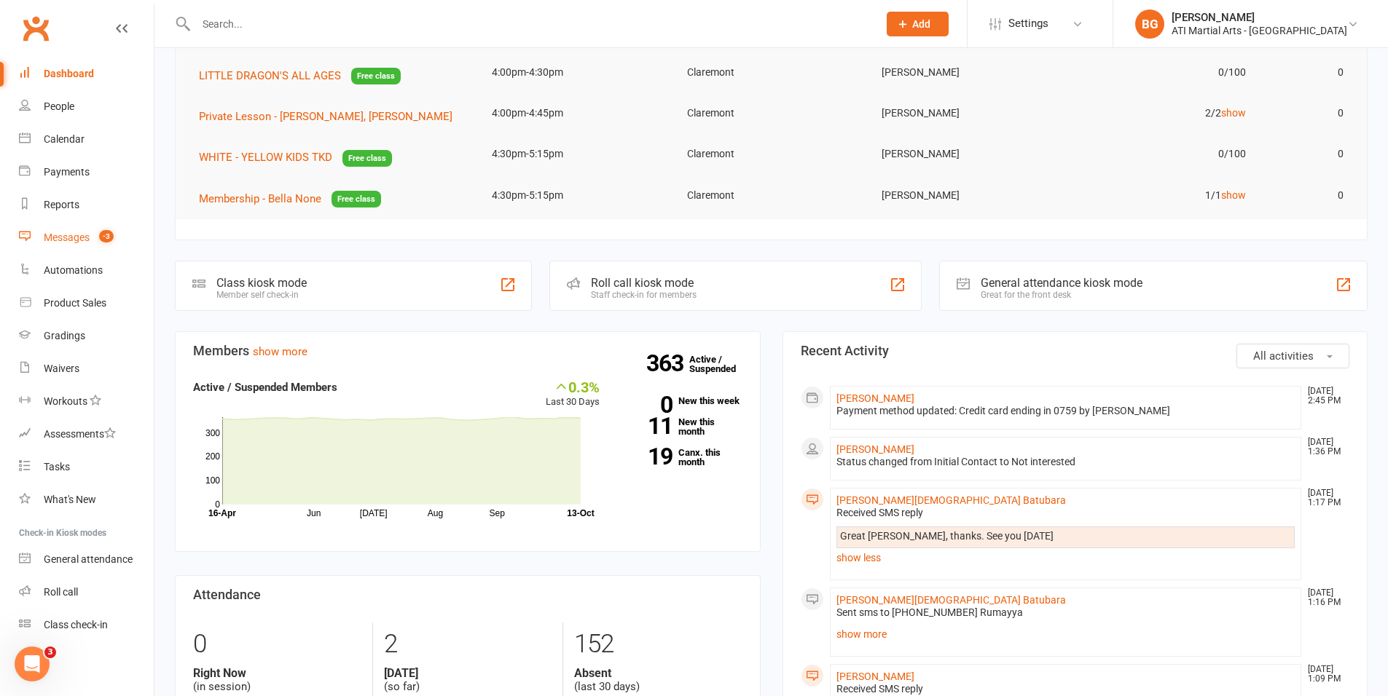
click at [87, 224] on link "Messages -3" at bounding box center [86, 237] width 135 height 33
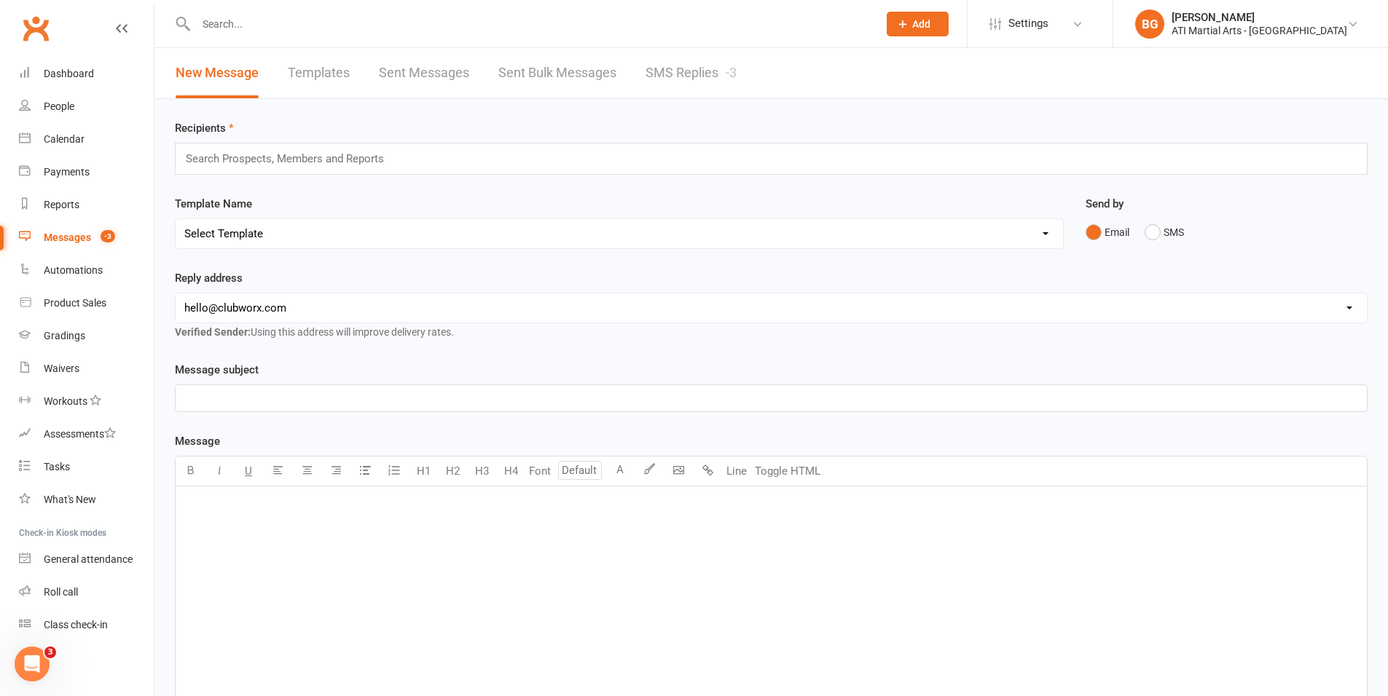
click at [665, 75] on link "SMS Replies -3" at bounding box center [690, 73] width 91 height 50
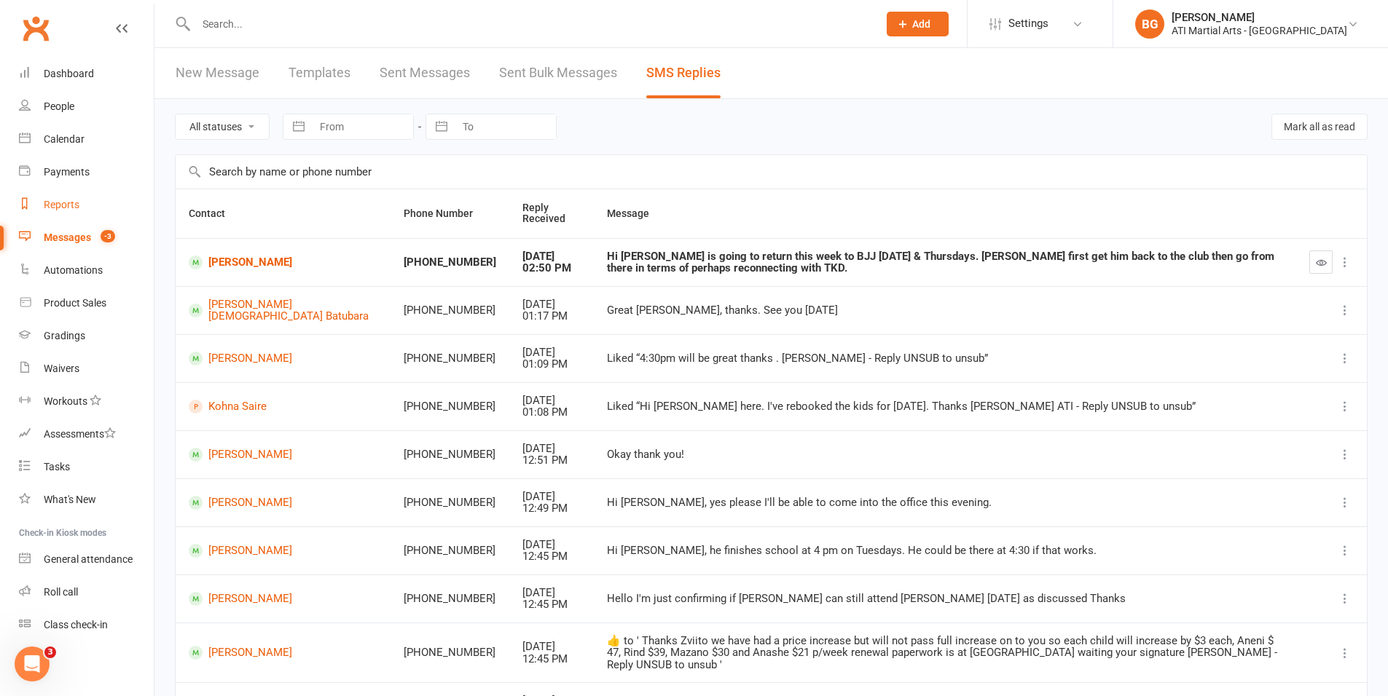
click at [50, 197] on link "Reports" at bounding box center [86, 205] width 135 height 33
select select "100"
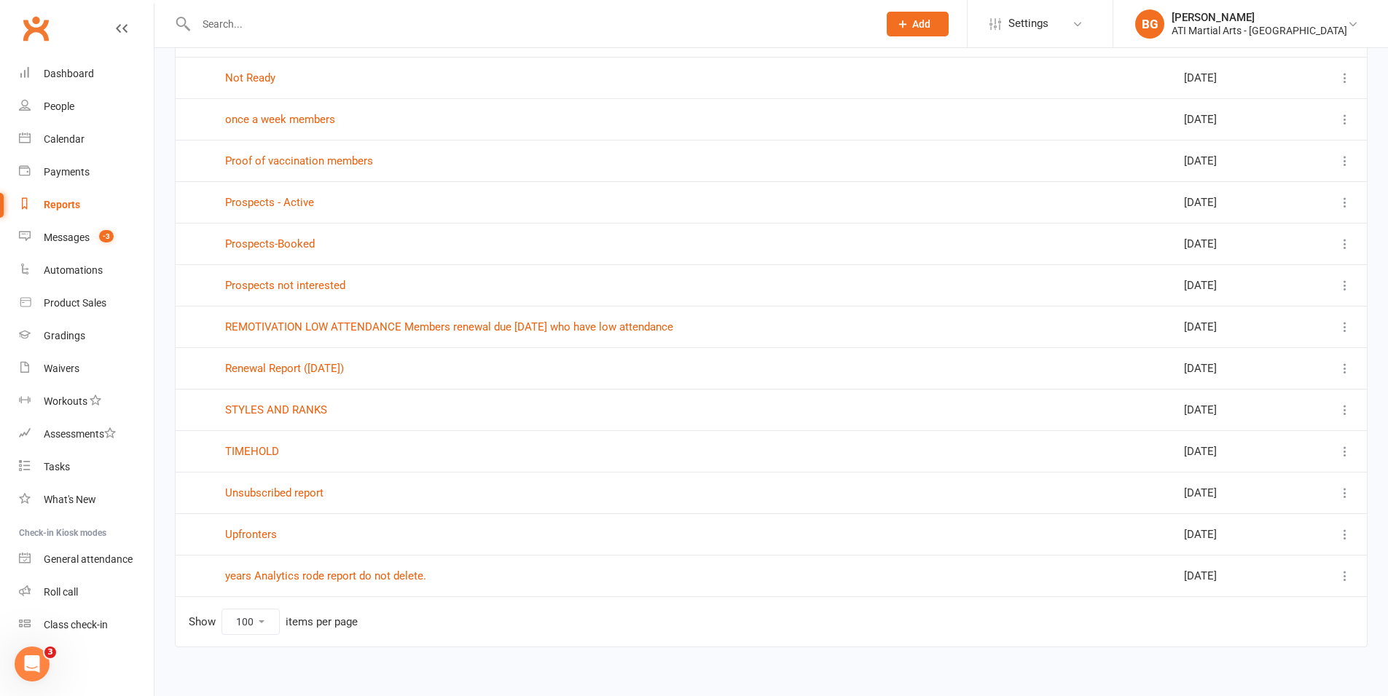
scroll to position [1608, 0]
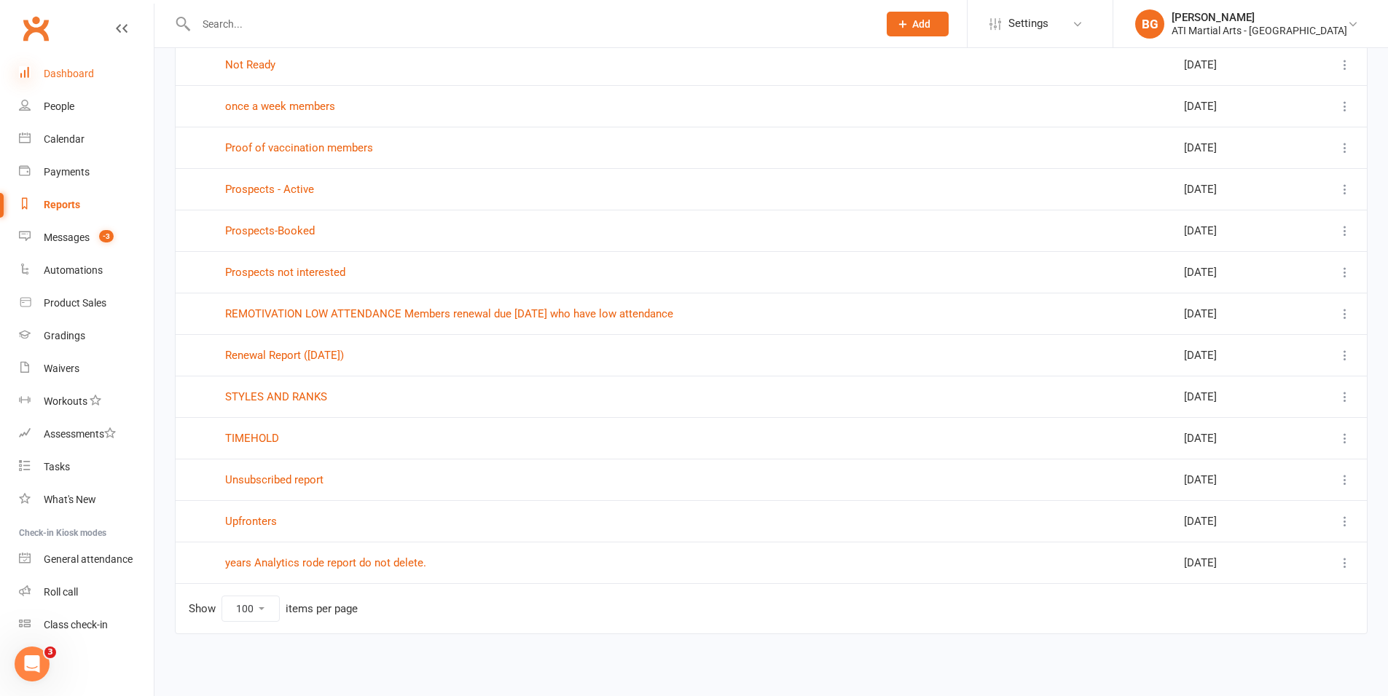
click at [29, 71] on icon at bounding box center [25, 72] width 12 height 12
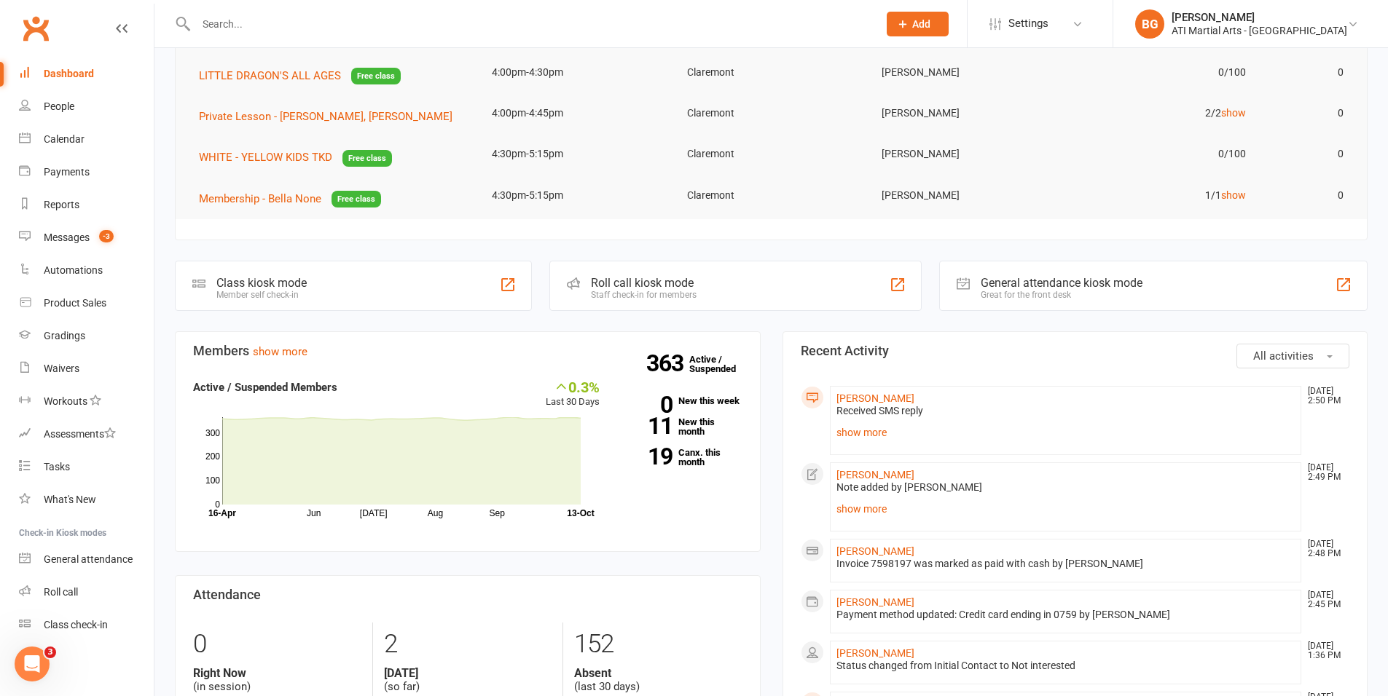
scroll to position [300, 0]
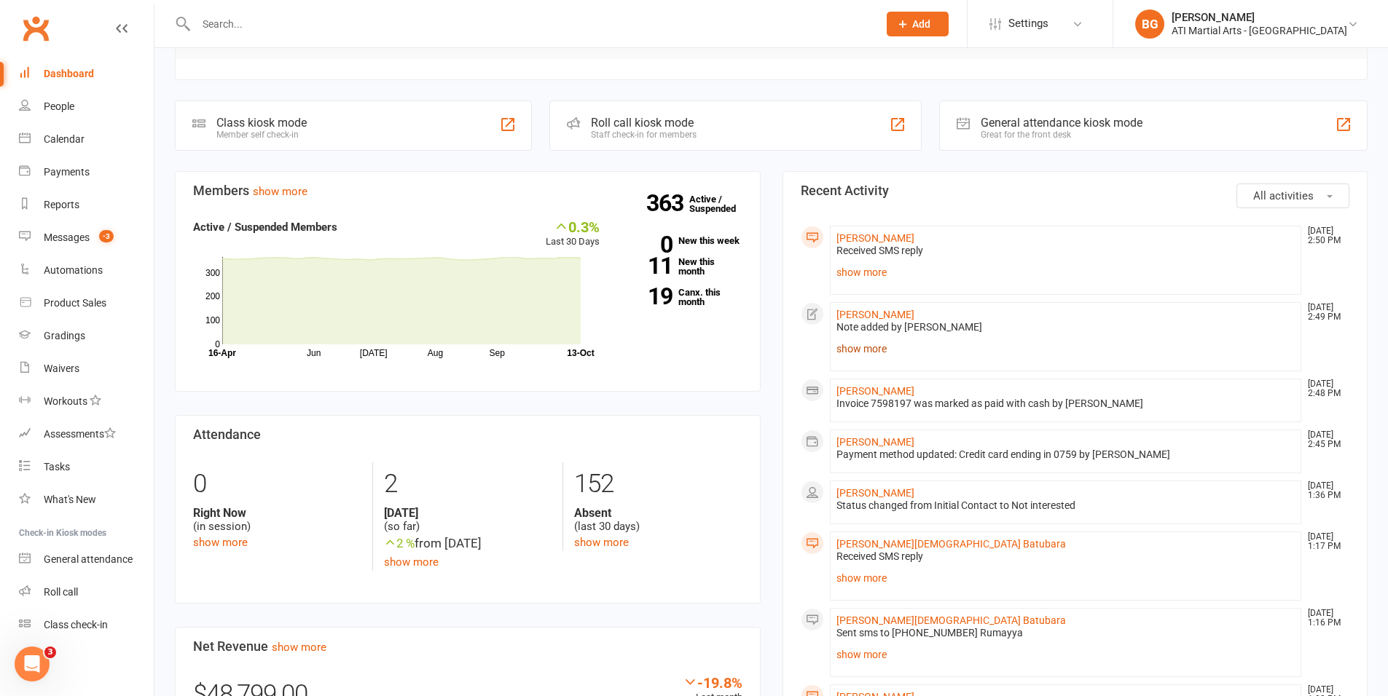
click at [870, 343] on link "show more" at bounding box center [1065, 349] width 459 height 20
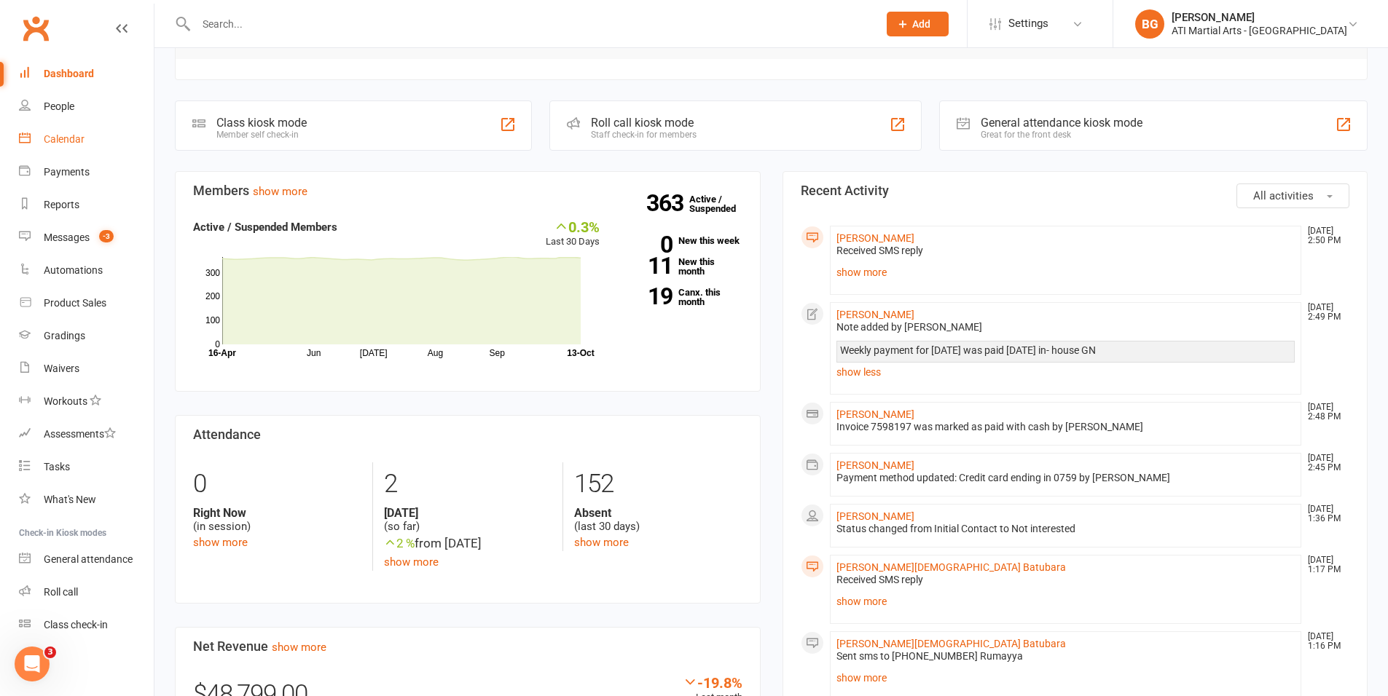
click at [87, 146] on link "Calendar" at bounding box center [86, 139] width 135 height 33
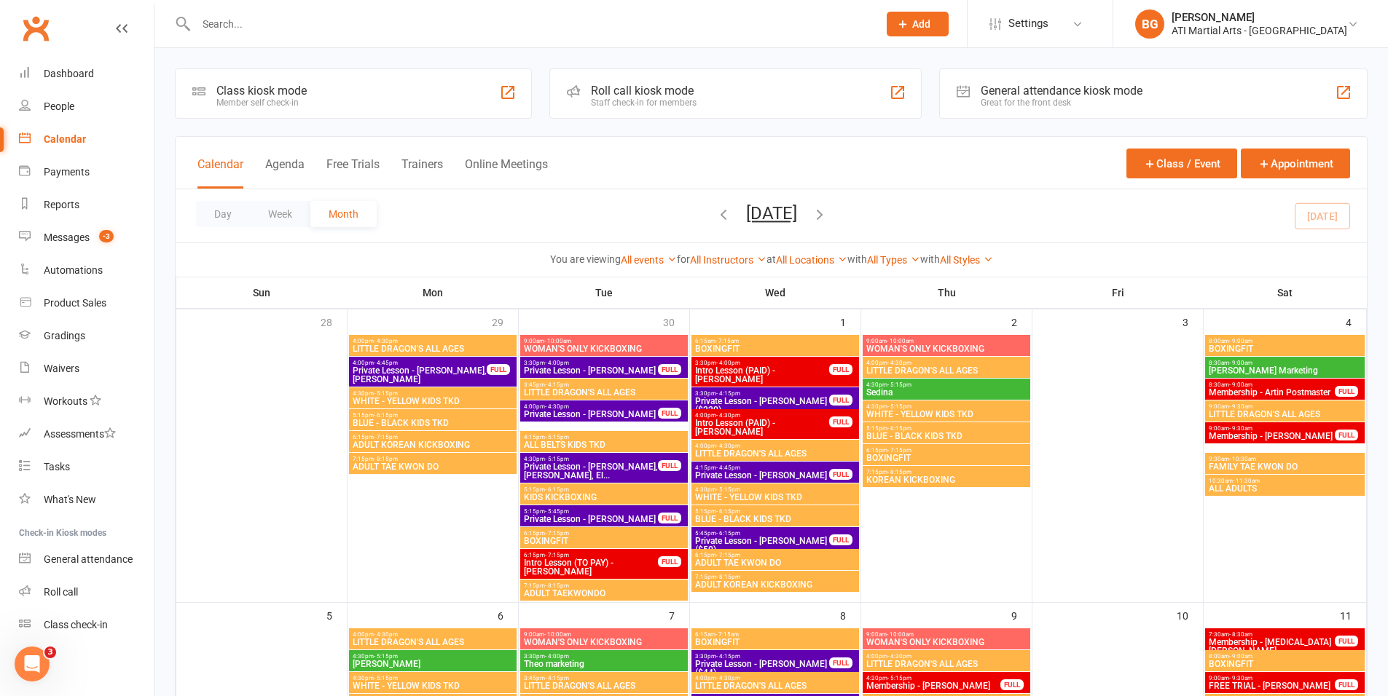
click at [1058, 90] on div "General attendance kiosk mode" at bounding box center [1062, 91] width 162 height 14
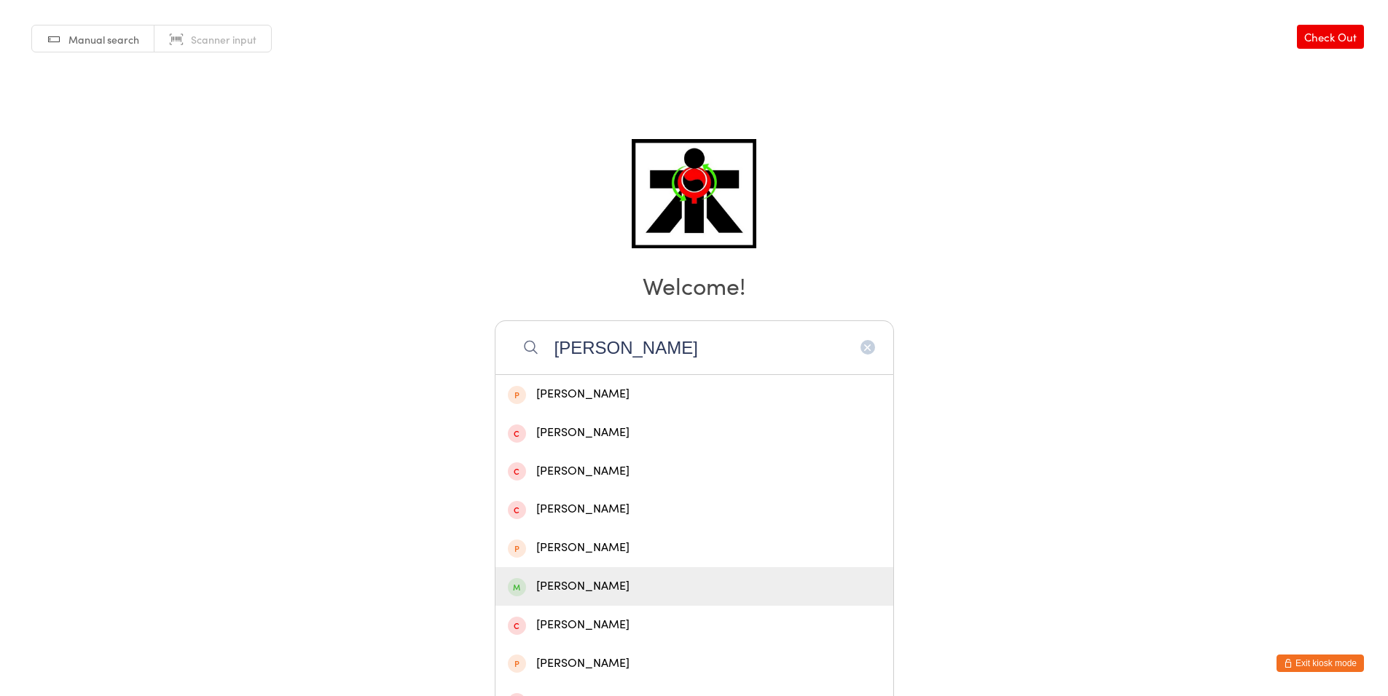
type input "jason"
click at [597, 591] on div "Jason Williams" at bounding box center [694, 587] width 373 height 20
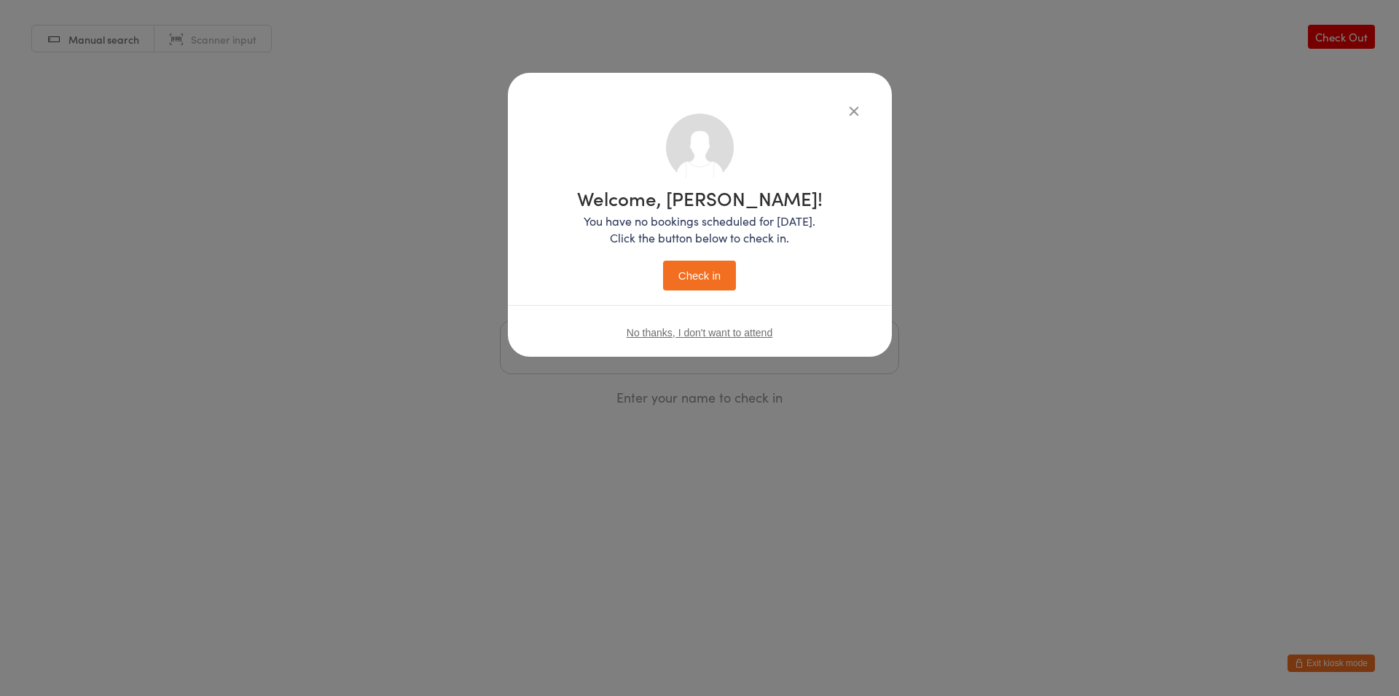
click at [711, 267] on button "Check in" at bounding box center [699, 276] width 73 height 30
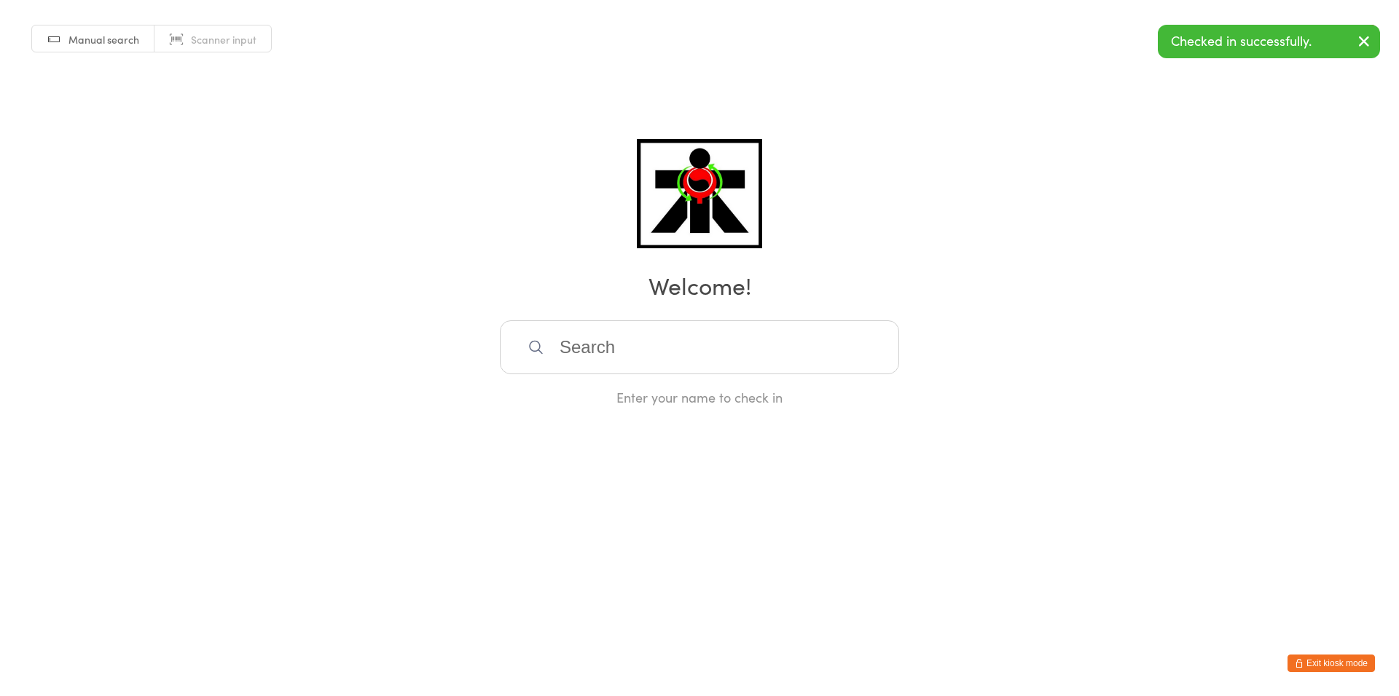
click at [1322, 668] on button "Exit kiosk mode" at bounding box center [1330, 663] width 87 height 17
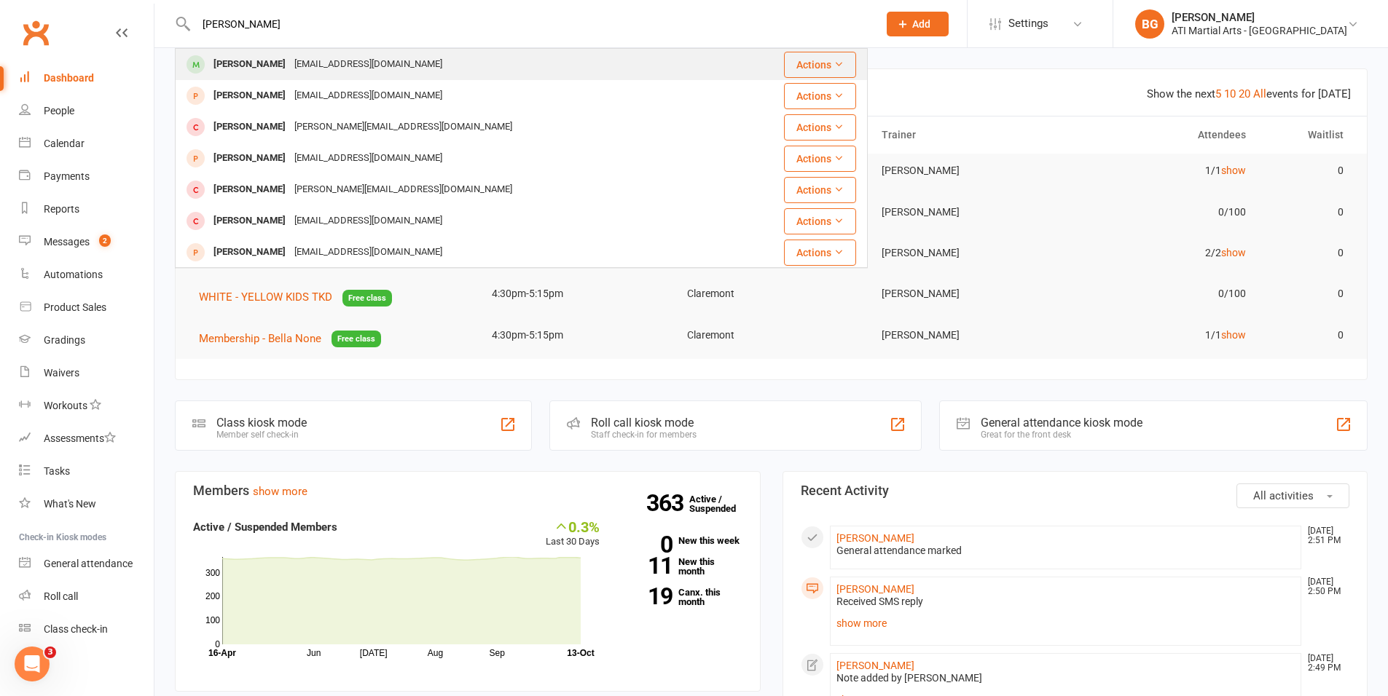
type input "[PERSON_NAME]"
click at [216, 51] on div "[PERSON_NAME] [EMAIL_ADDRESS][DOMAIN_NAME]" at bounding box center [463, 65] width 574 height 30
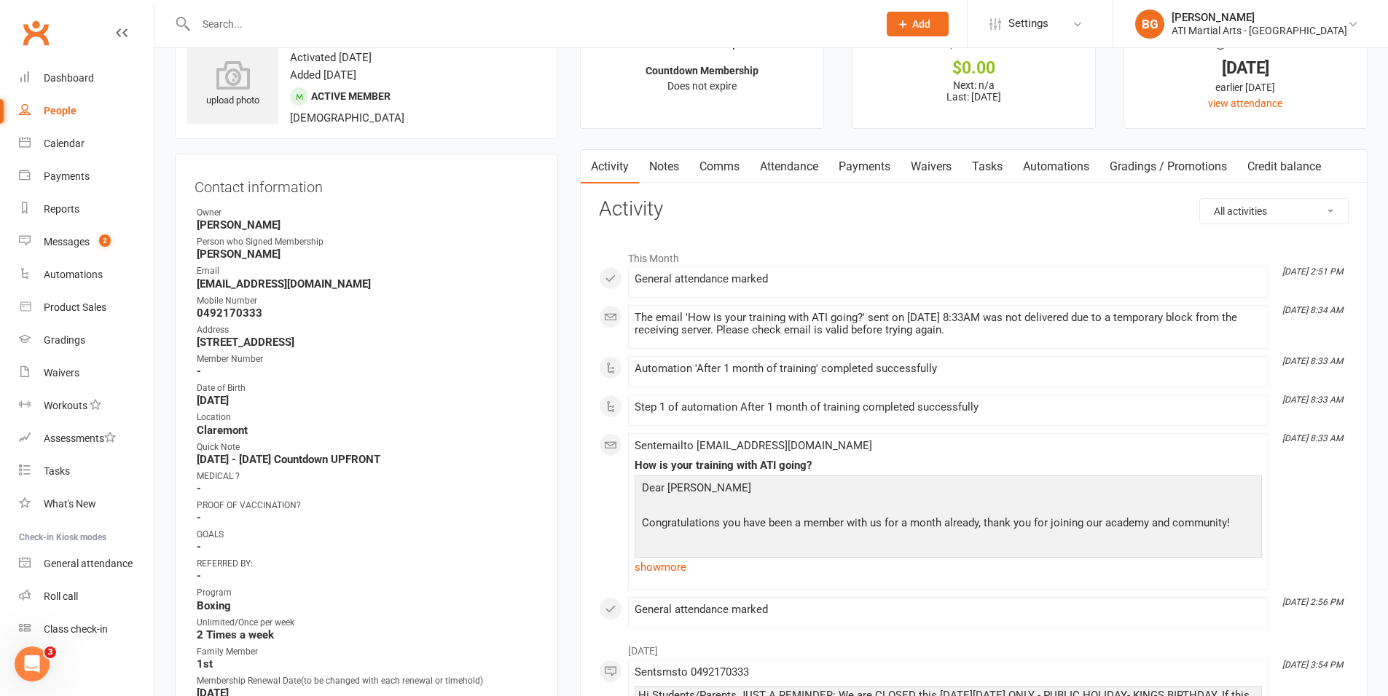
scroll to position [38, 0]
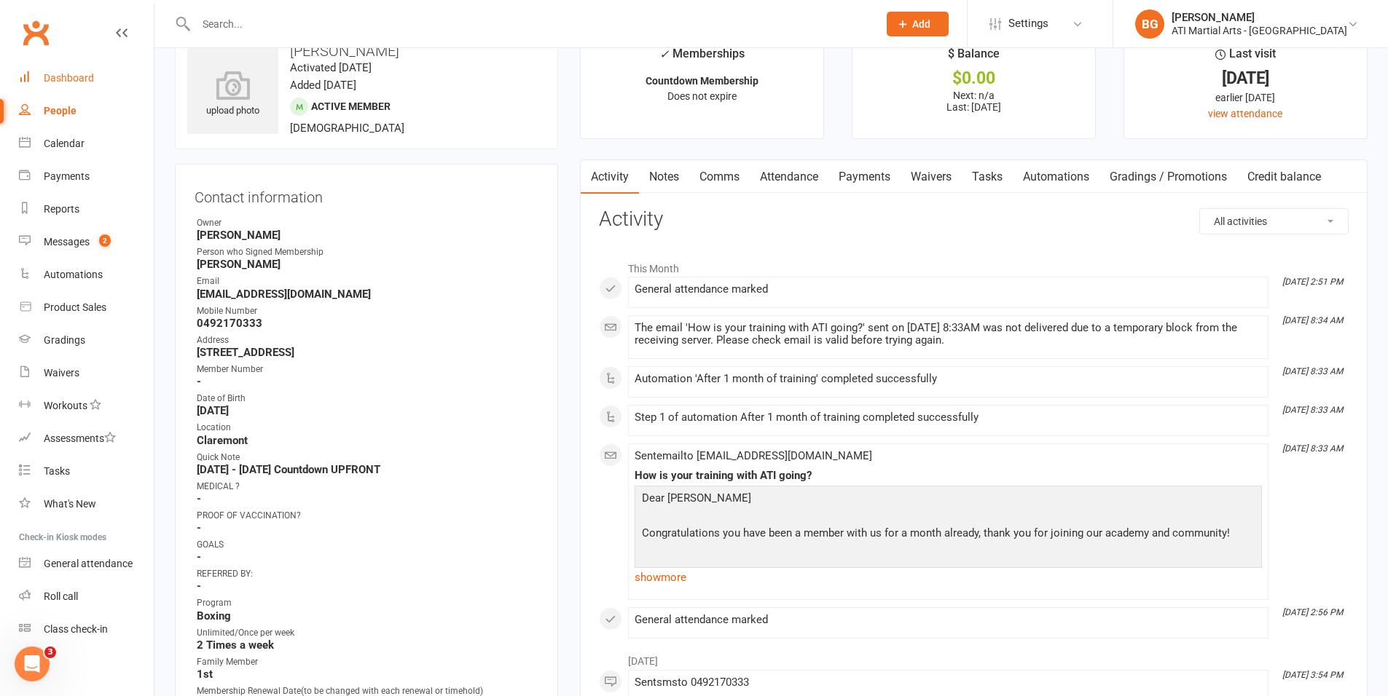
click at [71, 82] on div "Dashboard" at bounding box center [69, 78] width 50 height 12
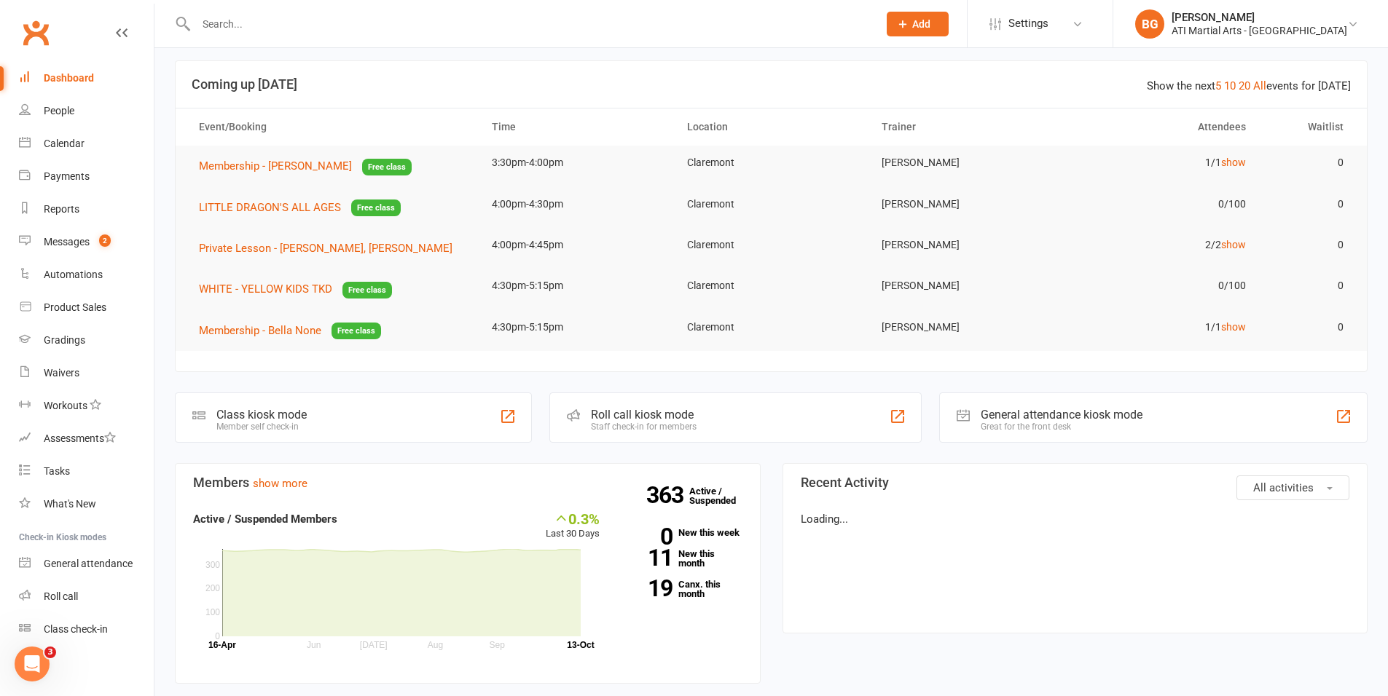
scroll to position [15, 0]
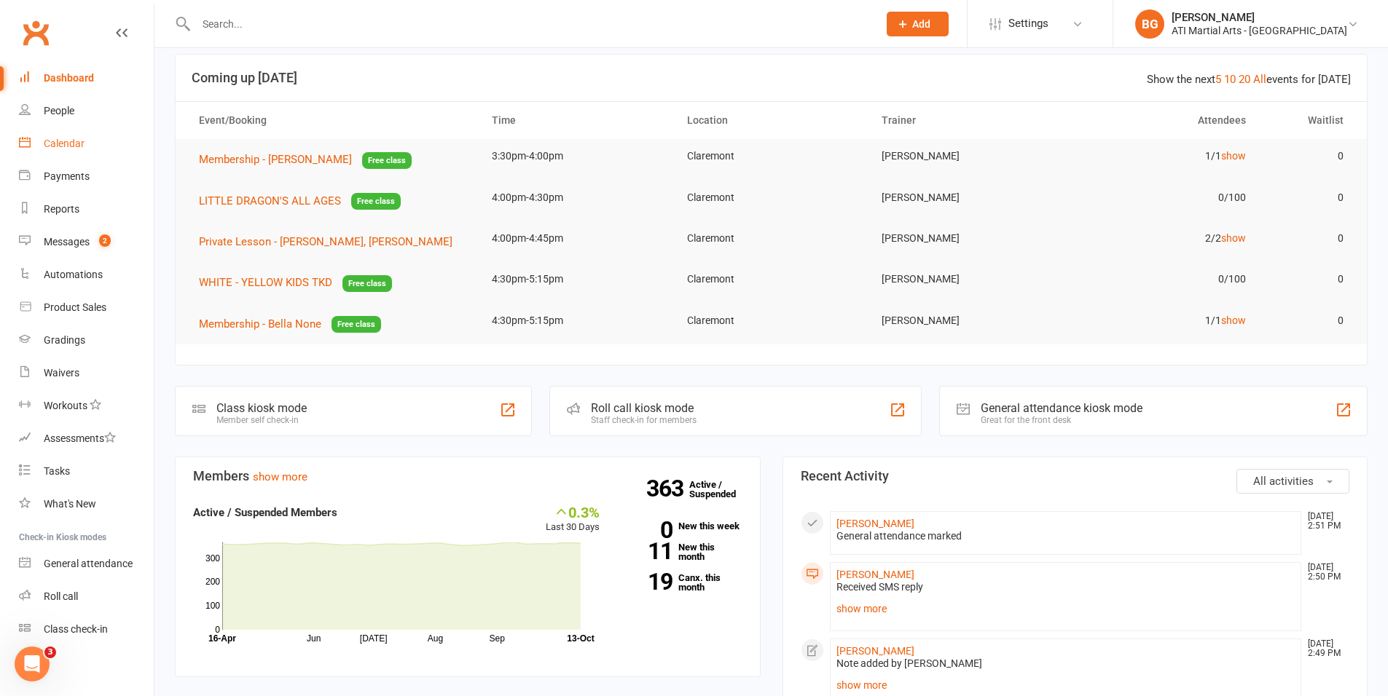
click at [82, 142] on div "Calendar" at bounding box center [64, 144] width 41 height 12
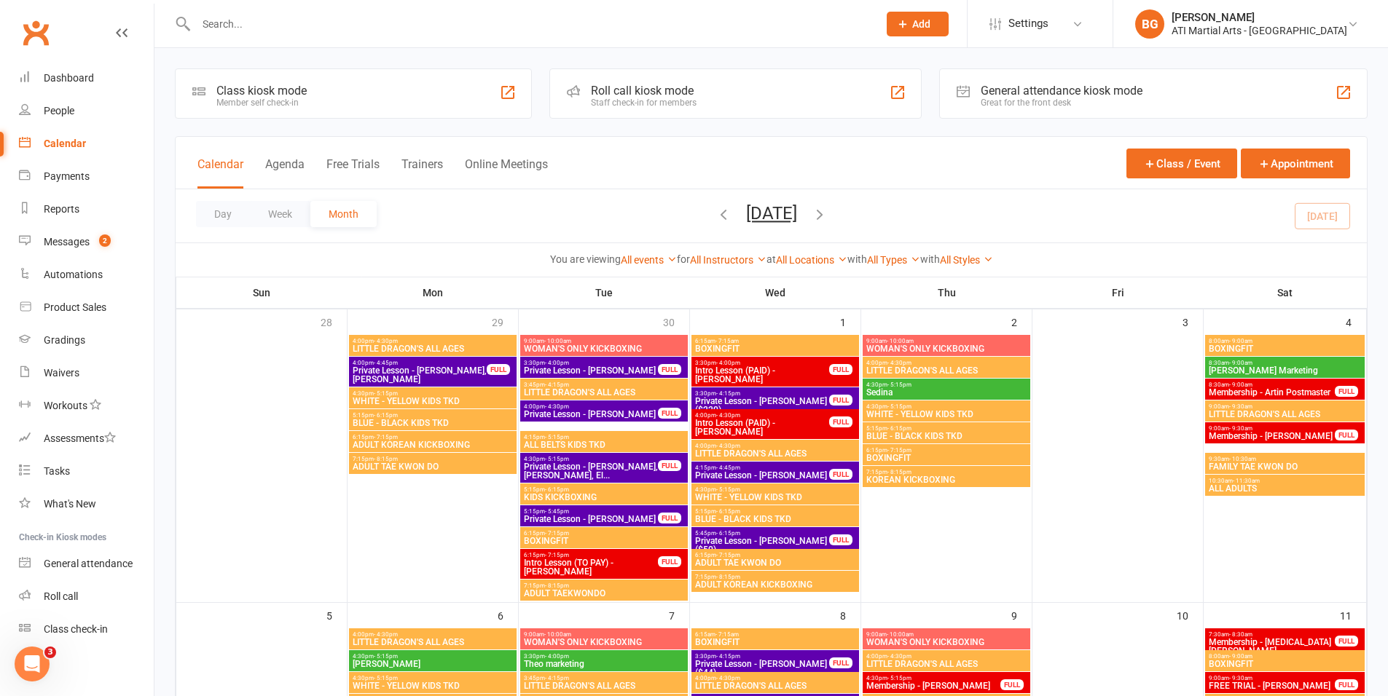
click at [1082, 100] on div "Great for the front desk" at bounding box center [1062, 103] width 162 height 10
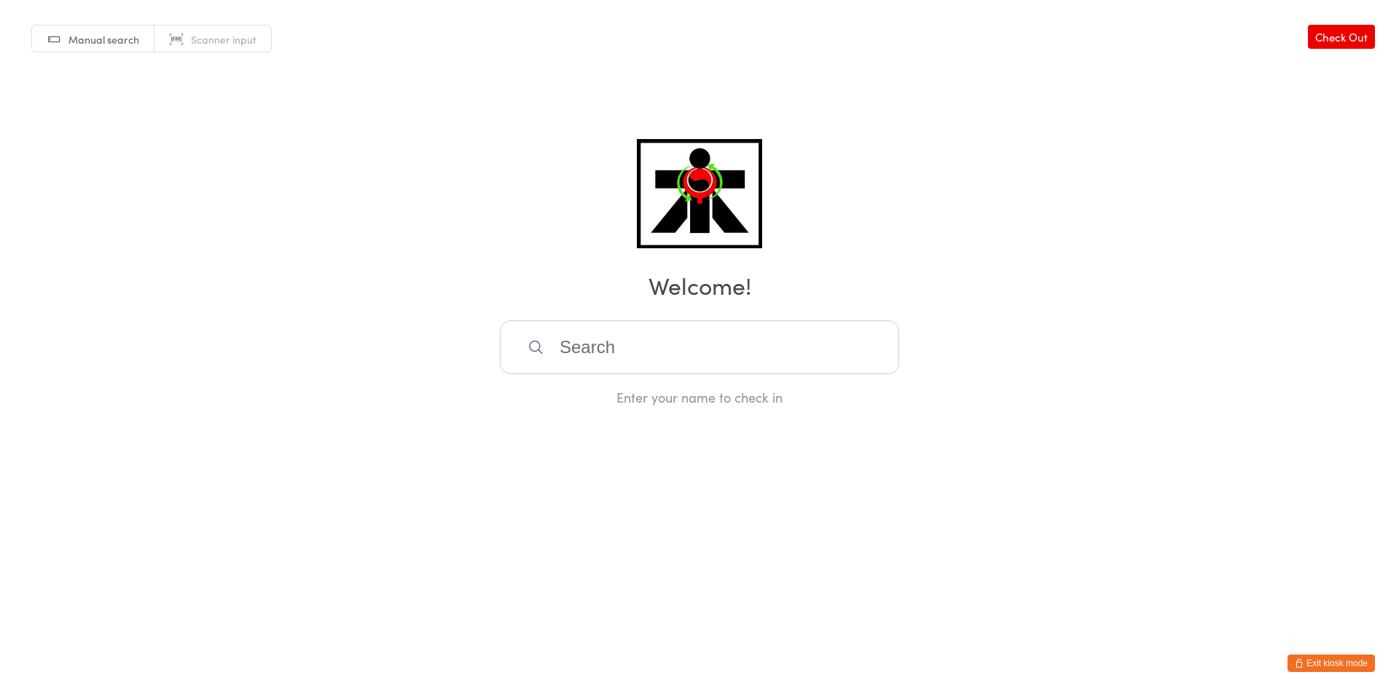
click at [599, 363] on input "search" at bounding box center [699, 348] width 399 height 54
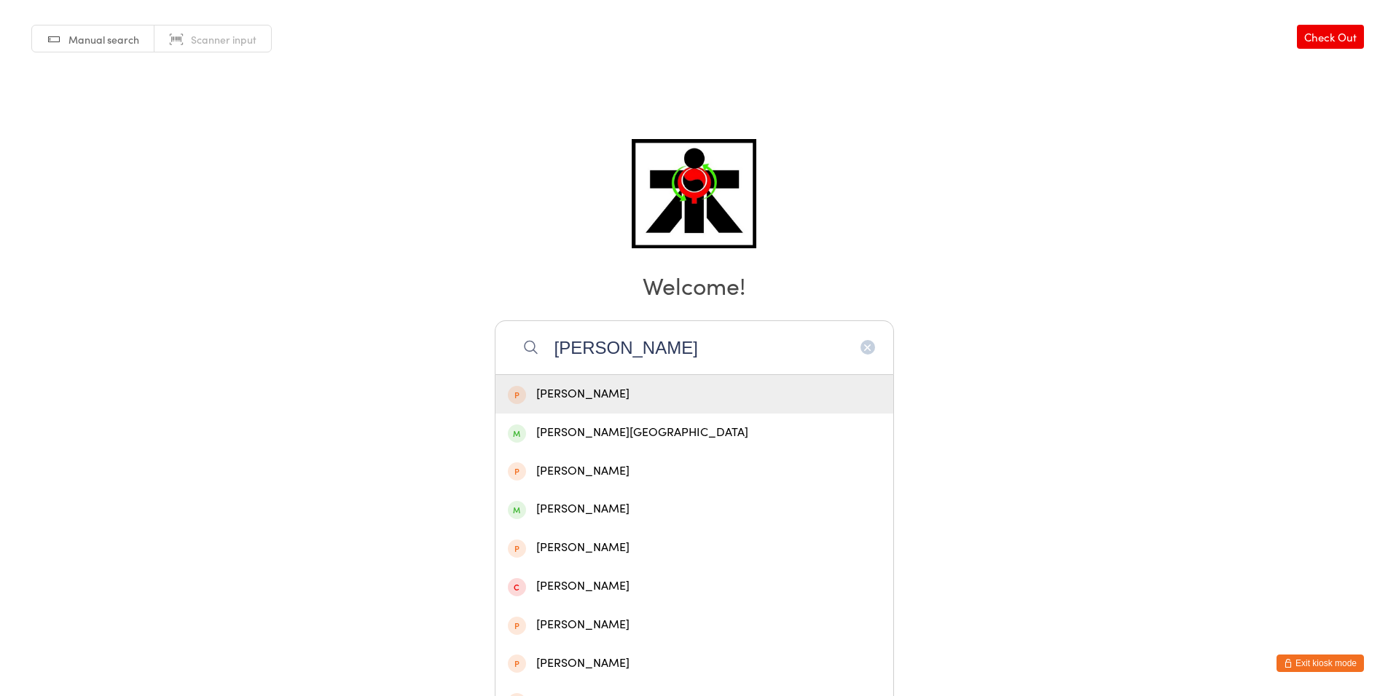
type input "[PERSON_NAME]"
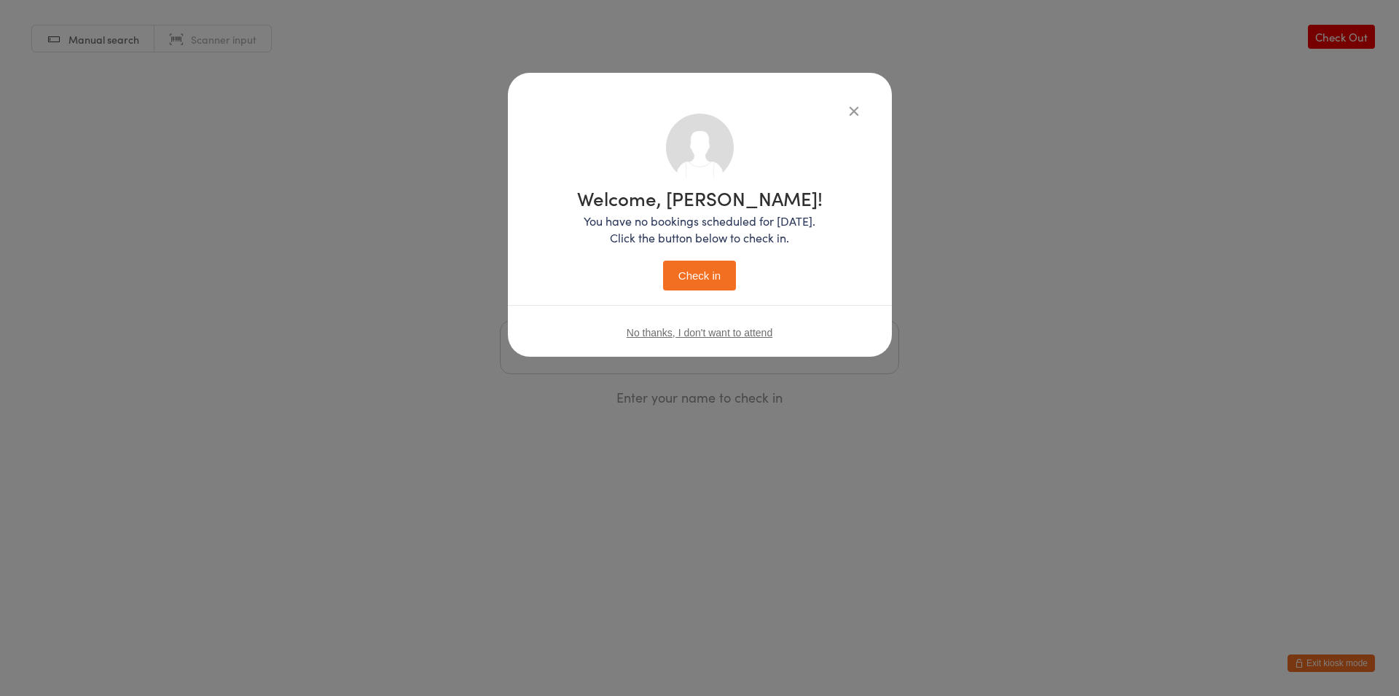
click at [663, 261] on button "Check in" at bounding box center [699, 276] width 73 height 30
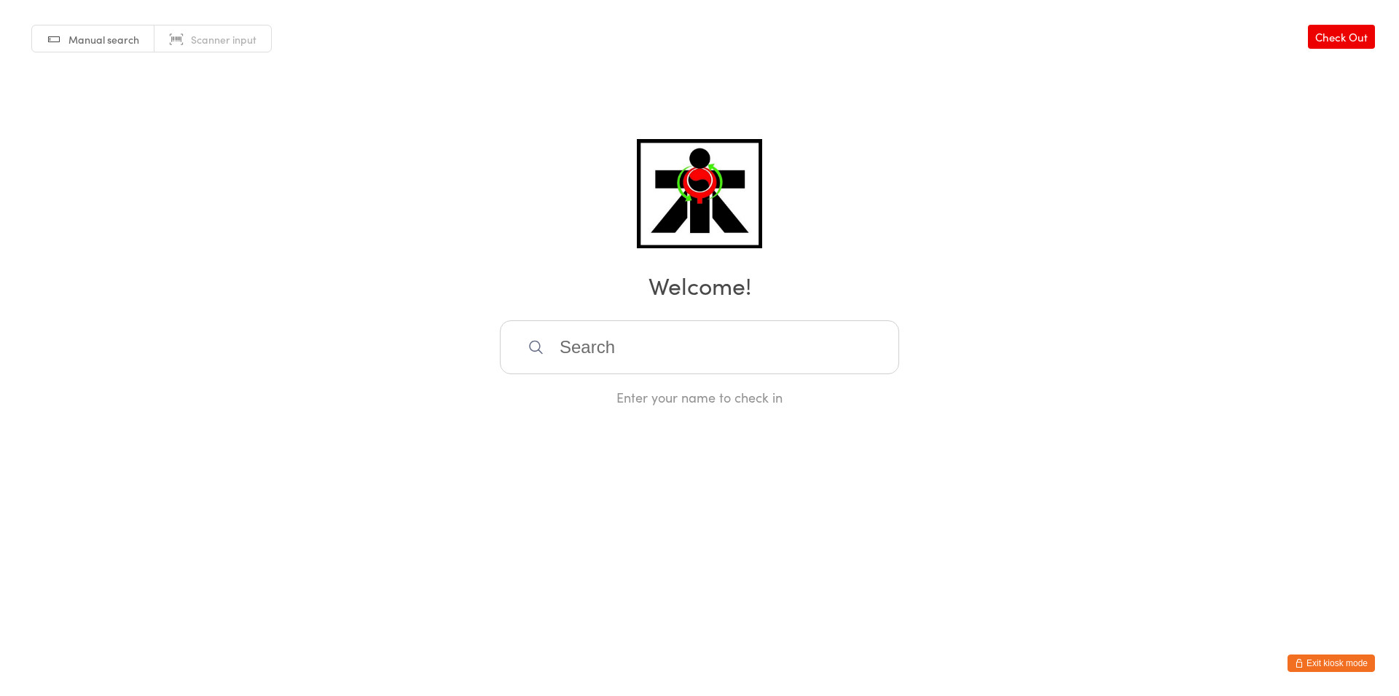
click at [650, 335] on input "search" at bounding box center [699, 348] width 399 height 54
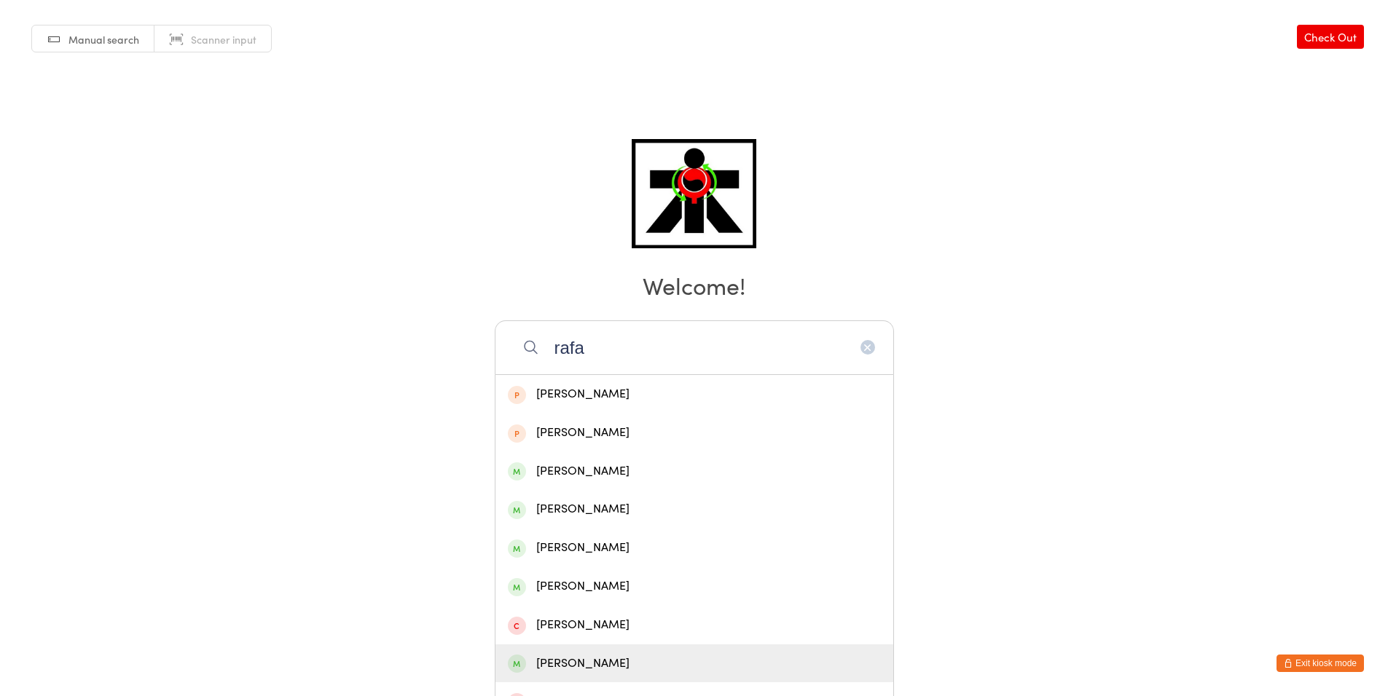
type input "rafa"
click at [575, 661] on div "[PERSON_NAME]" at bounding box center [694, 664] width 373 height 20
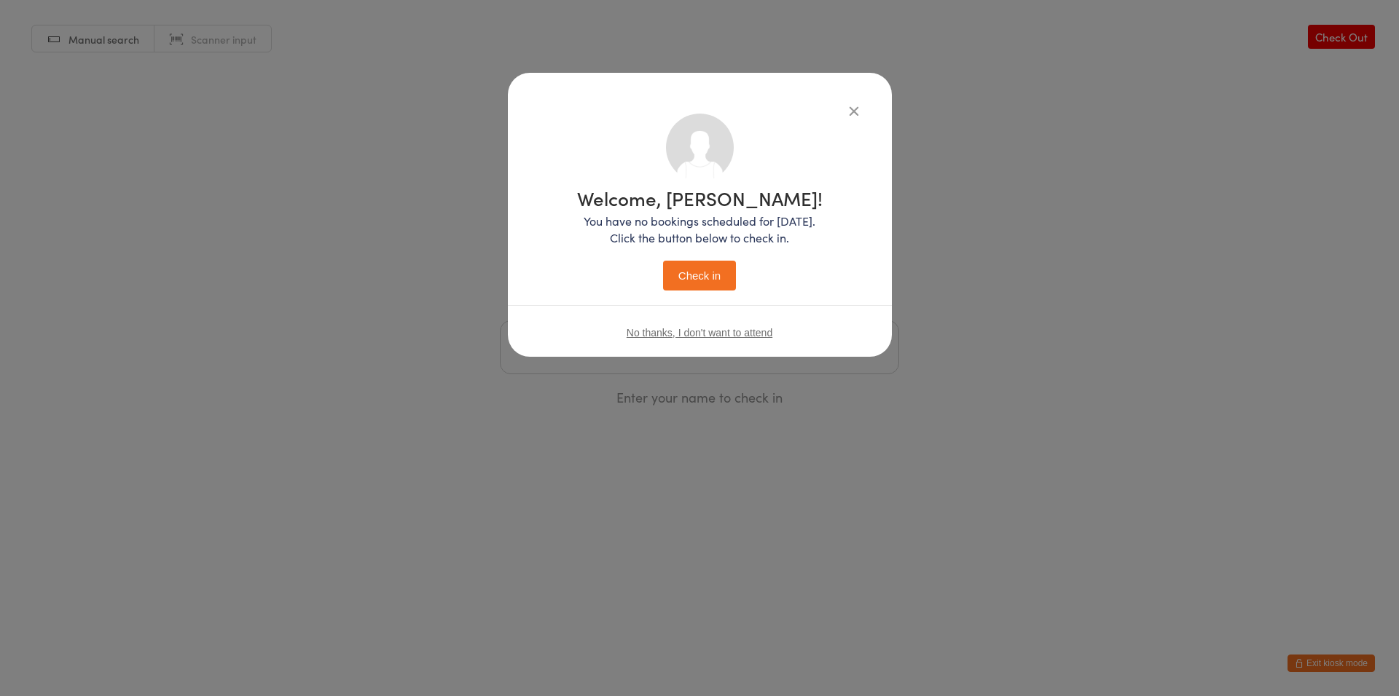
click at [663, 261] on button "Check in" at bounding box center [699, 276] width 73 height 30
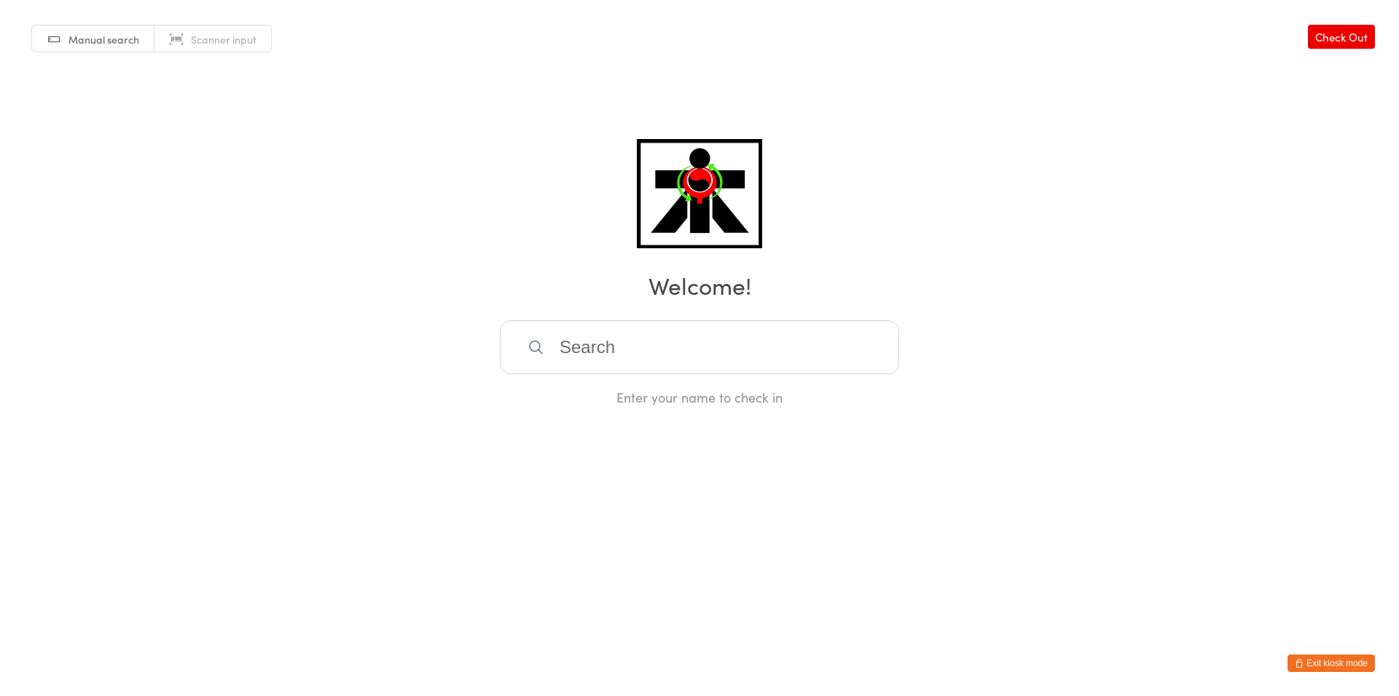
click at [678, 362] on input "search" at bounding box center [699, 348] width 399 height 54
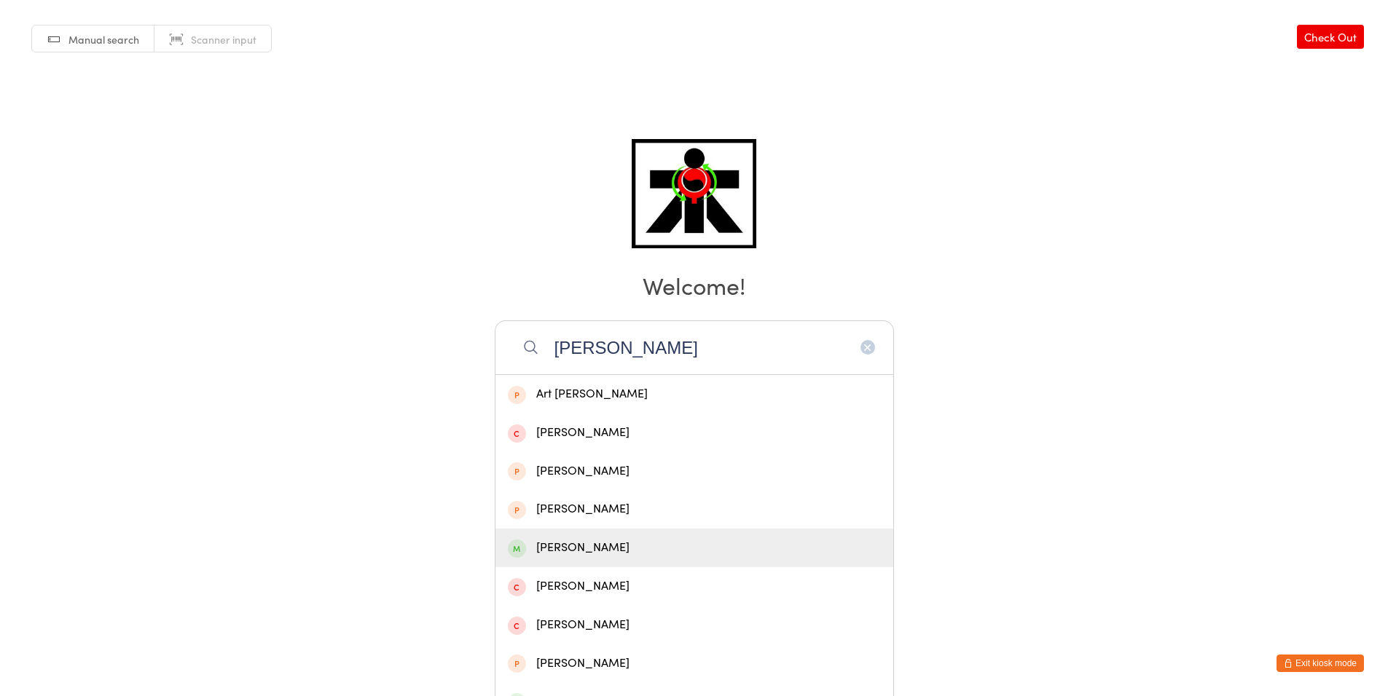
type input "[PERSON_NAME]"
click at [670, 554] on div "[PERSON_NAME]" at bounding box center [694, 548] width 373 height 20
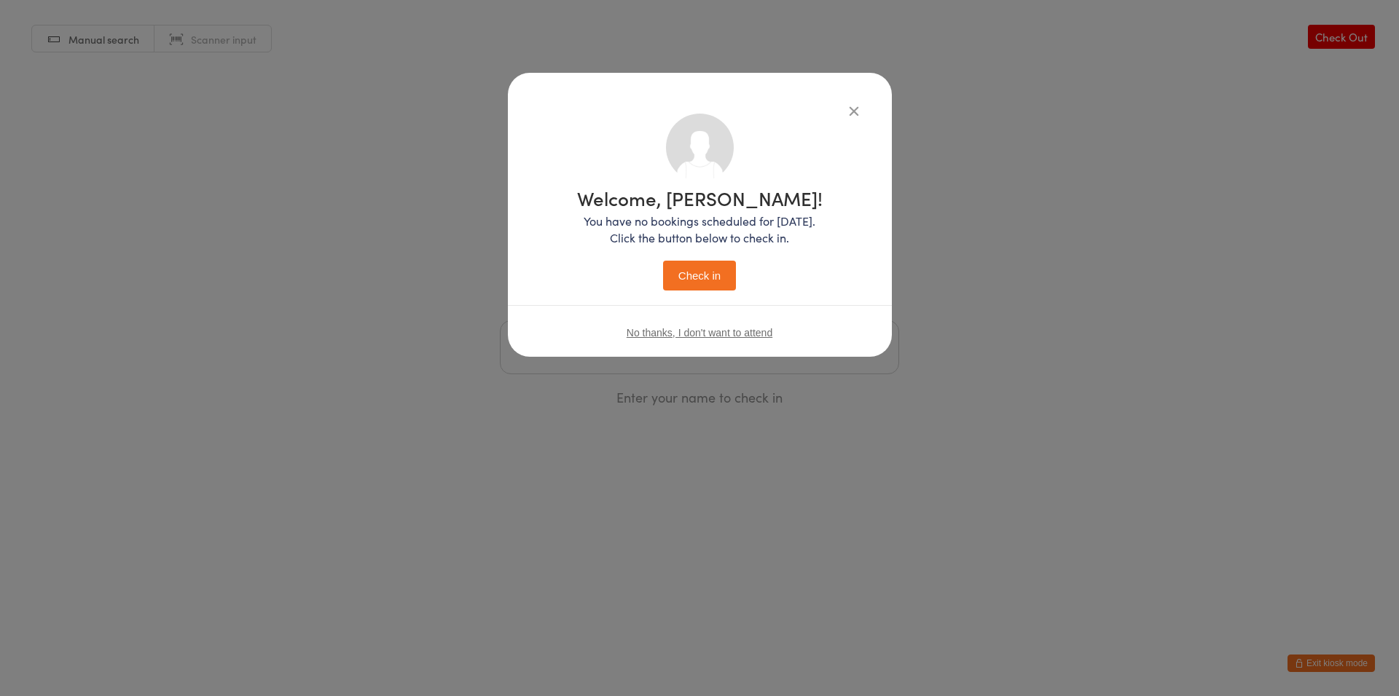
click at [705, 276] on button "Check in" at bounding box center [699, 276] width 73 height 30
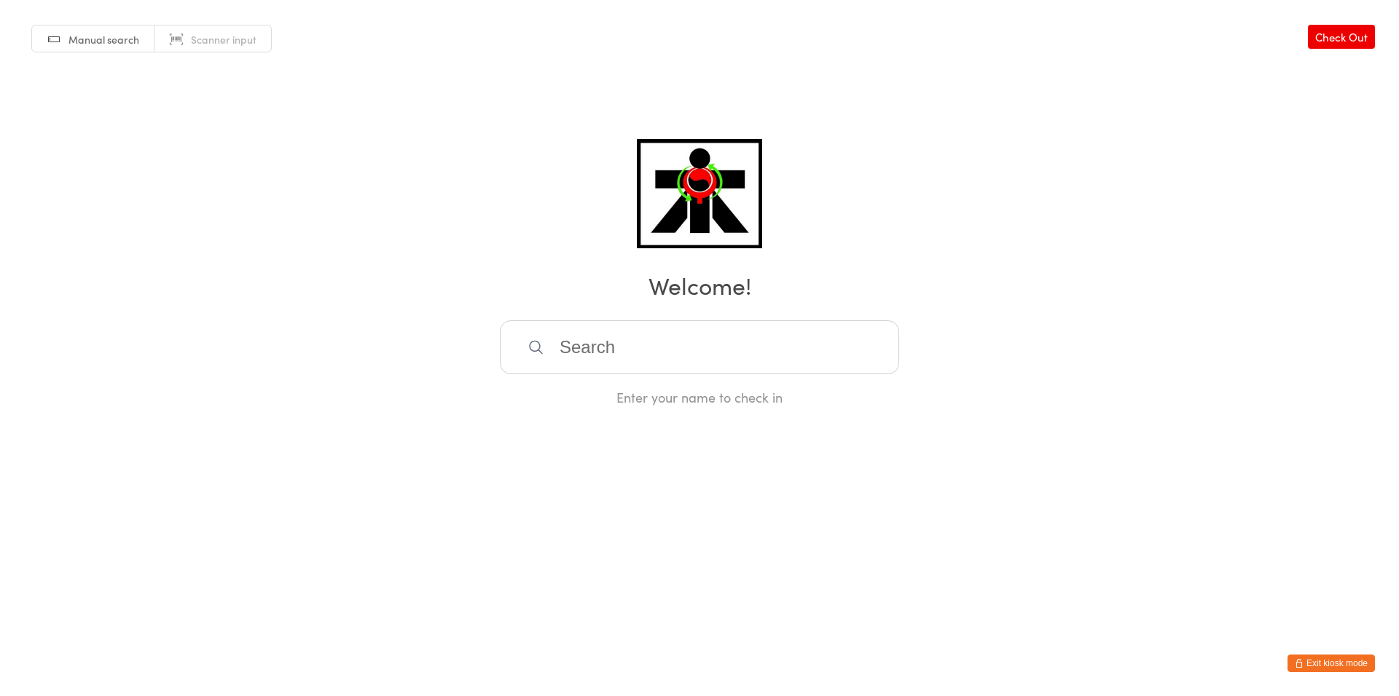
click at [708, 360] on input "search" at bounding box center [699, 348] width 399 height 54
type input "[PERSON_NAME]"
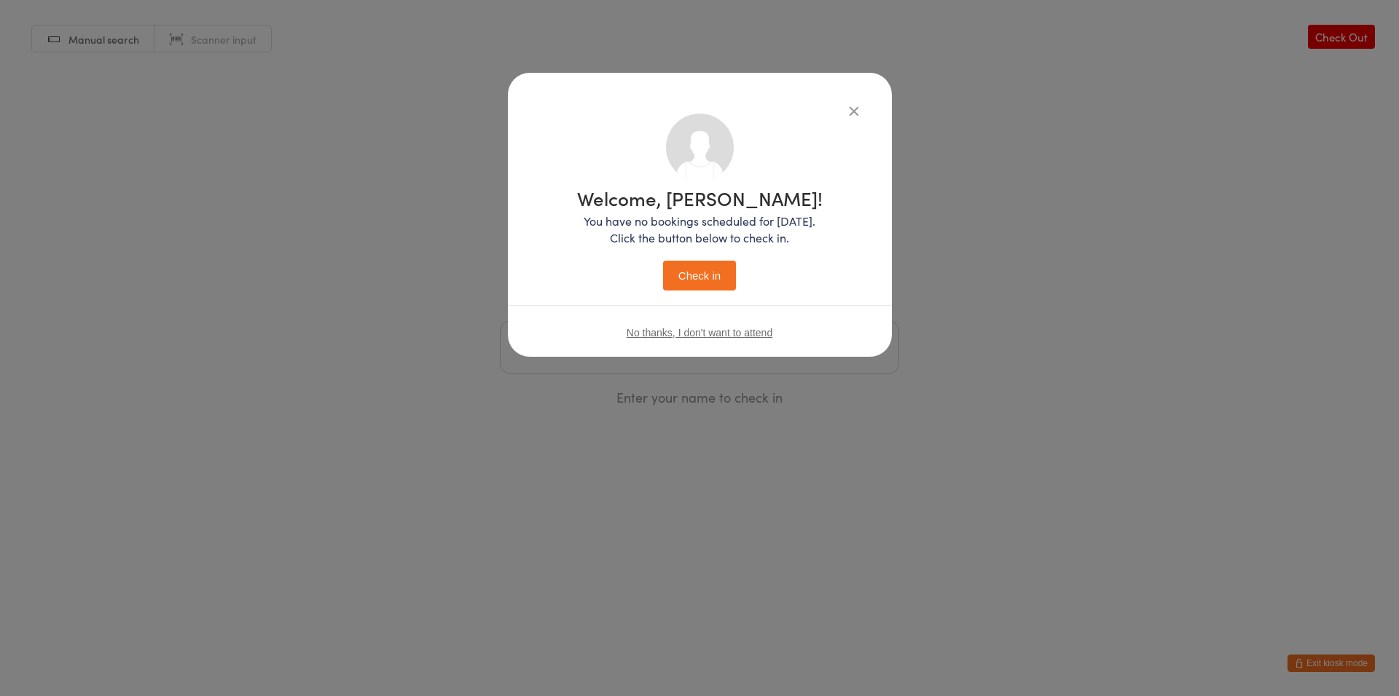
click at [663, 261] on button "Check in" at bounding box center [699, 276] width 73 height 30
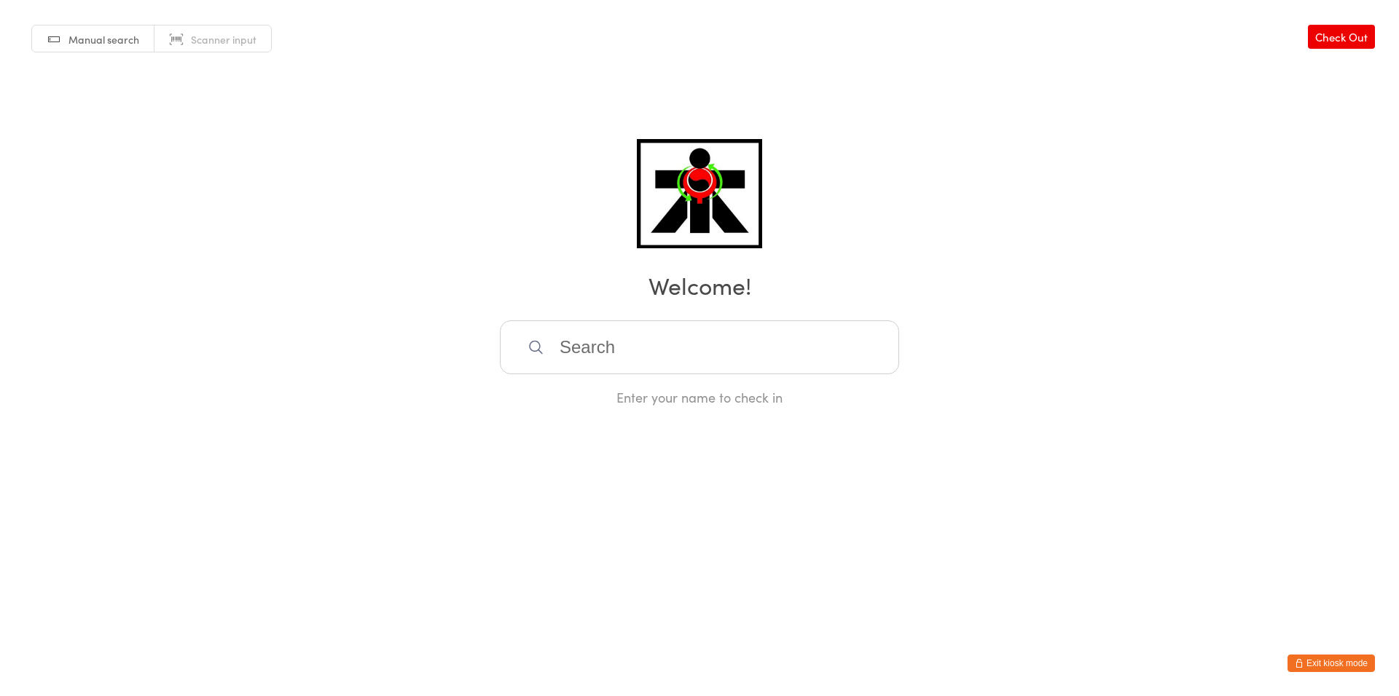
click at [578, 335] on input "search" at bounding box center [699, 348] width 399 height 54
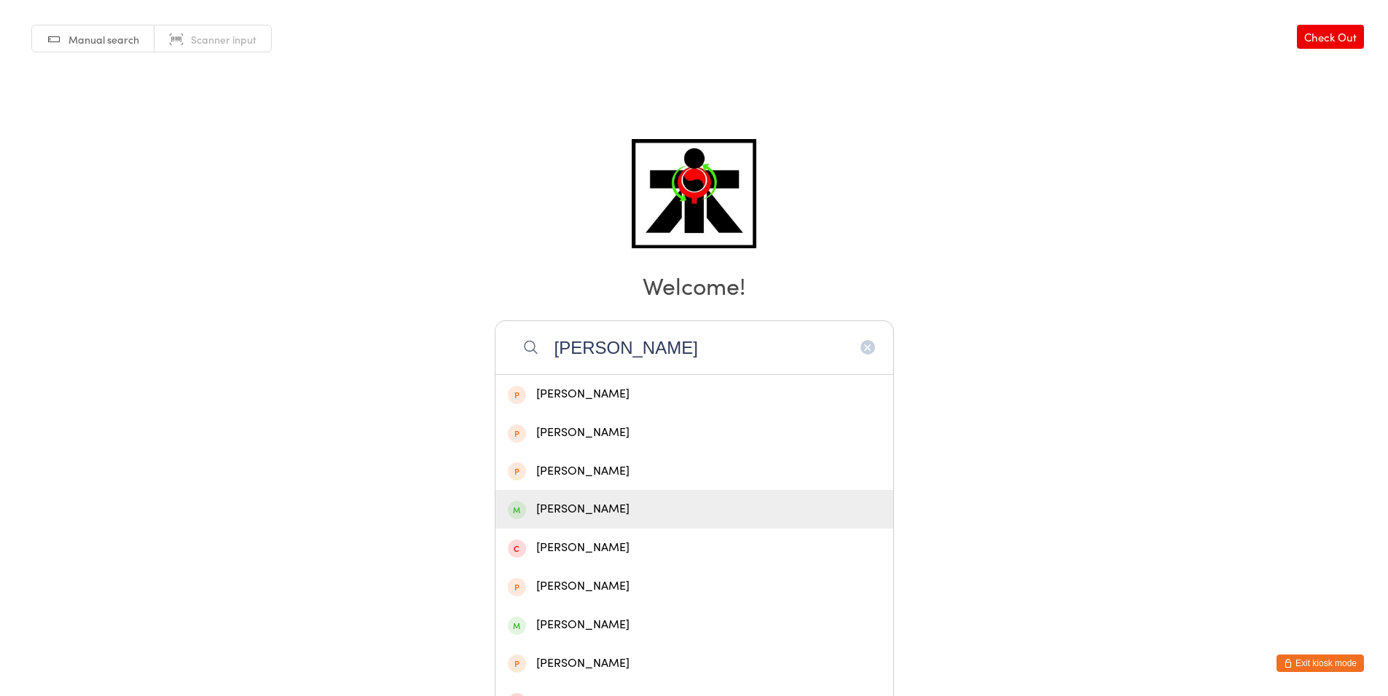
type input "[PERSON_NAME]"
click at [603, 500] on div "[PERSON_NAME]" at bounding box center [694, 510] width 373 height 20
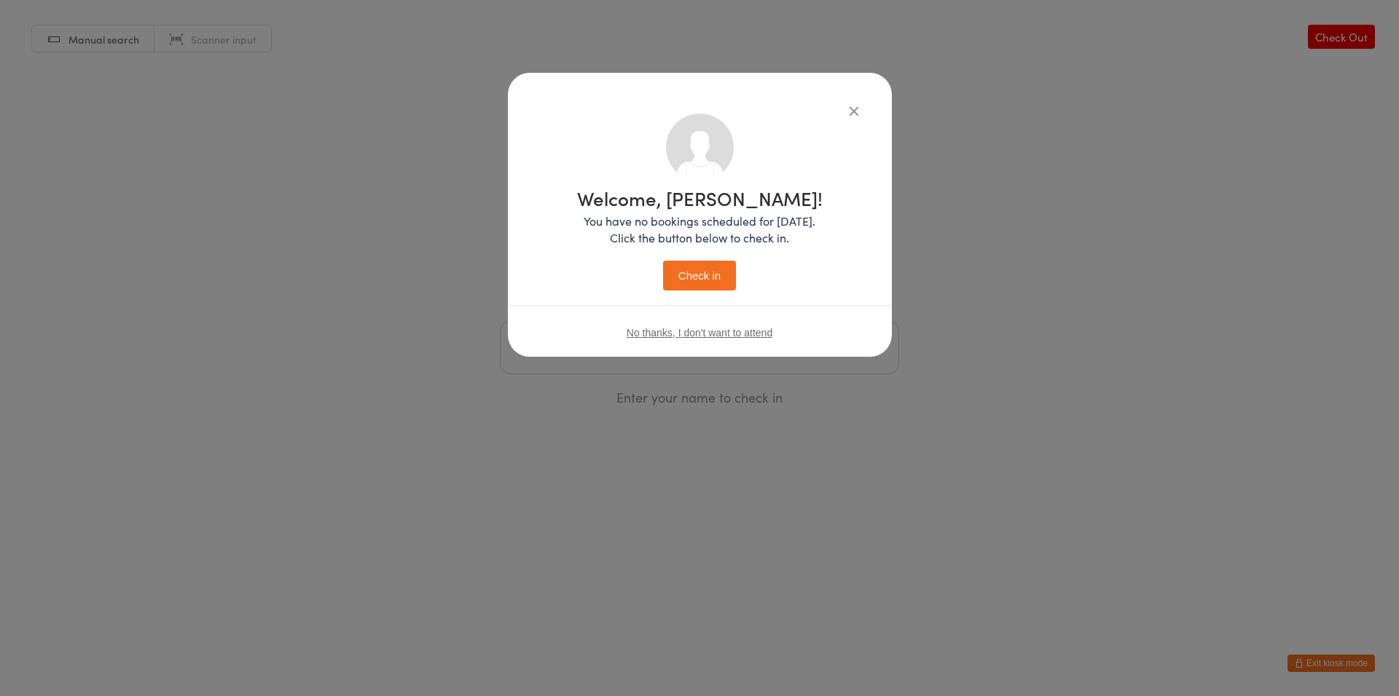
click at [708, 277] on button "Check in" at bounding box center [699, 276] width 73 height 30
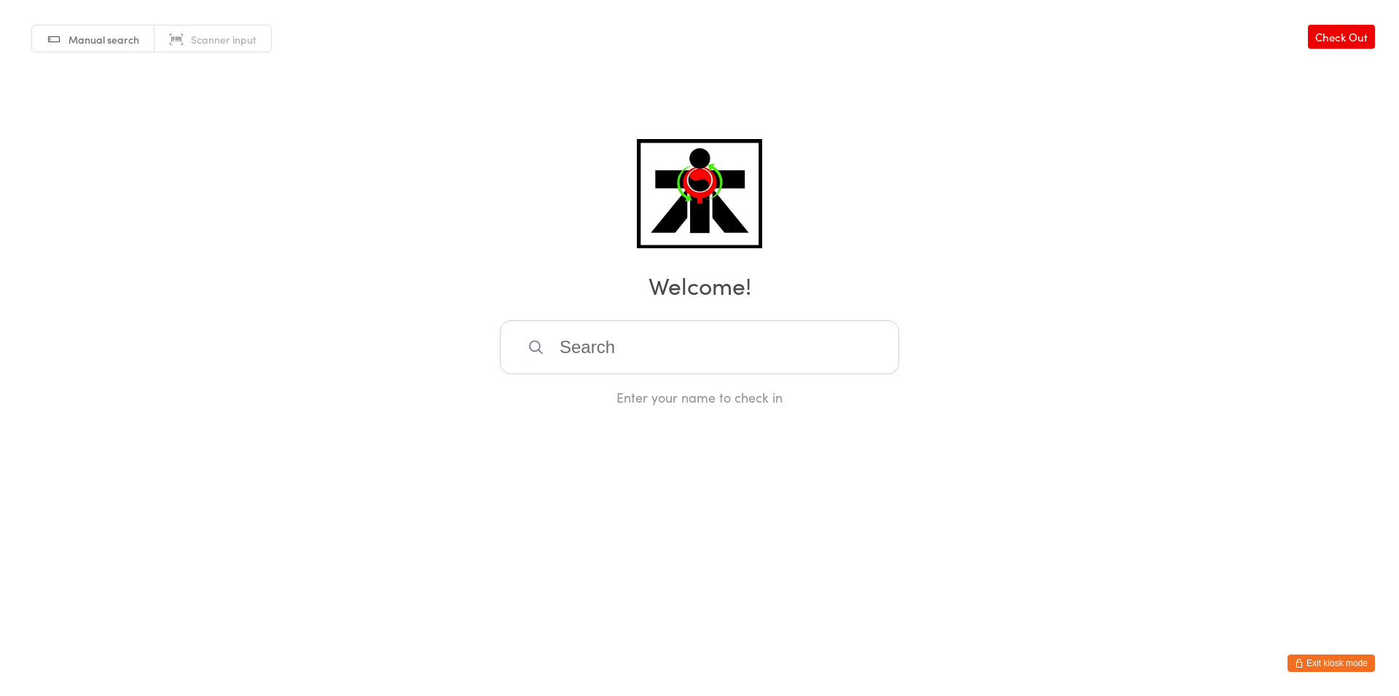
click at [642, 363] on input "search" at bounding box center [699, 348] width 399 height 54
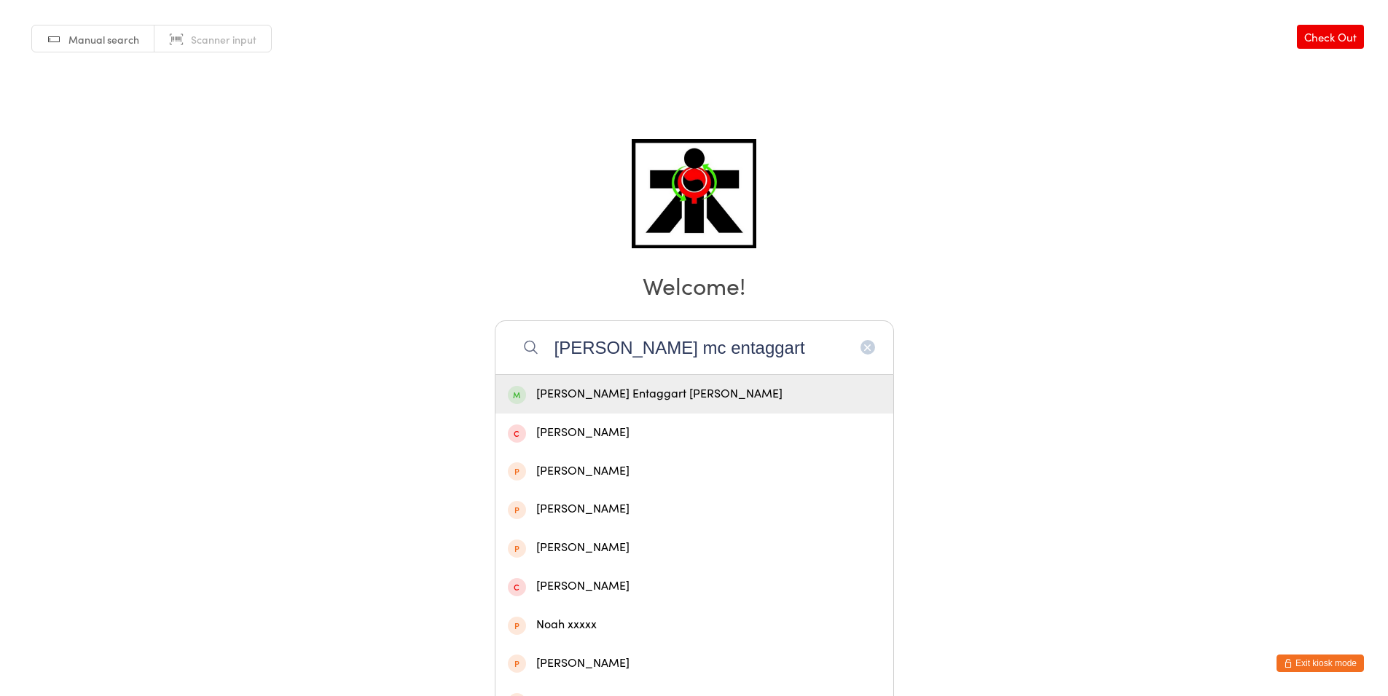
type input "[PERSON_NAME] mc entaggart"
click at [683, 388] on div "[PERSON_NAME] Entaggart [PERSON_NAME]" at bounding box center [694, 395] width 373 height 20
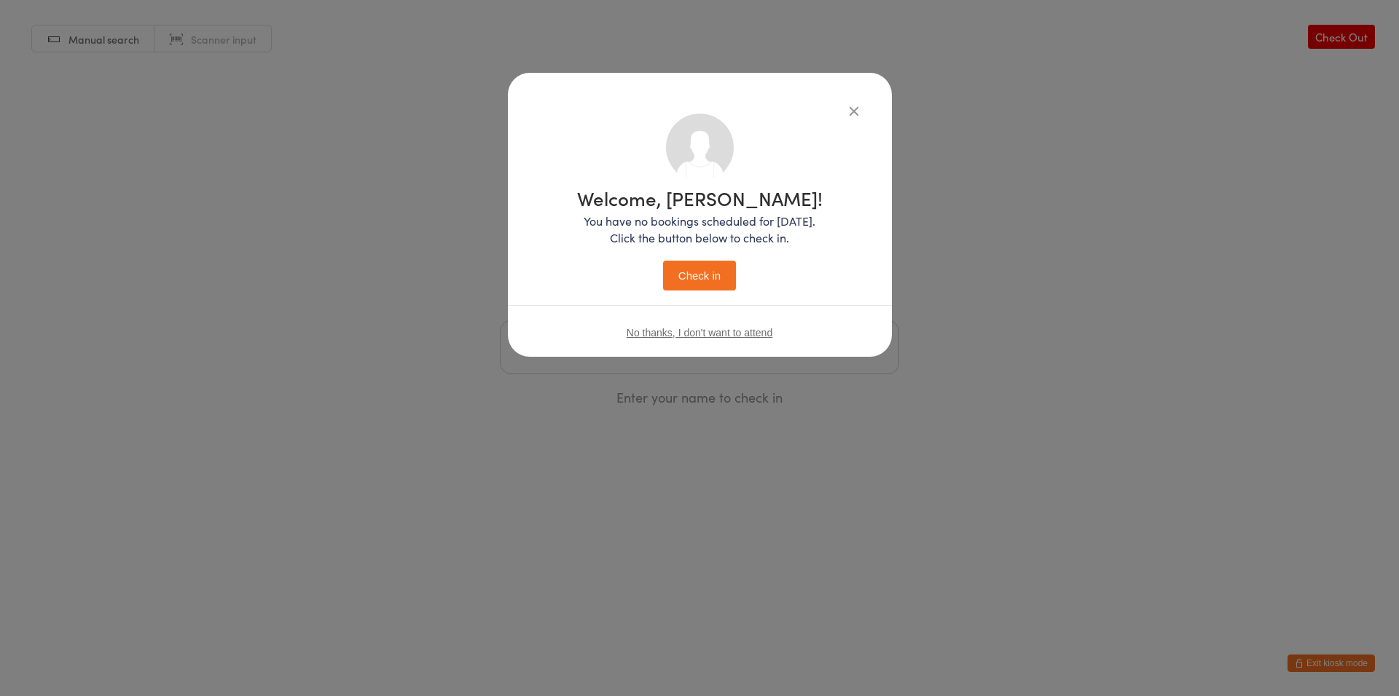
click at [713, 277] on button "Check in" at bounding box center [699, 276] width 73 height 30
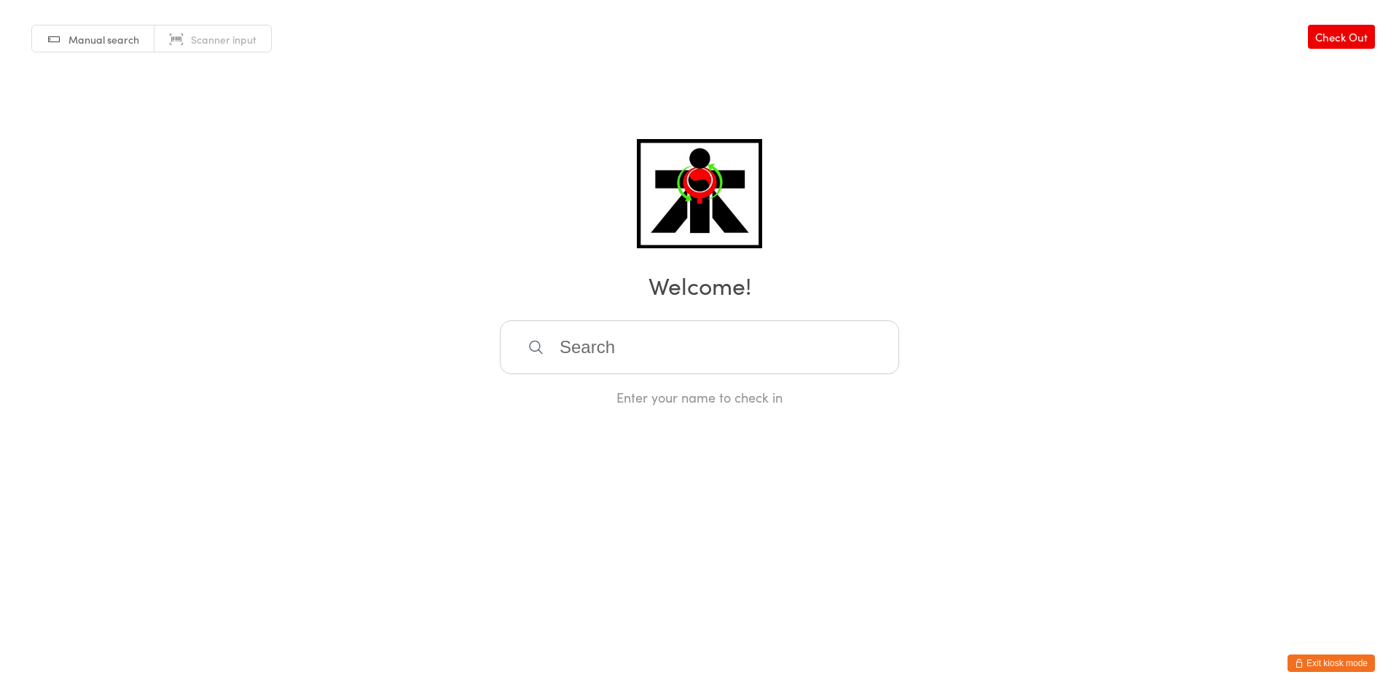
click at [577, 366] on input "search" at bounding box center [699, 348] width 399 height 54
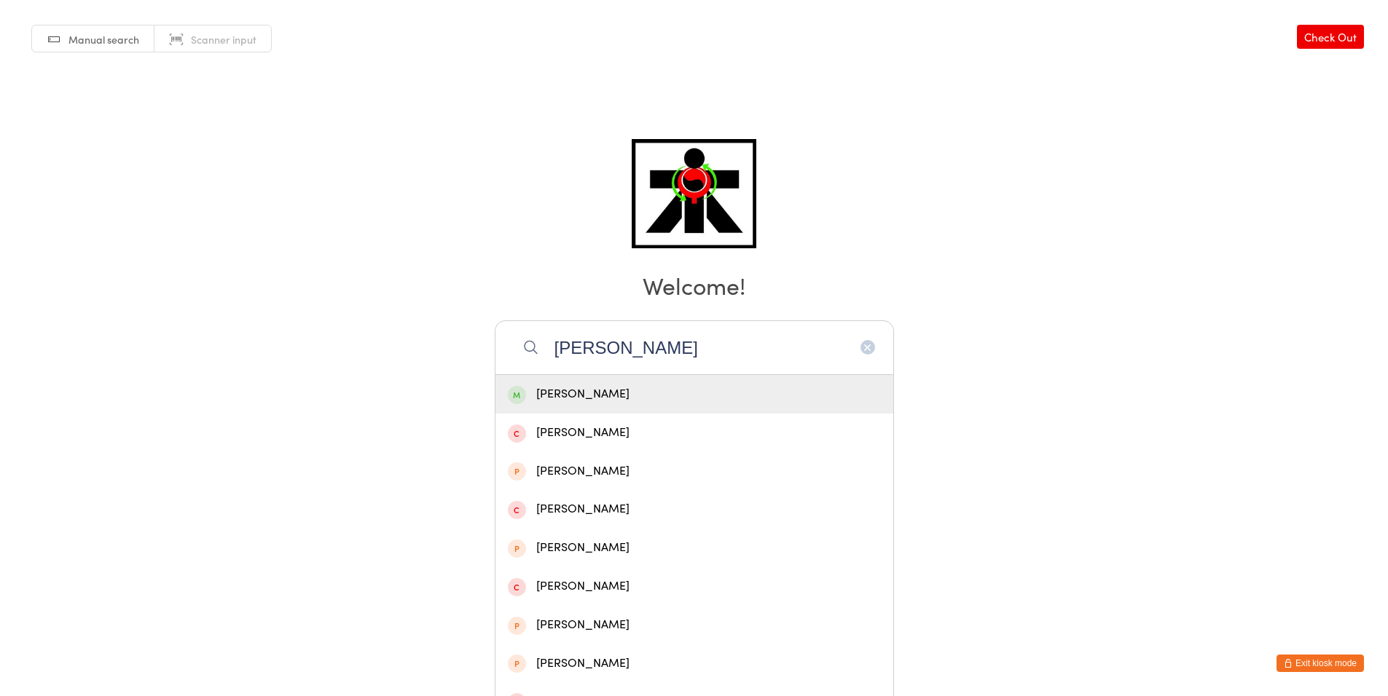
type input "[PERSON_NAME]"
click at [555, 390] on div "[PERSON_NAME]" at bounding box center [694, 395] width 373 height 20
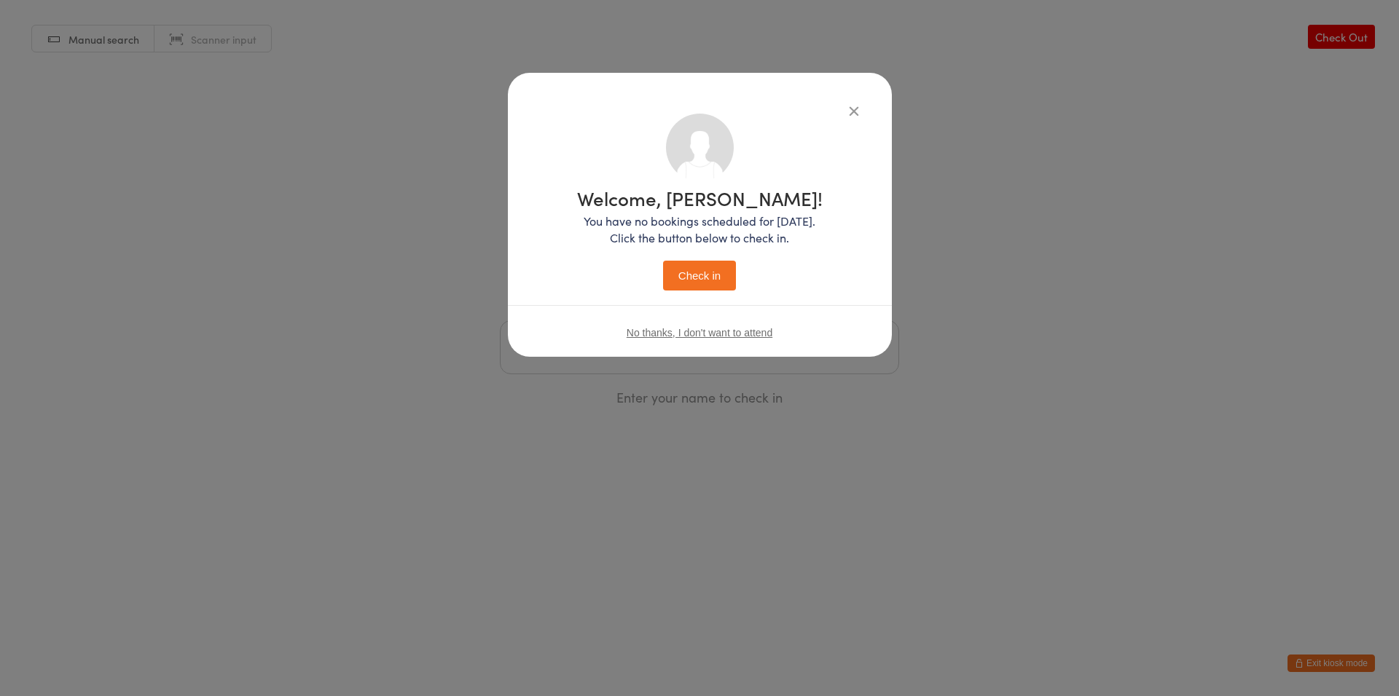
click at [705, 278] on button "Check in" at bounding box center [699, 276] width 73 height 30
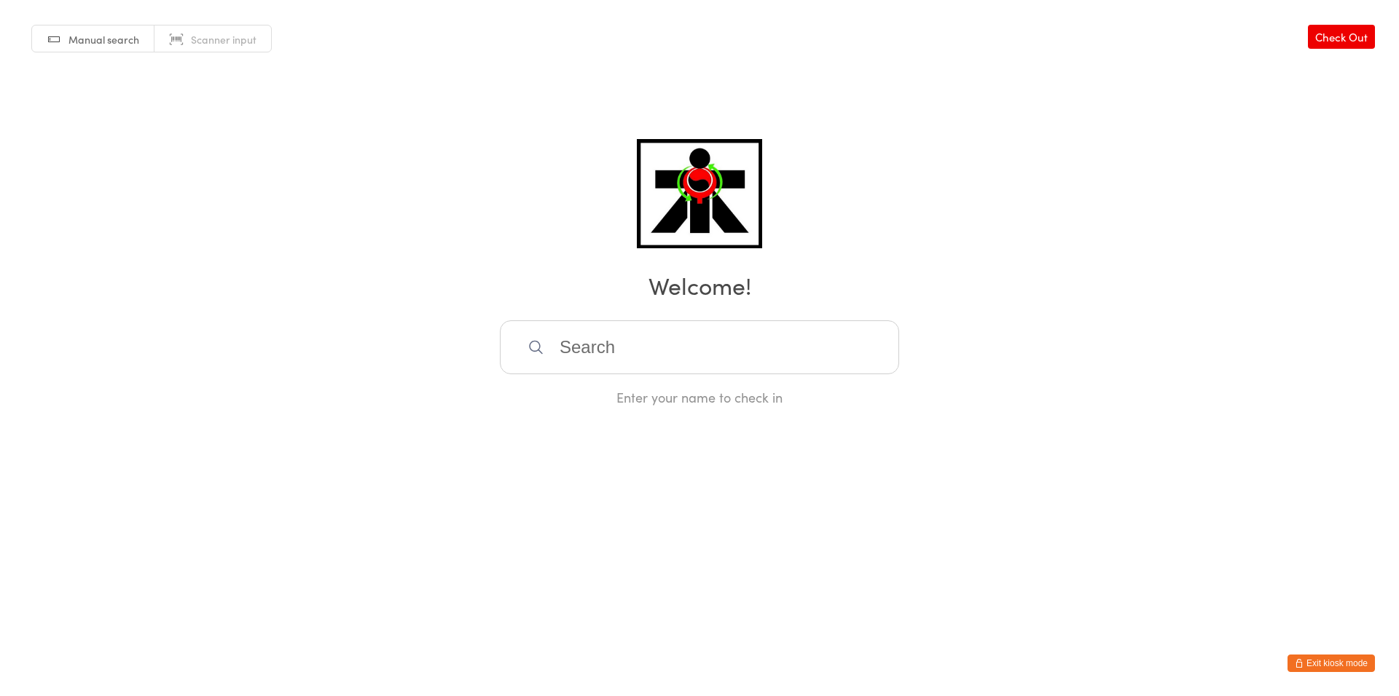
click at [584, 337] on input "search" at bounding box center [699, 348] width 399 height 54
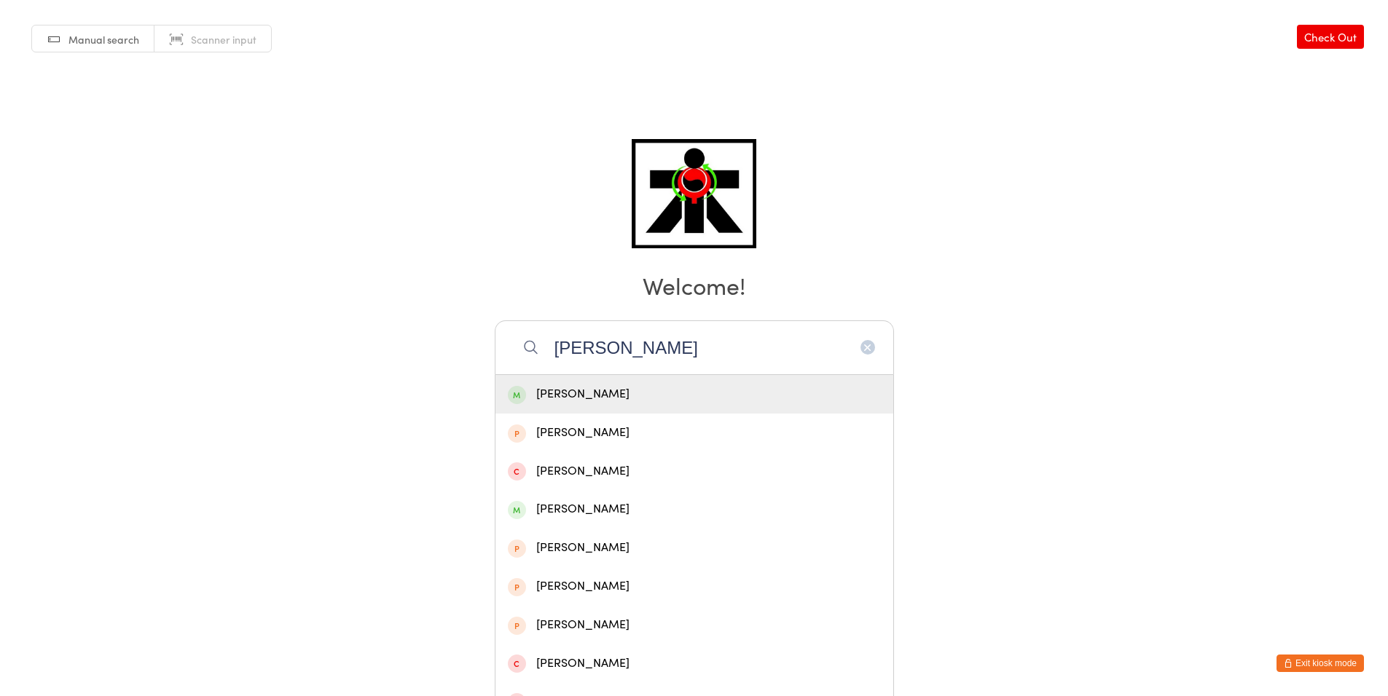
drag, startPoint x: 761, startPoint y: 316, endPoint x: 746, endPoint y: 323, distance: 16.6
click at [746, 323] on div "Manual search Scanner input Check Out Welcome! [PERSON_NAME] sch [PERSON_NAME] …" at bounding box center [694, 203] width 1388 height 407
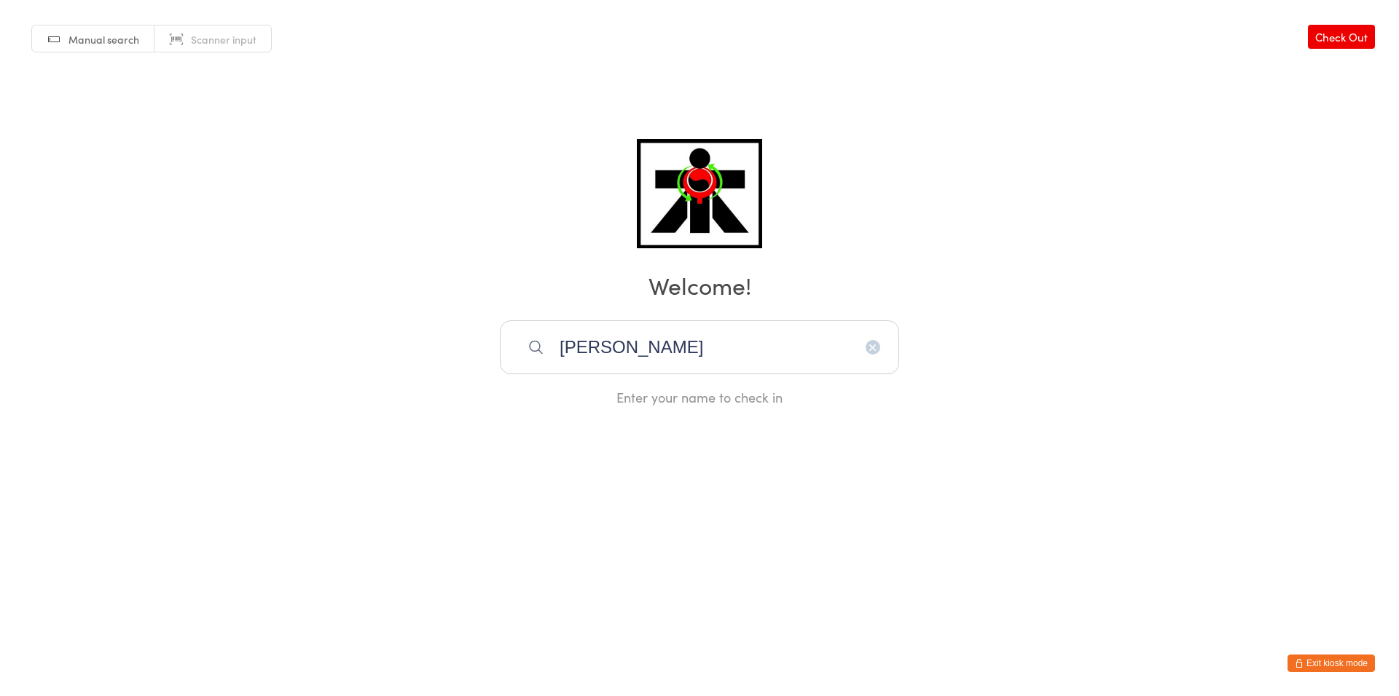
click at [793, 354] on input "[PERSON_NAME]" at bounding box center [699, 348] width 399 height 54
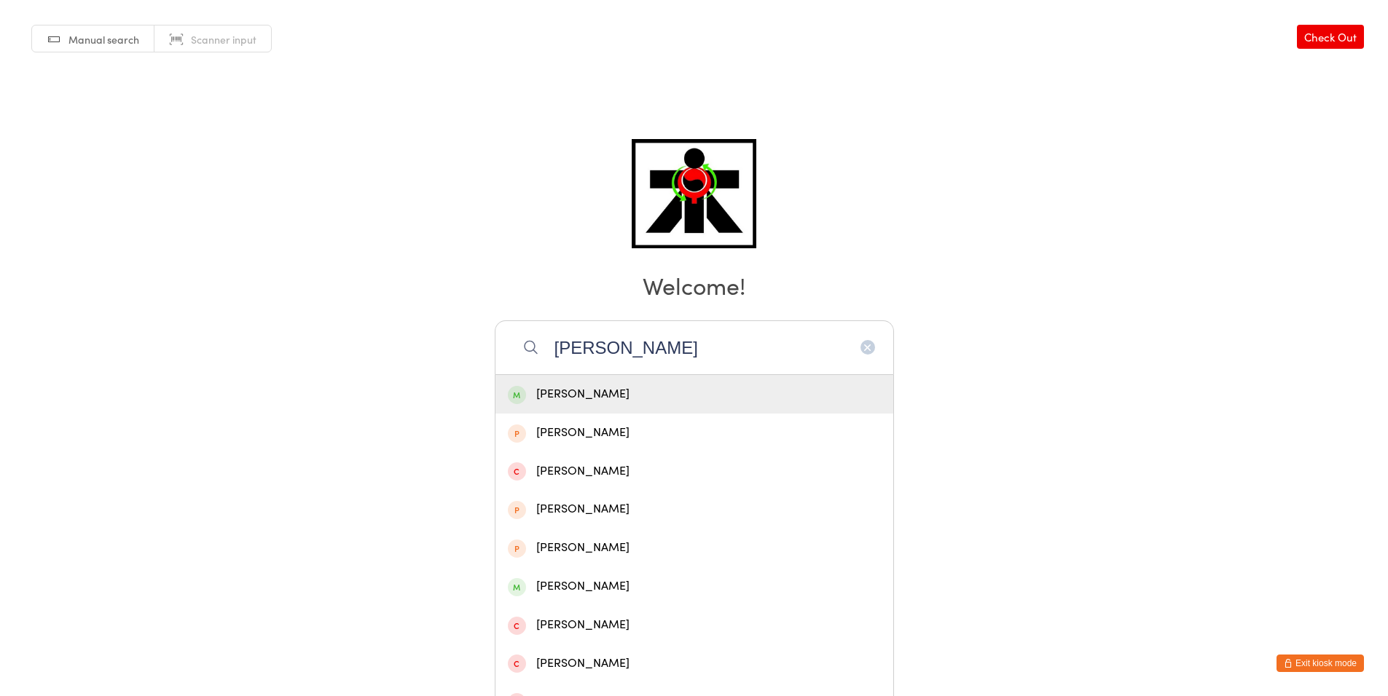
type input "[PERSON_NAME]"
click at [824, 391] on div "[PERSON_NAME]" at bounding box center [694, 395] width 373 height 20
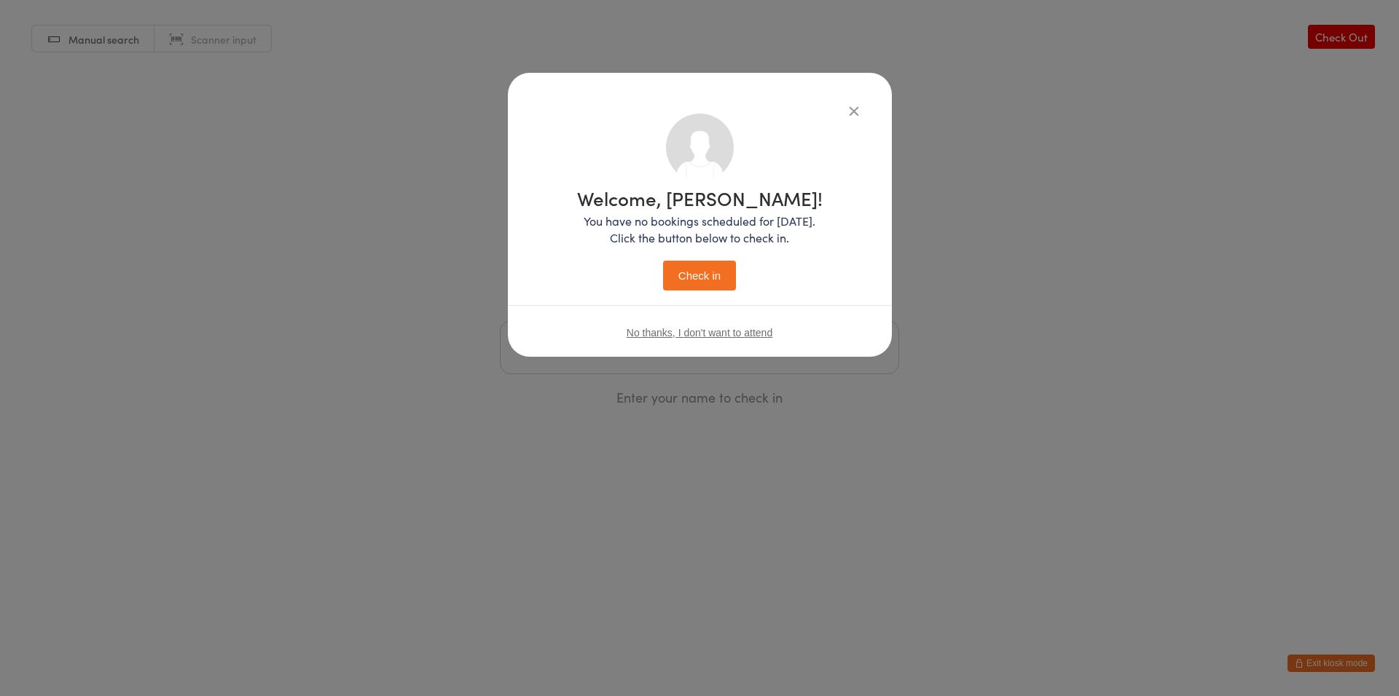
click at [721, 269] on button "Check in" at bounding box center [699, 276] width 73 height 30
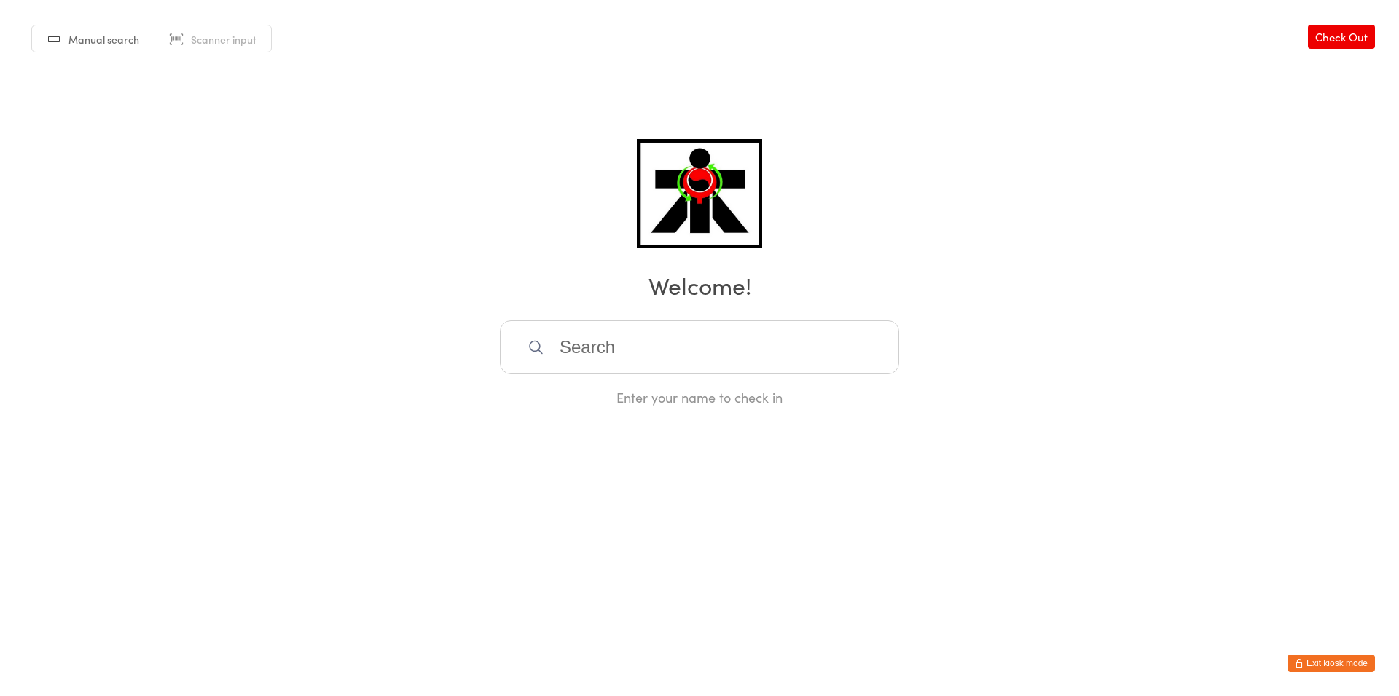
drag, startPoint x: 698, startPoint y: 263, endPoint x: 725, endPoint y: 426, distance: 165.4
click at [702, 339] on div "Manual search Scanner input Check Out Welcome! Enter your name to check in" at bounding box center [699, 203] width 1399 height 407
drag, startPoint x: 714, startPoint y: 355, endPoint x: 721, endPoint y: 377, distance: 23.5
click at [721, 376] on div "Enter your name to check in" at bounding box center [699, 364] width 399 height 86
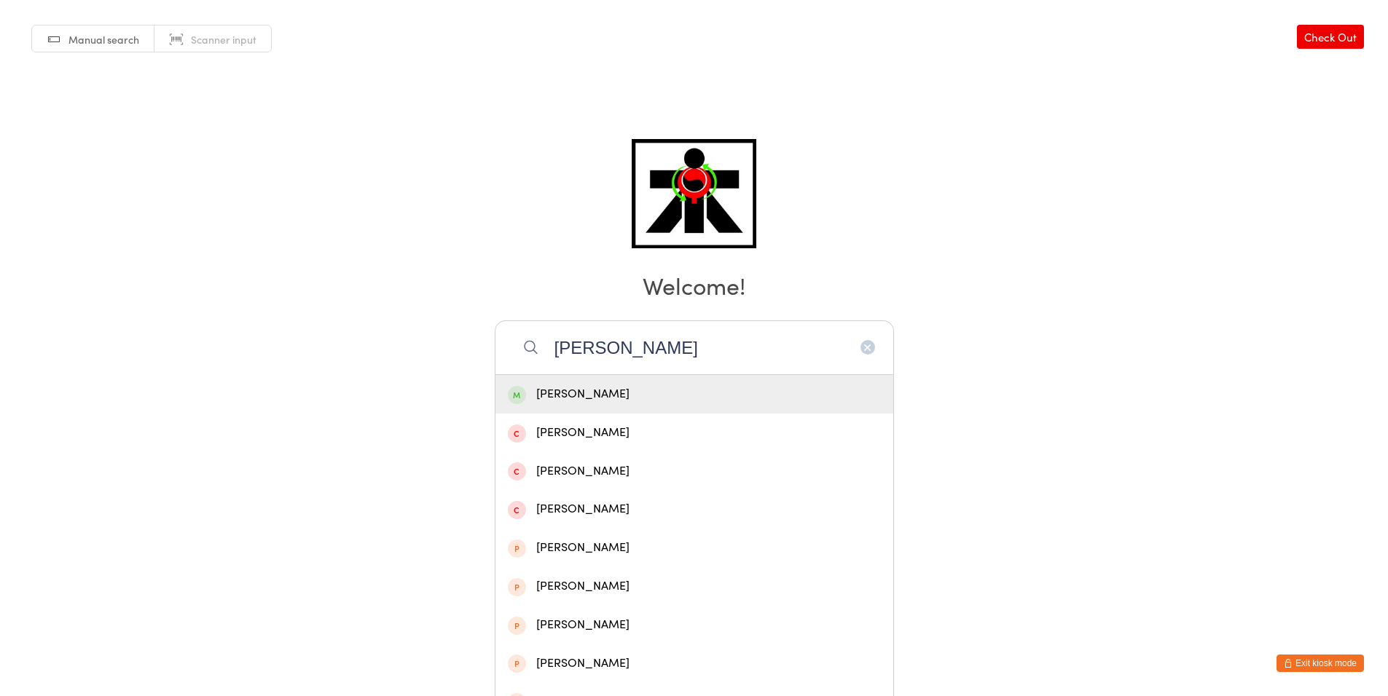
type input "[PERSON_NAME]"
click at [673, 395] on div "[PERSON_NAME]" at bounding box center [694, 395] width 373 height 20
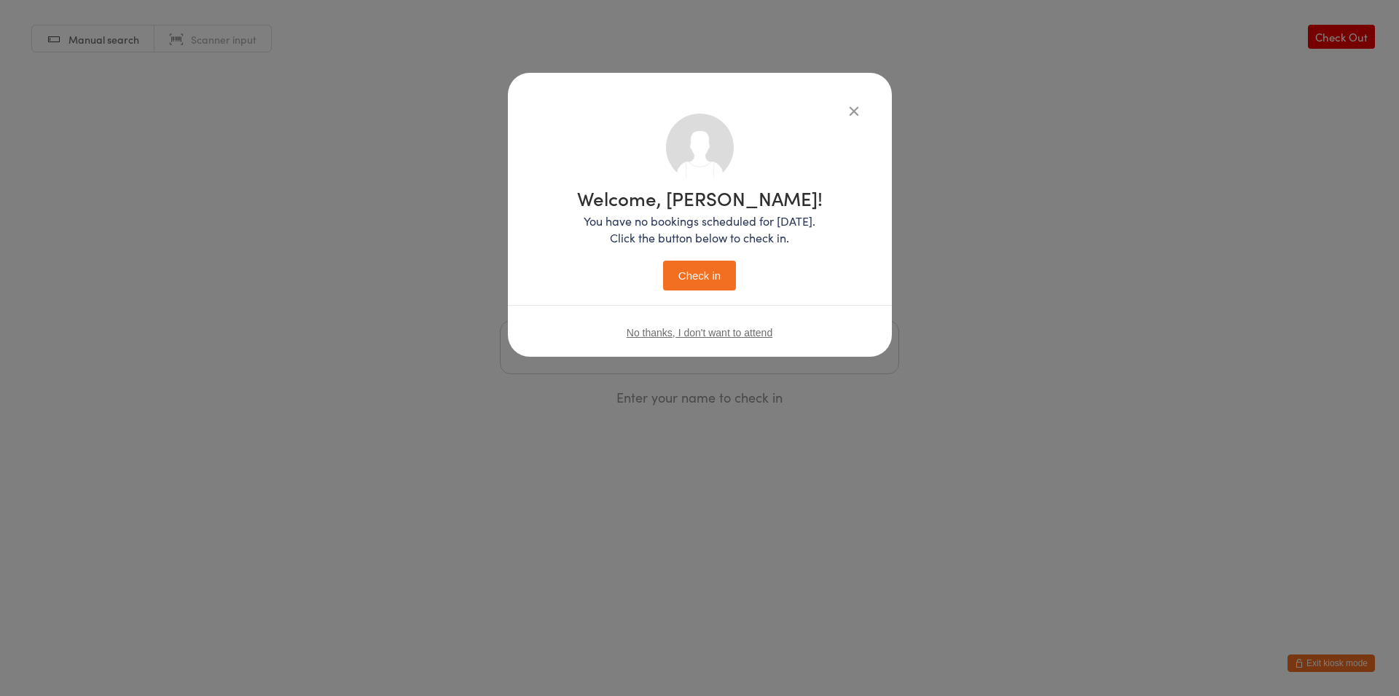
drag, startPoint x: 835, startPoint y: -90, endPoint x: 916, endPoint y: -90, distance: 80.9
click at [916, 0] on html "You have now entered Kiosk Mode. Members will be able to check themselves in us…" at bounding box center [699, 348] width 1399 height 696
click at [681, 276] on button "Check in" at bounding box center [699, 276] width 73 height 30
